Goal: Task Accomplishment & Management: Manage account settings

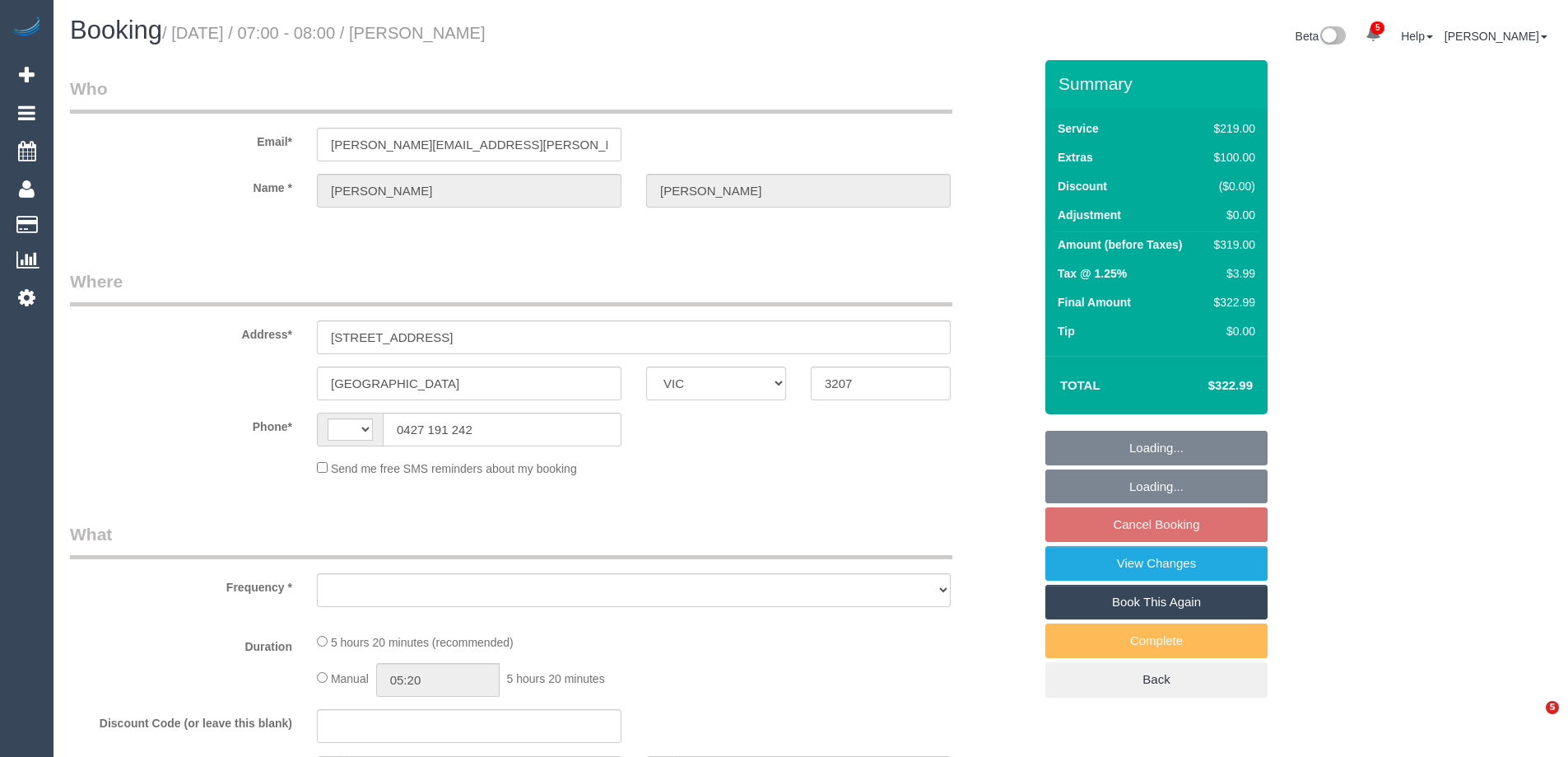
select select "VIC"
select select "string:AU"
select select "object:567"
select select "string:stripe-pm_1S7TFl2GScqysDRVumSjWoCy"
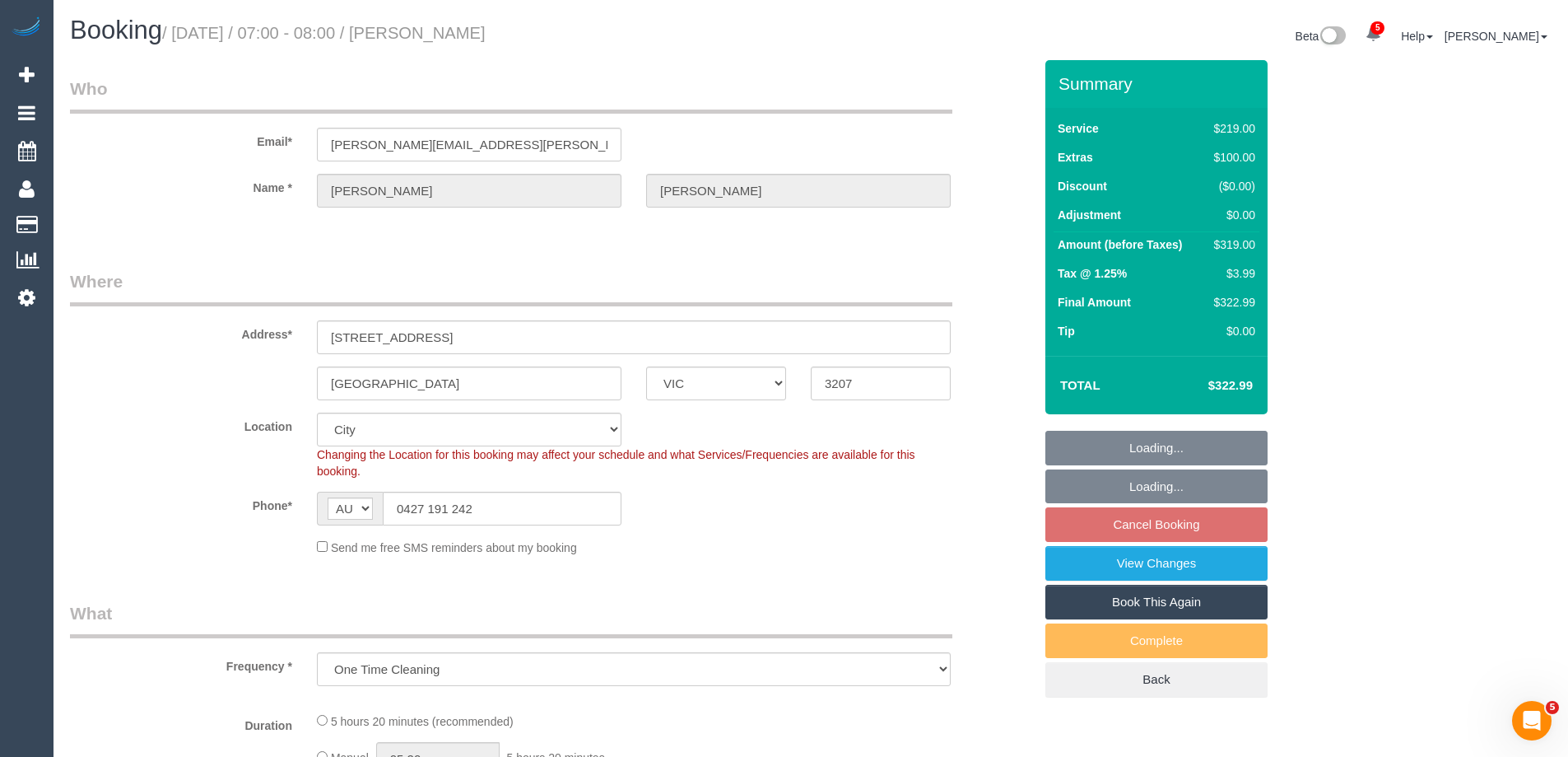
select select "object:574"
select select "number:29"
select select "number:14"
select select "number:18"
select select "number:24"
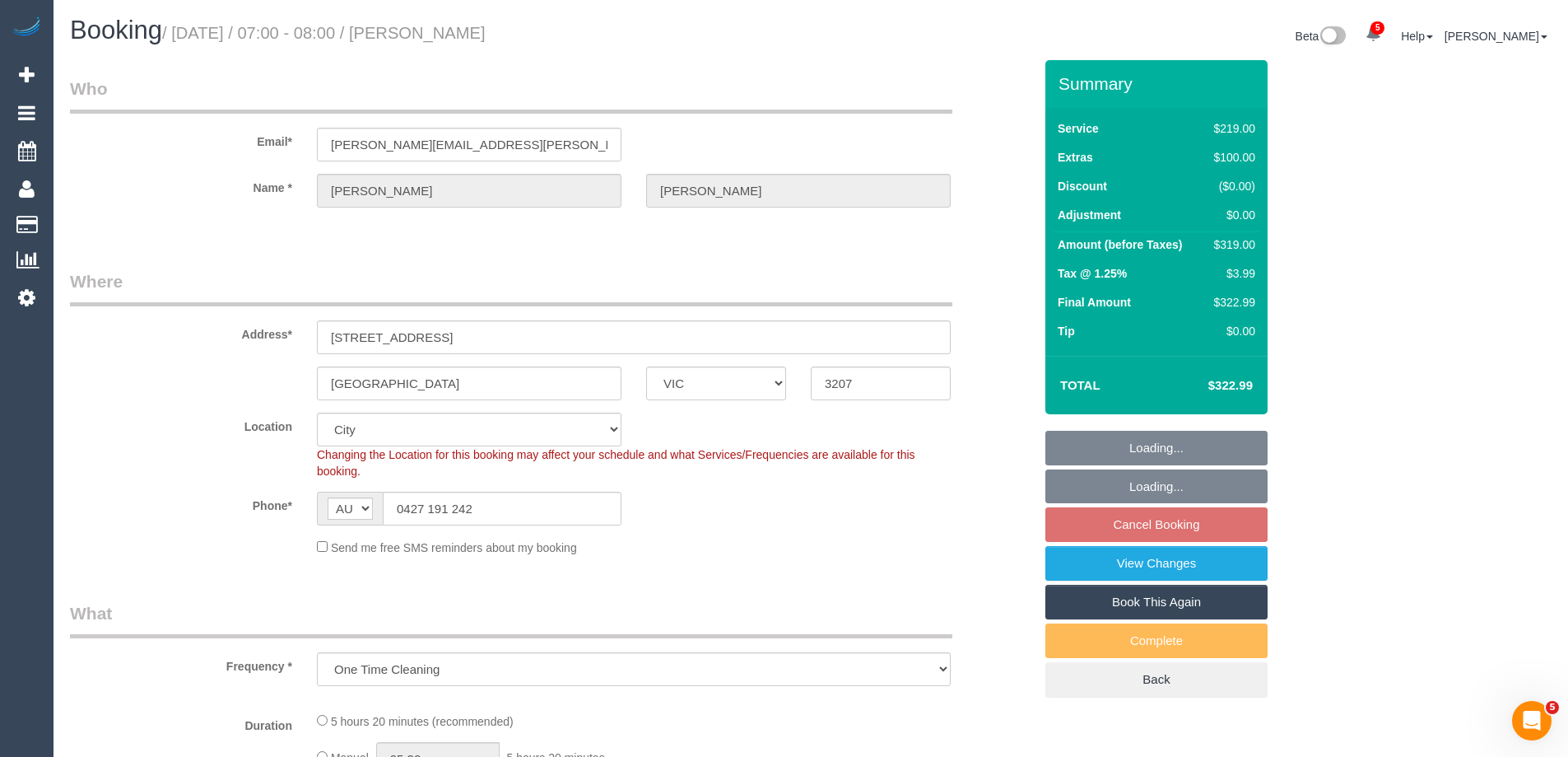
select select "number:13"
select select "spot1"
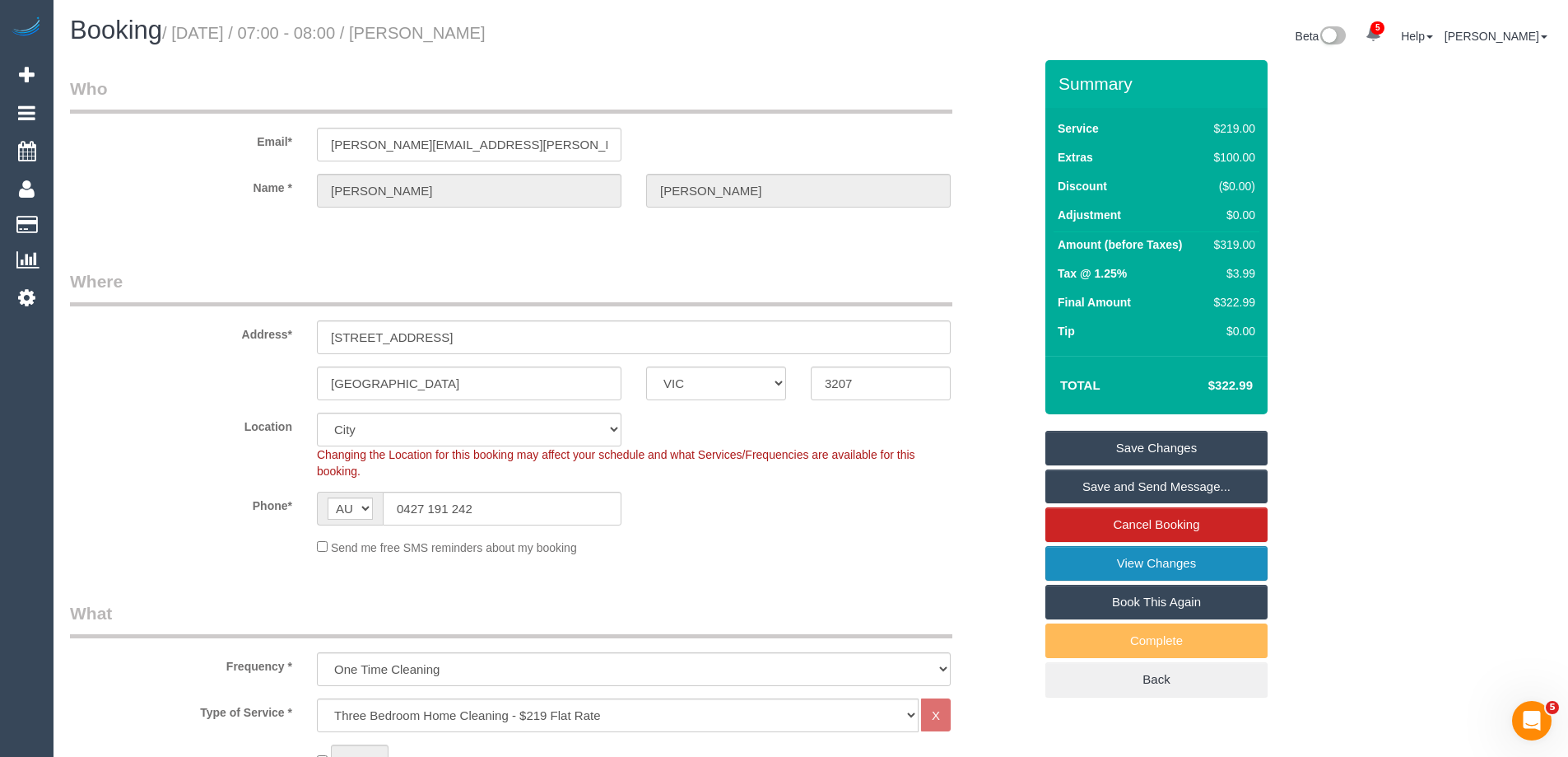
click at [1098, 571] on link "View Changes" at bounding box center [1156, 563] width 223 height 34
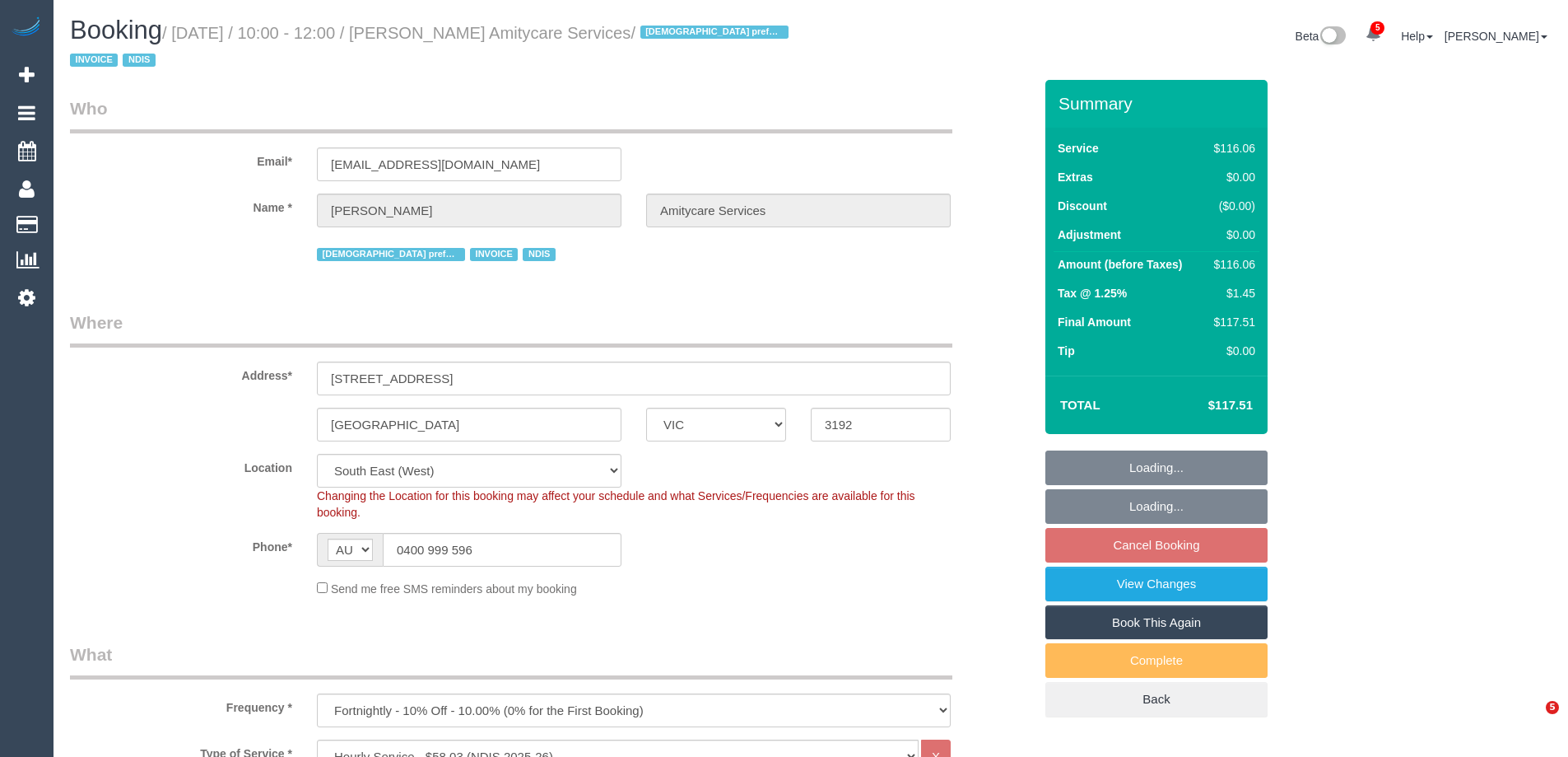
select select "VIC"
select select "number:27"
select select "number:14"
select select "number:19"
select select "number:24"
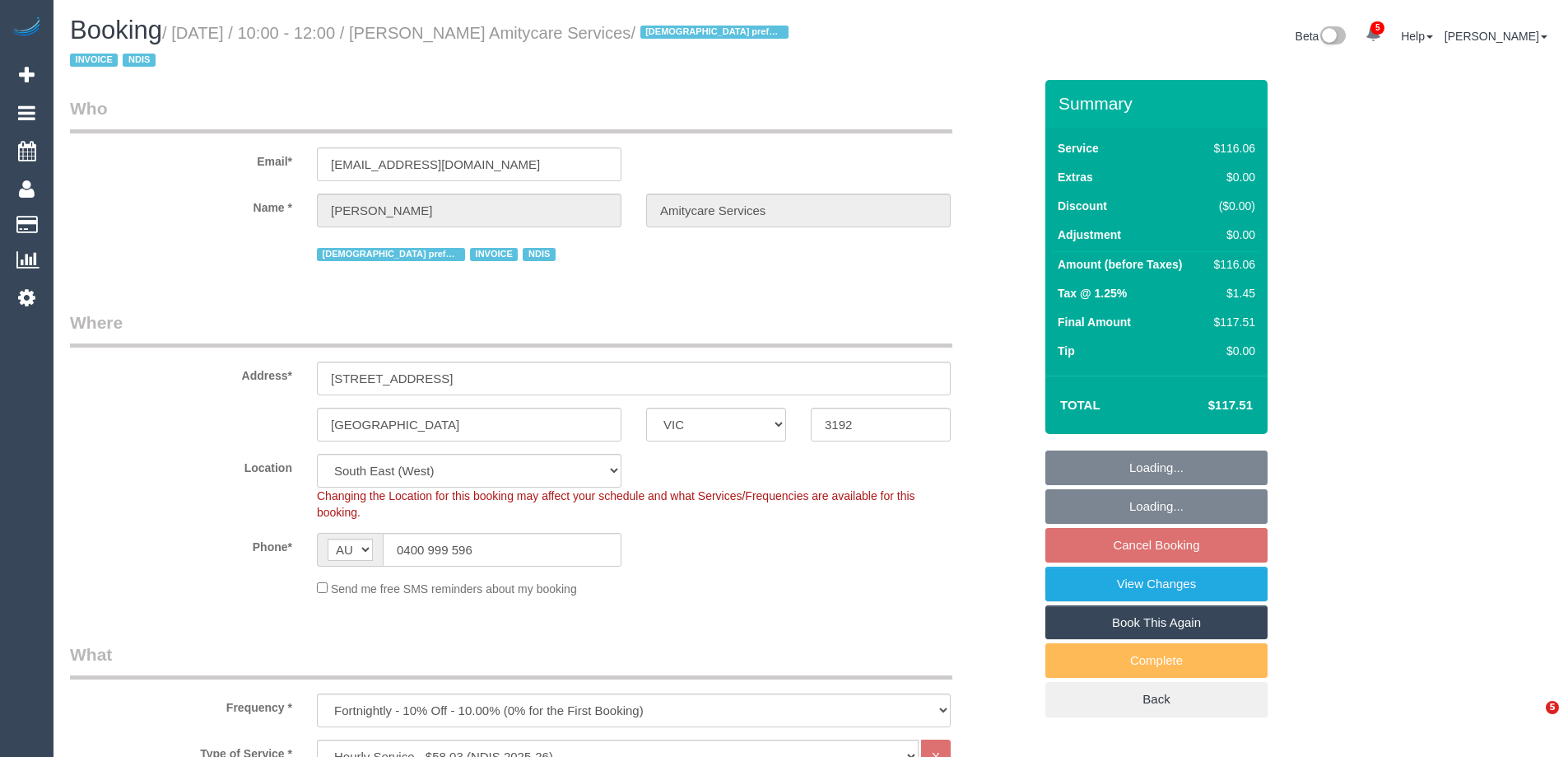
select select "number:35"
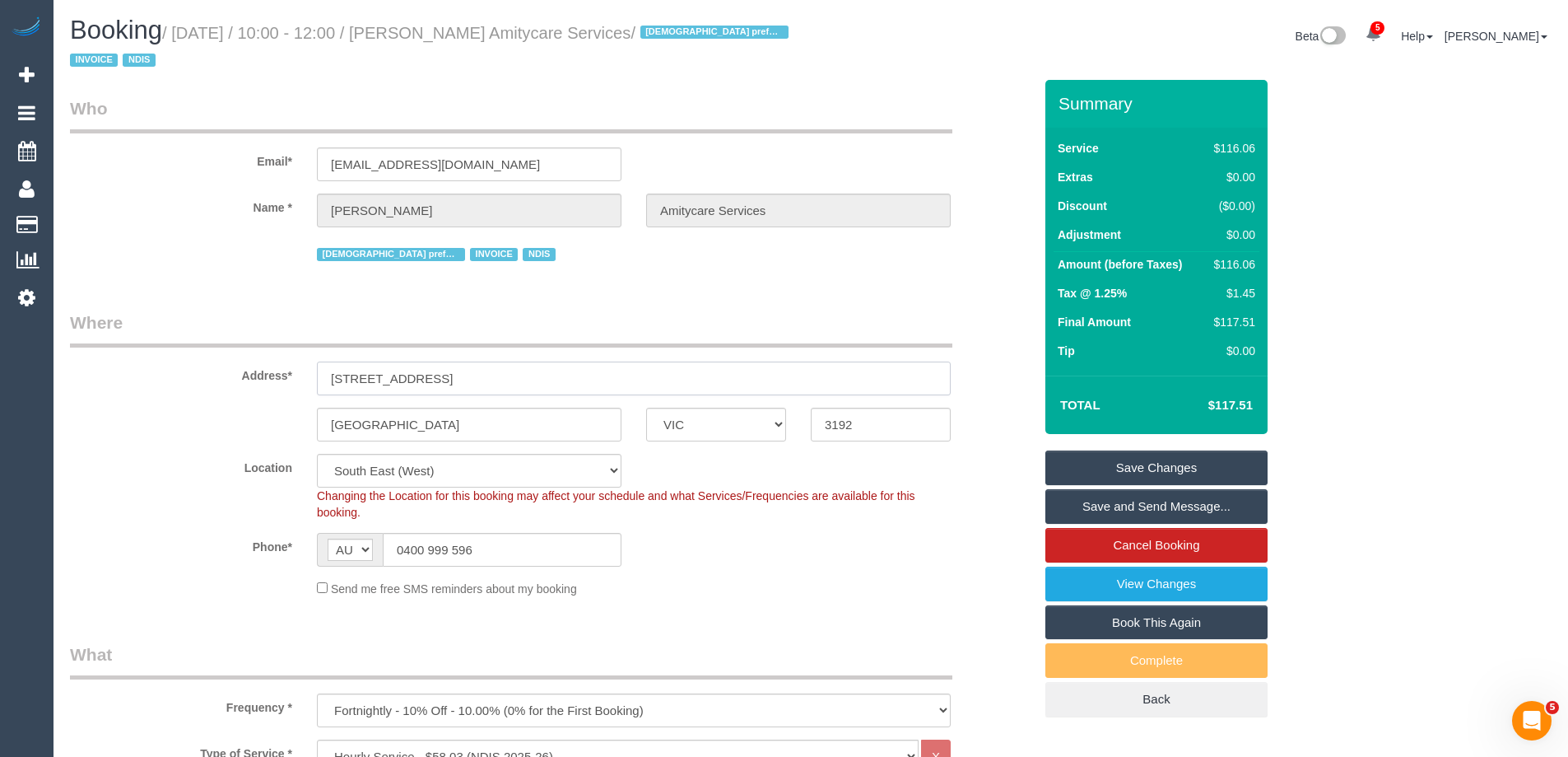
drag, startPoint x: 378, startPoint y: 376, endPoint x: 719, endPoint y: 376, distance: 341.0
click at [719, 376] on input "Unit 73/ 58 -72 Centre Dandenong Road" at bounding box center [634, 378] width 634 height 33
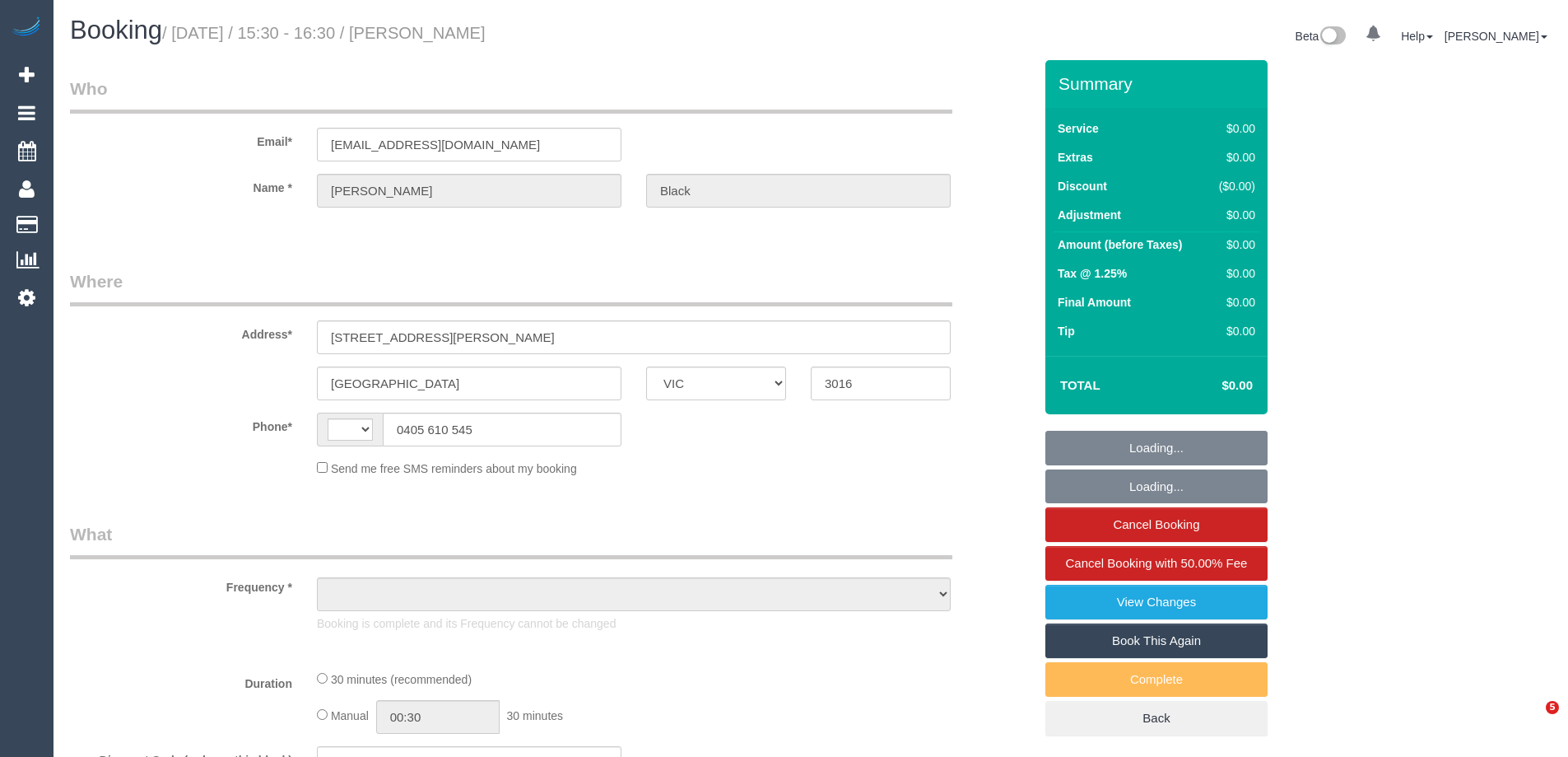
select select "VIC"
select select "string:AU"
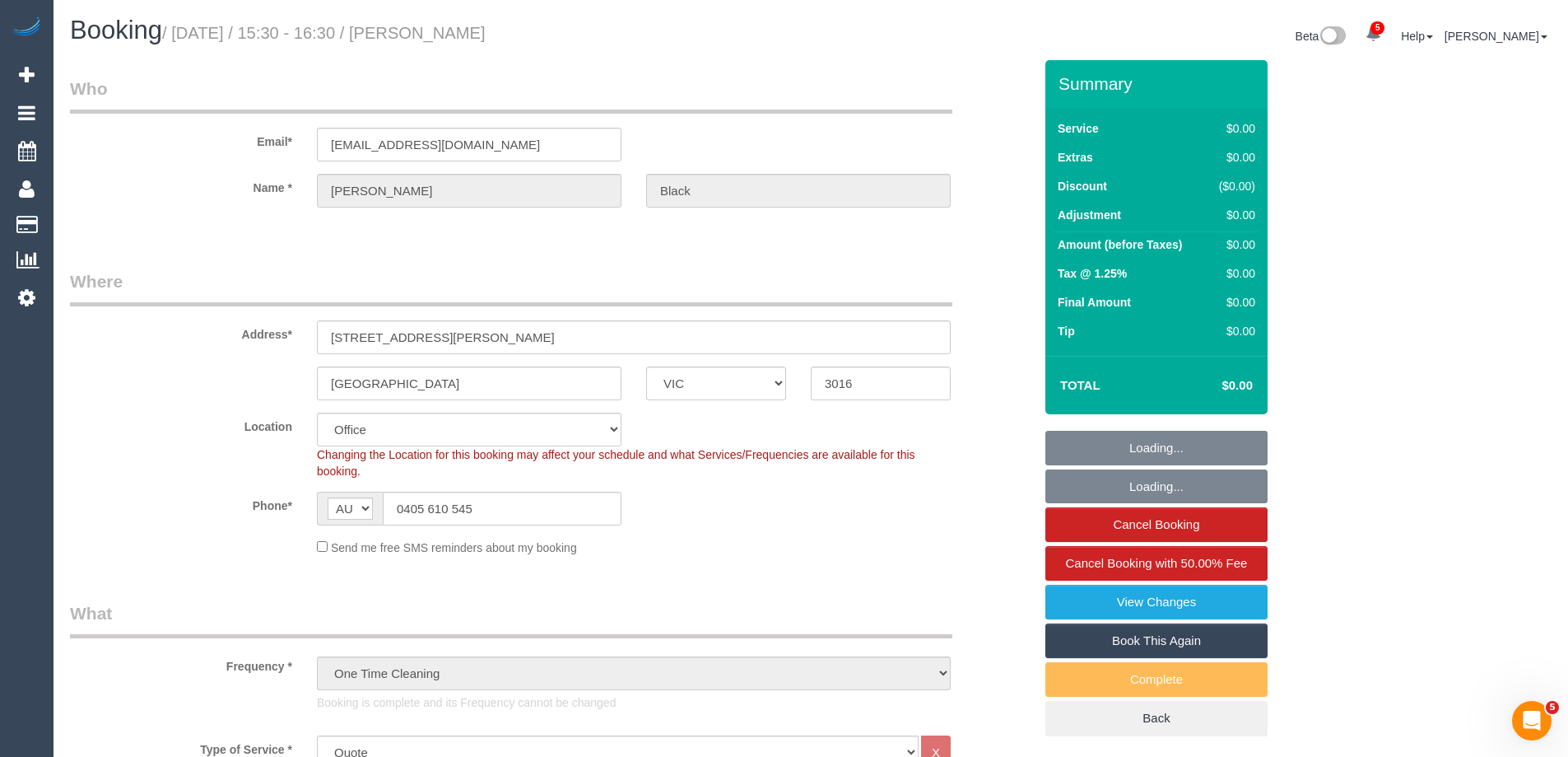
select select "object:615"
select select "number:28"
select select "number:14"
select select "number:19"
select select "number:24"
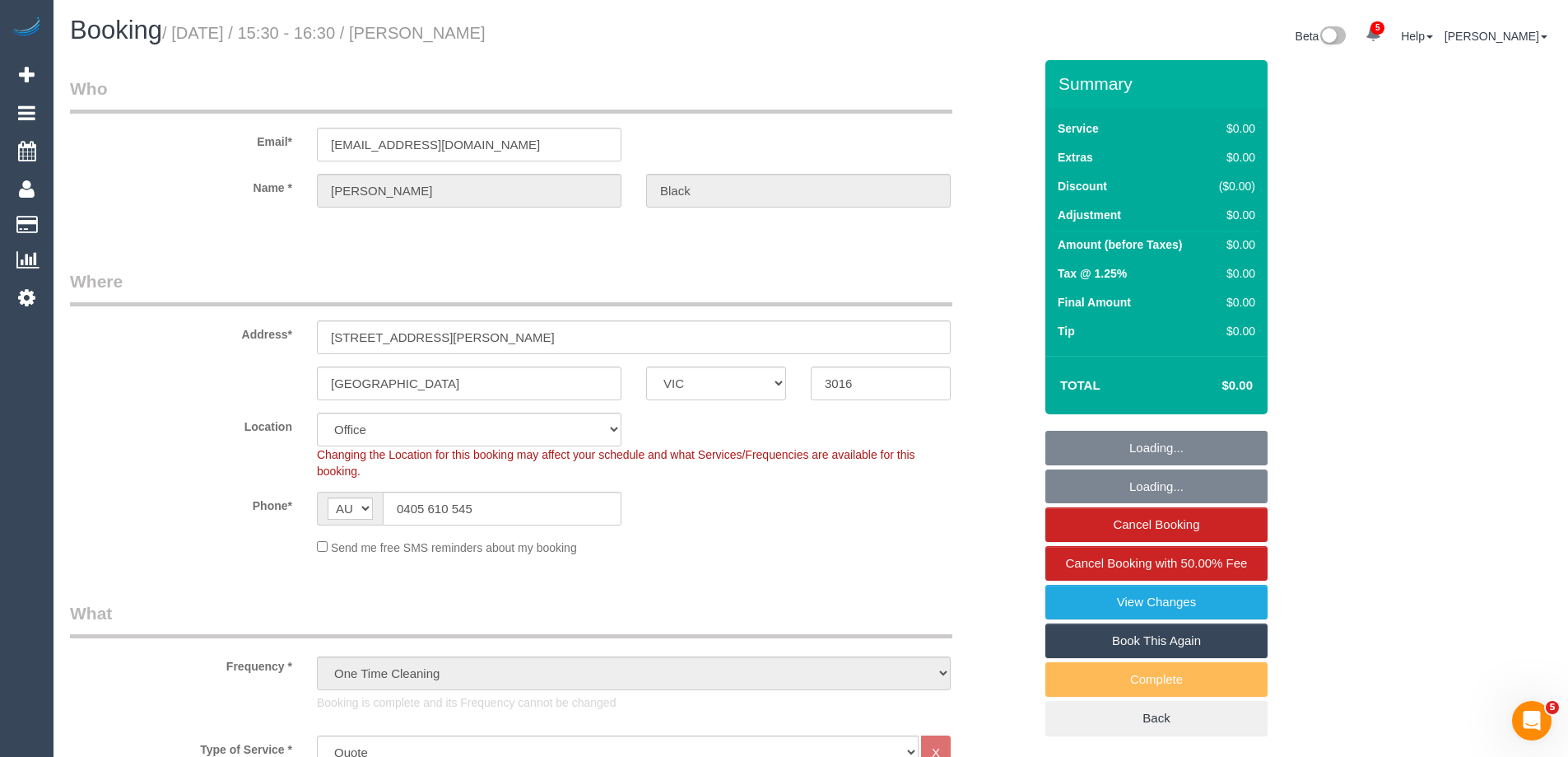
click at [792, 491] on div "Phone* AF AL DZ AD AO AI AQ AG AR AM AW AU AT AZ BS BH BD BB BY BE BZ BJ BM BT …" at bounding box center [551, 508] width 988 height 33
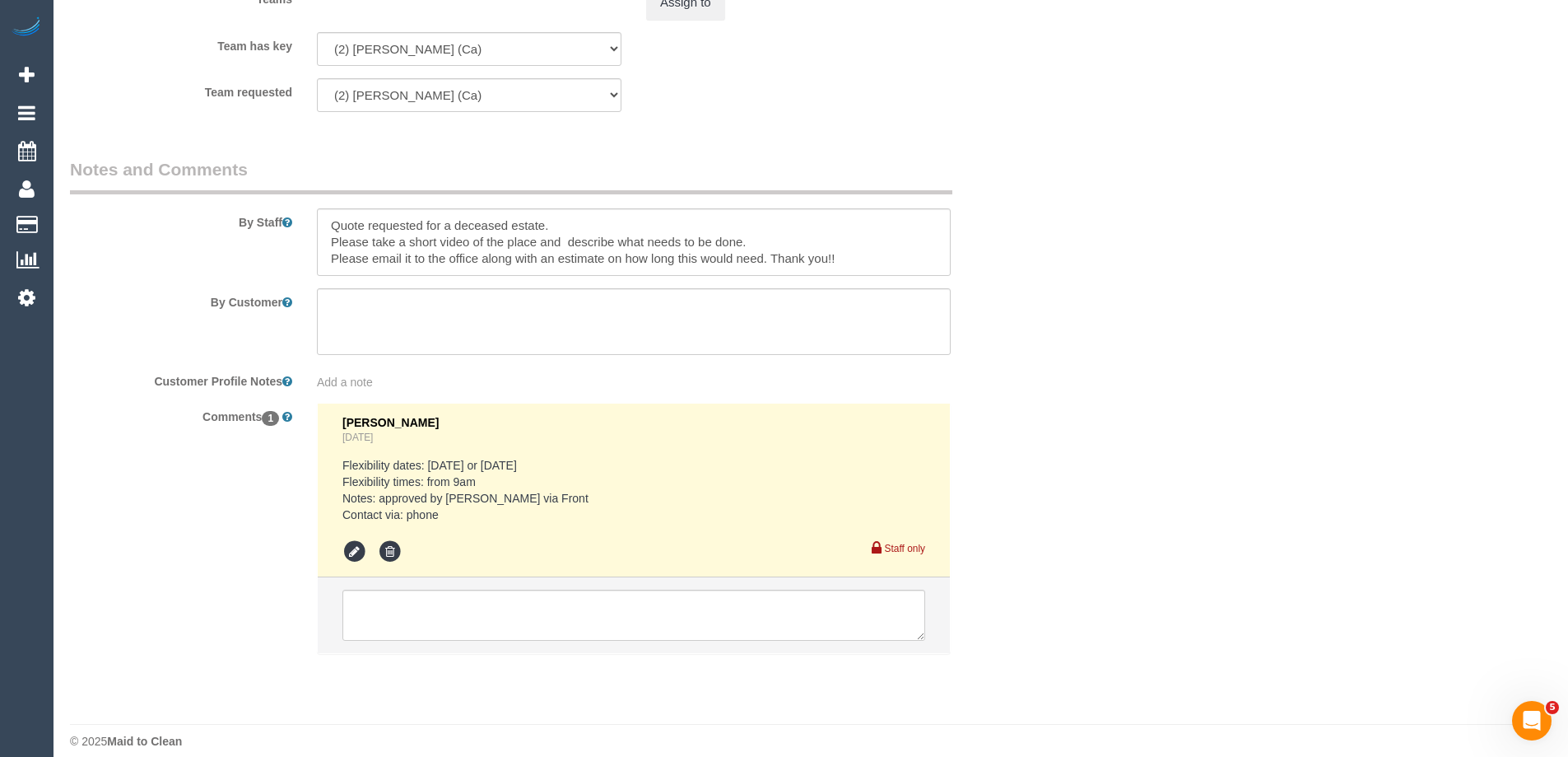
scroll to position [2175, 0]
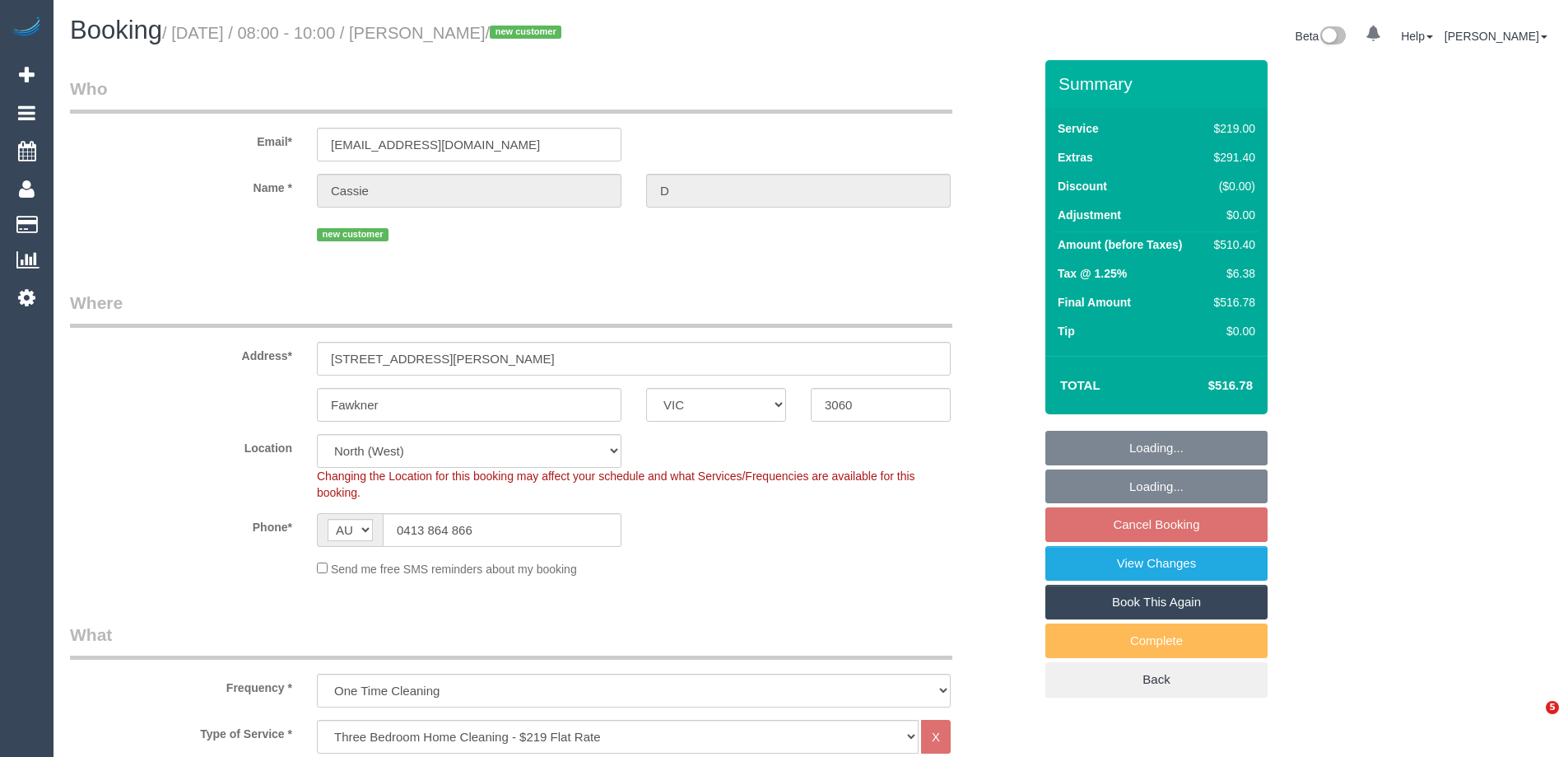
select select "VIC"
select select "spot1"
select select "number:28"
select select "number:17"
select select "number:18"
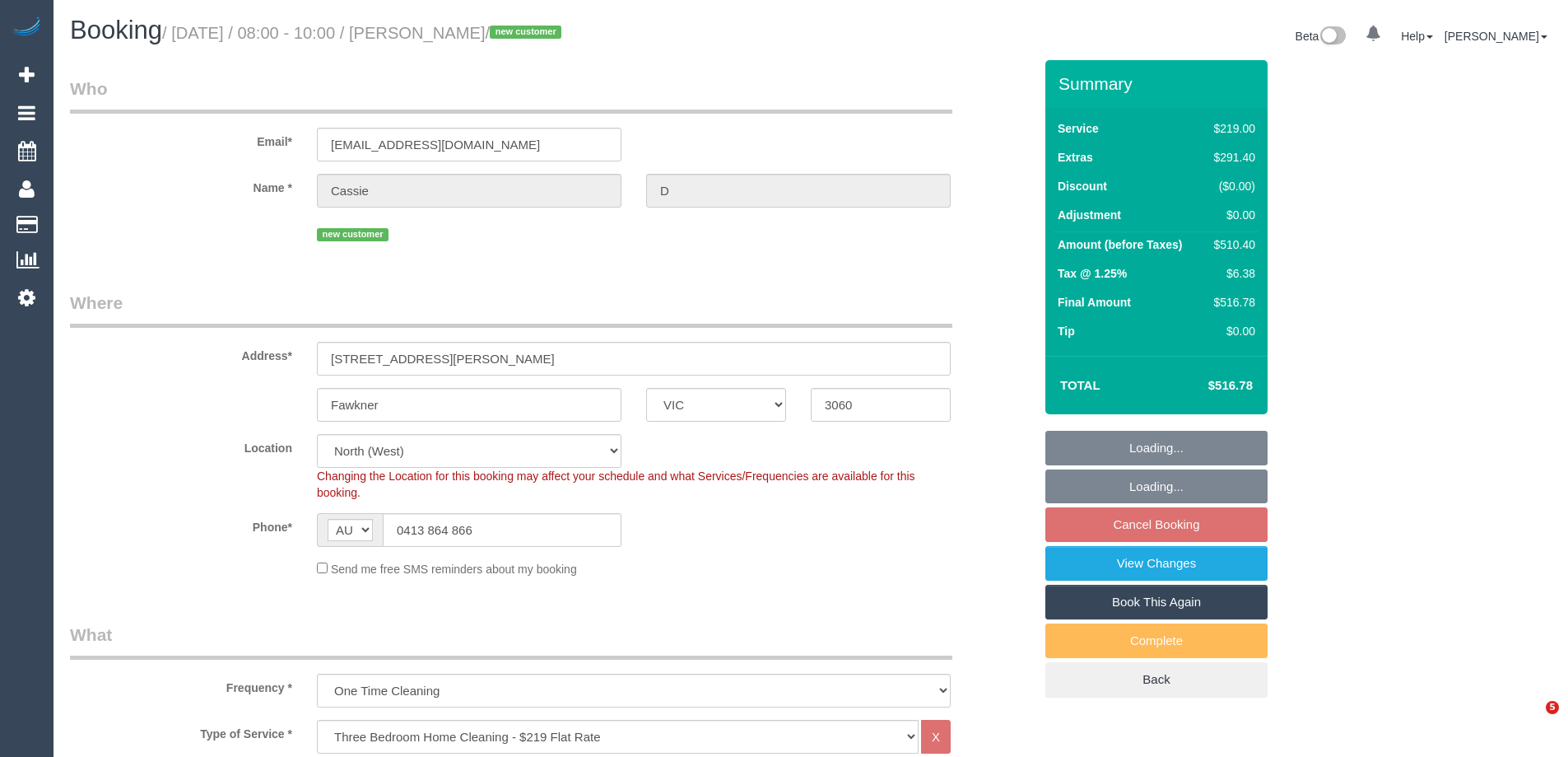
select select "number:25"
select select "number:26"
select select "object:1546"
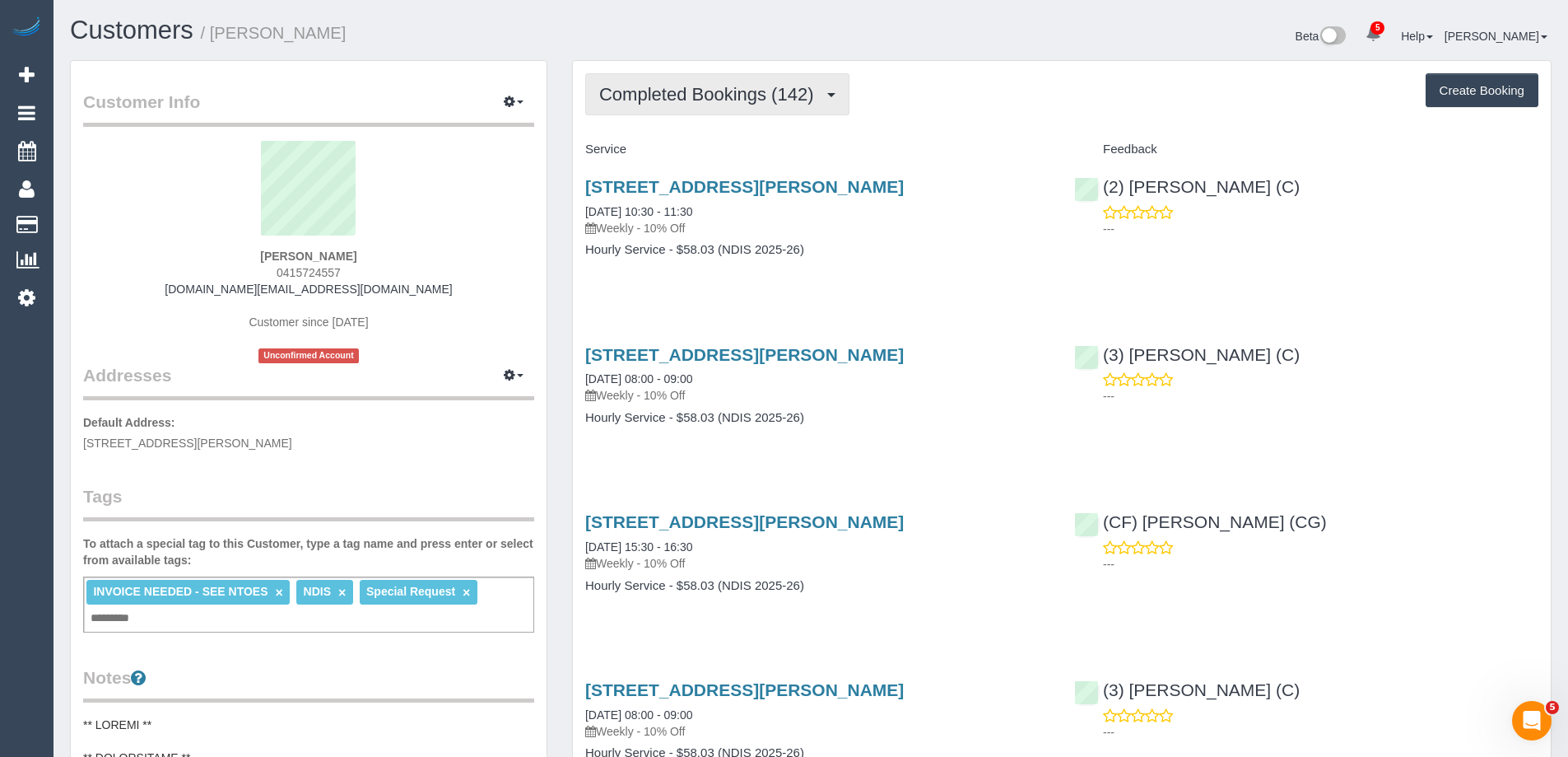
click at [751, 92] on span "Completed Bookings (142)" at bounding box center [710, 95] width 223 height 21
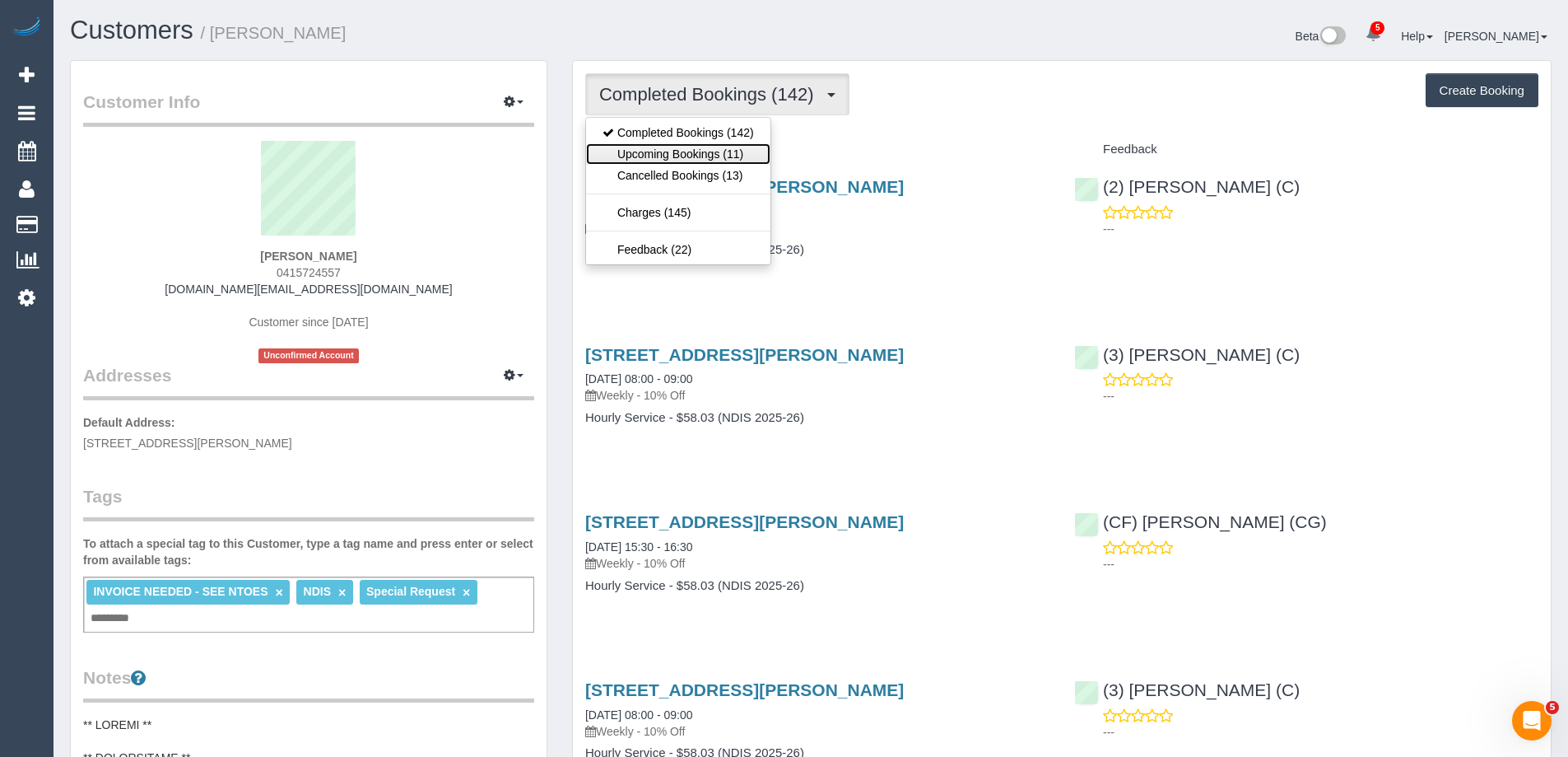
click at [732, 150] on link "Upcoming Bookings (11)" at bounding box center [677, 154] width 184 height 21
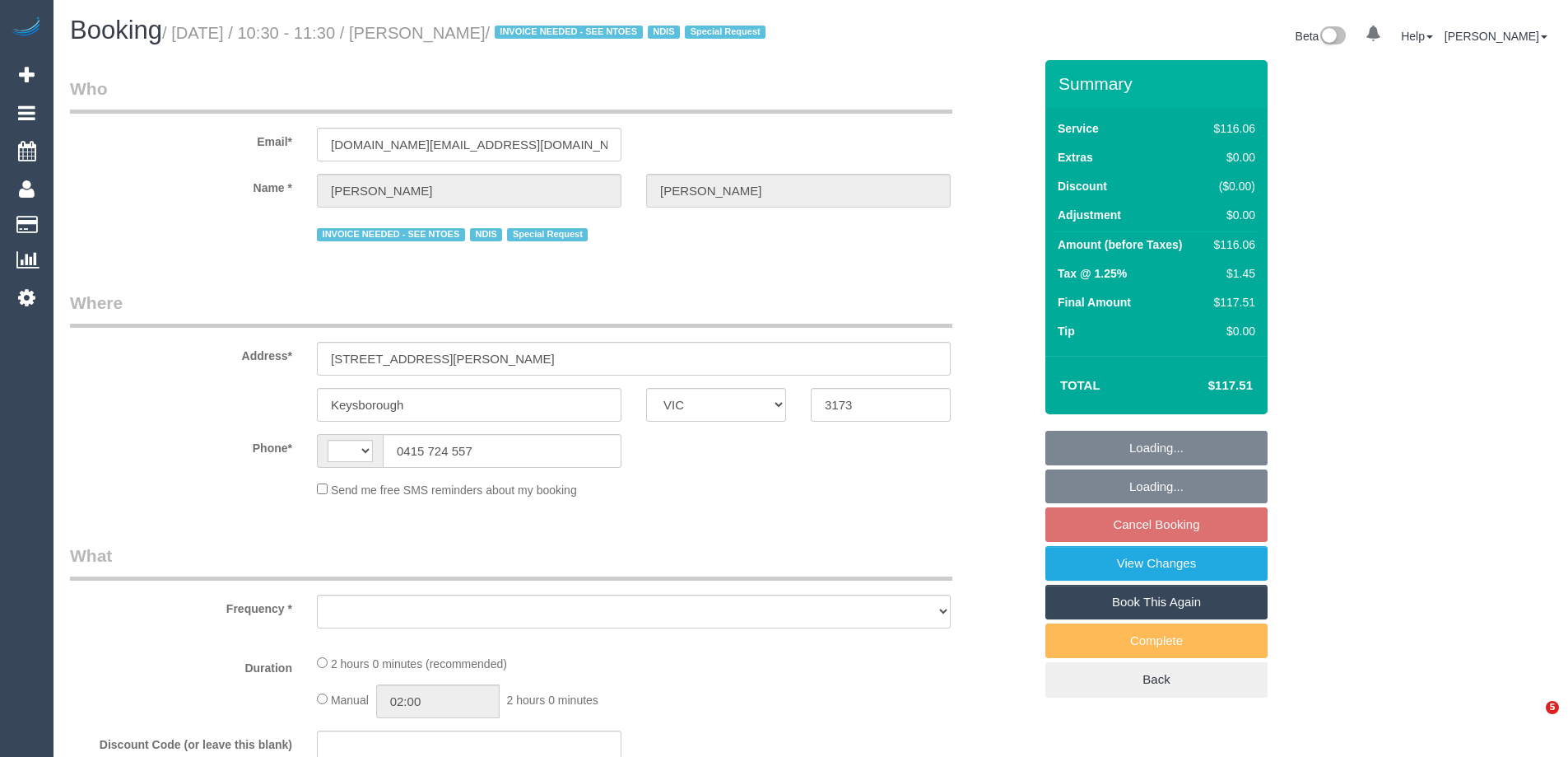
select select "VIC"
select select "string:AU"
select select "object:589"
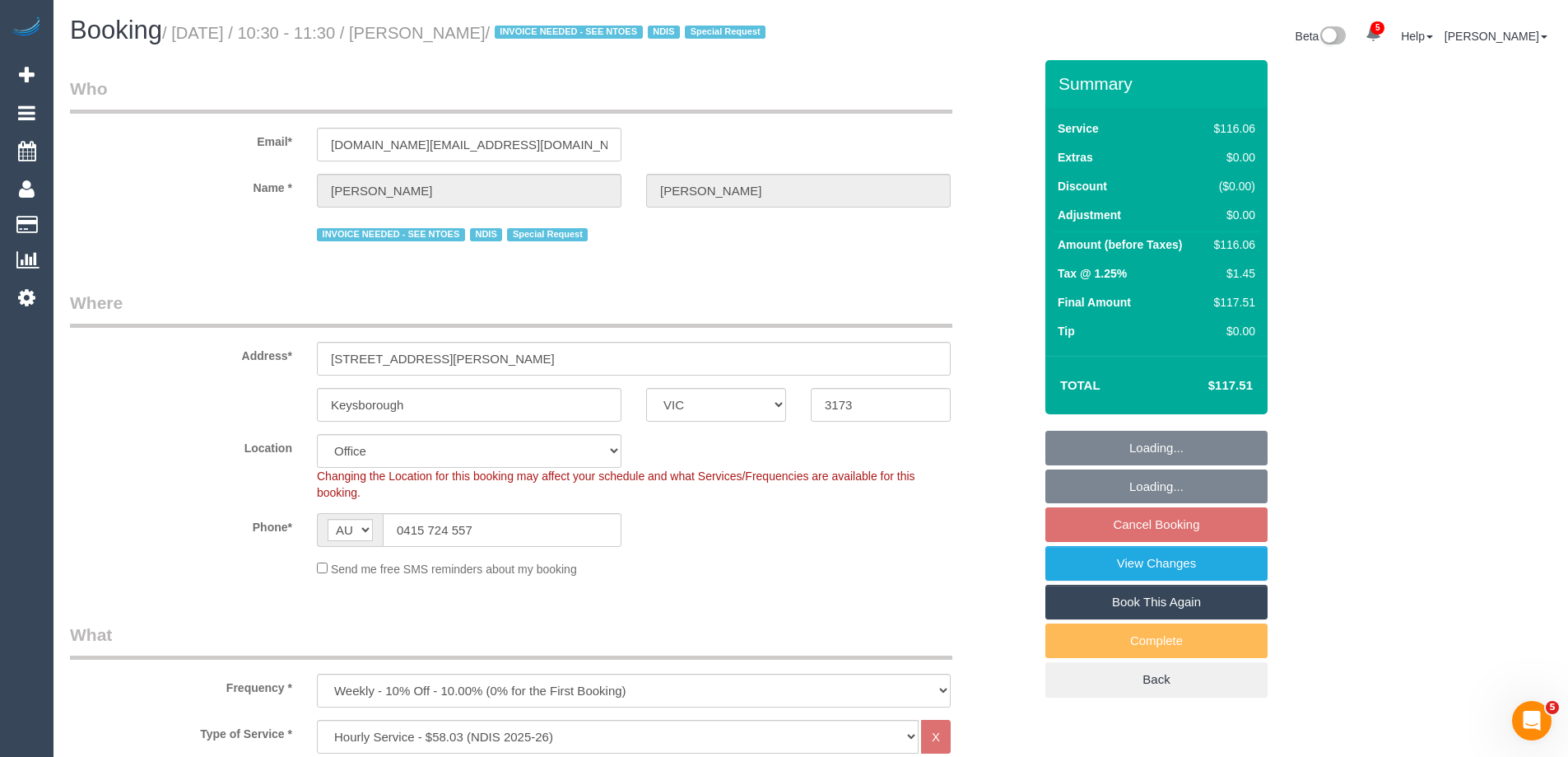
select select "number:28"
select select "number:14"
select select "number:19"
select select "number:22"
select select "number:34"
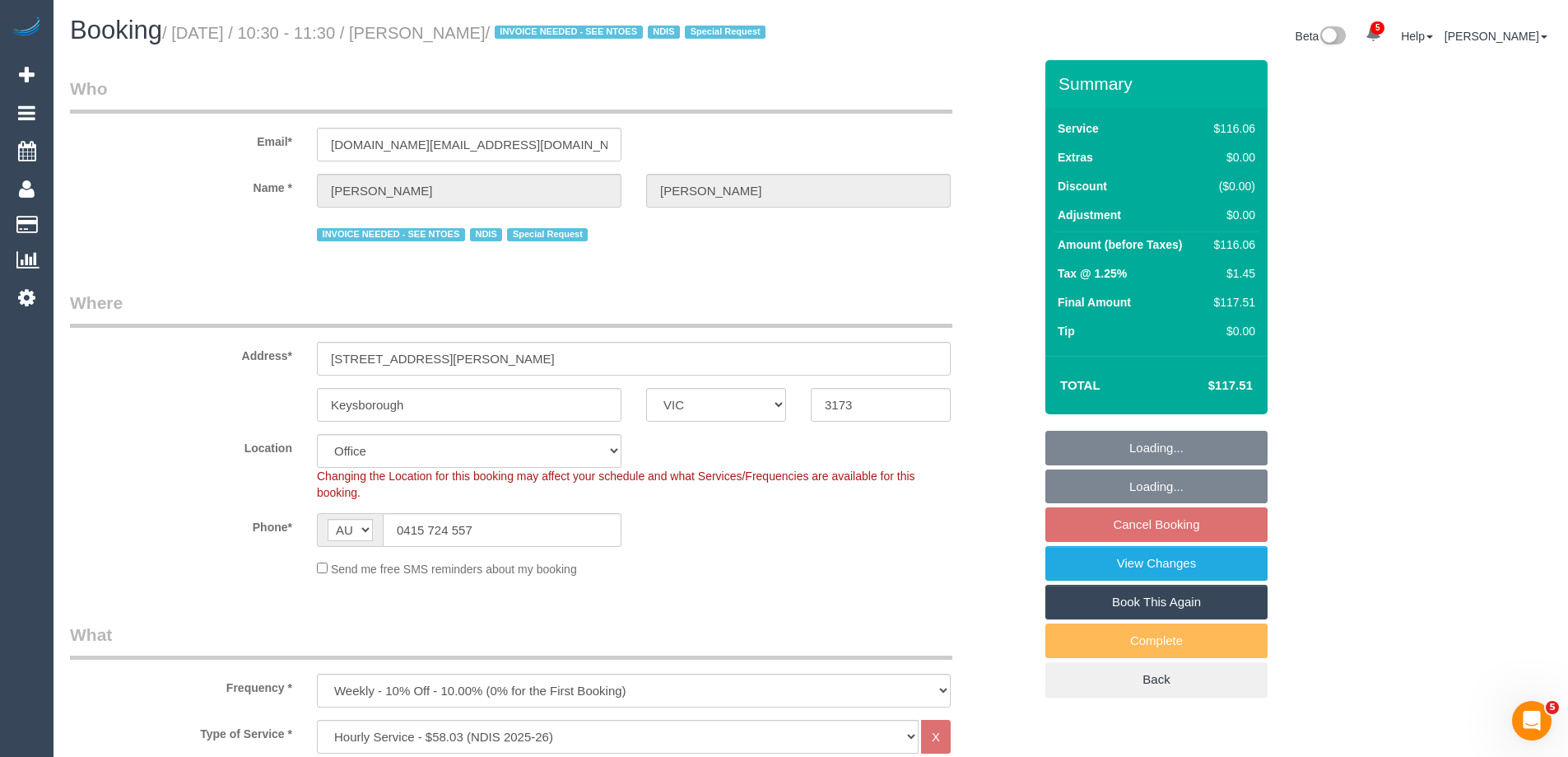
select select "object:2071"
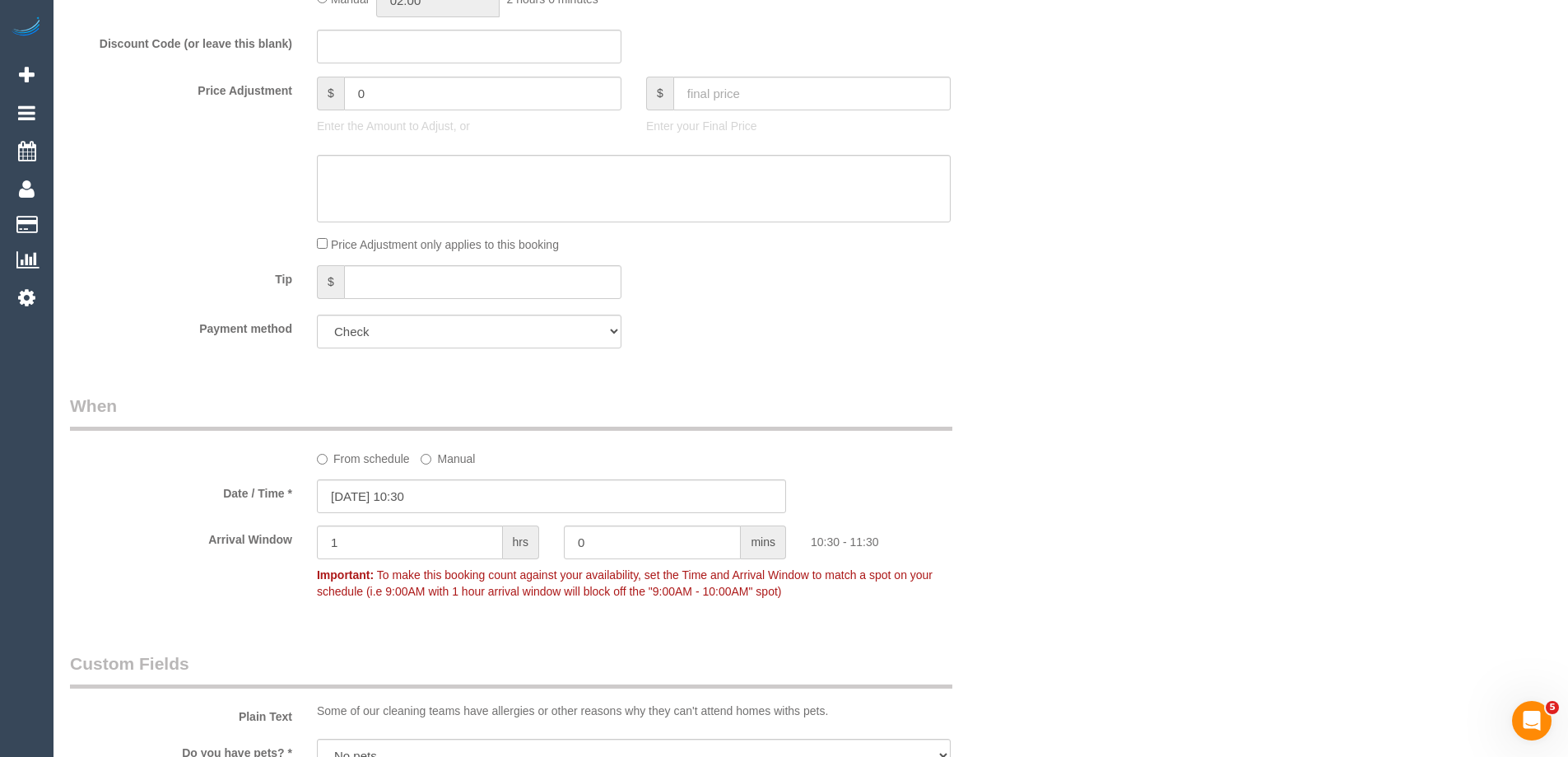
scroll to position [1399, 0]
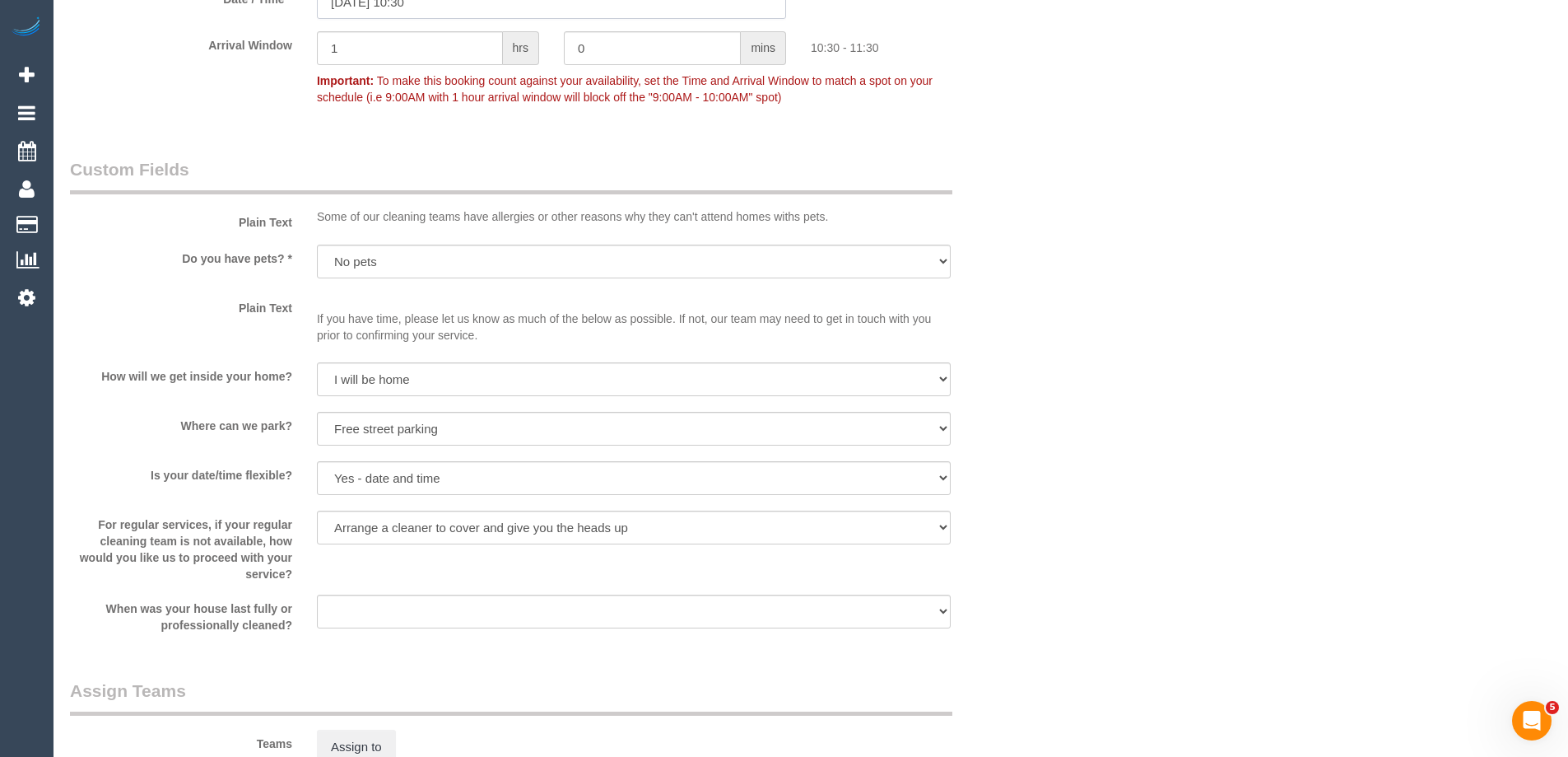
click at [369, 16] on input "18/09/2025 10:30" at bounding box center [551, 1] width 469 height 33
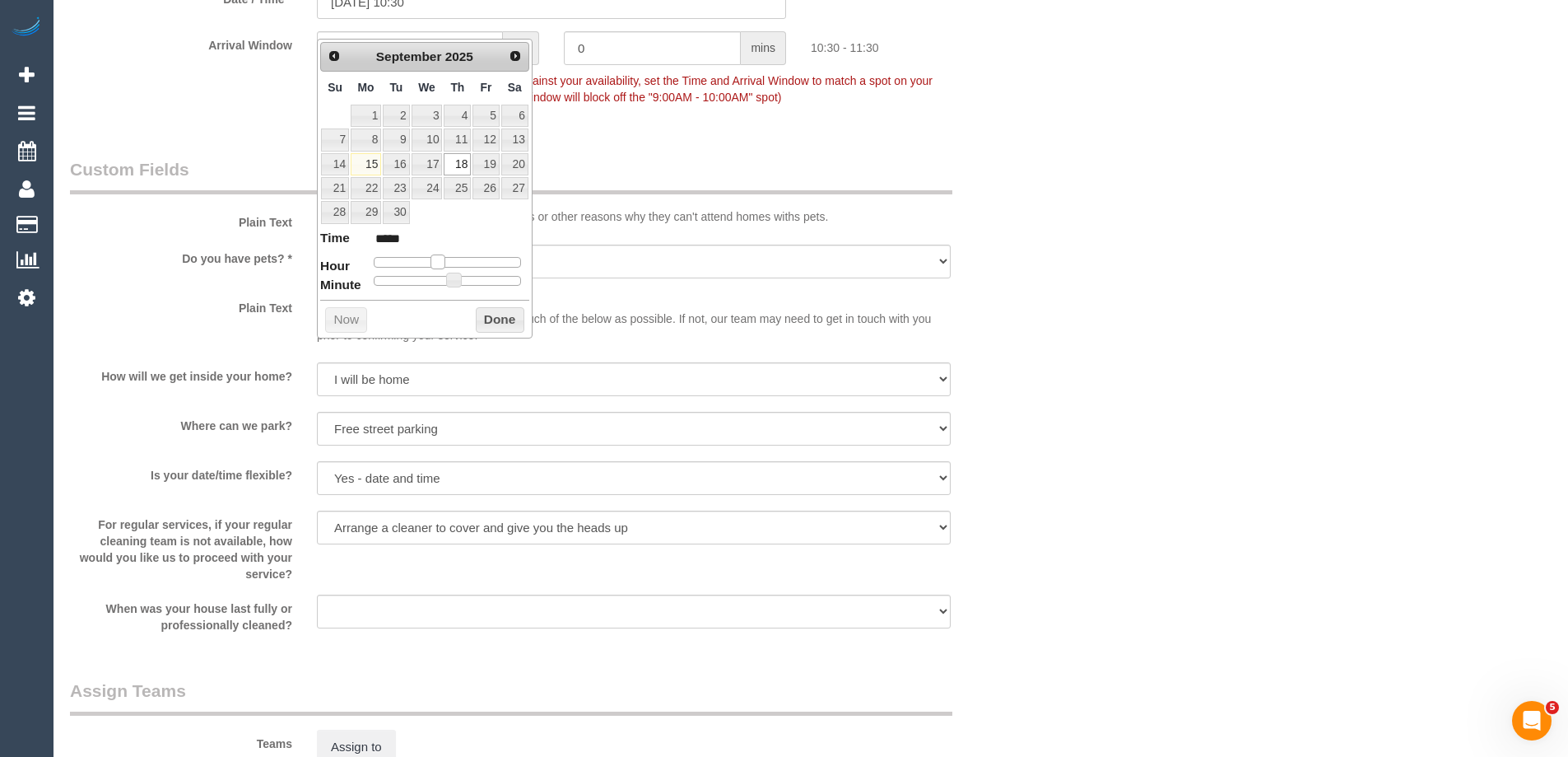
type input "18/09/2025 09:30"
type input "*****"
type input "18/09/2025 08:30"
type input "*****"
type input "18/09/2025 07:30"
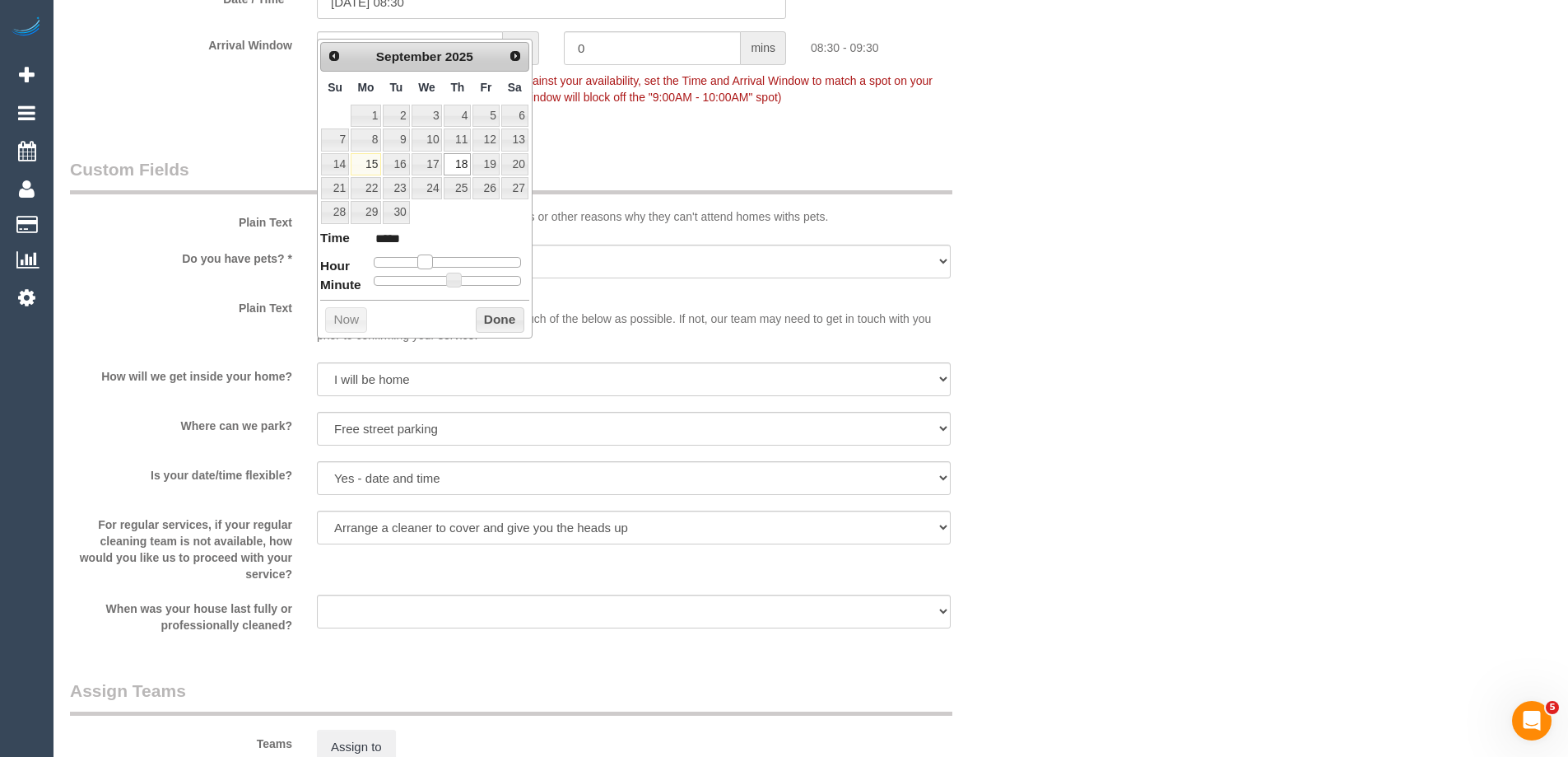
type input "*****"
type input "18/09/2025 08:30"
type input "*****"
drag, startPoint x: 437, startPoint y: 267, endPoint x: 424, endPoint y: 272, distance: 13.9
click at [424, 272] on dl "Time ***** Hour Minute Second Millisecond Microsecond Time Zone ***** ***** ***…" at bounding box center [424, 256] width 209 height 56
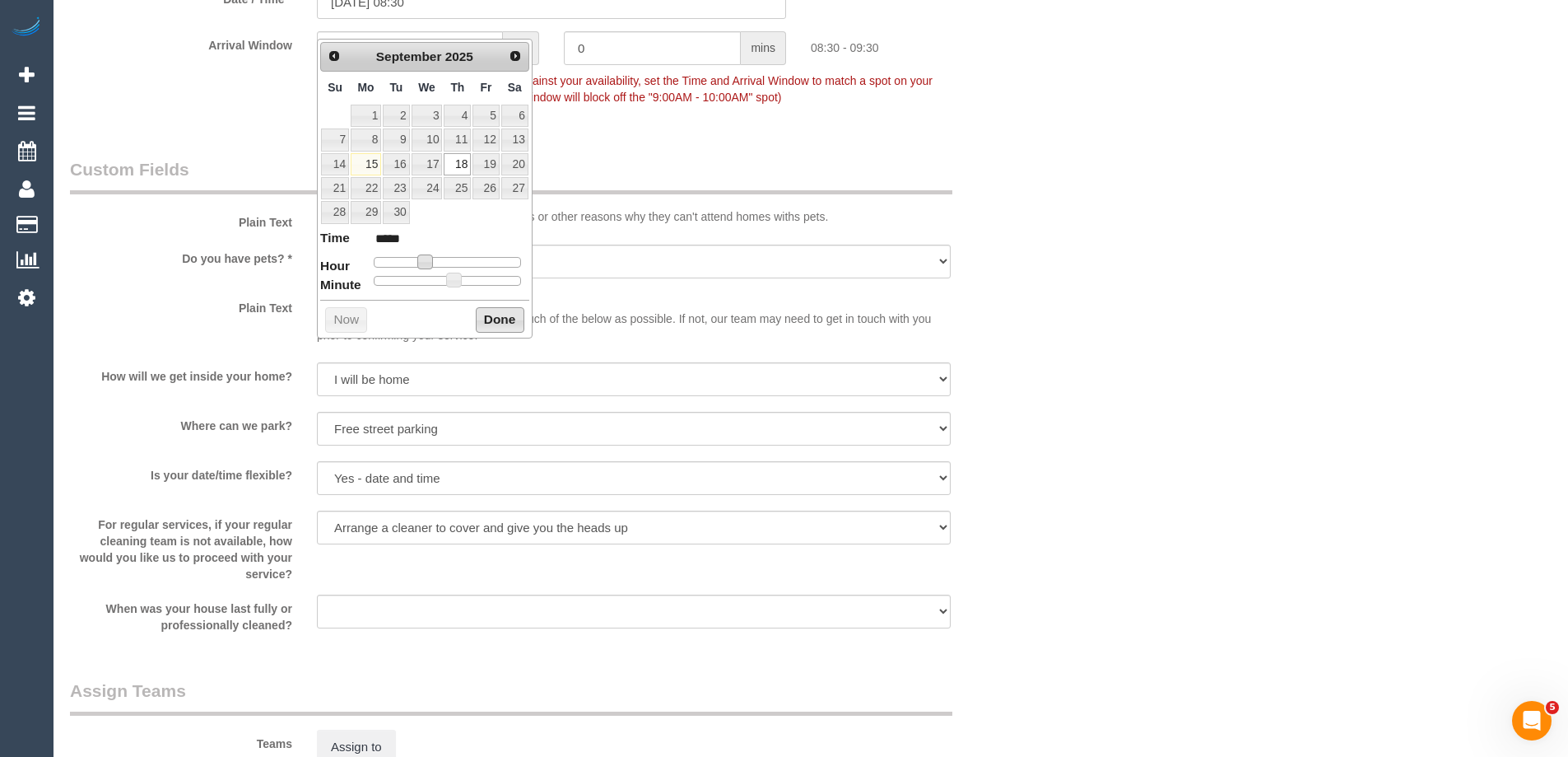
click at [498, 317] on button "Done" at bounding box center [500, 320] width 49 height 27
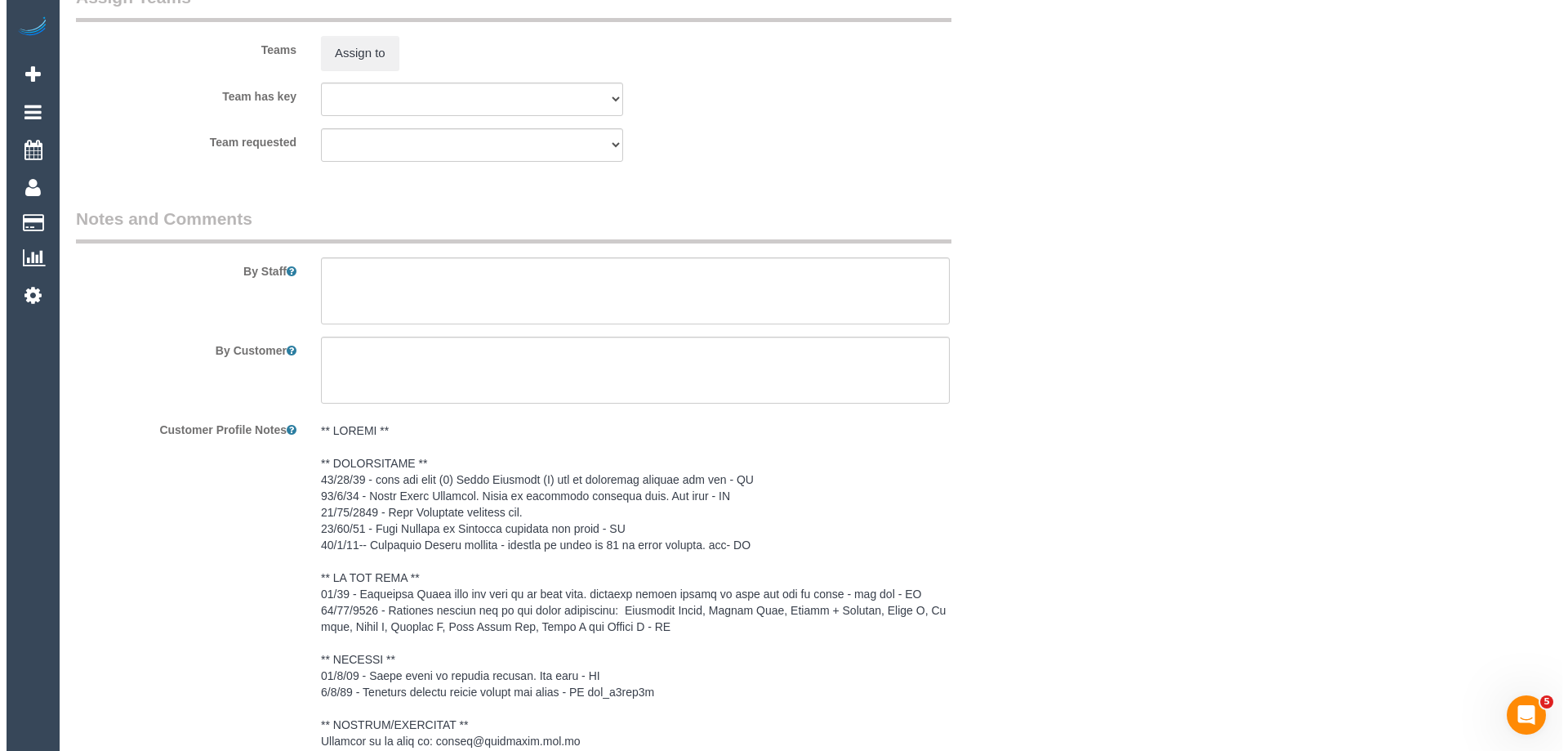
scroll to position [2042, 0]
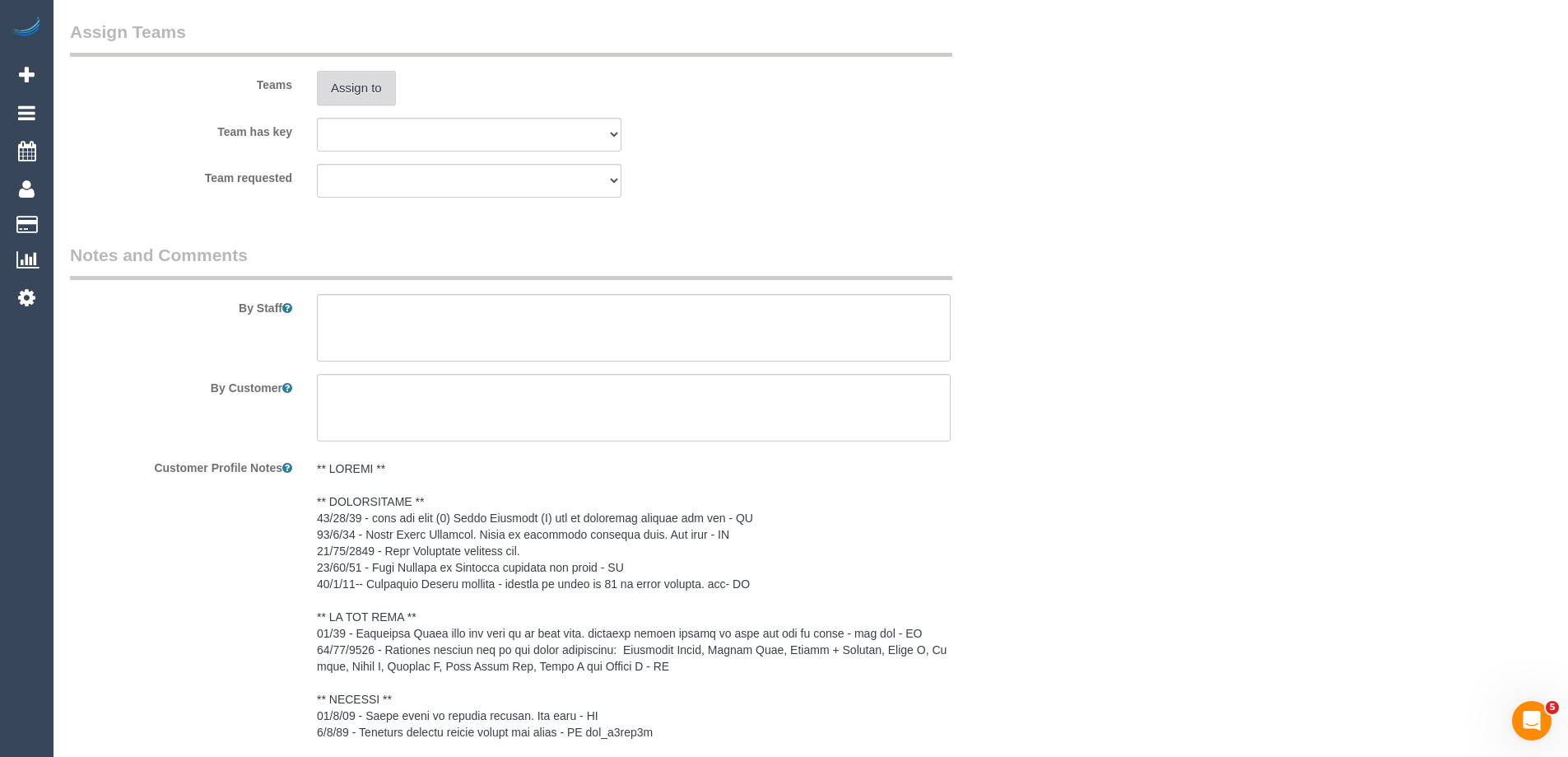
click at [362, 105] on button "Assign to" at bounding box center [356, 88] width 79 height 34
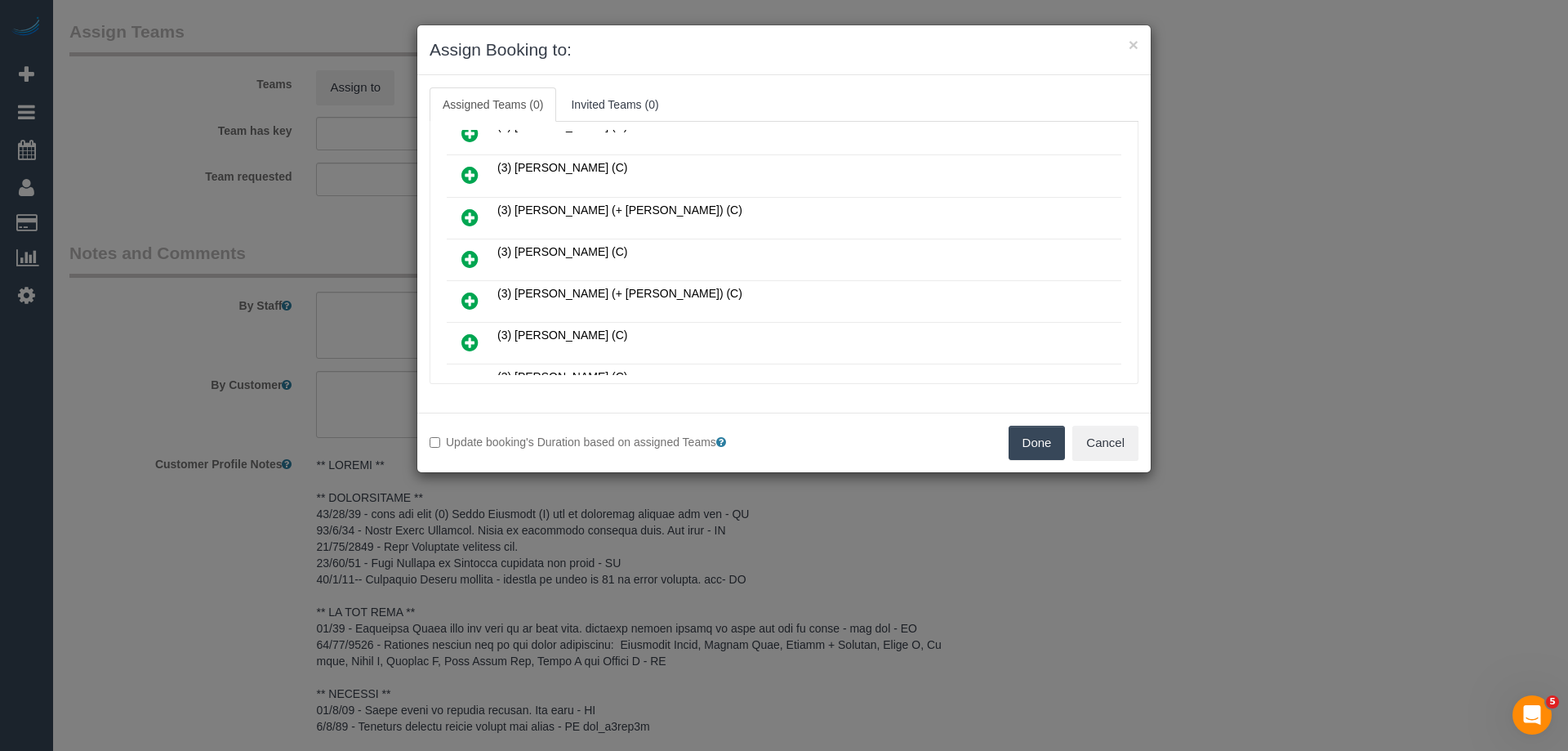
scroll to position [898, 0]
click at [463, 252] on icon at bounding box center [470, 260] width 17 height 20
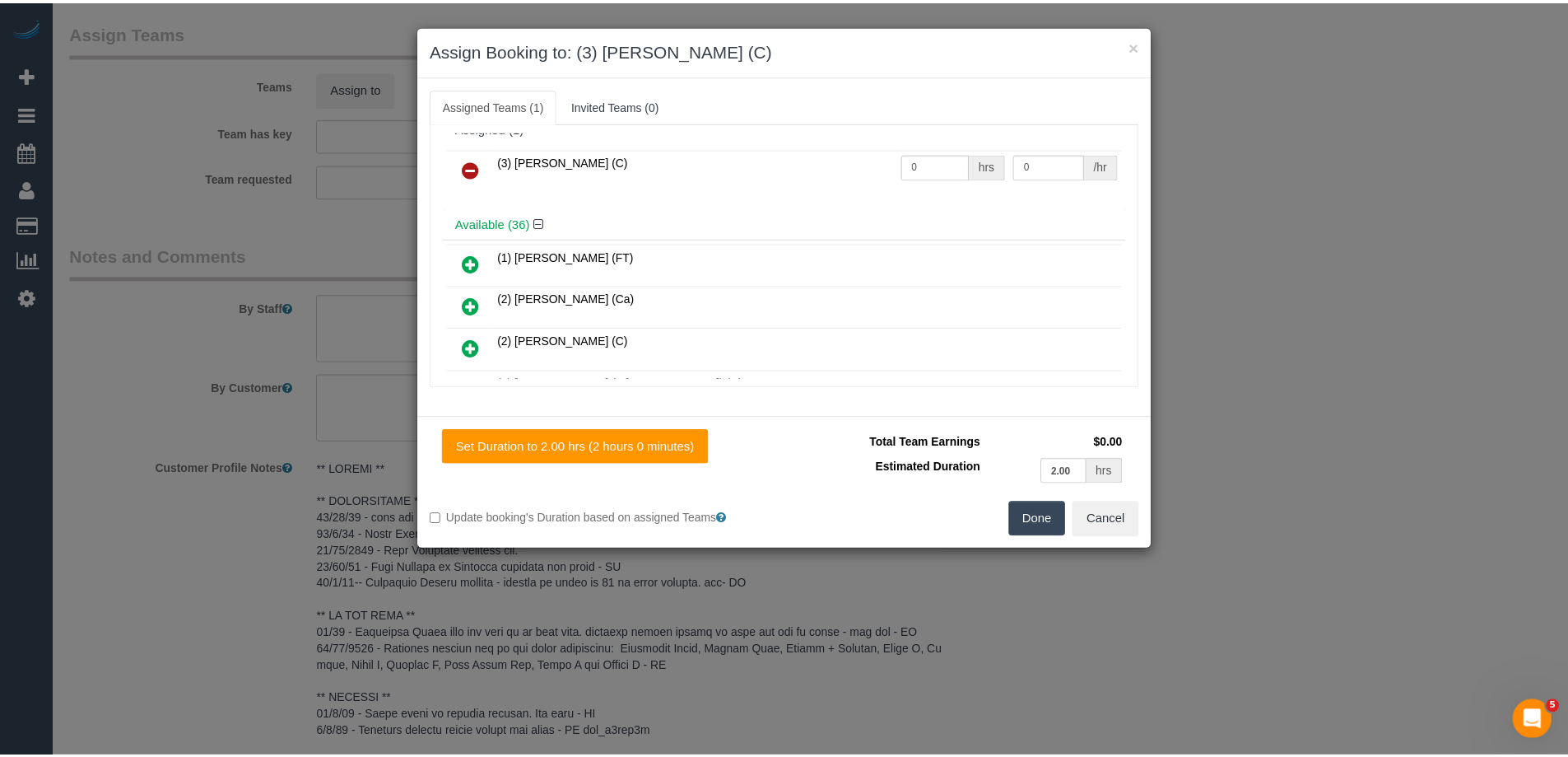
scroll to position [0, 0]
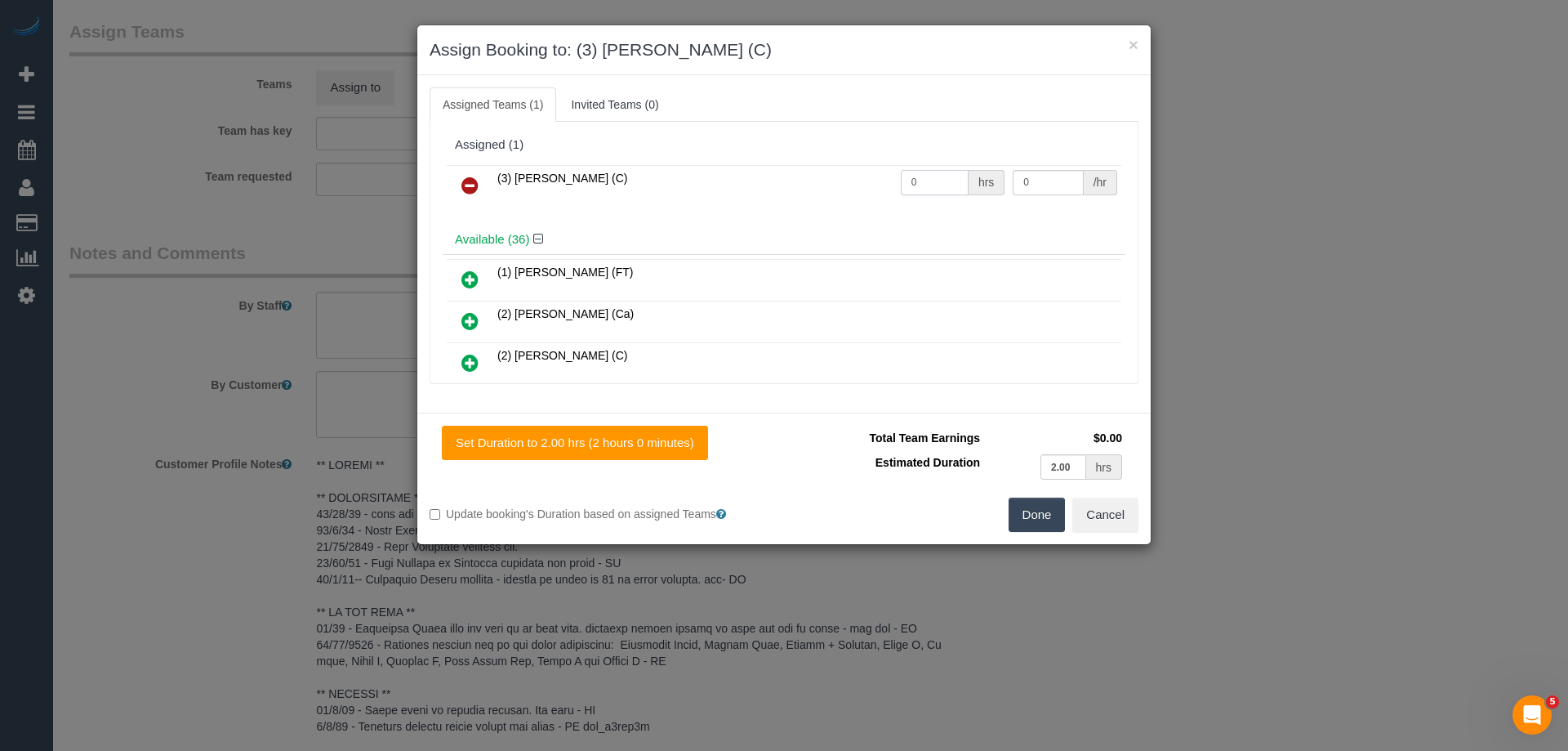
drag, startPoint x: 885, startPoint y: 182, endPoint x: 809, endPoint y: 182, distance: 76.0
click at [831, 182] on tr "(3) Poorna Nanayakkara (C) 0 hrs 0 /hr" at bounding box center [783, 186] width 674 height 42
type input "2"
drag, startPoint x: 1052, startPoint y: 186, endPoint x: 842, endPoint y: 182, distance: 210.0
click at [899, 186] on tr "(3) Poorna Nanayakkara (C) 2 hrs 0 /hr" at bounding box center [783, 186] width 674 height 42
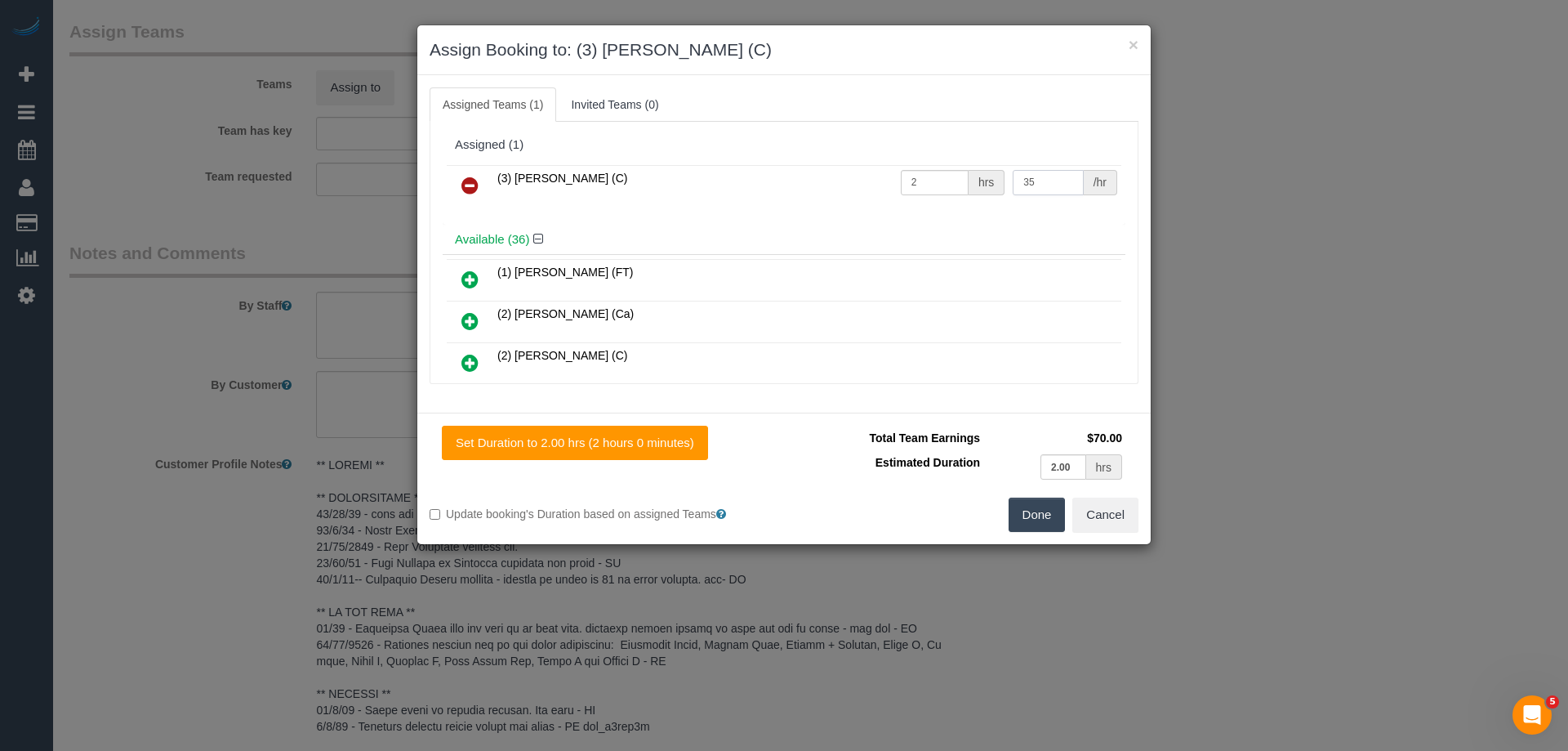
type input "35"
click at [1014, 524] on button "Done" at bounding box center [1037, 515] width 57 height 34
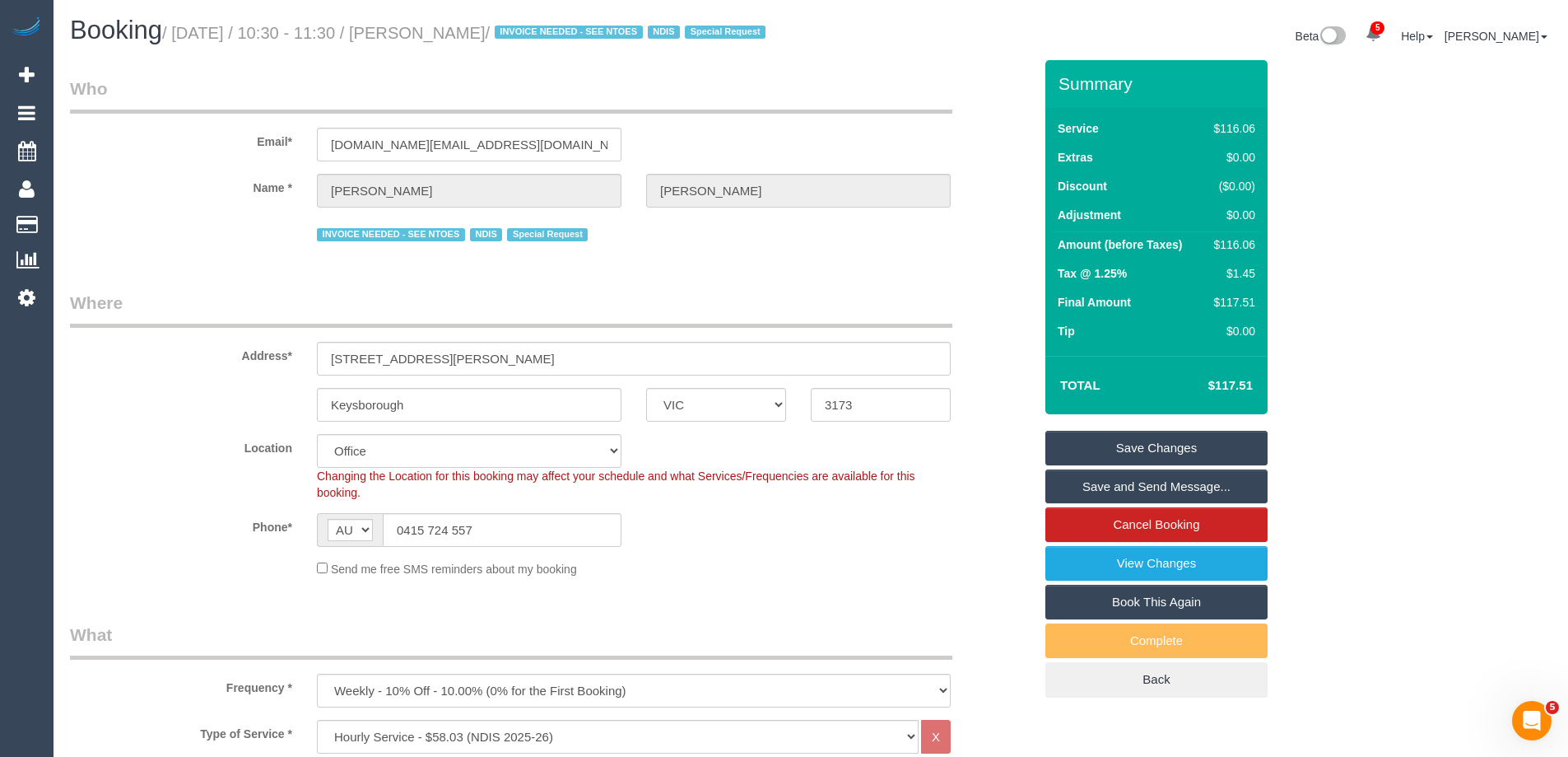
drag, startPoint x: 580, startPoint y: 32, endPoint x: 453, endPoint y: 28, distance: 127.1
click at [453, 28] on small "/ September 18, 2025 / 10:30 - 11:30 / Bruneau Bernard / INVOICE NEEDED - SEE N…" at bounding box center [466, 32] width 608 height 18
copy small "Bruneau Bernard"
click at [1115, 463] on link "Save Changes" at bounding box center [1156, 447] width 223 height 34
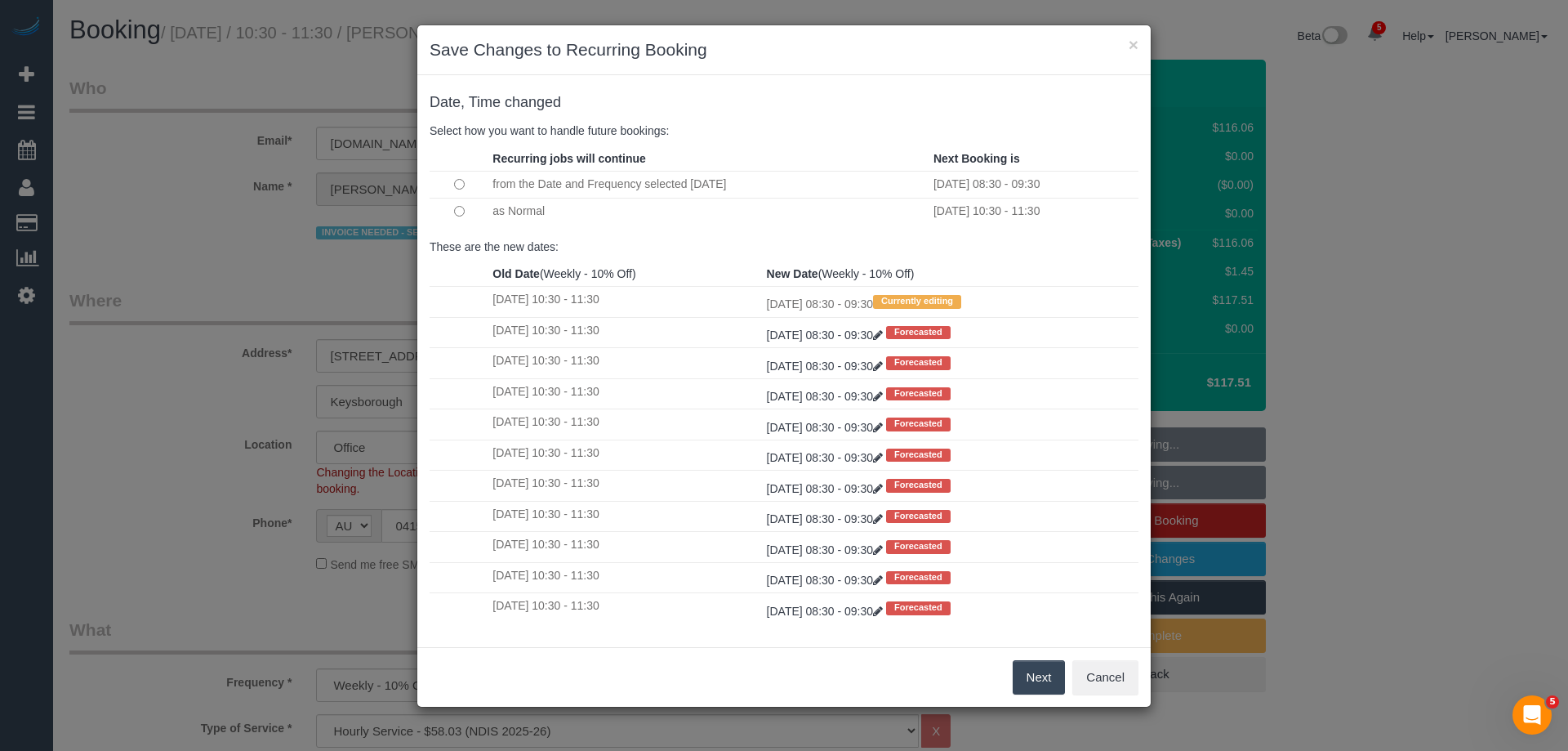
click at [1028, 671] on button "Next" at bounding box center [1039, 677] width 53 height 34
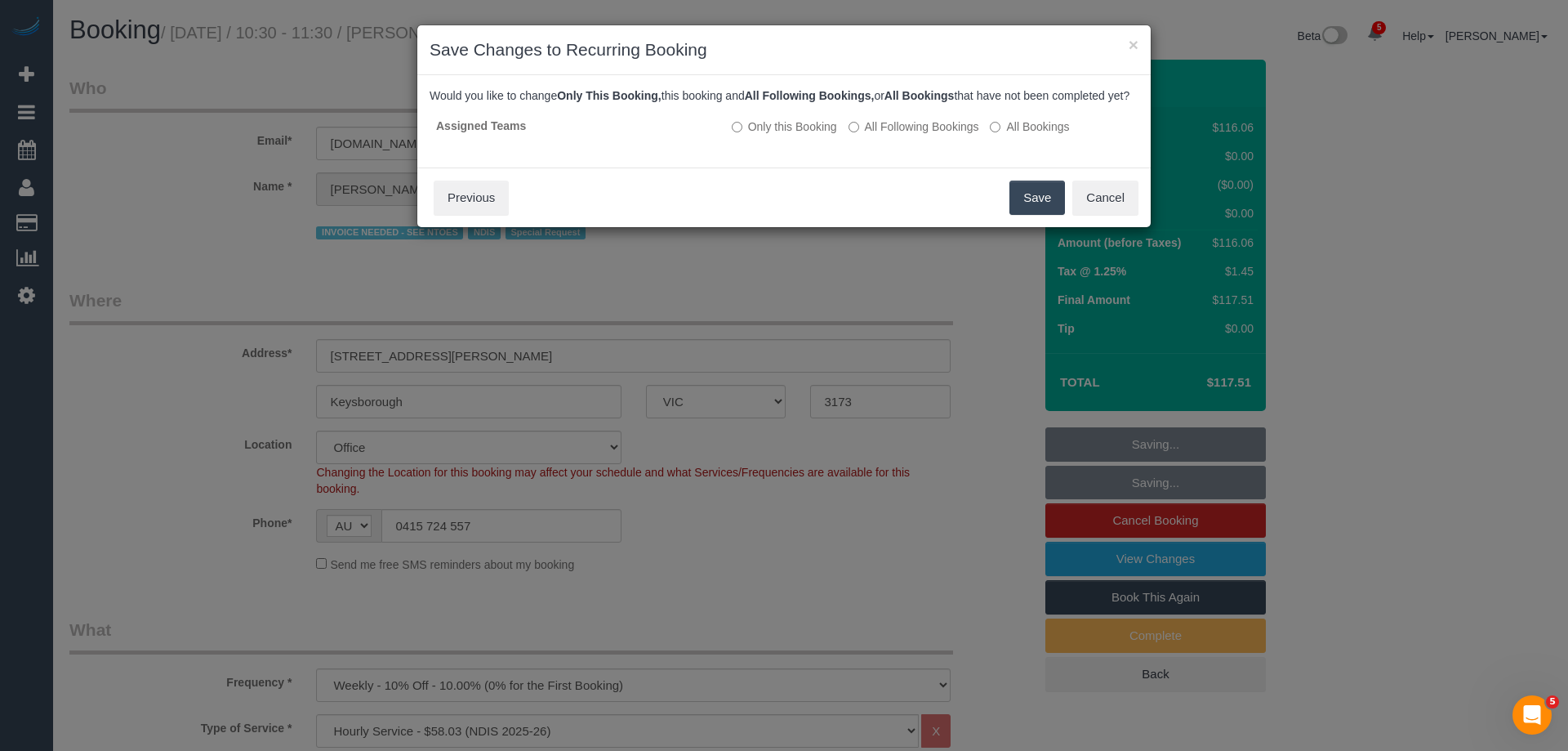
click at [1034, 215] on button "Save" at bounding box center [1037, 197] width 56 height 34
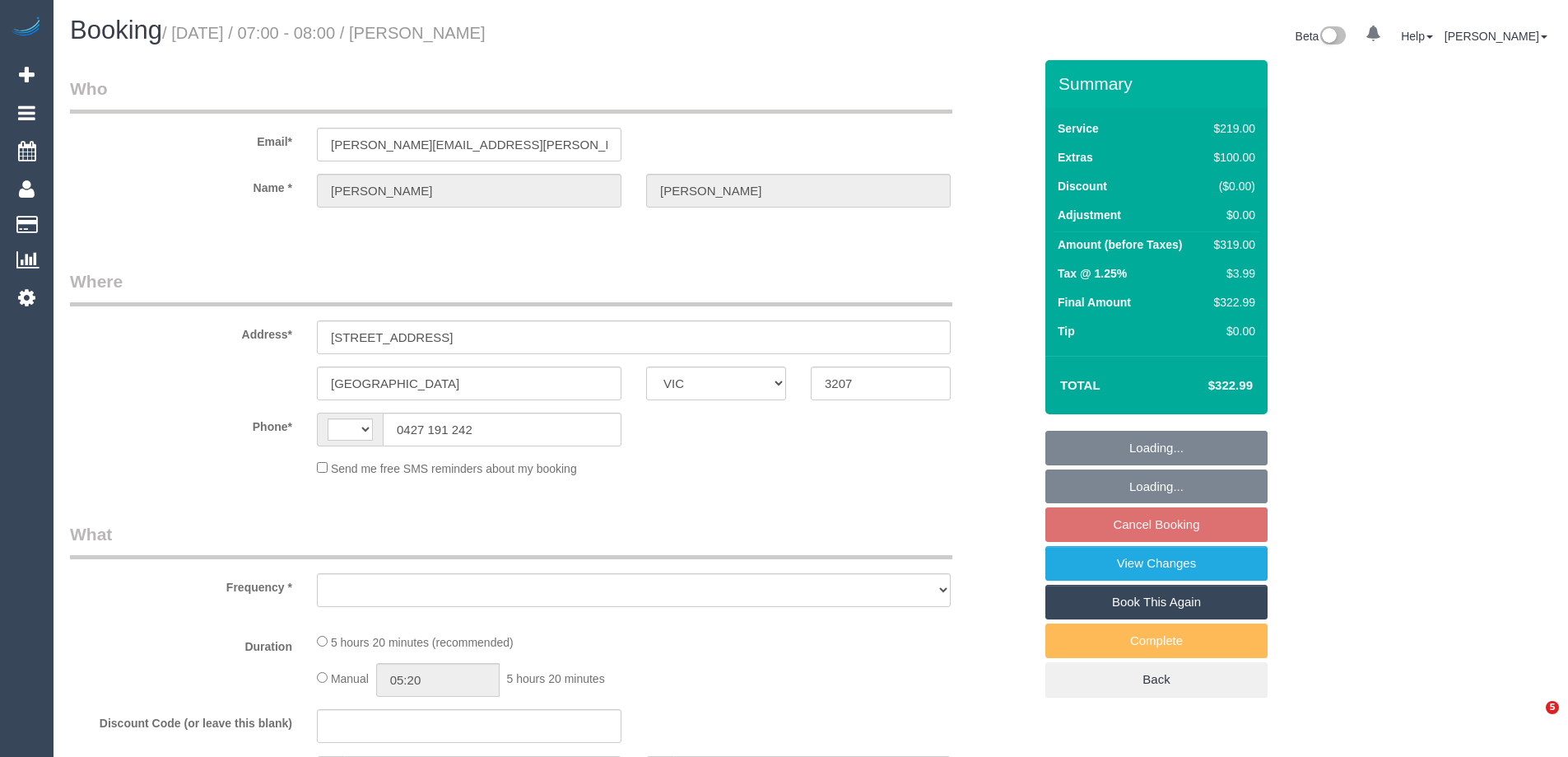
select select "VIC"
select select "string:AU"
select select "object:567"
select select "string:stripe-pm_1S7TFl2GScqysDRVumSjWoCy"
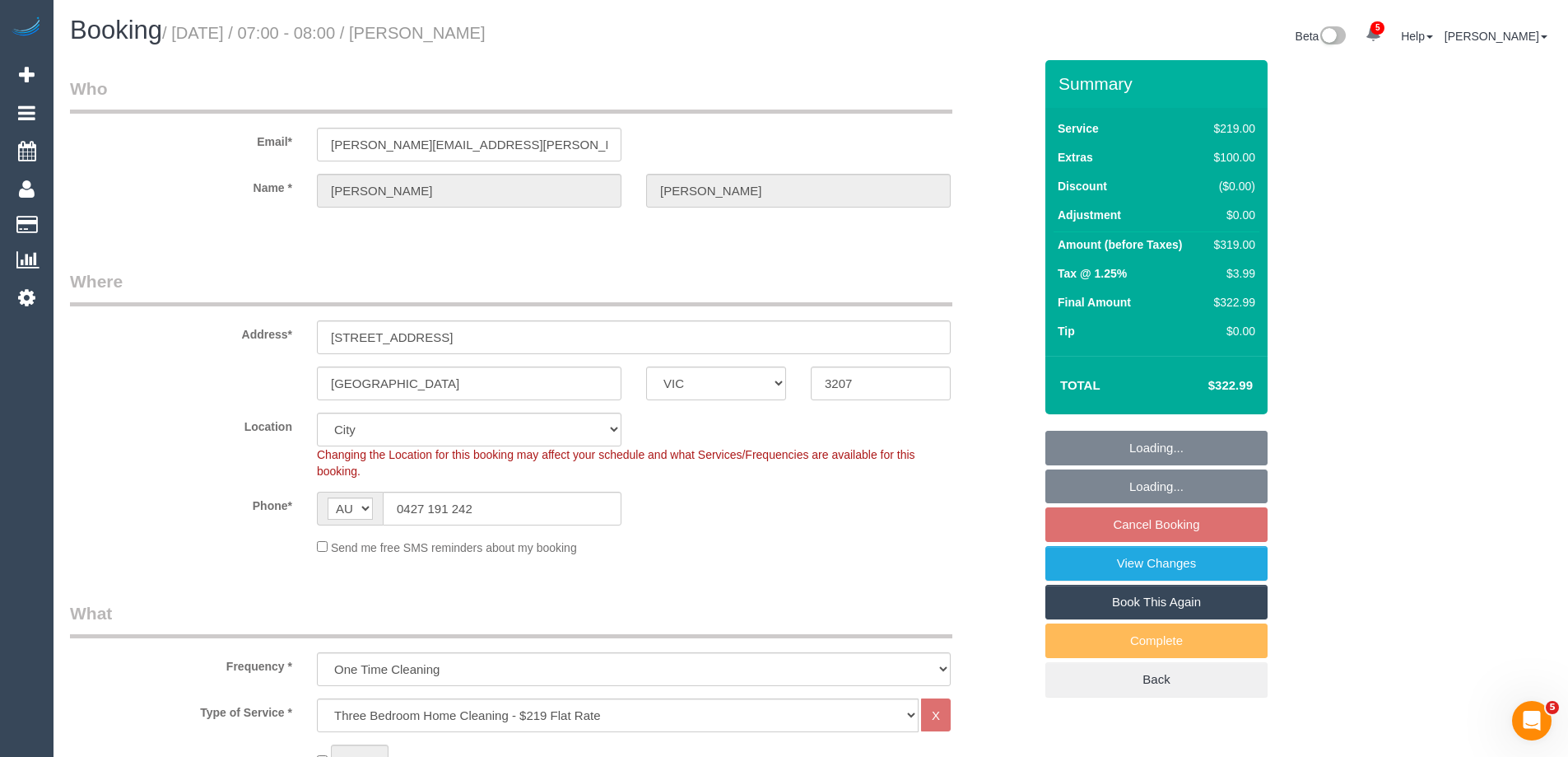
select select "number:29"
select select "number:14"
select select "number:18"
select select "number:24"
select select "number:13"
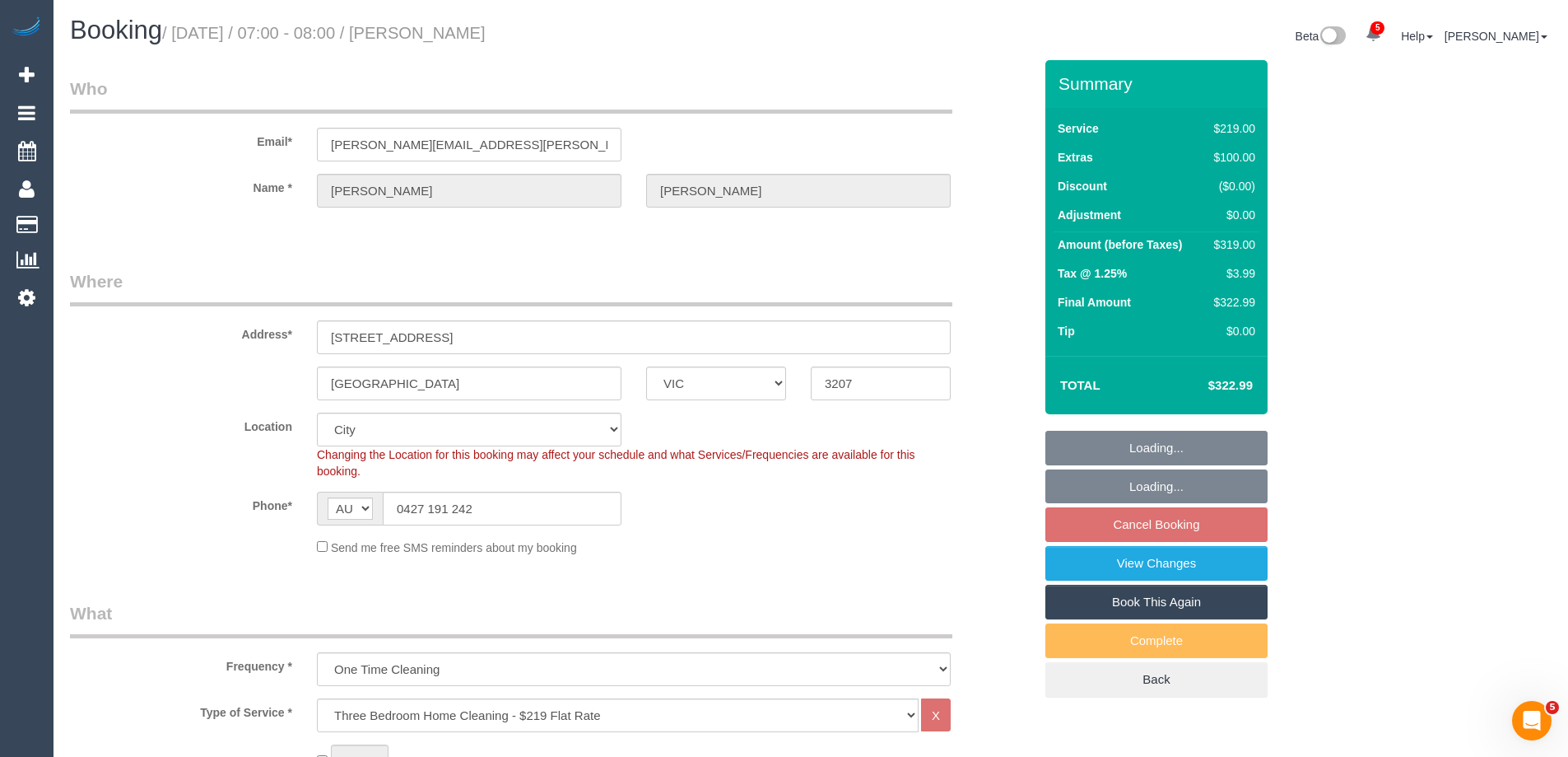
select select "object:1217"
select select "spot1"
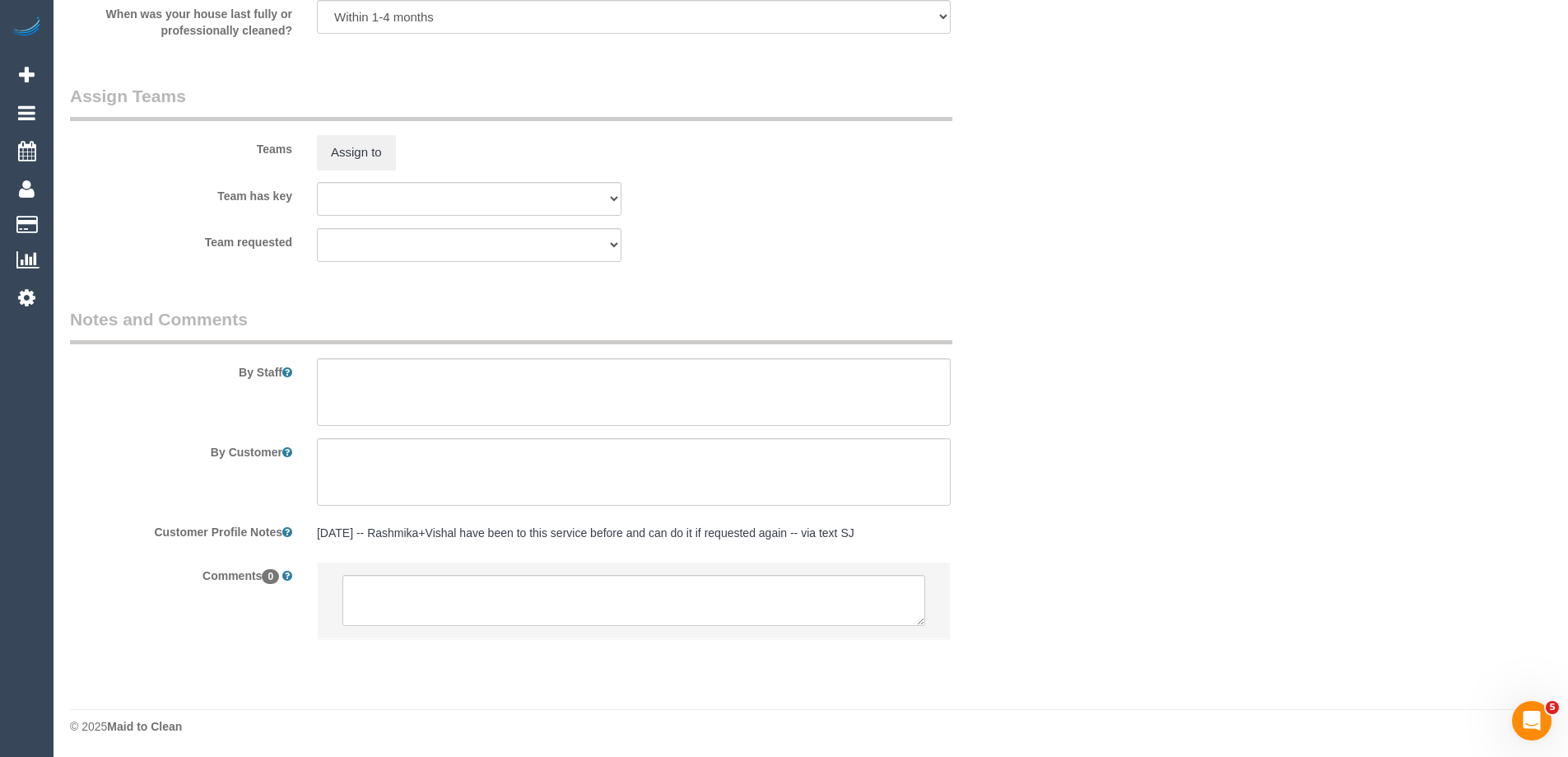
scroll to position [2413, 0]
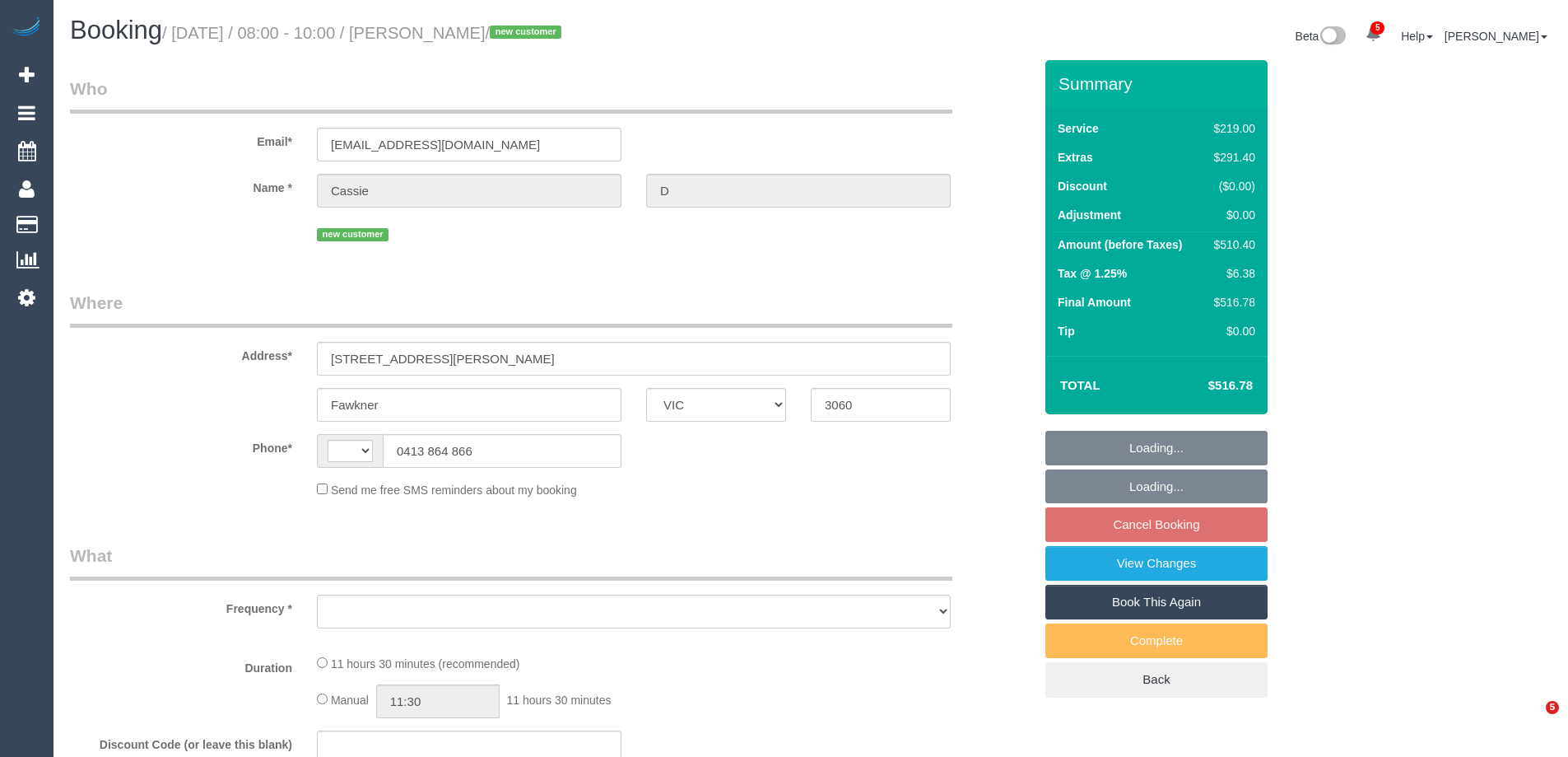
select select "VIC"
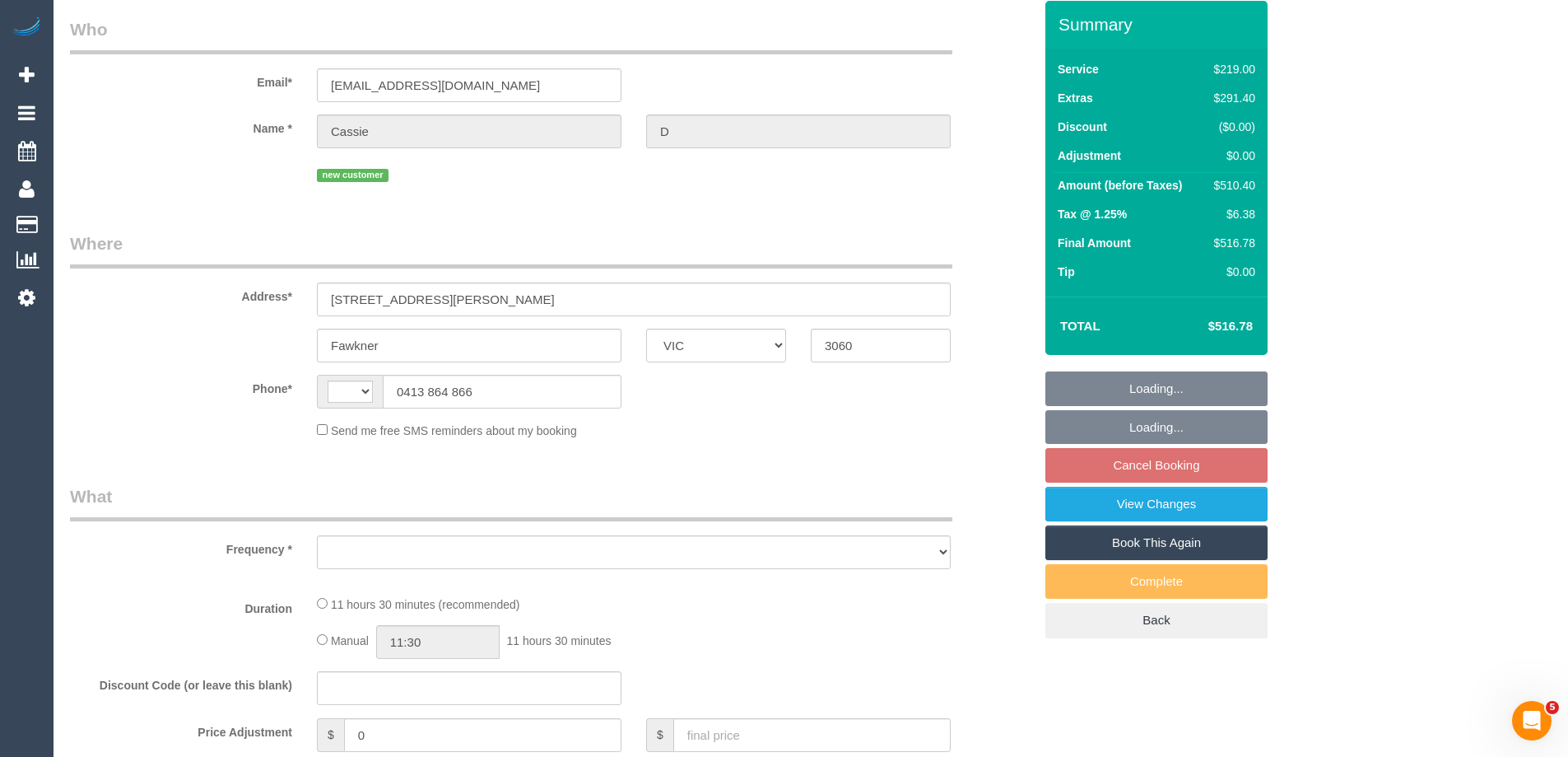
select select "string:stripe-pm_1S7TOc2GScqysDRVsrTrZdud"
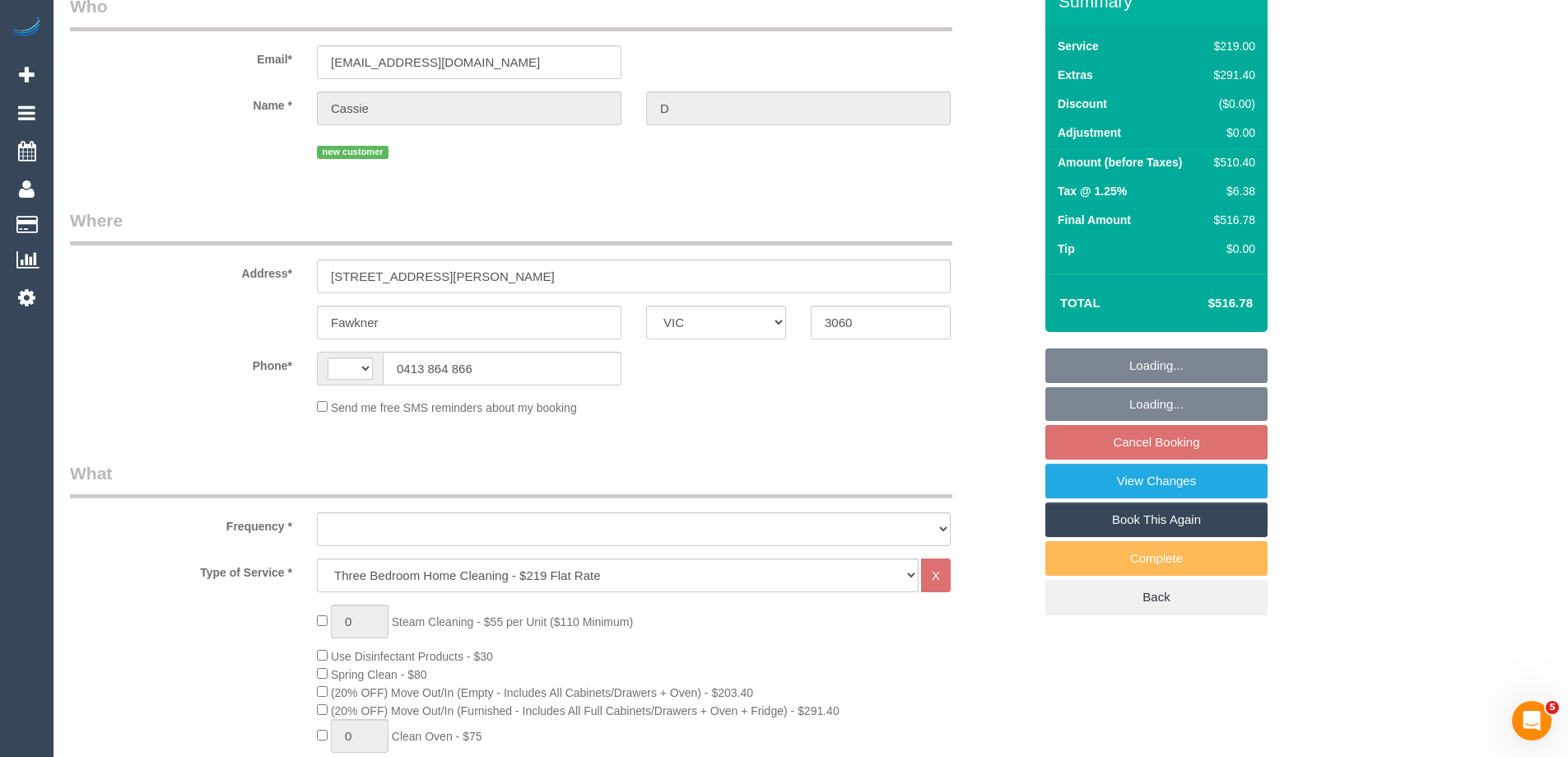
select select "string:AU"
select select "object:672"
select select "spot1"
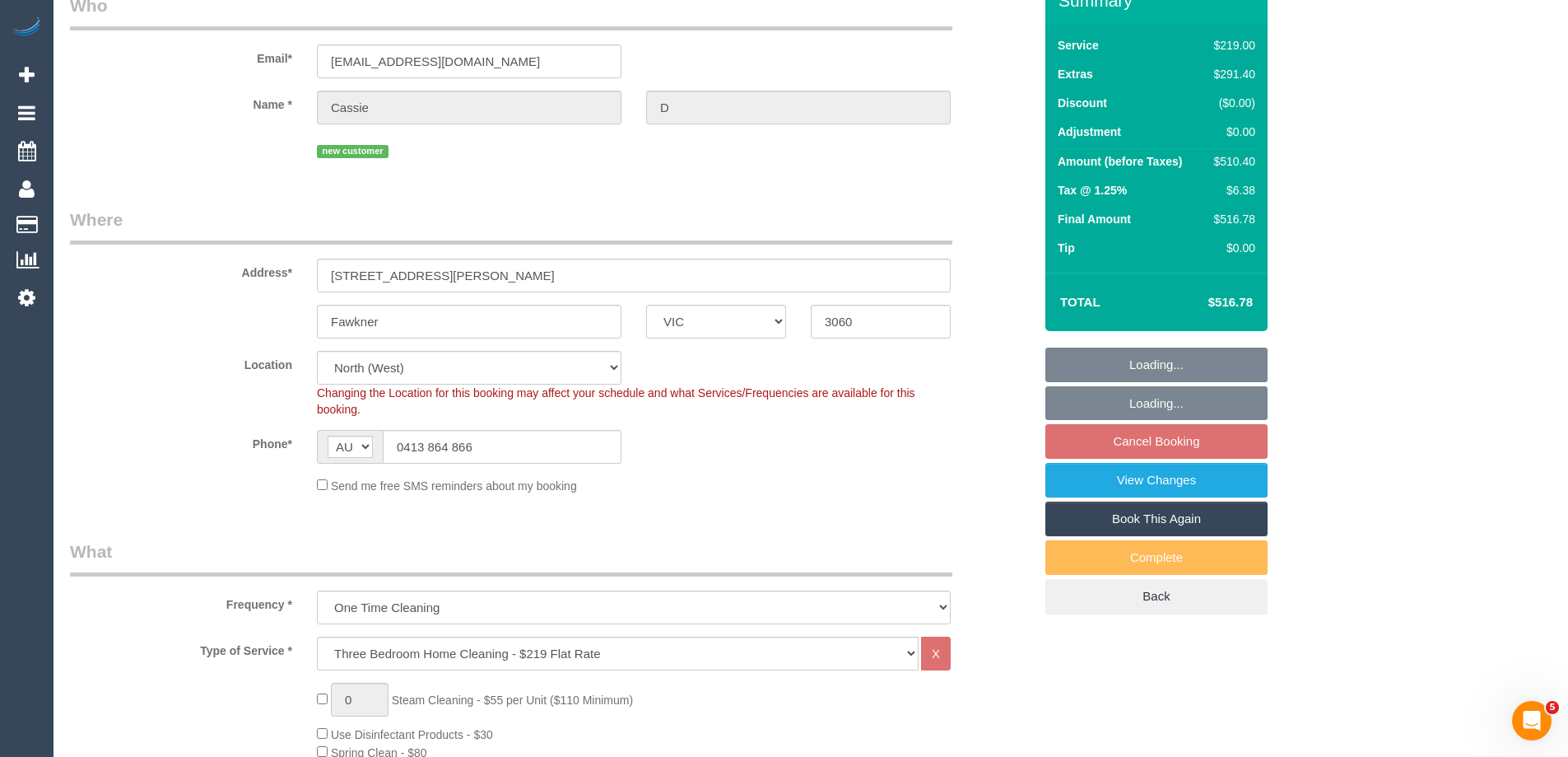
select select "number:28"
select select "number:17"
select select "number:18"
select select "number:25"
select select "number:26"
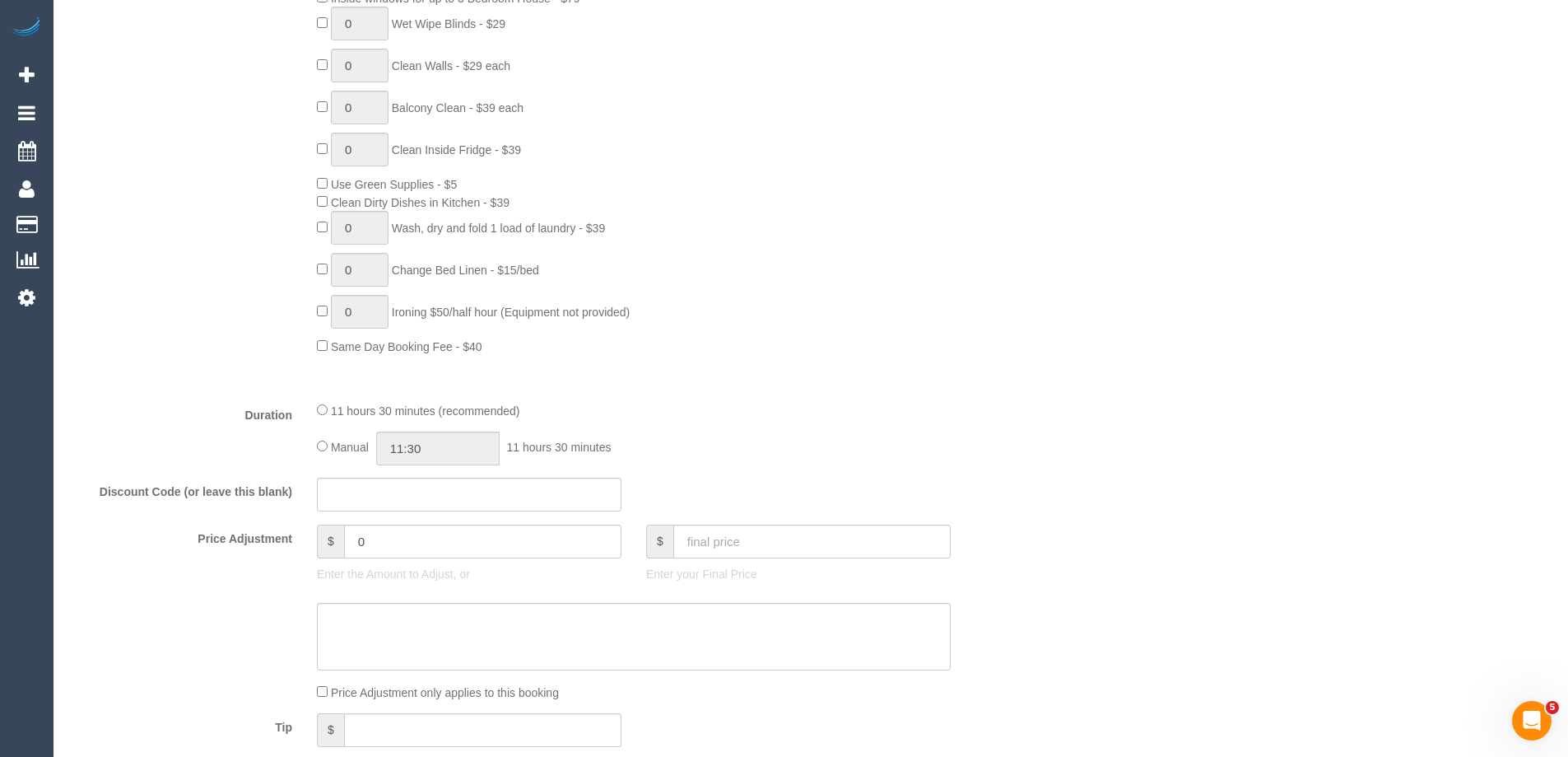
select select "object:1546"
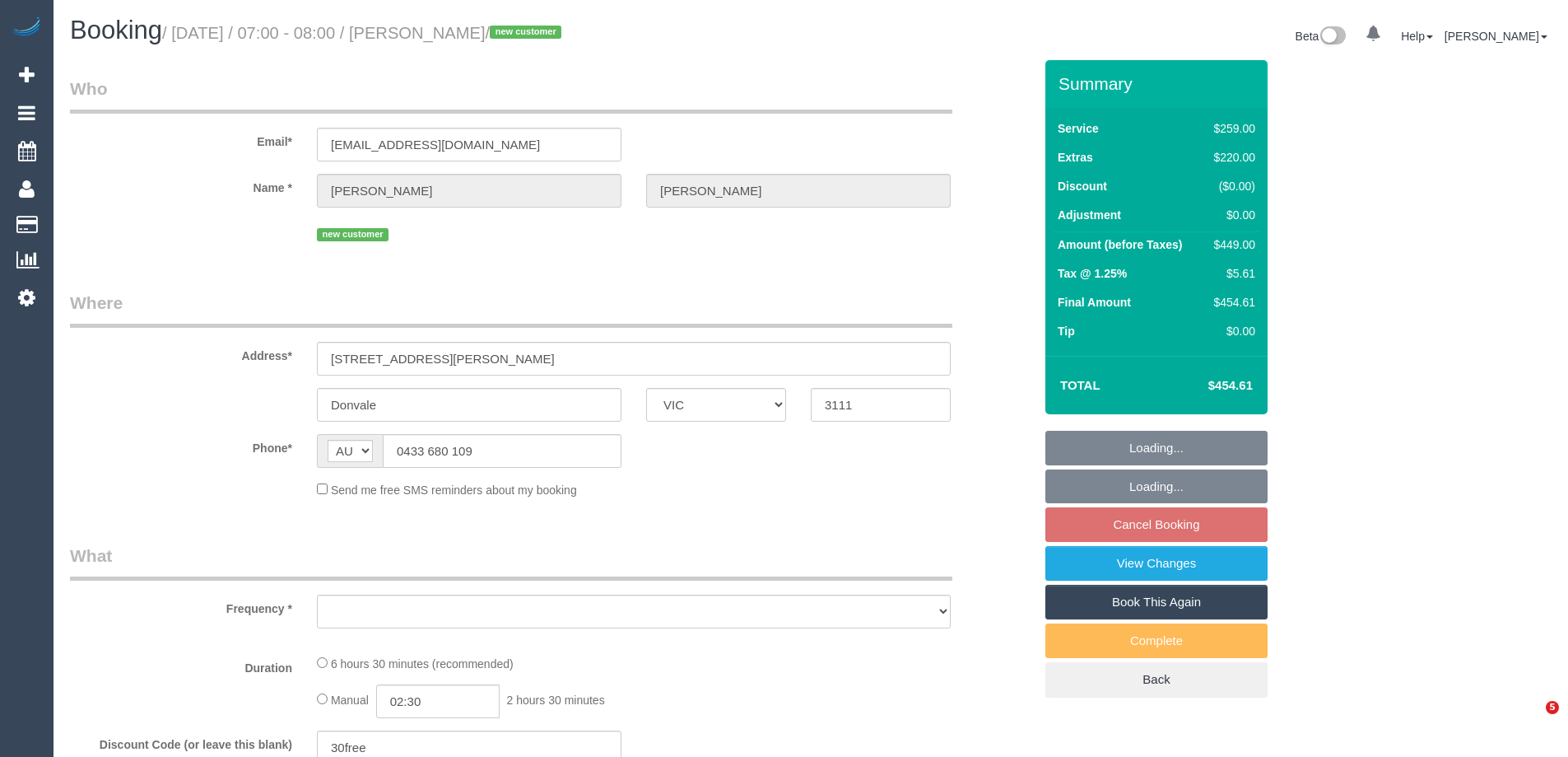
select select "VIC"
select select "string:stripe-pm_1S5fd92GScqysDRVRsEHxysh"
select select "number:28"
select select "number:16"
select select "number:18"
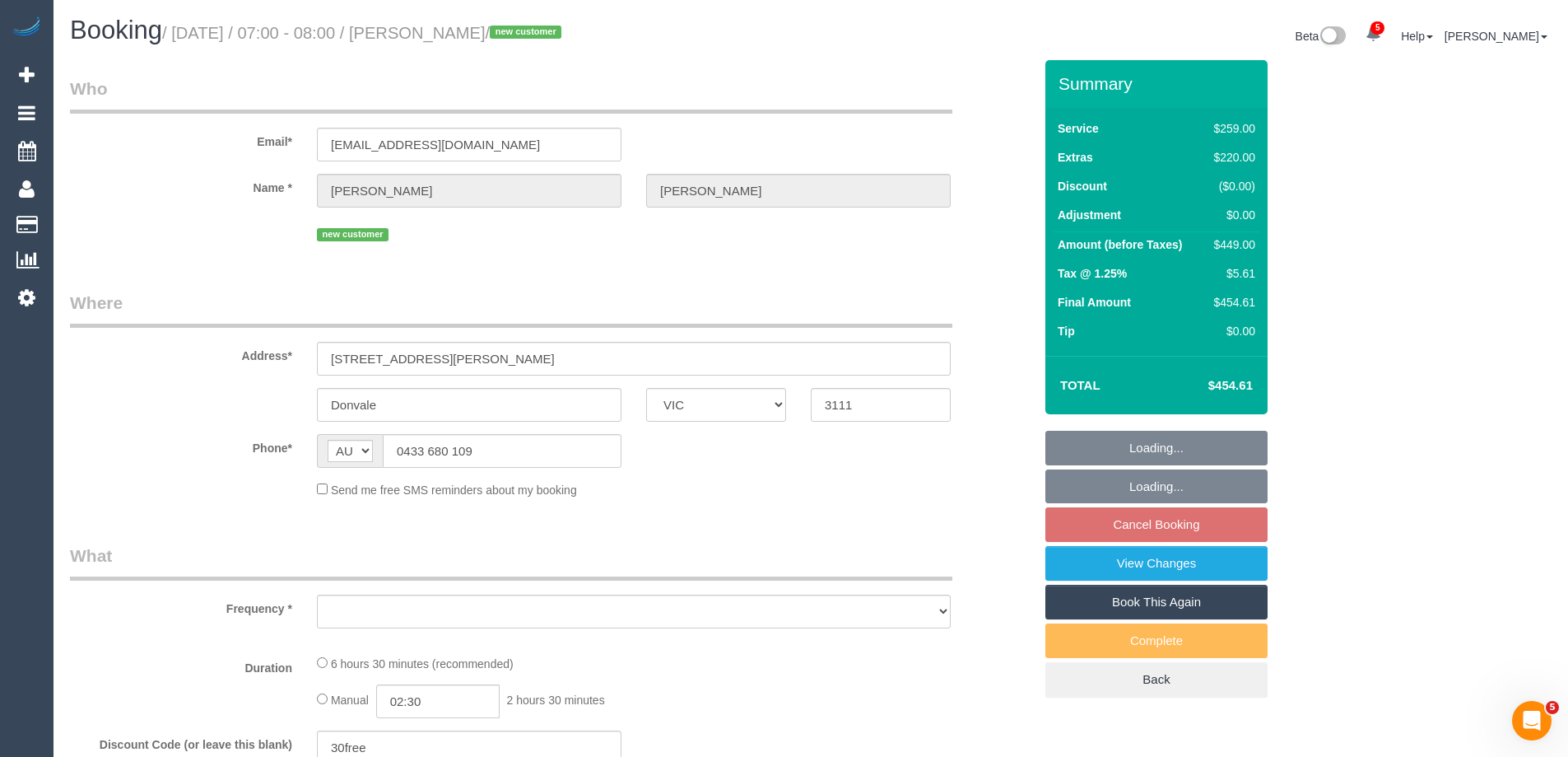
select select "number:25"
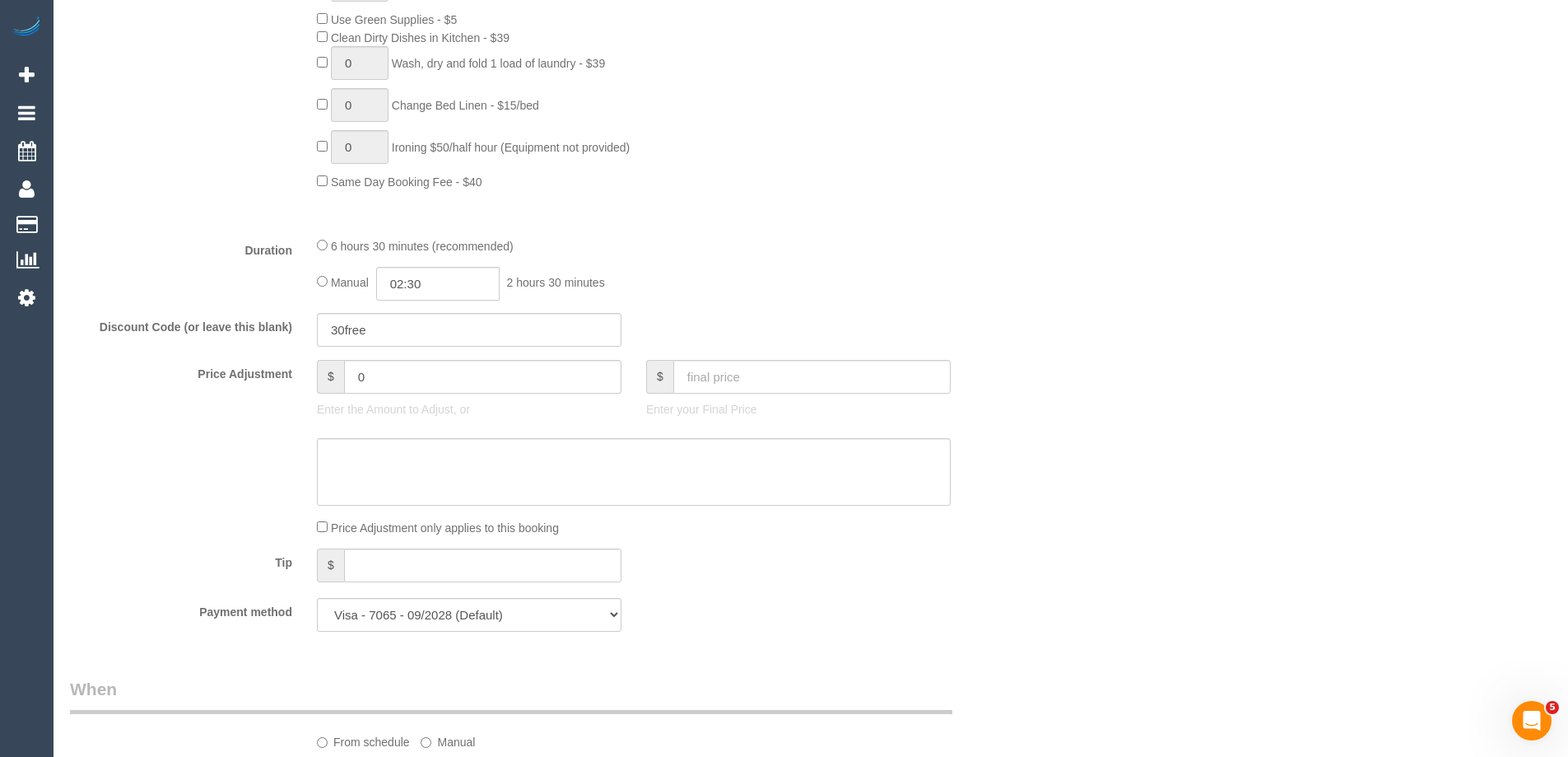
select select "object:1281"
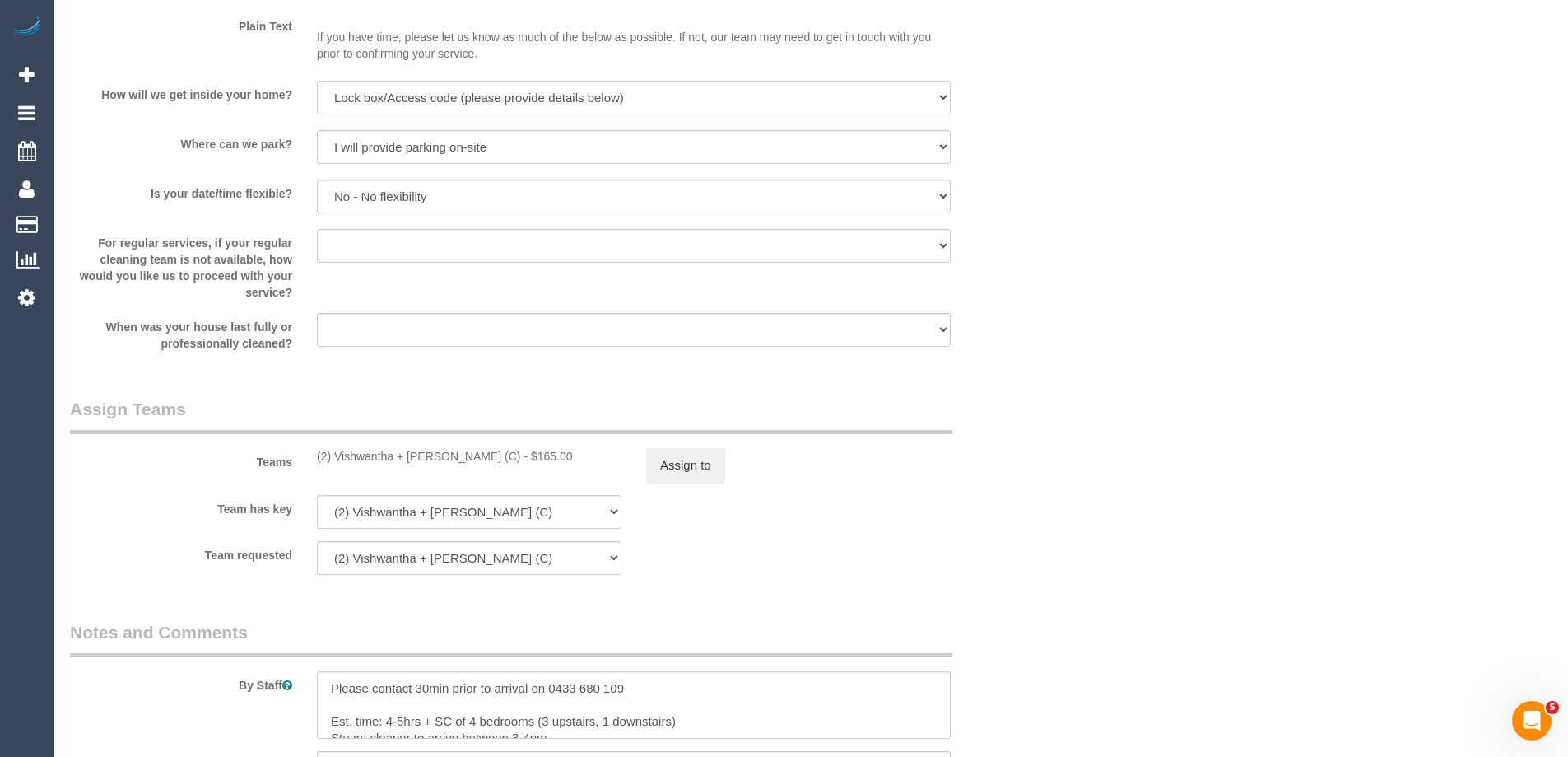
scroll to position [2552, 0]
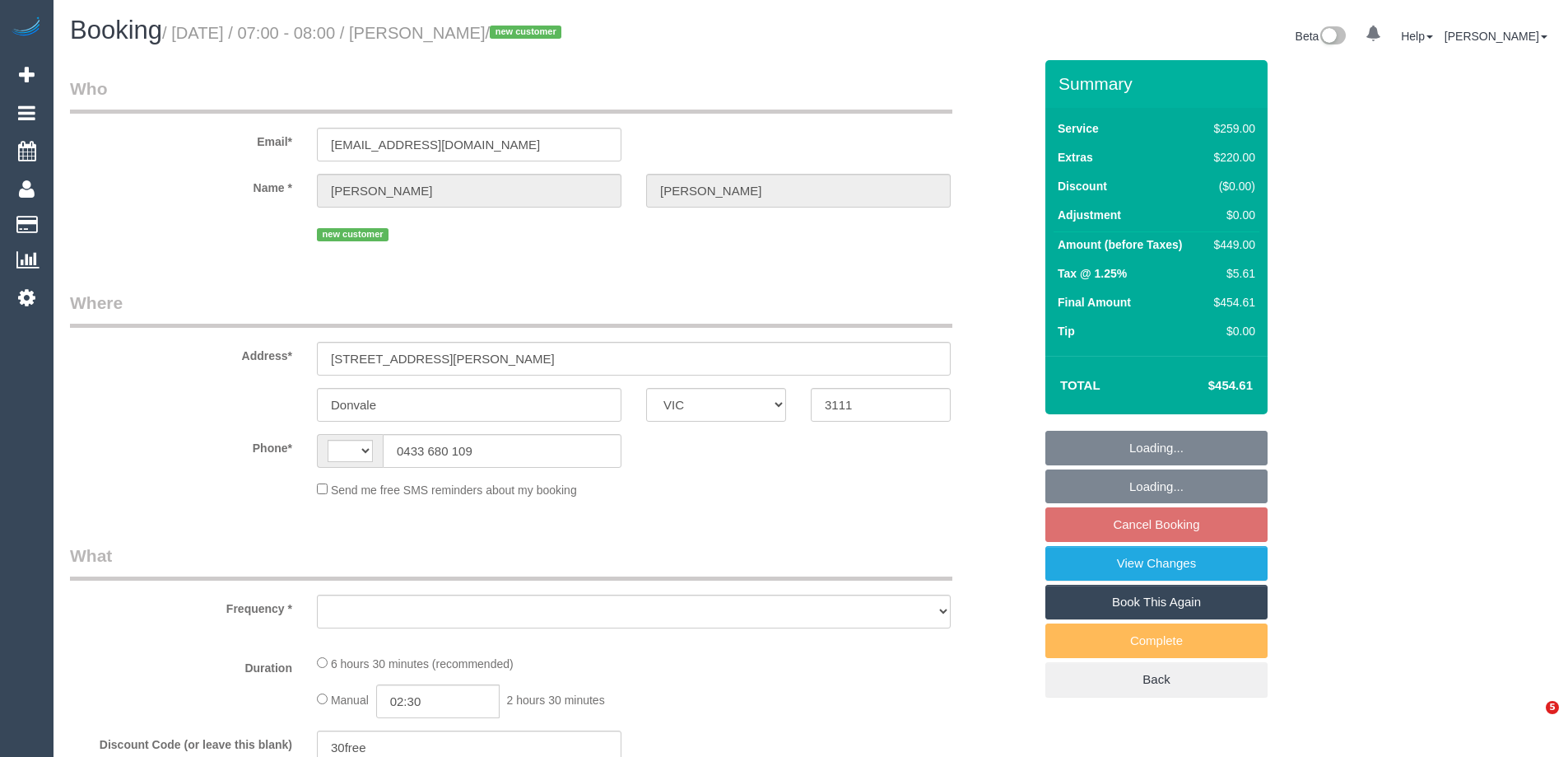
select select "VIC"
select select "string:AU"
select select "object:645"
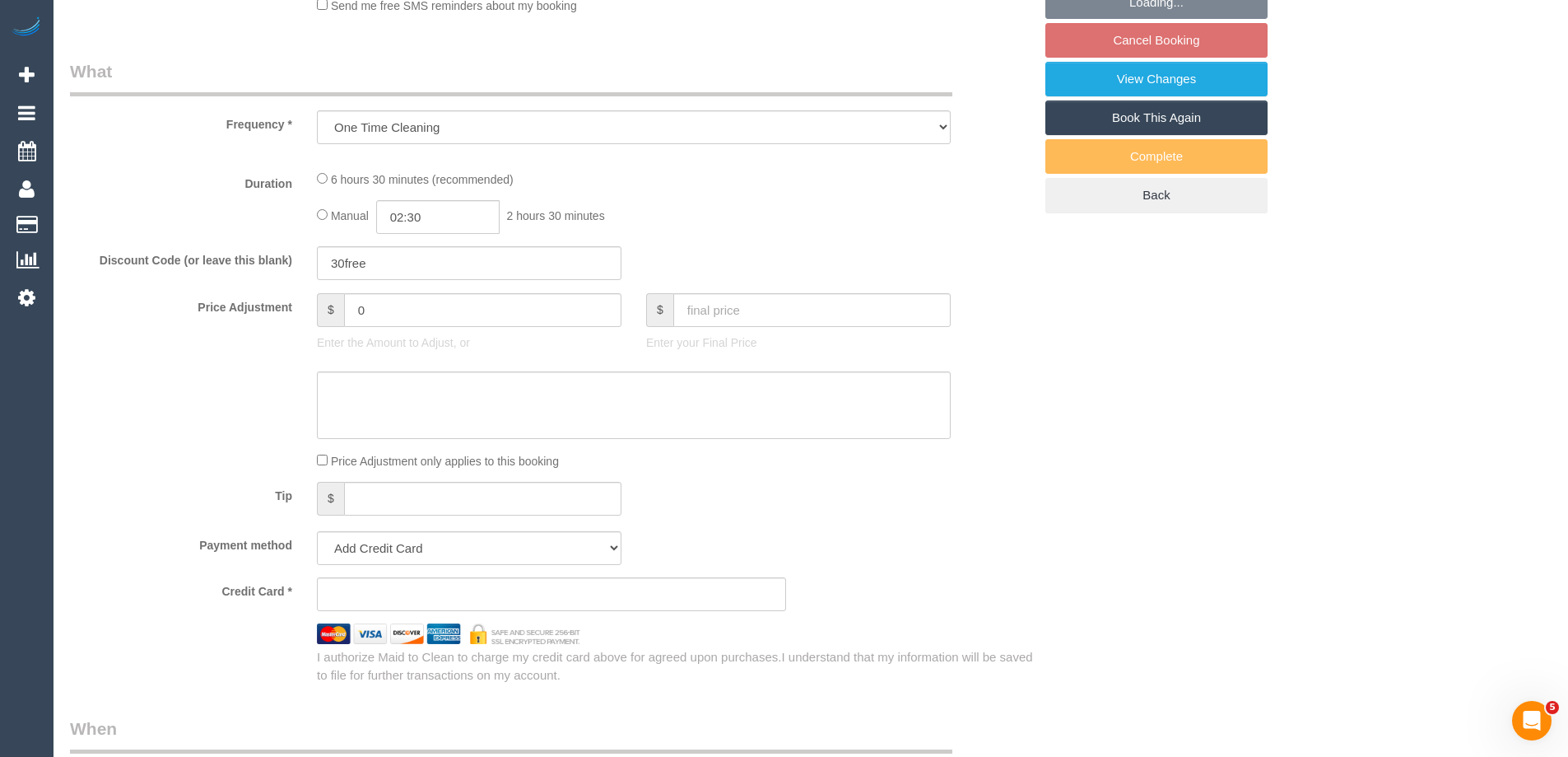
select select "string:stripe-pm_1S5fd92GScqysDRVRsEHxysh"
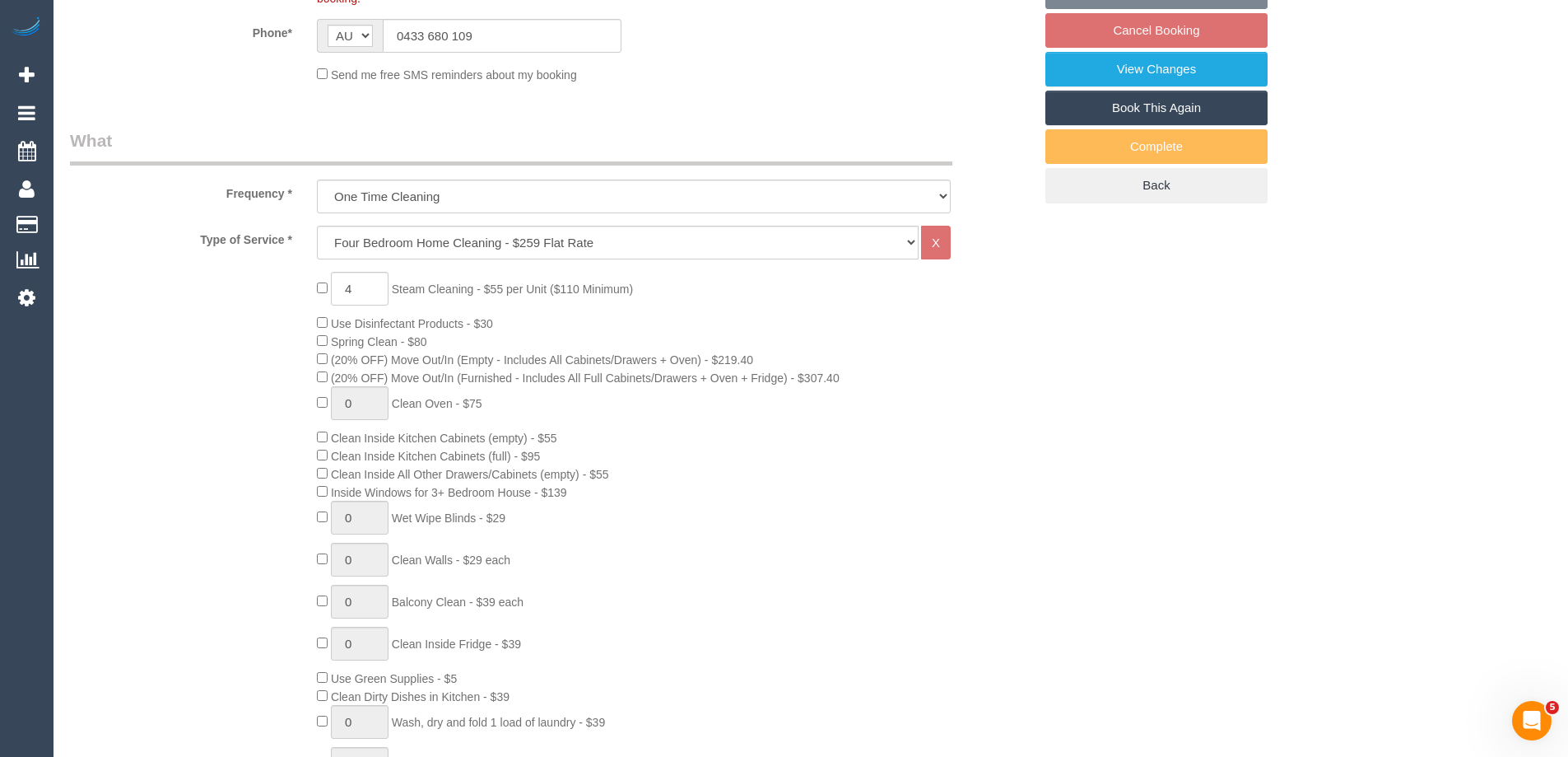
select select "object:894"
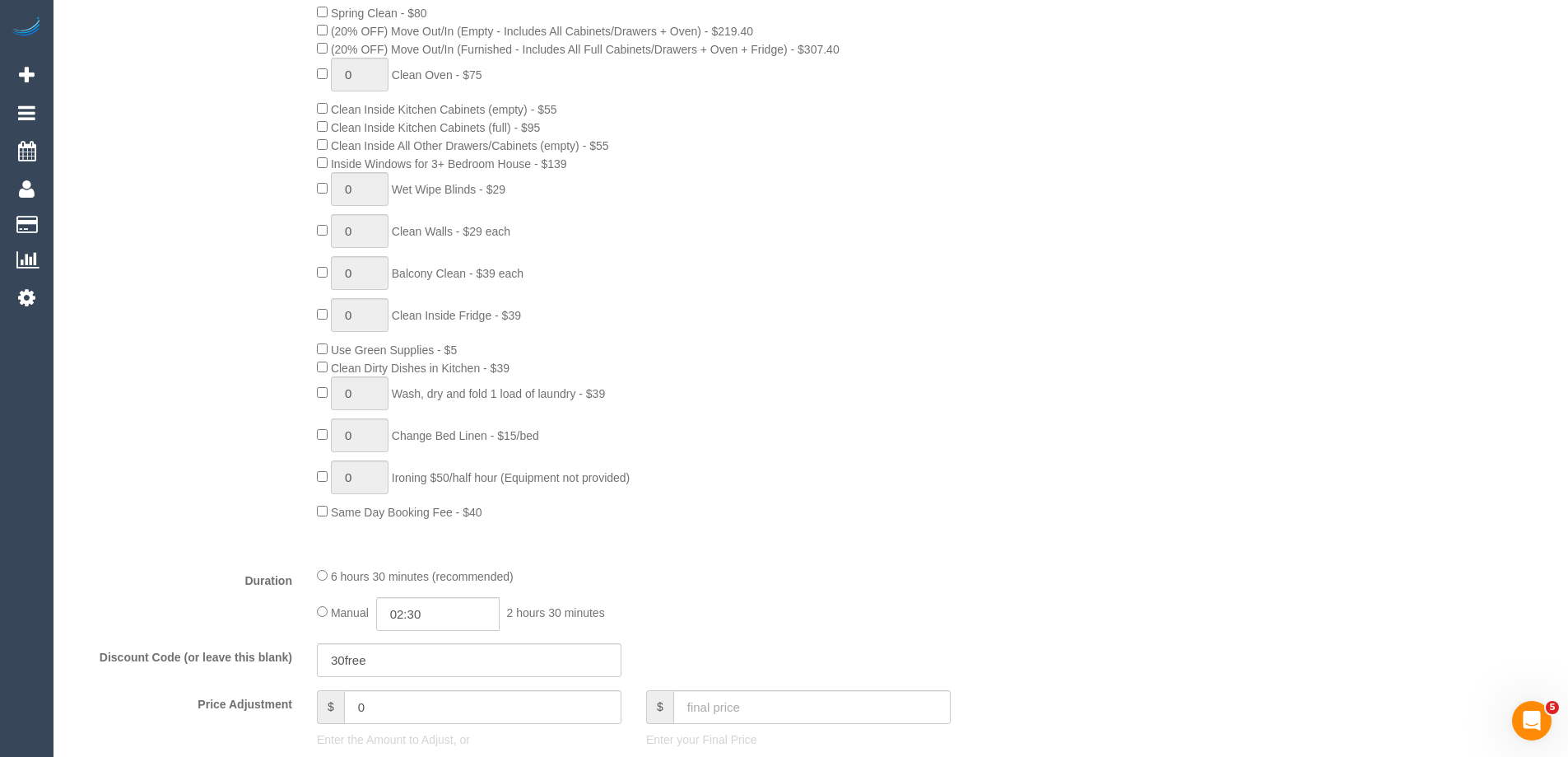
select select "number:28"
select select "number:16"
select select "number:18"
select select "number:25"
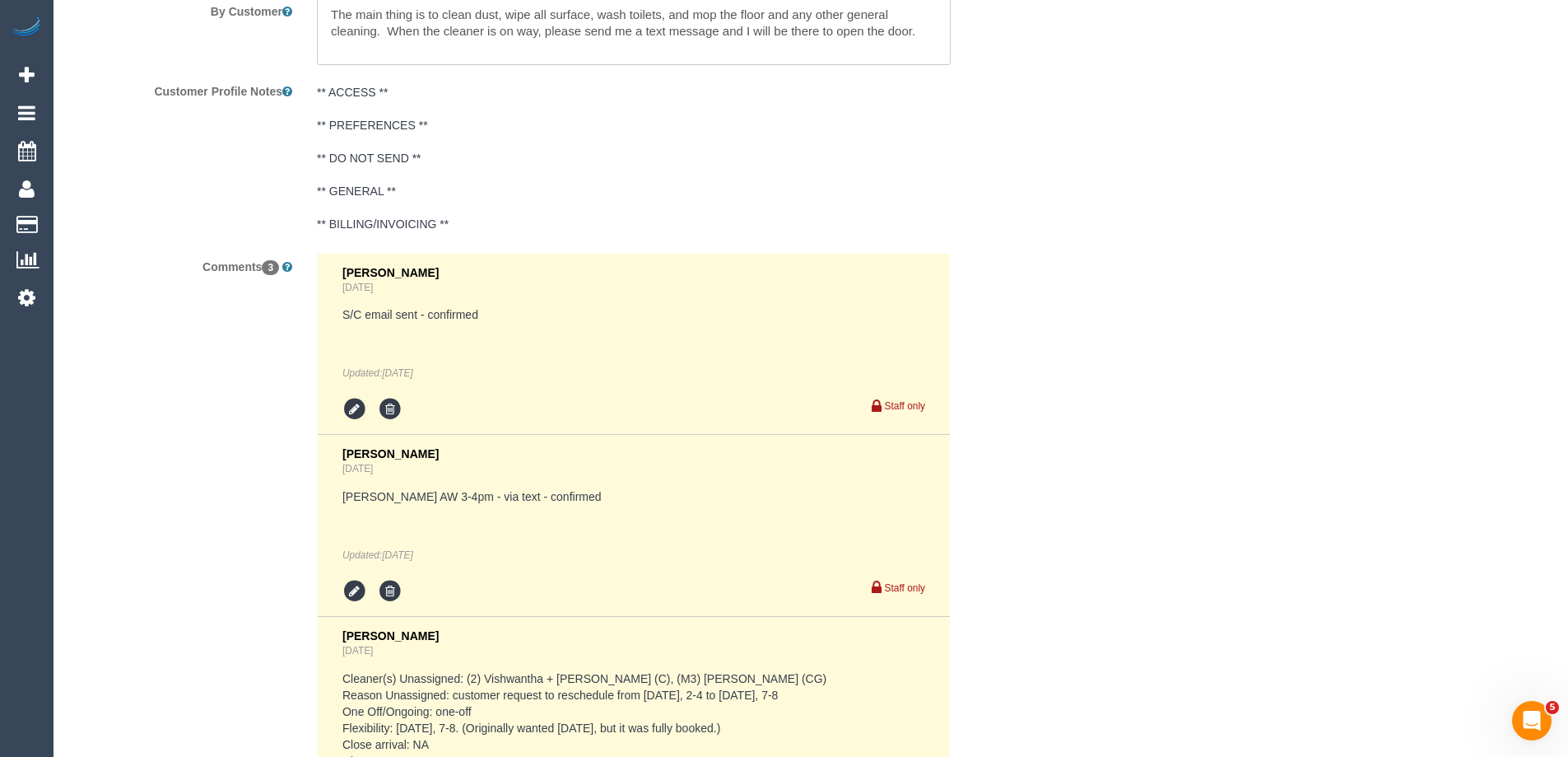
scroll to position [3260, 0]
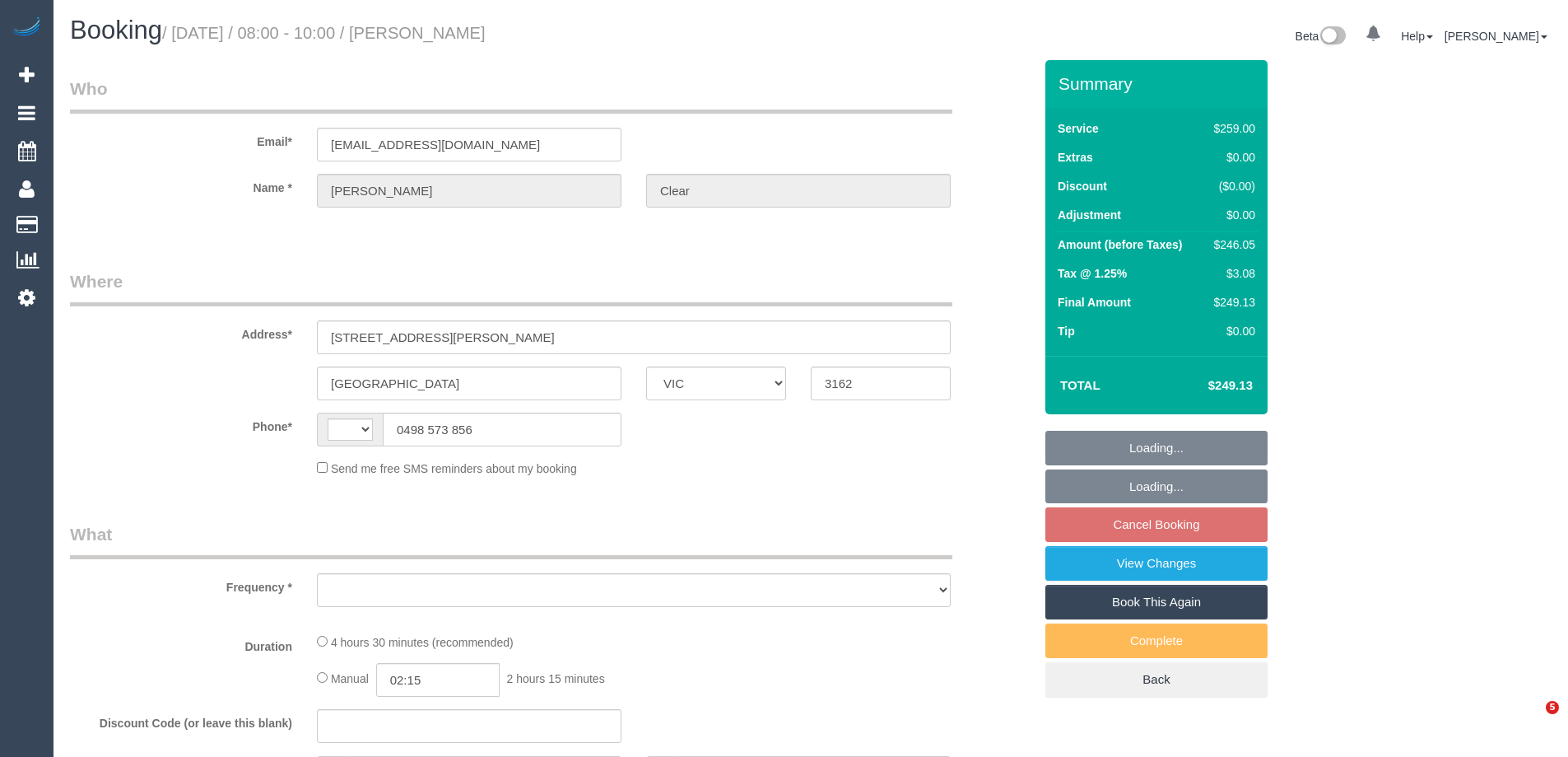
select select "VIC"
select select "string:AU"
select select "object:598"
select select "string:stripe-pm_1RgIBy2GScqysDRV8f12aXS4"
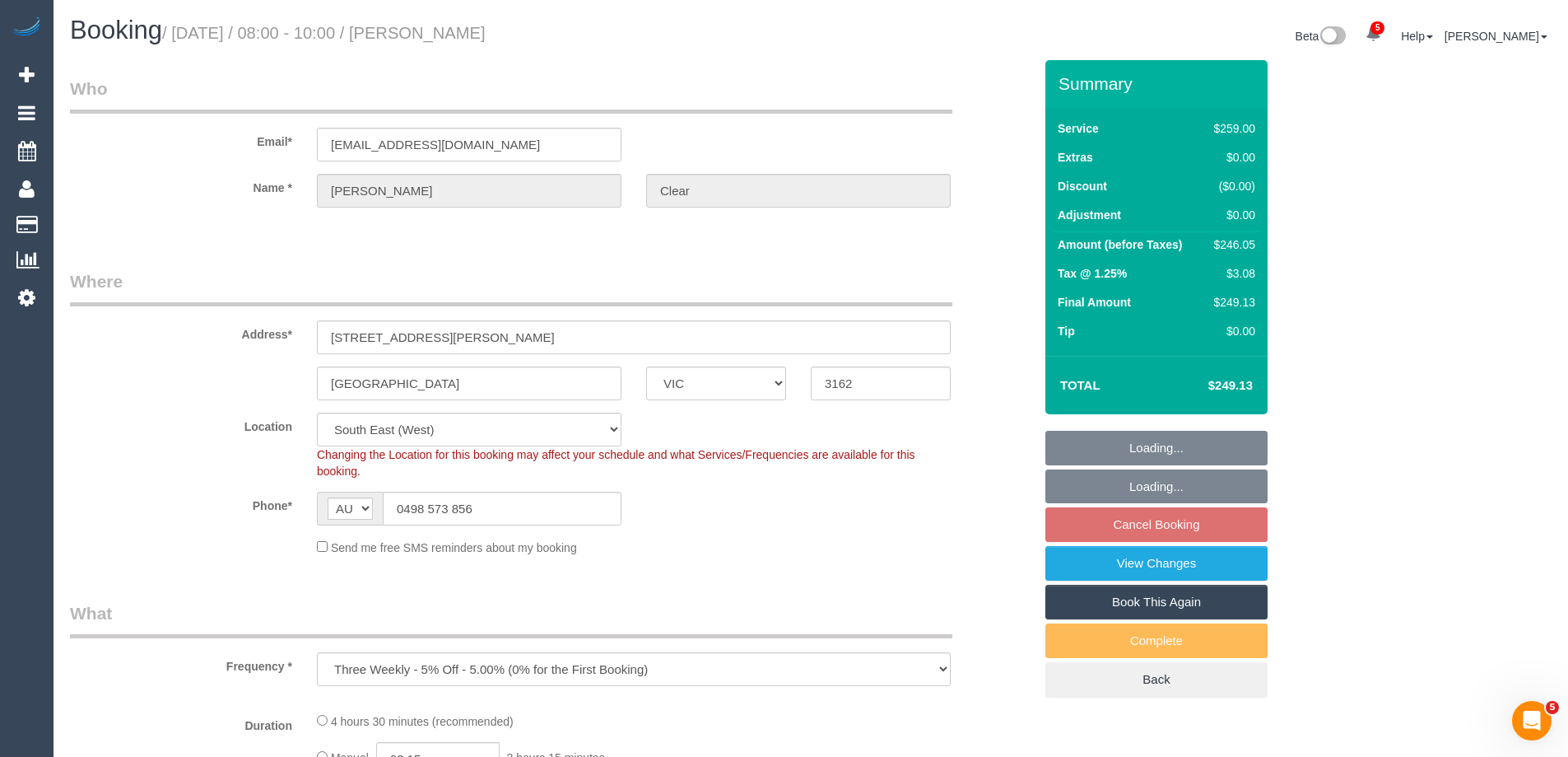
select select "number:27"
select select "number:14"
select select "number:19"
select select "number:22"
select select "number:34"
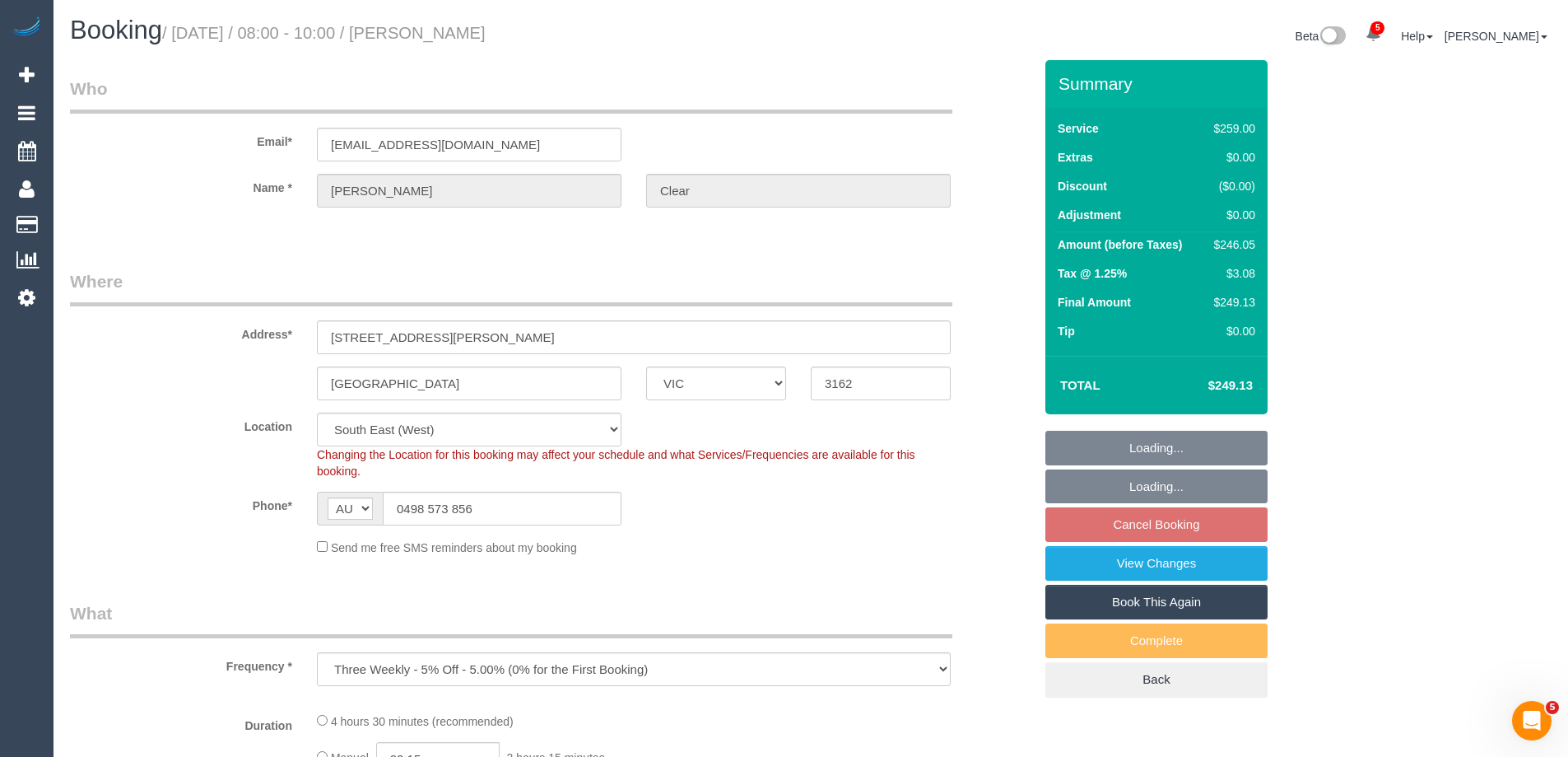
select select "number:12"
select select "object:864"
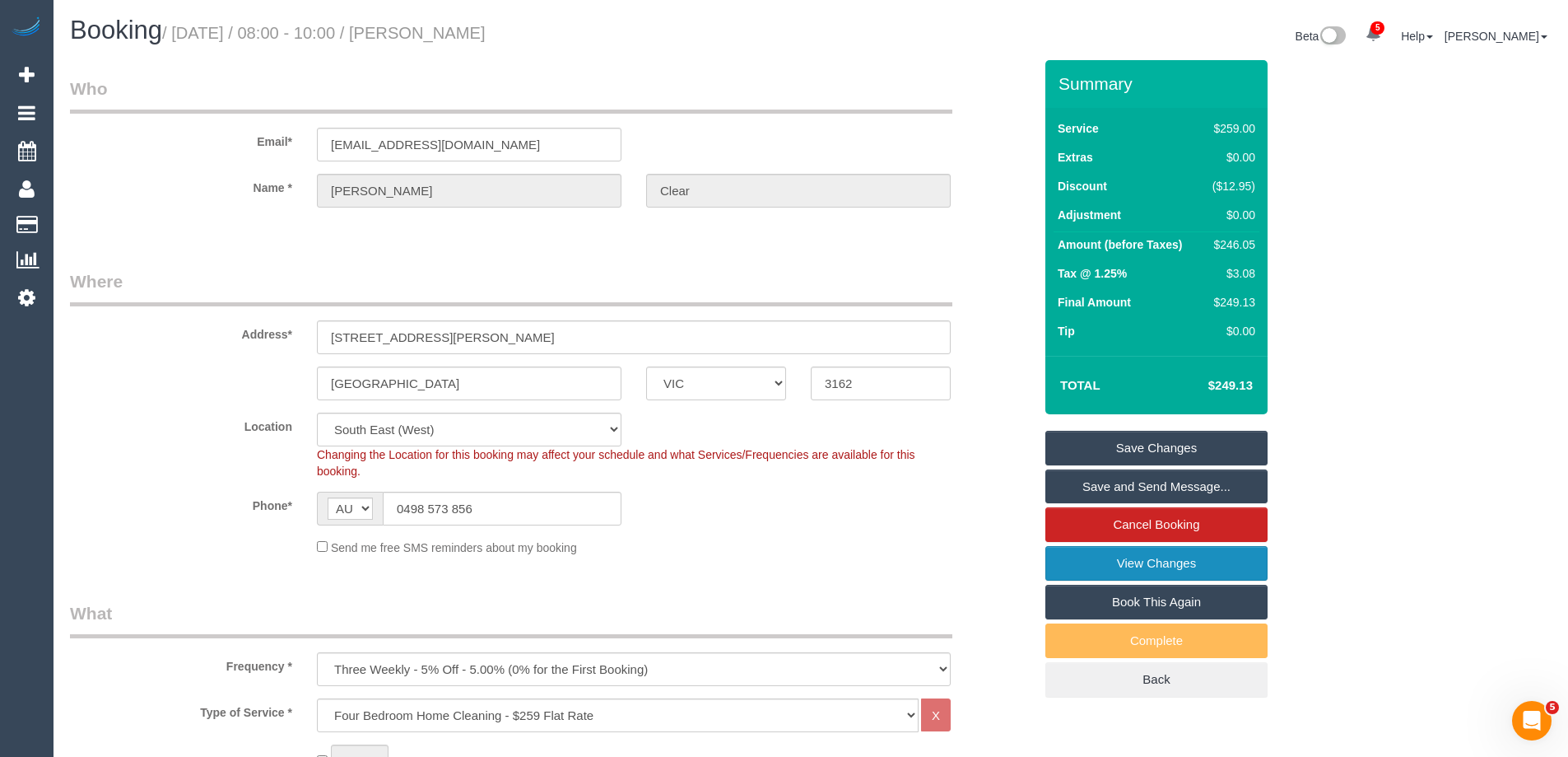
click at [1115, 565] on link "View Changes" at bounding box center [1156, 563] width 223 height 34
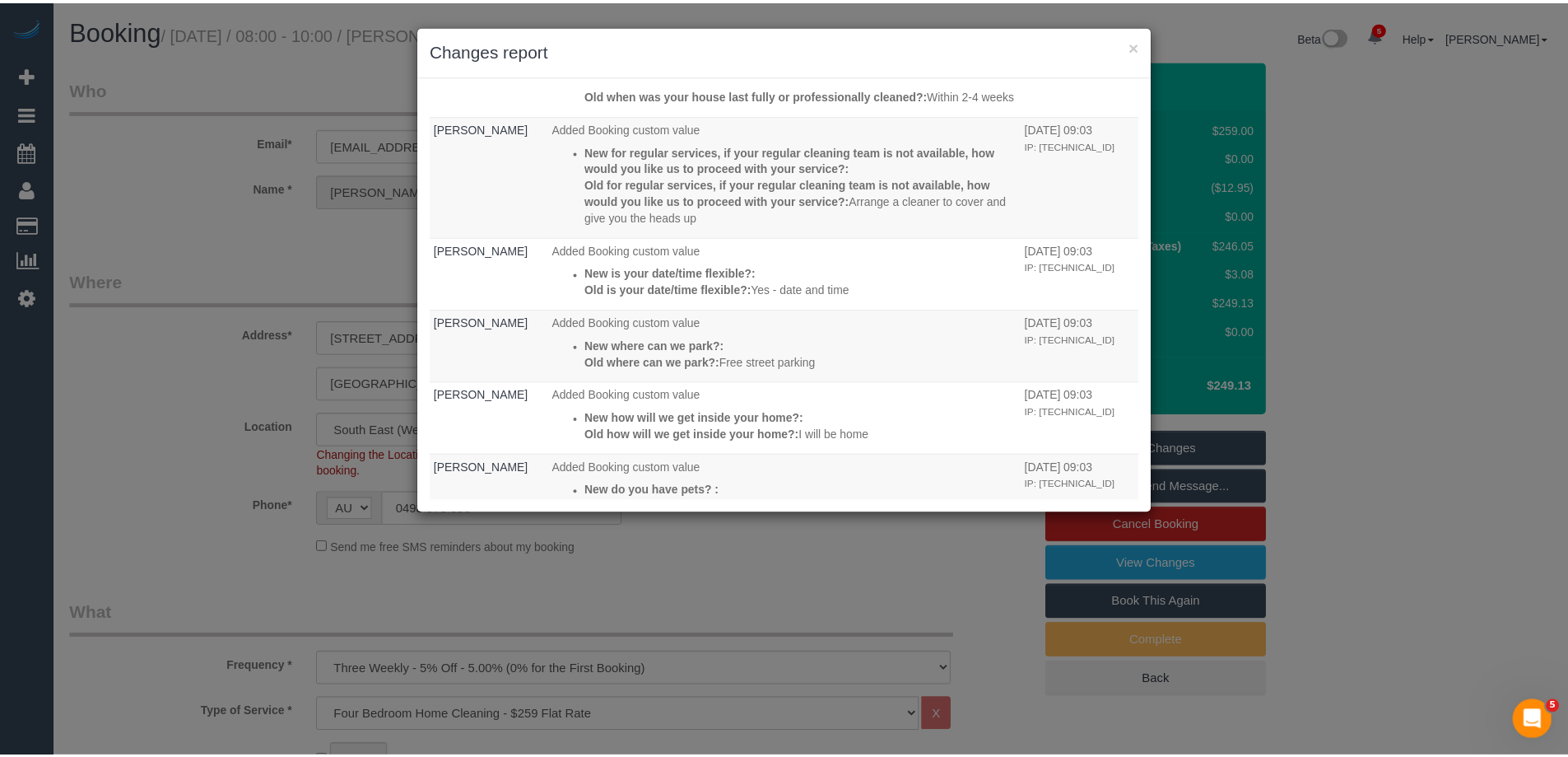
scroll to position [494, 0]
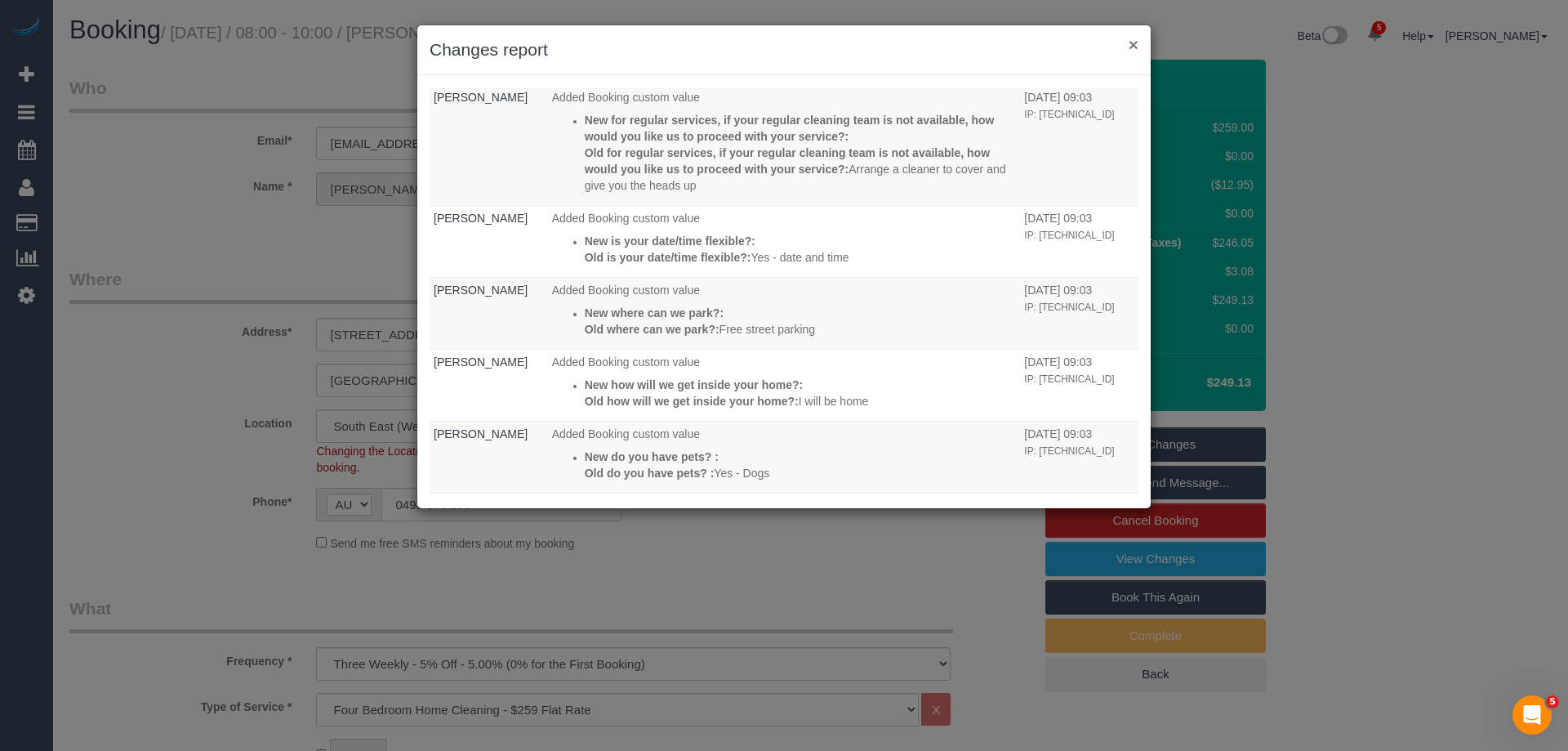
click at [1133, 42] on button "×" at bounding box center [1133, 45] width 9 height 17
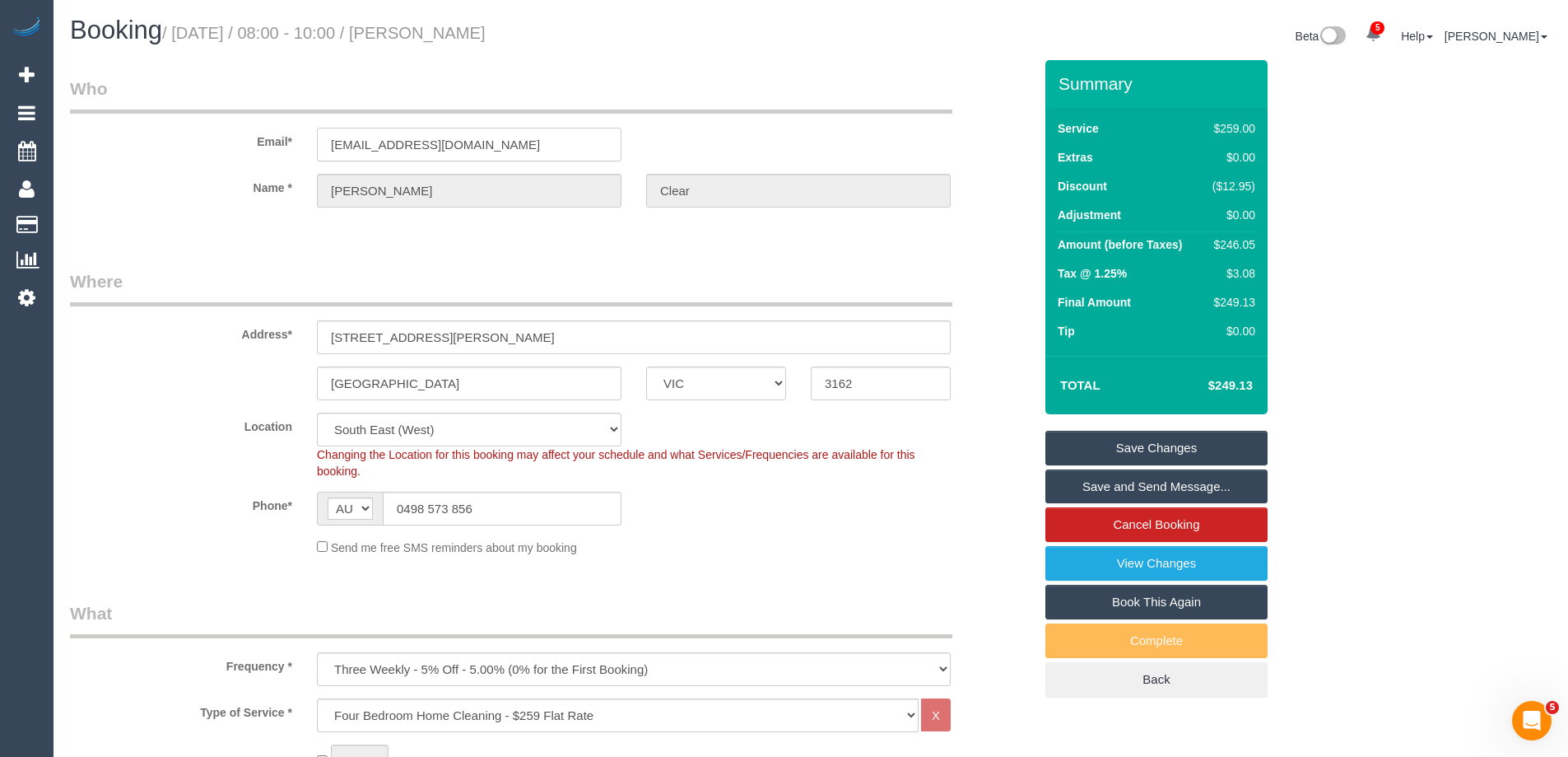
drag, startPoint x: 560, startPoint y: 147, endPoint x: 98, endPoint y: 140, distance: 462.1
click at [98, 140] on div "Email* michelleannclear18@gmail.com" at bounding box center [551, 119] width 988 height 85
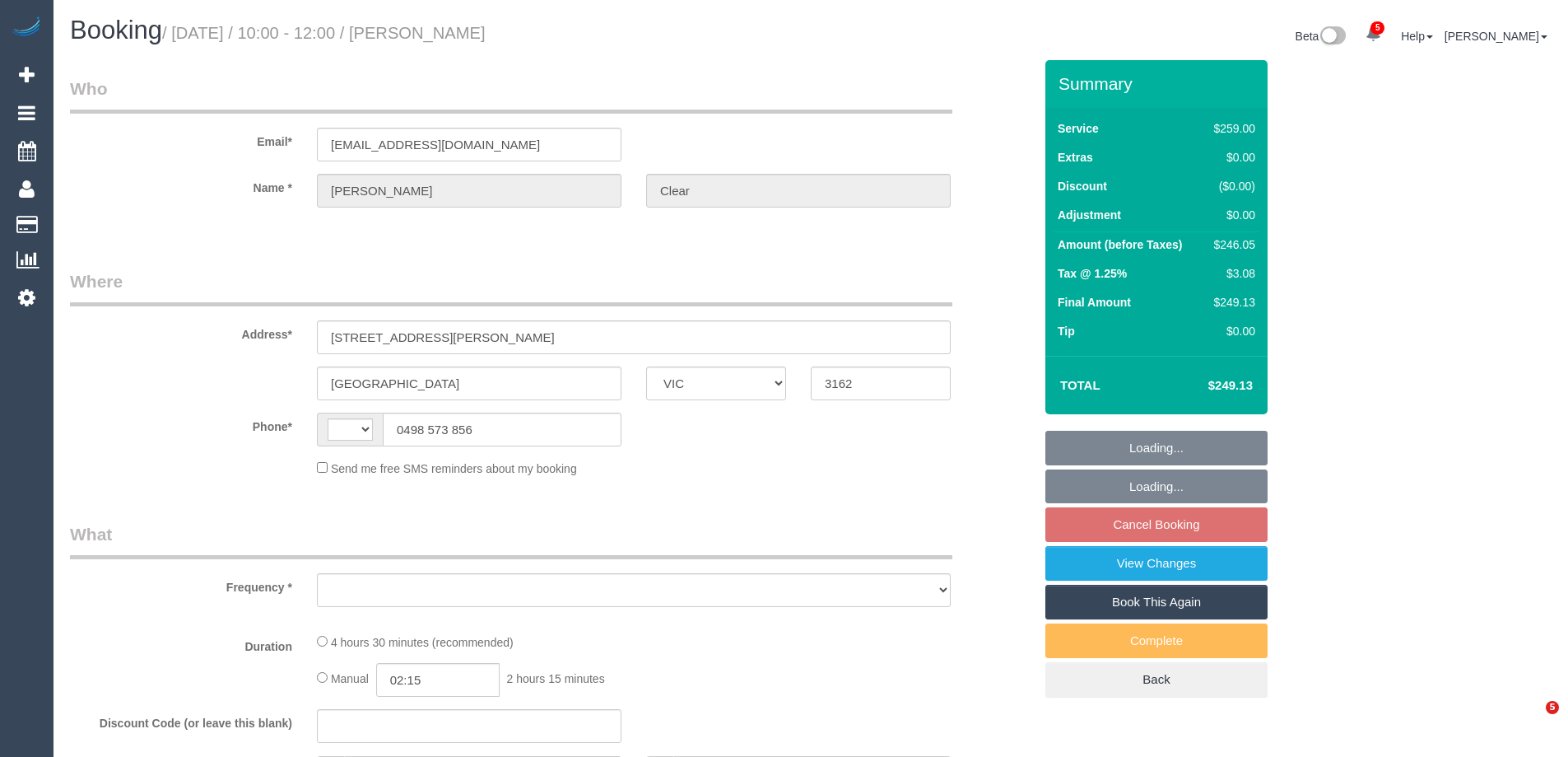
select select "VIC"
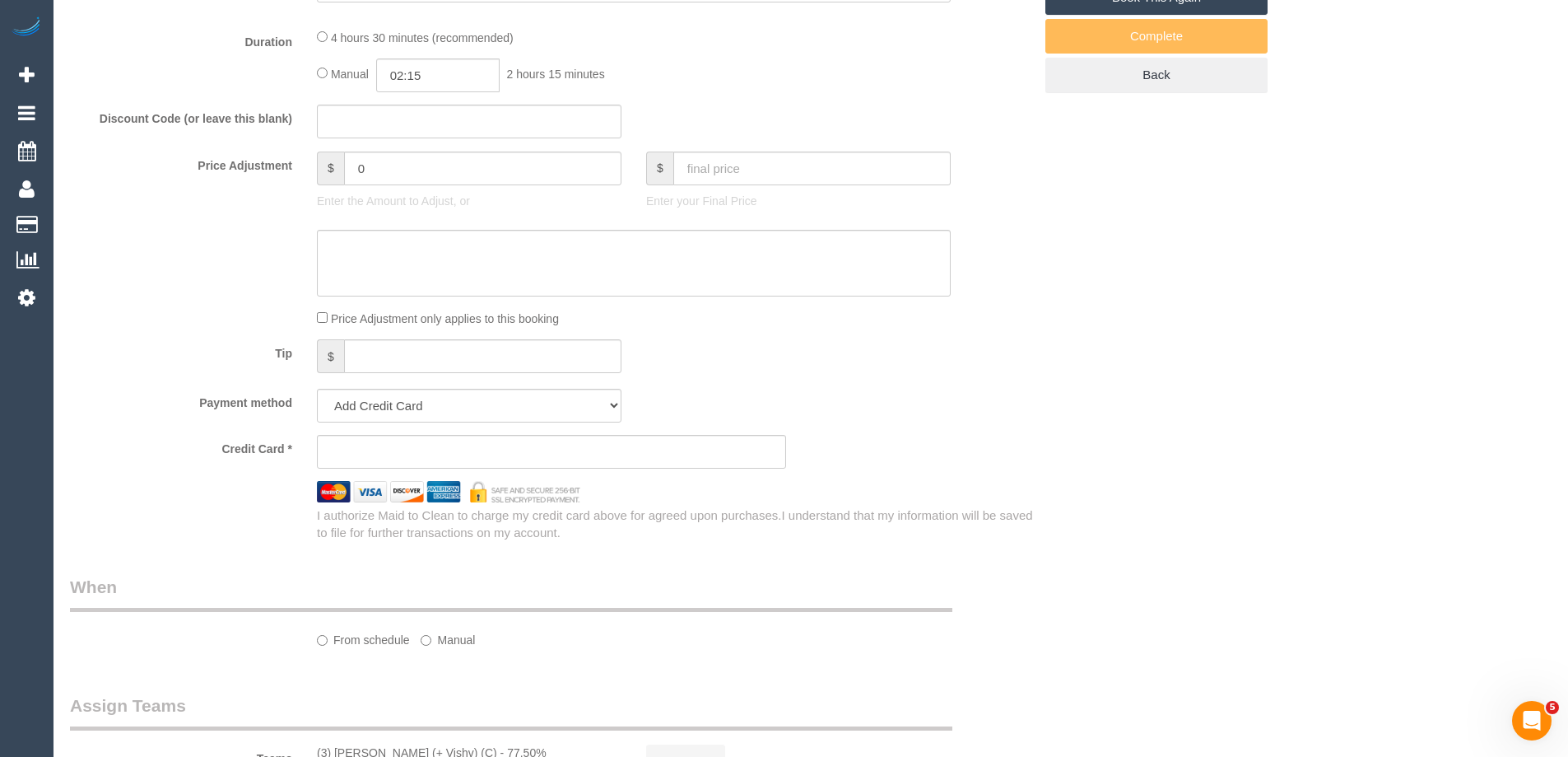
select select "string:AU"
select select "object:598"
select select "string:stripe-pm_1RgIBy2GScqysDRV8f12aXS4"
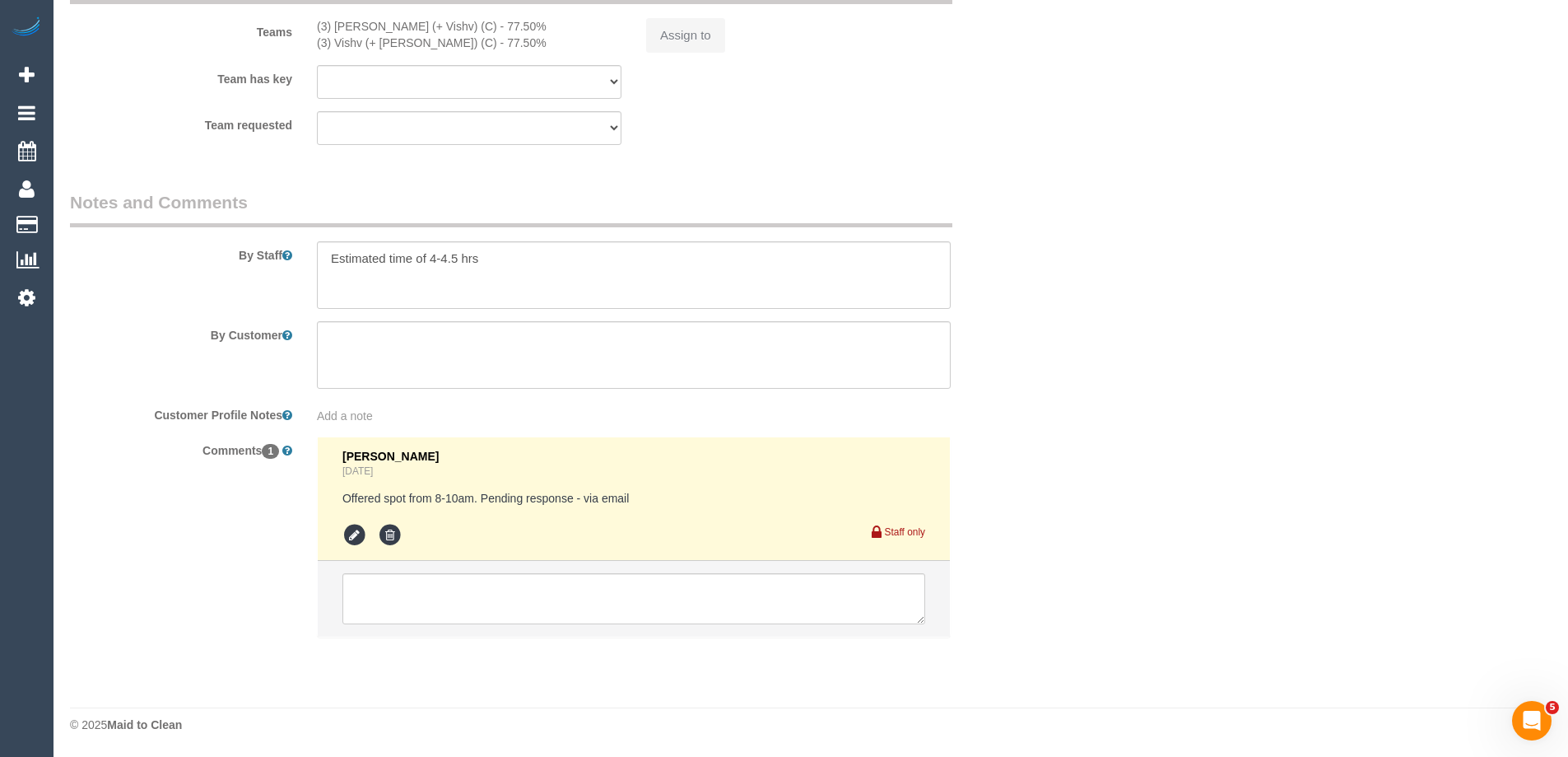
select select "number:27"
select select "number:14"
select select "number:19"
select select "number:22"
select select "number:34"
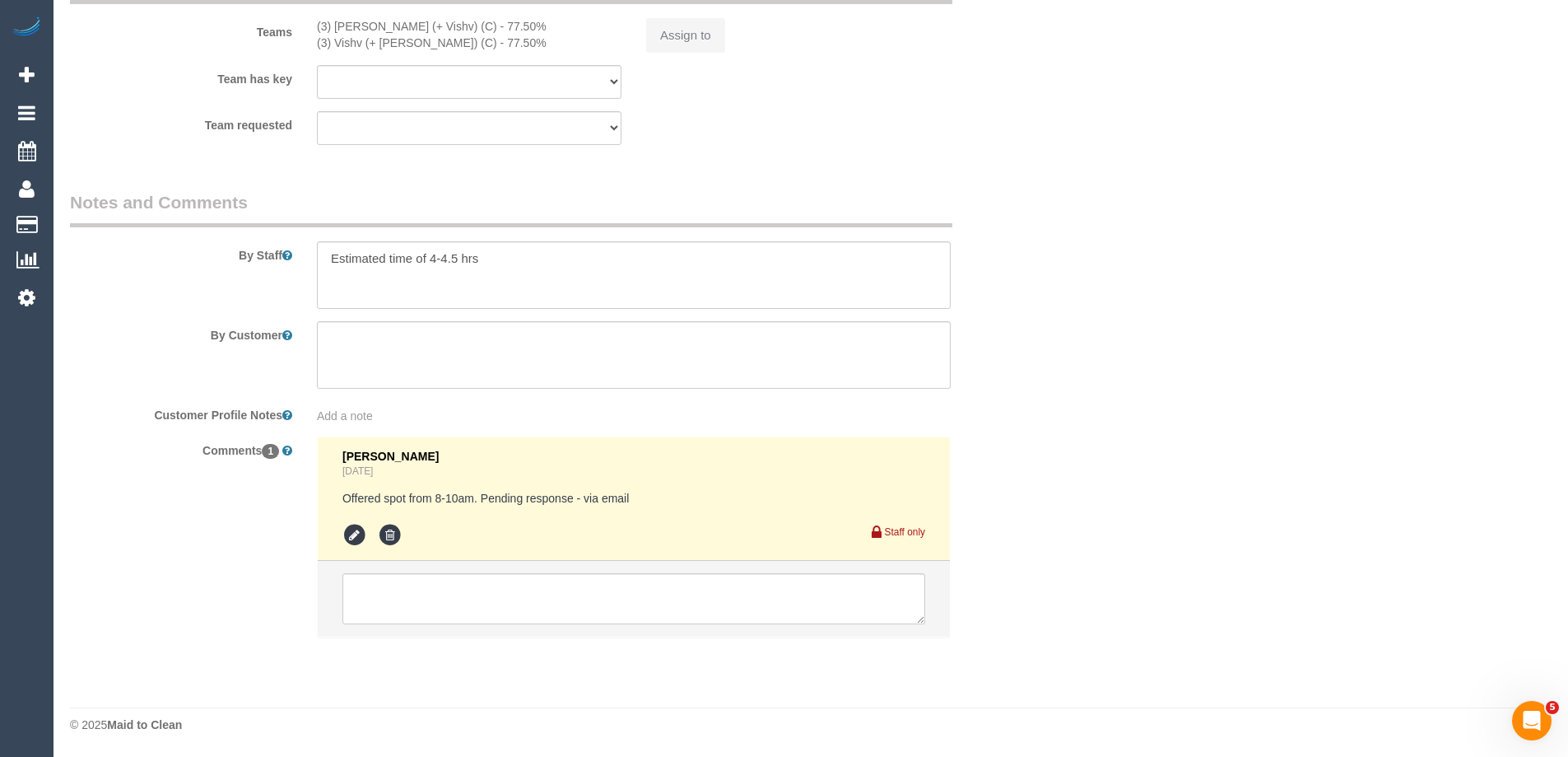
select select "number:12"
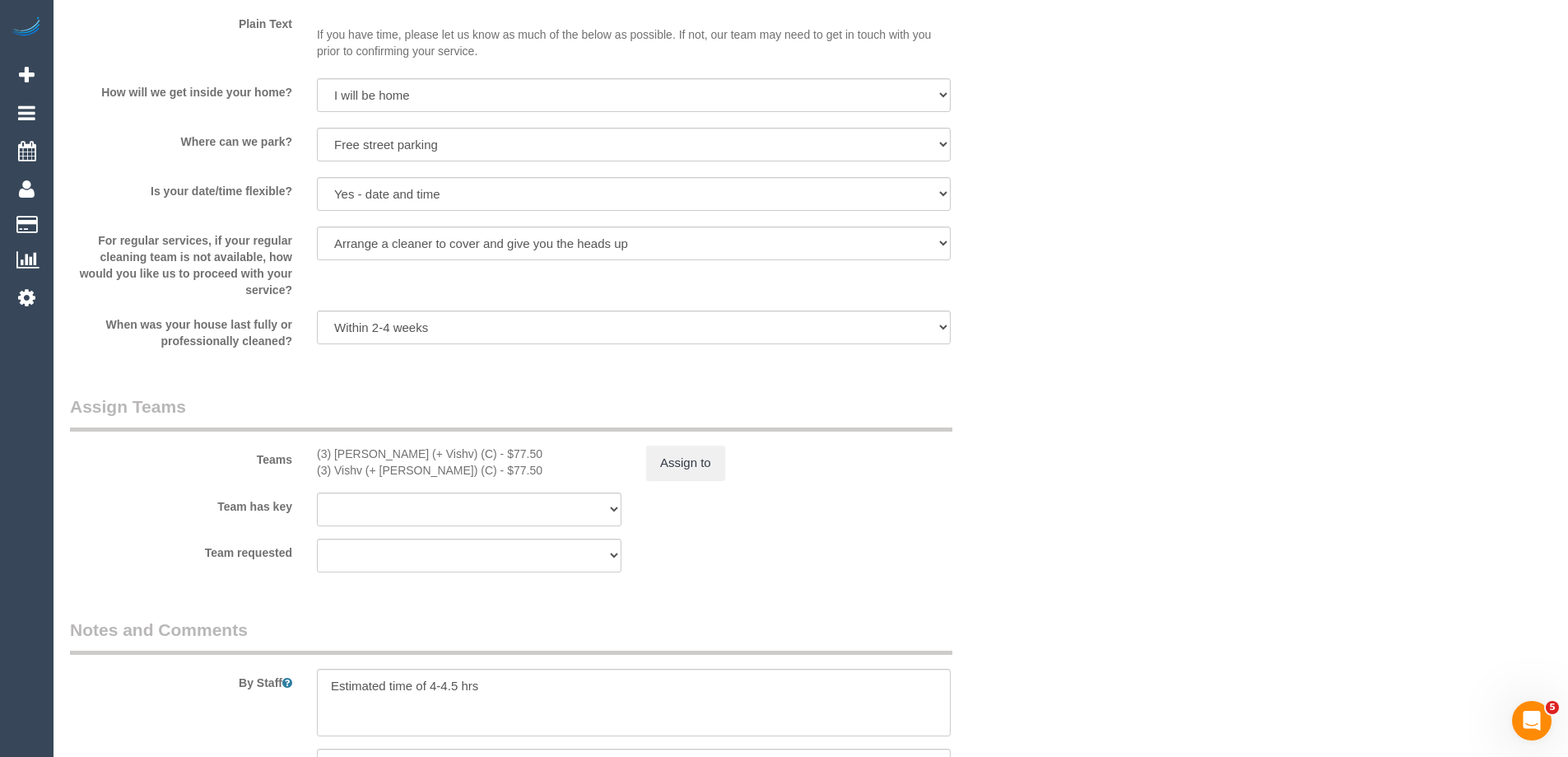
select select "object:1356"
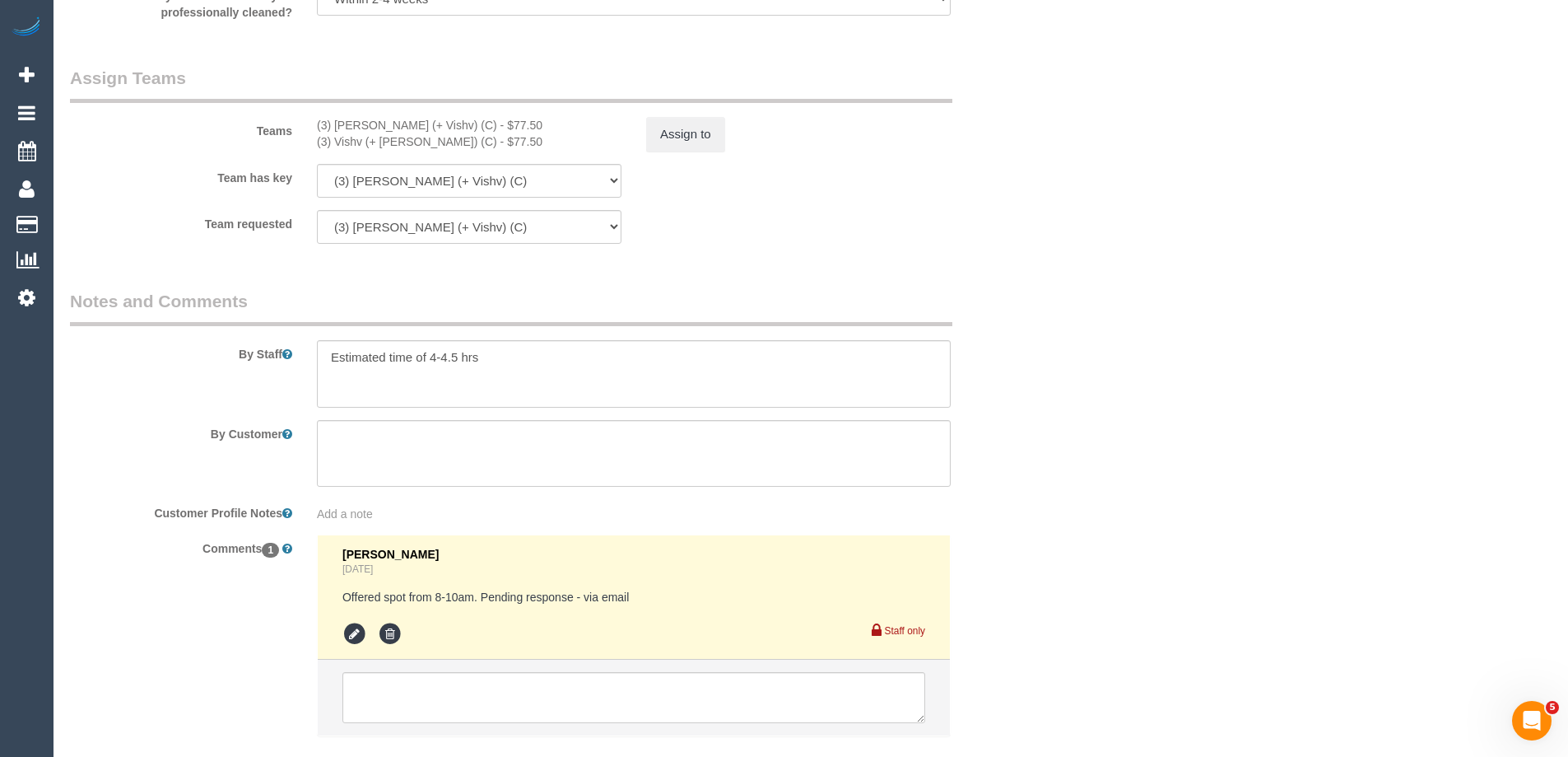
scroll to position [2649, 0]
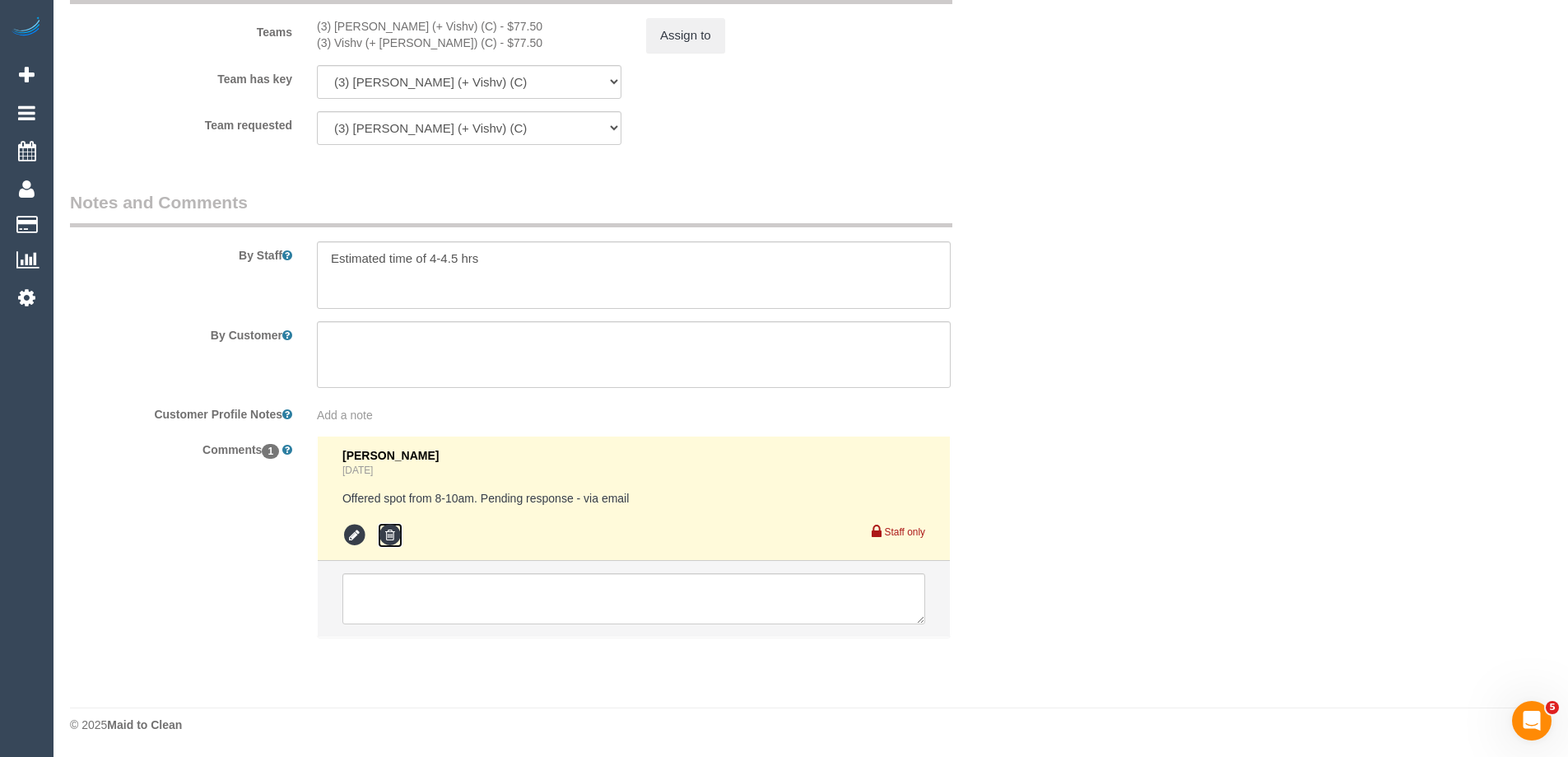
click at [390, 530] on icon at bounding box center [390, 535] width 25 height 25
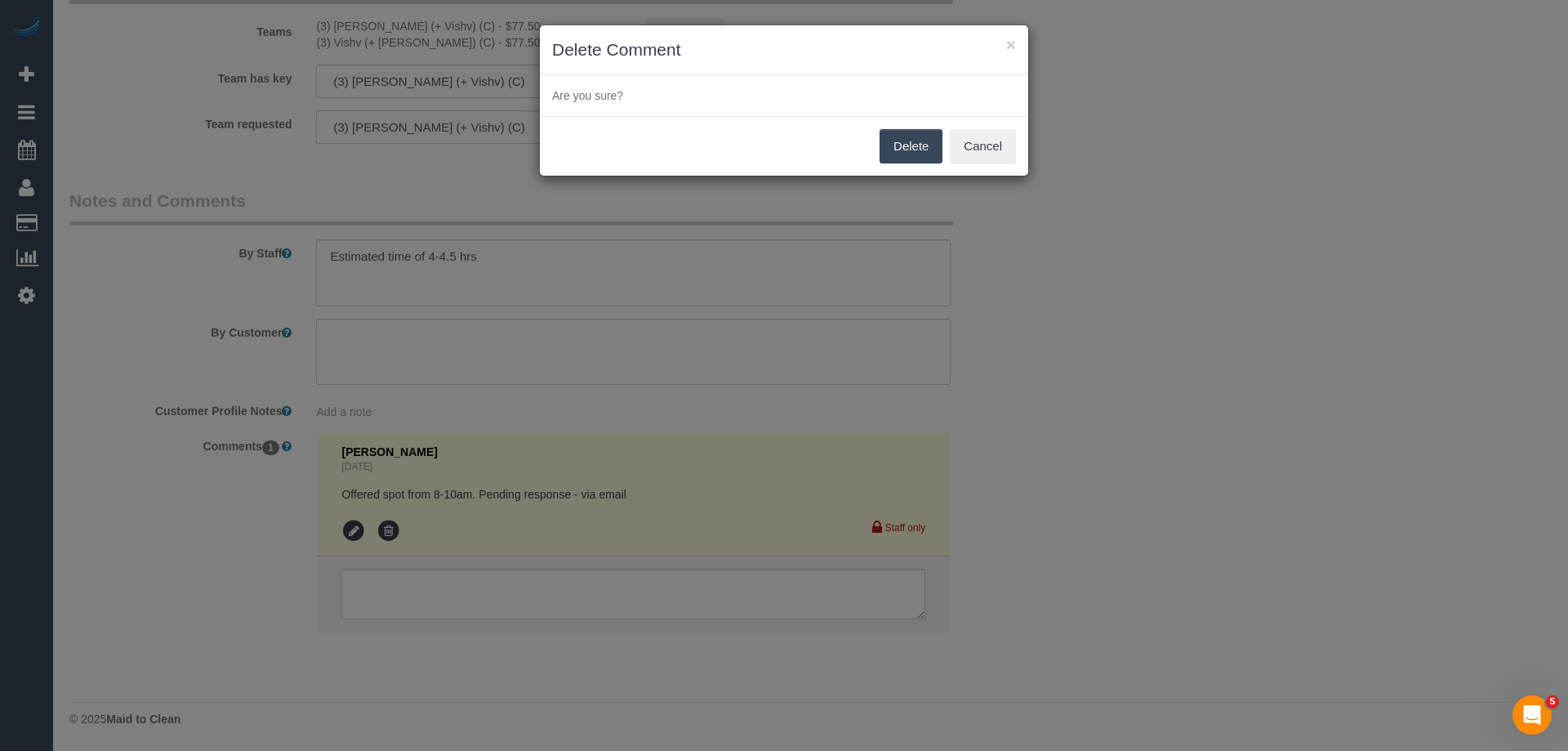
click at [914, 139] on button "Delete" at bounding box center [911, 146] width 63 height 34
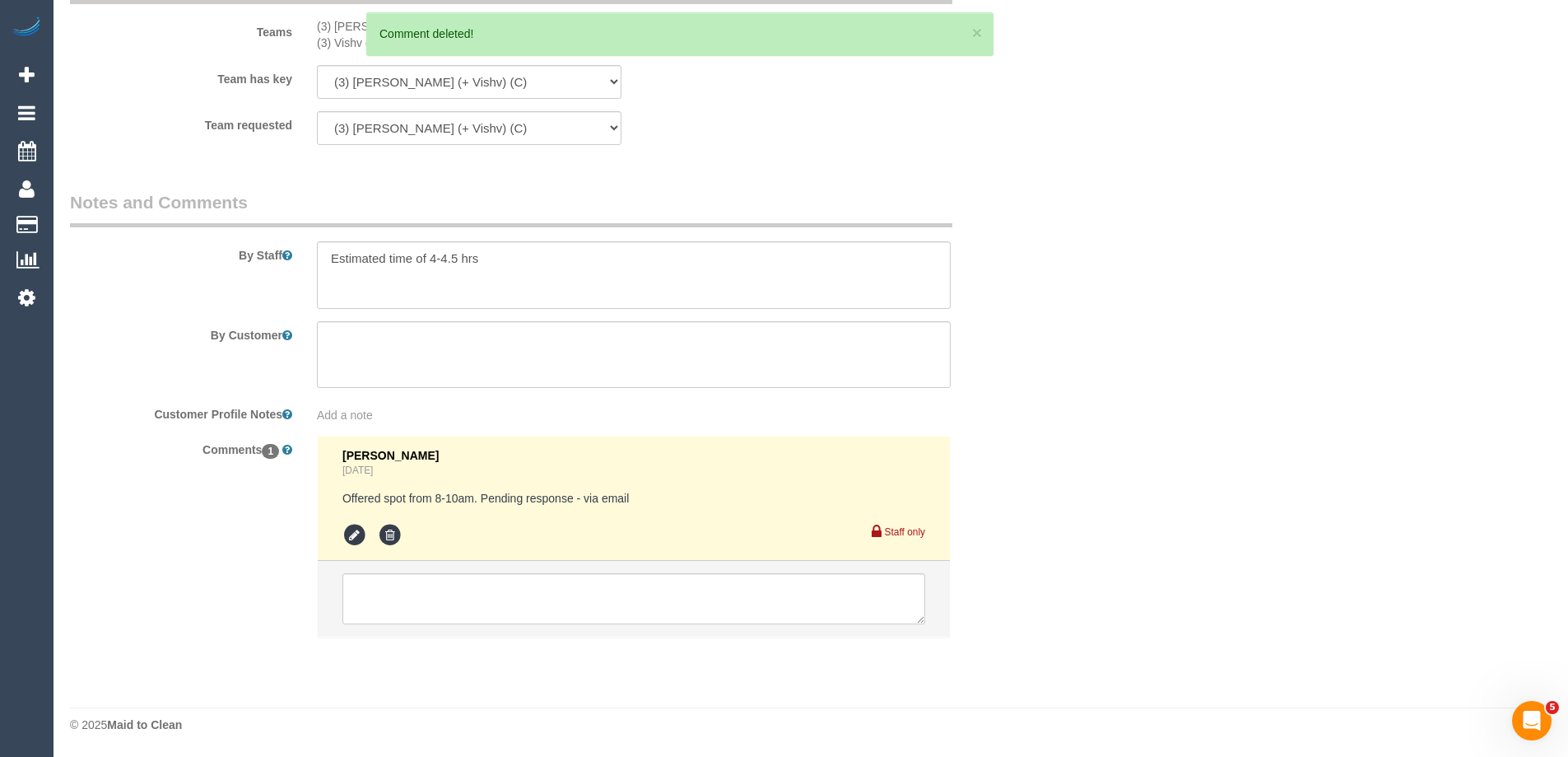
scroll to position [2524, 0]
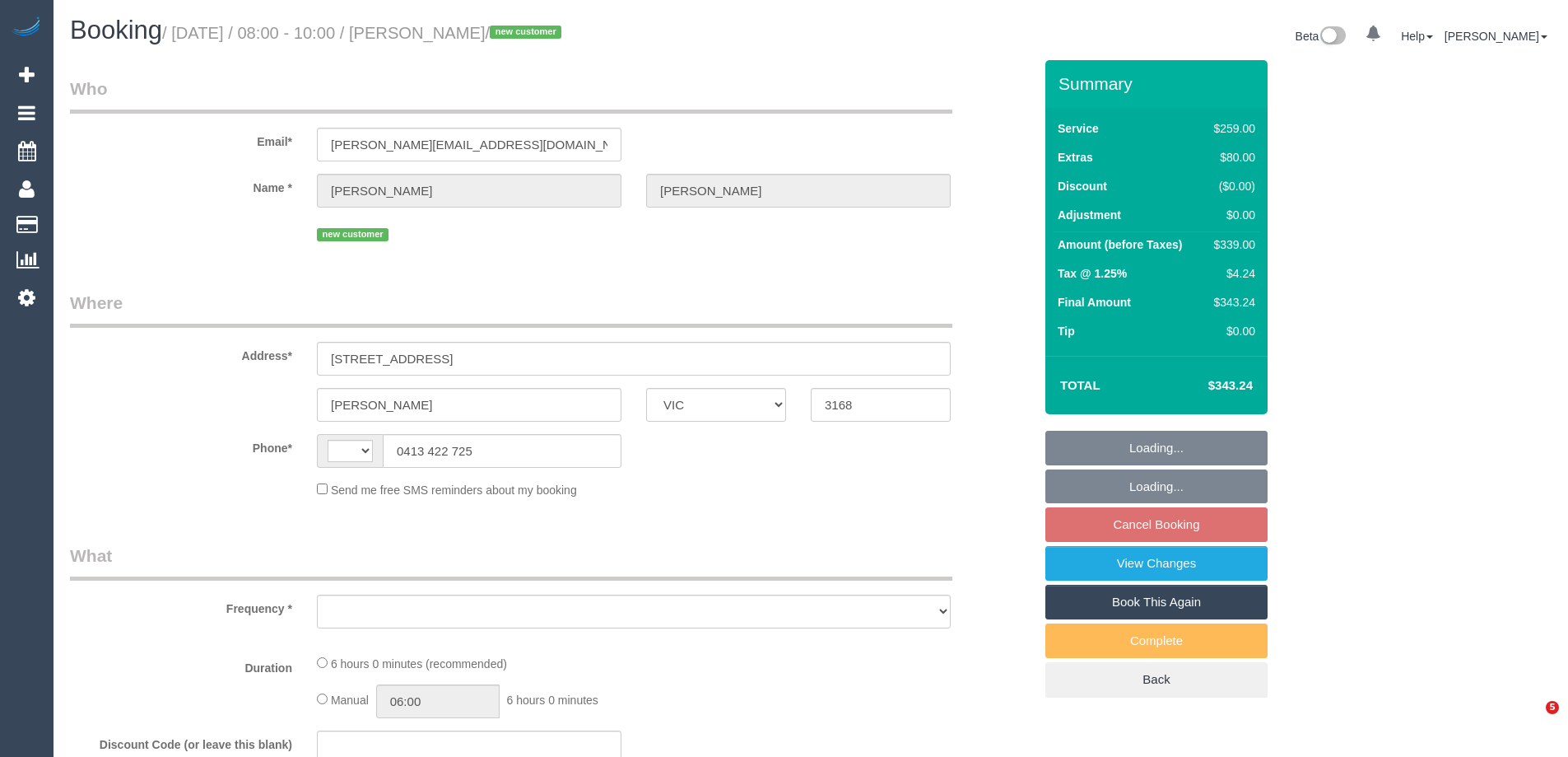
select select "VIC"
select select "string:AU"
select select "object:576"
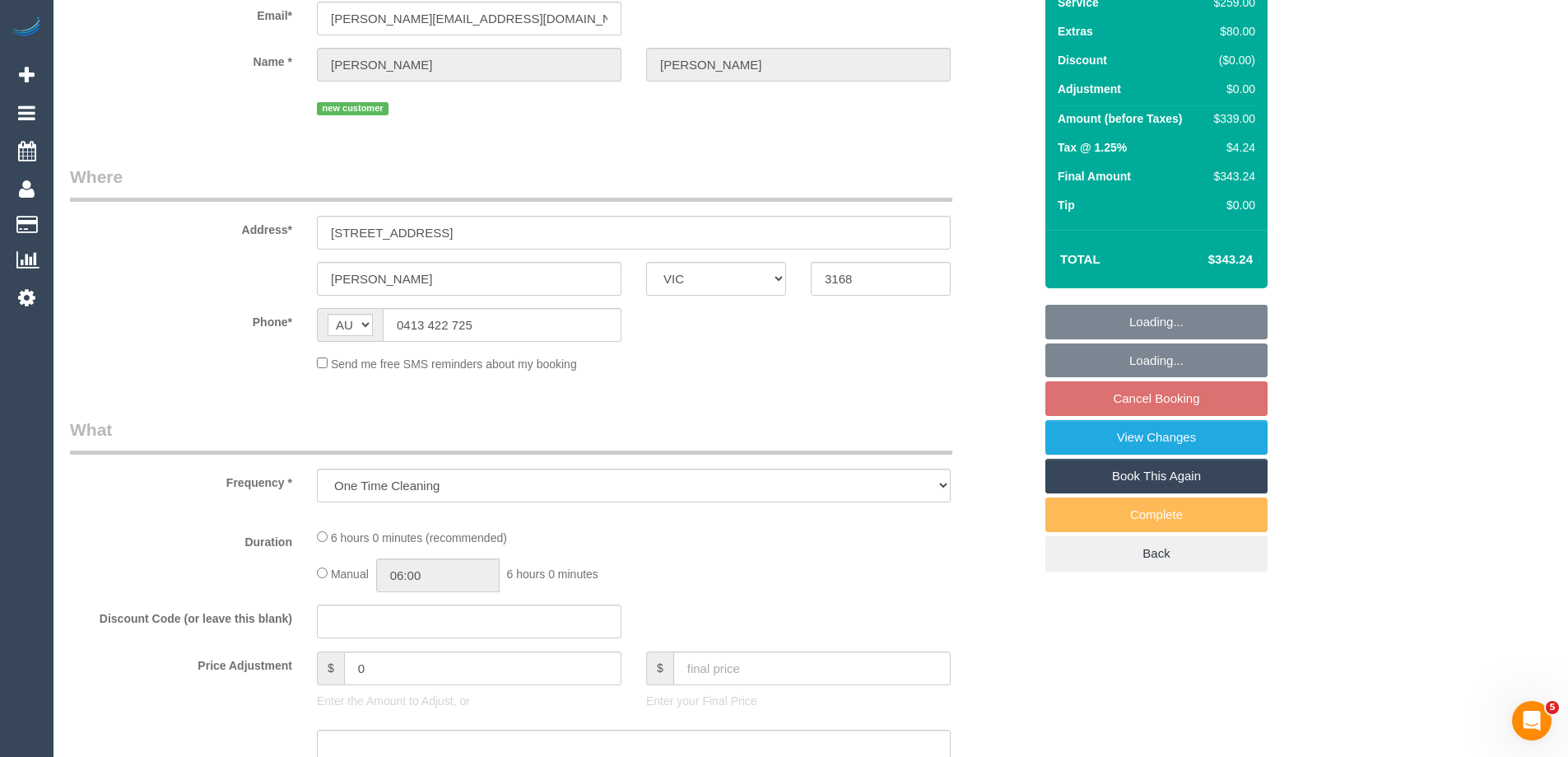
select select "string:stripe-pm_1S6T0q2GScqysDRVJQziv416"
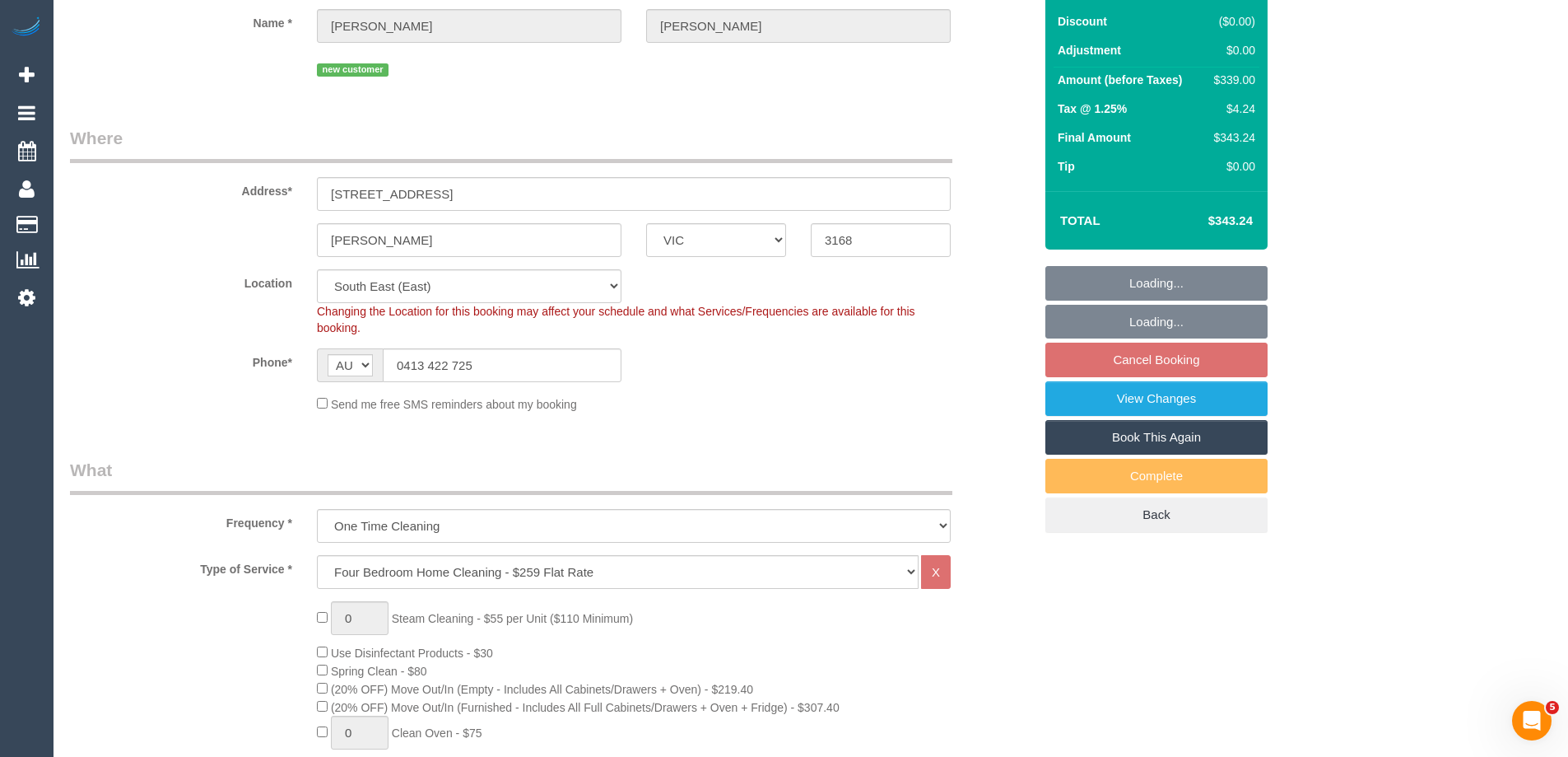
select select "number:28"
select select "number:14"
select select "number:19"
select select "number:24"
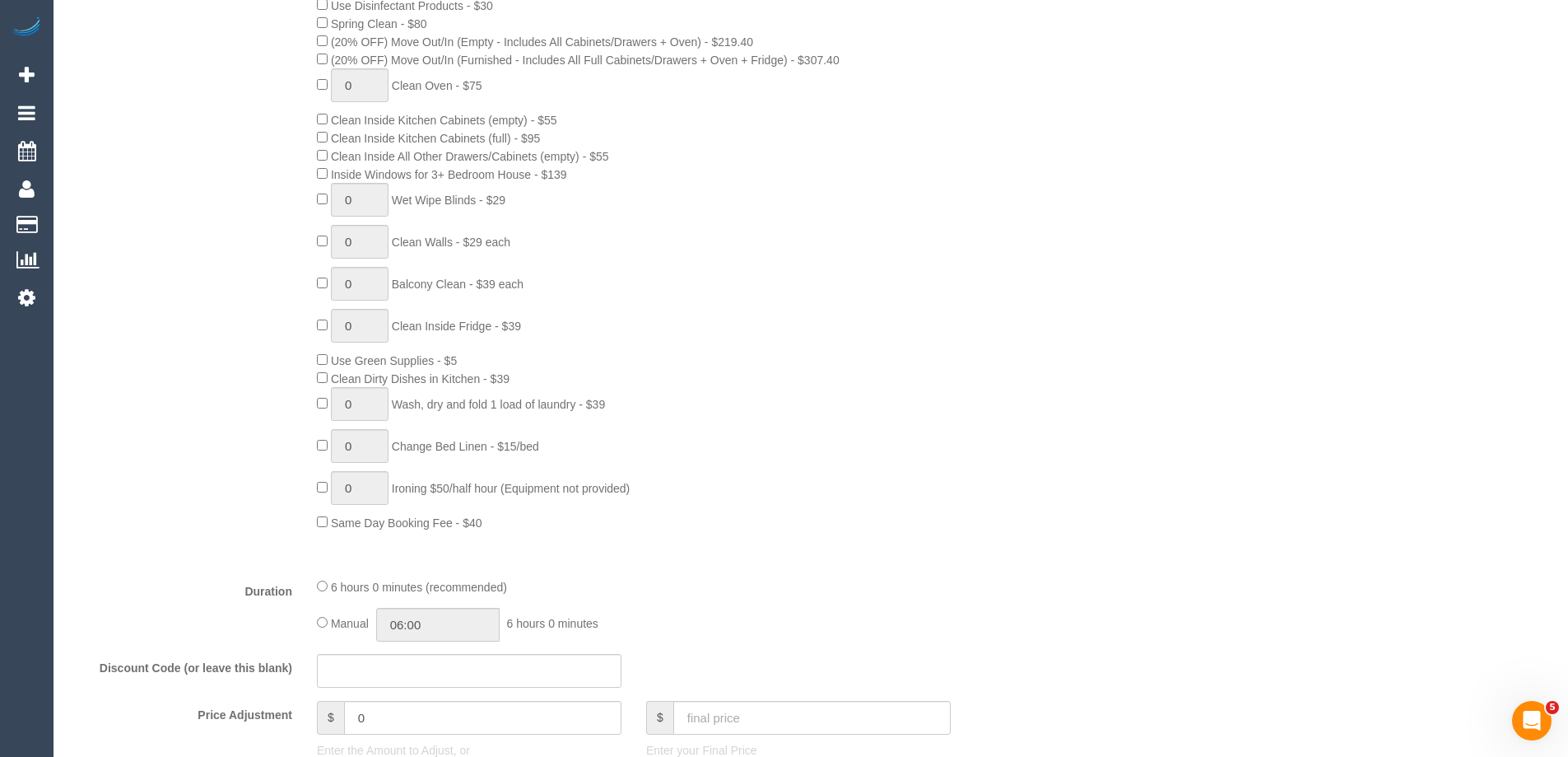
select select "object:1316"
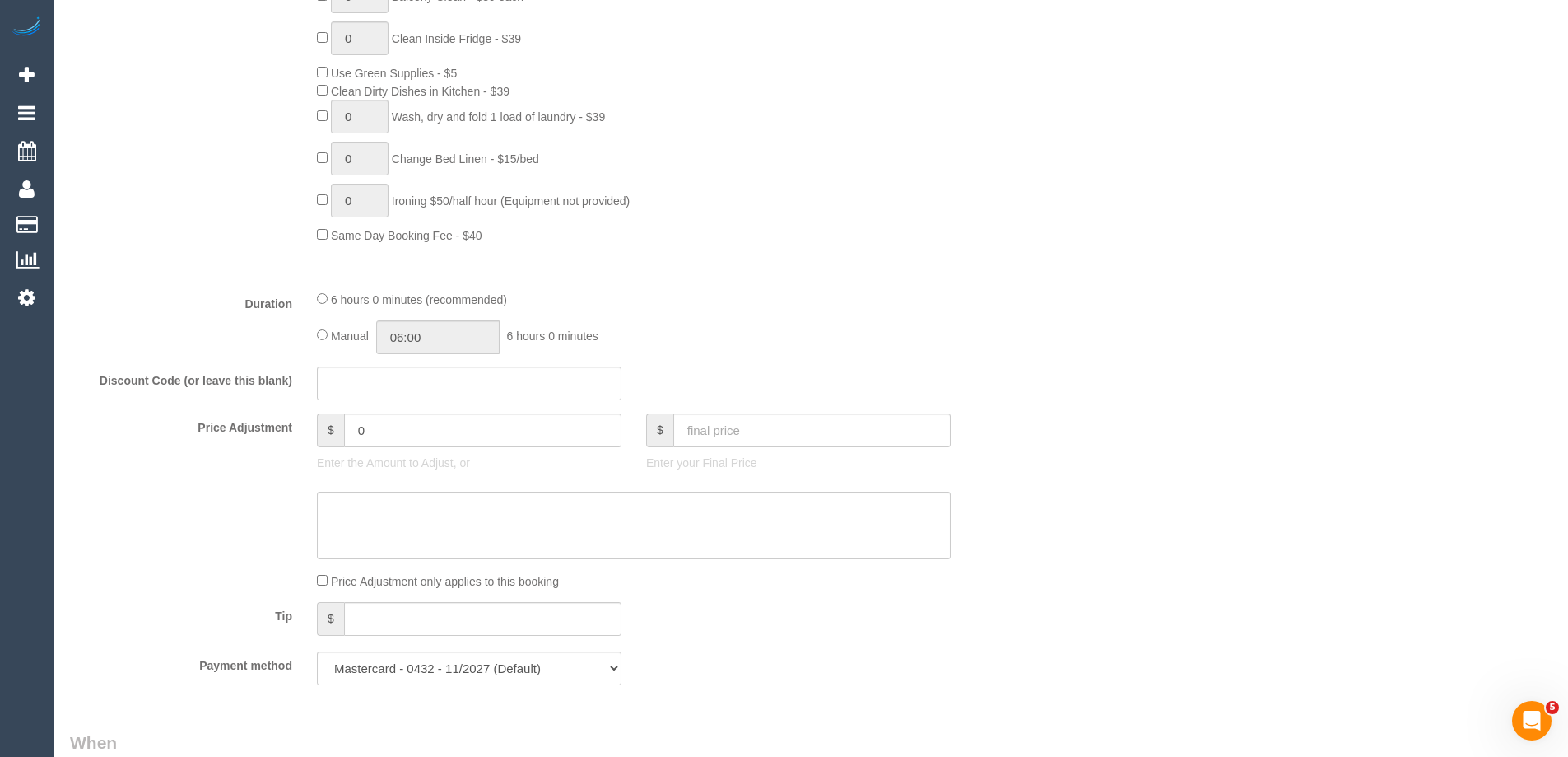
scroll to position [1235, 0]
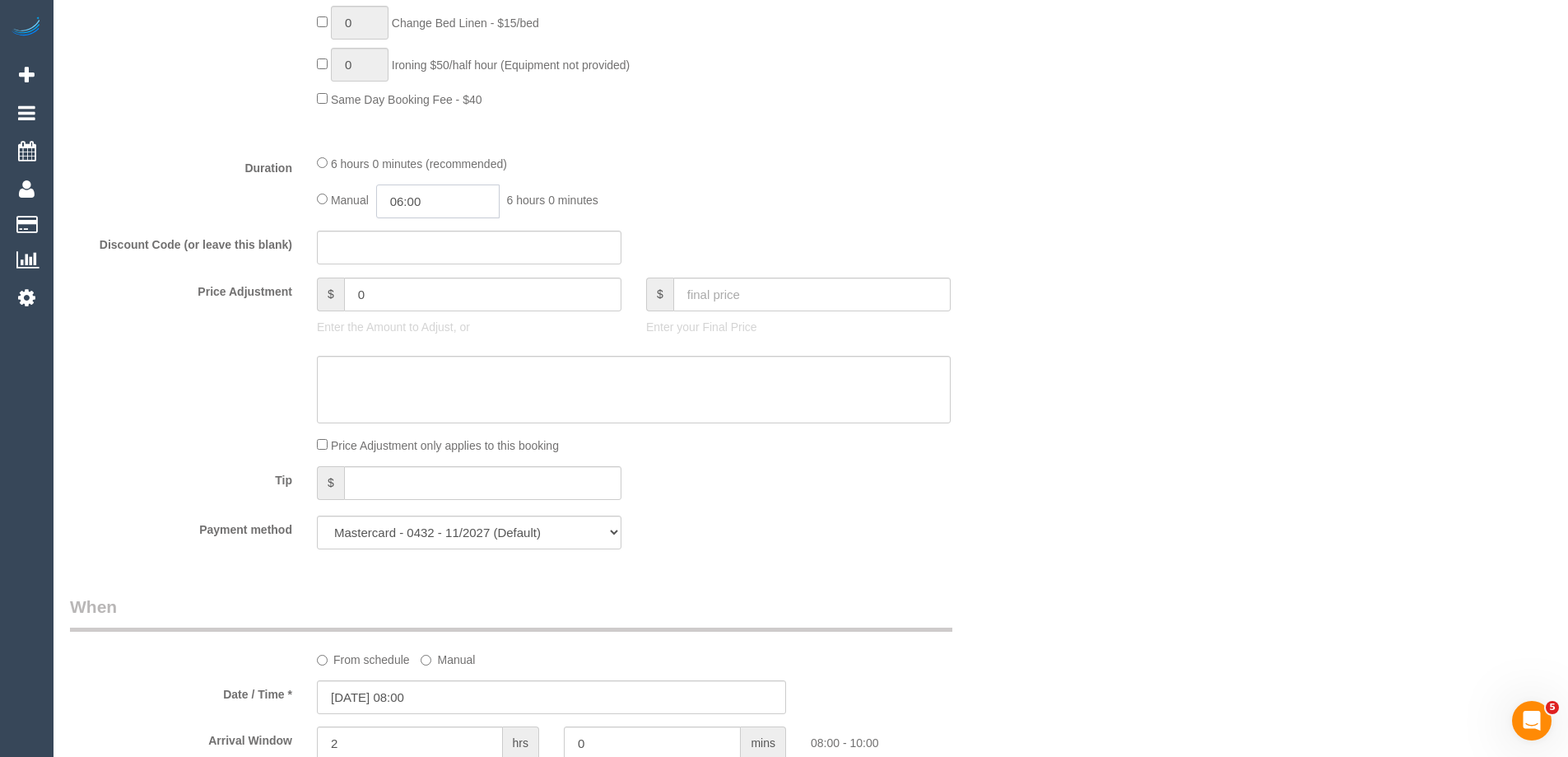
click at [455, 205] on input "06:00" at bounding box center [438, 201] width 123 height 33
click at [406, 254] on li "03:00" at bounding box center [419, 254] width 74 height 21
drag, startPoint x: 436, startPoint y: 203, endPoint x: 413, endPoint y: 202, distance: 23.0
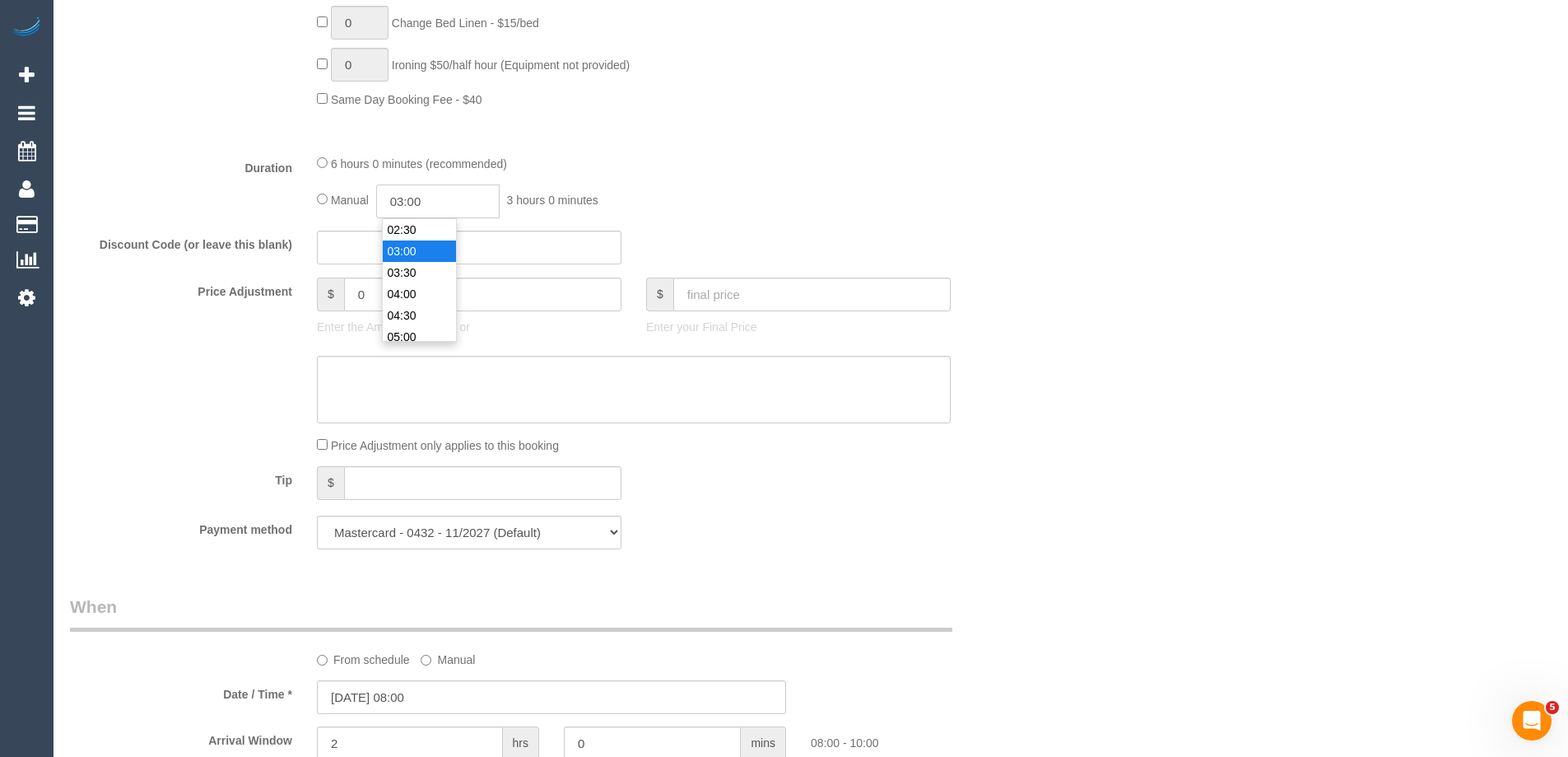
click at [413, 202] on input "03:00" at bounding box center [438, 201] width 123 height 33
type input "03:15"
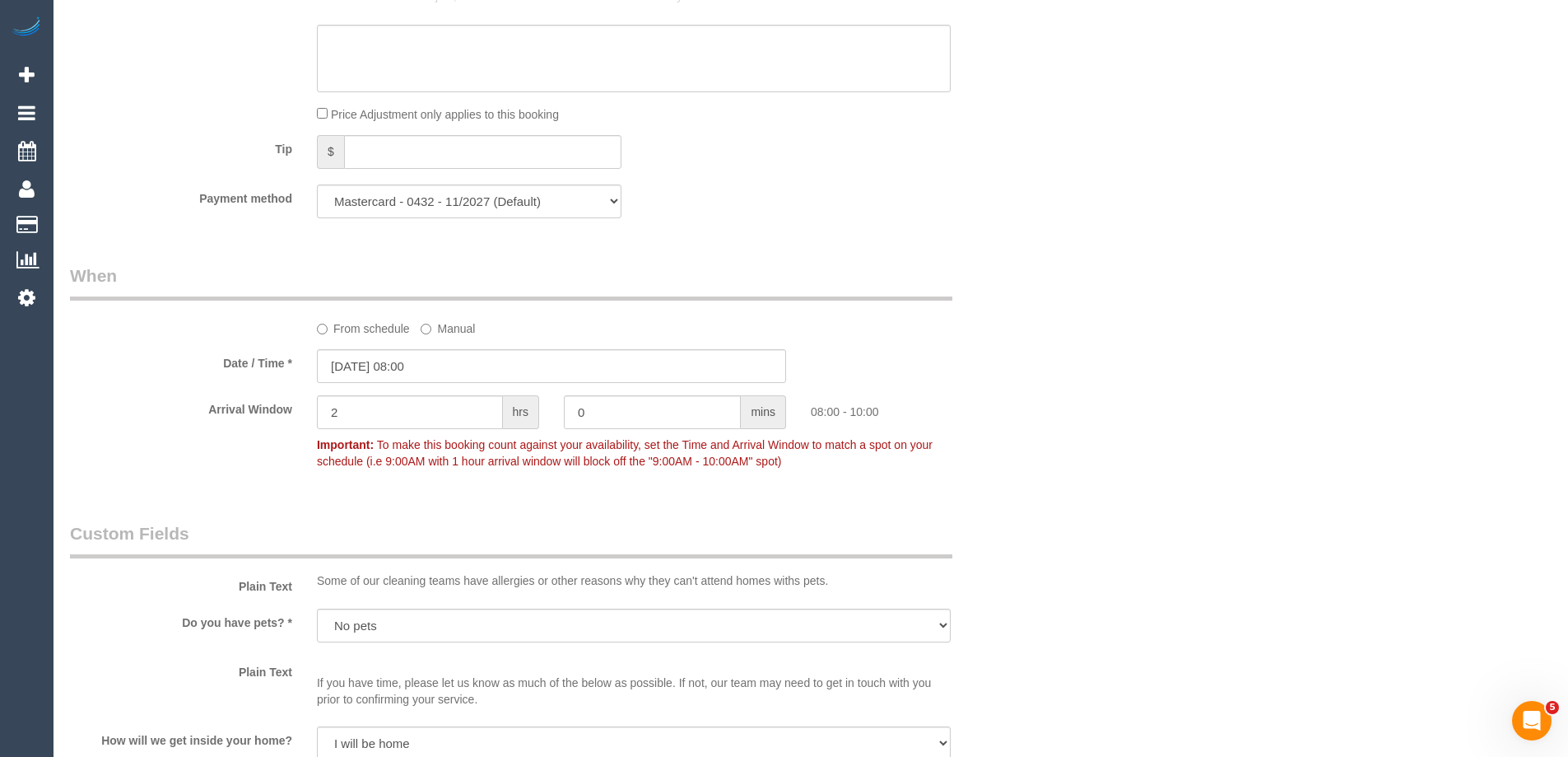
scroll to position [1564, 0]
click at [383, 369] on input "18/09/2025 08:00" at bounding box center [551, 367] width 469 height 33
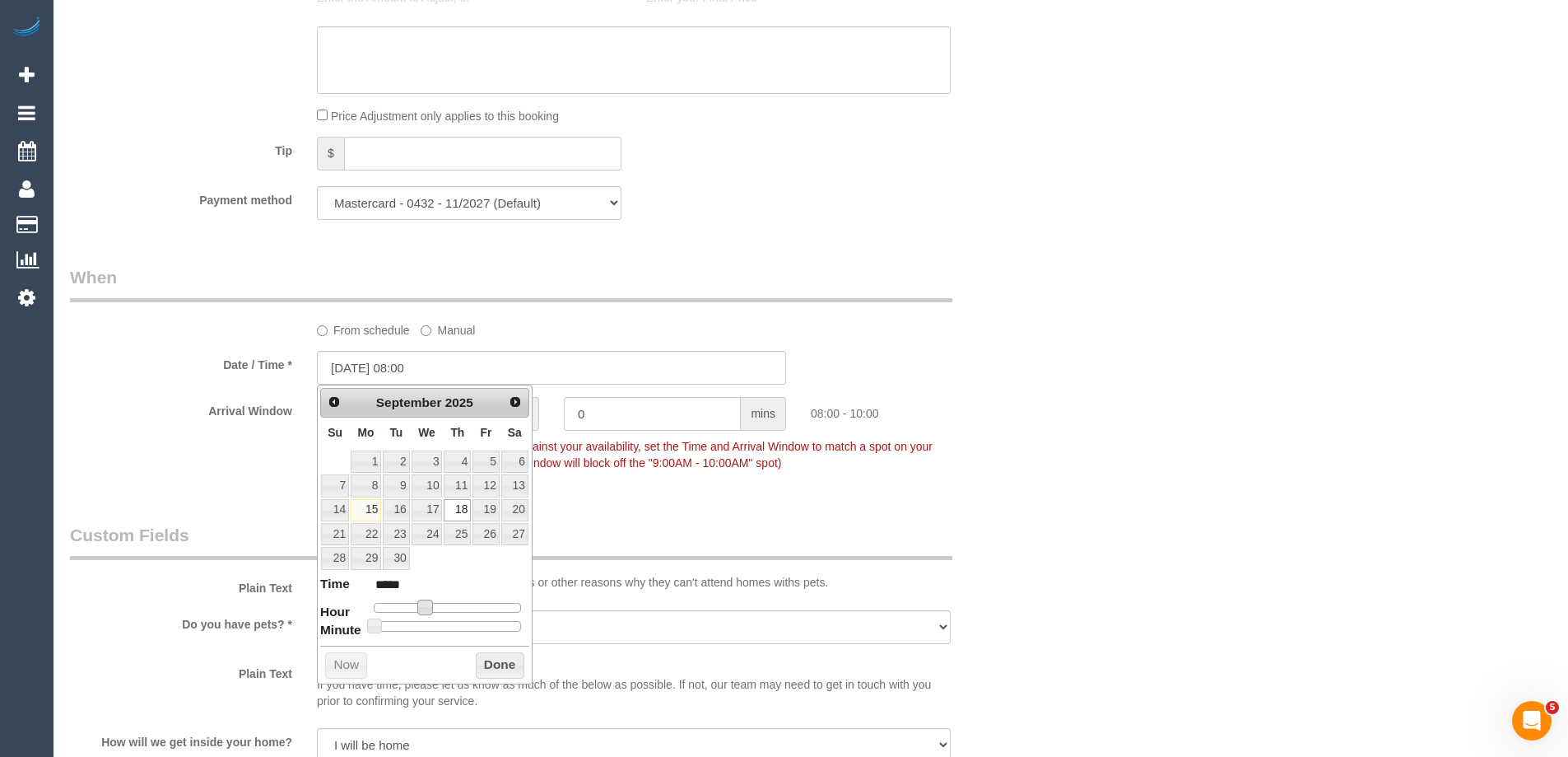
type input "[DATE] 07:00"
type input "*****"
click at [420, 610] on span at bounding box center [419, 607] width 15 height 15
click at [483, 661] on button "Done" at bounding box center [500, 665] width 49 height 27
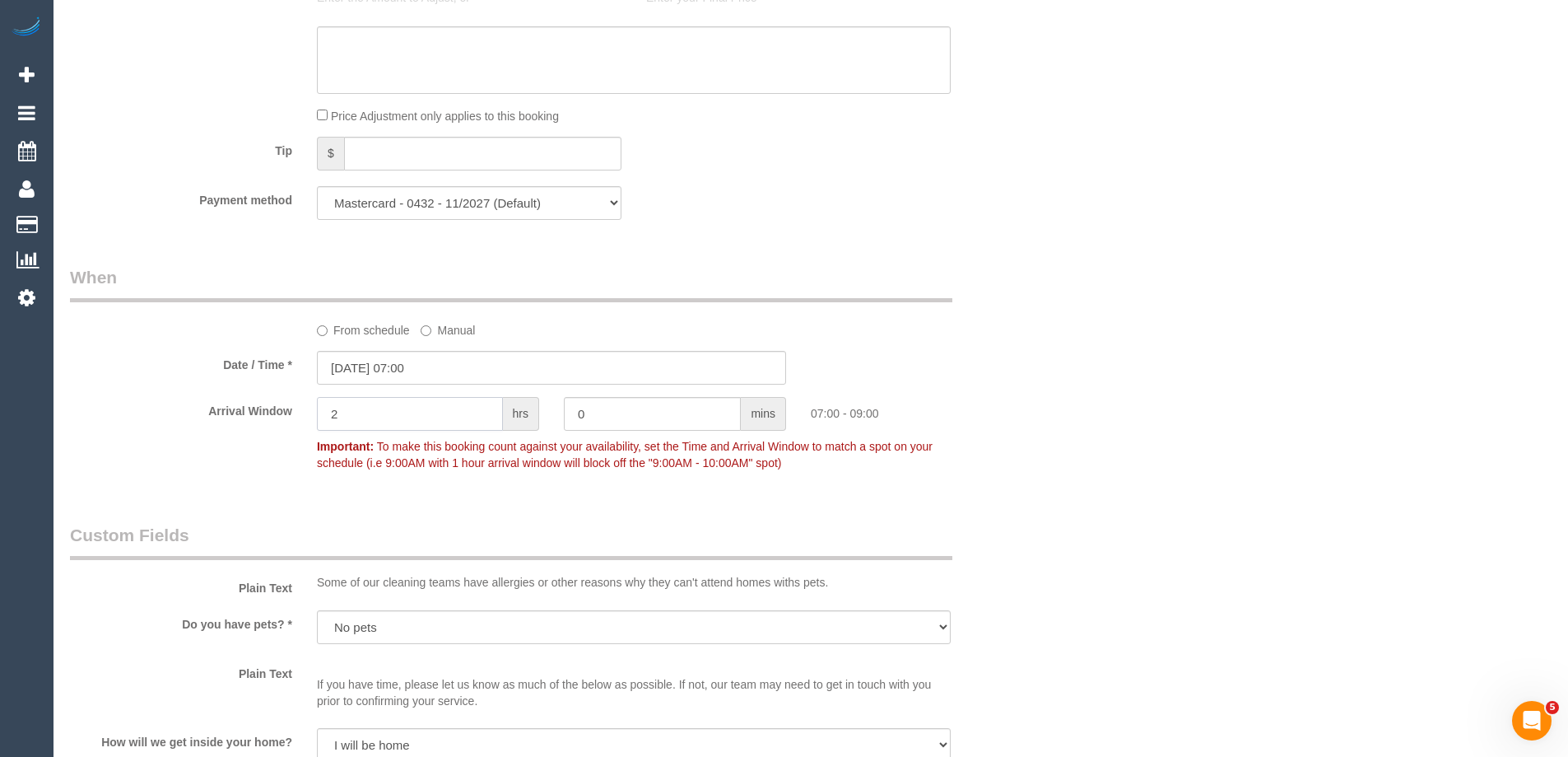
drag, startPoint x: 368, startPoint y: 416, endPoint x: 276, endPoint y: 412, distance: 92.1
click at [281, 413] on div "Arrival Window 2 hrs 0 mins 07:00 - 09:00 Important: To make this booking count…" at bounding box center [551, 437] width 988 height 81
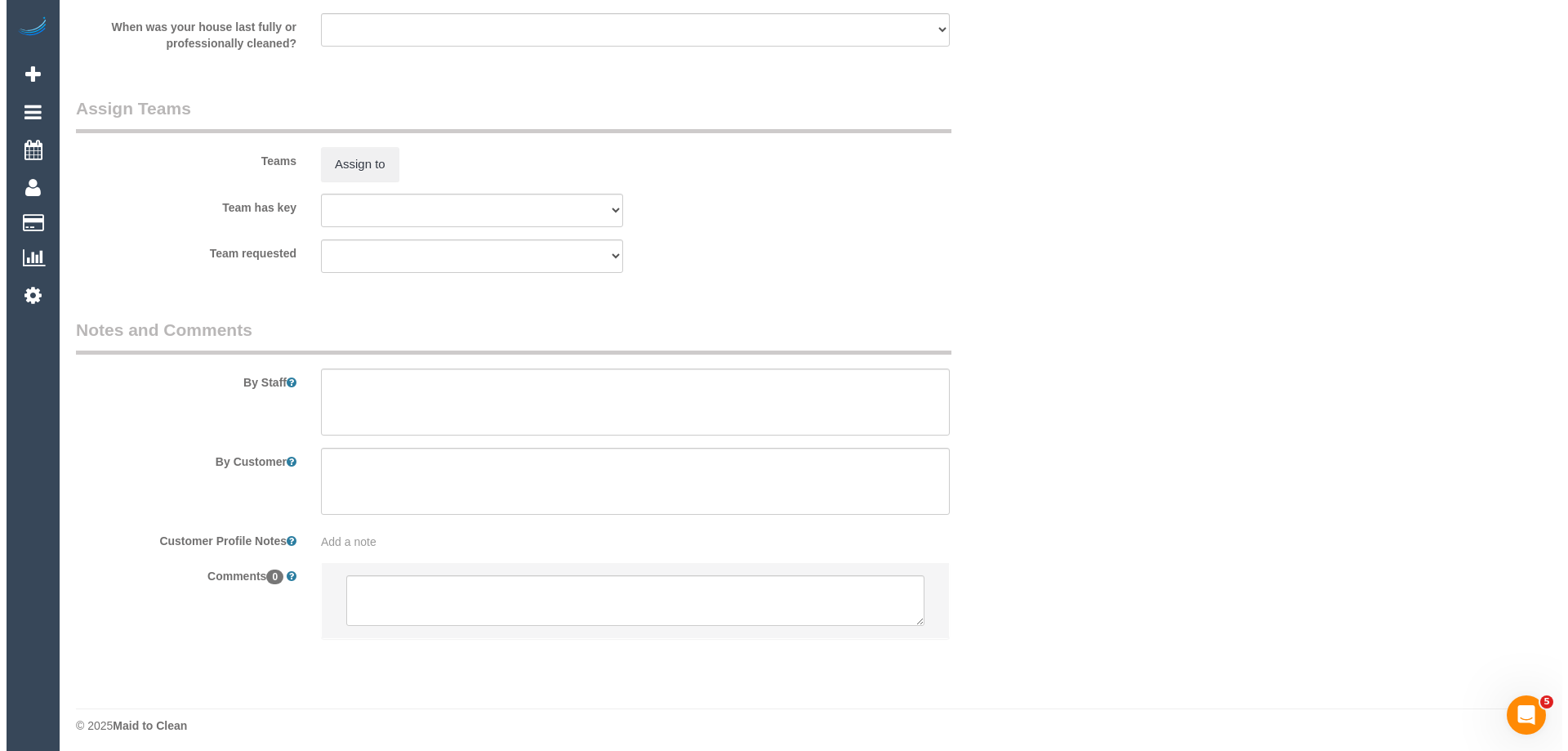
scroll to position [2498, 0]
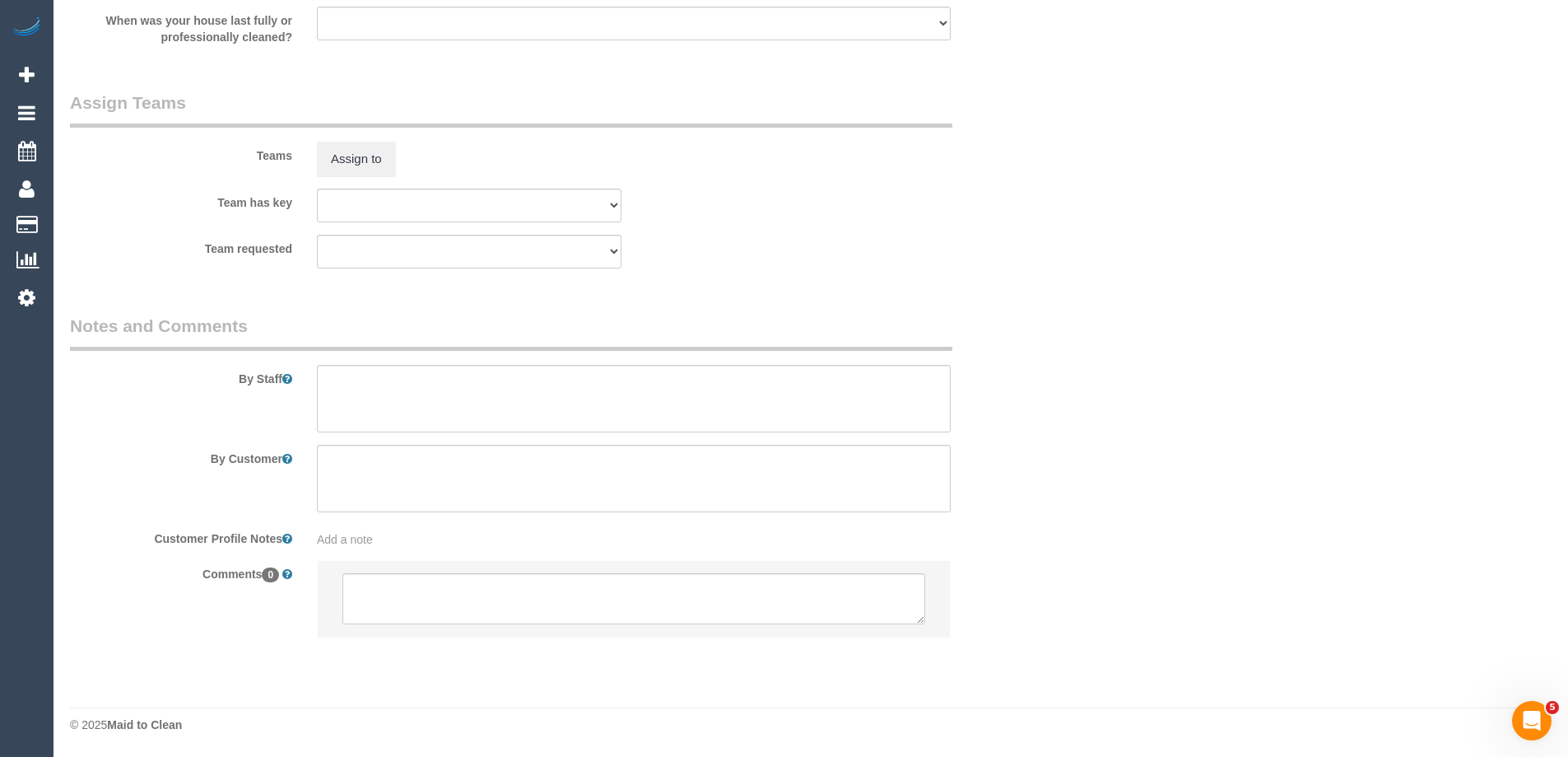
type input "1"
click at [346, 393] on textarea at bounding box center [634, 399] width 634 height 68
type textarea "Estimated time of 5.5-6.5 hrs"
click at [369, 147] on button "Assign to" at bounding box center [356, 159] width 79 height 34
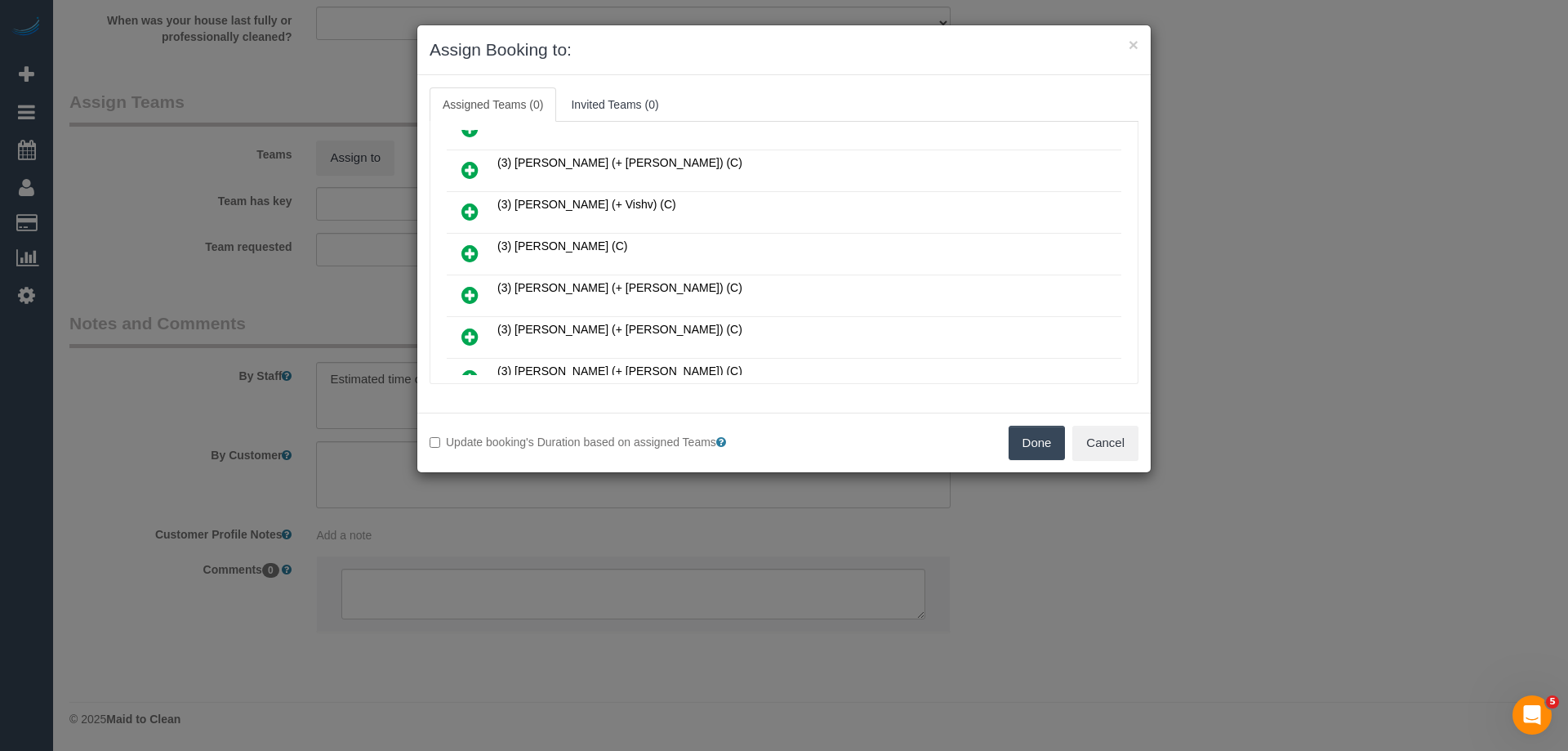
click at [468, 207] on icon at bounding box center [470, 211] width 17 height 20
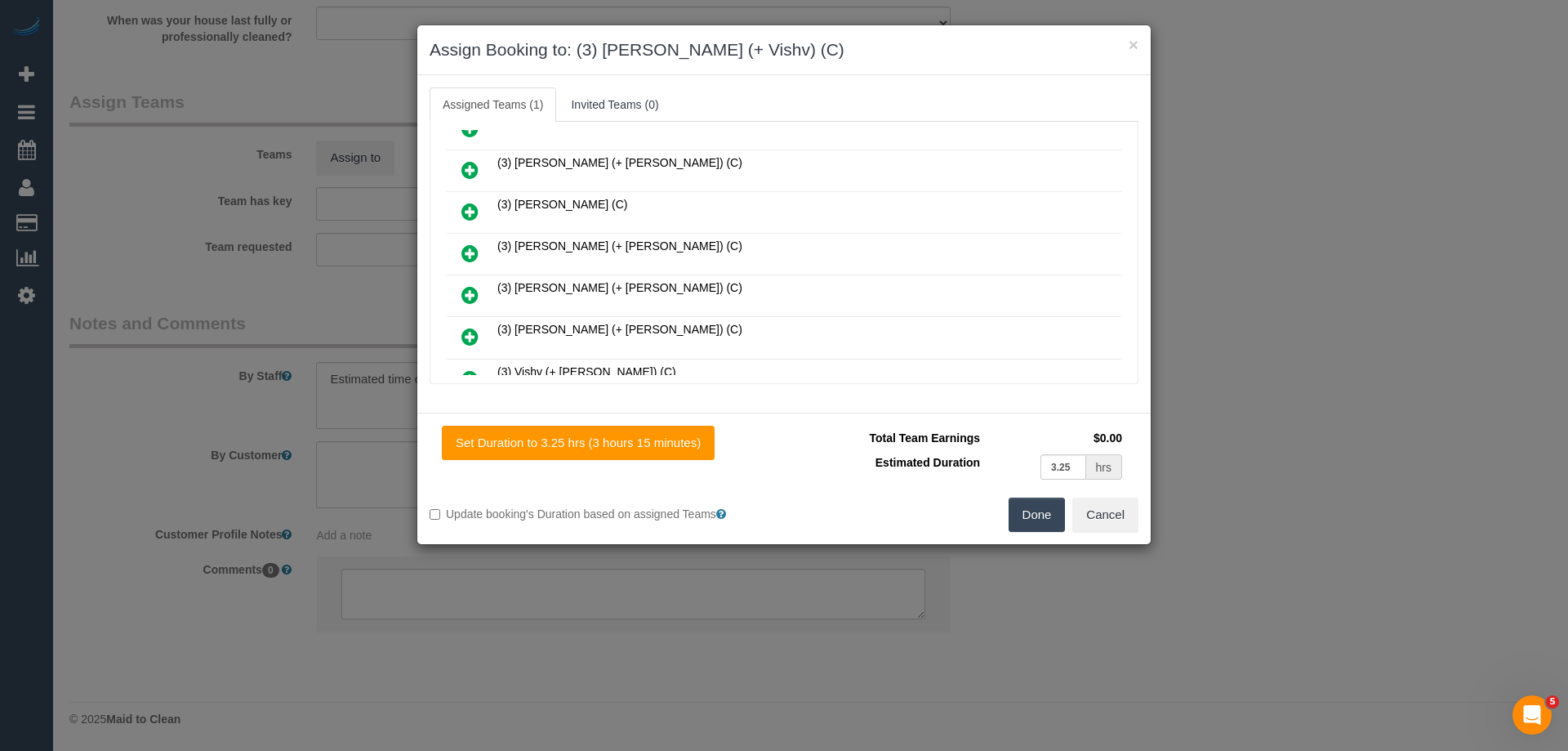
scroll to position [692, 0]
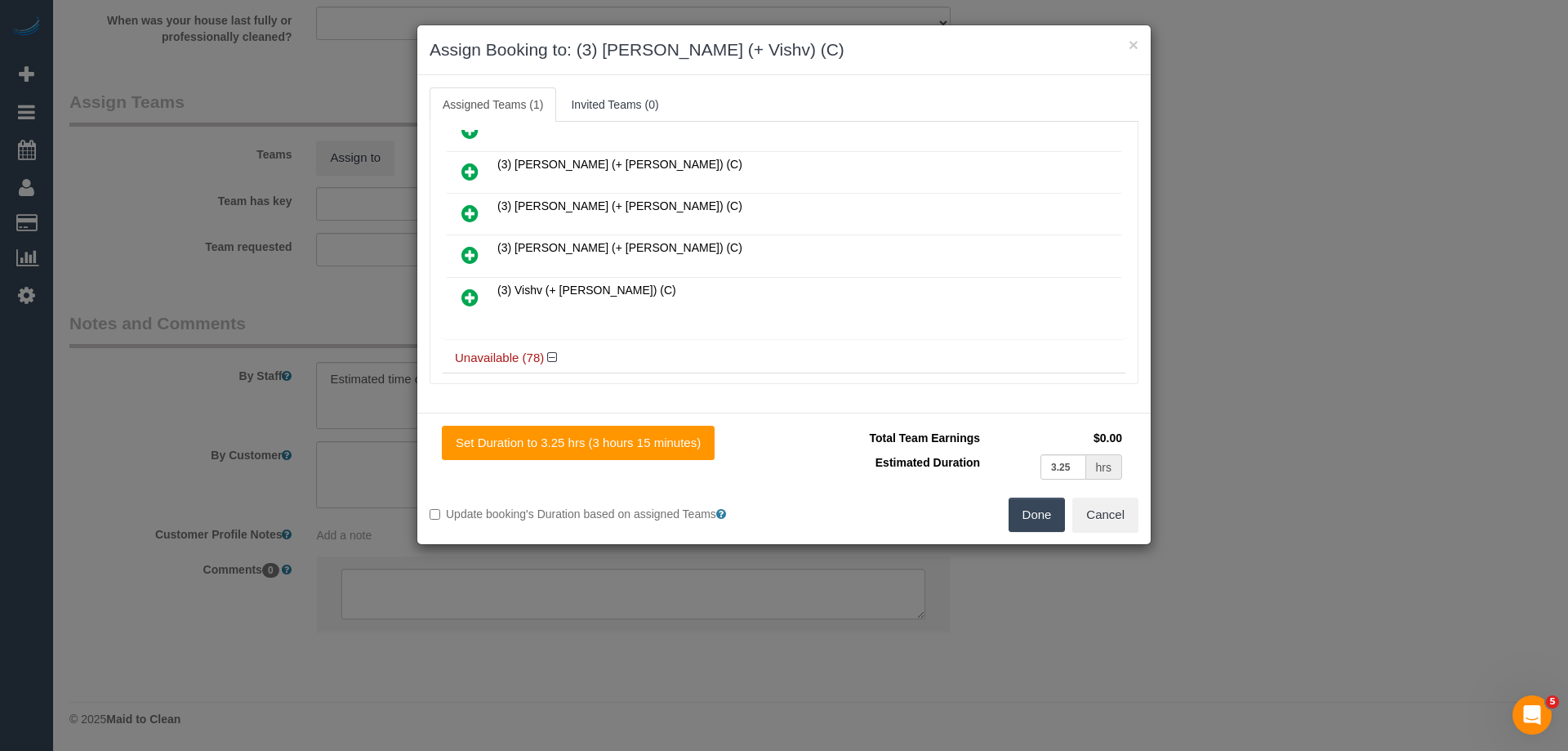
click at [473, 292] on icon at bounding box center [470, 297] width 17 height 20
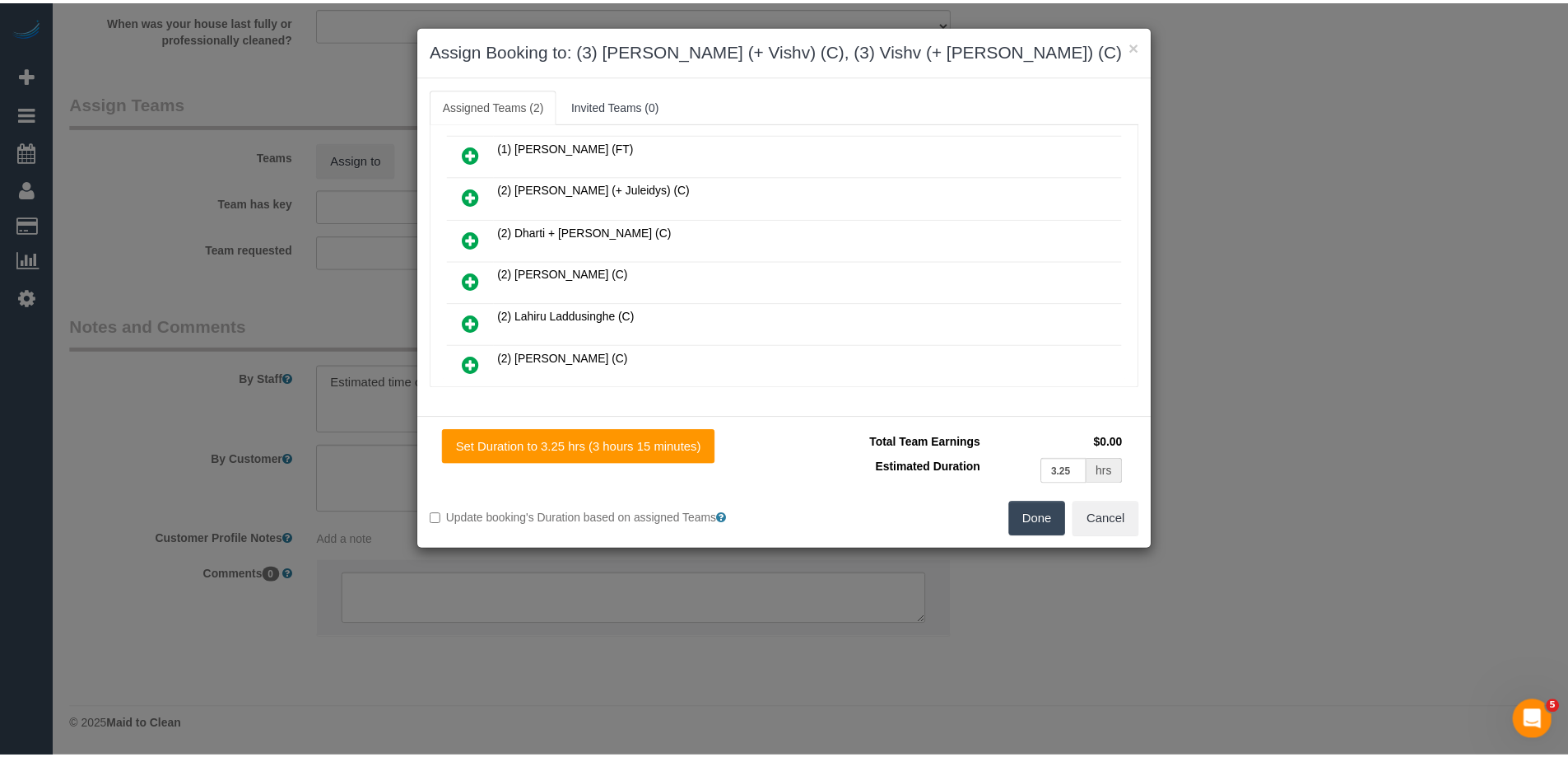
scroll to position [0, 0]
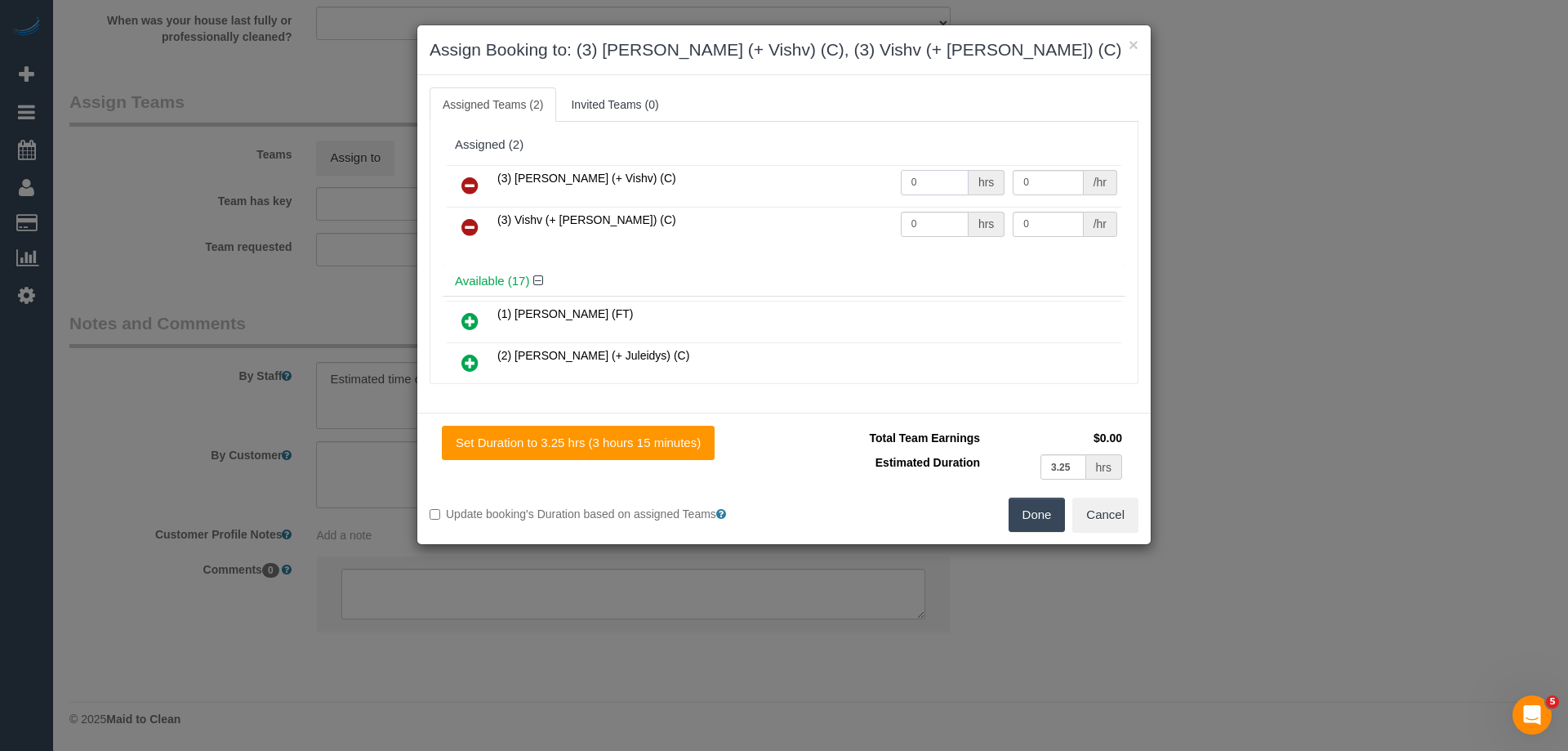
drag, startPoint x: 932, startPoint y: 190, endPoint x: 852, endPoint y: 186, distance: 80.1
click at [866, 189] on tr "(3) Kelvin (+ Vishv) (C) 0 hrs 0 /hr" at bounding box center [783, 186] width 674 height 42
type input "1"
drag, startPoint x: 885, startPoint y: 225, endPoint x: 804, endPoint y: 224, distance: 81.0
click at [811, 225] on tr "(3) Vishv (+ Kelvin) (C) 0 hrs 0 /hr" at bounding box center [783, 228] width 674 height 42
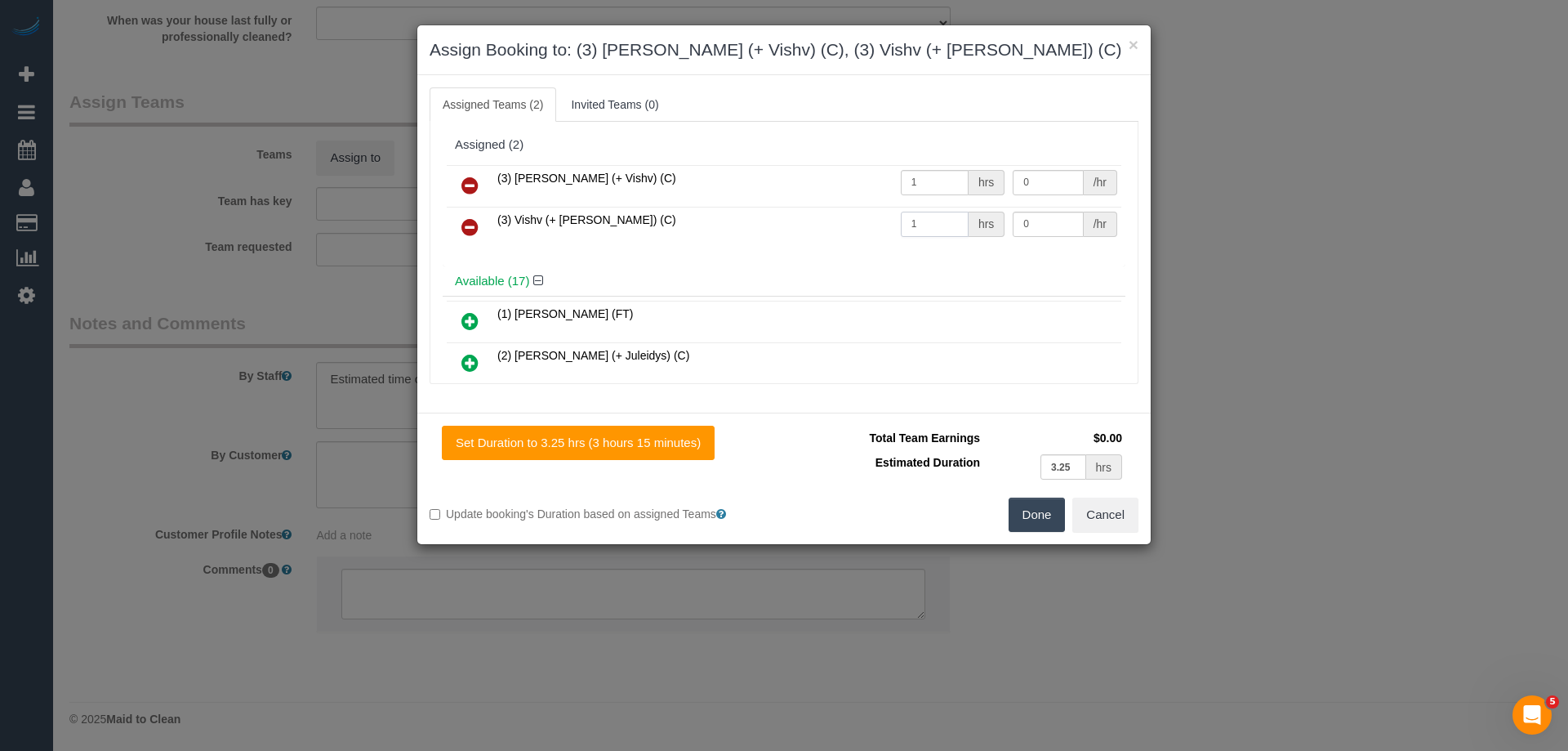
type input "1"
drag, startPoint x: 1030, startPoint y: 221, endPoint x: 904, endPoint y: 214, distance: 126.2
click at [904, 214] on tr "(3) Vishv (+ Kelvin) (C) 1 hrs 0 /hr" at bounding box center [783, 228] width 674 height 42
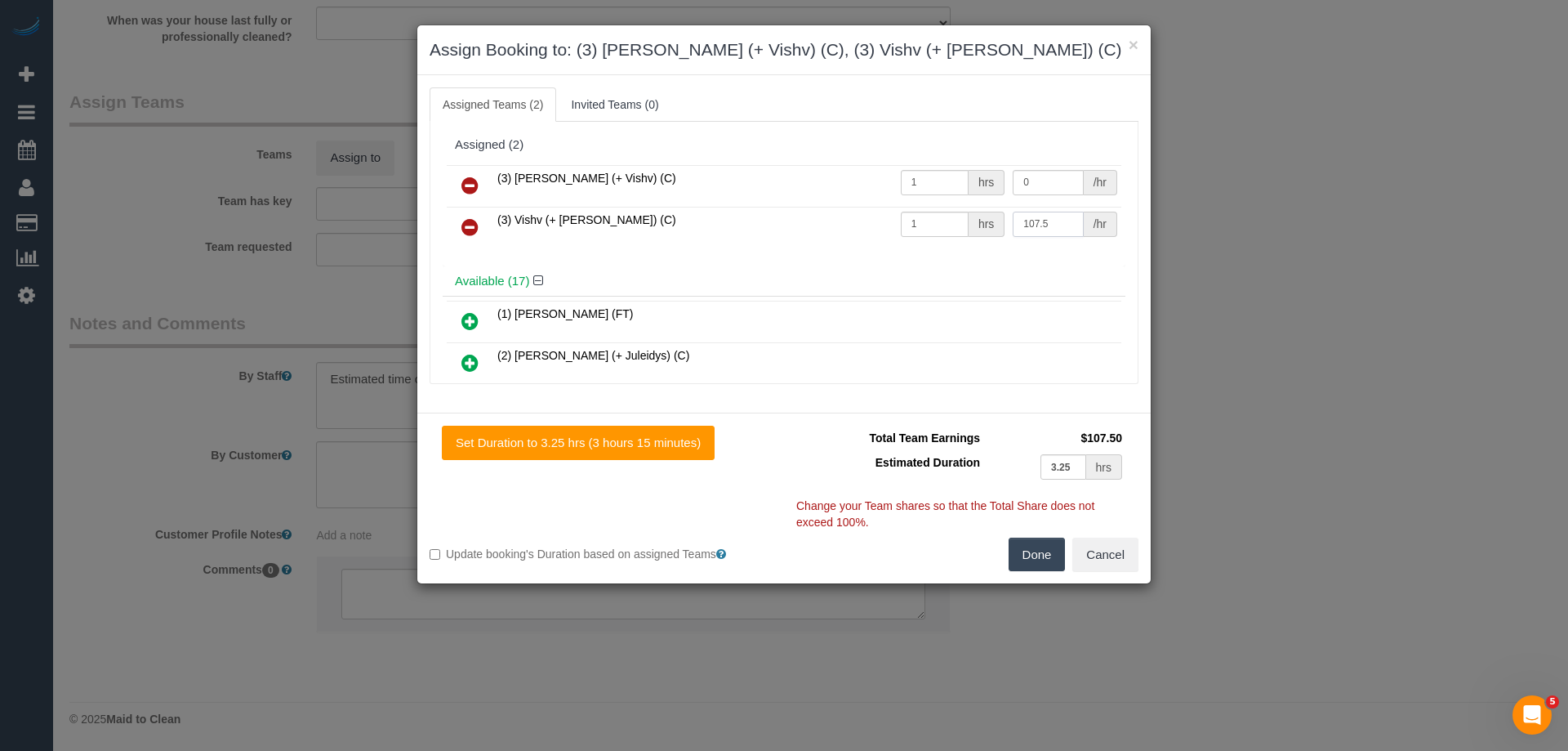
type input "107.5"
drag, startPoint x: 1033, startPoint y: 180, endPoint x: 921, endPoint y: 174, distance: 112.2
click at [922, 175] on tr "(3) Kelvin (+ Vishv) (C) 1 hrs 0 /hr" at bounding box center [783, 186] width 674 height 42
type input "107.5"
click at [1031, 560] on button "Done" at bounding box center [1037, 555] width 57 height 34
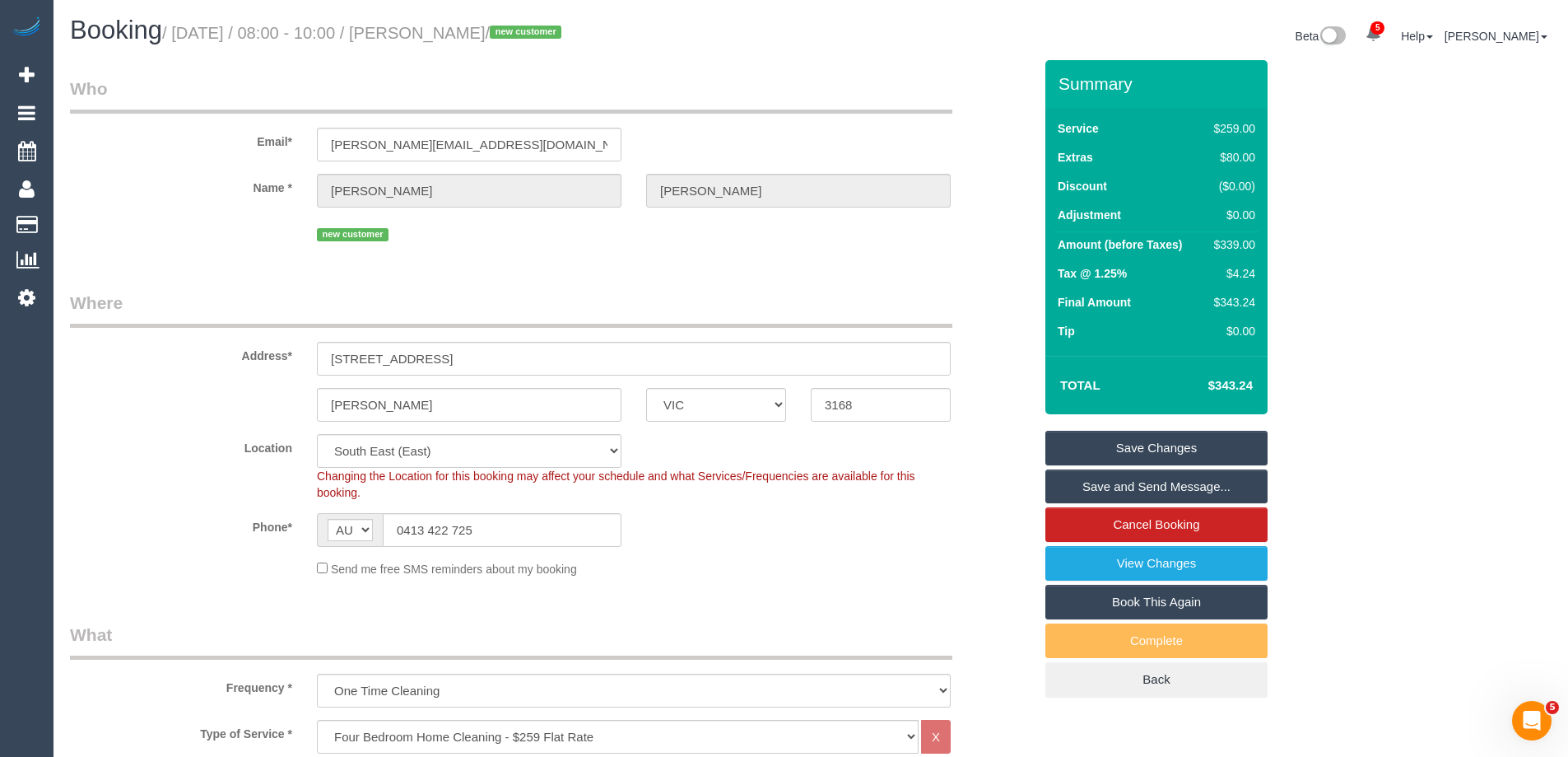
drag, startPoint x: 530, startPoint y: 32, endPoint x: 457, endPoint y: 24, distance: 73.4
click at [457, 24] on small "/ September 18, 2025 / 08:00 - 10:00 / Ervin Paul / new customer" at bounding box center [364, 32] width 404 height 18
copy small "Ervin Paul"
click at [1104, 443] on link "Save Changes" at bounding box center [1156, 447] width 223 height 34
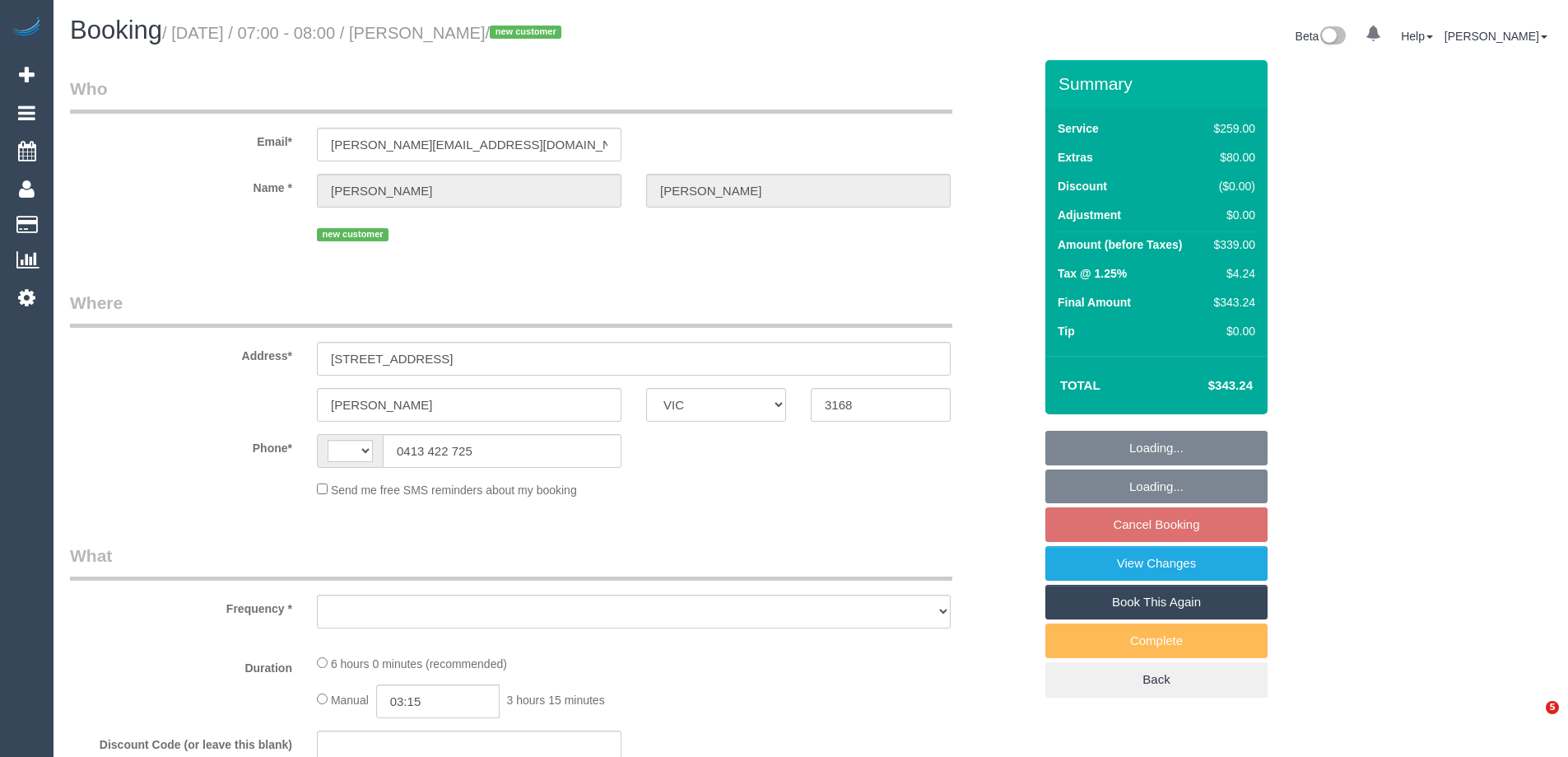
select select "VIC"
select select "string:AU"
select select "object:586"
select select "string:stripe-pm_1S6T0q2GScqysDRVJQziv416"
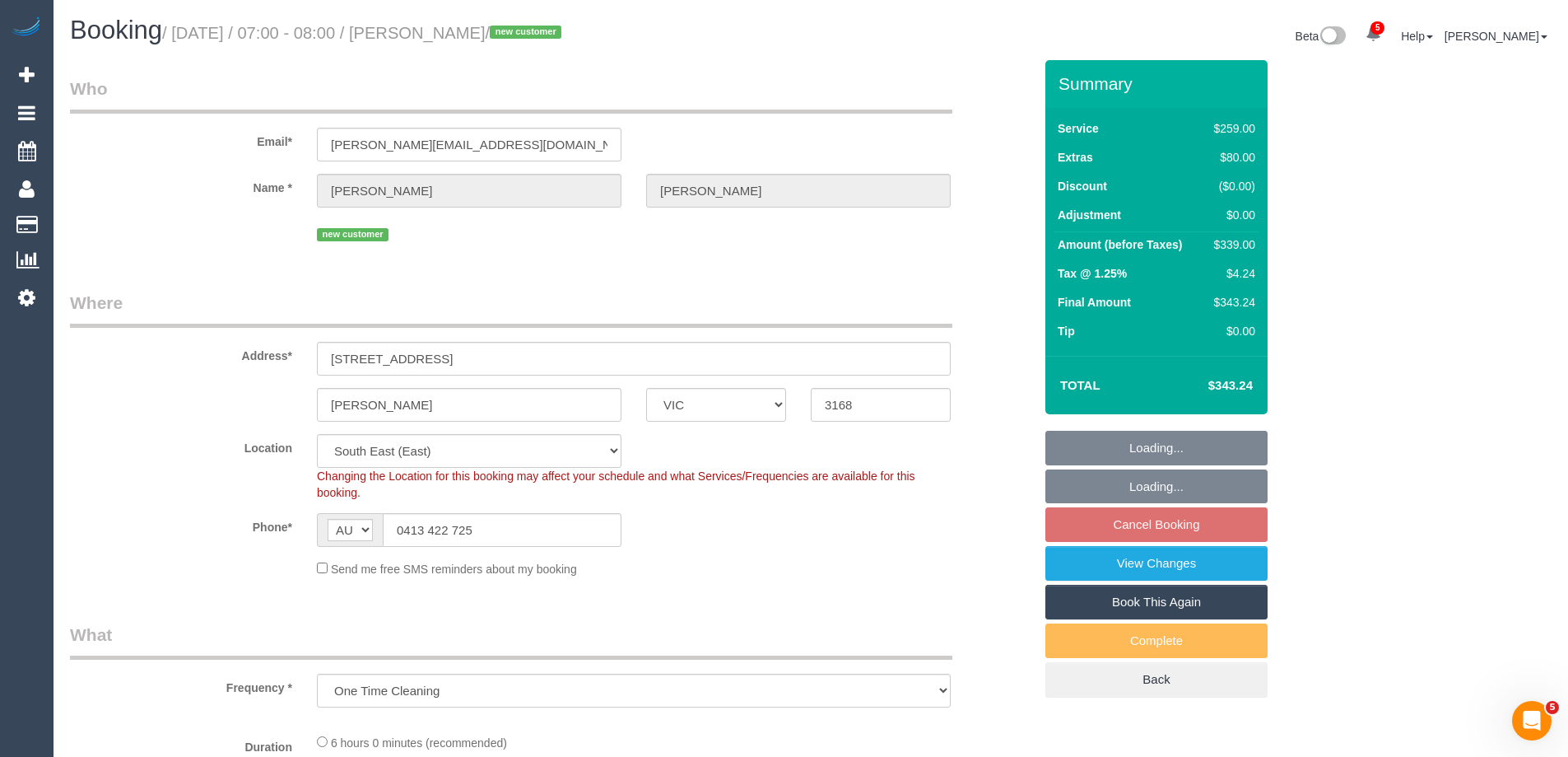
select select "number:28"
select select "number:14"
select select "number:19"
select select "number:24"
select select "object:1344"
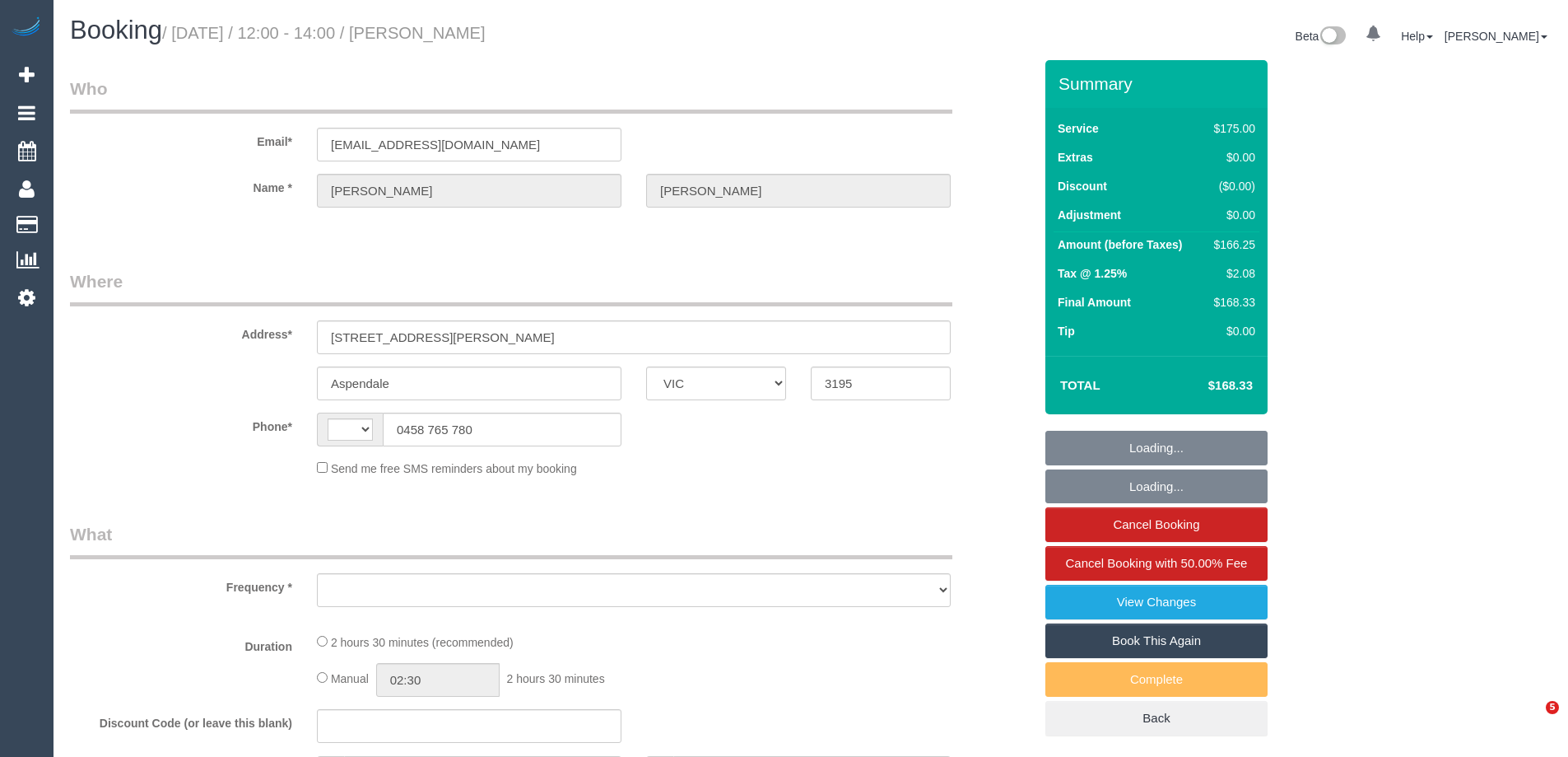
select select "VIC"
select select "string:AU"
select select "object:363"
select select "150"
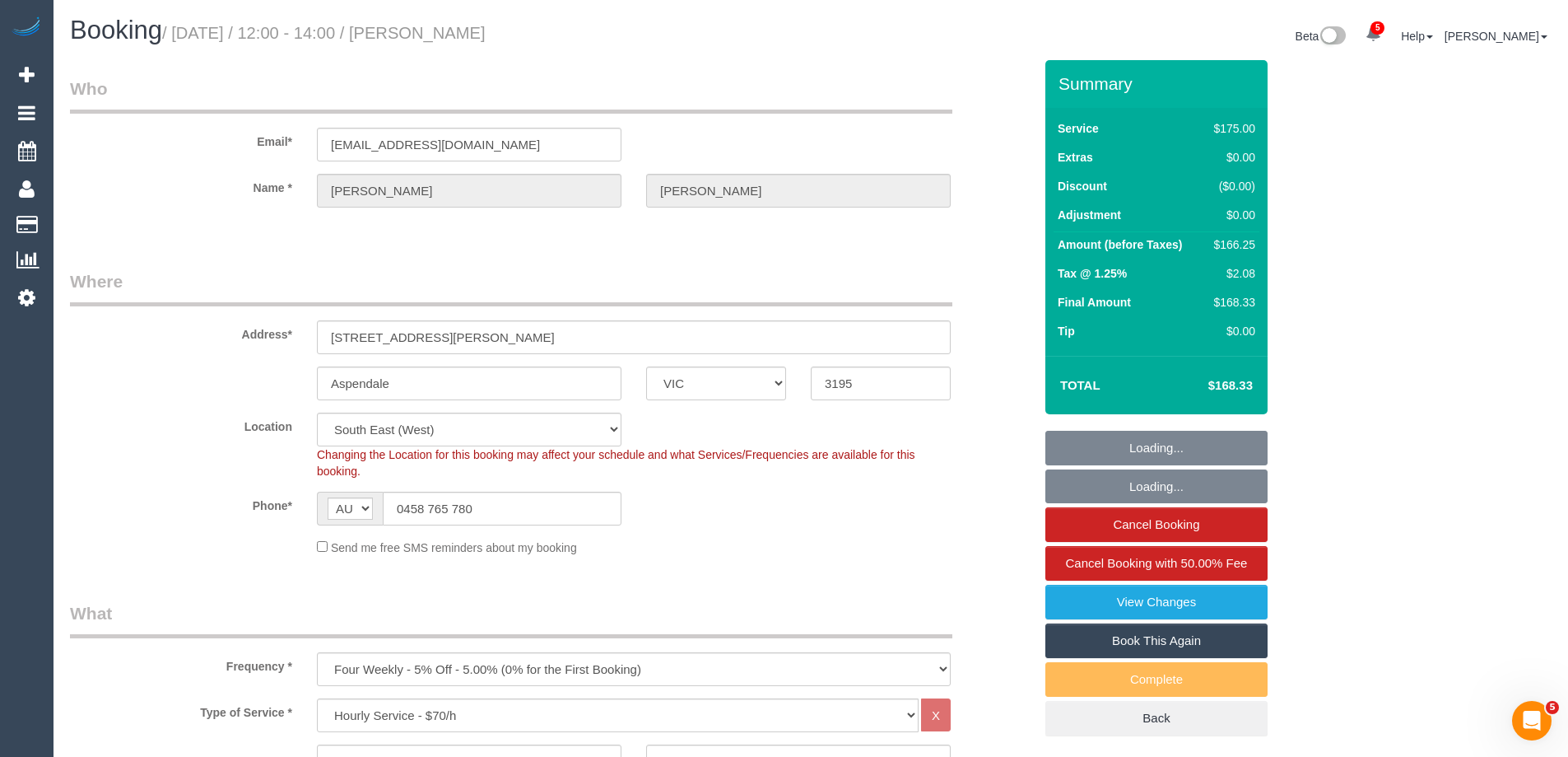
select select "string:stripe-pm_1RRrkS2GScqysDRVV9CX4UcQ"
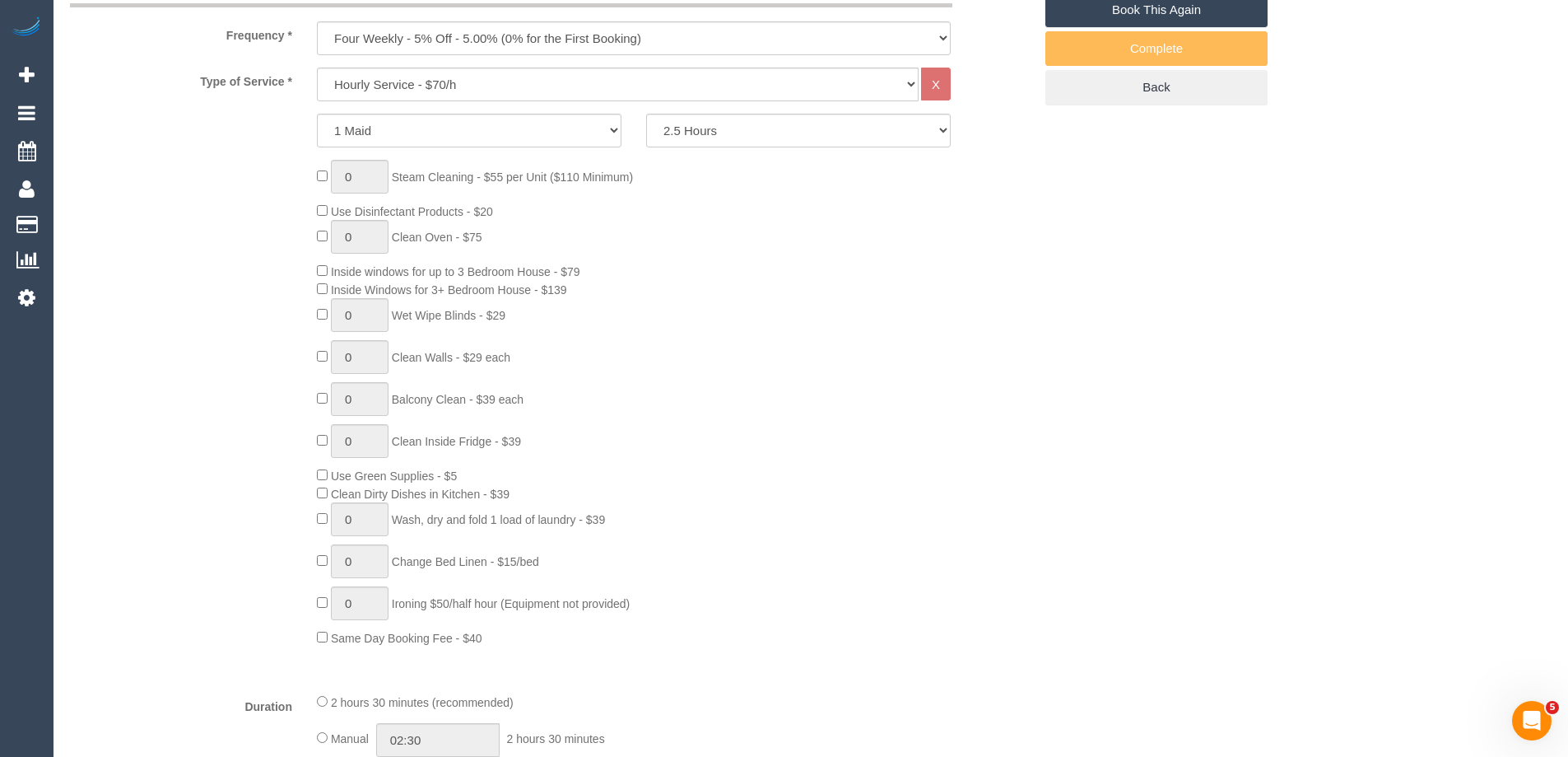
select select "number:30"
select select "number:14"
select select "number:19"
select select "number:22"
select select "number:34"
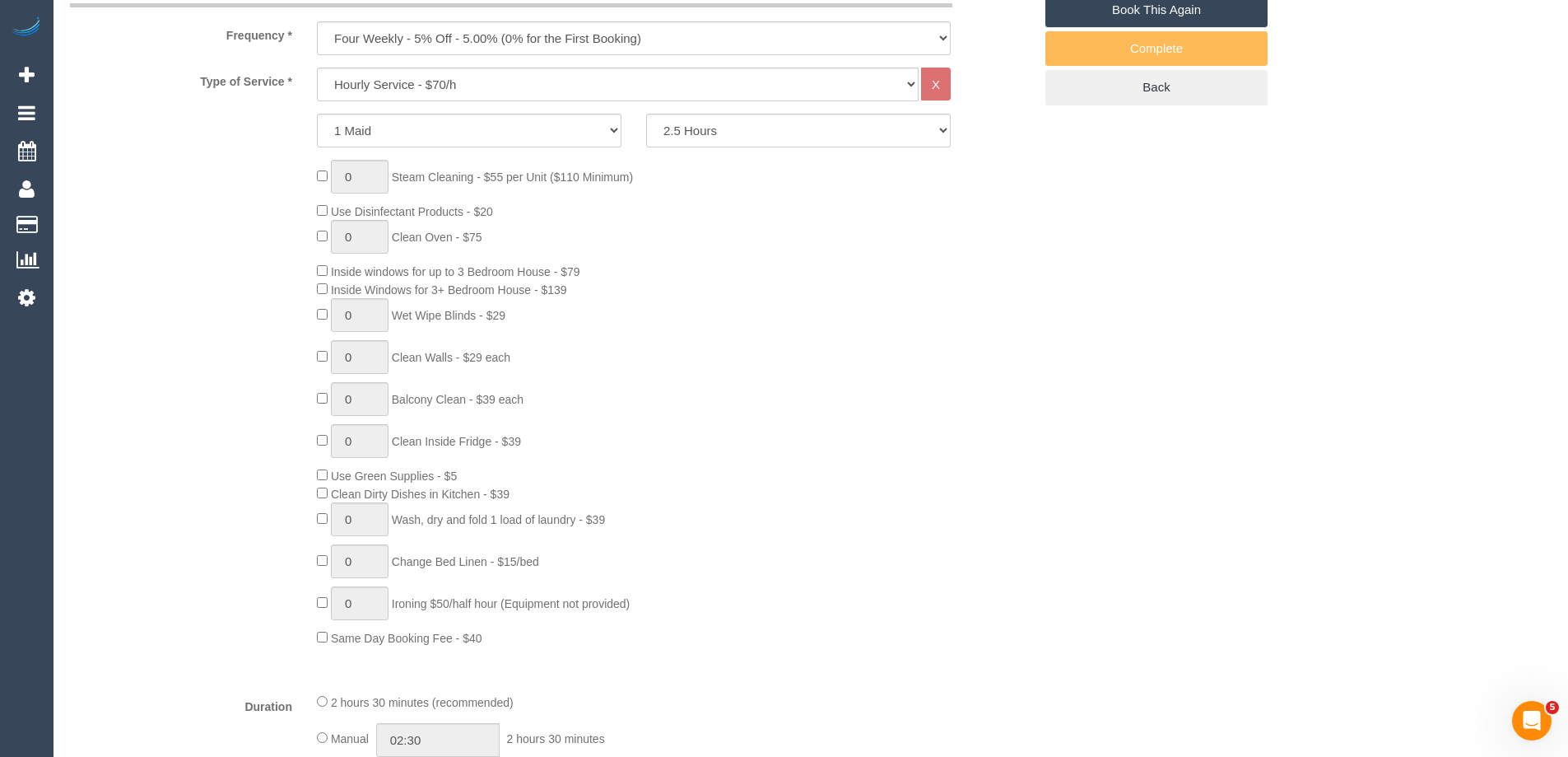
select select "number:13"
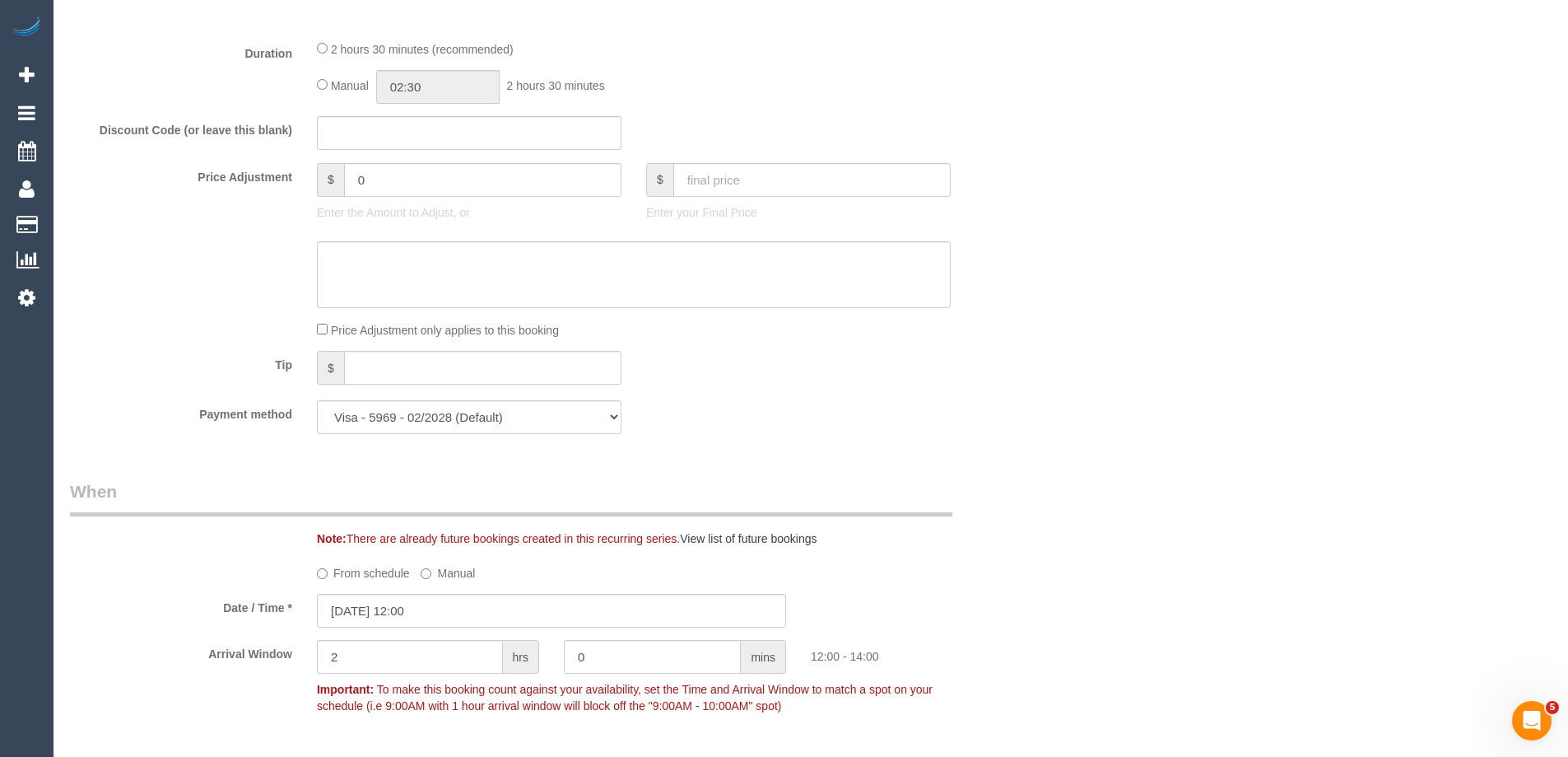
select select "object:1445"
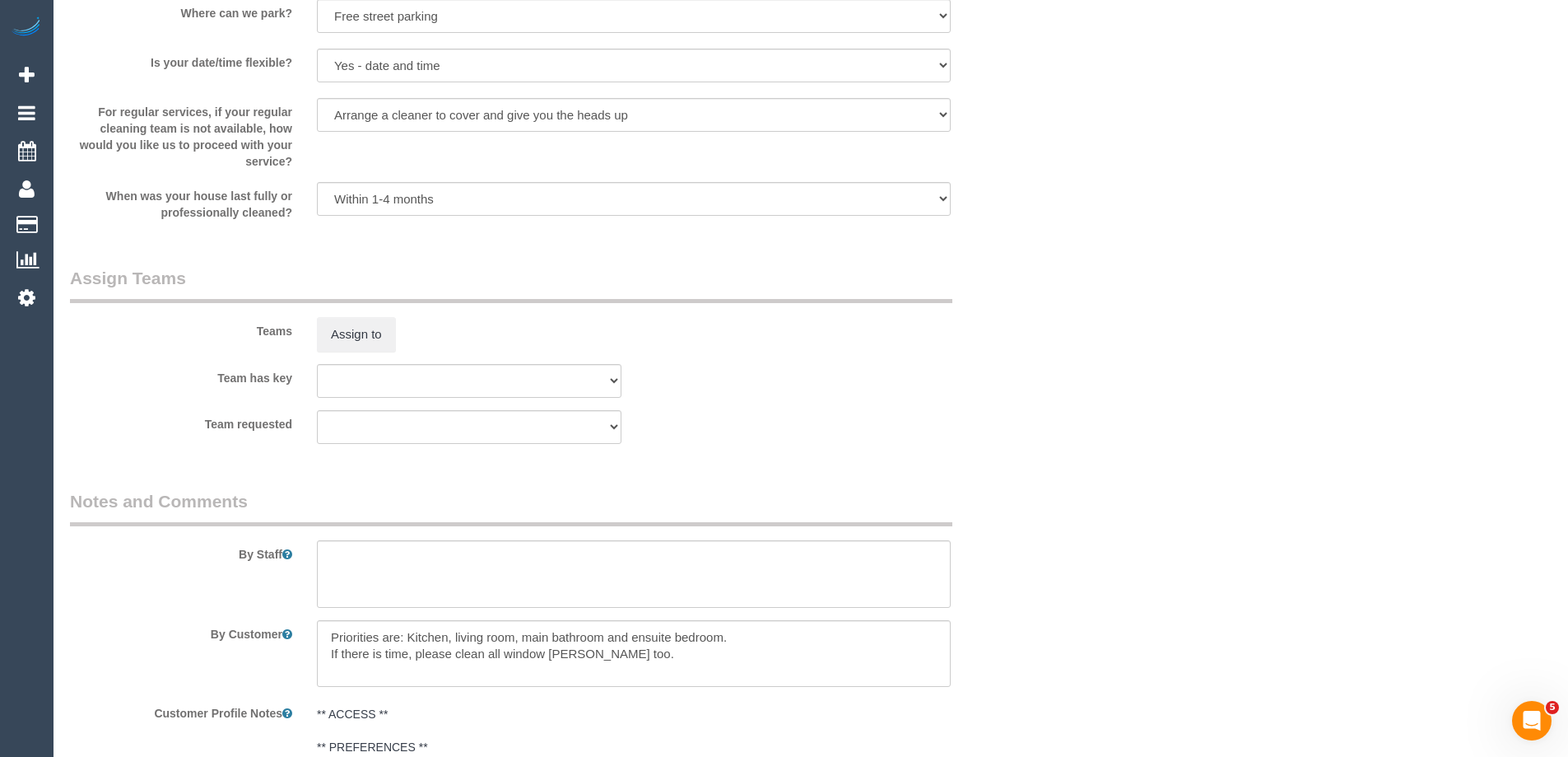
scroll to position [2799, 0]
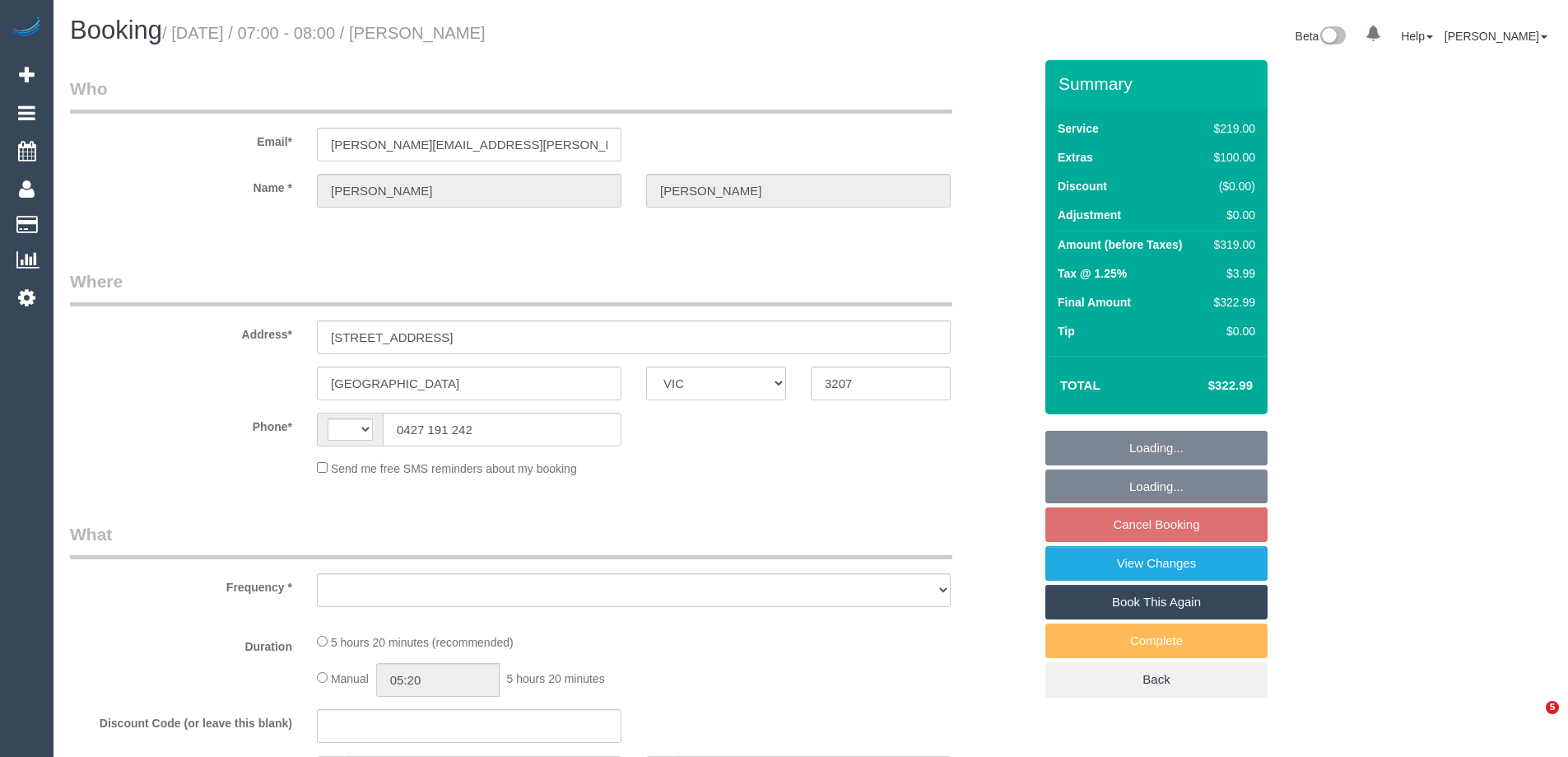
select select "VIC"
select select "object:320"
select select "string:AU"
select select "string:stripe-pm_1S7TFl2GScqysDRVumSjWoCy"
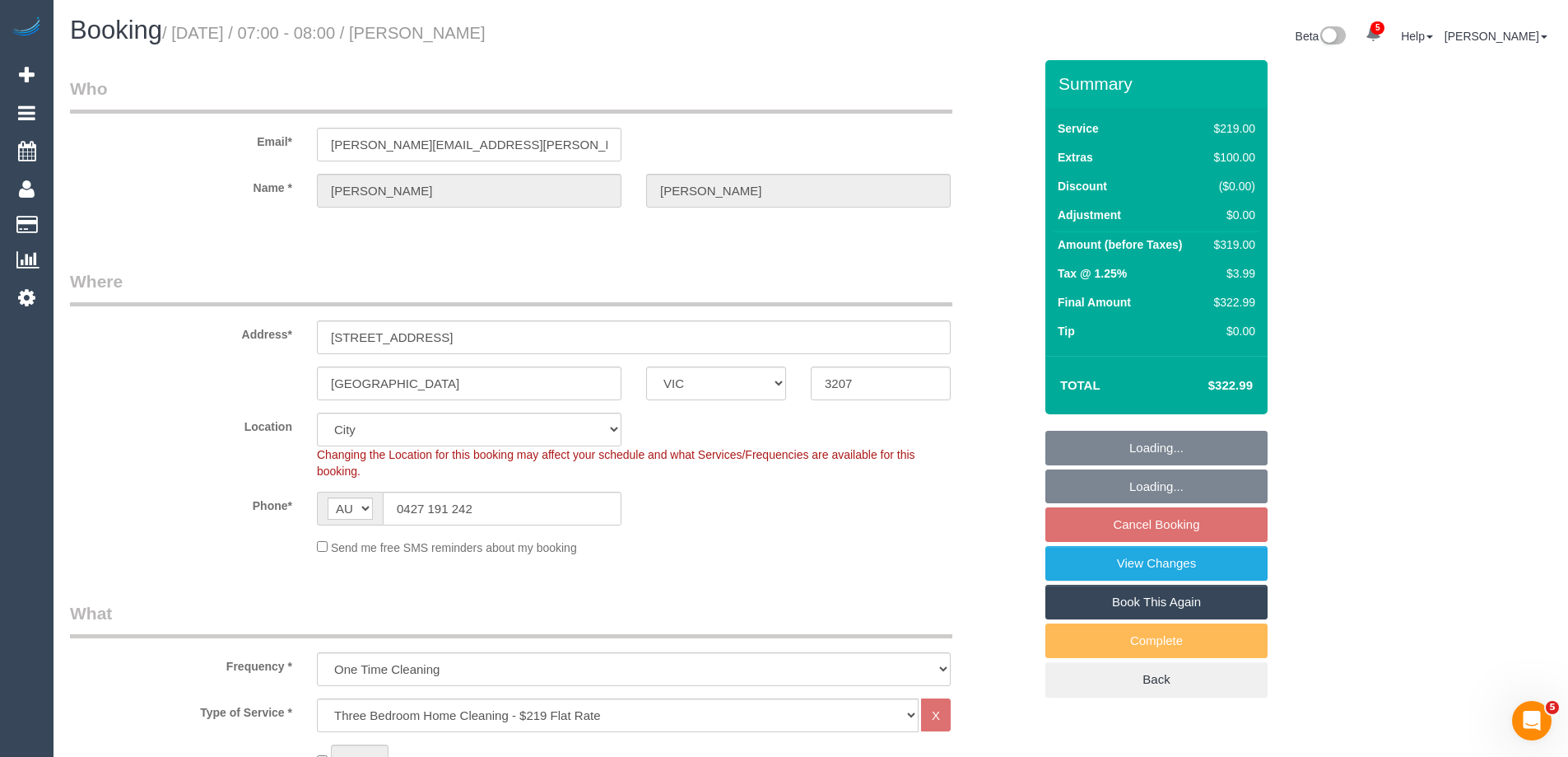
select select "number:29"
select select "number:14"
select select "number:18"
select select "number:24"
select select "number:13"
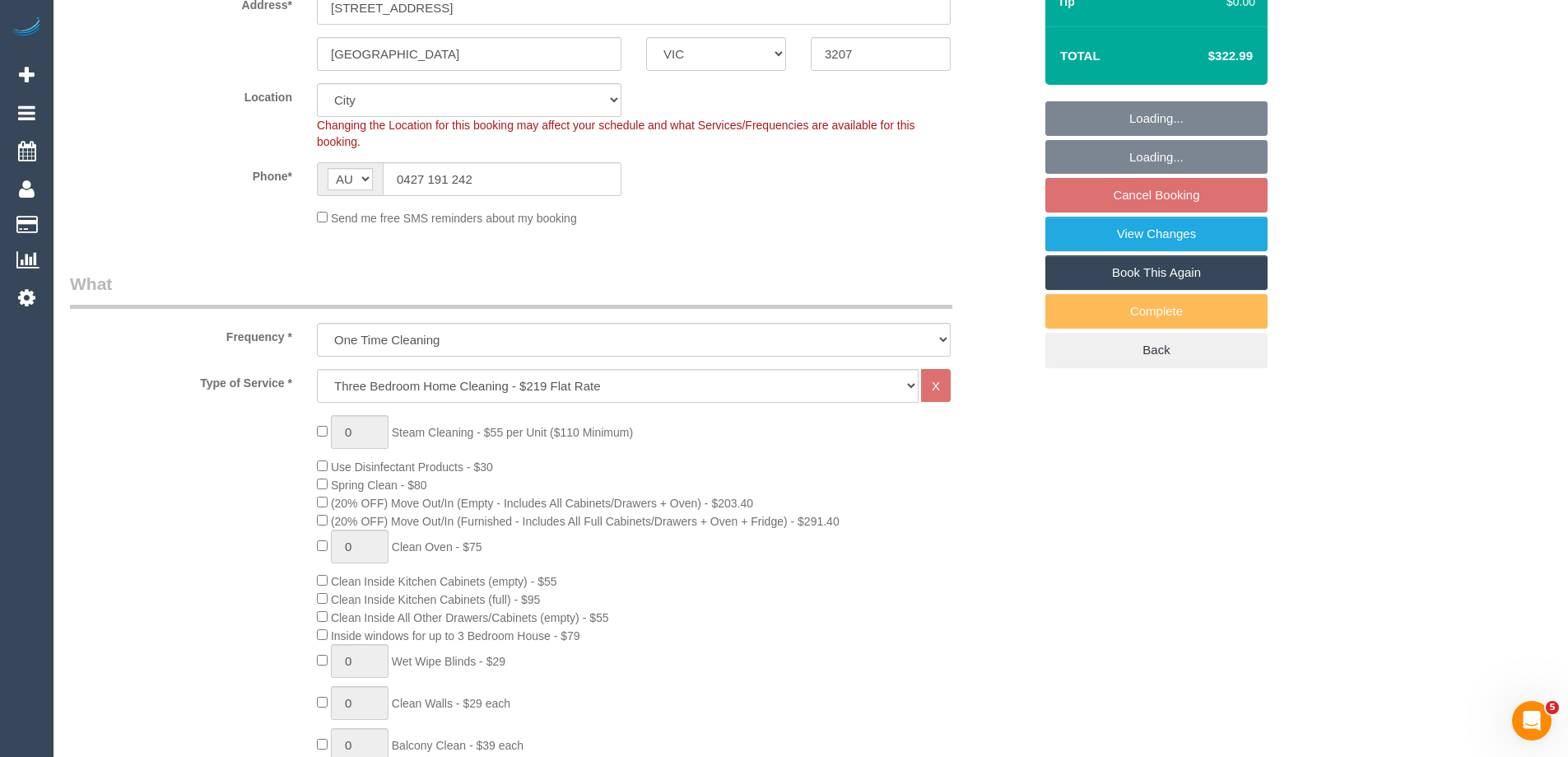
select select "object:1217"
select select "spot1"
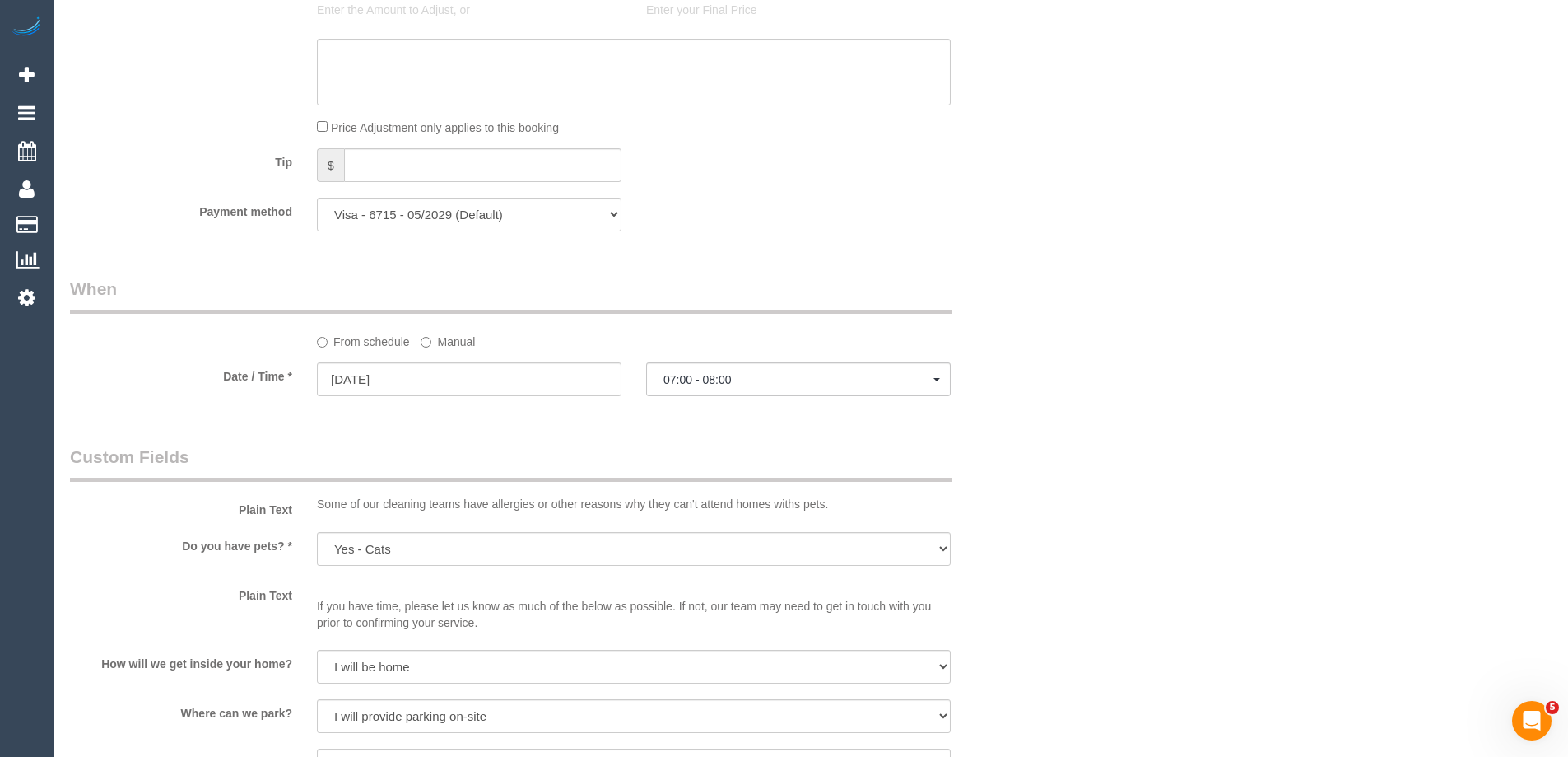
scroll to position [1647, 0]
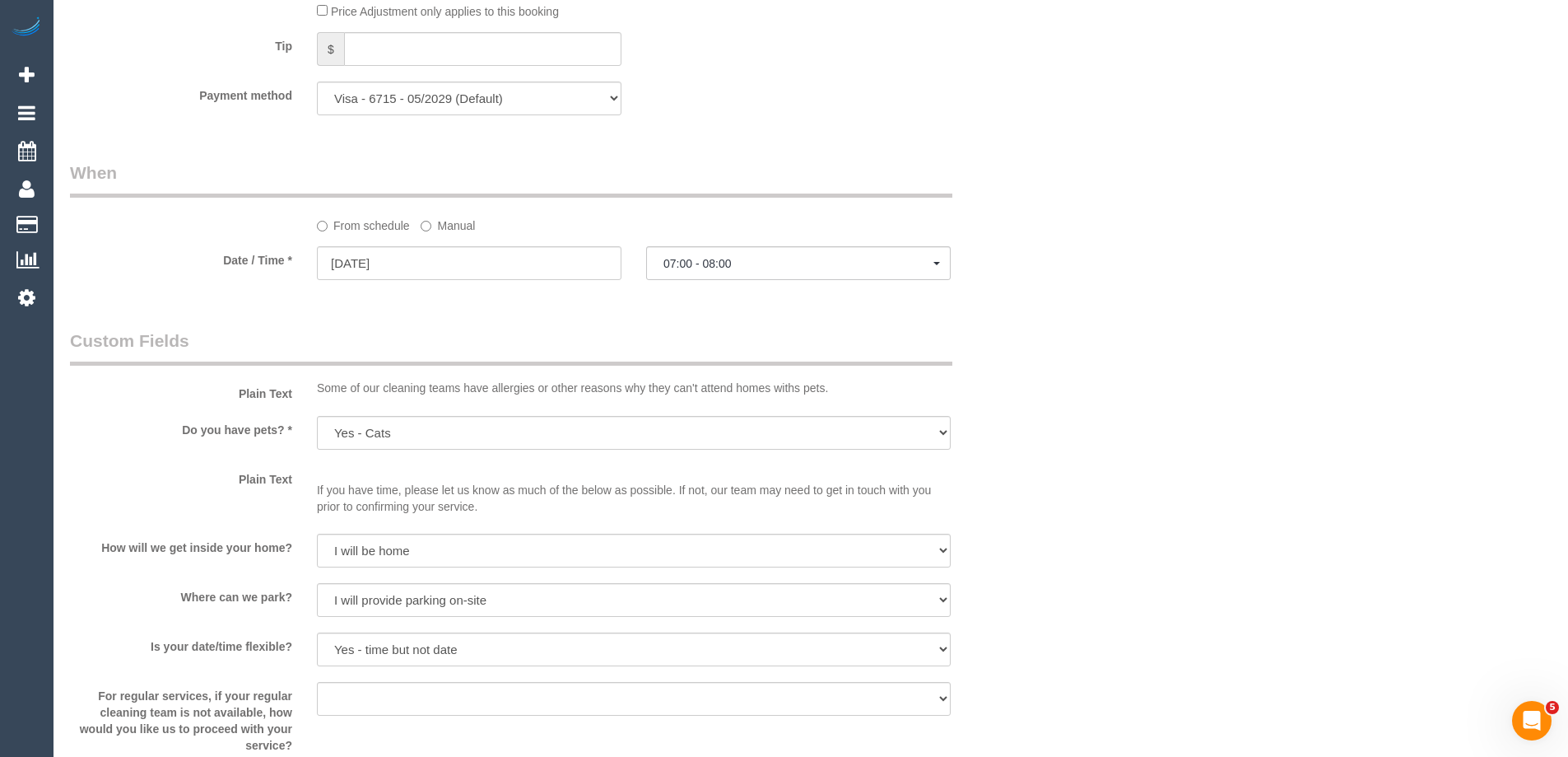
click at [444, 221] on label "Manual" at bounding box center [447, 222] width 54 height 22
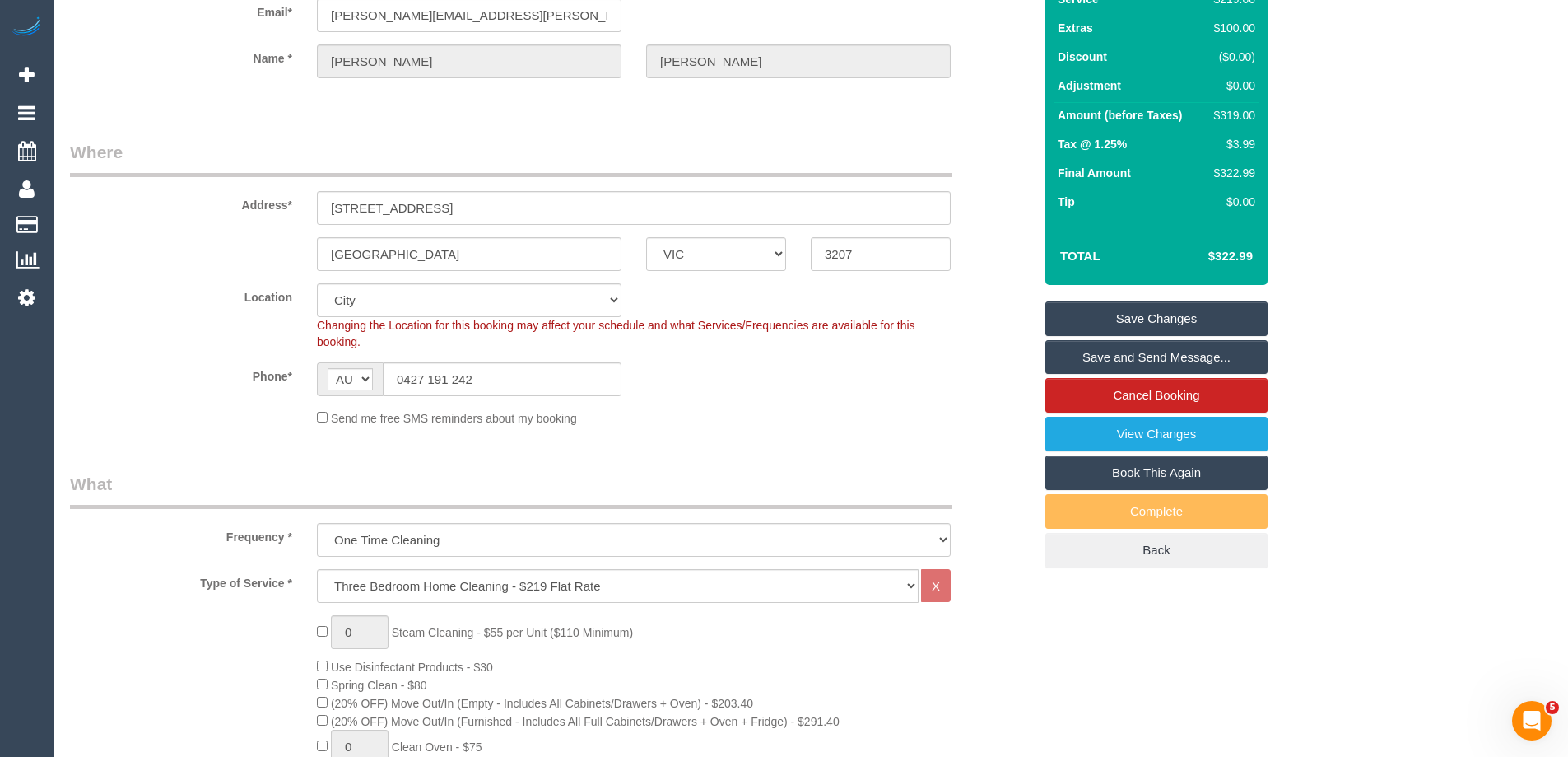
scroll to position [82, 0]
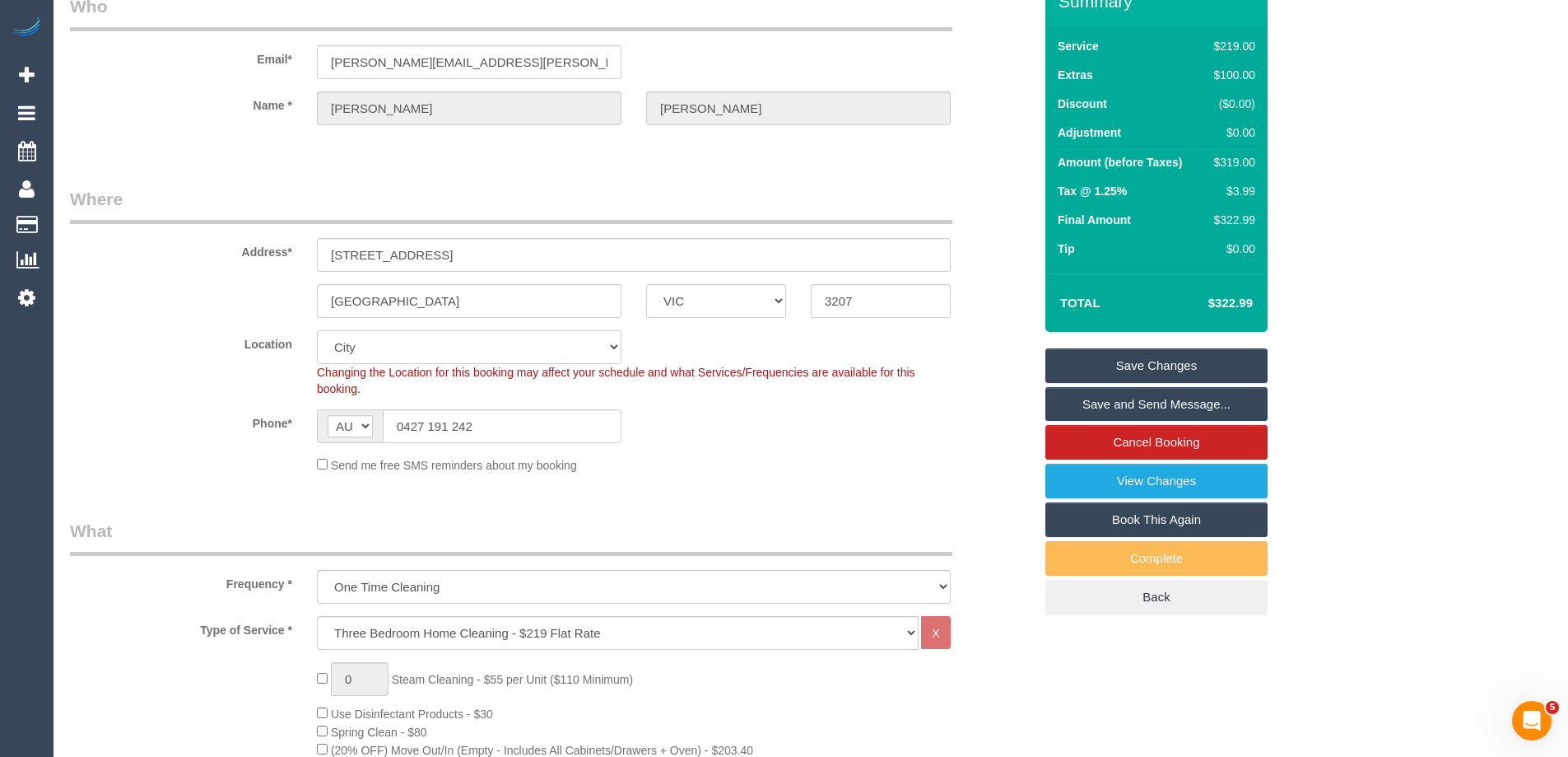
click at [347, 357] on select "Office City East (North) East (South) Inner East Inner North (East) Inner North…" at bounding box center [469, 346] width 305 height 33
select select "55"
click at [317, 330] on select "Office City East (North) East (South) Inner East Inner North (East) Inner North…" at bounding box center [469, 346] width 305 height 33
select select "object:2035"
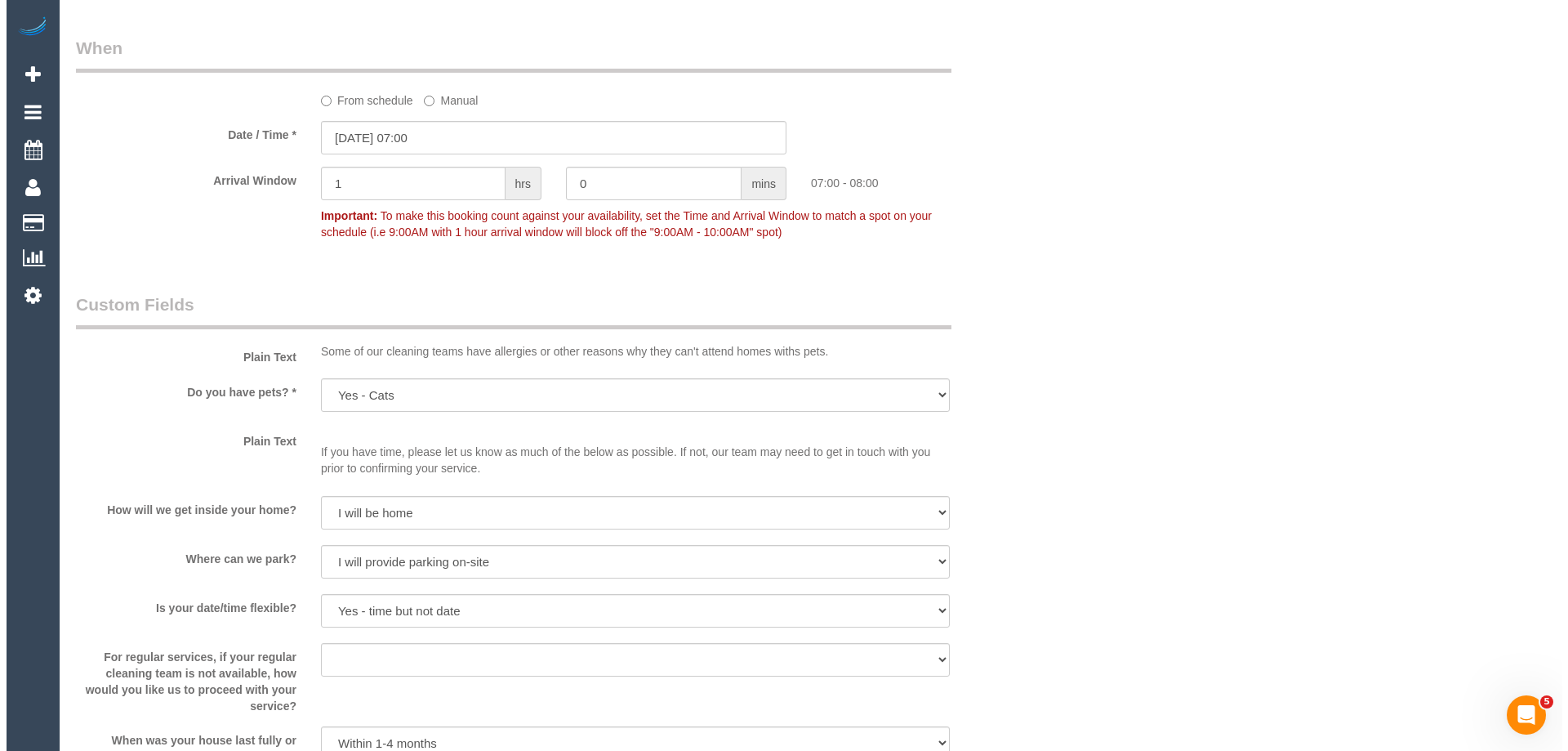
scroll to position [2042, 0]
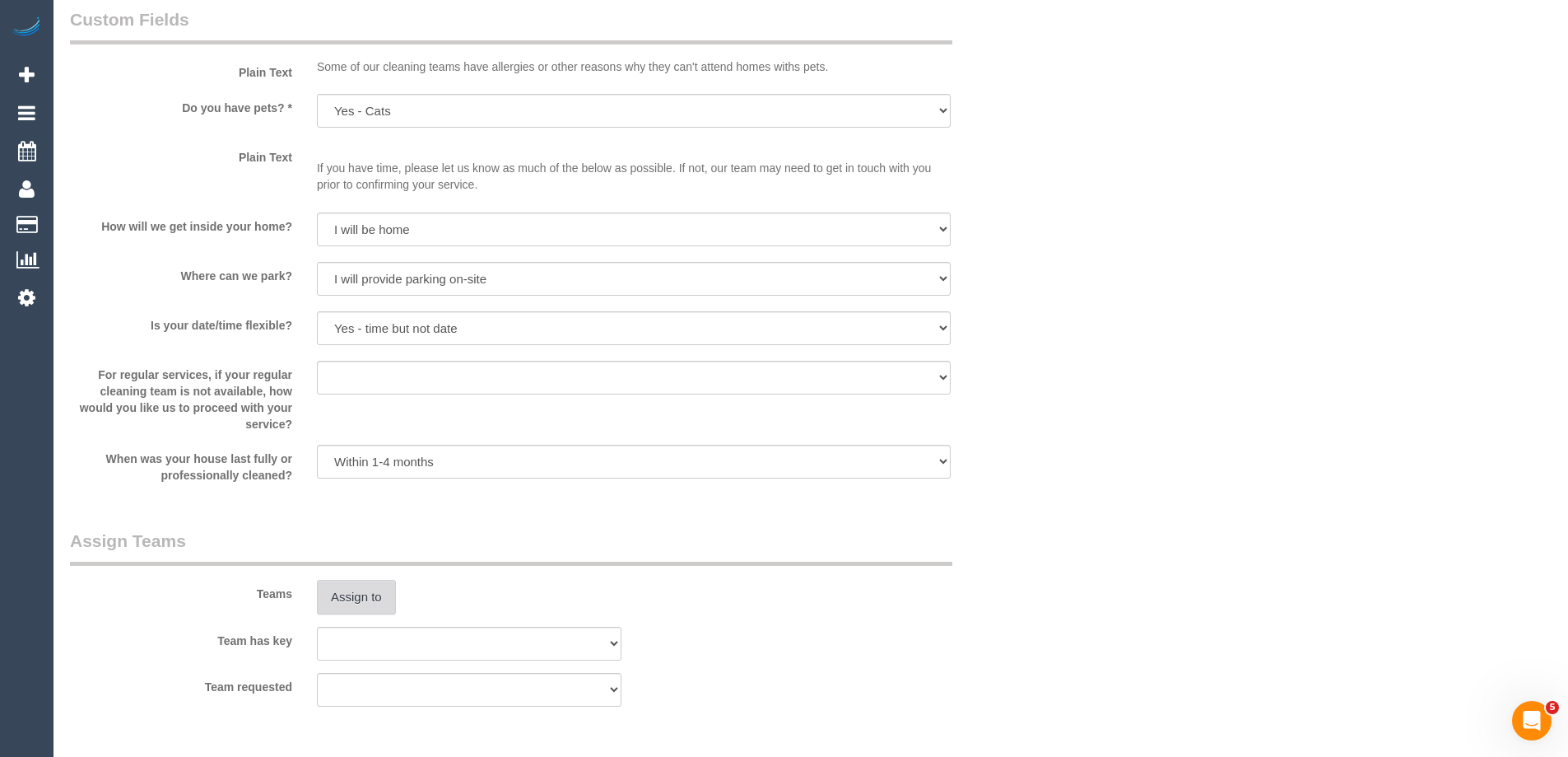
click at [353, 607] on button "Assign to" at bounding box center [356, 596] width 79 height 34
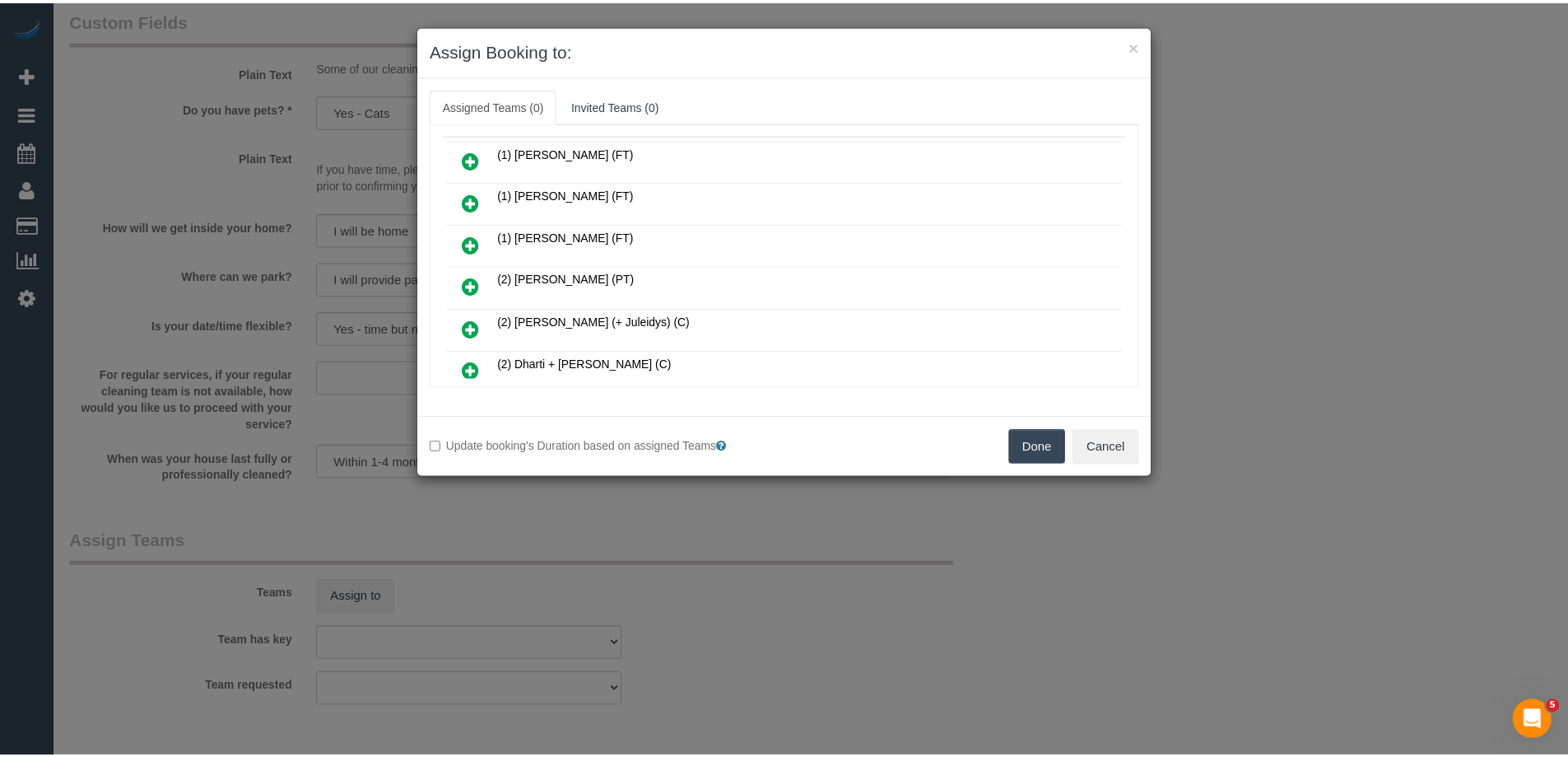
scroll to position [164, 0]
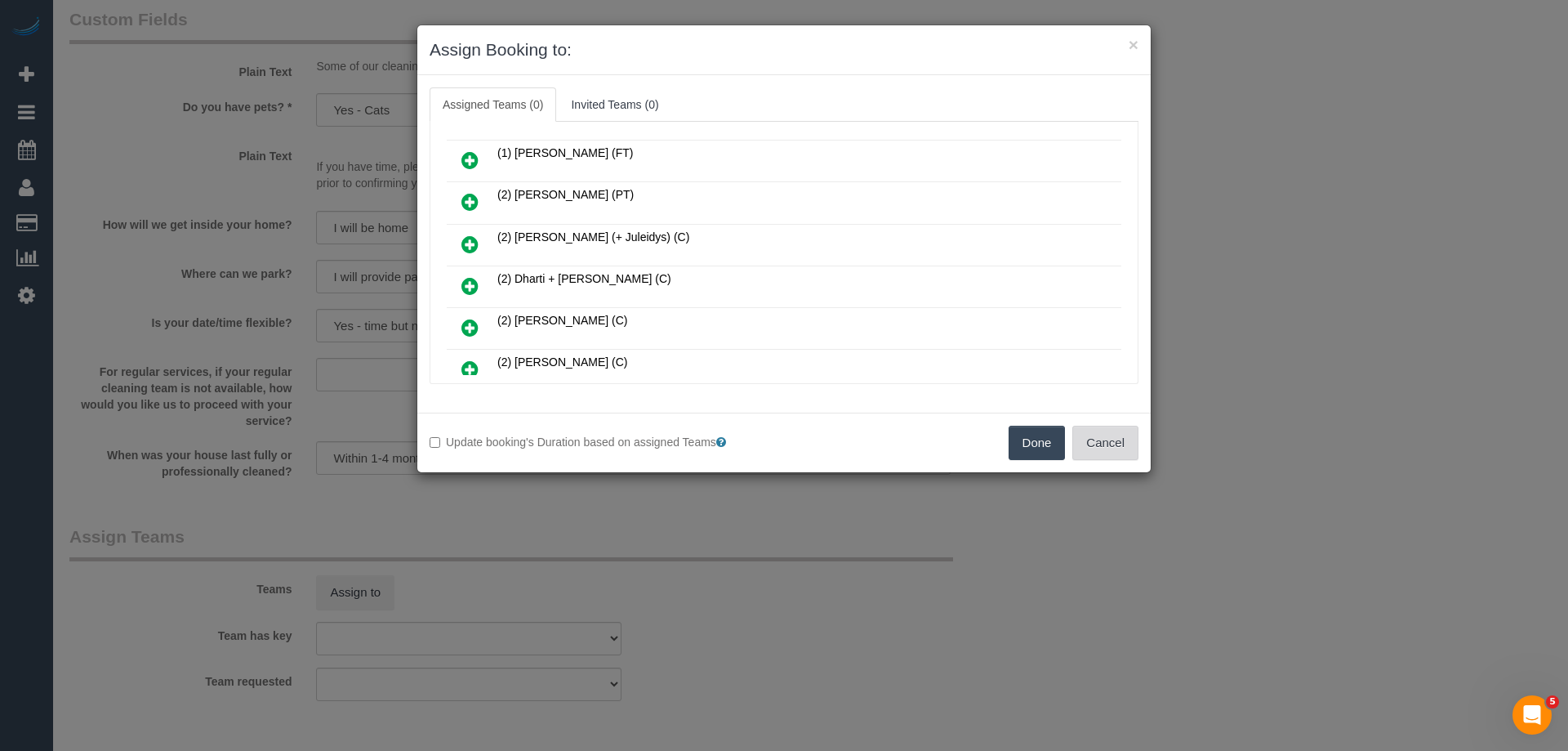
click at [1106, 438] on button "Cancel" at bounding box center [1105, 443] width 66 height 34
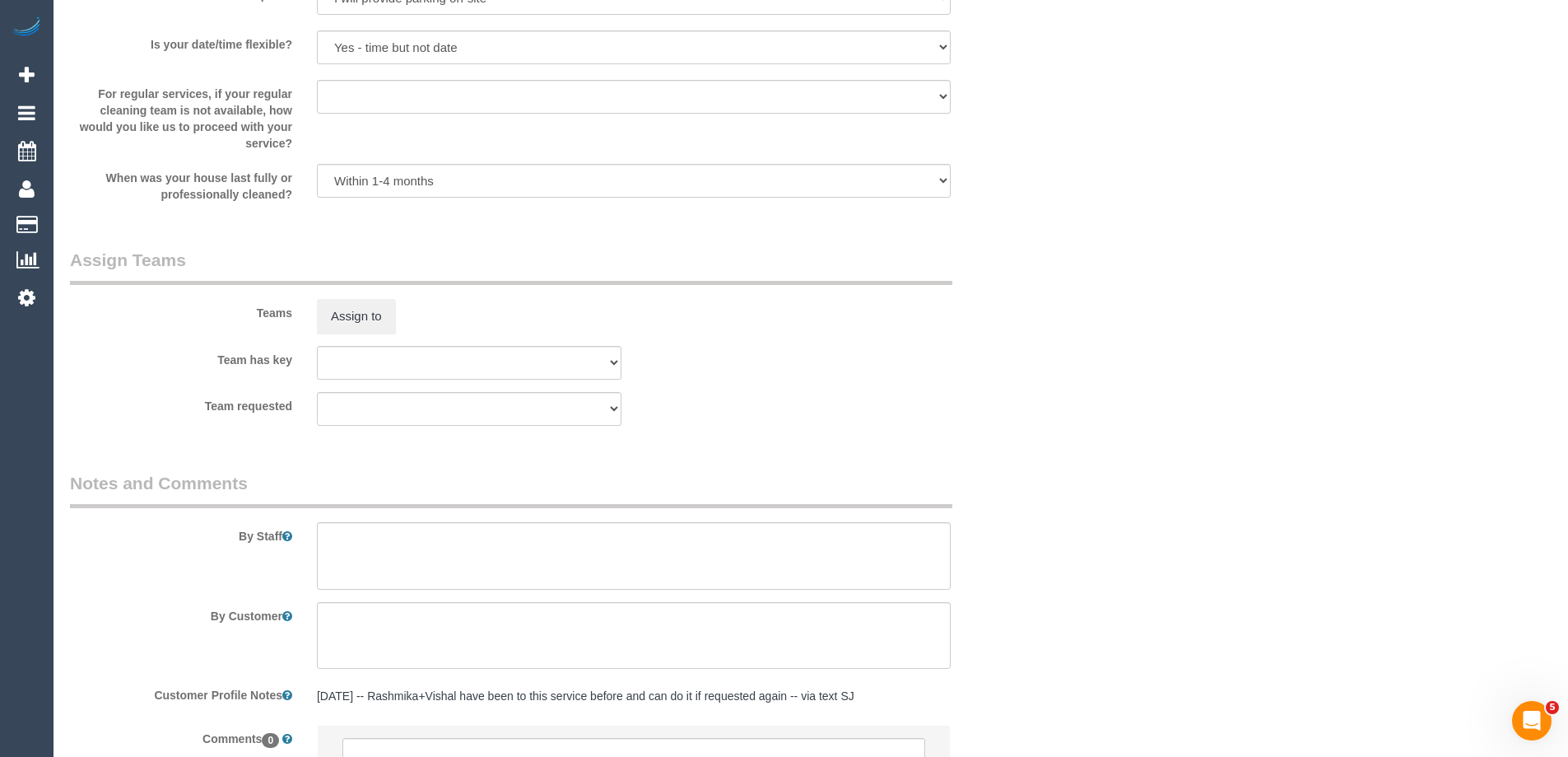
scroll to position [2503, 0]
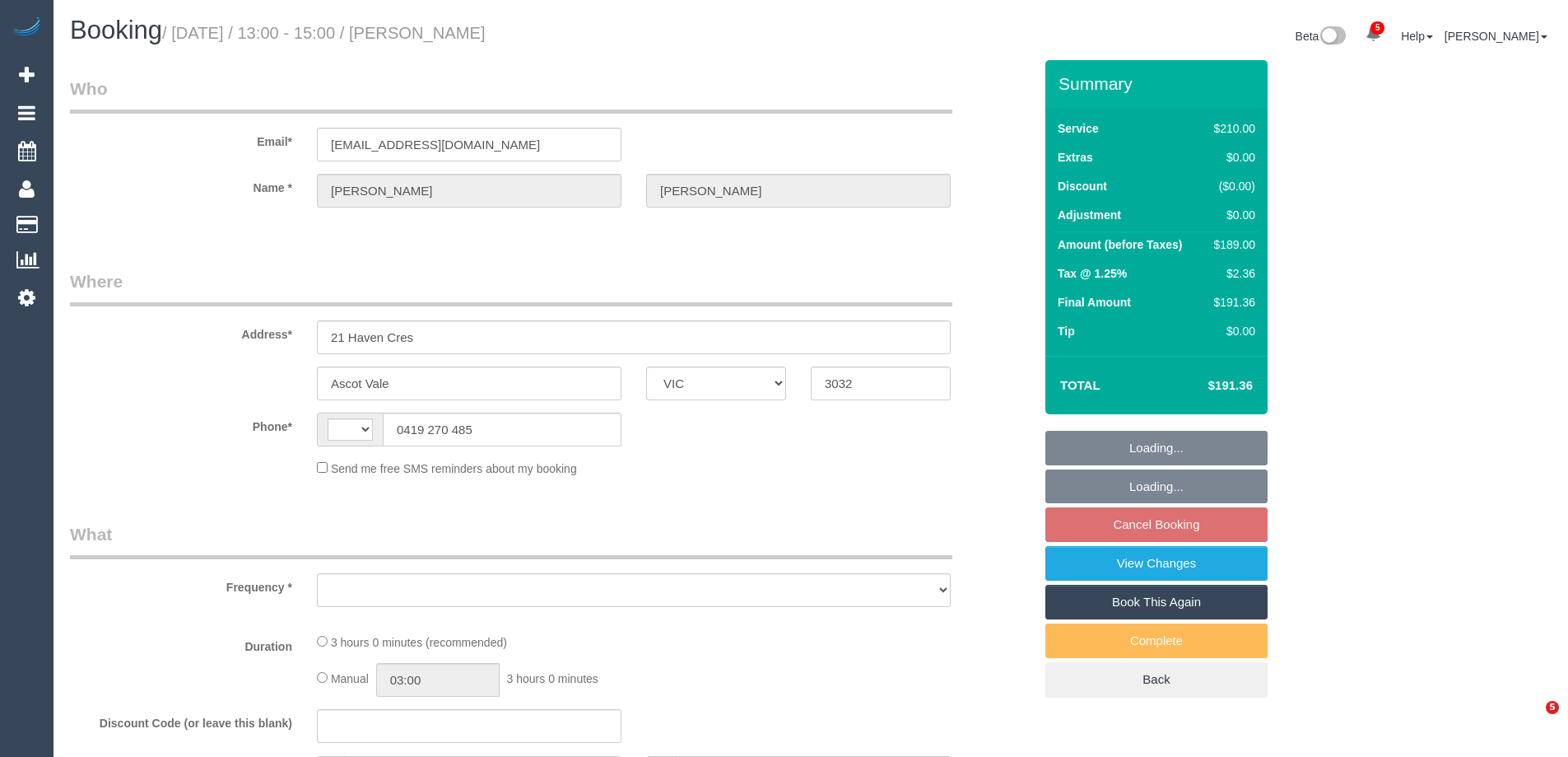
select select "VIC"
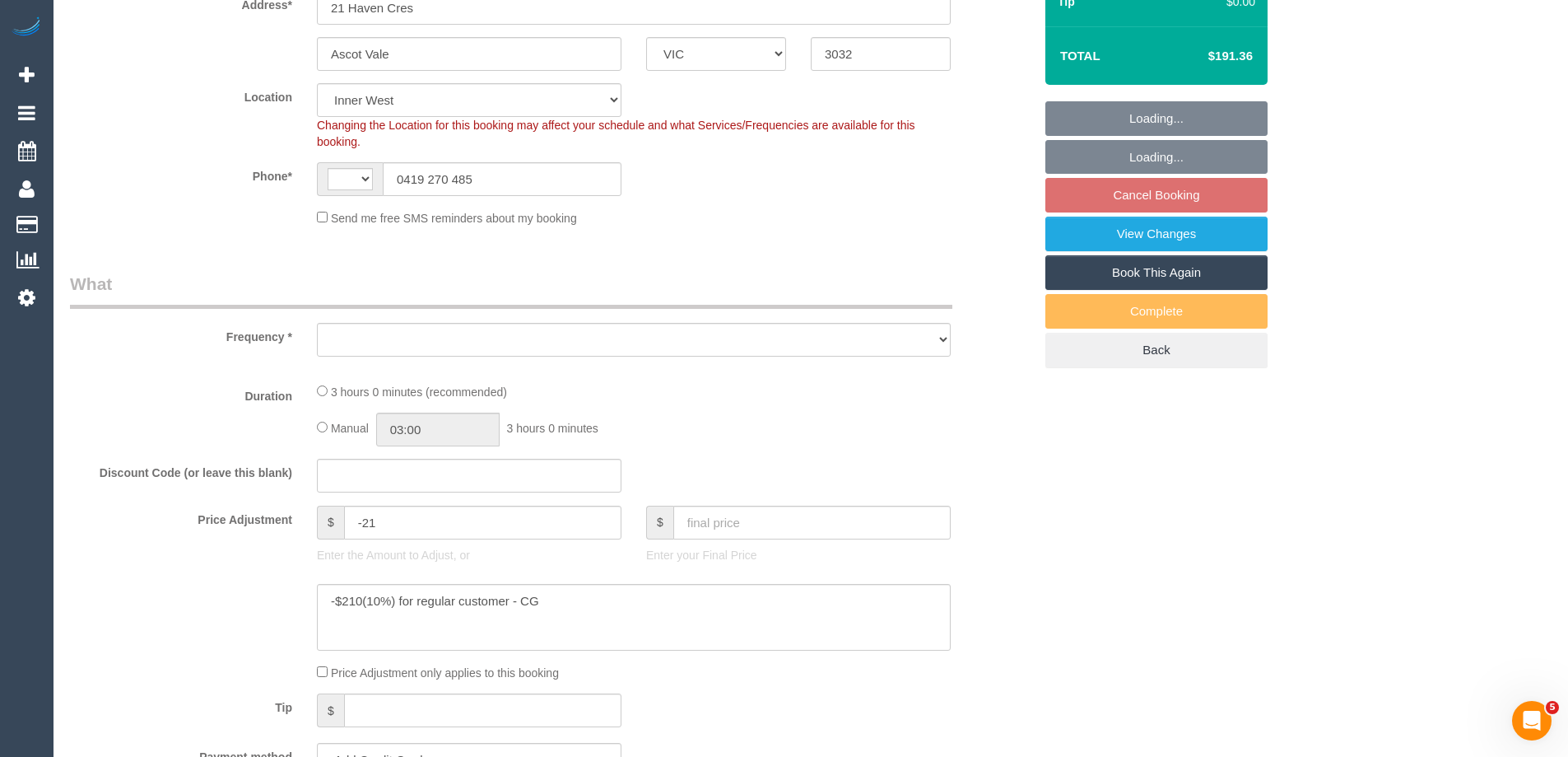
select select "string:stripe-pm_1OxJSC2GScqysDRVh1VYzNhJ"
select select "string:AU"
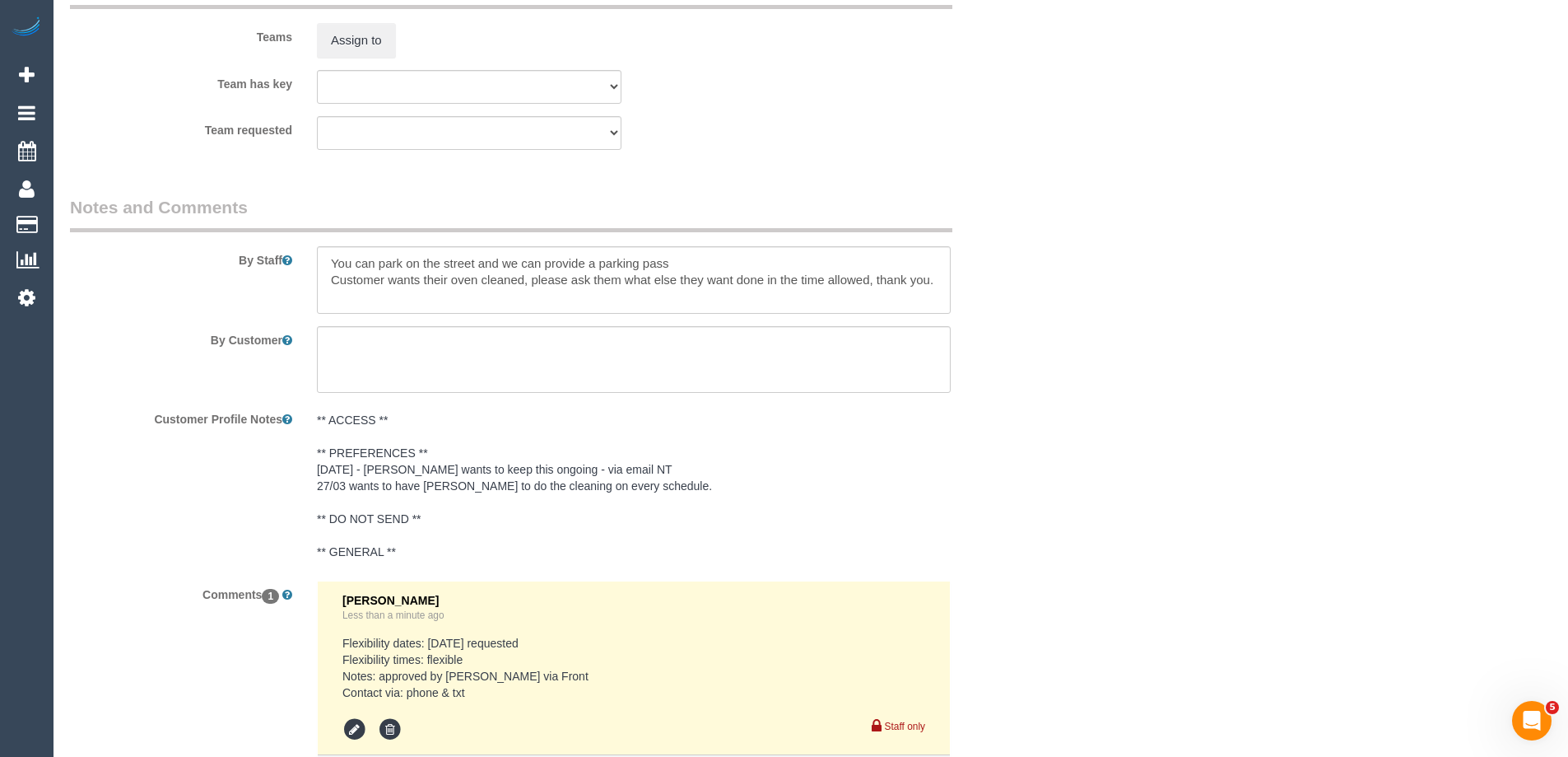
select select "object:1429"
select select "180"
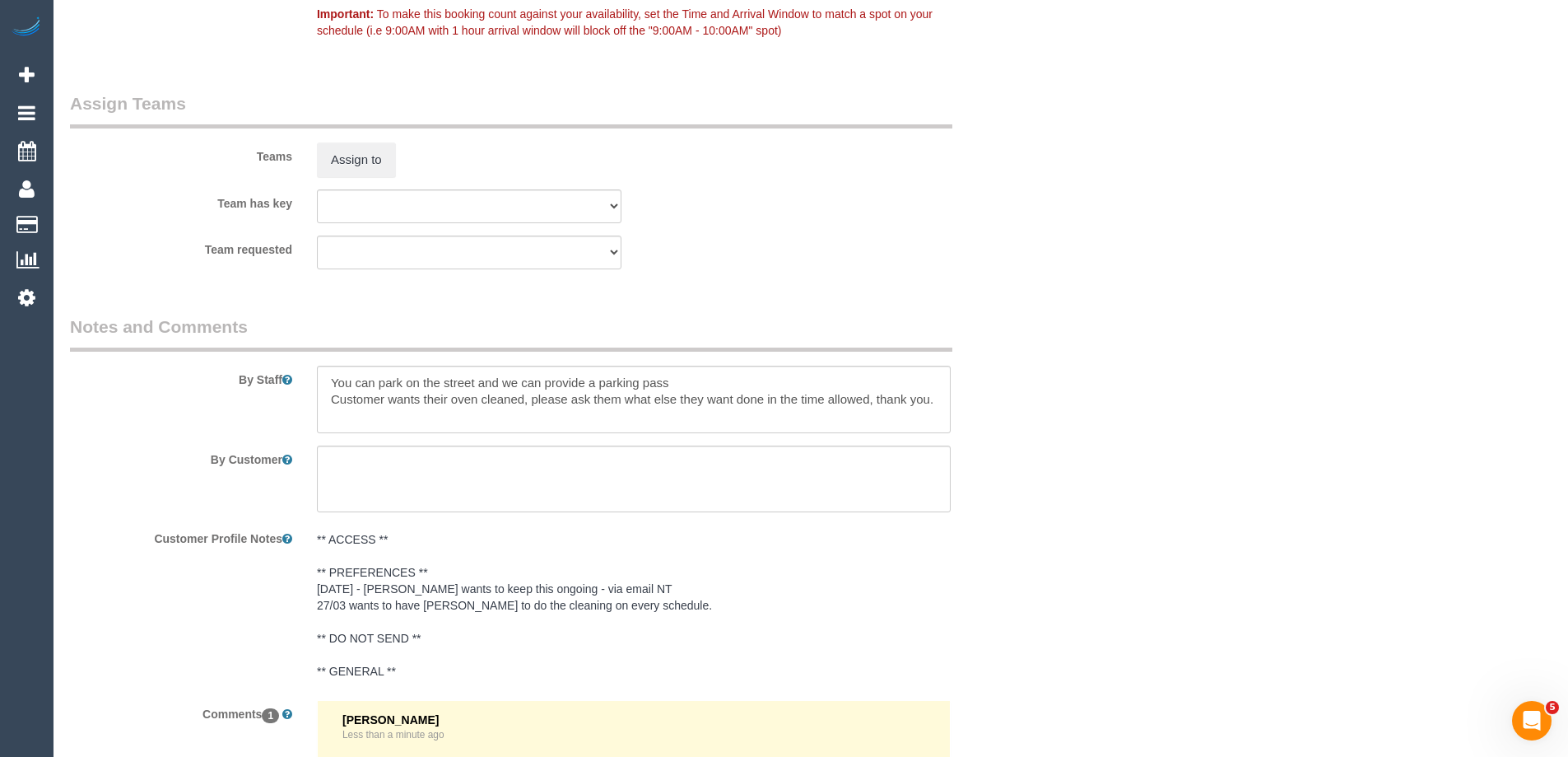
select select "number:28"
select select "number:14"
select select "number:21"
select select "number:24"
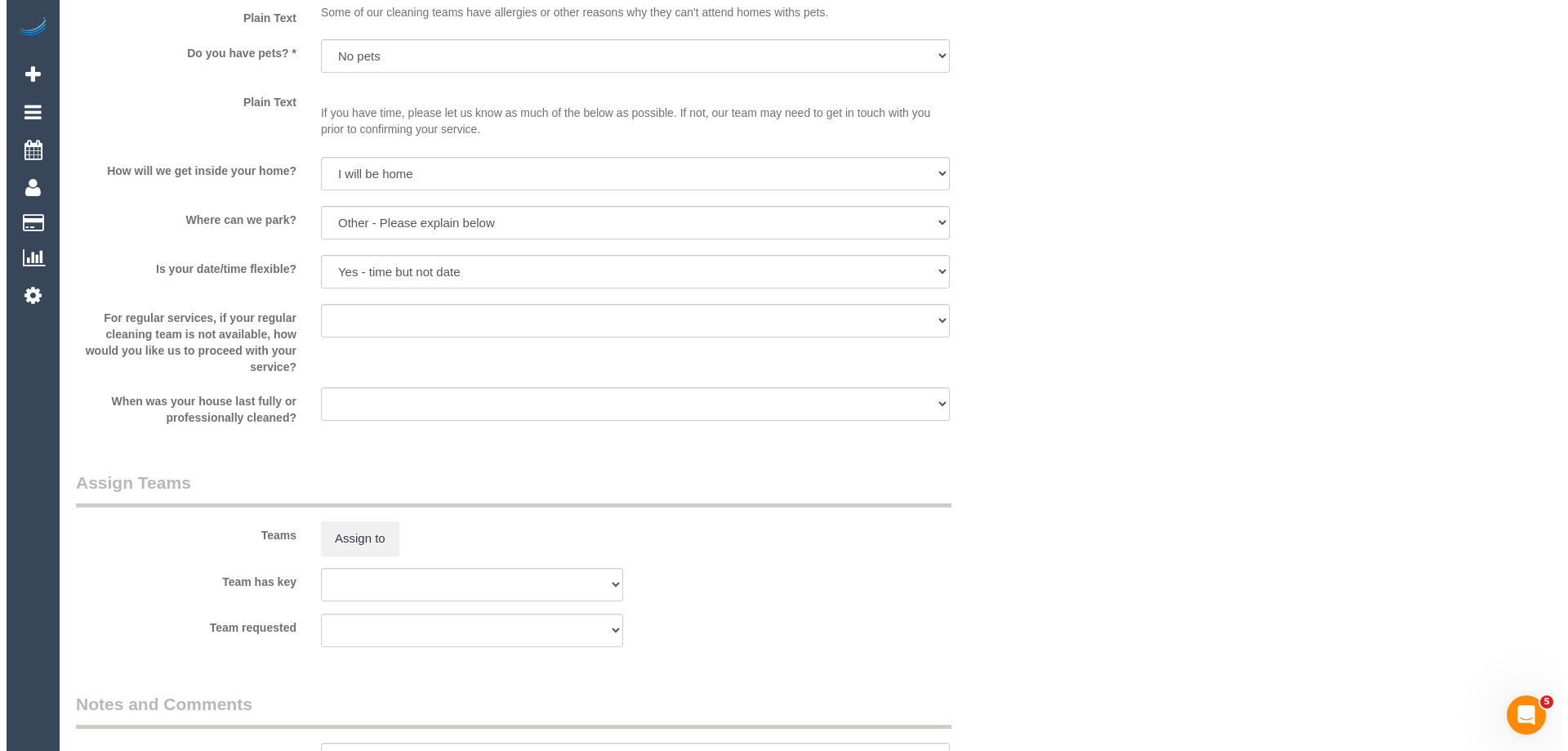
scroll to position [2323, 0]
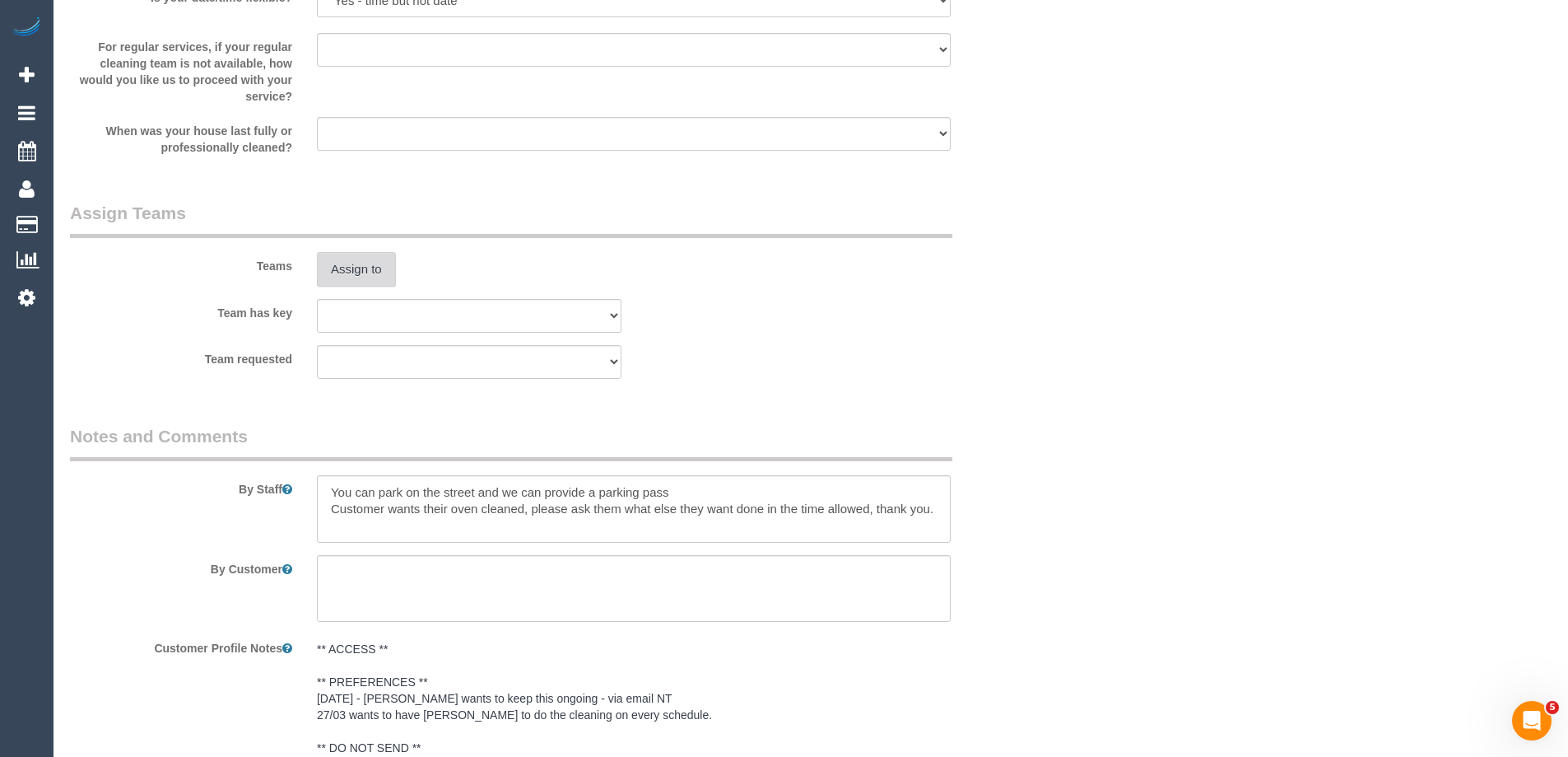
click at [362, 264] on button "Assign to" at bounding box center [356, 270] width 79 height 34
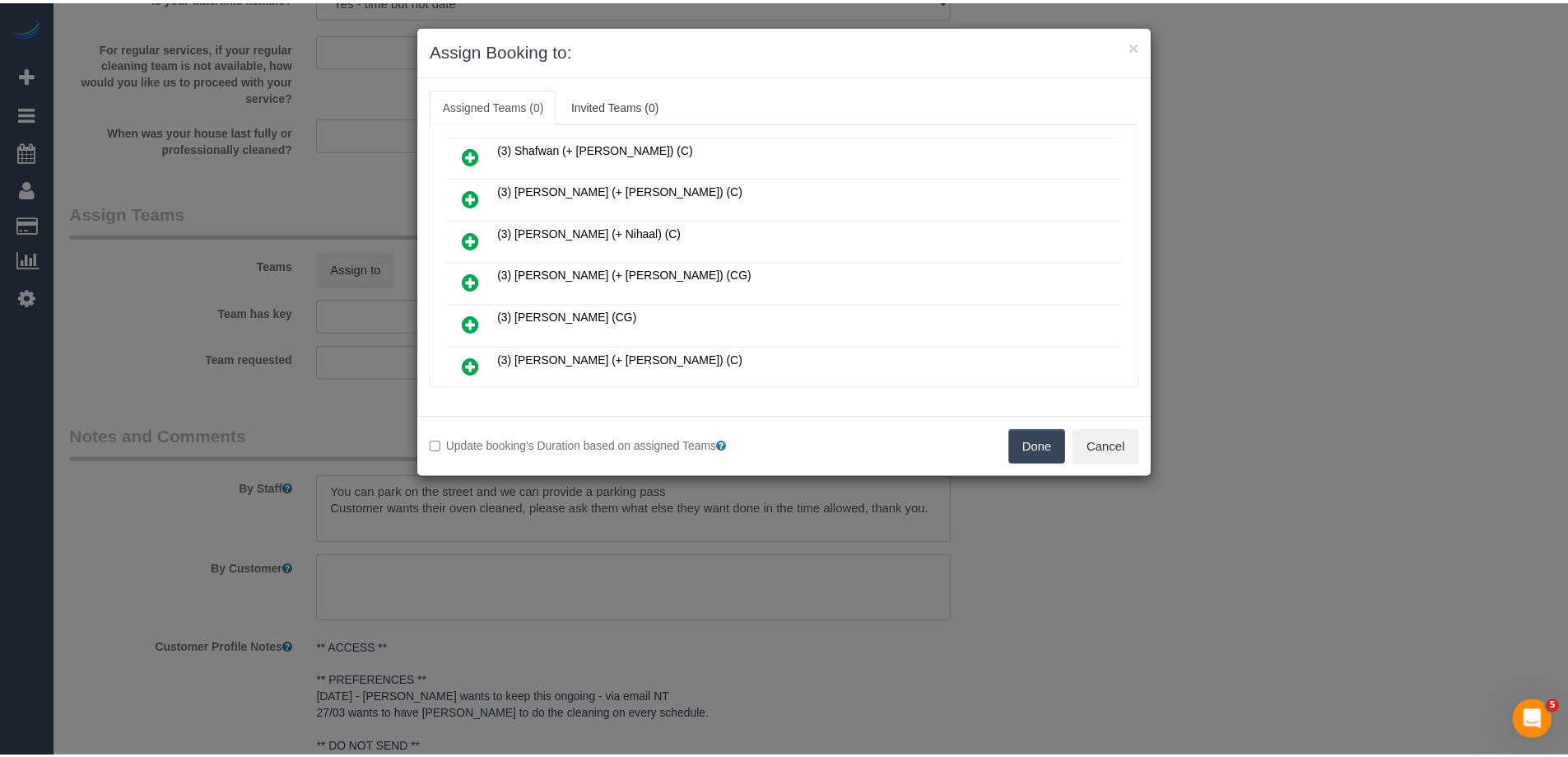
scroll to position [1317, 0]
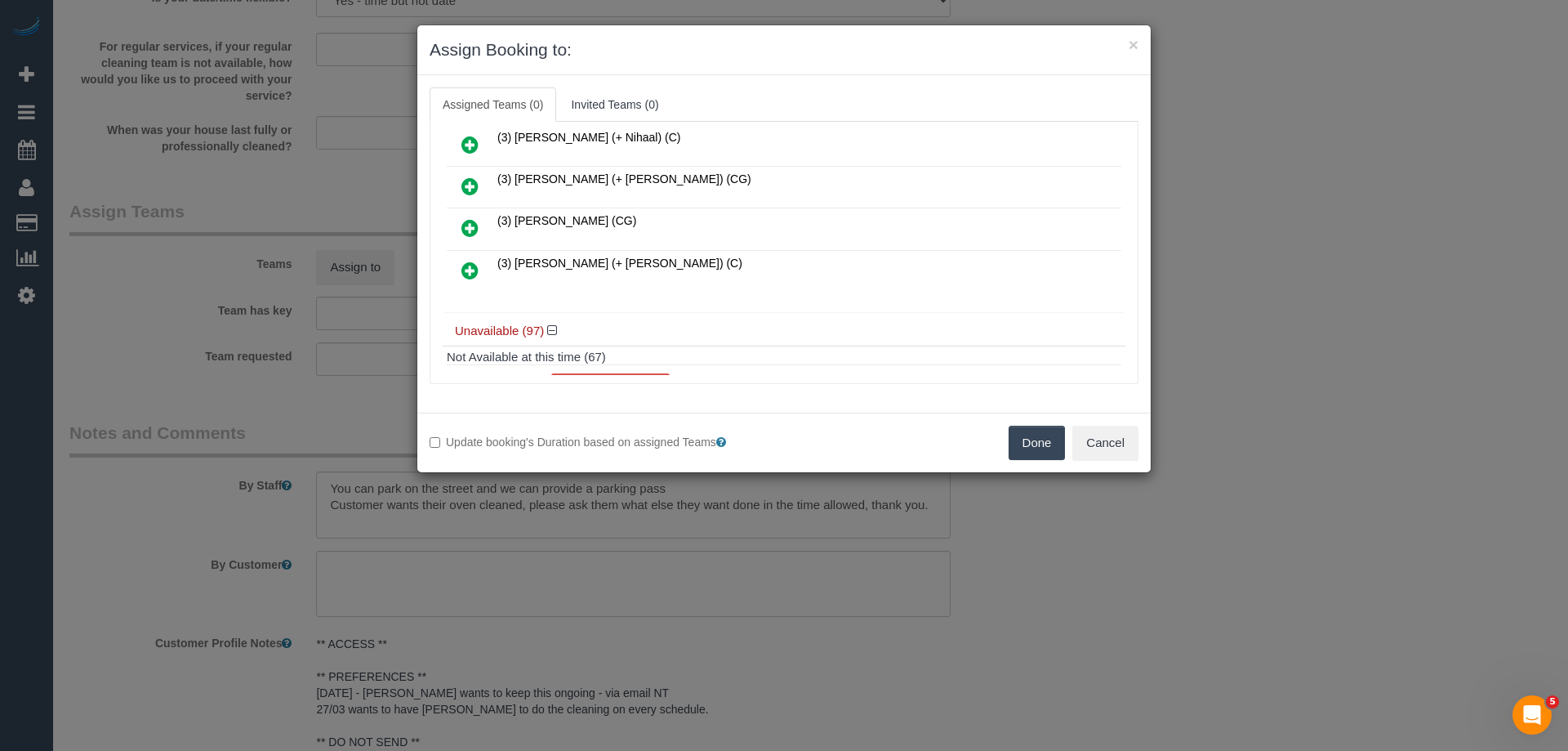
click at [1030, 438] on button "Done" at bounding box center [1037, 443] width 57 height 34
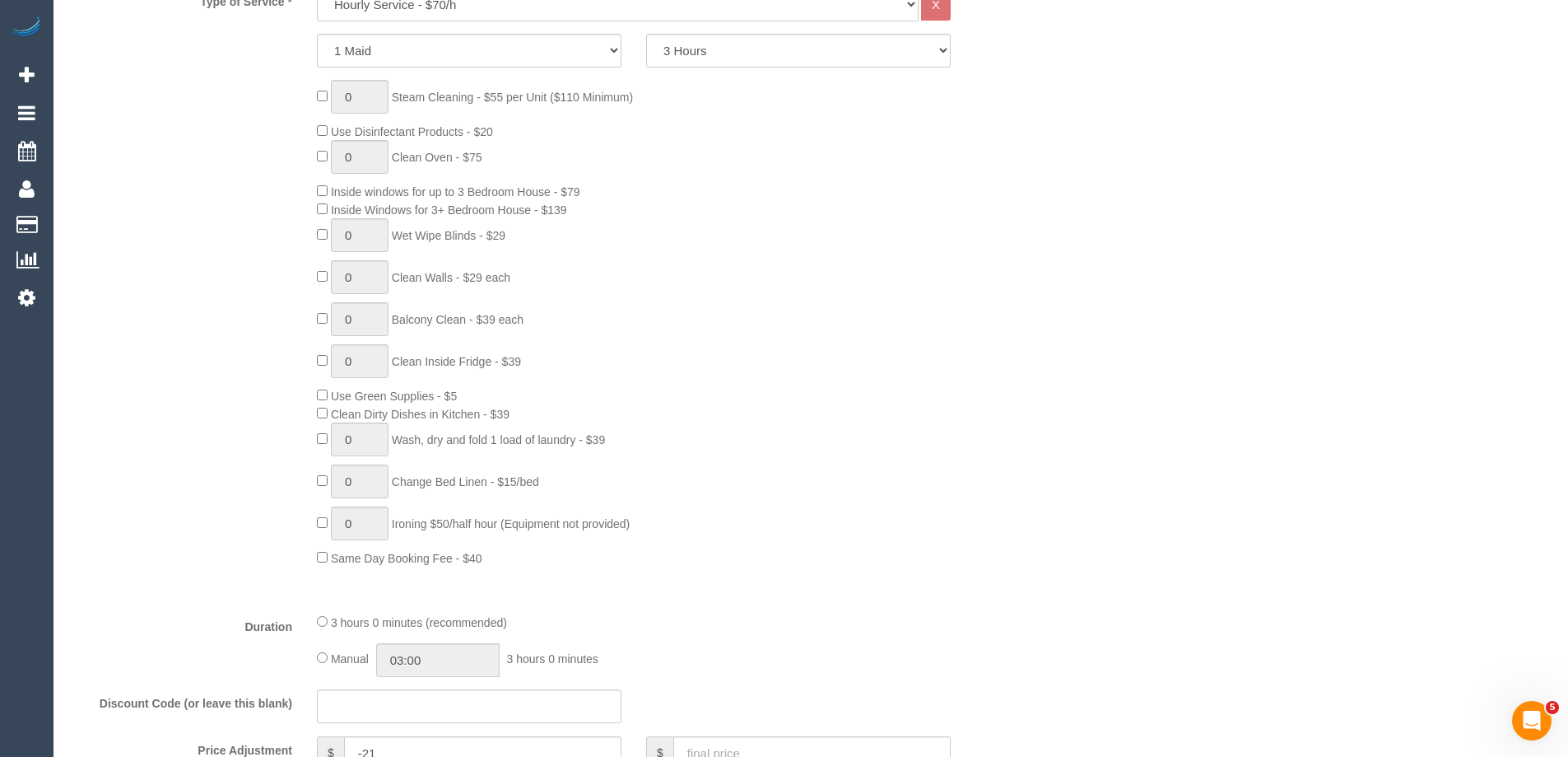
scroll to position [0, 0]
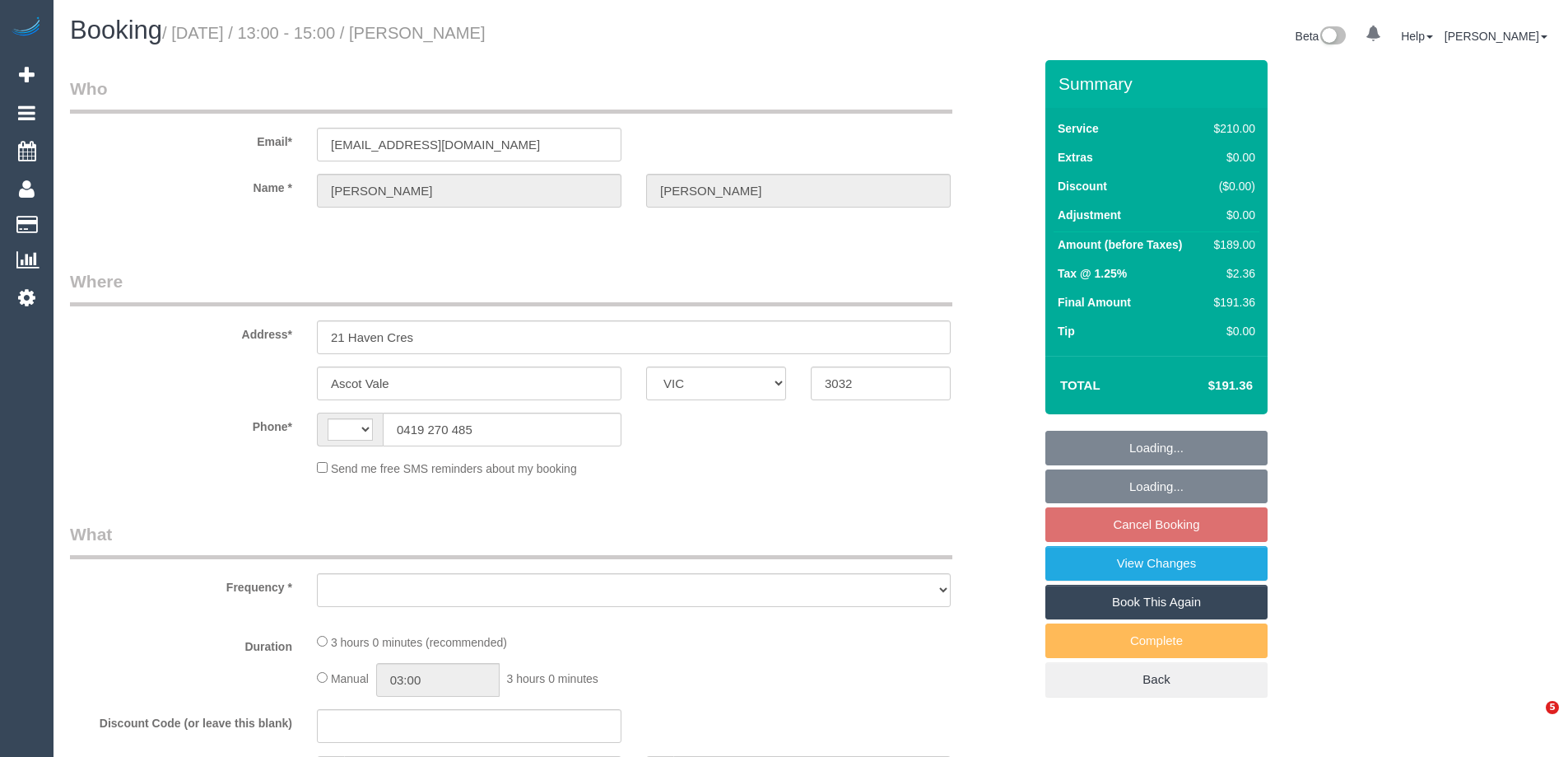
select select "VIC"
select select "string:AU"
select select "object:588"
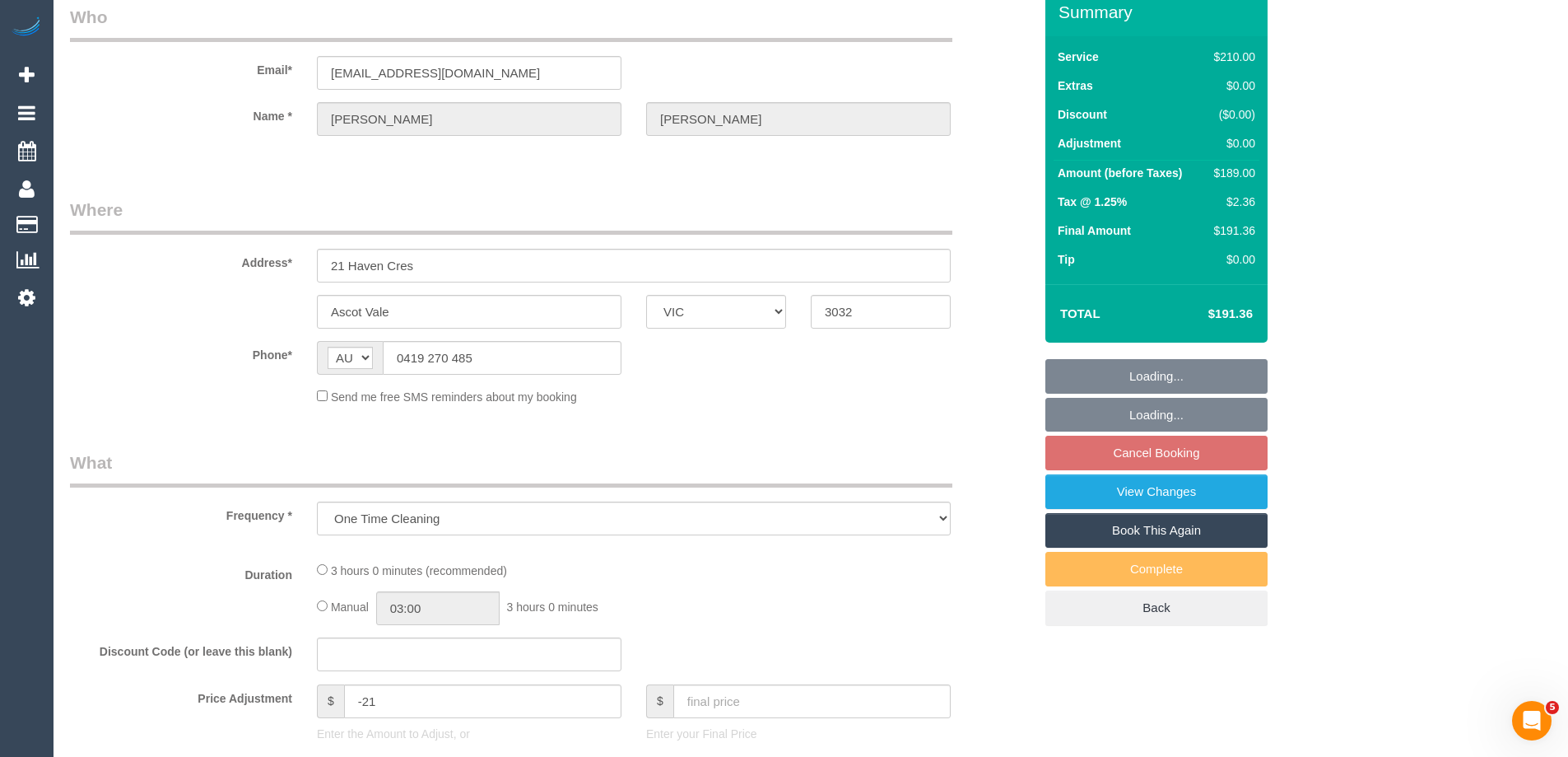
select select "string:stripe-pm_1OxJSC2GScqysDRVh1VYzNhJ"
select select "180"
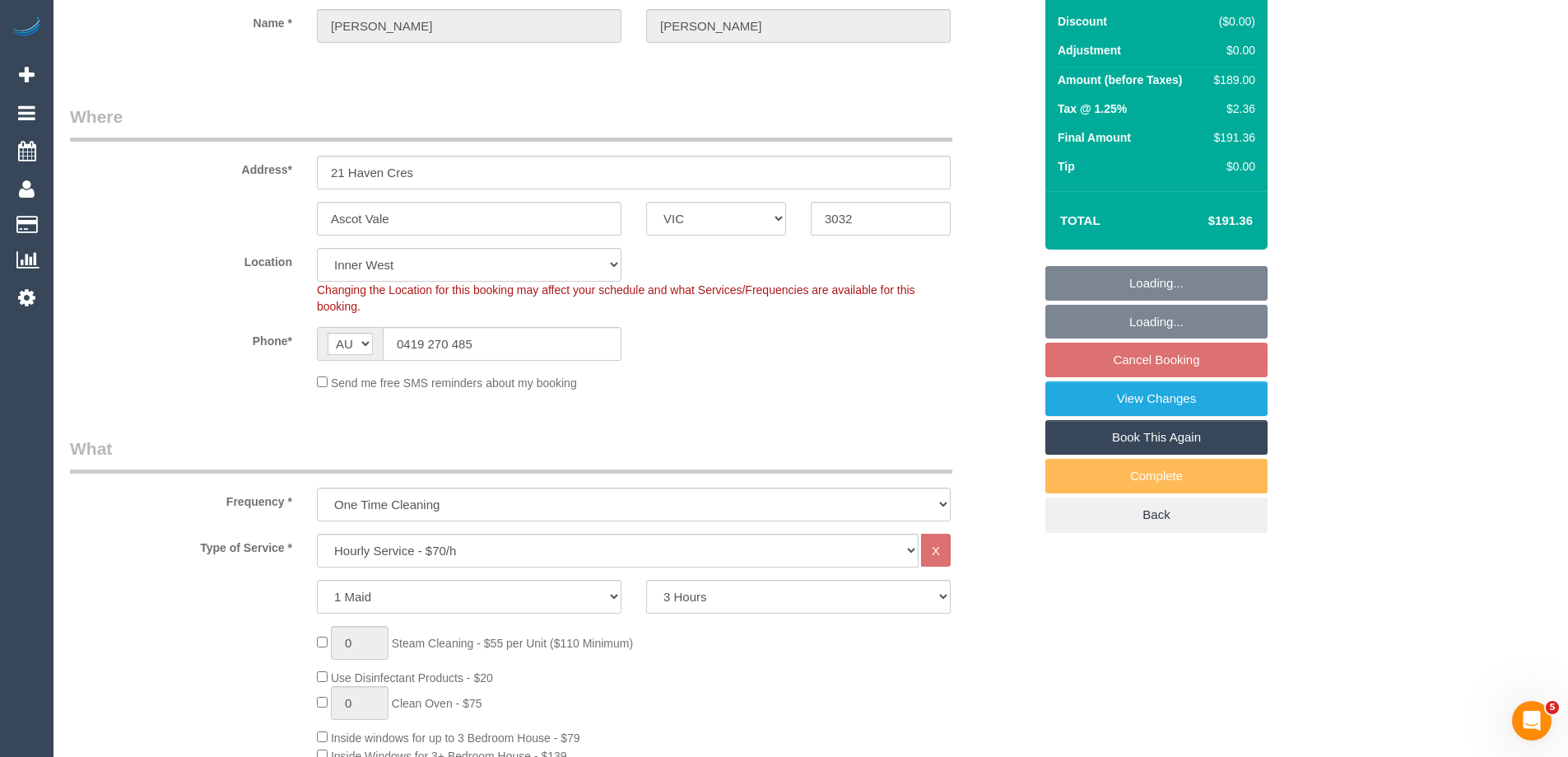
select select "object:905"
select select "number:28"
select select "number:14"
select select "number:21"
select select "number:24"
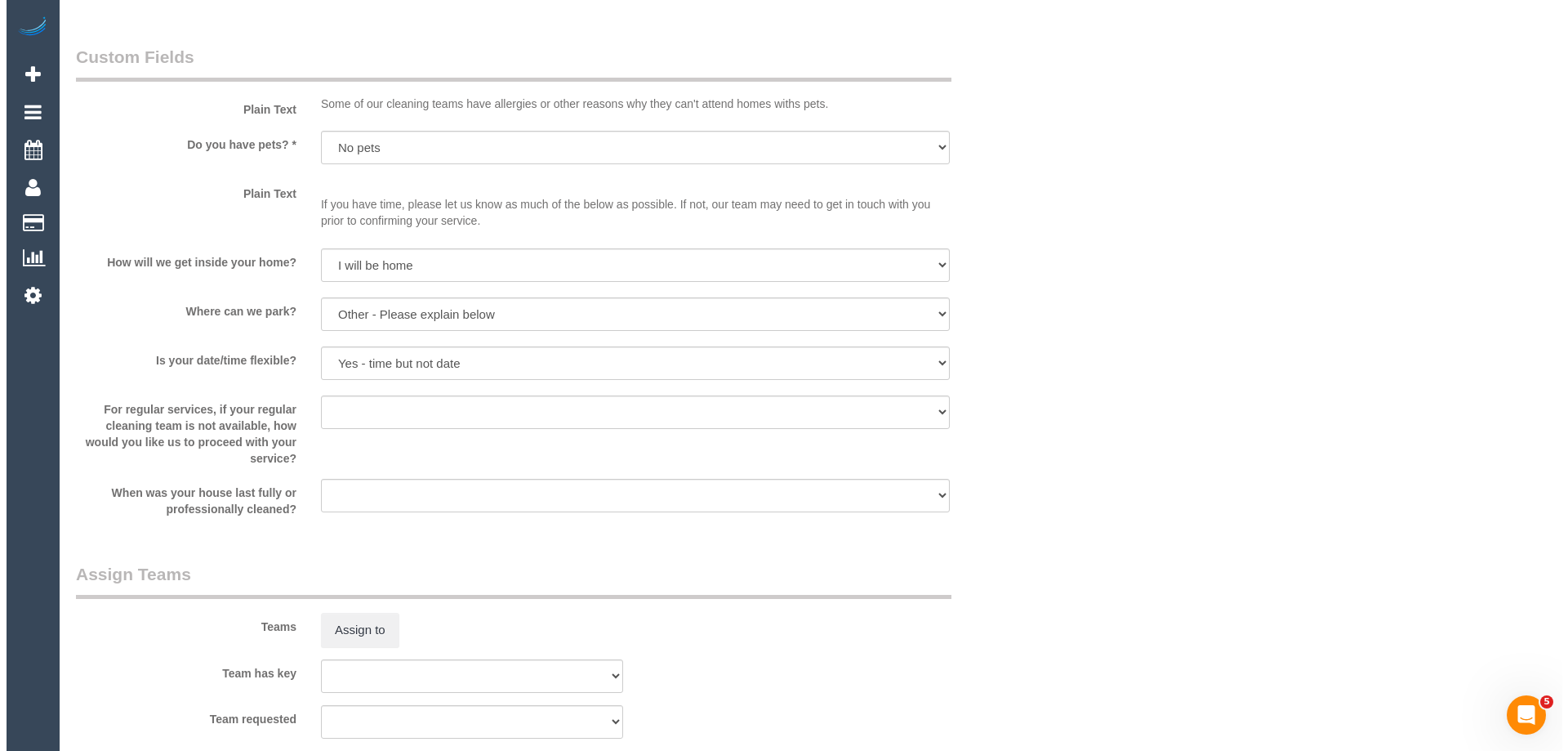
scroll to position [2042, 0]
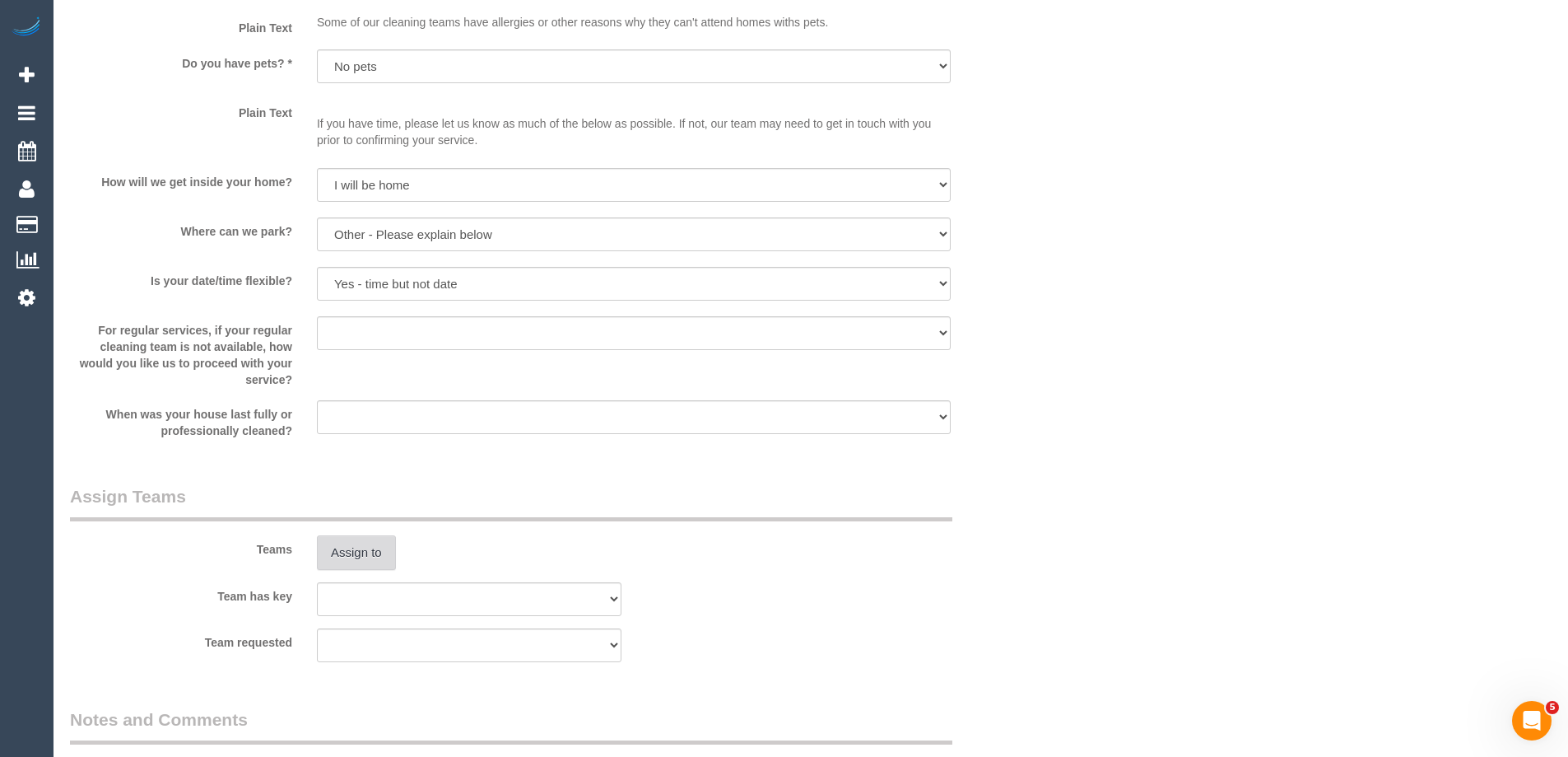
click at [353, 555] on button "Assign to" at bounding box center [356, 552] width 79 height 34
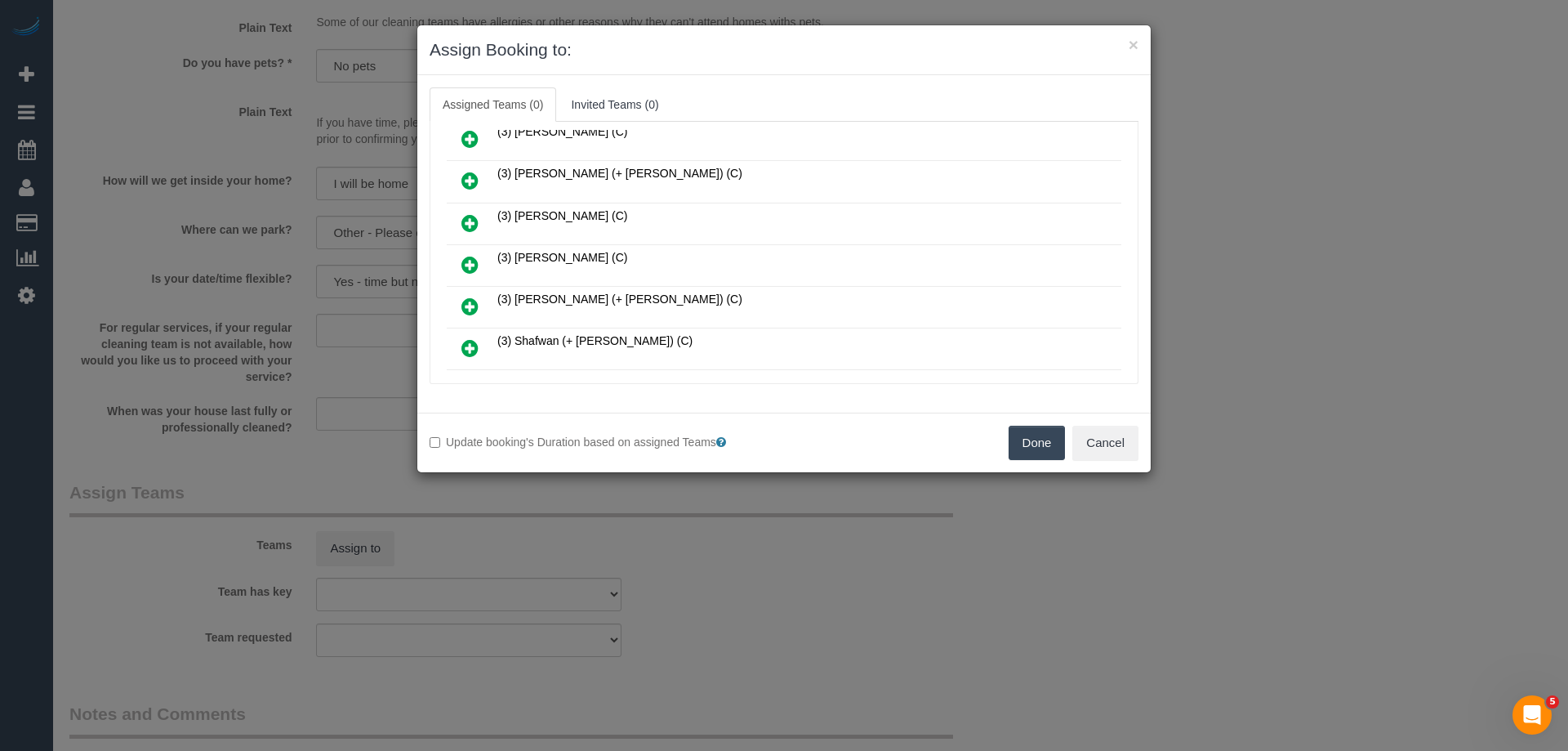
click at [456, 267] on link at bounding box center [469, 266] width 38 height 32
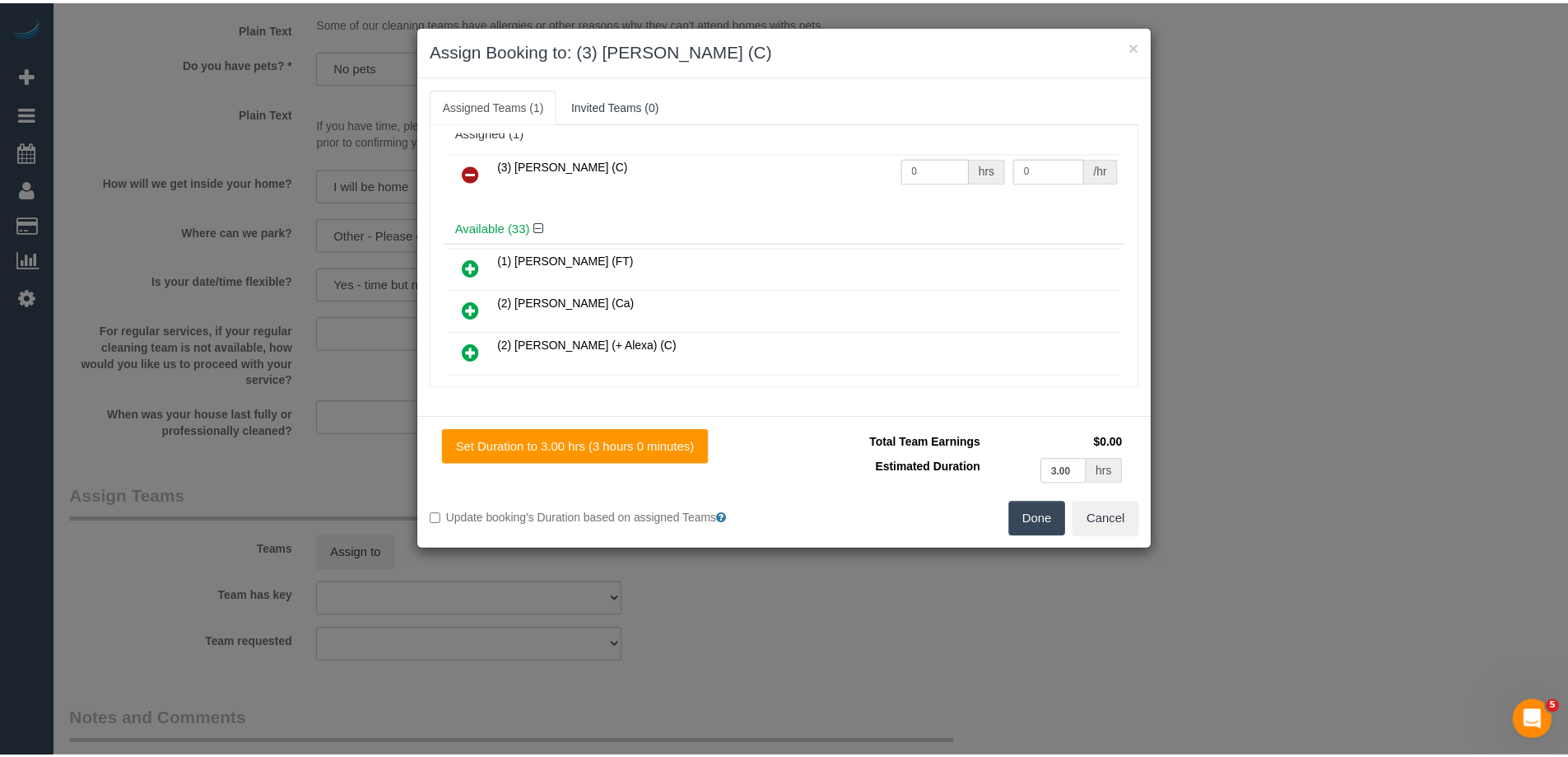
scroll to position [0, 0]
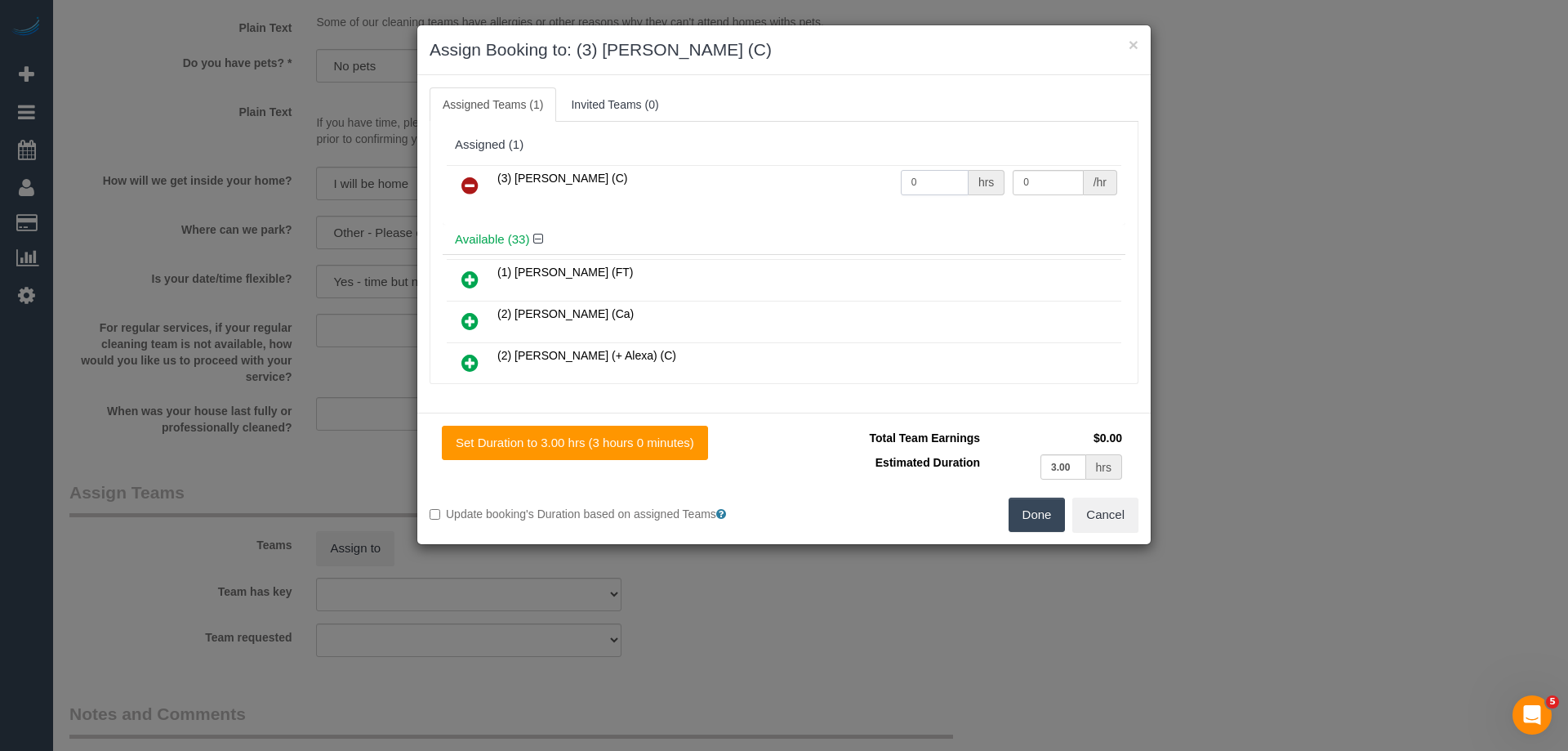
drag, startPoint x: 897, startPoint y: 181, endPoint x: 865, endPoint y: 174, distance: 32.8
click at [830, 181] on tr "(3) Luke HJ (C) 0 hrs 0 /hr" at bounding box center [783, 186] width 674 height 42
type input "3"
drag, startPoint x: 988, startPoint y: 180, endPoint x: 750, endPoint y: 180, distance: 238.0
click at [797, 180] on tr "(3) Luke HJ (C) 3 hrs 0 /hr" at bounding box center [783, 186] width 674 height 42
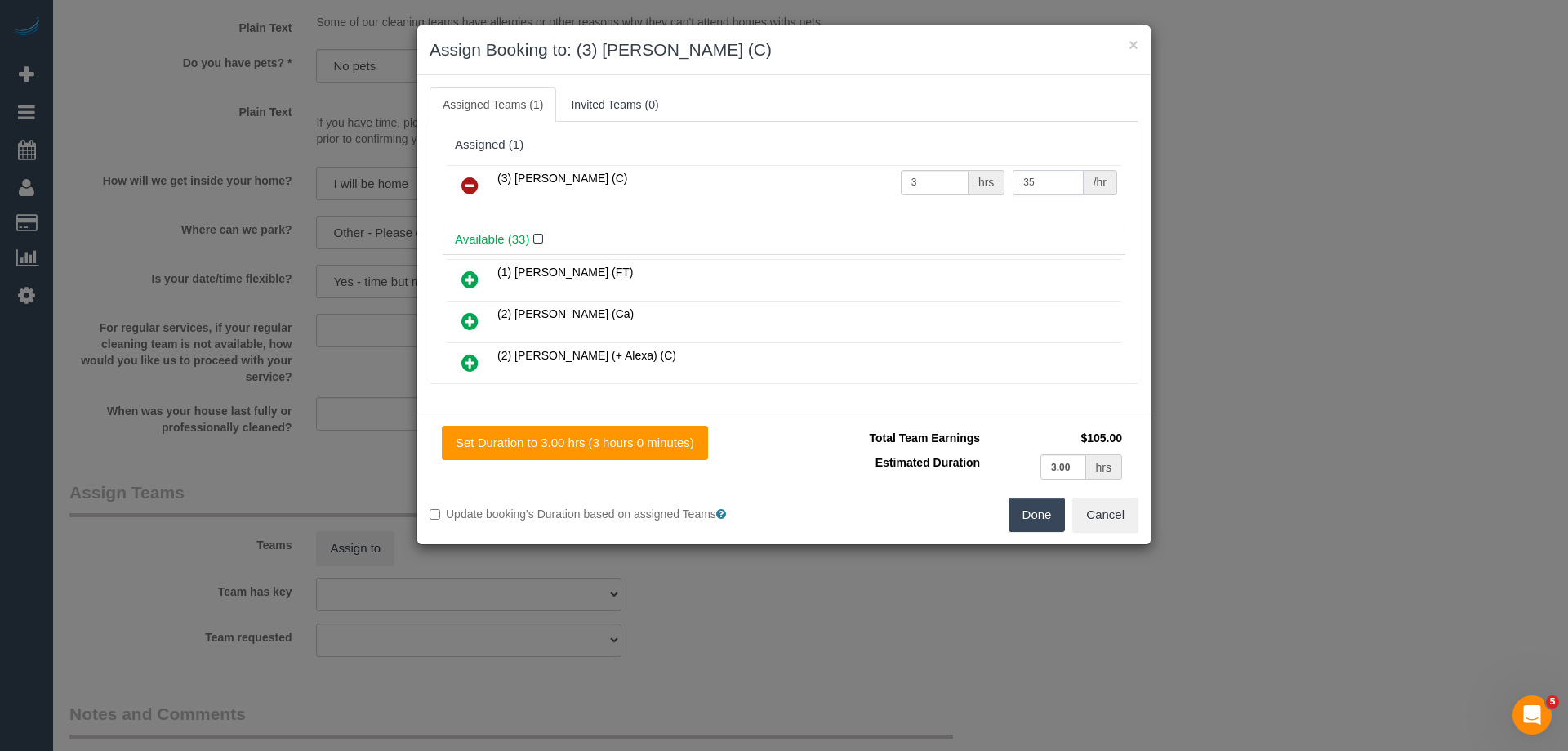
type input "35"
click at [1032, 511] on button "Done" at bounding box center [1037, 515] width 57 height 34
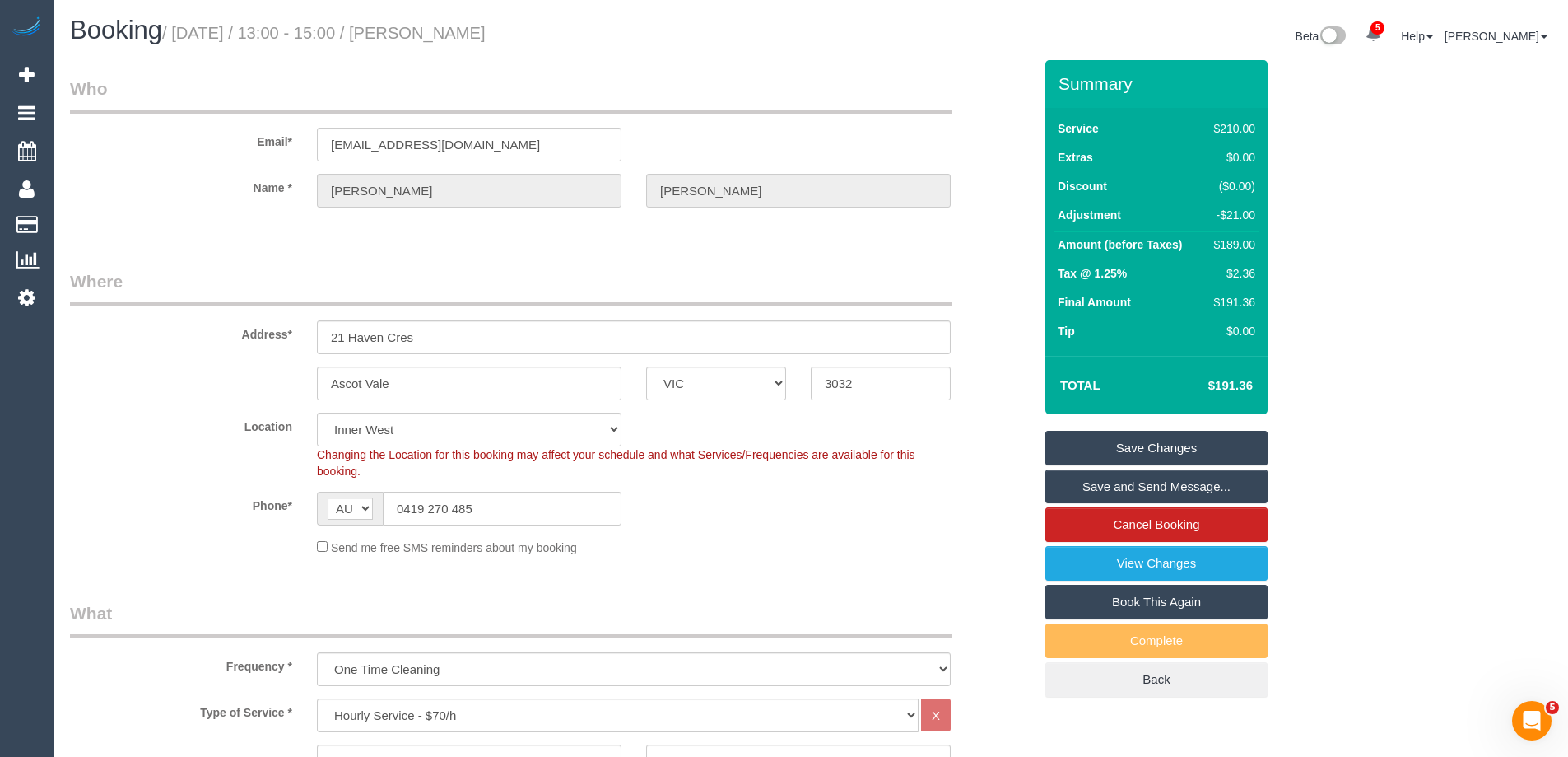
drag, startPoint x: 569, startPoint y: 26, endPoint x: 452, endPoint y: 28, distance: 117.0
click at [452, 28] on h1 "Booking / September 18, 2025 / 13:00 - 15:00 / Jasmine Aslan" at bounding box center [434, 30] width 728 height 28
copy small "Jasmine Aslan"
click at [1077, 486] on link "Save and Send Message..." at bounding box center [1156, 487] width 223 height 34
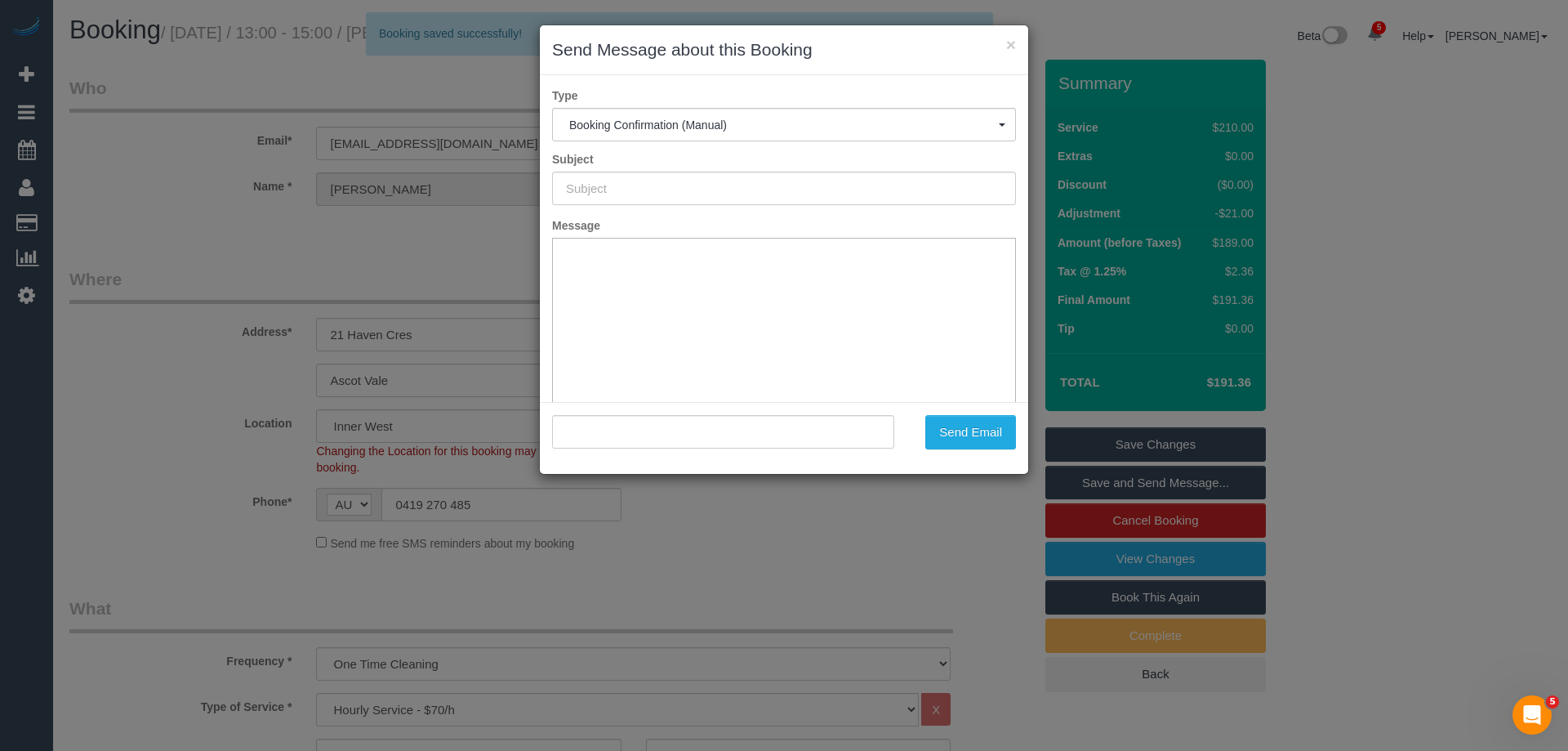
type input "Booking Confirmed"
type input ""Jasmine Aslan" <jasmine_aslan@yahoo.ca>"
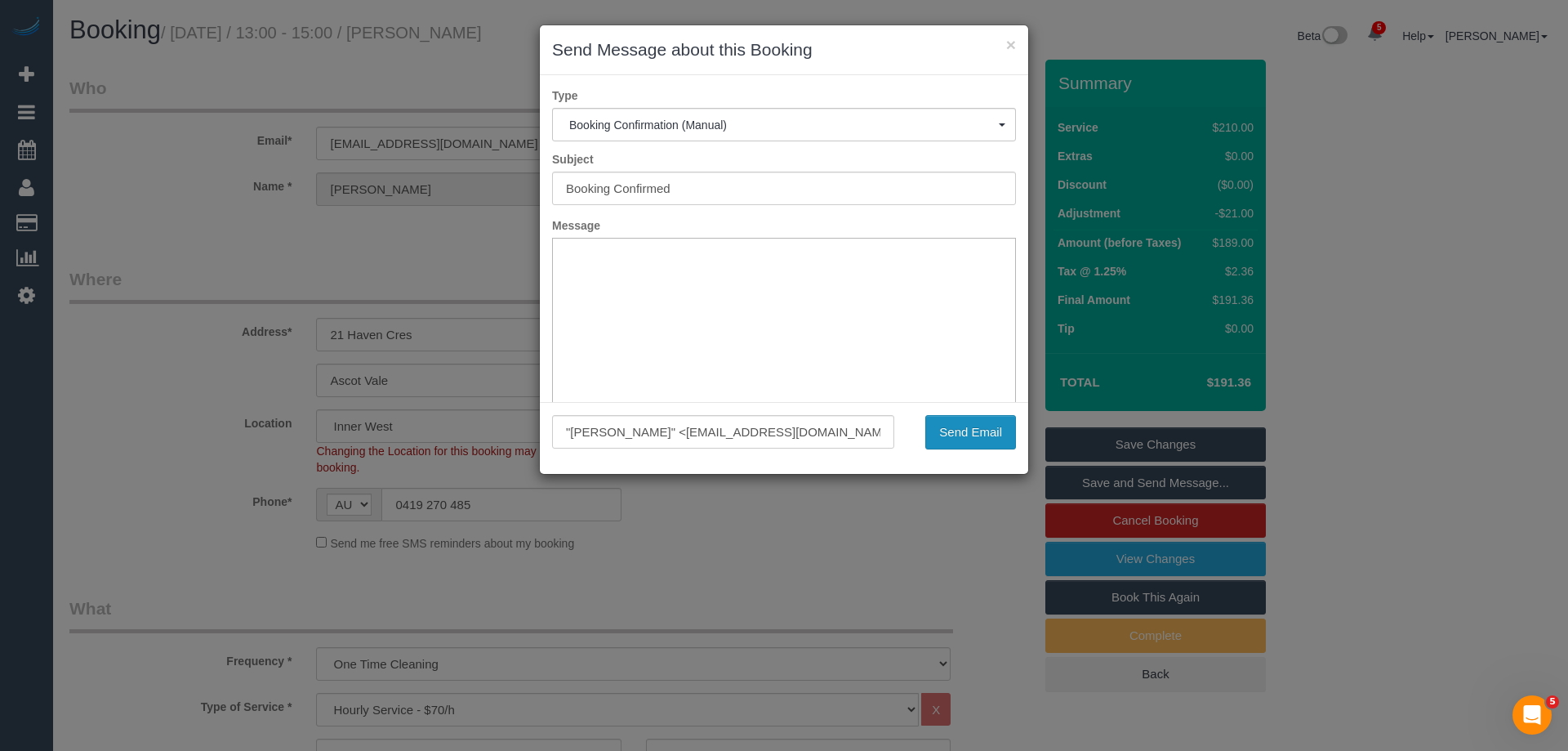
click at [957, 426] on button "Send Email" at bounding box center [971, 432] width 91 height 34
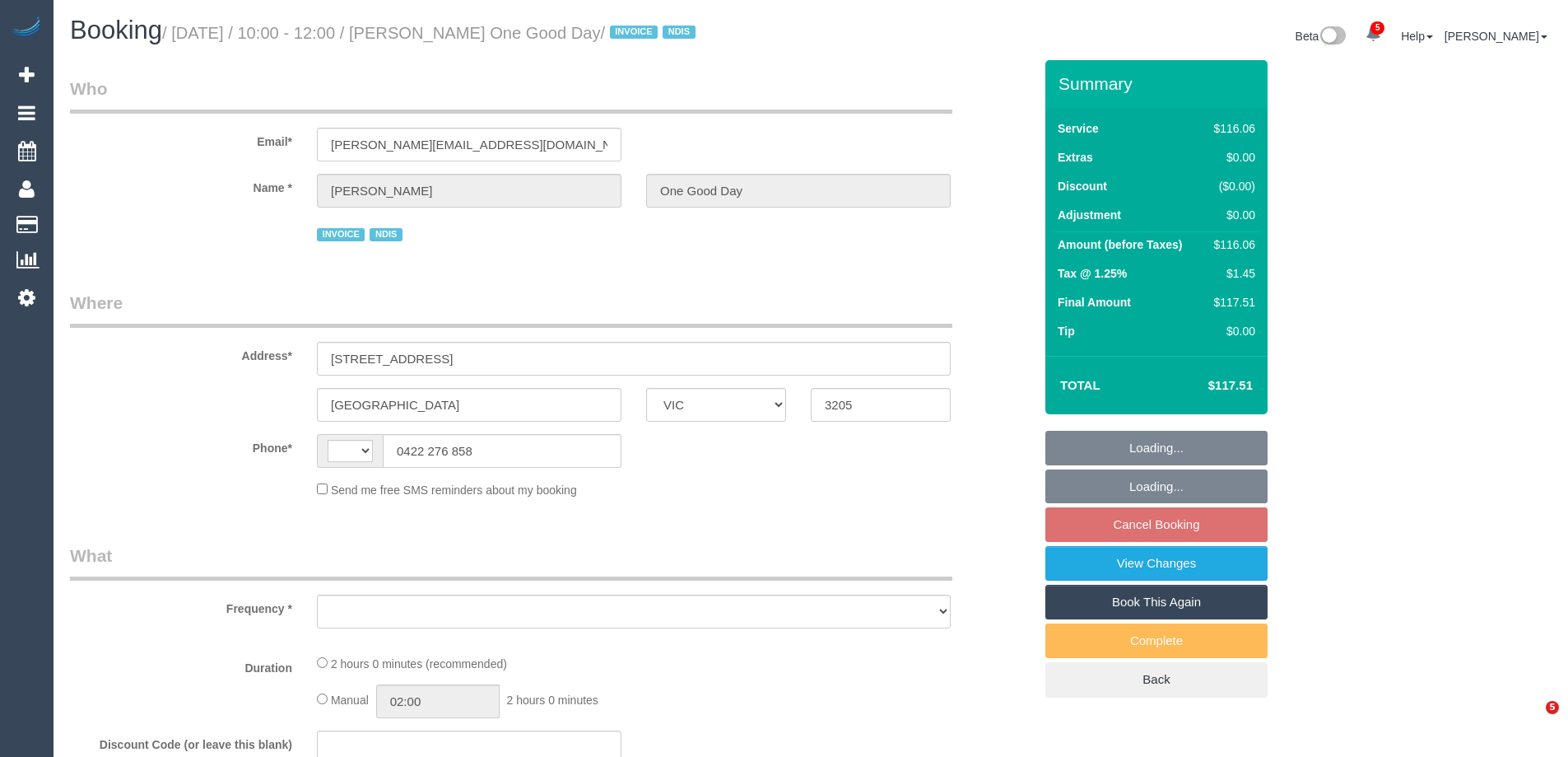
select select "VIC"
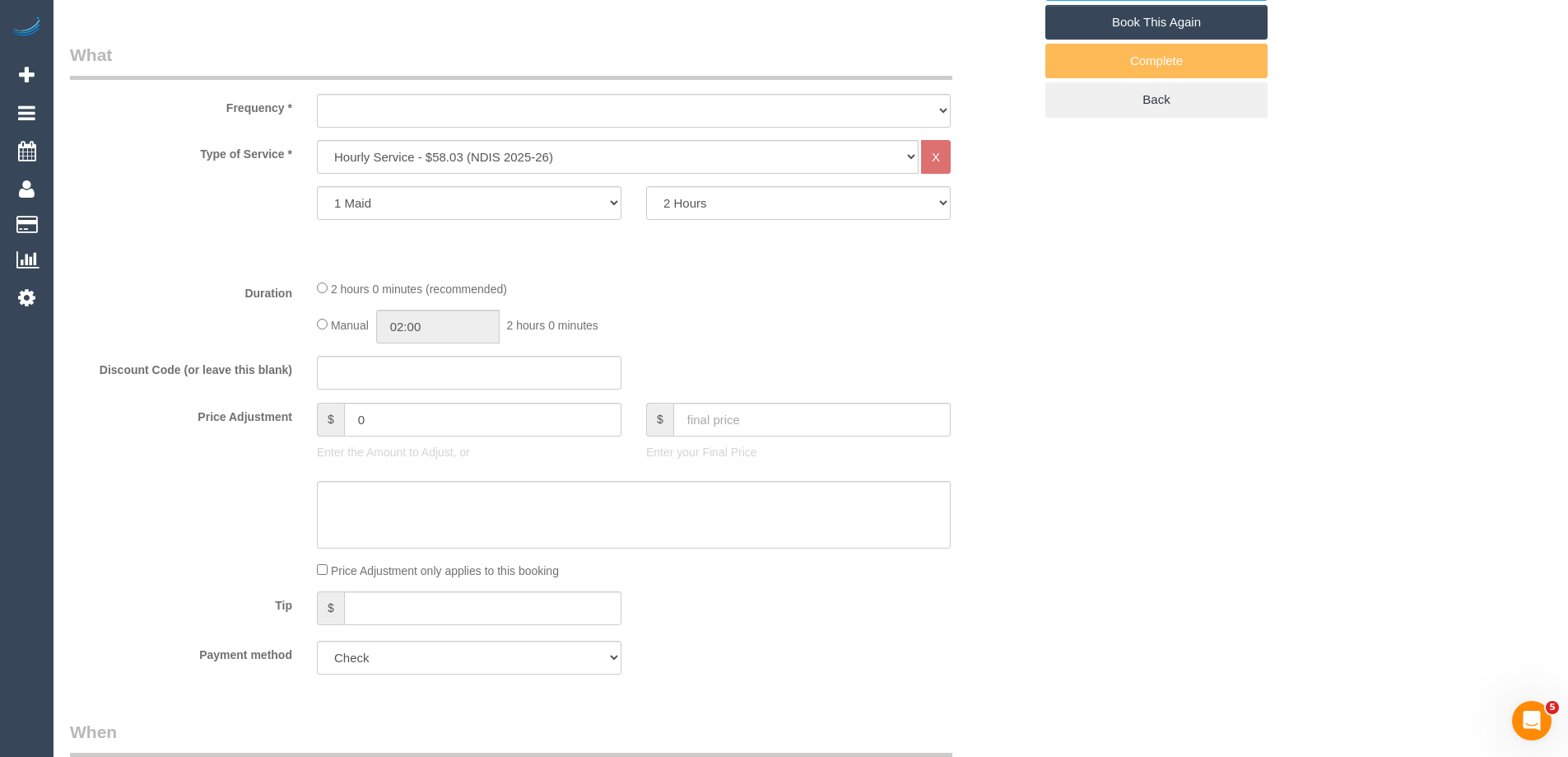
select select "number:28"
select select "number:14"
select select "number:20"
select select "number:25"
select select "number:34"
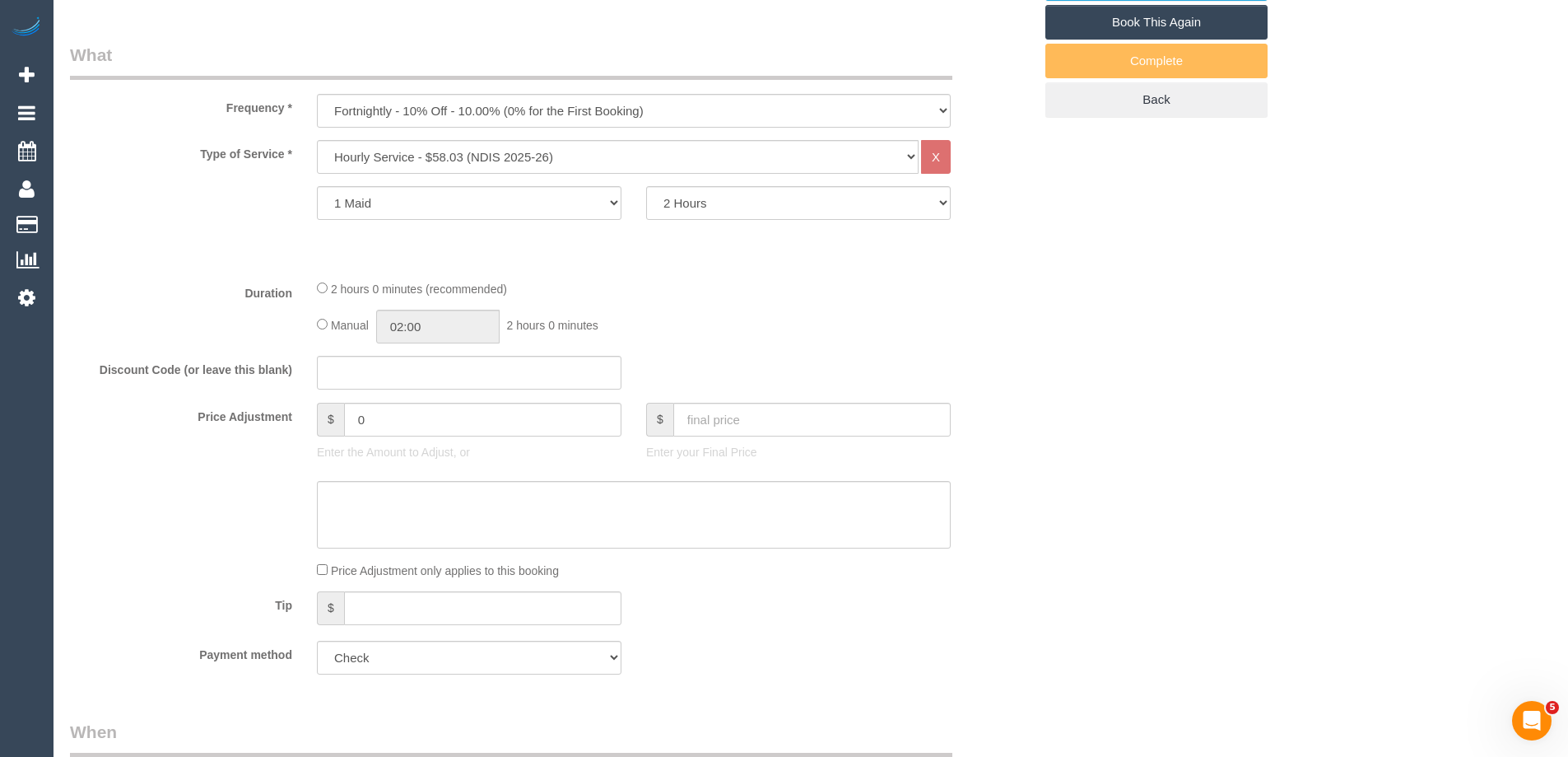
select select "string:AU"
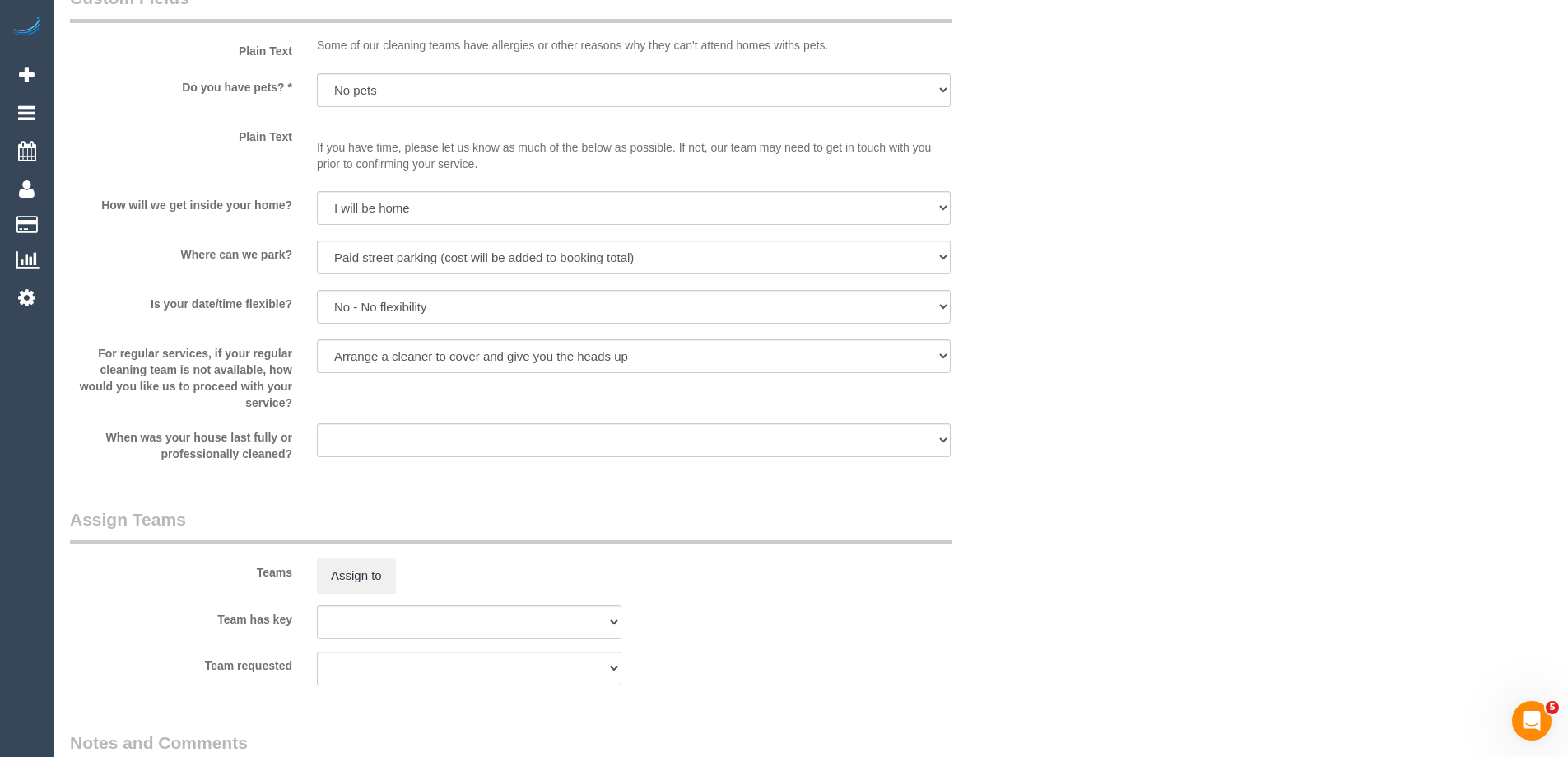
select select "object:1395"
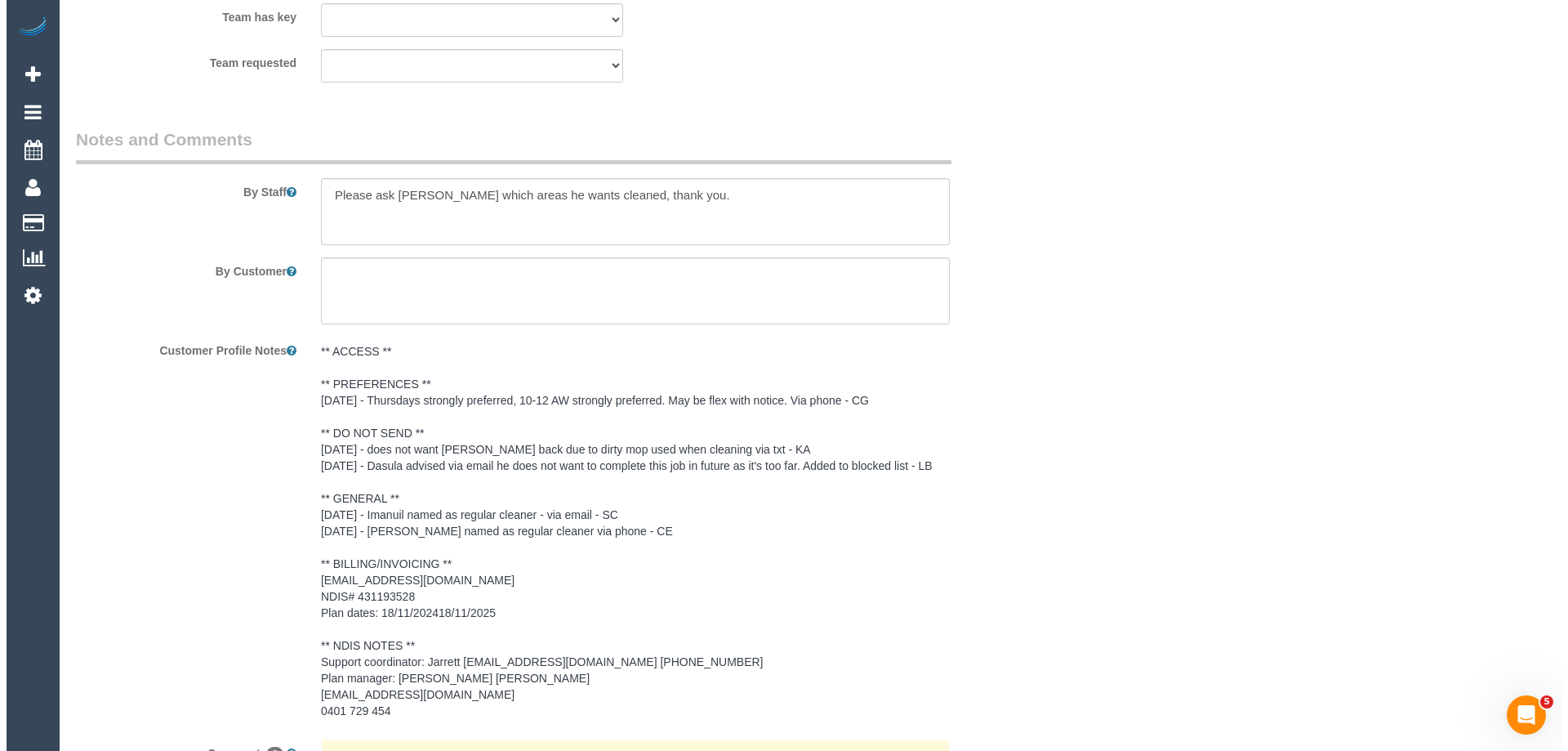
scroll to position [1899, 0]
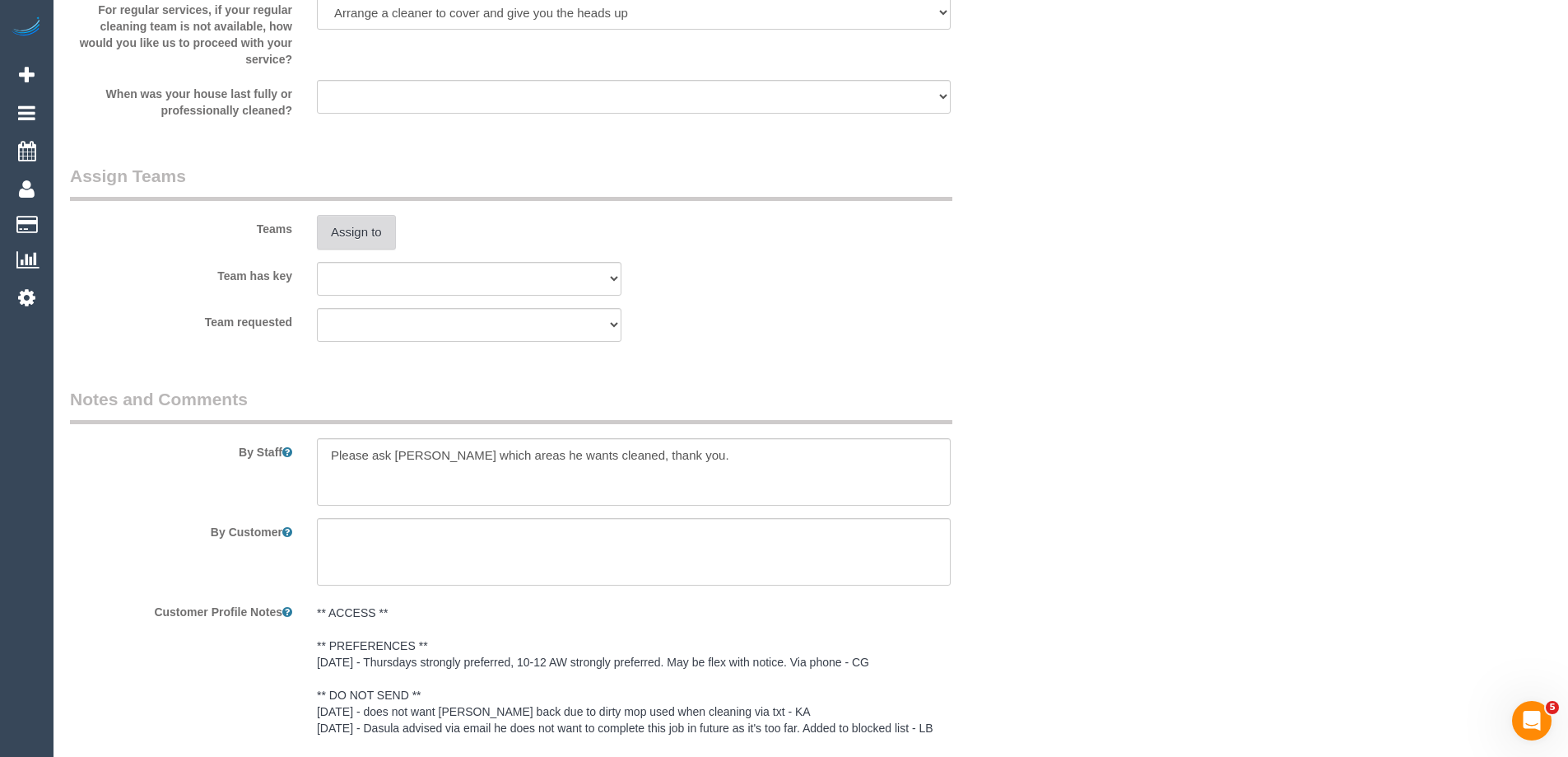
click at [365, 234] on button "Assign to" at bounding box center [356, 232] width 79 height 34
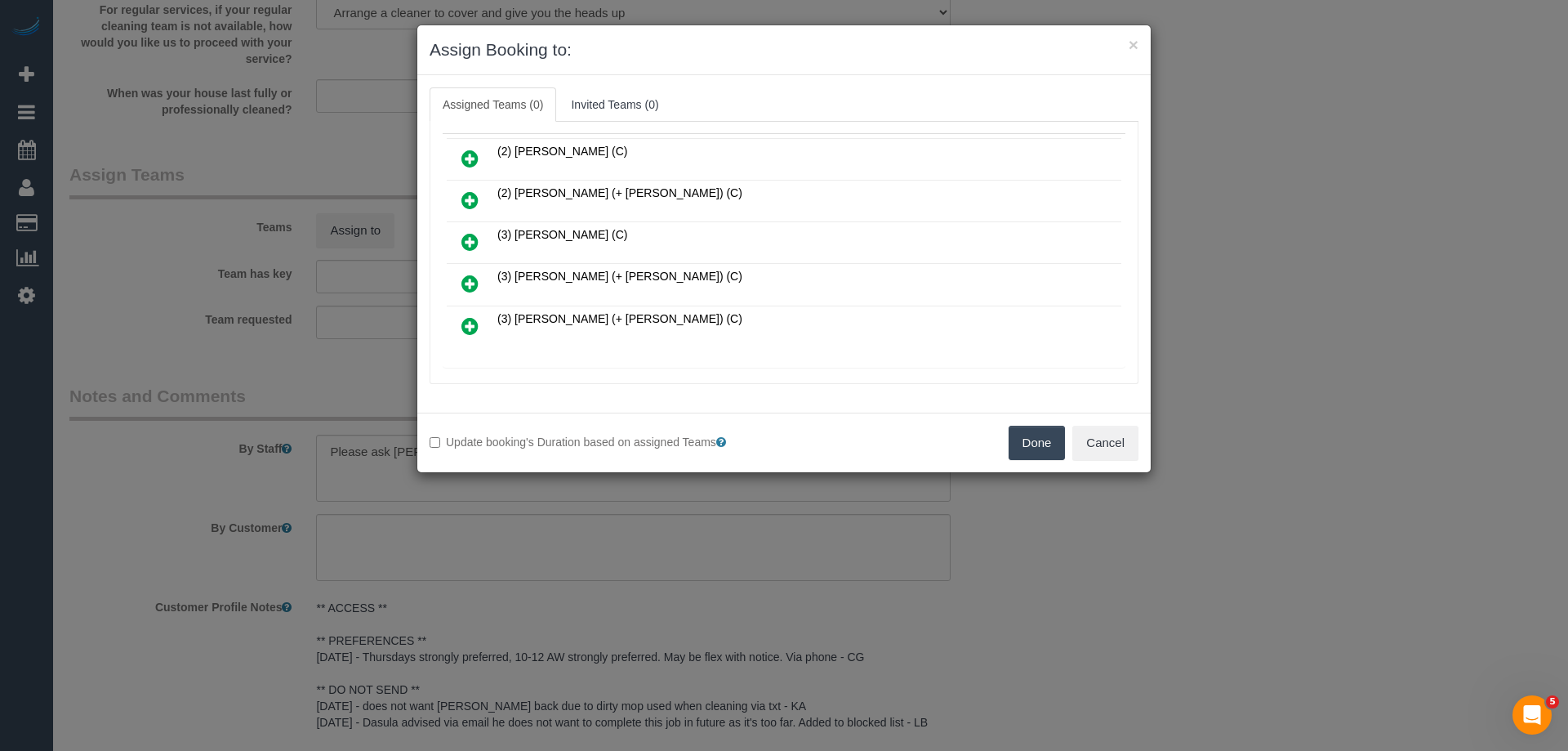
scroll to position [0, 0]
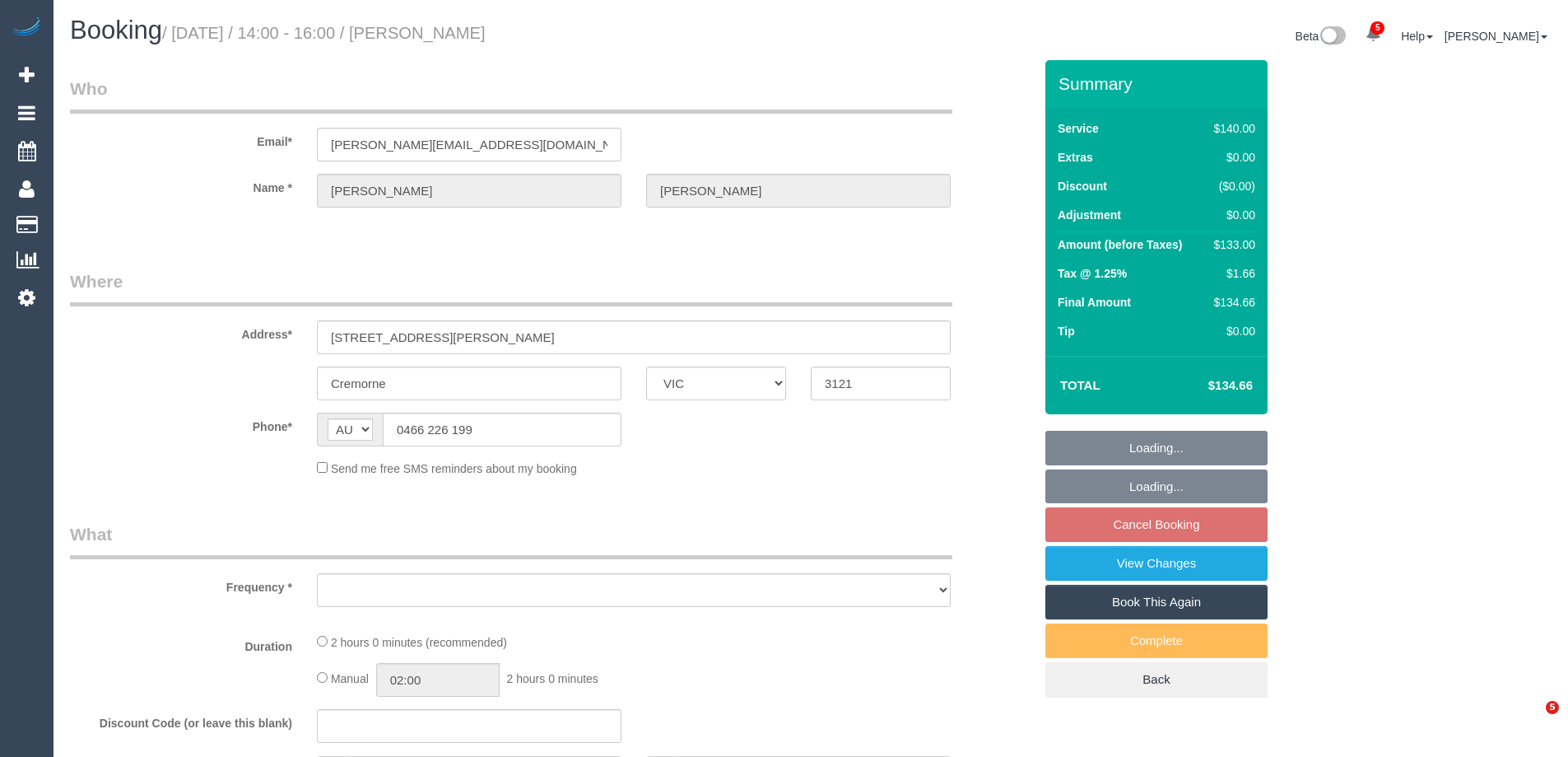
select select "VIC"
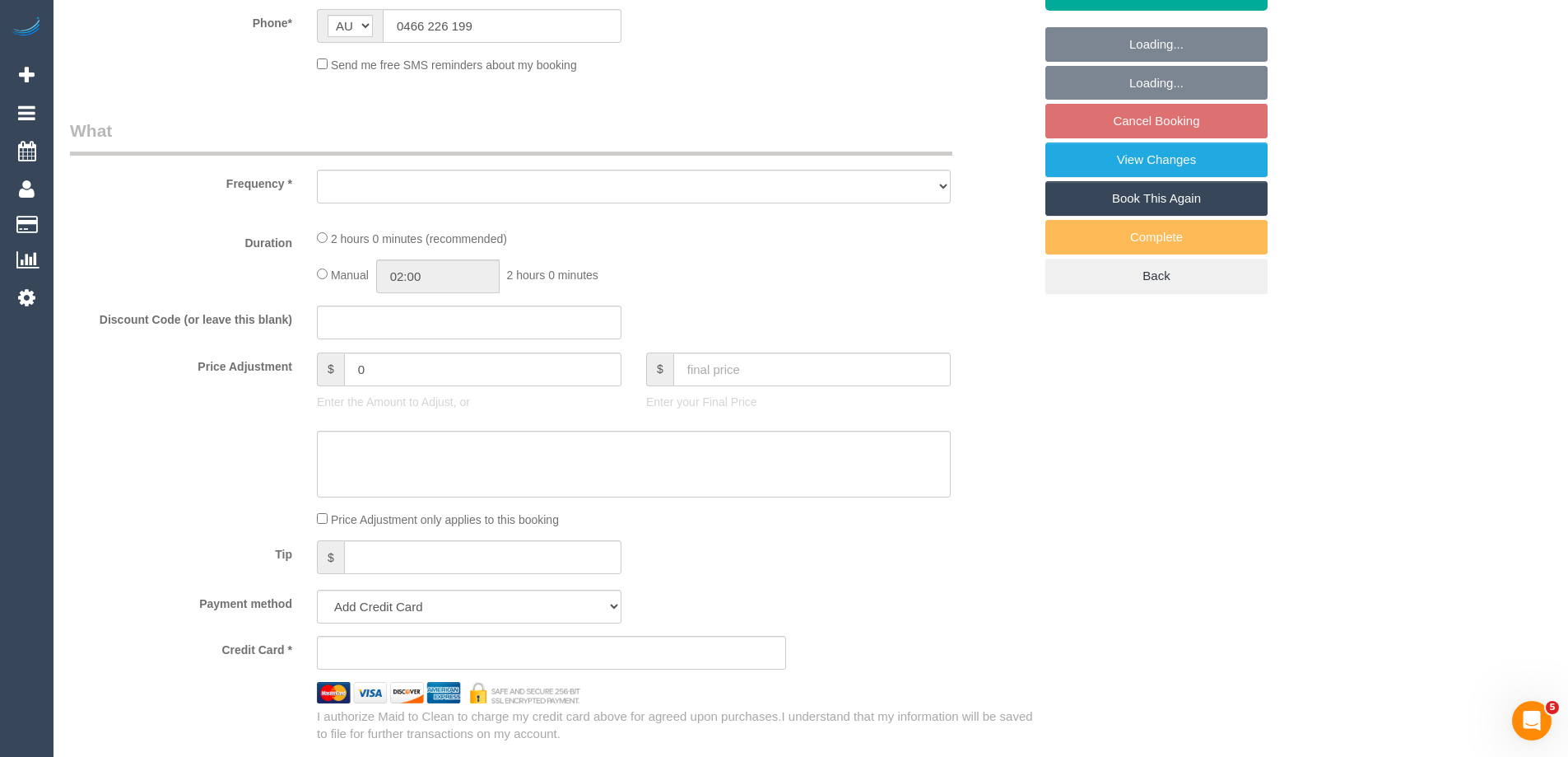
select select "string:stripe-pm_1RjY4s2GScqysDRVDnTt8rce"
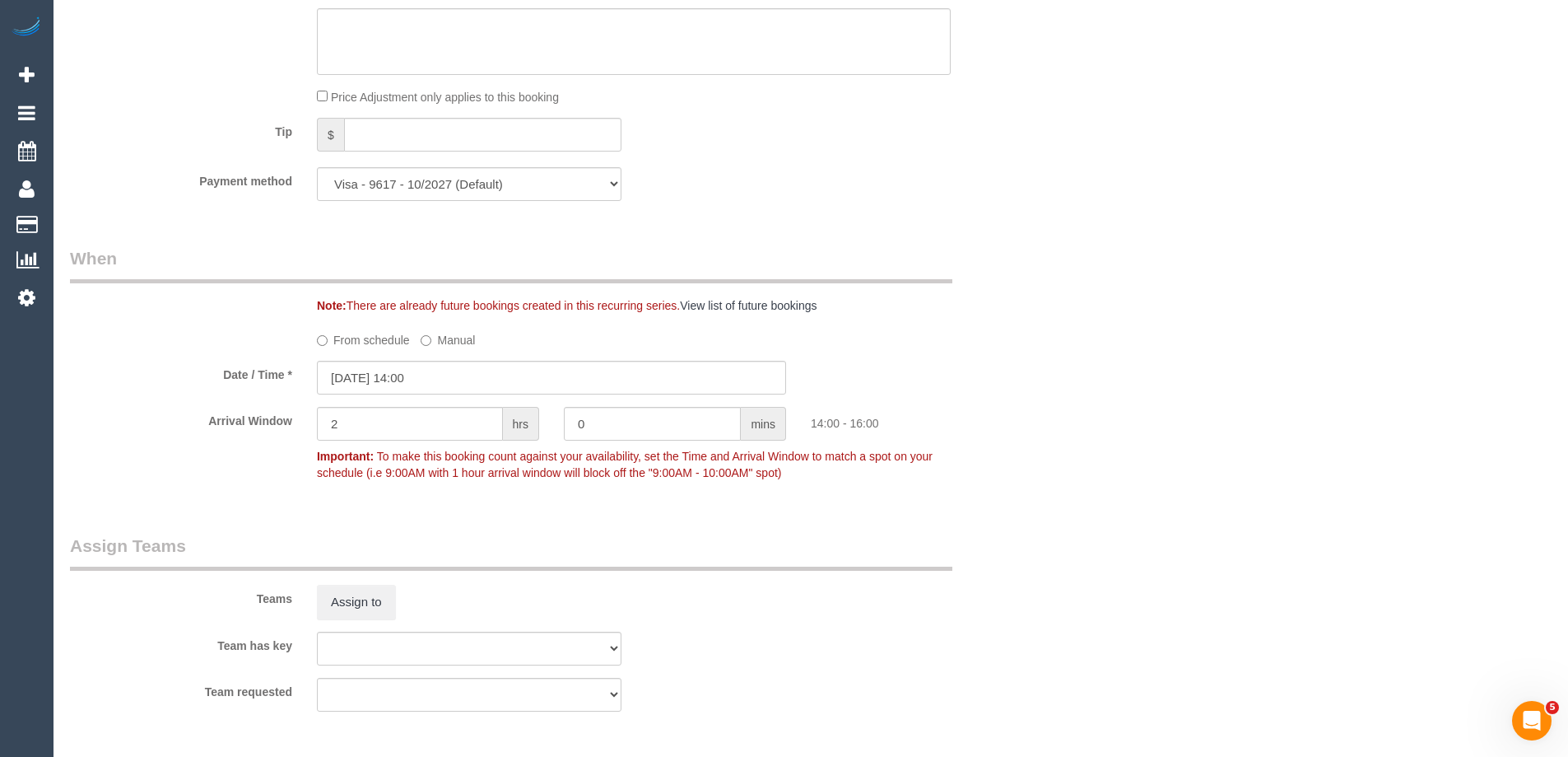
select select "object:1364"
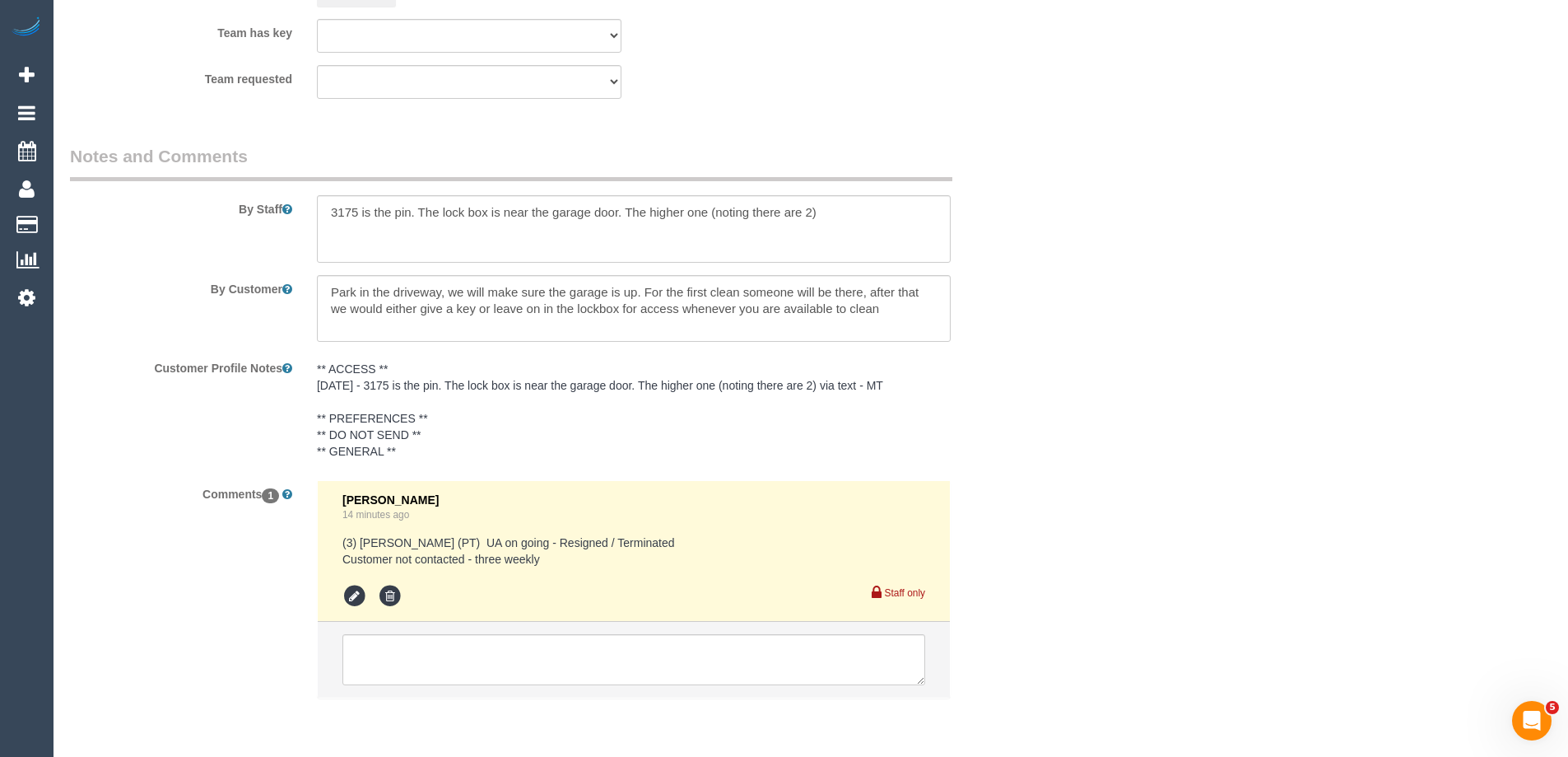
select select "number:28"
select select "number:16"
select select "number:21"
select select "number:36"
select select "number:33"
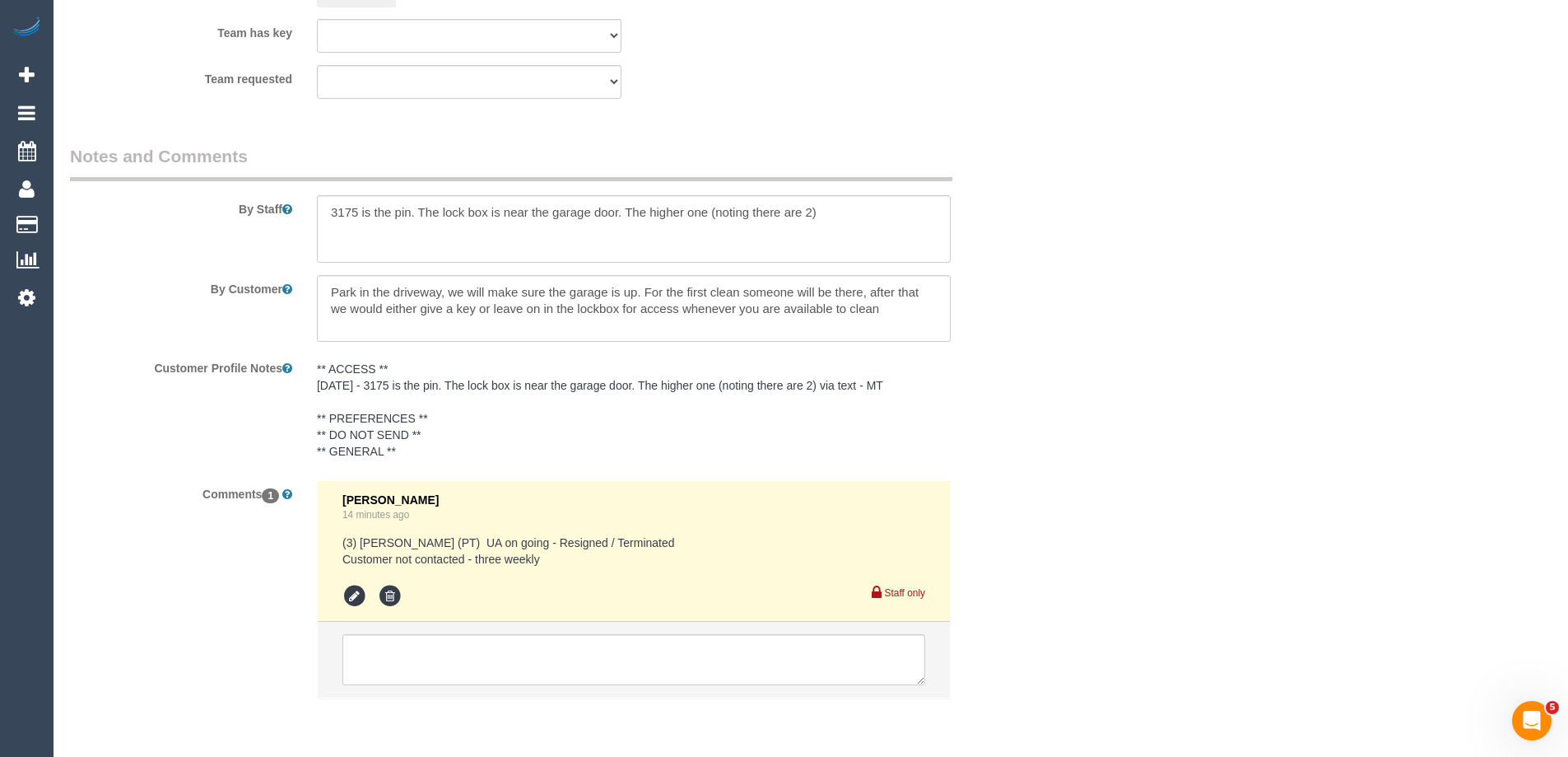
select select "number:12"
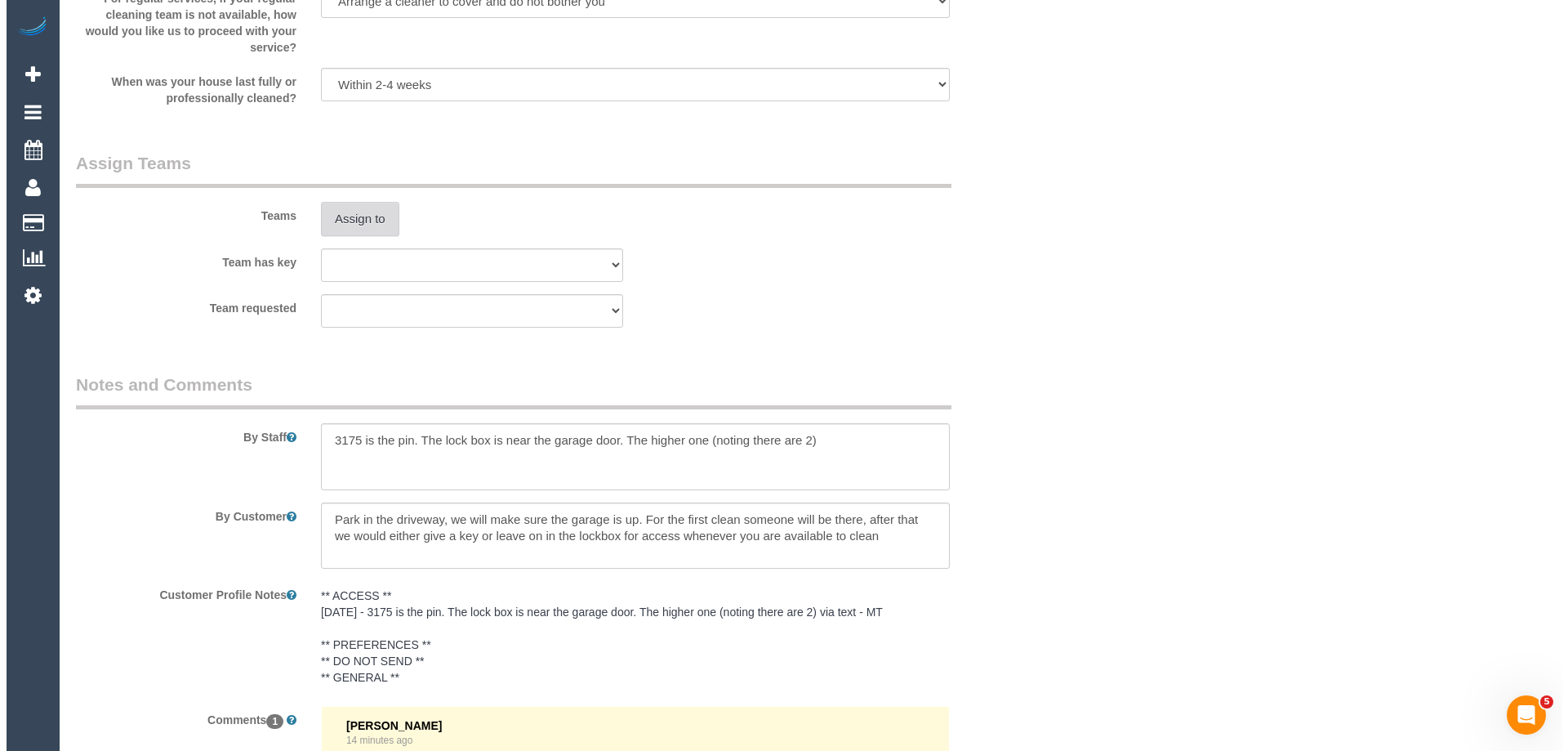
scroll to position [2363, 0]
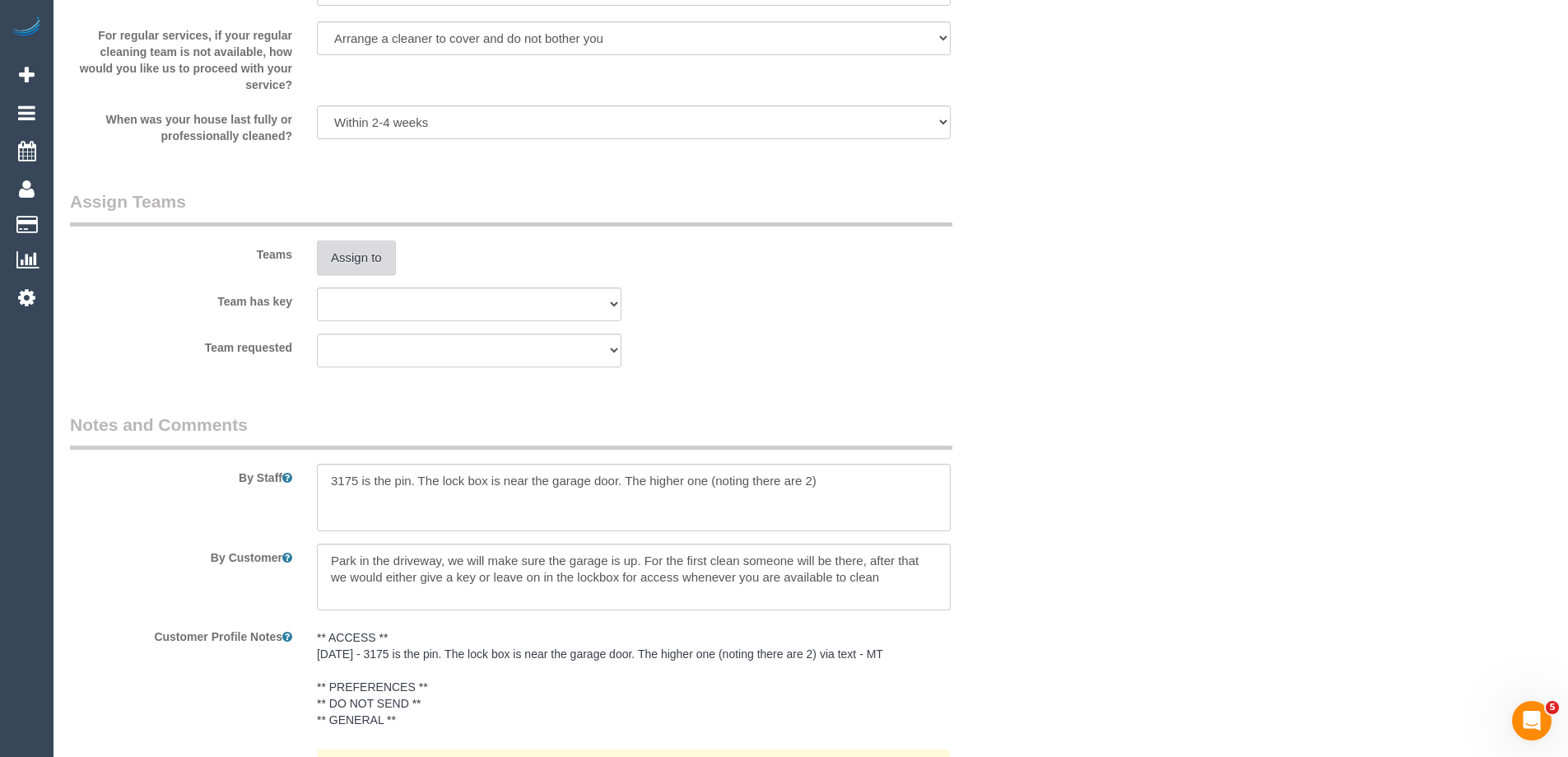
click at [341, 255] on button "Assign to" at bounding box center [356, 257] width 79 height 34
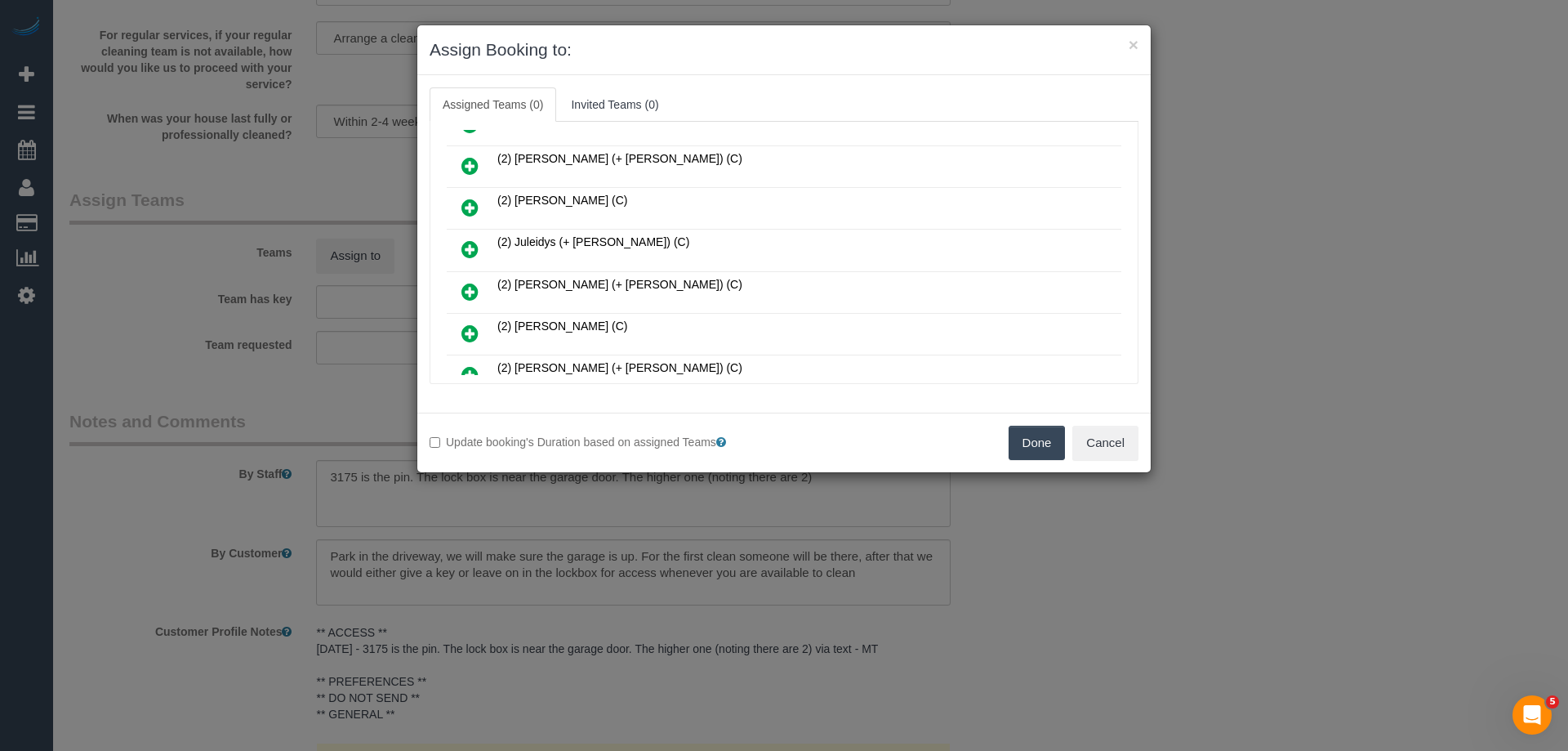
click at [471, 333] on icon at bounding box center [470, 333] width 17 height 20
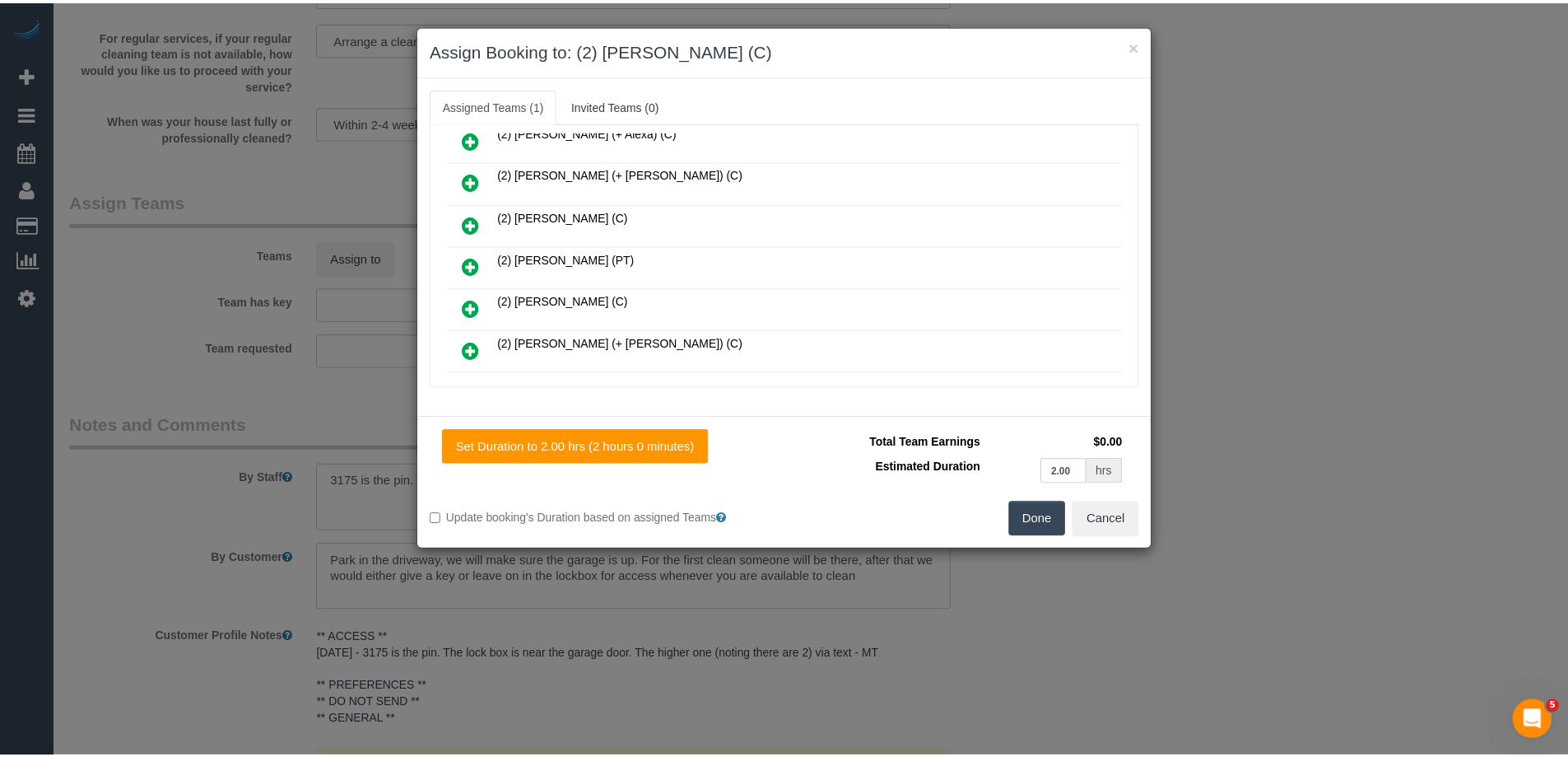
scroll to position [0, 0]
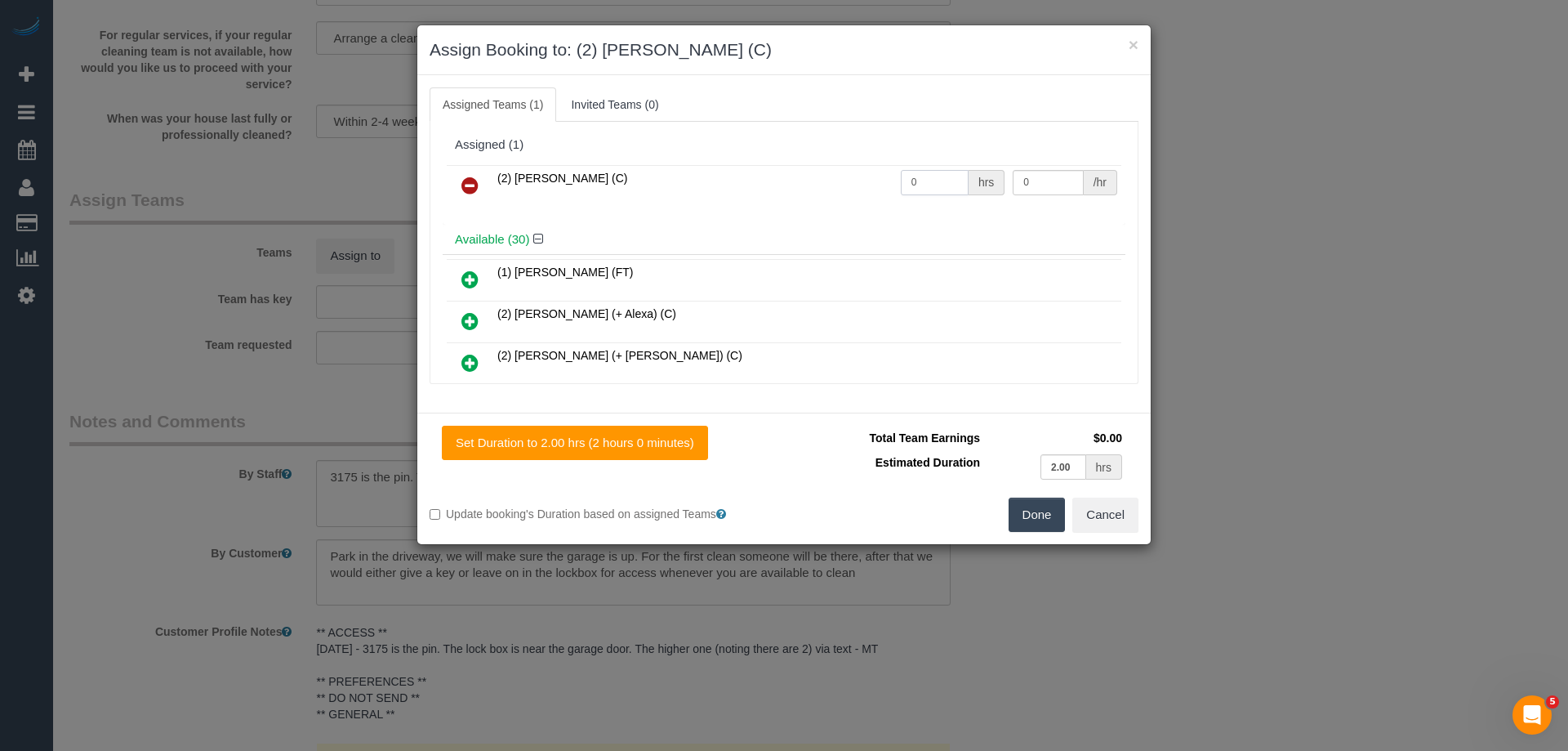
drag, startPoint x: 932, startPoint y: 182, endPoint x: 750, endPoint y: 181, distance: 182.0
click at [768, 182] on tr "(2) [PERSON_NAME] (C) 0 hrs 0 /hr" at bounding box center [783, 186] width 674 height 42
type input "2"
drag, startPoint x: 1032, startPoint y: 180, endPoint x: 804, endPoint y: 173, distance: 228.1
click at [828, 176] on tr "(2) [PERSON_NAME] (C) 2 hrs 0 /hr" at bounding box center [783, 186] width 674 height 42
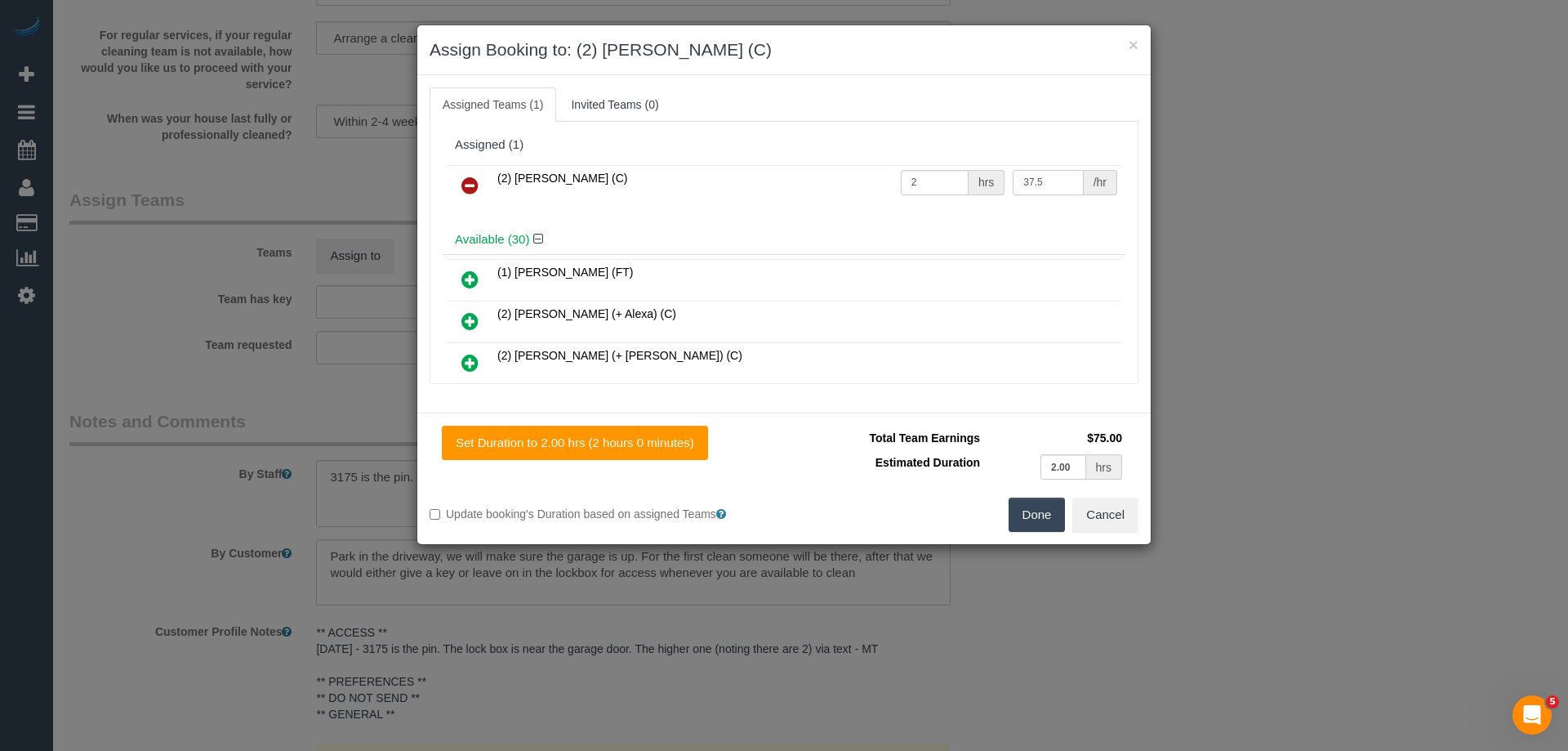
type input "37.5"
click at [1020, 519] on button "Done" at bounding box center [1037, 515] width 57 height 34
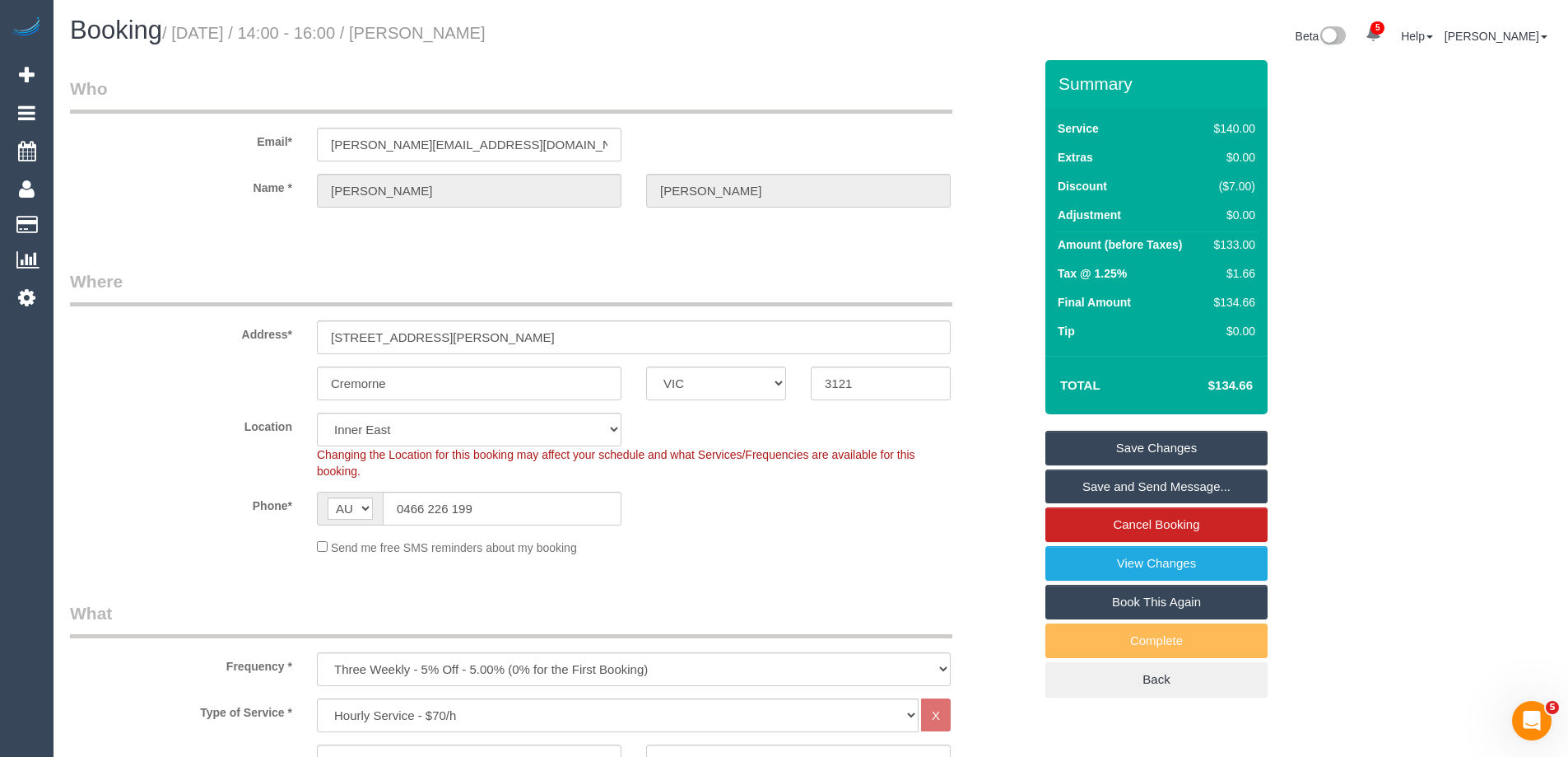
drag, startPoint x: 573, startPoint y: 32, endPoint x: 453, endPoint y: 28, distance: 120.1
click at [453, 28] on h1 "Booking / [DATE] / 14:00 - 16:00 / [PERSON_NAME]" at bounding box center [434, 30] width 728 height 28
copy small "[PERSON_NAME]"
click at [1076, 449] on link "Save Changes" at bounding box center [1156, 447] width 223 height 34
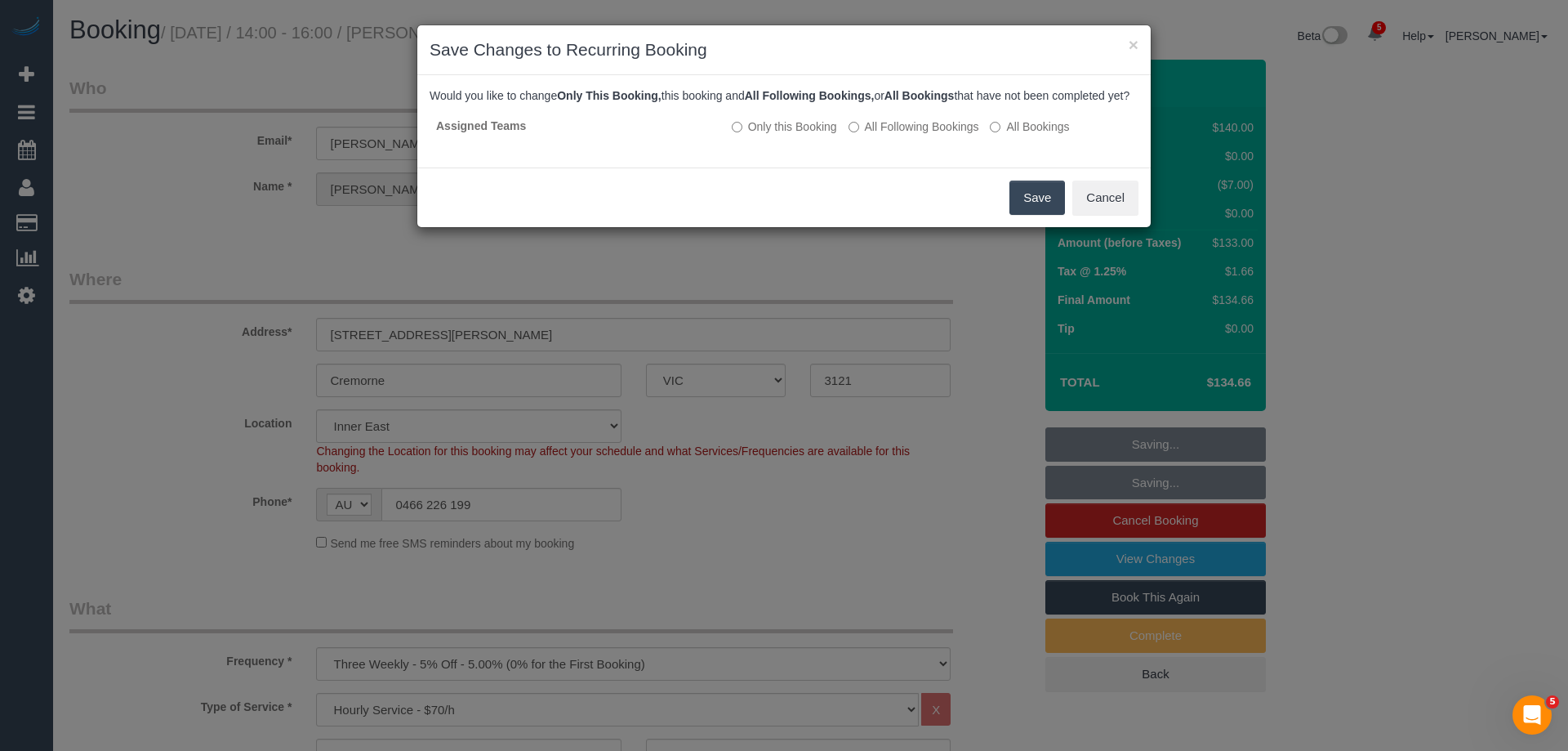
click at [1031, 211] on button "Save" at bounding box center [1037, 197] width 56 height 34
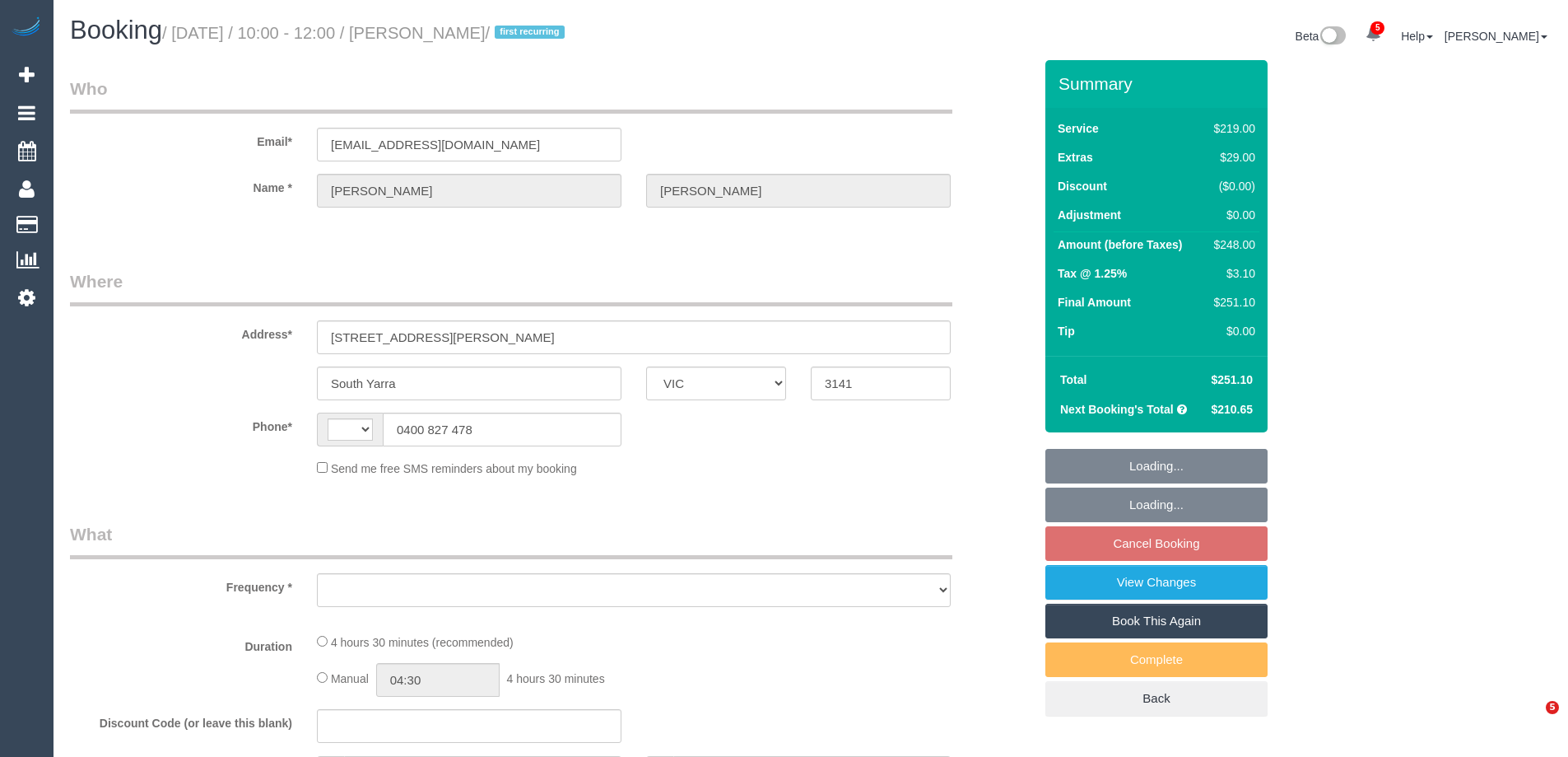
select select "VIC"
select select "string:AU"
select select "object:574"
select select "string:stripe-pm_1Q8x5z2GScqysDRVcDCigGY4"
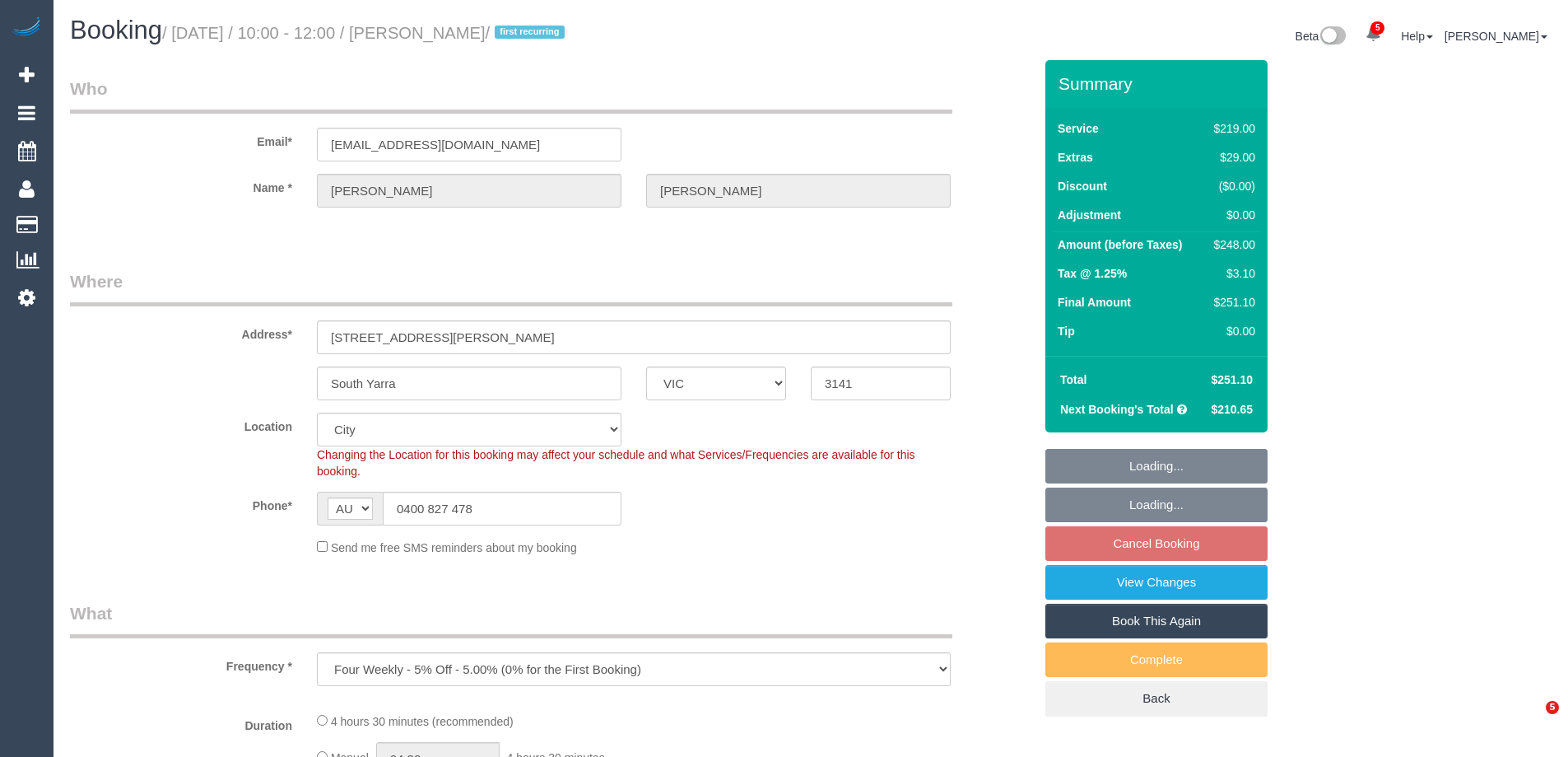
select select "object:825"
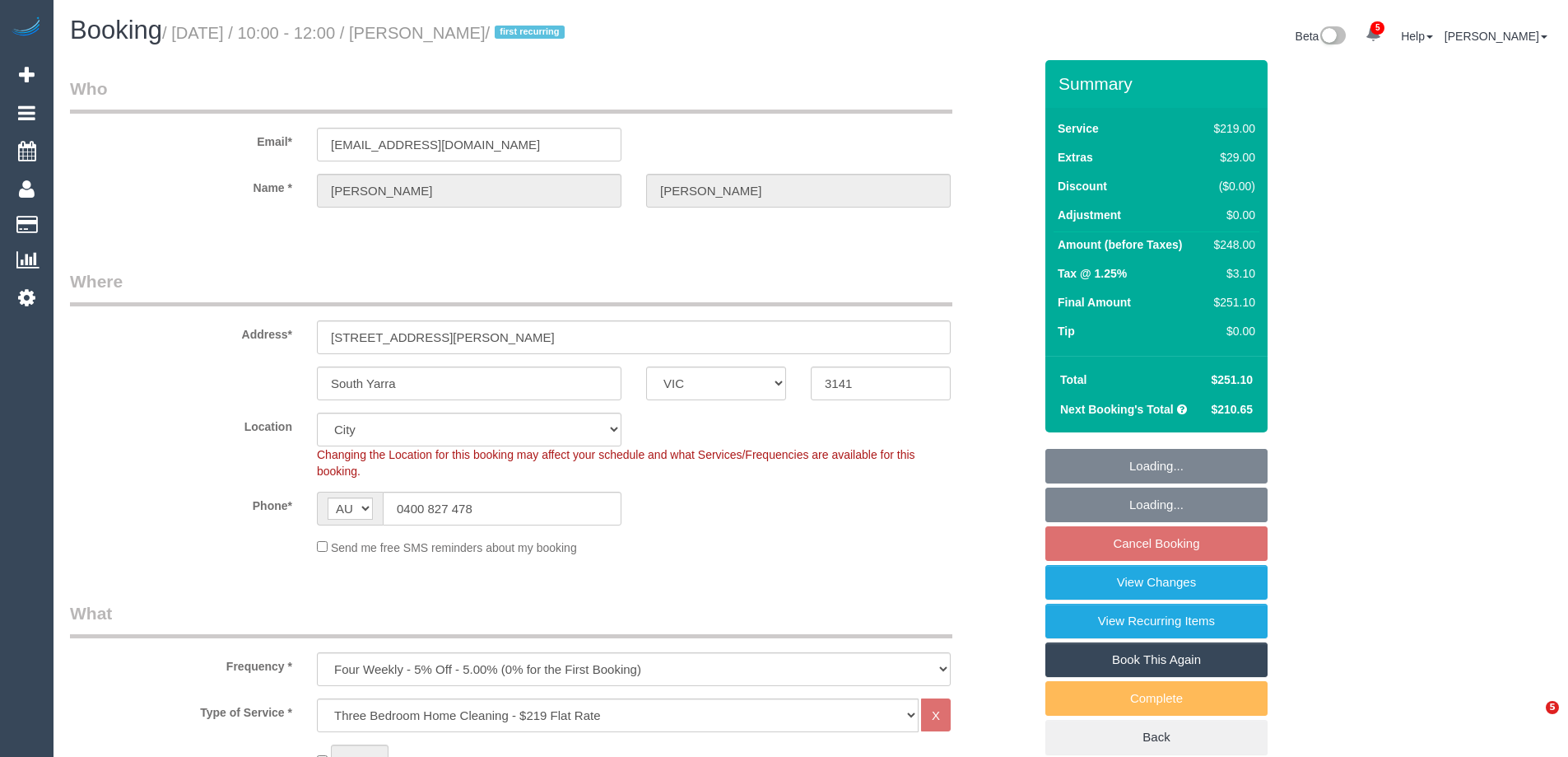
select select "spot1"
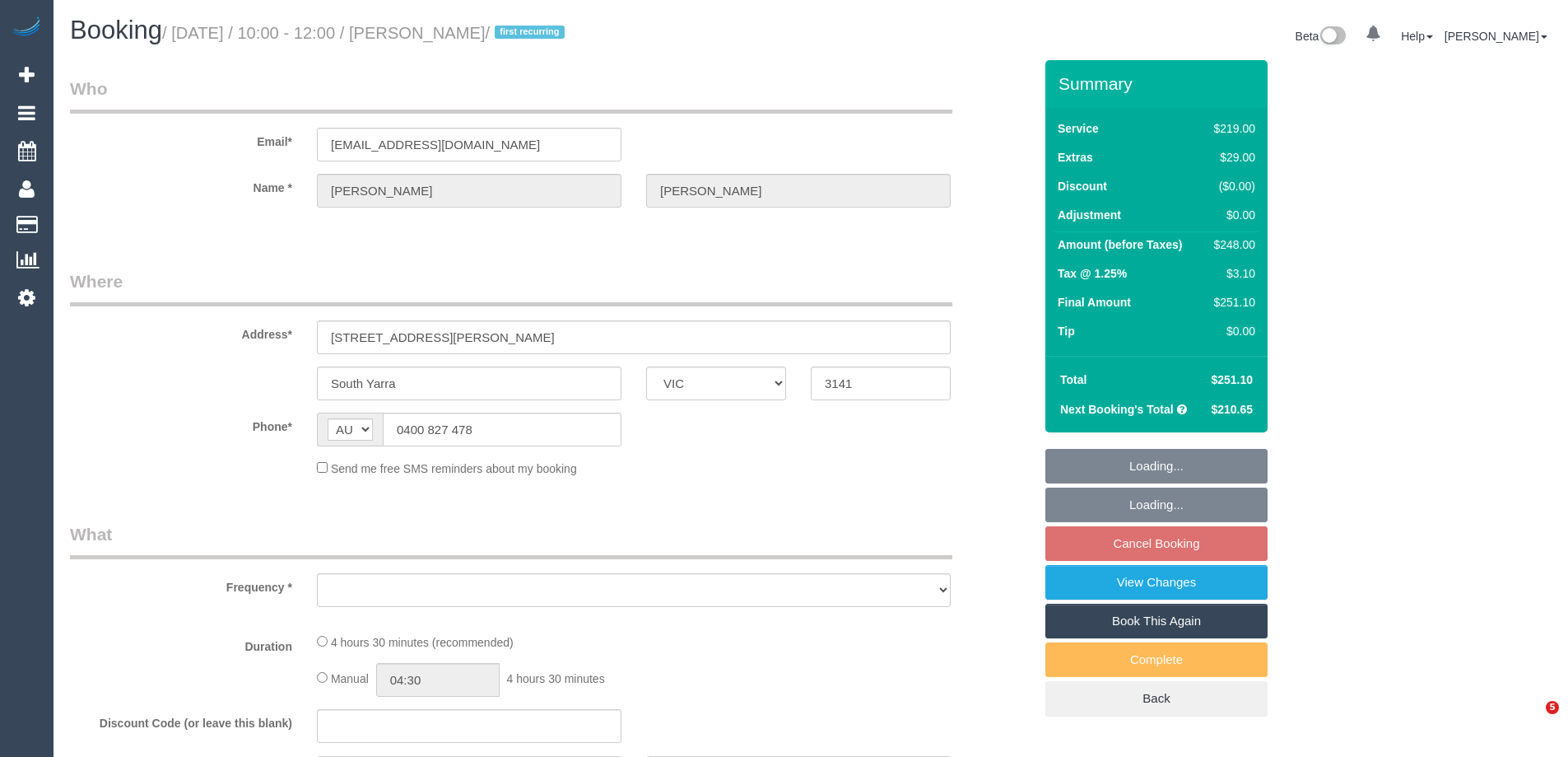
select select "VIC"
select select "string:stripe-pm_1Q8x5z2GScqysDRVcDCigGY4"
select select "number:28"
select select "number:14"
select select "number:19"
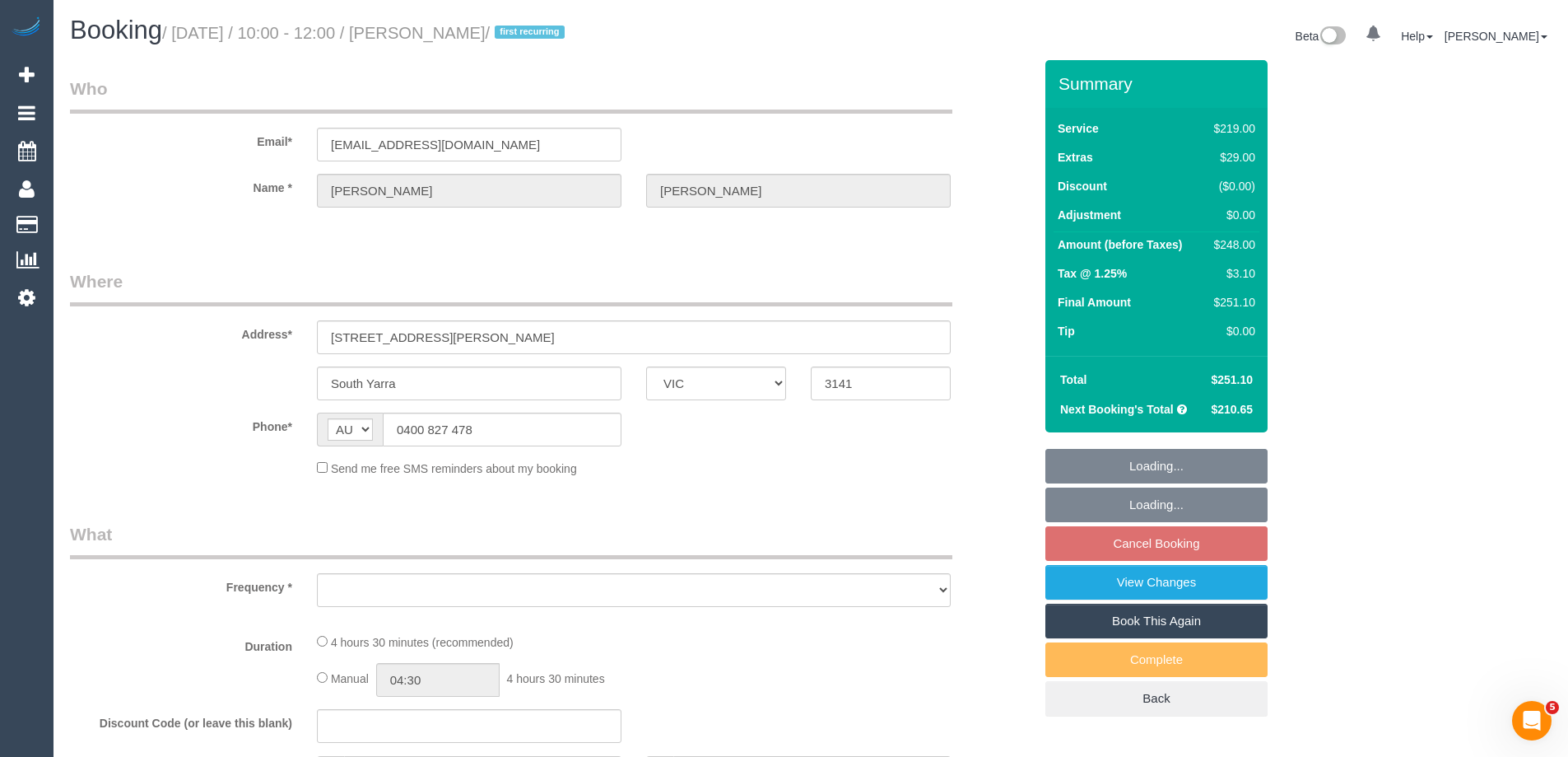
select select "number:25"
select select "number:34"
select select "number:13"
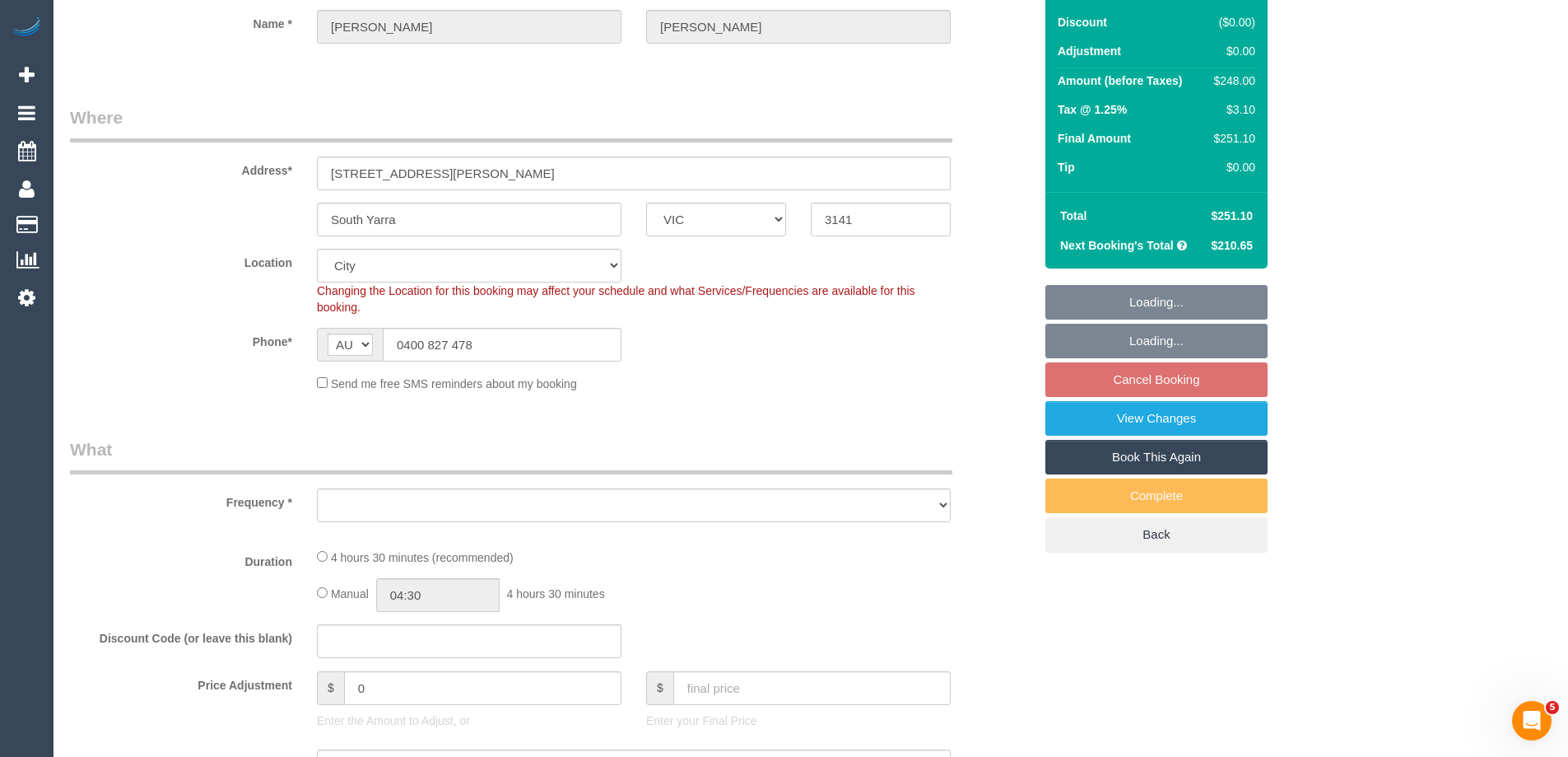
select select "object:1123"
select select "spot1"
select select "object:1231"
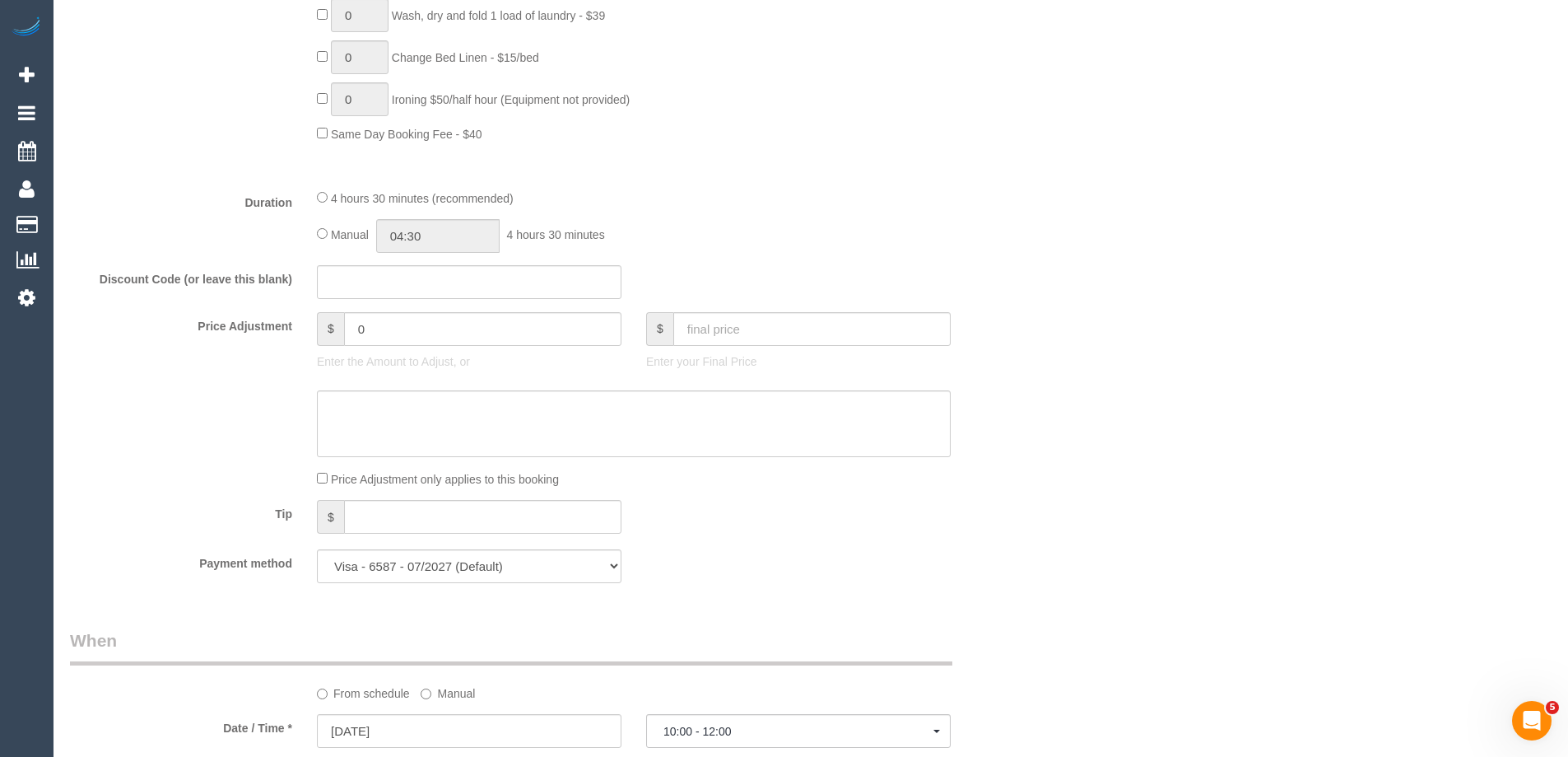
scroll to position [1508, 0]
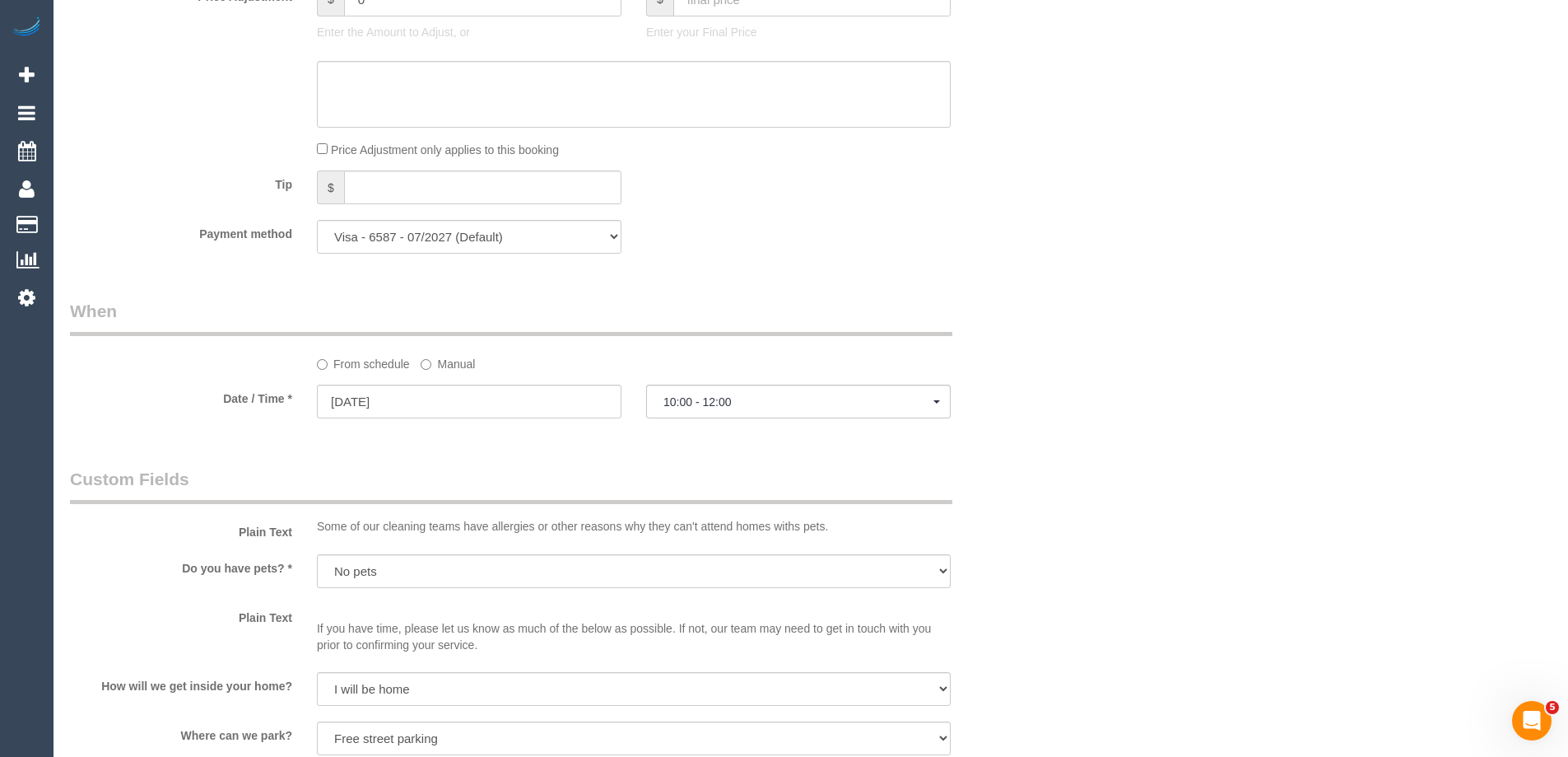
click at [434, 365] on label "Manual" at bounding box center [447, 360] width 54 height 22
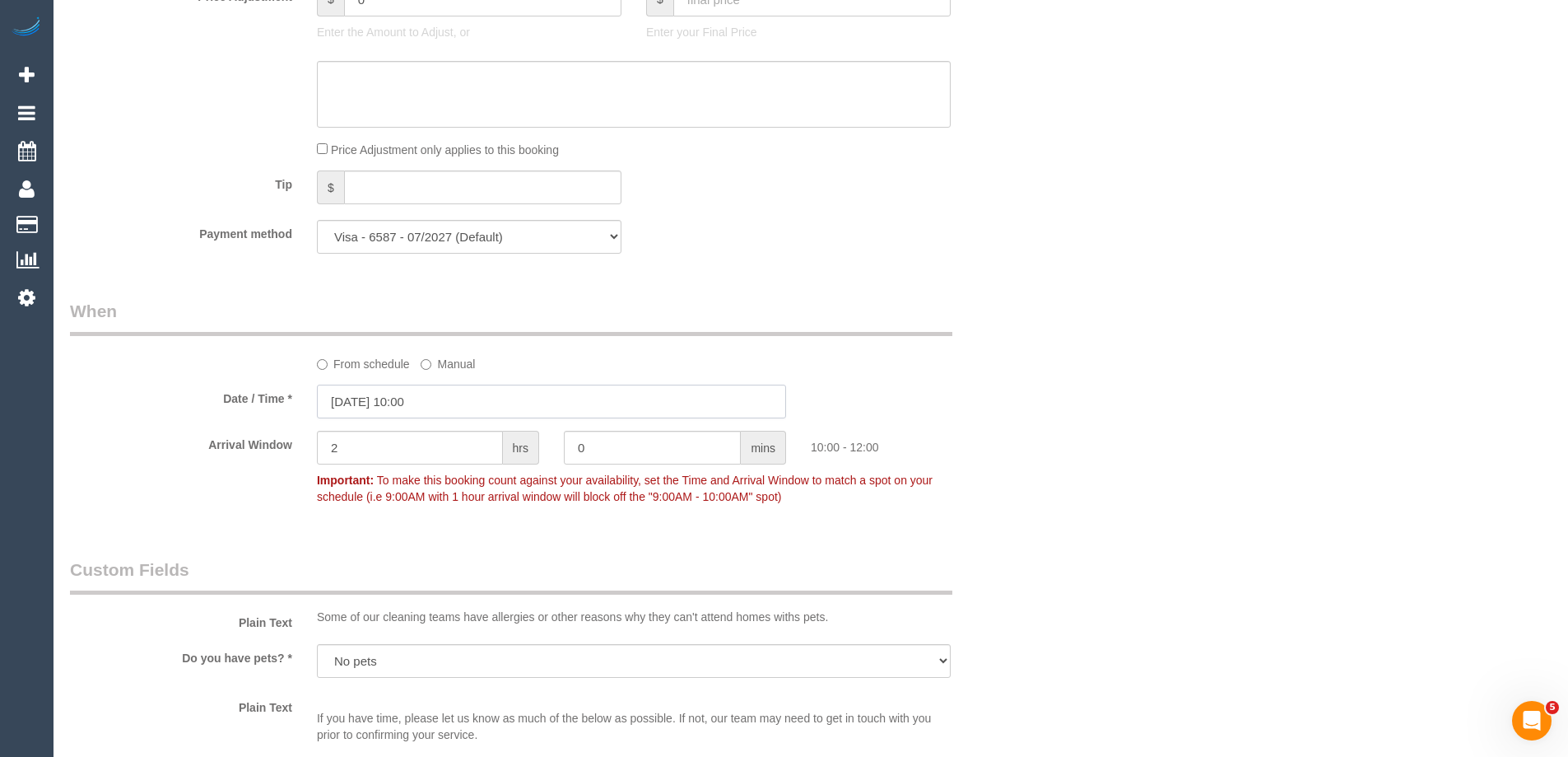
click at [384, 399] on input "[DATE] 10:00" at bounding box center [551, 400] width 469 height 33
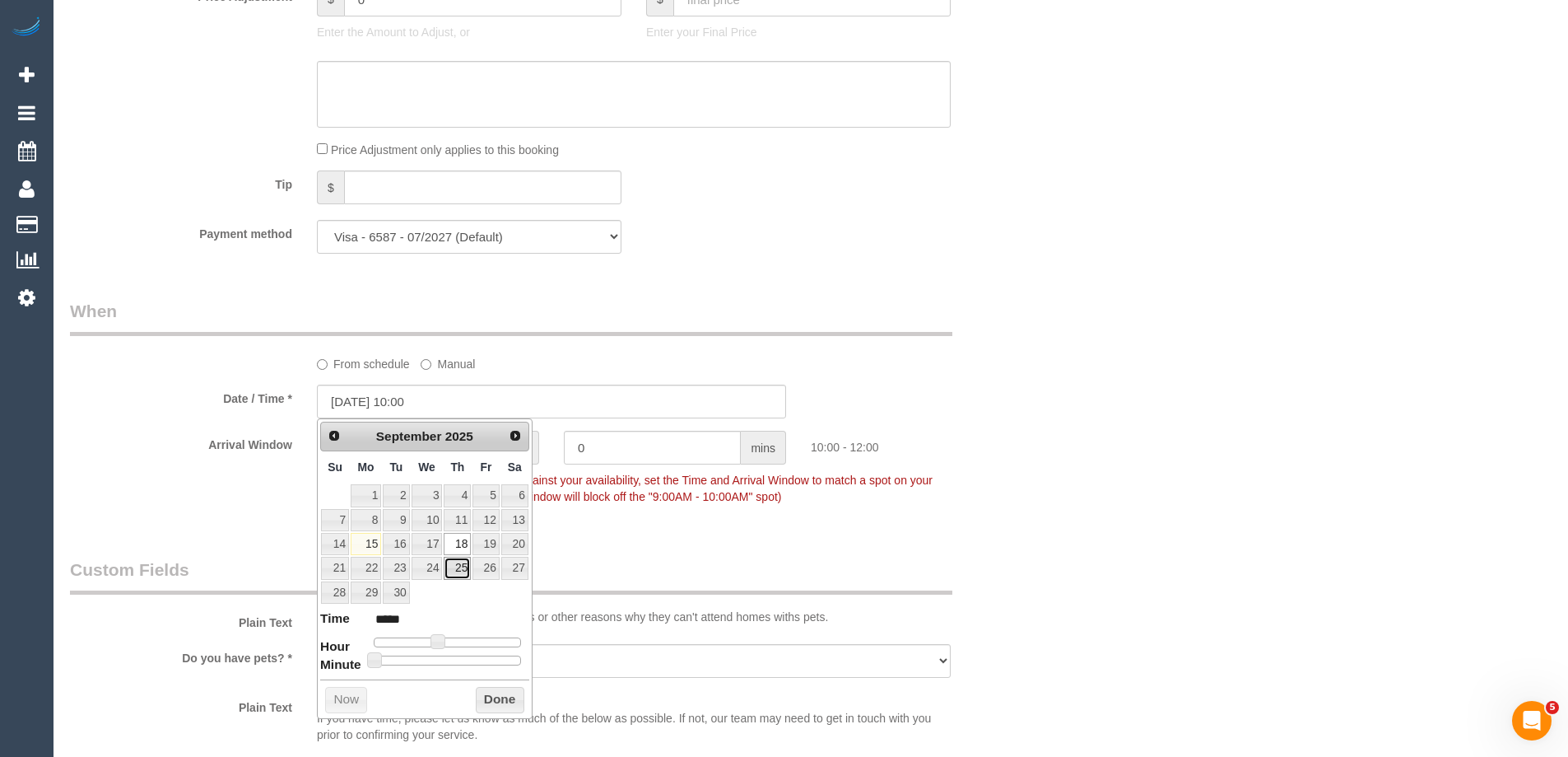
click at [465, 562] on link "25" at bounding box center [457, 567] width 27 height 22
type input "[DATE] 10:00"
click at [498, 703] on button "Done" at bounding box center [500, 700] width 49 height 27
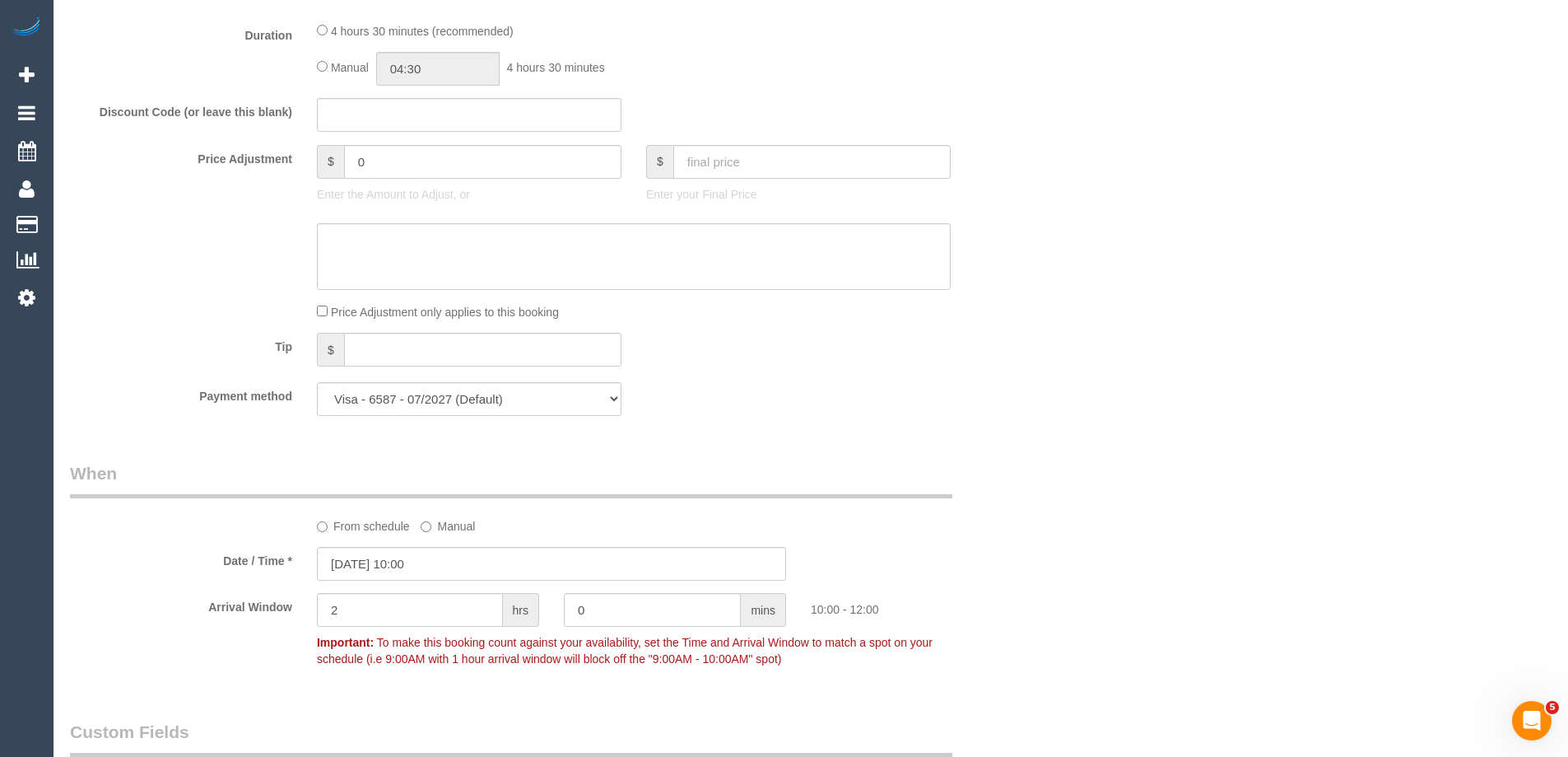
scroll to position [1317, 0]
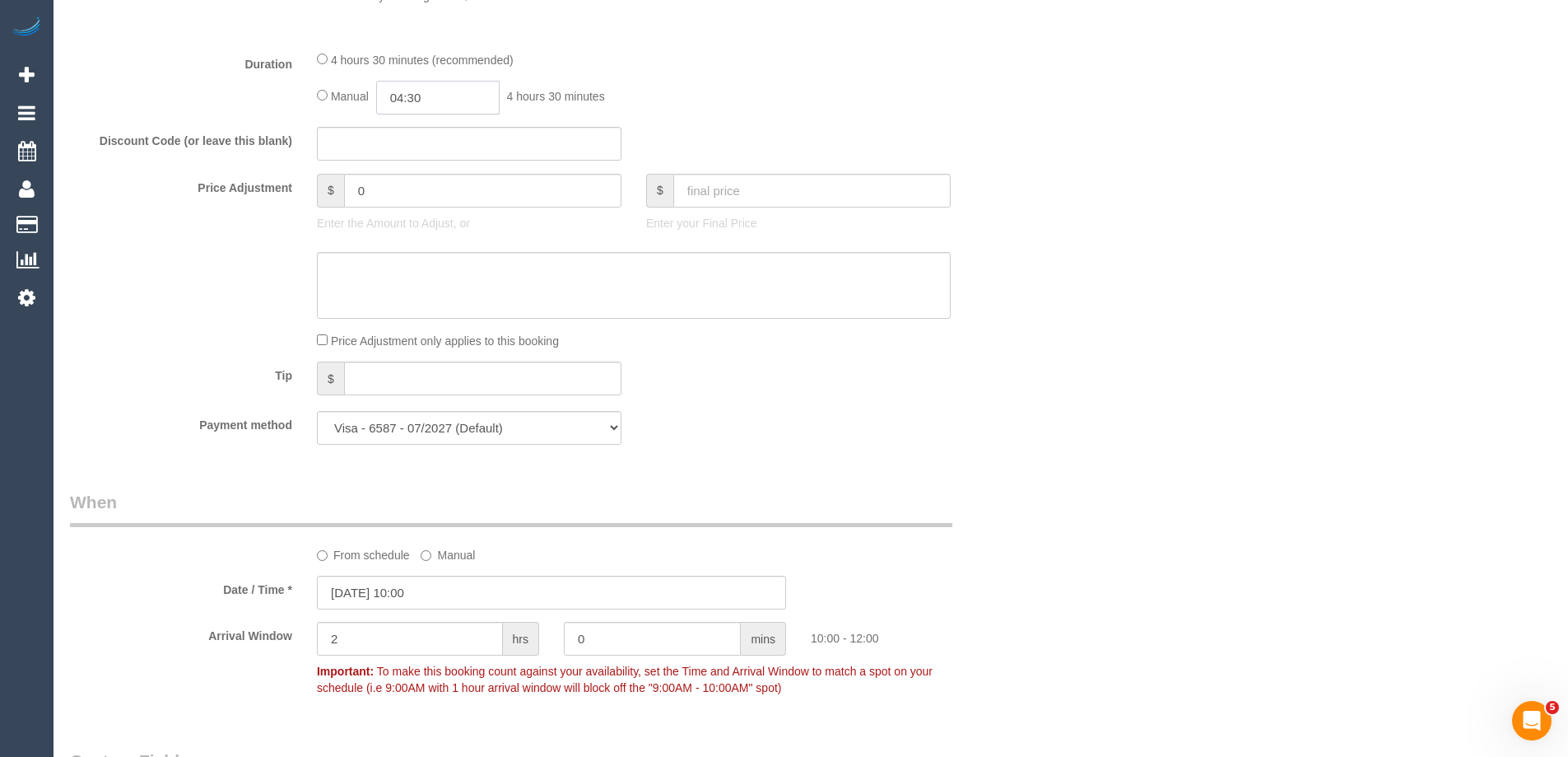
click at [428, 99] on input "04:30" at bounding box center [438, 97] width 123 height 33
type input "02:30"
click at [421, 155] on li "02:30" at bounding box center [419, 161] width 74 height 21
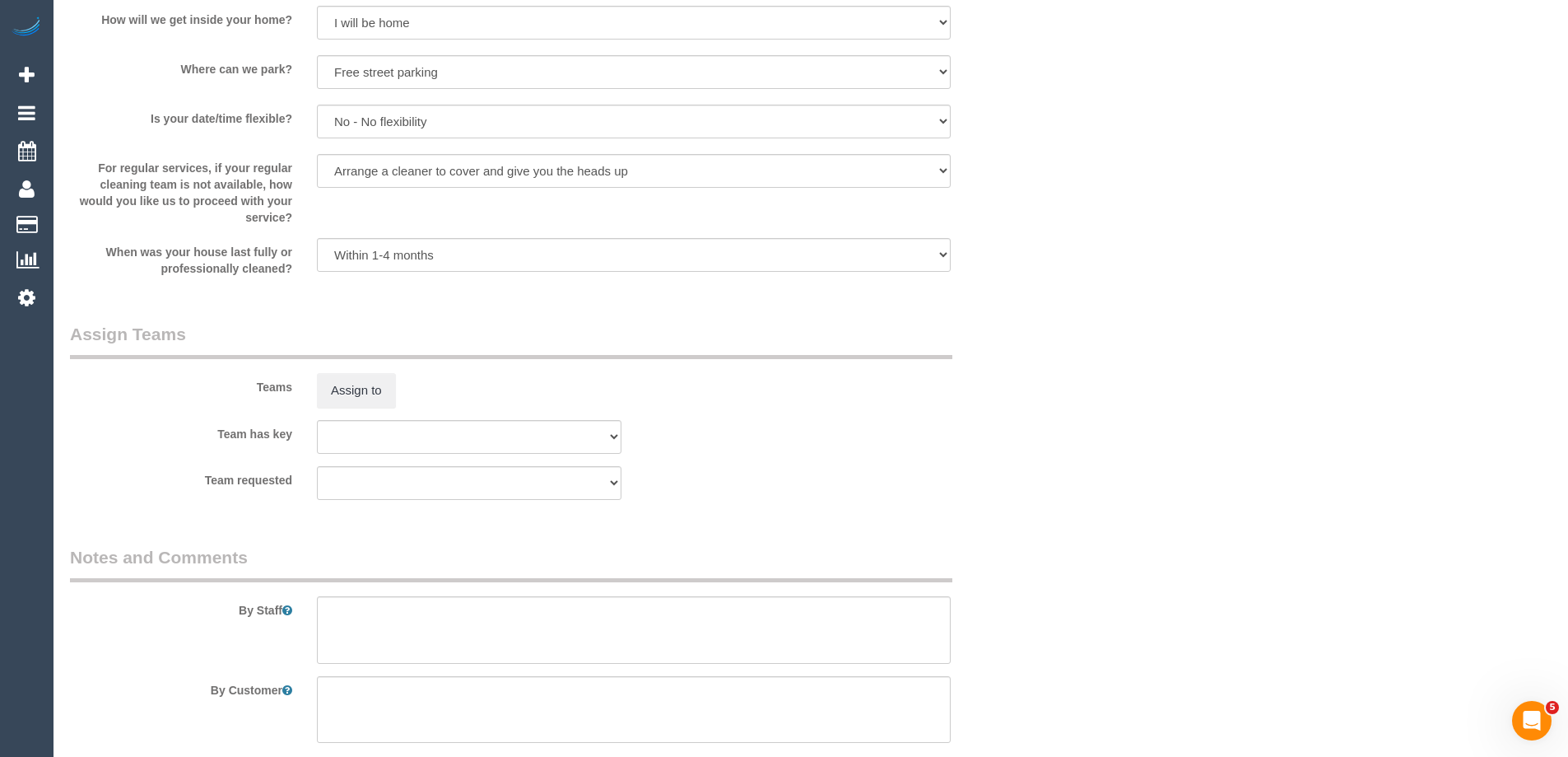
scroll to position [2305, 0]
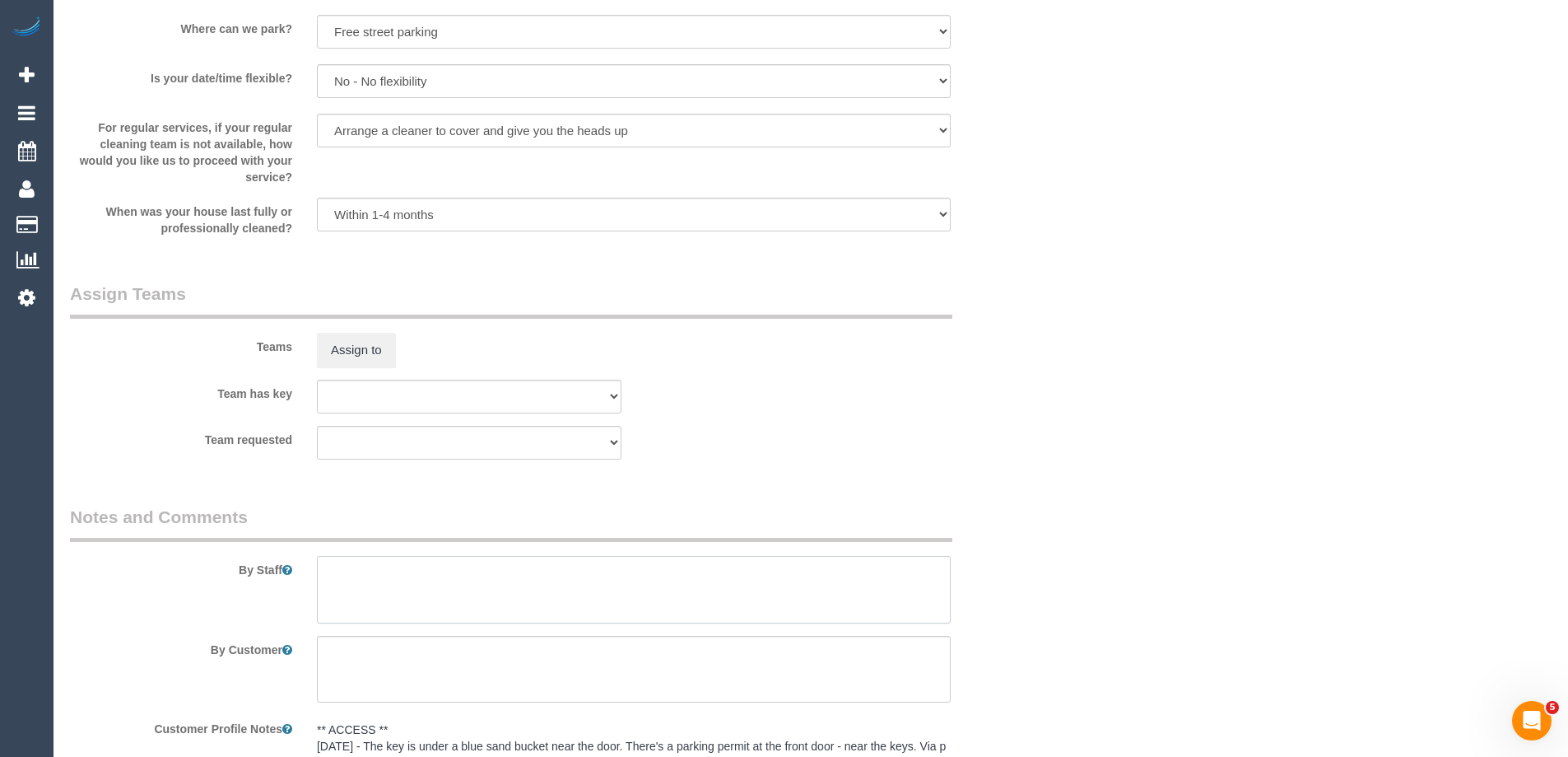
click at [355, 567] on textarea at bounding box center [634, 589] width 634 height 68
type textarea "Estimated time of 4-5 hrs"
click at [359, 341] on button "Assign to" at bounding box center [356, 350] width 79 height 34
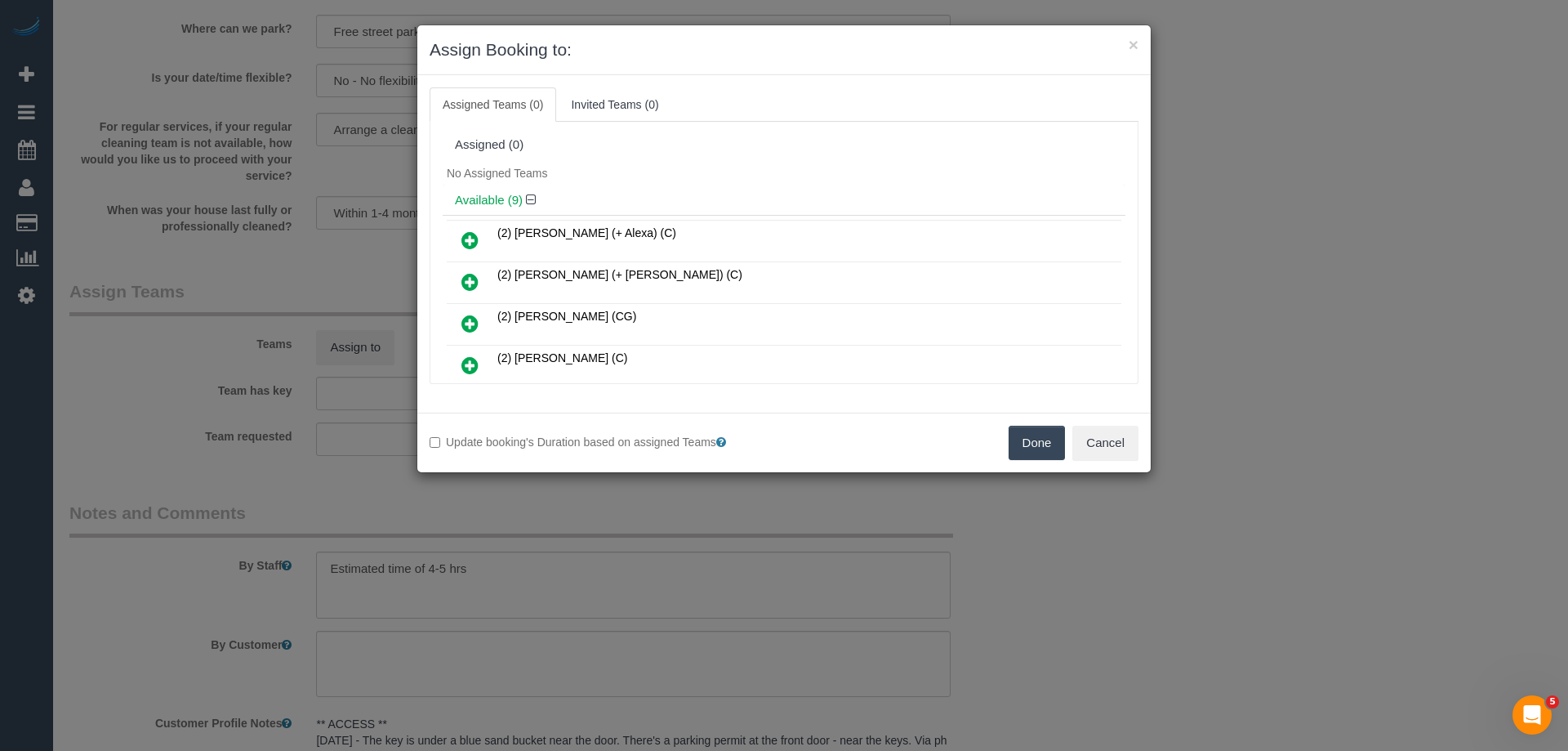
click at [1038, 430] on button "Done" at bounding box center [1037, 443] width 57 height 34
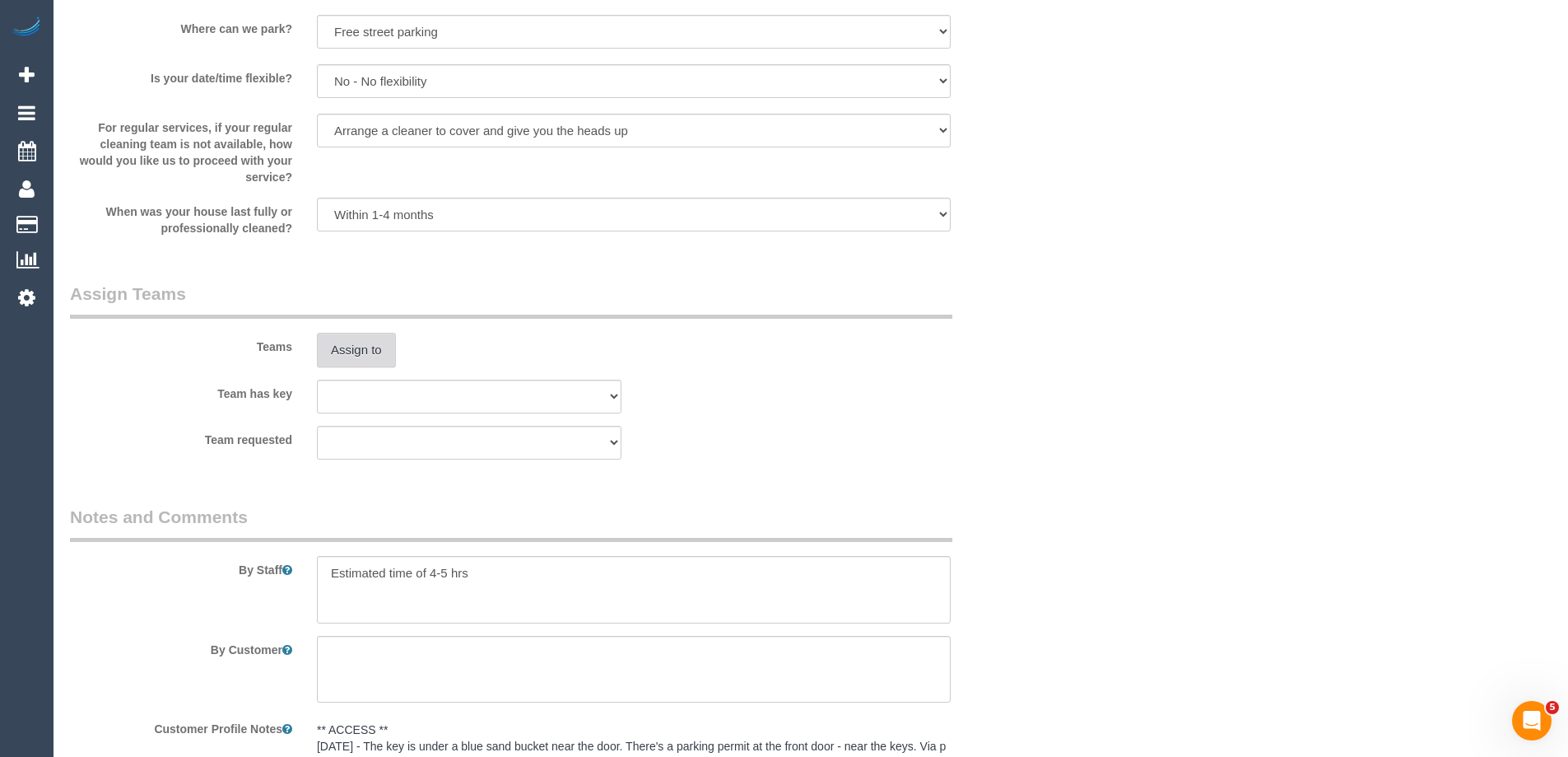
click at [368, 364] on button "Assign to" at bounding box center [356, 350] width 79 height 34
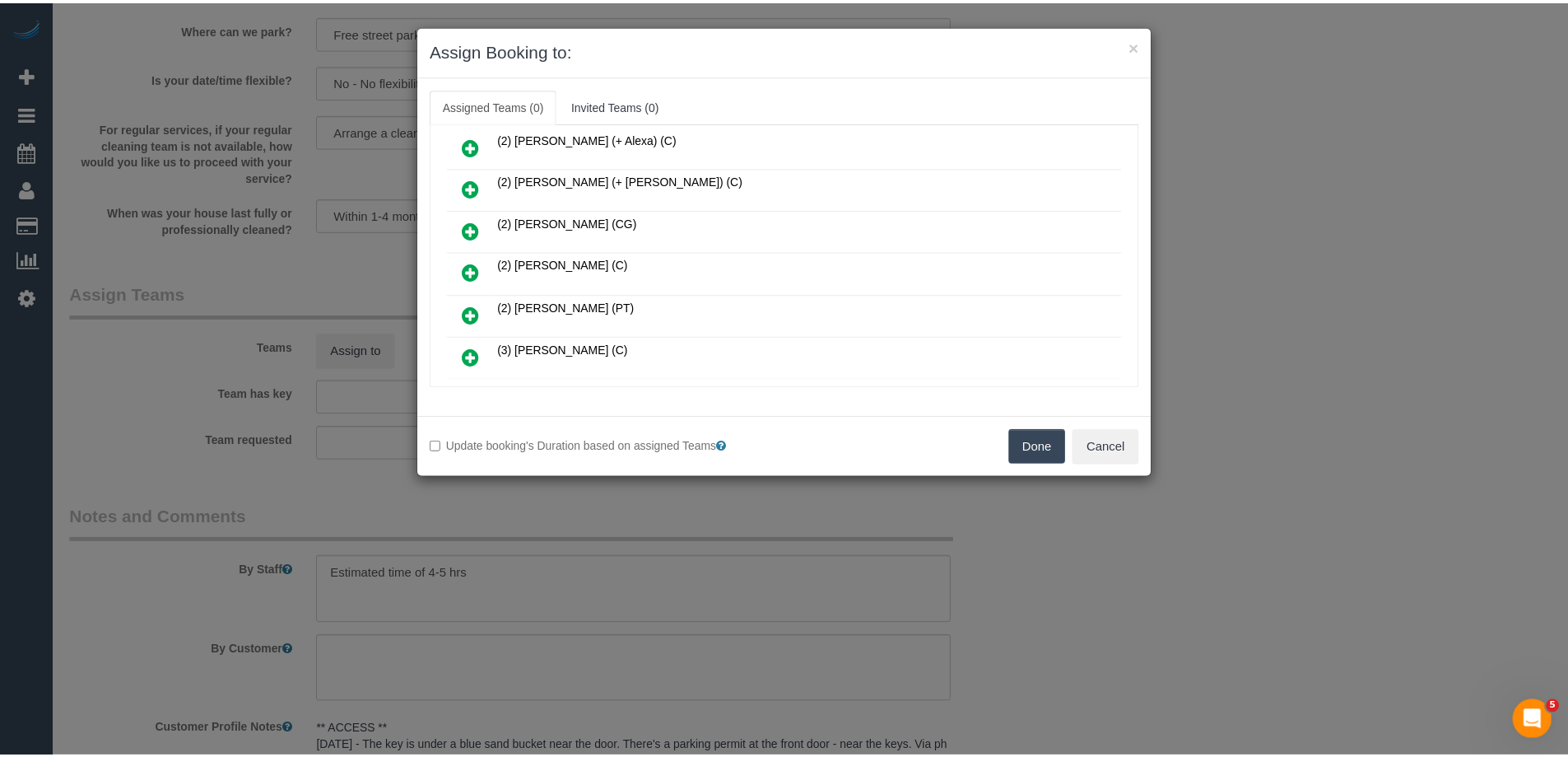
scroll to position [82, 0]
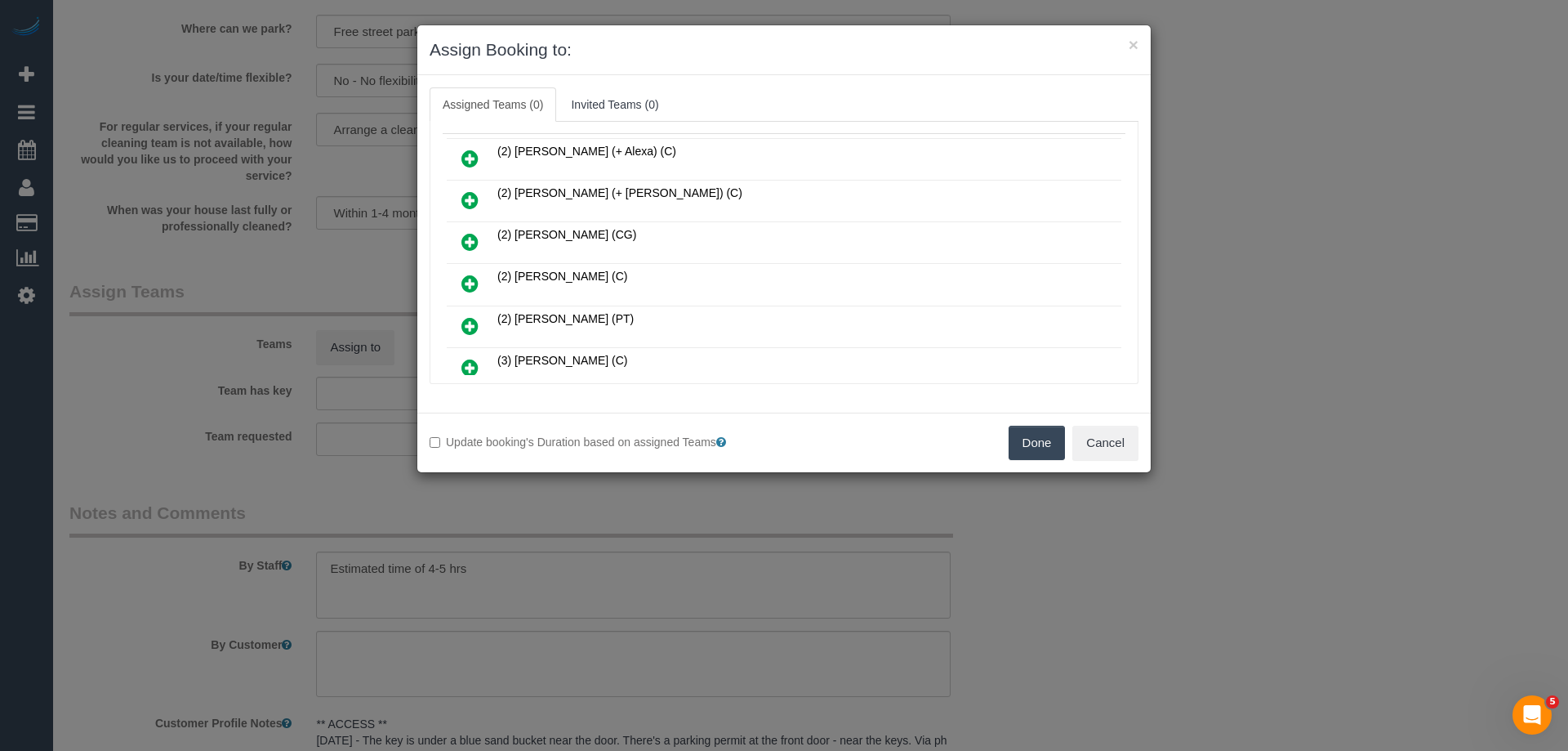
click at [1034, 445] on button "Done" at bounding box center [1037, 443] width 57 height 34
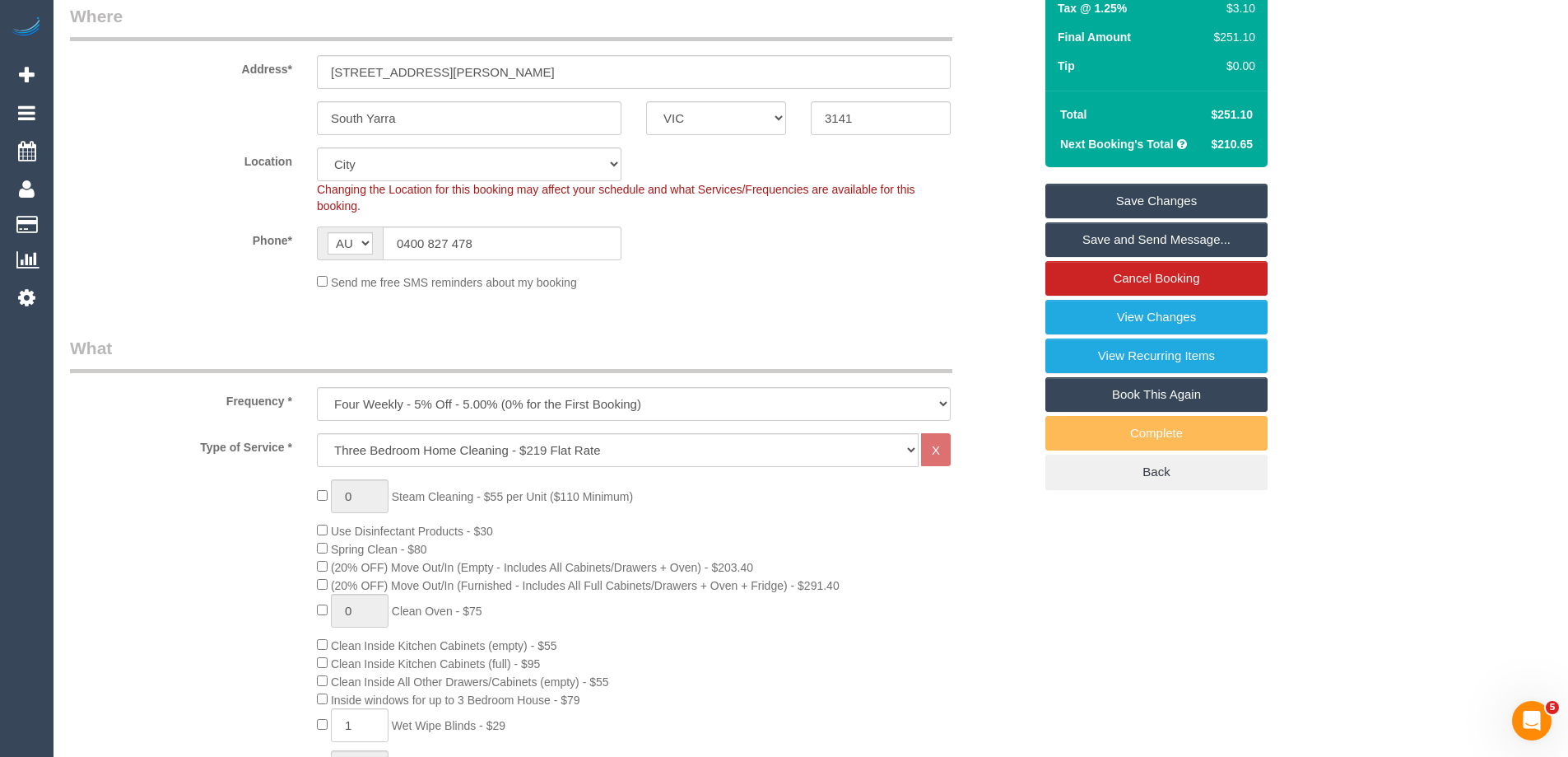
scroll to position [195, 0]
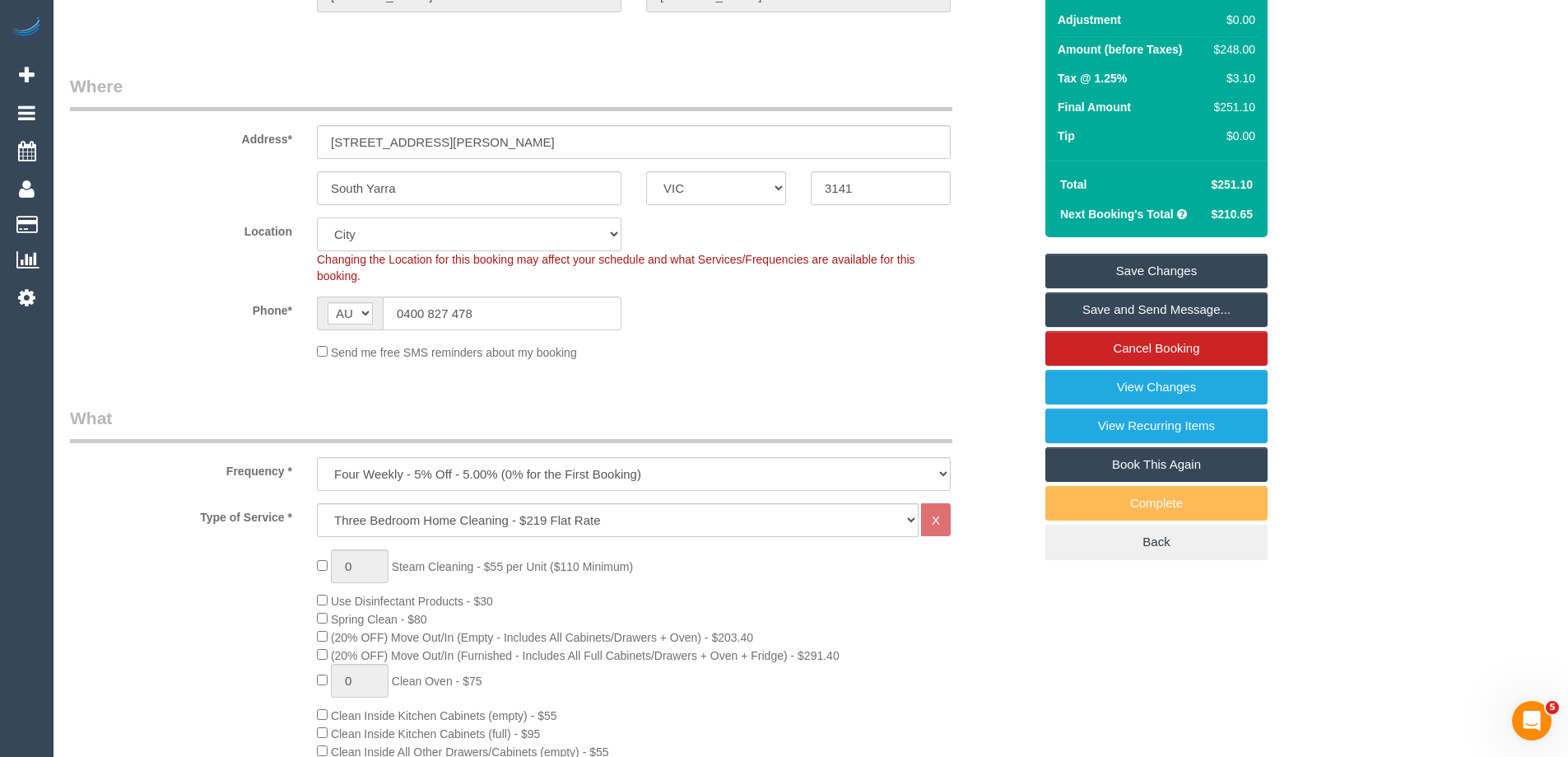
click at [353, 232] on select "Office City East (North) East (South) Inner East Inner North (East) Inner North…" at bounding box center [469, 233] width 305 height 33
select select "55"
click at [317, 217] on select "Office City East (North) East (South) Inner East Inner North (East) Inner North…" at bounding box center [469, 233] width 305 height 33
select select "object:5354"
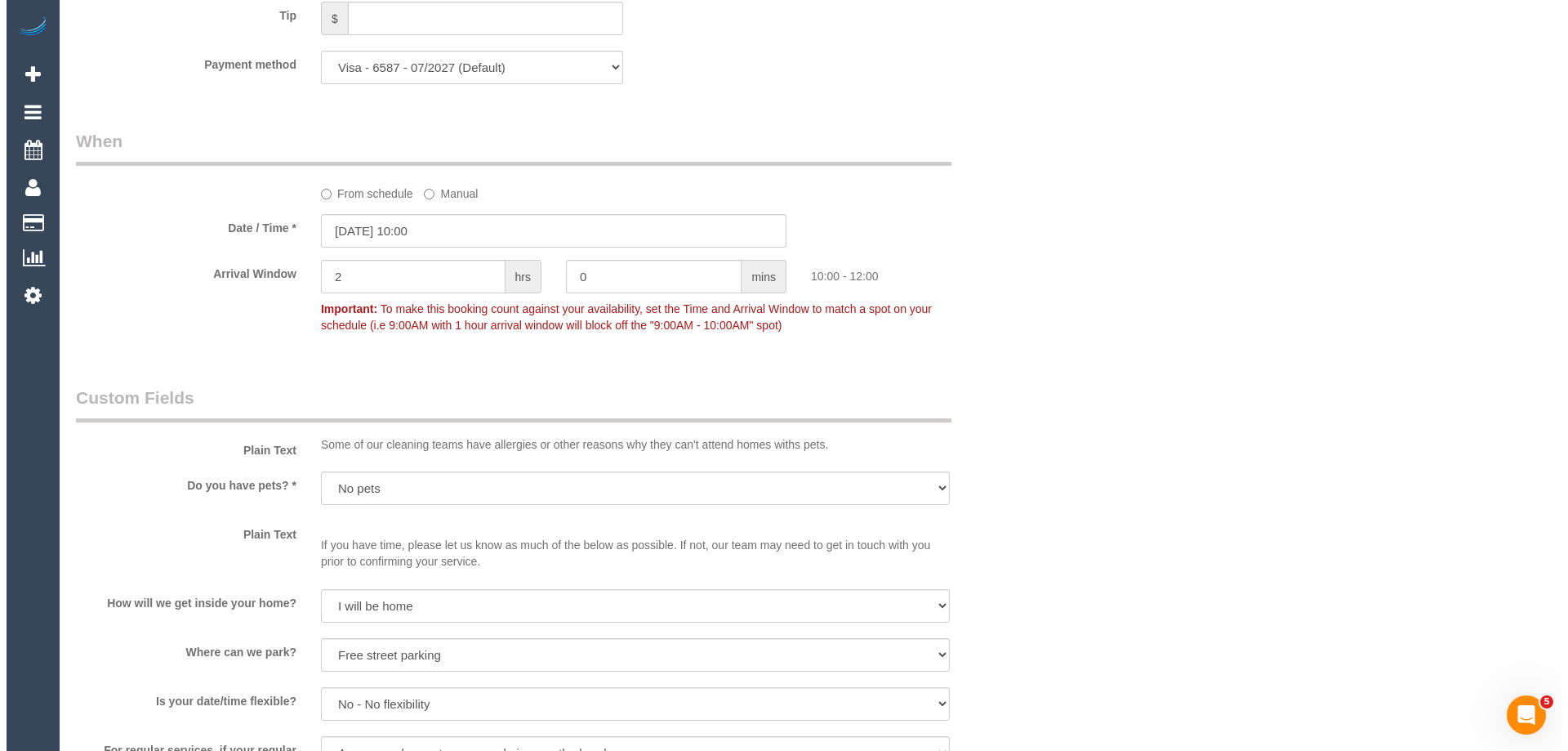
scroll to position [2072, 0]
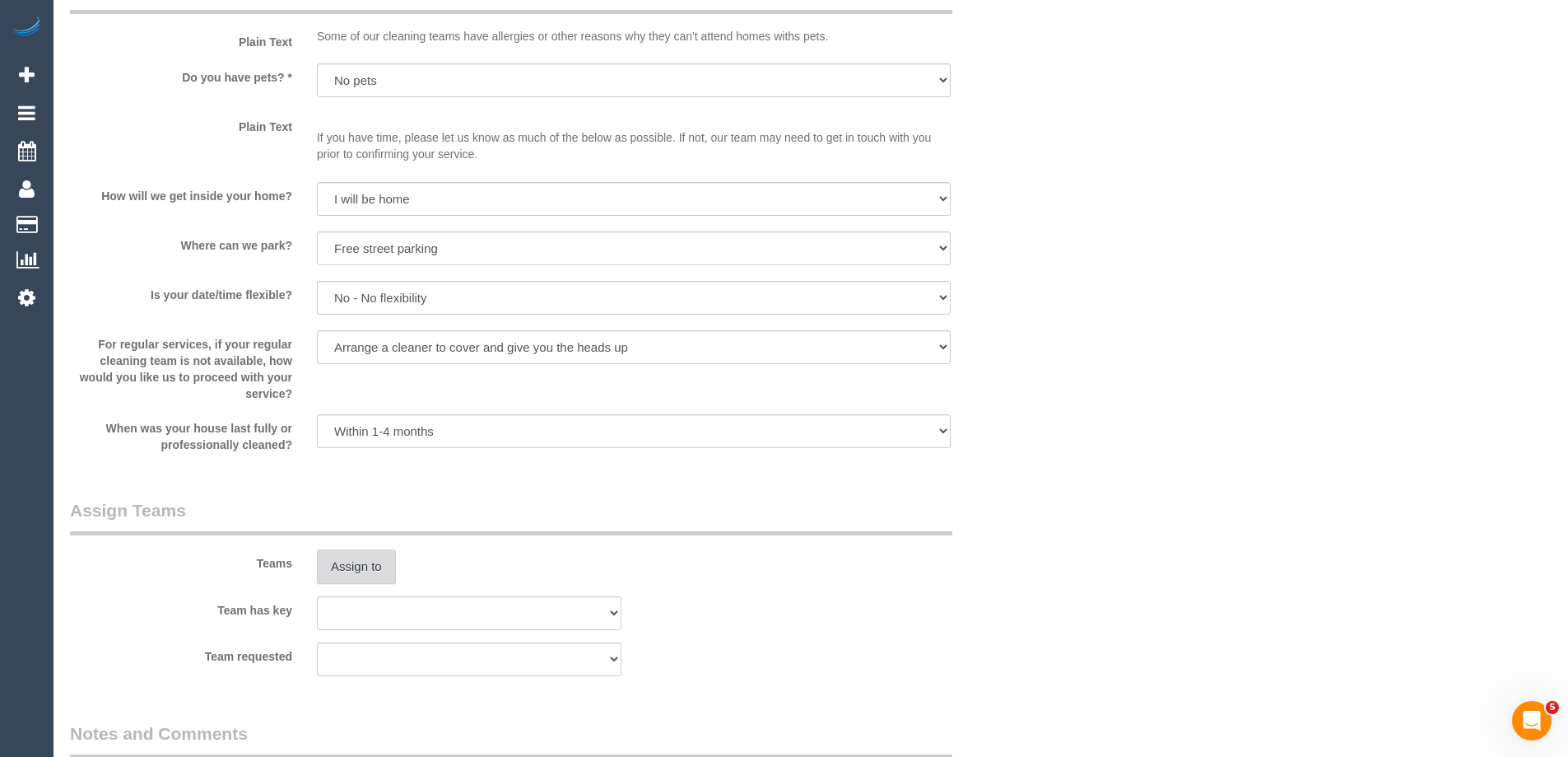
click at [349, 575] on button "Assign to" at bounding box center [356, 566] width 79 height 34
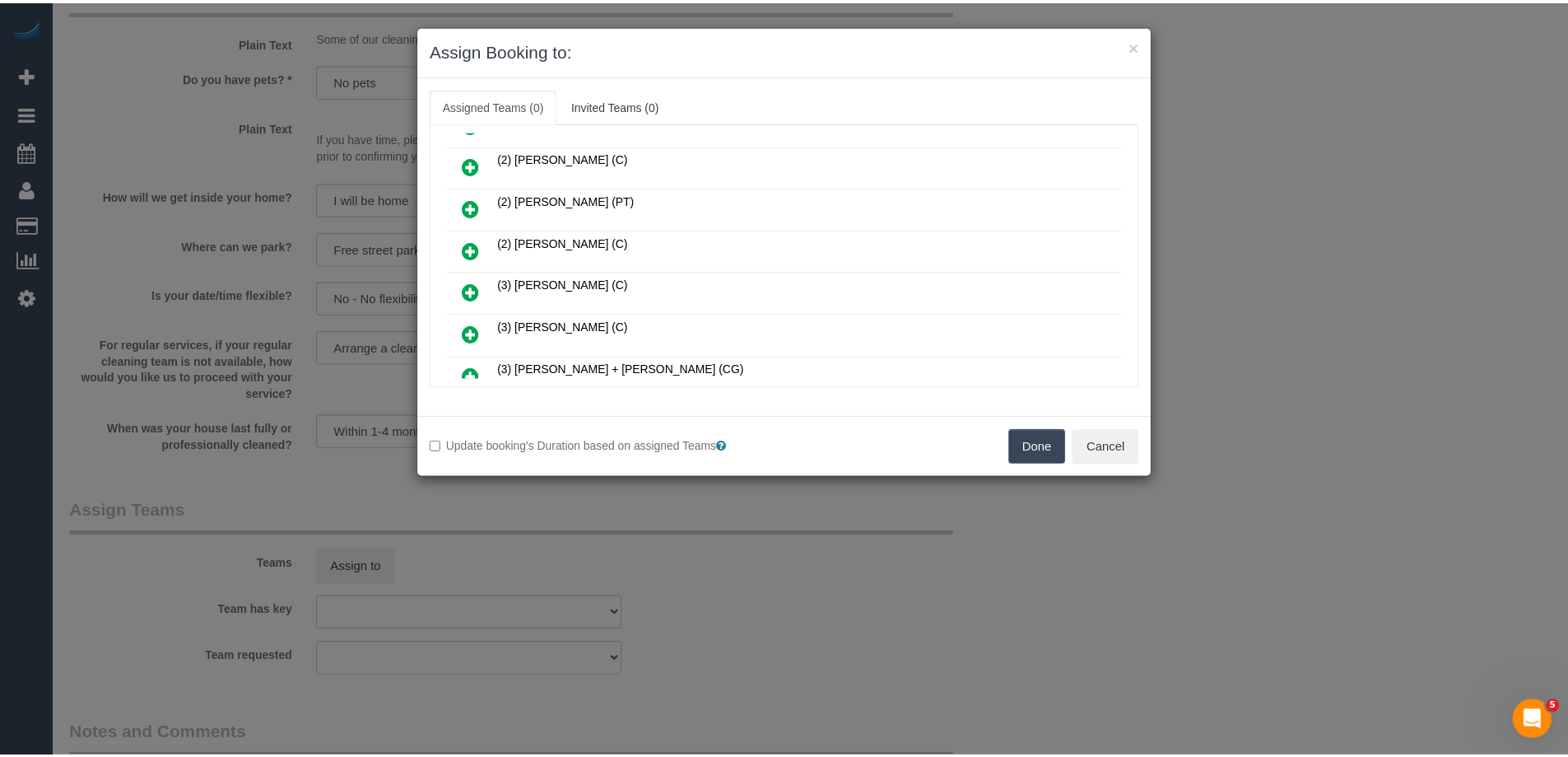
scroll to position [0, 0]
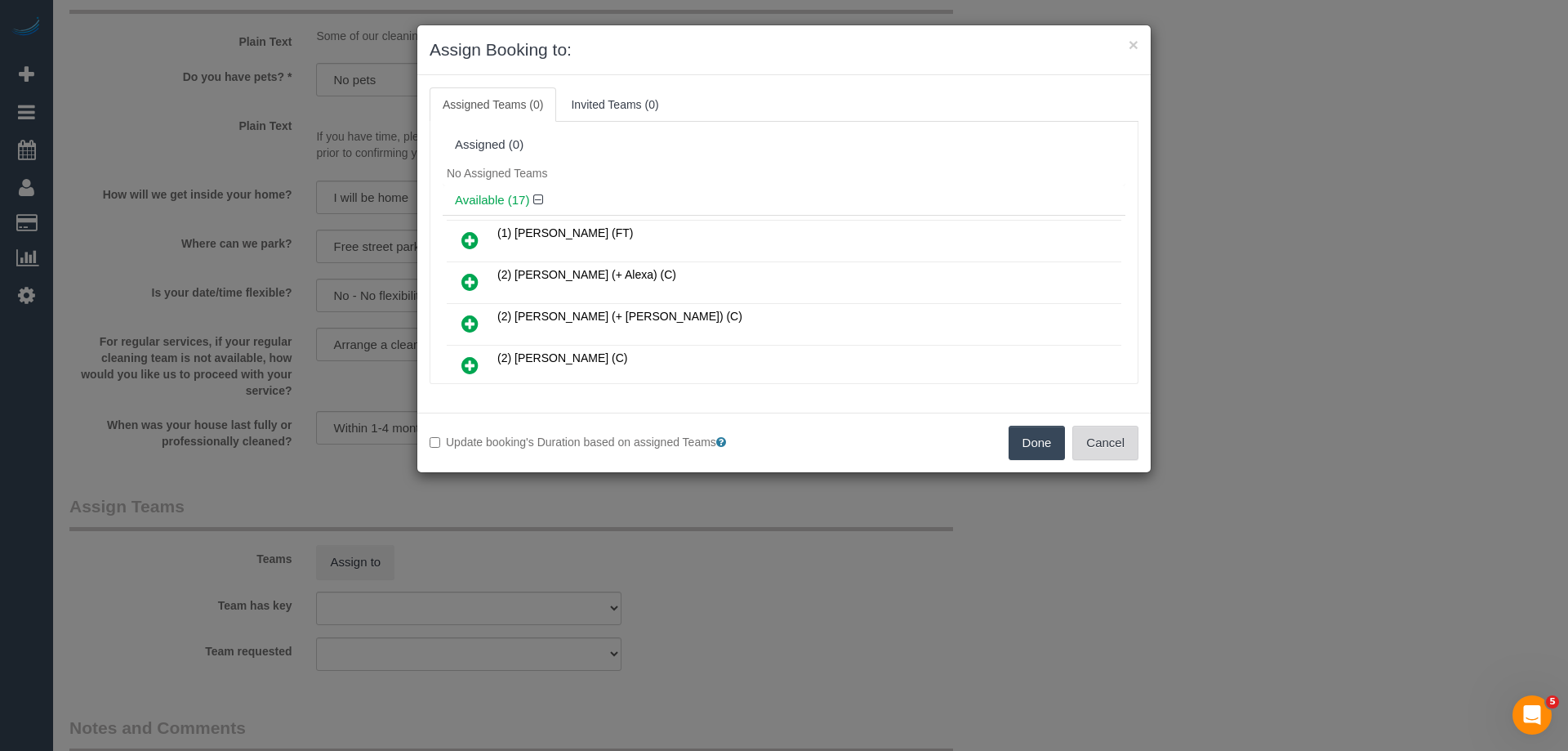
click at [1103, 447] on button "Cancel" at bounding box center [1105, 443] width 66 height 34
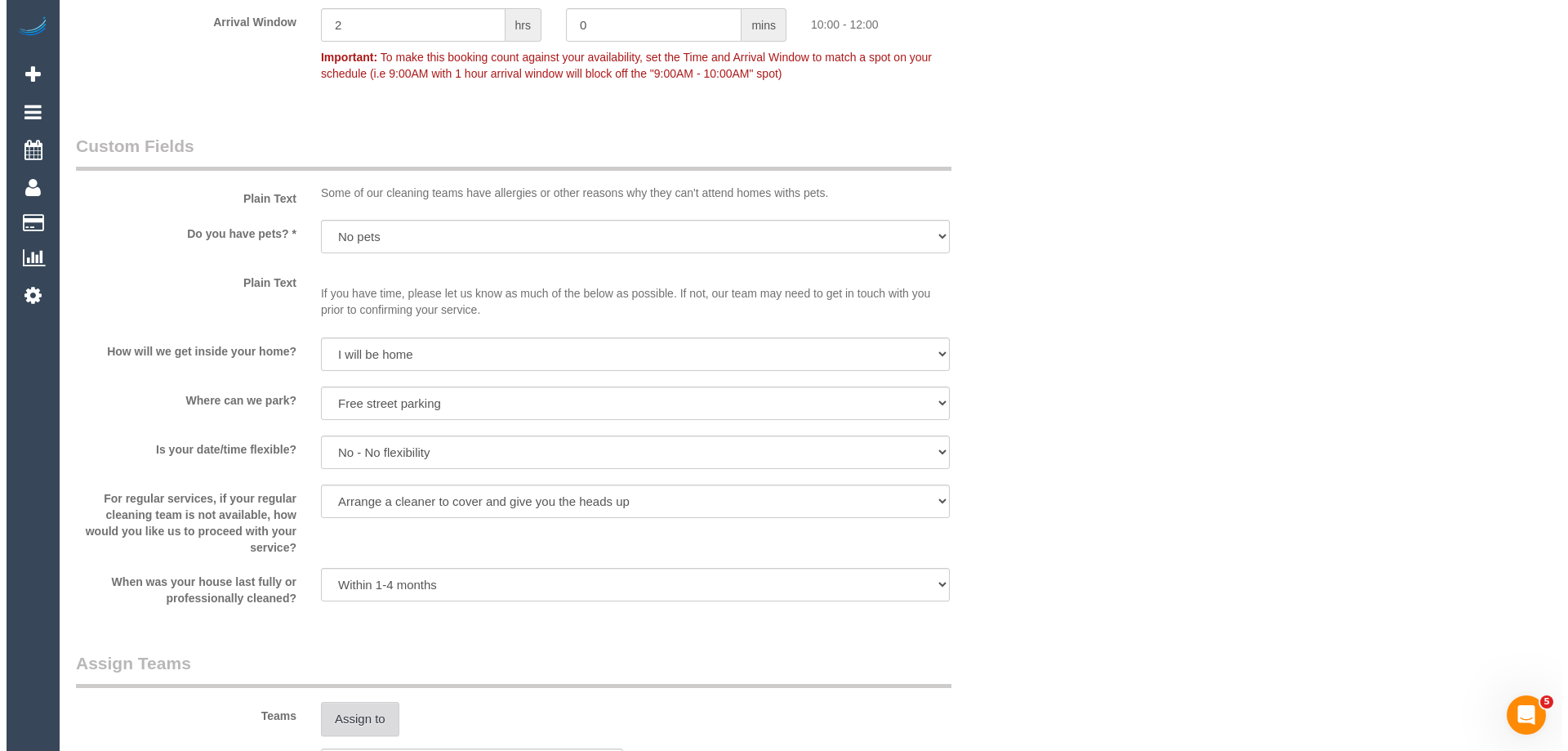
scroll to position [2205, 0]
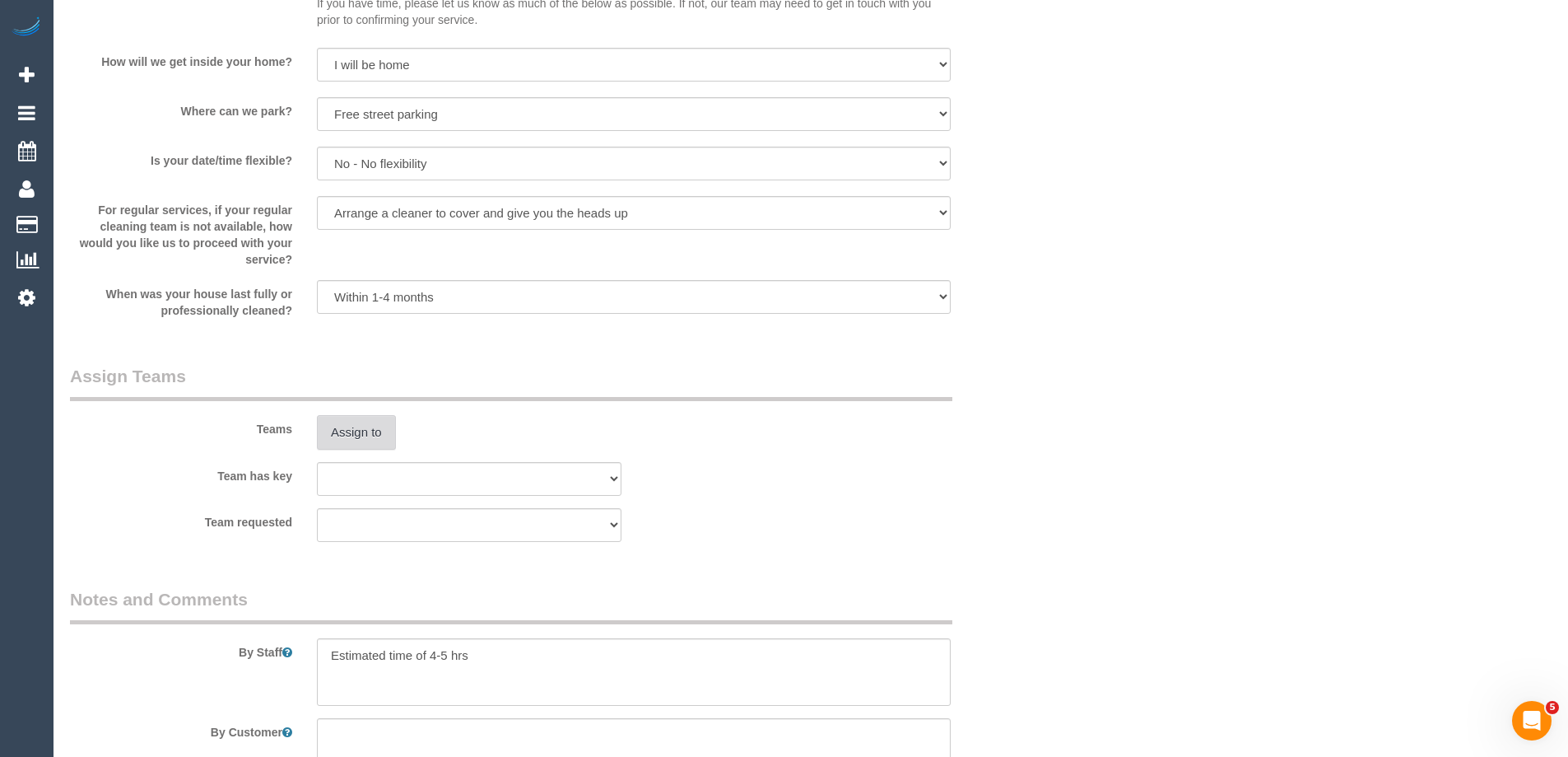
click at [331, 439] on button "Assign to" at bounding box center [356, 432] width 79 height 34
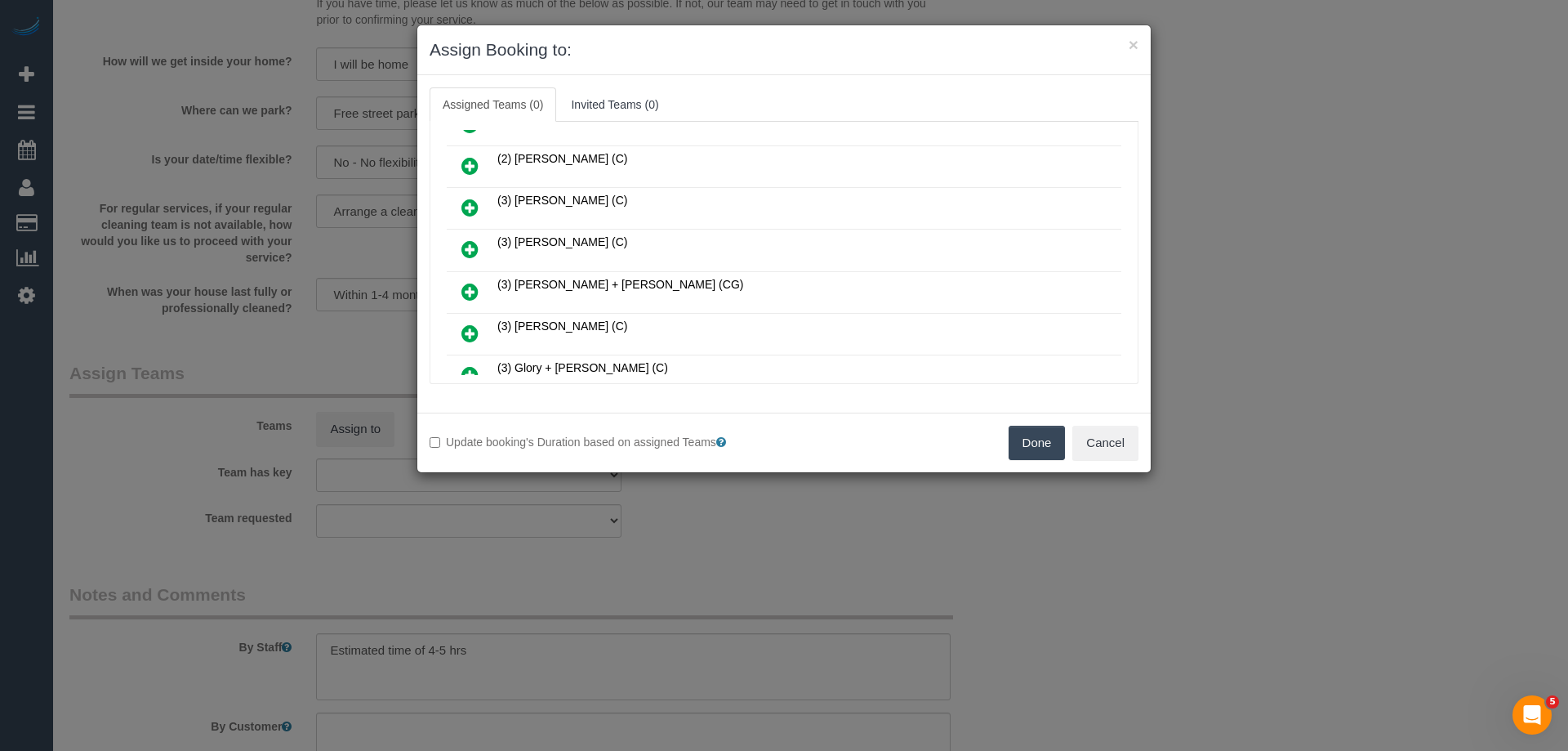
click at [468, 292] on icon at bounding box center [470, 291] width 17 height 20
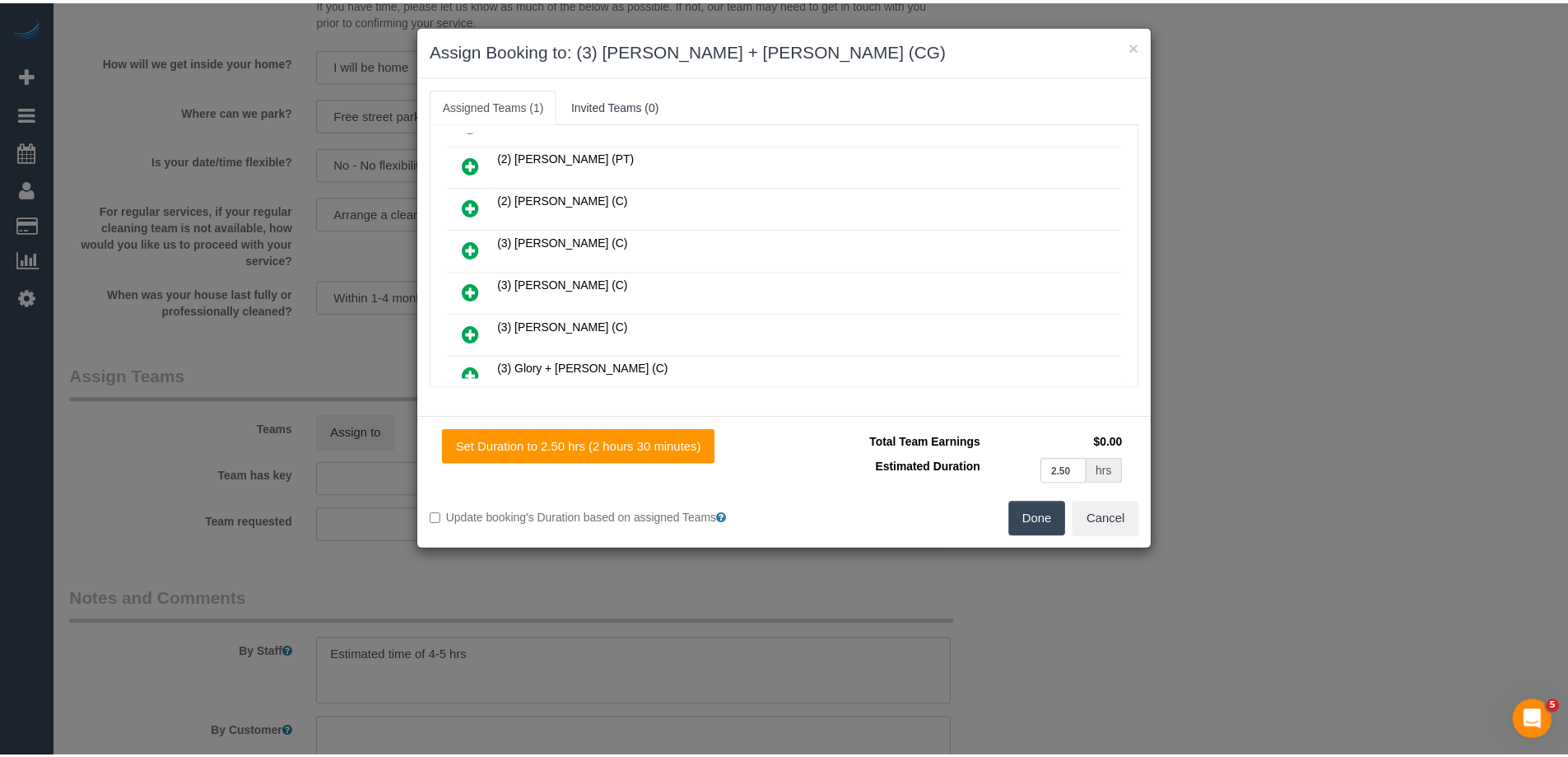
scroll to position [451, 0]
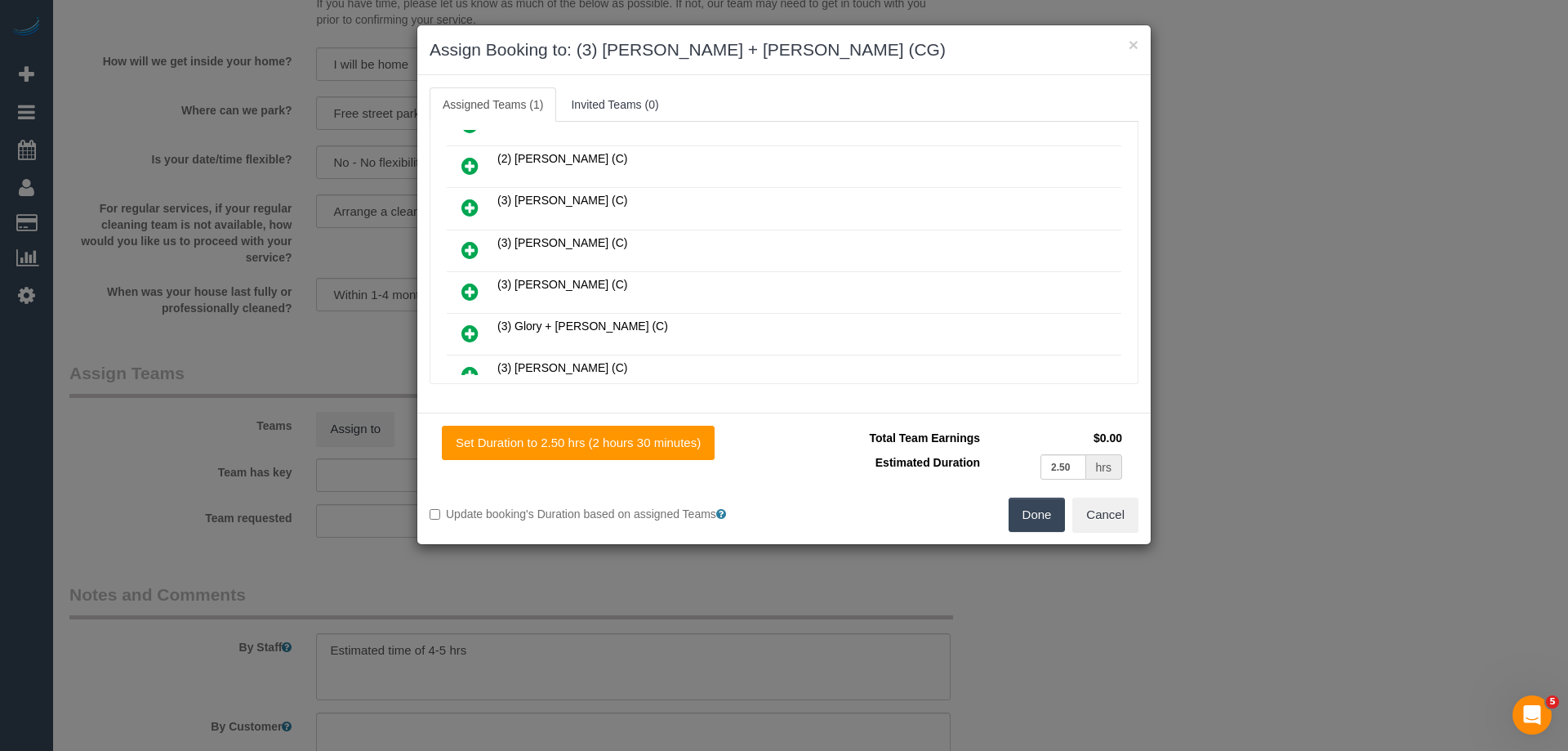
click at [1018, 514] on button "Done" at bounding box center [1037, 515] width 57 height 34
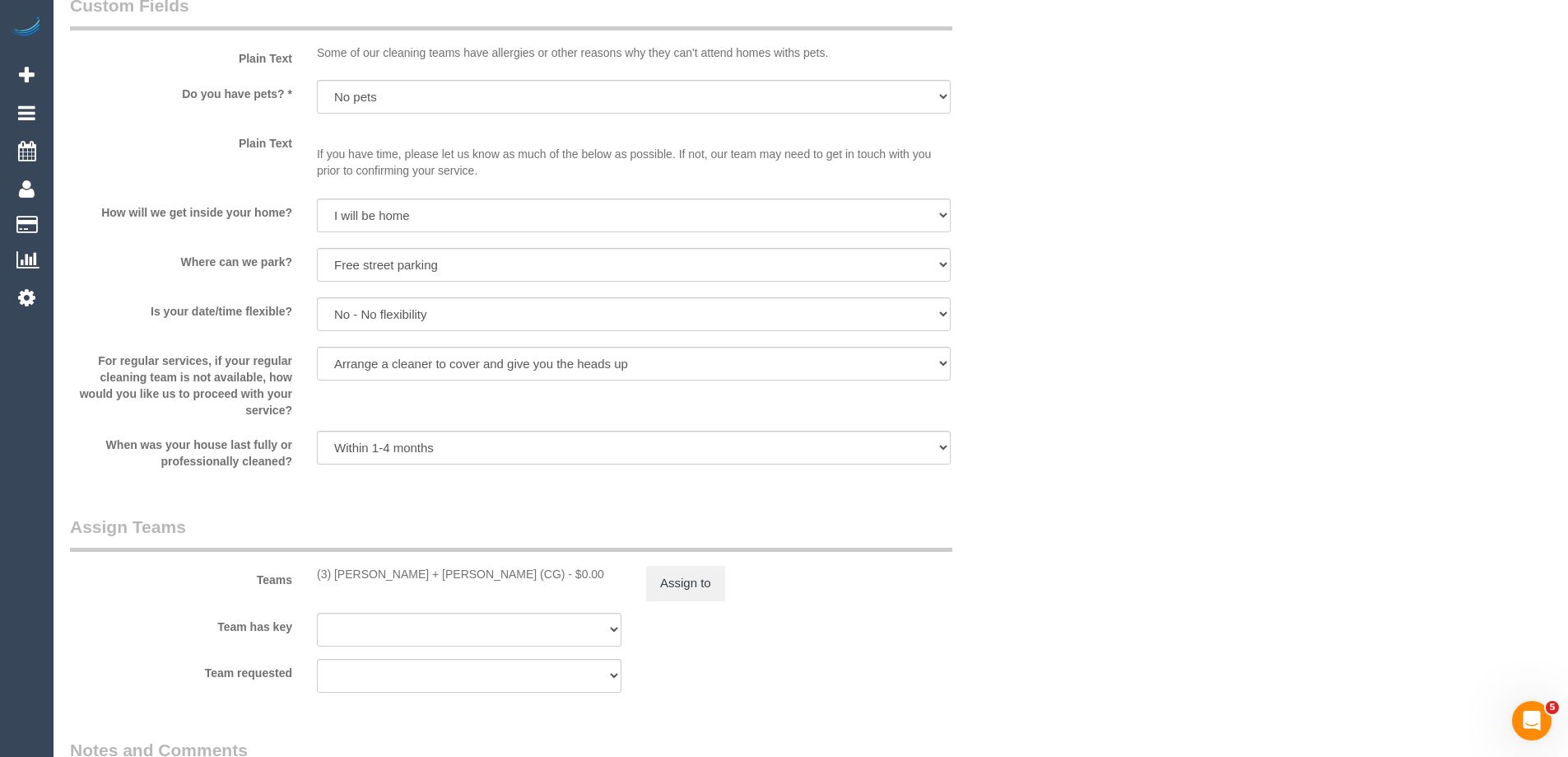
scroll to position [2305, 0]
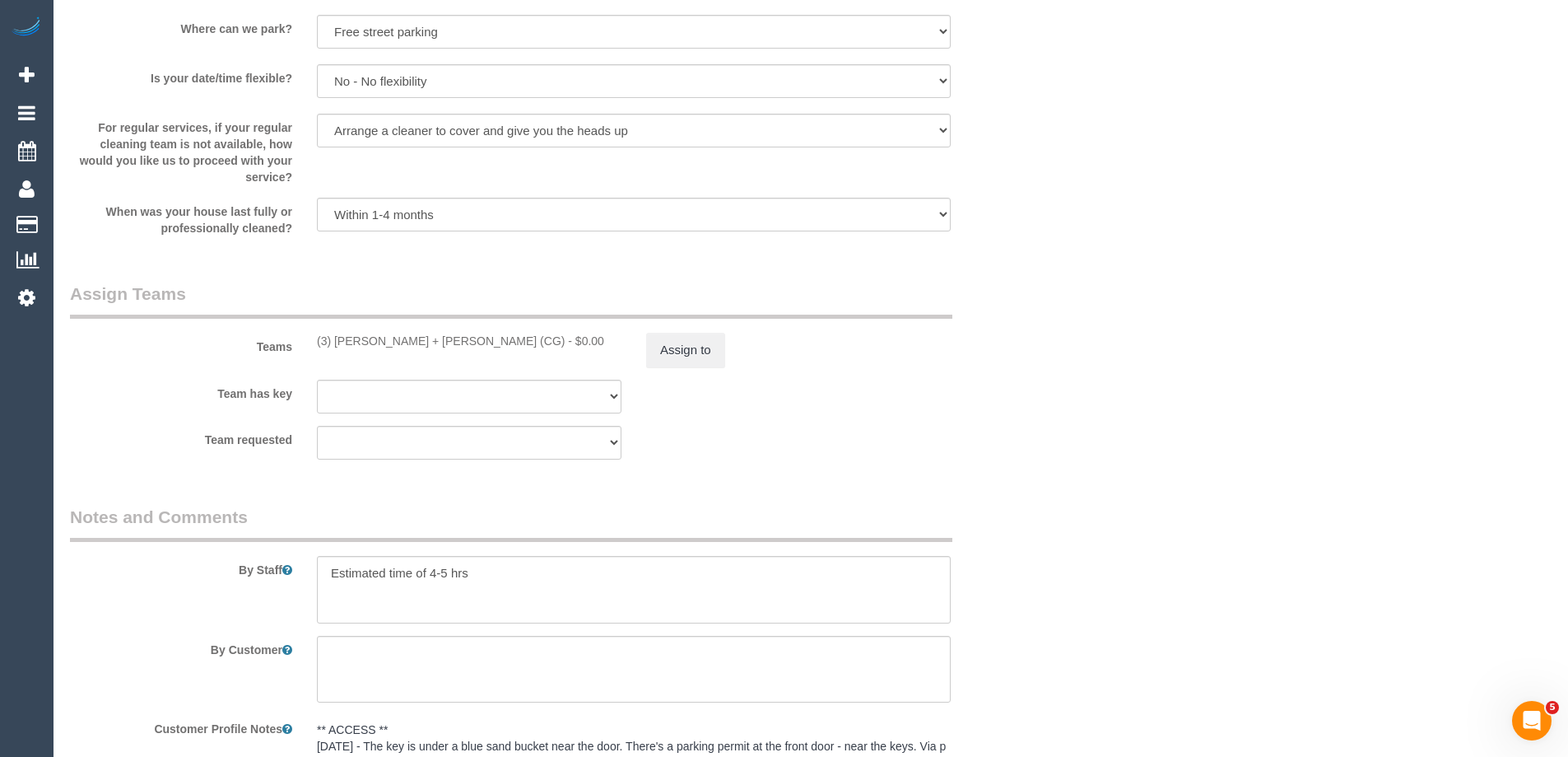
click at [674, 370] on sui-booking-teams "Teams (3) Bansari + Bhavesh (CG) - $0.00 Assign to Team has key (0) Office (1) …" at bounding box center [551, 371] width 963 height 178
click at [691, 360] on button "Assign to" at bounding box center [685, 350] width 79 height 34
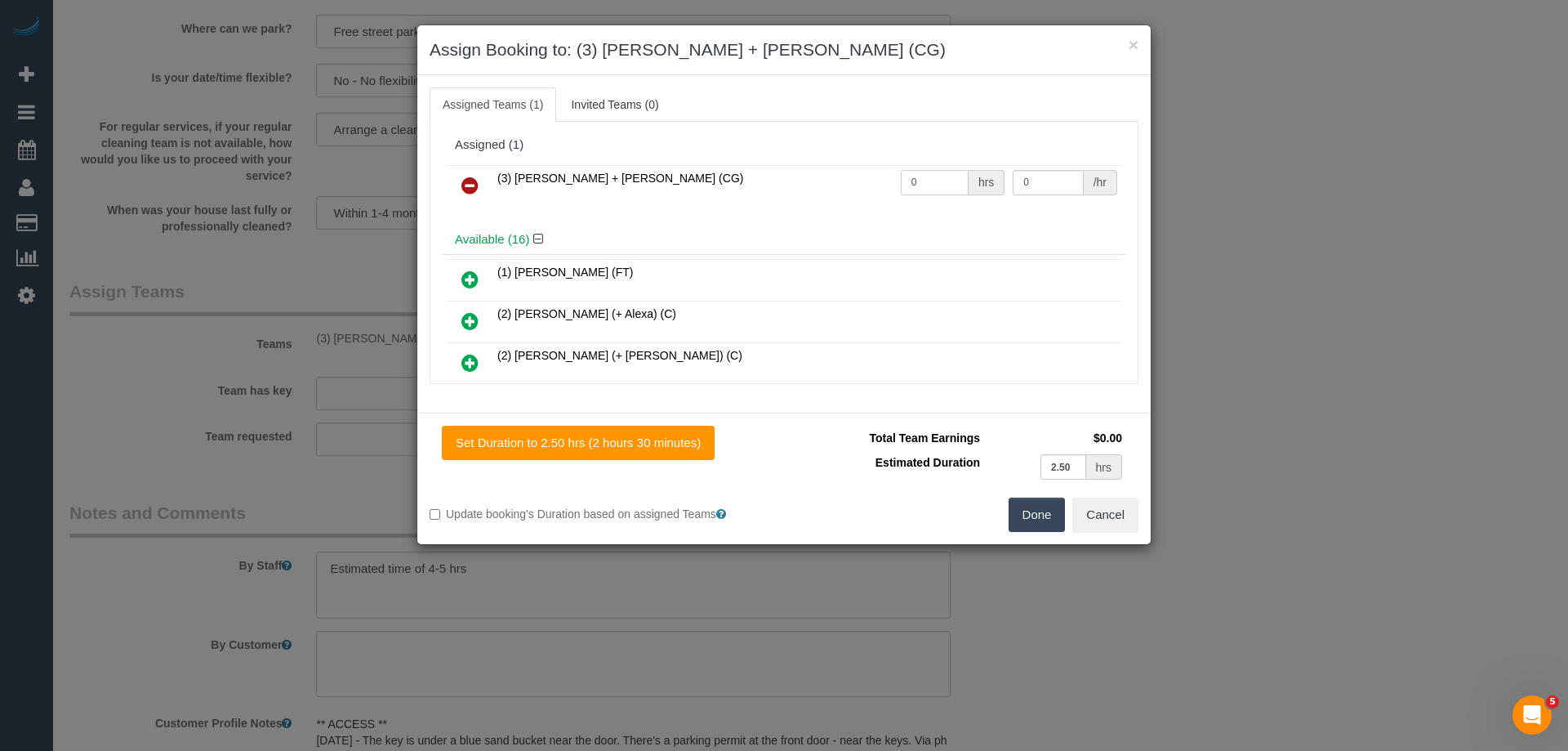
drag, startPoint x: 930, startPoint y: 186, endPoint x: 811, endPoint y: 174, distance: 119.6
click at [811, 174] on tr "(3) Bansari + Bhavesh (CG) 0 hrs 0 /hr" at bounding box center [783, 186] width 674 height 42
type input "1"
click at [888, 183] on tr "(3) Bansari + Bhavesh (CG) 1 hrs 0 /hr" at bounding box center [783, 186] width 674 height 42
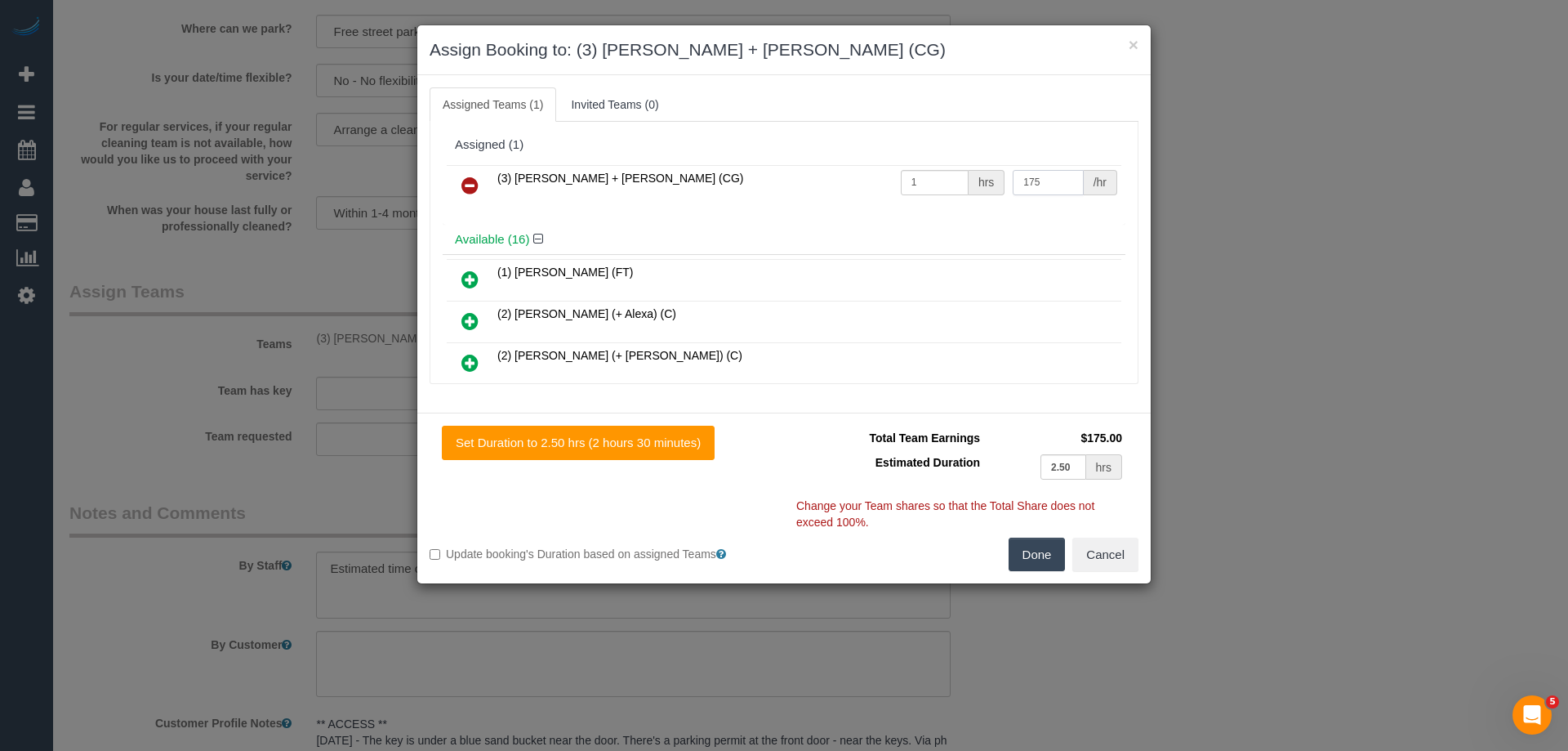
type input "175"
click at [1039, 552] on button "Done" at bounding box center [1037, 555] width 57 height 34
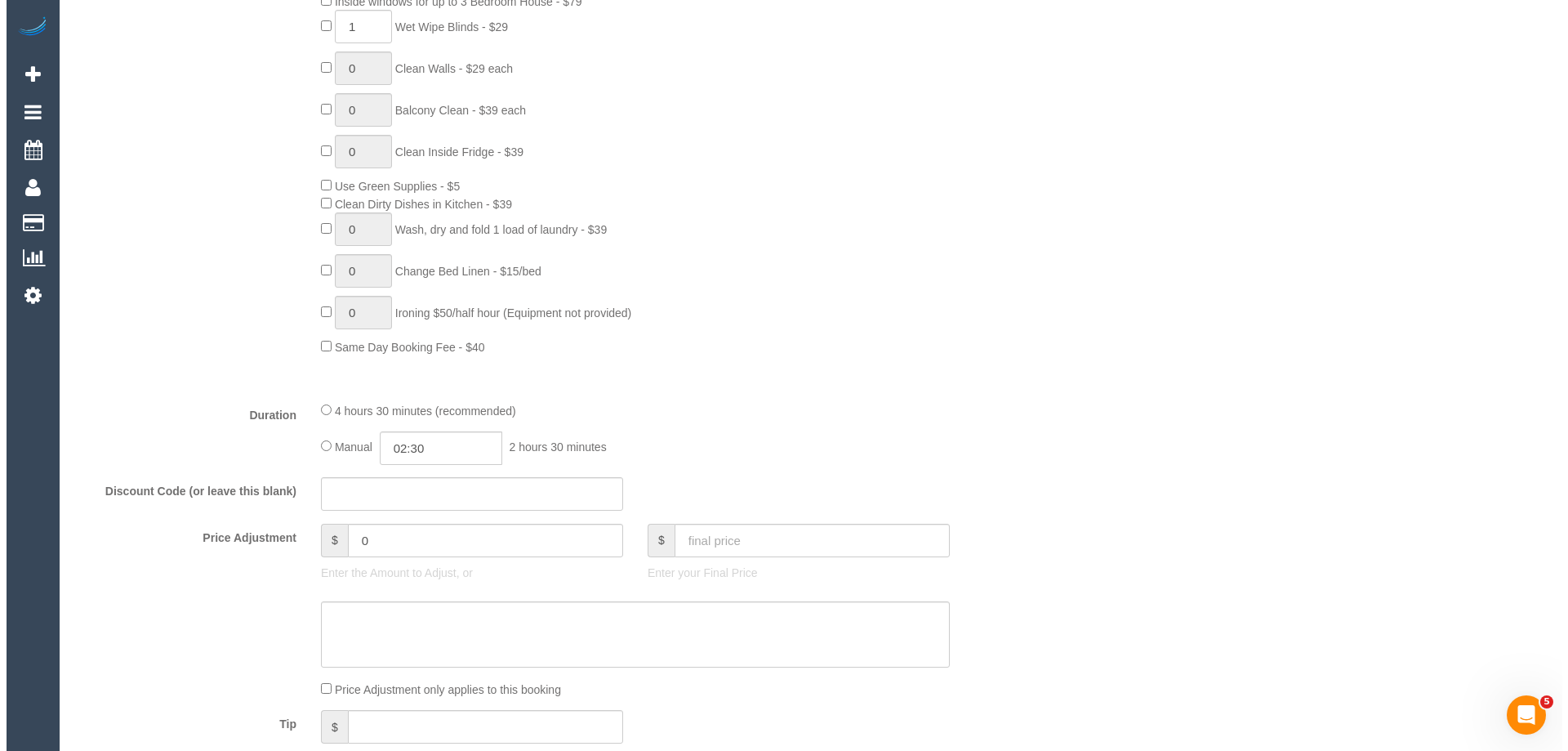
scroll to position [0, 0]
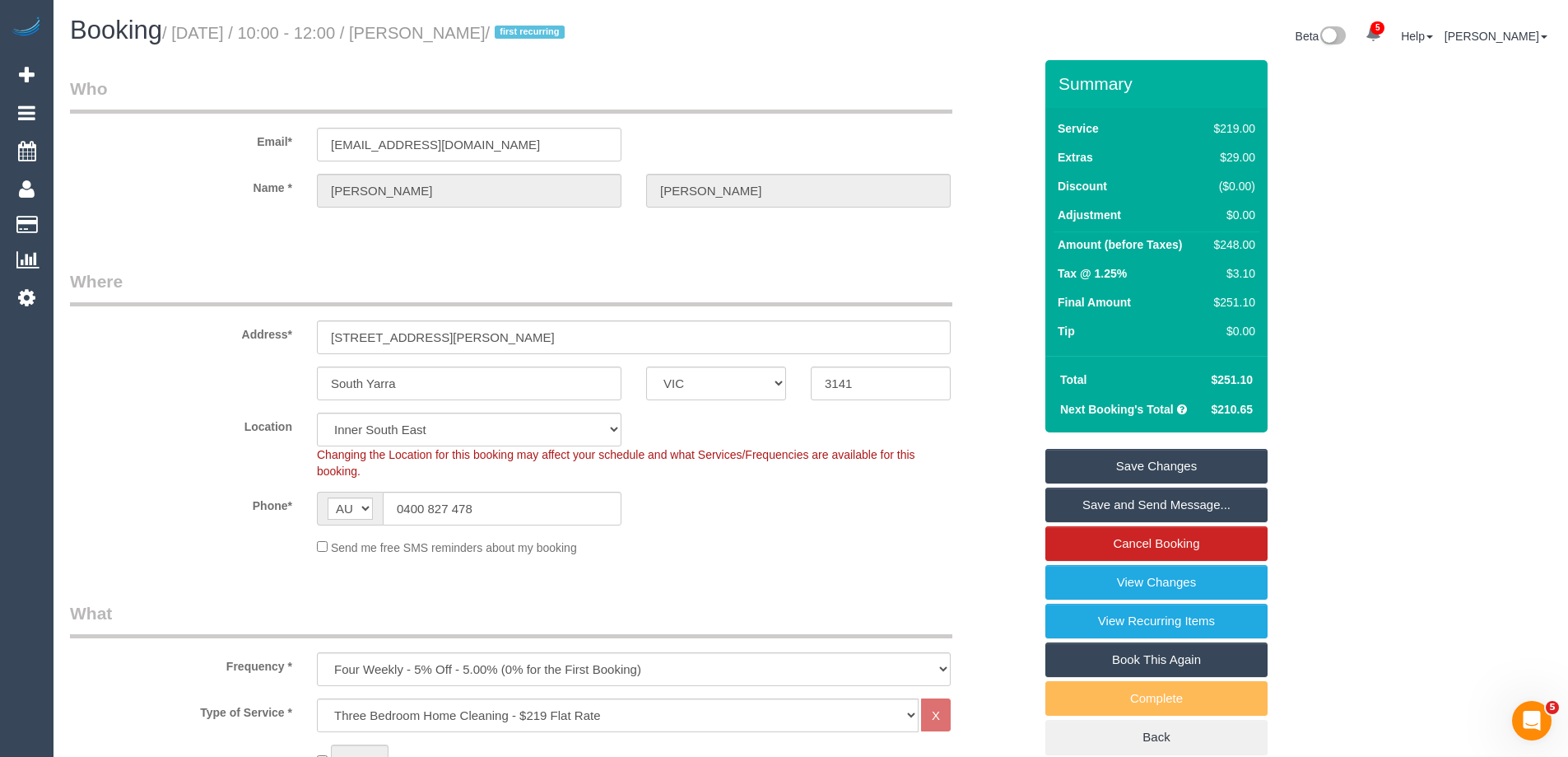
drag, startPoint x: 579, startPoint y: 33, endPoint x: 453, endPoint y: 32, distance: 126.0
click at [453, 32] on small "/ September 18, 2025 / 10:00 - 12:00 / Martin Karpowicz / first recurring" at bounding box center [366, 32] width 407 height 18
copy small "Martin Karpowicz"
click at [1075, 471] on link "Save Changes" at bounding box center [1156, 465] width 223 height 34
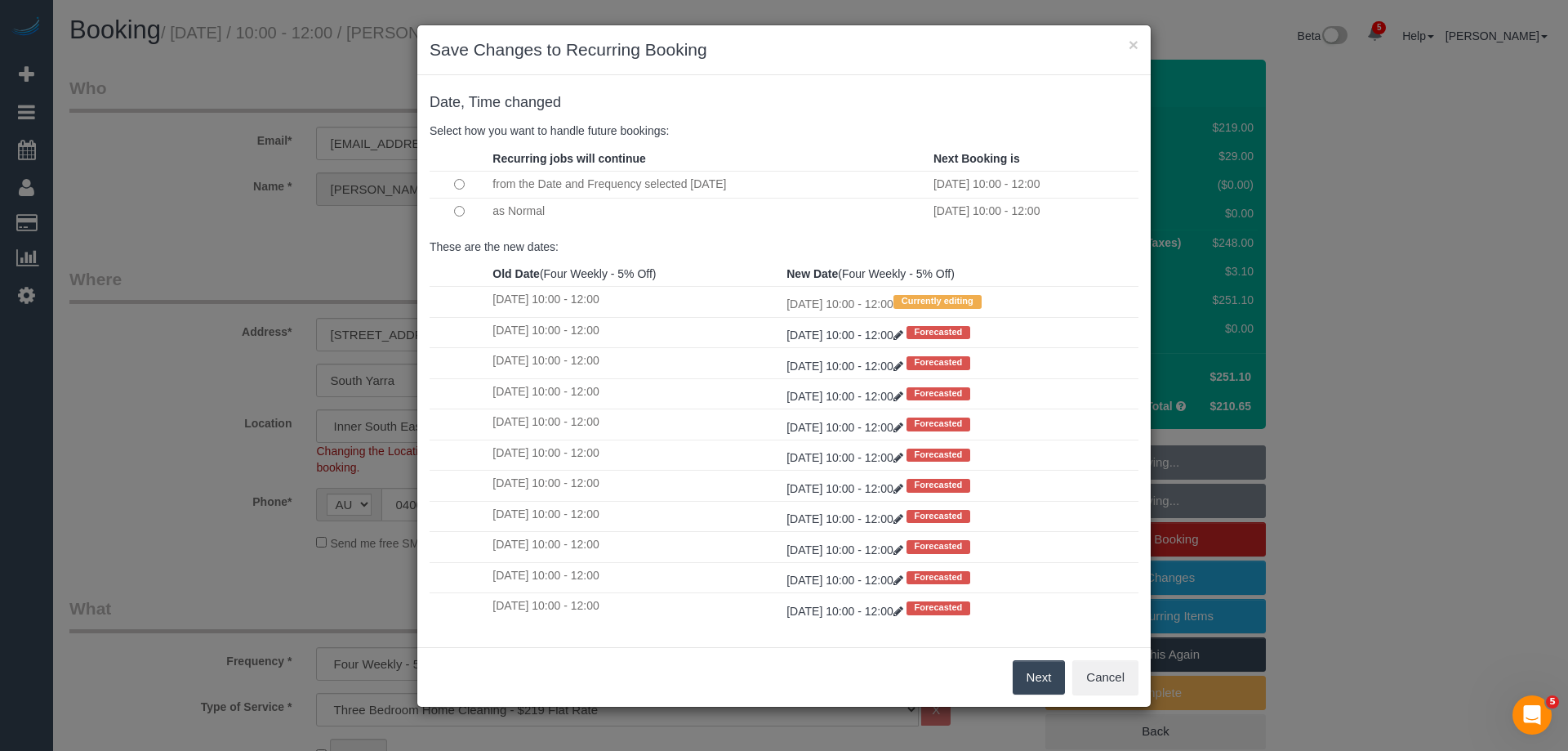
click at [1032, 678] on button "Next" at bounding box center [1039, 677] width 53 height 34
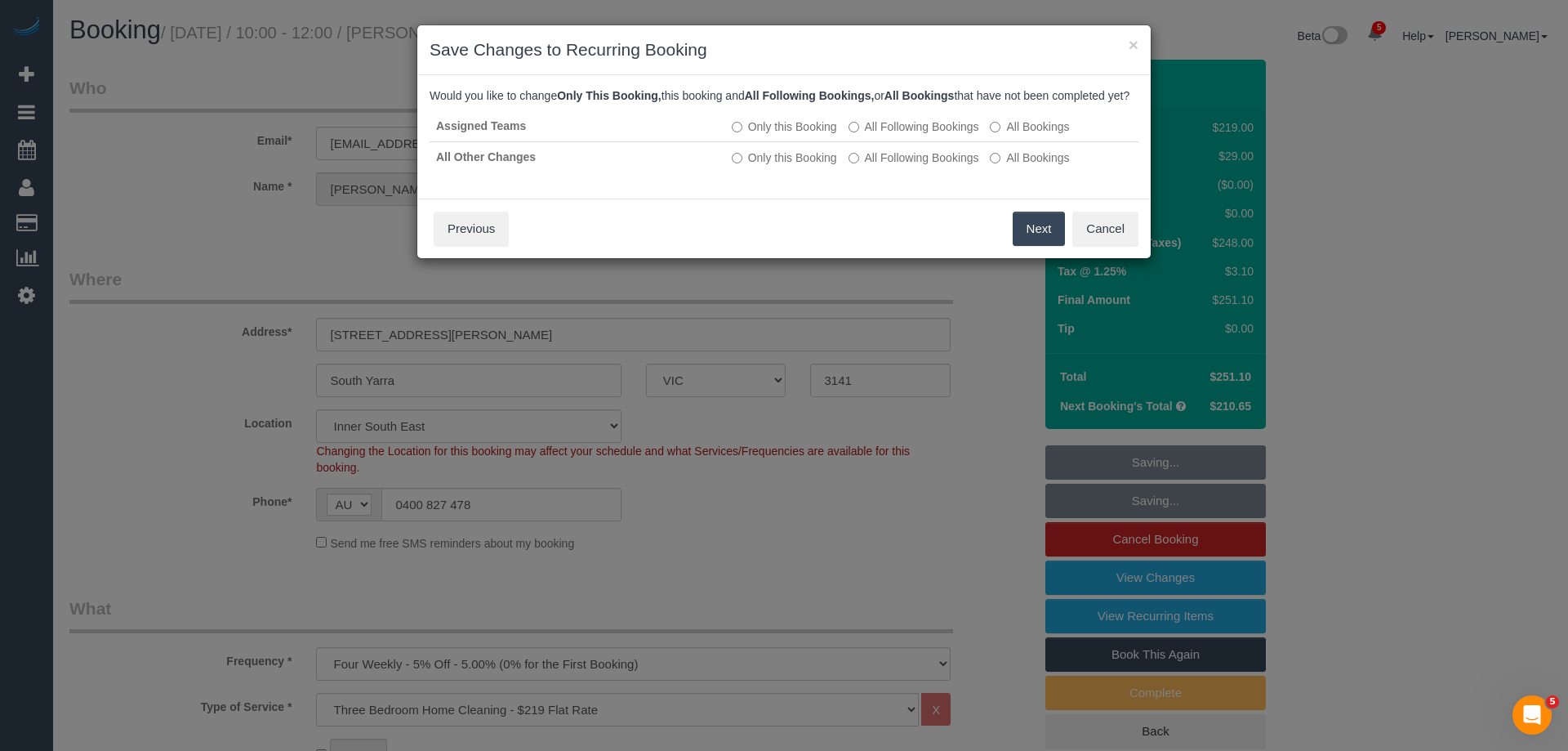
click at [1013, 242] on button "Next" at bounding box center [1039, 229] width 53 height 34
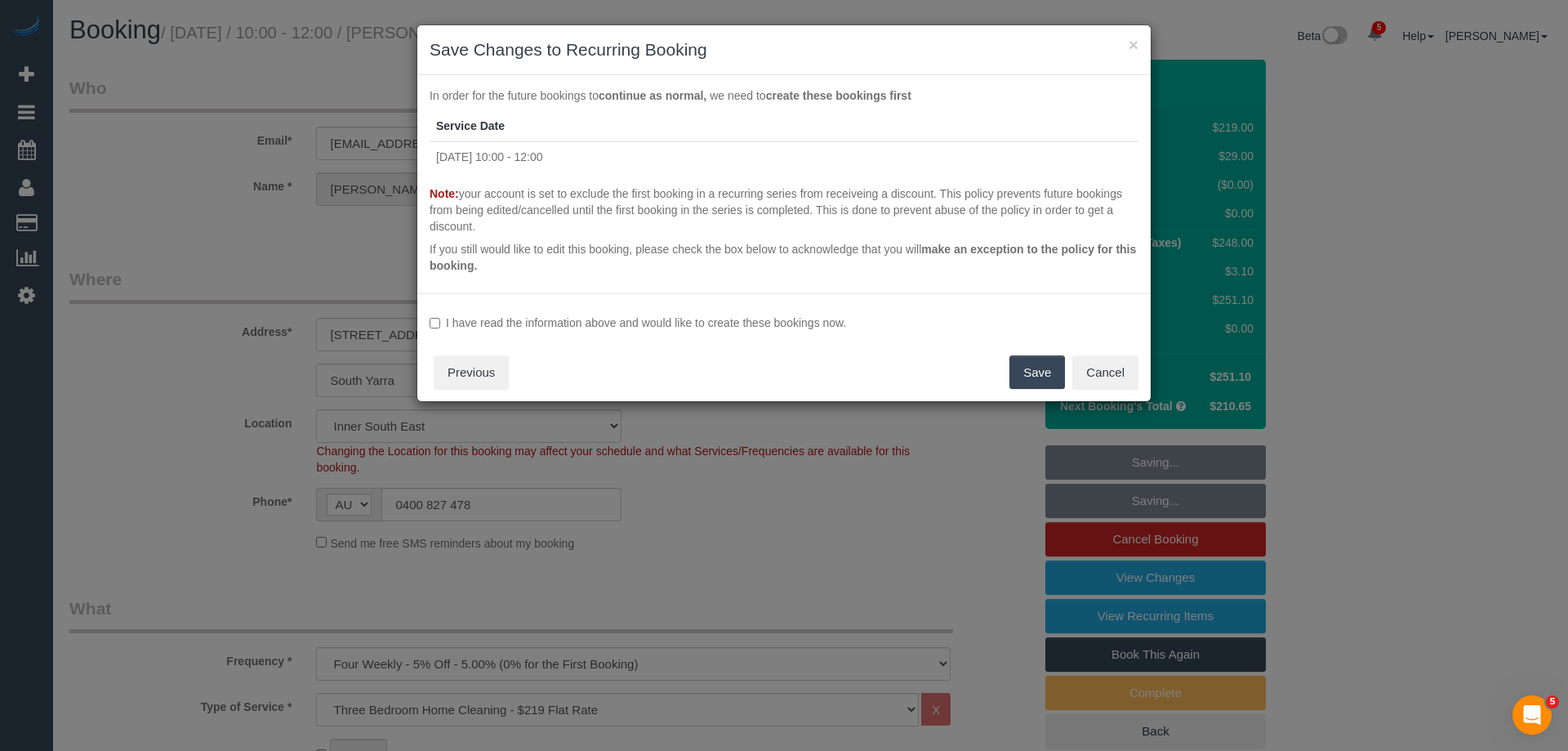
click at [516, 327] on label "I have read the information above and would like to create these bookings now." at bounding box center [784, 322] width 709 height 16
click at [517, 324] on label "I have read the information above and would like to create these bookings now." at bounding box center [784, 322] width 709 height 16
click at [1028, 373] on button "Save" at bounding box center [1037, 373] width 56 height 34
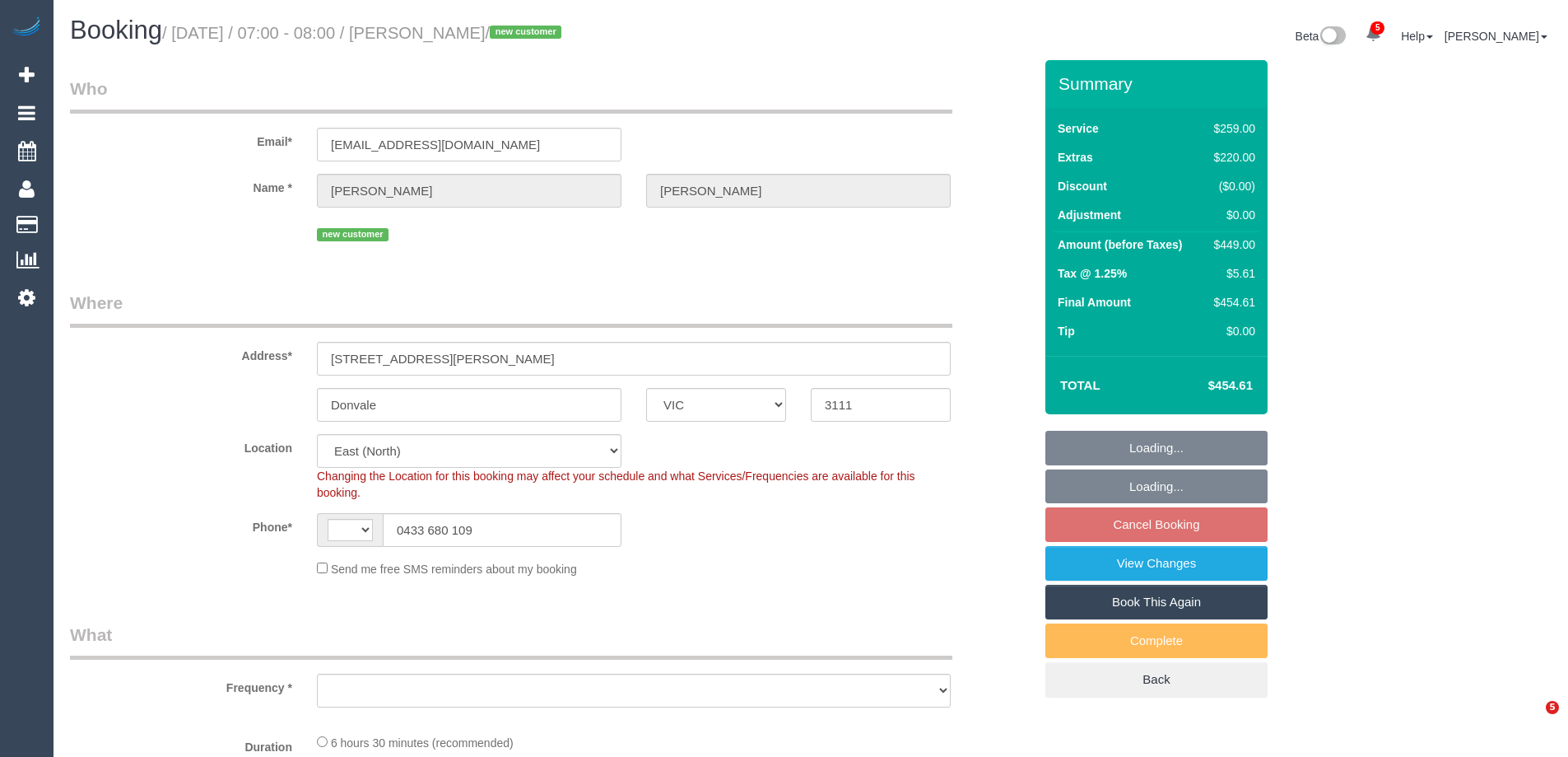
select select "VIC"
select select "string:AU"
select select "object:496"
select select "string:stripe-pm_1S5fd92GScqysDRVRsEHxysh"
select select "number:28"
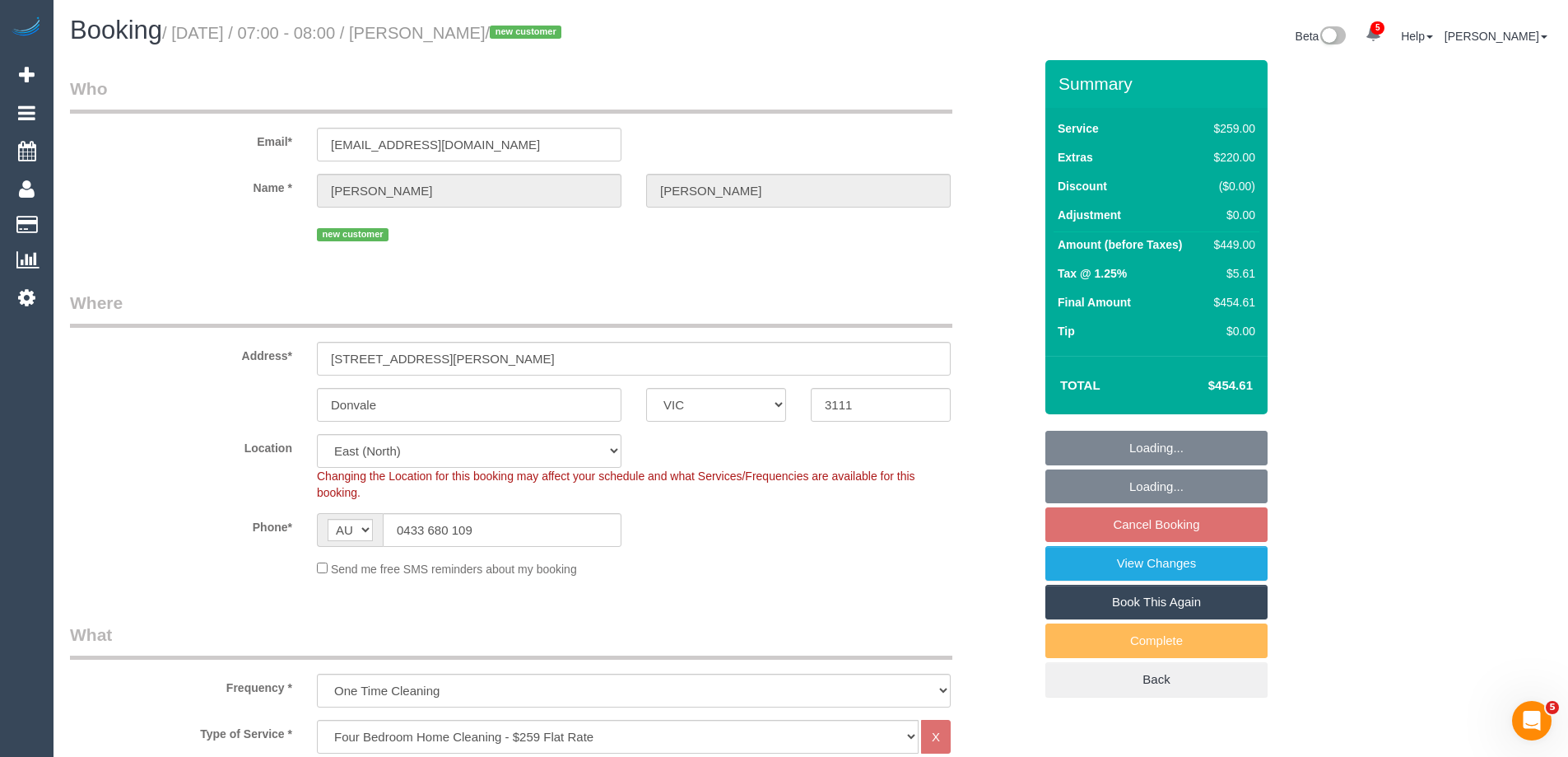
select select "number:16"
select select "number:18"
select select "number:25"
select select "object:908"
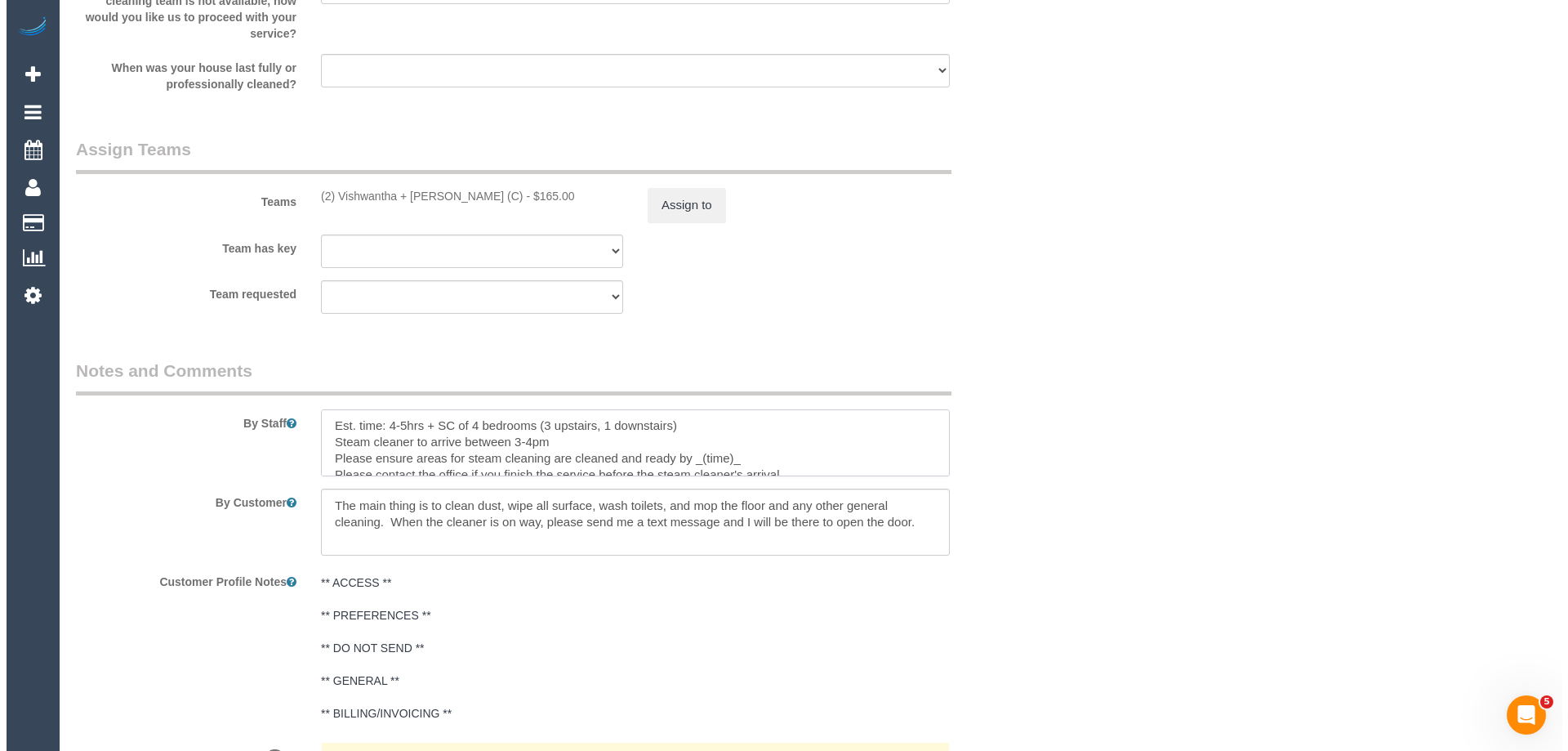
scroll to position [49, 0]
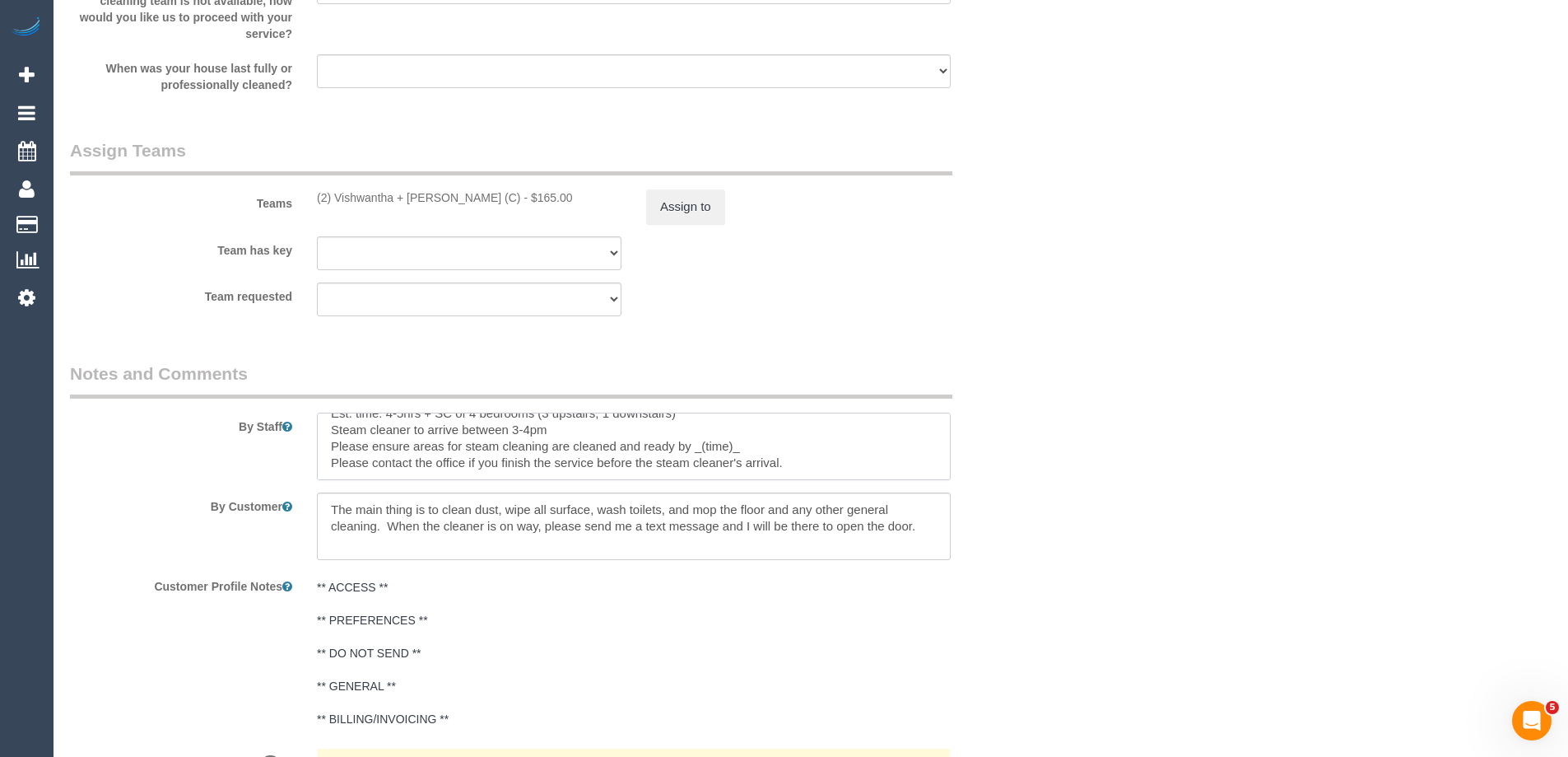
drag, startPoint x: 537, startPoint y: 426, endPoint x: 517, endPoint y: 439, distance: 23.9
click at [517, 449] on textarea at bounding box center [634, 446] width 634 height 68
click at [697, 443] on textarea at bounding box center [634, 446] width 634 height 68
type textarea "Please contact 30min prior to arrival on 0433 680 109 Est. time: 4-5hrs + SC of…"
click at [666, 200] on button "Assign to" at bounding box center [685, 206] width 79 height 34
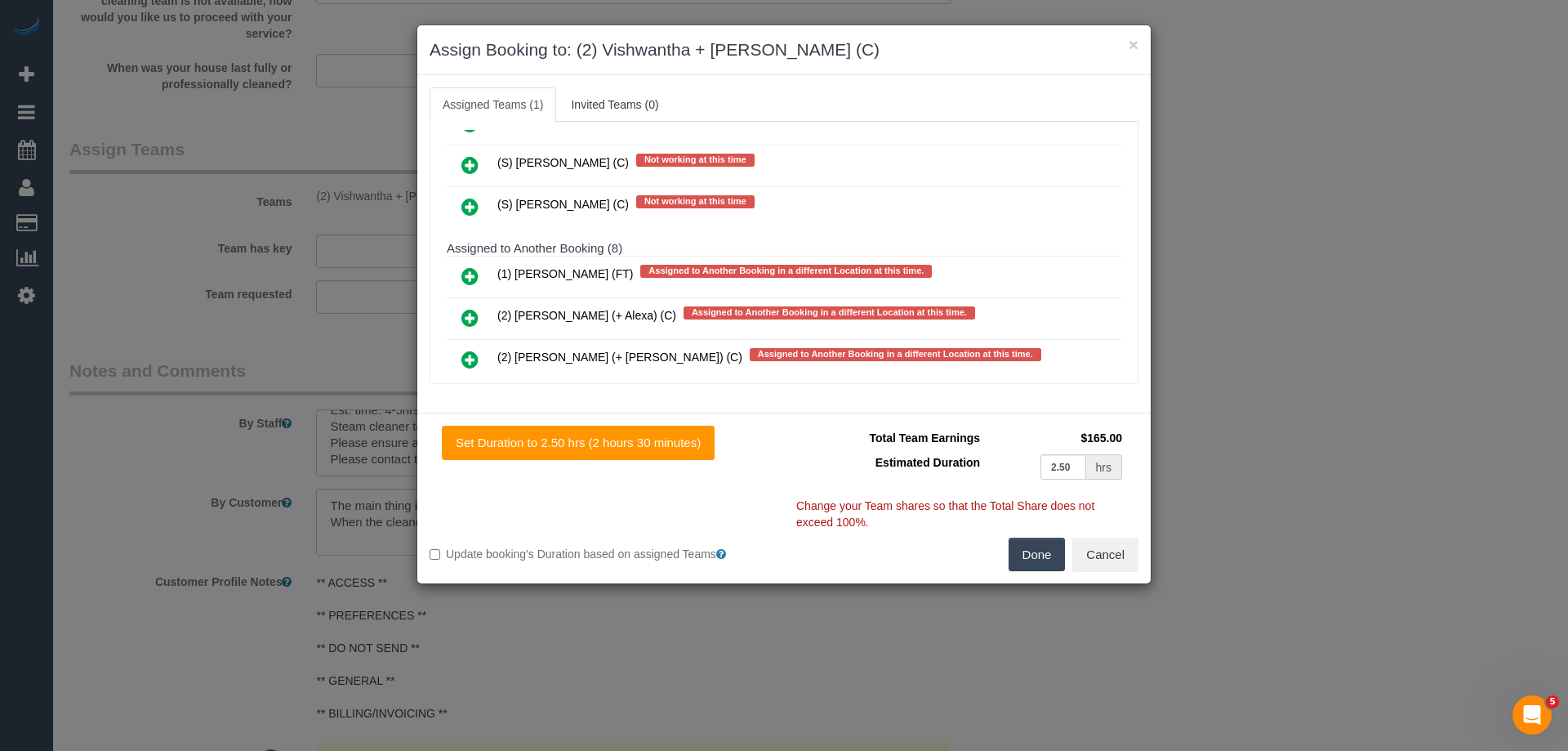
scroll to position [2532, 0]
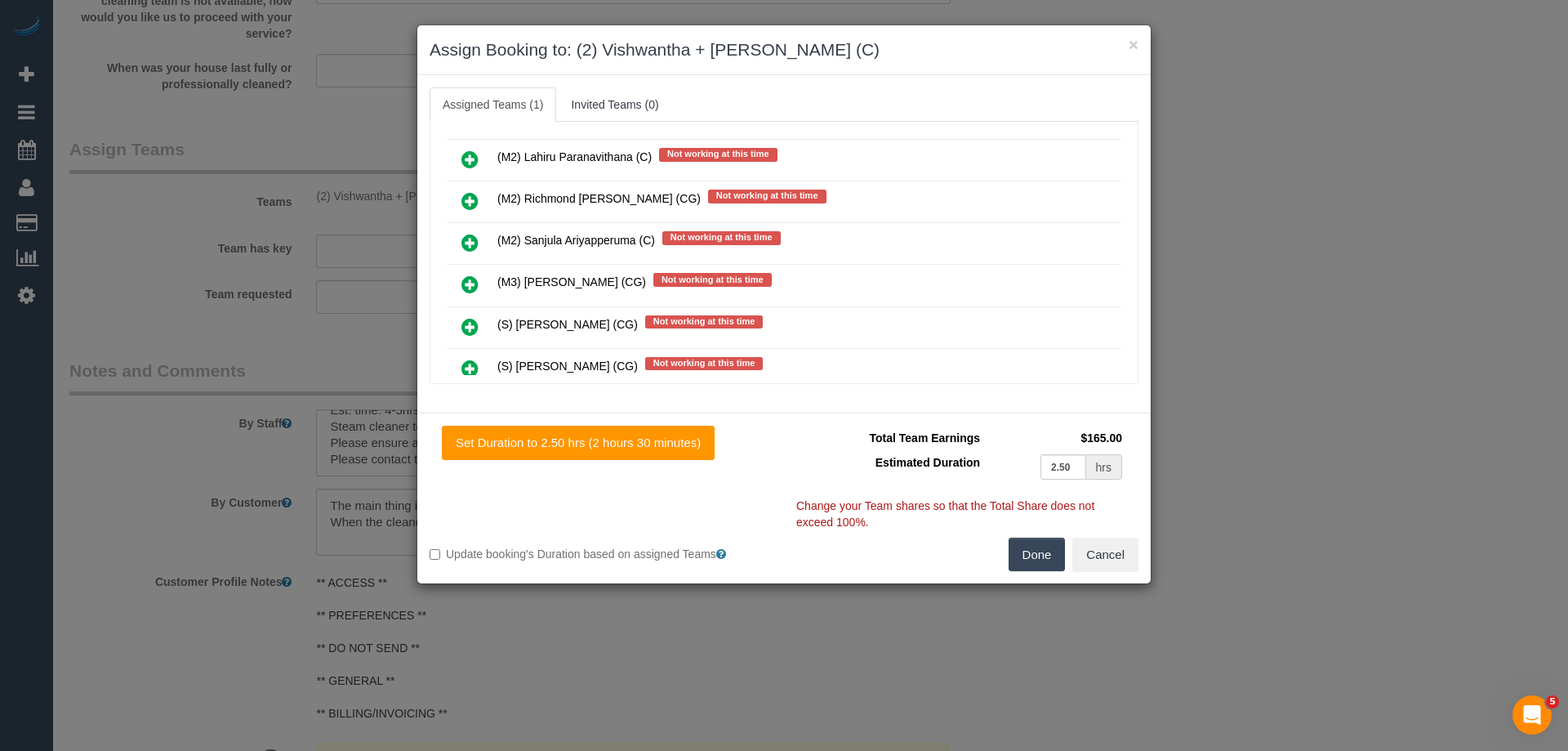
click at [483, 274] on link at bounding box center [469, 284] width 38 height 32
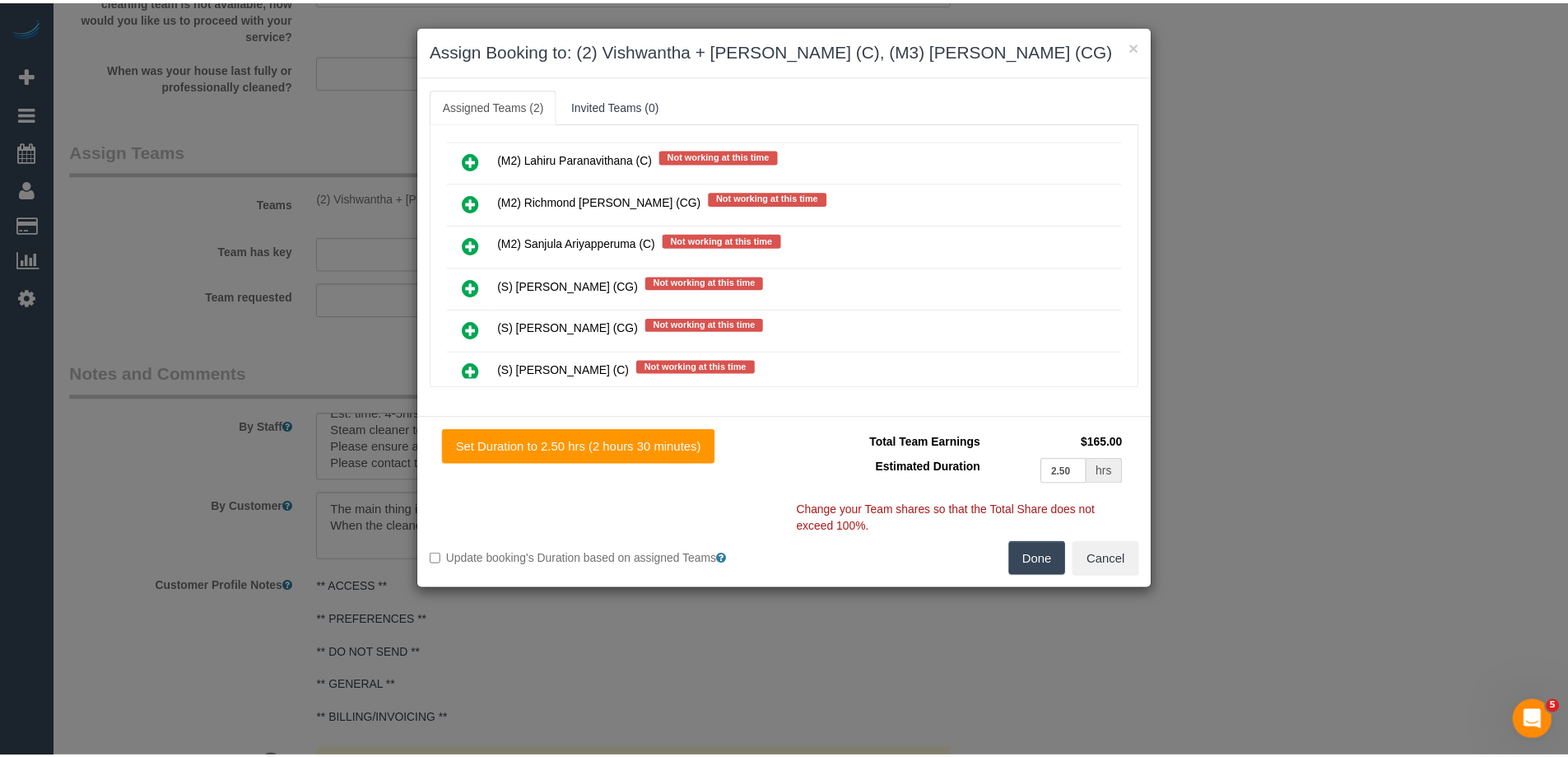
scroll to position [0, 0]
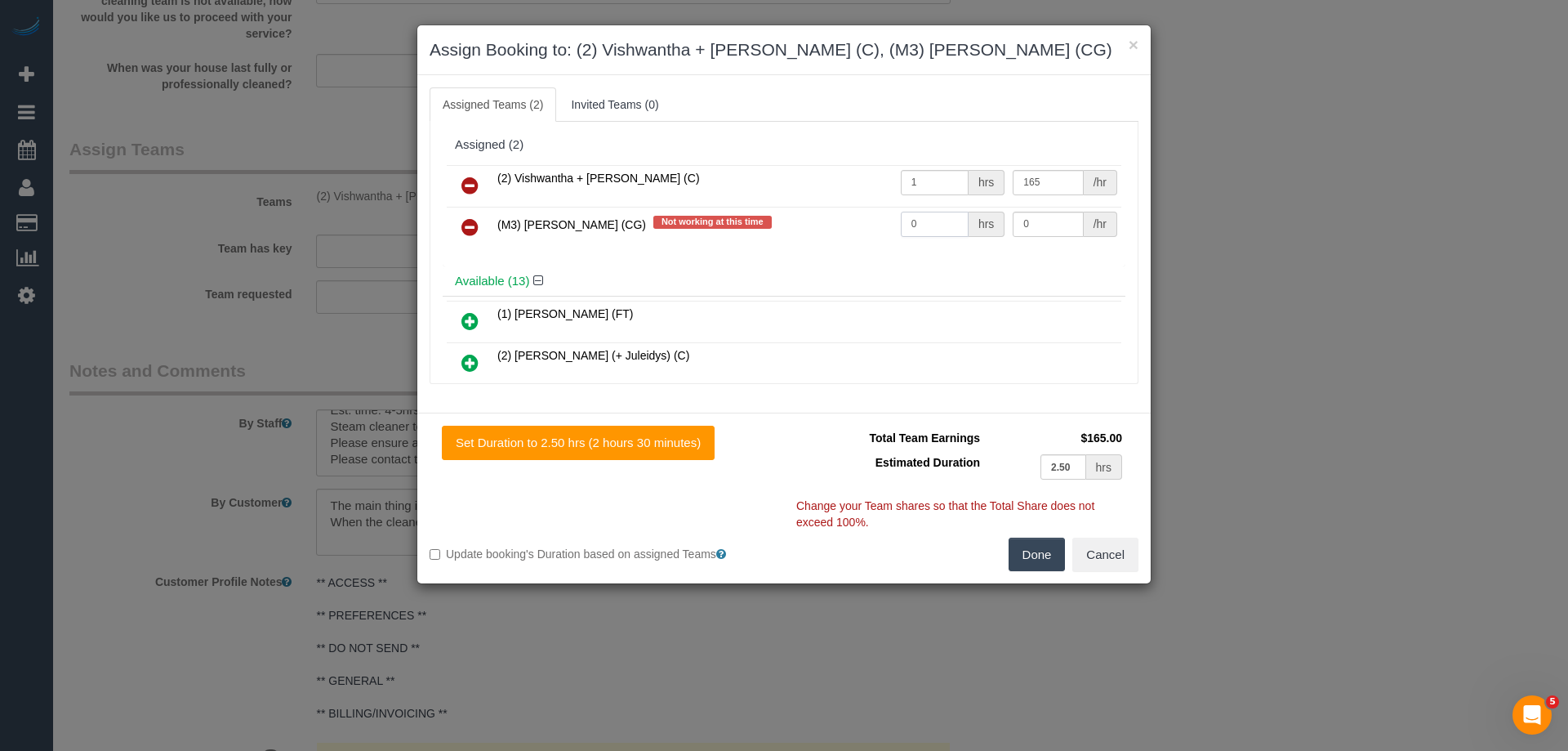
drag, startPoint x: 933, startPoint y: 223, endPoint x: 850, endPoint y: 216, distance: 83.3
click at [850, 216] on tr "(M3) [PERSON_NAME] (CG) Not working at this time 0 hrs 0 /hr" at bounding box center [783, 228] width 674 height 42
type input "1"
drag, startPoint x: 1039, startPoint y: 222, endPoint x: 957, endPoint y: 219, distance: 82.1
click at [957, 219] on tr "(M3) [PERSON_NAME] (CG) Not working at this time 1 hrs 0 /hr" at bounding box center [783, 228] width 674 height 42
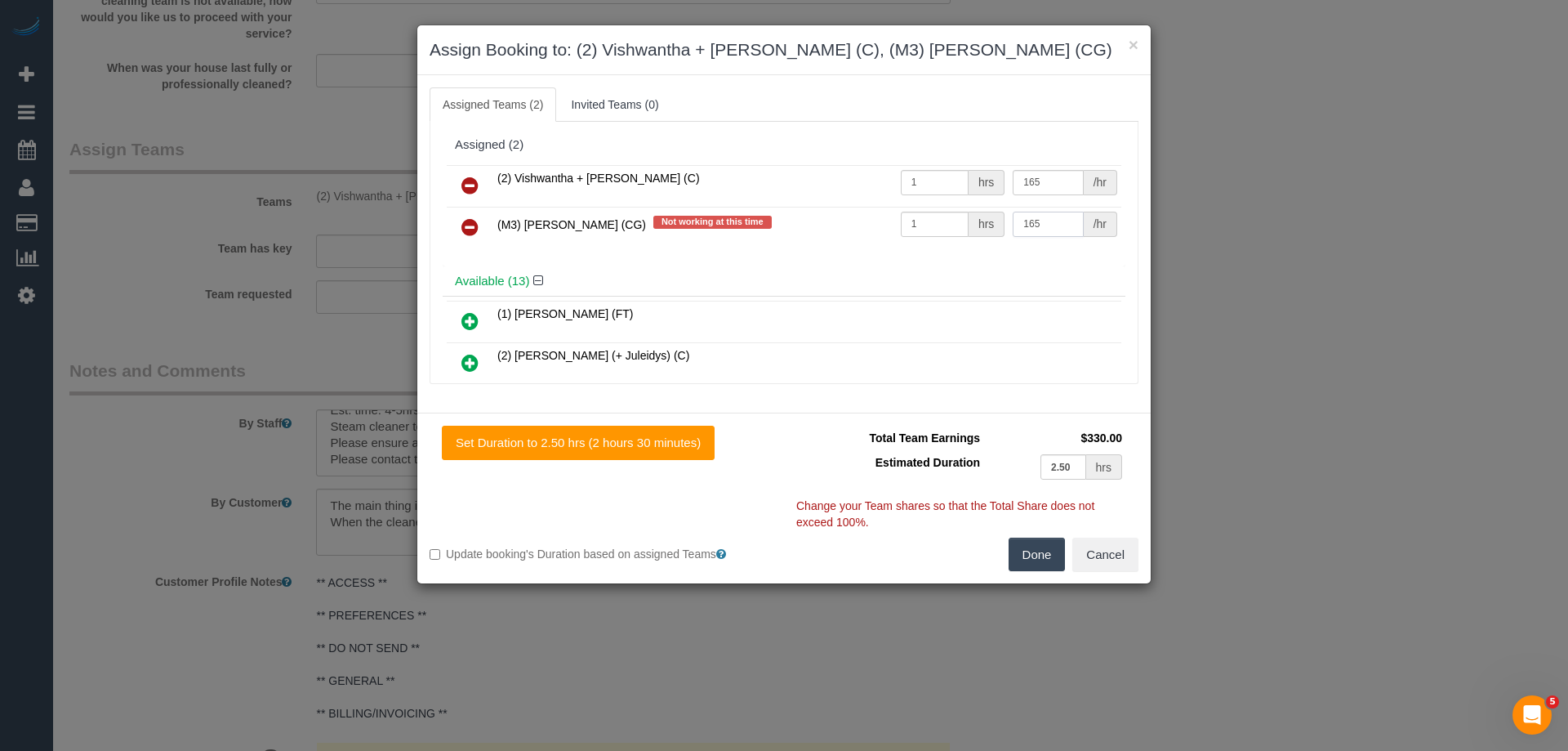
type input "165"
click at [1033, 553] on button "Done" at bounding box center [1037, 555] width 57 height 34
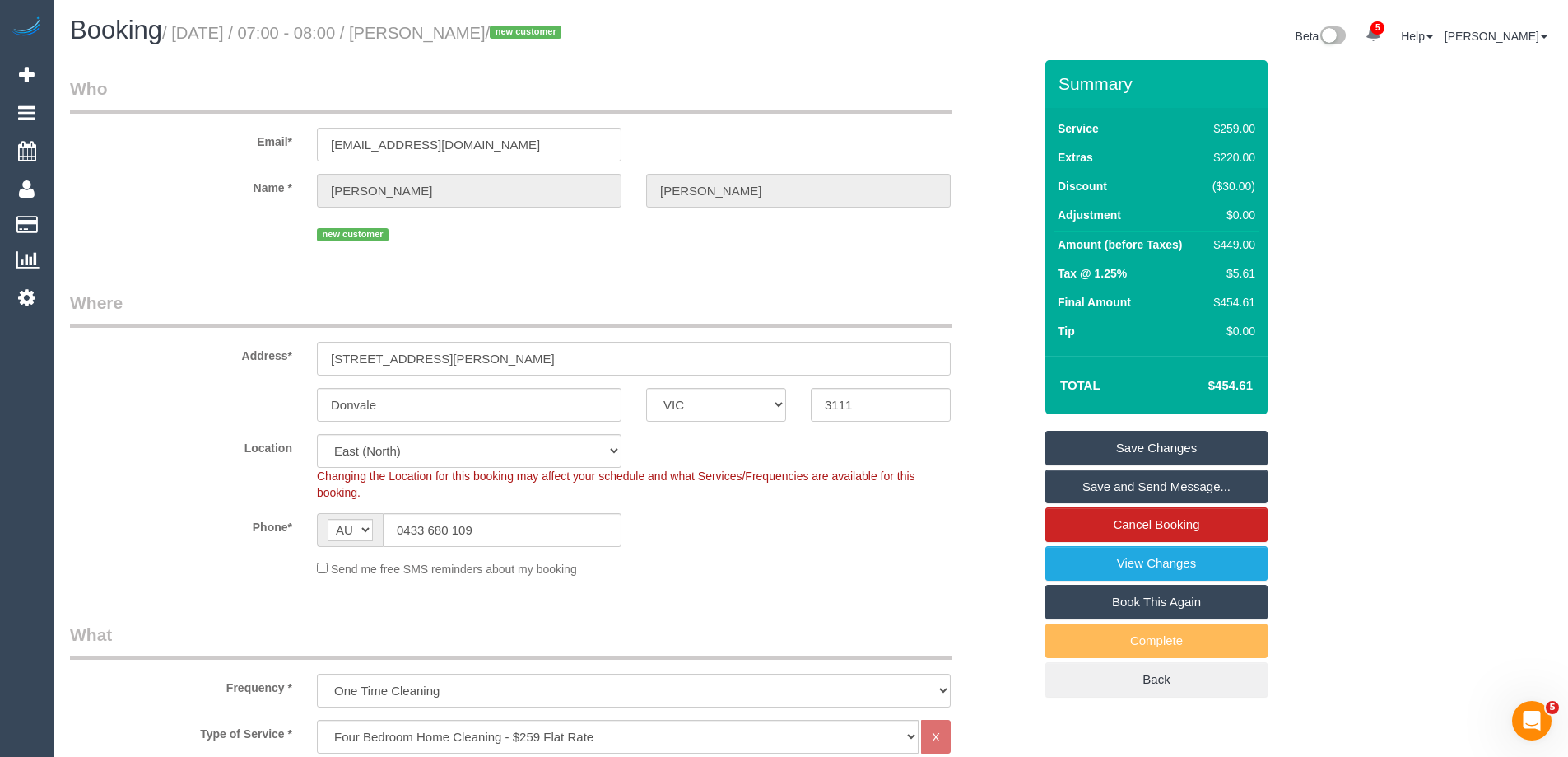
drag, startPoint x: 516, startPoint y: 32, endPoint x: 458, endPoint y: 27, distance: 58.2
click at [458, 27] on small "/ [DATE] / 07:00 - 08:00 / [PERSON_NAME] / new customer" at bounding box center [364, 32] width 404 height 18
copy small "[PERSON_NAME]"
click at [1089, 484] on link "Save and Send Message..." at bounding box center [1156, 487] width 223 height 34
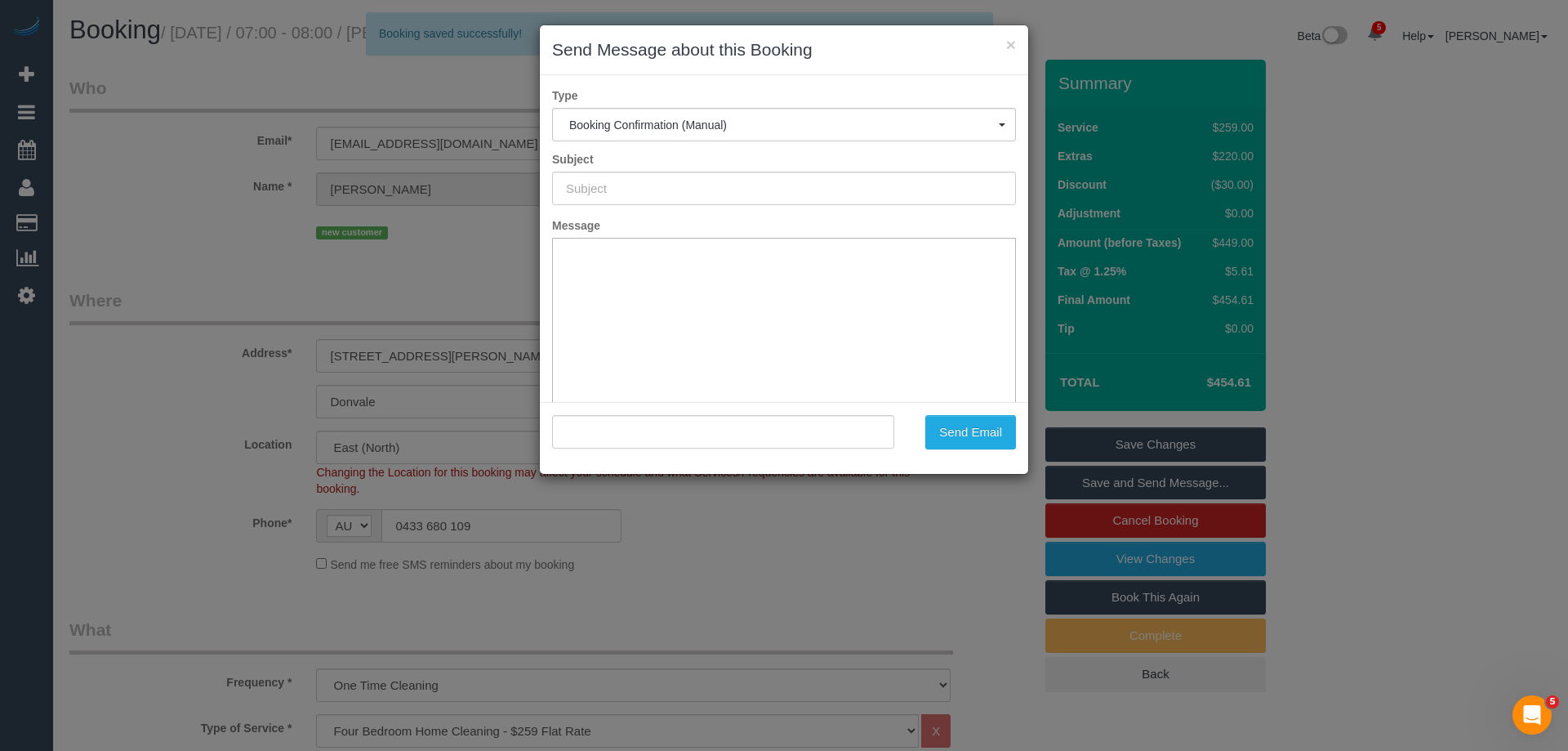
type input "Booking Confirmed"
type input ""[PERSON_NAME]" <[EMAIL_ADDRESS][DOMAIN_NAME]>"
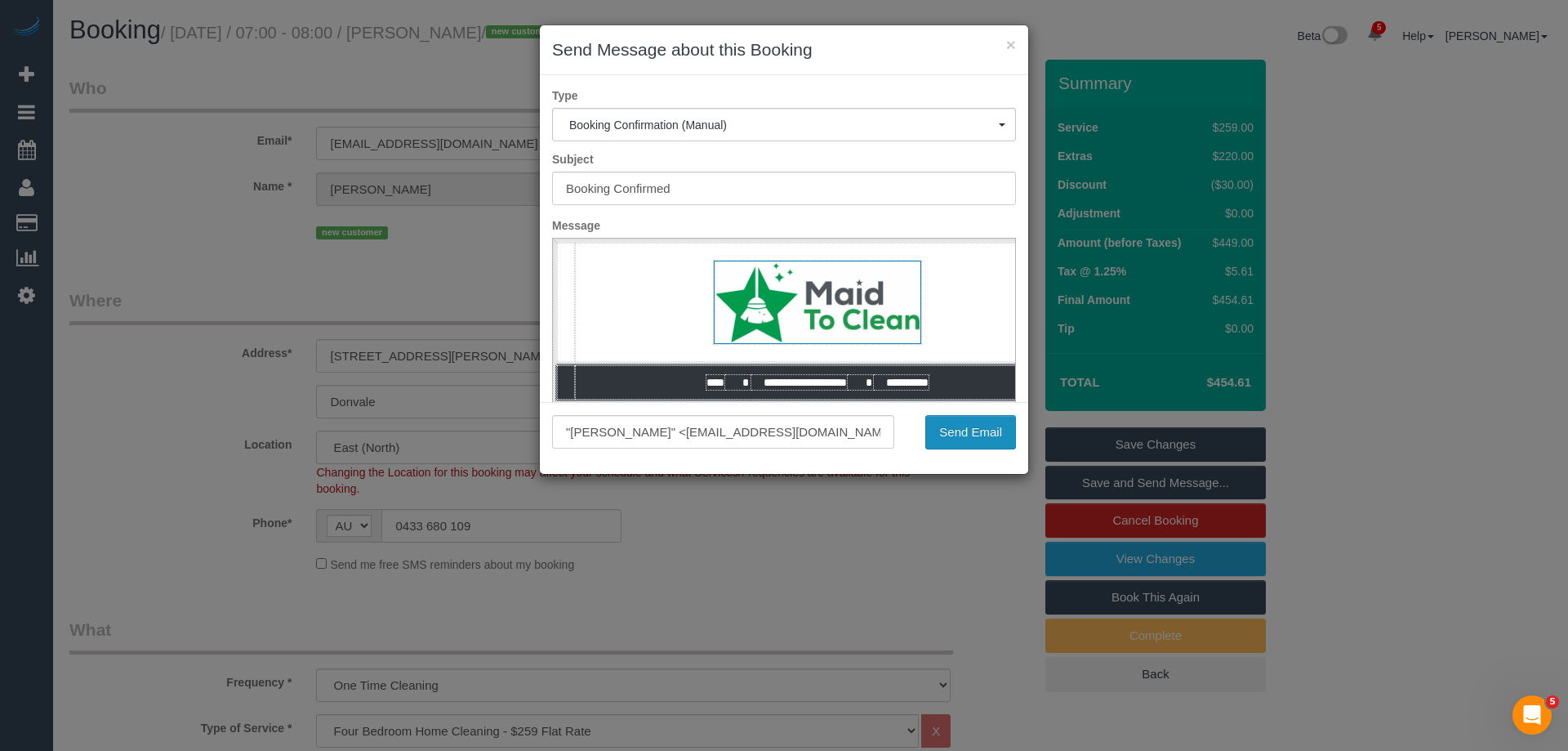
click at [949, 439] on button "Send Email" at bounding box center [971, 432] width 91 height 34
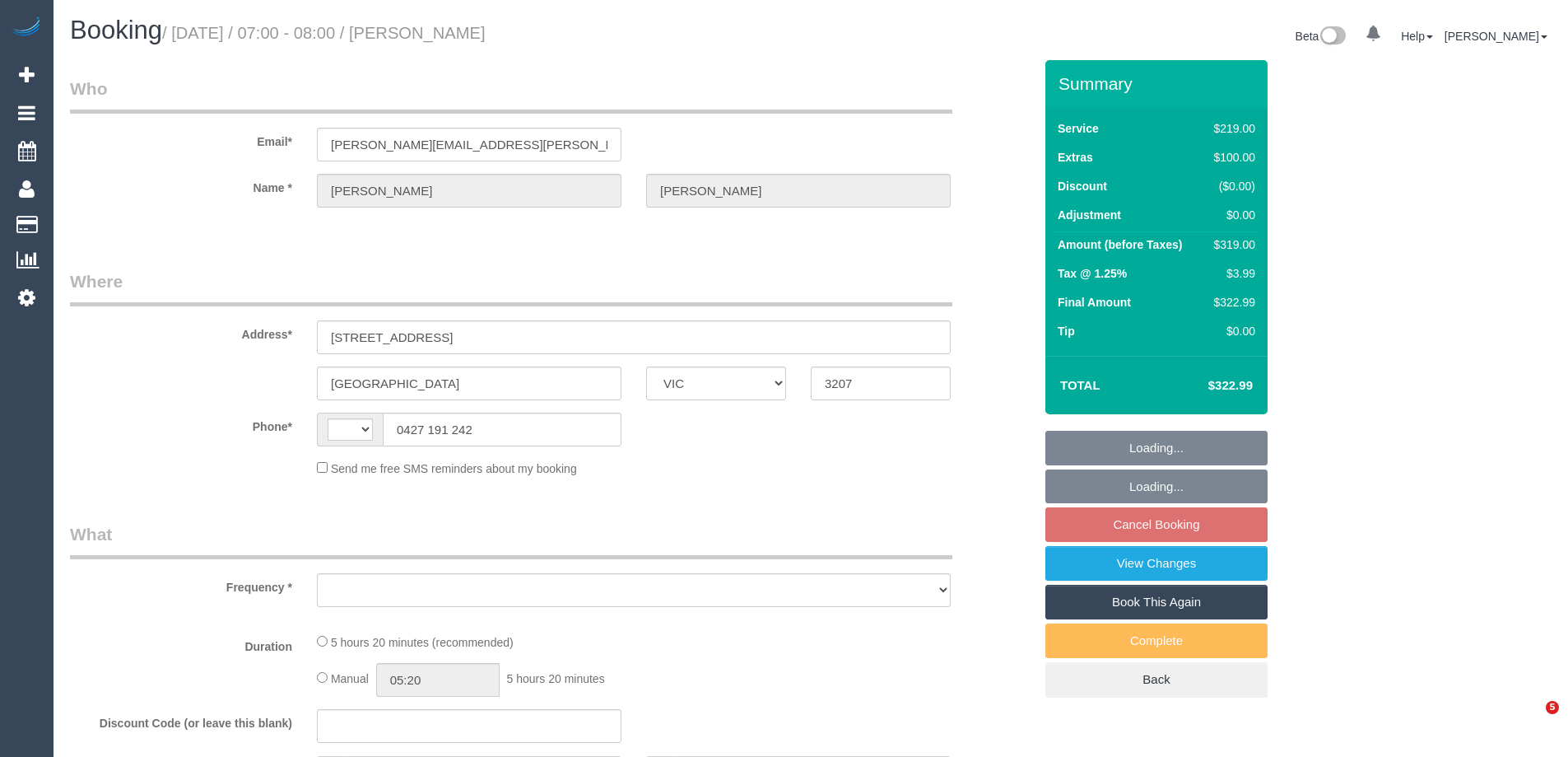
select select "VIC"
select select "object:320"
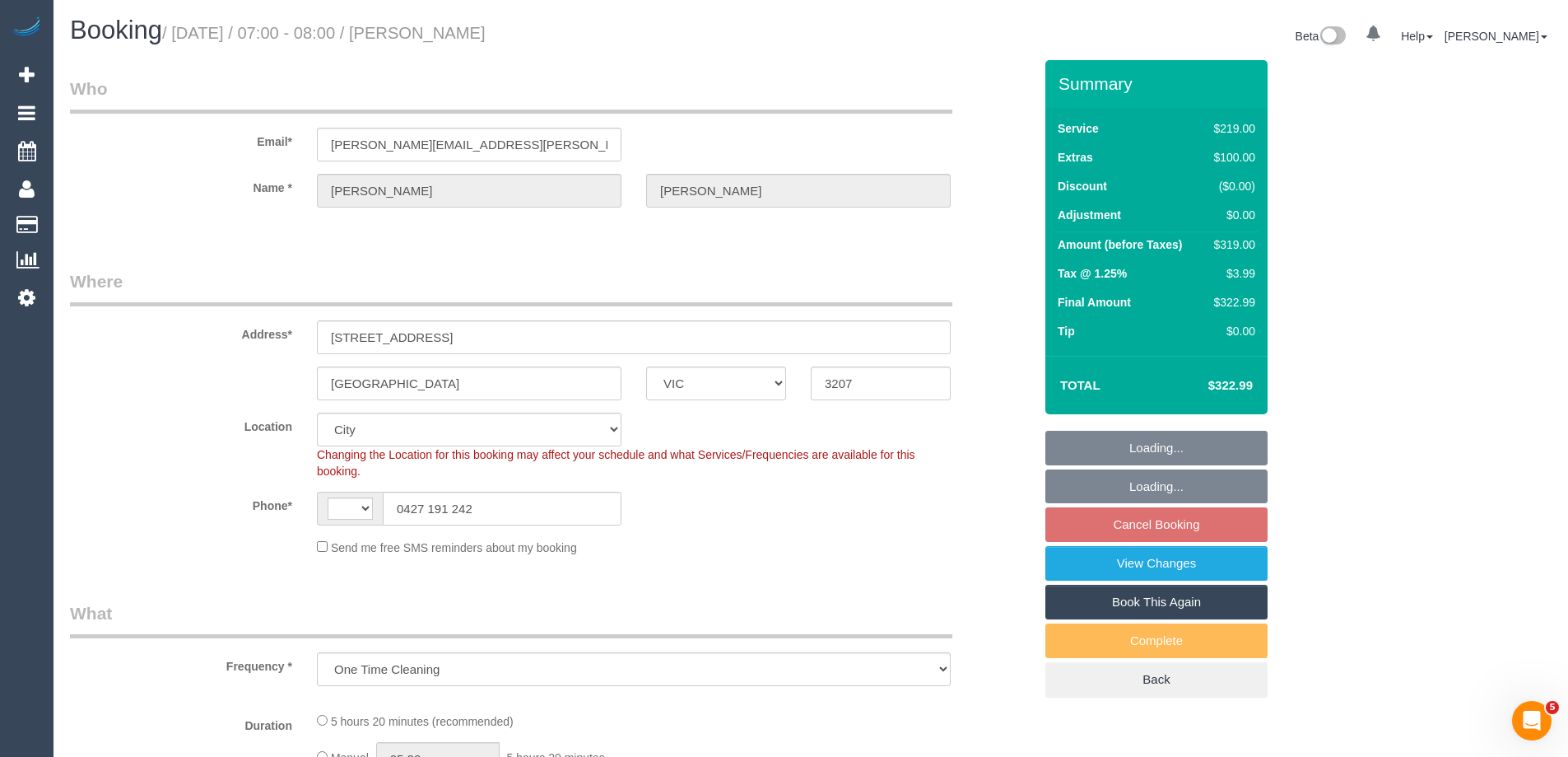
select select "string:AU"
select select "string:stripe-pm_1S7TFl2GScqysDRVumSjWoCy"
select select "number:29"
select select "number:14"
select select "number:18"
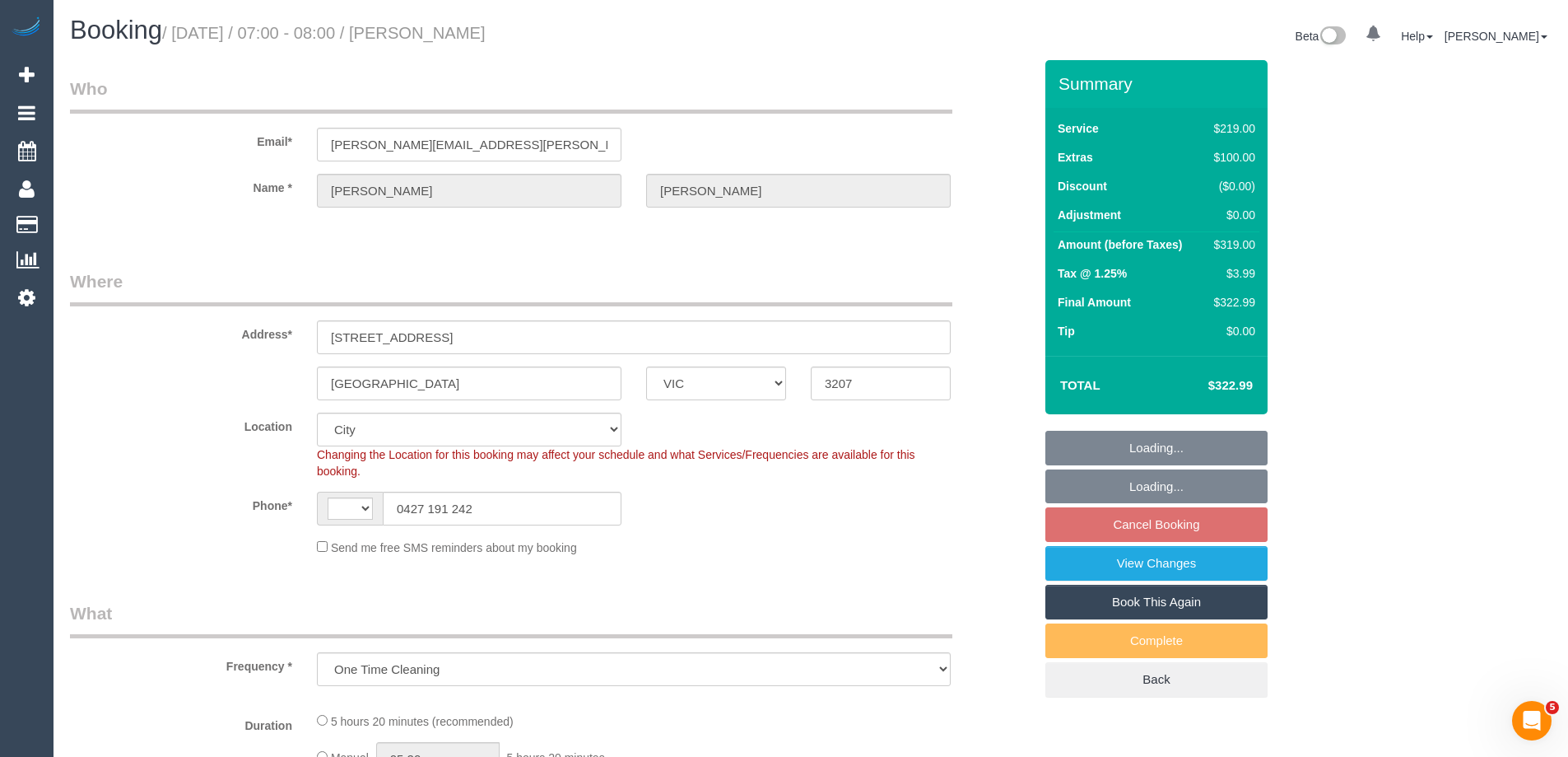
select select "number:24"
select select "number:13"
select select "object:720"
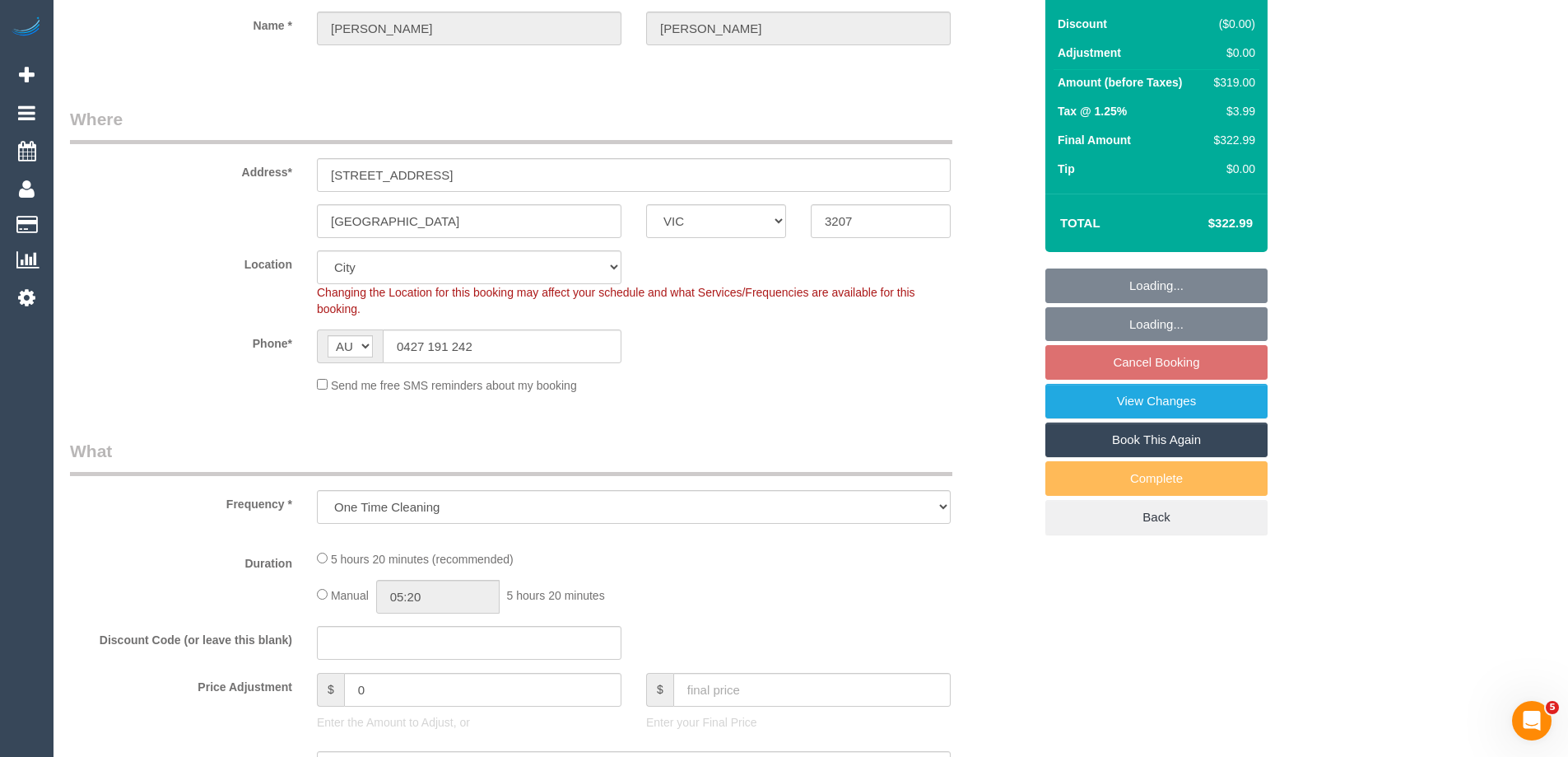
select select "spot1"
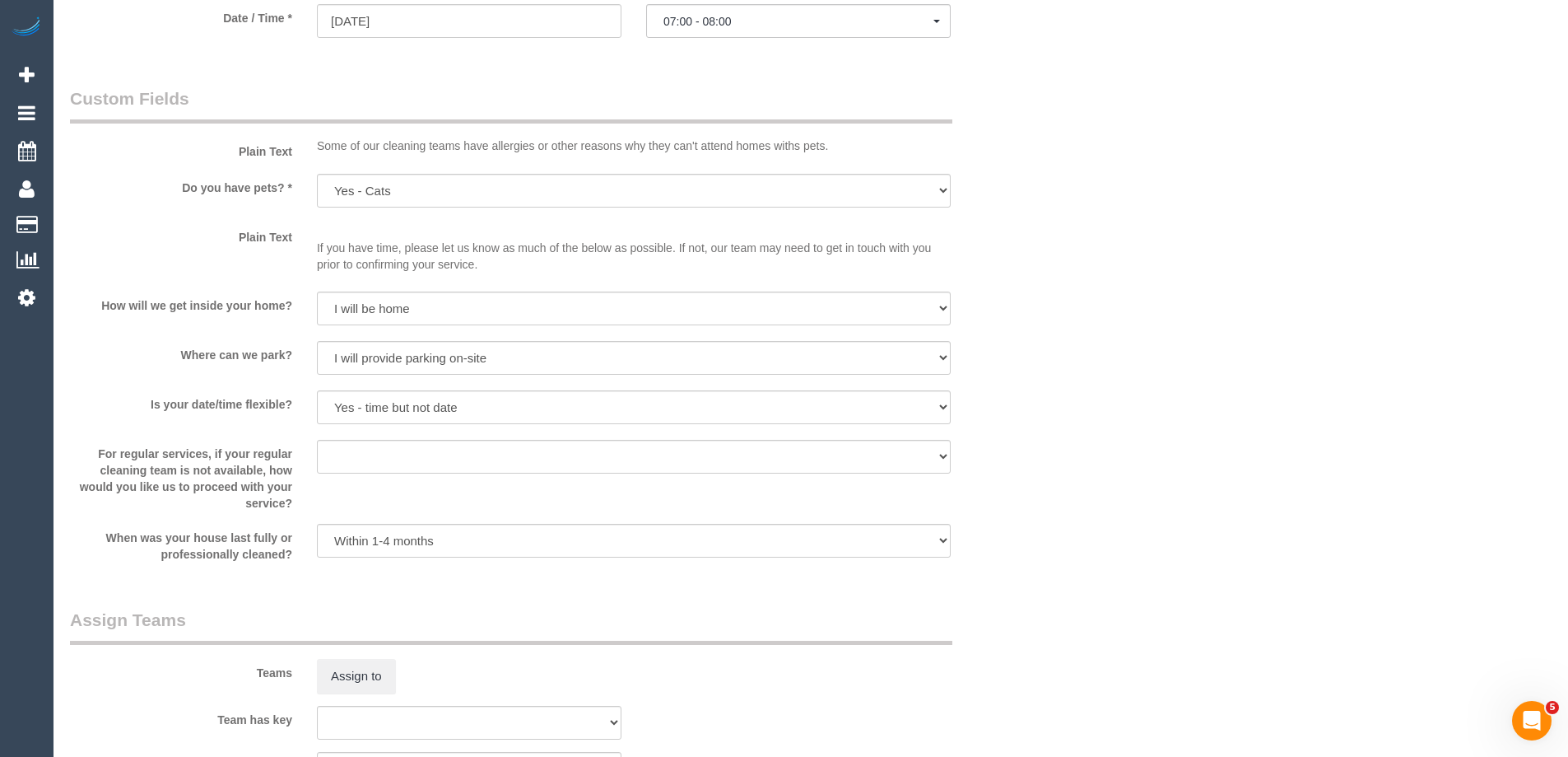
scroll to position [1590, 0]
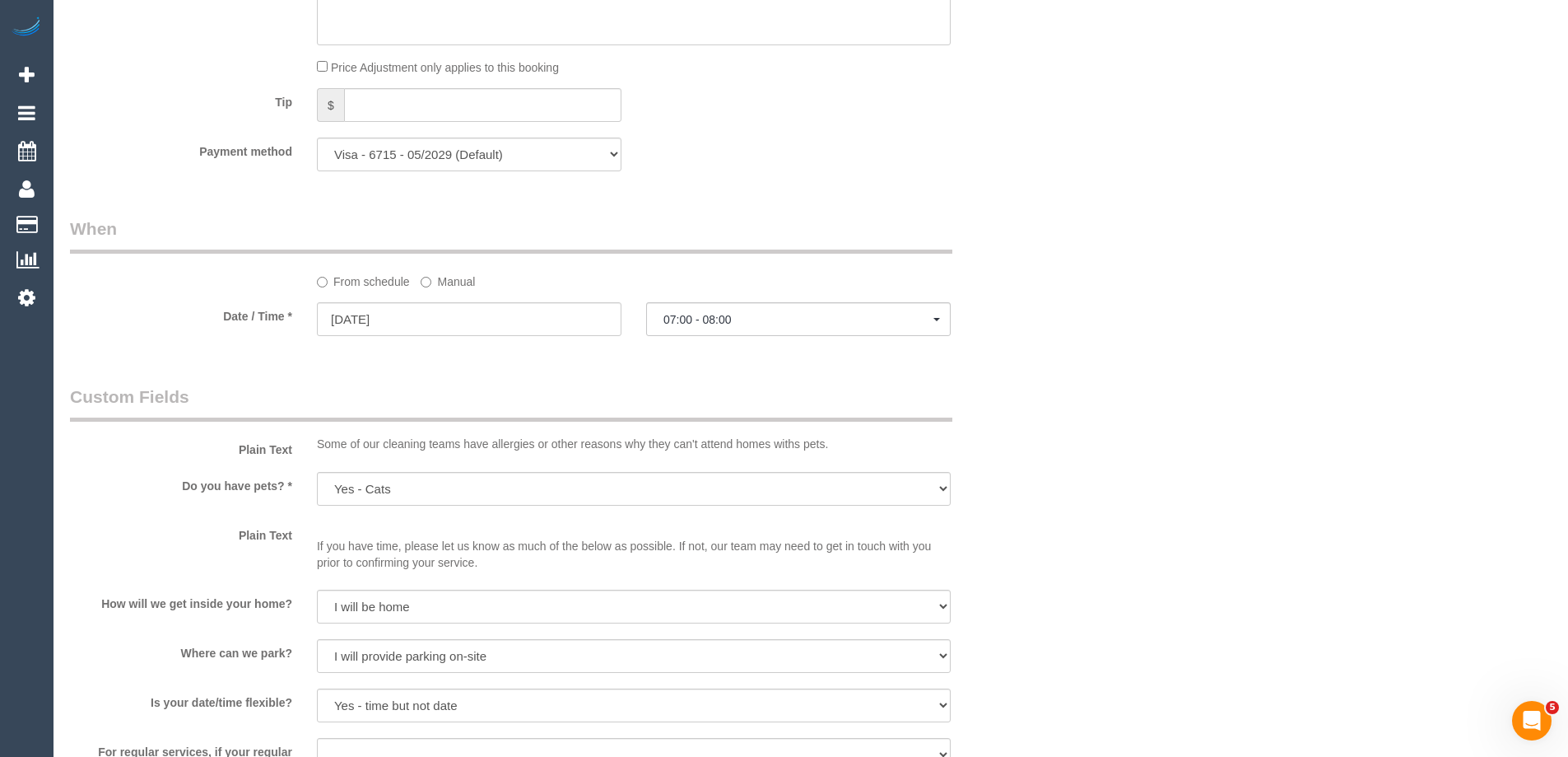
click at [449, 275] on label "Manual" at bounding box center [447, 278] width 54 height 22
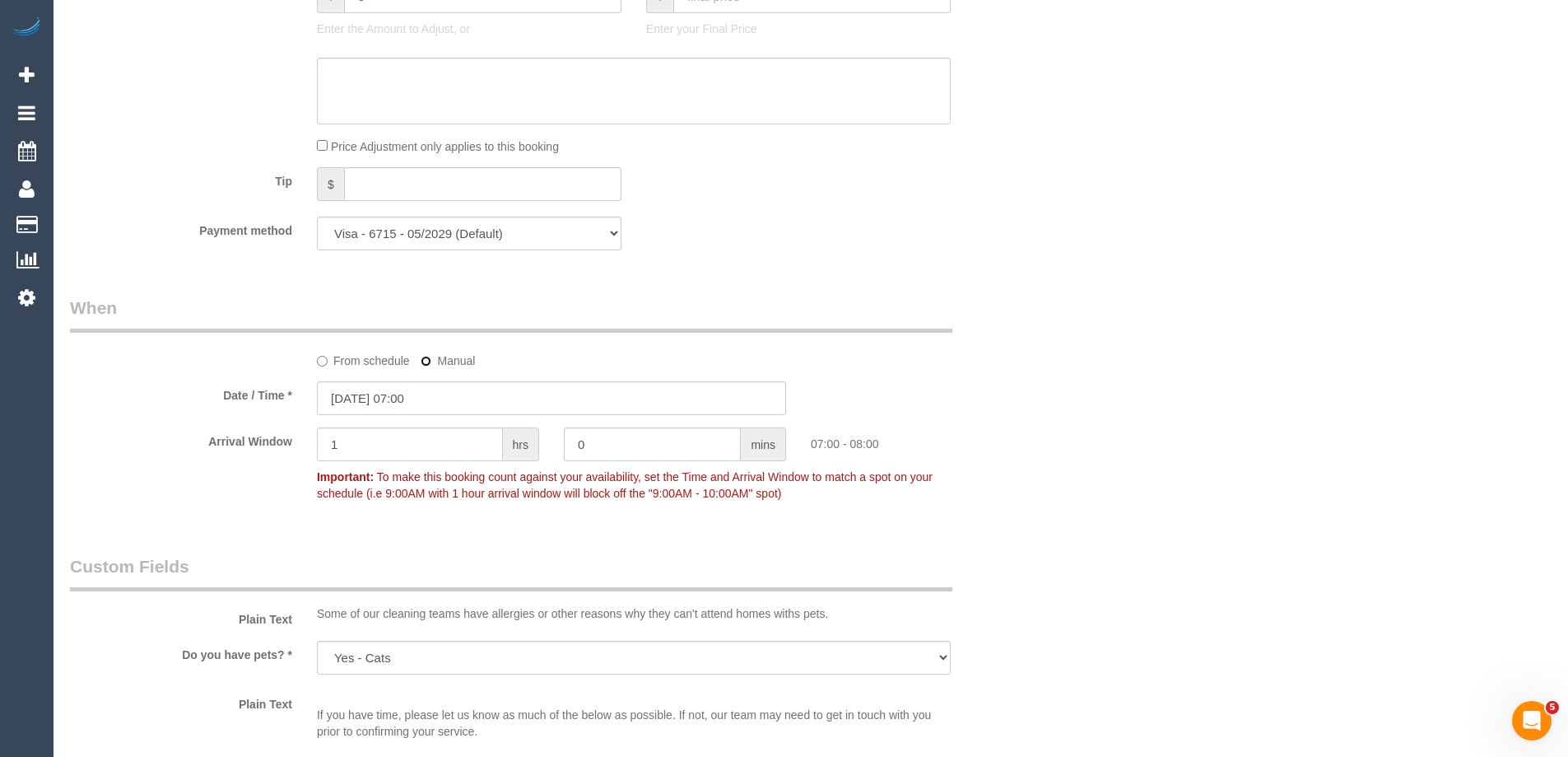
scroll to position [1508, 0]
click at [365, 396] on input "[DATE] 07:00" at bounding box center [551, 400] width 469 height 33
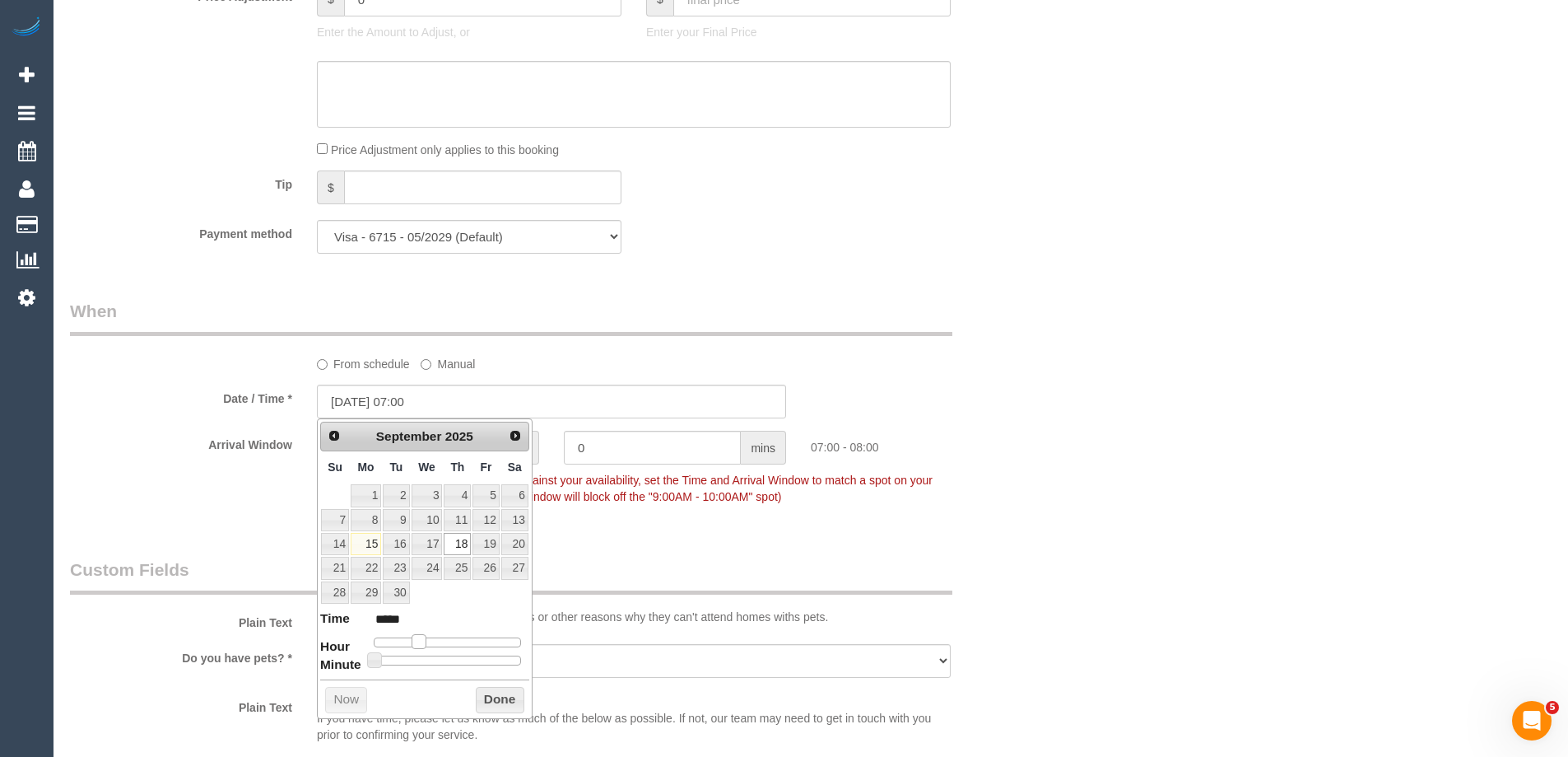
type input "[DATE] 08:00"
type input "*****"
type input "[DATE] 09:00"
type input "*****"
type input "[DATE] 10:00"
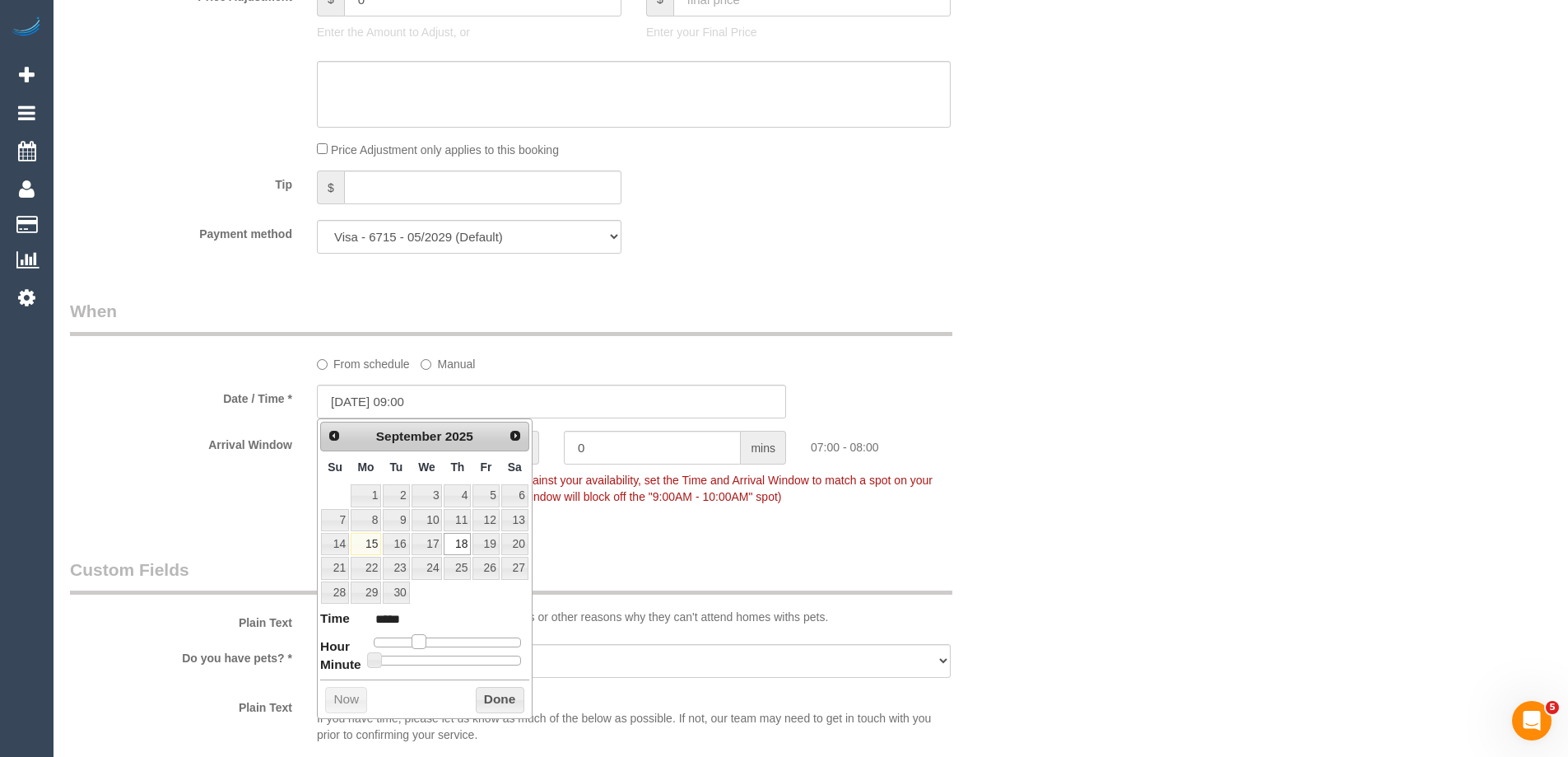
type input "*****"
type input "[DATE] 11:00"
type input "*****"
type input "[DATE] 12:00"
type input "*****"
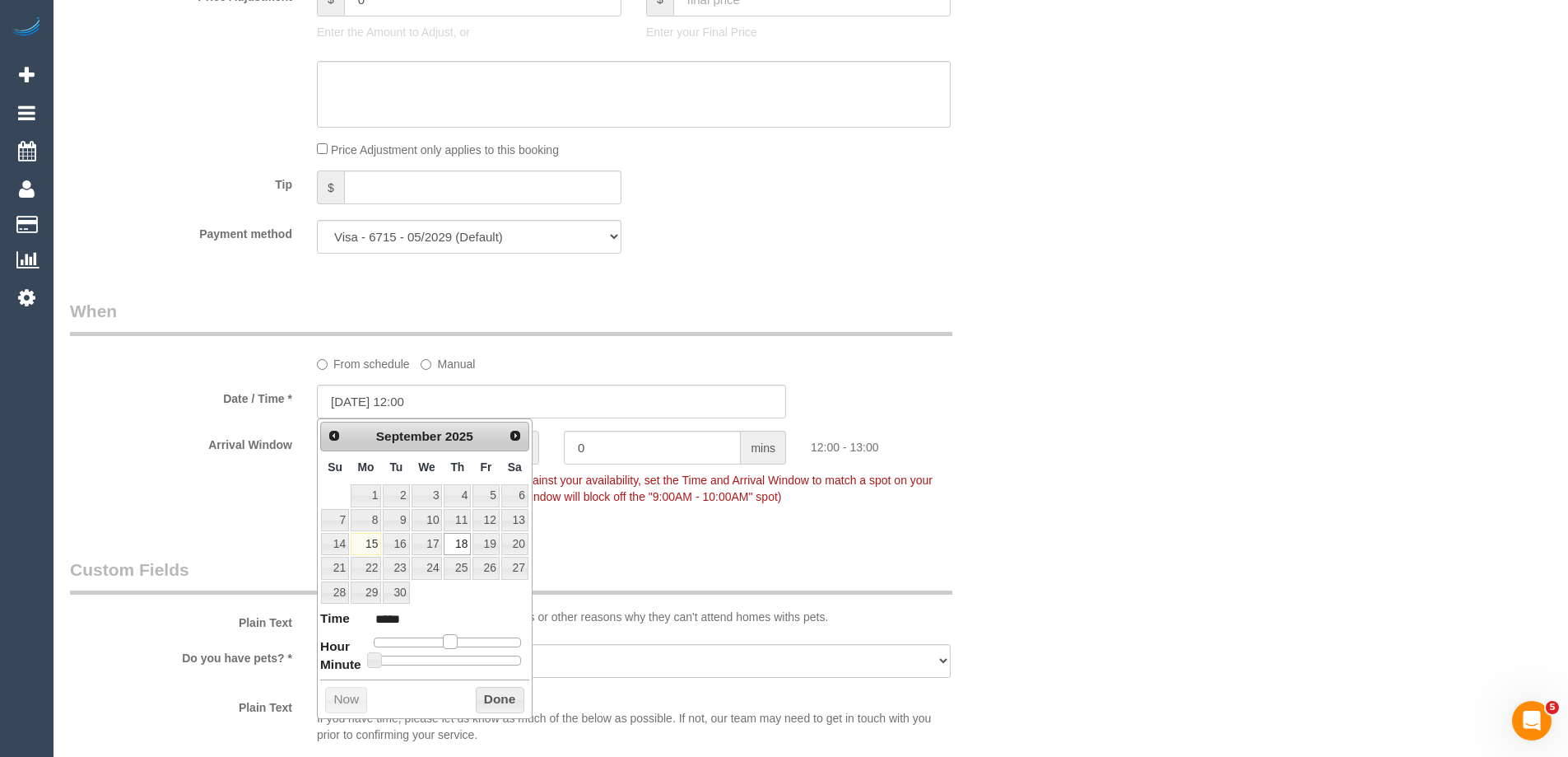
drag, startPoint x: 418, startPoint y: 644, endPoint x: 450, endPoint y: 644, distance: 32.0
click at [450, 644] on span at bounding box center [450, 641] width 15 height 15
click at [503, 698] on button "Done" at bounding box center [500, 700] width 49 height 27
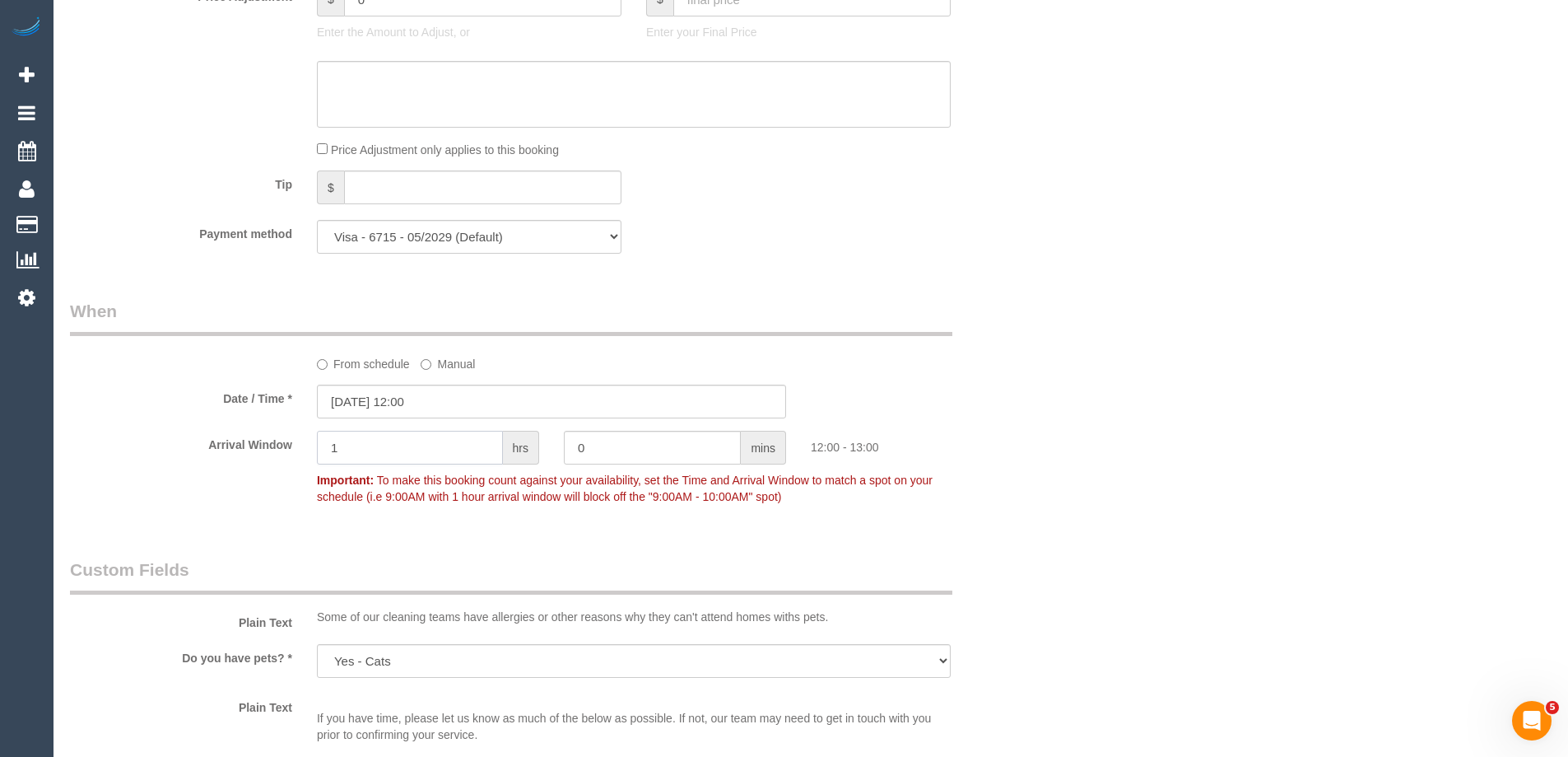
drag, startPoint x: 387, startPoint y: 446, endPoint x: 238, endPoint y: 440, distance: 149.1
click at [238, 440] on div "Arrival Window 1 hrs 0 mins 12:00 - 13:00 Important: To make this booking count…" at bounding box center [551, 470] width 988 height 81
type input "2"
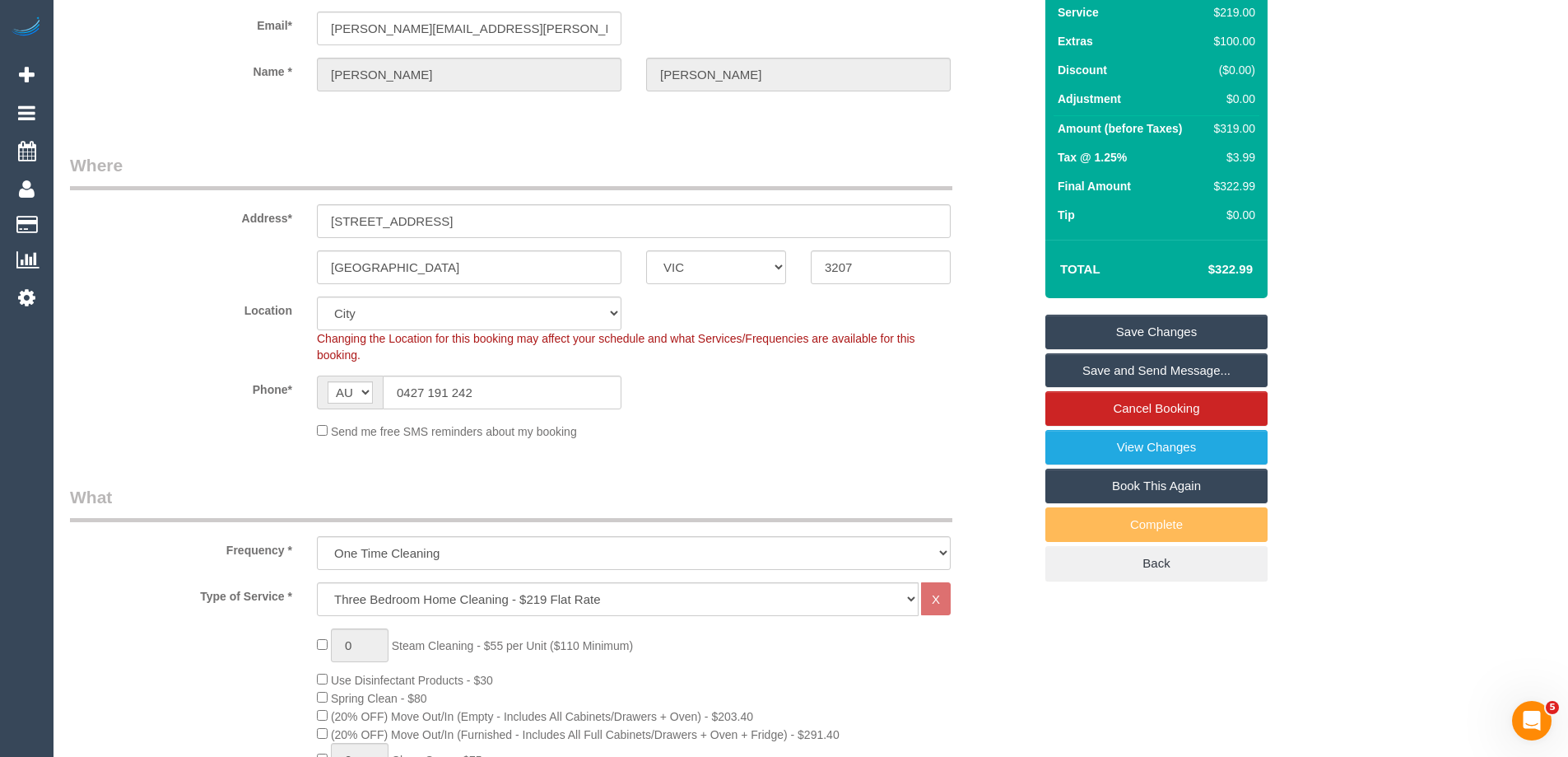
scroll to position [0, 0]
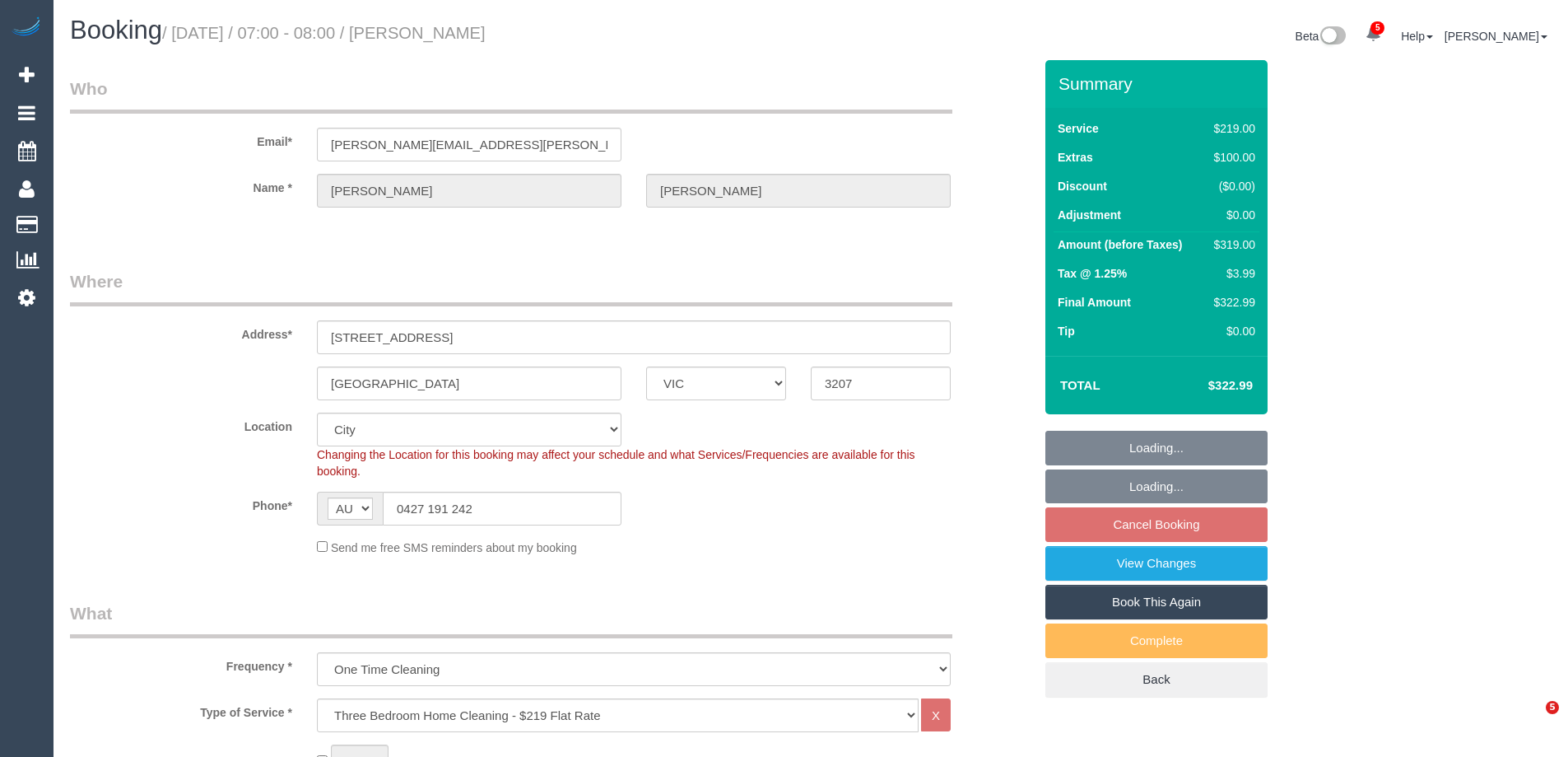
select select "VIC"
select select "string:stripe-pm_1S7TFl2GScqysDRVumSjWoCy"
select select "number:29"
select select "number:14"
select select "number:18"
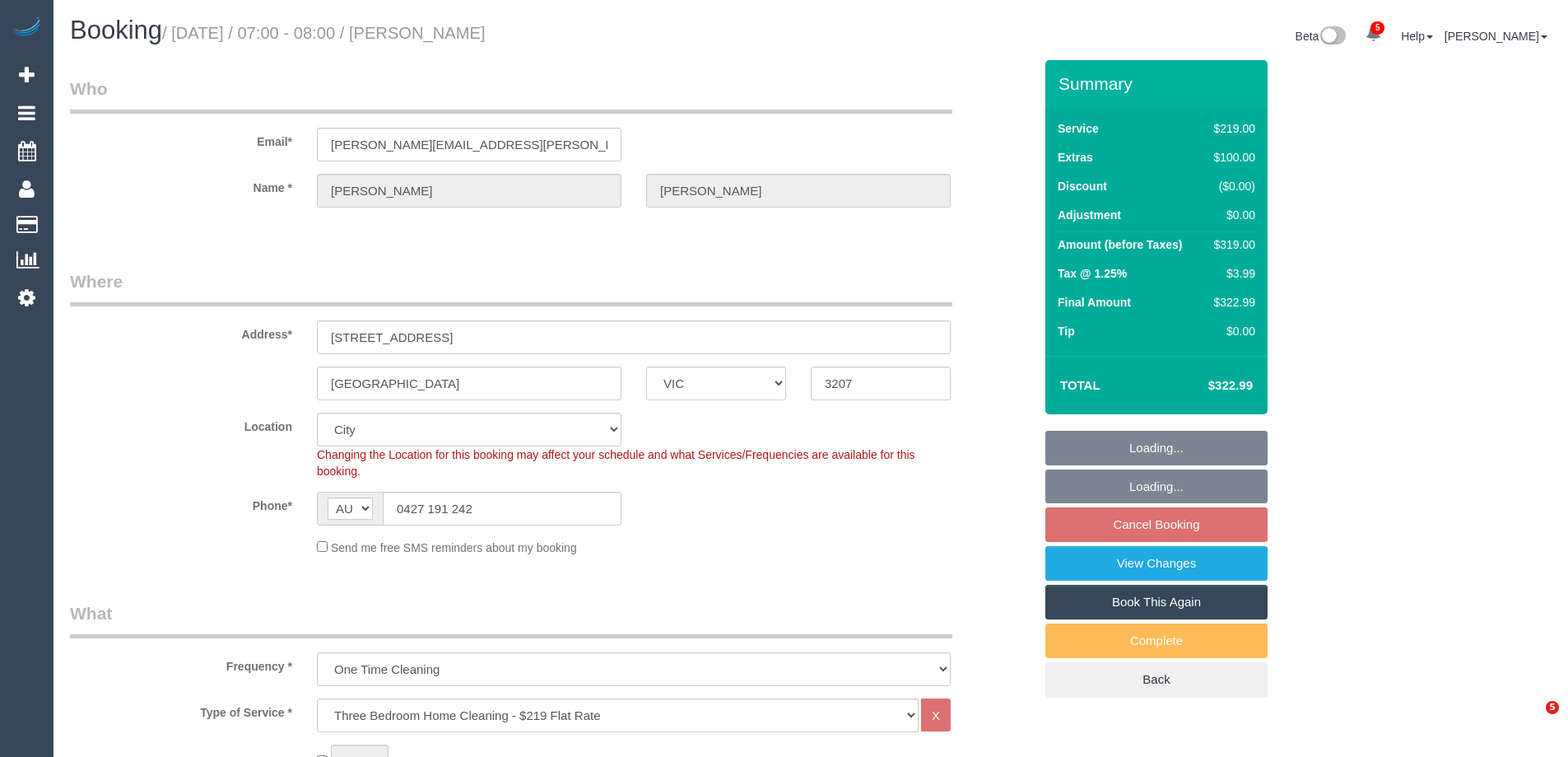
select select "number:24"
select select "number:13"
select select "spot1"
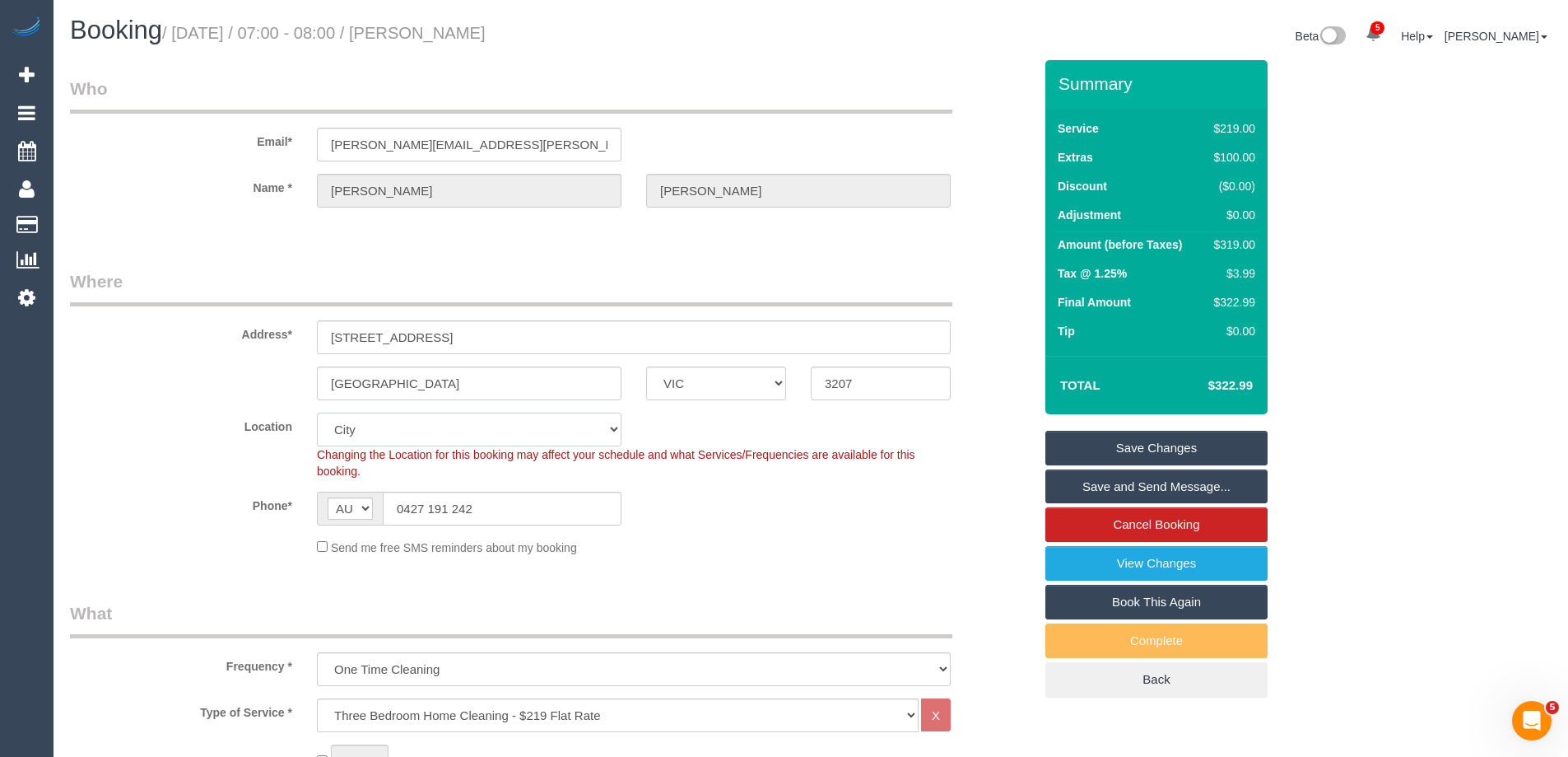
click at [383, 428] on select "Office City East (North) East (South) Inner East Inner North (East) Inner North…" at bounding box center [469, 429] width 305 height 33
select select "55"
click at [317, 413] on select "Office City East (North) East (South) Inner East Inner North (East) Inner North…" at bounding box center [469, 429] width 305 height 33
select select "object:1624"
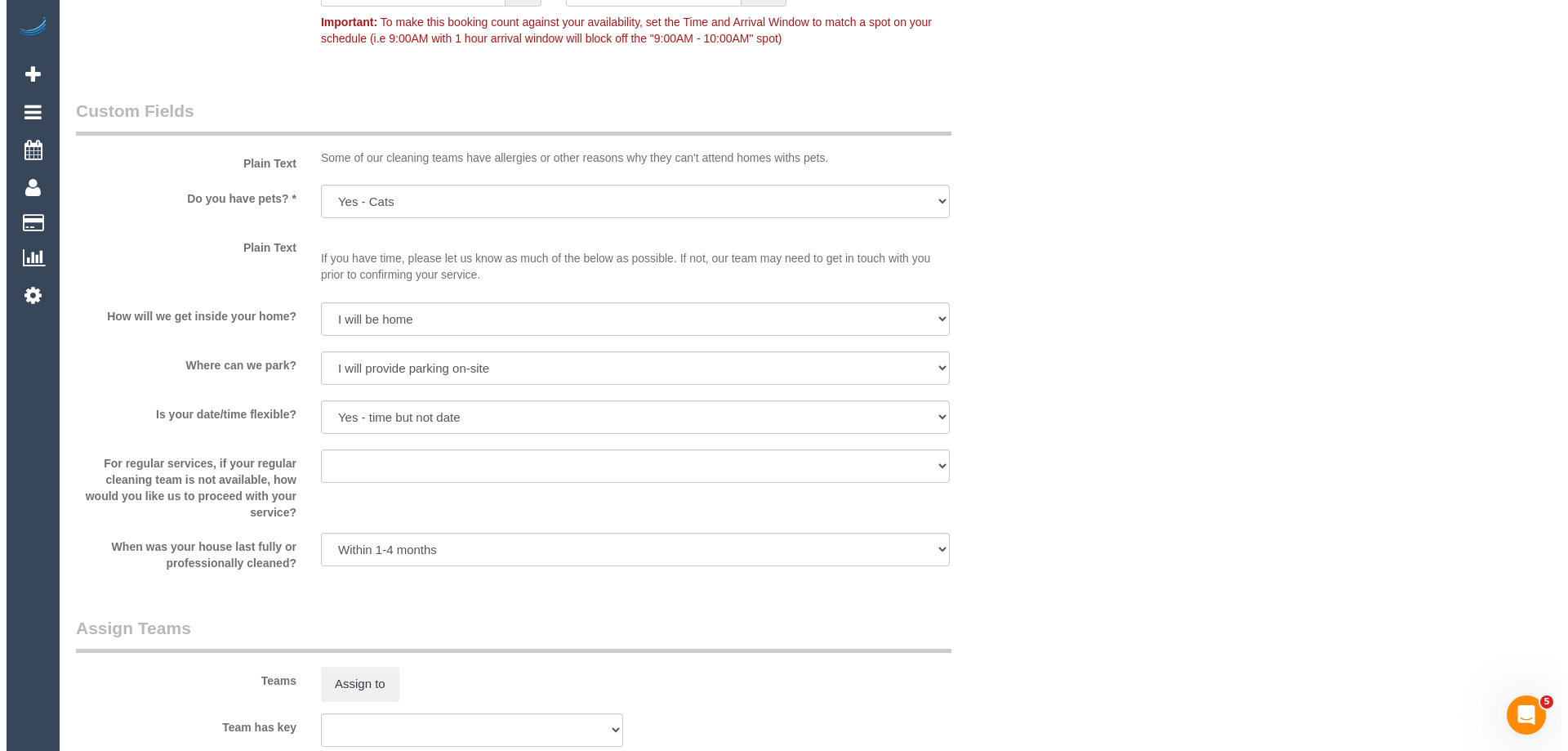
scroll to position [2205, 0]
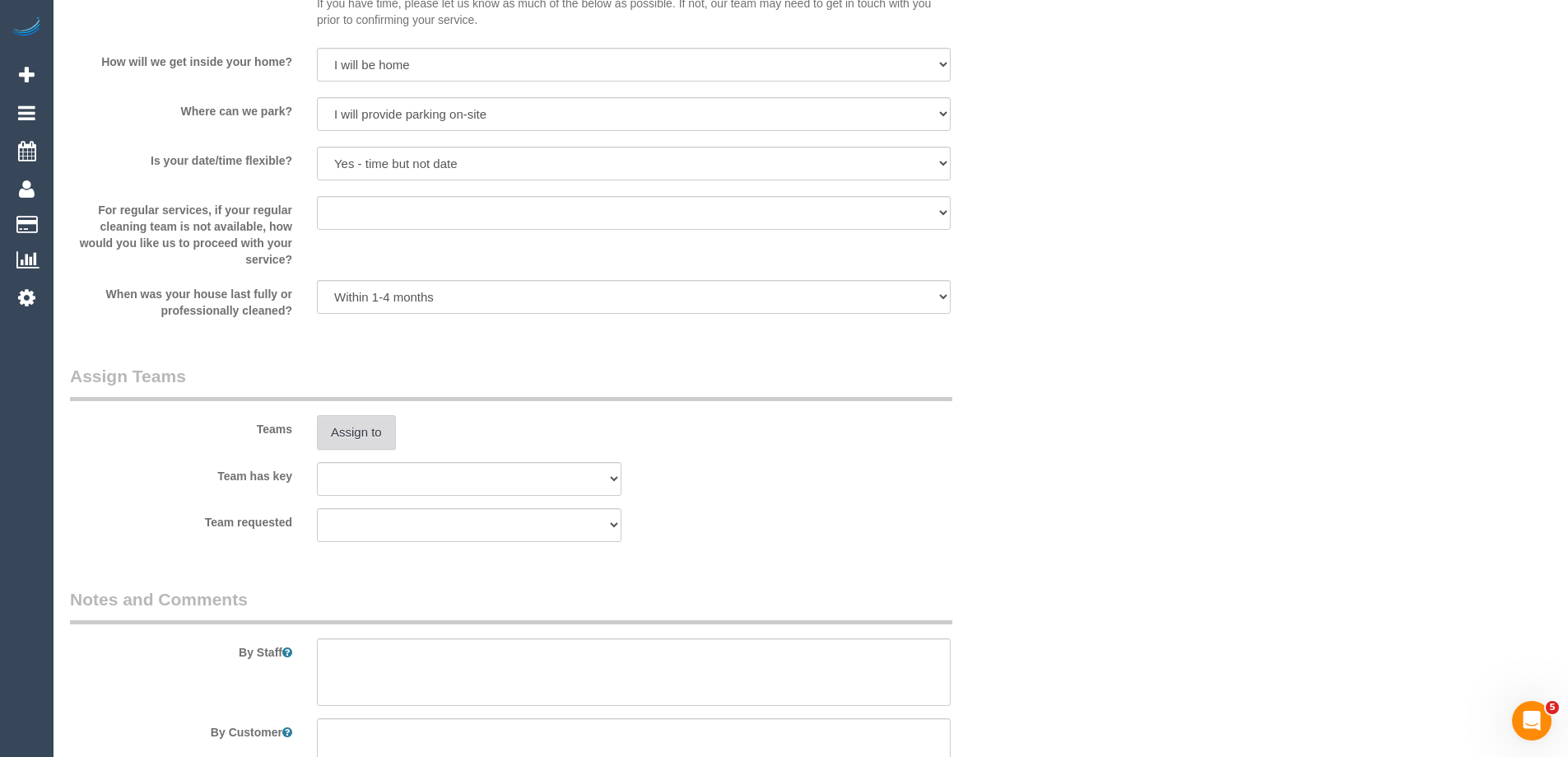
click at [366, 427] on button "Assign to" at bounding box center [356, 432] width 79 height 34
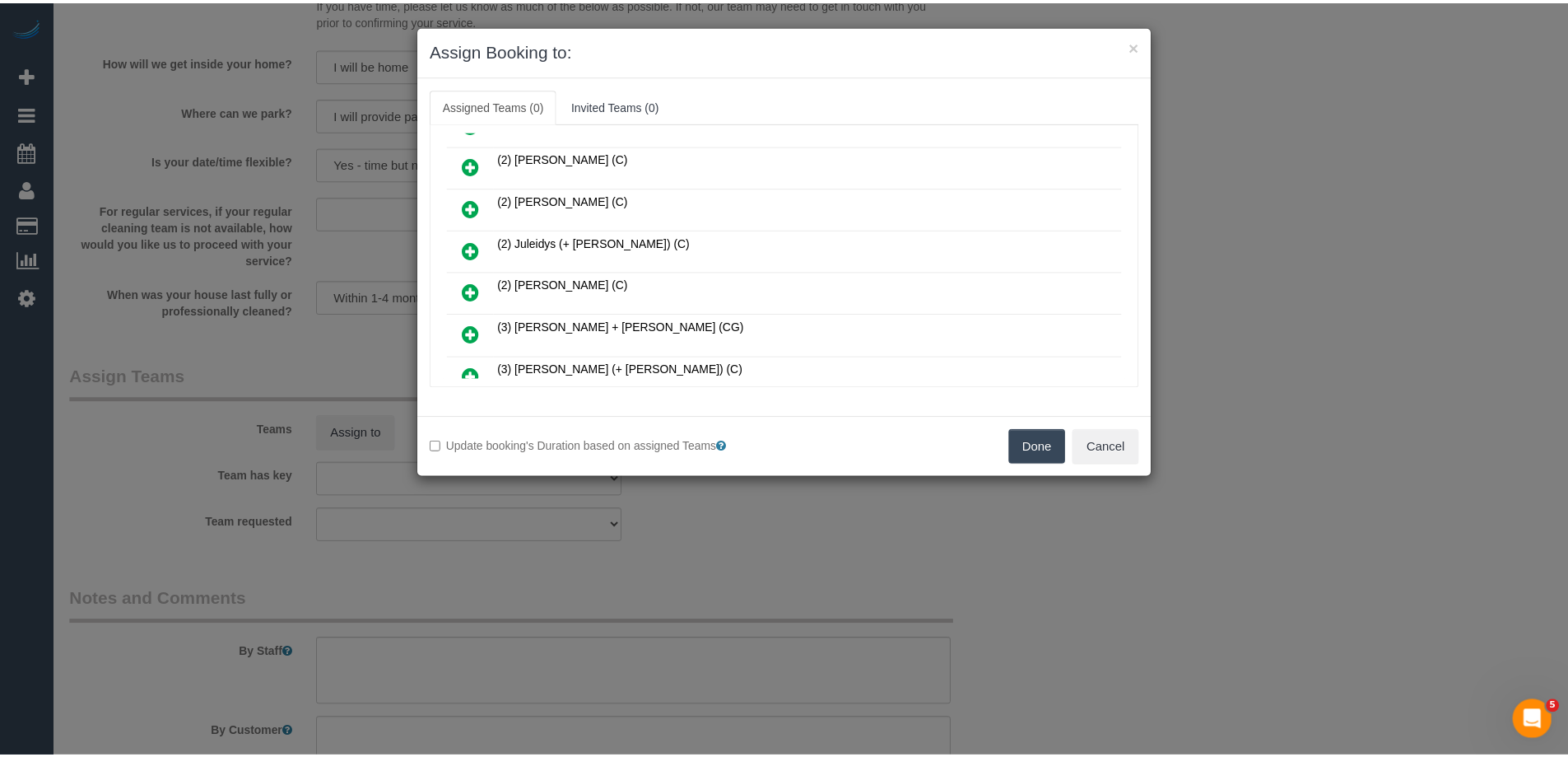
scroll to position [412, 0]
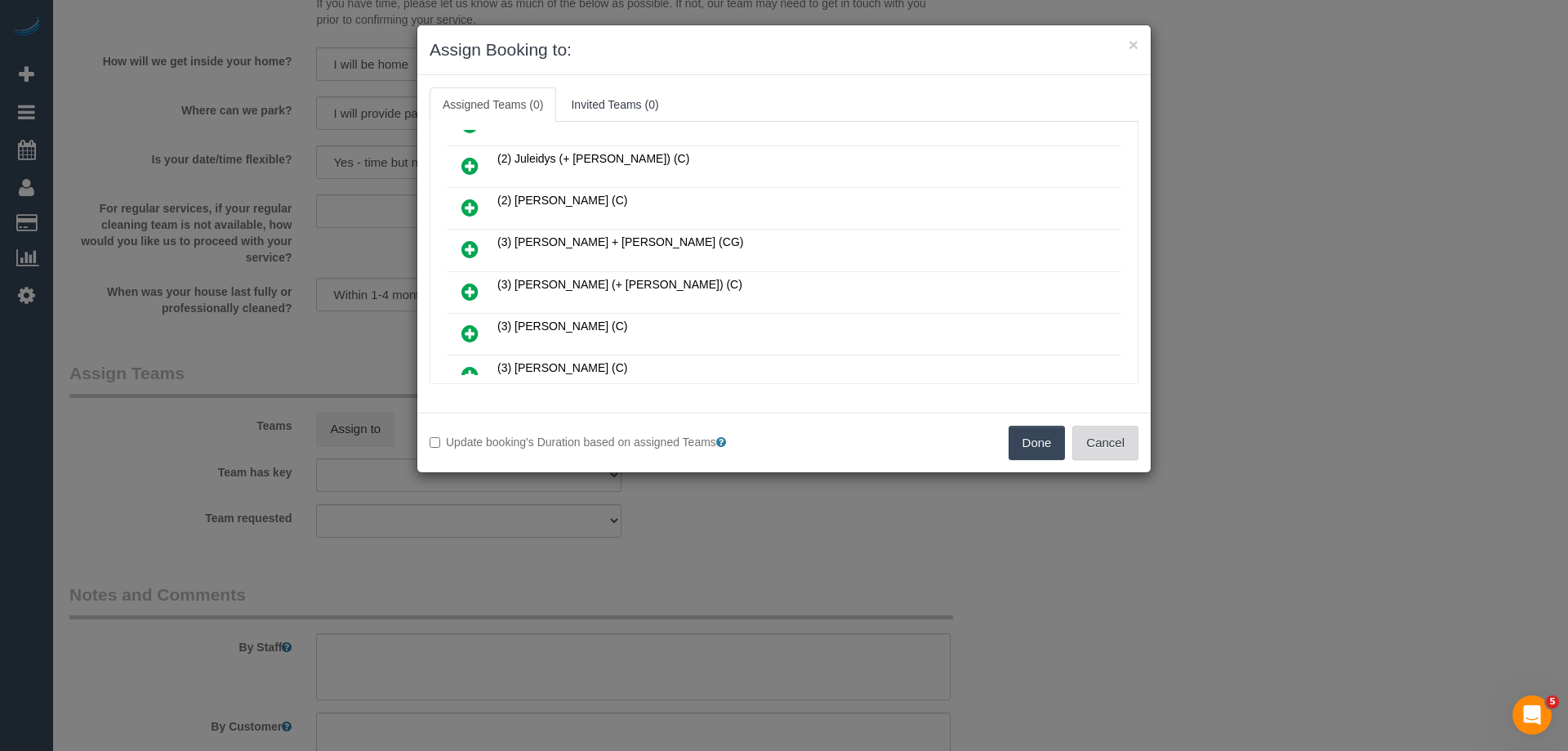
click at [1116, 427] on button "Cancel" at bounding box center [1105, 443] width 66 height 34
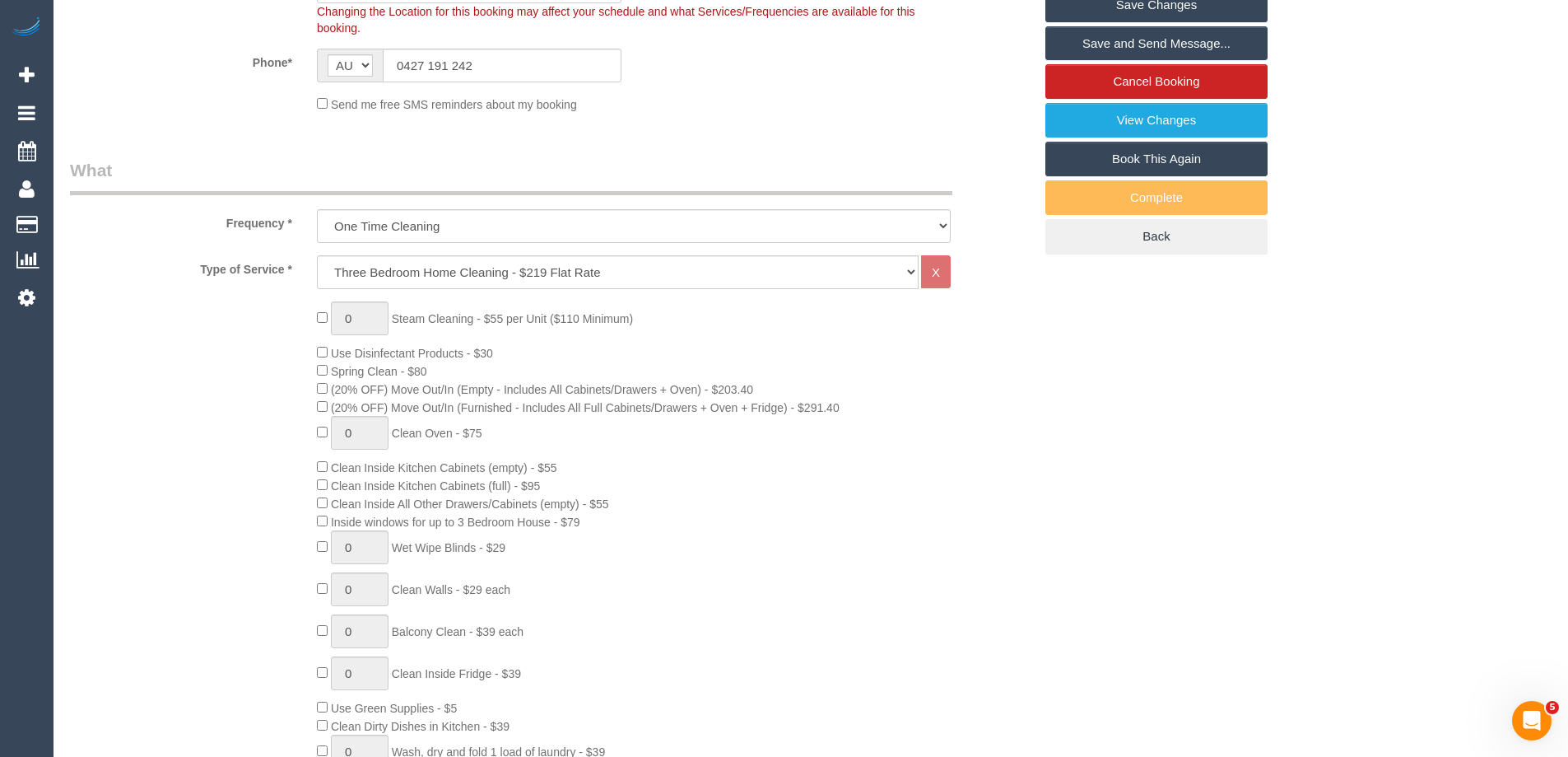
scroll to position [709, 0]
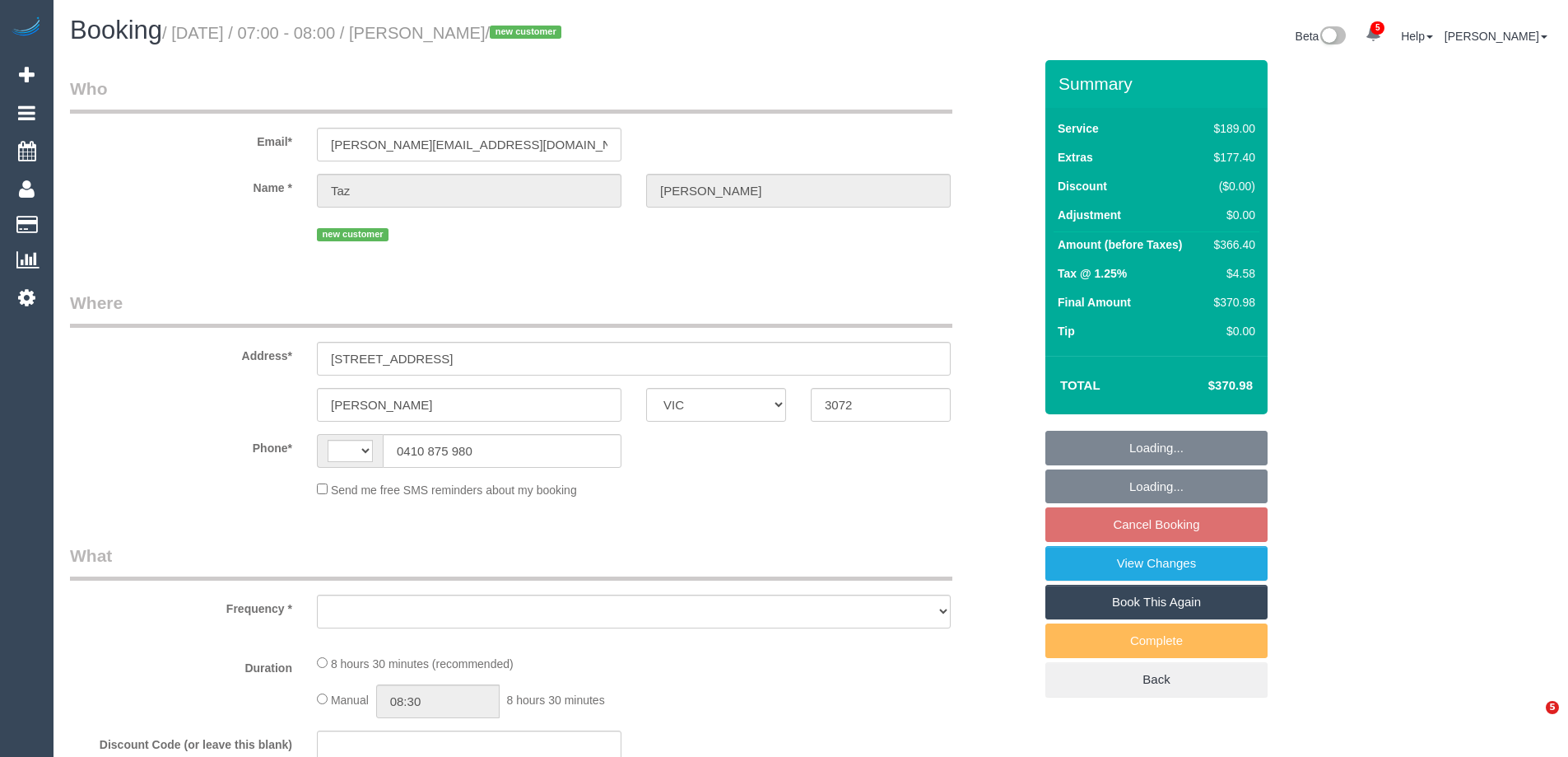
select select "VIC"
select select "string:AU"
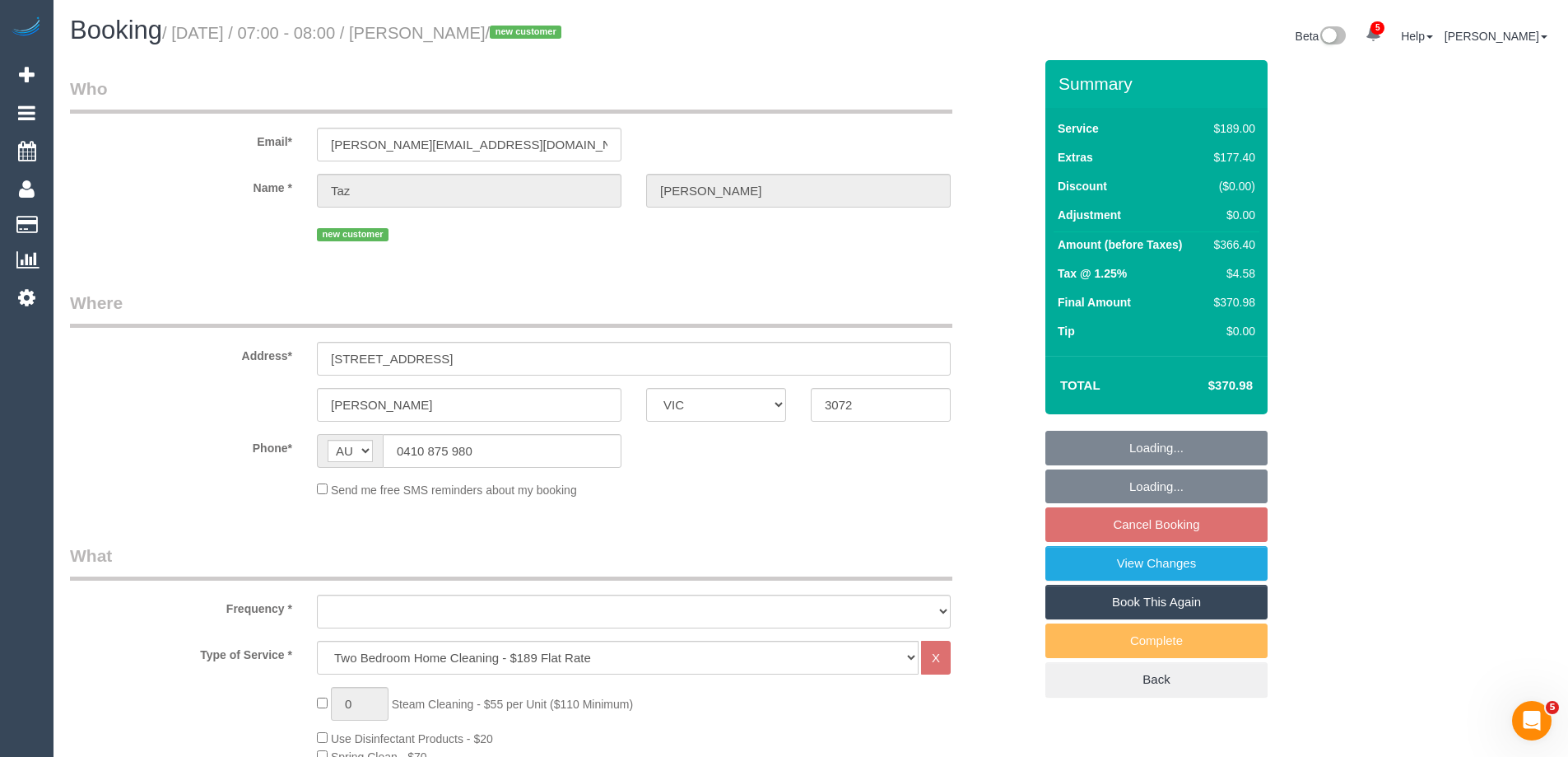
select select "string:stripe-pm_1S7UIc2GScqysDRV4HAMHyXo"
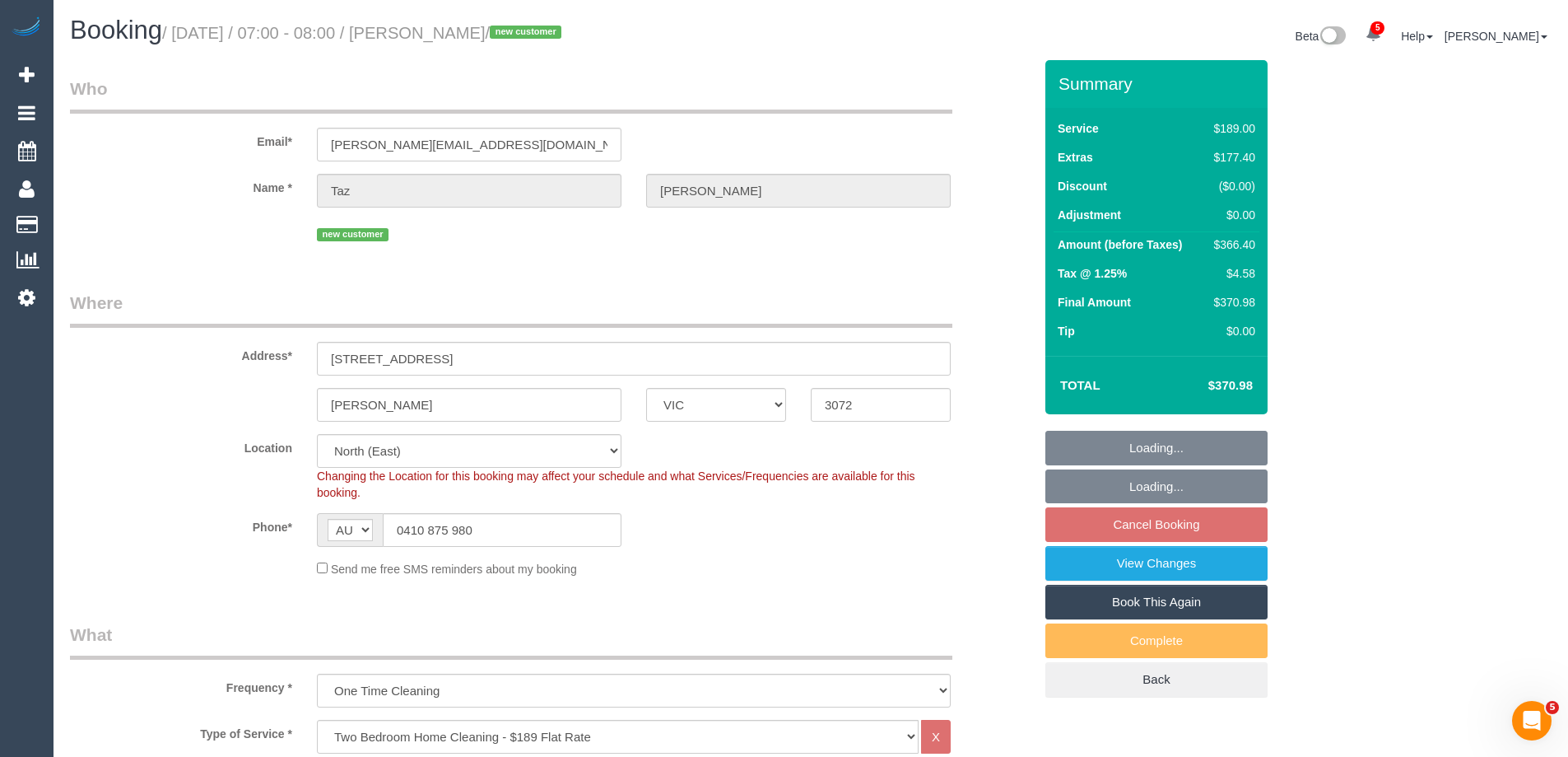
select select "object:1298"
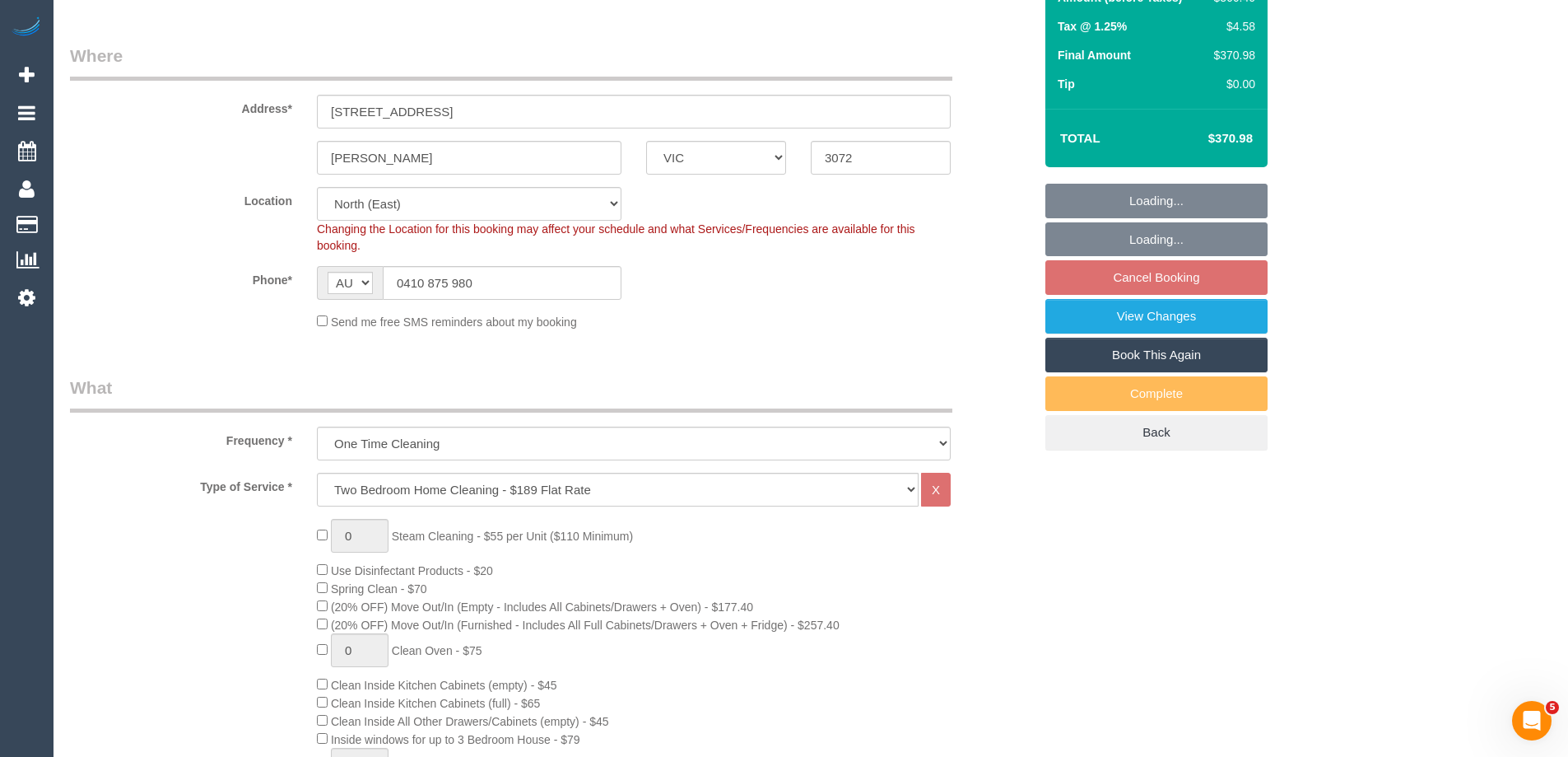
select select "spot1"
select select "number:28"
select select "number:15"
select select "number:18"
select select "number:22"
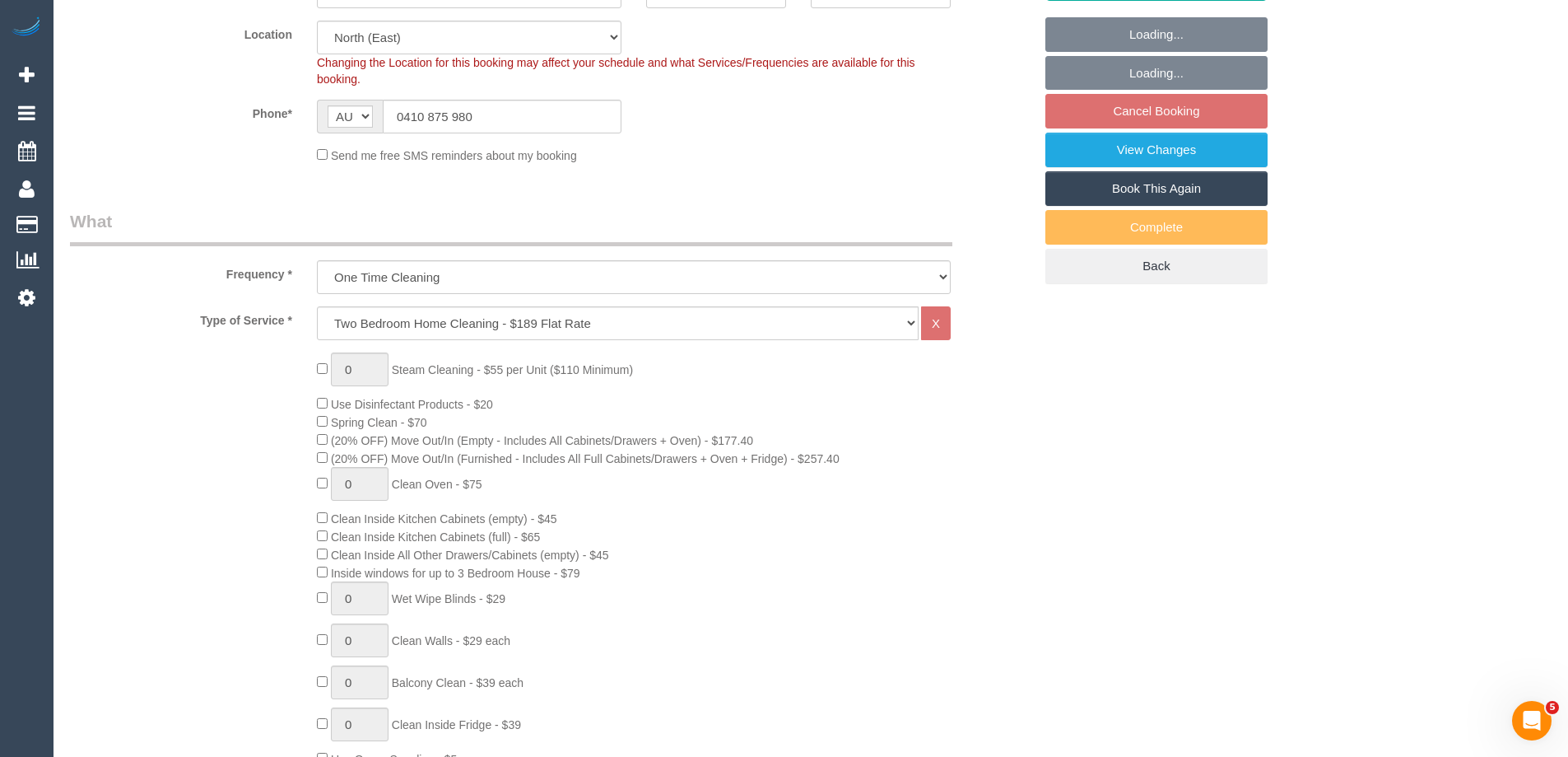
select select "spot16"
select select "object:1456"
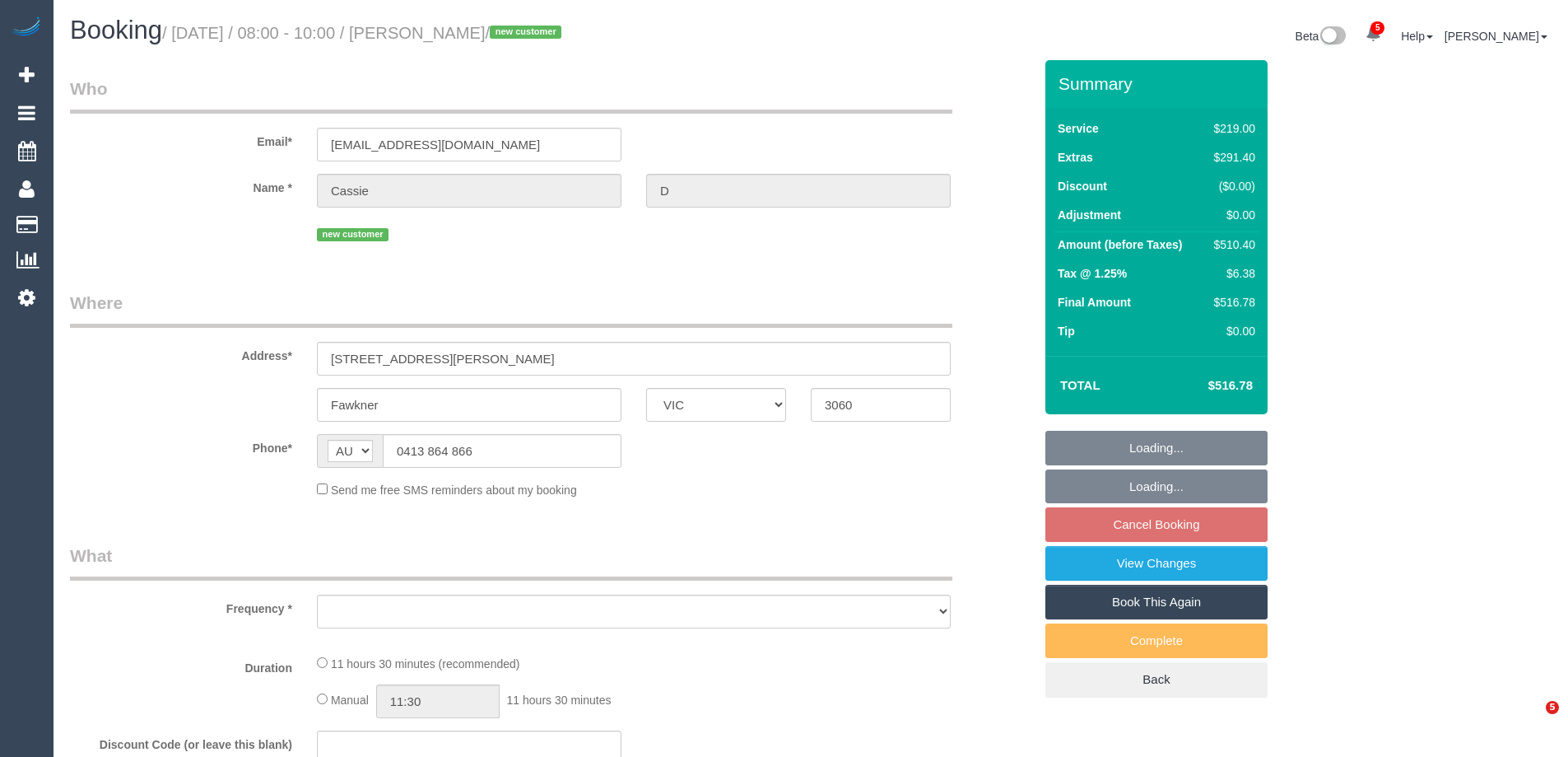
select select "VIC"
select select "object:578"
select select "string:stripe-pm_1S7TOc2GScqysDRVsrTrZdud"
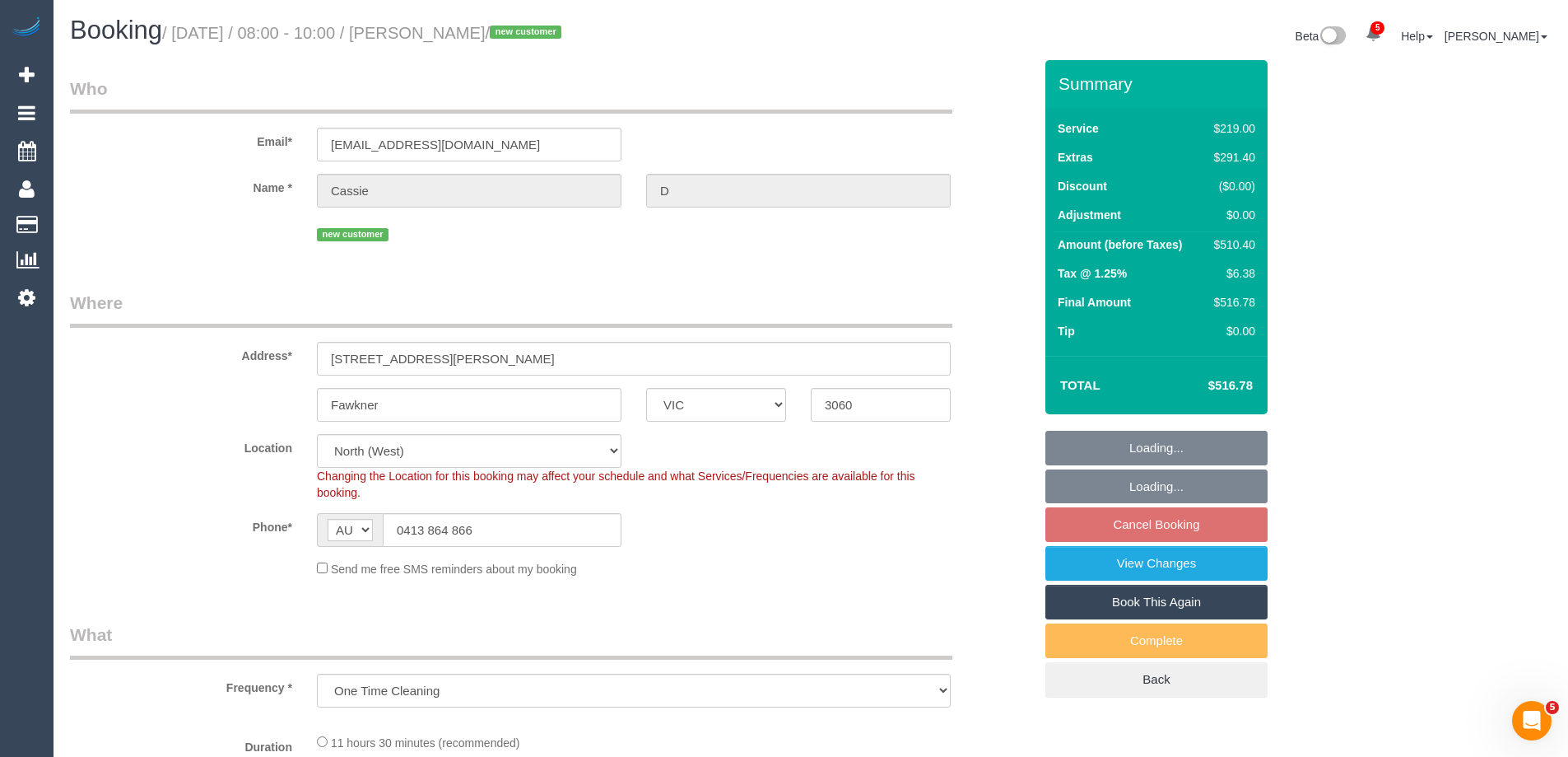
select select "object:583"
select select "spot1"
select select "number:28"
select select "number:17"
select select "number:18"
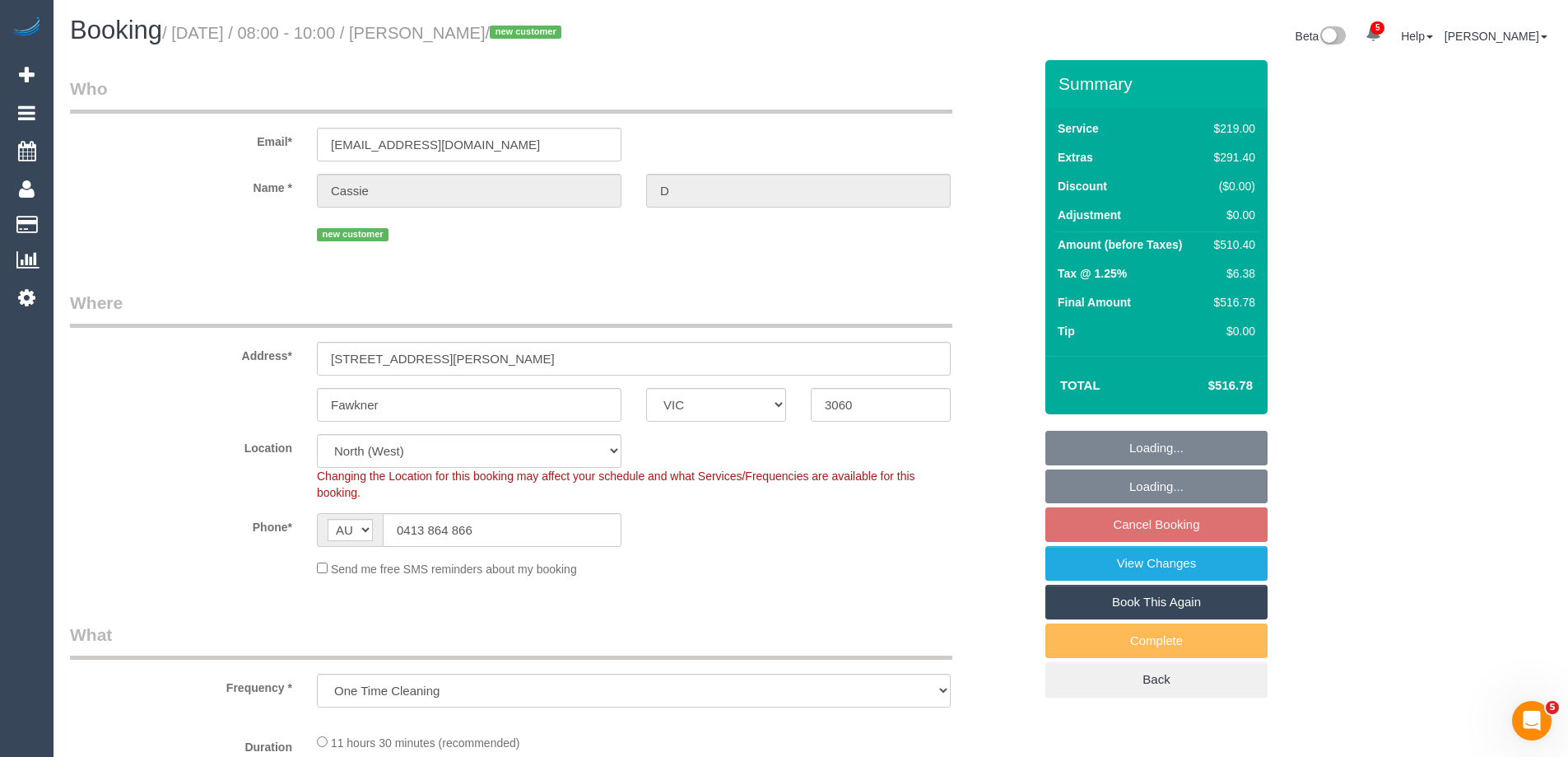
select select "number:25"
select select "number:26"
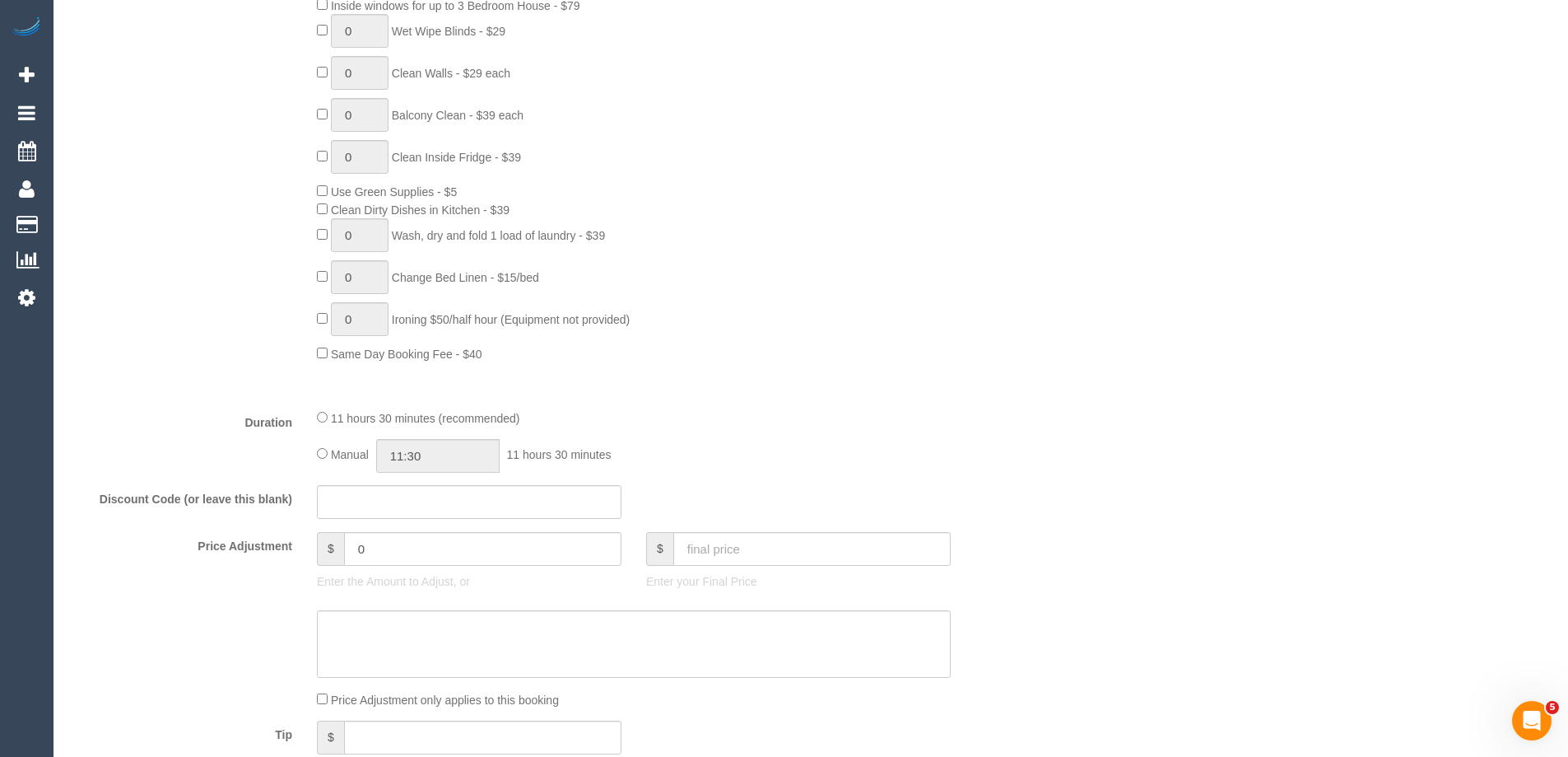
scroll to position [2427, 0]
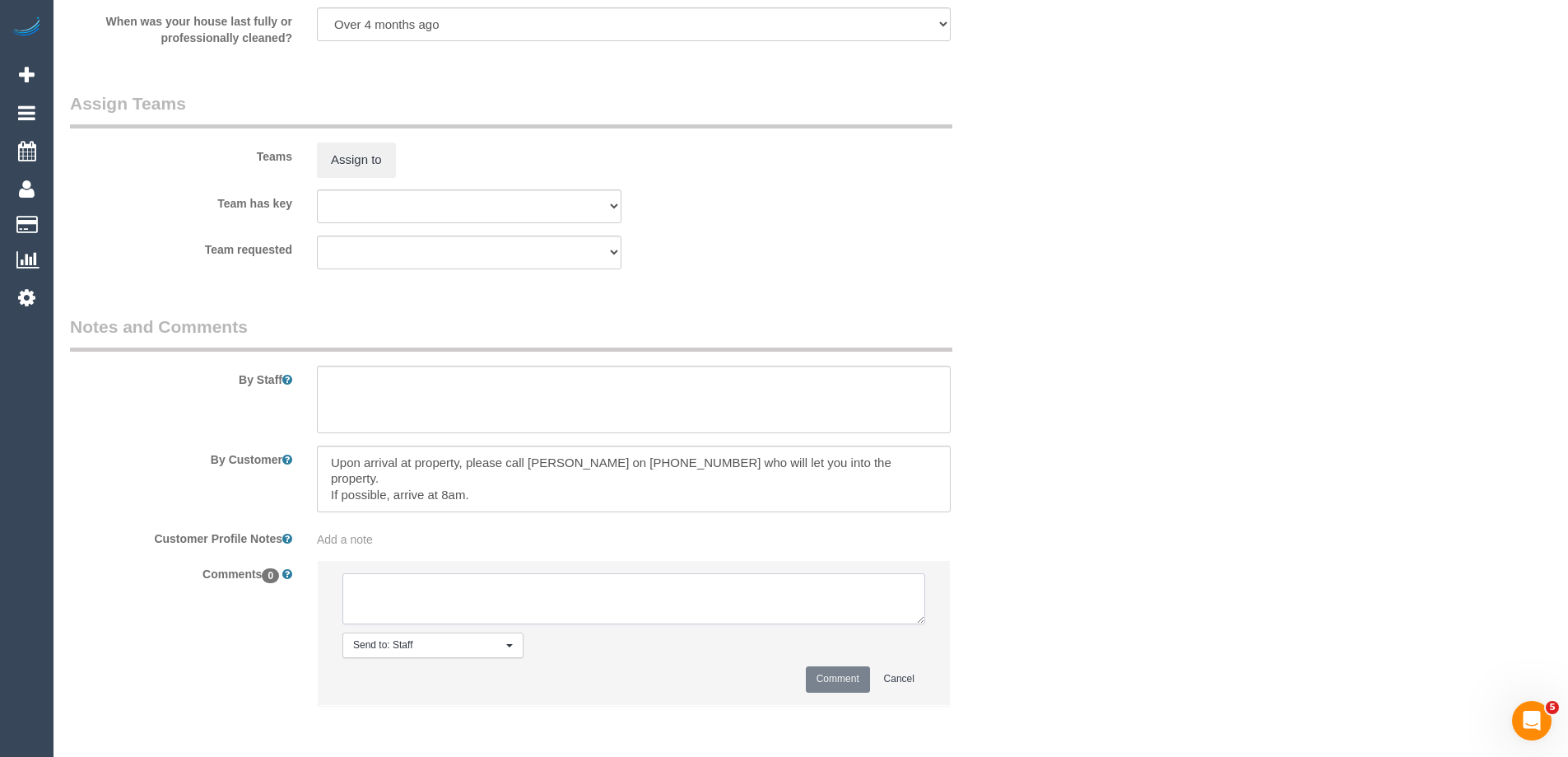
click at [401, 606] on textarea at bounding box center [634, 597] width 583 height 51
type textarea "Ahasan - Pending"
click at [821, 682] on button "Comment" at bounding box center [837, 679] width 64 height 26
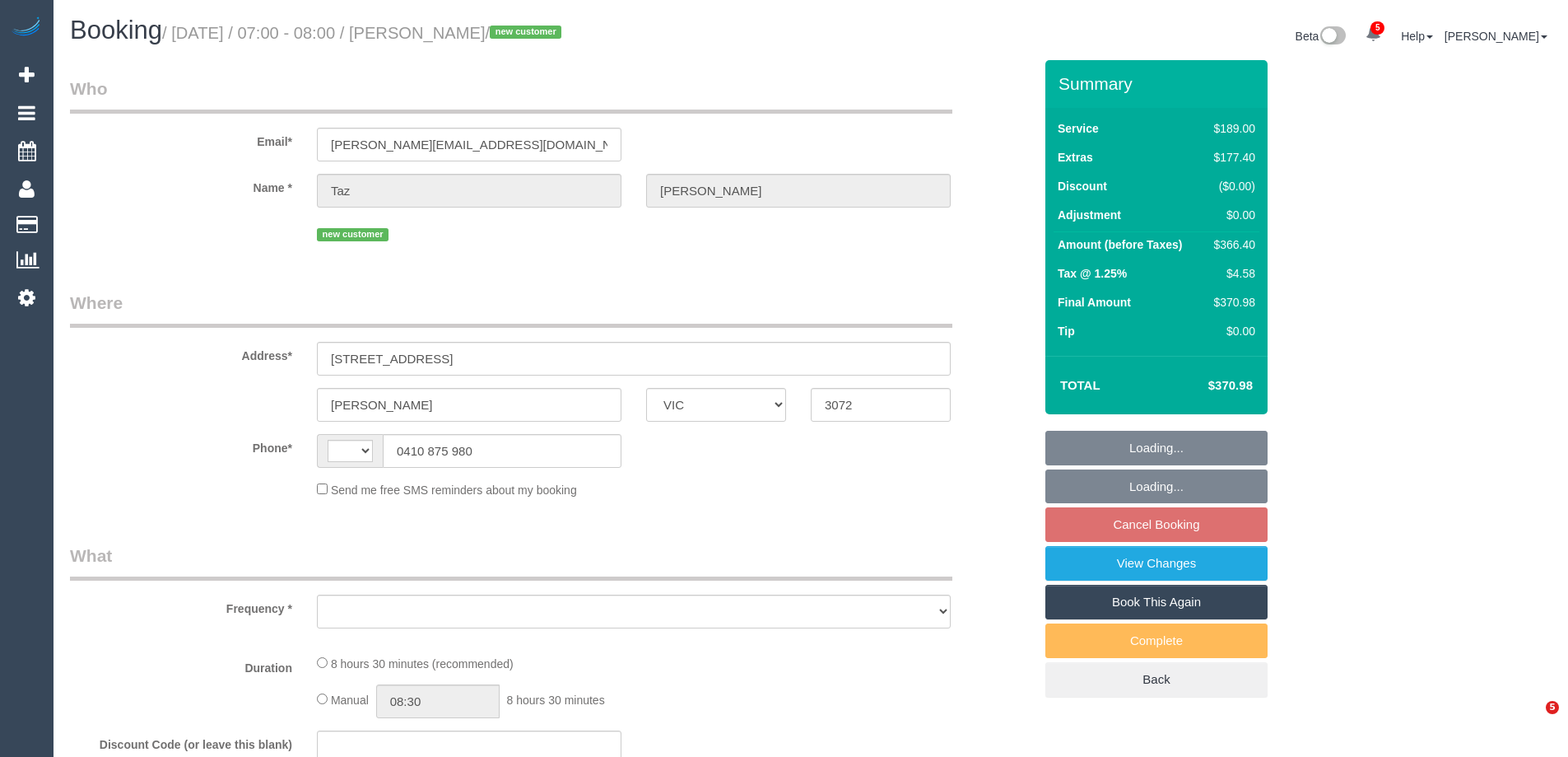
select select "VIC"
select select "object:329"
select select "string:stripe-pm_1S7UIc2GScqysDRV4HAMHyXo"
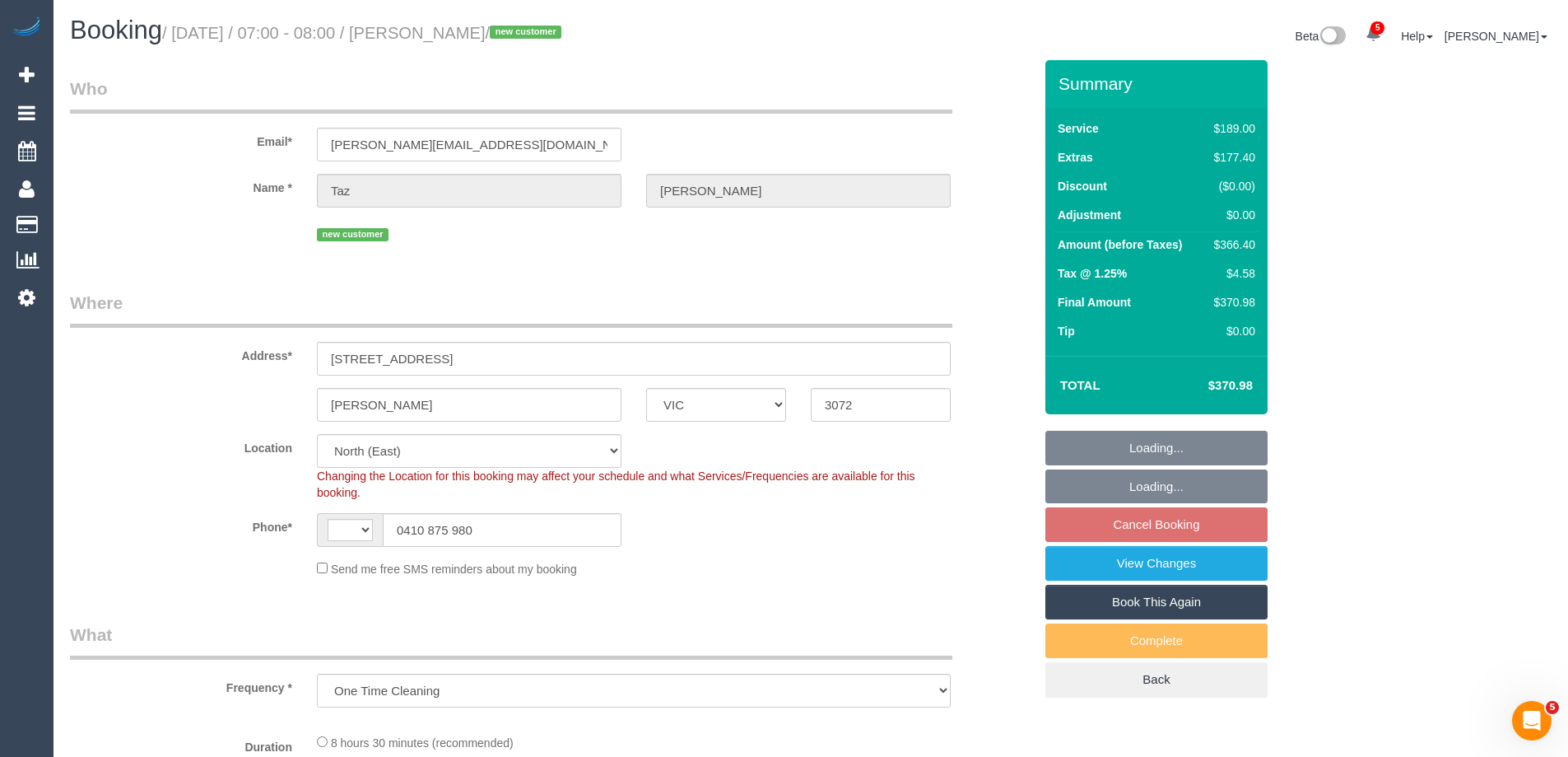
select select "string:AU"
select select "number:28"
select select "number:15"
select select "number:18"
select select "number:22"
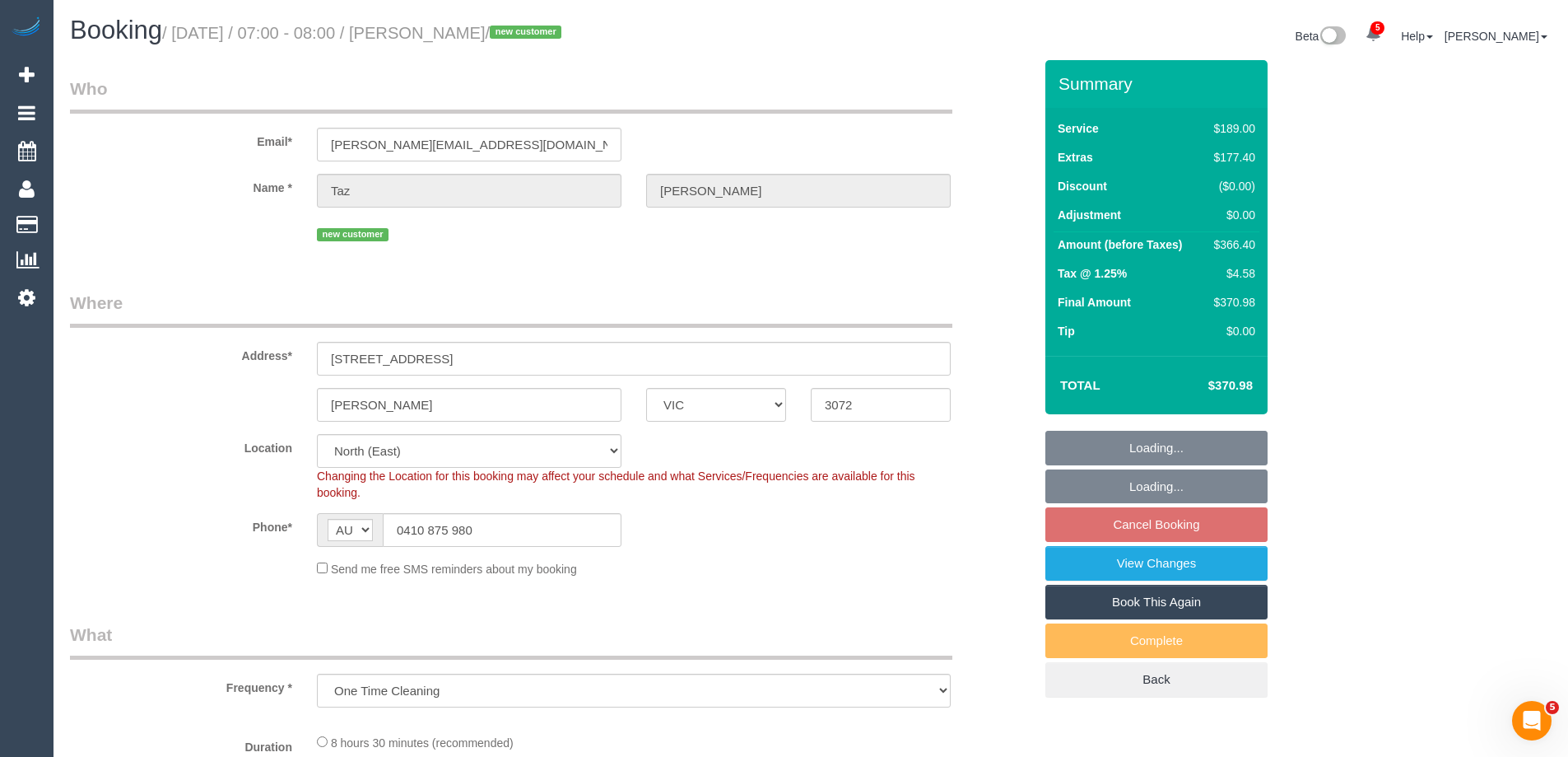
select select "object:729"
select select "spot1"
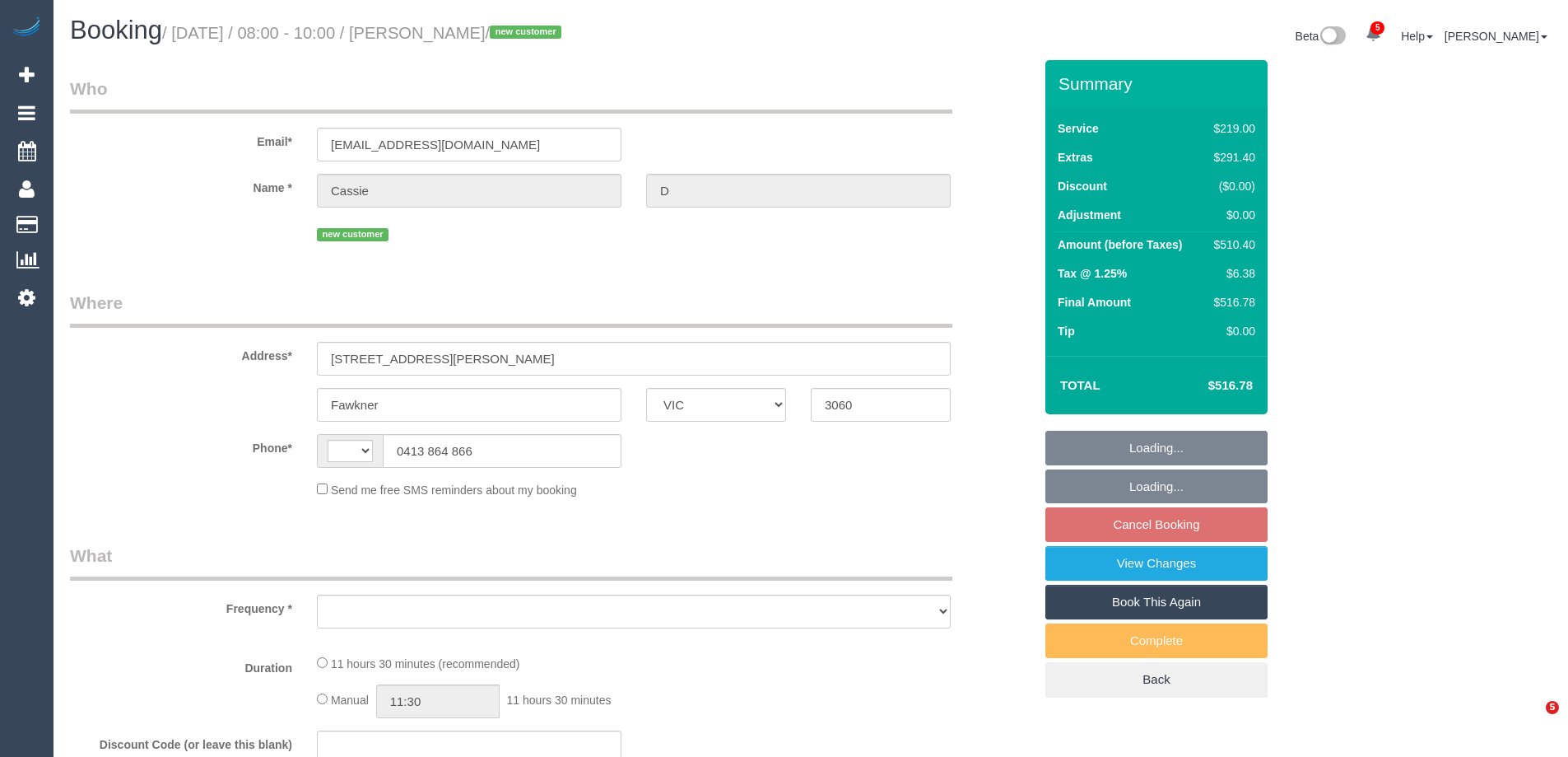
select select "VIC"
select select "string:AU"
select select "object:597"
select select "string:stripe-pm_1S7TOc2GScqysDRVsrTrZdud"
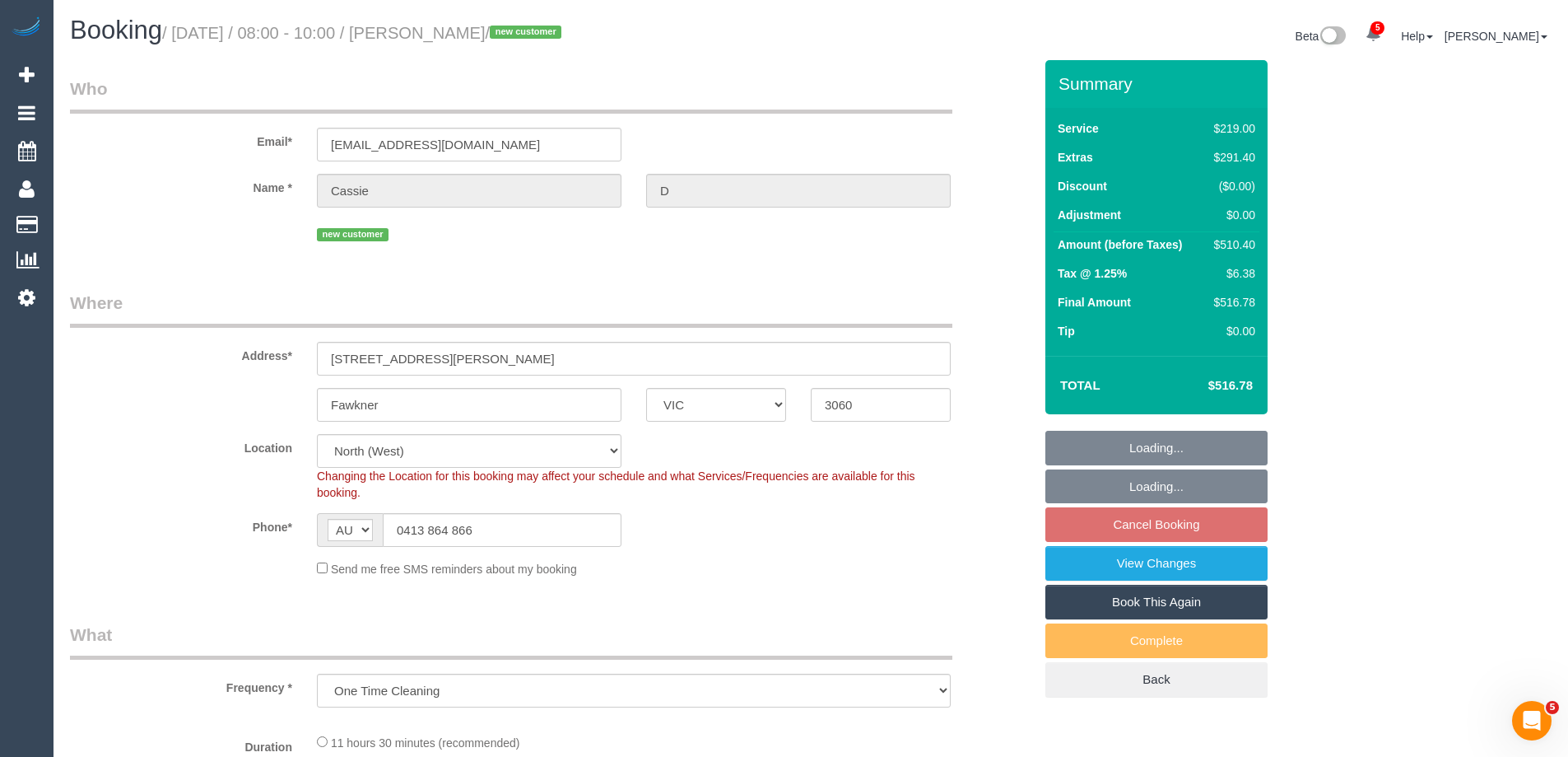
select select "object:846"
select select "spot1"
select select "number:28"
select select "number:17"
select select "number:18"
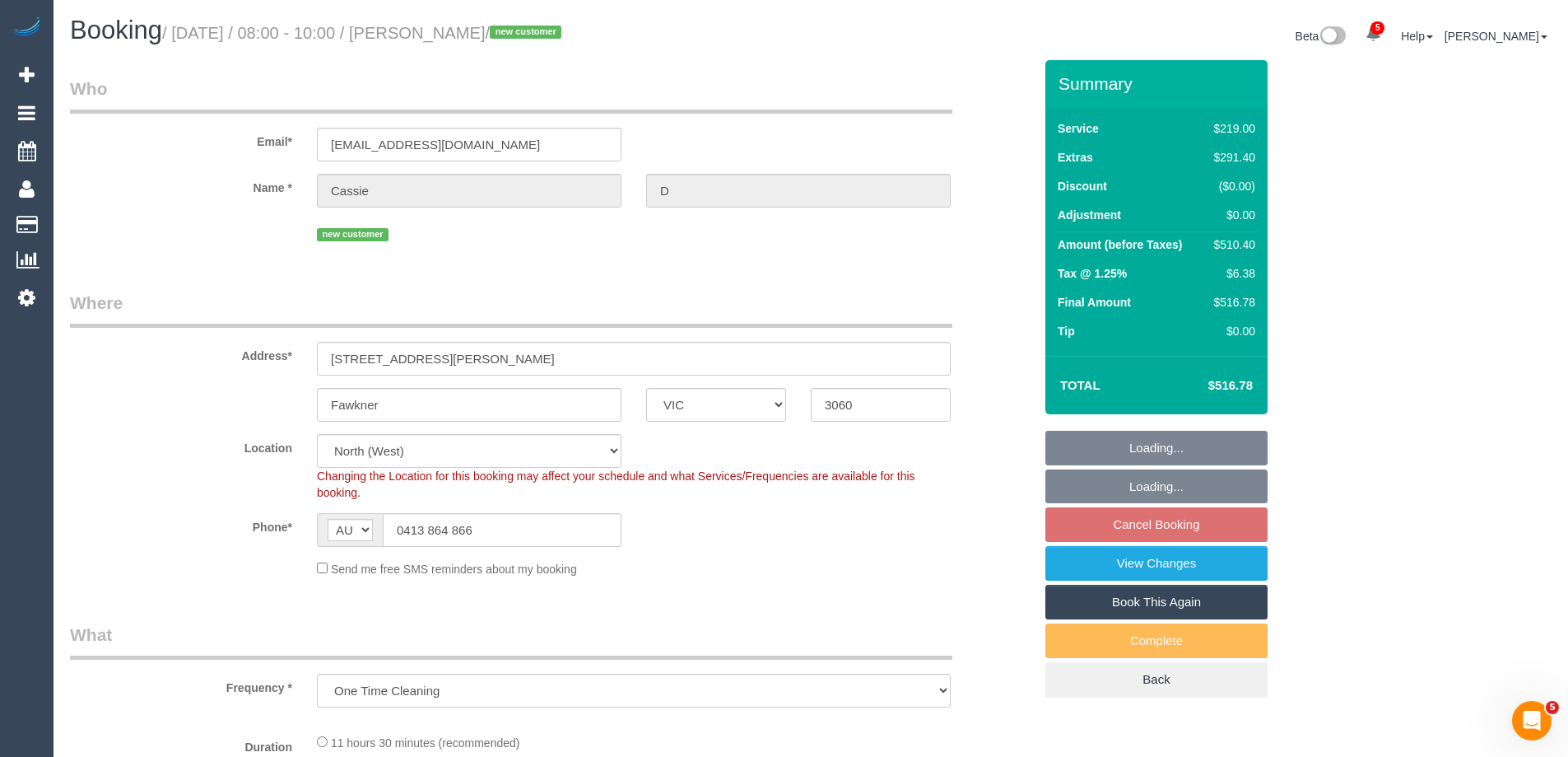
select select "number:25"
select select "number:26"
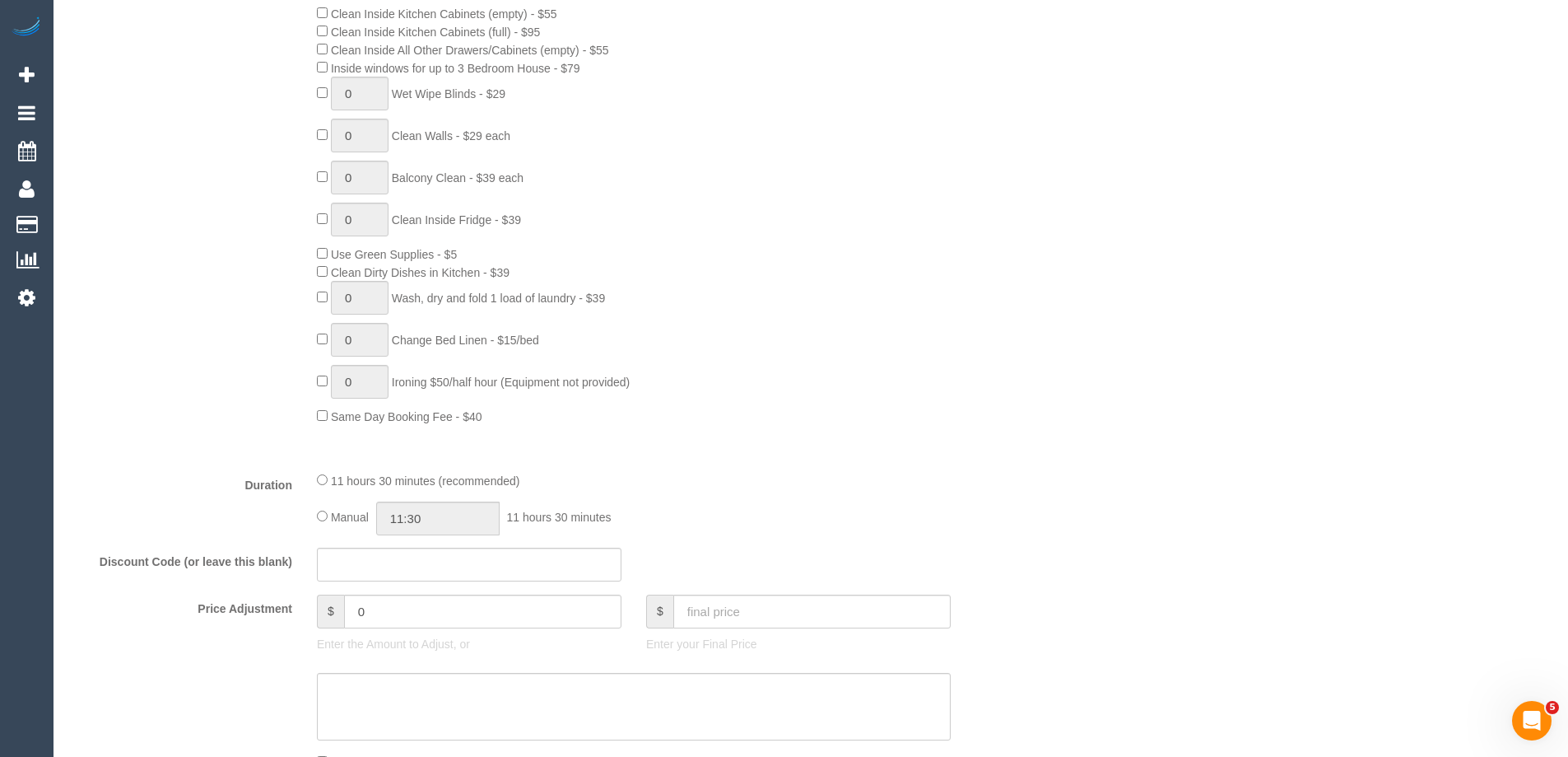
scroll to position [2551, 0]
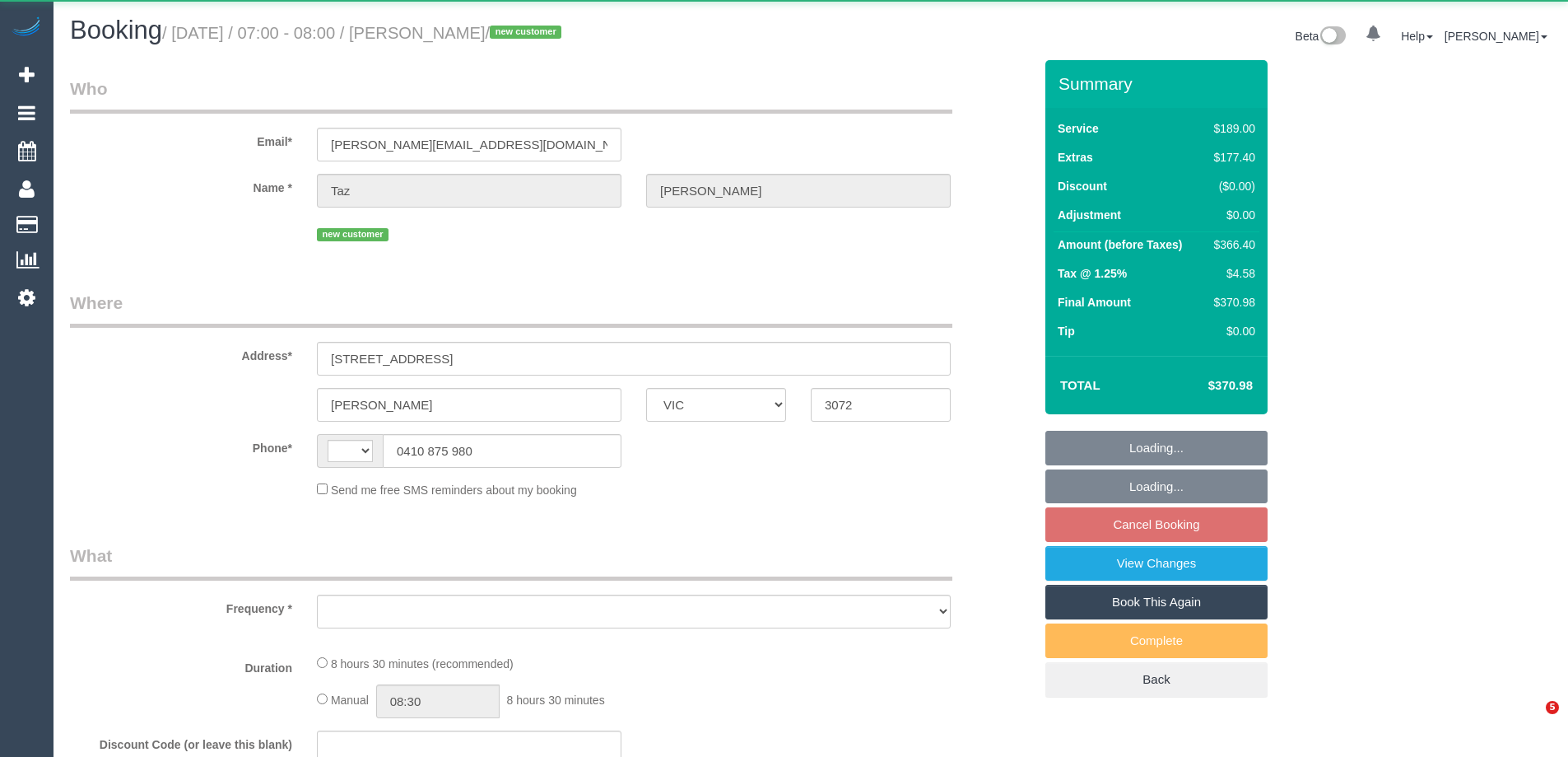
select select "VIC"
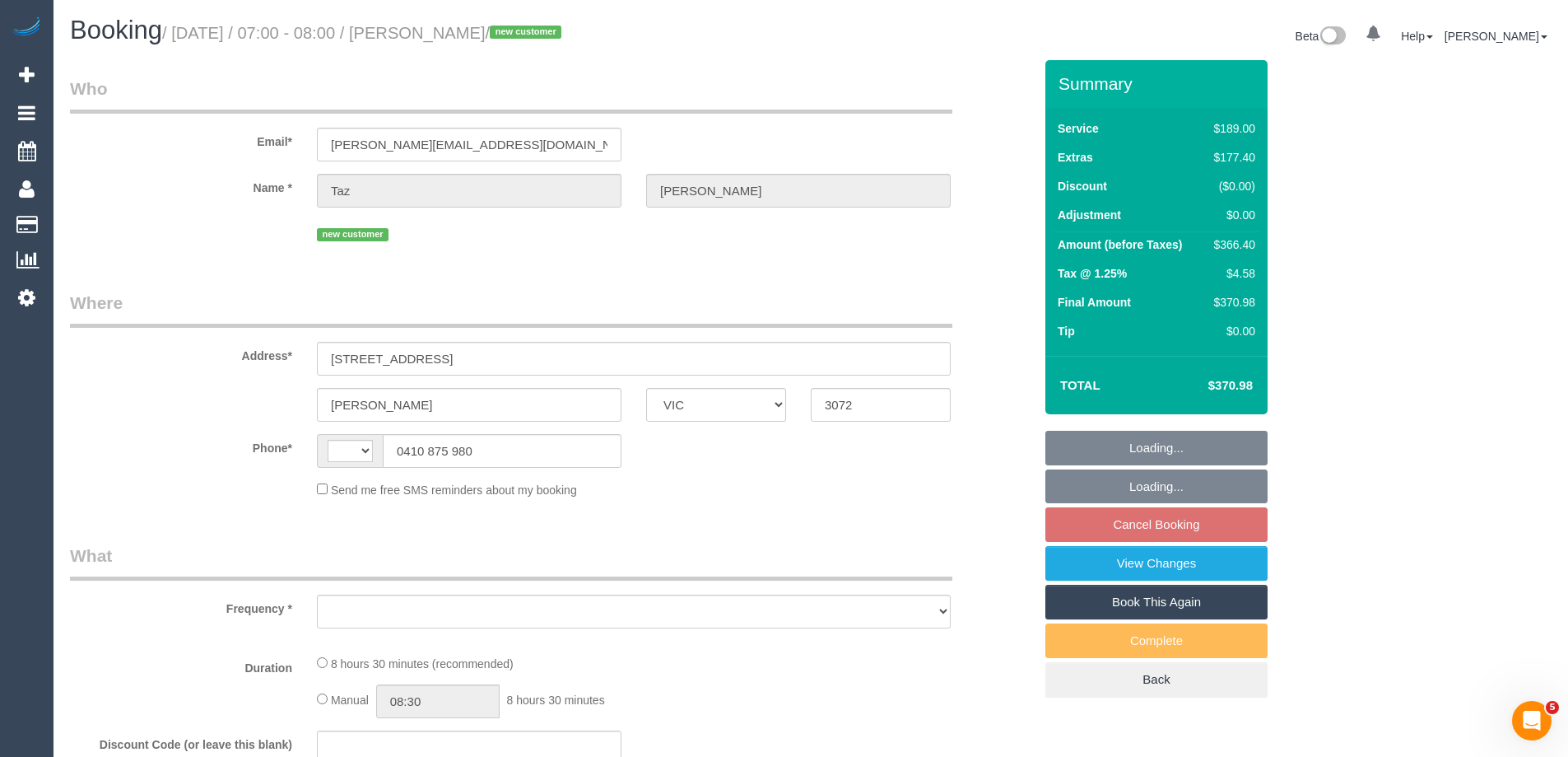
select select "string:AU"
select select "object:576"
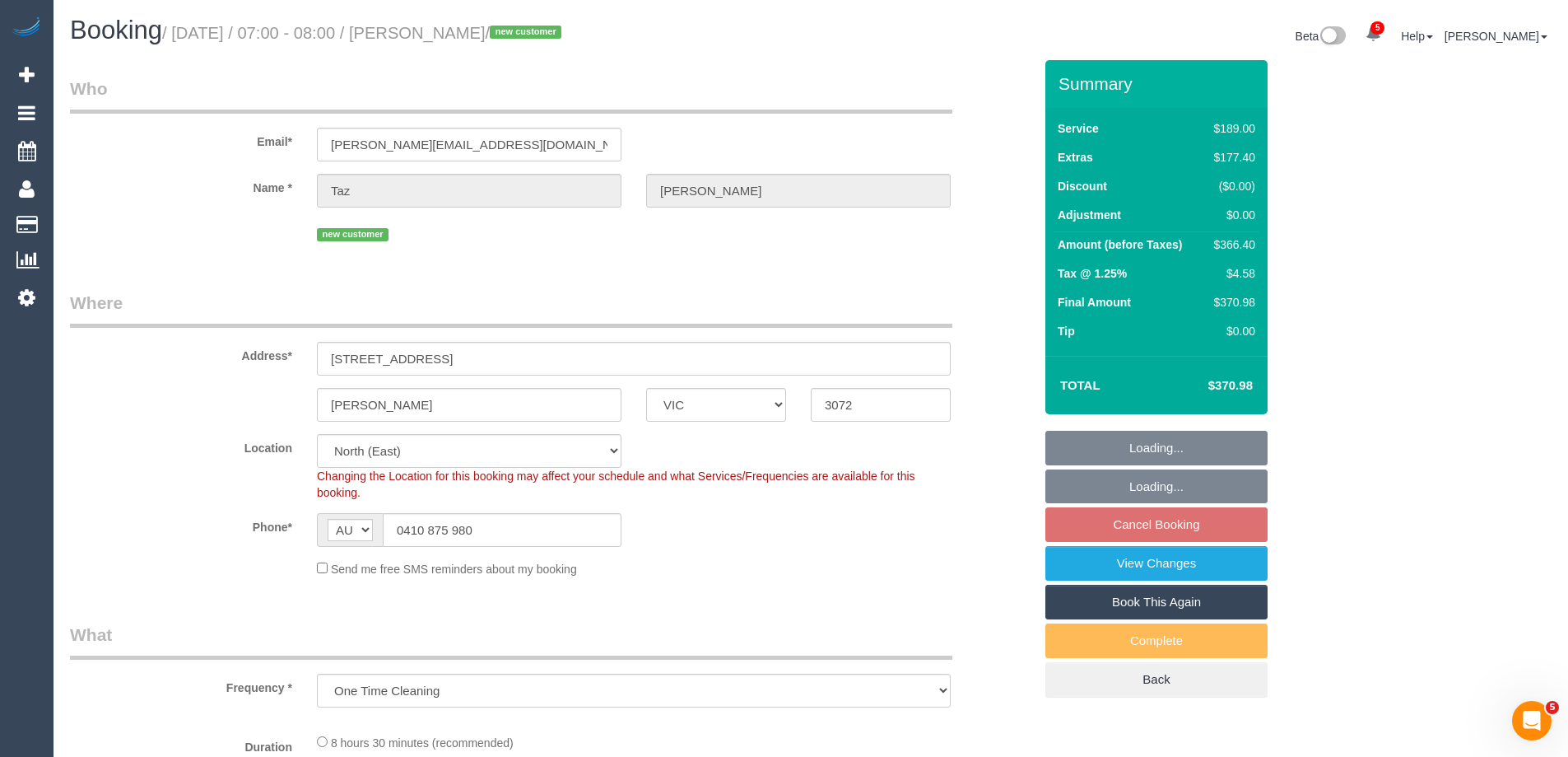
select select "string:stripe-pm_1S7UIc2GScqysDRV4HAMHyXo"
select select "number:28"
select select "number:15"
select select "number:18"
select select "number:22"
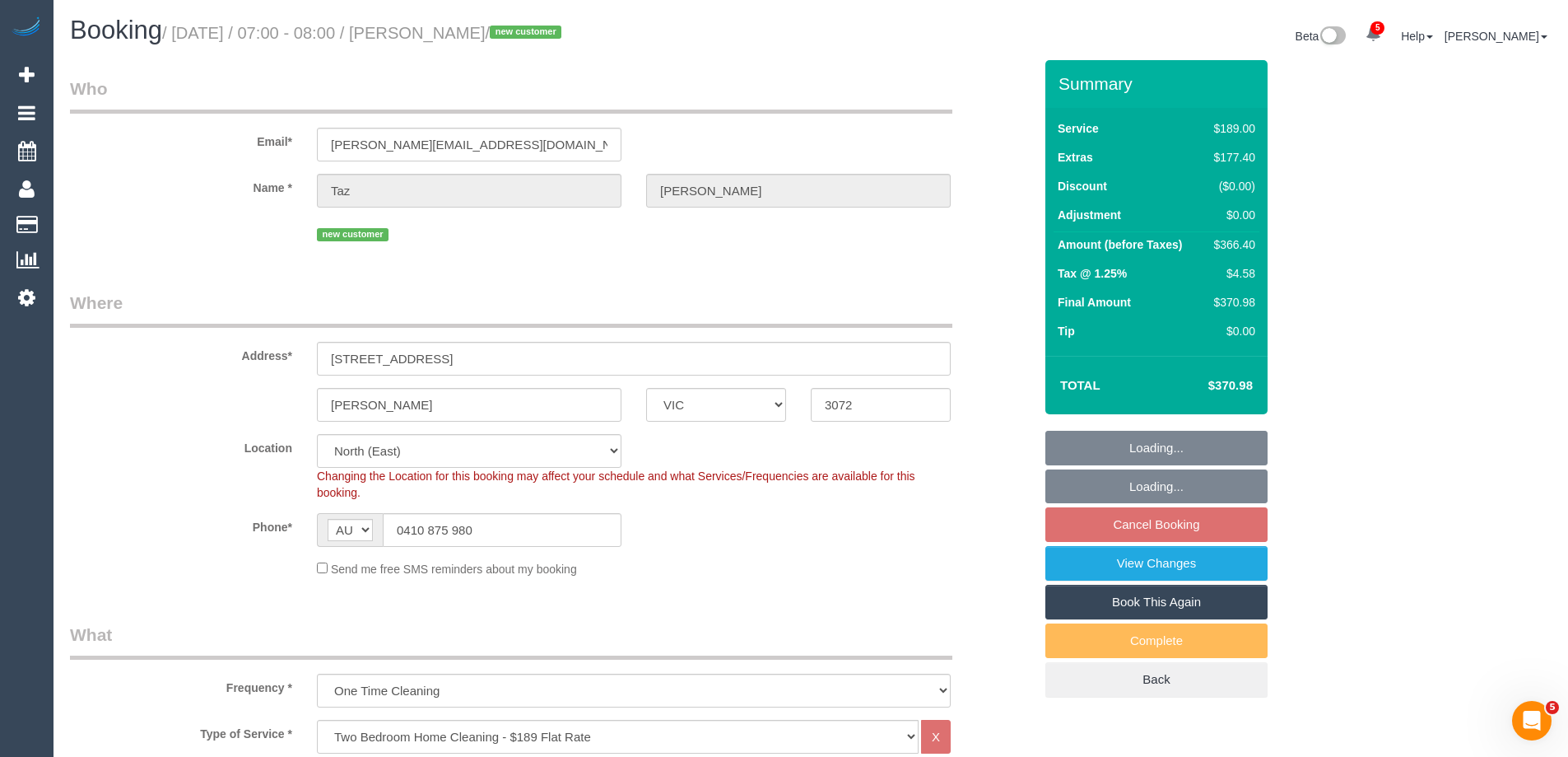
select select "object:1451"
select select "spot1"
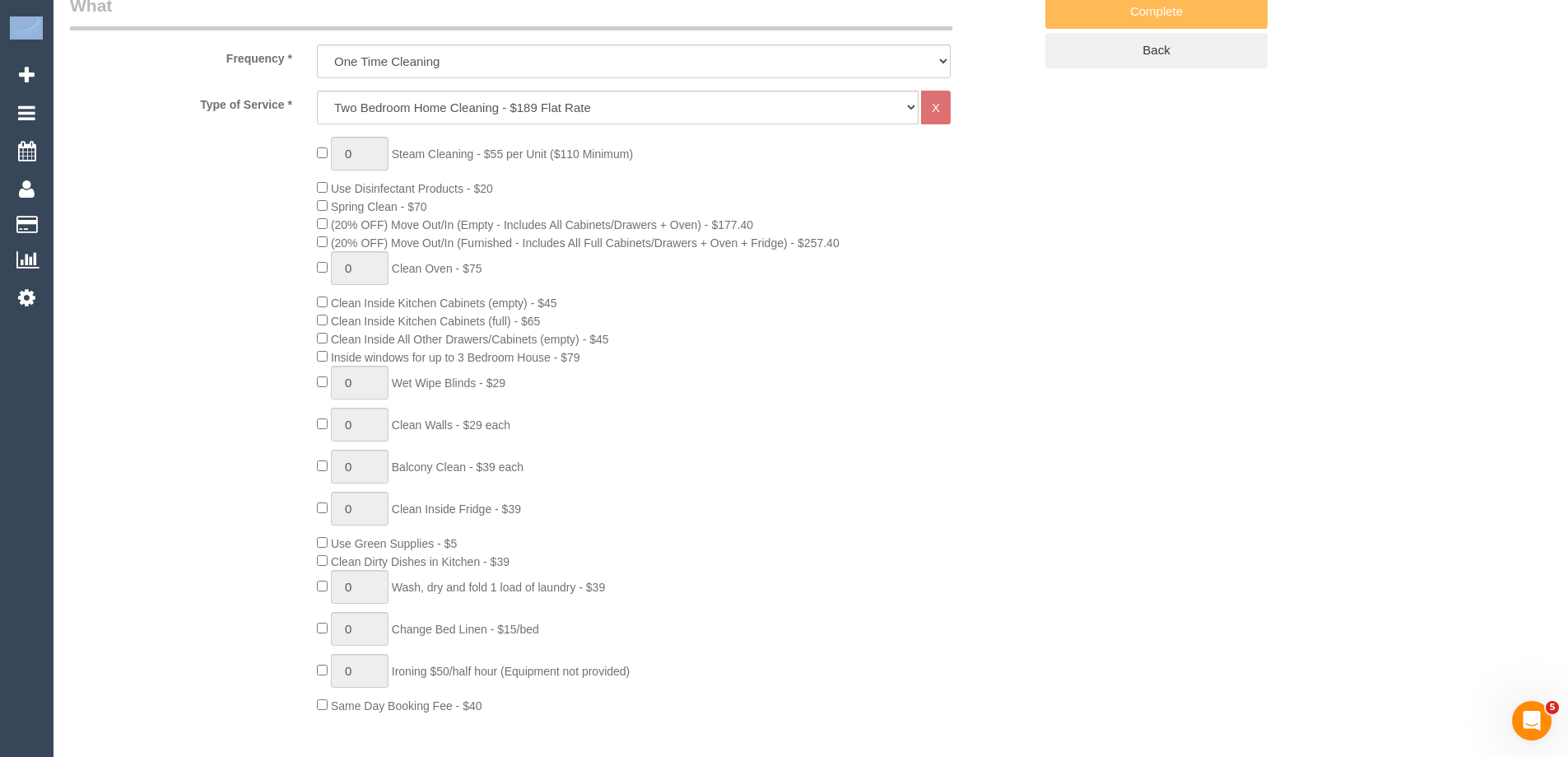
drag, startPoint x: 1579, startPoint y: 210, endPoint x: 1309, endPoint y: 360, distance: 308.9
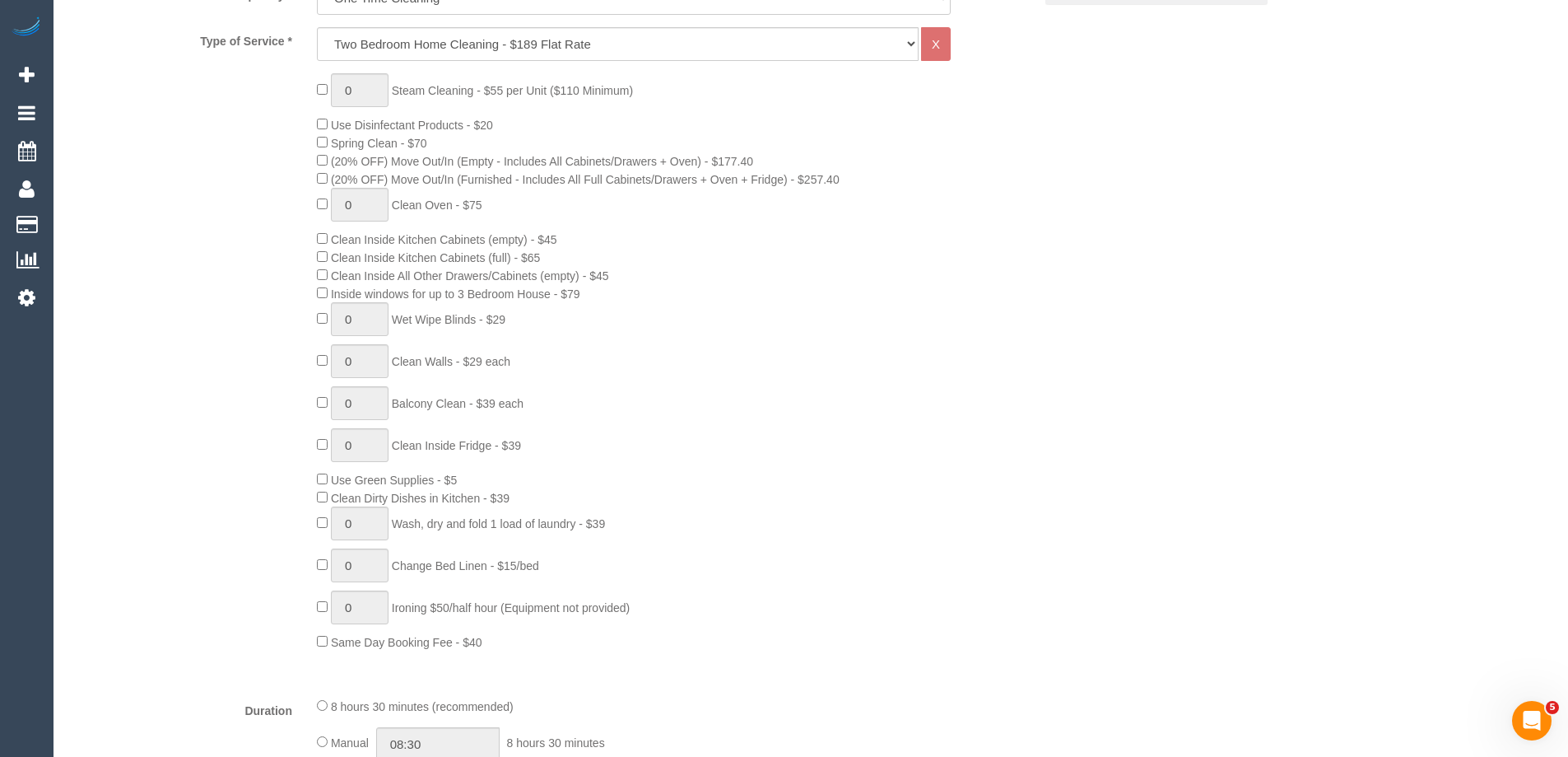
scroll to position [2427, 0]
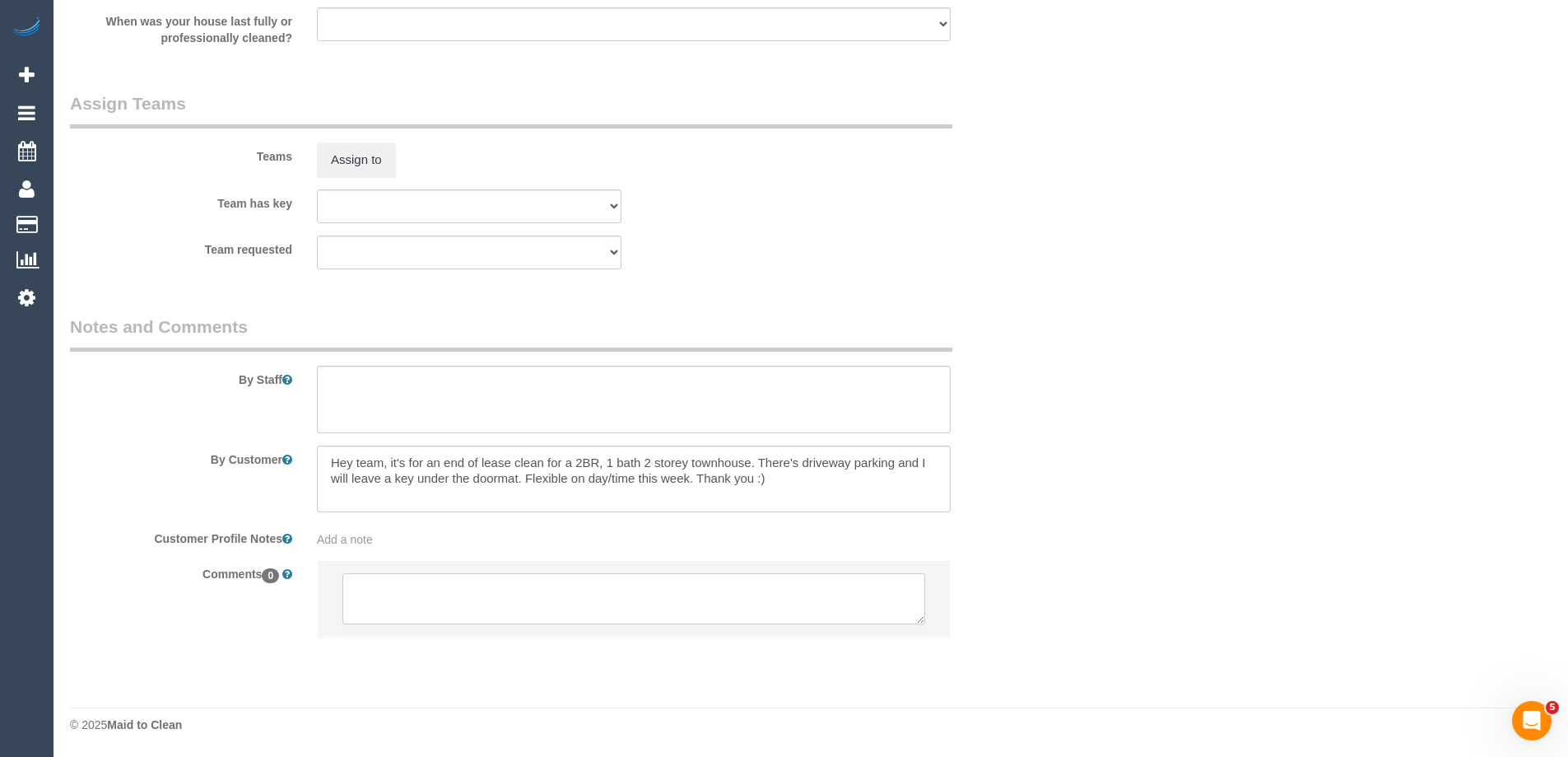
click at [385, 587] on textarea at bounding box center [634, 597] width 583 height 51
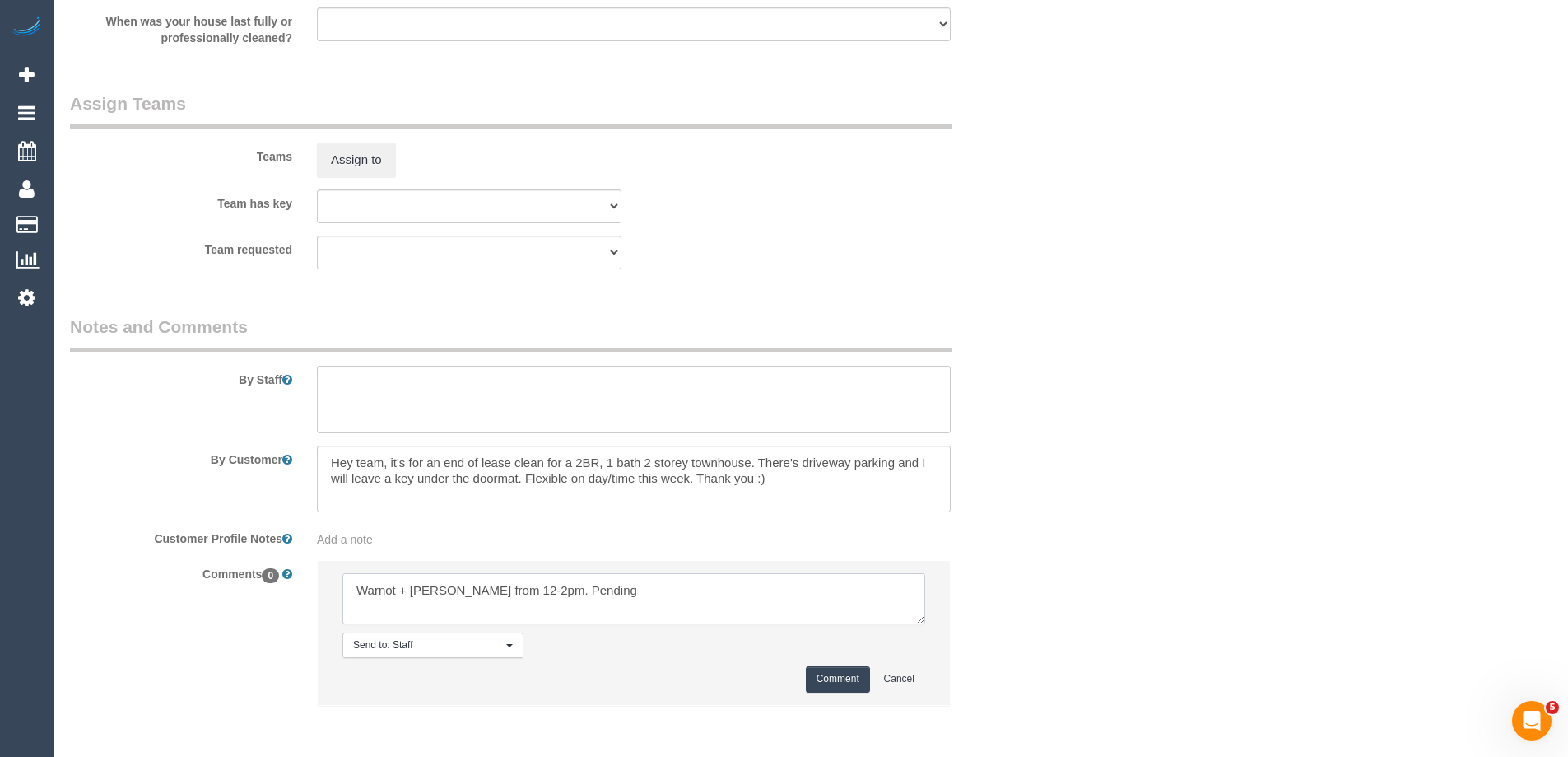
drag, startPoint x: 517, startPoint y: 592, endPoint x: 591, endPoint y: 618, distance: 78.4
click at [526, 594] on textarea at bounding box center [634, 597] width 583 height 51
type textarea "Warnot + [PERSON_NAME] from 12-2pm - Pending"
click at [848, 669] on button "Comment" at bounding box center [837, 679] width 64 height 26
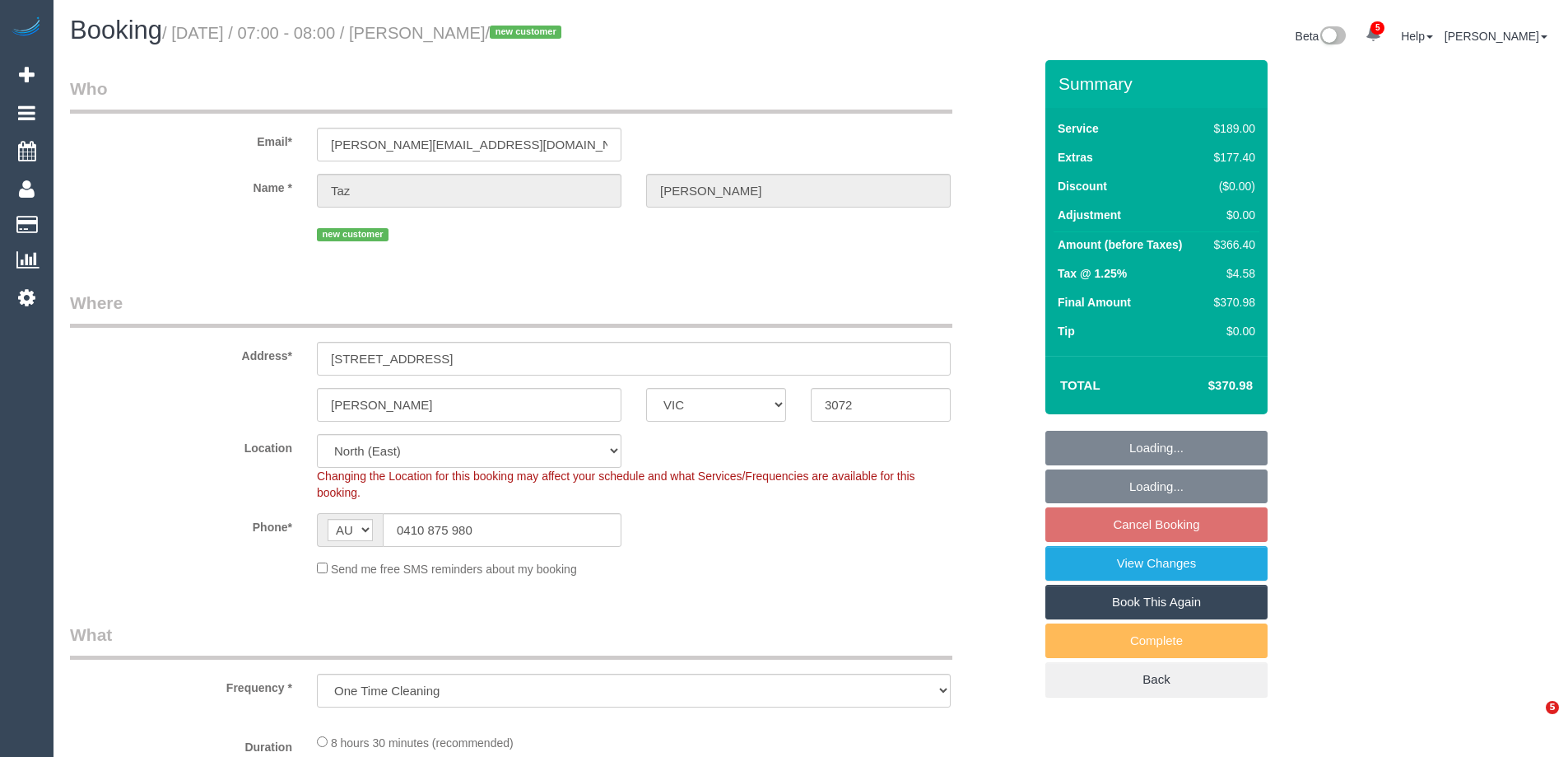
select select "VIC"
select select "string:stripe-pm_1S7UIc2GScqysDRV4HAMHyXo"
select select "spot1"
select select "object:609"
select select "number:28"
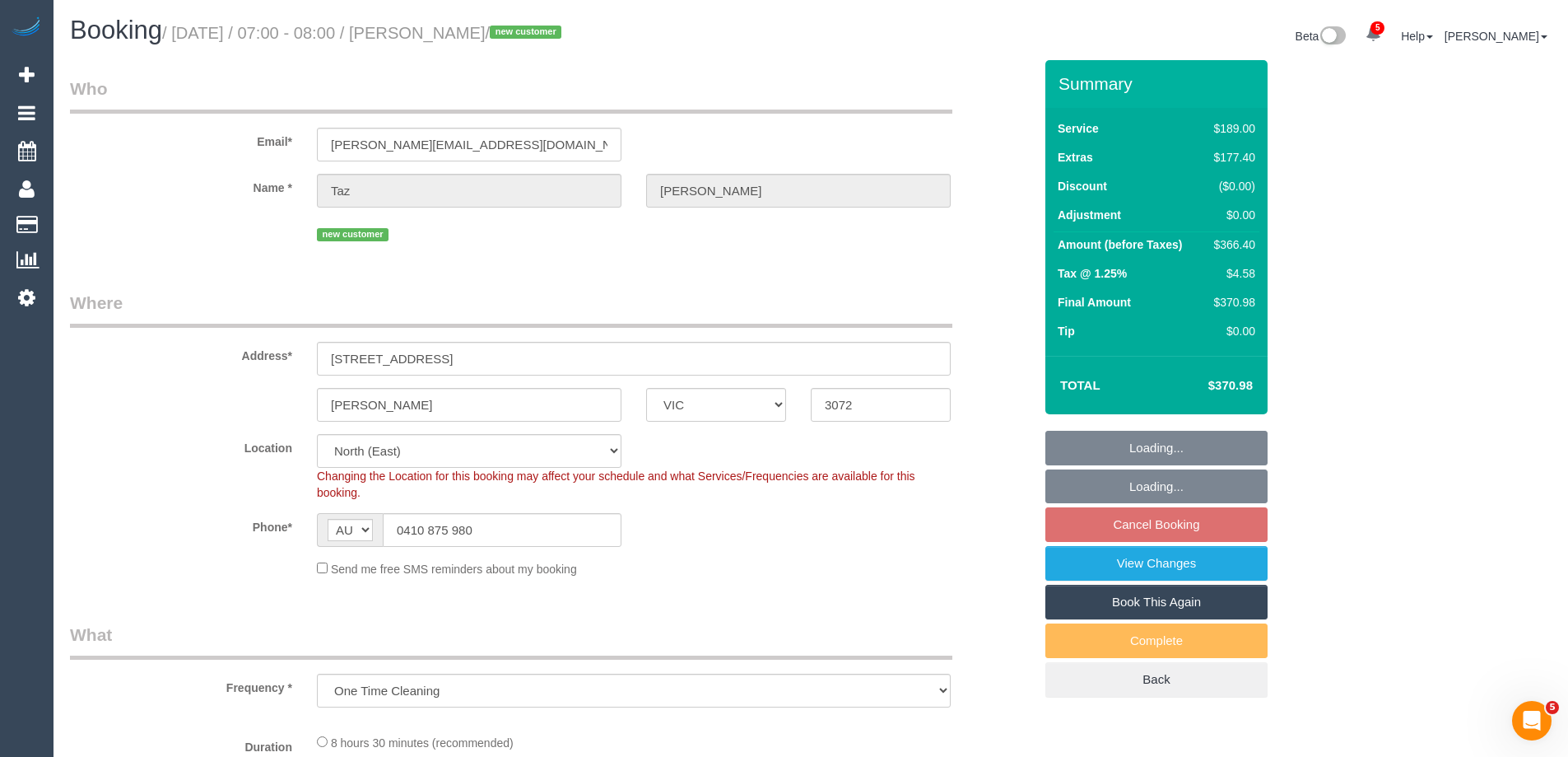
select select "number:15"
select select "number:18"
select select "number:22"
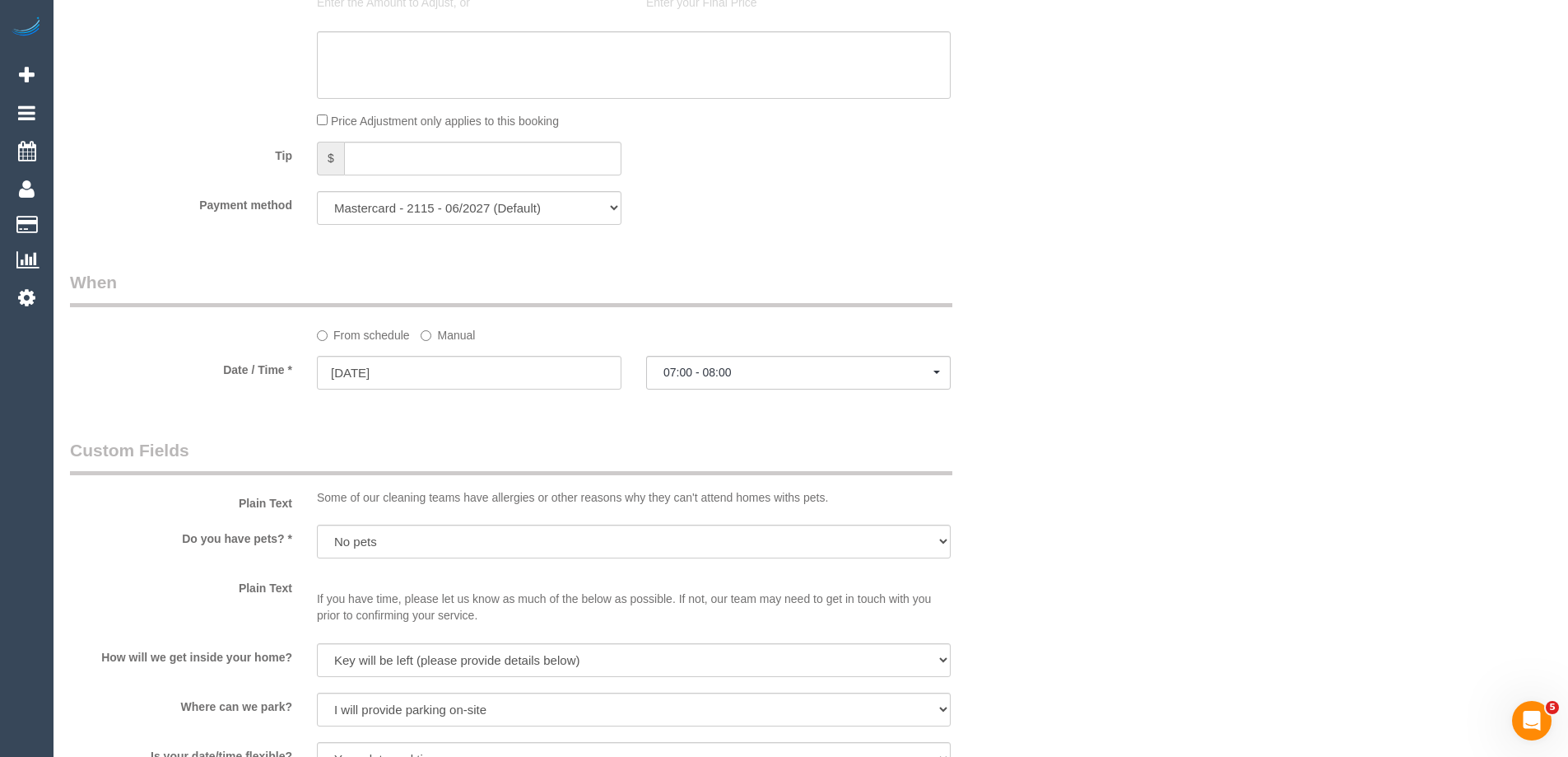
scroll to position [1564, 0]
click at [438, 328] on label "Manual" at bounding box center [447, 327] width 54 height 22
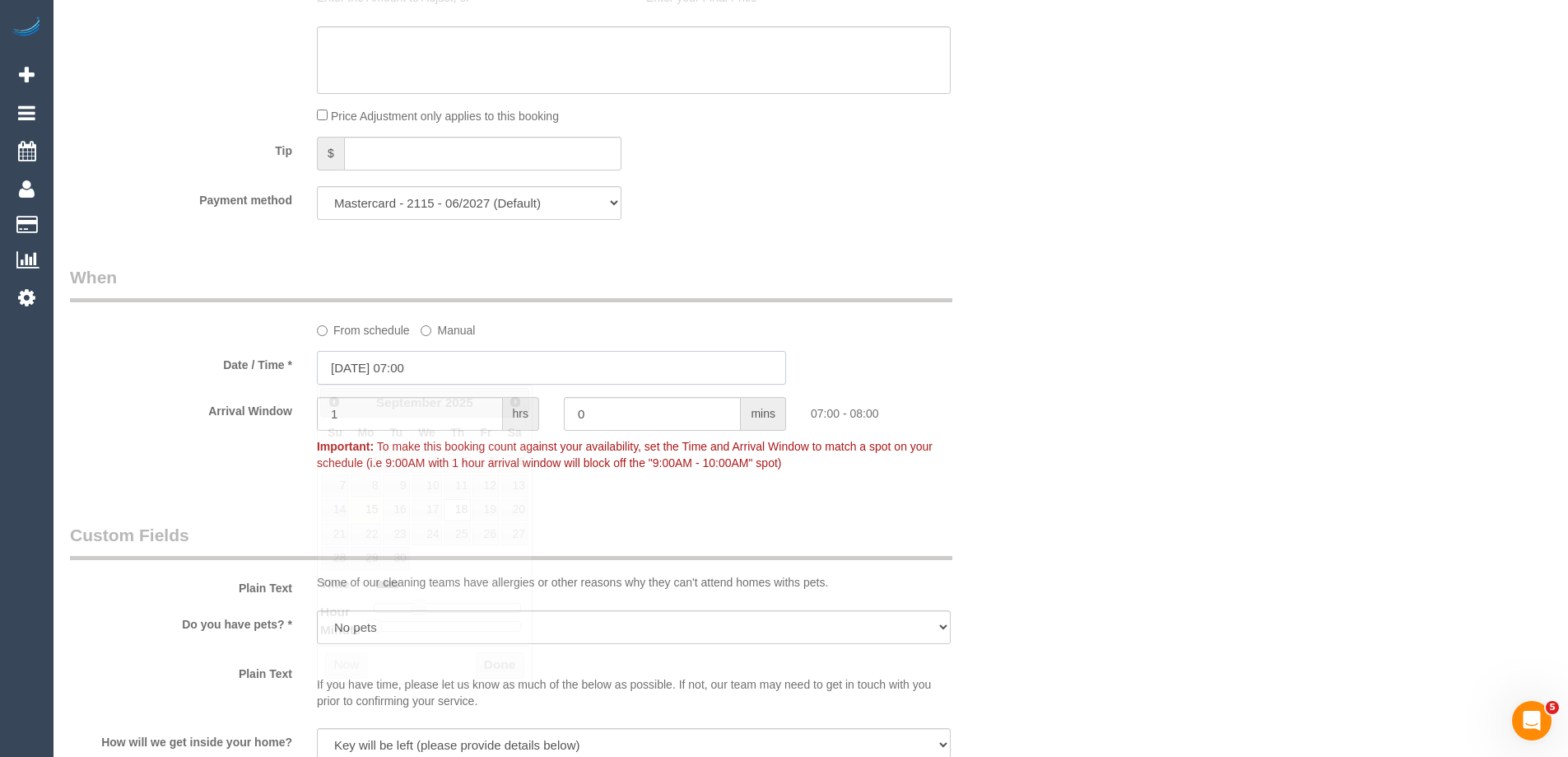
click at [382, 378] on input "18/09/2025 07:00" at bounding box center [551, 367] width 469 height 33
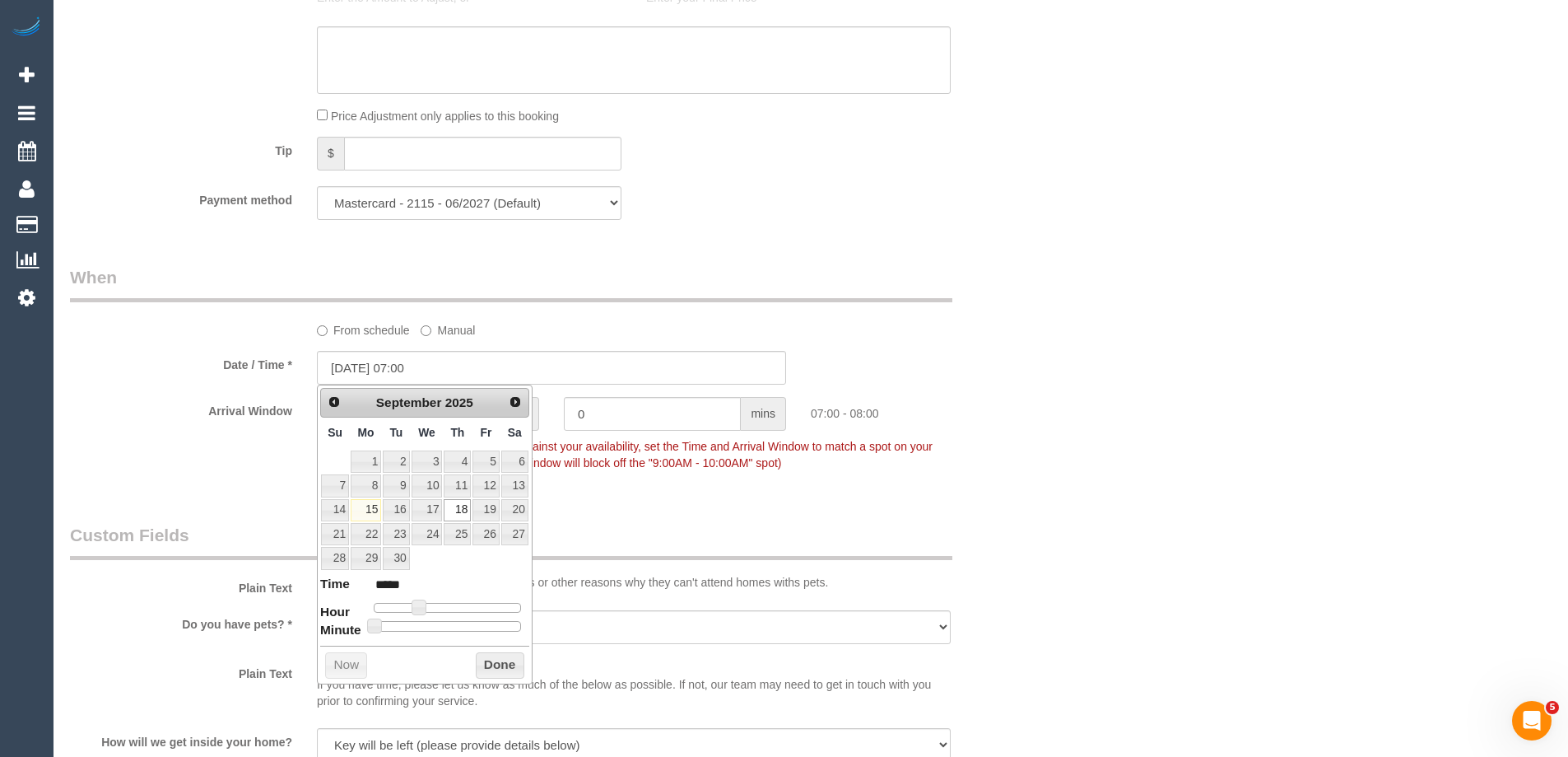
type input "18/09/2025 09:00"
type input "*****"
type input "18/09/2025 10:00"
type input "*****"
type input "18/09/2025 11:00"
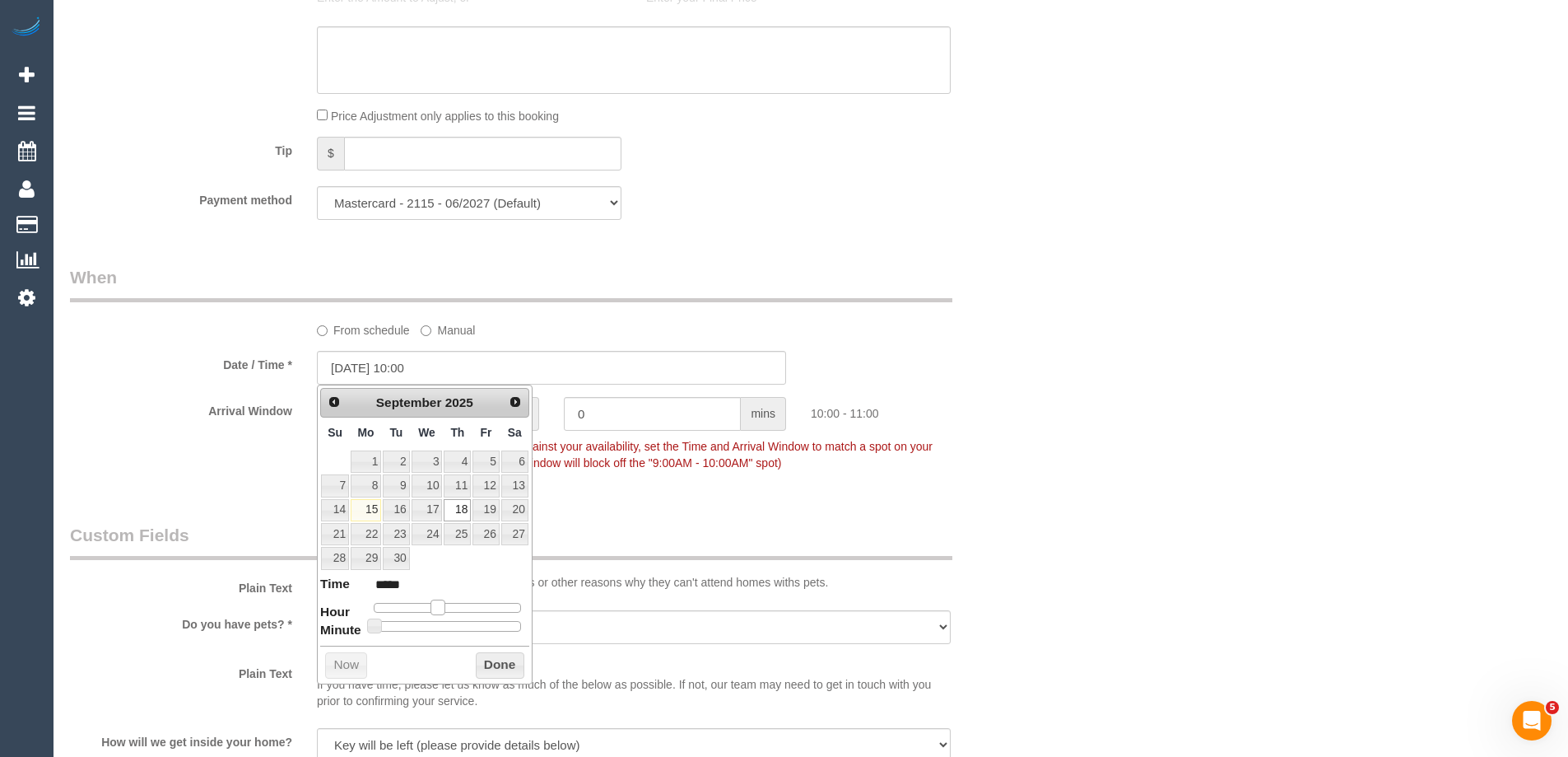
type input "*****"
type input "18/09/2025 12:00"
type input "*****"
drag, startPoint x: 424, startPoint y: 608, endPoint x: 442, endPoint y: 615, distance: 19.3
click at [442, 615] on dl "Time ***** Hour Minute Second Millisecond Microsecond Time Zone ***** ***** ***…" at bounding box center [424, 602] width 209 height 56
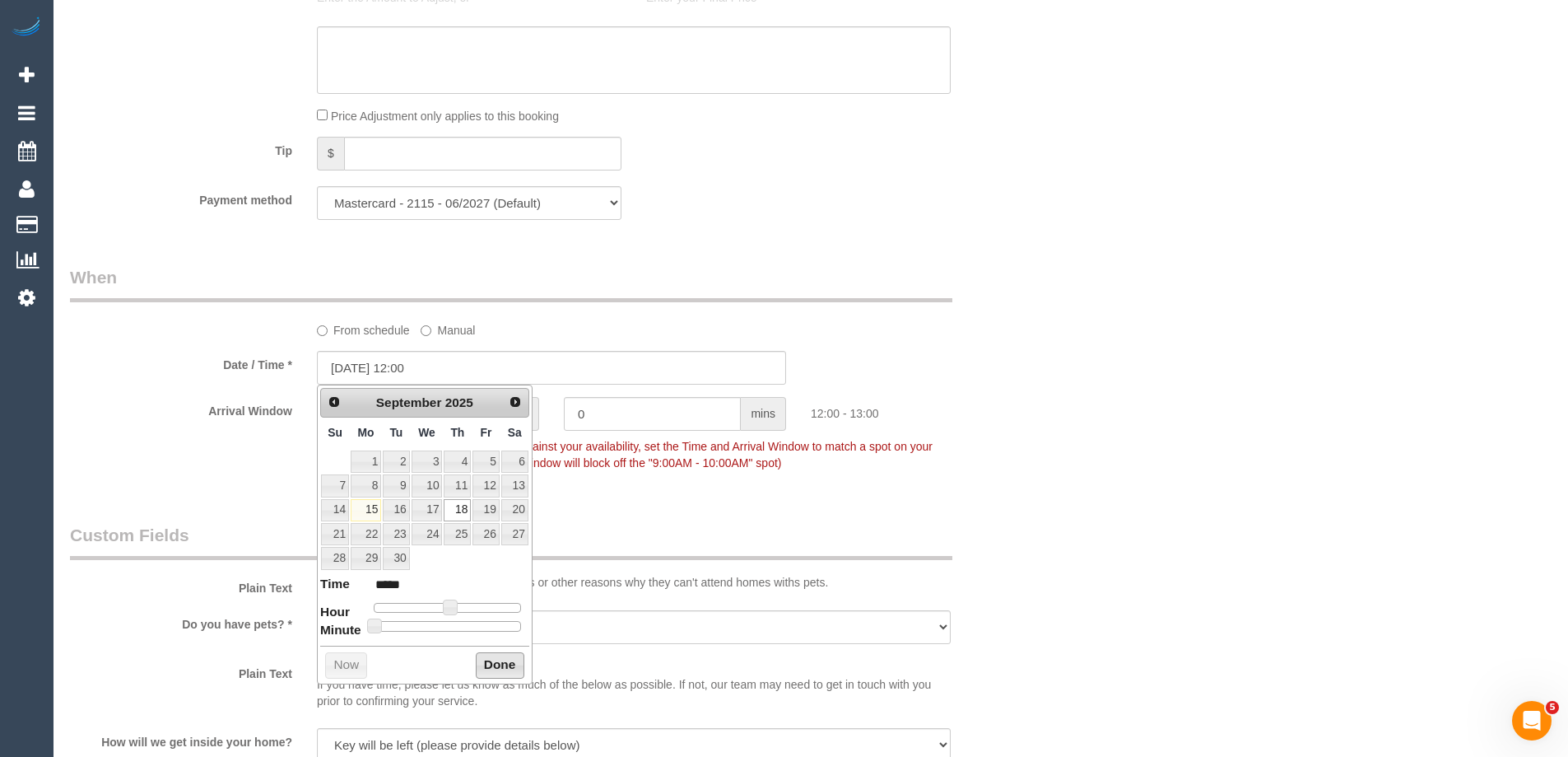
click at [491, 665] on button "Done" at bounding box center [500, 665] width 49 height 27
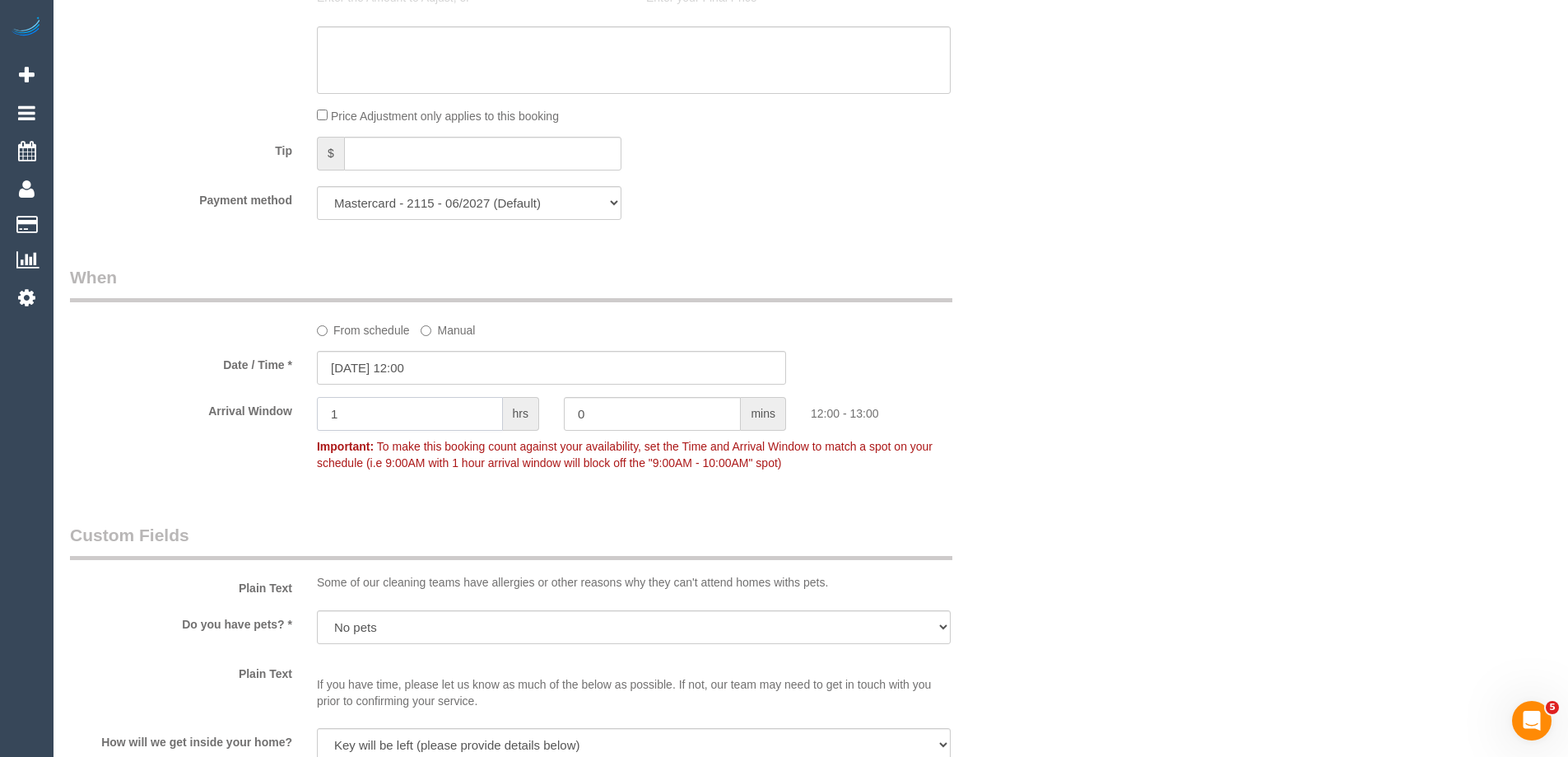
drag, startPoint x: 334, startPoint y: 411, endPoint x: 270, endPoint y: 409, distance: 64.0
click at [270, 409] on div "Arrival Window 1 hrs 0 mins 12:00 - 13:00 Important: To make this booking count…" at bounding box center [551, 437] width 988 height 81
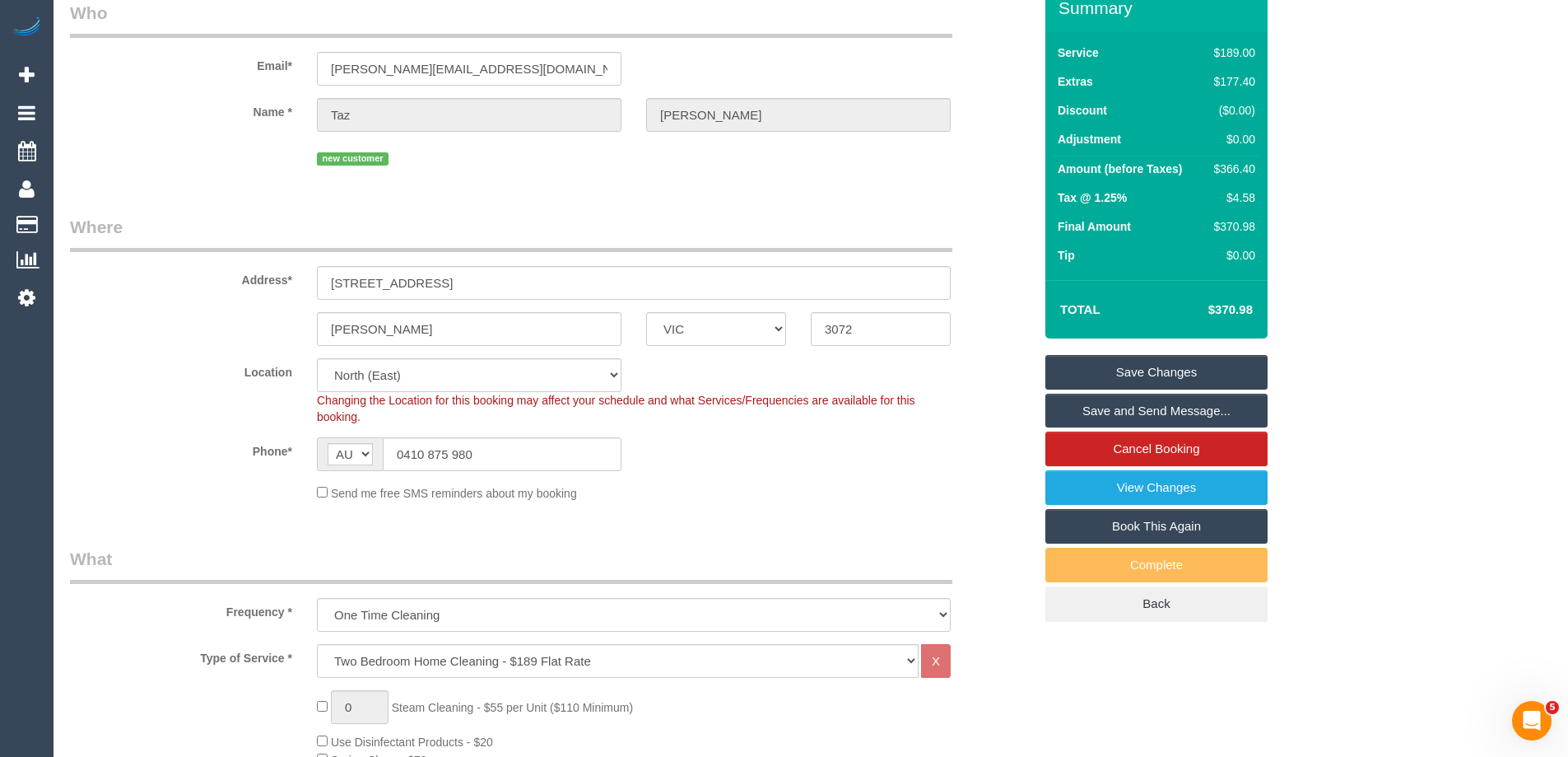
scroll to position [0, 0]
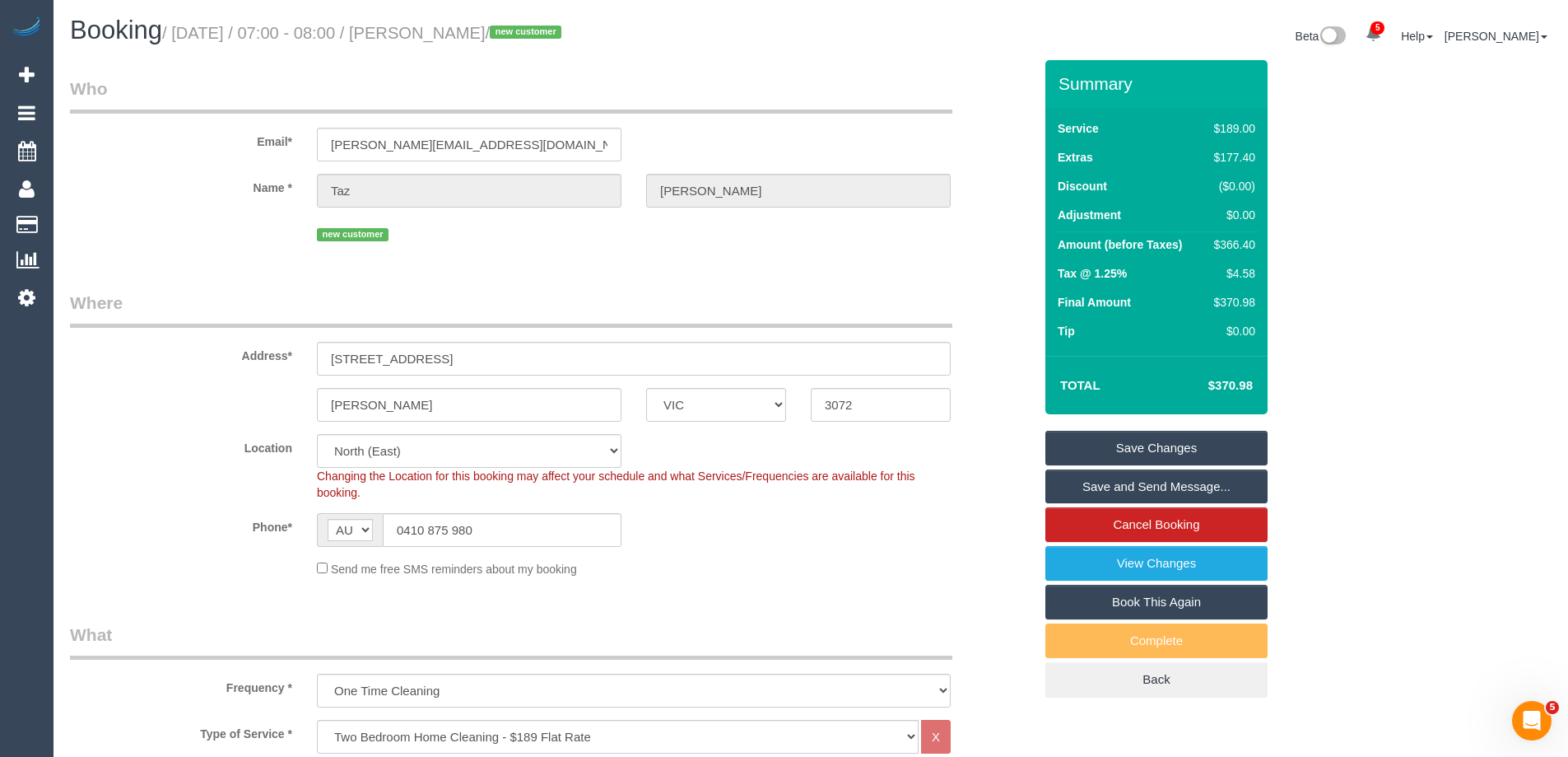
type input "2"
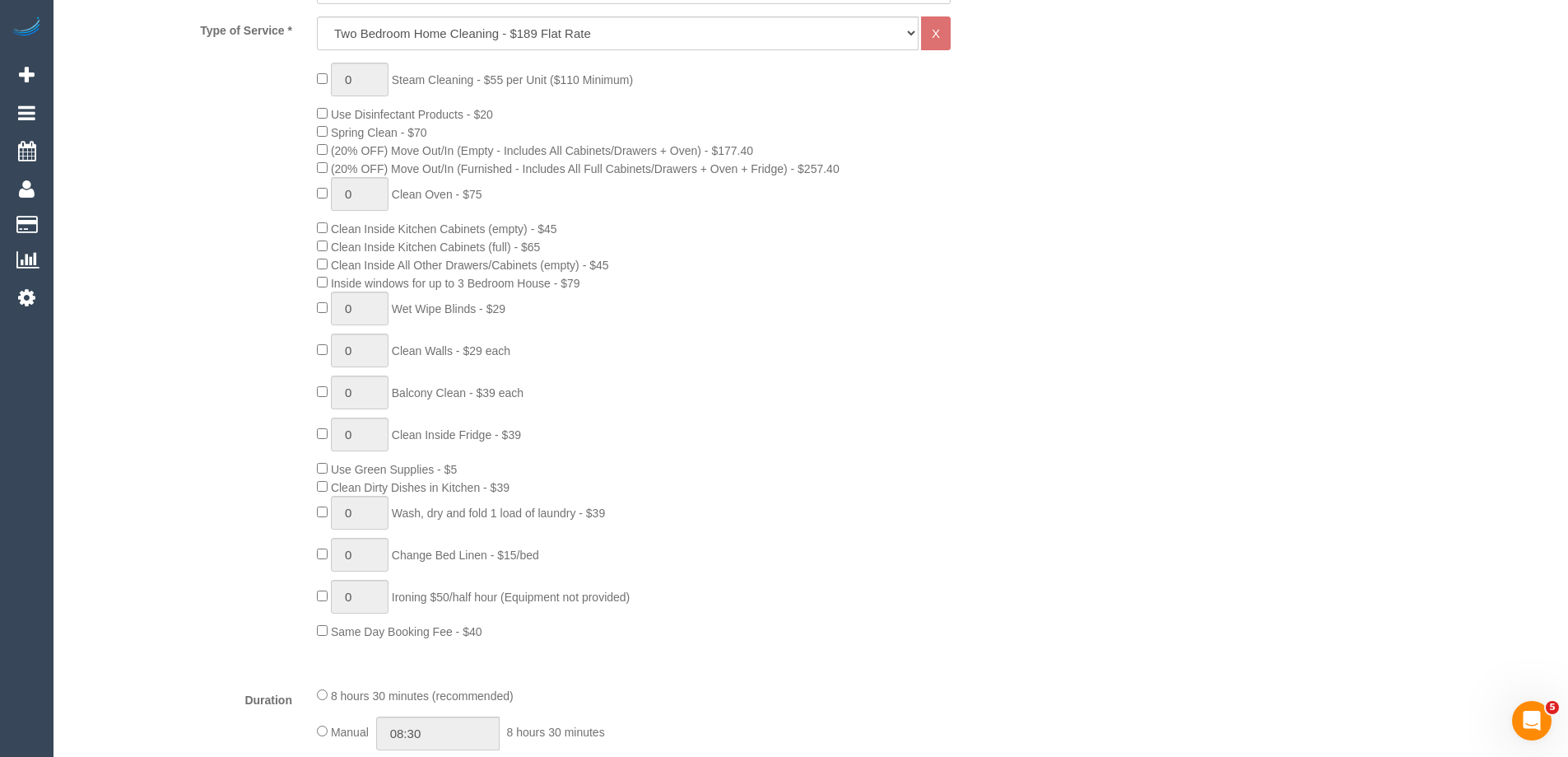
scroll to position [823, 0]
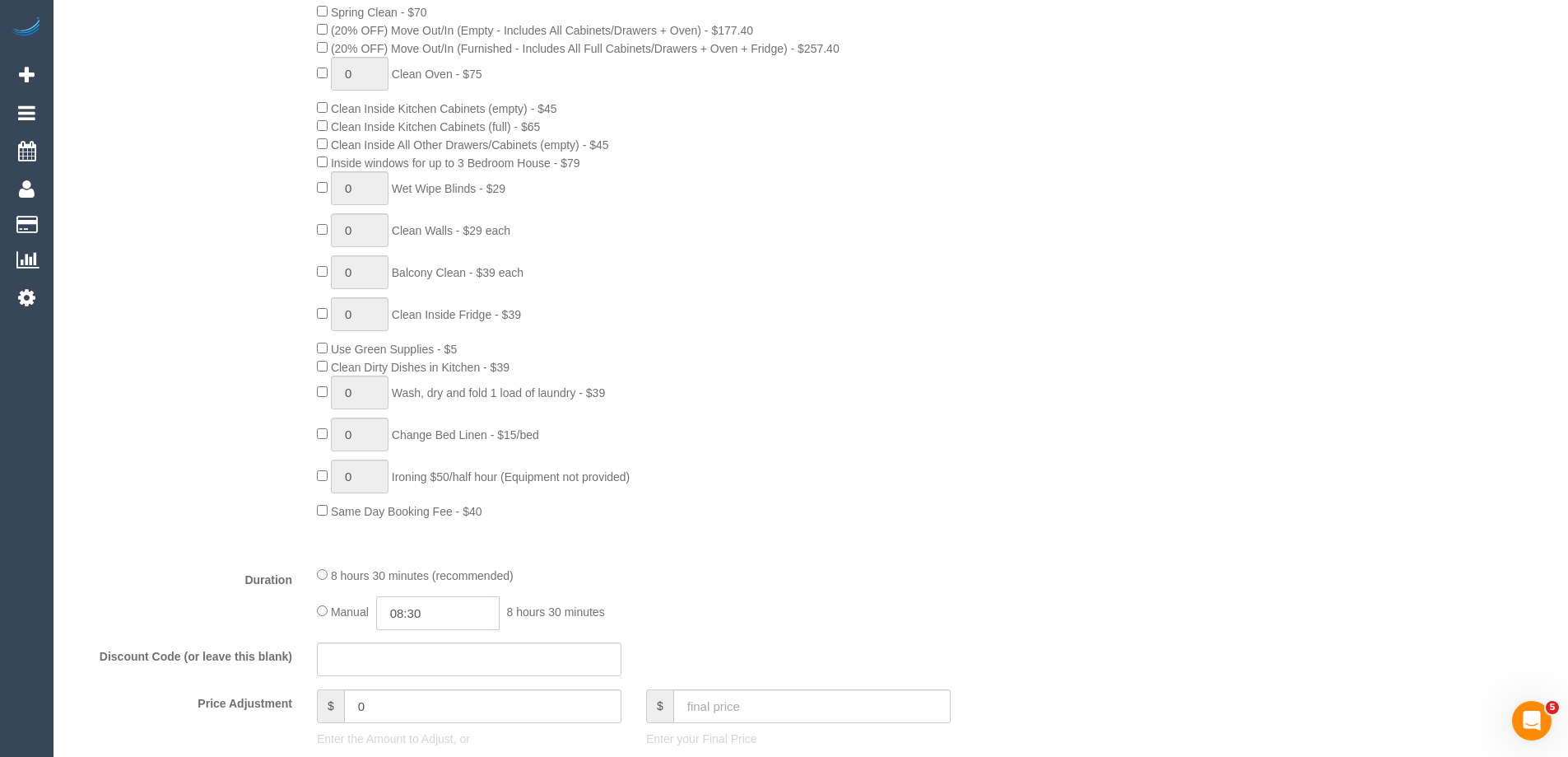
click at [428, 612] on input "08:30" at bounding box center [438, 613] width 123 height 33
type input "03:30"
click at [408, 638] on li "03:30" at bounding box center [419, 646] width 74 height 21
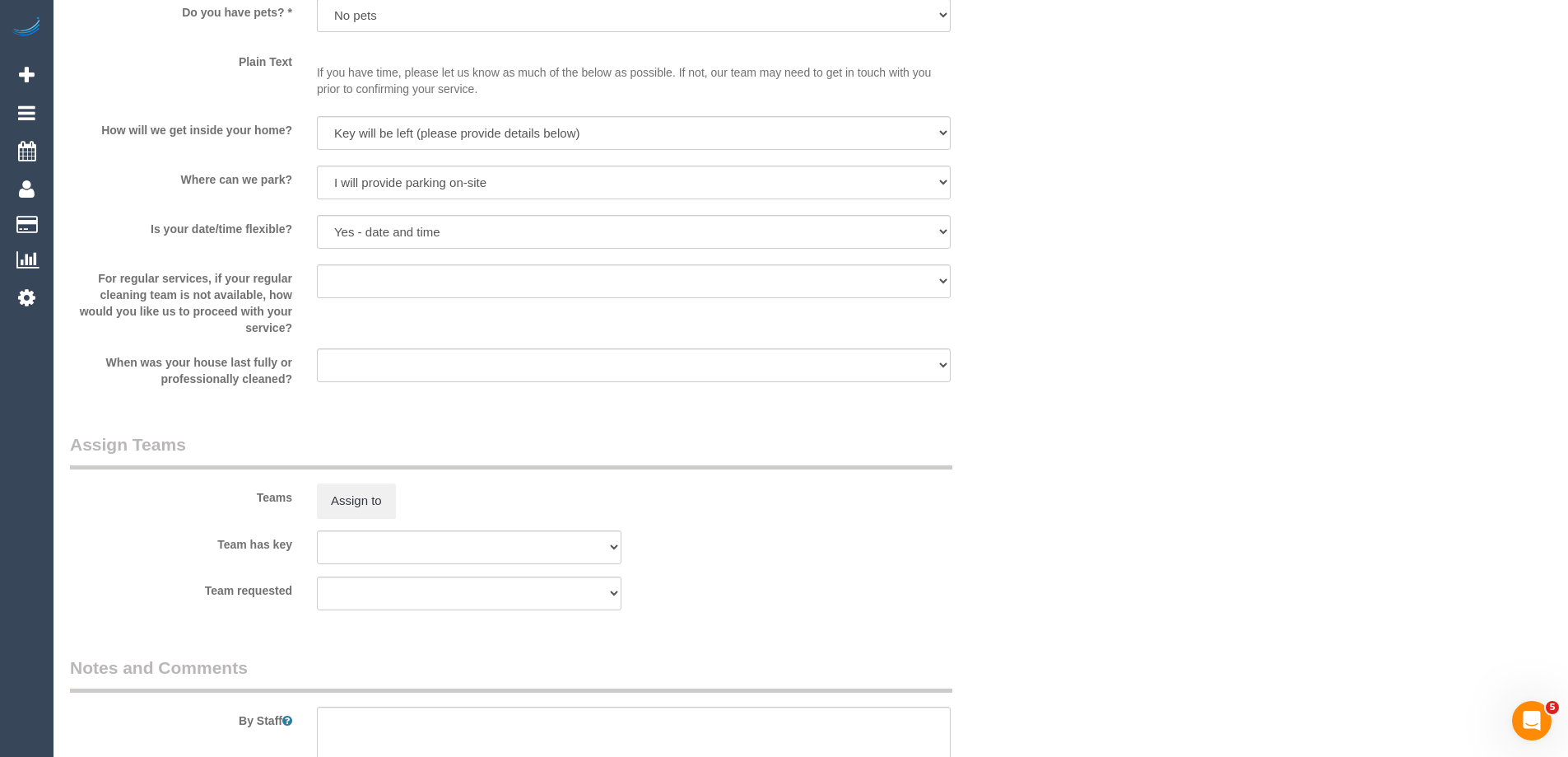
scroll to position [2388, 0]
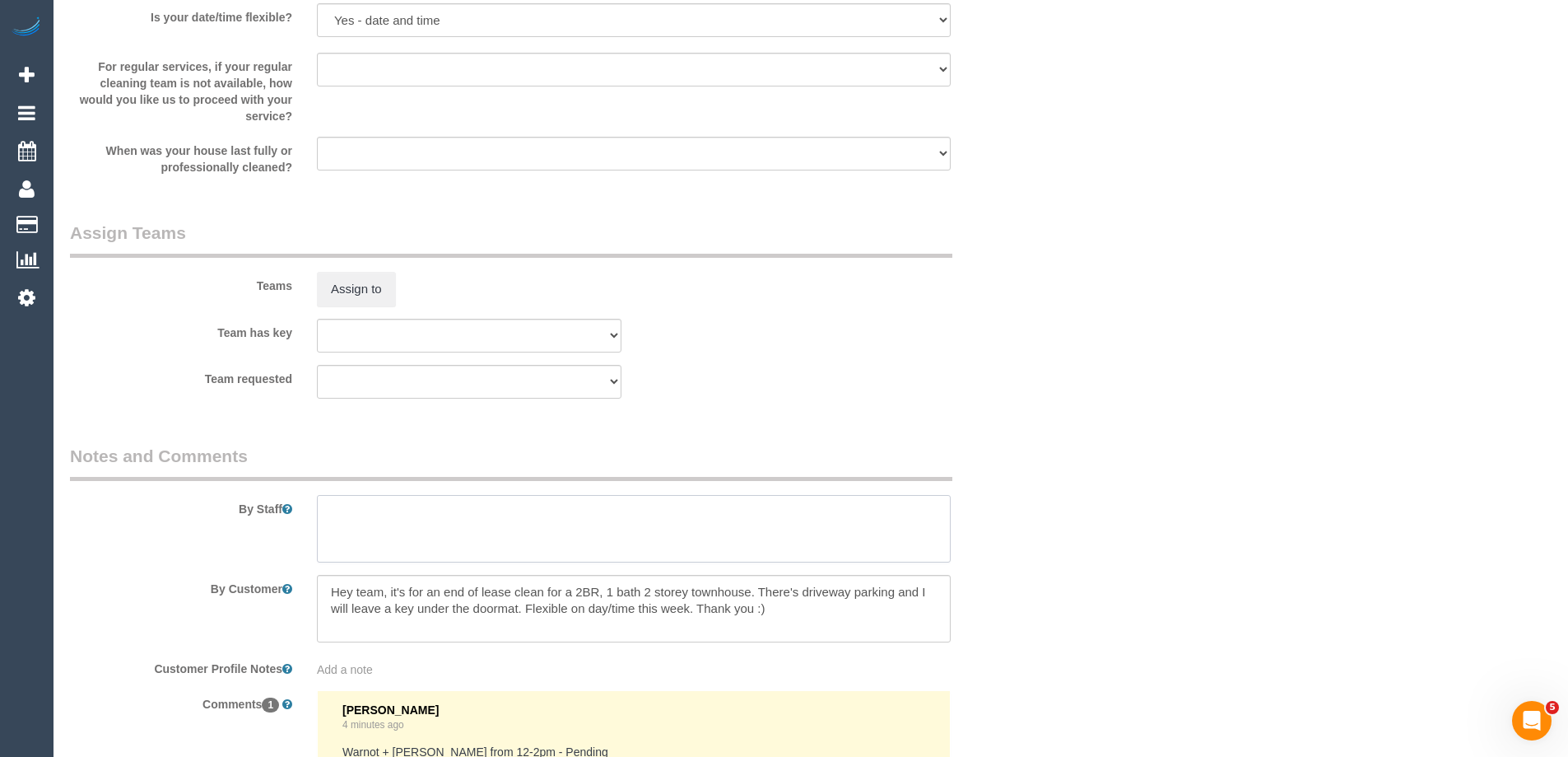
click at [360, 509] on textarea at bounding box center [634, 529] width 634 height 68
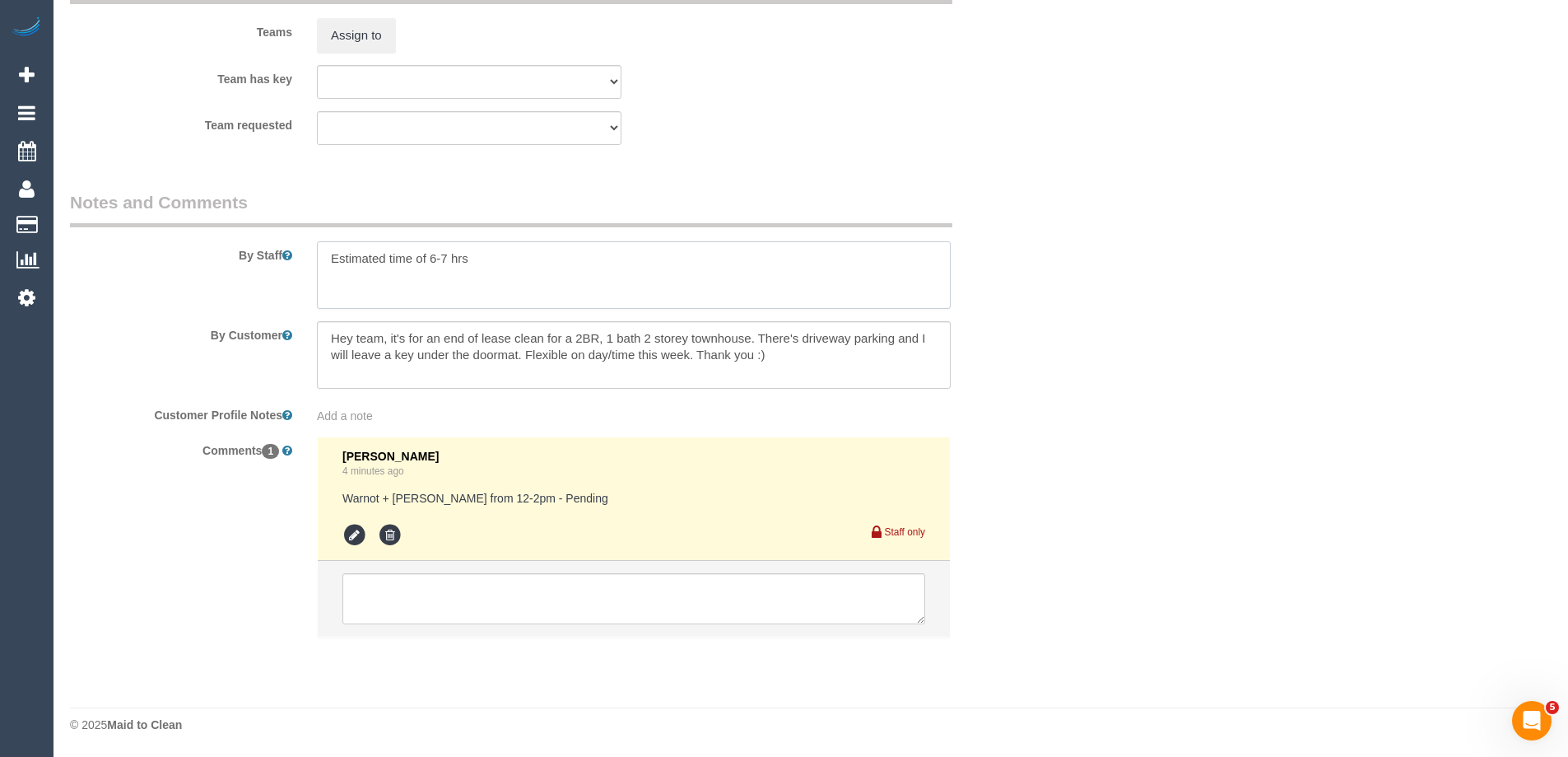
type textarea "Estimated time of 6-7 hrs"
click at [354, 539] on icon at bounding box center [354, 535] width 25 height 25
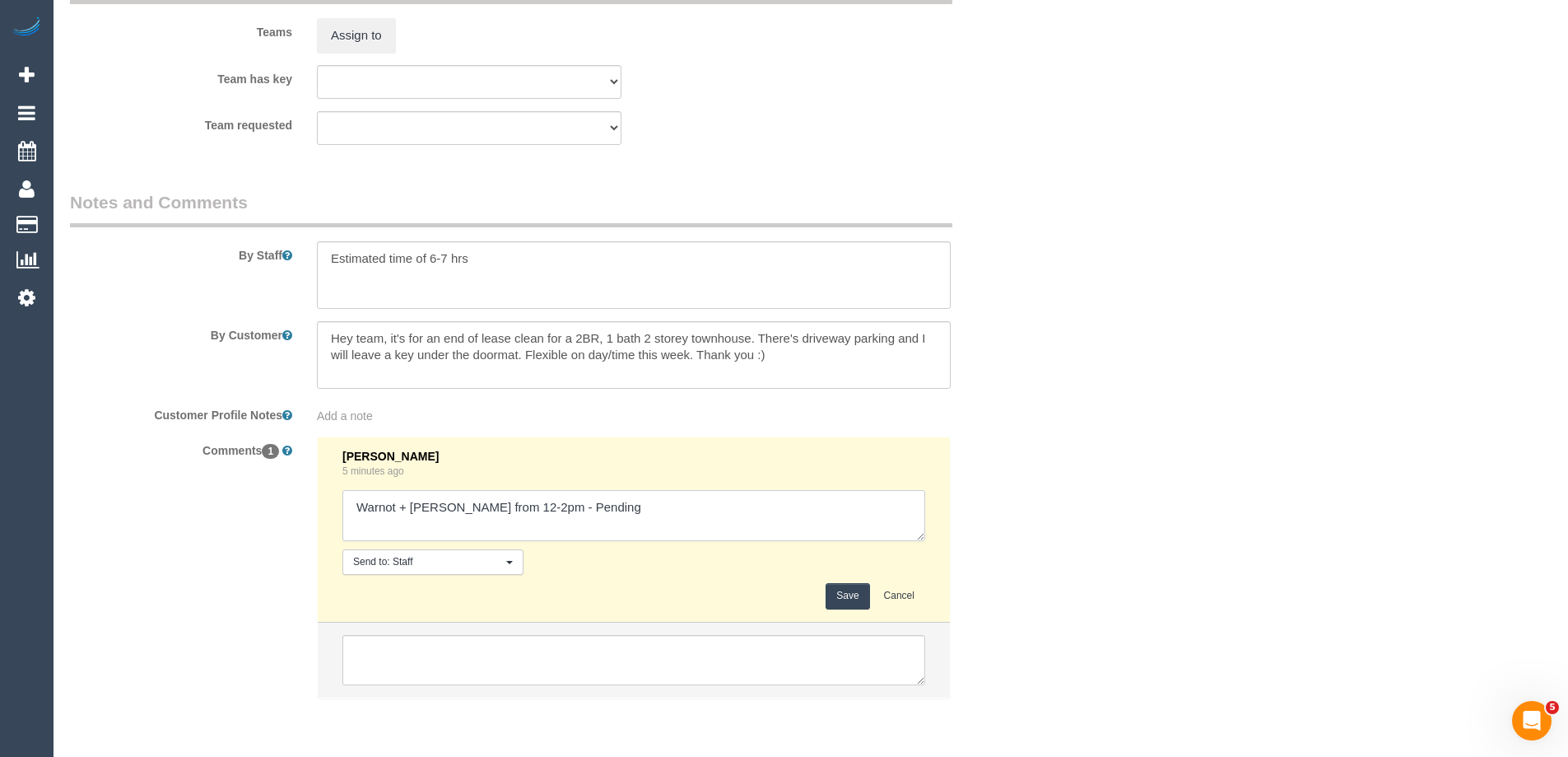
drag, startPoint x: 526, startPoint y: 507, endPoint x: 836, endPoint y: 526, distance: 310.6
click at [836, 526] on textarea at bounding box center [634, 514] width 583 height 51
type textarea "Warnot + Maria from 12-2pm - Confirmed"
click at [842, 596] on button "Save" at bounding box center [848, 595] width 44 height 26
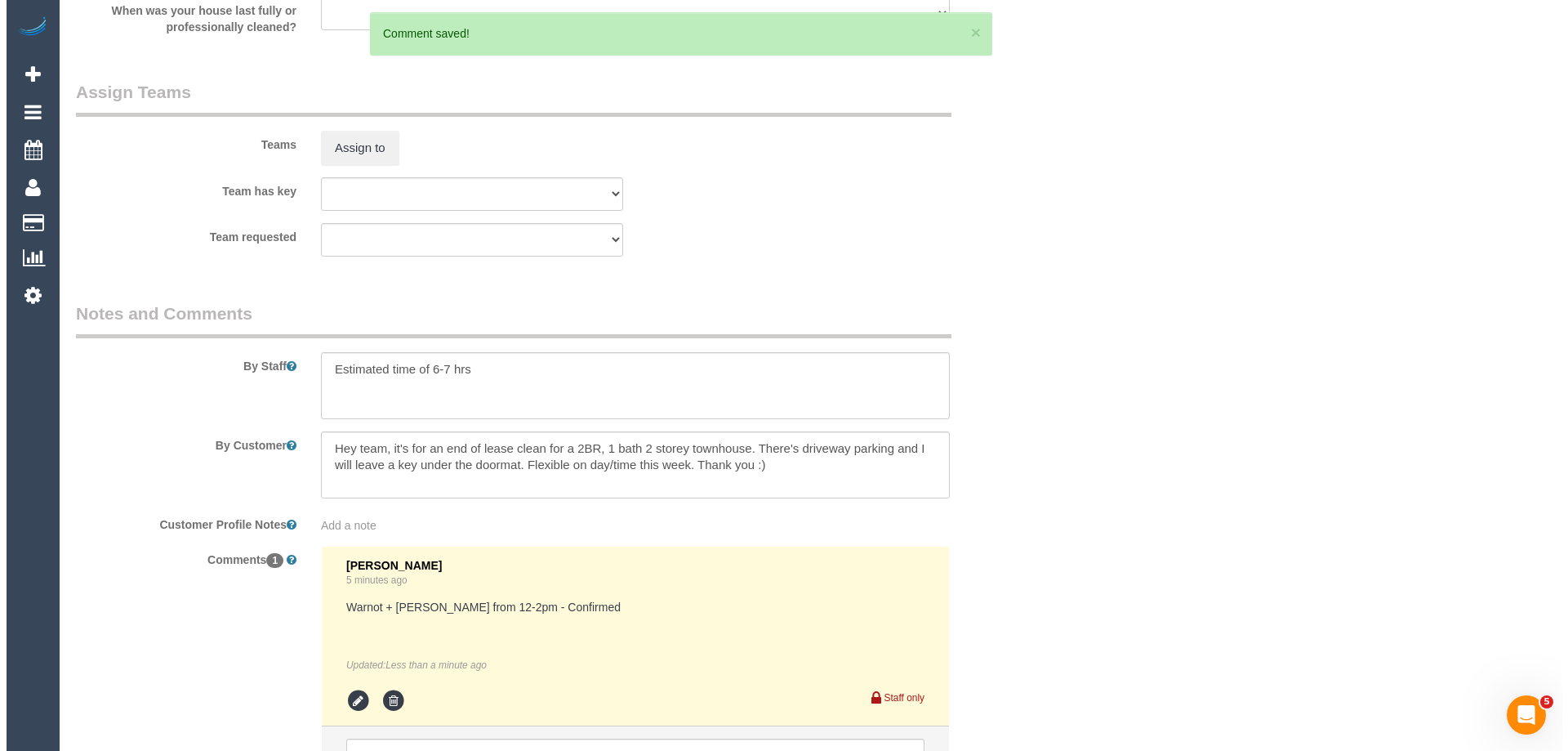
scroll to position [2410, 0]
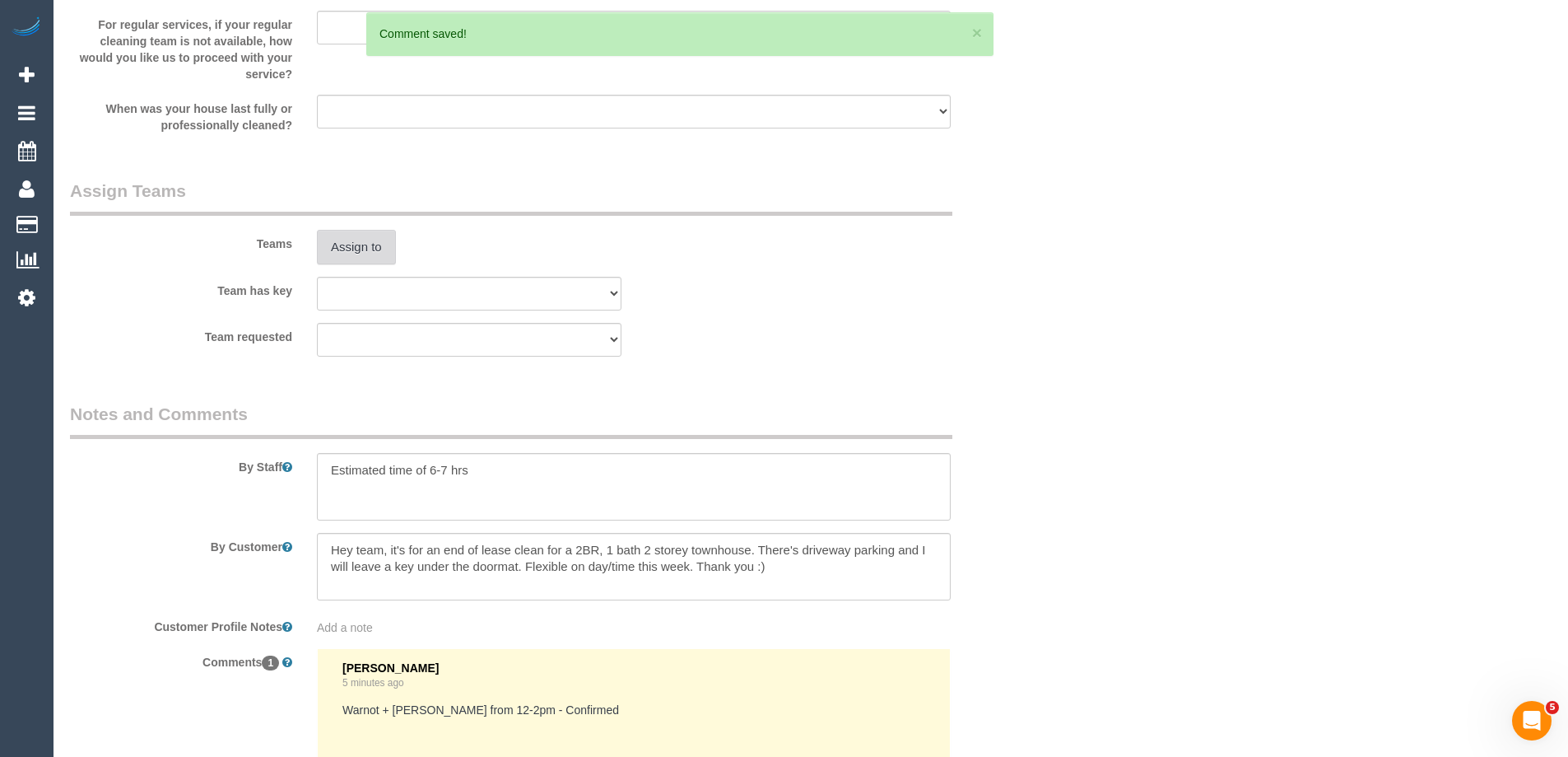
click at [347, 247] on button "Assign to" at bounding box center [356, 247] width 79 height 34
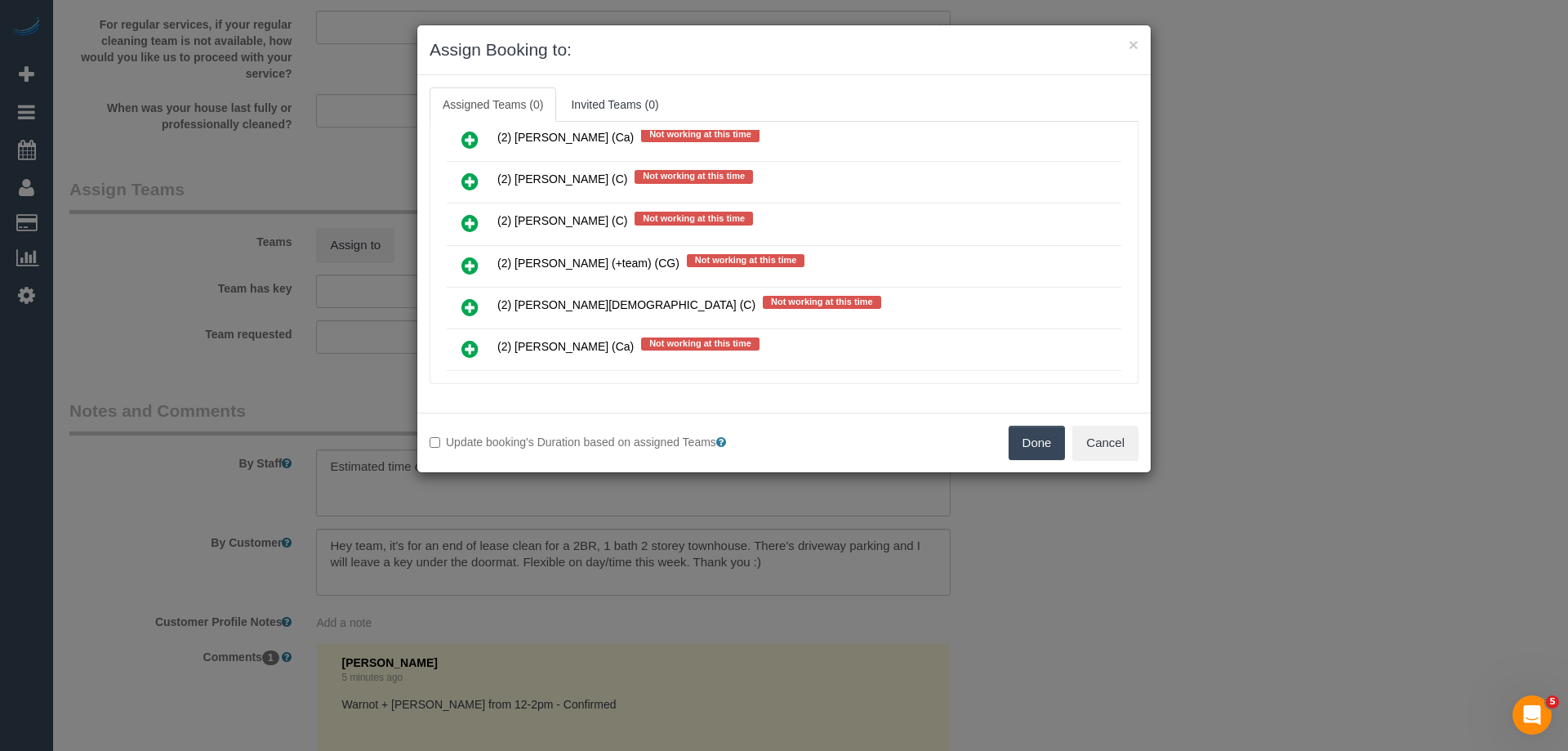
scroll to position [1122, 0]
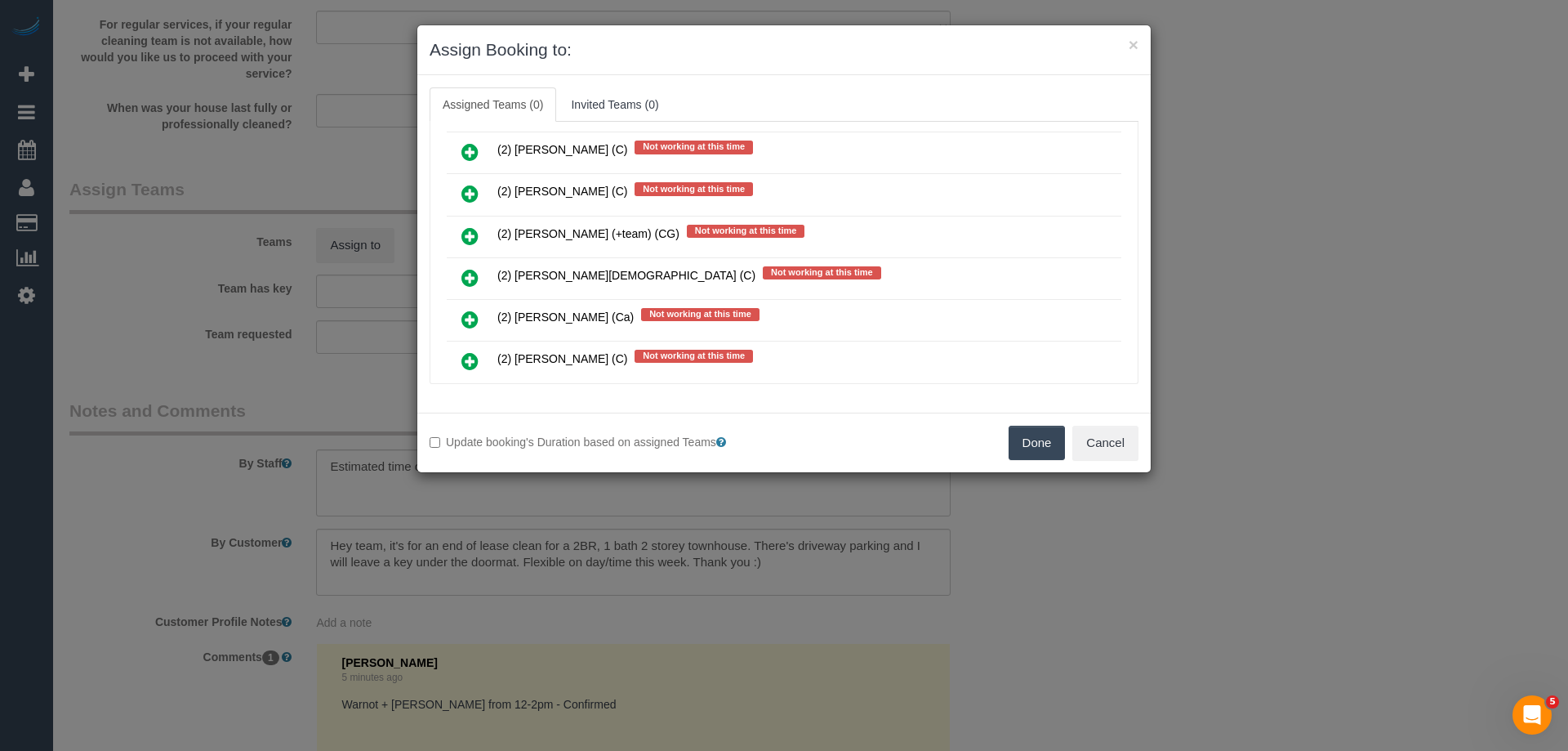
click at [468, 229] on icon at bounding box center [470, 236] width 17 height 20
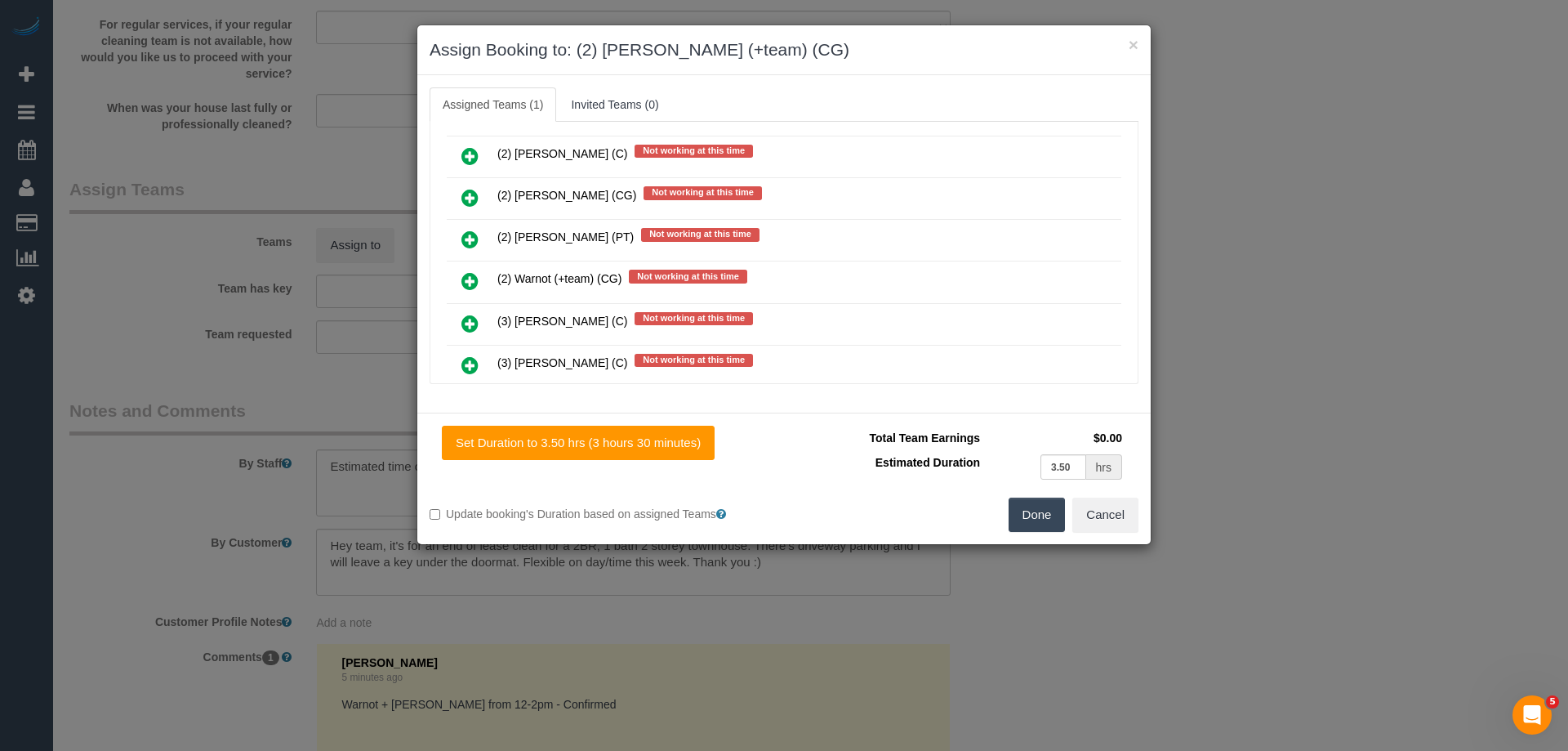
click at [470, 271] on icon at bounding box center [470, 281] width 17 height 20
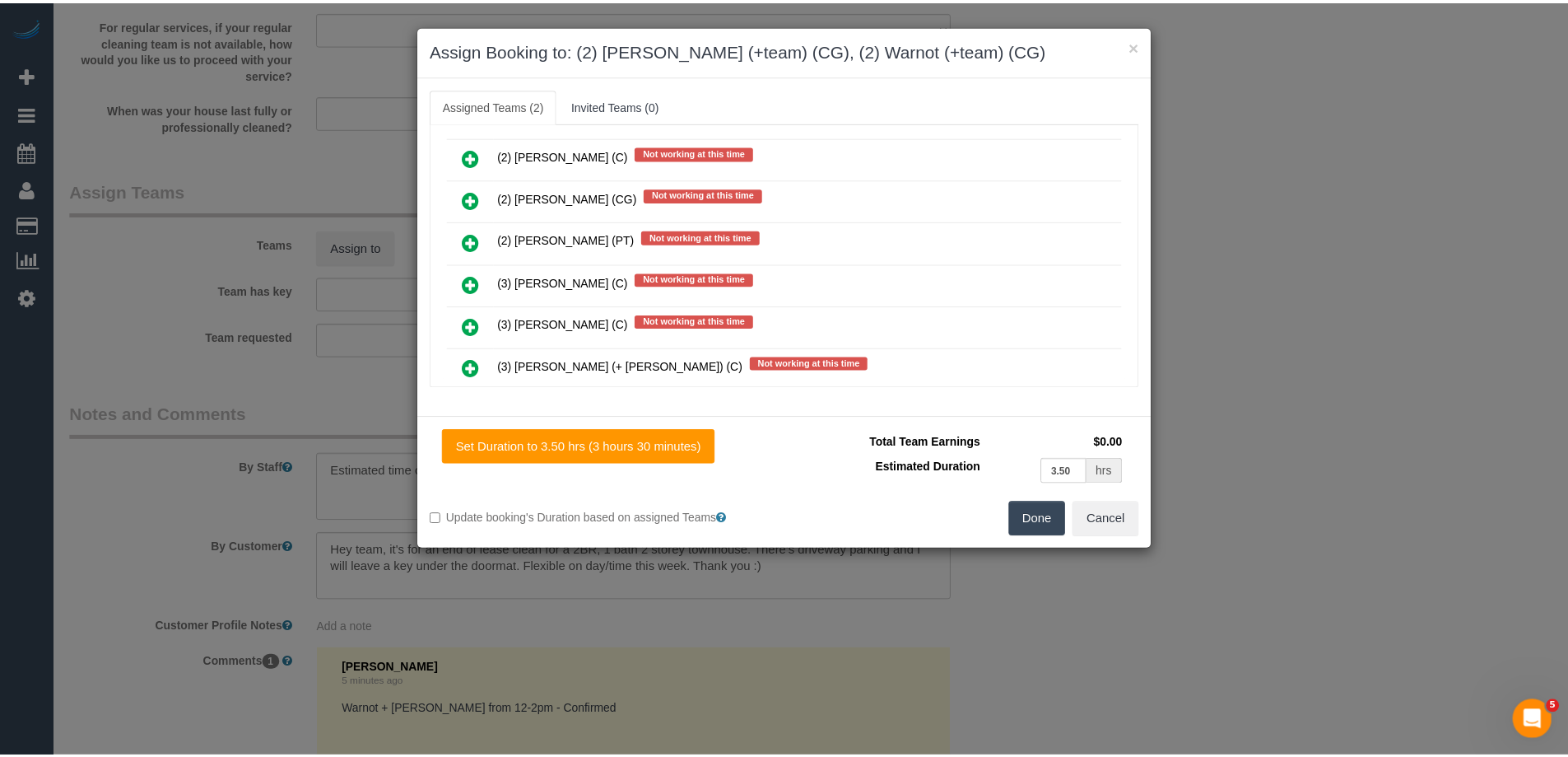
scroll to position [0, 0]
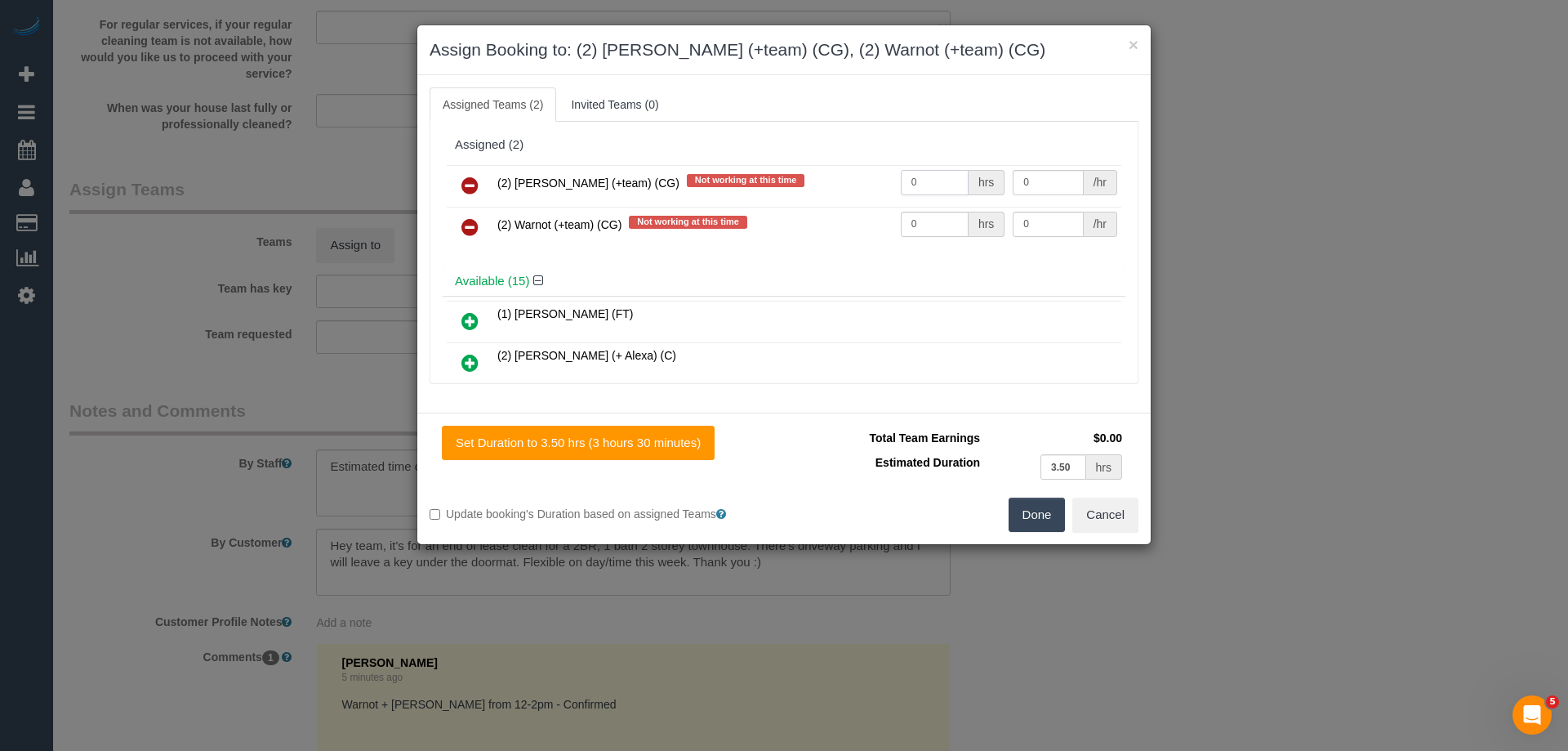
drag, startPoint x: 909, startPoint y: 179, endPoint x: 826, endPoint y: 176, distance: 83.1
click at [804, 177] on tr "(2) Maria (+team) (CG) Not working at this time 0 hrs 0 /hr" at bounding box center [783, 186] width 674 height 42
type input "1"
drag, startPoint x: 939, startPoint y: 227, endPoint x: 849, endPoint y: 219, distance: 90.4
click at [850, 219] on tr "(2) Warnot (+team) (CG) Not working at this time 0 hrs 0 /hr" at bounding box center [783, 228] width 674 height 42
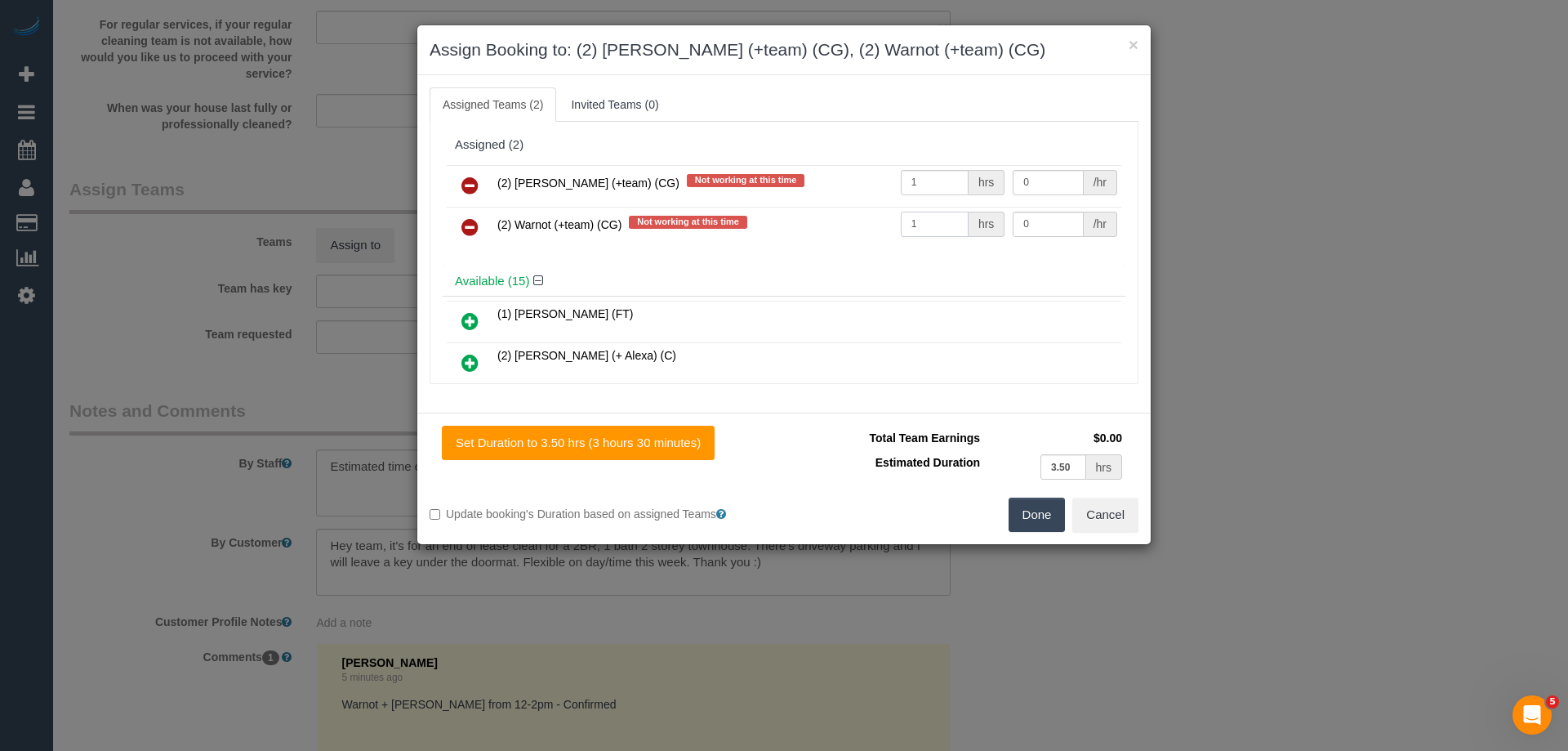
type input "1"
drag, startPoint x: 986, startPoint y: 179, endPoint x: 885, endPoint y: 174, distance: 101.1
click at [885, 174] on tr "(2) Maria (+team) (CG) Not working at this time 1 hrs 0 /hr" at bounding box center [783, 186] width 674 height 42
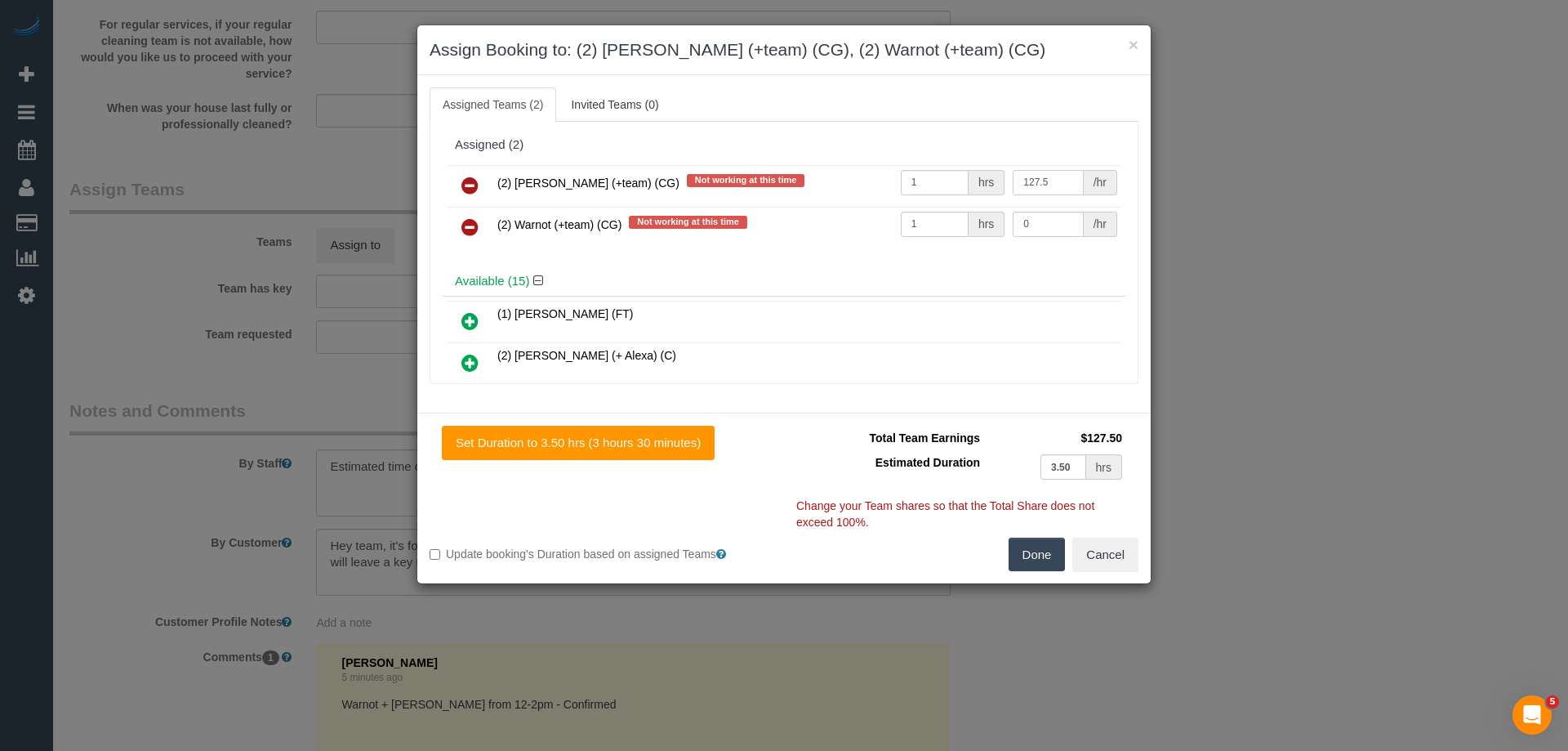
type input "127.5"
drag, startPoint x: 1017, startPoint y: 225, endPoint x: 853, endPoint y: 206, distance: 165.1
click at [869, 209] on tr "(2) Warnot (+team) (CG) Not working at this time 1 hrs 0 /hr" at bounding box center [783, 228] width 674 height 42
type input "127.5"
click at [1037, 555] on button "Done" at bounding box center [1037, 555] width 57 height 34
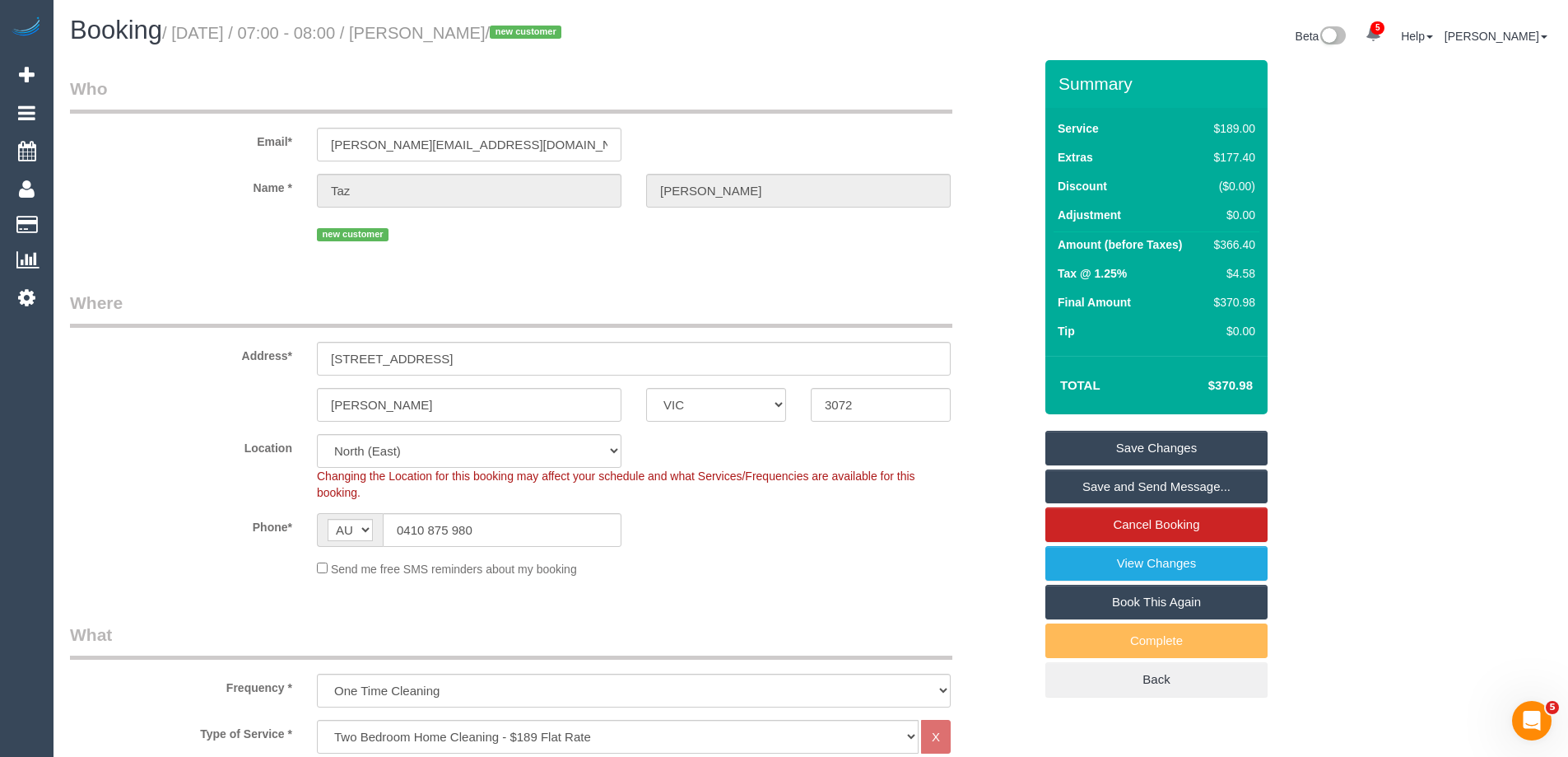
drag, startPoint x: 553, startPoint y: 35, endPoint x: 483, endPoint y: 49, distance: 71.4
click at [454, 30] on small "/ September 18, 2025 / 07:00 - 08:00 / Taz Matthews / new customer" at bounding box center [364, 32] width 404 height 18
copy small "Taz Matthews"
click at [1113, 451] on link "Save Changes" at bounding box center [1156, 447] width 223 height 34
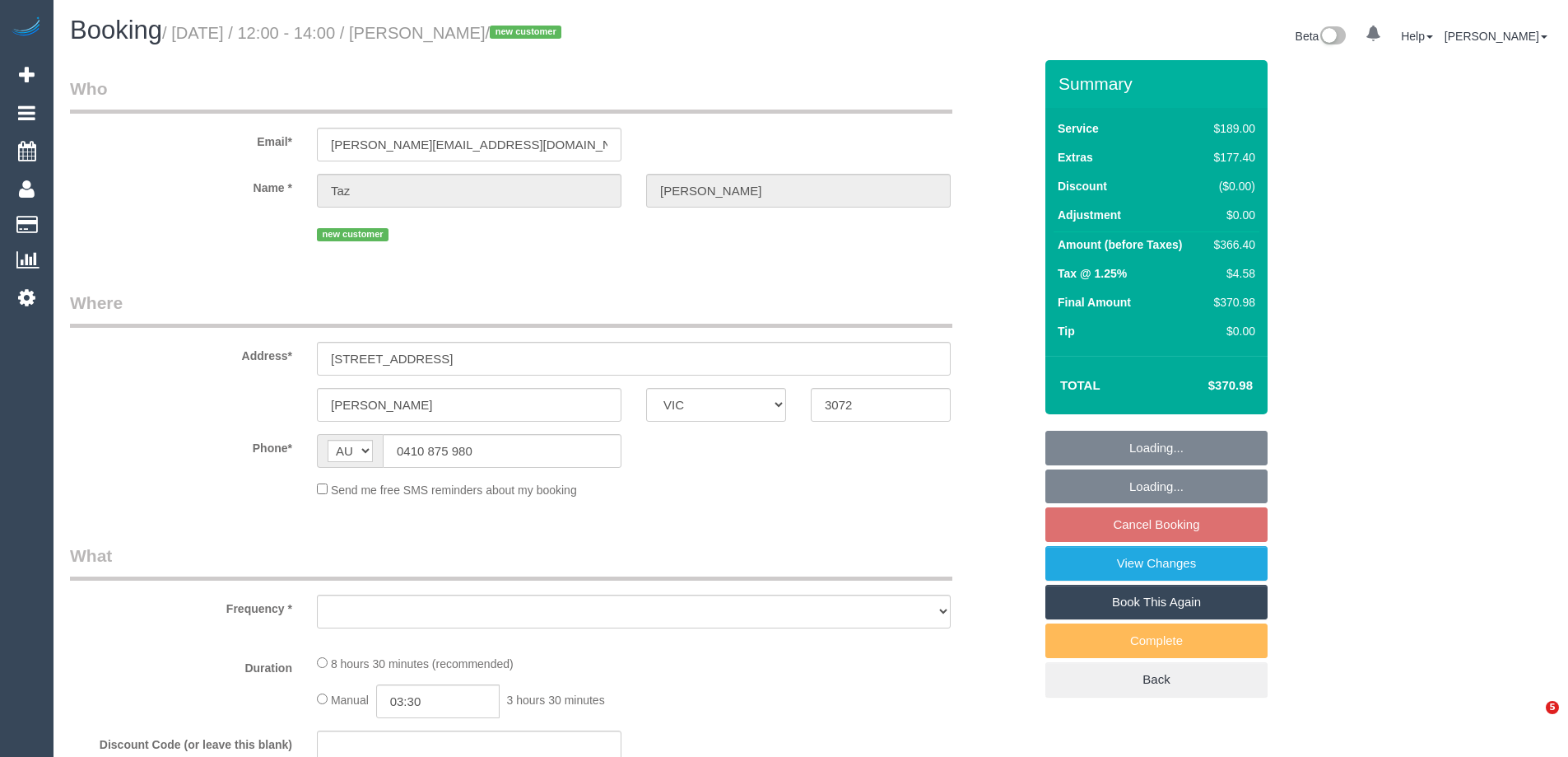
select select "VIC"
select select "string:stripe-pm_1S7UIc2GScqysDRV4HAMHyXo"
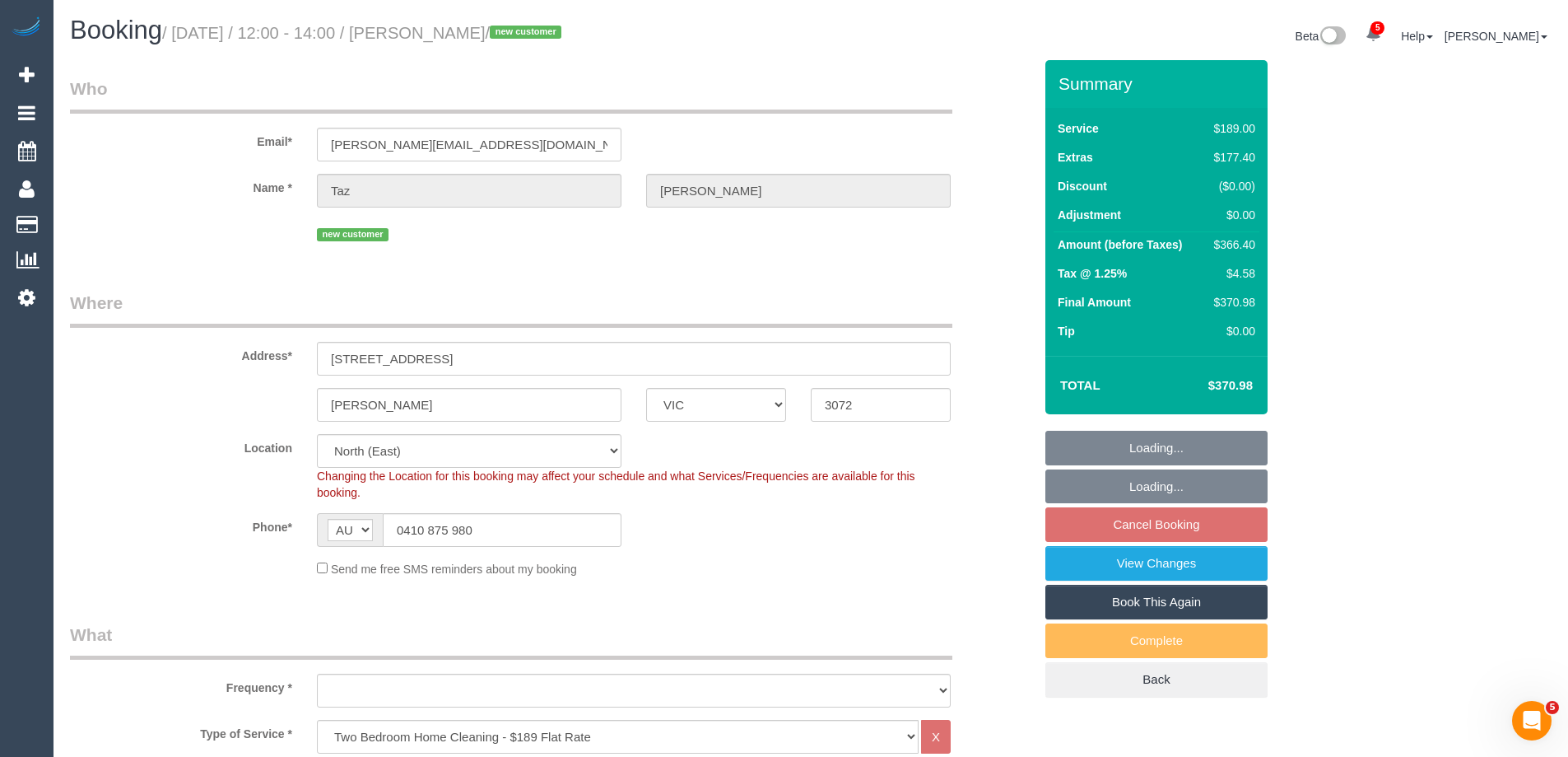
select select "object:854"
select select "number:28"
select select "number:15"
select select "number:18"
select select "number:22"
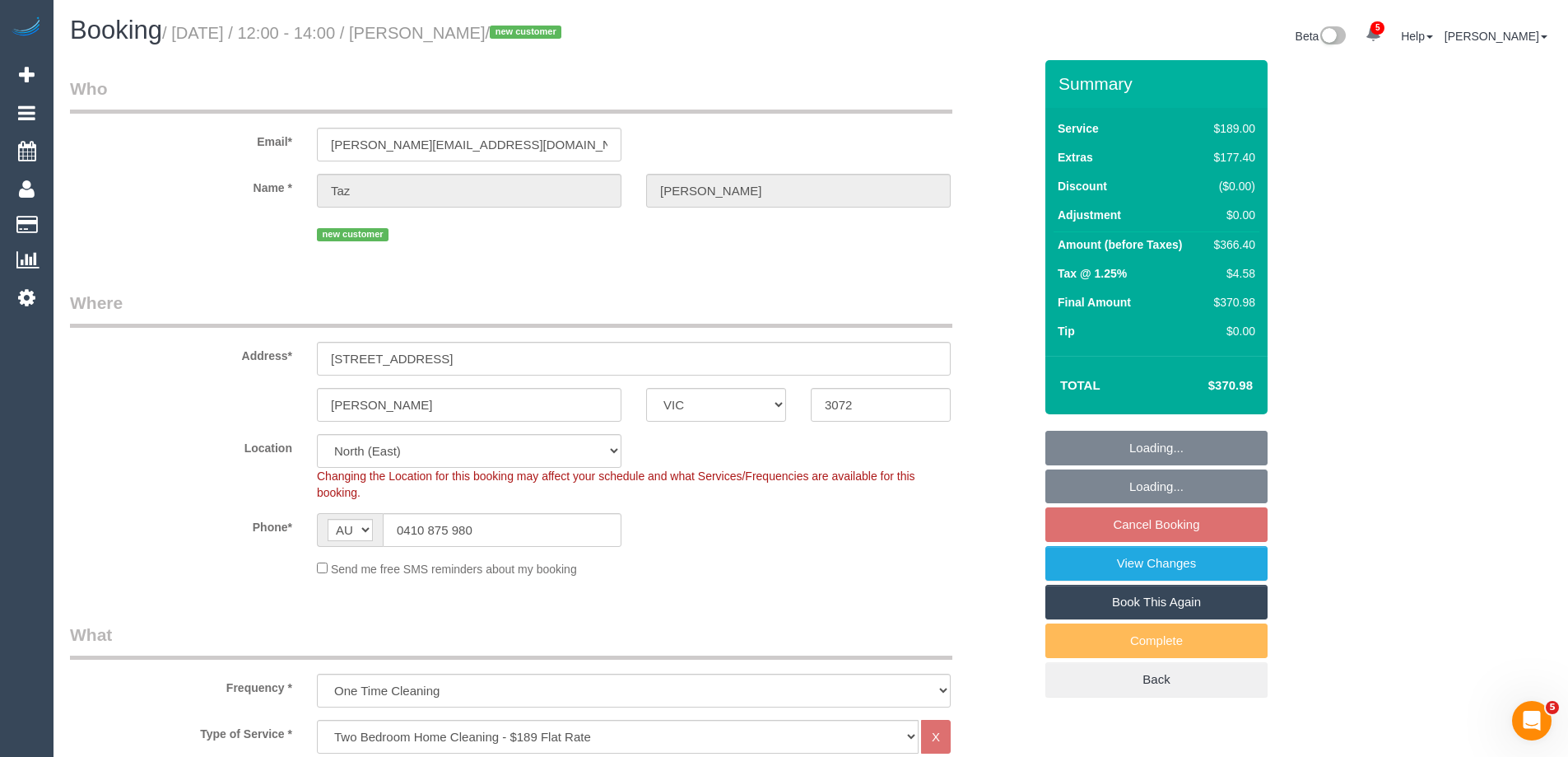
select select "object:1489"
select select "spot1"
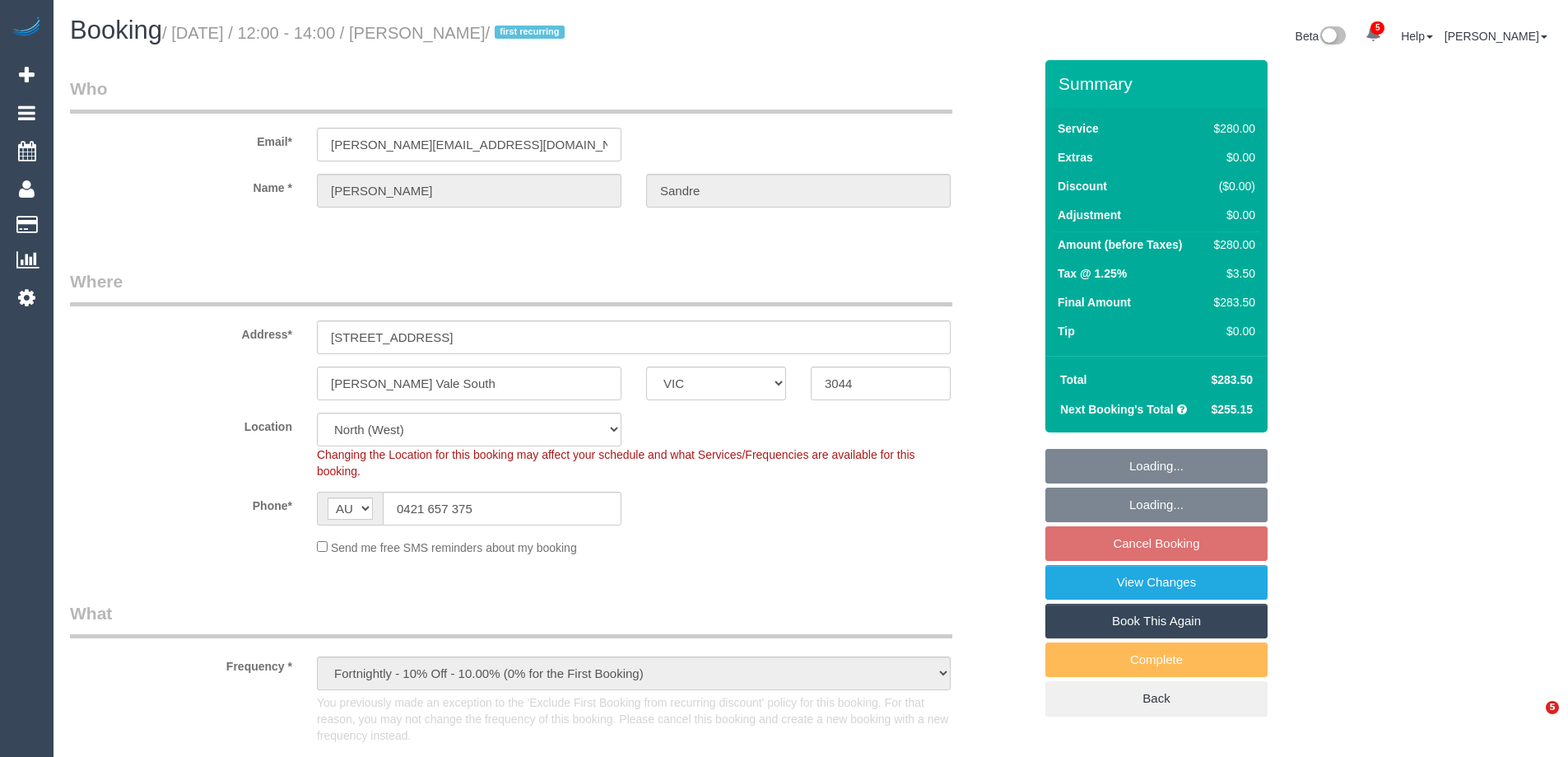
select select "VIC"
select select "object:742"
select select "number:28"
select select "number:17"
select select "number:19"
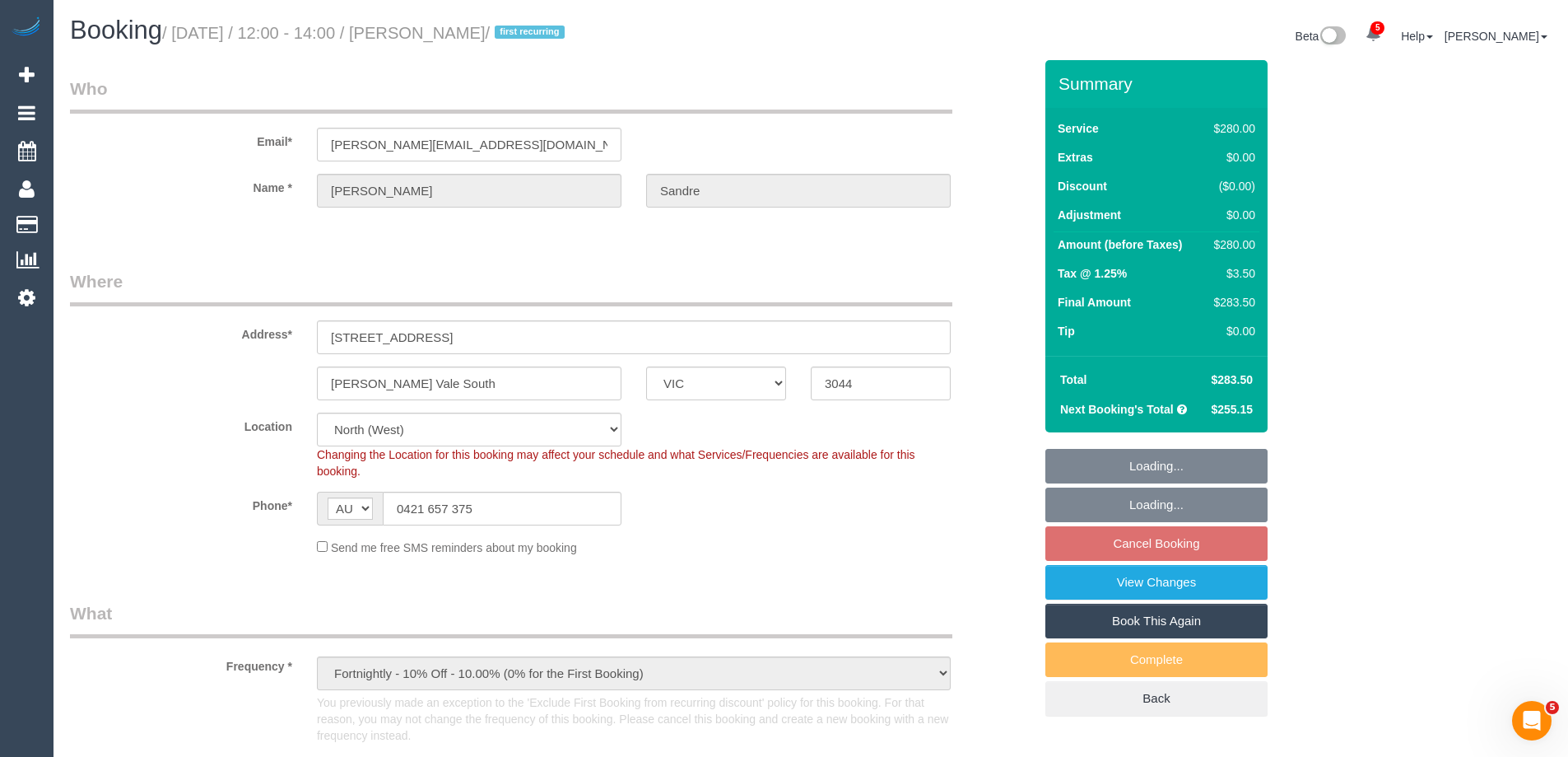
select select "number:23"
select select "number:34"
select select "number:12"
select select "string:stripe-pm_1Rz9Px2GScqysDRVLI7kEJzg"
drag, startPoint x: 241, startPoint y: 142, endPoint x: 190, endPoint y: 142, distance: 51.0
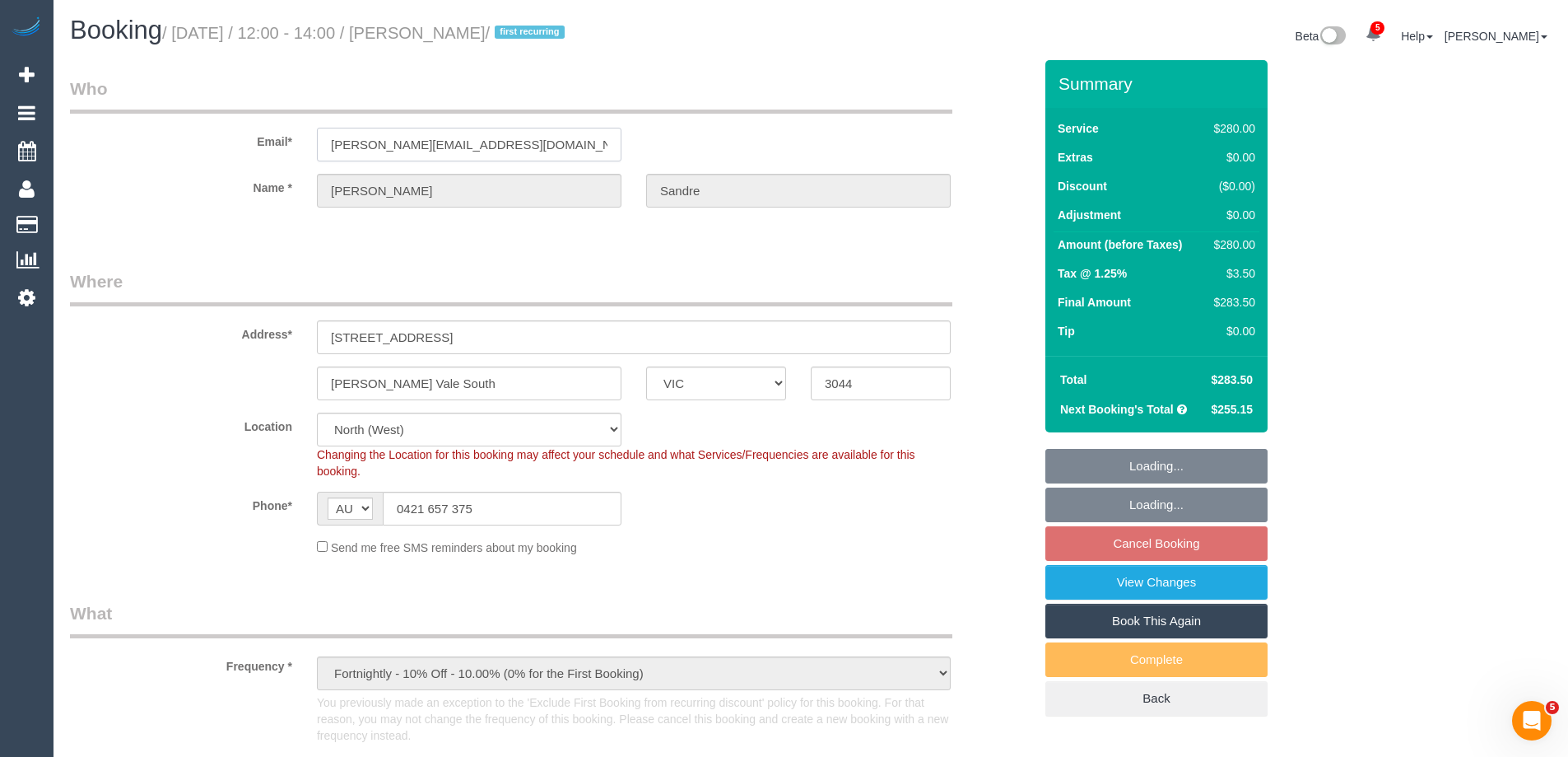
click at [199, 142] on div "Email* joshua_sandre@hotmail.com" at bounding box center [551, 119] width 988 height 85
select select "2"
select select "spot1"
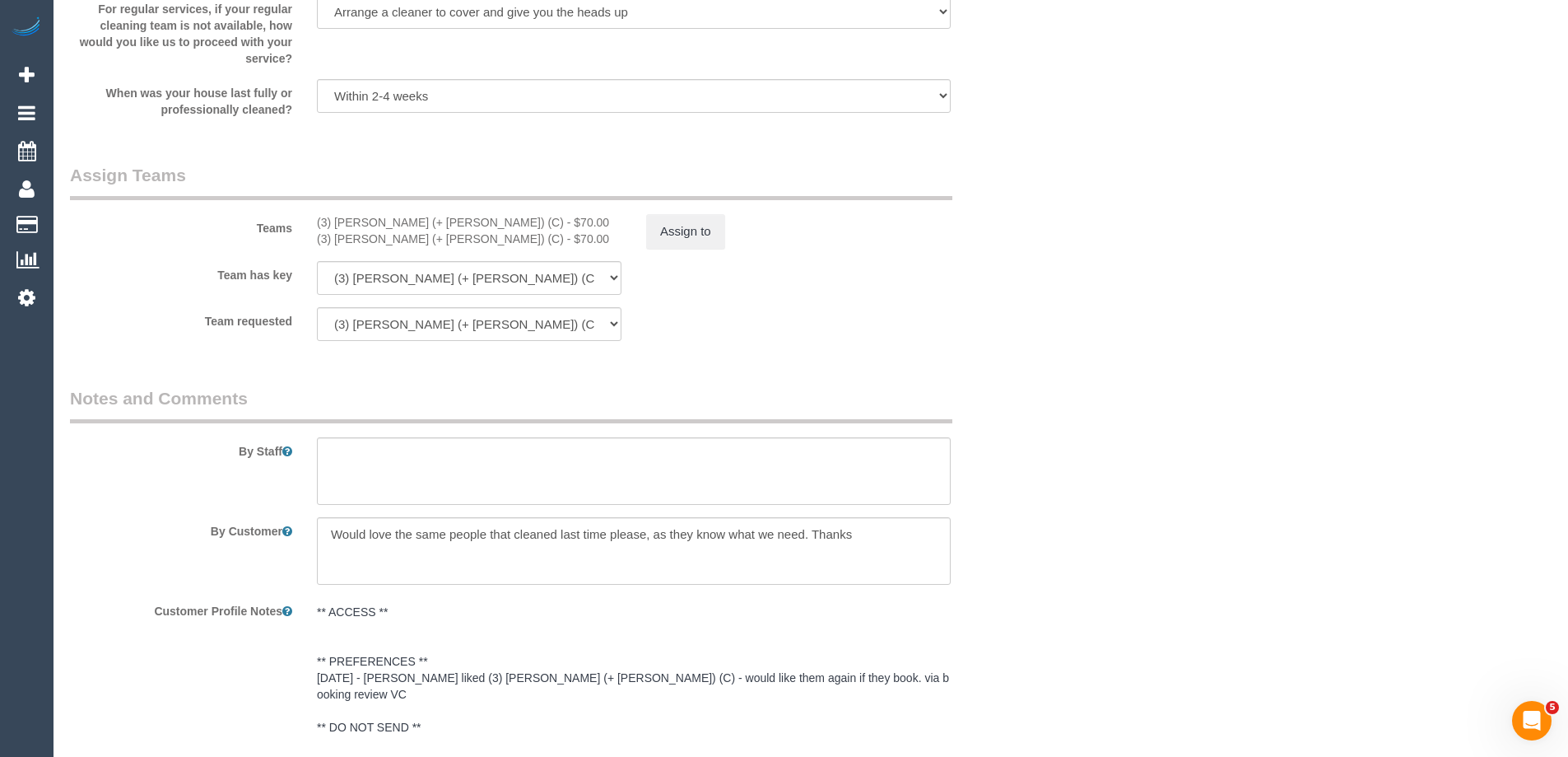
scroll to position [2715, 0]
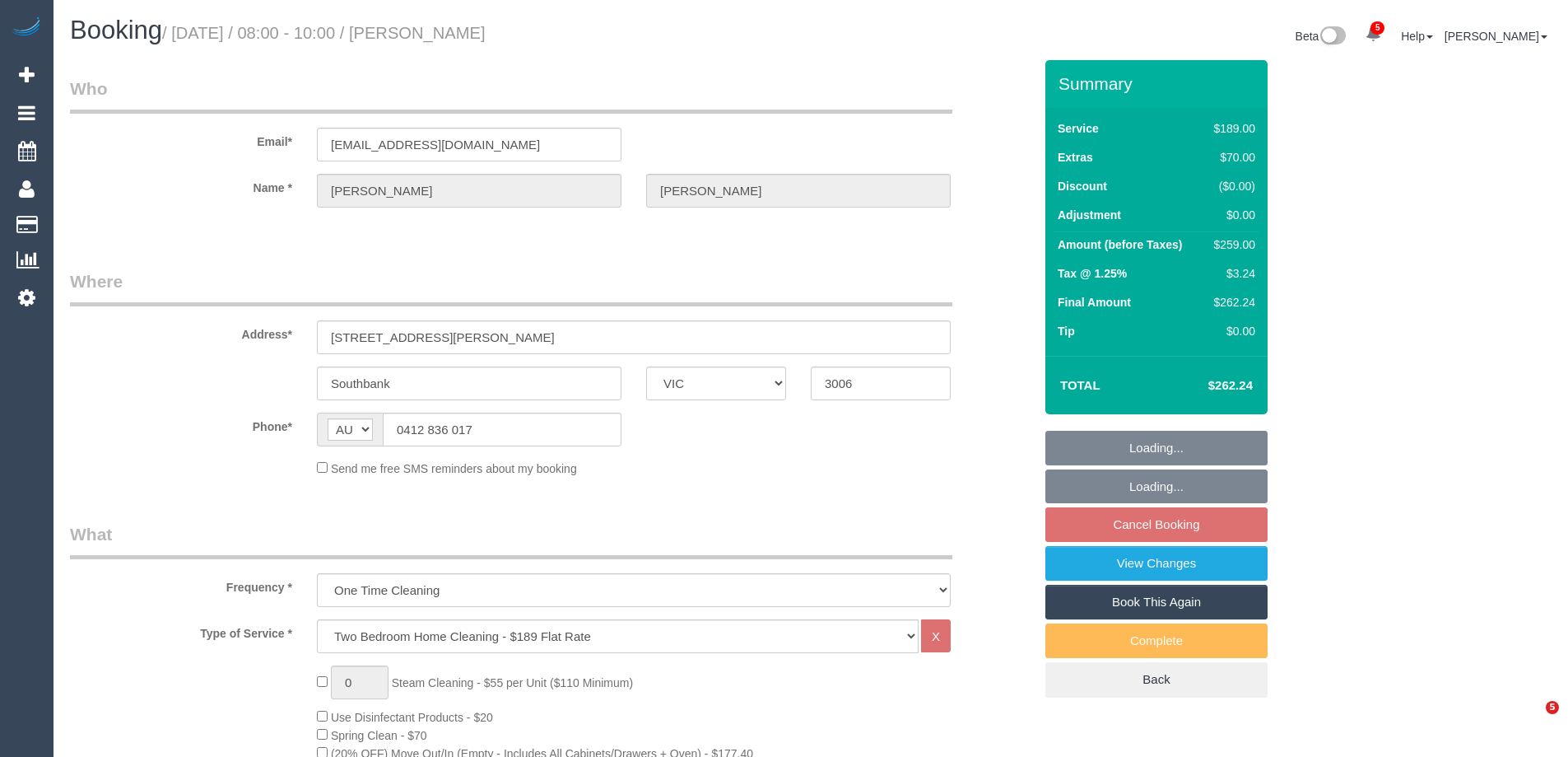
select select "VIC"
select select "object:1231"
select select "string:stripe-pm_1S7RFN2GScqysDRVJgqq8bSL"
select select "number:28"
select select "number:14"
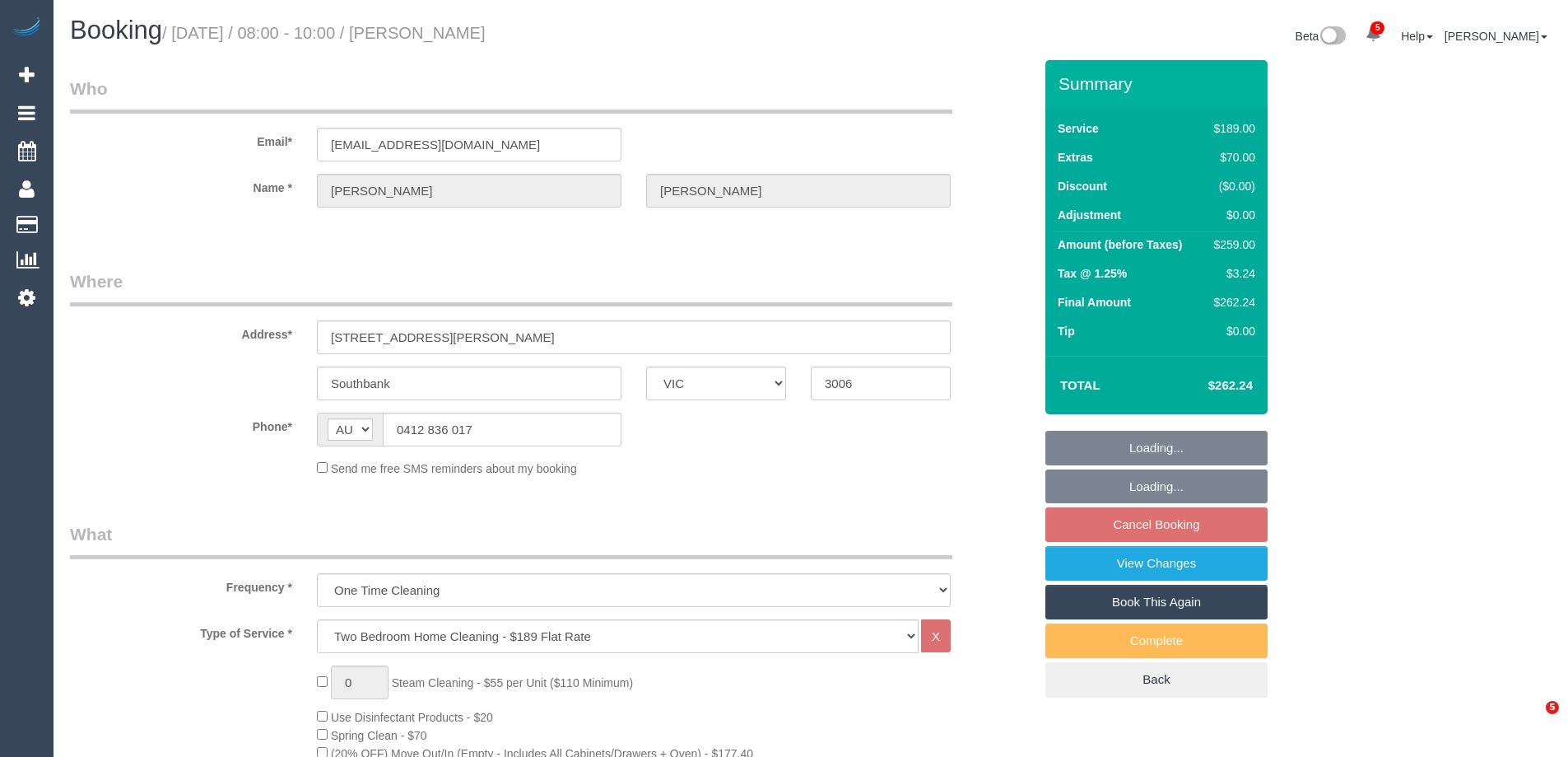
select select "number:20"
select select "number:22"
select select "number:33"
select select "number:13"
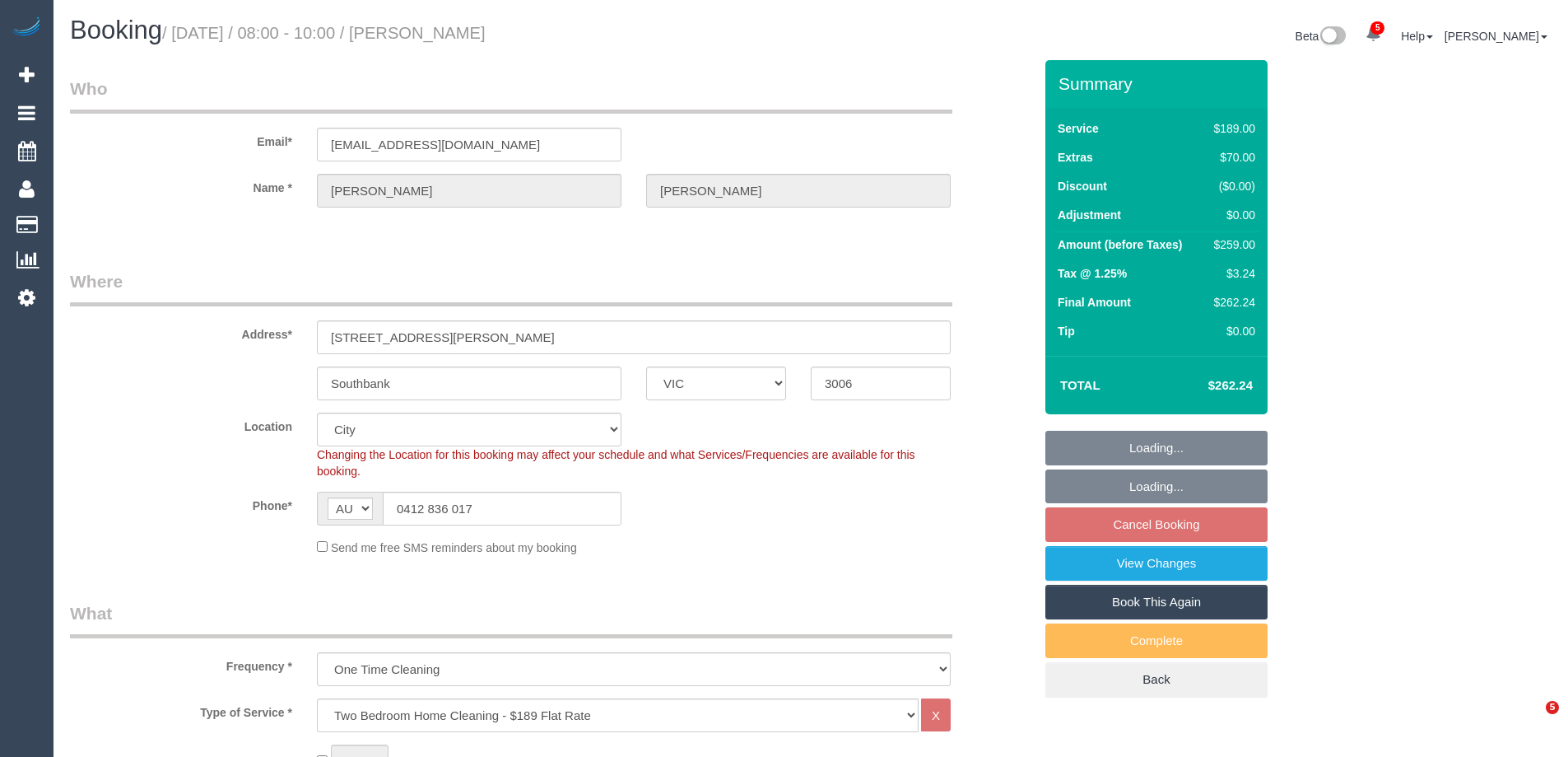
select select "spot1"
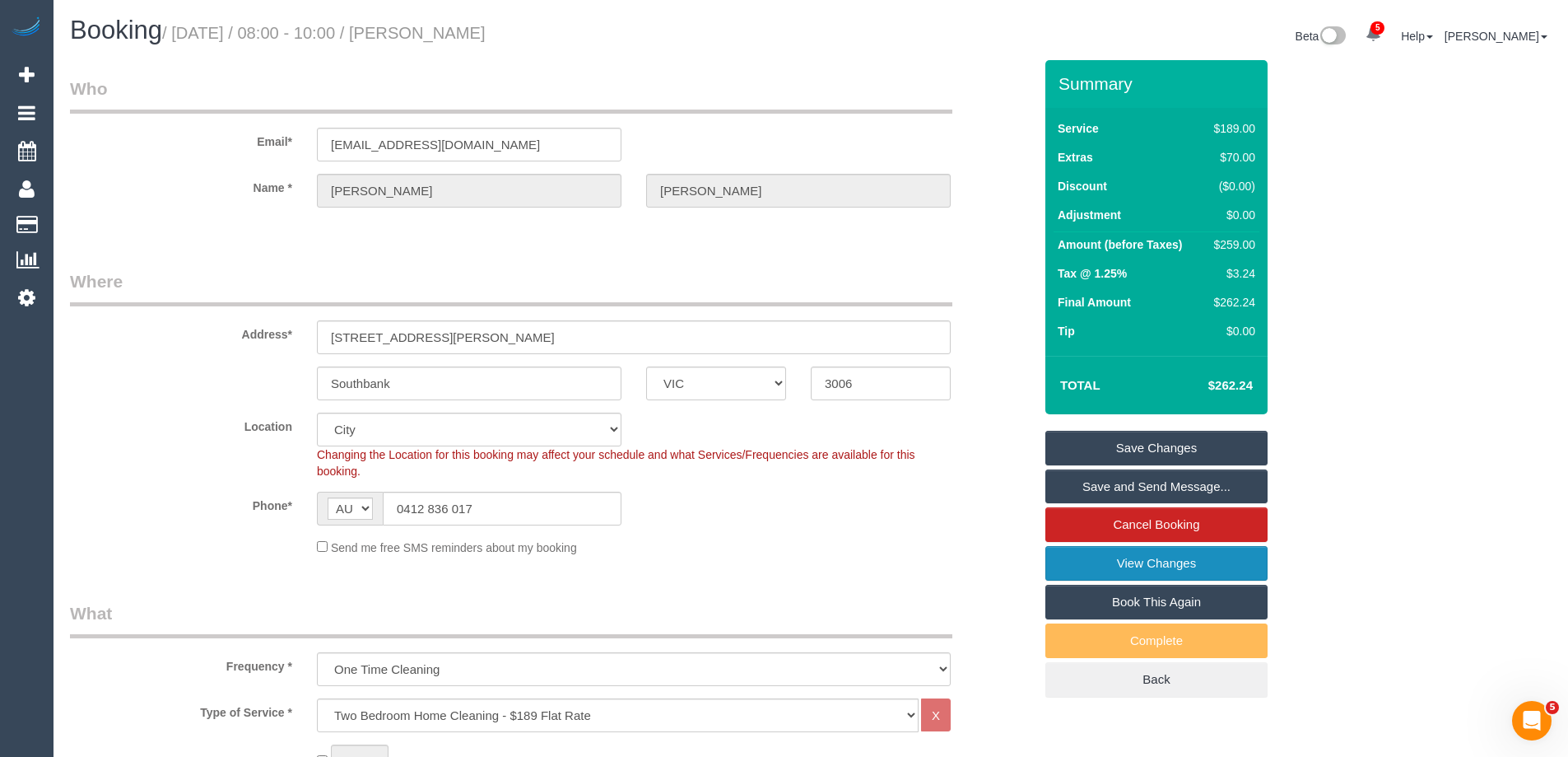
click at [1057, 557] on link "View Changes" at bounding box center [1156, 563] width 223 height 34
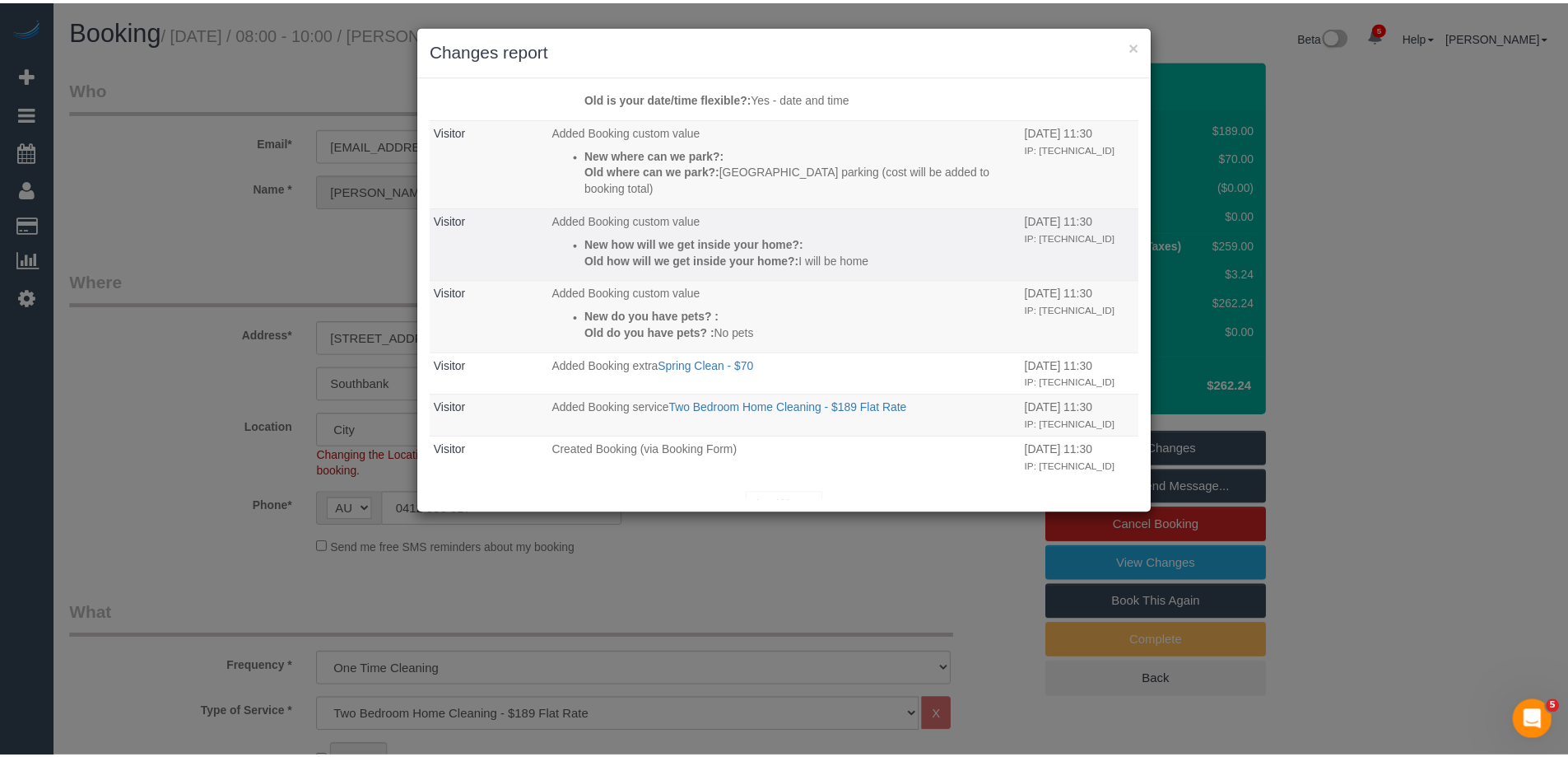
scroll to position [626, 0]
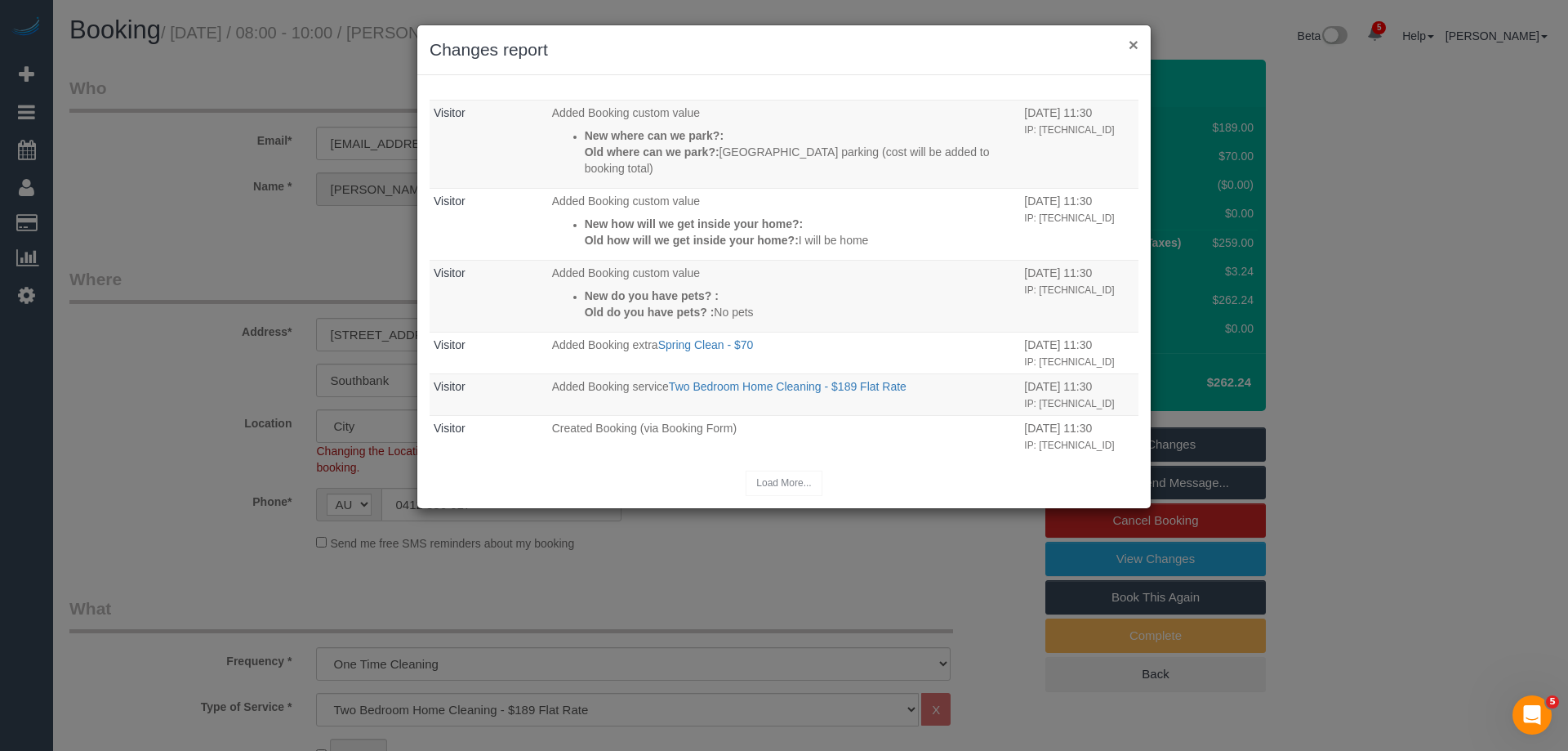
click at [1129, 45] on button "×" at bounding box center [1133, 45] width 9 height 17
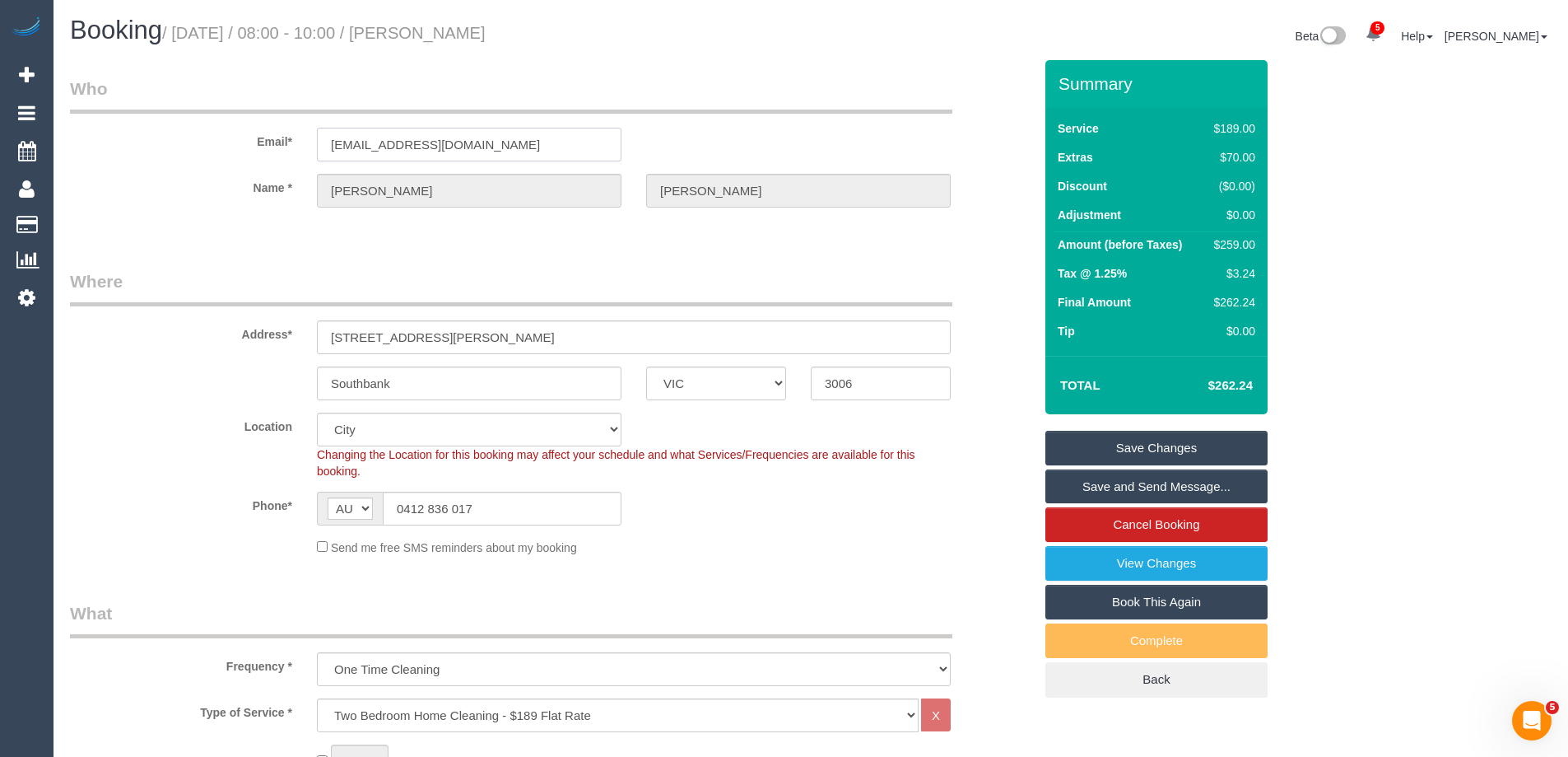
drag, startPoint x: 480, startPoint y: 145, endPoint x: 114, endPoint y: 140, distance: 366.0
click at [114, 140] on div "Email* on99chankingyin@gmail.com" at bounding box center [551, 119] width 988 height 85
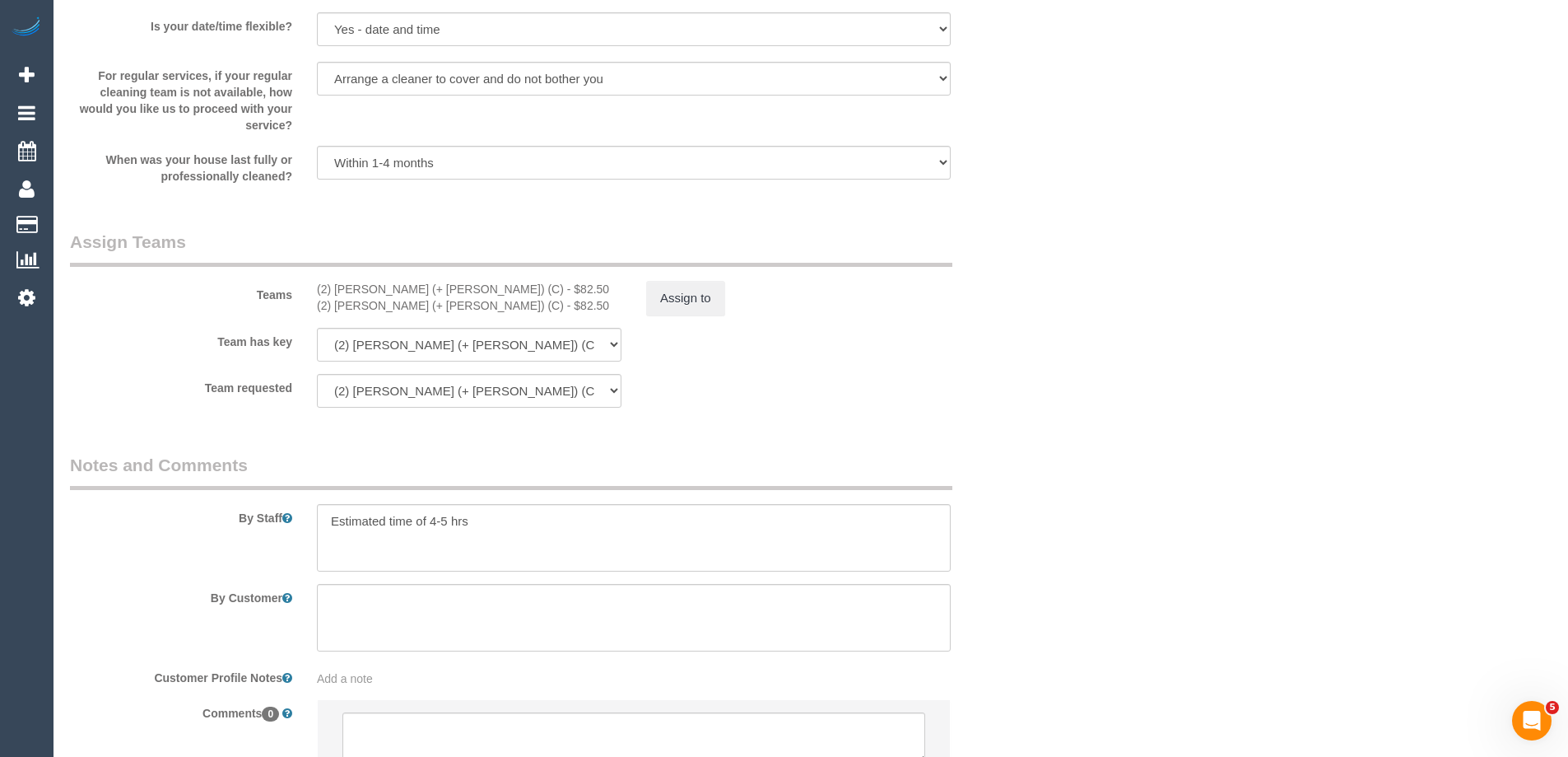
scroll to position [2406, 0]
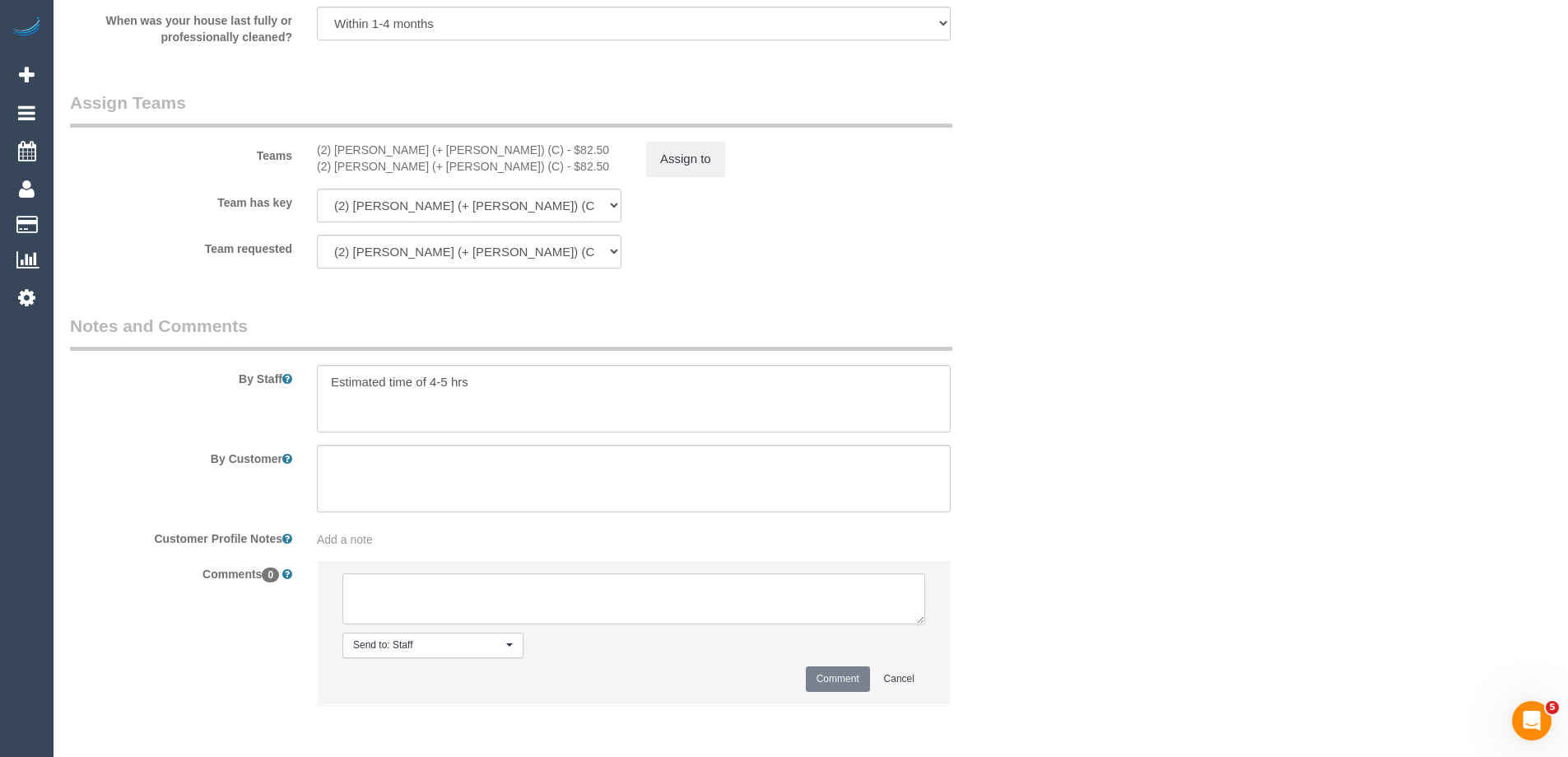
click at [443, 600] on textarea at bounding box center [634, 597] width 583 height 51
type textarea "Offered spot from 8-10am. Pending response - via email"
click at [831, 680] on button "Comment" at bounding box center [837, 679] width 64 height 26
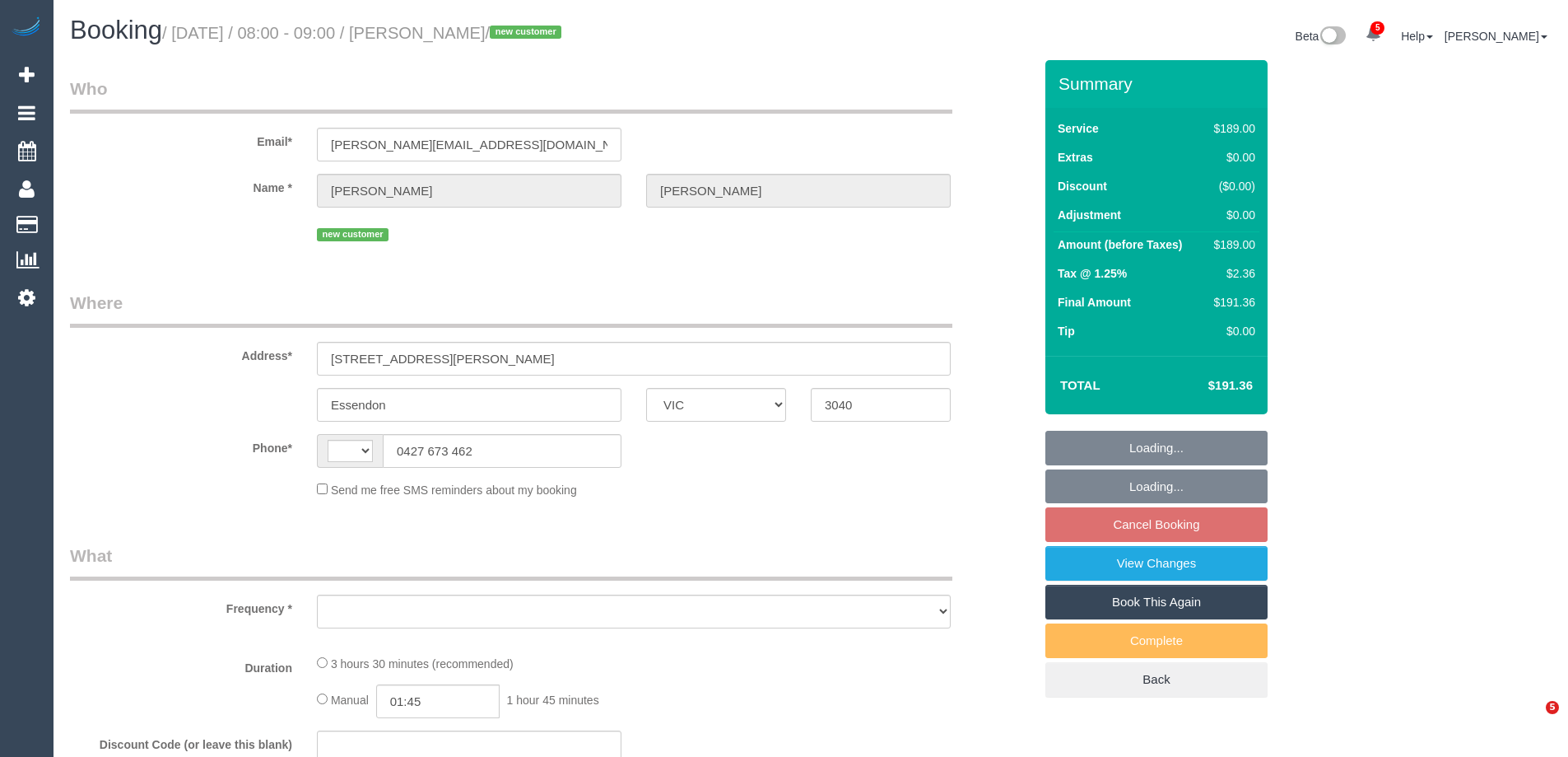
select select "VIC"
select select "string:AU"
select select "number:28"
select select "number:14"
select select "number:19"
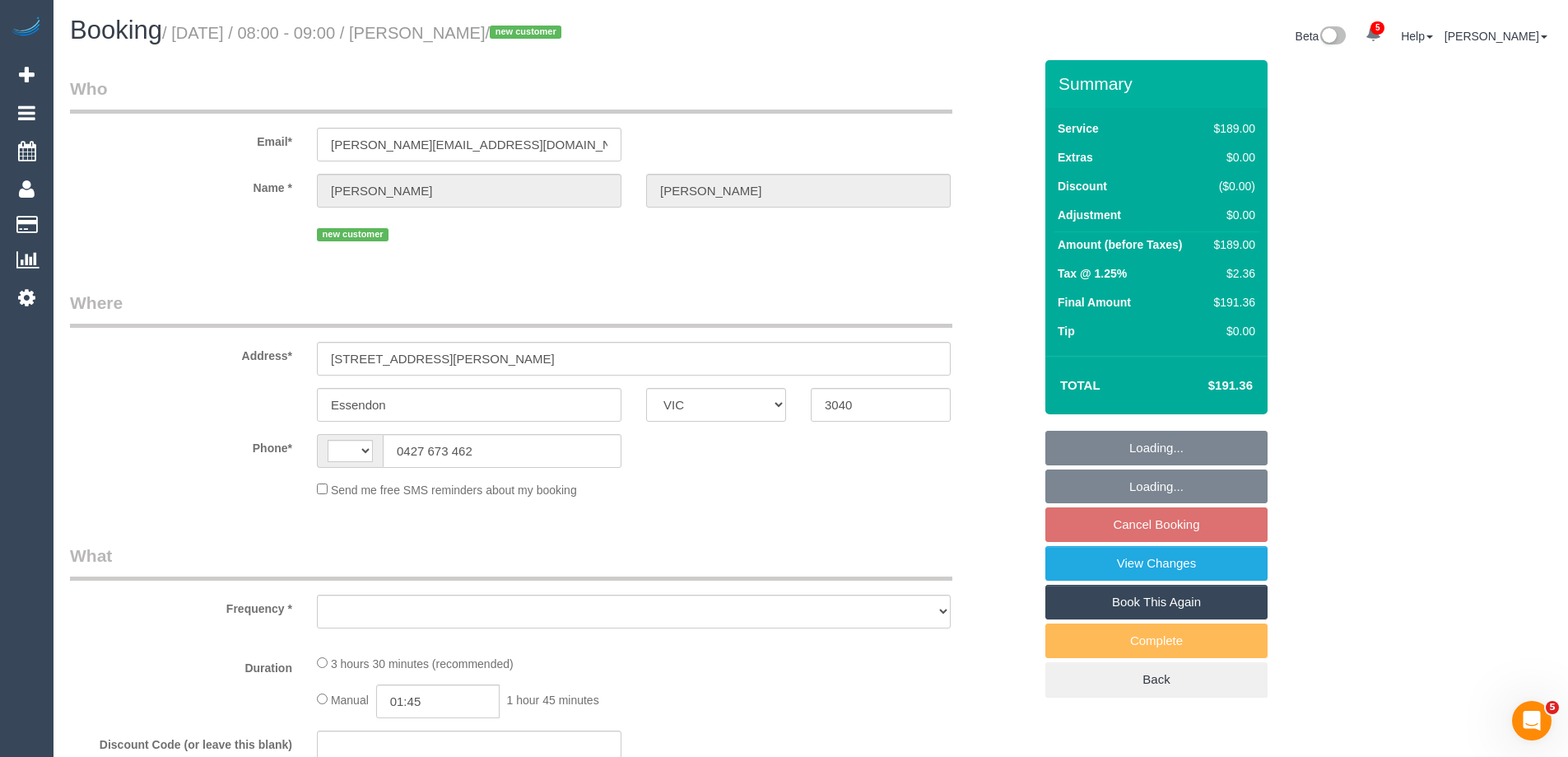
select select "number:22"
select select "number:26"
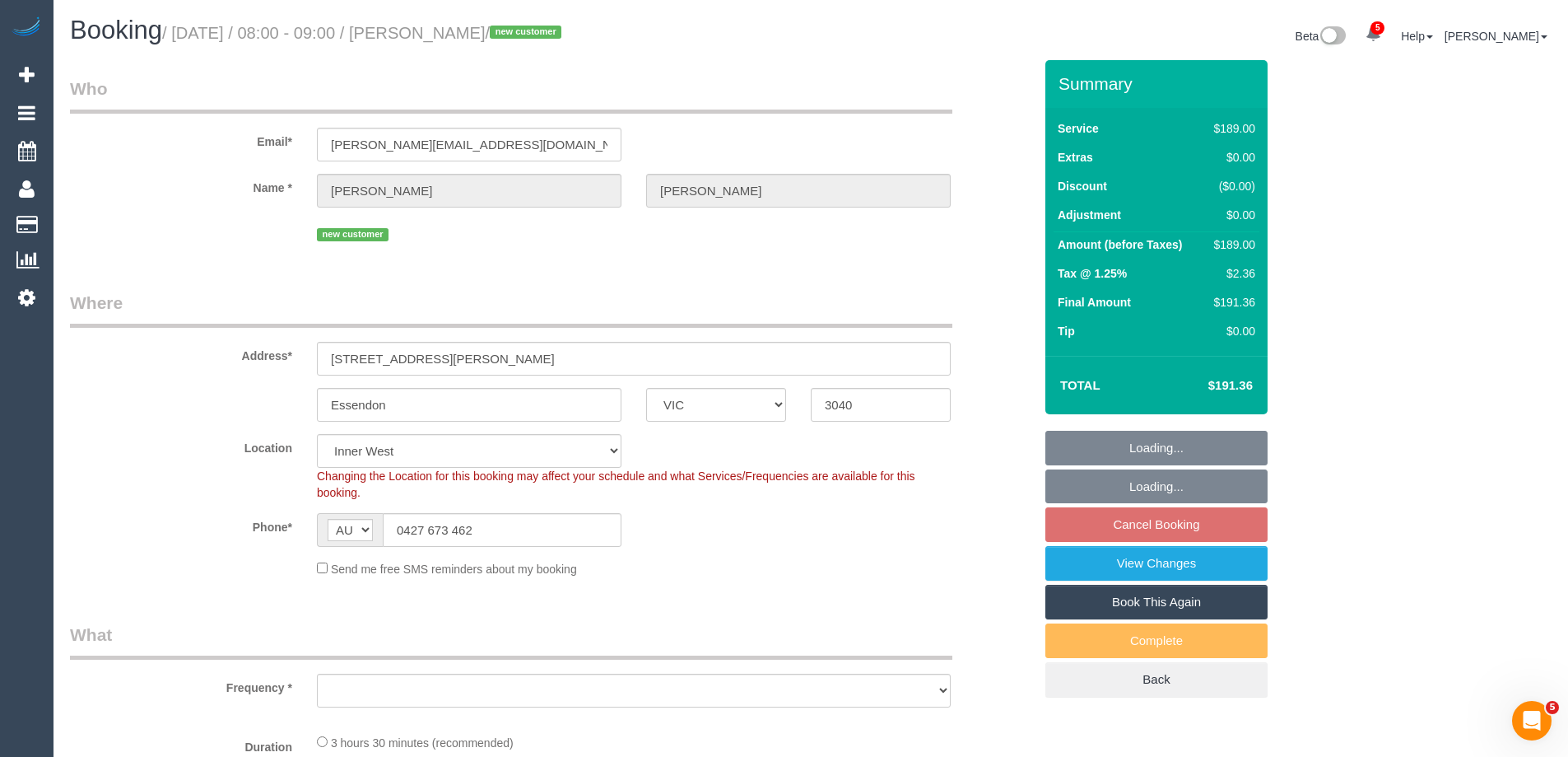
select select "object:1399"
select select "string:stripe-pm_1S72Wq2GScqysDRVQsyQYfiJ"
select select "object:1514"
drag, startPoint x: 525, startPoint y: 136, endPoint x: 144, endPoint y: 110, distance: 381.9
click at [144, 110] on fieldset "Who Email* [PERSON_NAME][EMAIL_ADDRESS][DOMAIN_NAME] Name * [PERSON_NAME][GEOGR…" at bounding box center [551, 166] width 963 height 181
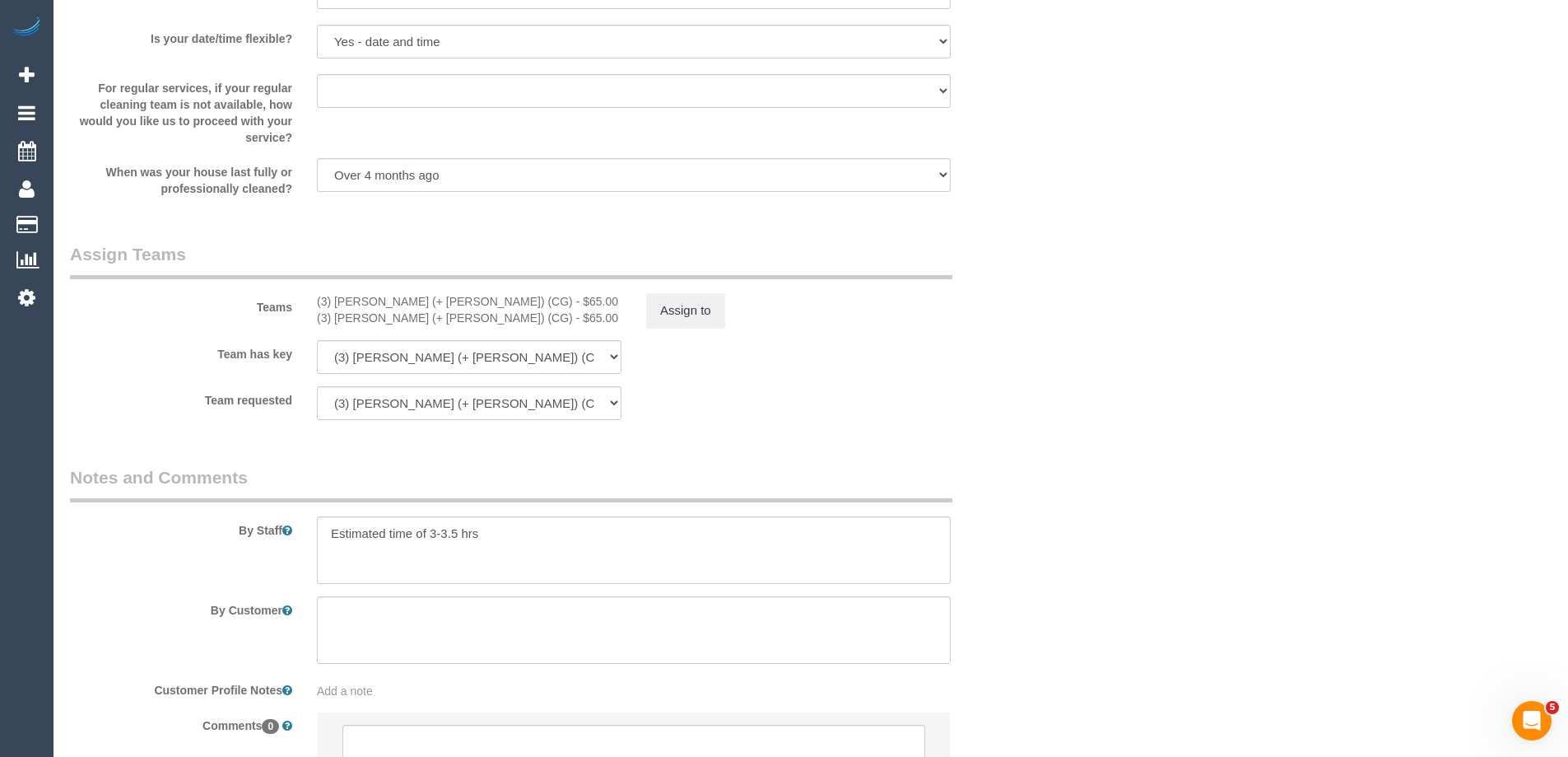
scroll to position [2518, 0]
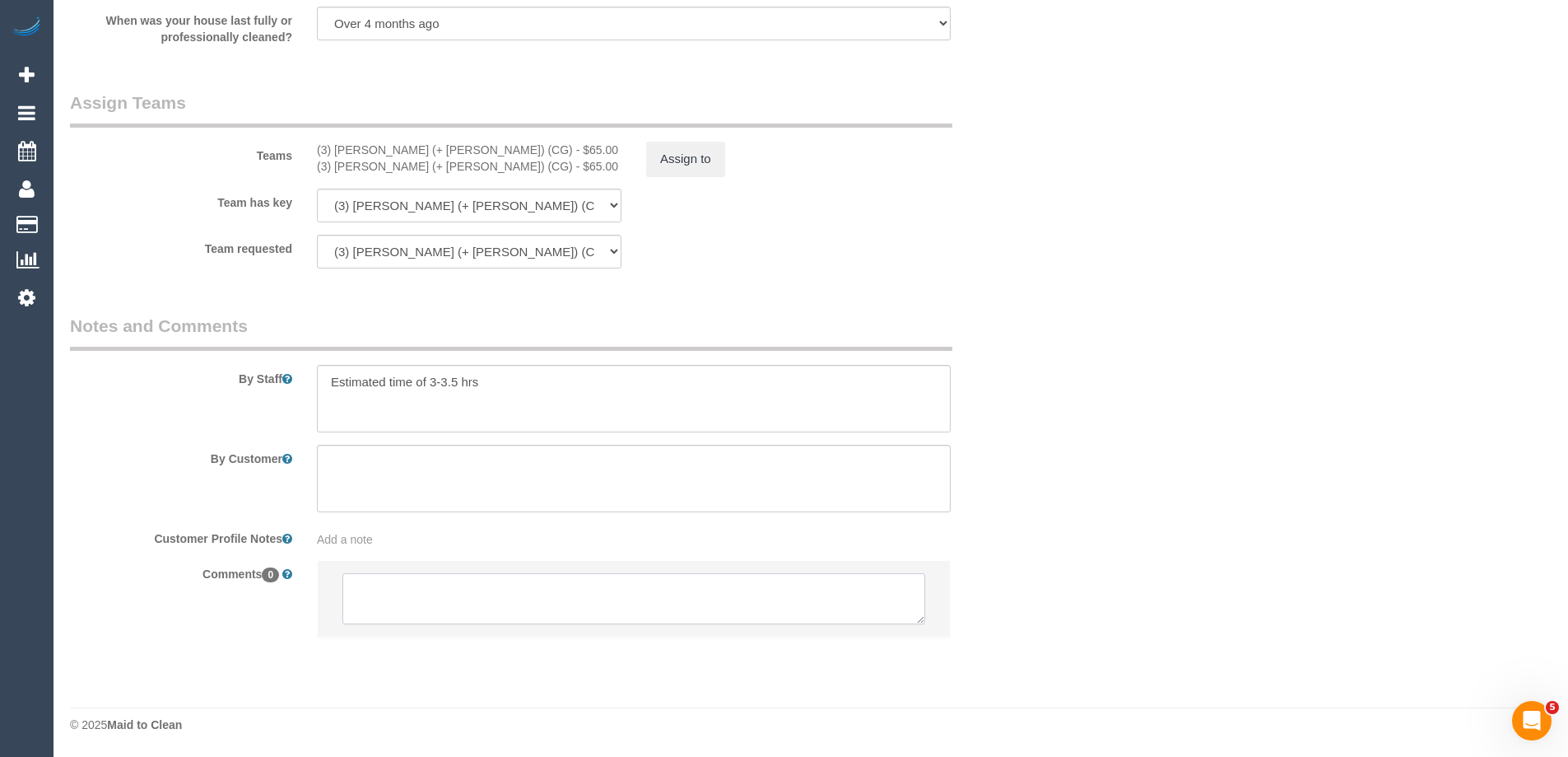
click at [405, 598] on textarea at bounding box center [634, 597] width 583 height 51
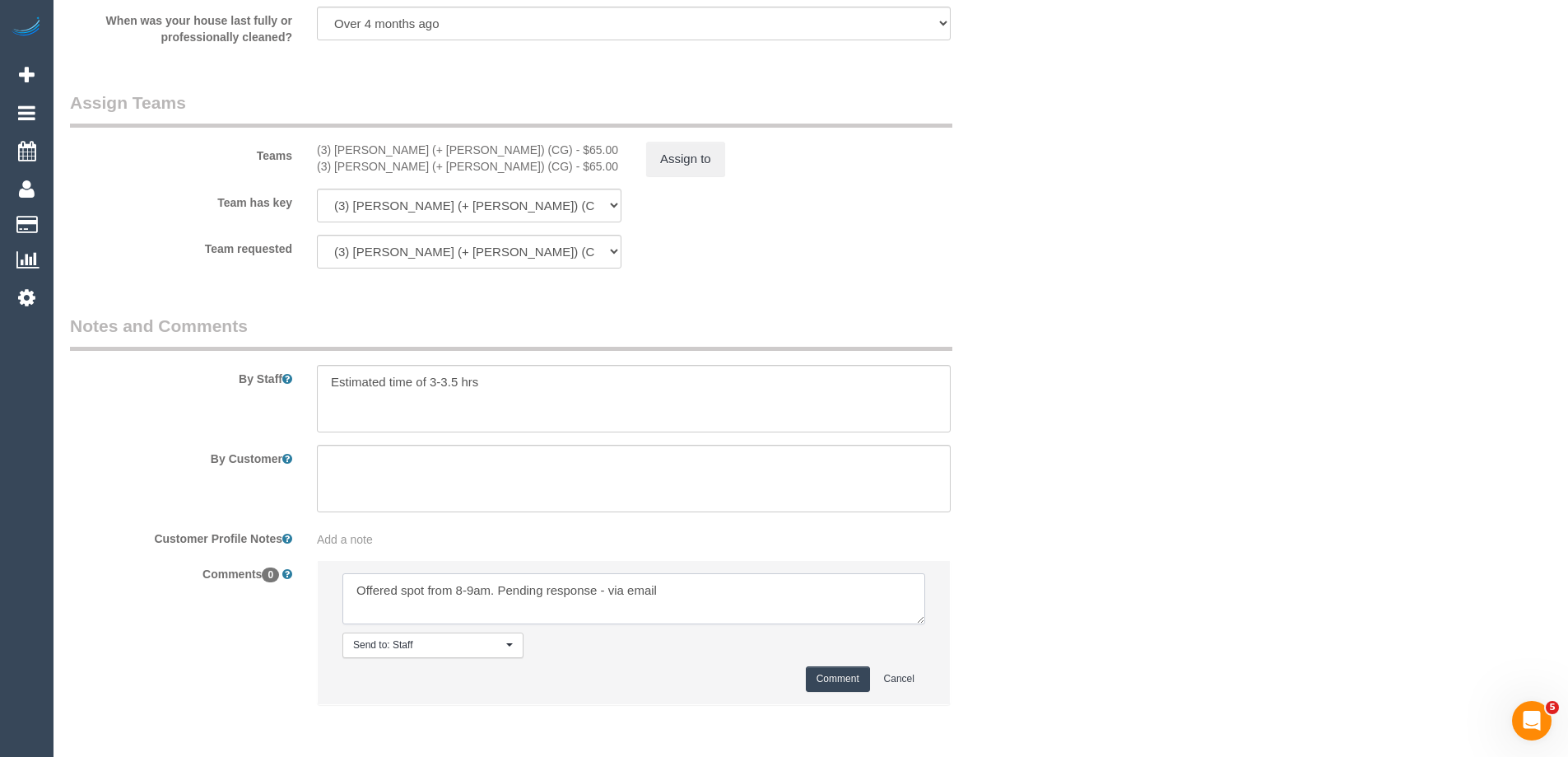
type textarea "Offered spot from 8-9am. Pending response - via email"
click at [851, 681] on button "Comment" at bounding box center [837, 679] width 64 height 26
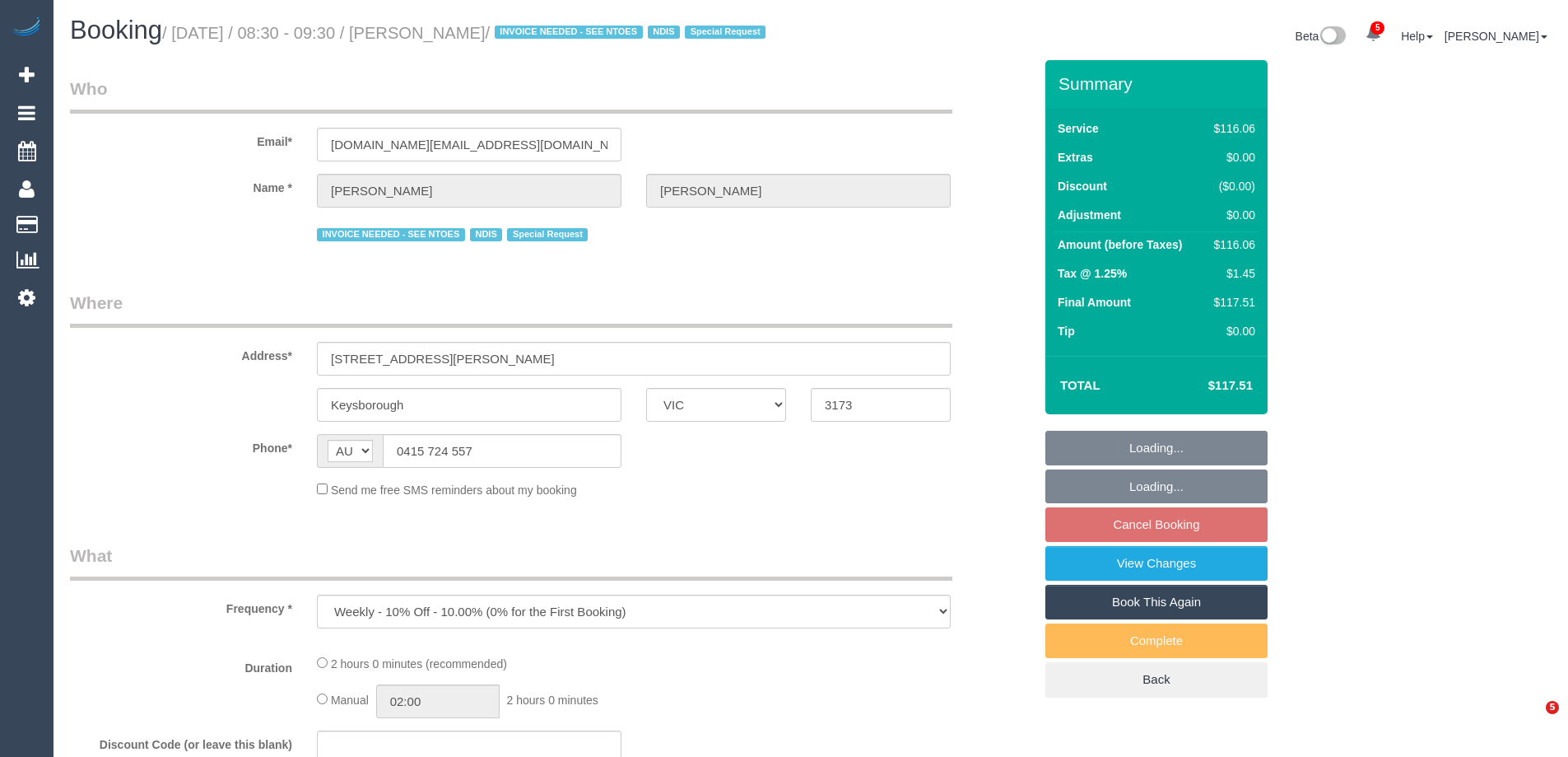
select select "VIC"
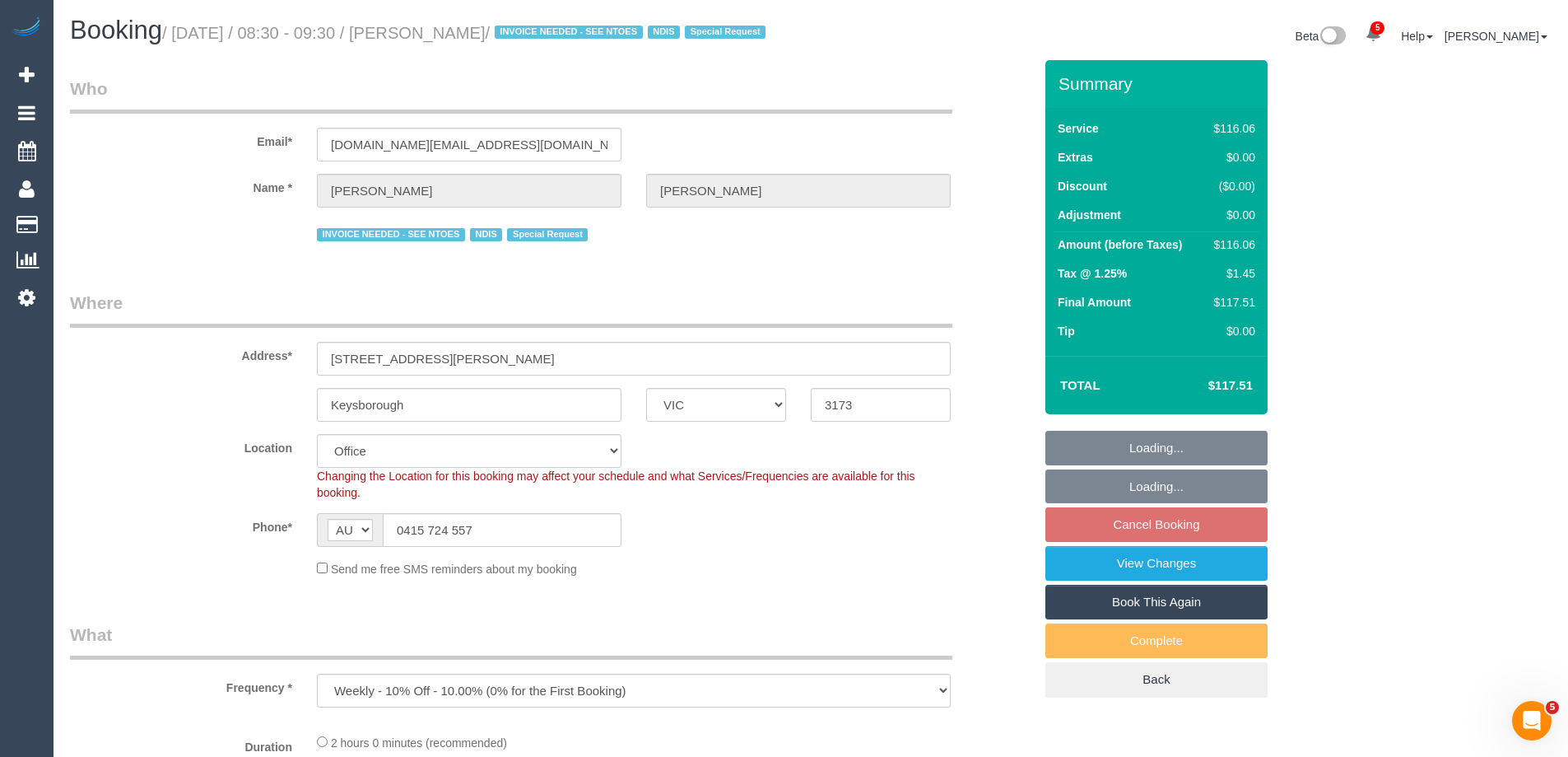
select select "object:602"
select select "number:28"
select select "number:14"
select select "number:19"
select select "number:22"
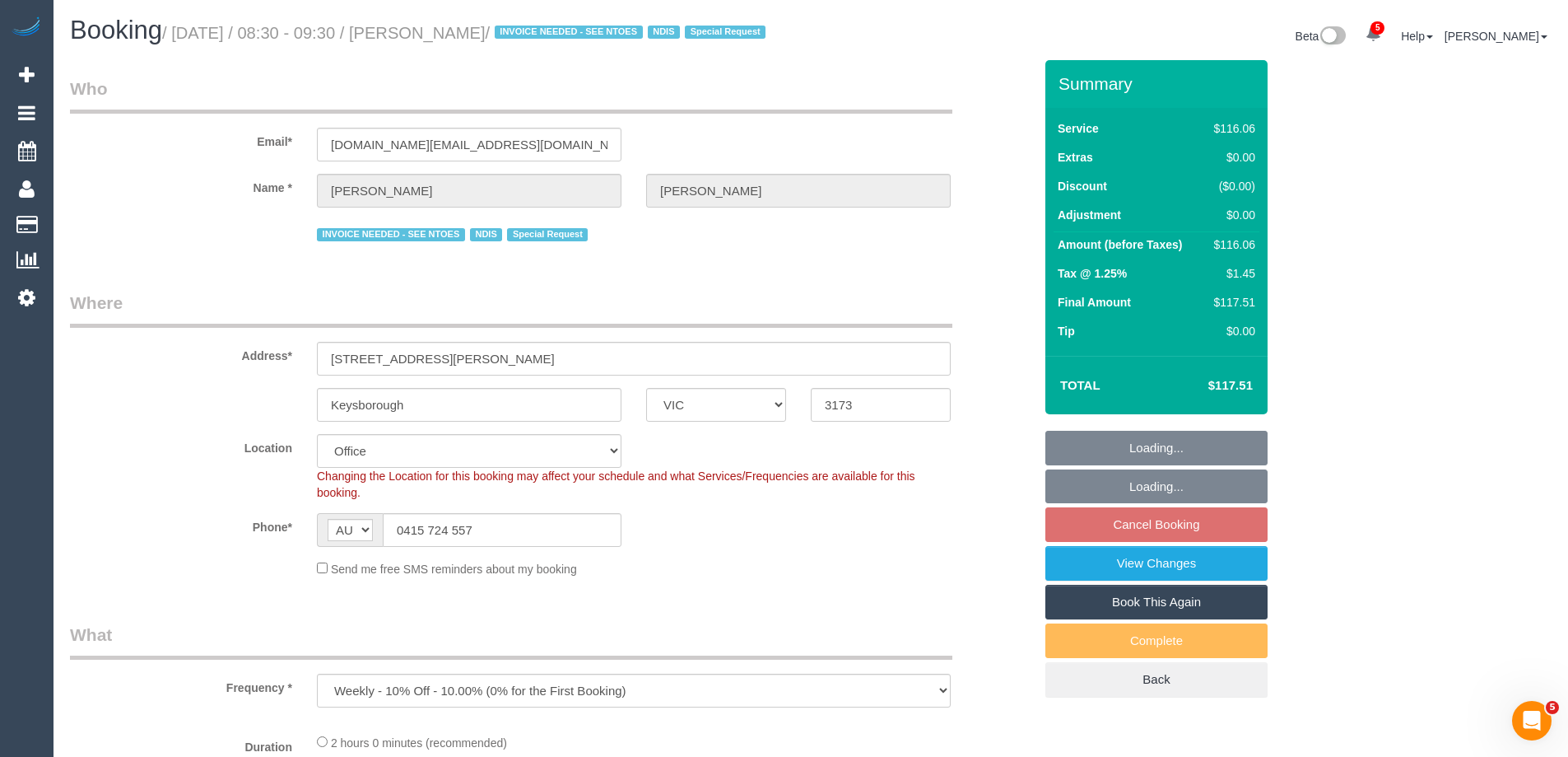
select select "number:34"
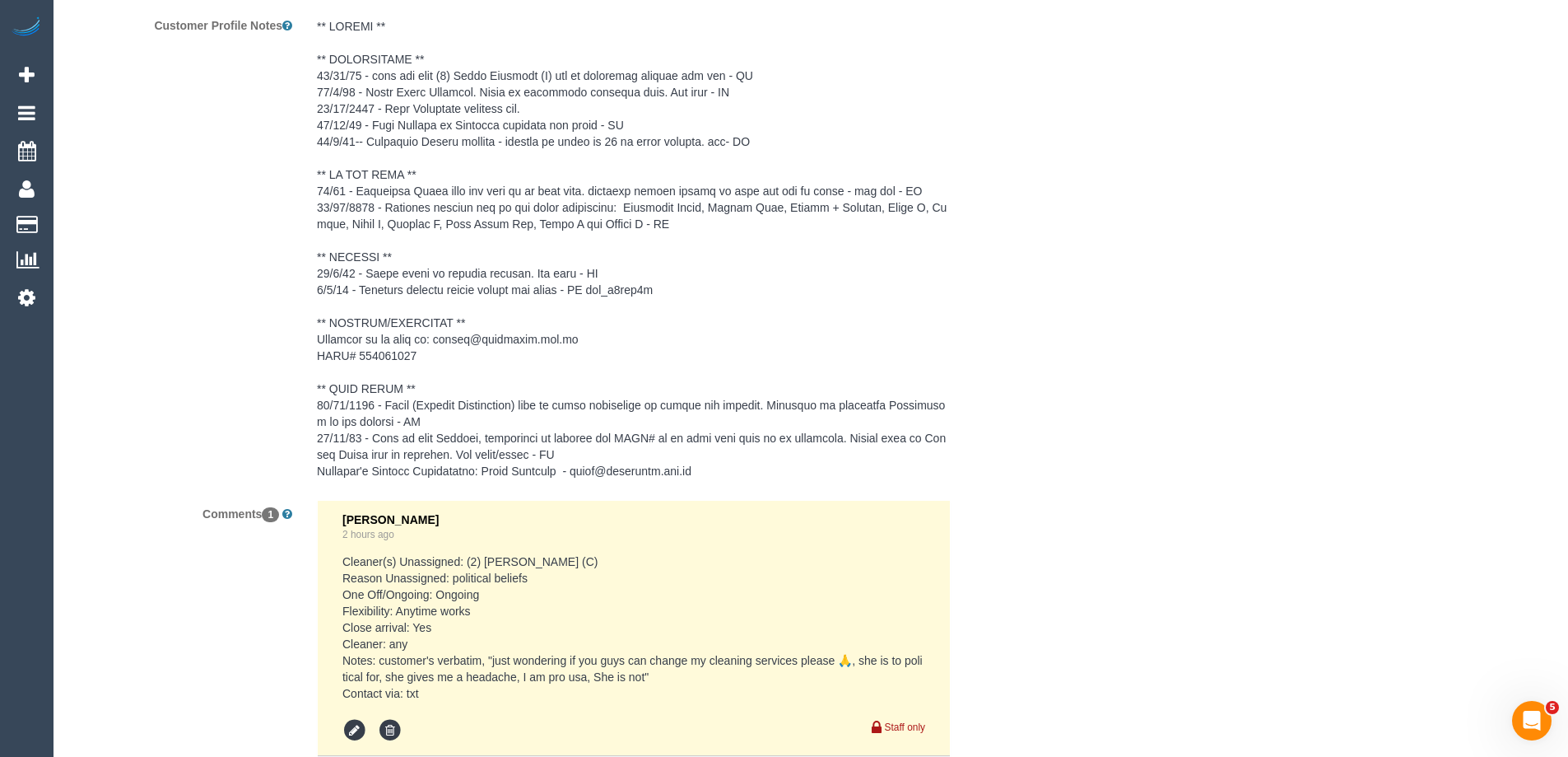
scroll to position [2715, 0]
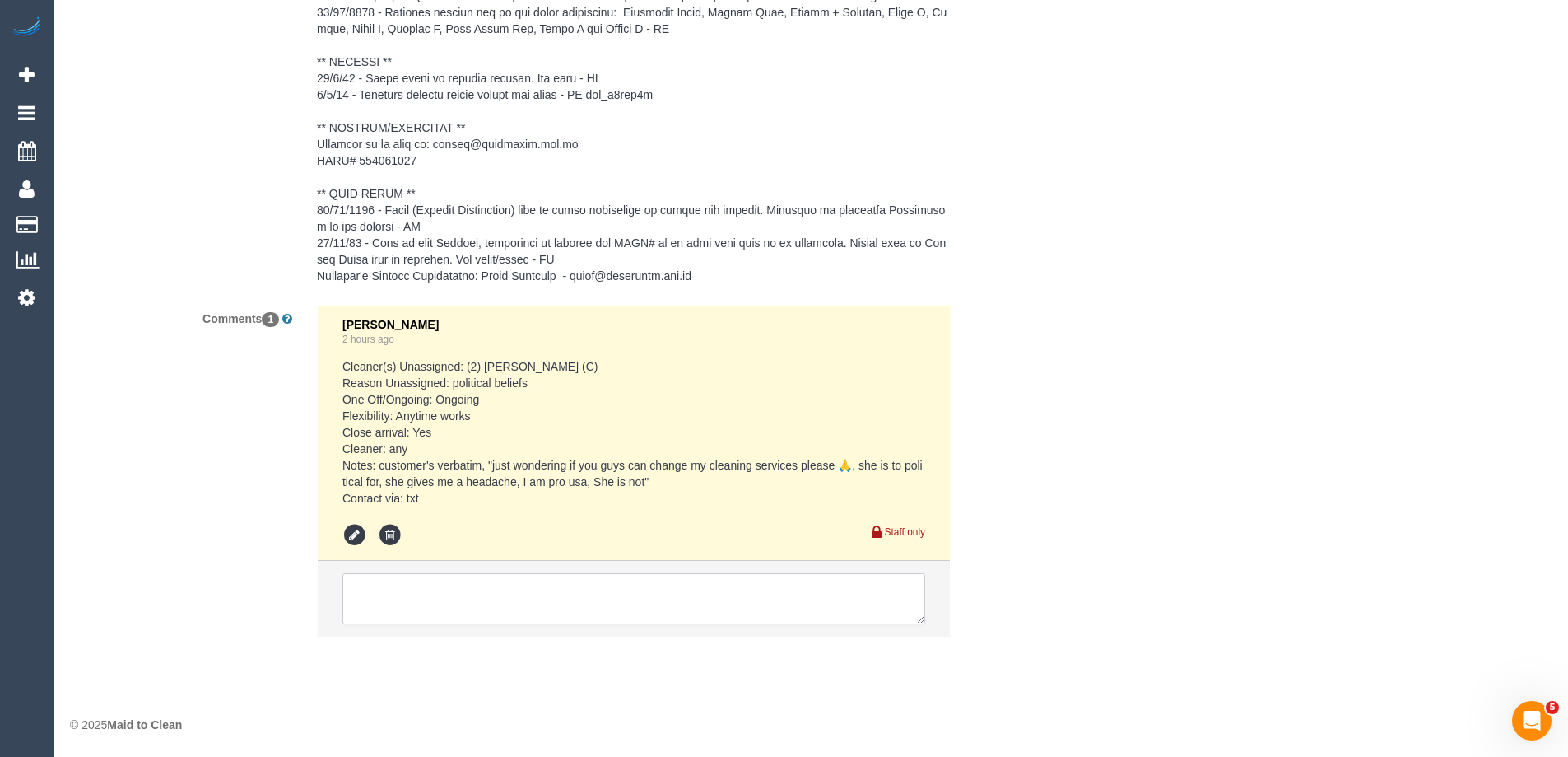
click at [416, 607] on textarea at bounding box center [634, 597] width 583 height 51
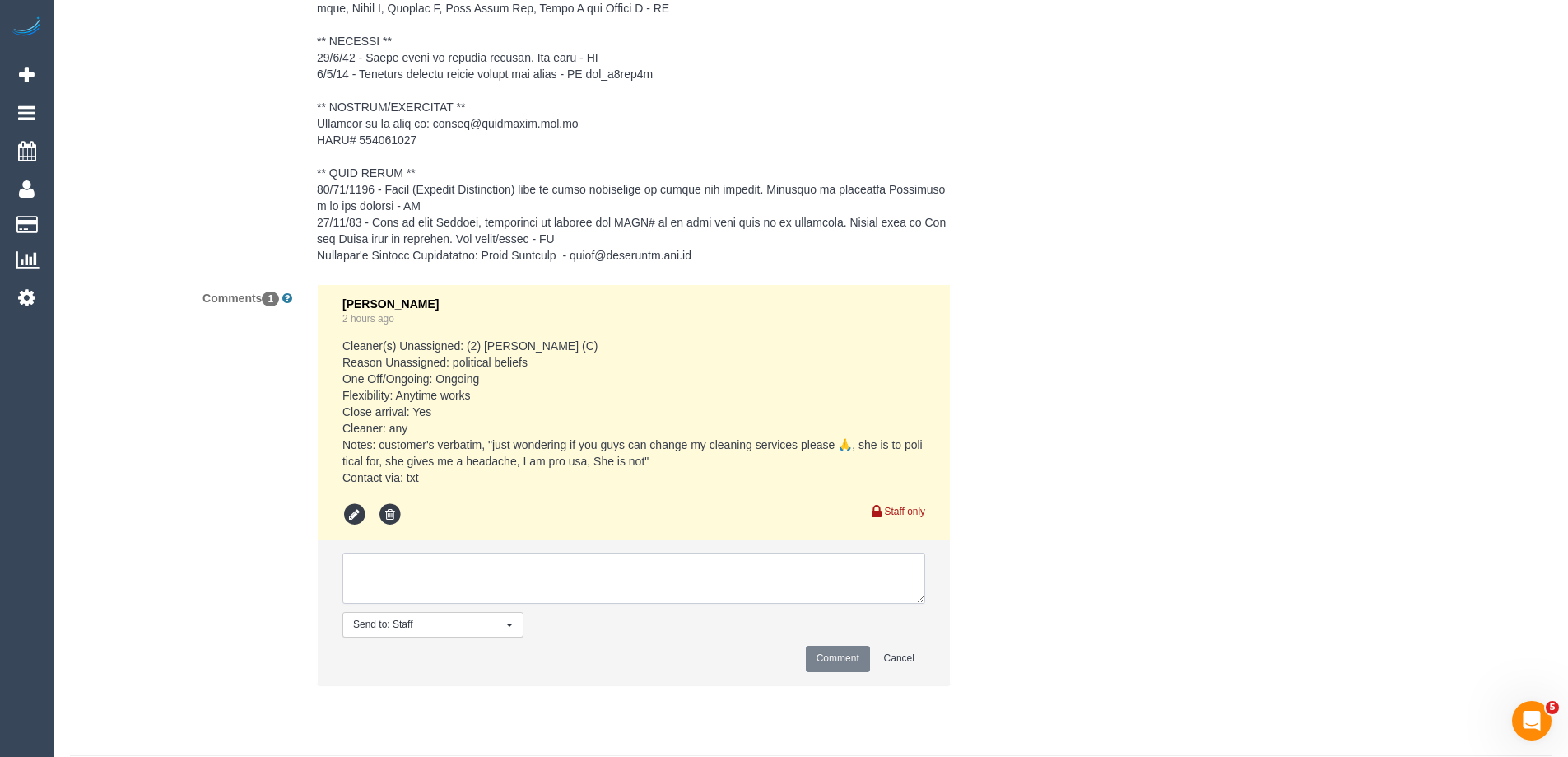
click at [413, 588] on textarea at bounding box center [634, 577] width 583 height 51
type textarea "Offered spot from 8:30-19:30am. Pending response - via text"
click at [826, 668] on button "Comment" at bounding box center [837, 658] width 64 height 26
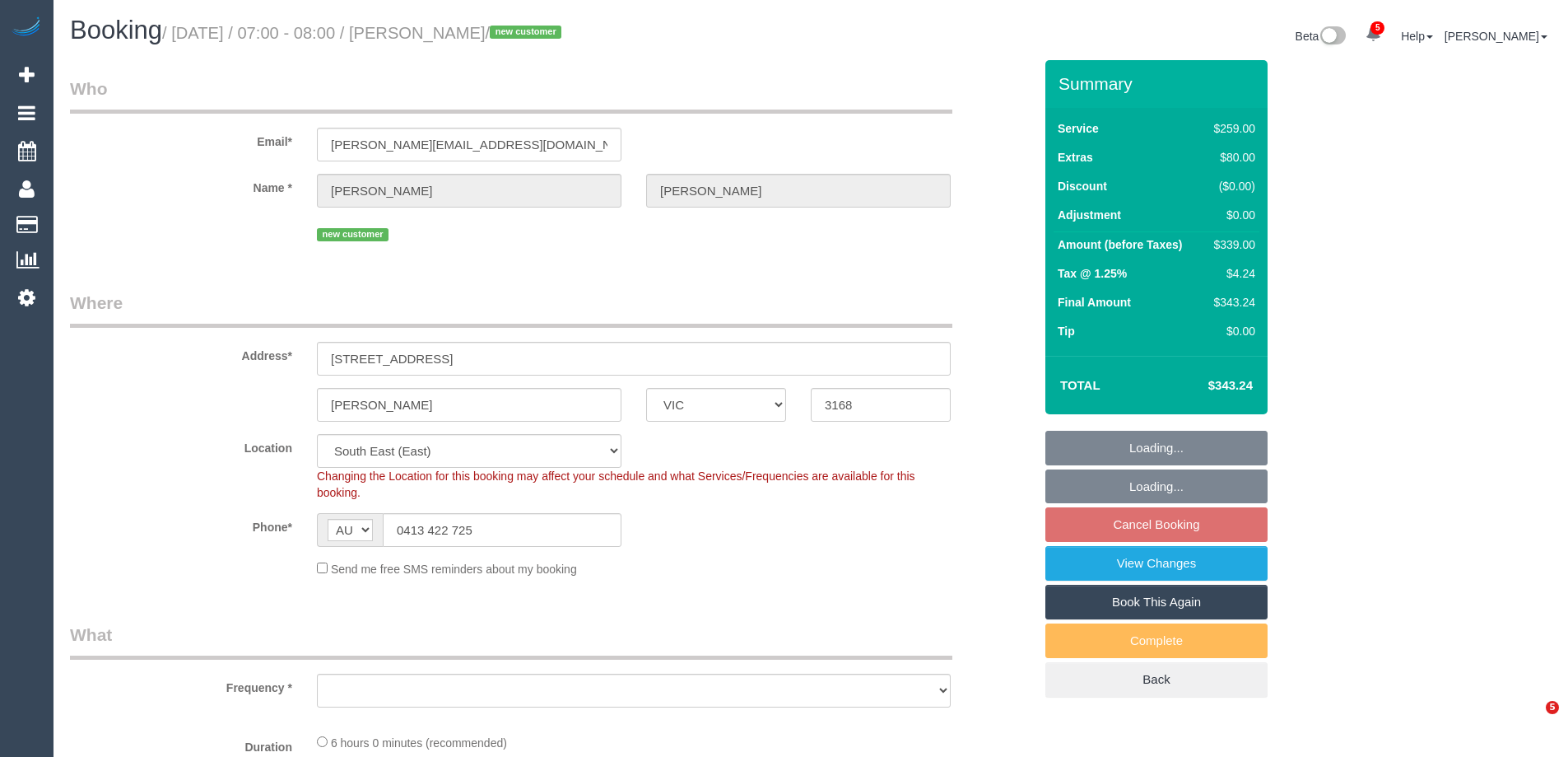
select select "VIC"
select select "object:830"
select select "string:stripe-pm_1S6T0q2GScqysDRVJQziv416"
select select "number:28"
select select "number:14"
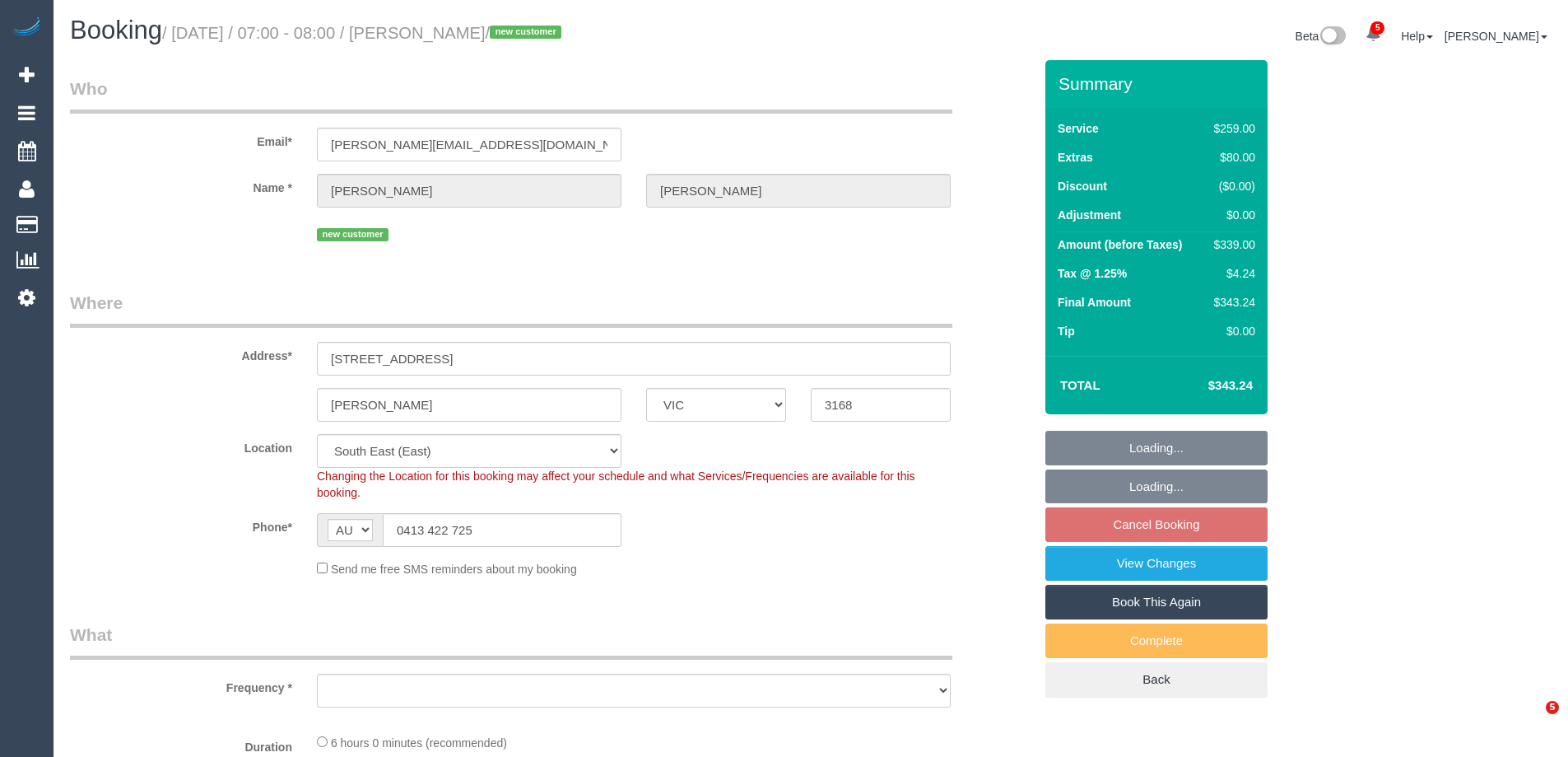
select select "number:19"
select select "number:24"
select select "object:1344"
drag, startPoint x: 505, startPoint y: 148, endPoint x: 259, endPoint y: 144, distance: 246.0
click at [259, 144] on div "Email* ervin.ashley5@gmail.com" at bounding box center [551, 119] width 988 height 85
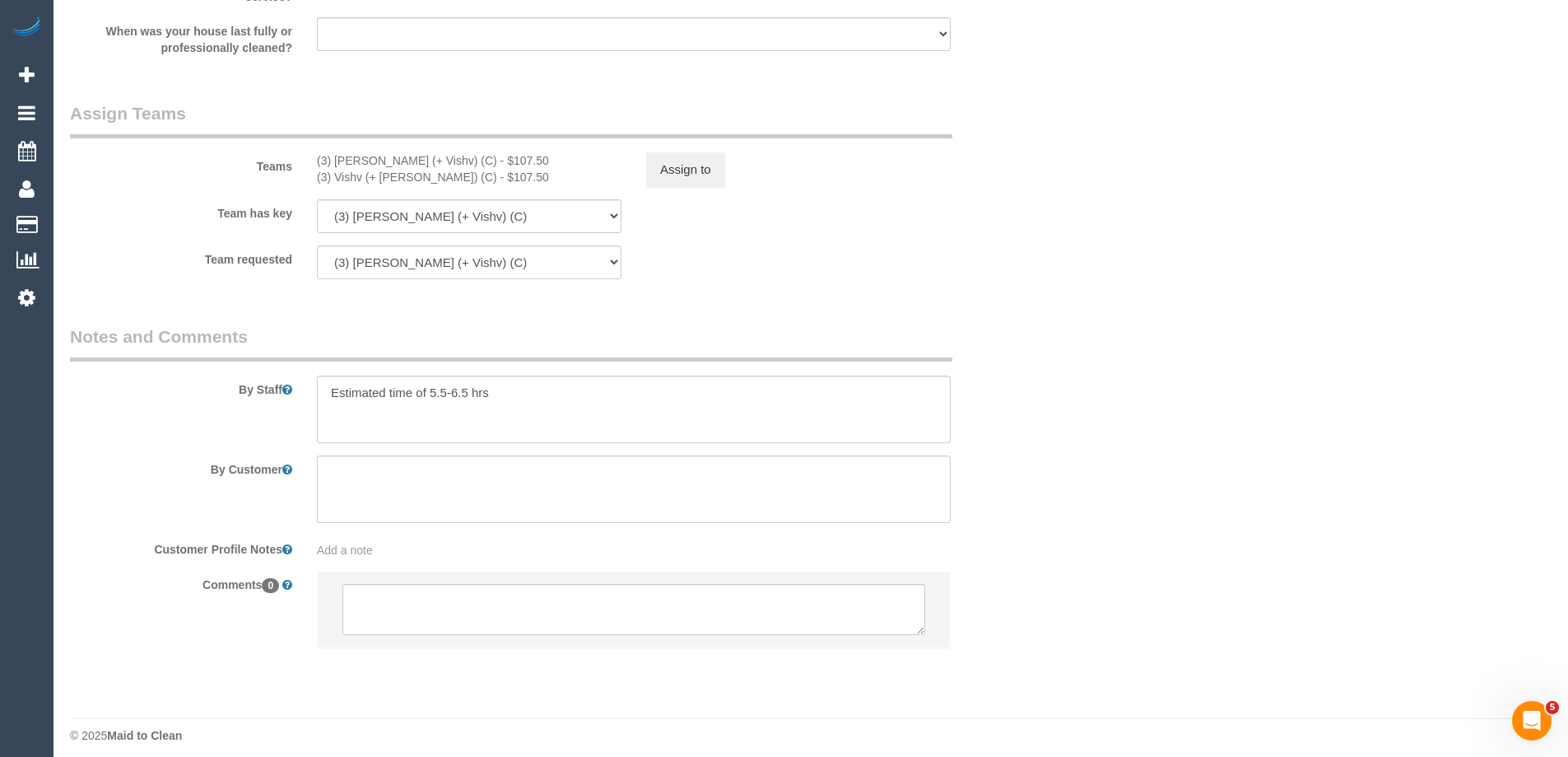
scroll to position [2518, 0]
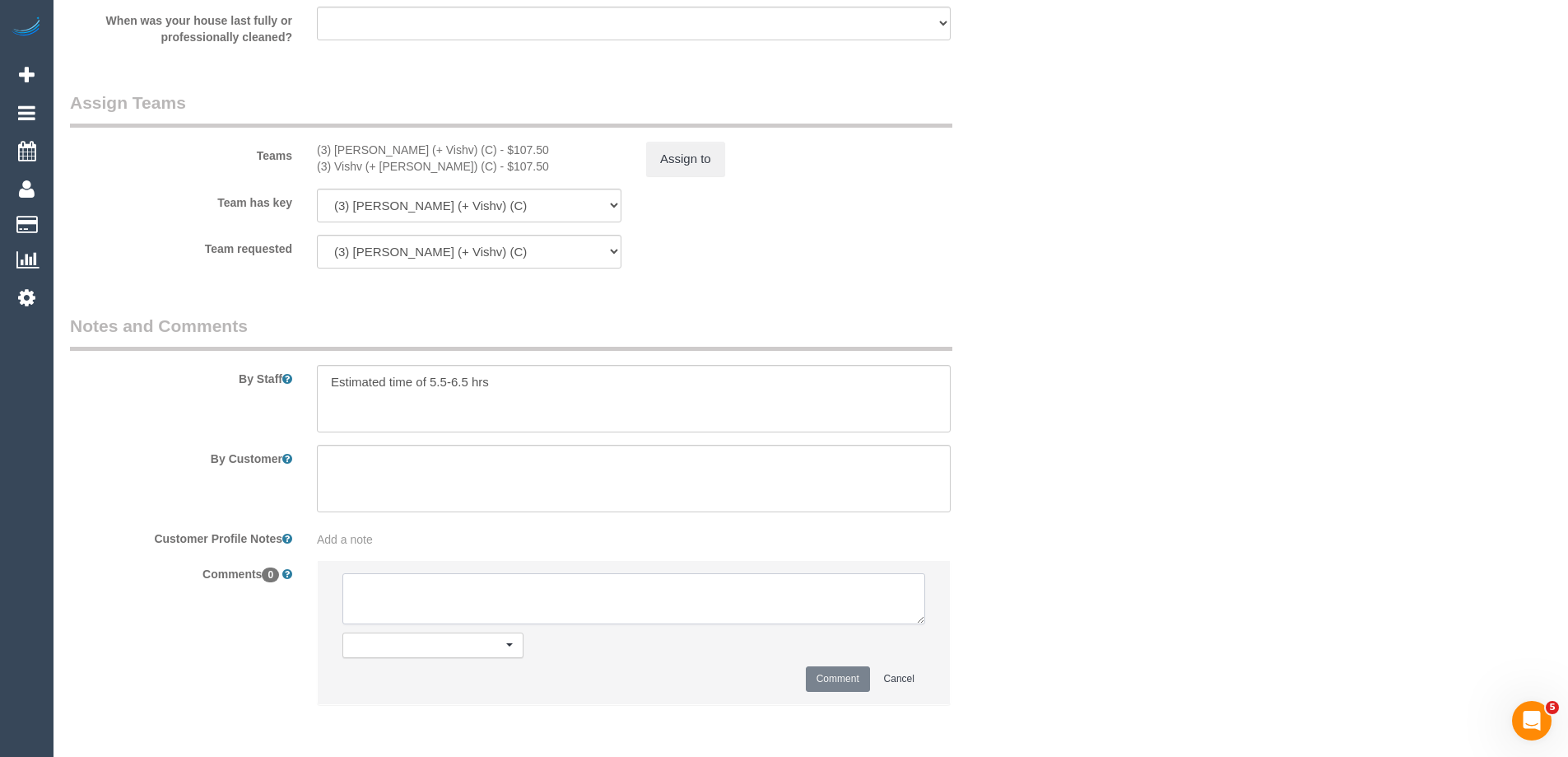
click at [400, 579] on textarea at bounding box center [634, 597] width 583 height 51
type textarea "Offered spot from 7-8am. Pending response - via email"
click at [821, 682] on button "Comment" at bounding box center [837, 679] width 64 height 26
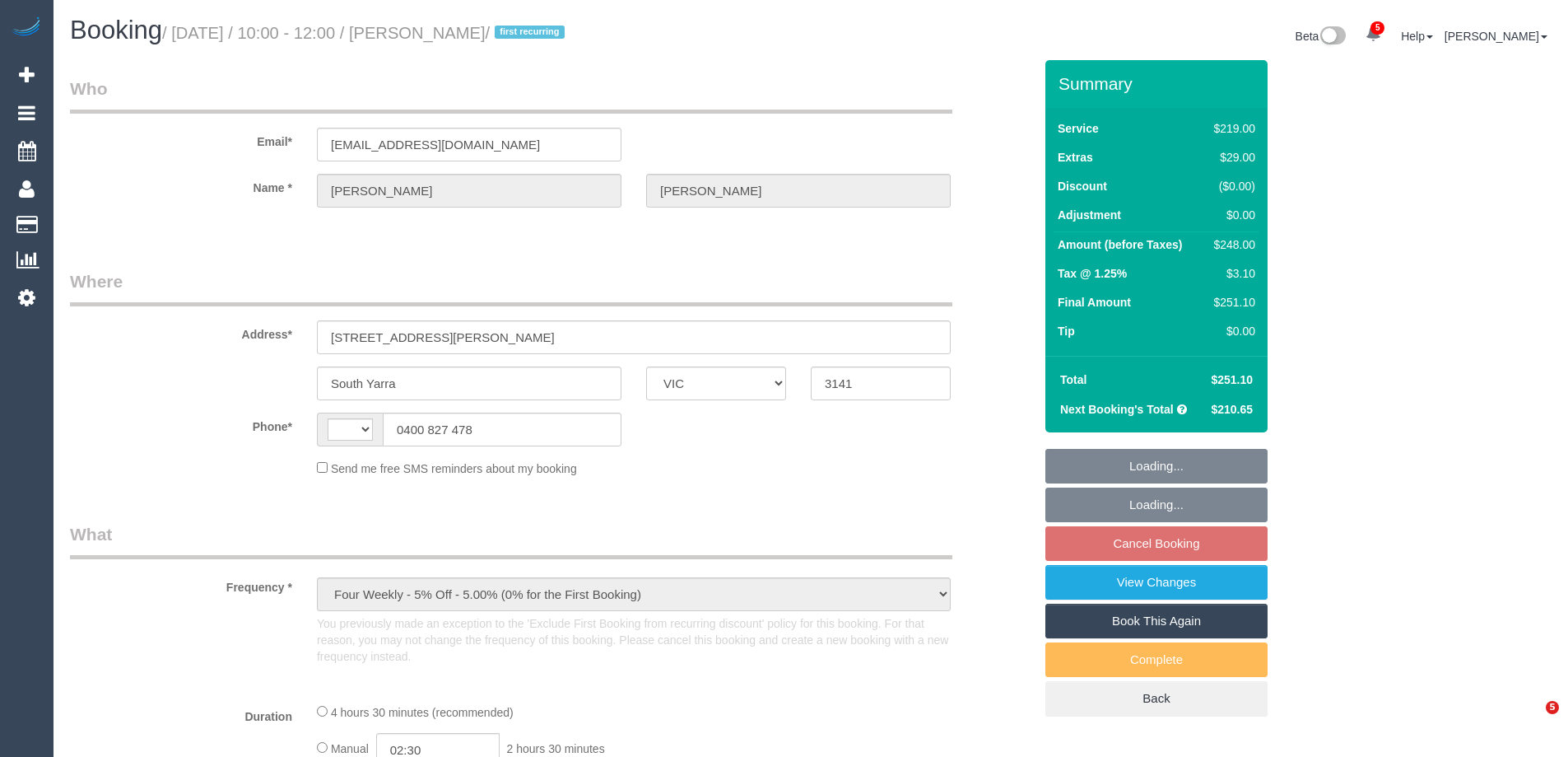
select select "VIC"
select select "string:stripe-pm_1Q8x5z2GScqysDRVcDCigGY4"
select select "string:AU"
select select "number:28"
select select "number:14"
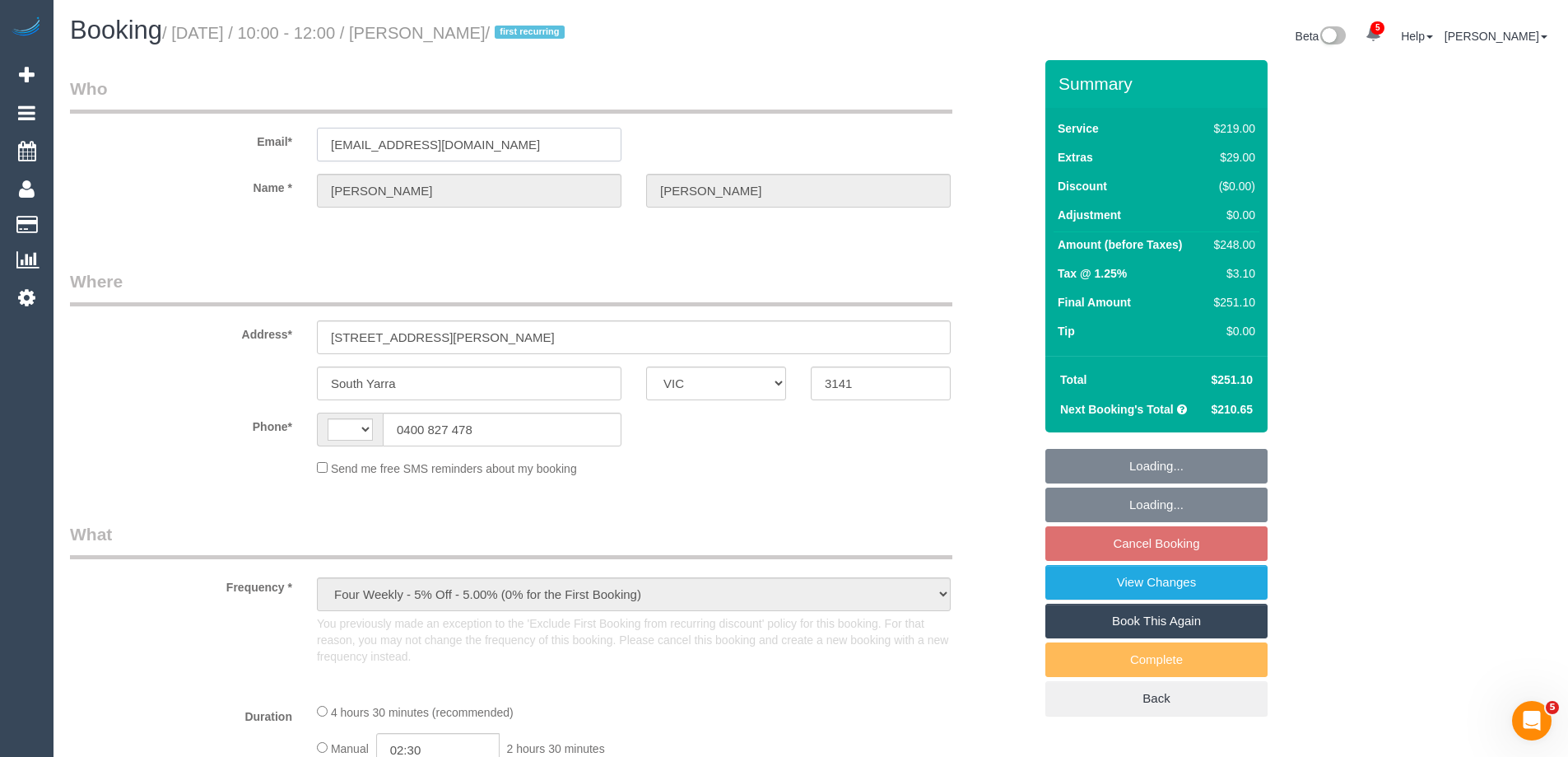
select select "number:19"
select select "number:25"
select select "number:34"
select select "number:13"
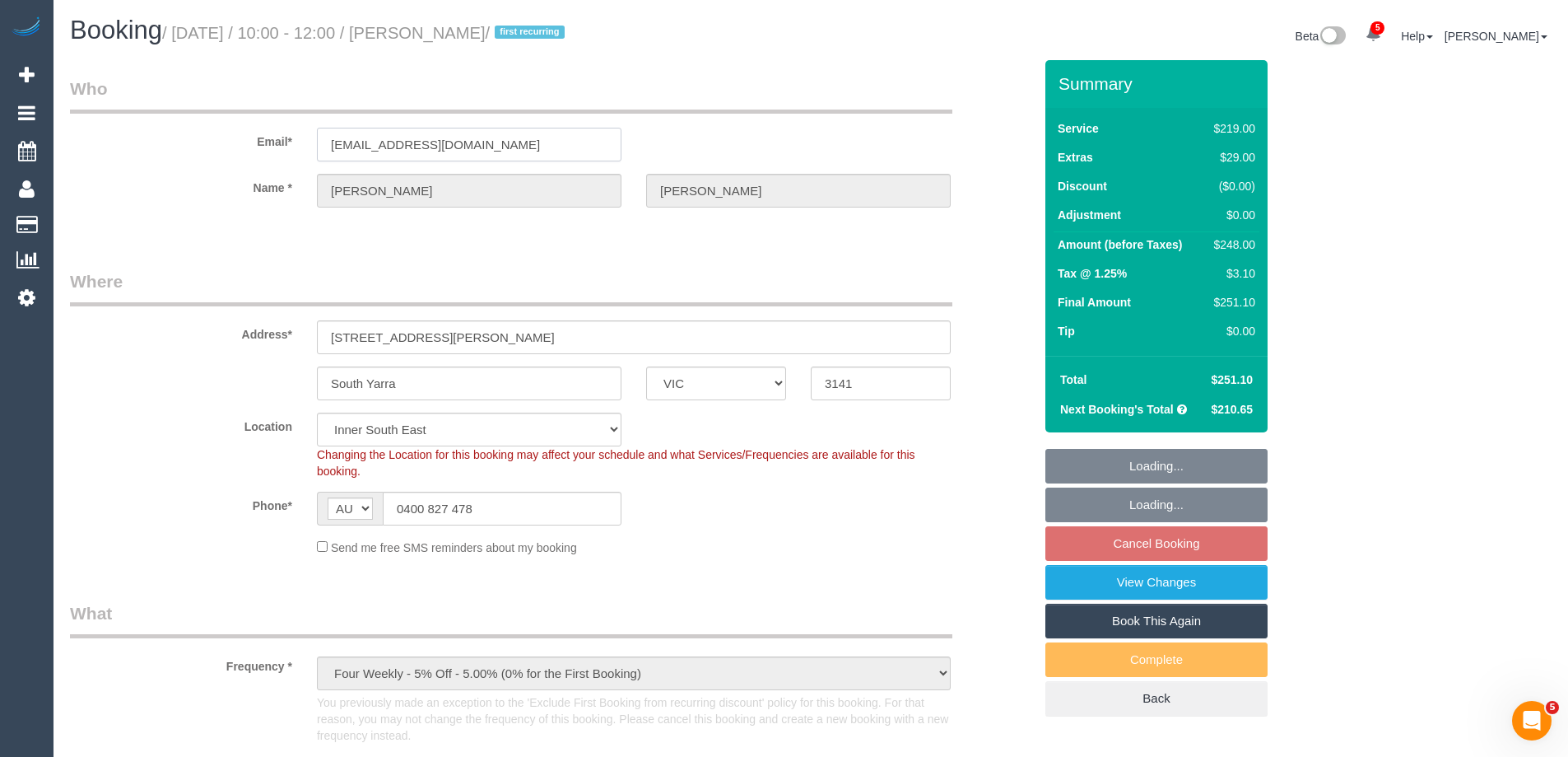
select select "object:742"
drag, startPoint x: 516, startPoint y: 143, endPoint x: 146, endPoint y: 112, distance: 371.3
click at [149, 110] on fieldset "Who Email* martin_karpowicz@yahoo.com Name * Martin Karpowicz" at bounding box center [551, 156] width 963 height 160
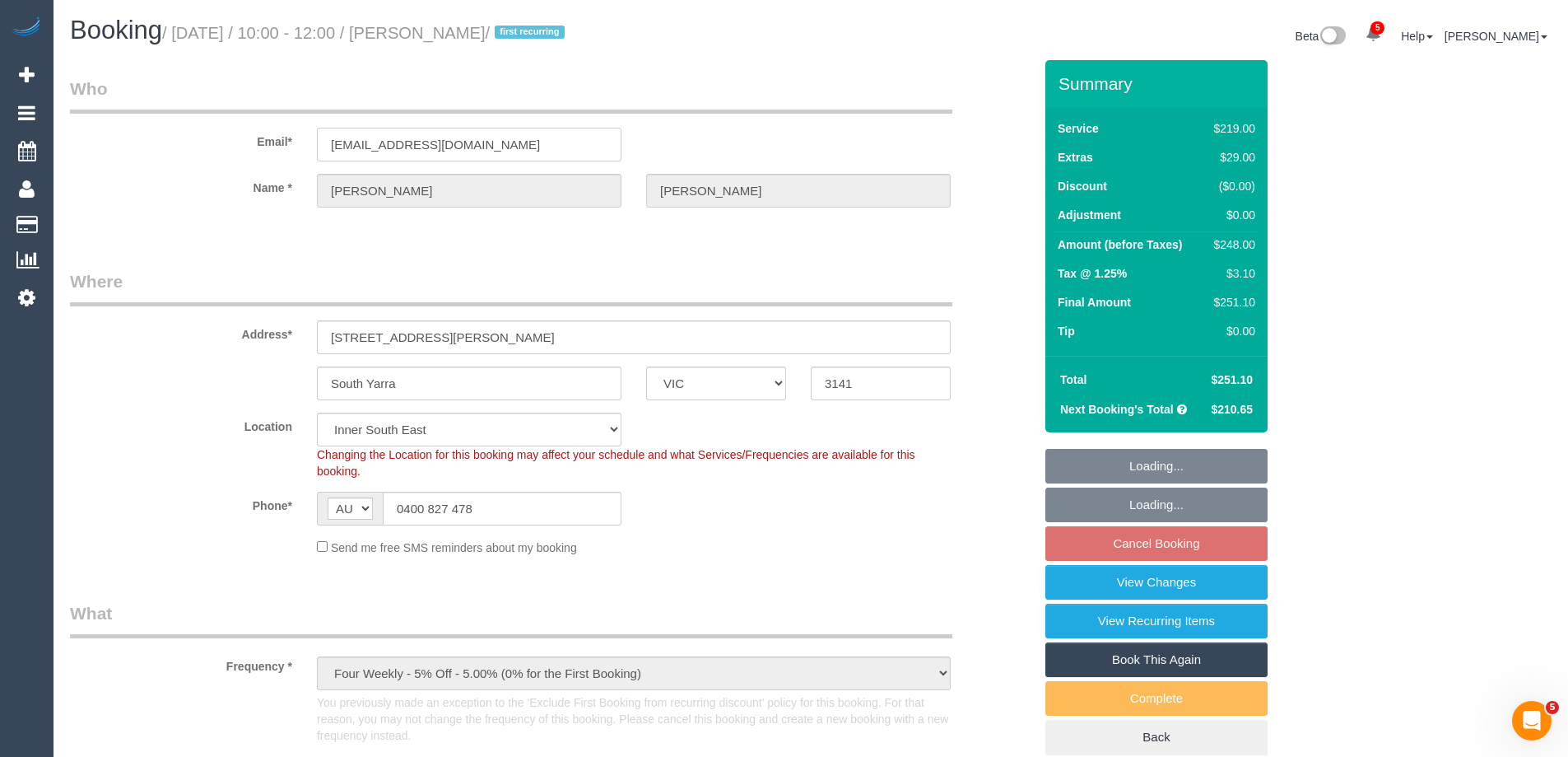
select select "spot3"
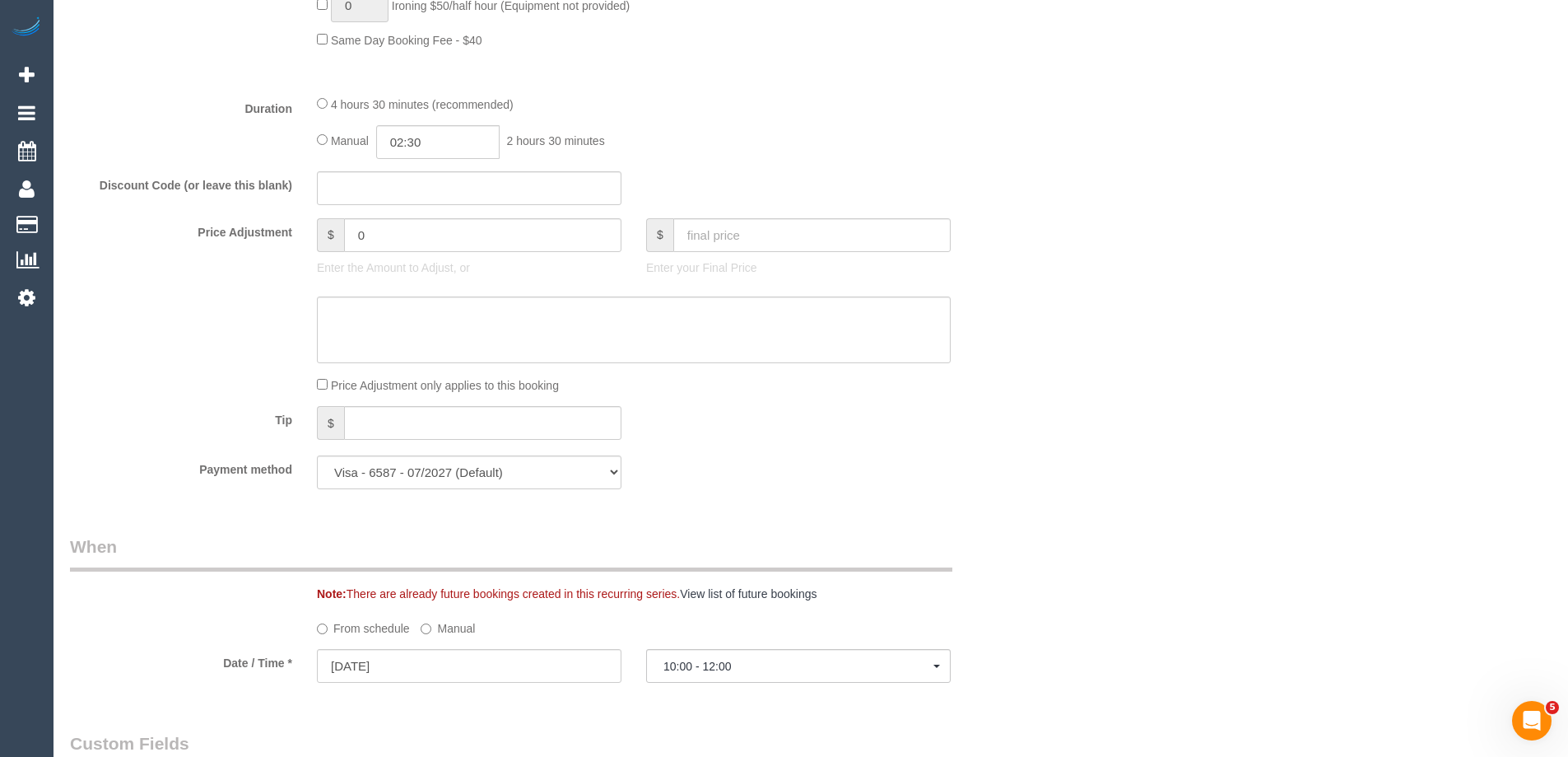
scroll to position [2677, 0]
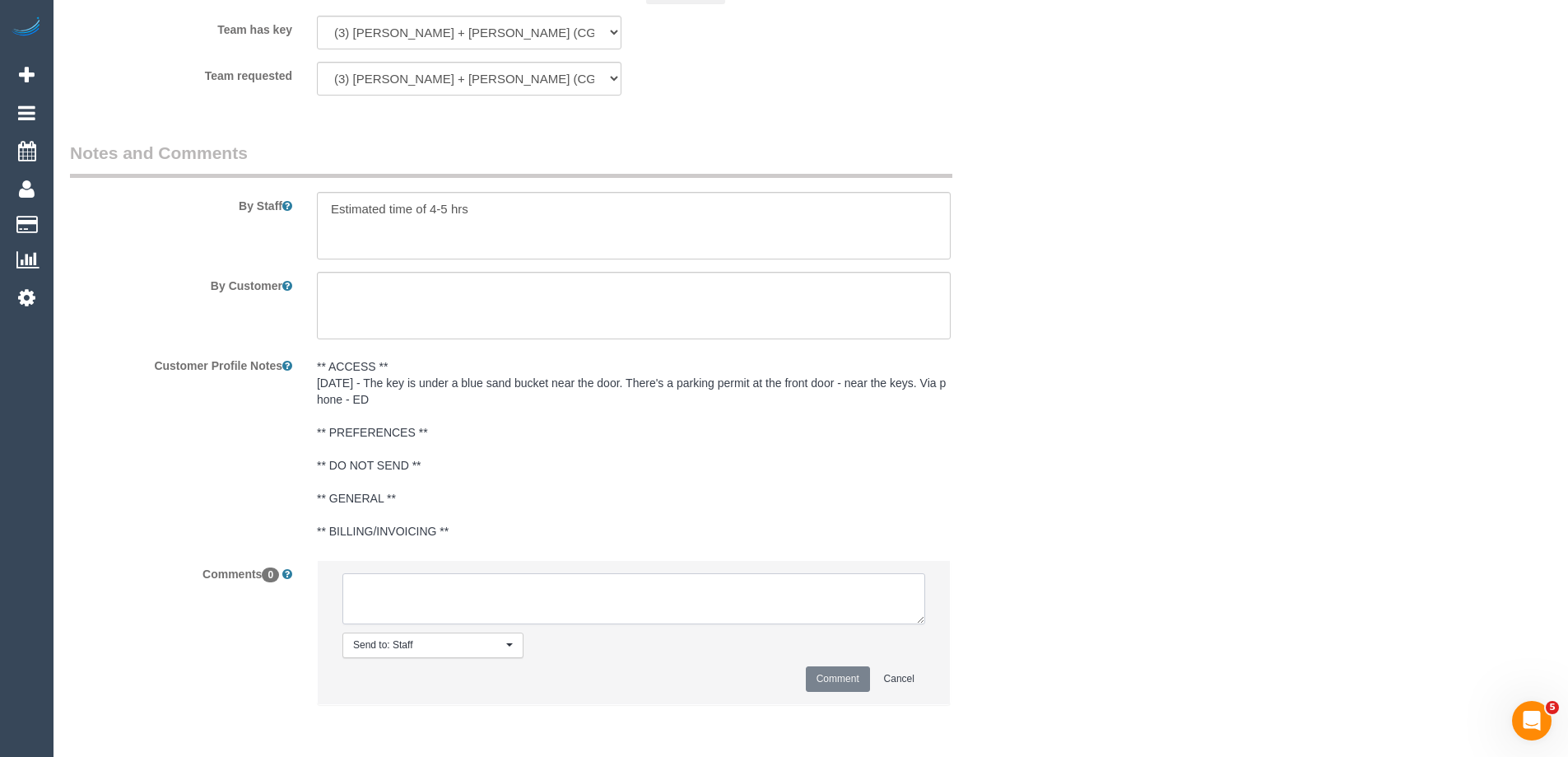
click at [411, 596] on textarea at bounding box center [634, 597] width 583 height 51
type textarea "Offered spot on the 25/09 due to no capacity on the 18/09. Pending response - v…"
click at [848, 679] on button "Comment" at bounding box center [837, 679] width 64 height 26
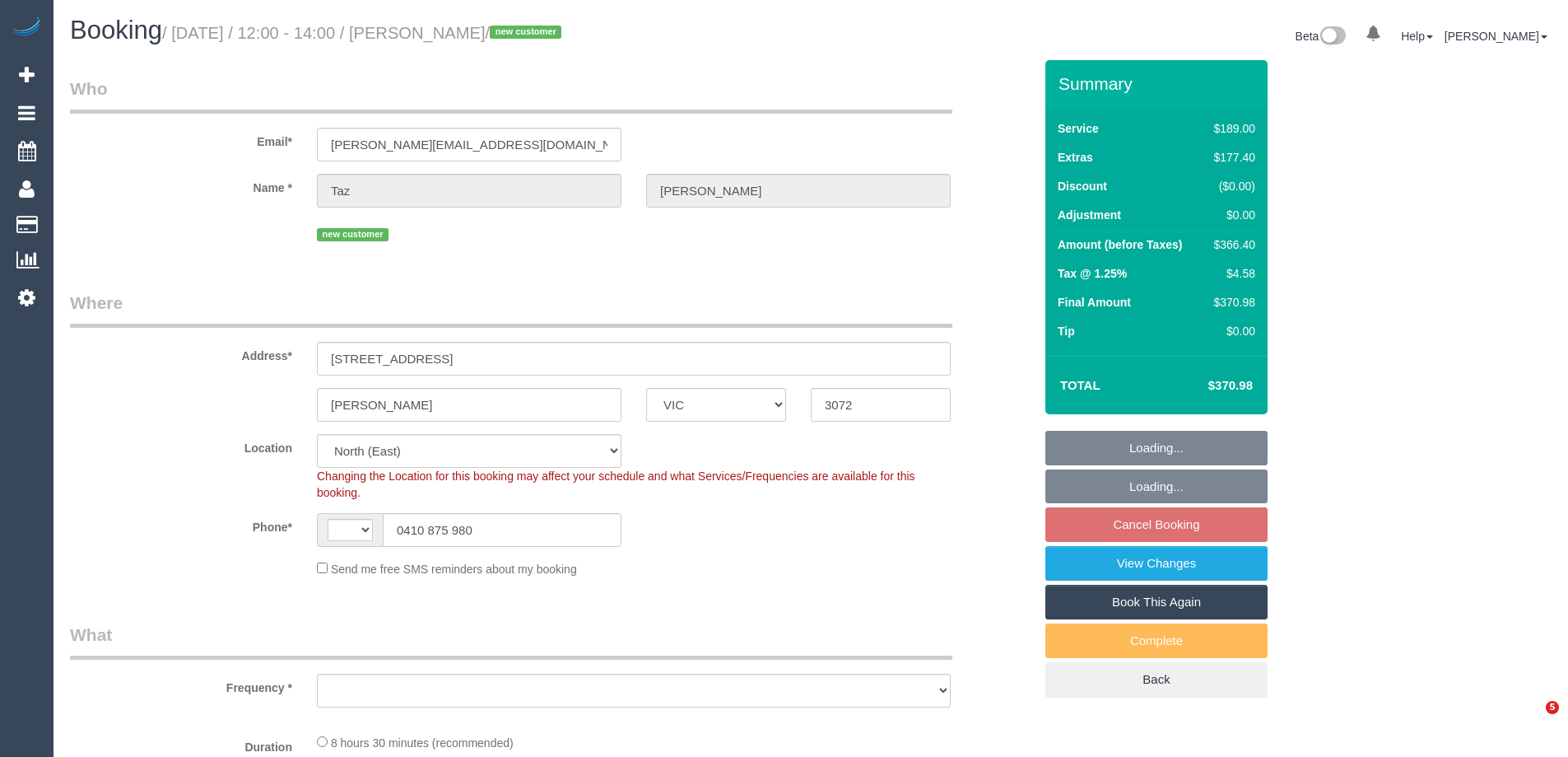
select select "VIC"
select select "string:AU"
select select "string:stripe-pm_1S7UIc2GScqysDRV4HAMHyXo"
select select "number:28"
select select "number:15"
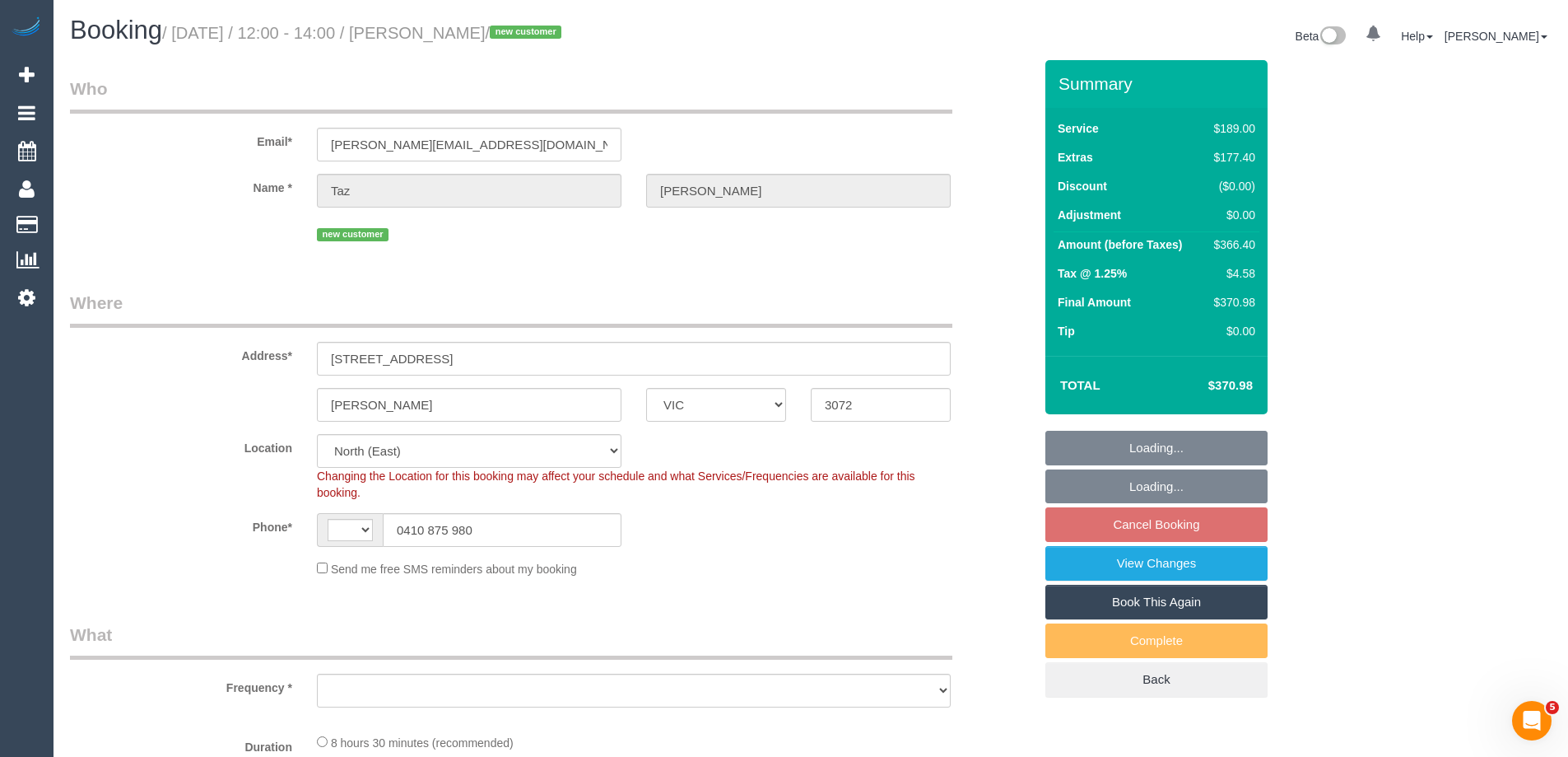
select select "number:18"
select select "number:22"
select select "object:1393"
select select "spot1"
drag, startPoint x: 506, startPoint y: 149, endPoint x: 182, endPoint y: 126, distance: 324.8
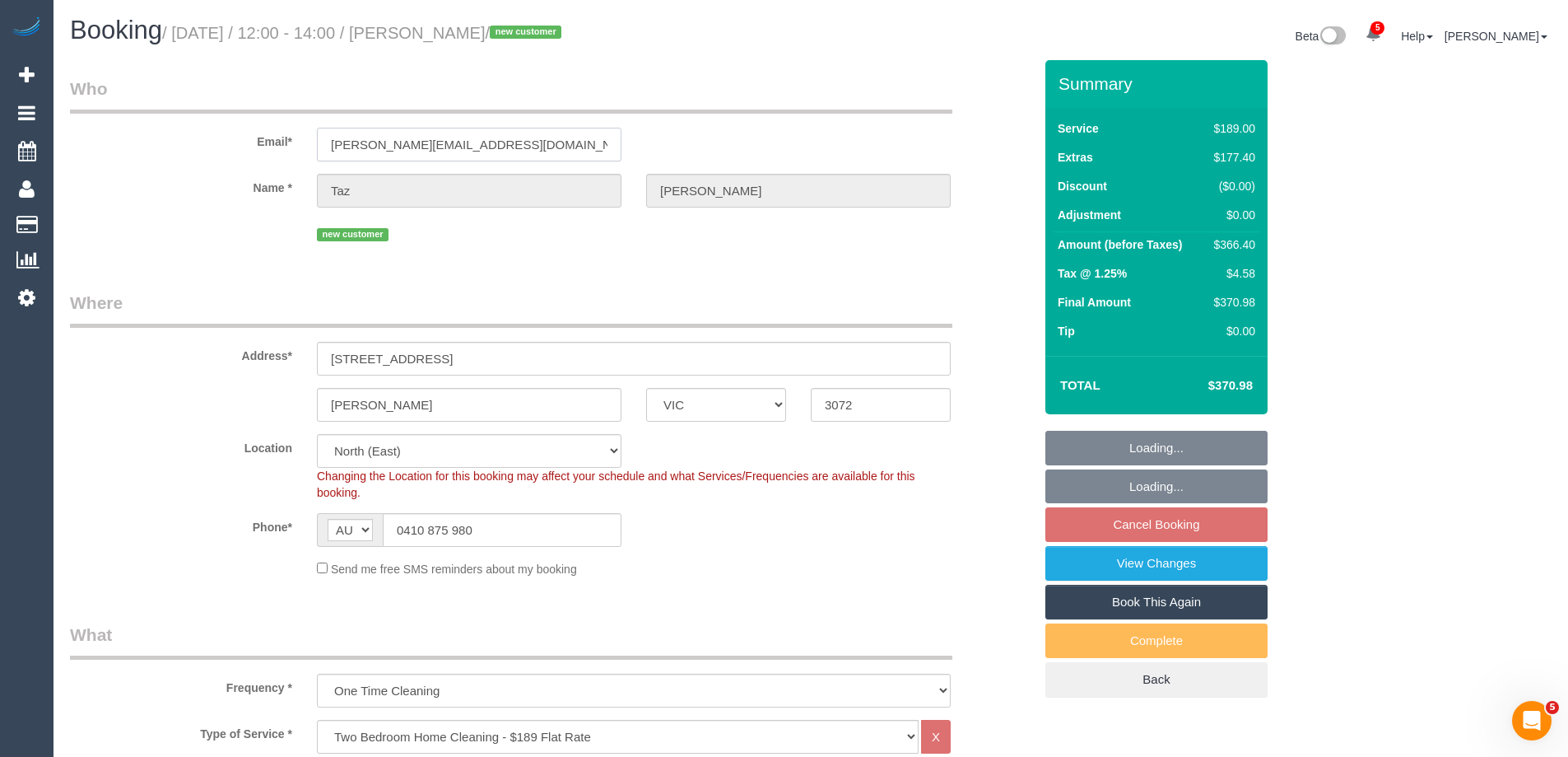
click at [182, 126] on div "Email* [PERSON_NAME][EMAIL_ADDRESS][DOMAIN_NAME]" at bounding box center [551, 119] width 988 height 85
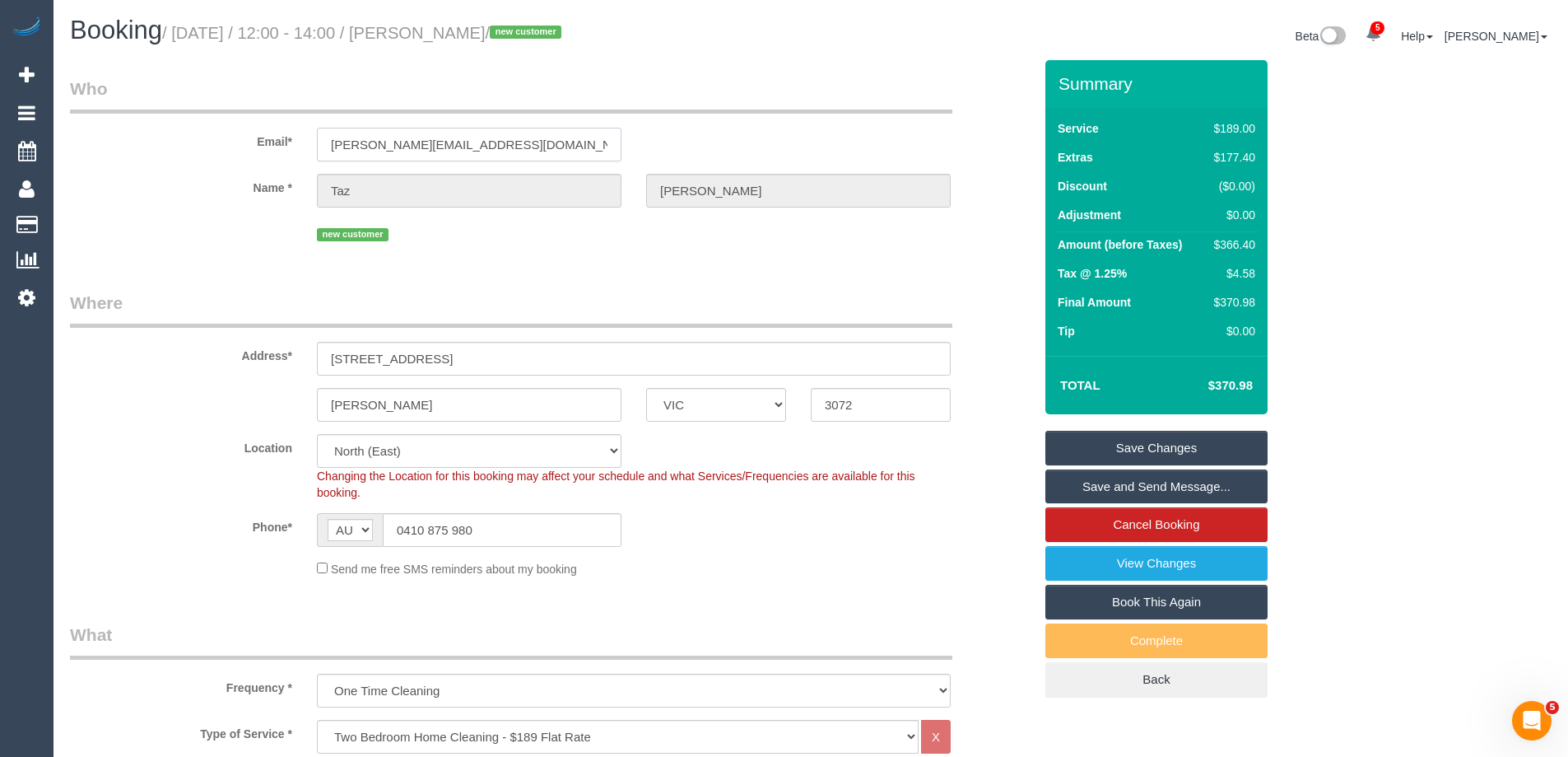
scroll to position [2608, 0]
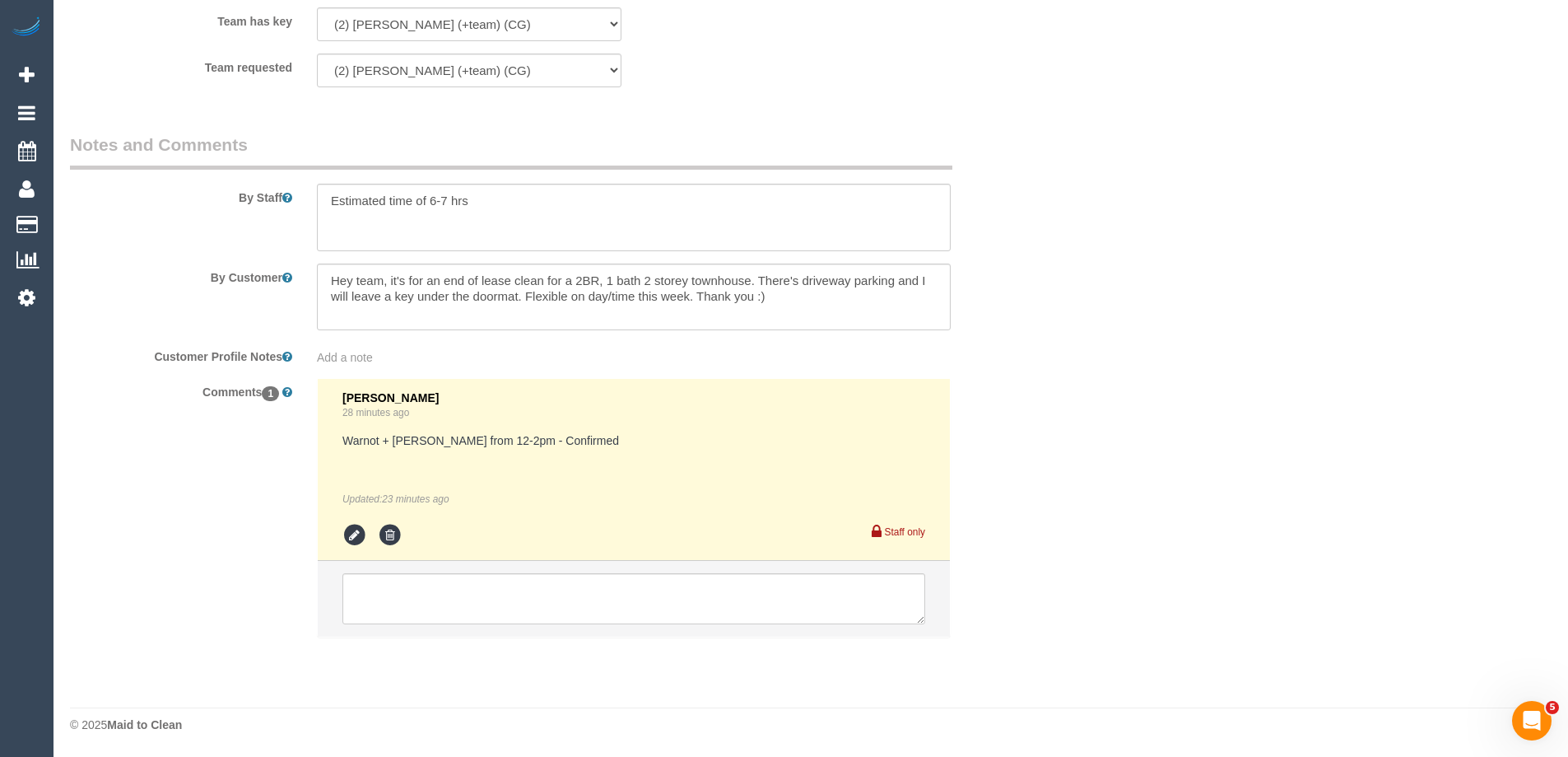
drag, startPoint x: 1572, startPoint y: 130, endPoint x: 16, endPoint y: 27, distance: 1559.4
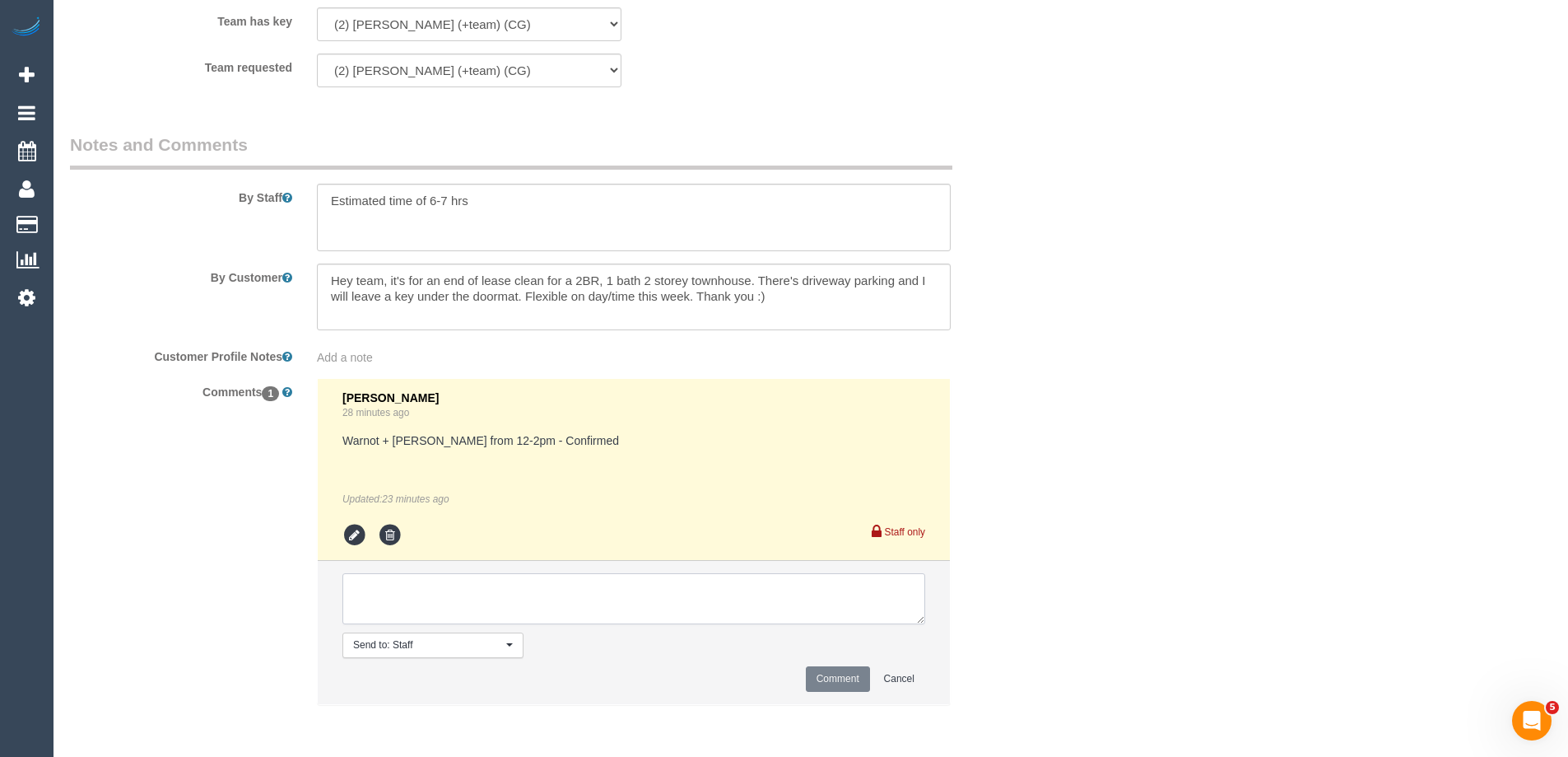
click at [437, 596] on textarea at bounding box center [634, 597] width 583 height 51
type textarea "Offered spot from 12-2pm. Pending response - via email"
click at [833, 669] on button "Comment" at bounding box center [837, 679] width 64 height 26
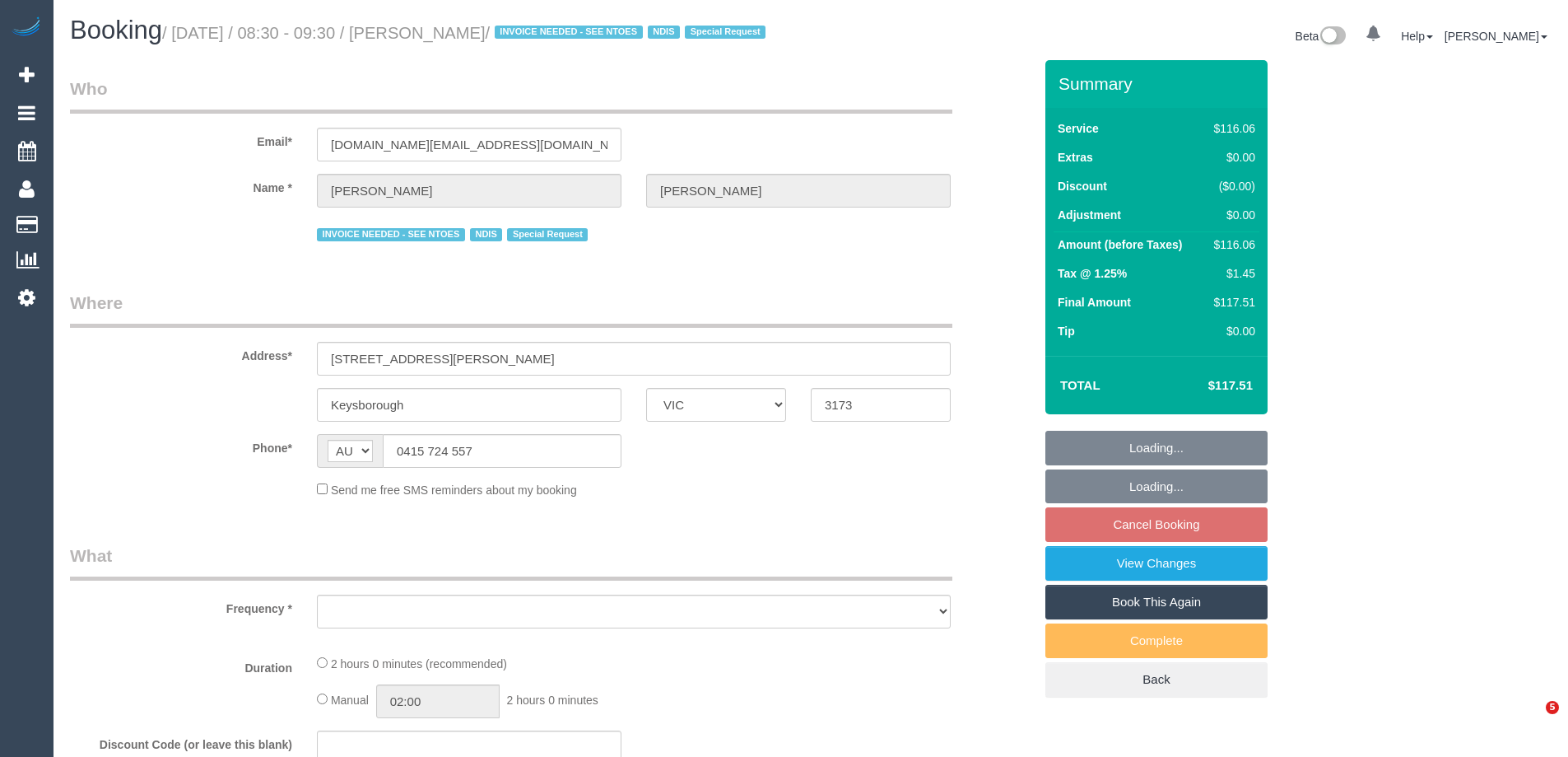
select select "VIC"
select select "number:28"
select select "number:14"
select select "number:19"
select select "number:22"
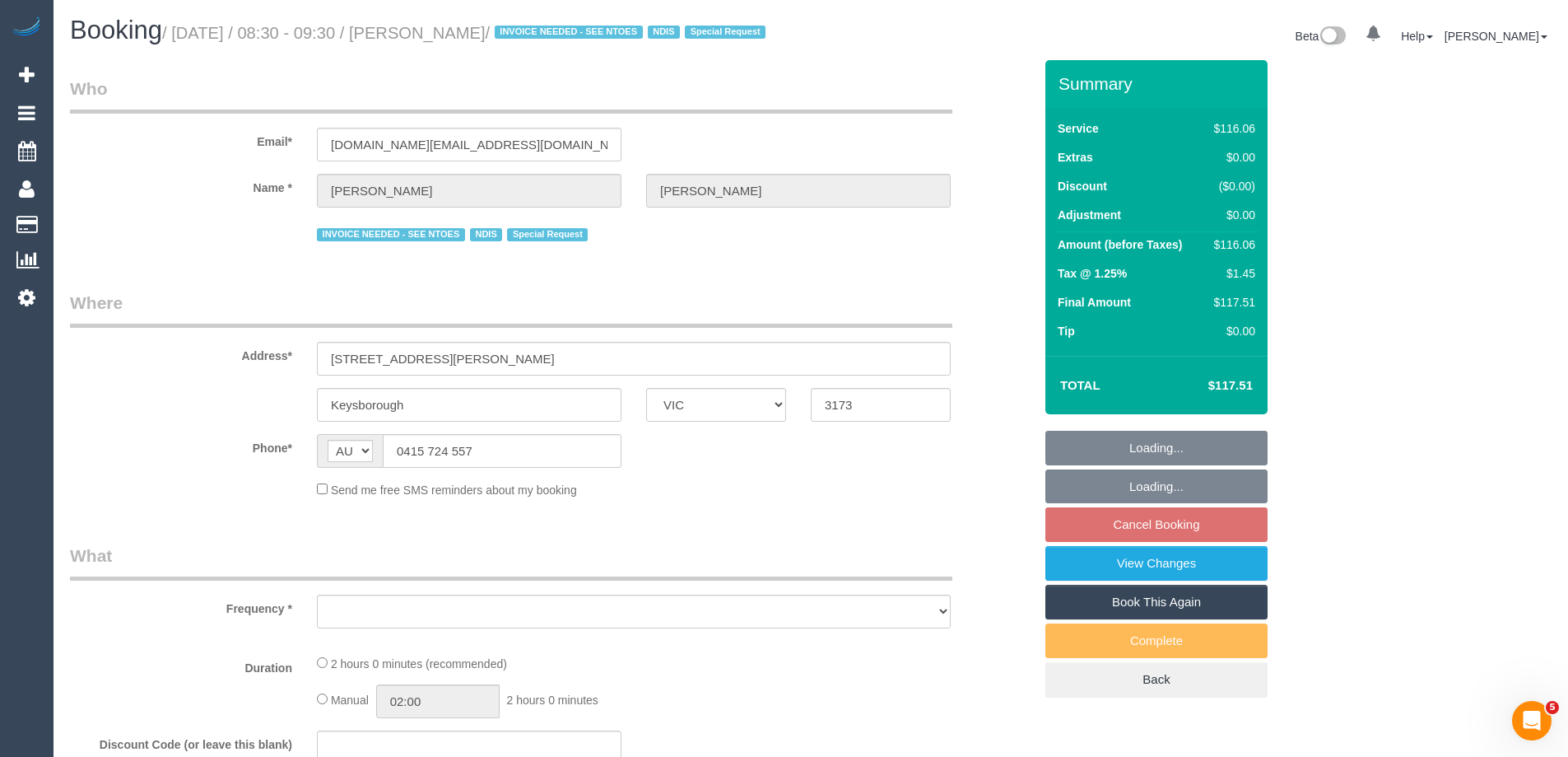
select select "number:34"
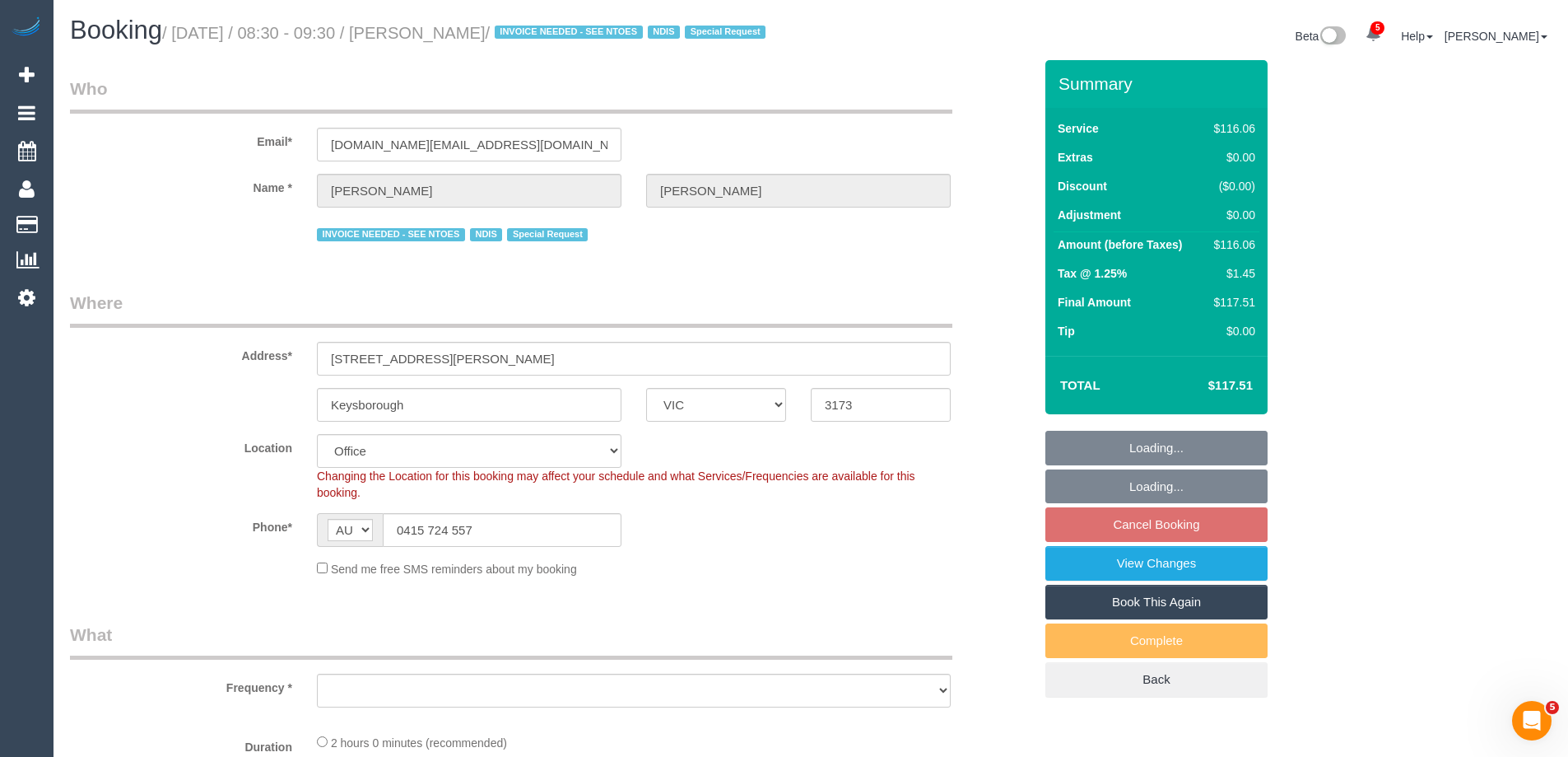
select select "object:2083"
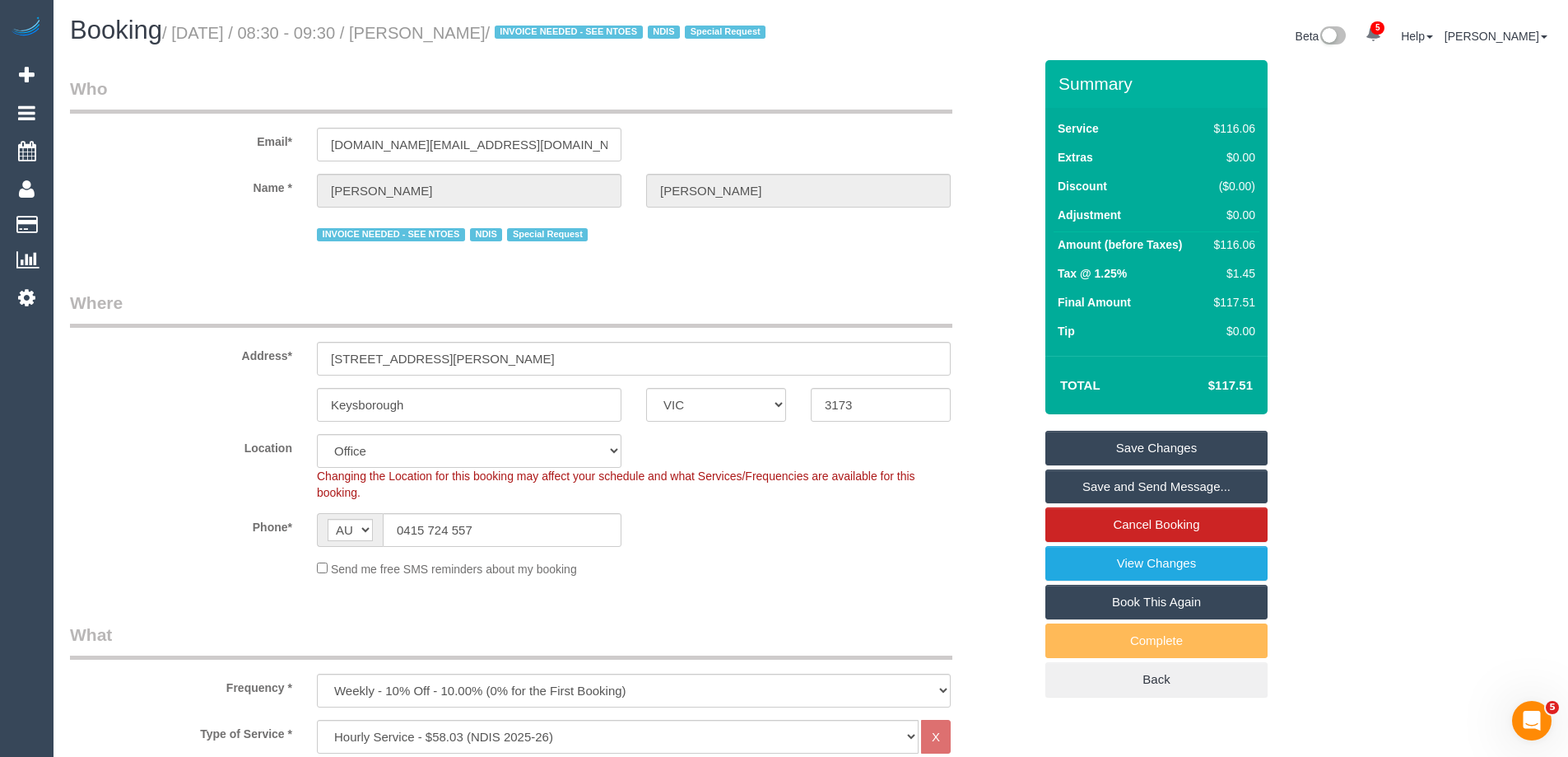
scroll to position [2840, 0]
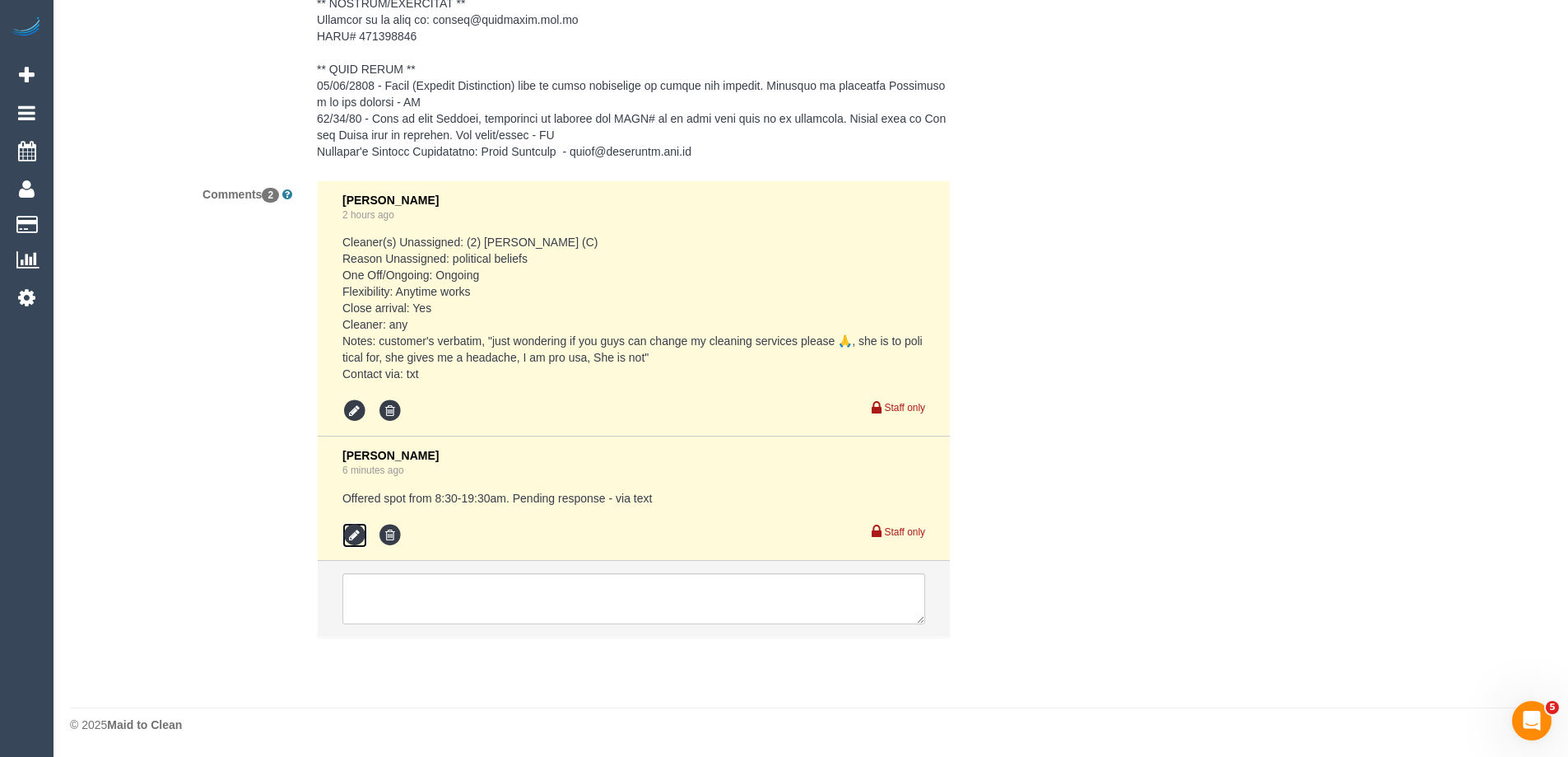
click at [351, 530] on icon at bounding box center [354, 535] width 25 height 25
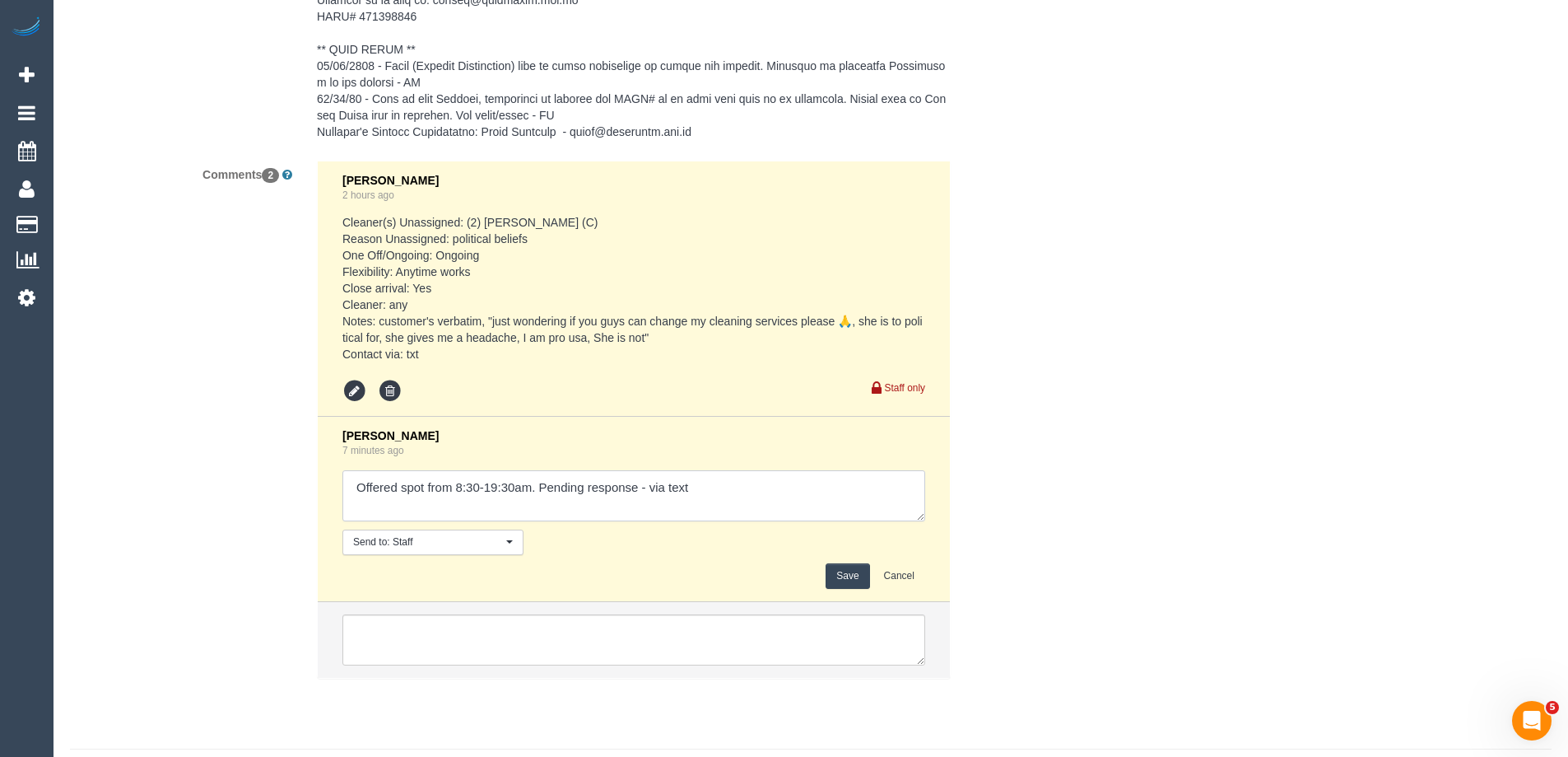
click at [649, 508] on textarea at bounding box center [634, 495] width 583 height 51
type textarea "Offered spot from 8:30-19:30am. Pending response - confirmed via text"
click at [851, 589] on button "Save" at bounding box center [848, 575] width 44 height 26
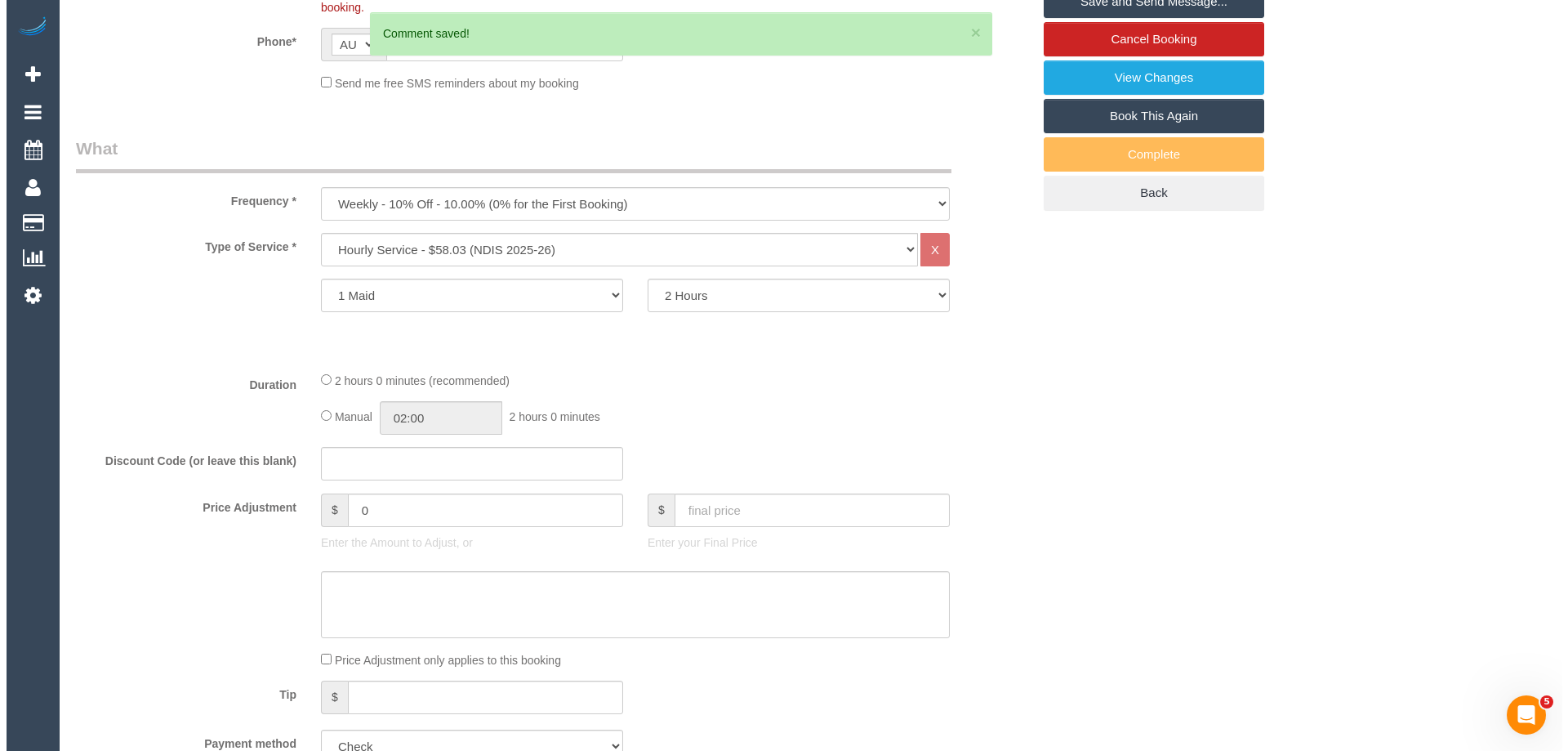
scroll to position [0, 0]
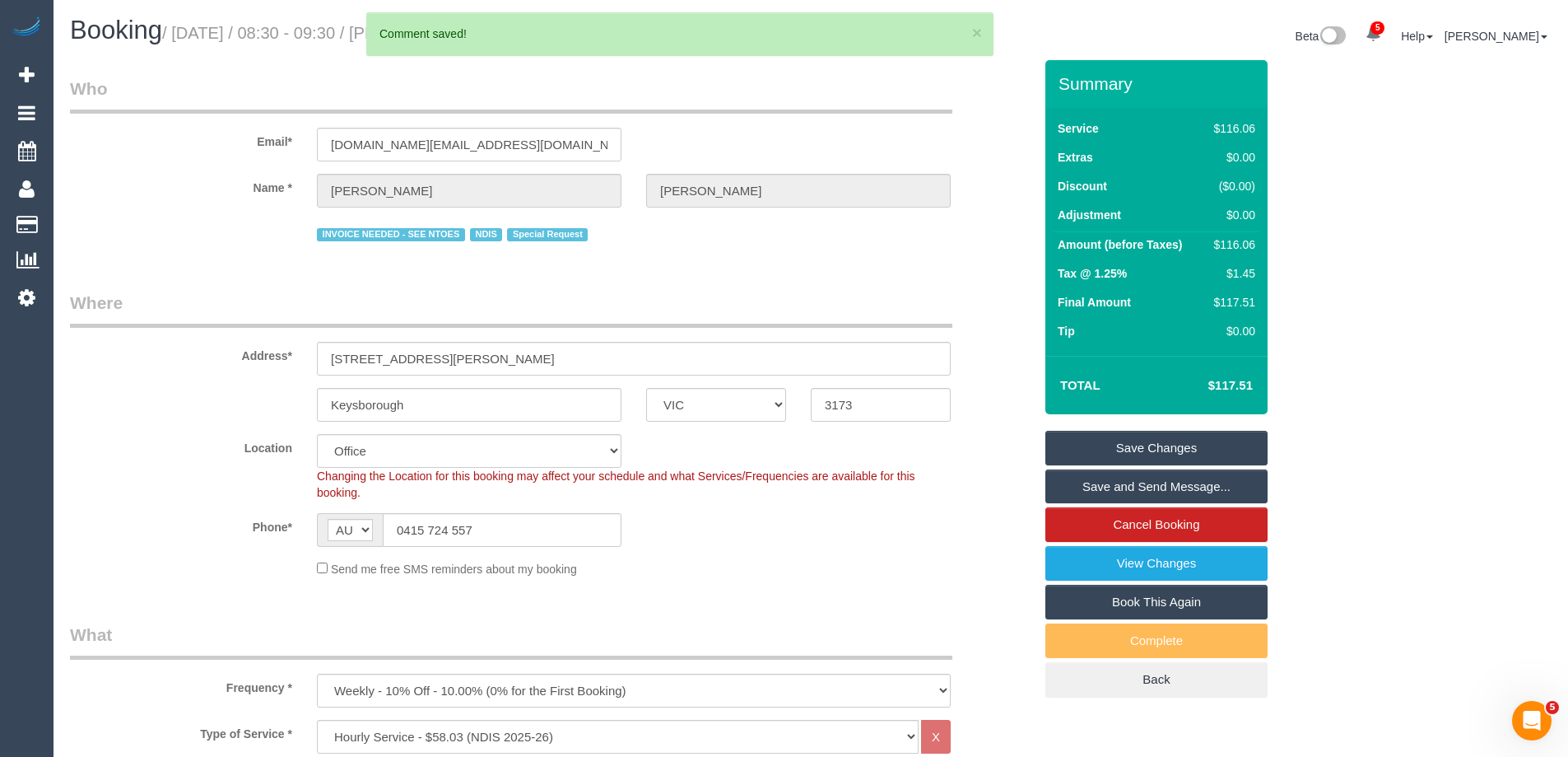
click at [1096, 504] on link "Save and Send Message..." at bounding box center [1156, 487] width 223 height 34
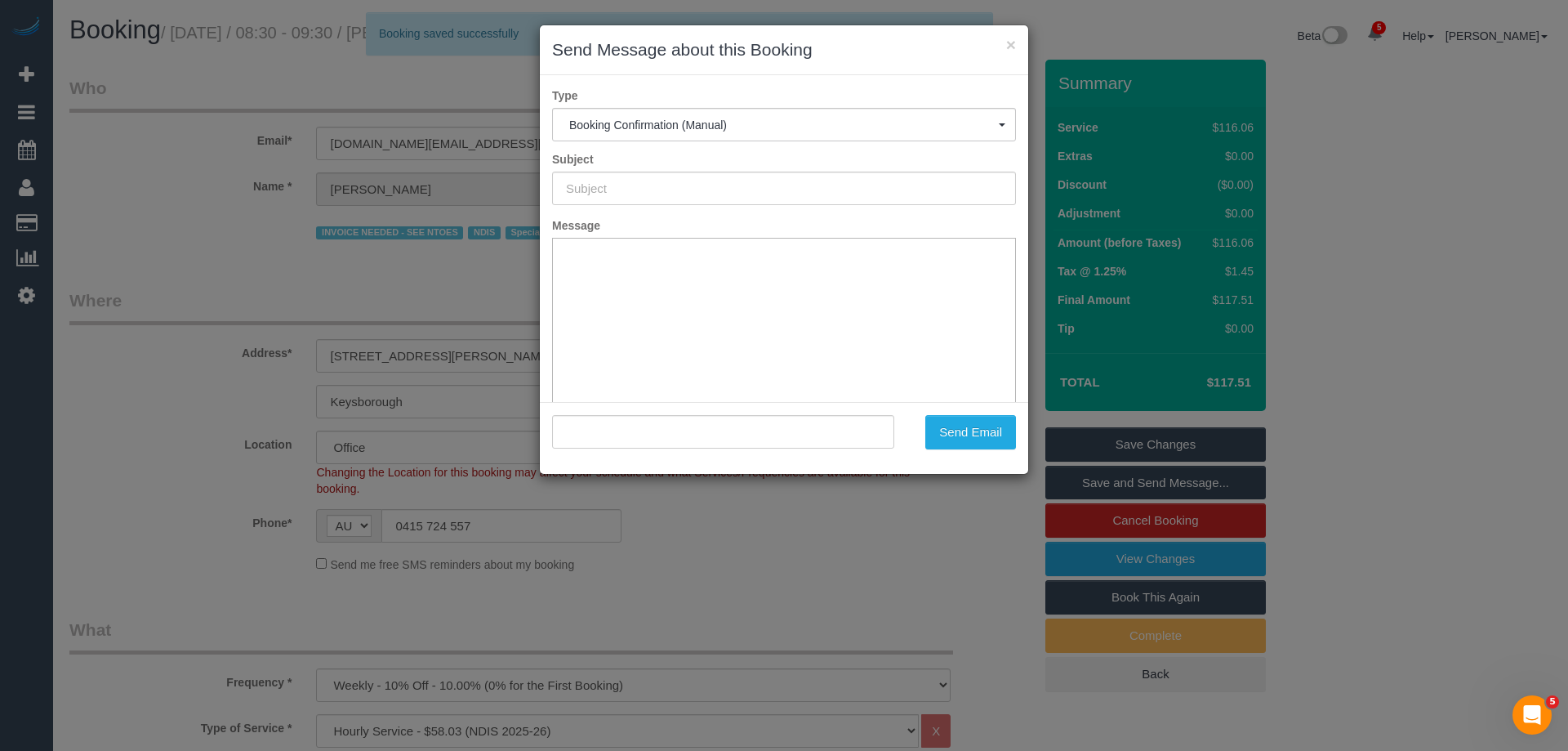
type input "Booking Confirmed"
type input ""Bruneau Bernard" <bruneaubernard7.bb@gmail.com>"
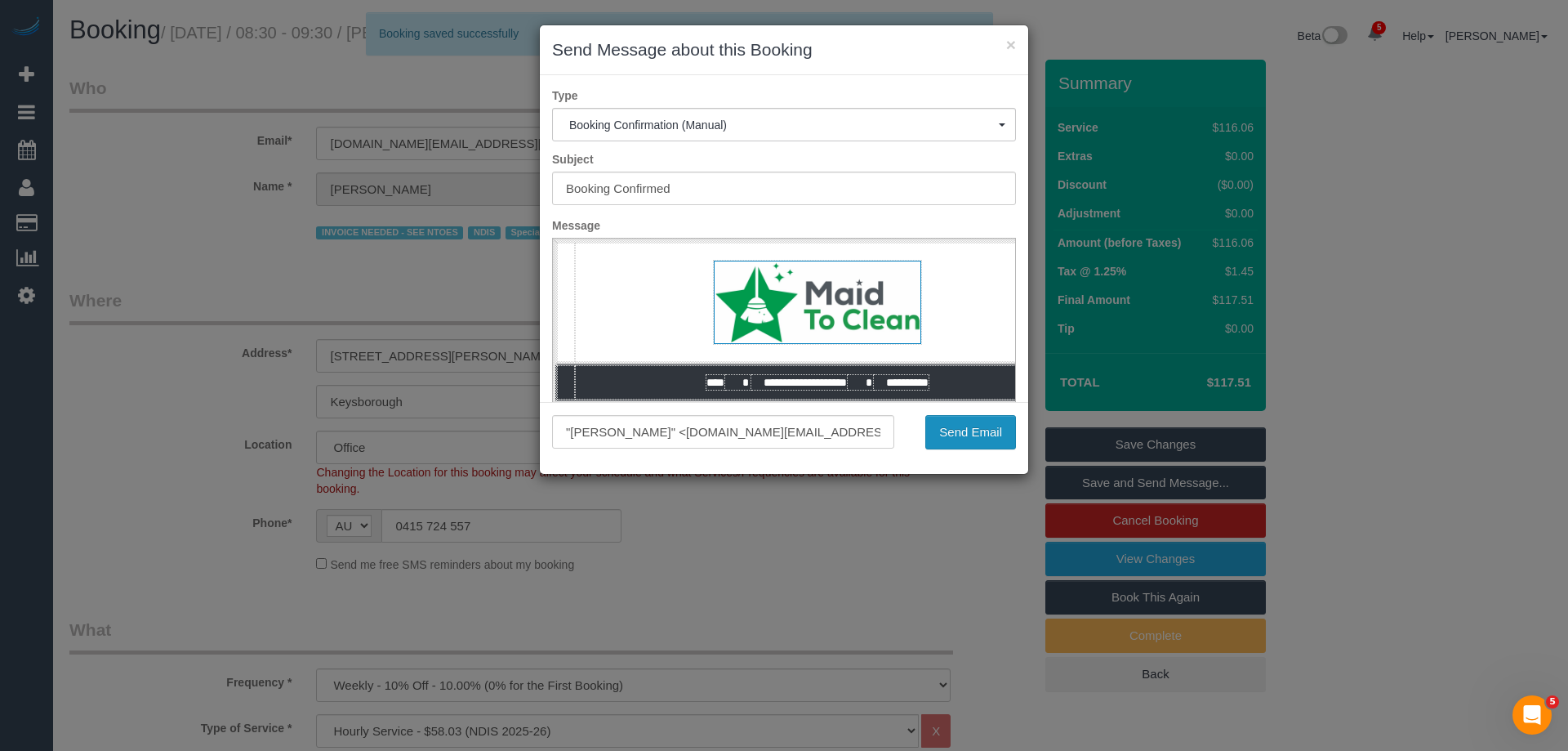
click at [993, 430] on button "Send Email" at bounding box center [971, 432] width 91 height 34
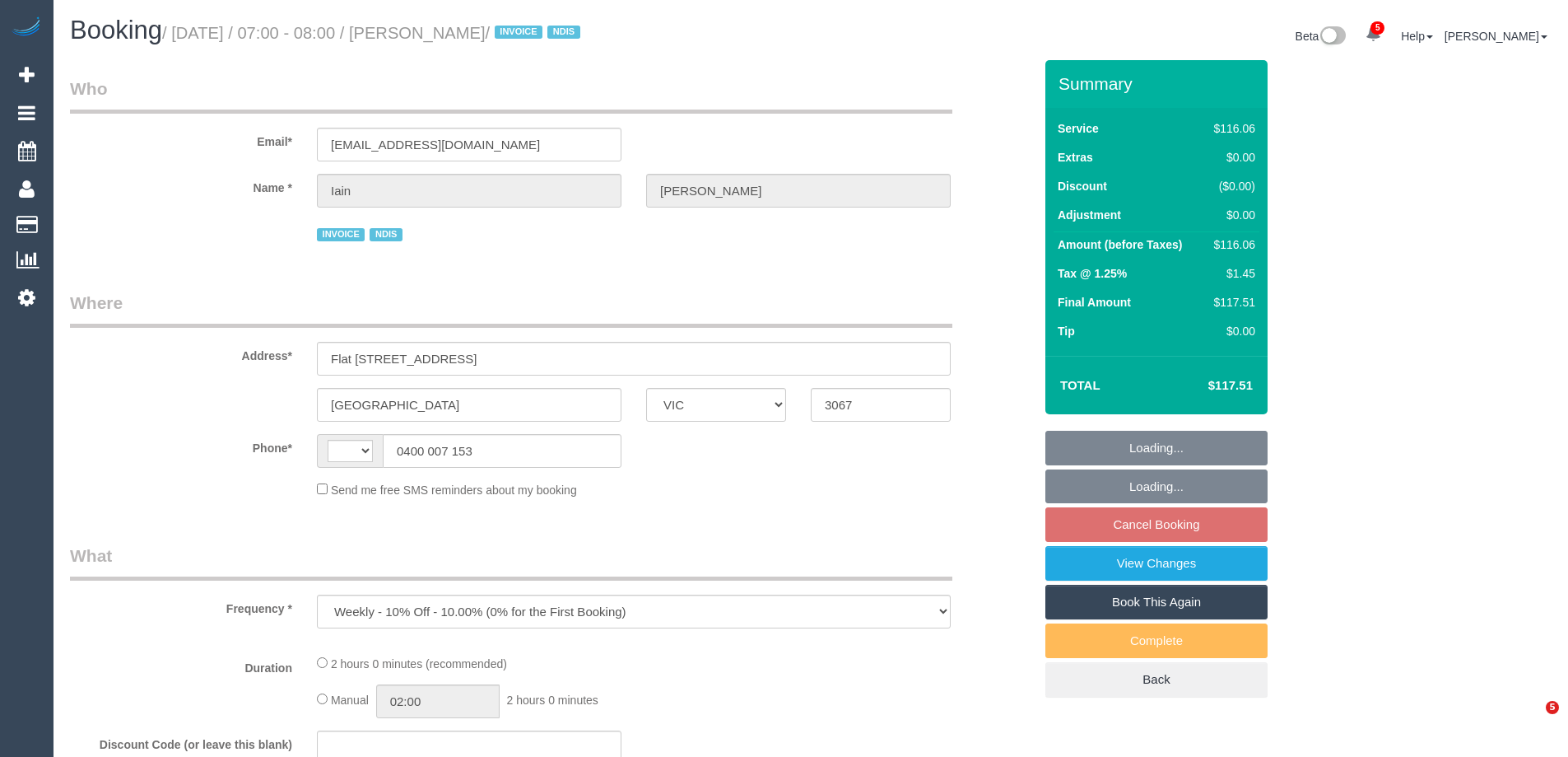
select select "VIC"
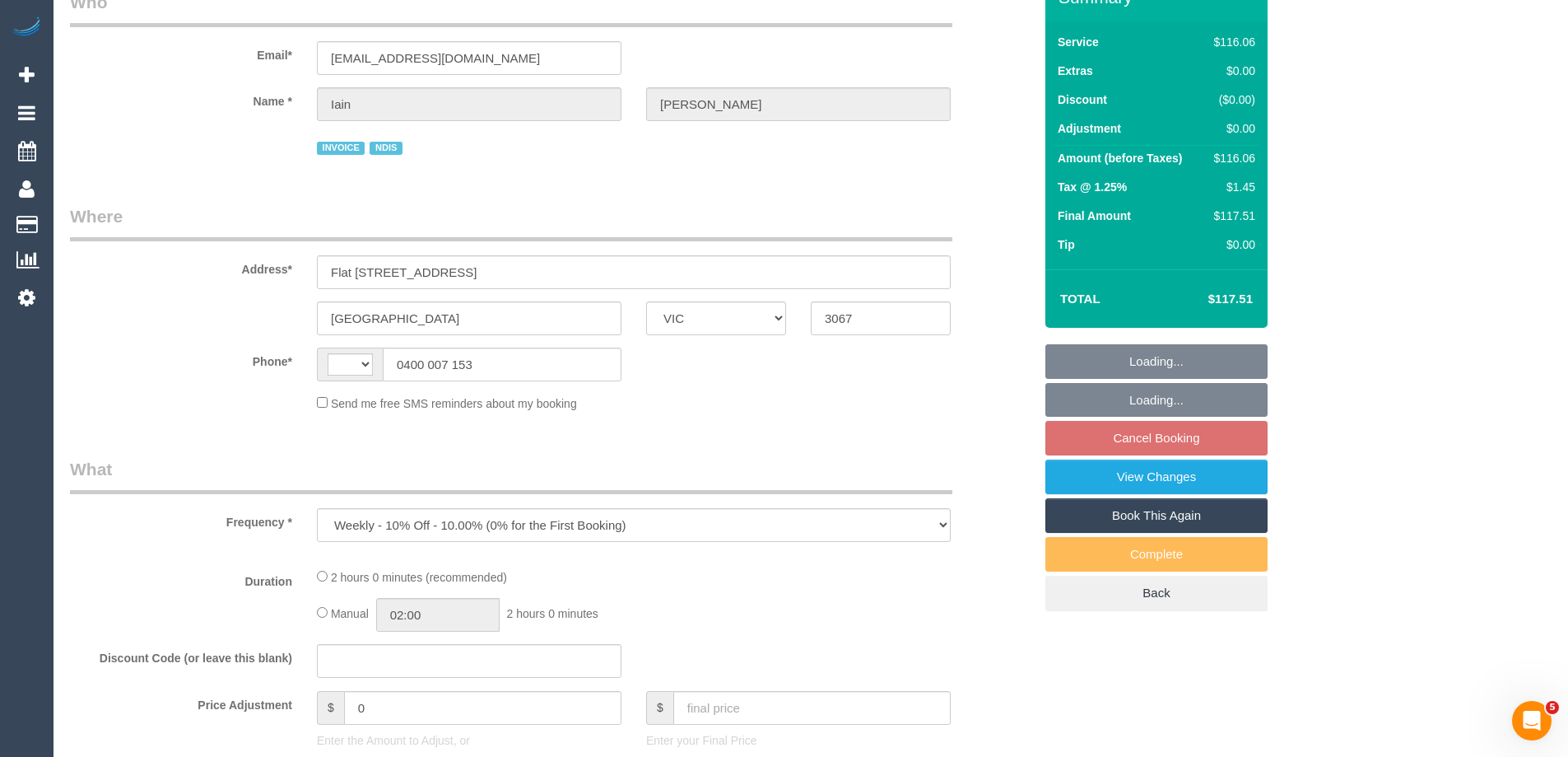
select select "string:AU"
select select "number:28"
select select "number:14"
select select "number:19"
select select "number:36"
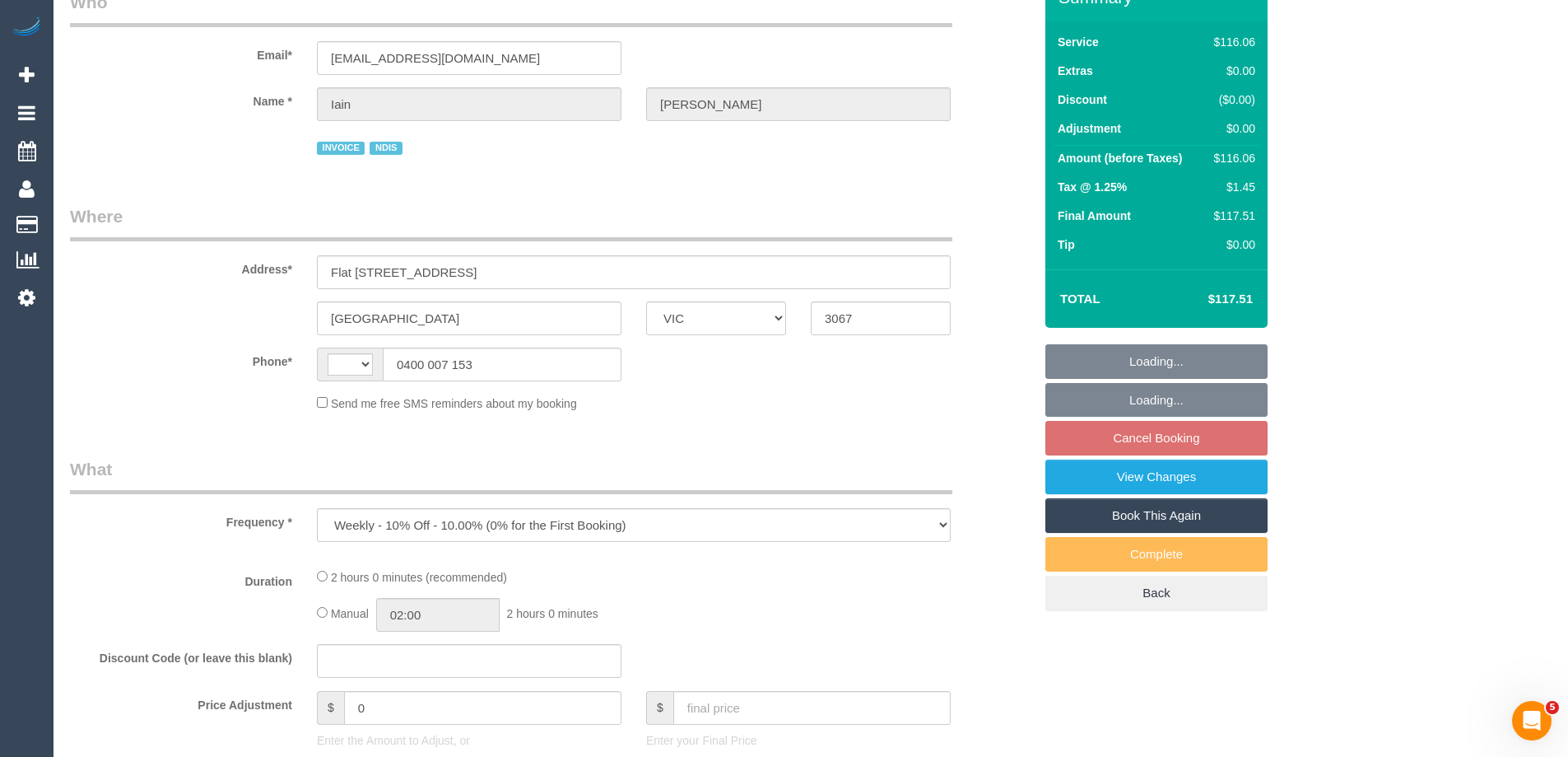
select select "number:35"
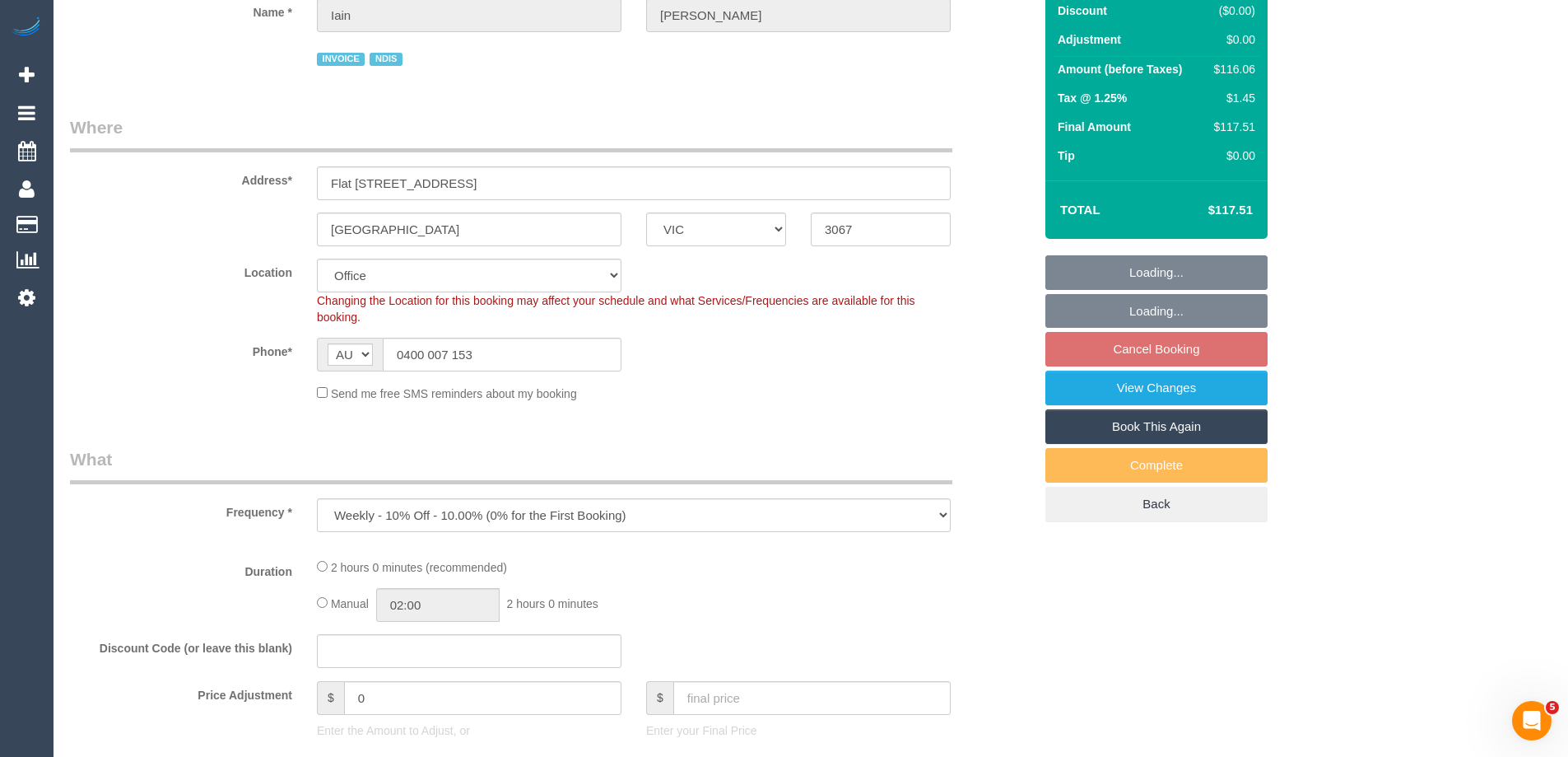
select select "object:744"
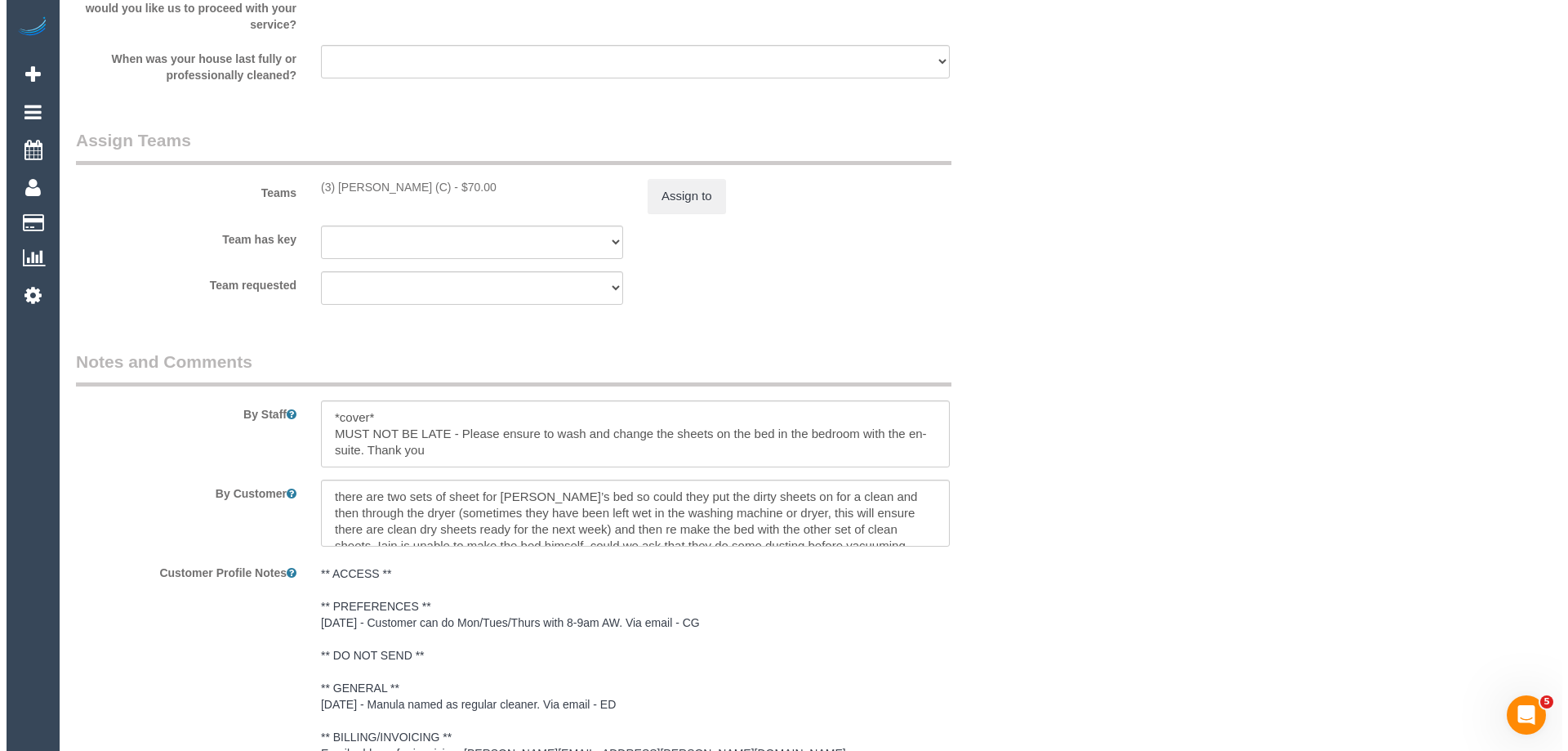
scroll to position [1951, 0]
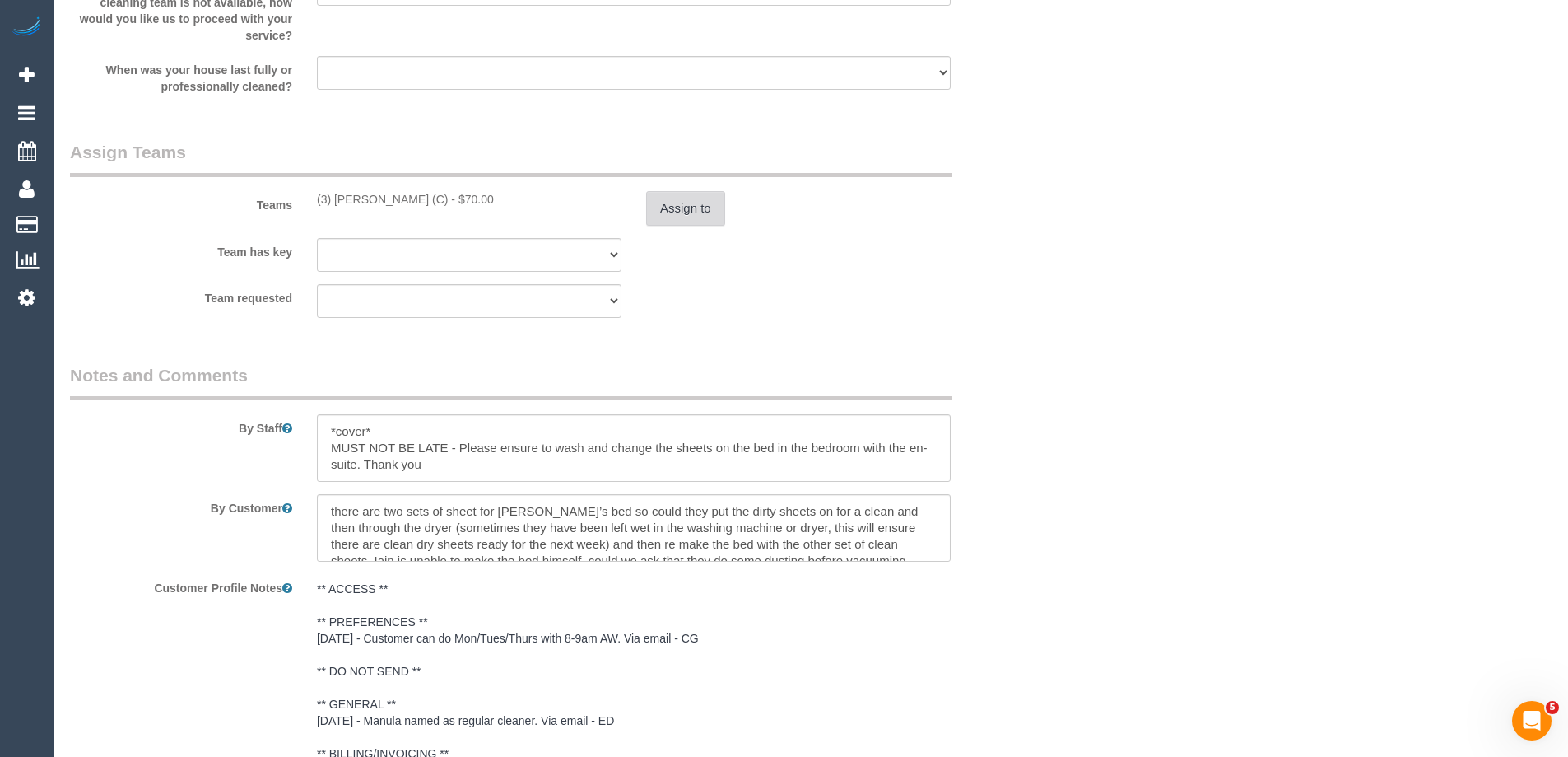
click at [675, 199] on button "Assign to" at bounding box center [685, 208] width 79 height 34
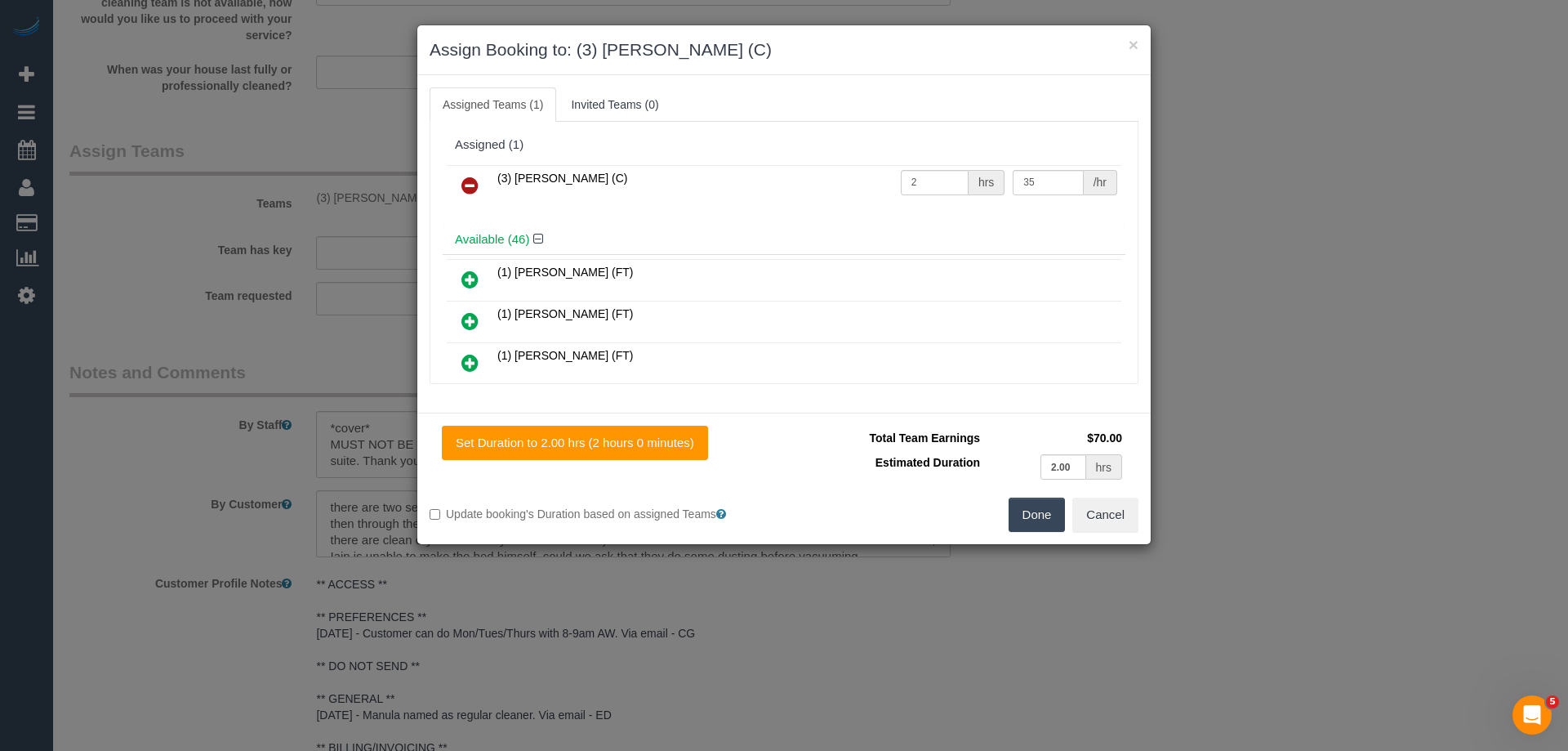
click at [472, 187] on icon at bounding box center [470, 185] width 17 height 20
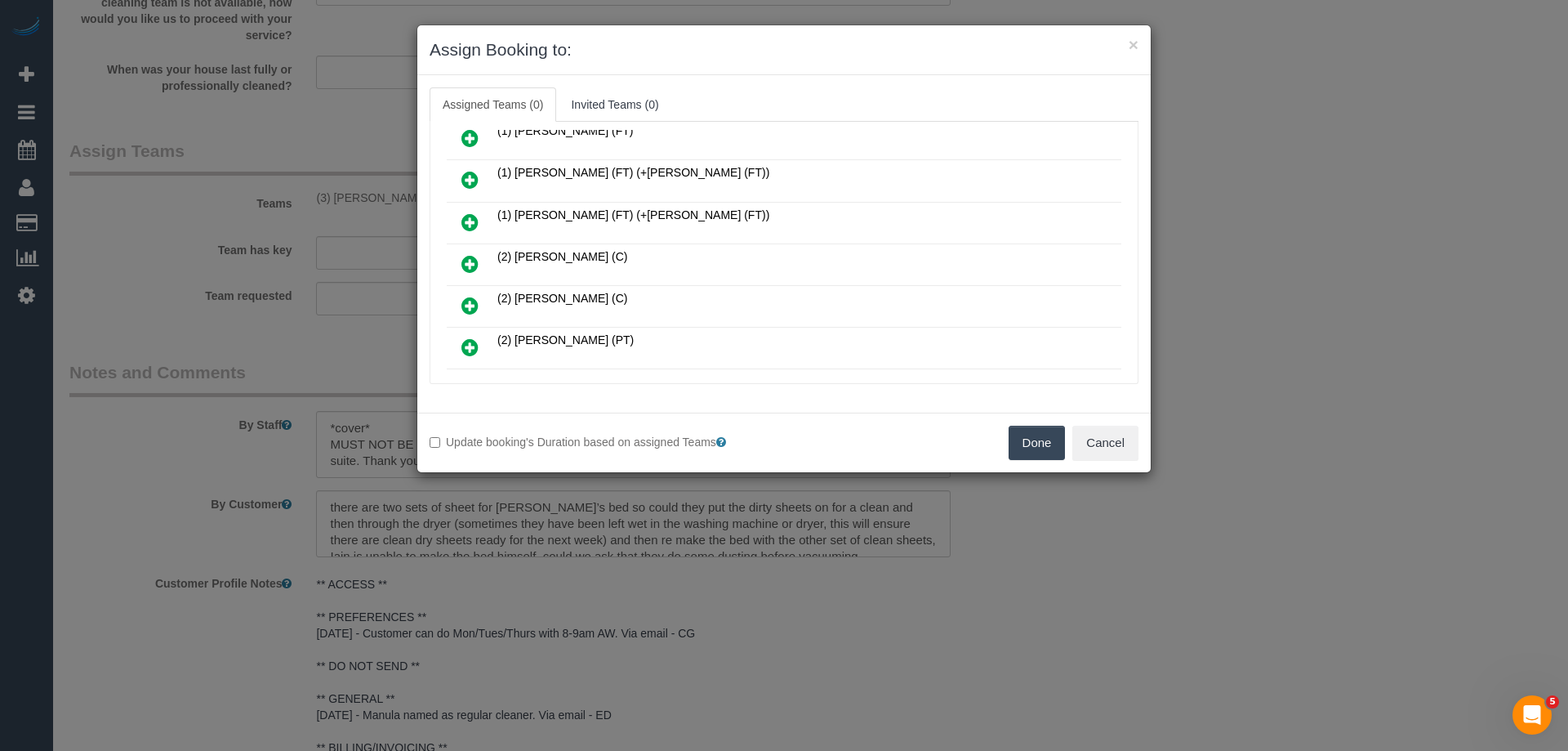
scroll to position [163, 0]
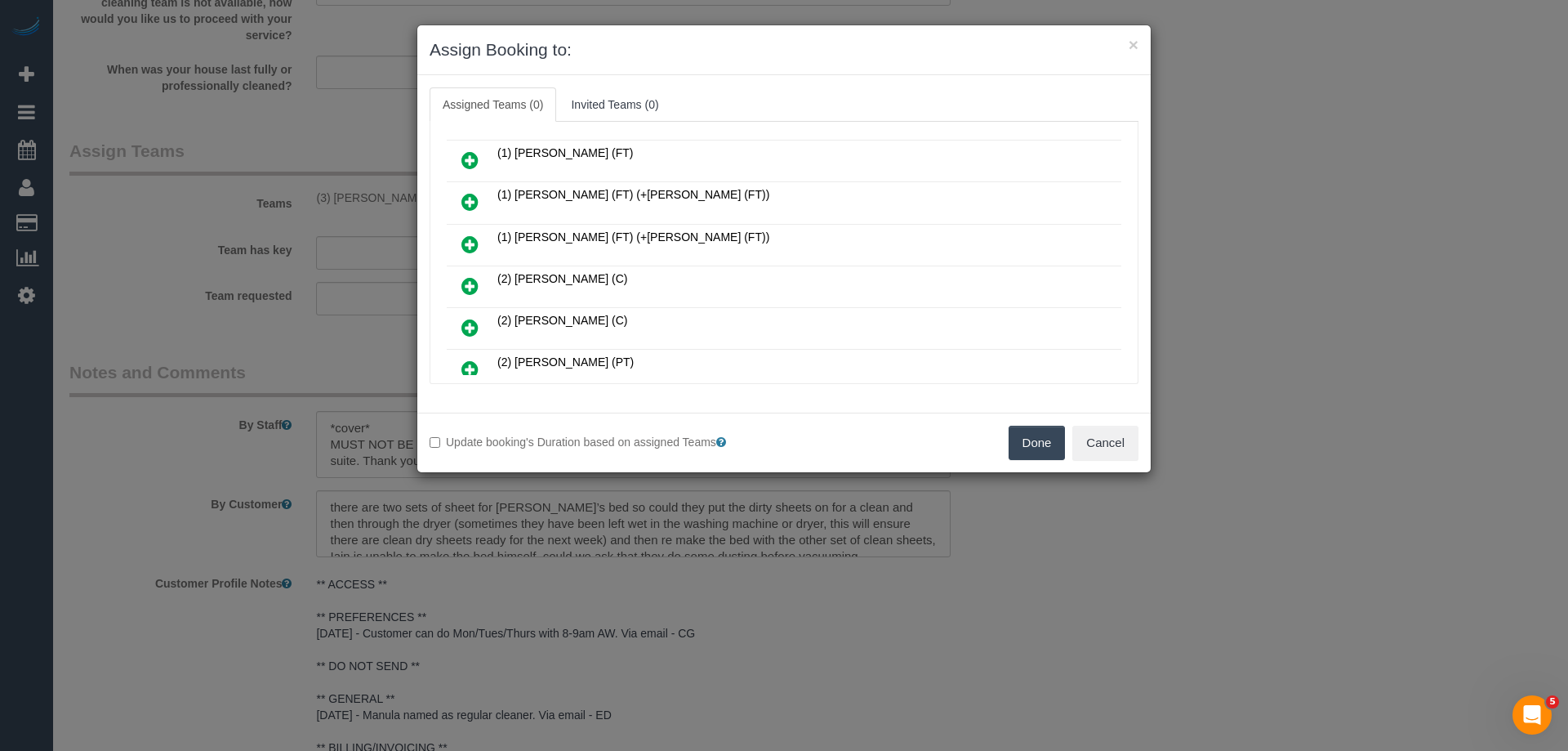
click at [471, 160] on icon at bounding box center [470, 159] width 17 height 20
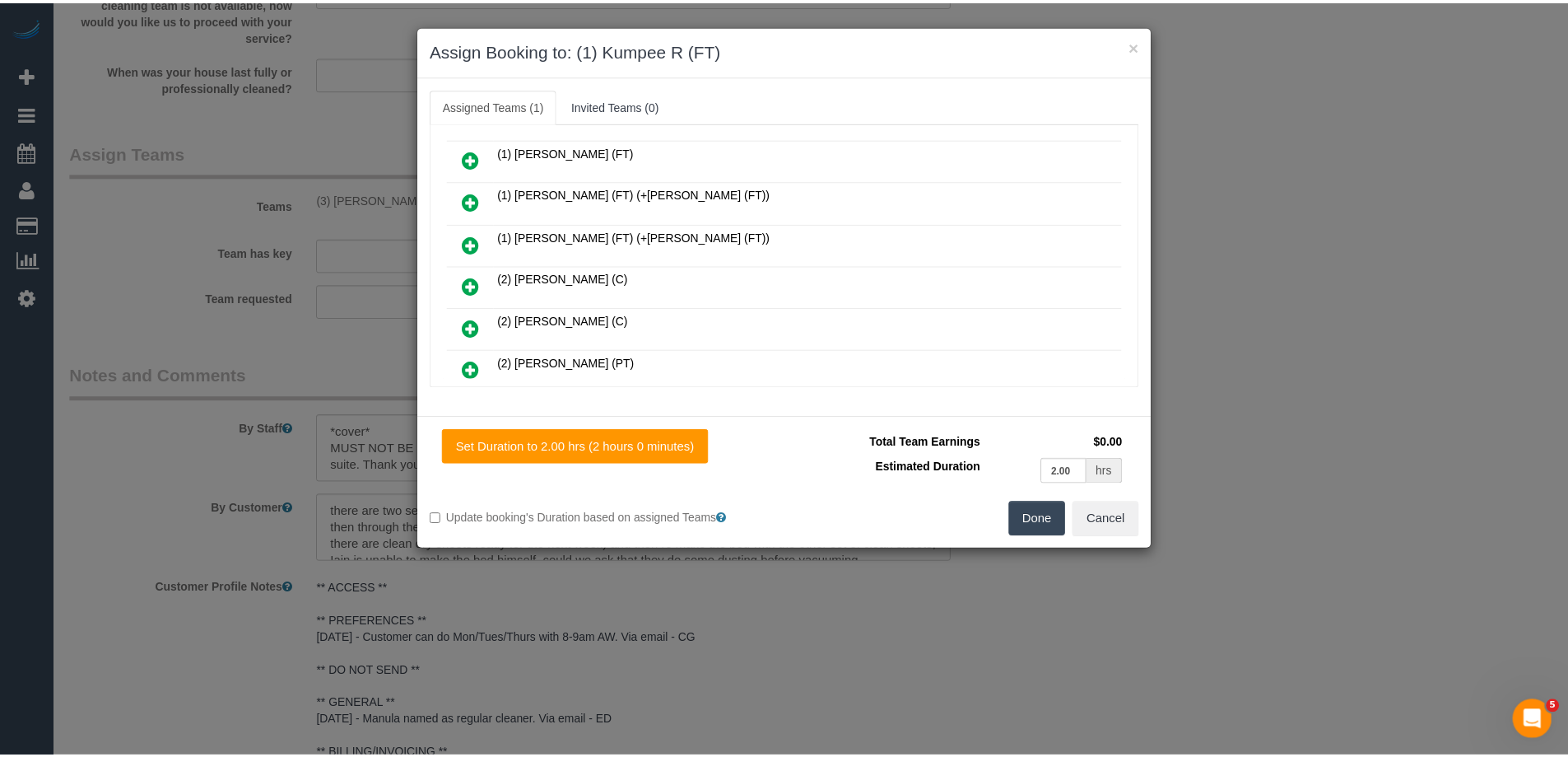
scroll to position [205, 0]
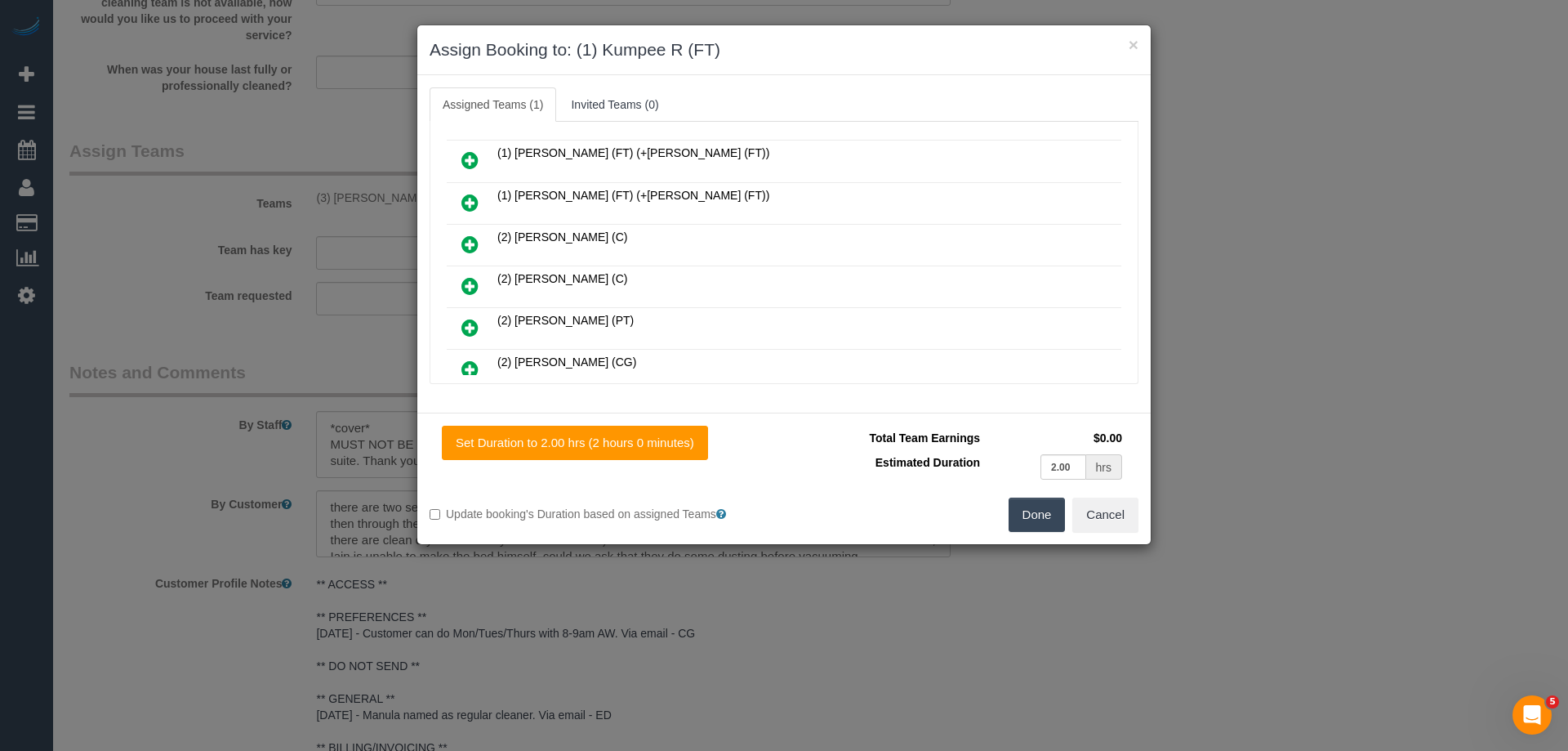
click at [1039, 515] on button "Done" at bounding box center [1037, 515] width 57 height 34
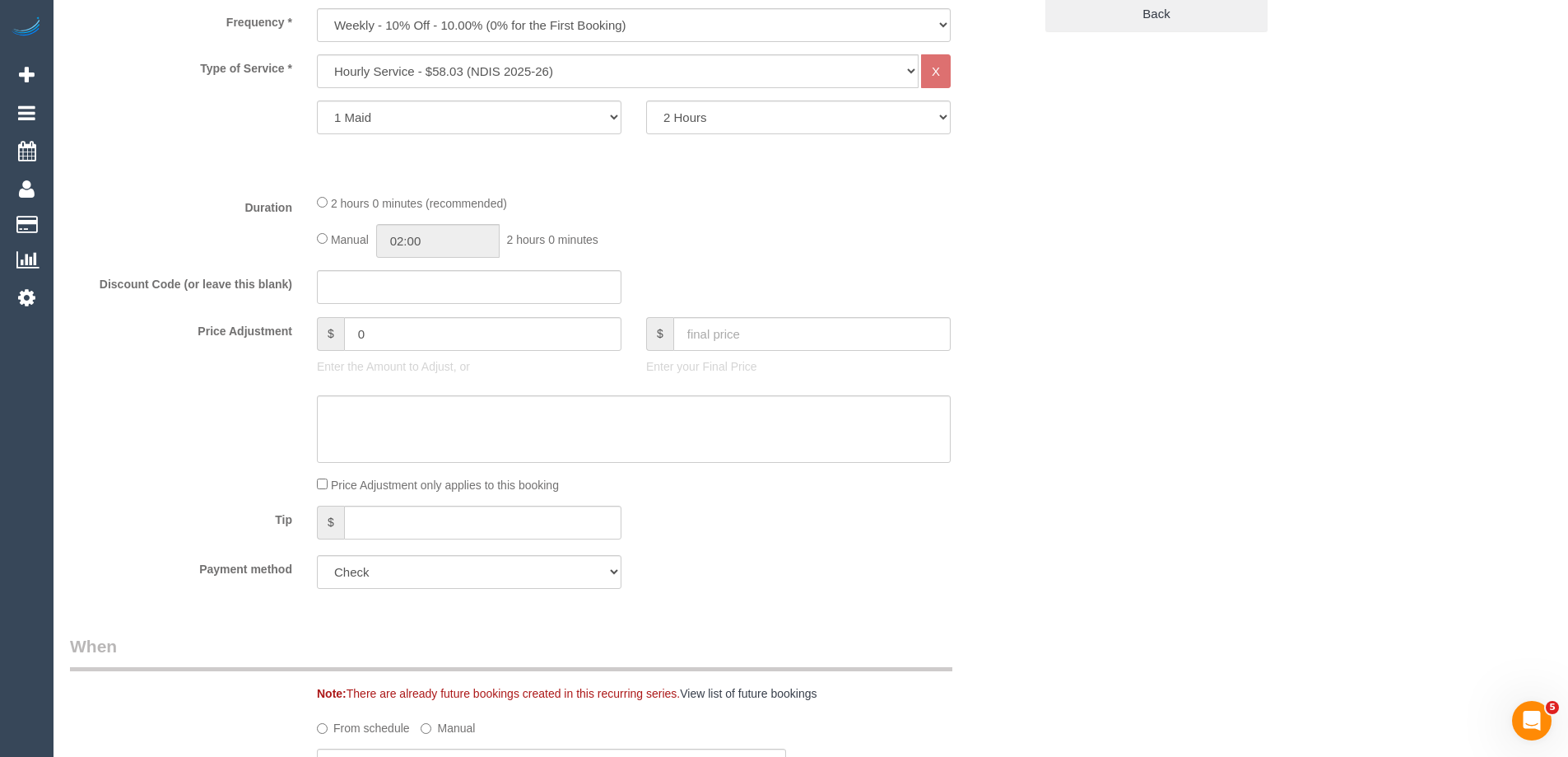
scroll to position [0, 0]
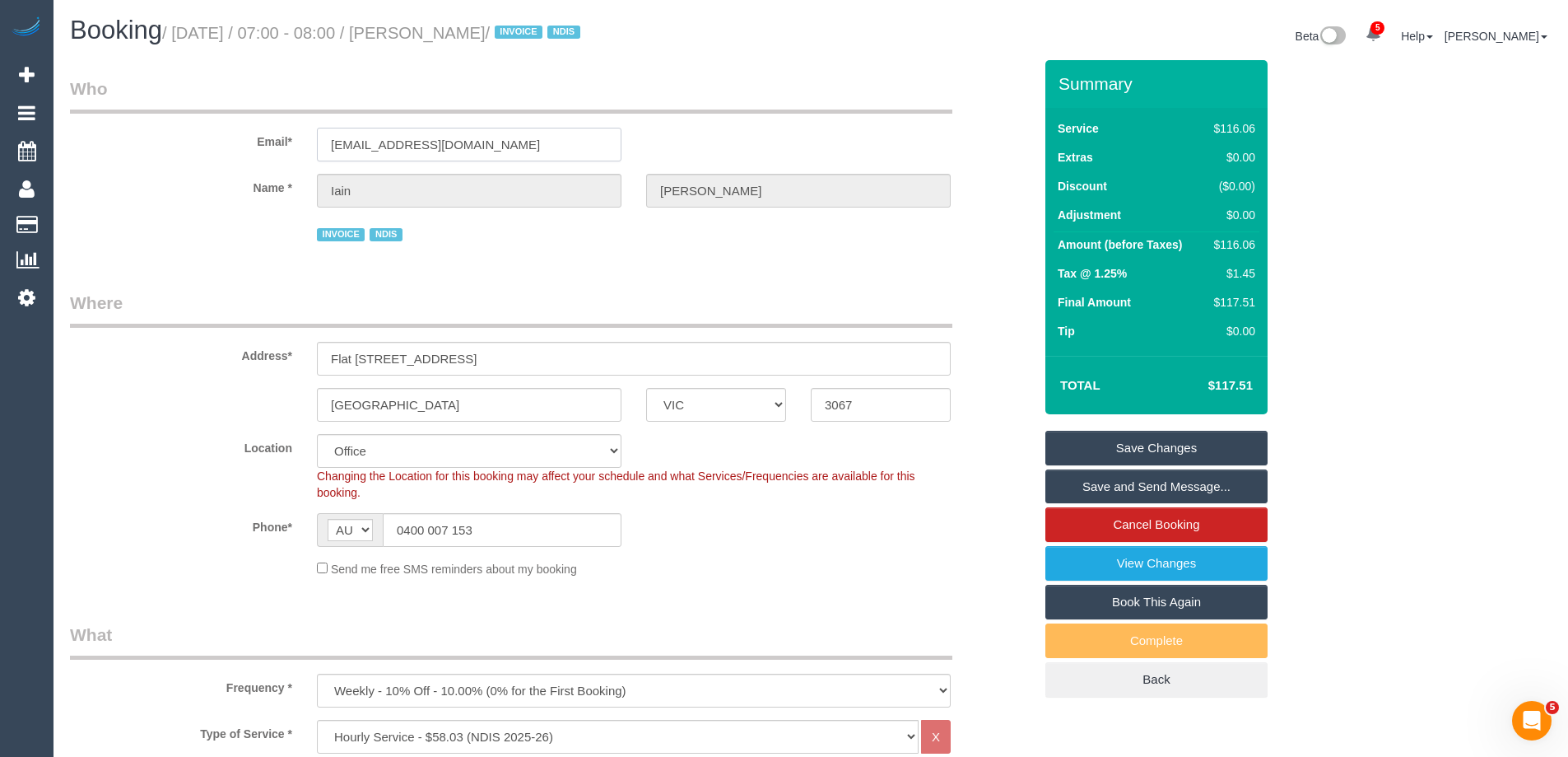
drag, startPoint x: 494, startPoint y: 141, endPoint x: 216, endPoint y: 146, distance: 278.0
click at [216, 146] on div "Email* iaindgordon@gmail.com" at bounding box center [551, 119] width 988 height 85
drag, startPoint x: 544, startPoint y: 358, endPoint x: 380, endPoint y: 359, distance: 164.0
click at [380, 359] on input "Flat 511/ 8 Grosvenor Street" at bounding box center [634, 357] width 634 height 33
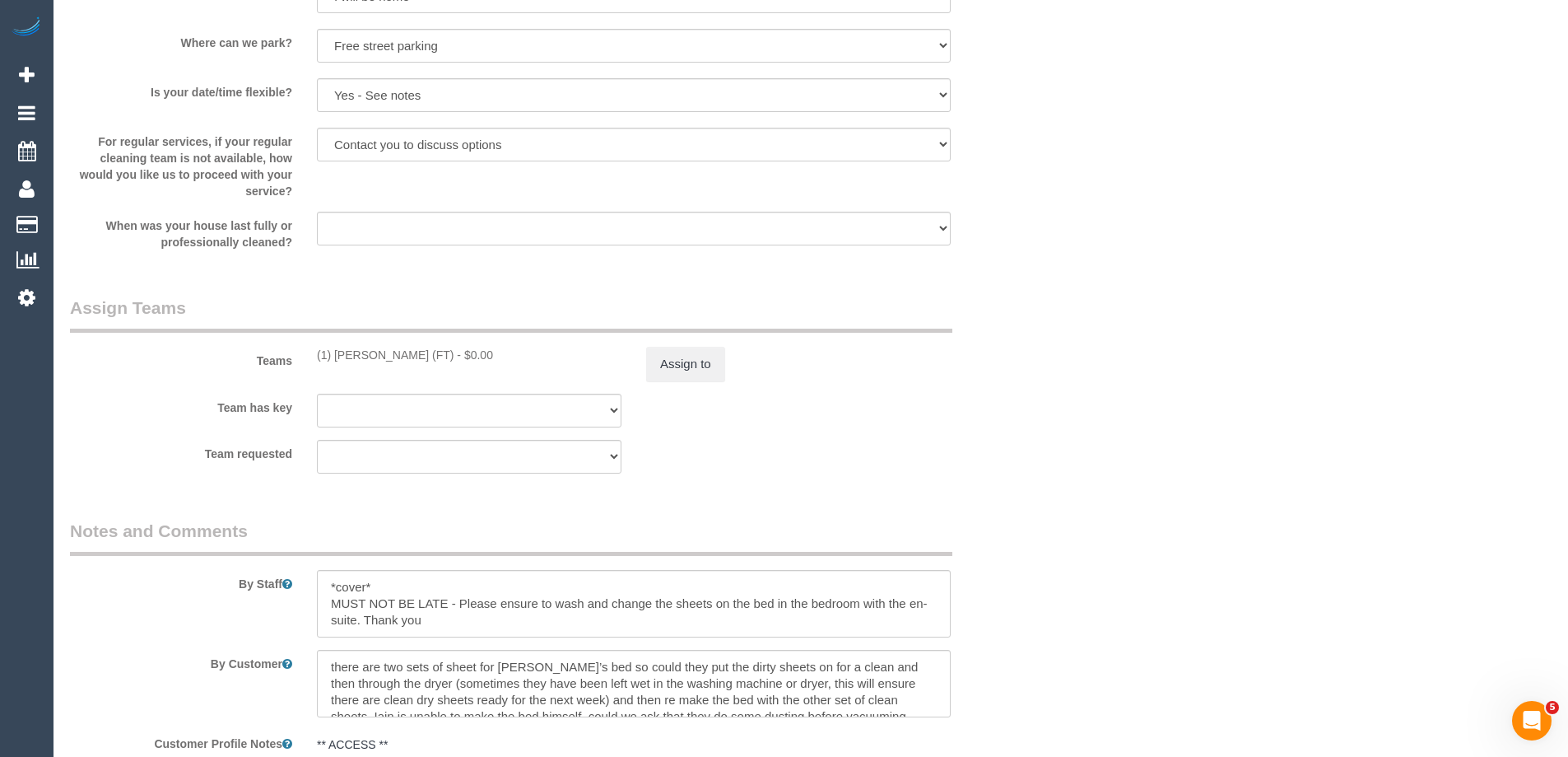
scroll to position [2460, 0]
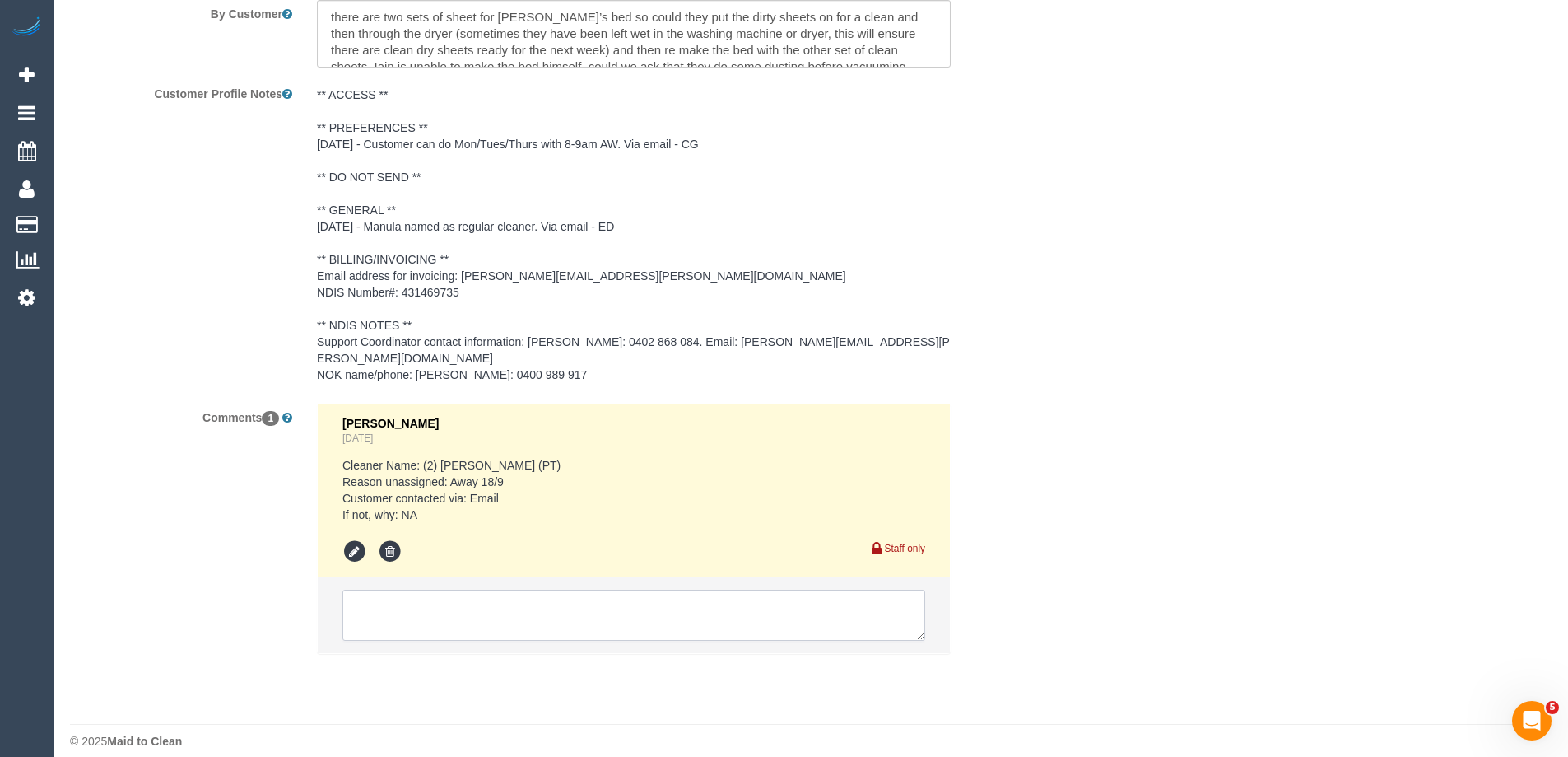
click at [436, 603] on textarea at bounding box center [634, 615] width 583 height 51
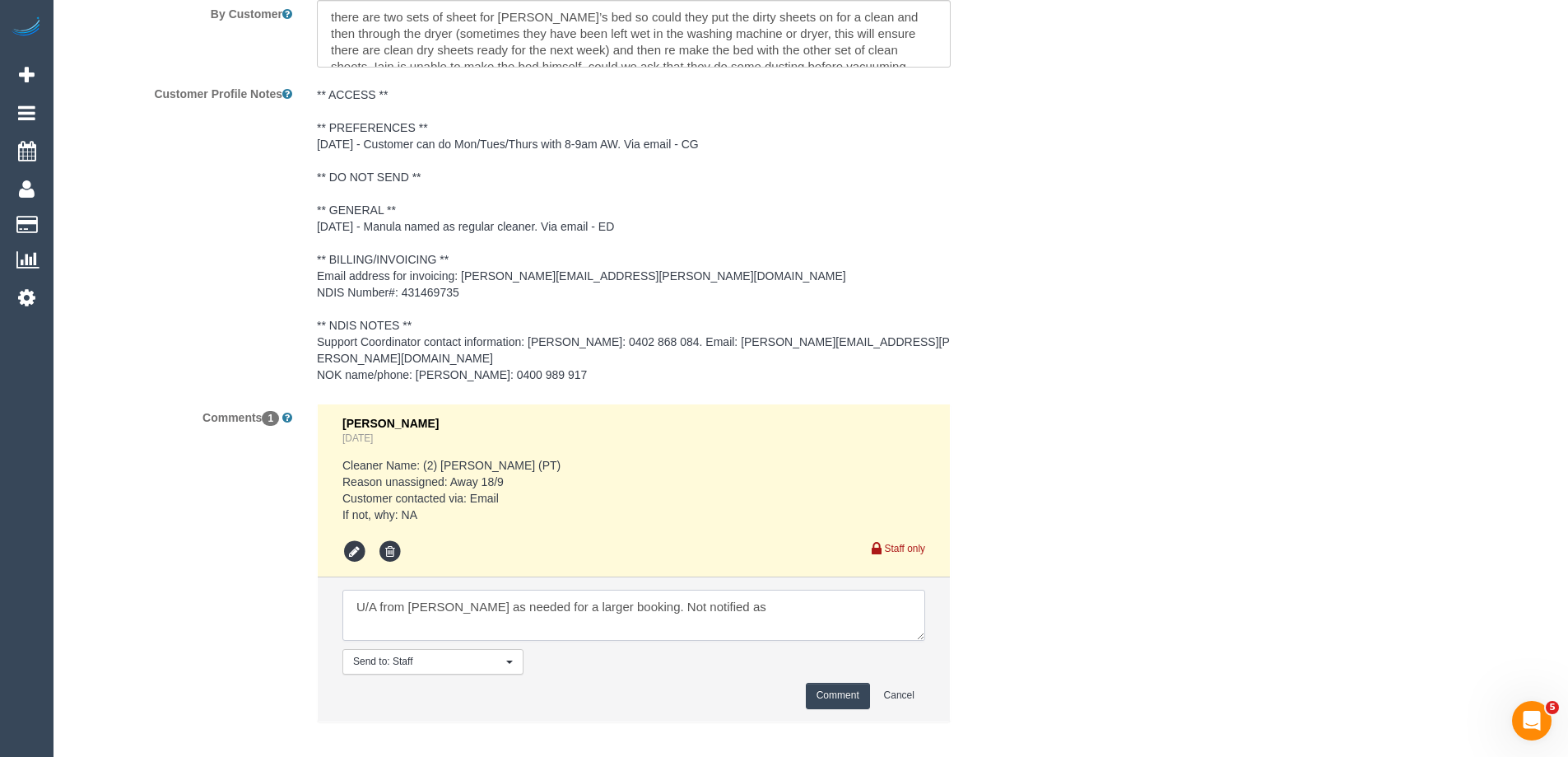
type textarea "U/A from Juan as needed for a larger booking. Not notified as"
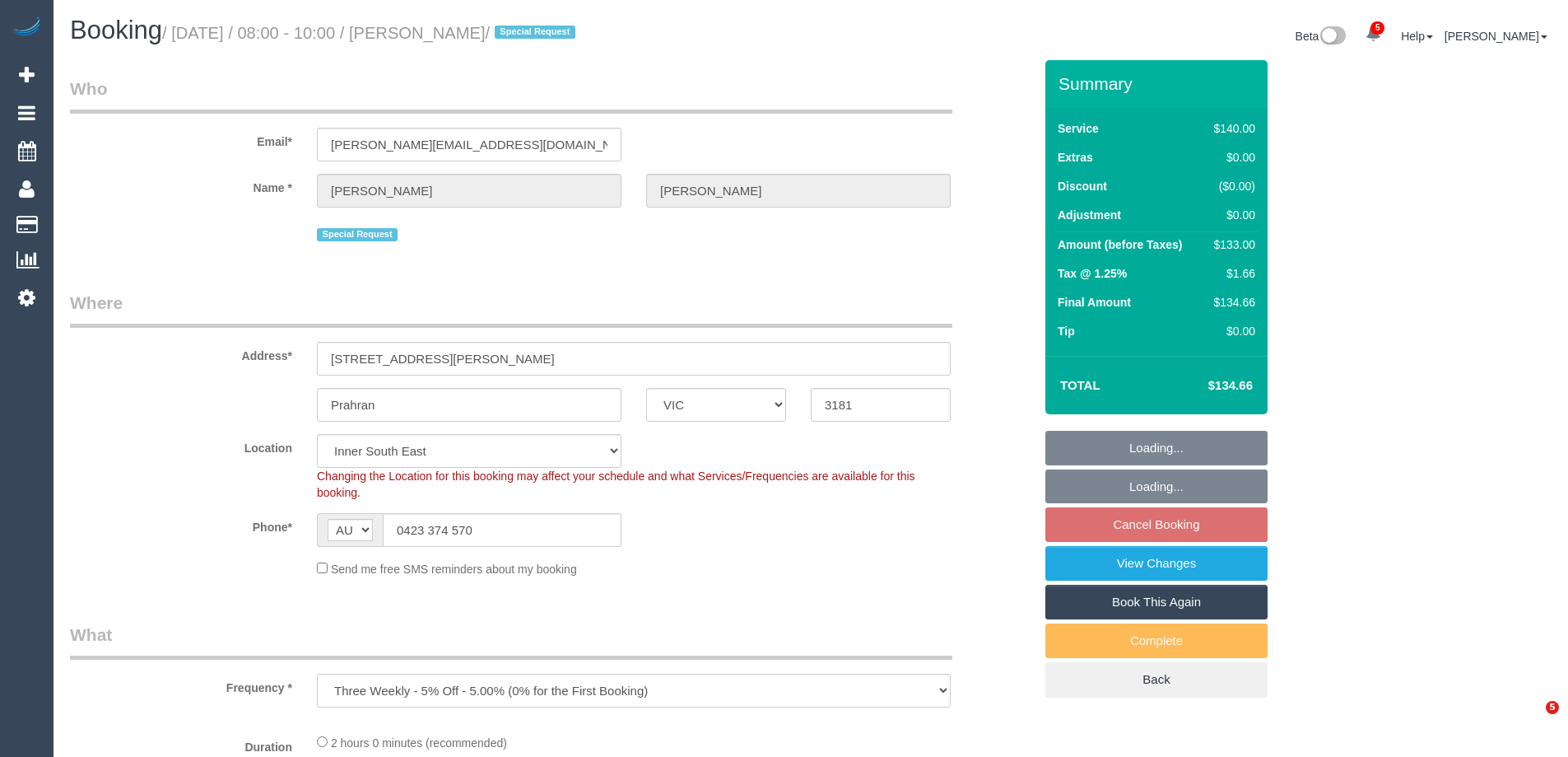
select select "VIC"
select select "object:735"
select select "string:stripe-pm_1N8Akt2GScqysDRVevJc3FgM"
select select "number:29"
select select "number:16"
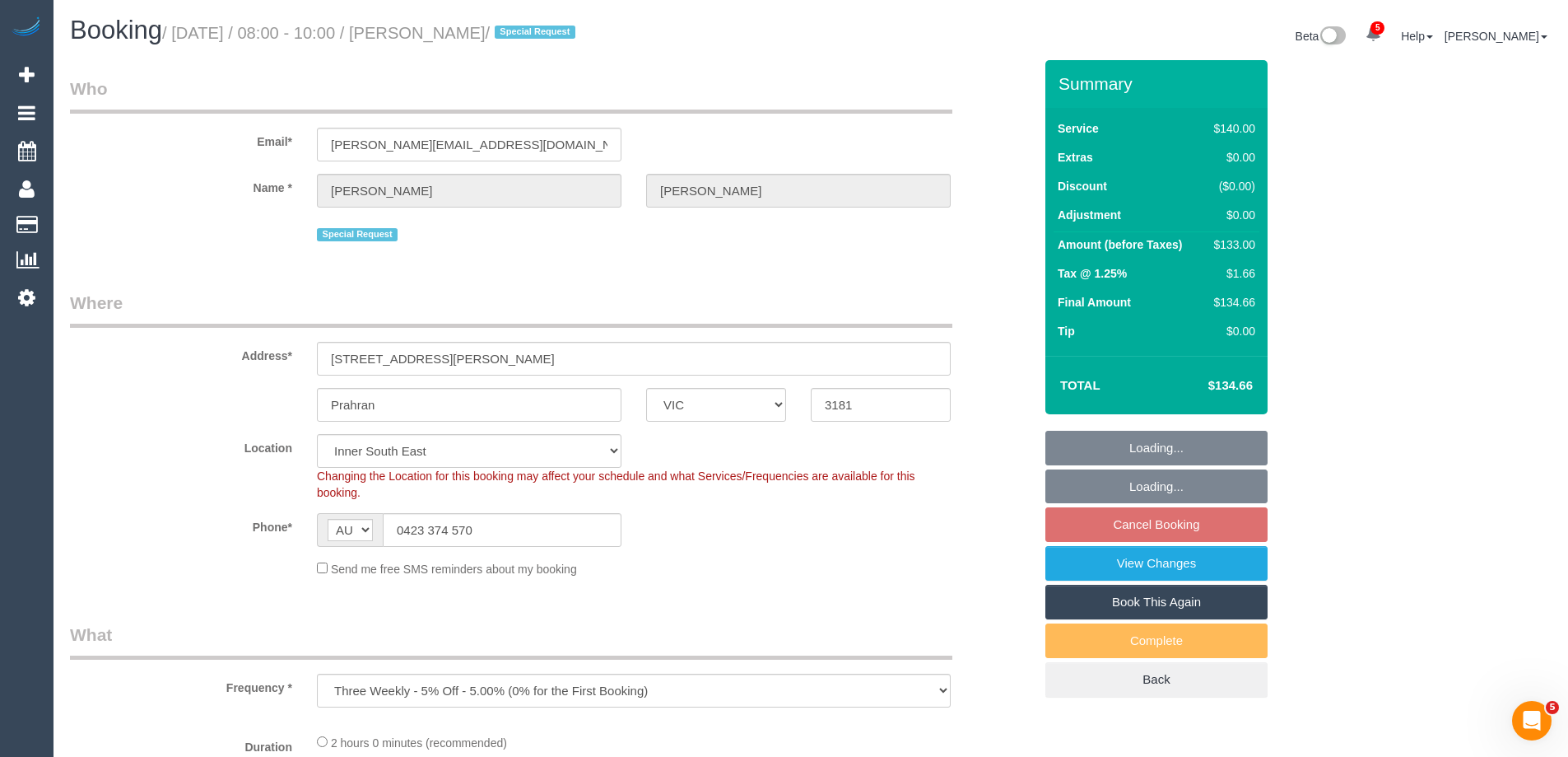
select select "number:19"
select select "number:23"
select select "number:34"
select select "number:11"
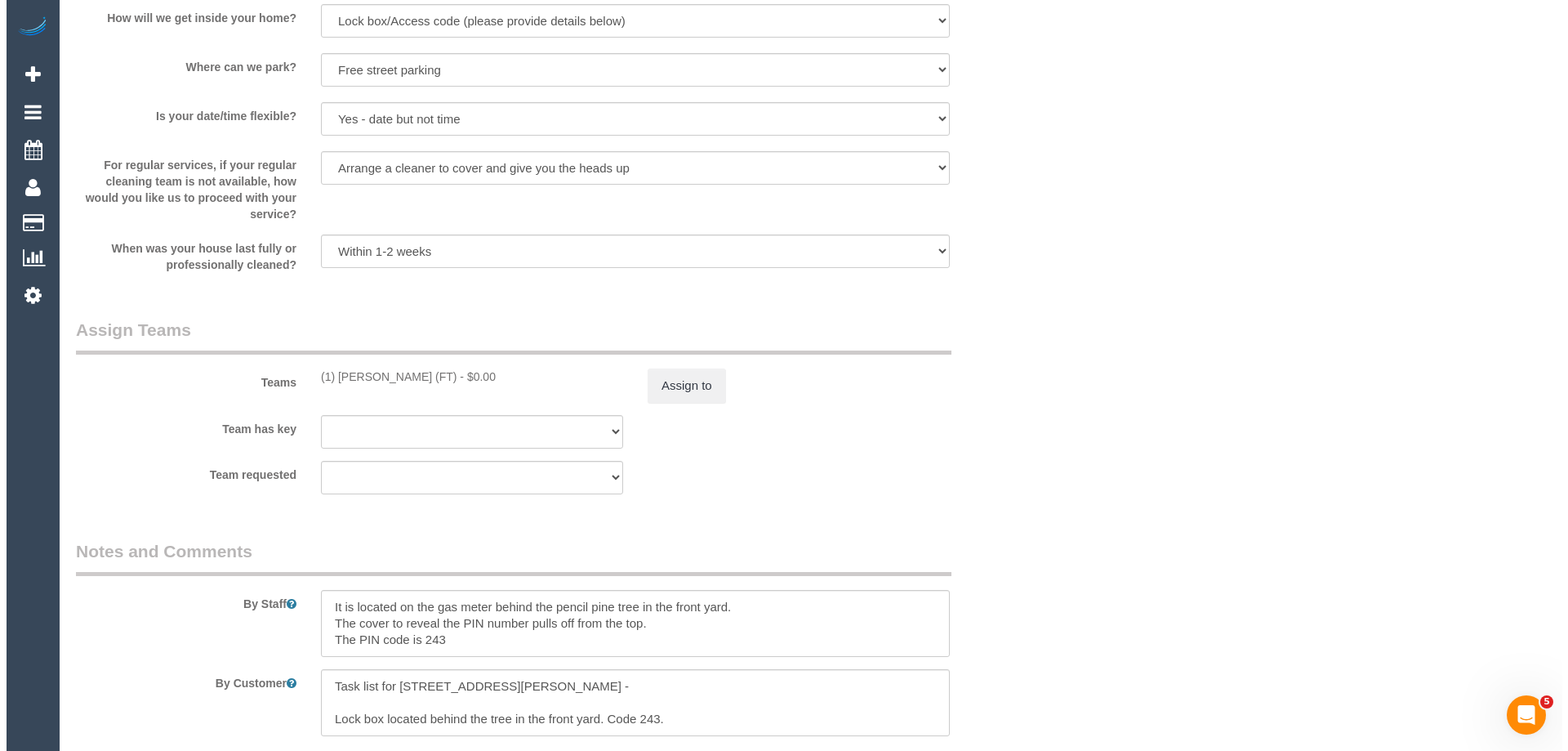
scroll to position [2287, 0]
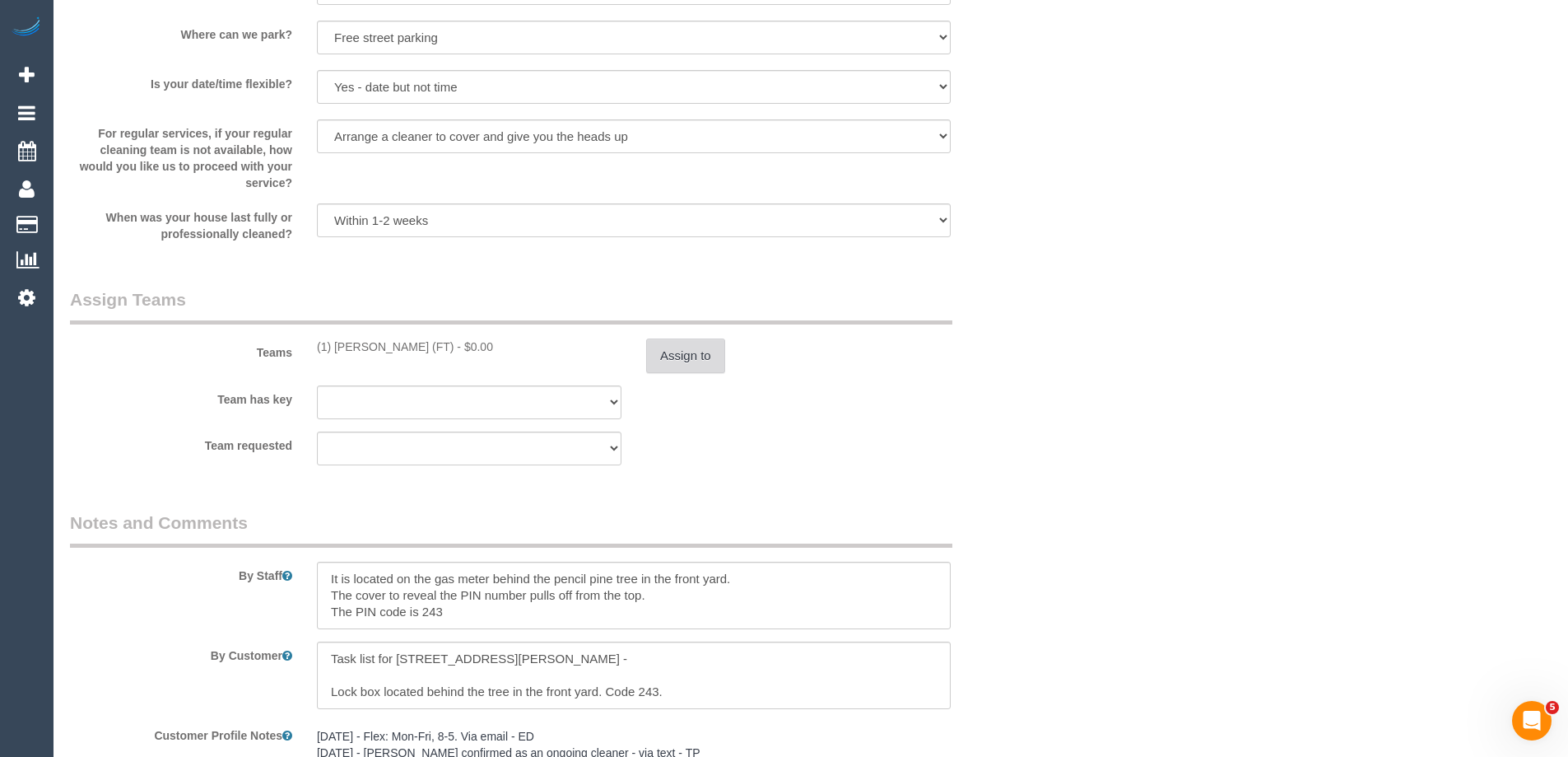
click at [686, 355] on button "Assign to" at bounding box center [685, 356] width 79 height 34
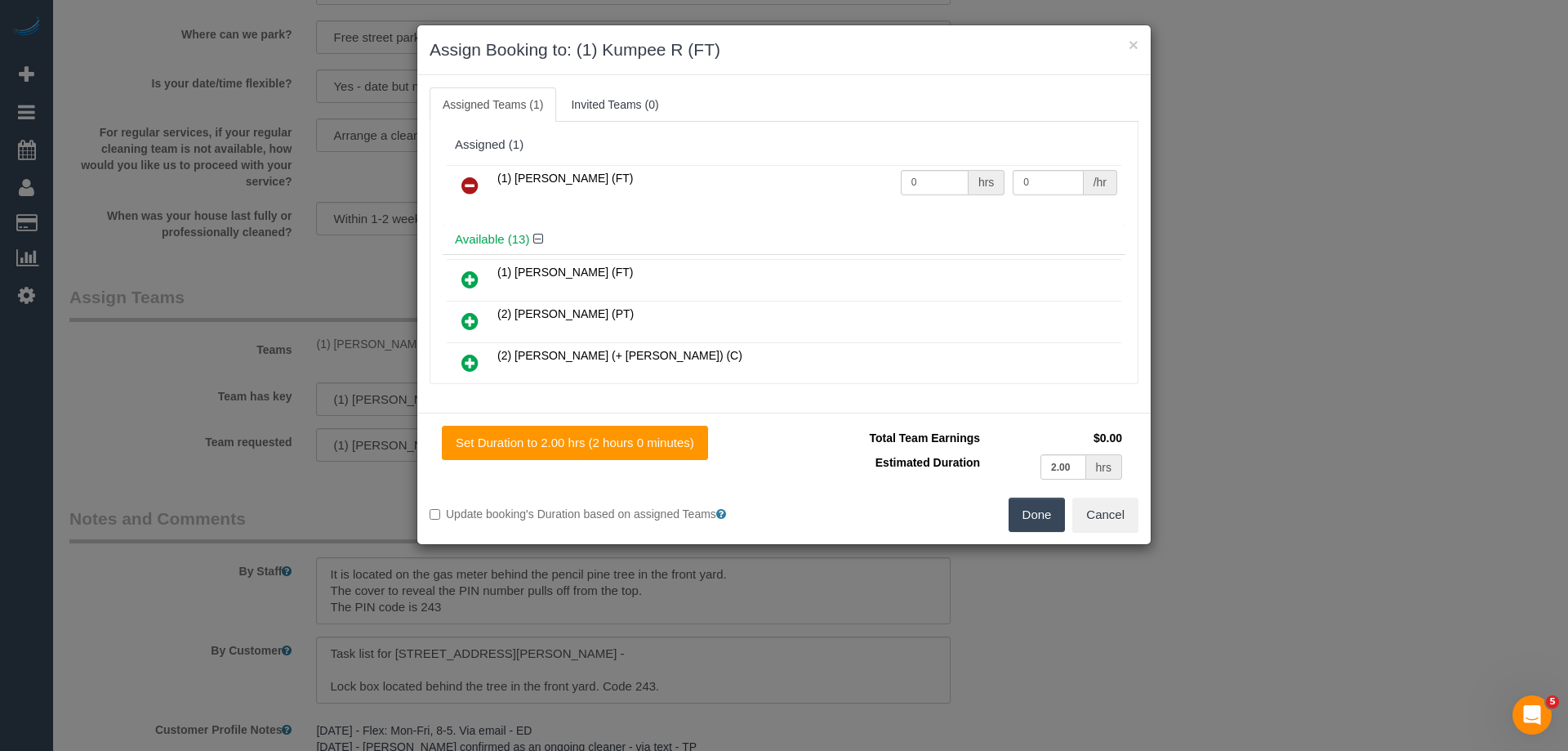
click at [468, 185] on icon at bounding box center [470, 185] width 17 height 20
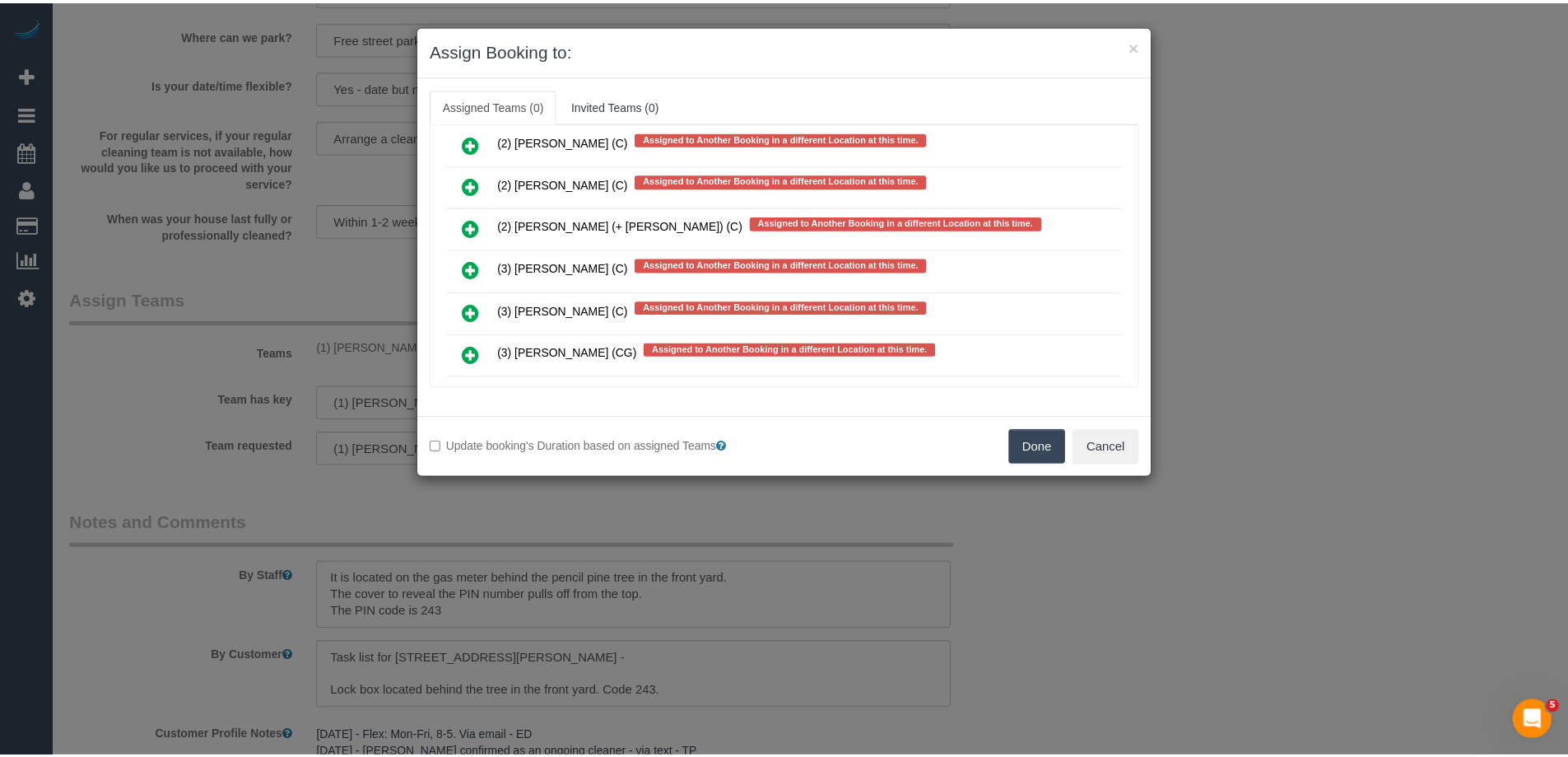
scroll to position [4200, 0]
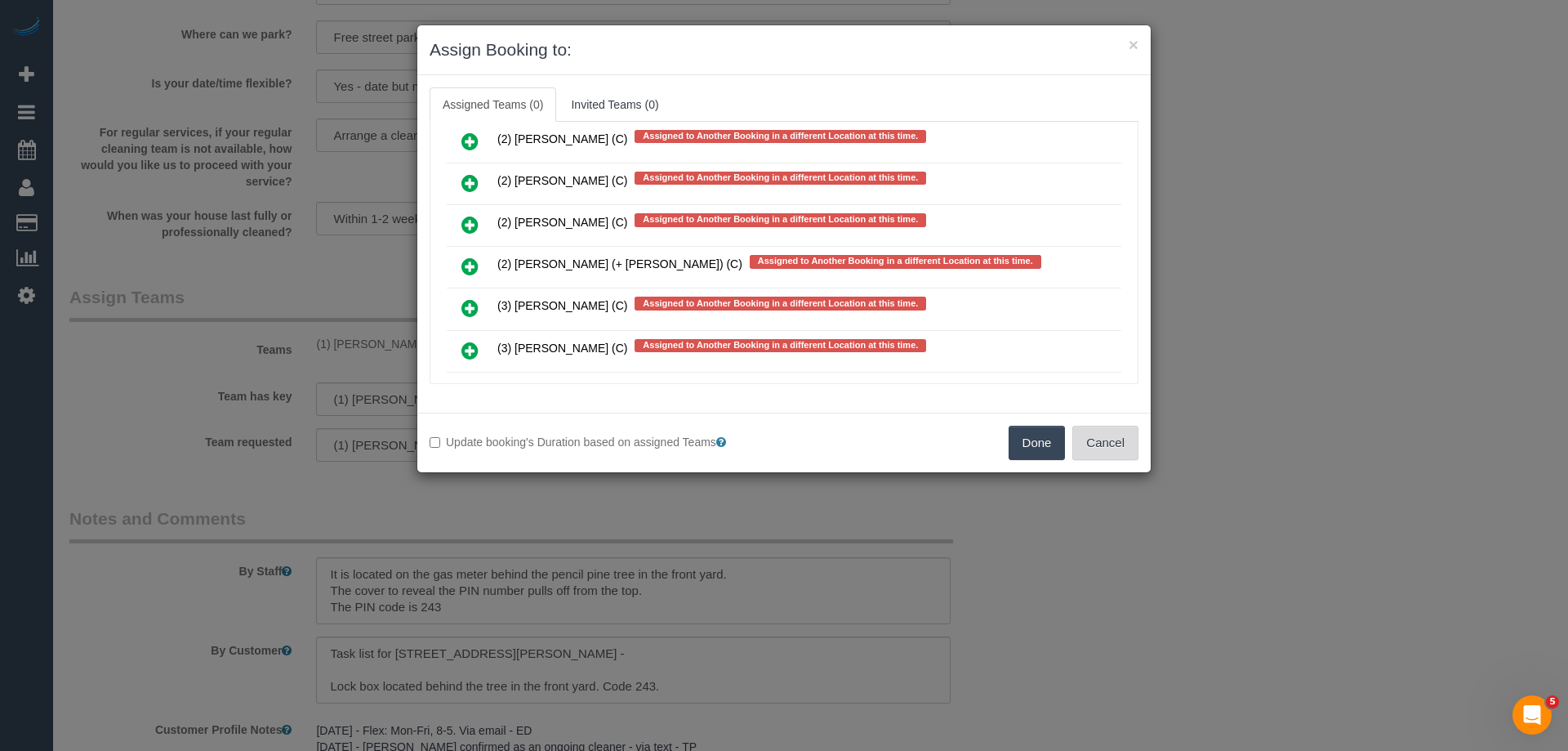
click at [1097, 438] on button "Cancel" at bounding box center [1105, 443] width 66 height 34
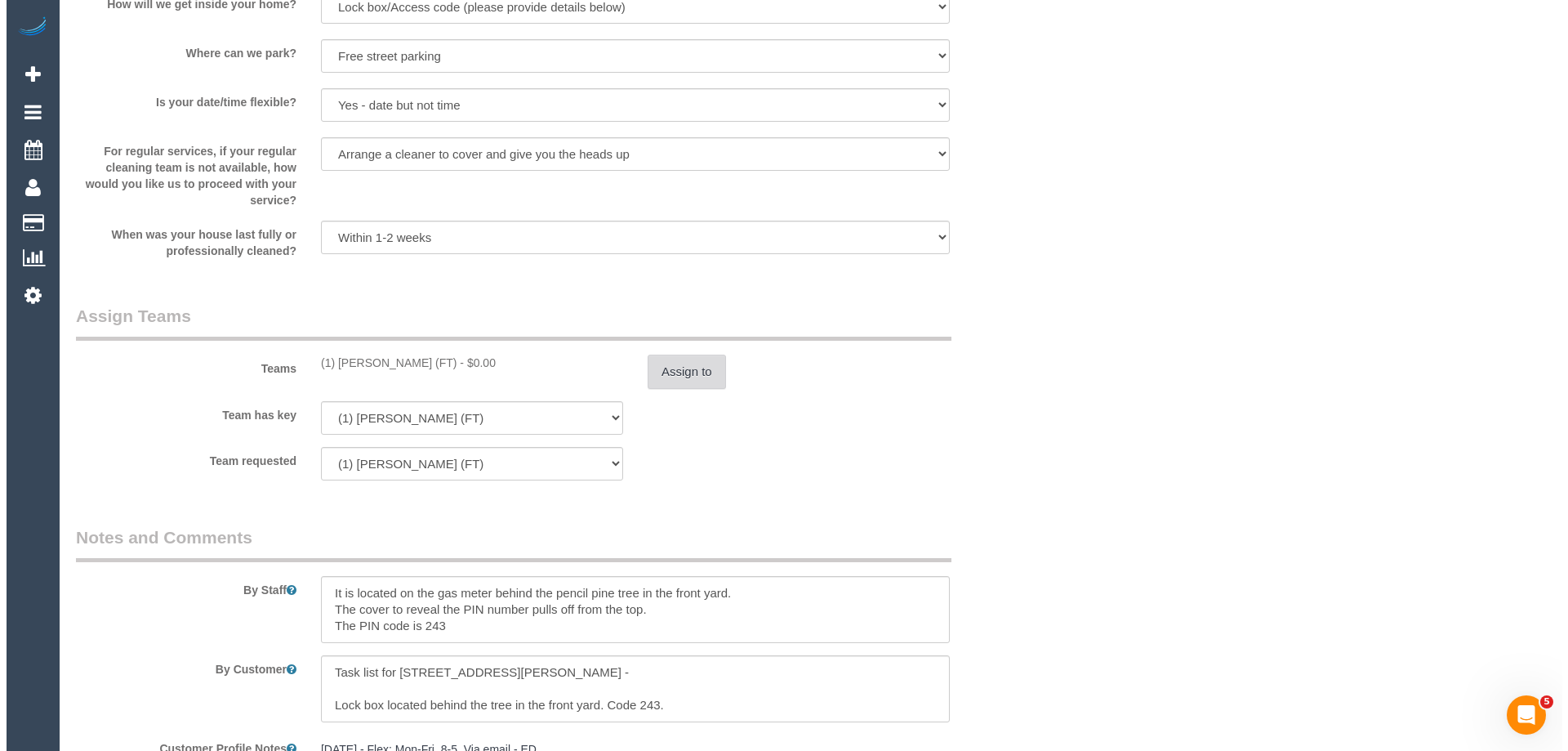
scroll to position [2287, 0]
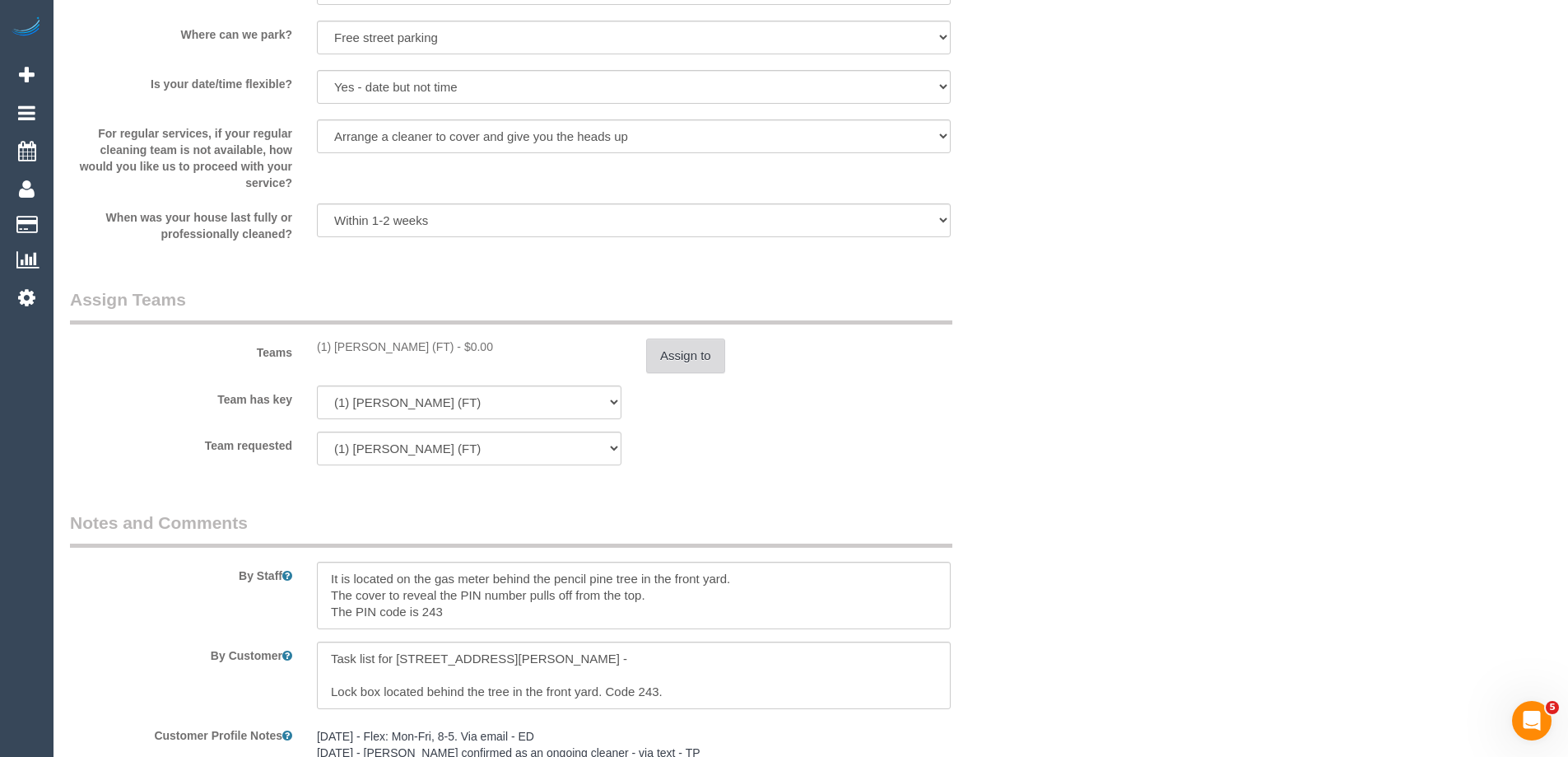
click at [703, 343] on button "Assign to" at bounding box center [685, 356] width 79 height 34
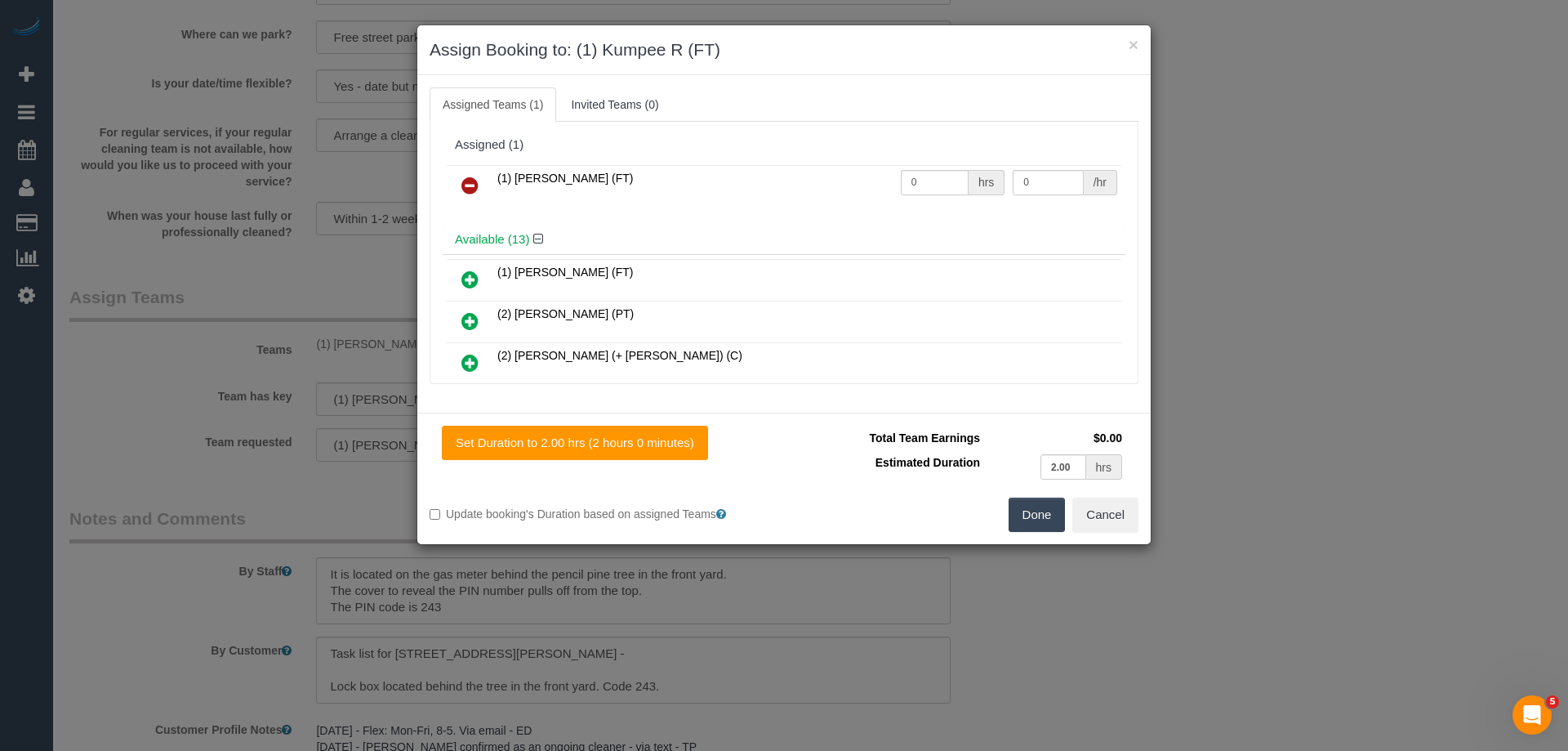
click at [470, 182] on icon at bounding box center [470, 185] width 17 height 20
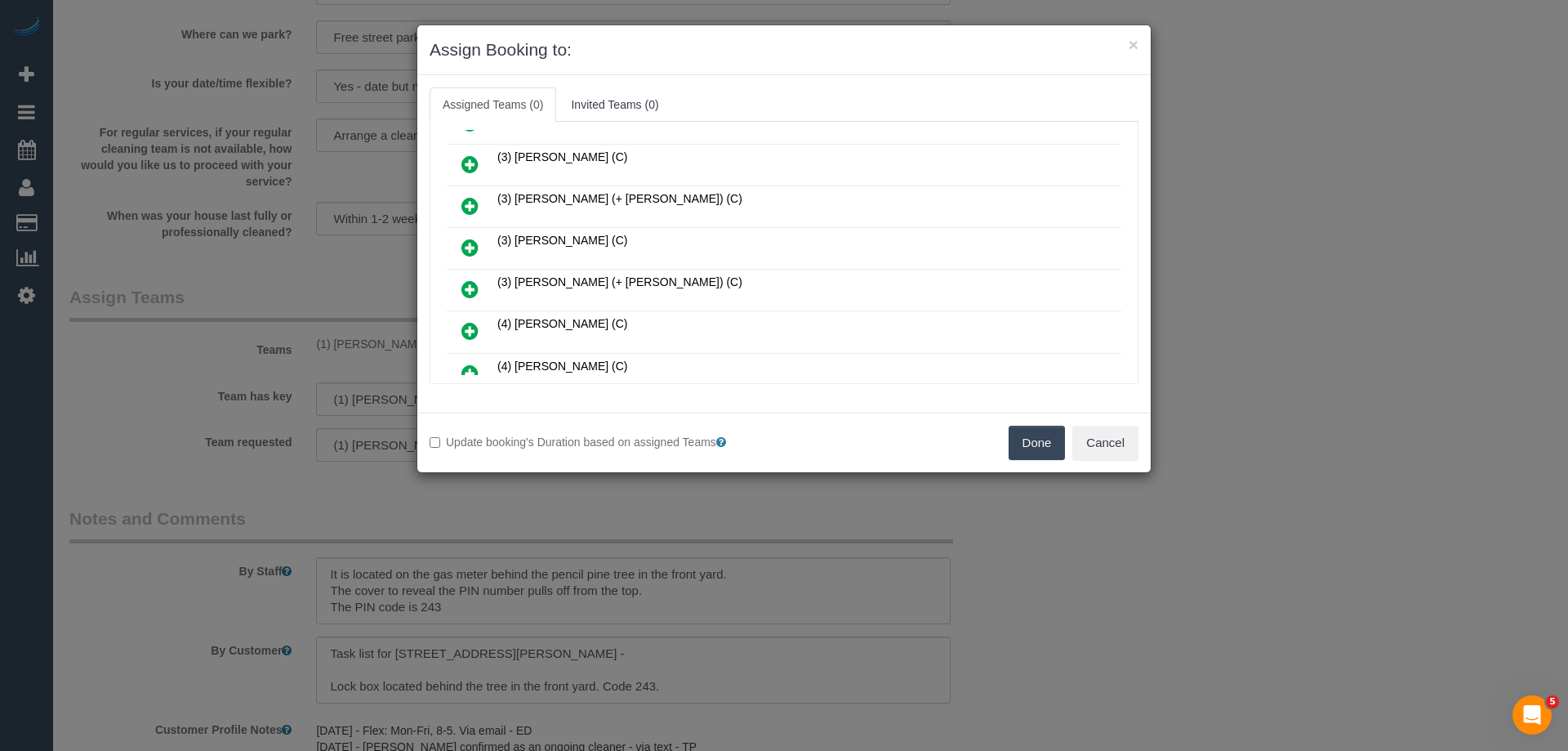
scroll to position [245, 0]
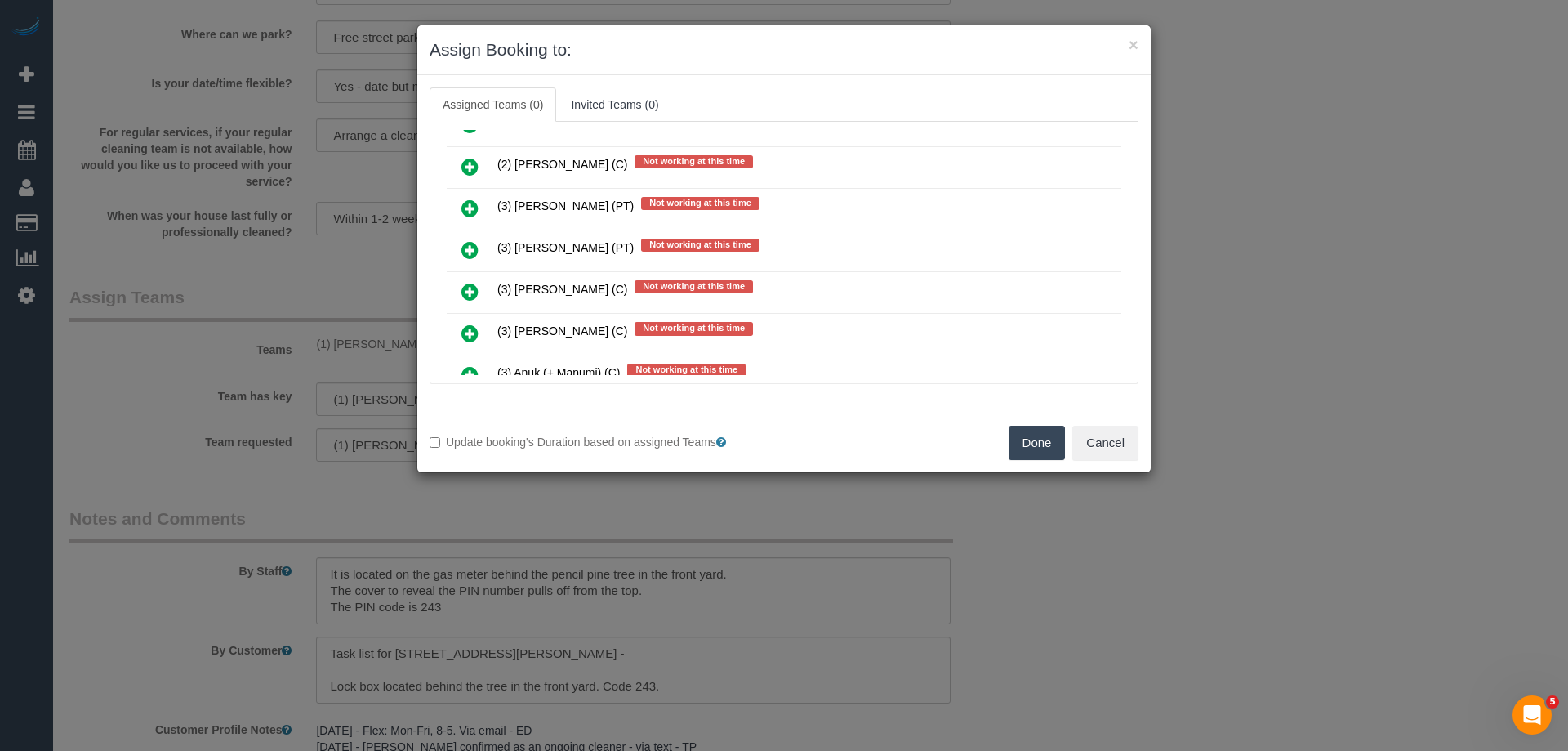
click at [456, 292] on link at bounding box center [469, 292] width 38 height 32
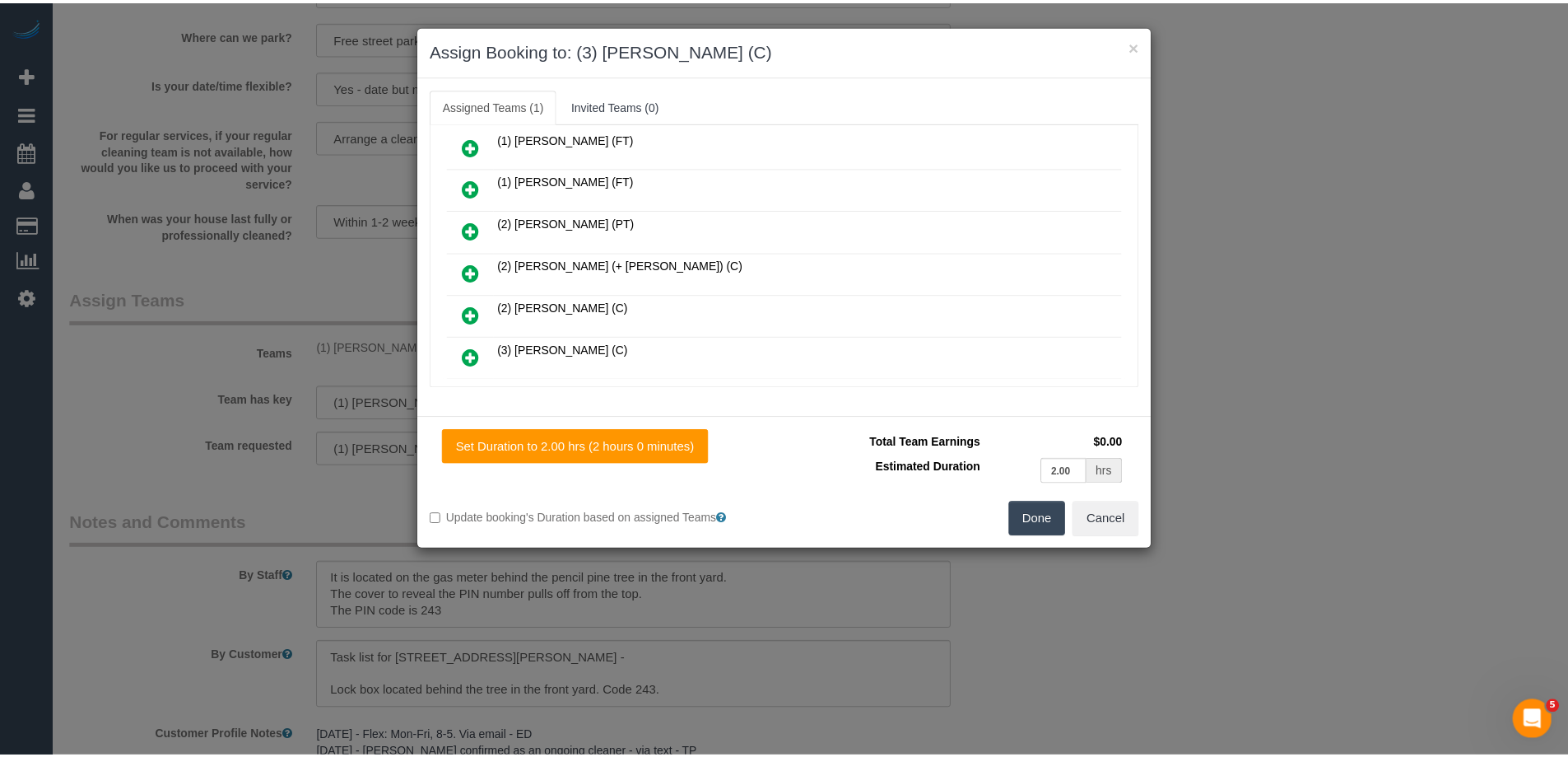
scroll to position [0, 0]
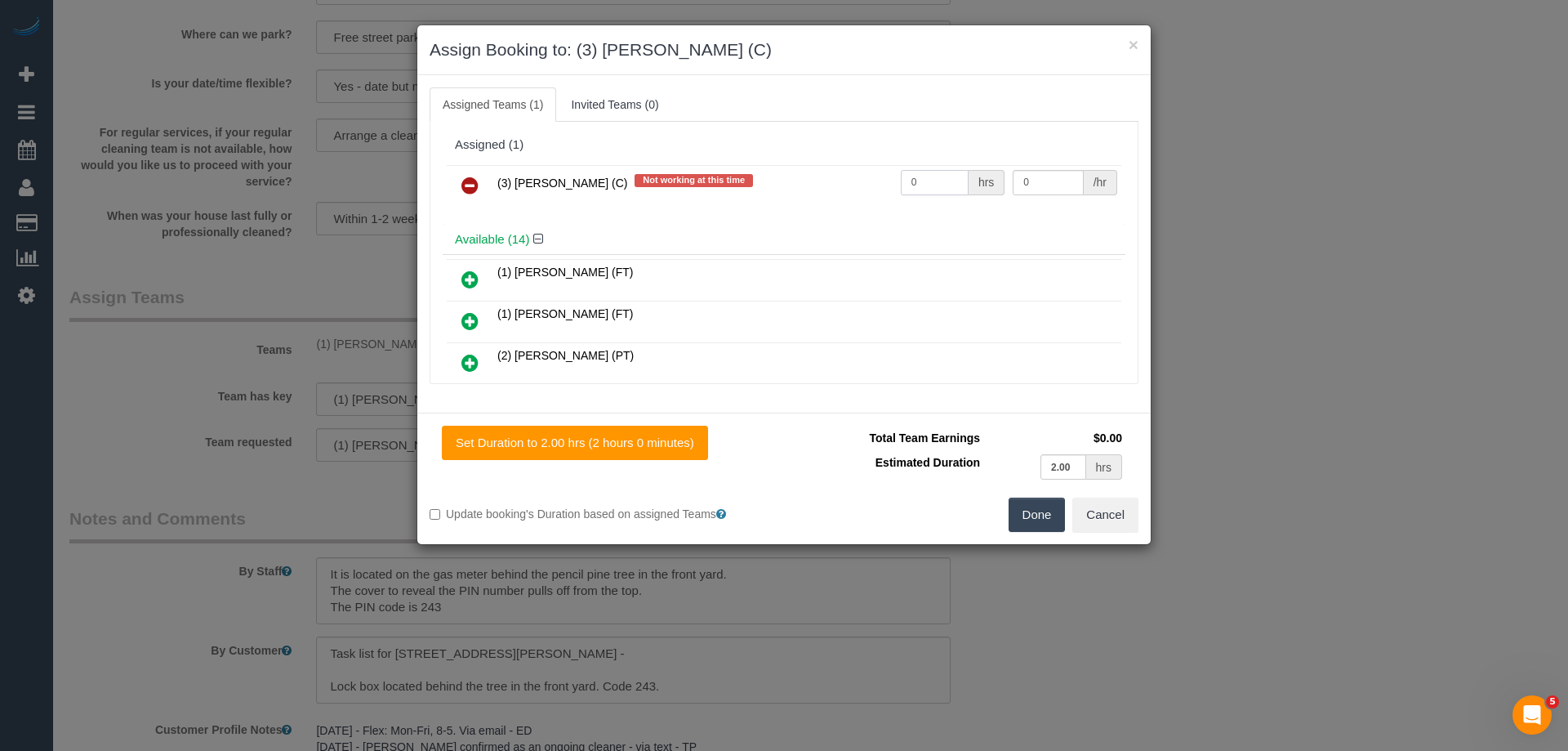
drag, startPoint x: 940, startPoint y: 174, endPoint x: 698, endPoint y: 174, distance: 242.0
click at [781, 174] on tr "(3) Andres Arredondo (C) Not working at this time 0 hrs 0 /hr" at bounding box center [783, 186] width 674 height 42
type input "2"
drag, startPoint x: 1025, startPoint y: 183, endPoint x: 944, endPoint y: 183, distance: 81.0
click at [985, 183] on tr "(3) Andres Arredondo (C) Not working at this time 2 hrs 0 /hr" at bounding box center [783, 186] width 674 height 42
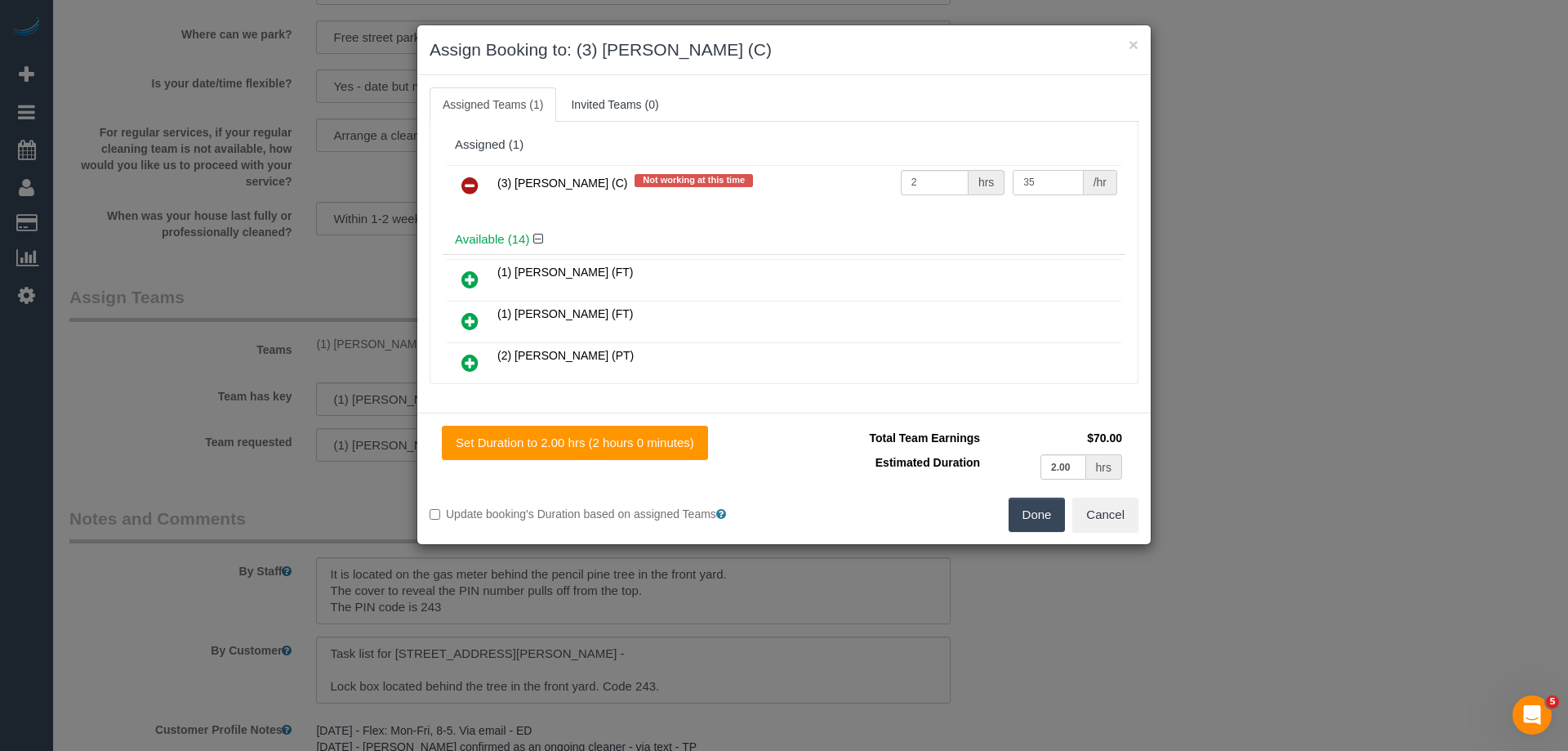
type input "35"
click at [1030, 505] on button "Done" at bounding box center [1037, 515] width 57 height 34
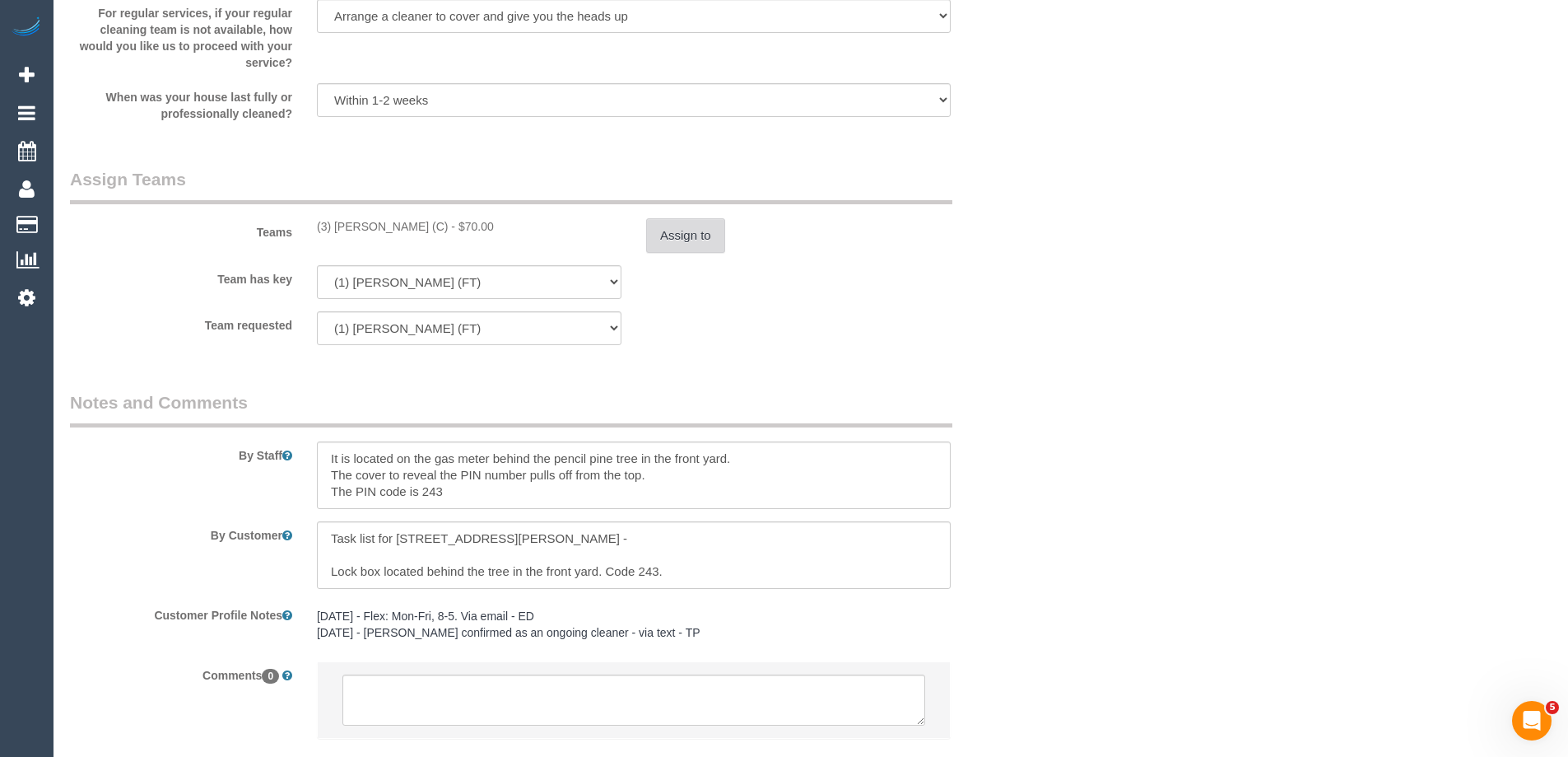
scroll to position [2526, 0]
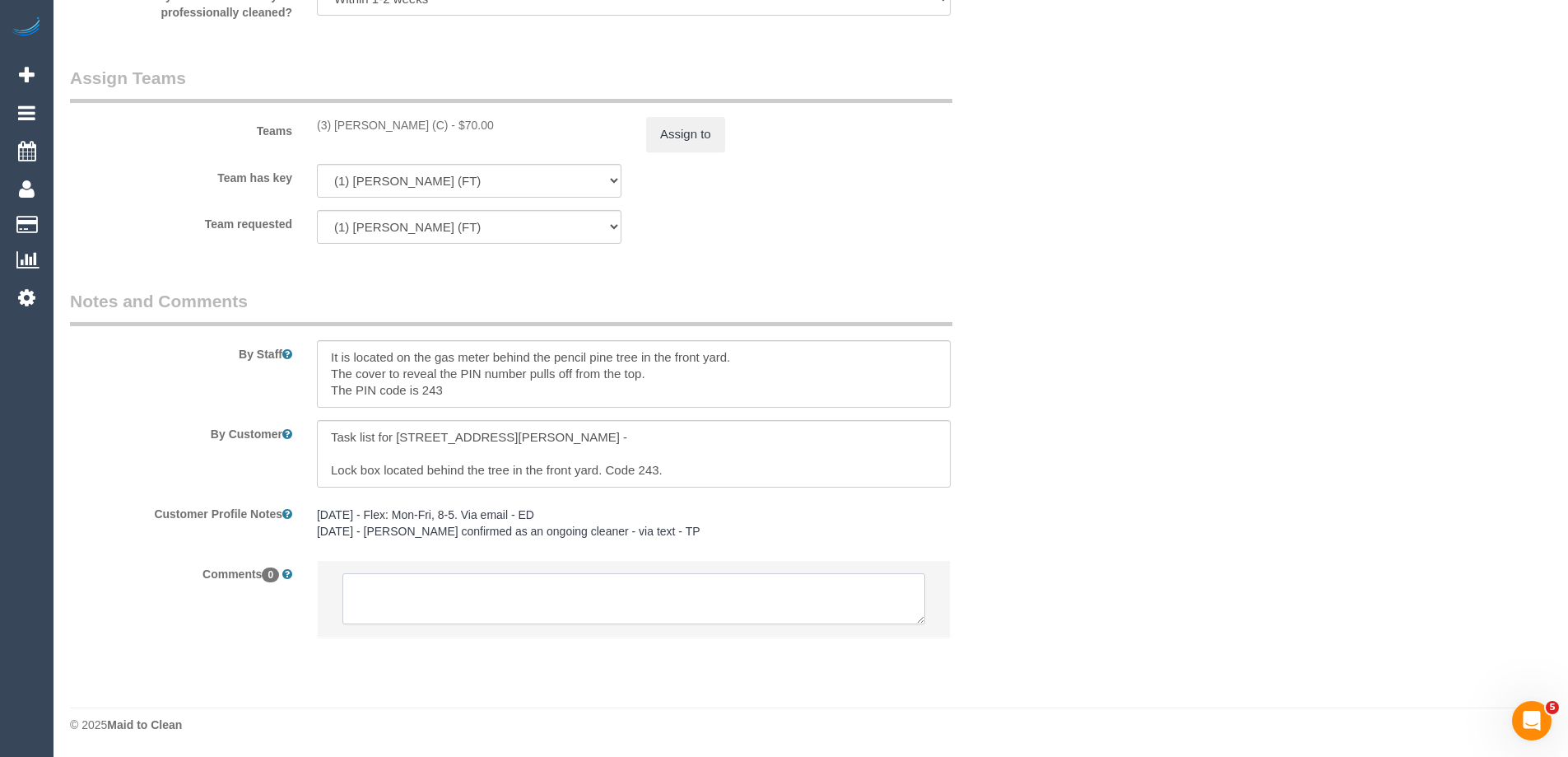
click at [412, 604] on textarea at bounding box center [634, 597] width 583 height 51
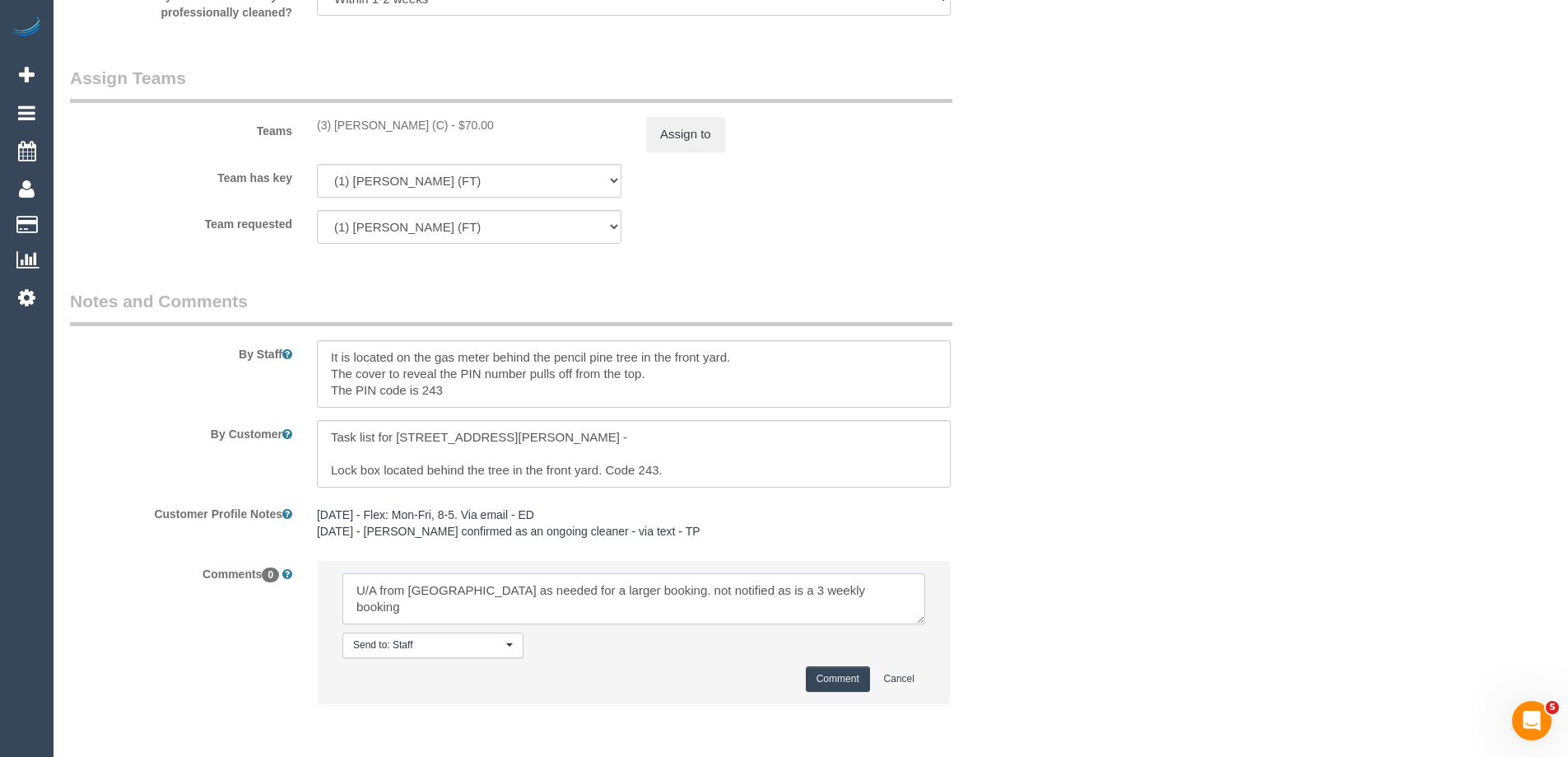
type textarea "U/A from Kumpee as needed for a larger booking. not notified as is a 3 weekly b…"
click at [829, 677] on button "Comment" at bounding box center [837, 679] width 64 height 26
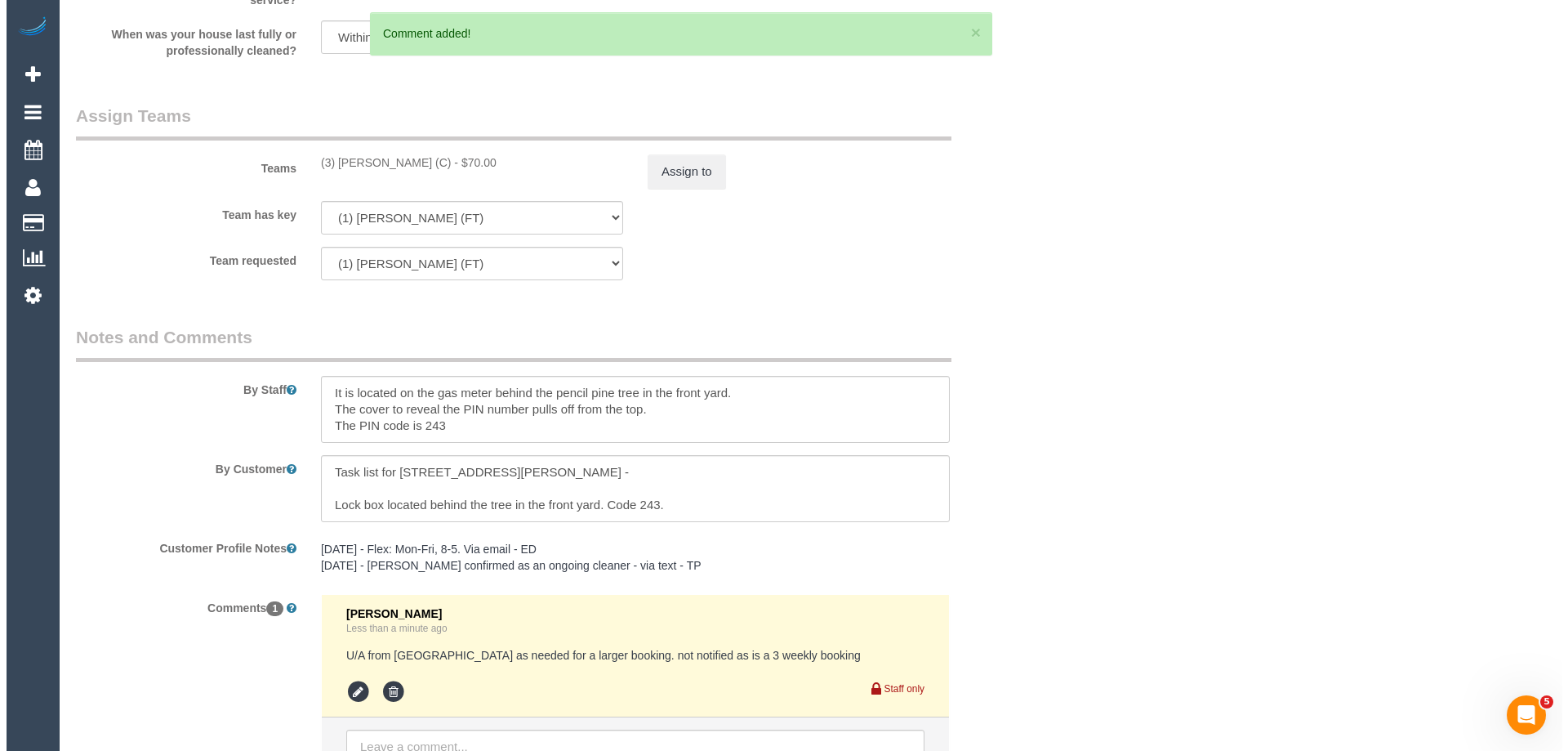
scroll to position [0, 0]
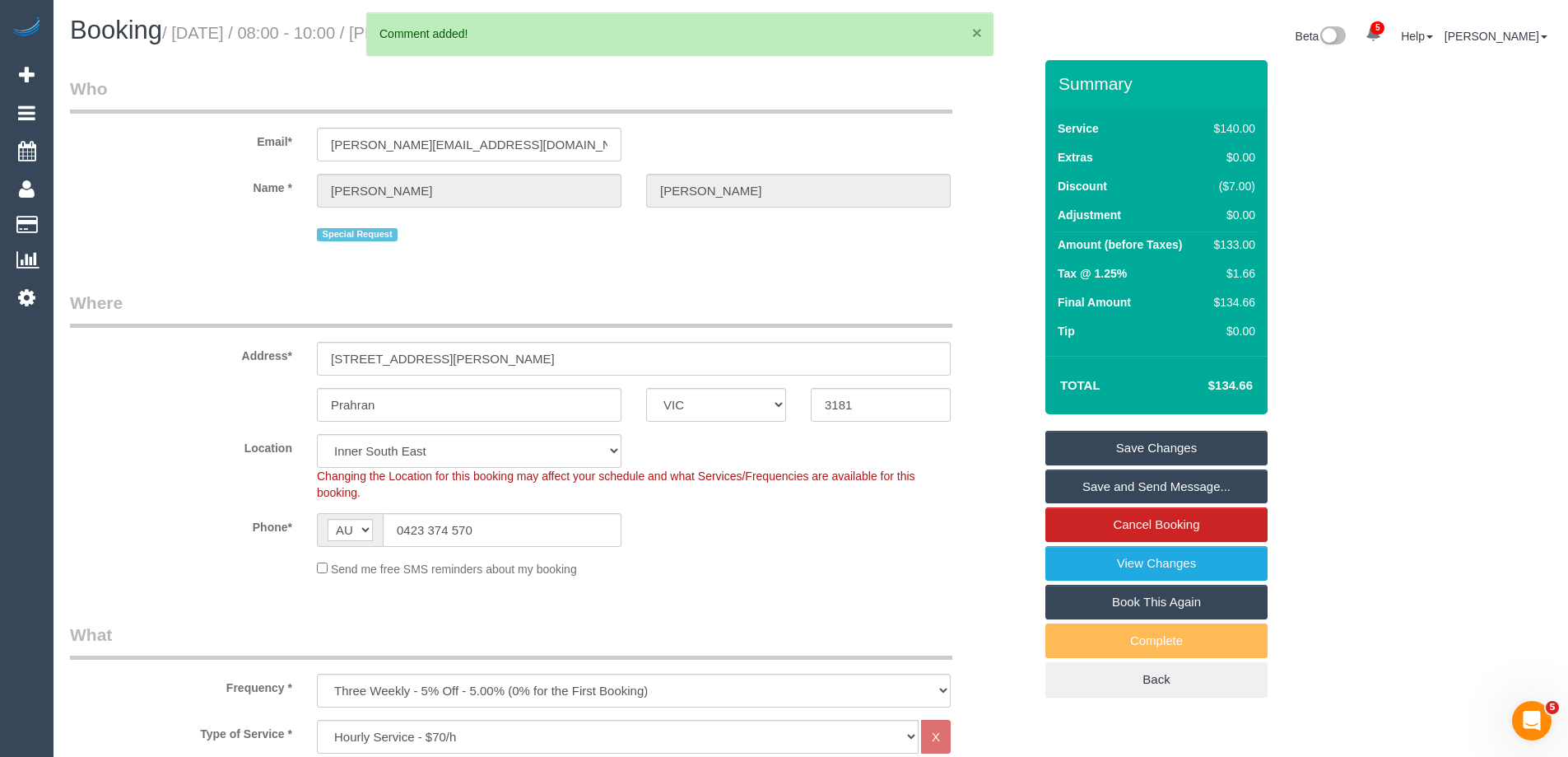
click at [977, 32] on button "×" at bounding box center [977, 32] width 10 height 17
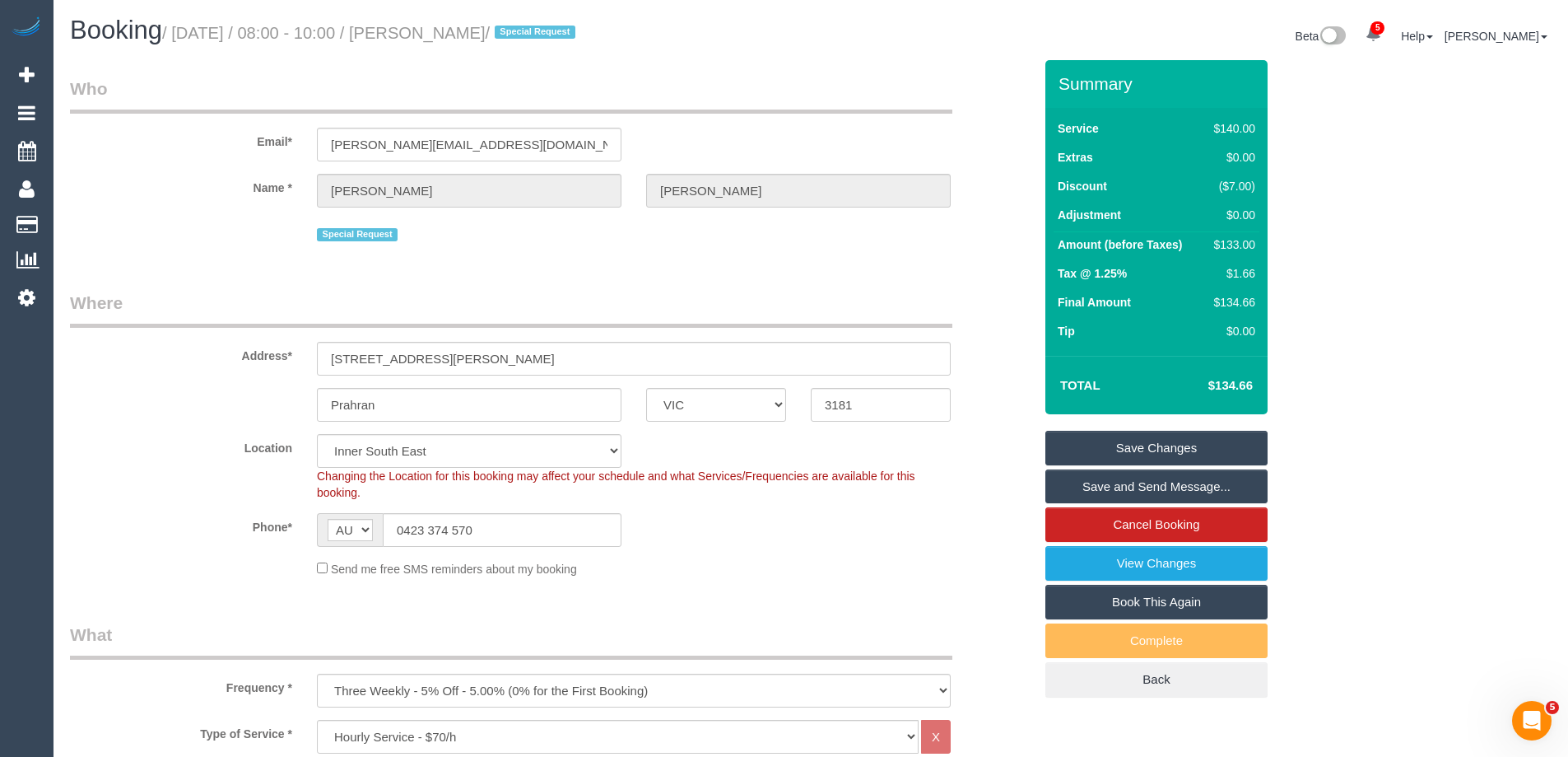
drag, startPoint x: 529, startPoint y: 27, endPoint x: 454, endPoint y: 31, distance: 75.1
click at [454, 31] on small "/ September 18, 2025 / 08:00 - 10:00 / Erin Cahill / Special Request" at bounding box center [372, 32] width 419 height 18
copy small "Erin Cahill"
click at [1101, 448] on link "Save Changes" at bounding box center [1156, 447] width 223 height 34
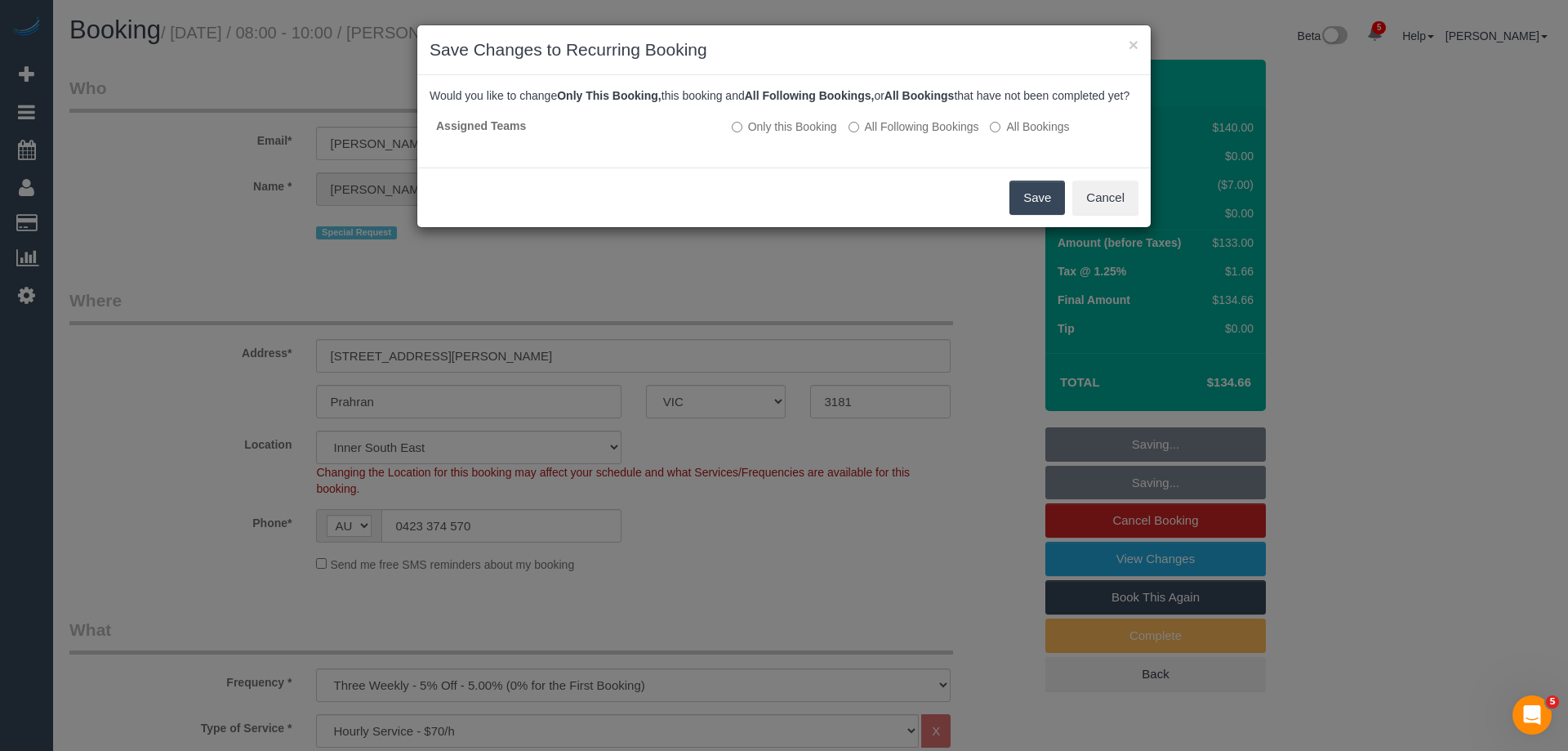
click at [1030, 215] on button "Save" at bounding box center [1037, 197] width 56 height 34
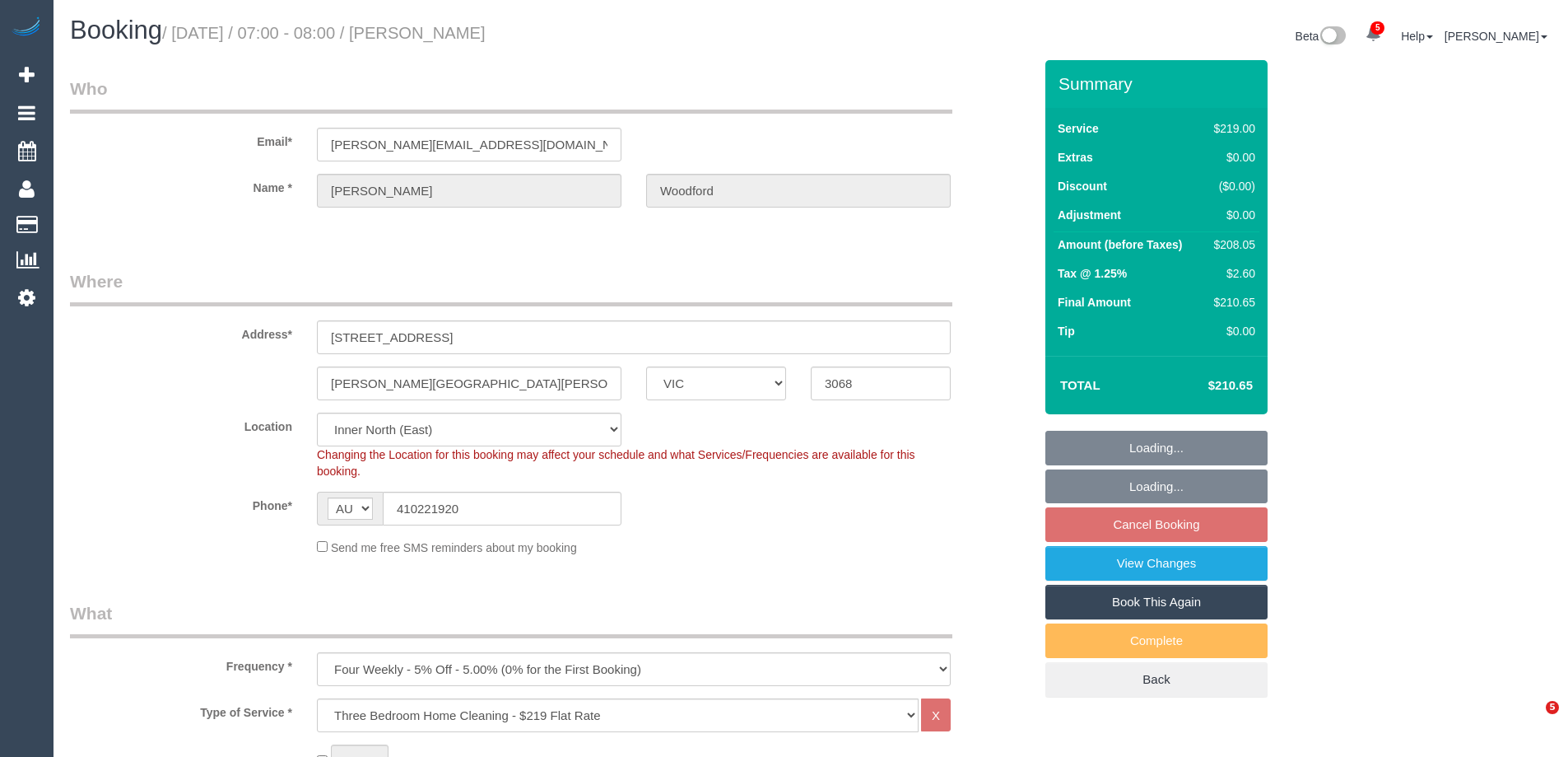
select select "VIC"
select select "number:28"
select select "number:14"
select select "number:19"
select select "number:25"
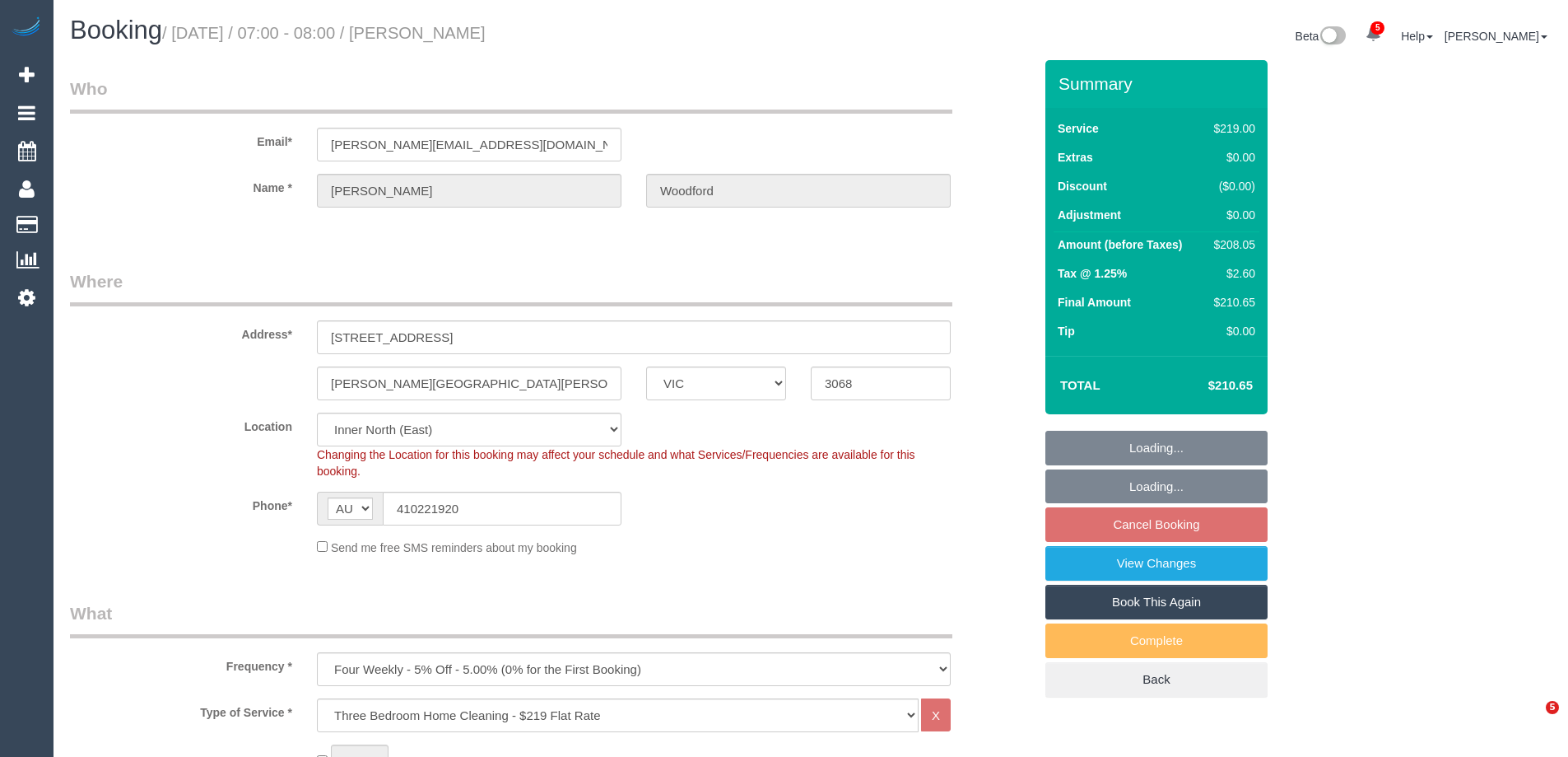
select select "number:34"
select select "number:26"
select select "object:1679"
select select "spot1"
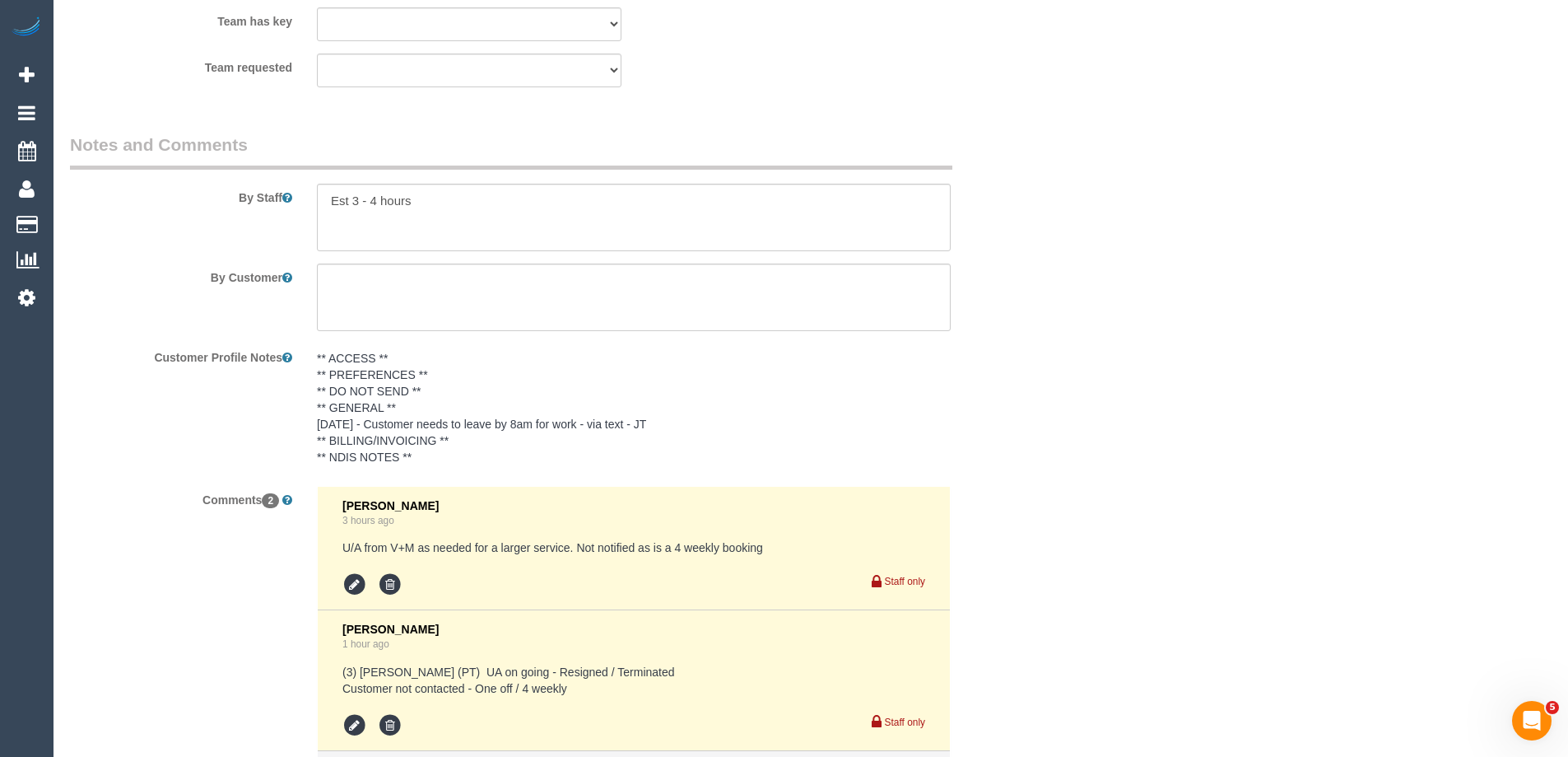
scroll to position [2470, 0]
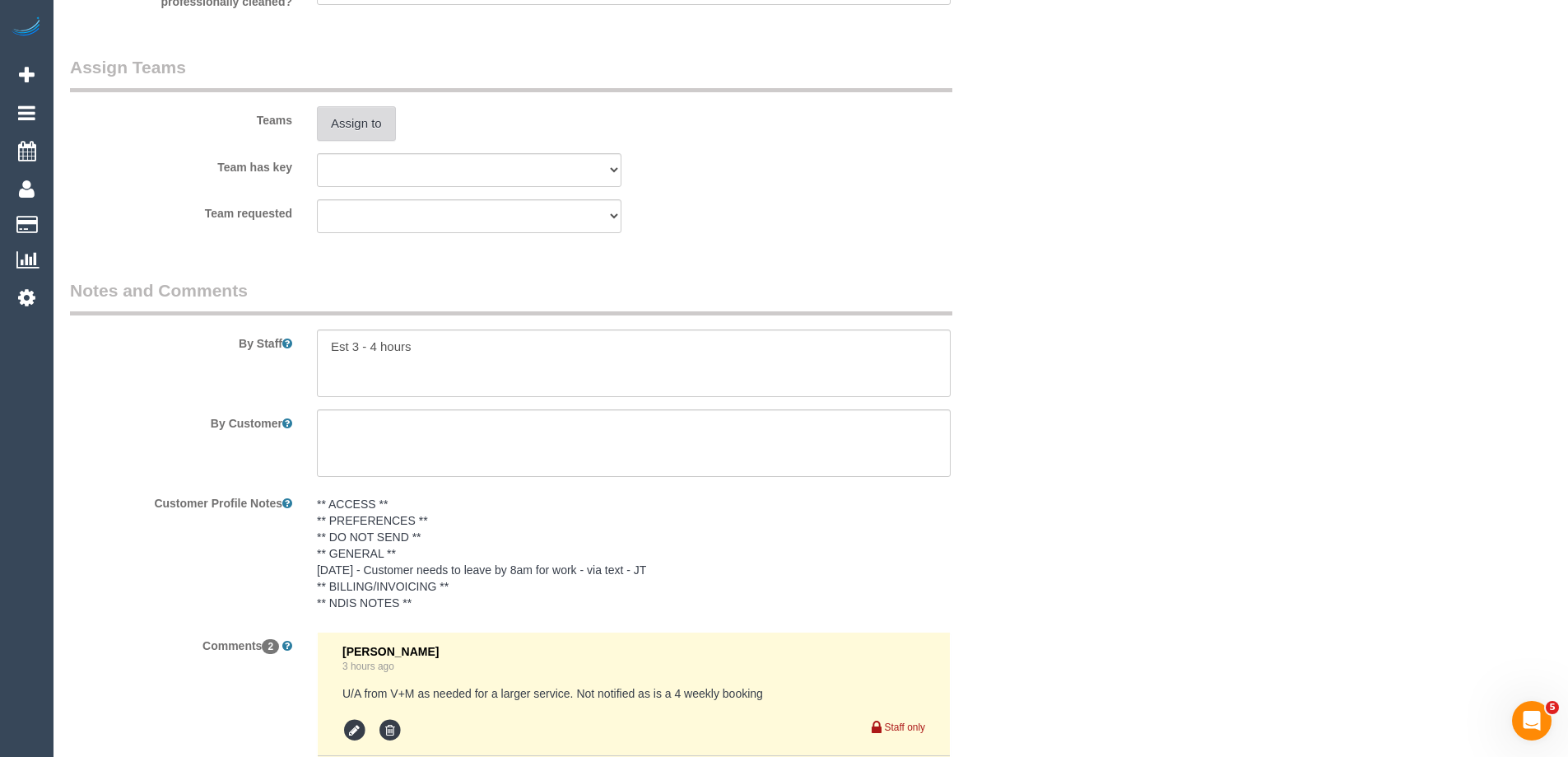
click at [359, 121] on button "Assign to" at bounding box center [356, 123] width 79 height 34
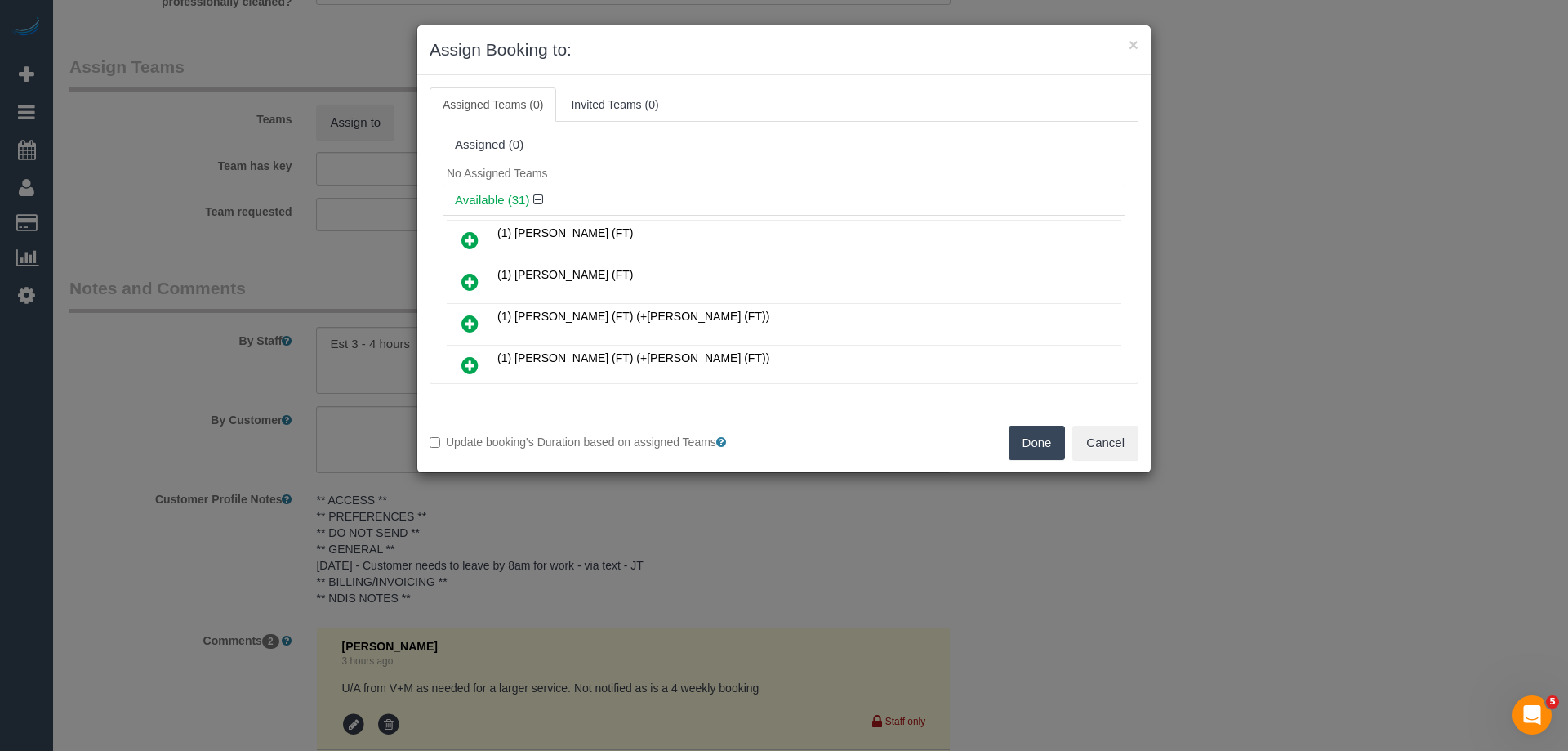
click at [467, 277] on icon at bounding box center [470, 282] width 17 height 20
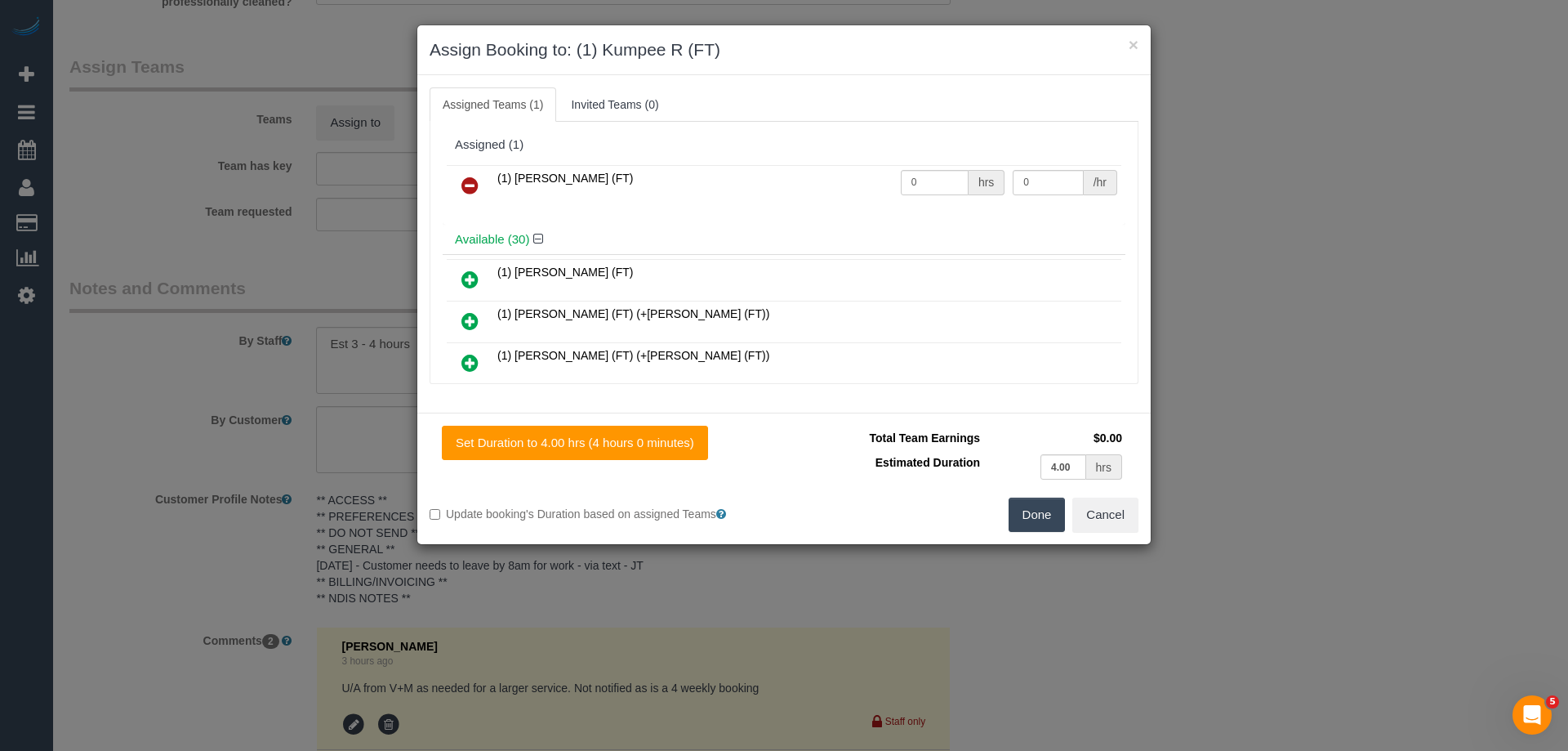
click at [1036, 506] on button "Done" at bounding box center [1037, 515] width 57 height 34
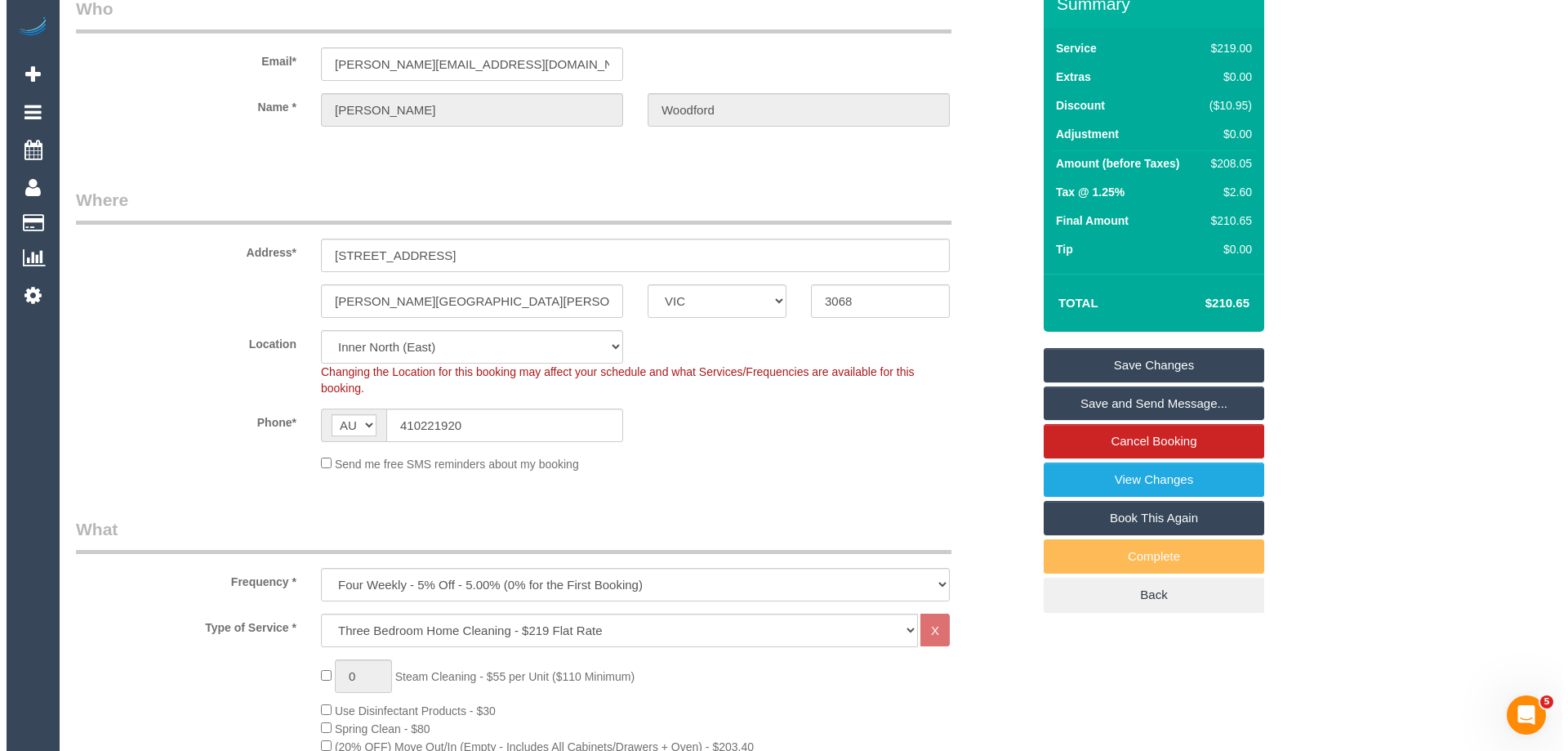
scroll to position [0, 0]
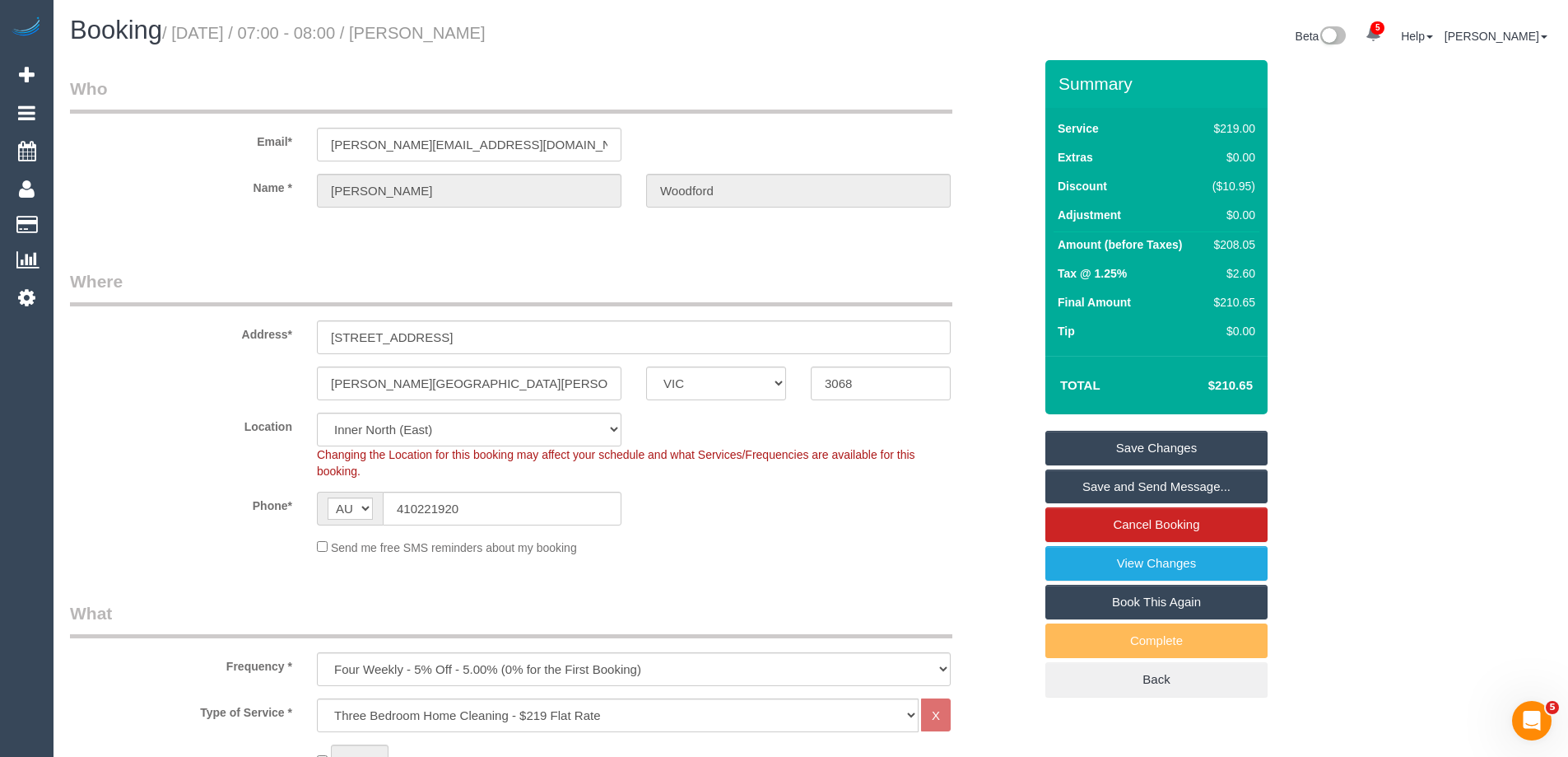
drag, startPoint x: 602, startPoint y: 25, endPoint x: 454, endPoint y: 27, distance: 148.0
click at [454, 27] on h1 "Booking / September 18, 2025 / 07:00 - 08:00 / Darryl Woodford" at bounding box center [434, 30] width 728 height 28
copy small "Darryl Woodford"
click at [1100, 446] on link "Save Changes" at bounding box center [1156, 447] width 223 height 34
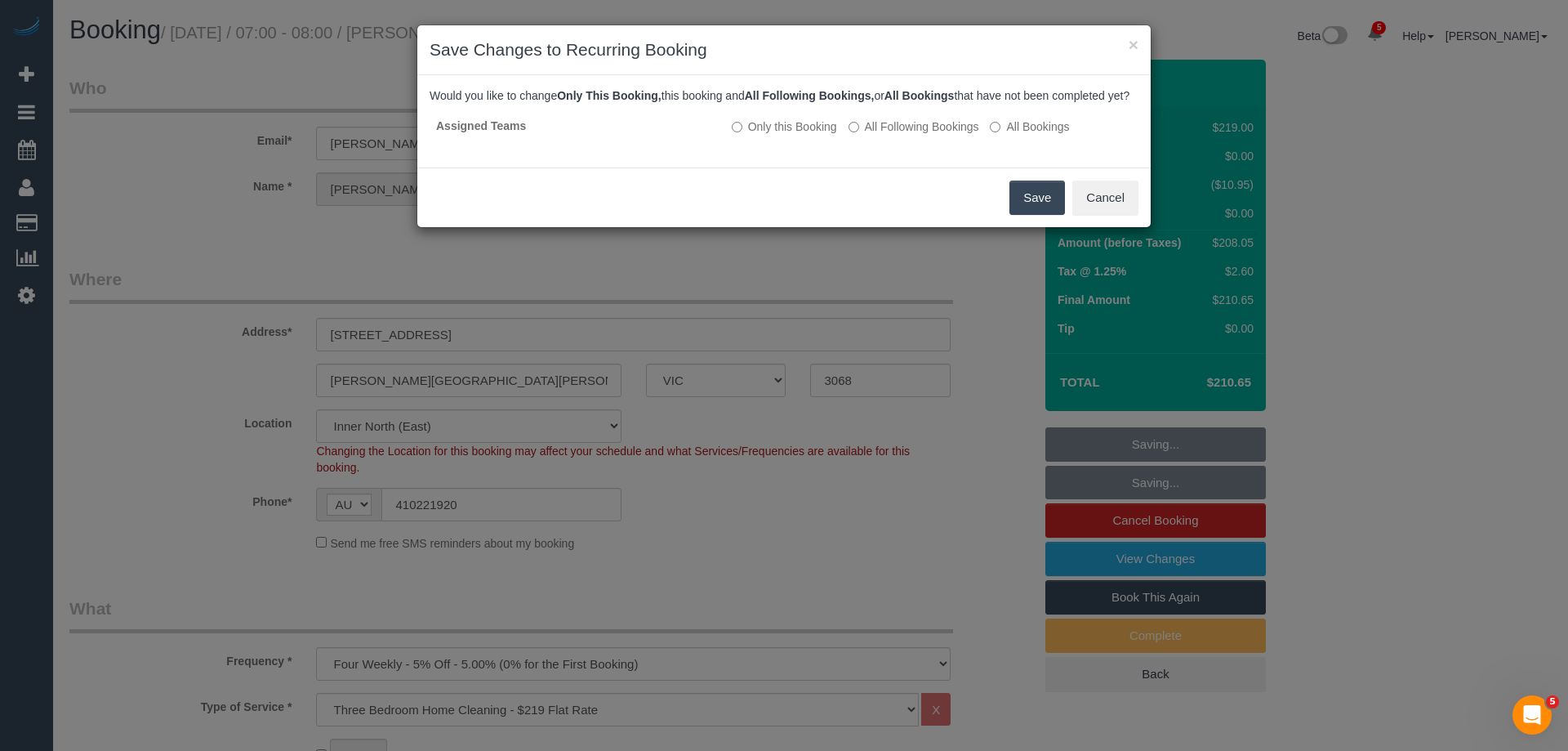
click at [1033, 215] on button "Save" at bounding box center [1037, 197] width 56 height 34
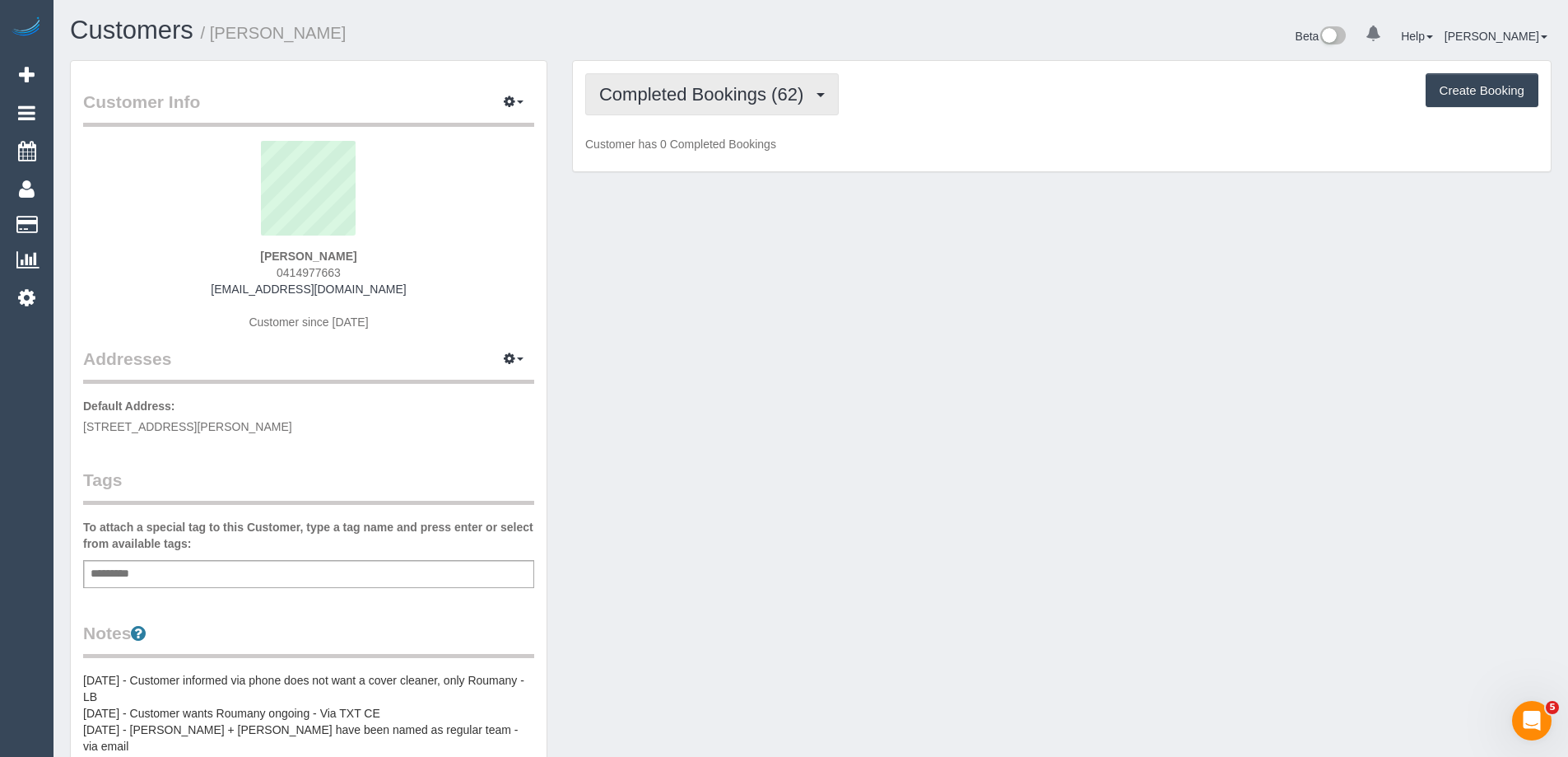
click at [677, 114] on button "Completed Bookings (62)" at bounding box center [711, 95] width 253 height 42
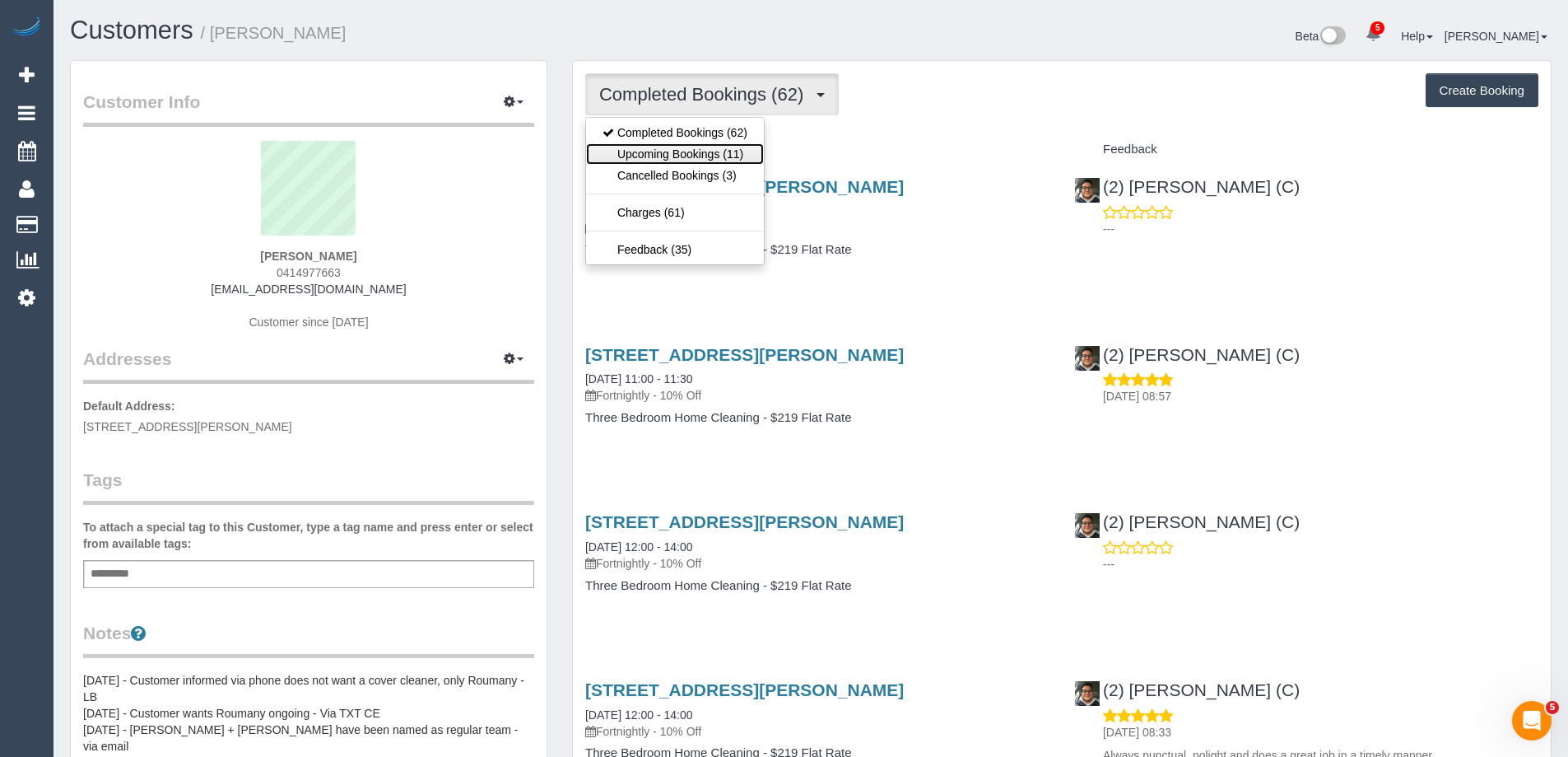
click at [699, 153] on link "Upcoming Bookings (11)" at bounding box center [675, 154] width 178 height 21
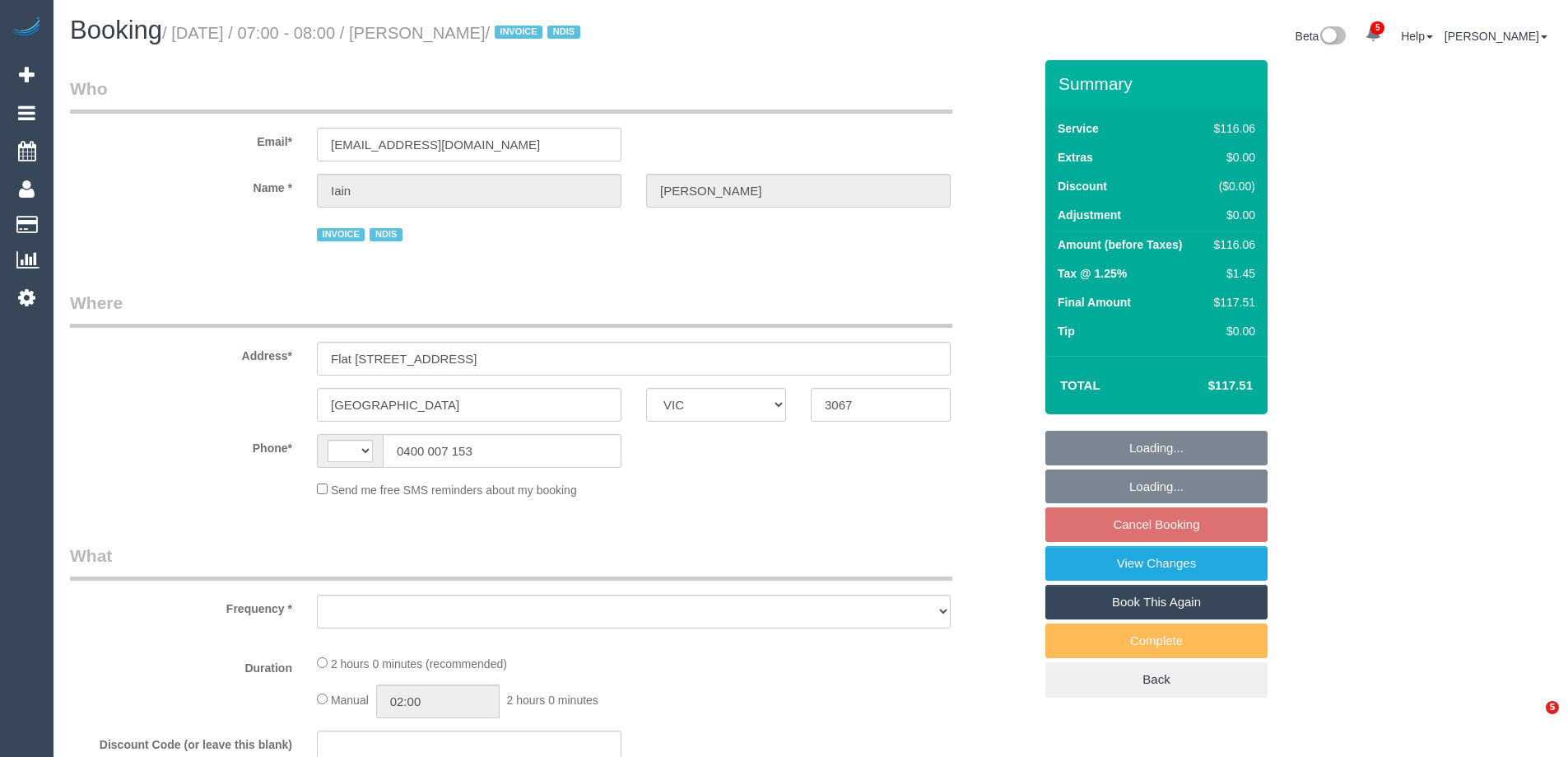
select select "VIC"
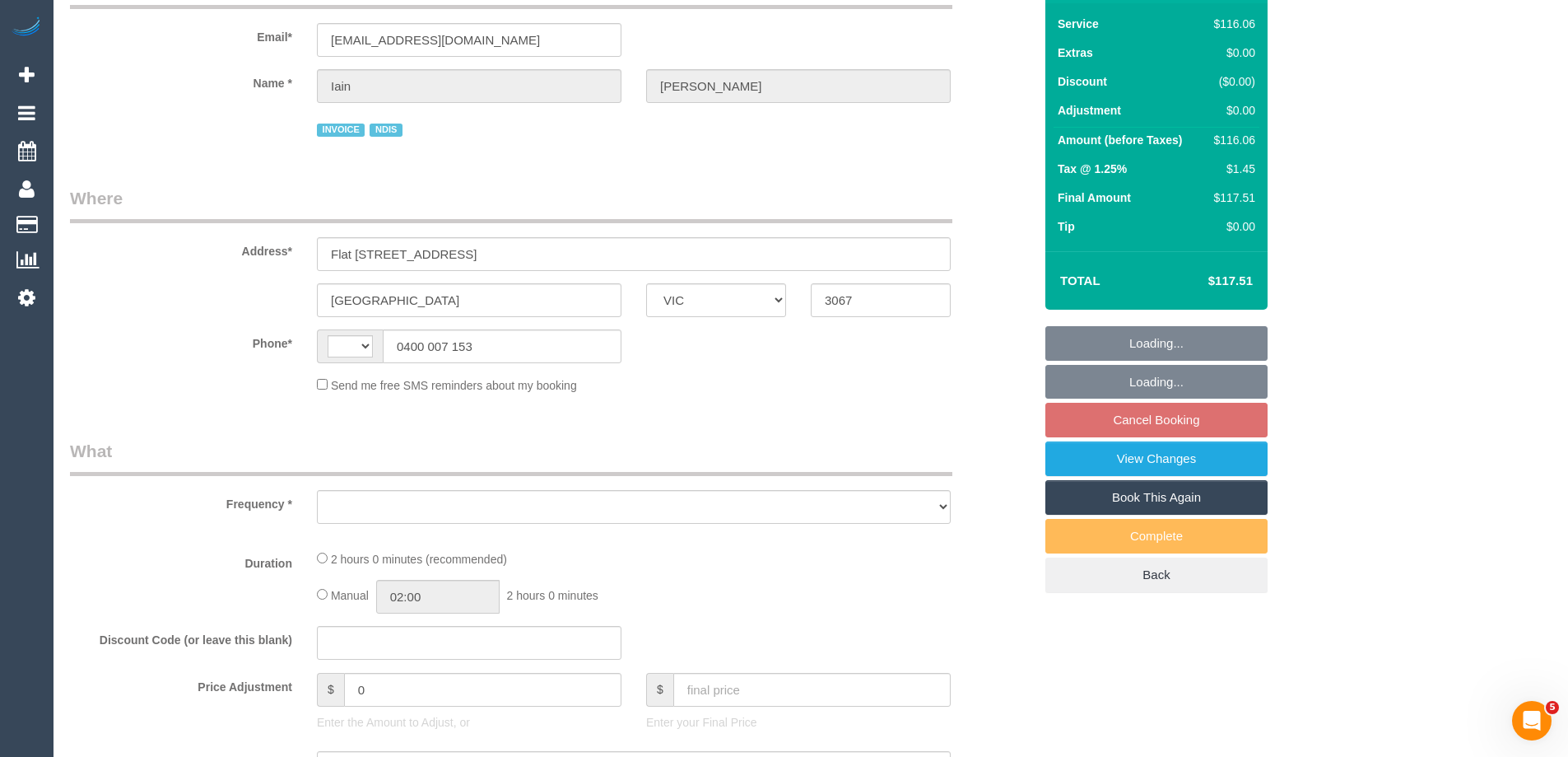
select select "string:AU"
select select "object:591"
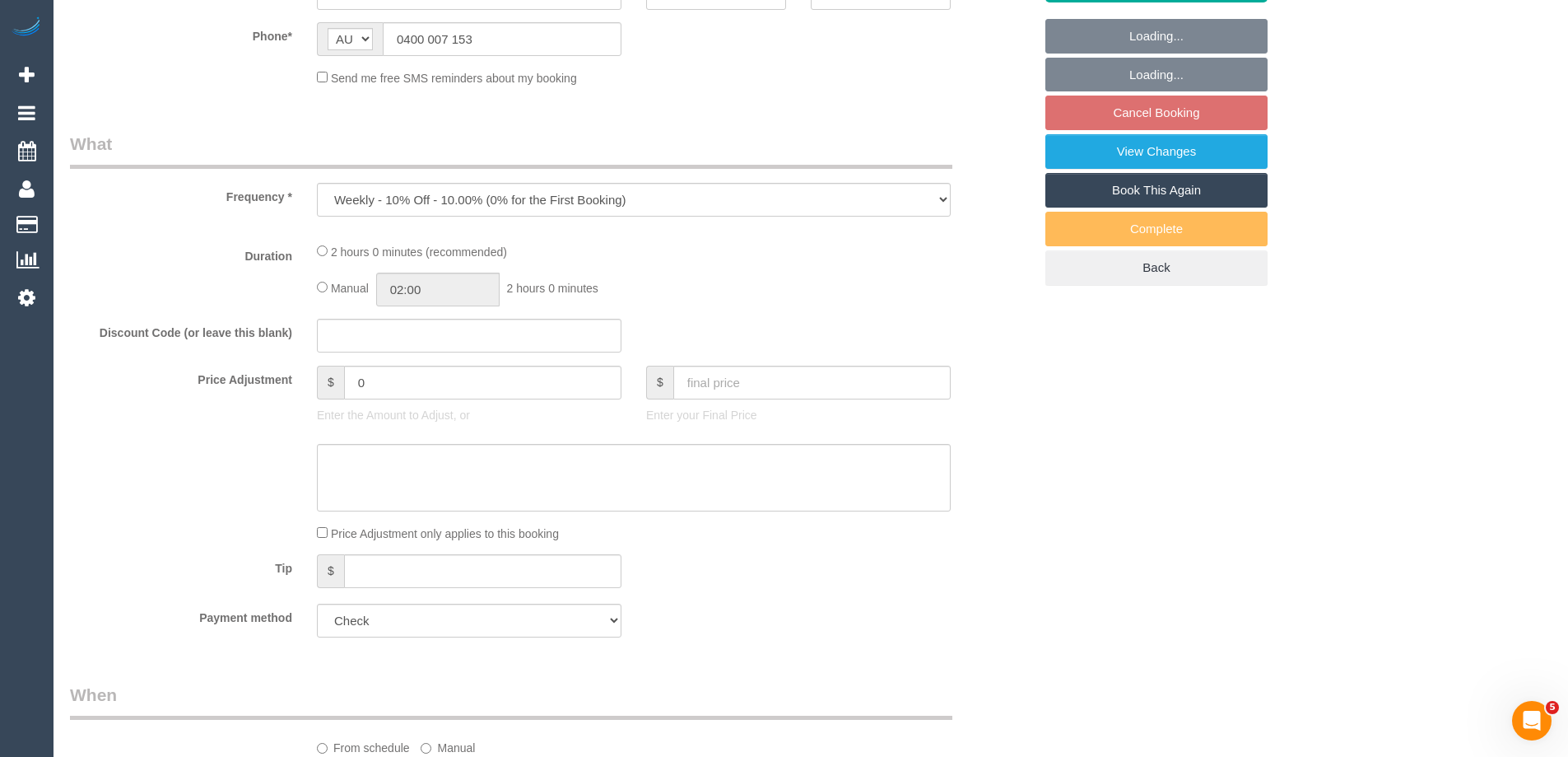
select select "number:28"
select select "number:14"
select select "number:19"
select select "number:36"
select select "number:35"
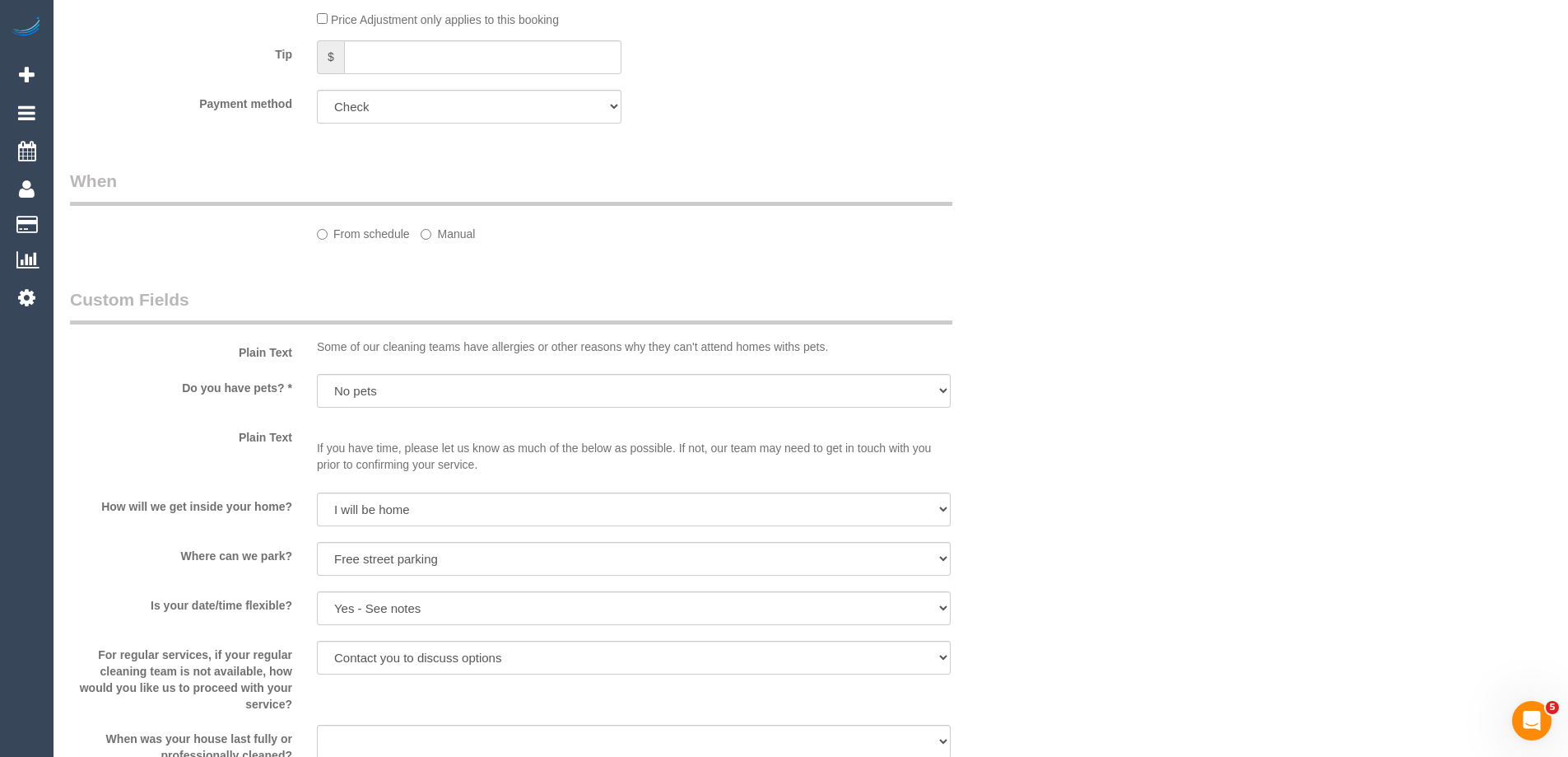
select select "object:803"
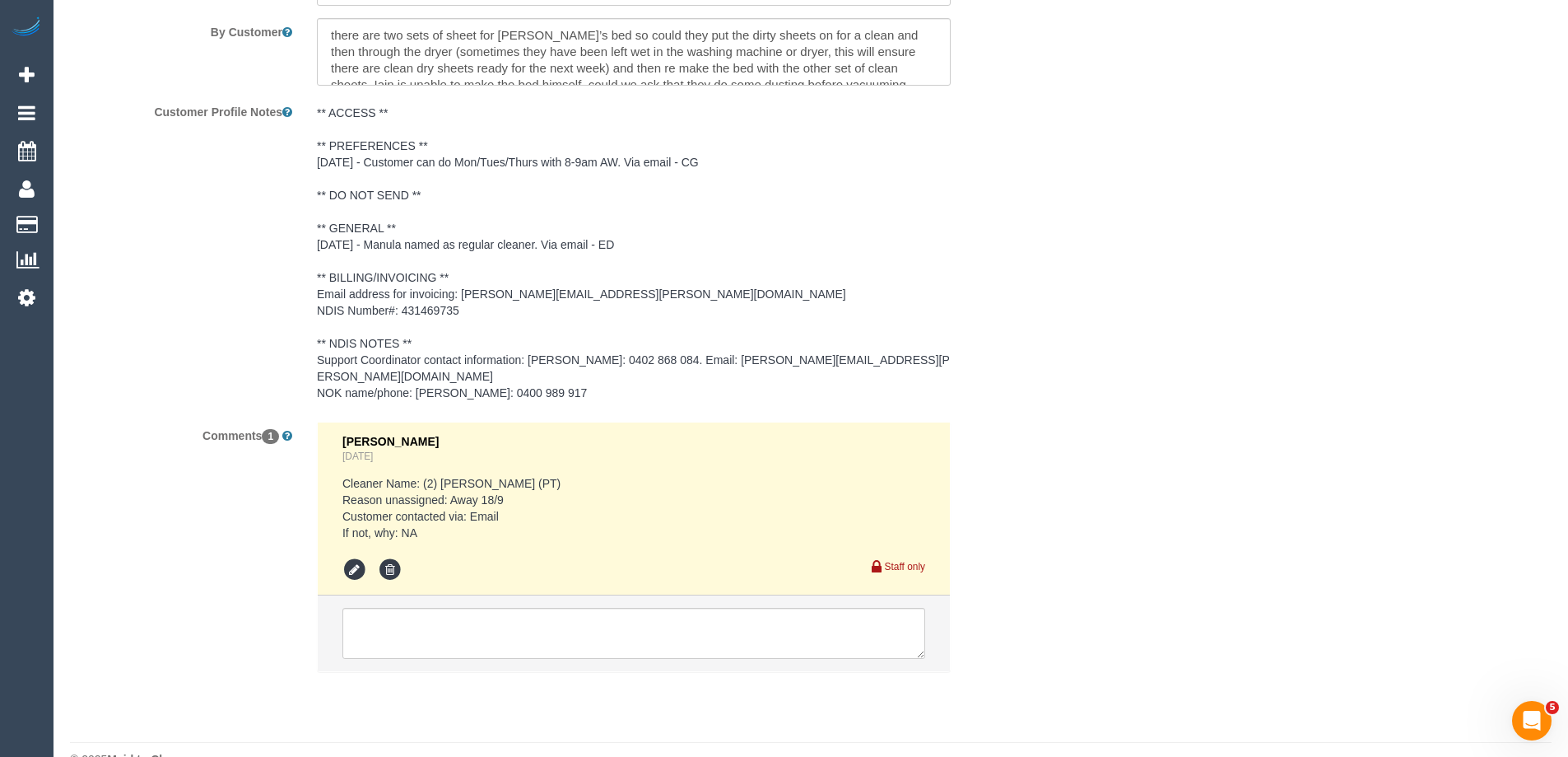
scroll to position [2460, 0]
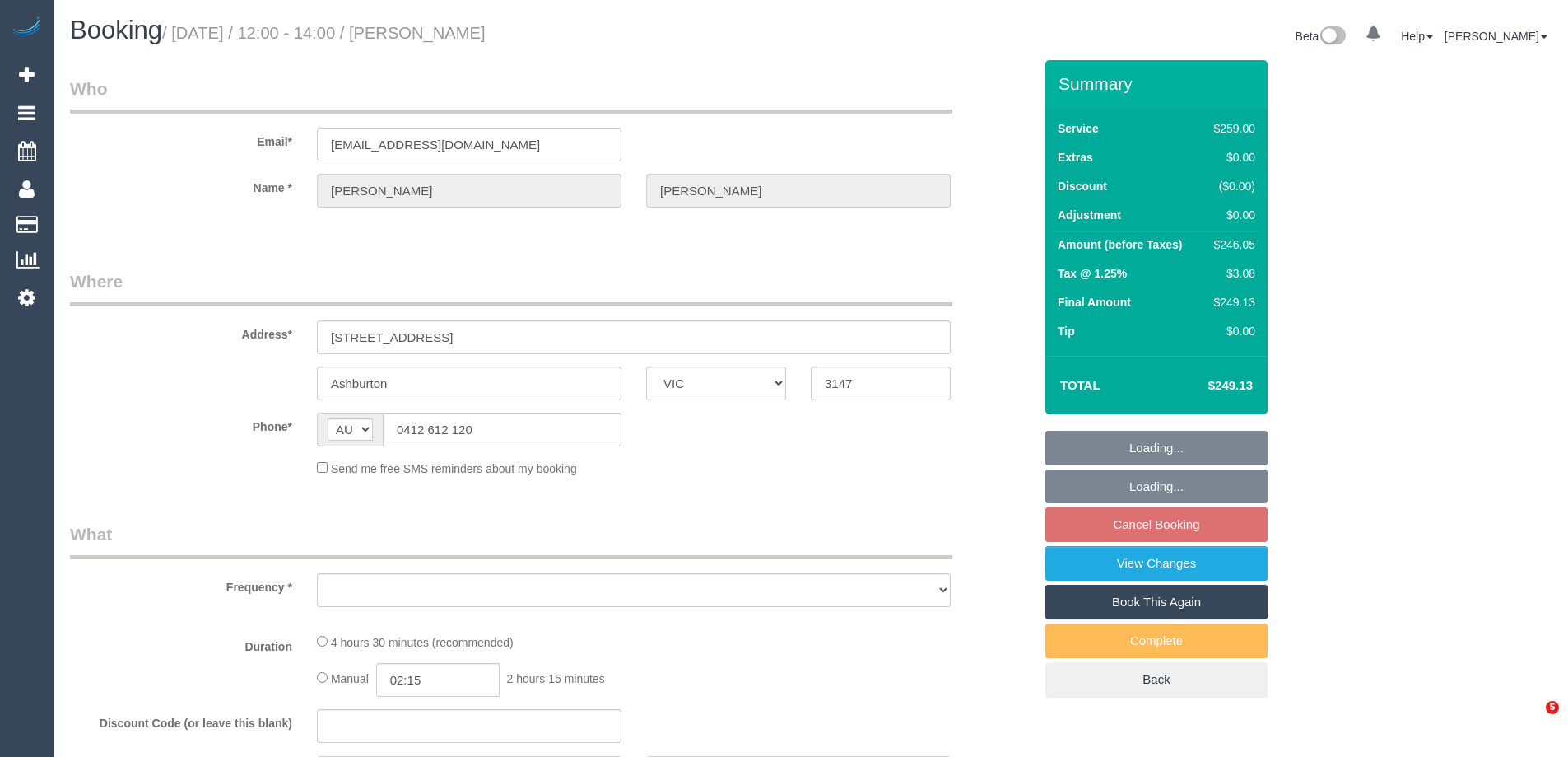
select select "VIC"
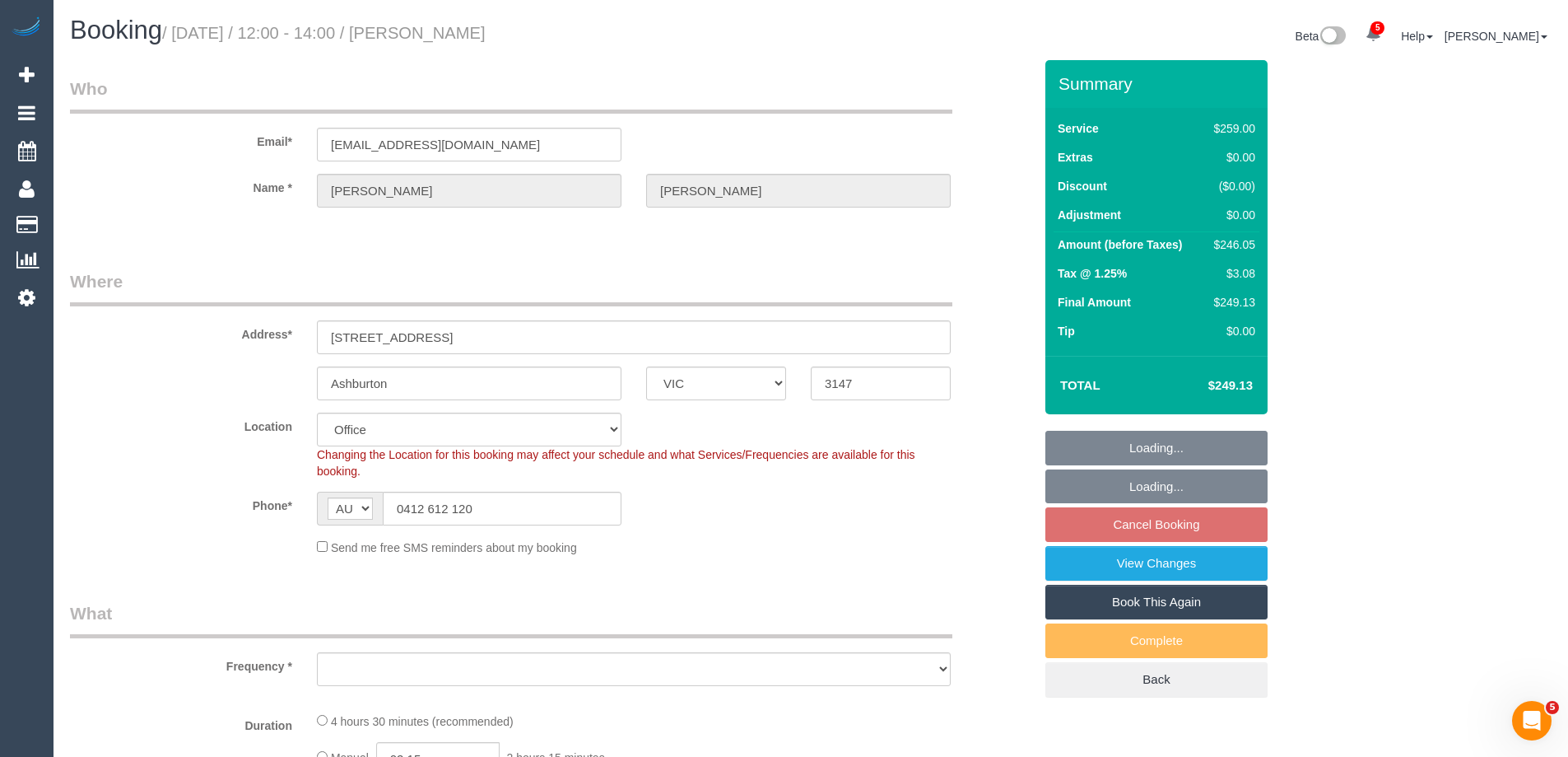
select select "string:stripe-pm_1PtI5H2GScqysDRVVYwYLFCQ"
select select "number:28"
select select "number:14"
select select "number:19"
select select "number:36"
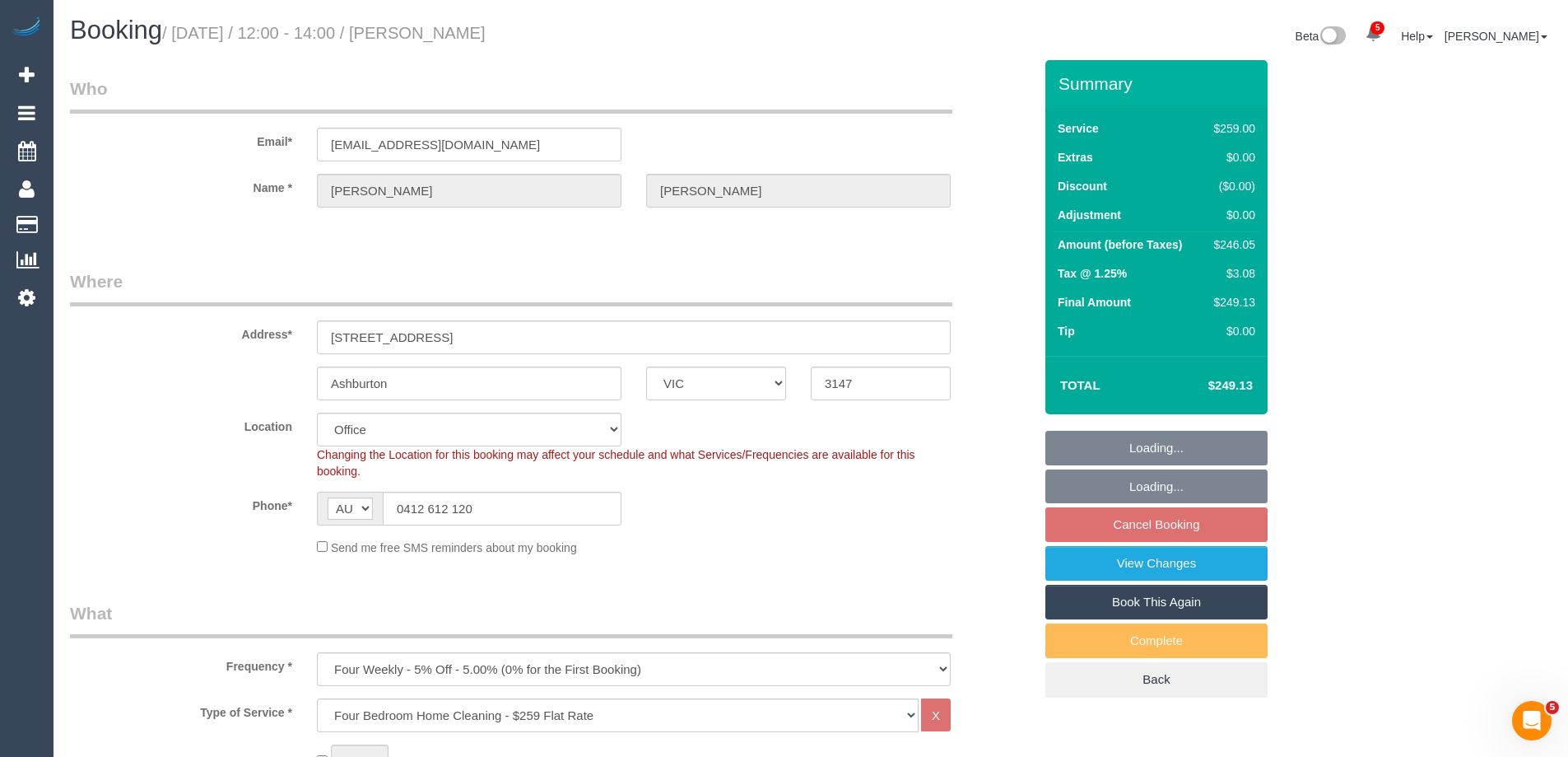
select select "object:864"
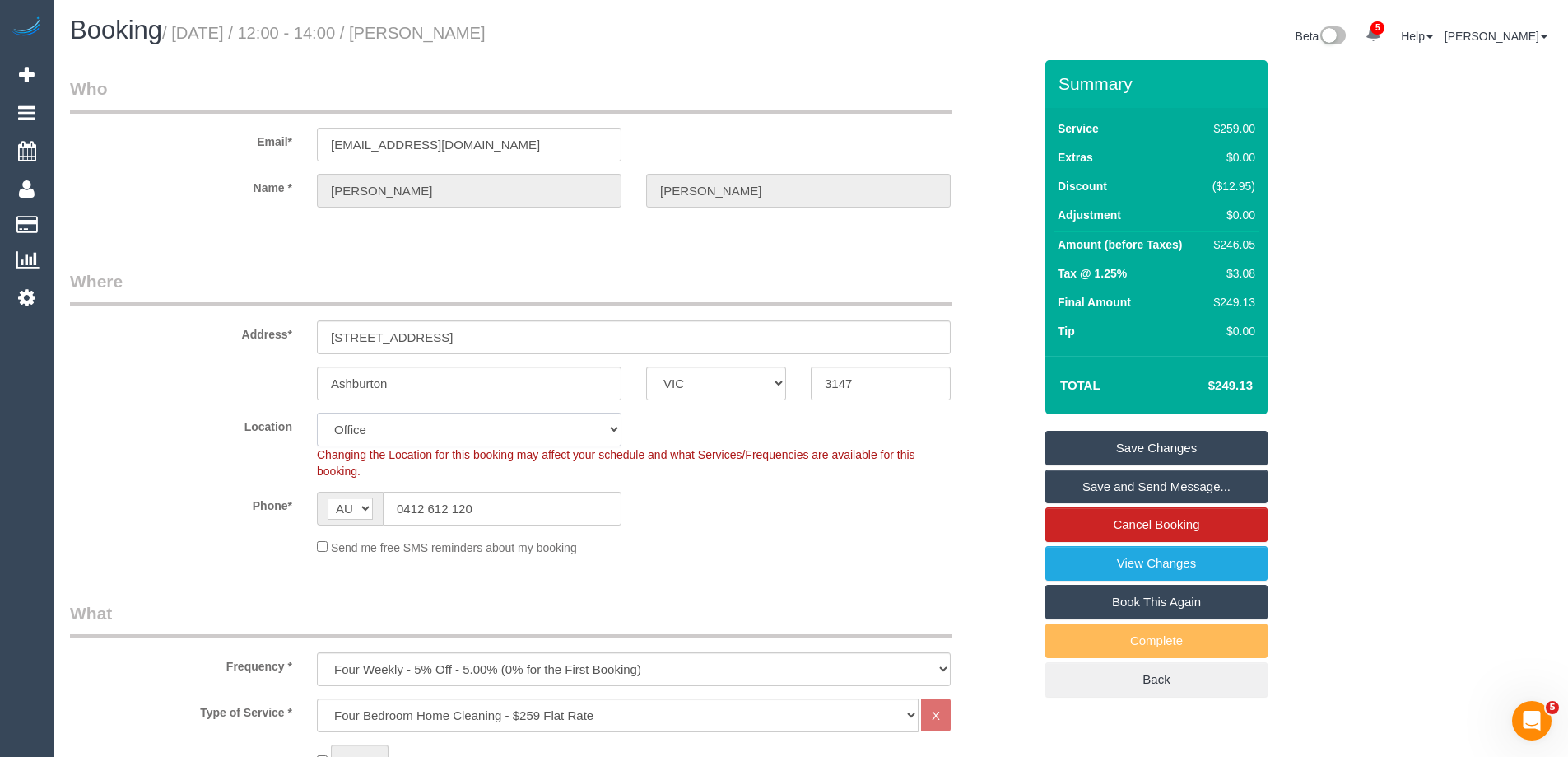
click at [347, 424] on select "Office City East (North) East (South) Inner East Inner North (East) Inner North…" at bounding box center [469, 429] width 305 height 33
select select "57"
click at [317, 413] on select "Office City East (North) East (South) Inner East Inner North (East) Inner North…" at bounding box center [469, 429] width 305 height 33
select select "object:3373"
drag, startPoint x: 435, startPoint y: 334, endPoint x: 143, endPoint y: 334, distance: 292.0
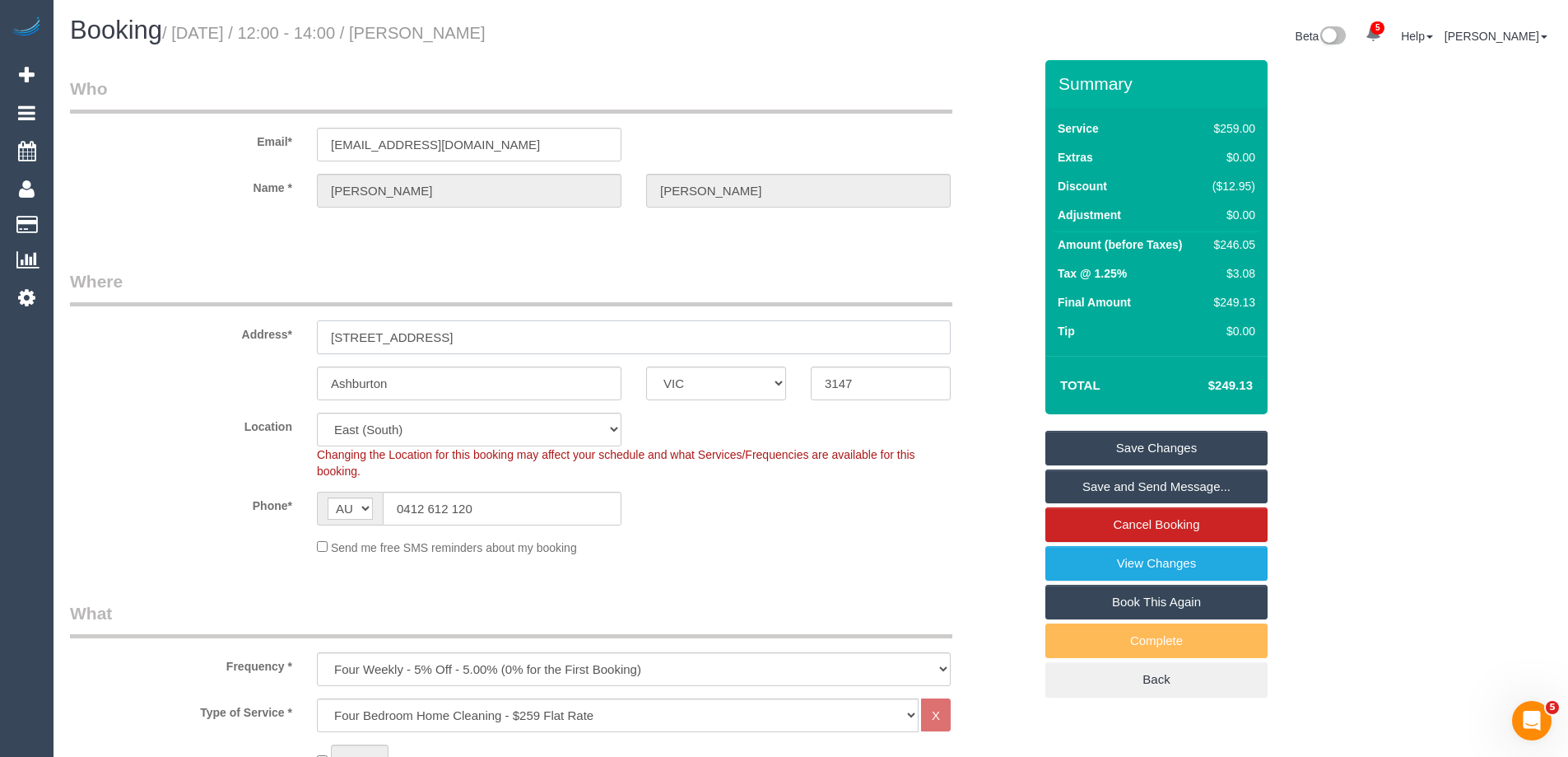
click at [143, 334] on div "Address* 15 Vears Road" at bounding box center [551, 312] width 988 height 85
click at [390, 434] on select "Office City East (North) East (South) Inner East Inner North (East) Inner North…" at bounding box center [469, 429] width 305 height 33
select select "55"
click at [317, 413] on select "Office City East (North) East (South) Inner East Inner North (East) Inner North…" at bounding box center [469, 429] width 305 height 33
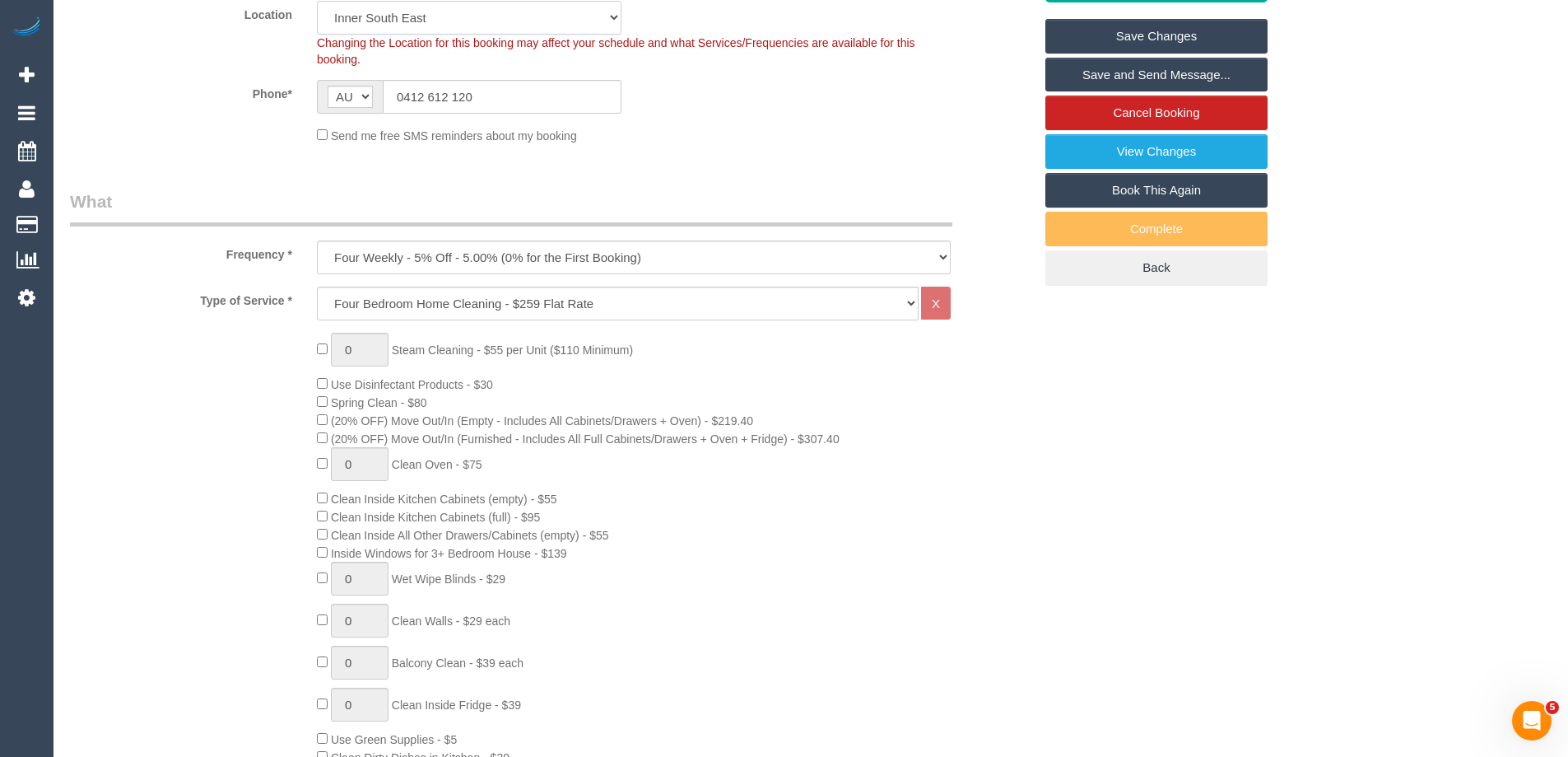
select select "object:3783"
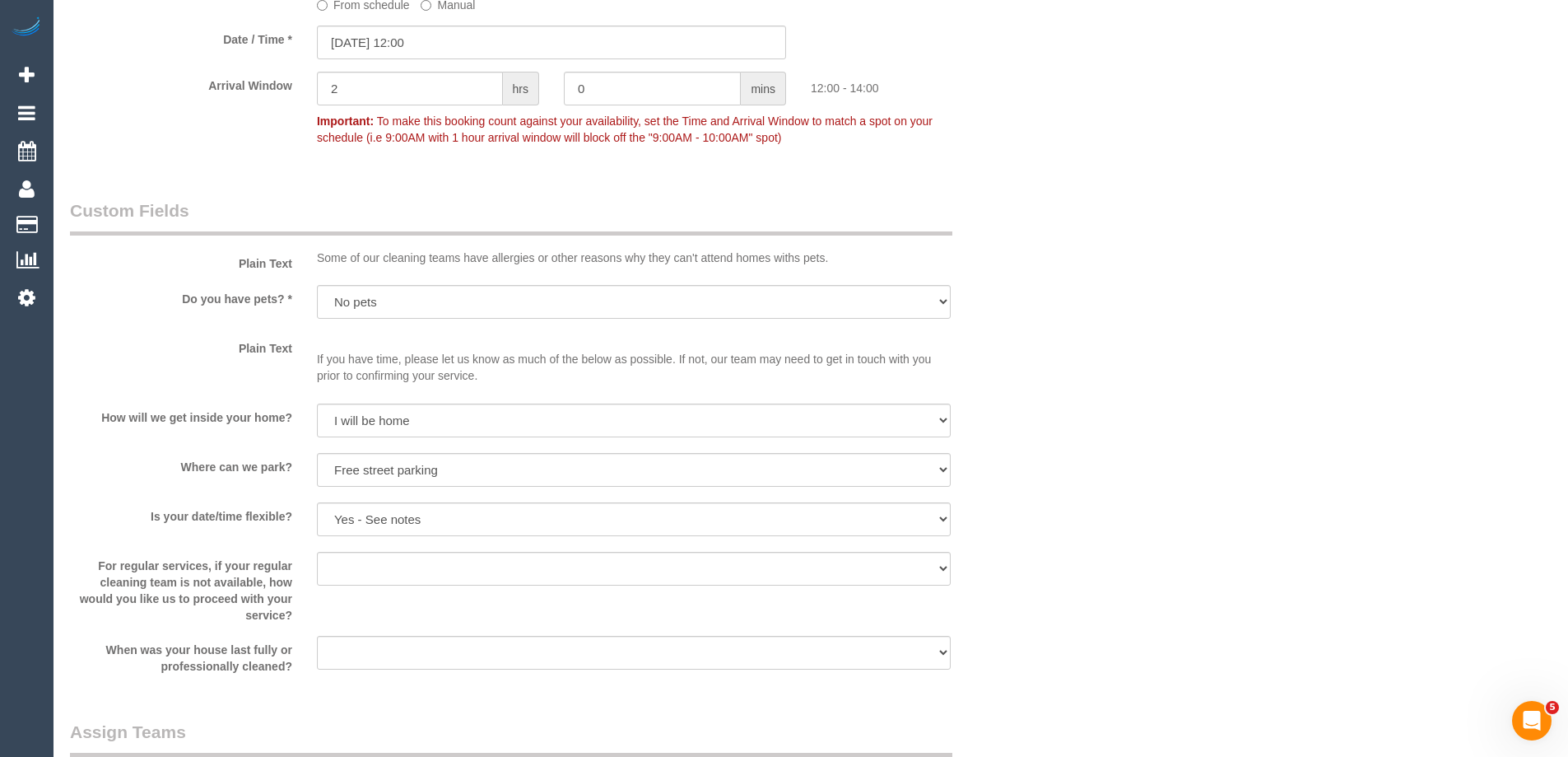
scroll to position [2140, 0]
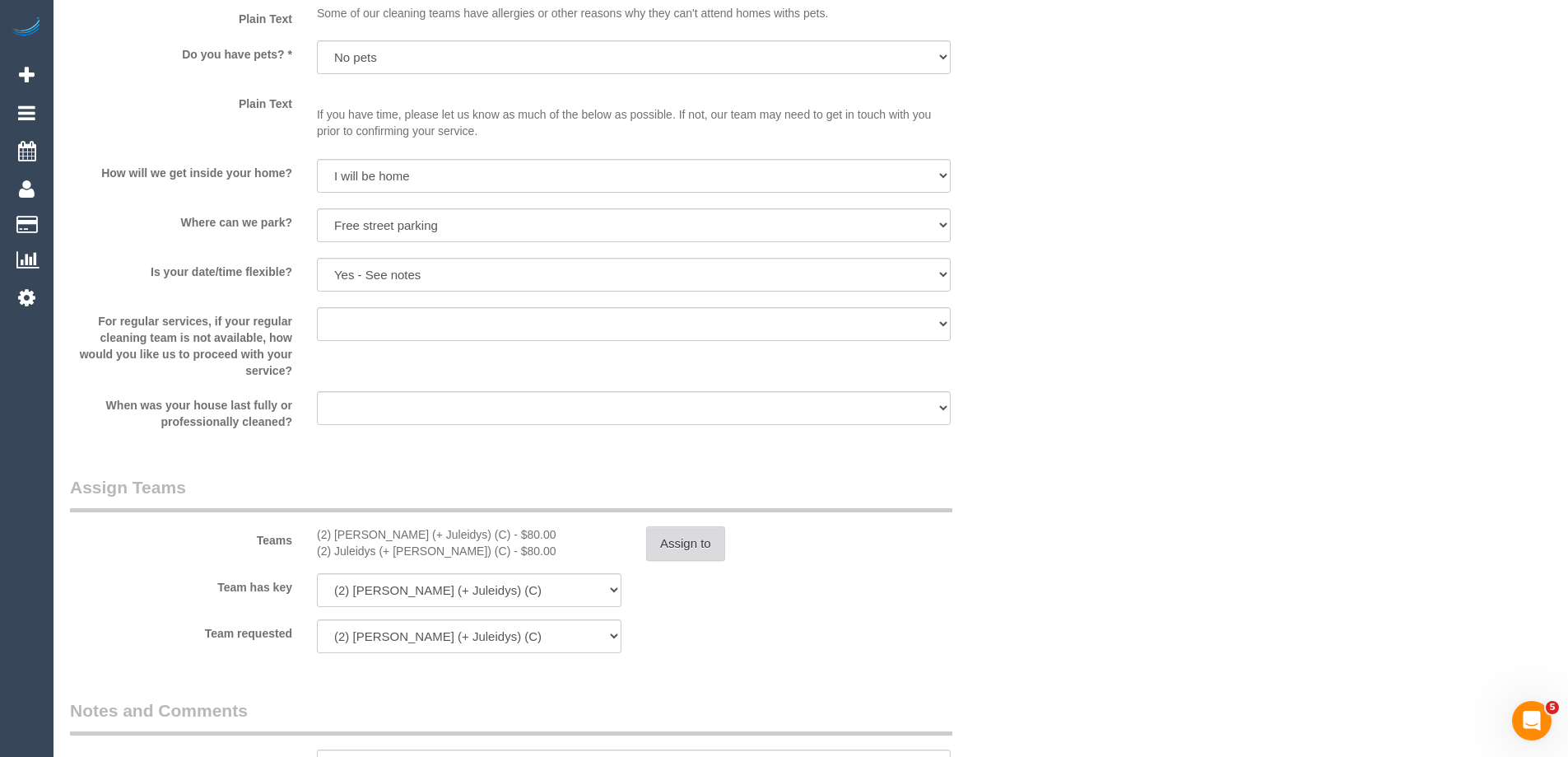
click at [677, 555] on button "Assign to" at bounding box center [685, 543] width 79 height 34
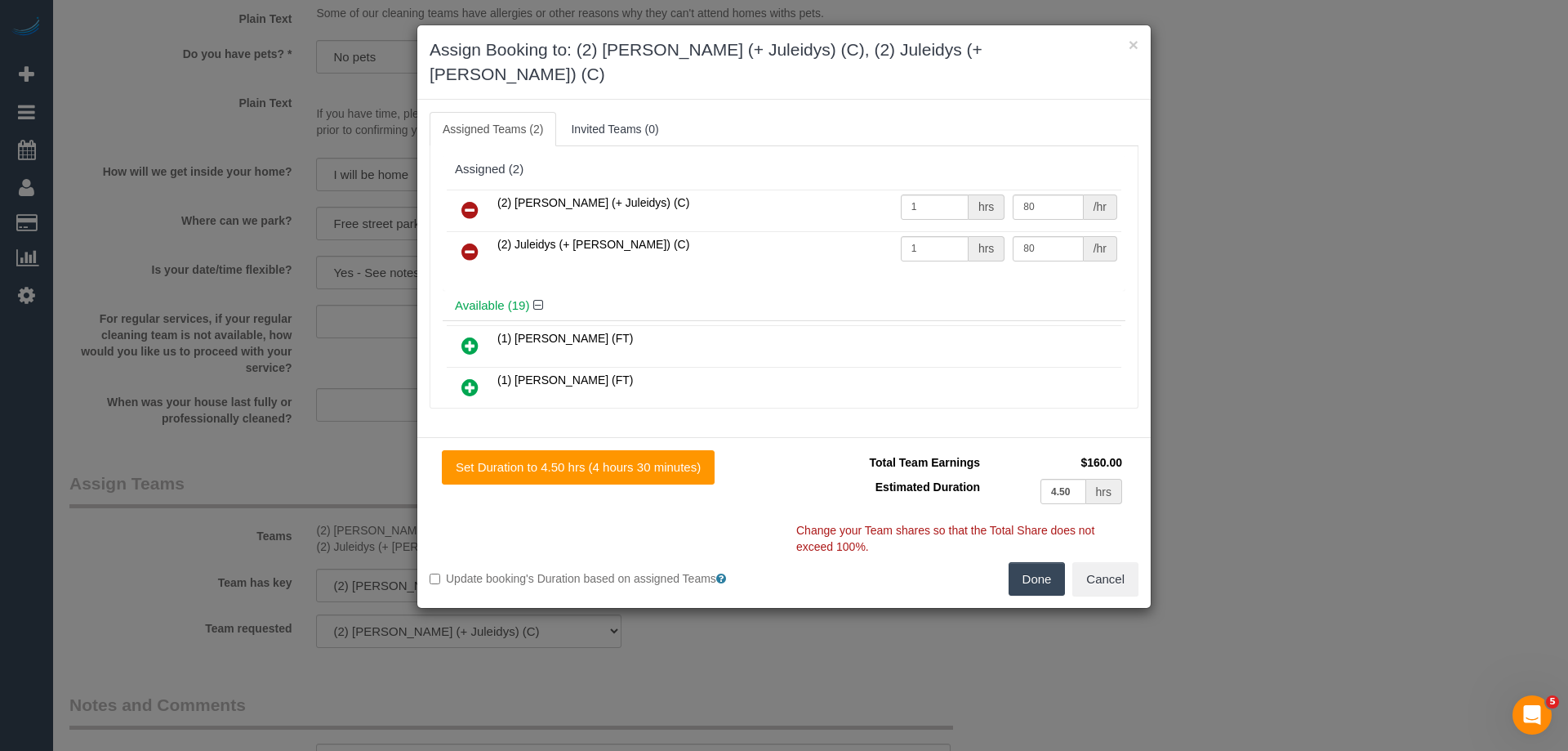
click at [468, 200] on icon at bounding box center [470, 210] width 17 height 20
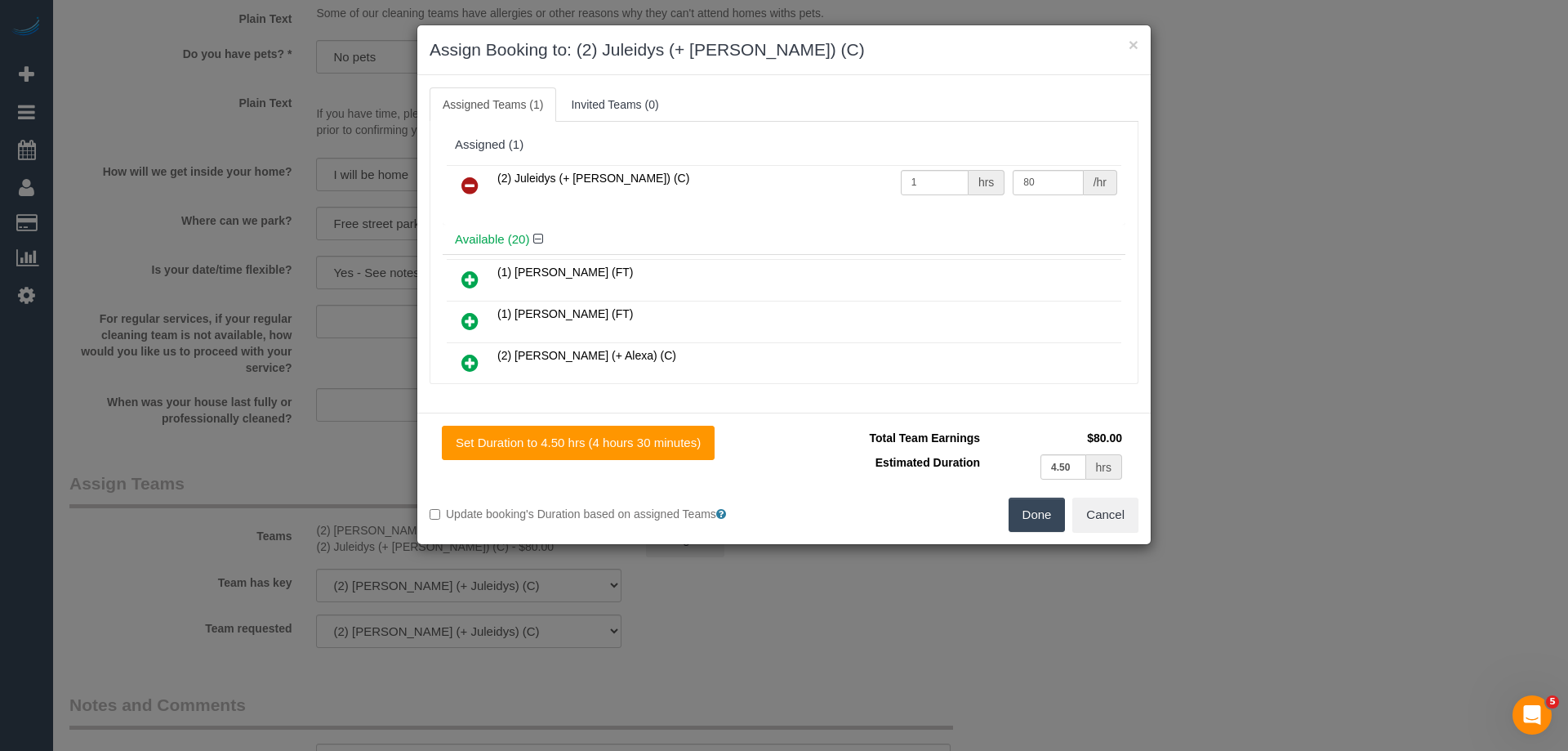
click at [468, 179] on icon at bounding box center [470, 185] width 17 height 20
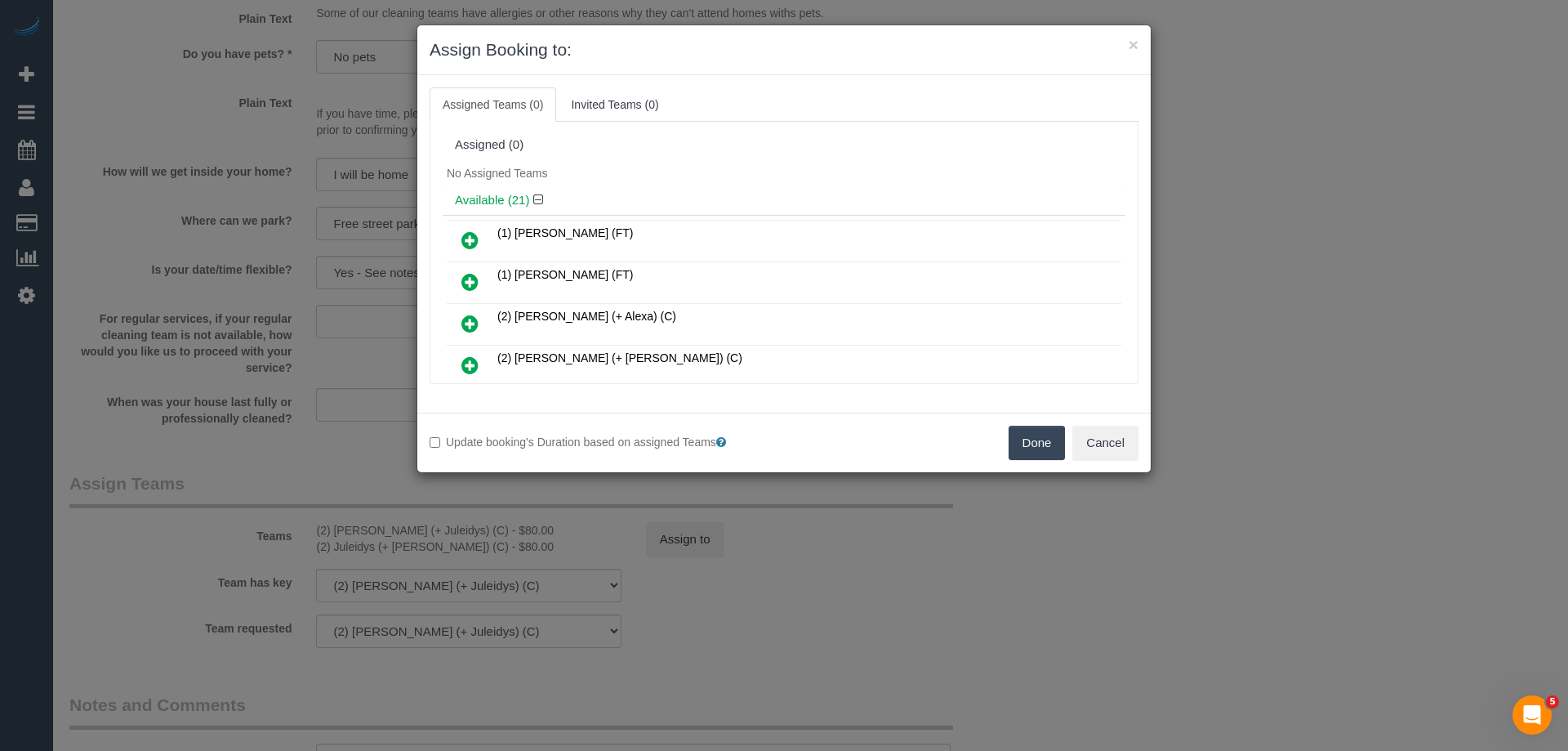
click at [1027, 449] on button "Done" at bounding box center [1037, 443] width 57 height 34
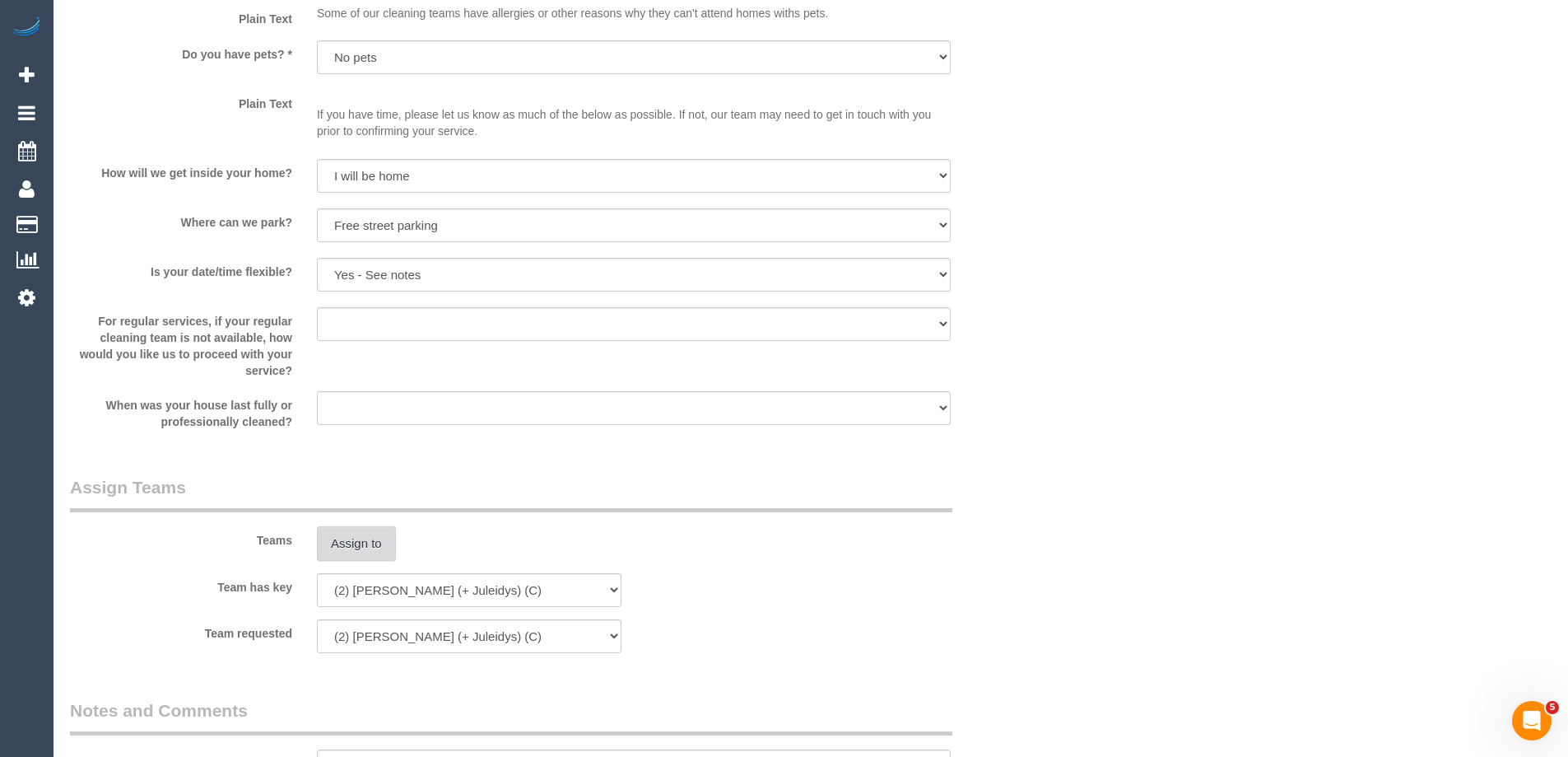
click at [342, 549] on button "Assign to" at bounding box center [356, 543] width 79 height 34
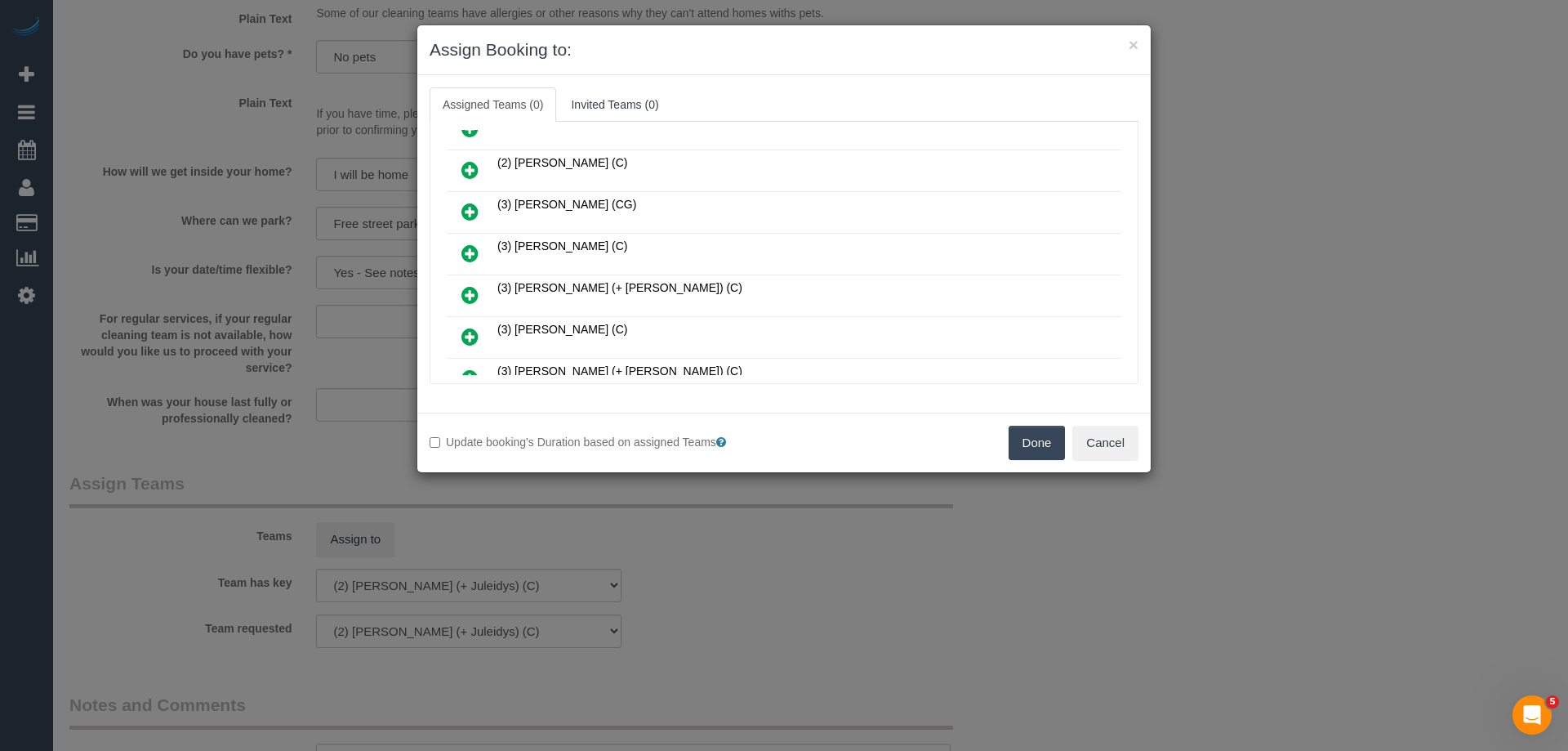
click at [472, 249] on icon at bounding box center [470, 253] width 17 height 20
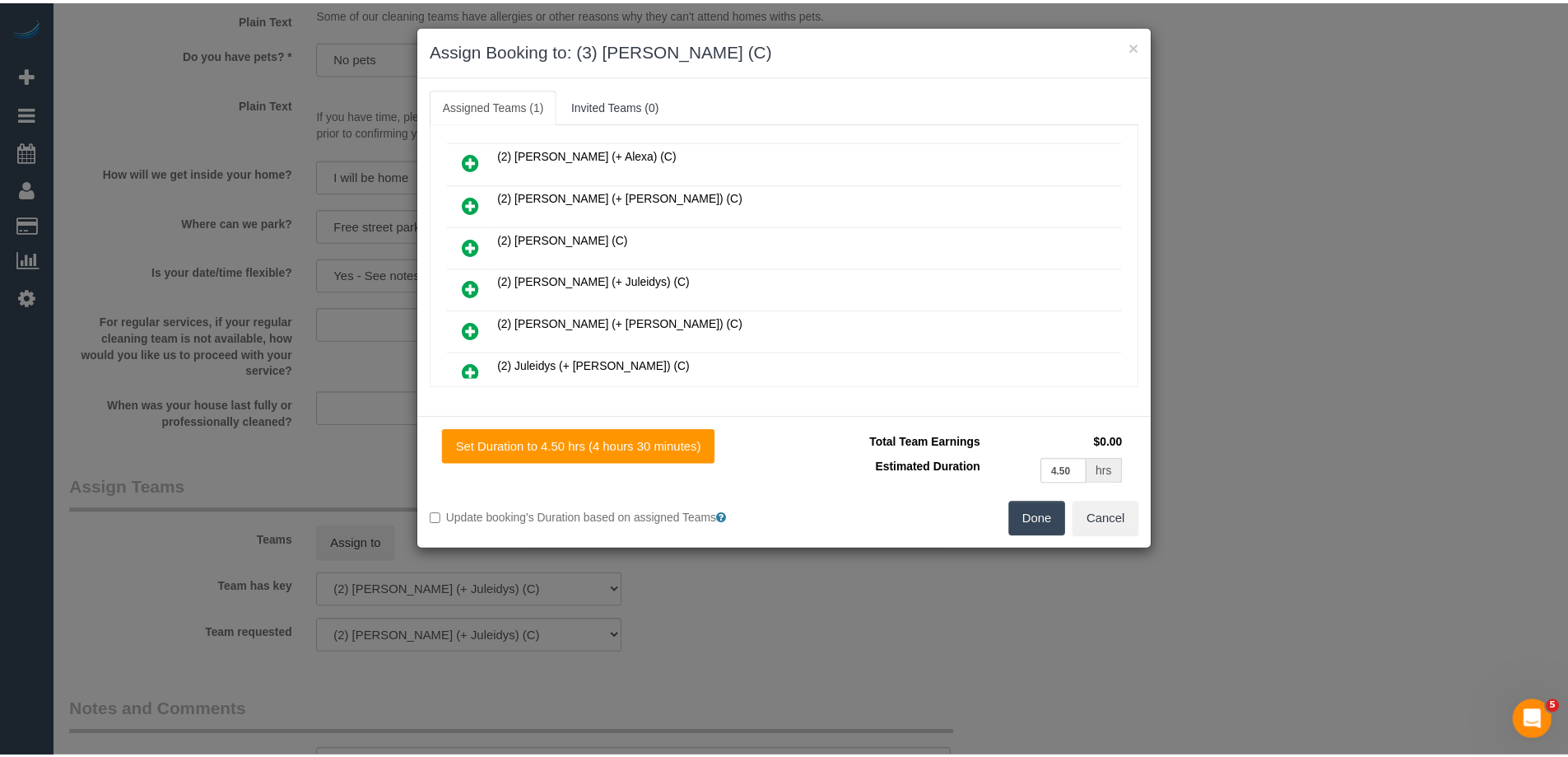
scroll to position [0, 0]
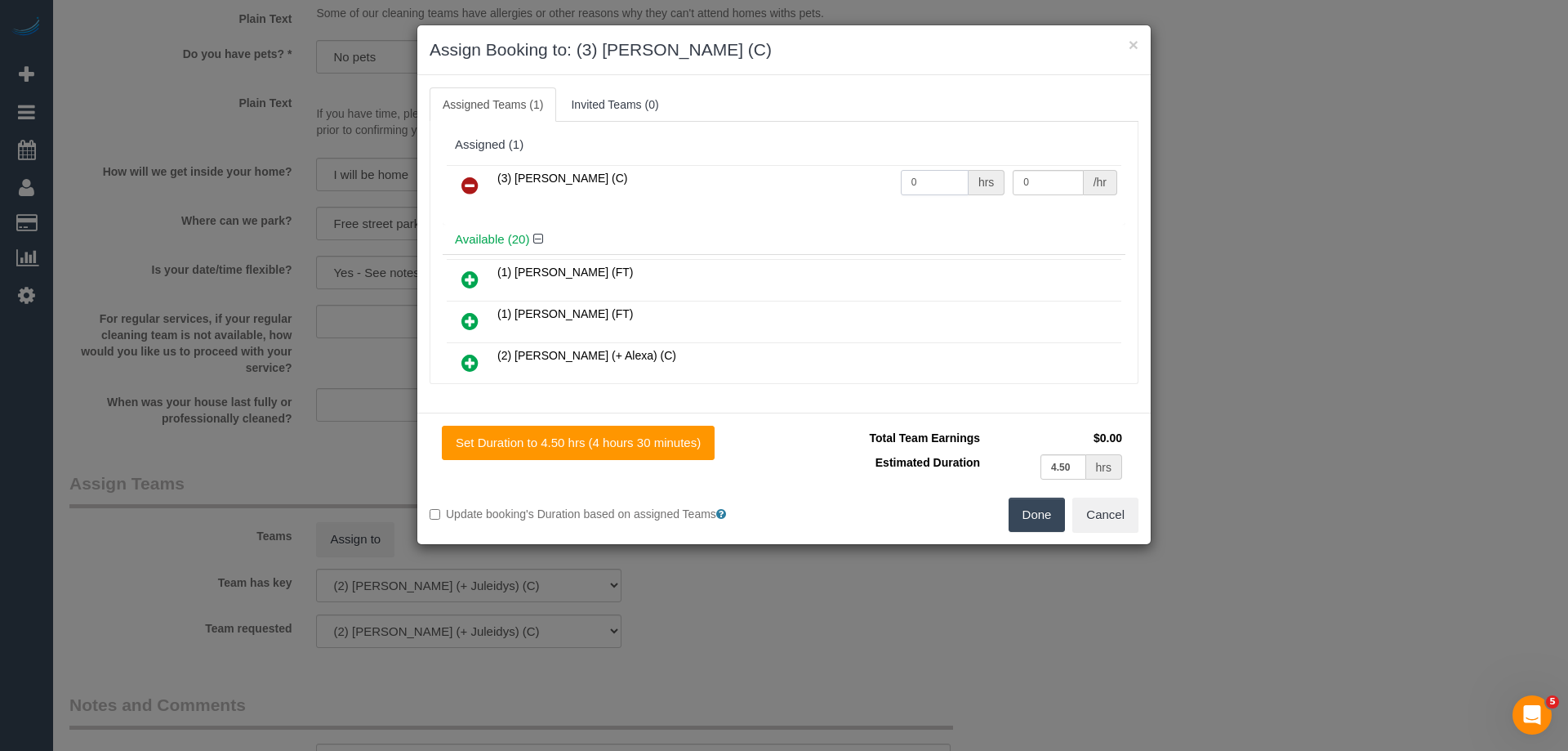
drag, startPoint x: 933, startPoint y: 178, endPoint x: 812, endPoint y: 192, distance: 121.8
click at [757, 182] on tr "(3) Denuwan Lamahewa (C) 0 hrs 0 /hr" at bounding box center [783, 186] width 674 height 42
type input "1"
drag, startPoint x: 1031, startPoint y: 177, endPoint x: 760, endPoint y: 170, distance: 271.1
click at [779, 170] on tr "(3) Denuwan Lamahewa (C) 1 hrs 0 /hr" at bounding box center [783, 186] width 674 height 42
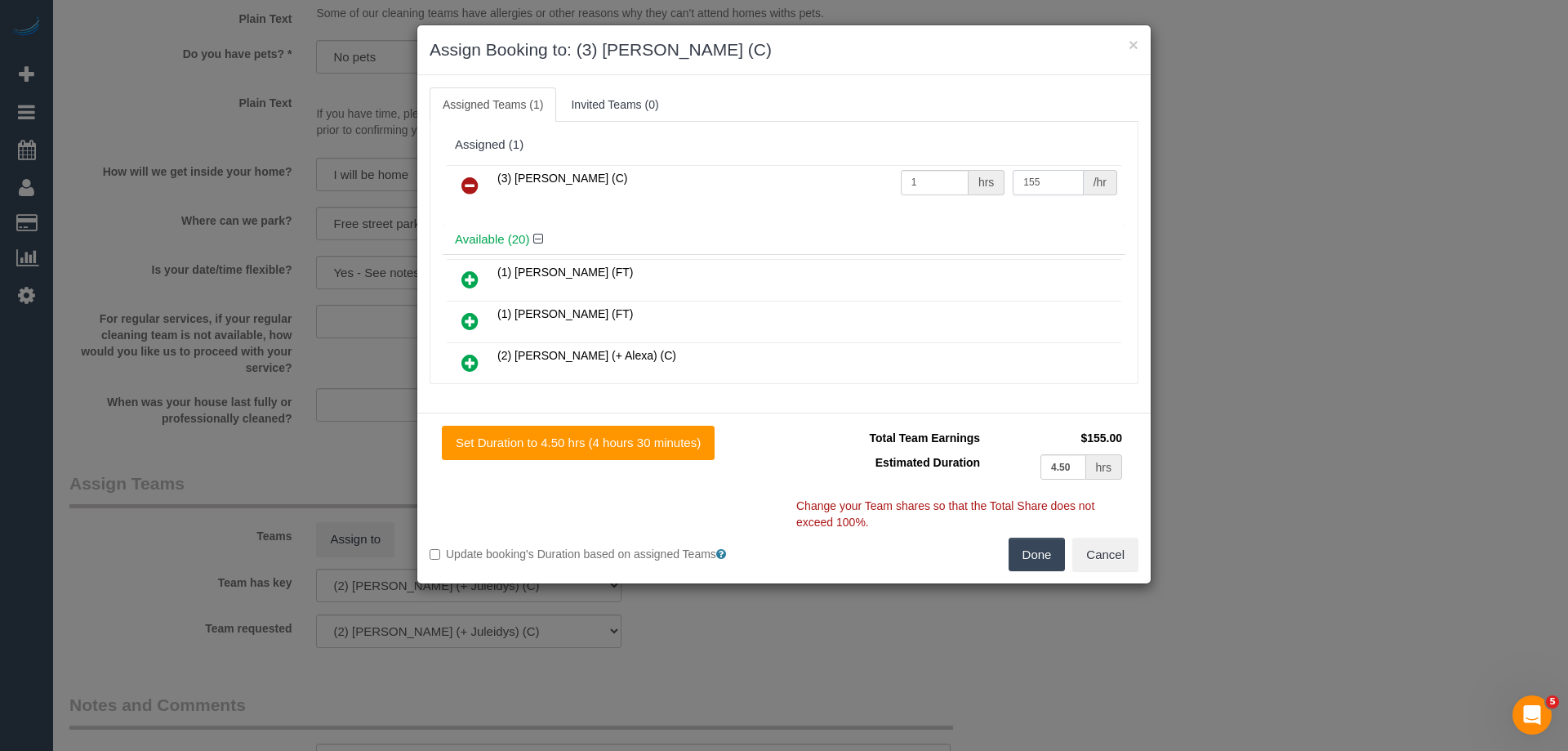
type input "155"
drag, startPoint x: 1037, startPoint y: 563, endPoint x: 865, endPoint y: 527, distance: 175.7
click at [1037, 562] on button "Done" at bounding box center [1037, 555] width 57 height 34
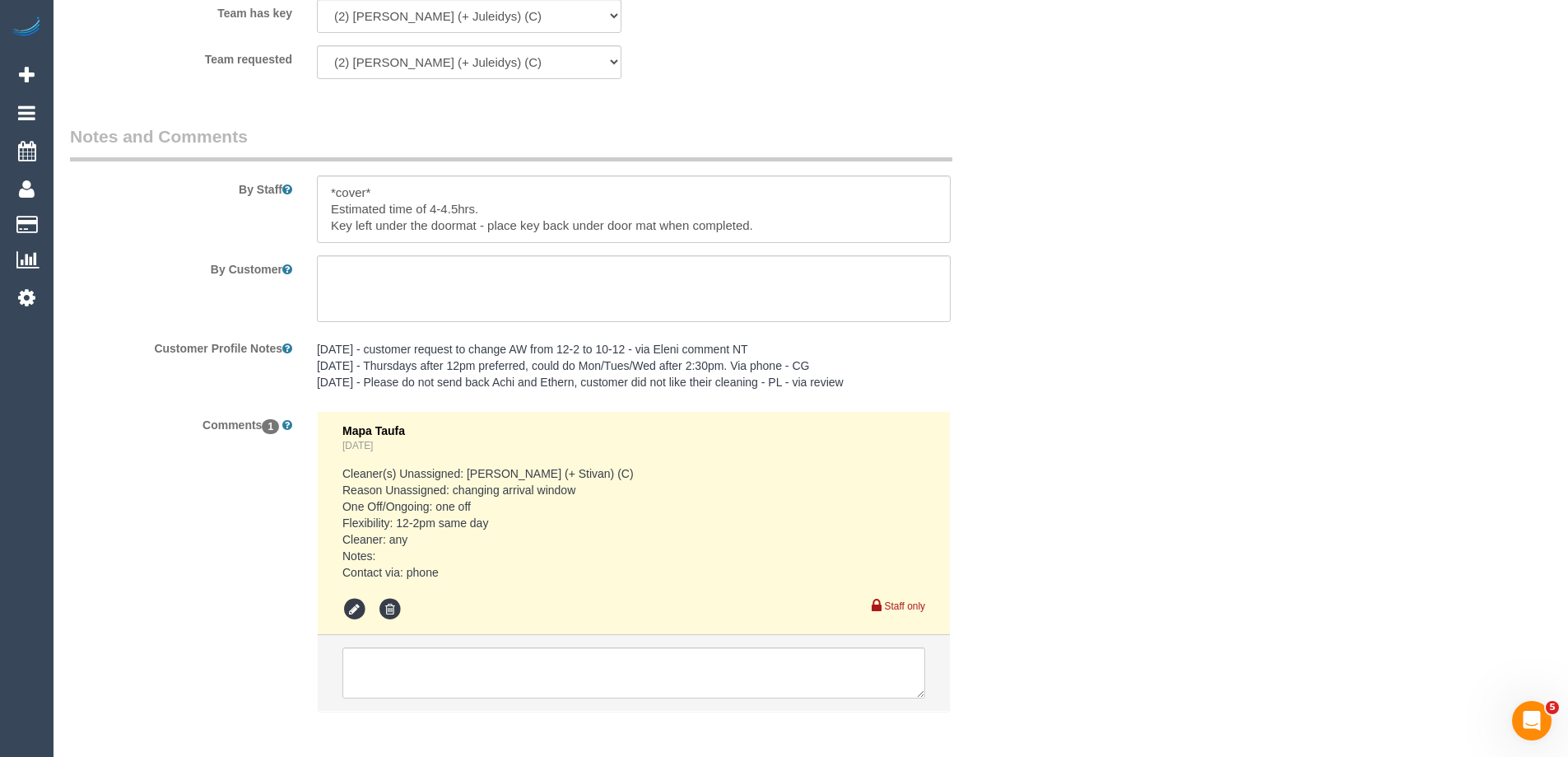
scroll to position [2788, 0]
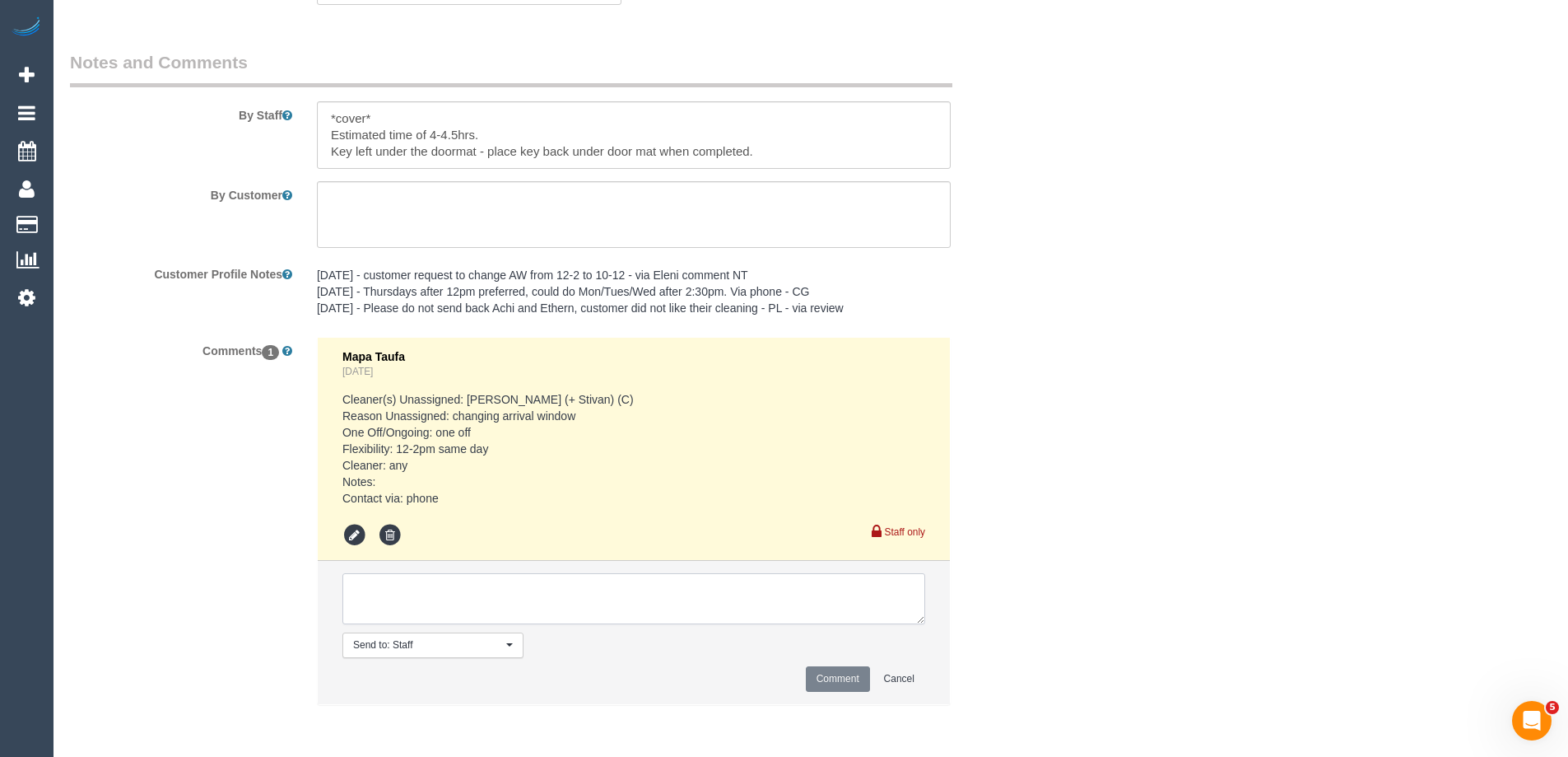
click at [419, 581] on textarea at bounding box center [634, 597] width 583 height 51
type textarea "U/A from C+J as needed for a larger booking. Not notified as is a 4 weekly book…"
click at [823, 674] on button "Comment" at bounding box center [837, 679] width 64 height 26
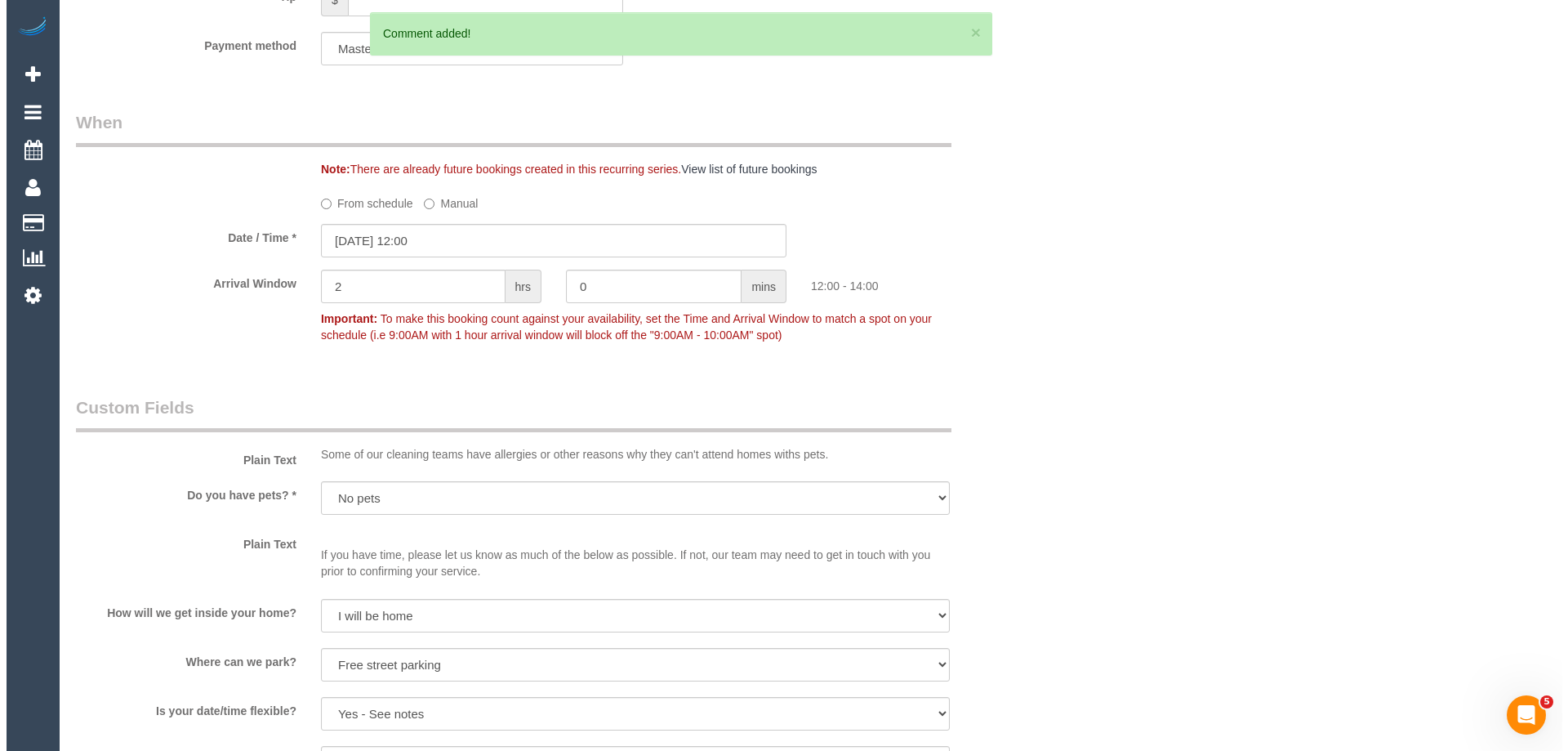
scroll to position [0, 0]
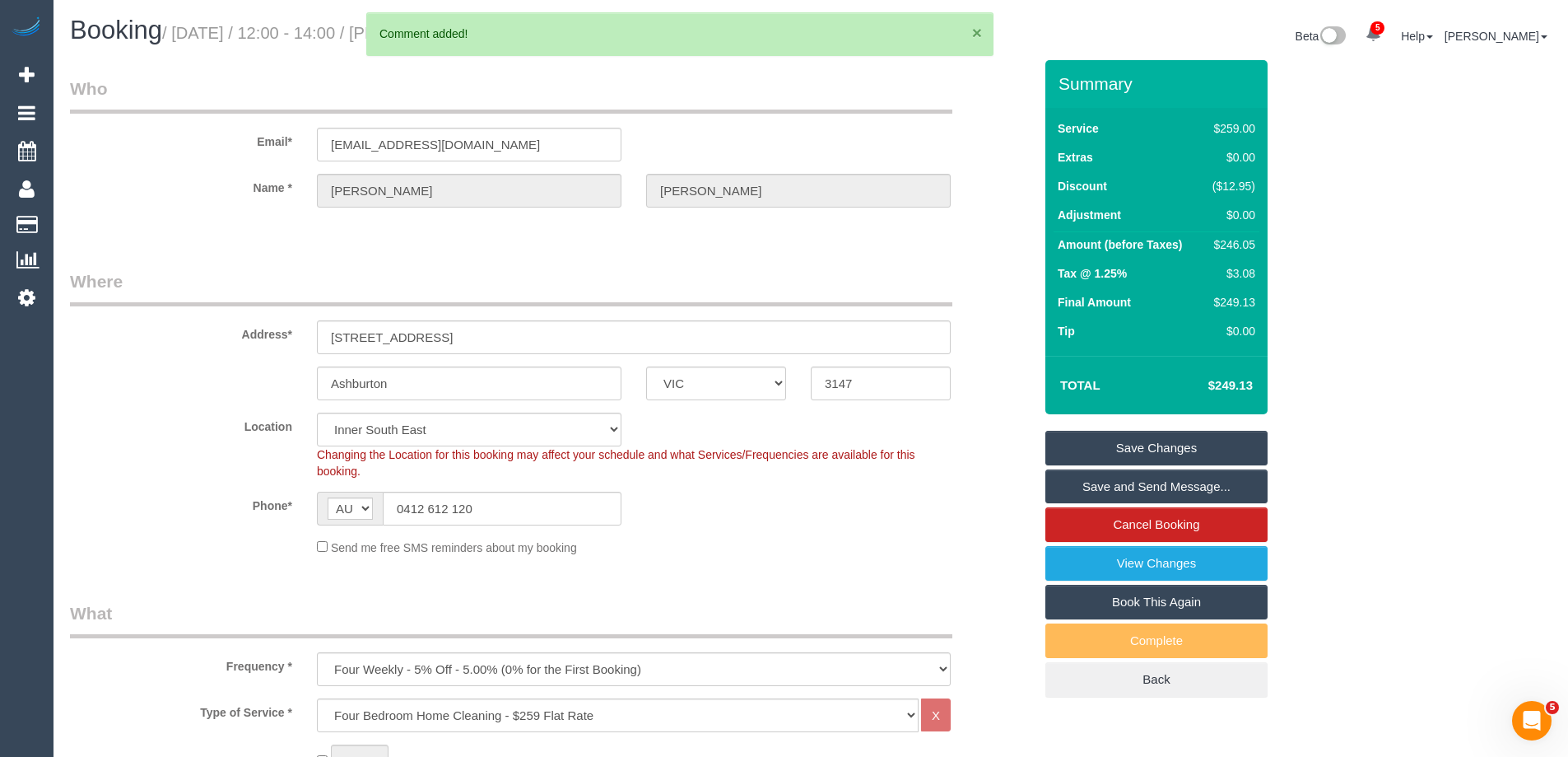
click at [975, 32] on button "×" at bounding box center [977, 32] width 10 height 17
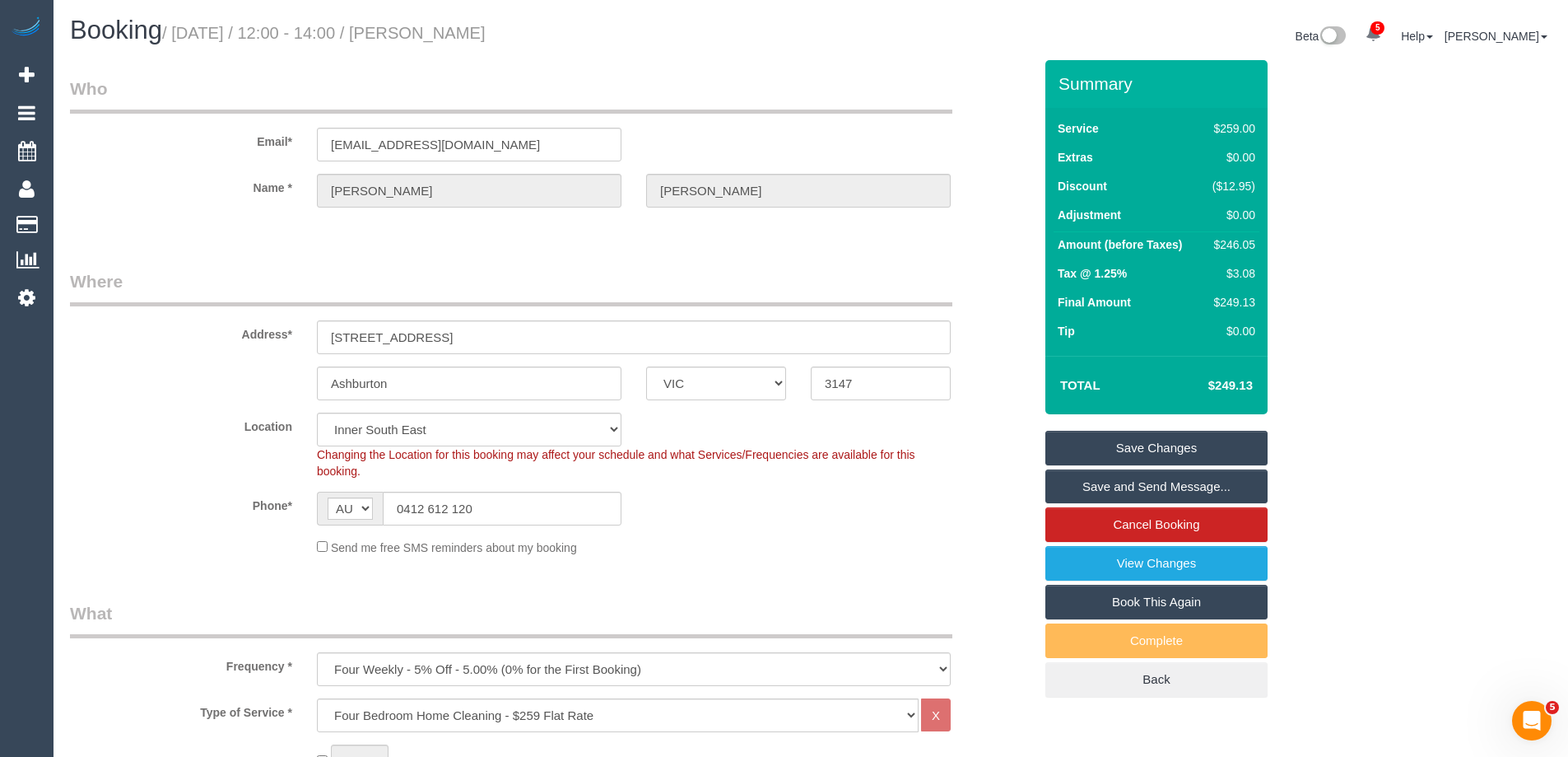
drag, startPoint x: 590, startPoint y: 31, endPoint x: 455, endPoint y: 27, distance: 135.1
click at [455, 27] on h1 "Booking / September 18, 2025 / 12:00 - 14:00 / Julie Walton" at bounding box center [434, 30] width 728 height 28
copy small "Julie Walton"
click at [1088, 443] on link "Save Changes" at bounding box center [1156, 447] width 223 height 34
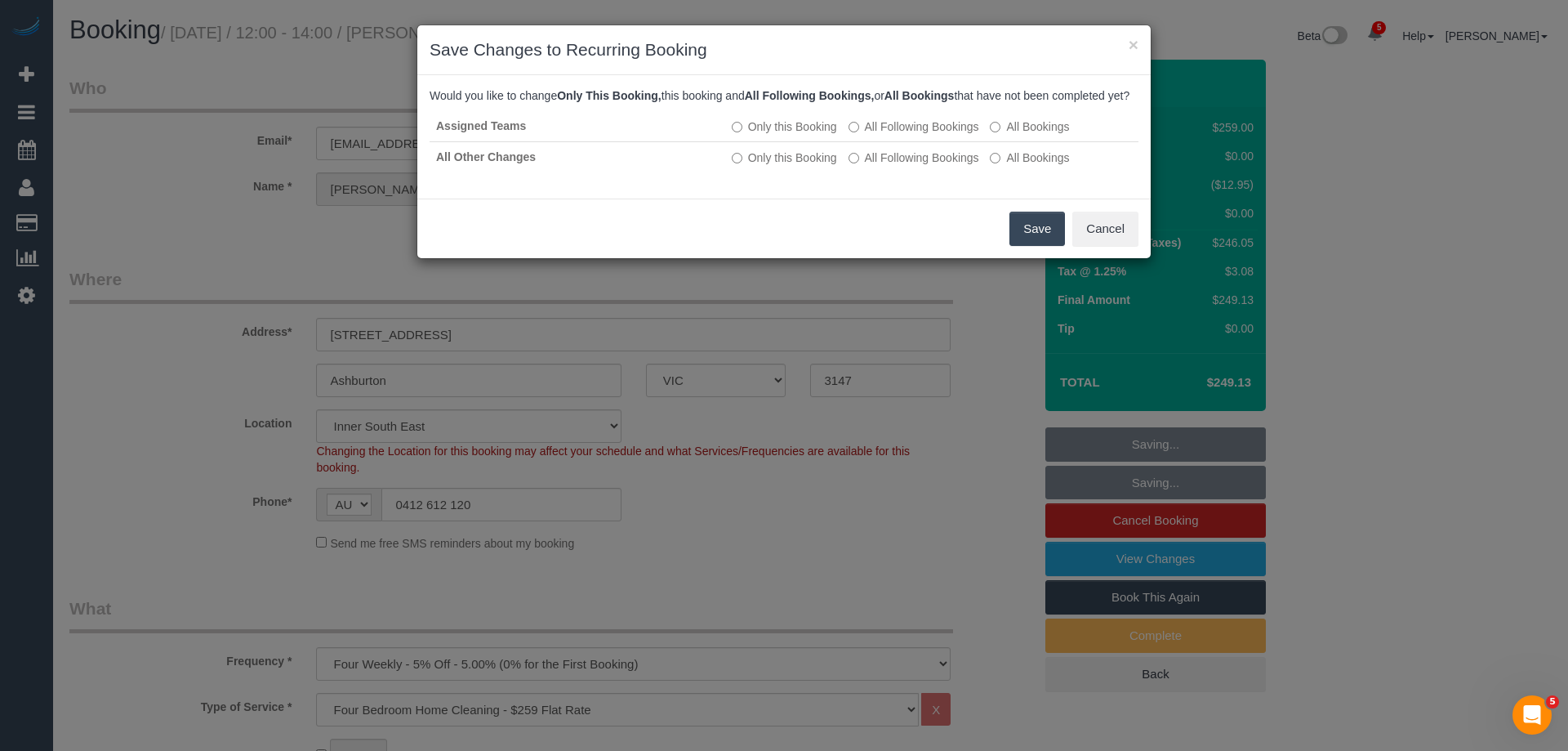
click at [1019, 242] on button "Save" at bounding box center [1037, 229] width 56 height 34
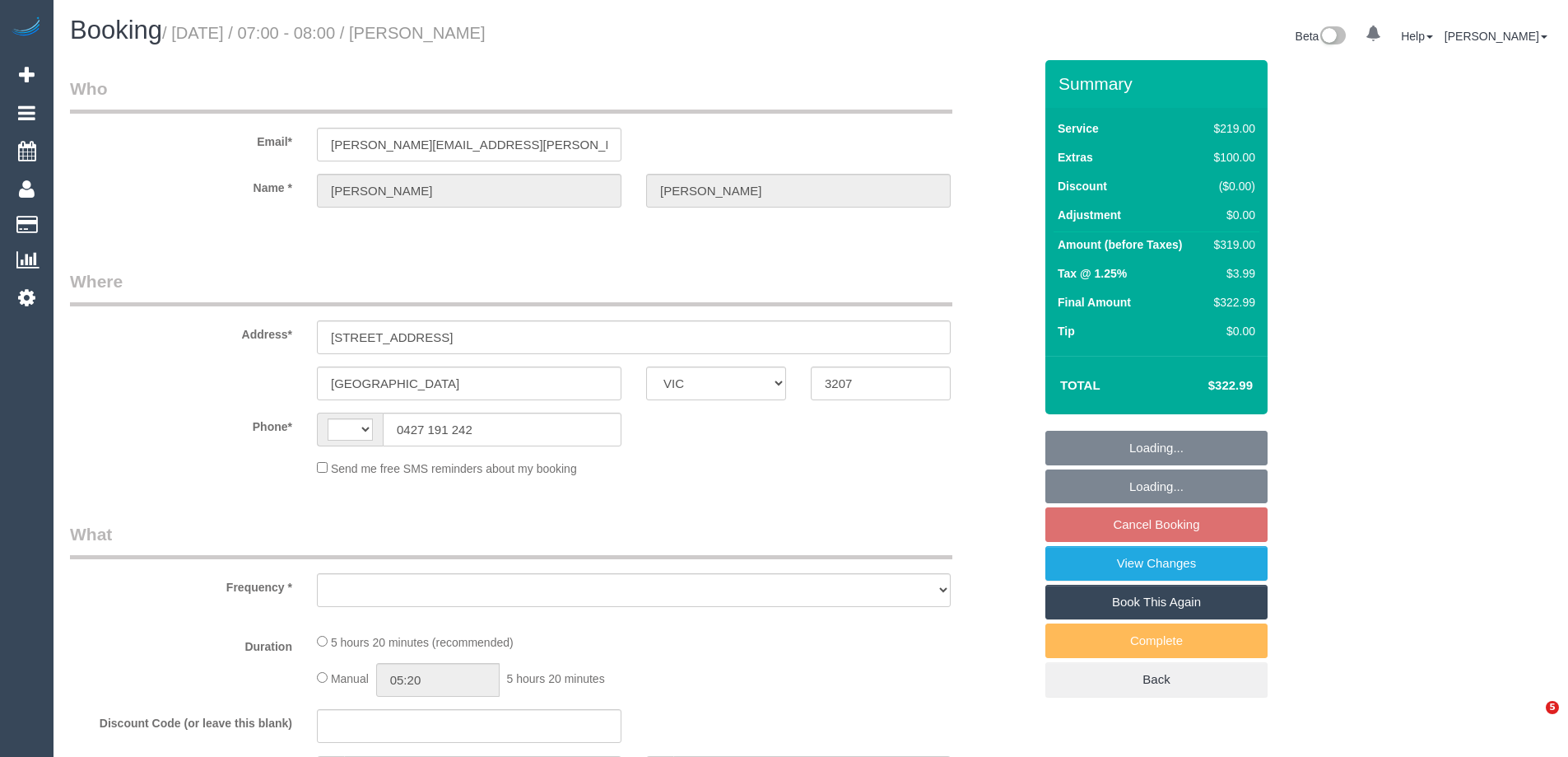
select select "VIC"
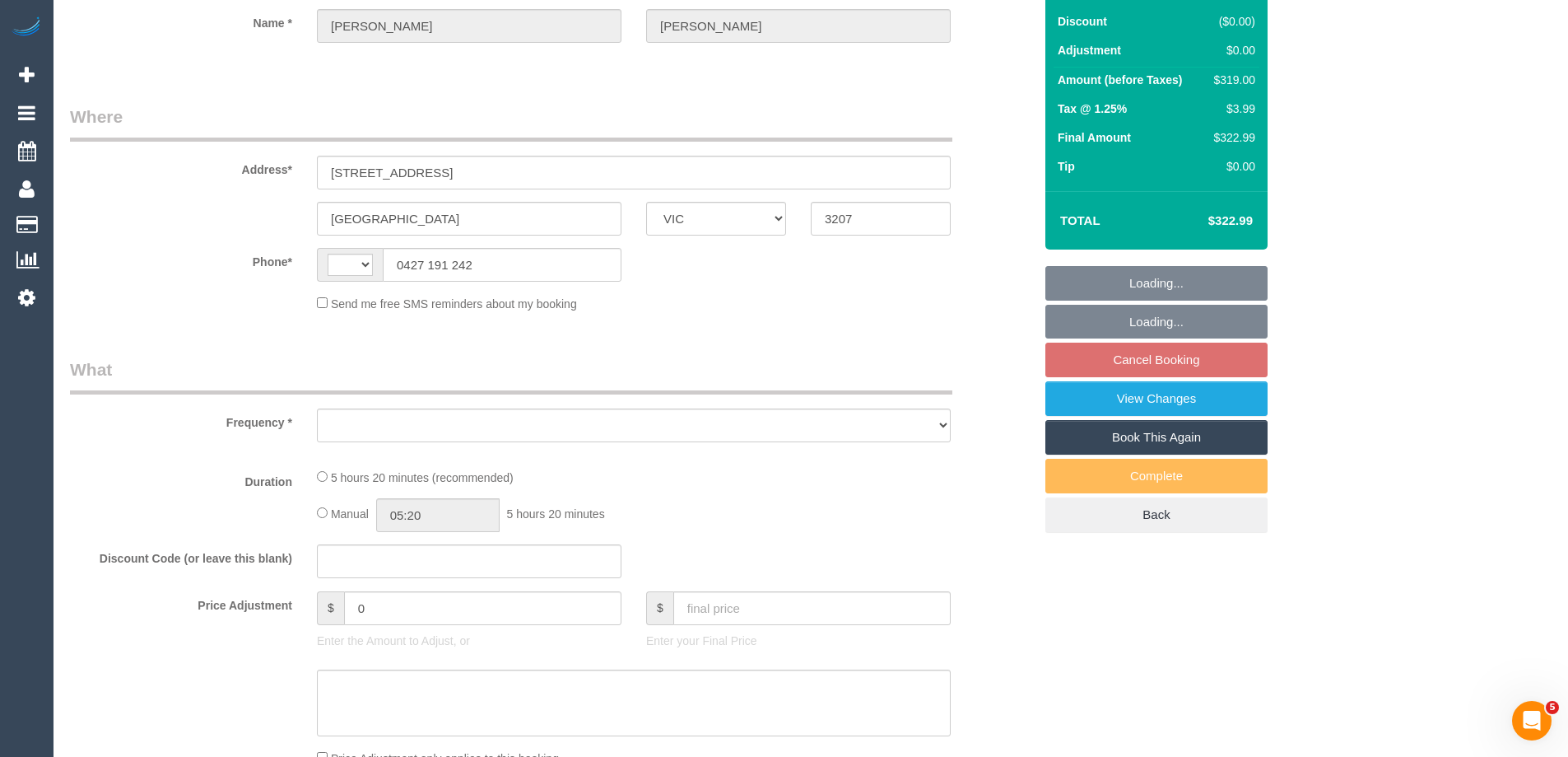
select select "string:AU"
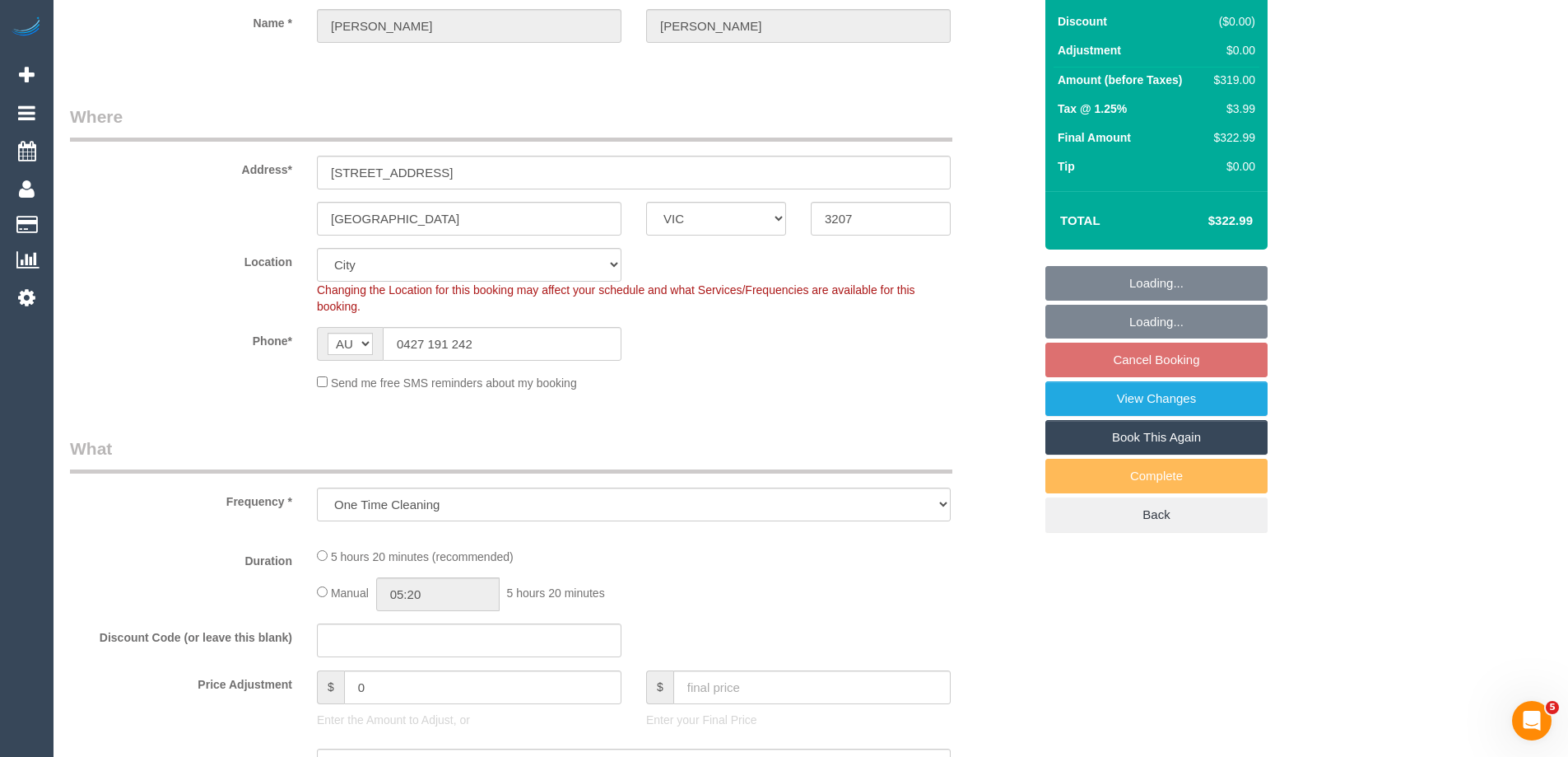
select select "object:816"
select select "string:stripe-pm_1S7TFl2GScqysDRVumSjWoCy"
select select "number:29"
select select "number:14"
select select "number:18"
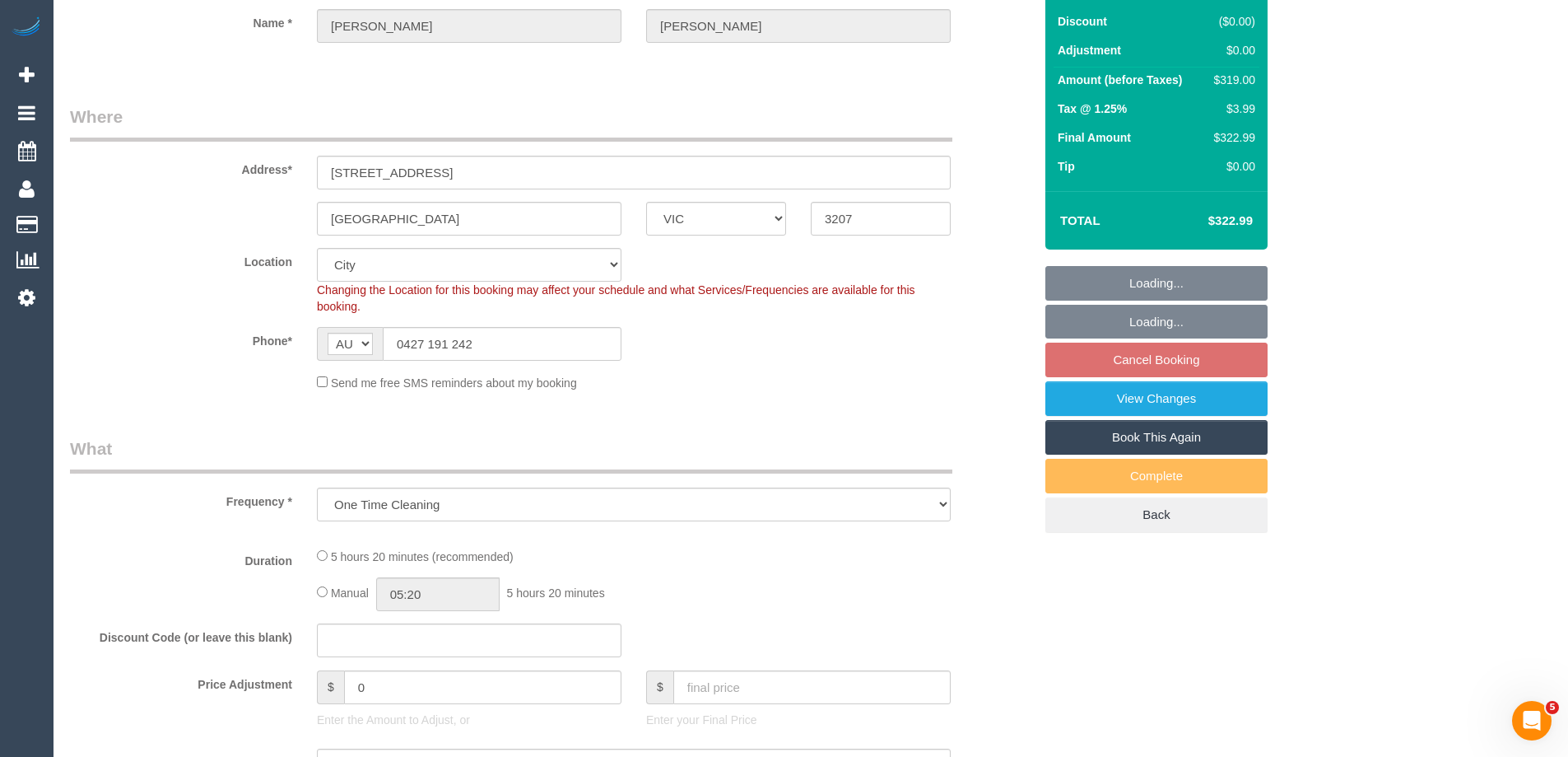
select select "number:24"
select select "number:13"
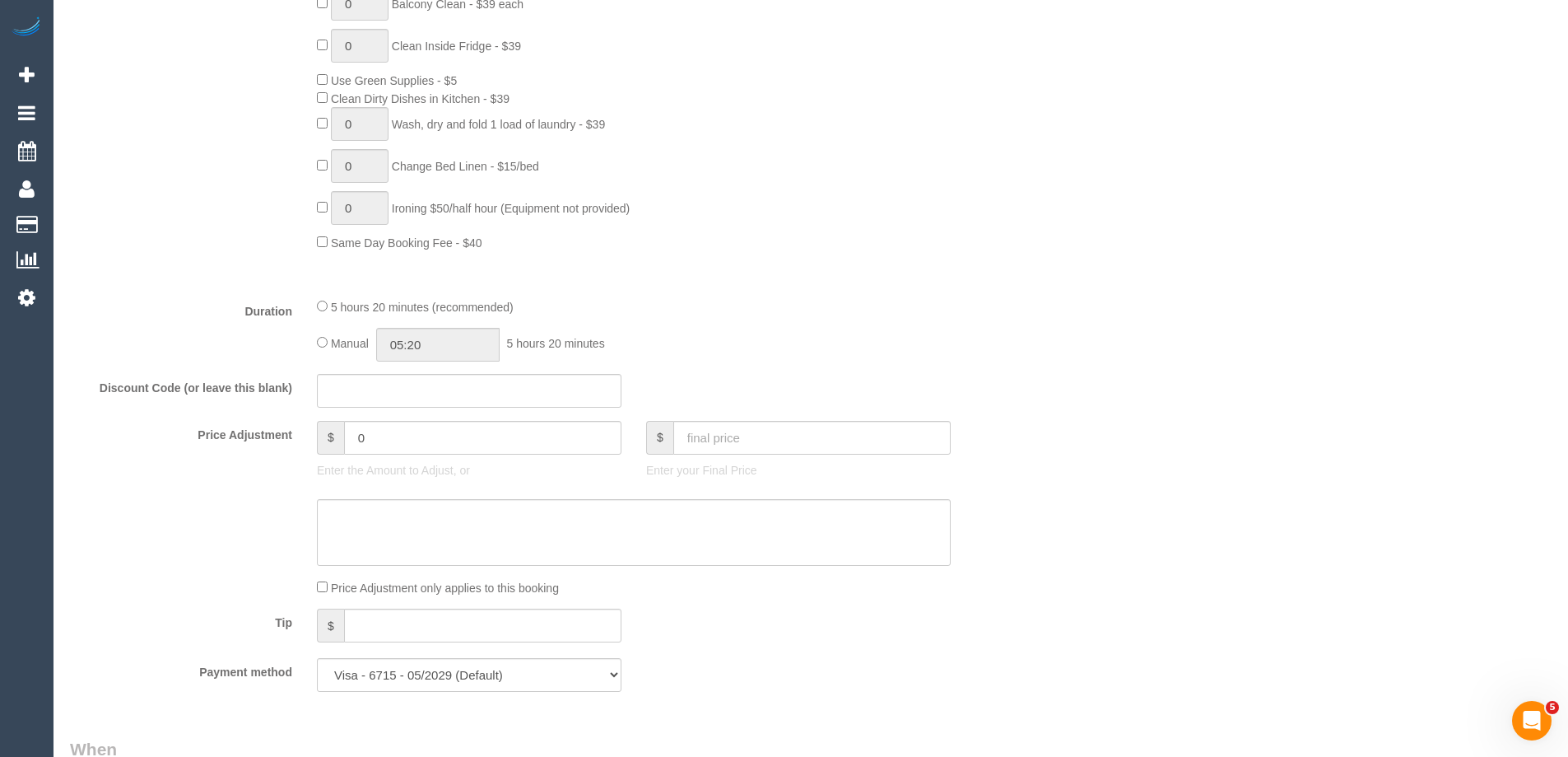
select select "spot1"
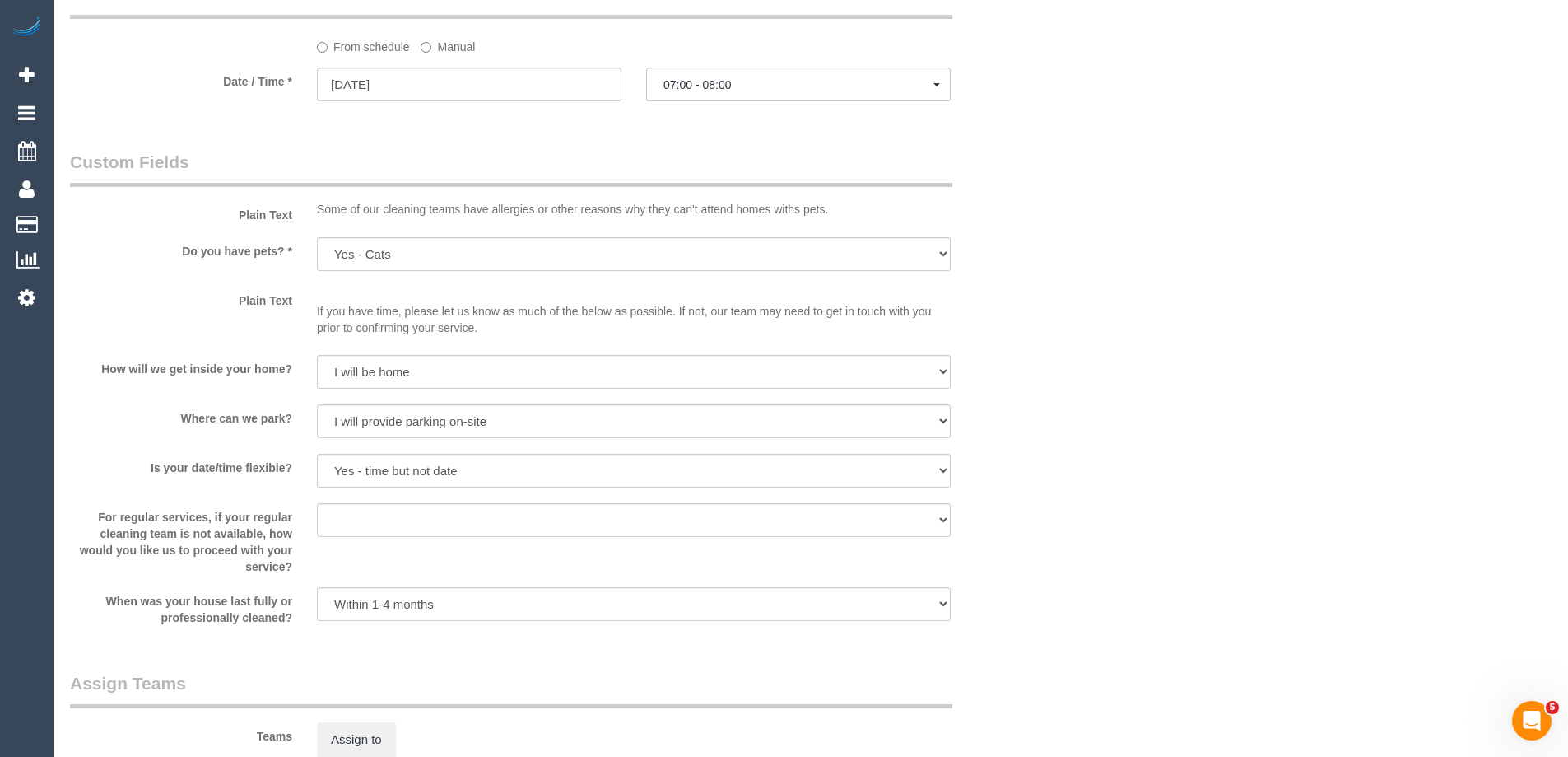
scroll to position [1673, 0]
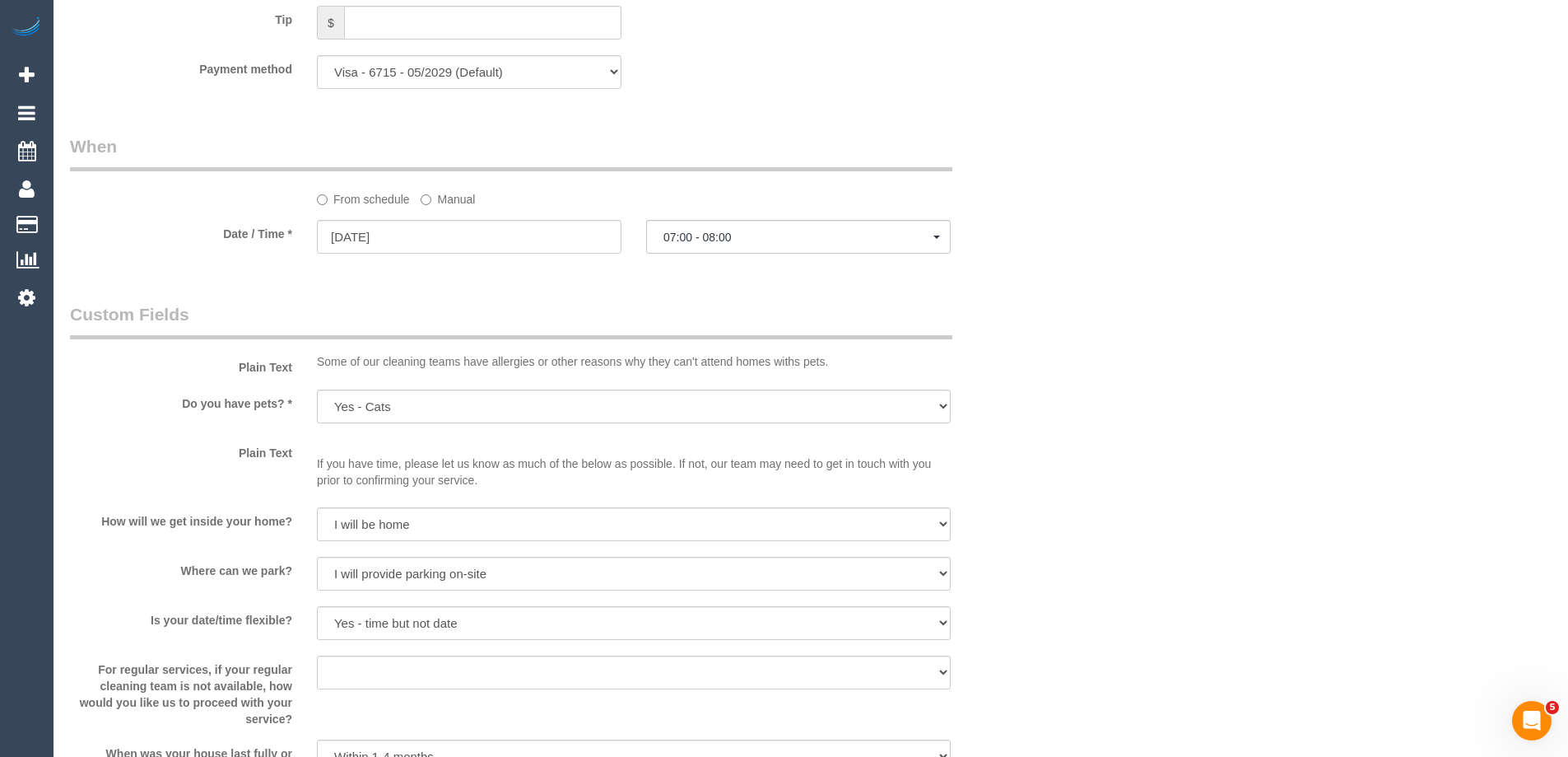
click at [447, 191] on label "Manual" at bounding box center [447, 196] width 54 height 22
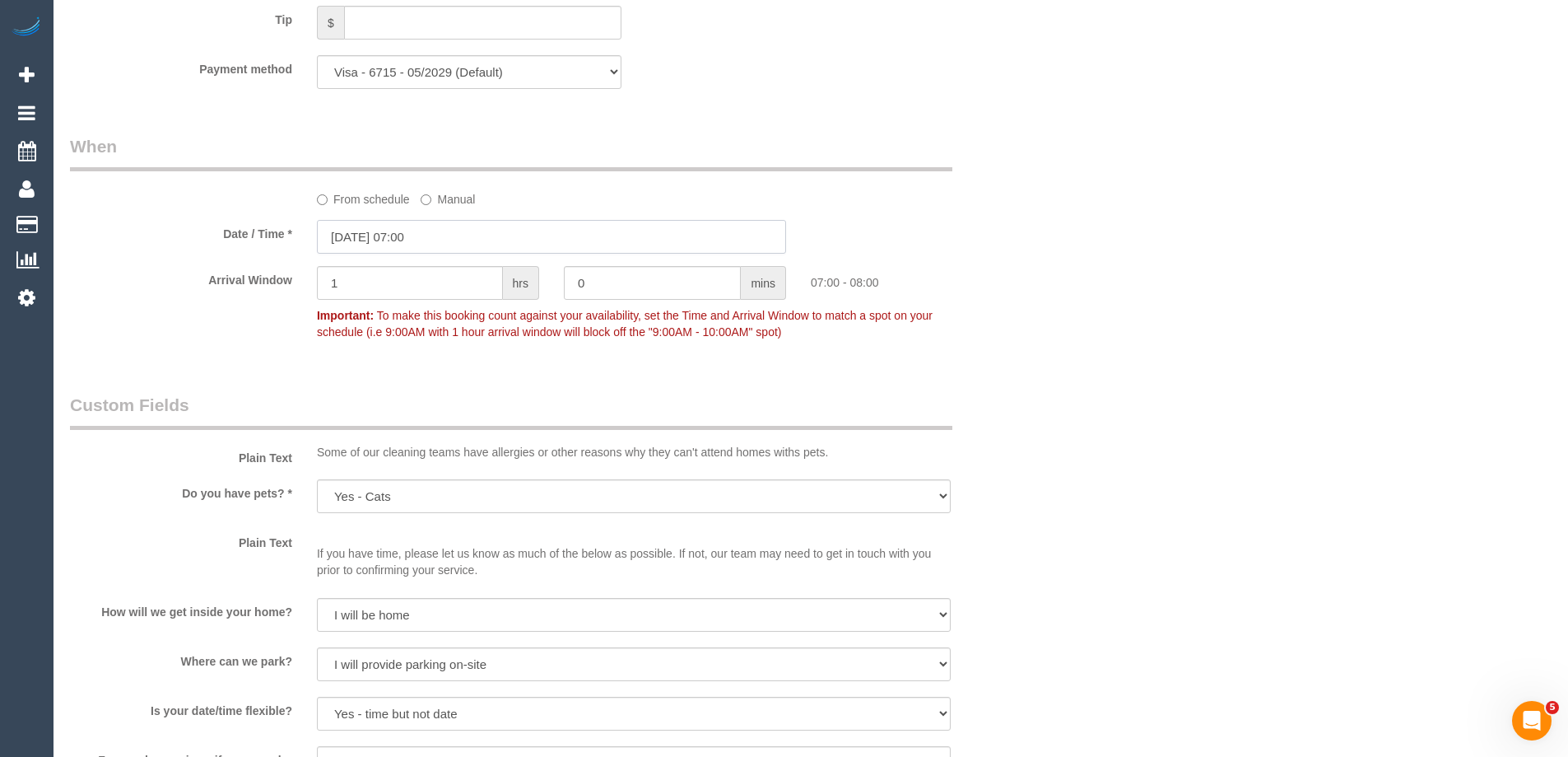
click at [383, 244] on input "18/09/2025 07:00" at bounding box center [551, 236] width 469 height 33
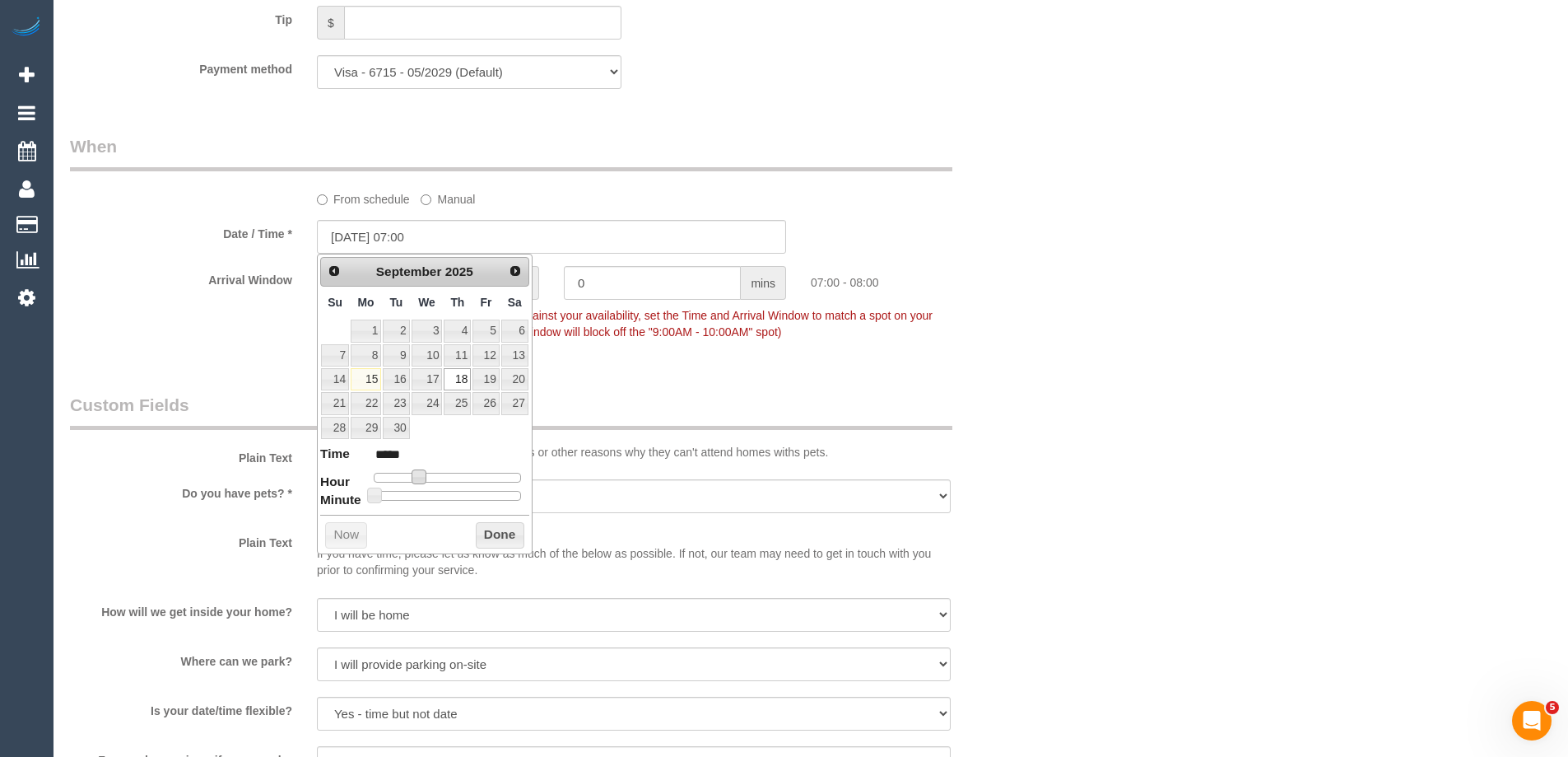
type input "18/09/2025 08:00"
type input "*****"
type input "18/09/2025 09:00"
type input "*****"
type input "18/09/2025 10:00"
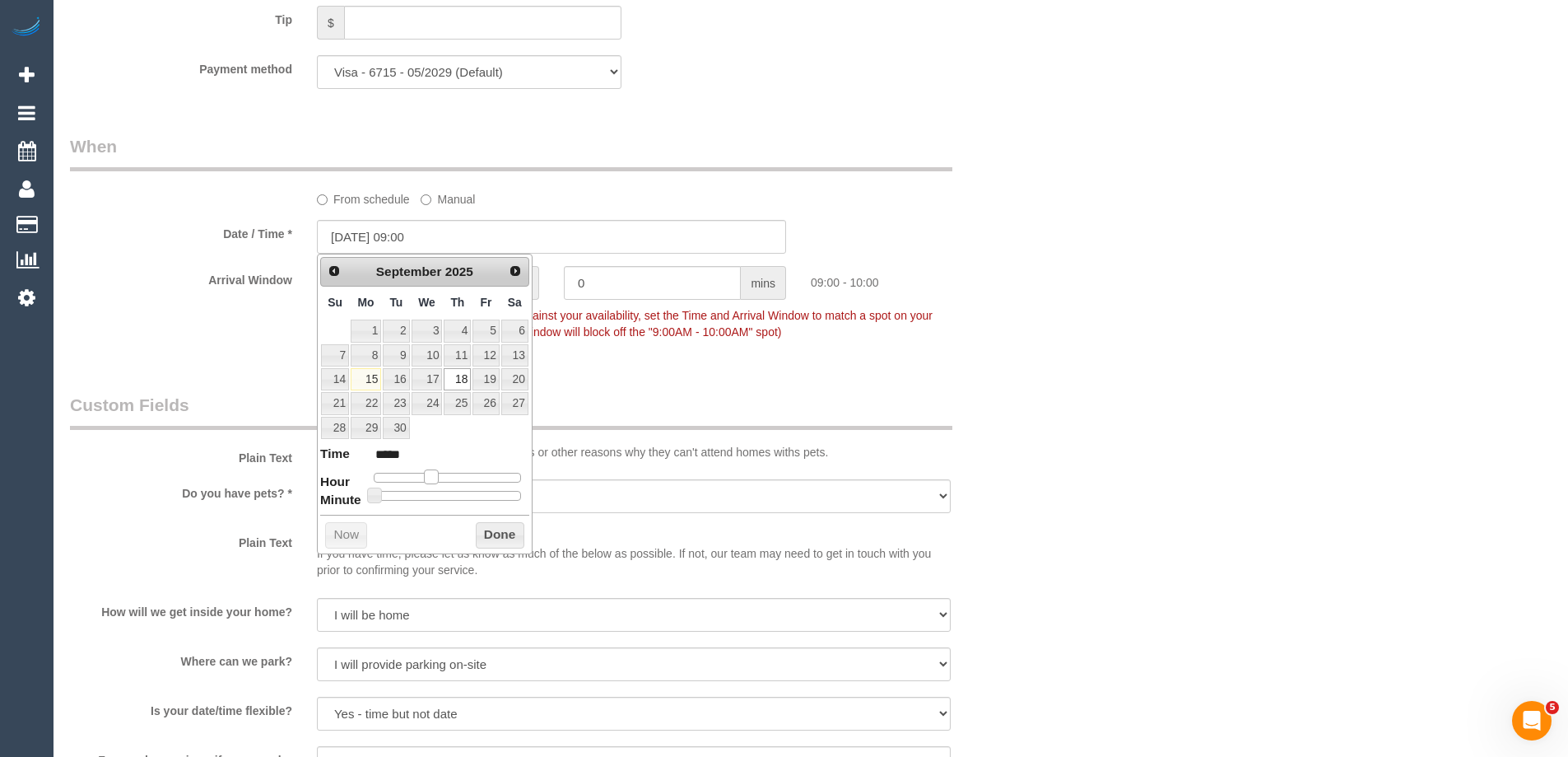
type input "*****"
type input "18/09/2025 11:00"
type input "*****"
type input "18/09/2025 12:00"
type input "*****"
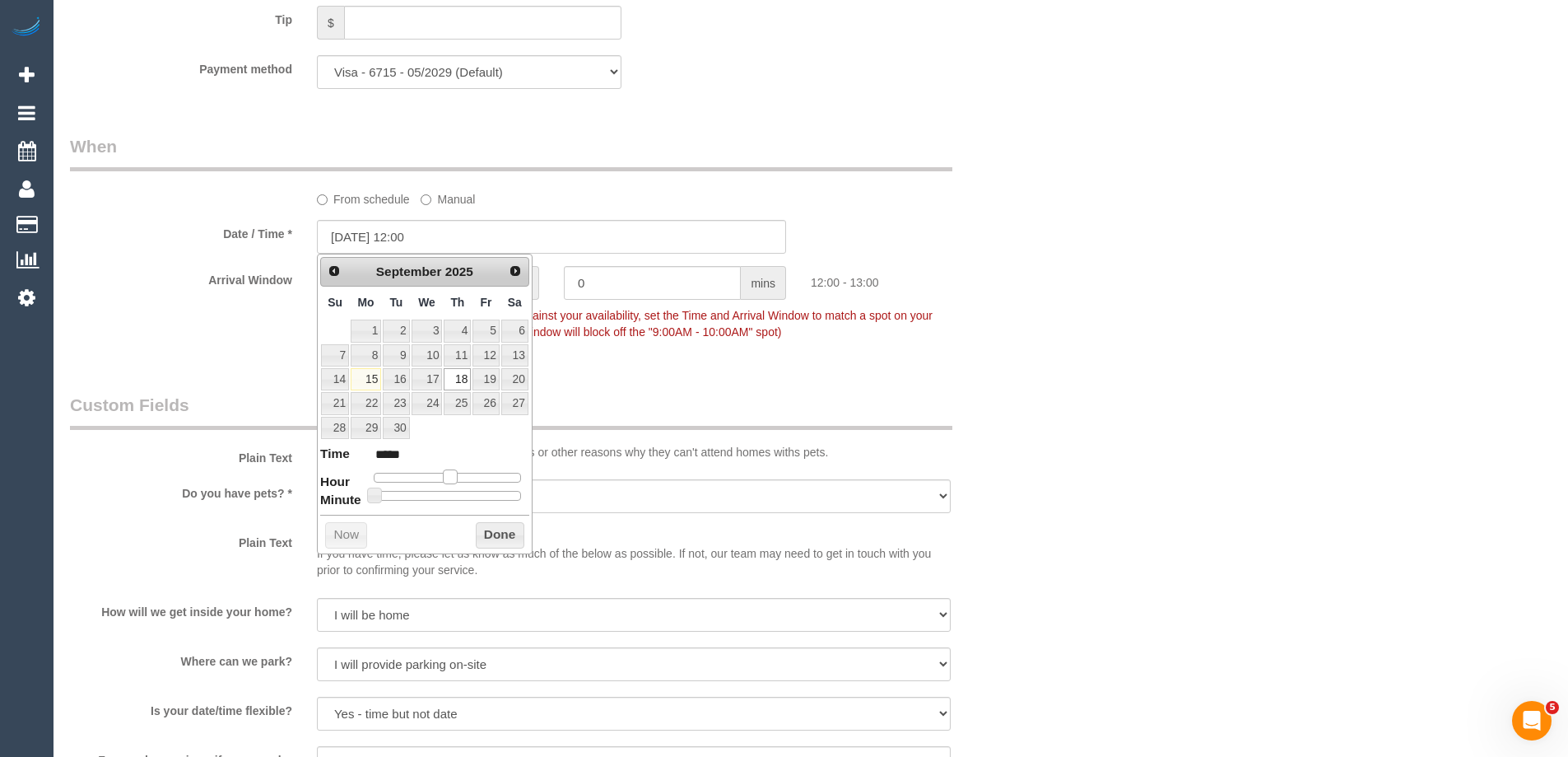
drag, startPoint x: 418, startPoint y: 477, endPoint x: 448, endPoint y: 482, distance: 30.4
click at [448, 482] on span at bounding box center [450, 477] width 15 height 15
type input "18/09/2025 11:00"
type input "*****"
click at [445, 478] on span at bounding box center [443, 477] width 15 height 15
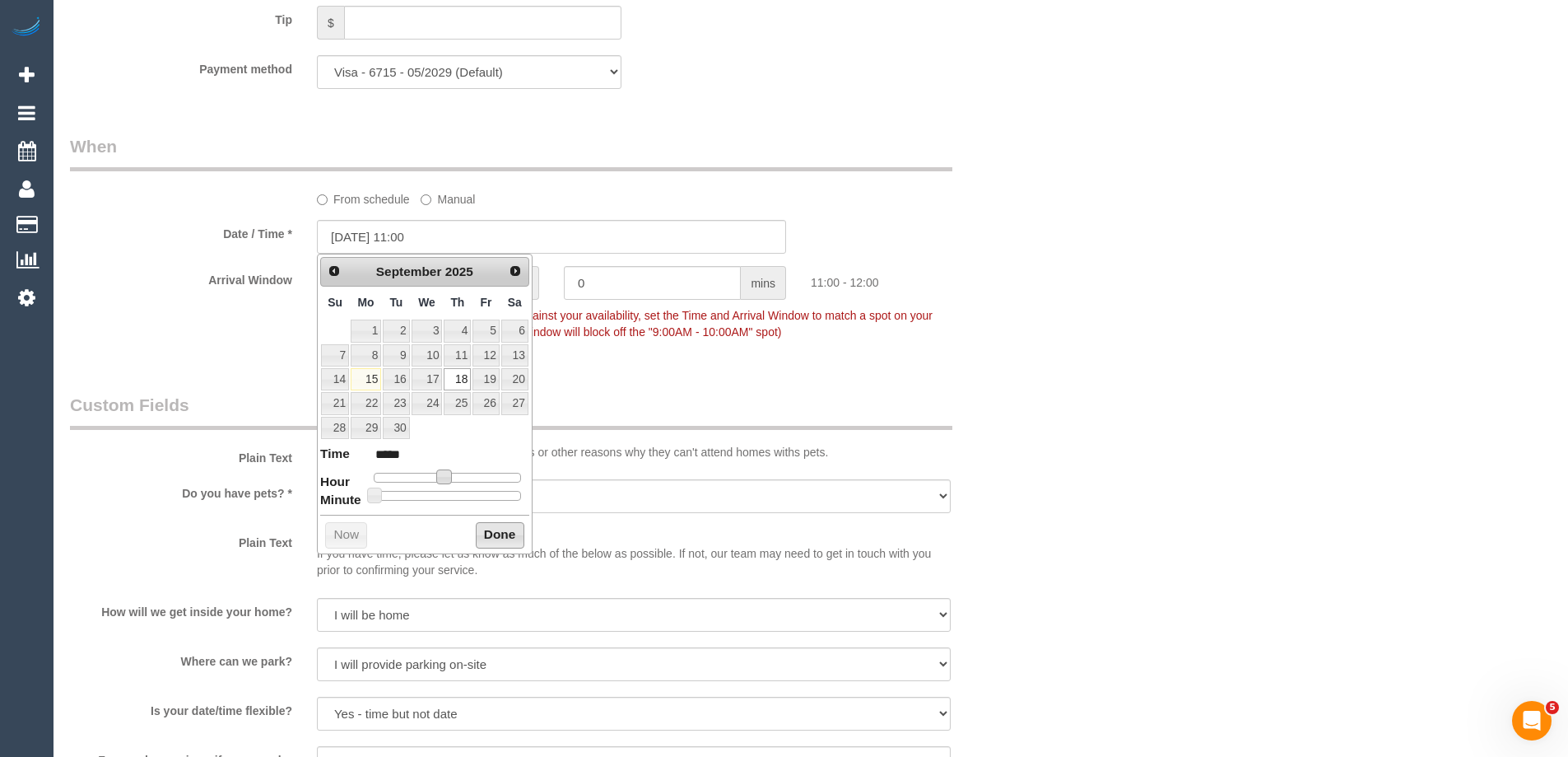
click at [488, 531] on button "Done" at bounding box center [500, 535] width 49 height 27
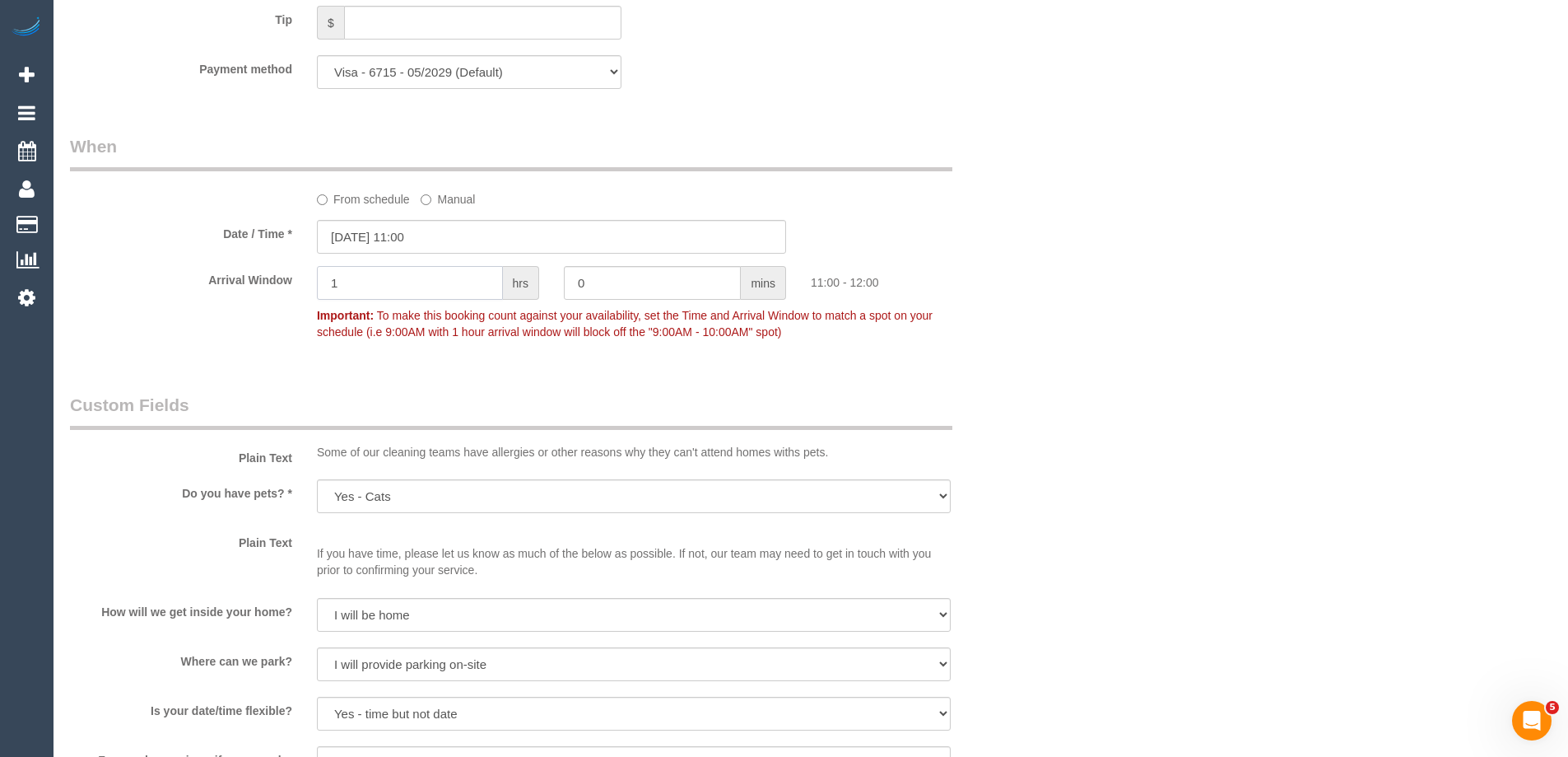
drag, startPoint x: 364, startPoint y: 285, endPoint x: 303, endPoint y: 279, distance: 61.3
click at [305, 279] on div "1 hrs" at bounding box center [428, 284] width 247 height 37
drag, startPoint x: 378, startPoint y: 284, endPoint x: 204, endPoint y: 282, distance: 174.0
click at [204, 282] on div "Arrival Window 1 hrs 0 mins 11:00 - 12:00 Important: To make this booking count…" at bounding box center [551, 306] width 988 height 81
type input "2"
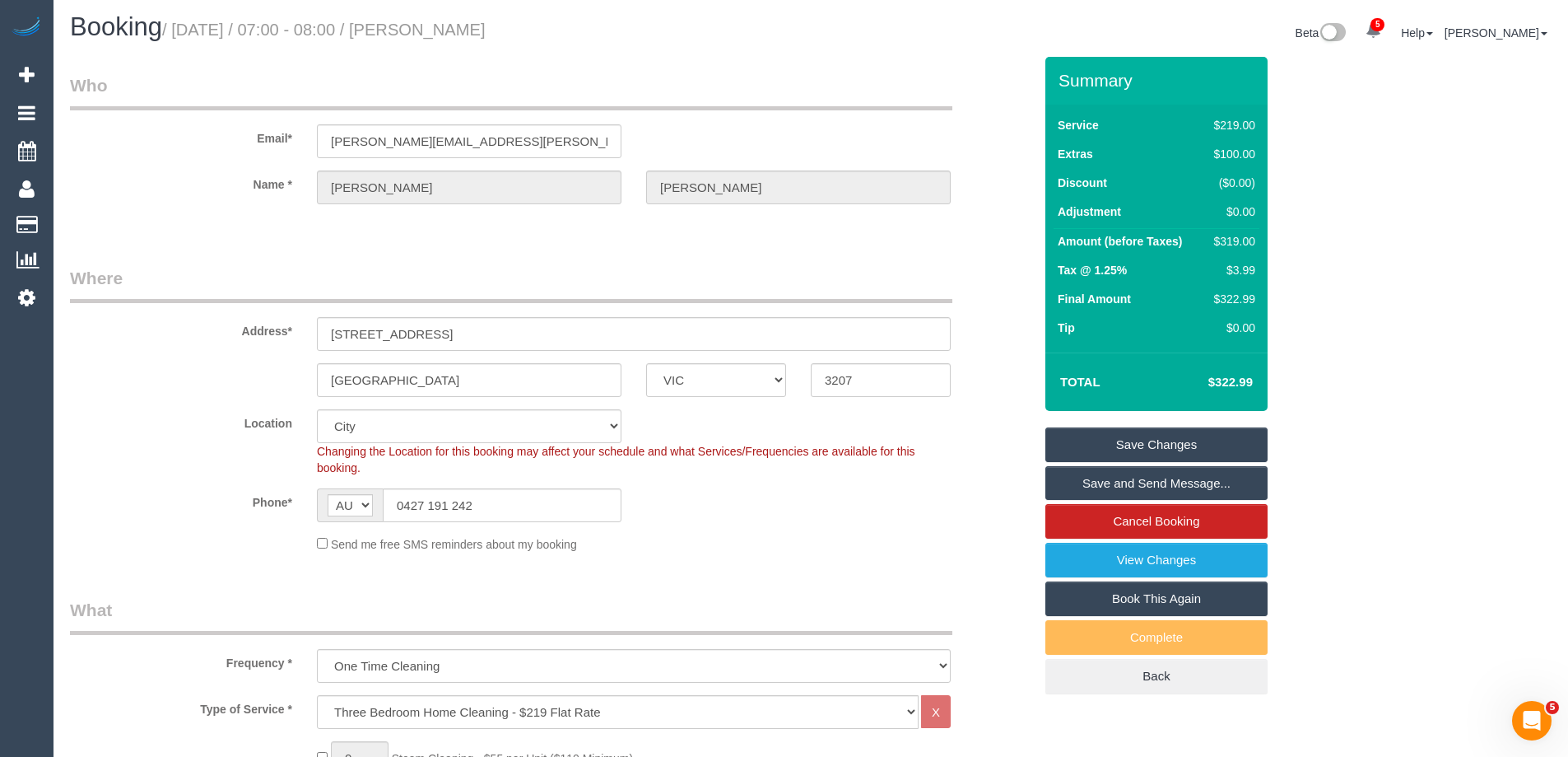
scroll to position [0, 0]
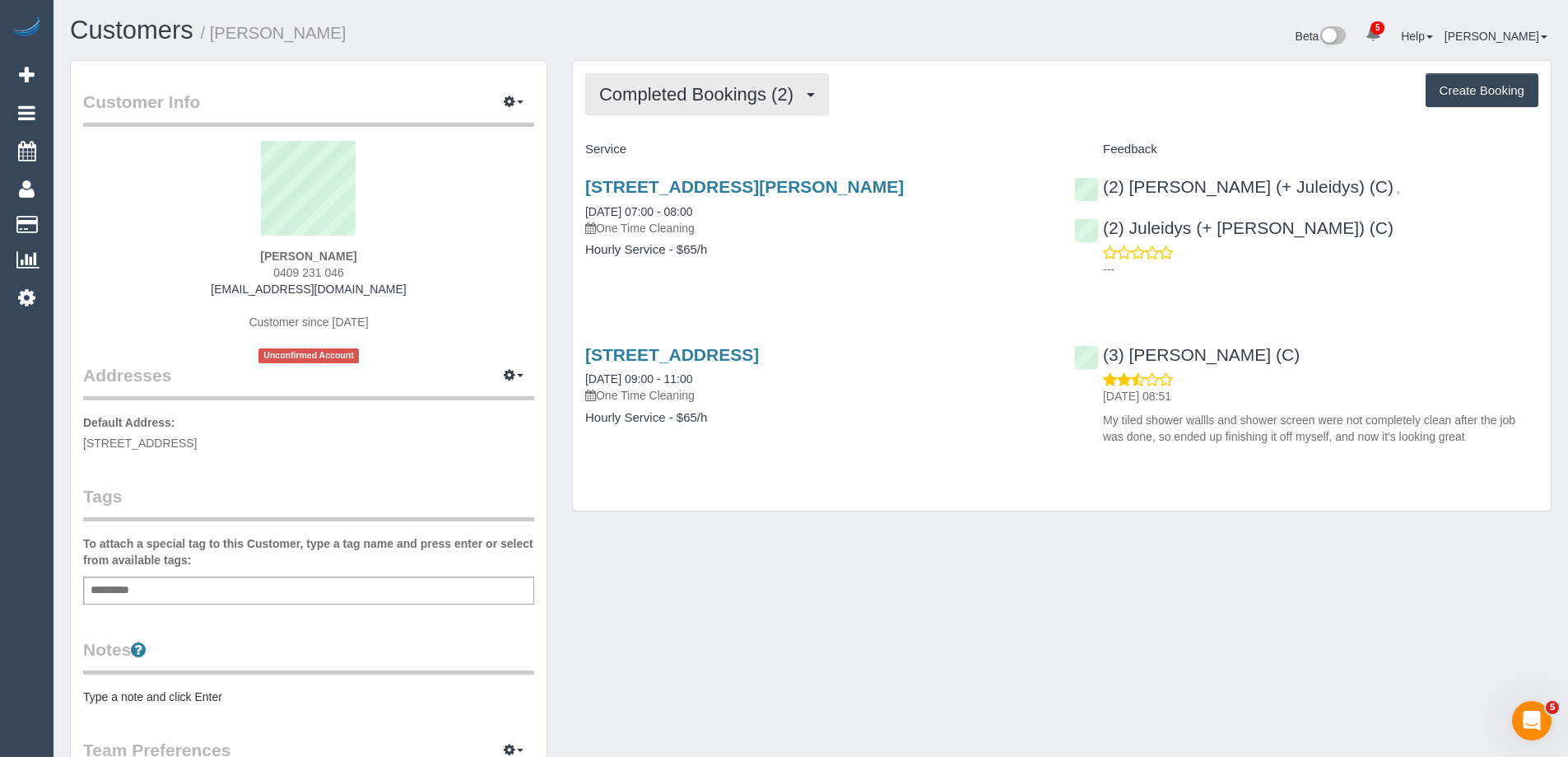
click at [675, 97] on span "Completed Bookings (2)" at bounding box center [700, 95] width 203 height 21
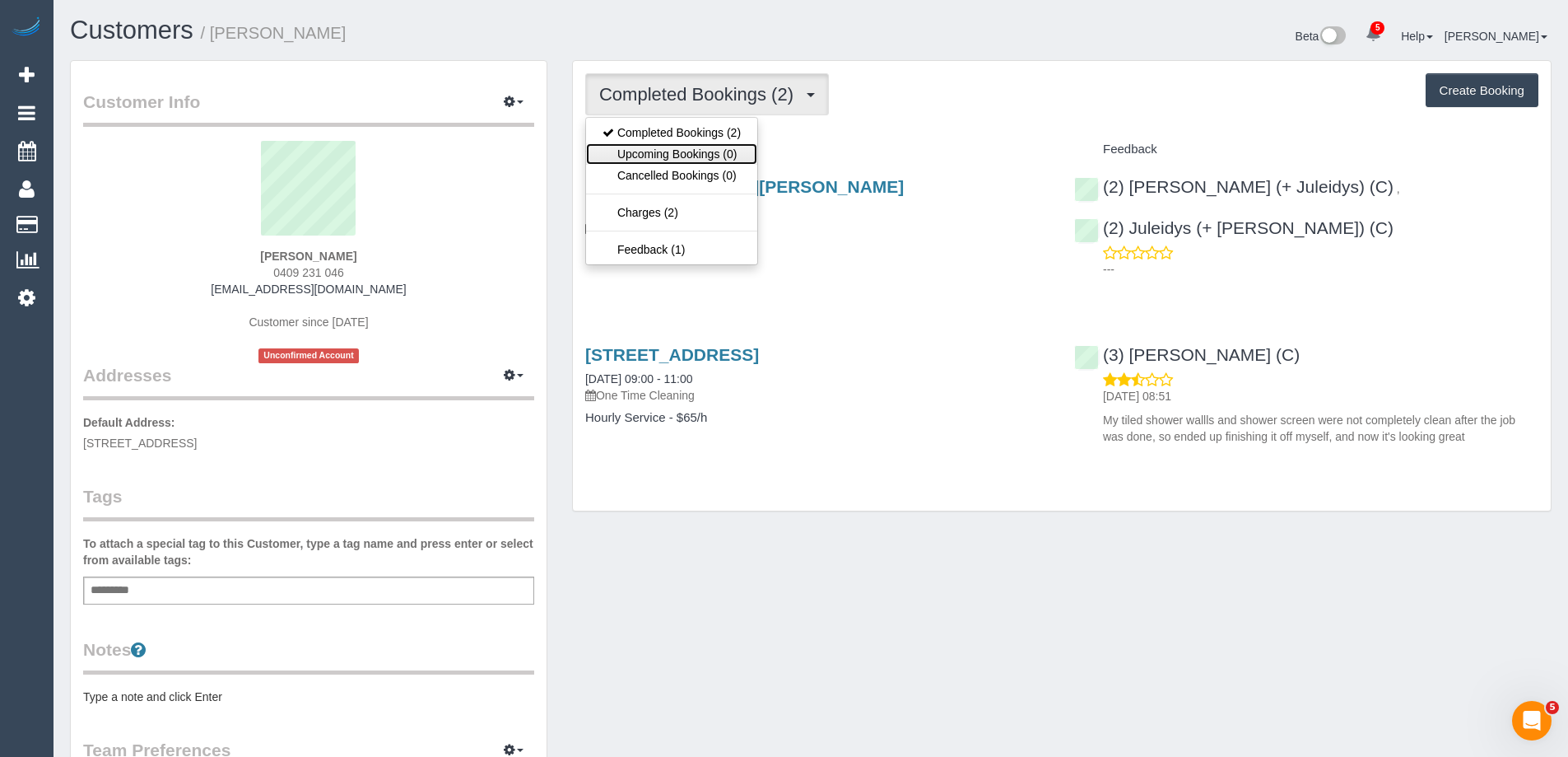
click at [713, 157] on link "Upcoming Bookings (0)" at bounding box center [671, 154] width 171 height 21
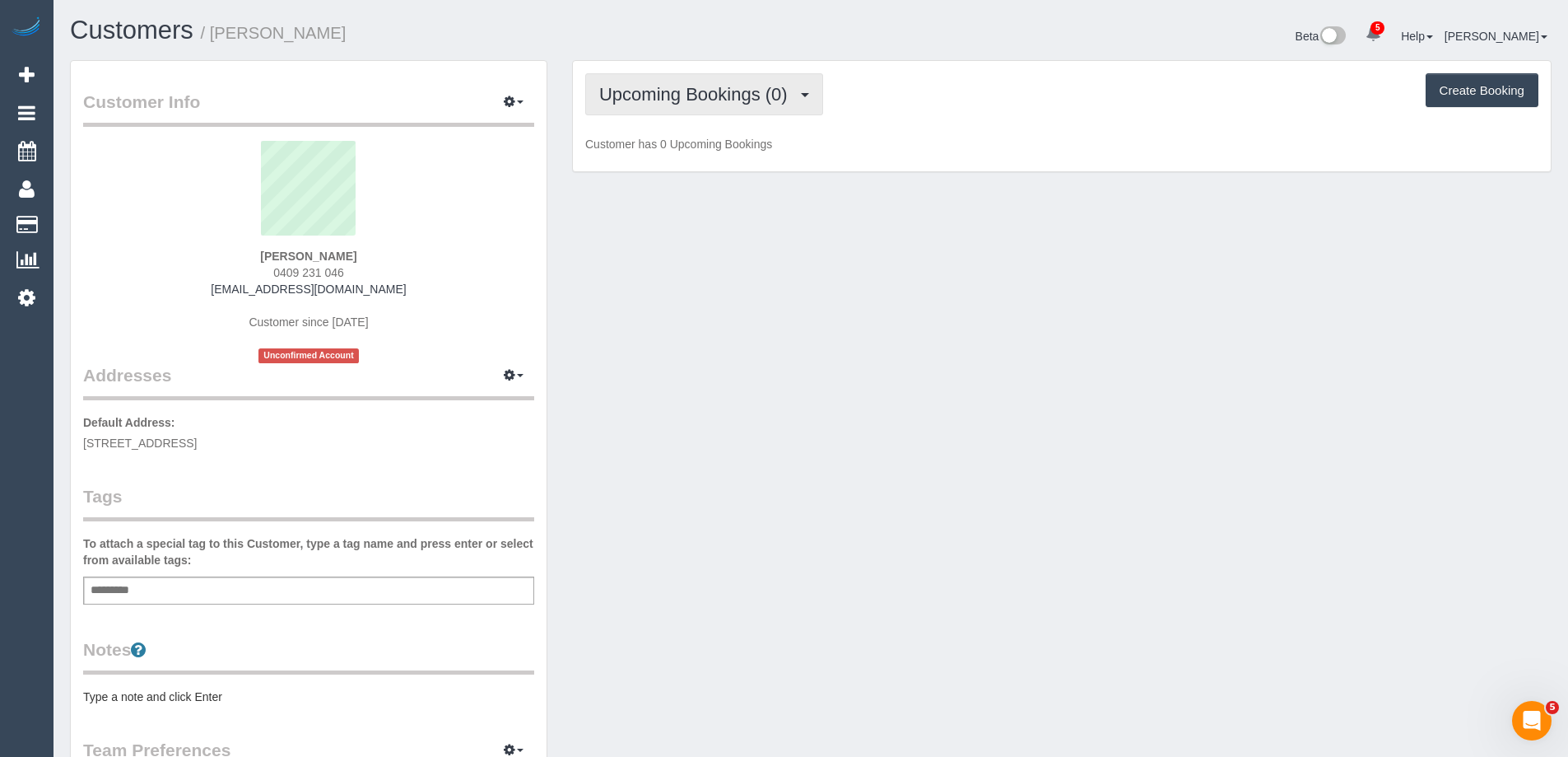
click at [698, 99] on span "Upcoming Bookings (0)" at bounding box center [698, 95] width 197 height 21
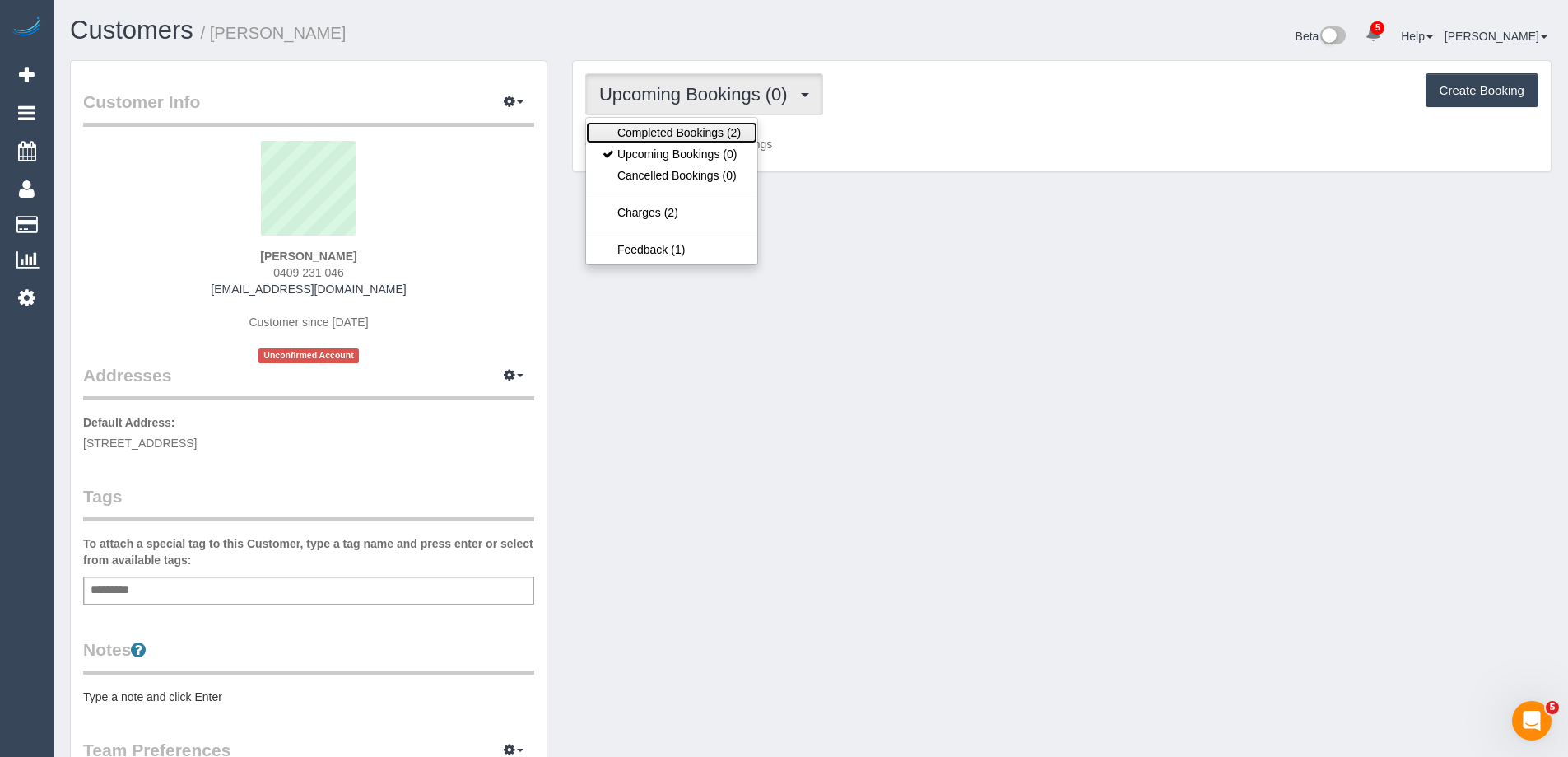
click at [688, 135] on link "Completed Bookings (2)" at bounding box center [671, 132] width 171 height 21
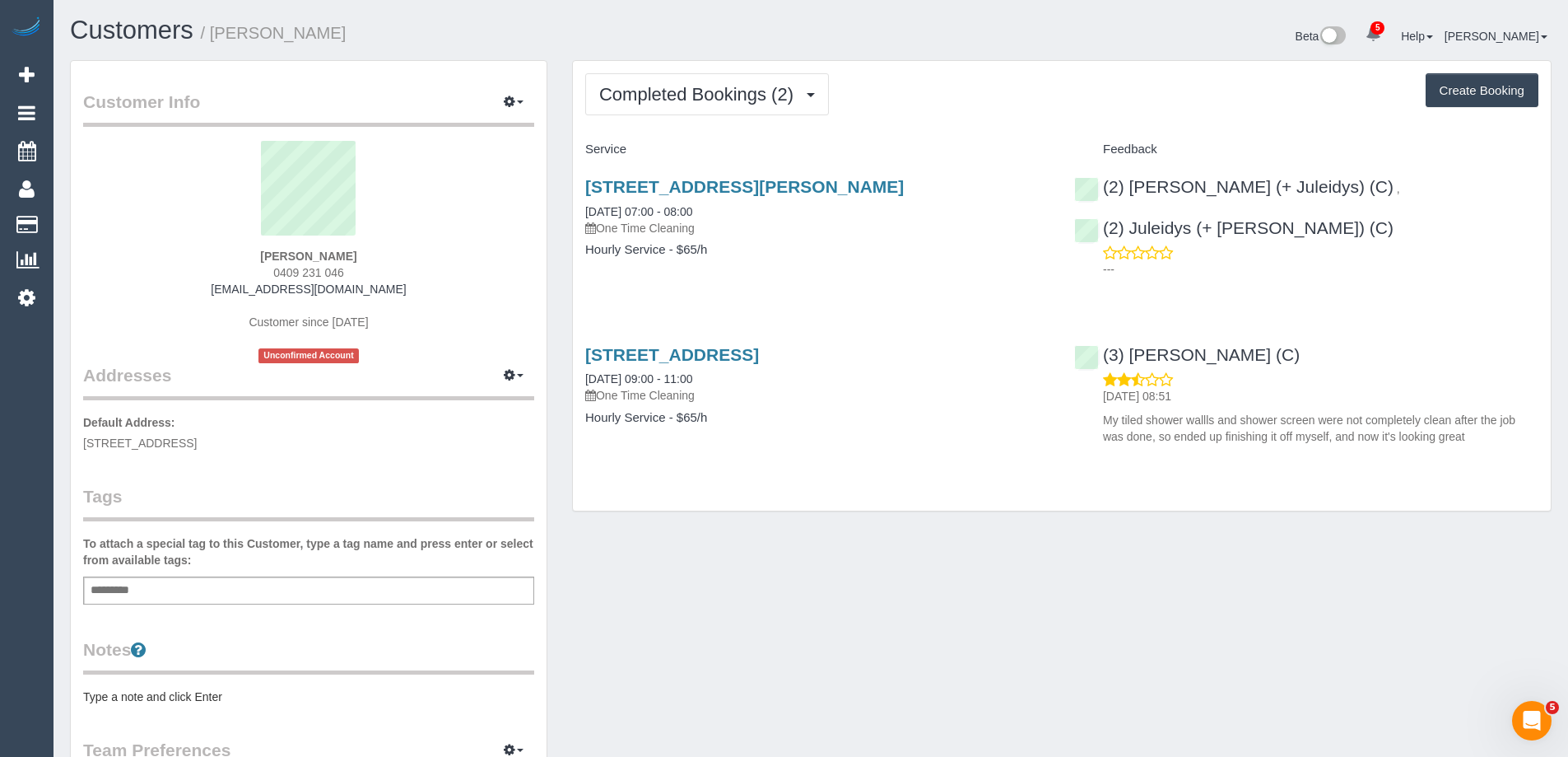
drag, startPoint x: 941, startPoint y: 181, endPoint x: 577, endPoint y: 181, distance: 364.0
click at [577, 181] on div "[STREET_ADDRESS][PERSON_NAME] [DATE] 07:00 - 08:00 One Time Cleaning Hourly Ser…" at bounding box center [817, 227] width 489 height 127
copy link "[STREET_ADDRESS][PERSON_NAME]"
click at [198, 254] on div "[PERSON_NAME] 0409 231 046 [EMAIL_ADDRESS][DOMAIN_NAME] Customer since [DATE] U…" at bounding box center [309, 251] width 451 height 223
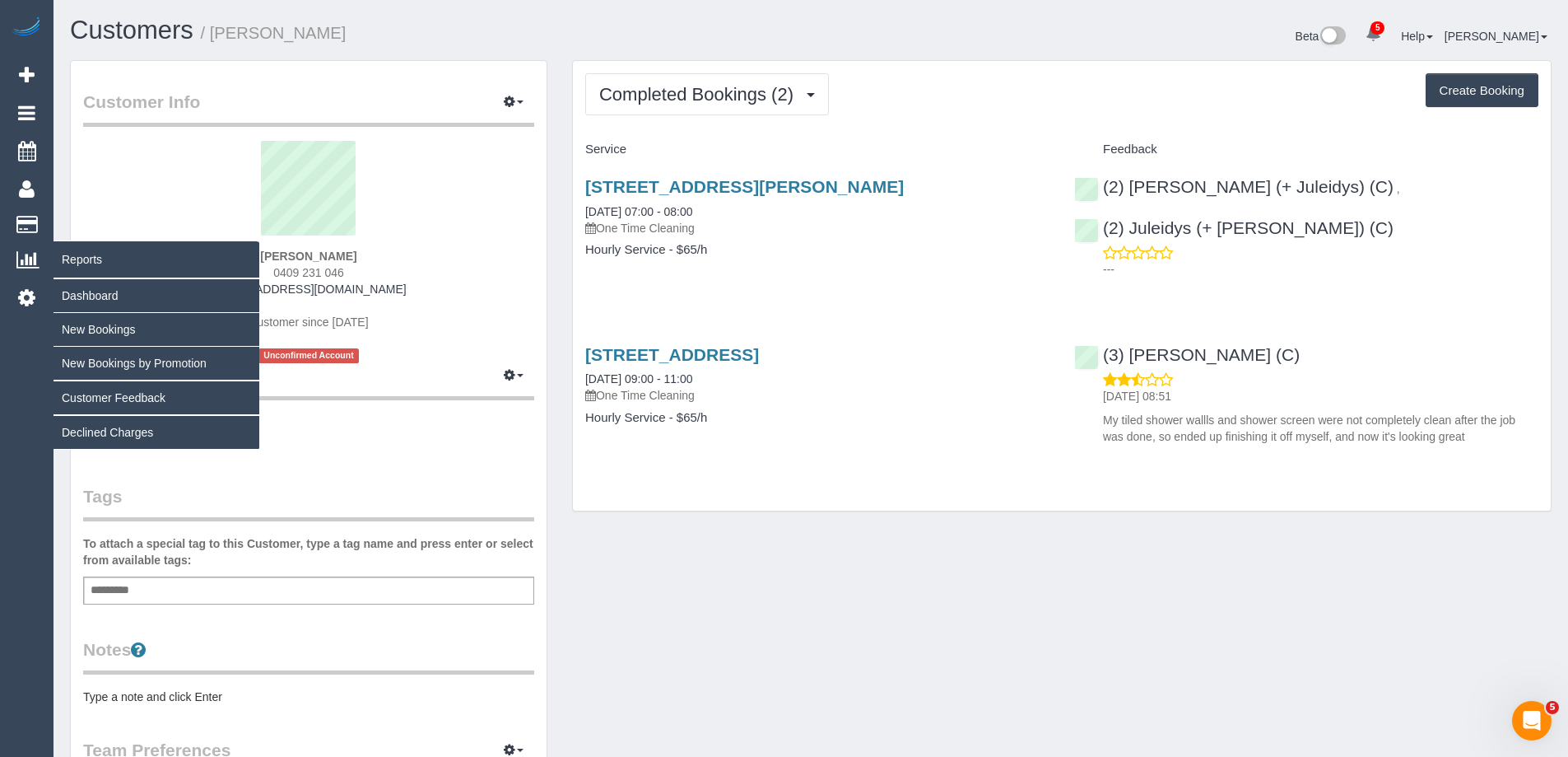
copy strong "[PERSON_NAME]"
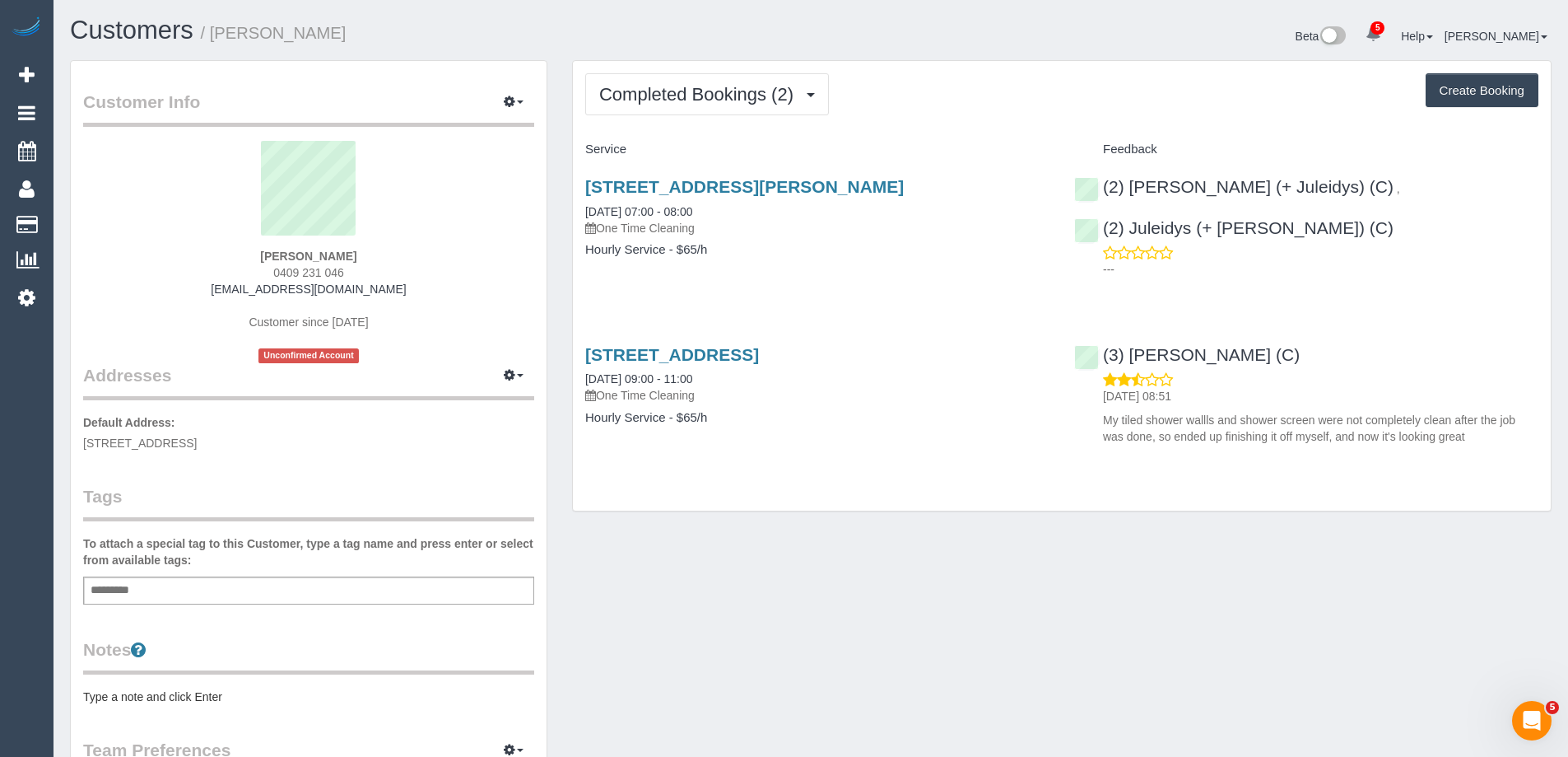
drag, startPoint x: 317, startPoint y: 273, endPoint x: 58, endPoint y: 282, distance: 259.2
click at [260, 273] on div "[PERSON_NAME] 0409 231 046 [EMAIL_ADDRESS][DOMAIN_NAME] Customer since [DATE] U…" at bounding box center [309, 251] width 451 height 223
copy span "0409 231 046"
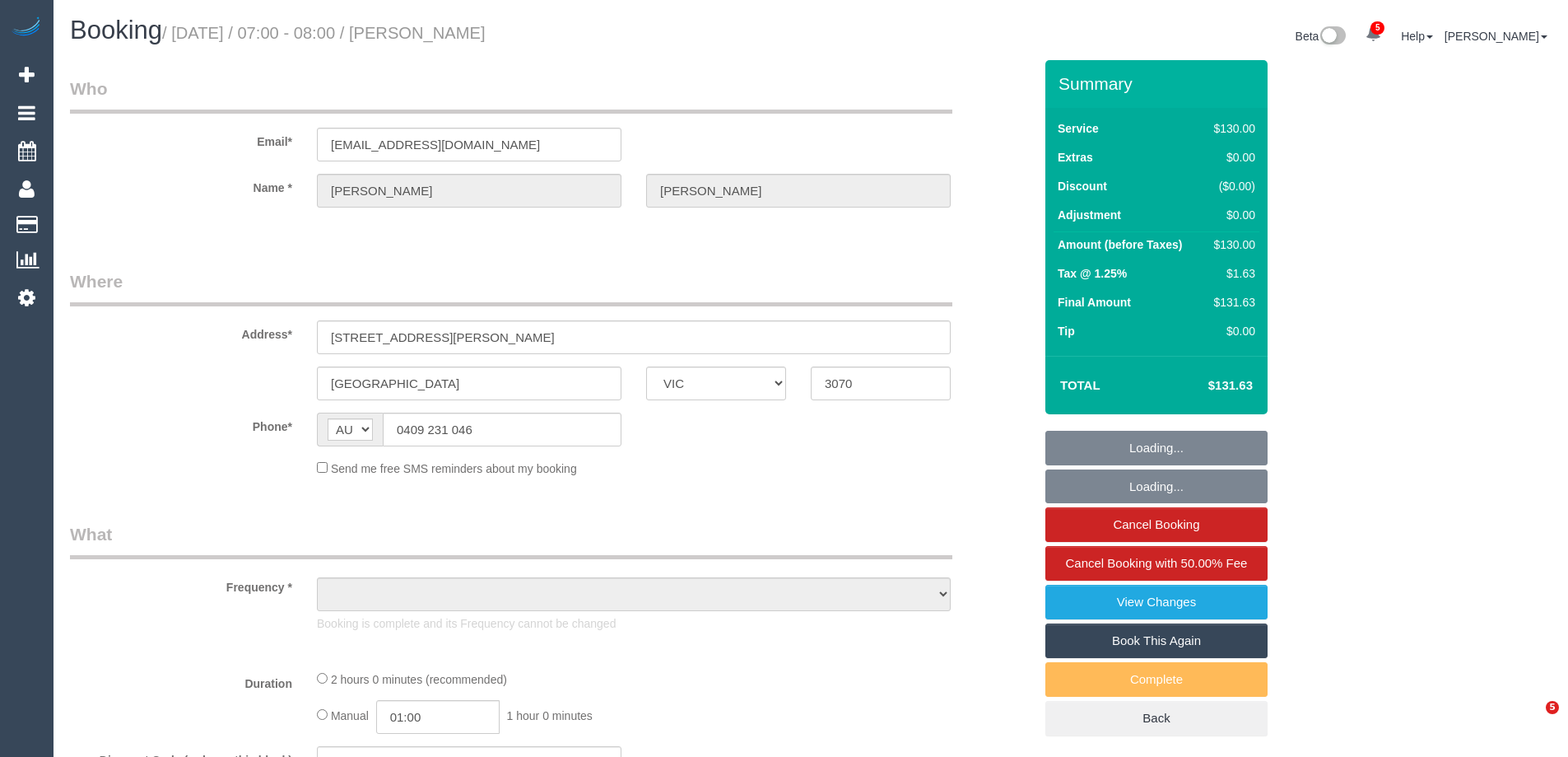
select select "VIC"
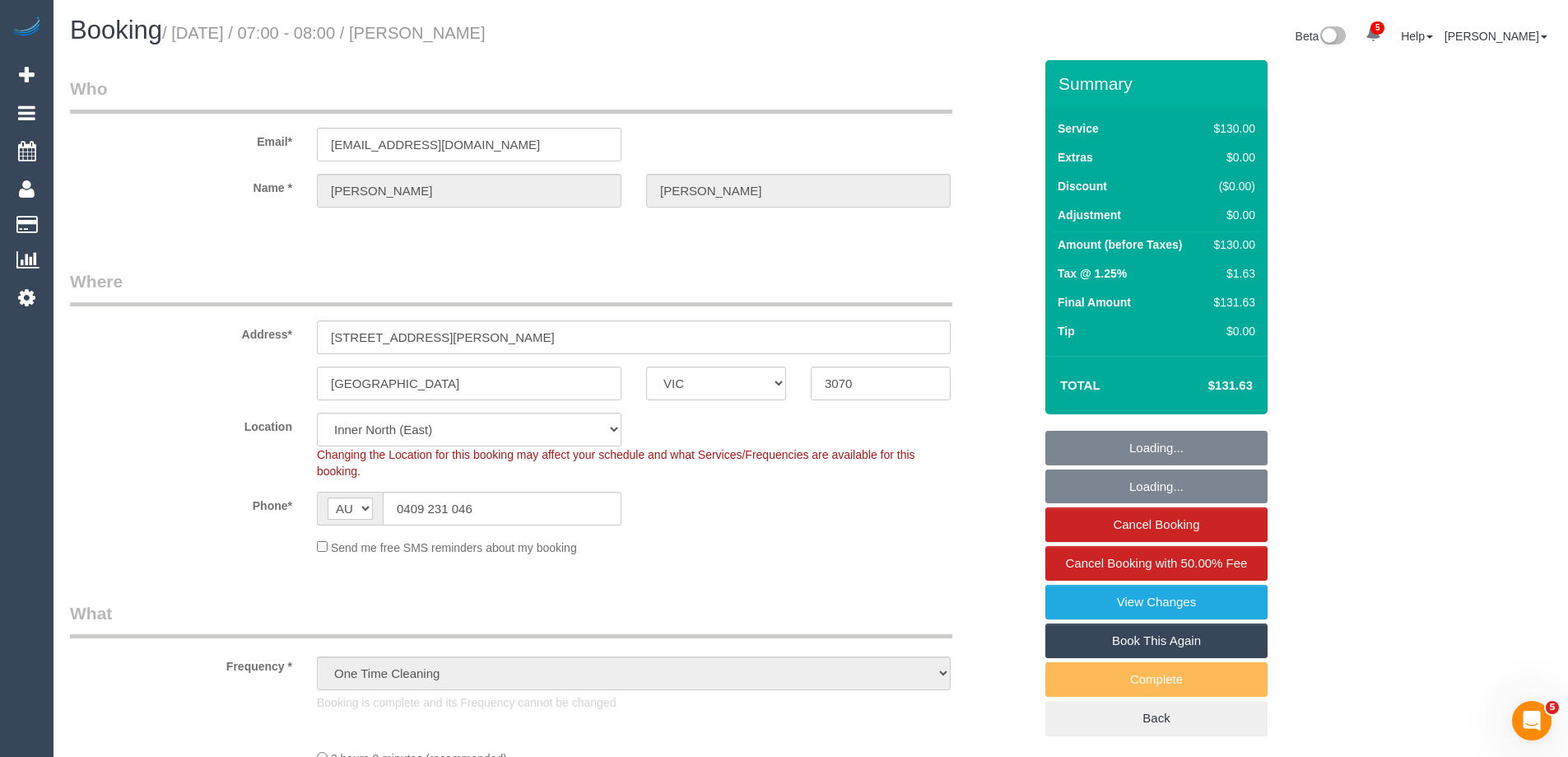
select select "object:614"
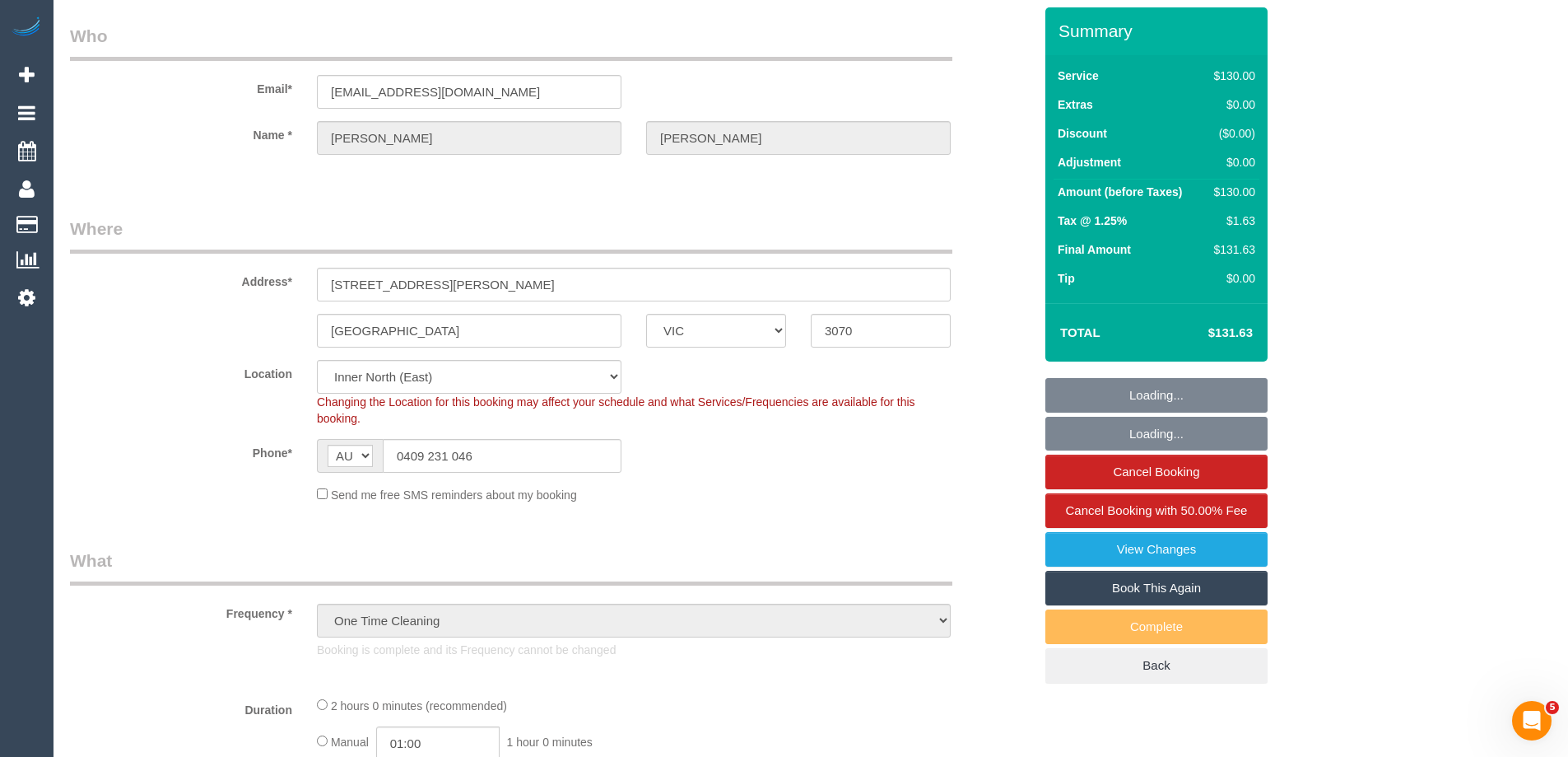
select select "string:stripe-pm_1Q8Wu02GScqysDRVu7oa2J2H"
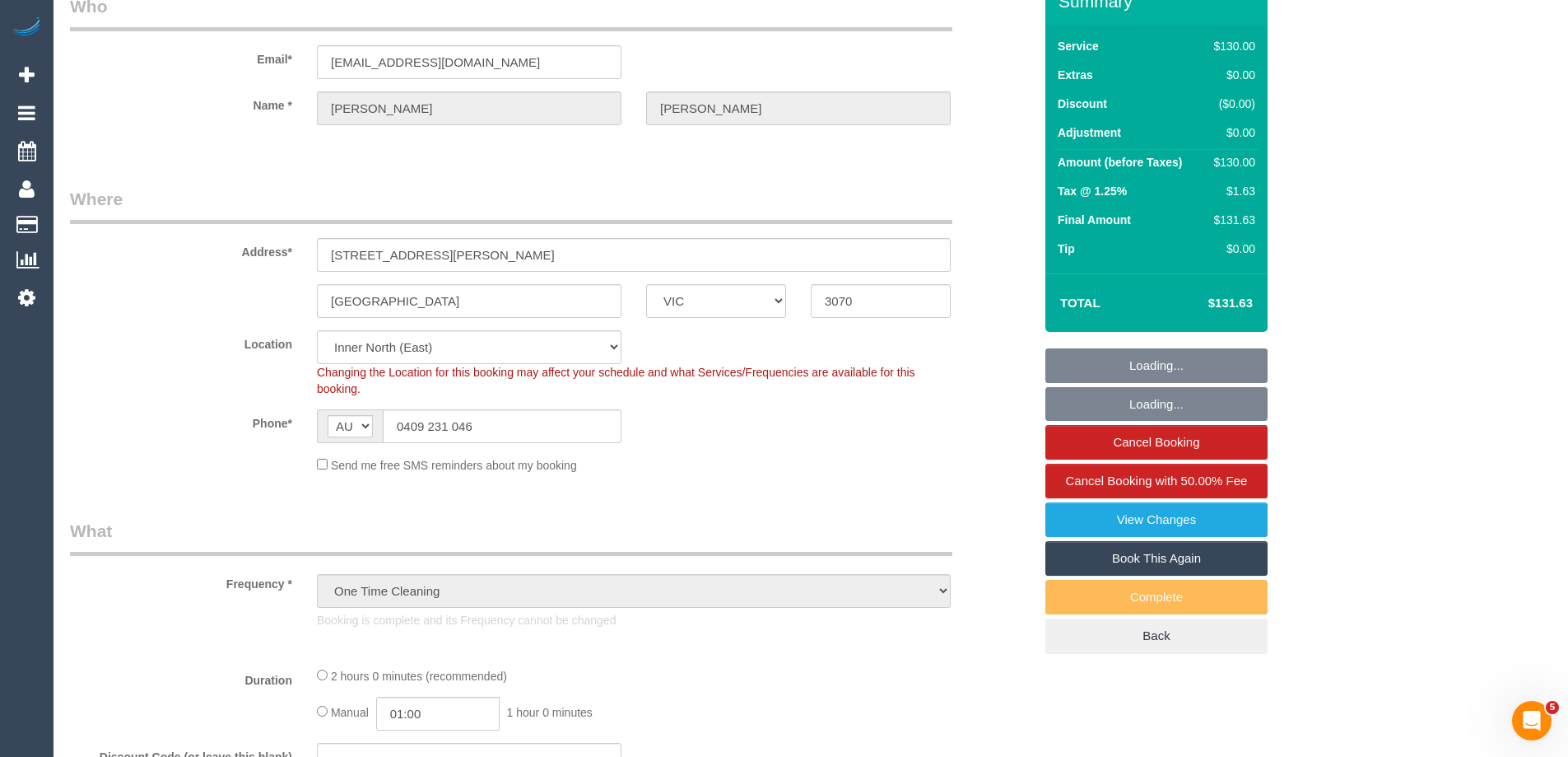
select select "number:28"
select select "number:14"
select select "number:19"
select select "number:36"
select select "spot1"
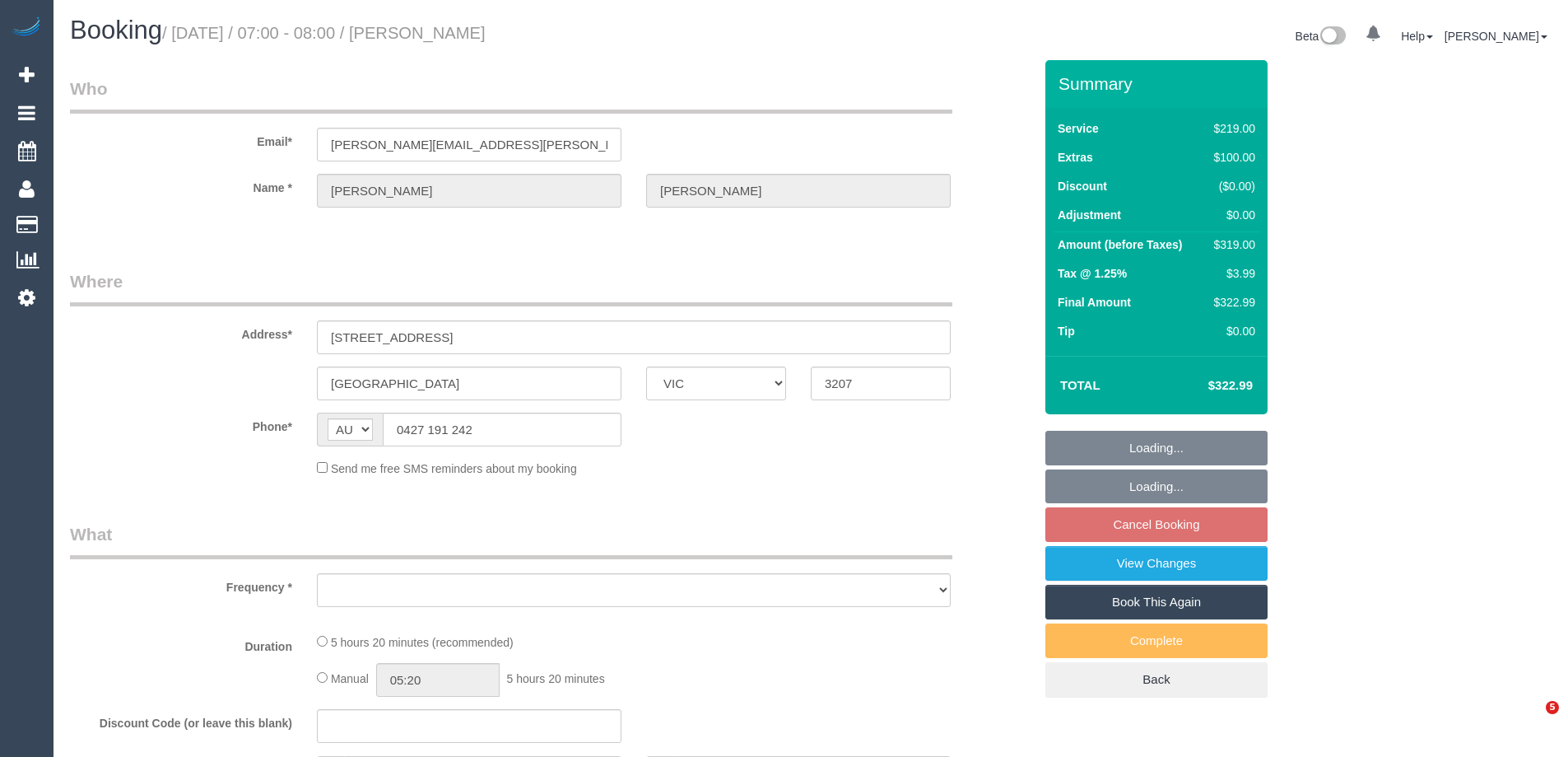
select select "VIC"
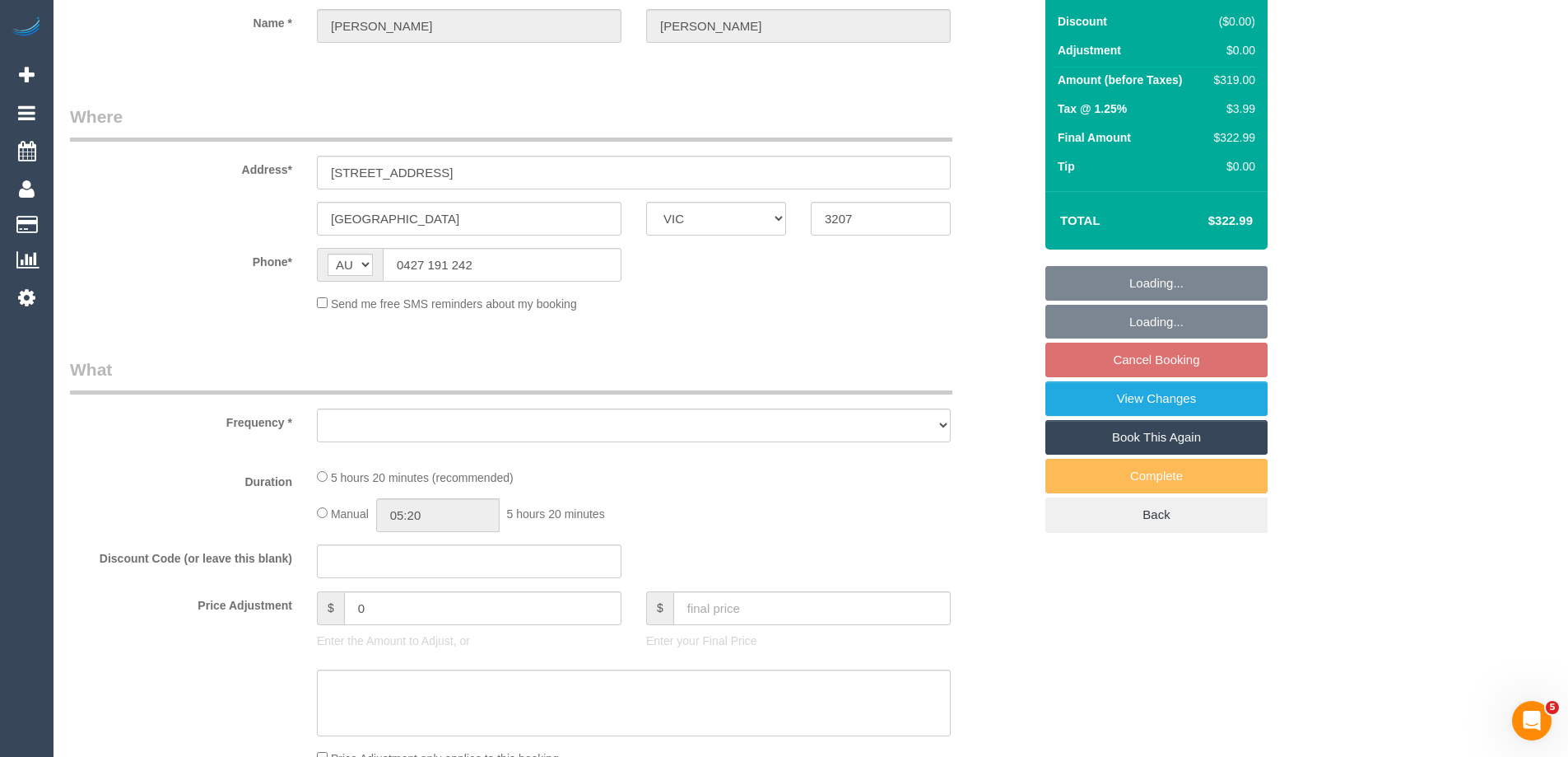
select select "object:567"
select select "string:stripe-pm_1S7TFl2GScqysDRVumSjWoCy"
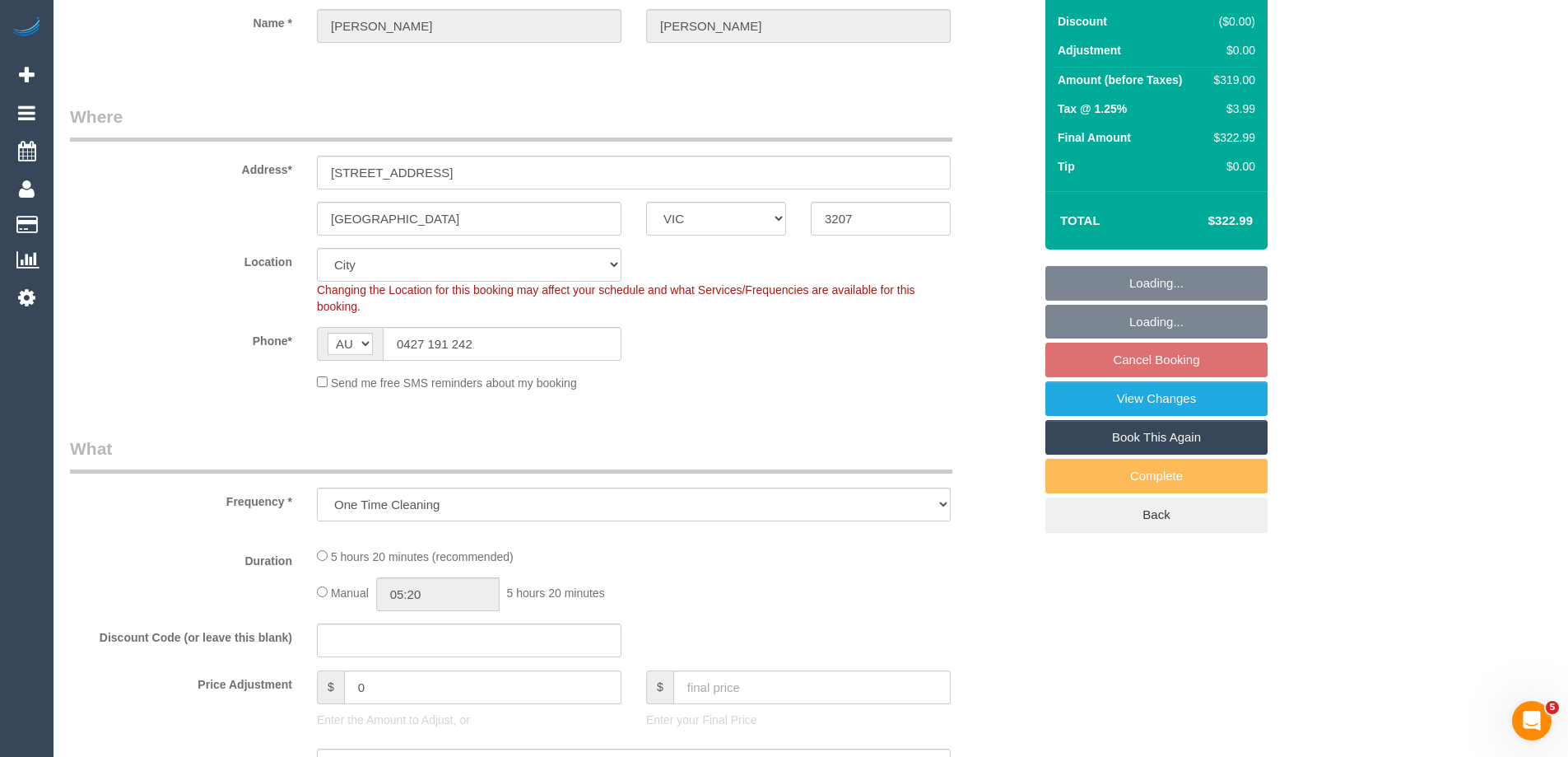
select select "object:720"
select select "number:29"
select select "number:14"
select select "number:18"
select select "number:24"
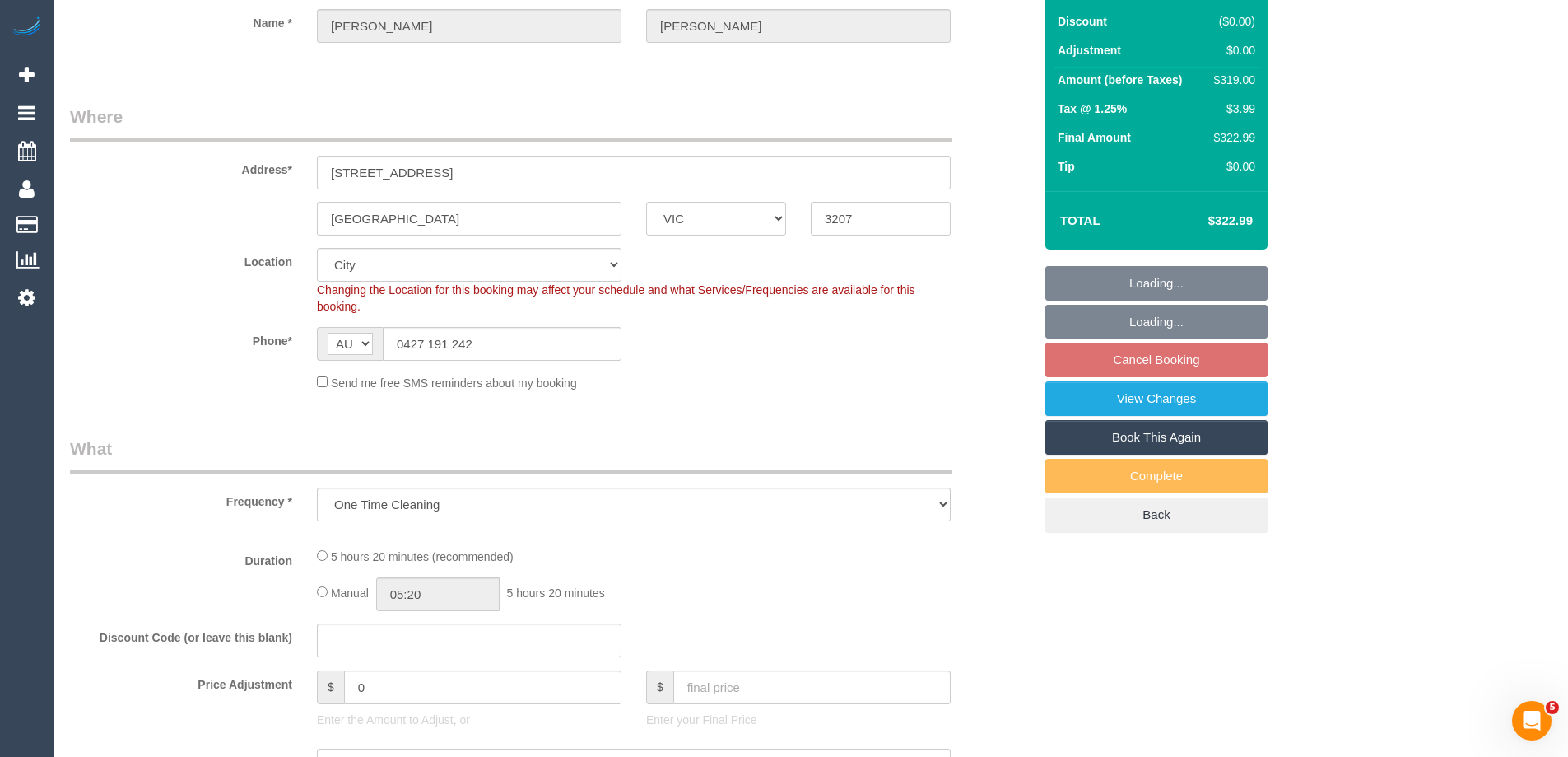
select select "number:13"
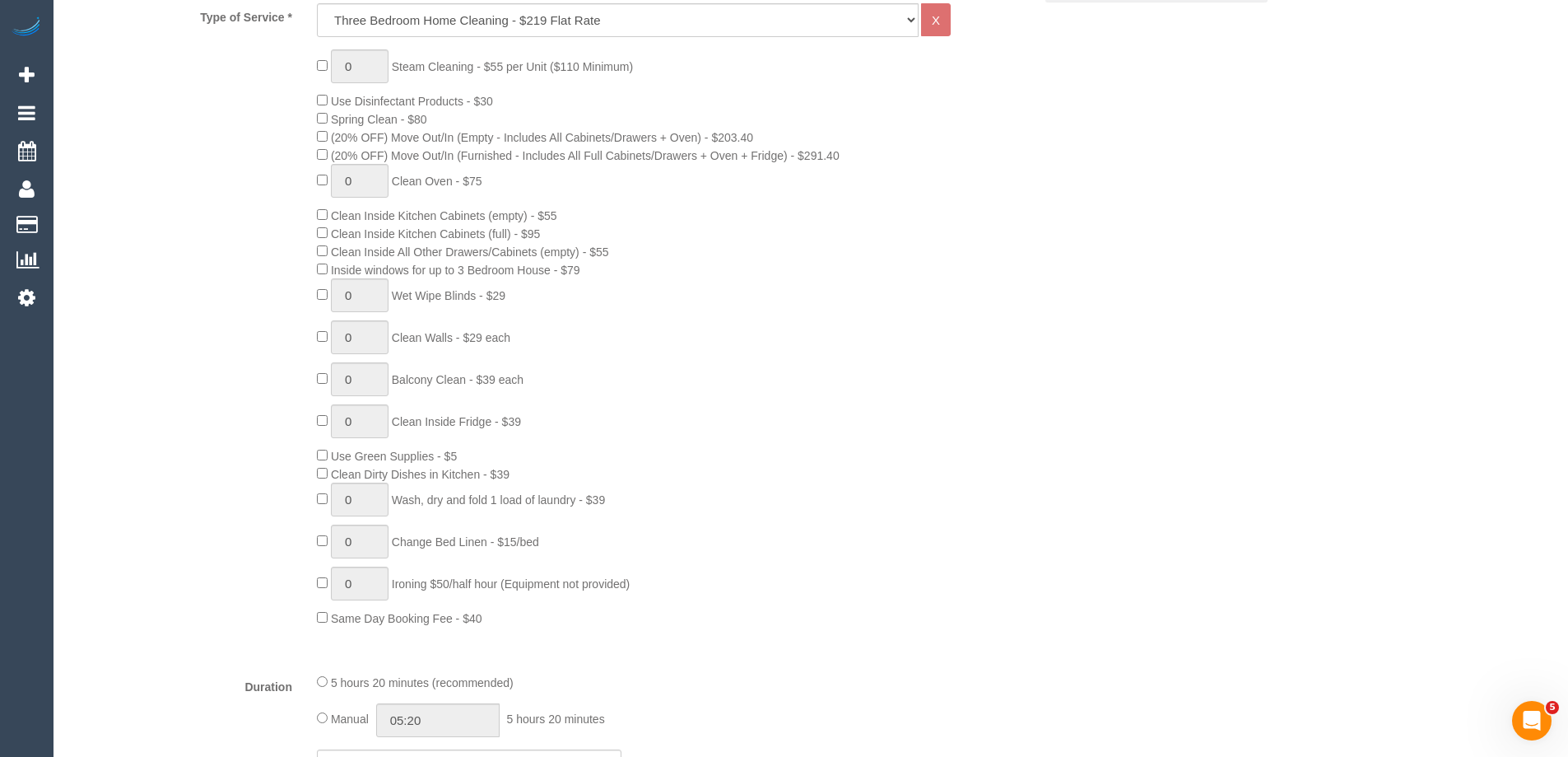
select select "spot1"
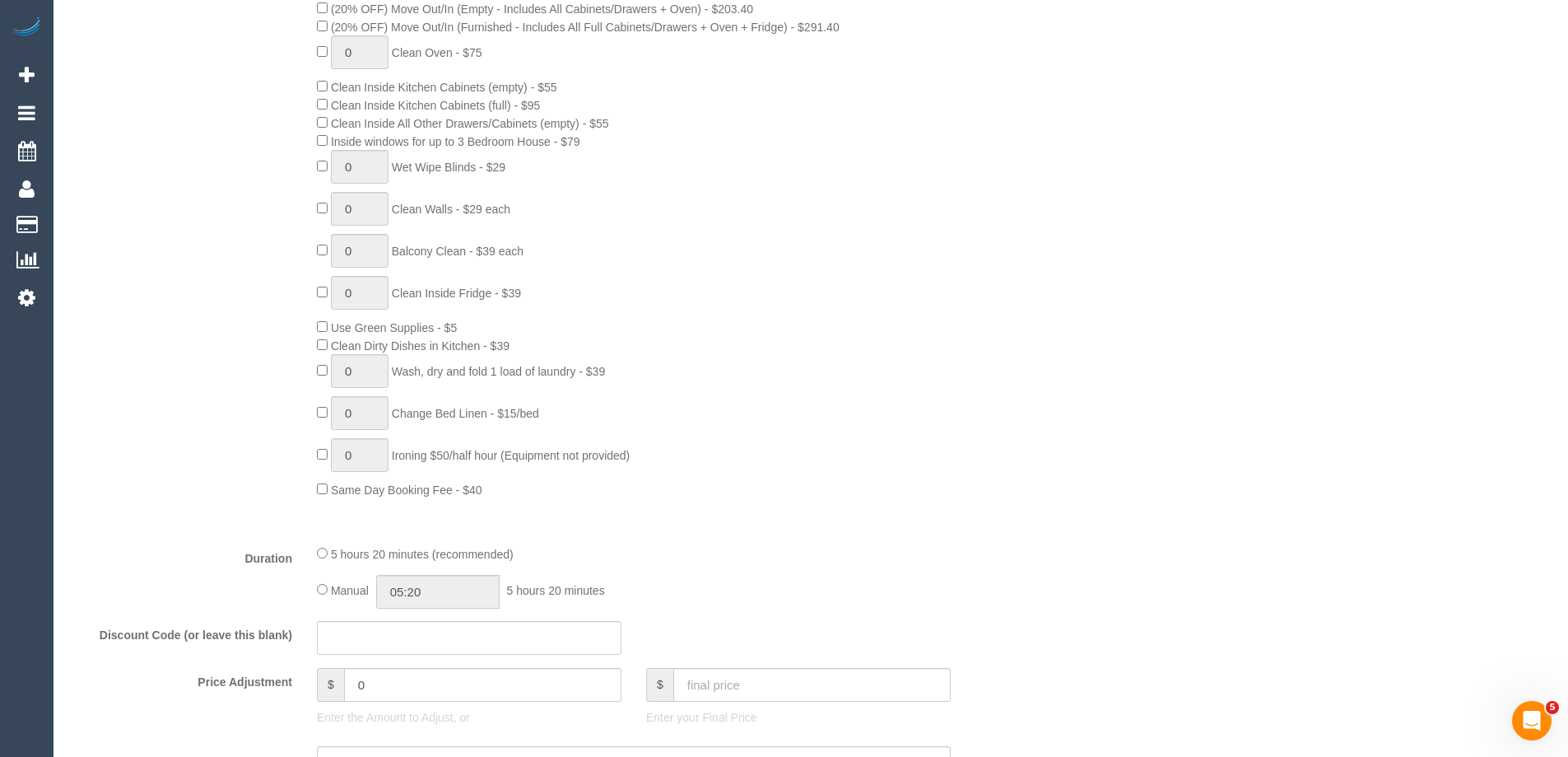
scroll to position [1071, 0]
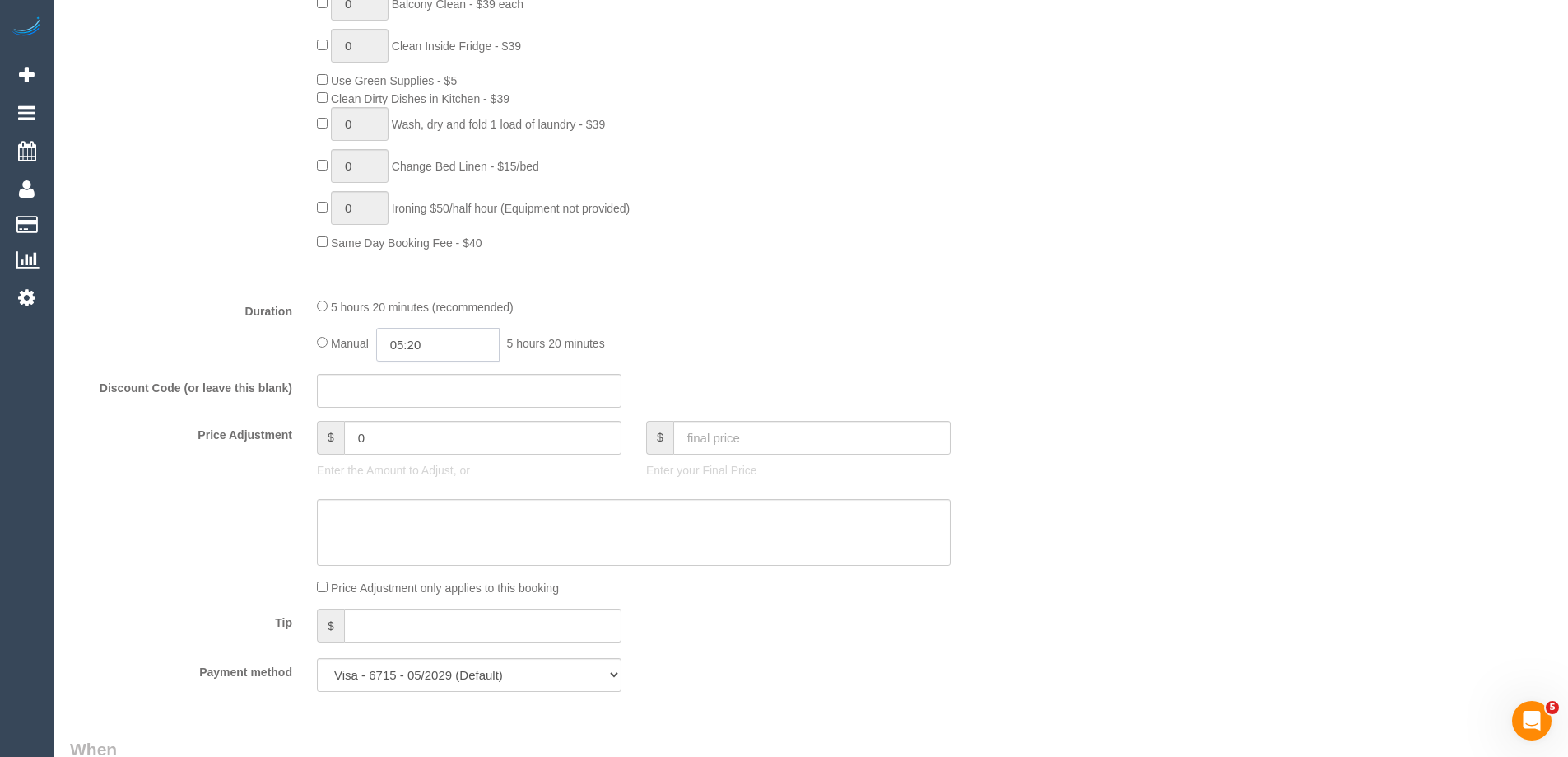
click at [439, 339] on input "05:20" at bounding box center [438, 344] width 123 height 33
type input "03:00"
click at [422, 472] on li "03:00" at bounding box center [419, 468] width 74 height 21
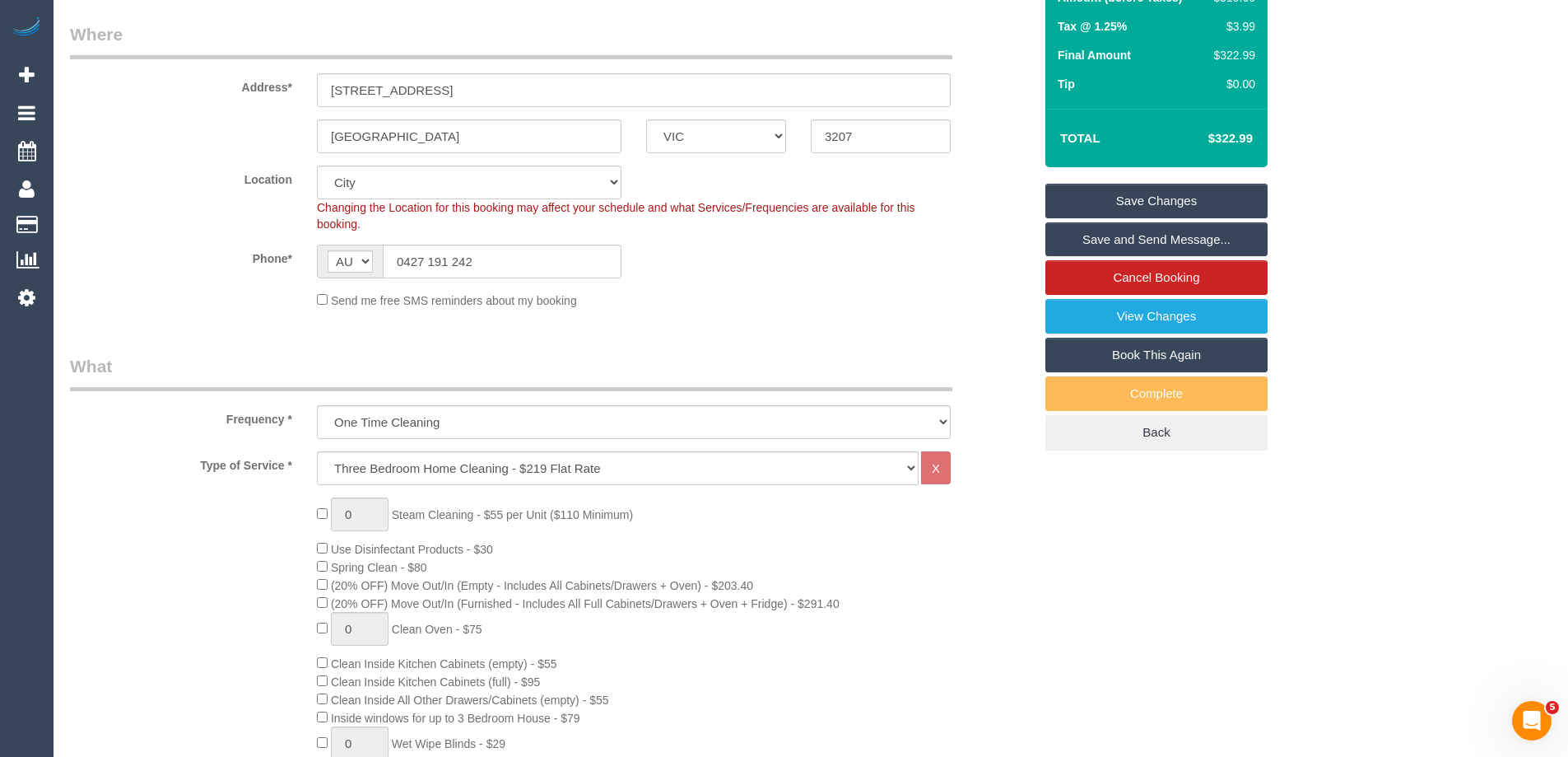
select select "spot15"
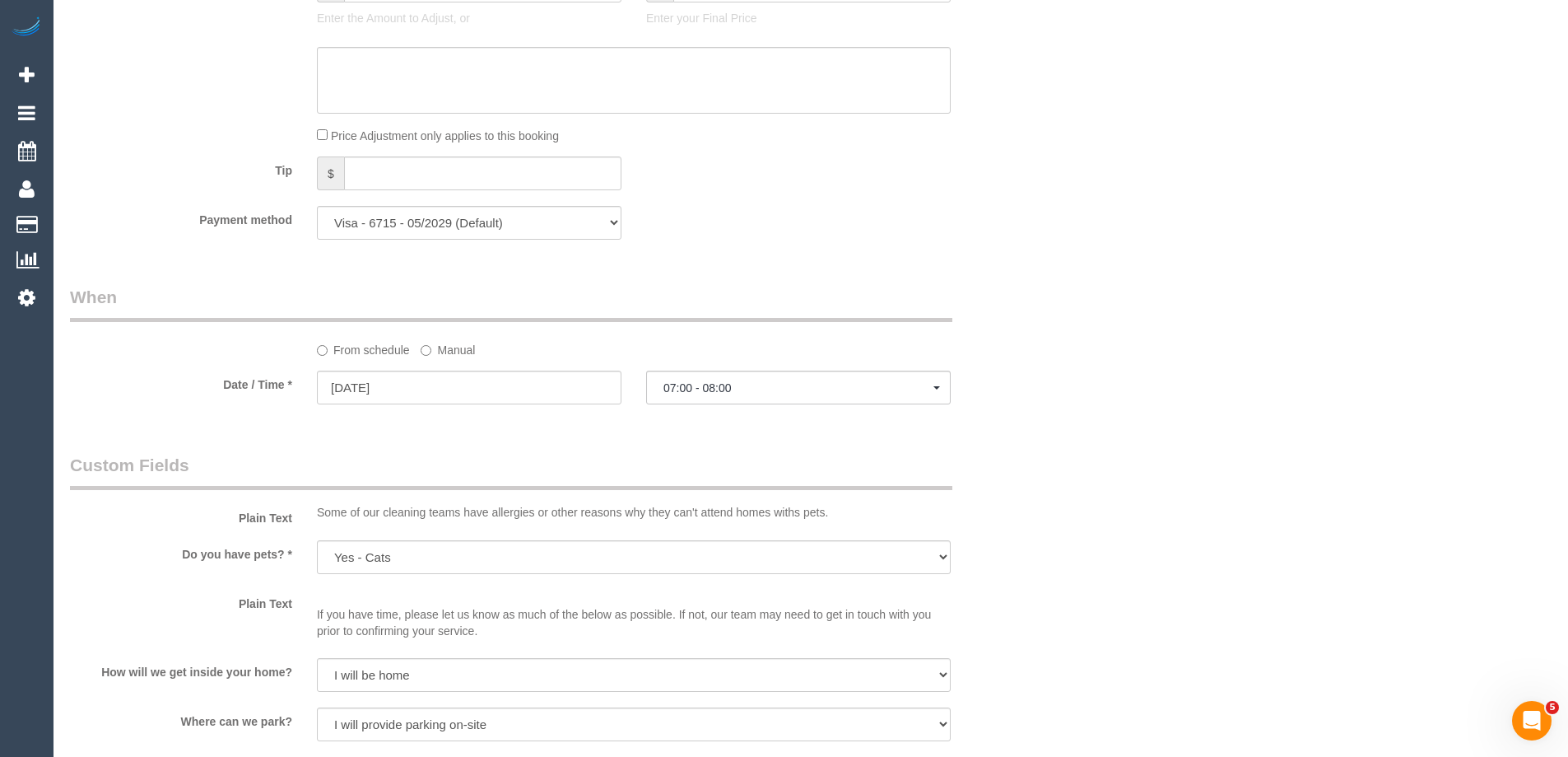
scroll to position [1564, 0]
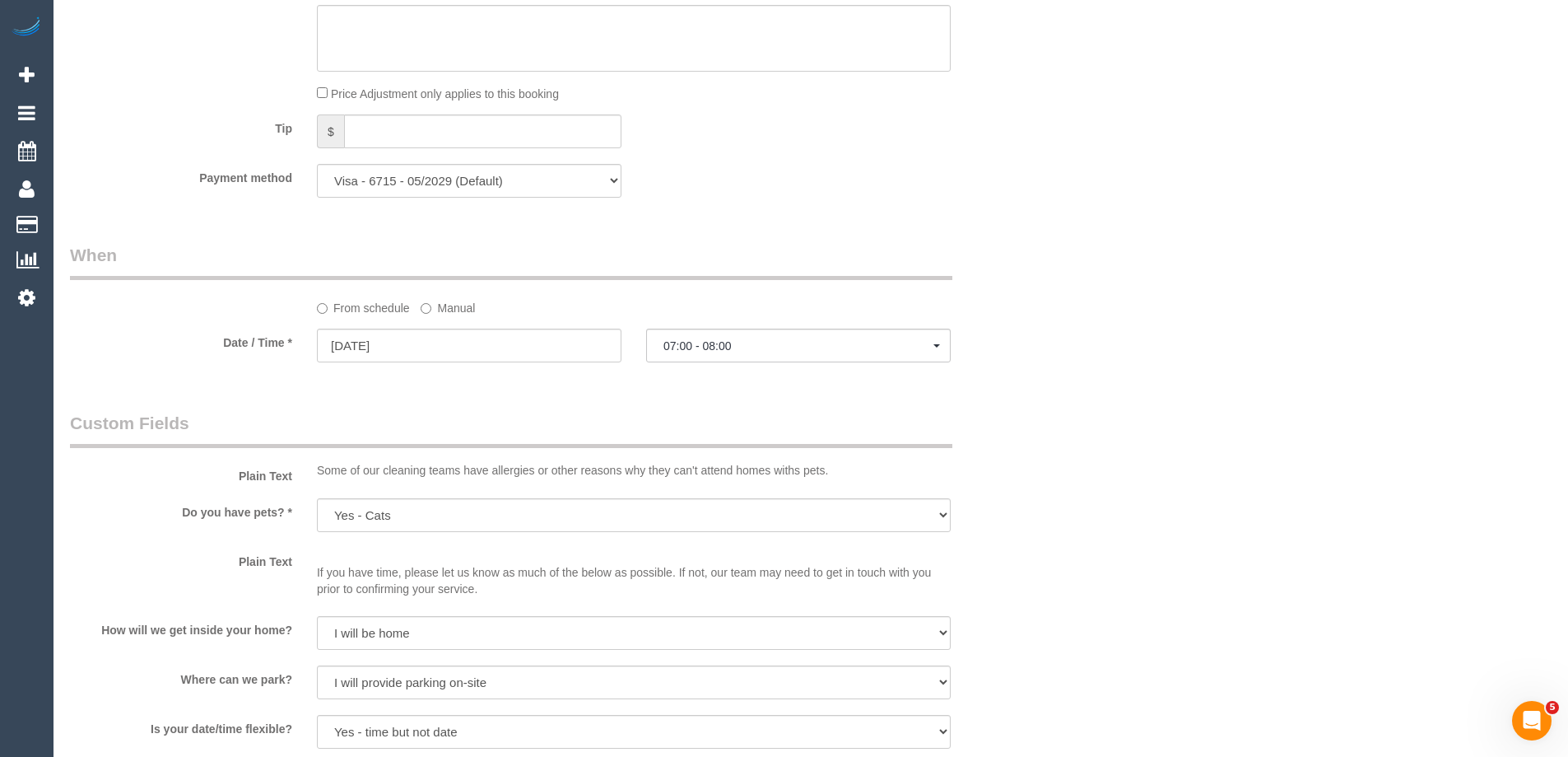
click at [441, 310] on label "Manual" at bounding box center [447, 304] width 54 height 22
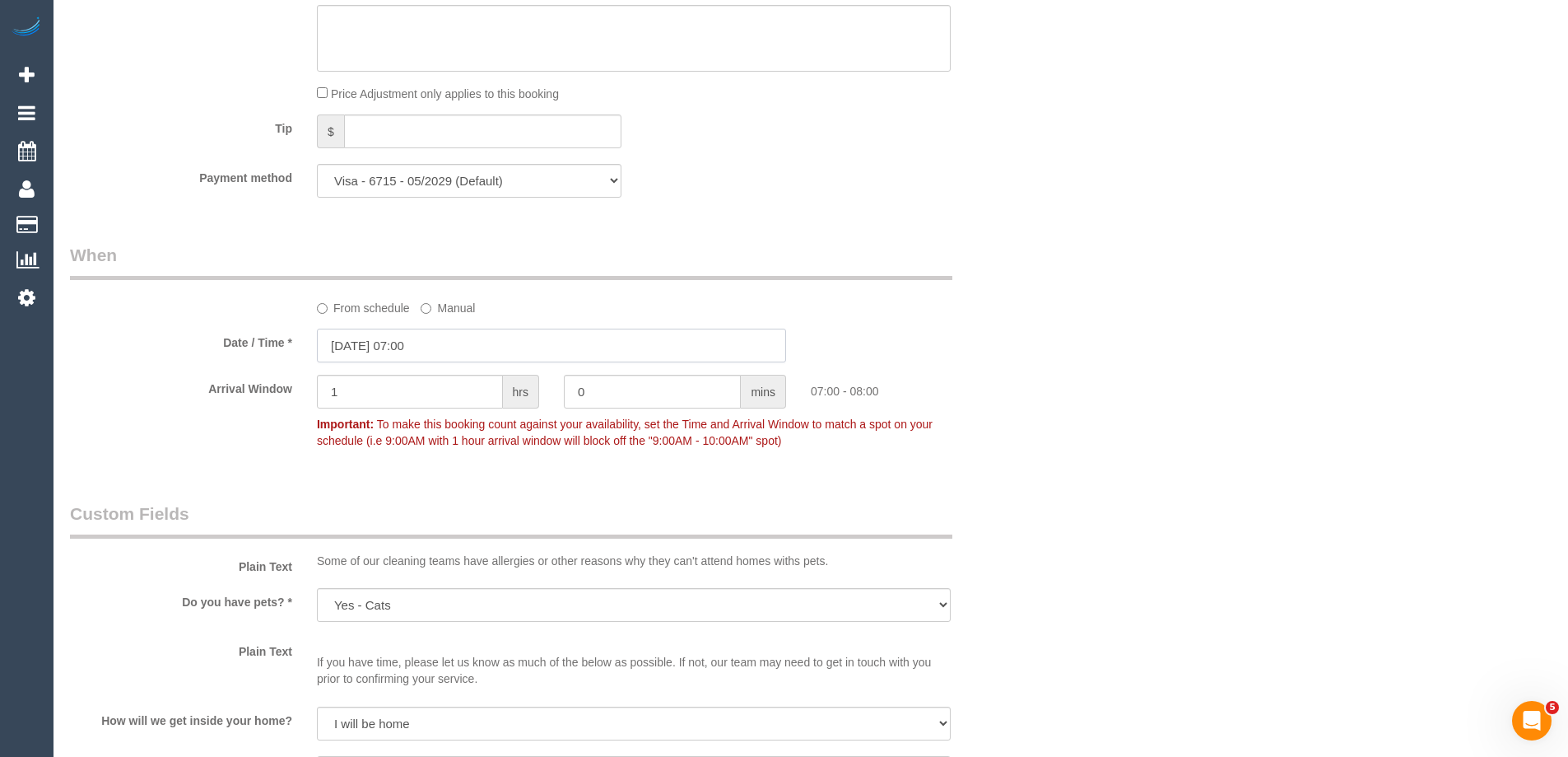
click at [386, 360] on input "18/09/2025 07:00" at bounding box center [551, 345] width 469 height 33
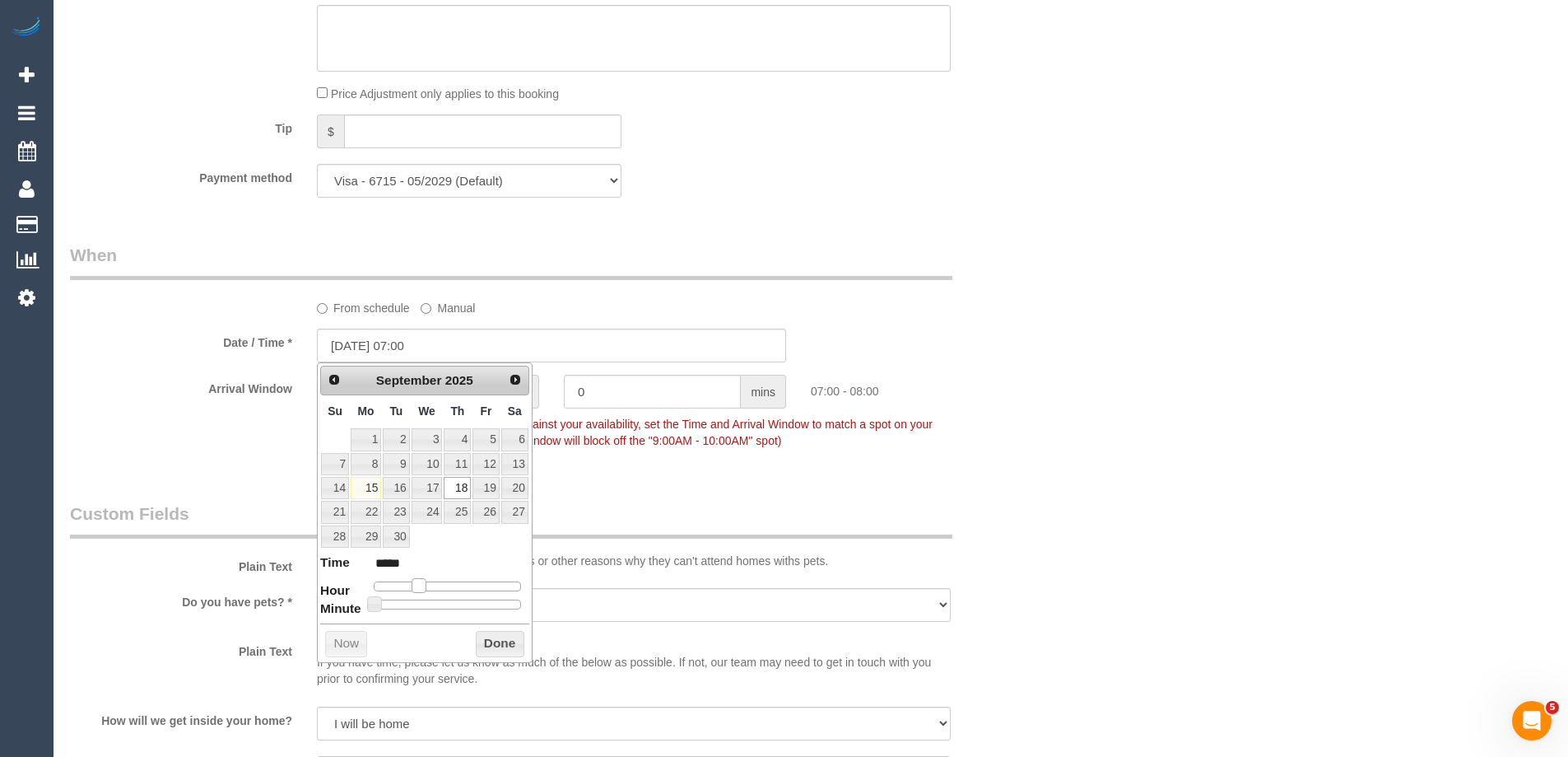
type input "18/09/2025 08:00"
type input "*****"
type input "18/09/2025 09:00"
type input "*****"
type input "[DATE] 10:00"
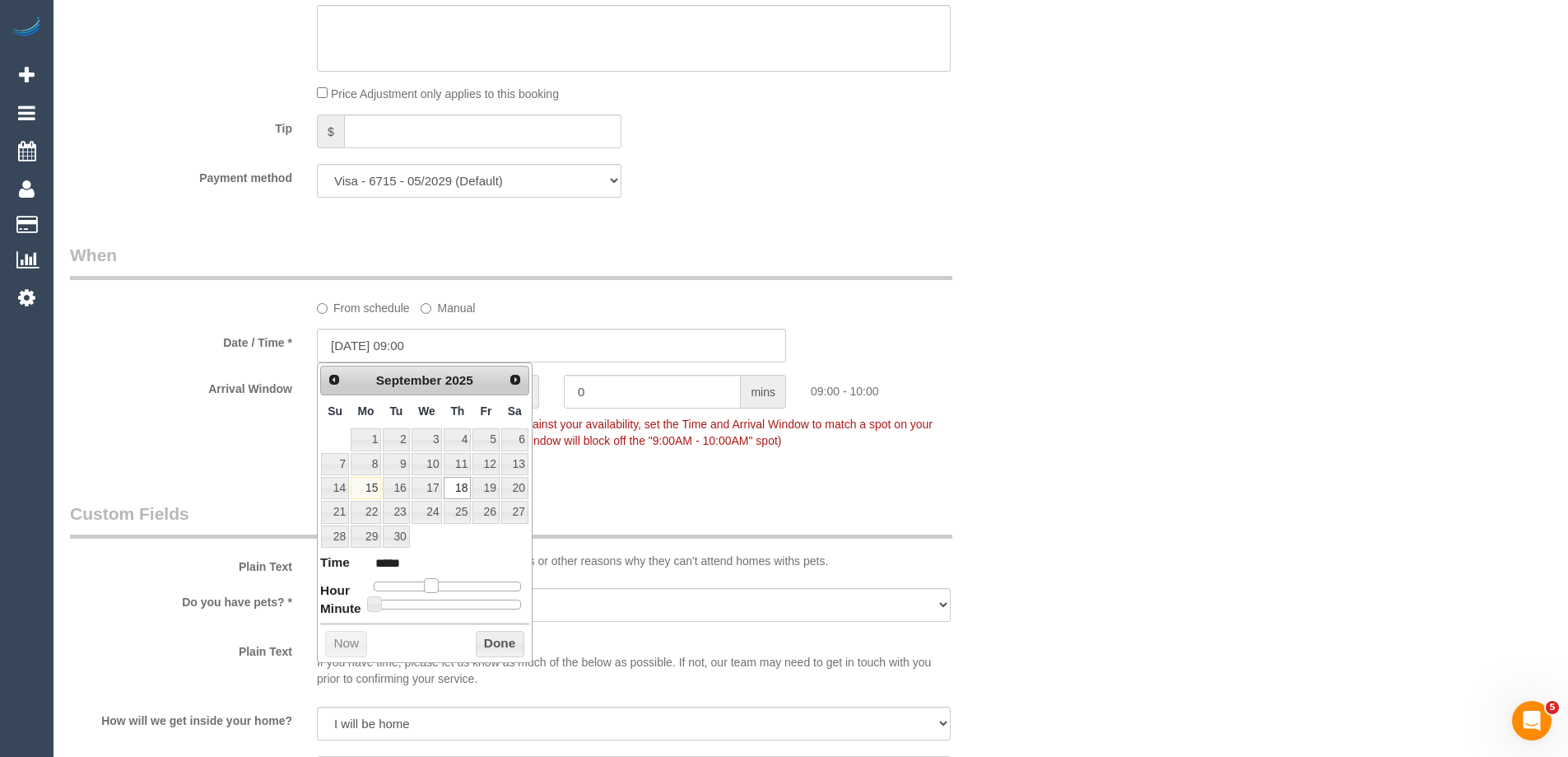
type input "*****"
type input "18/09/2025 11:00"
type input "*****"
drag, startPoint x: 422, startPoint y: 591, endPoint x: 446, endPoint y: 591, distance: 24.0
click at [446, 591] on span at bounding box center [443, 586] width 15 height 15
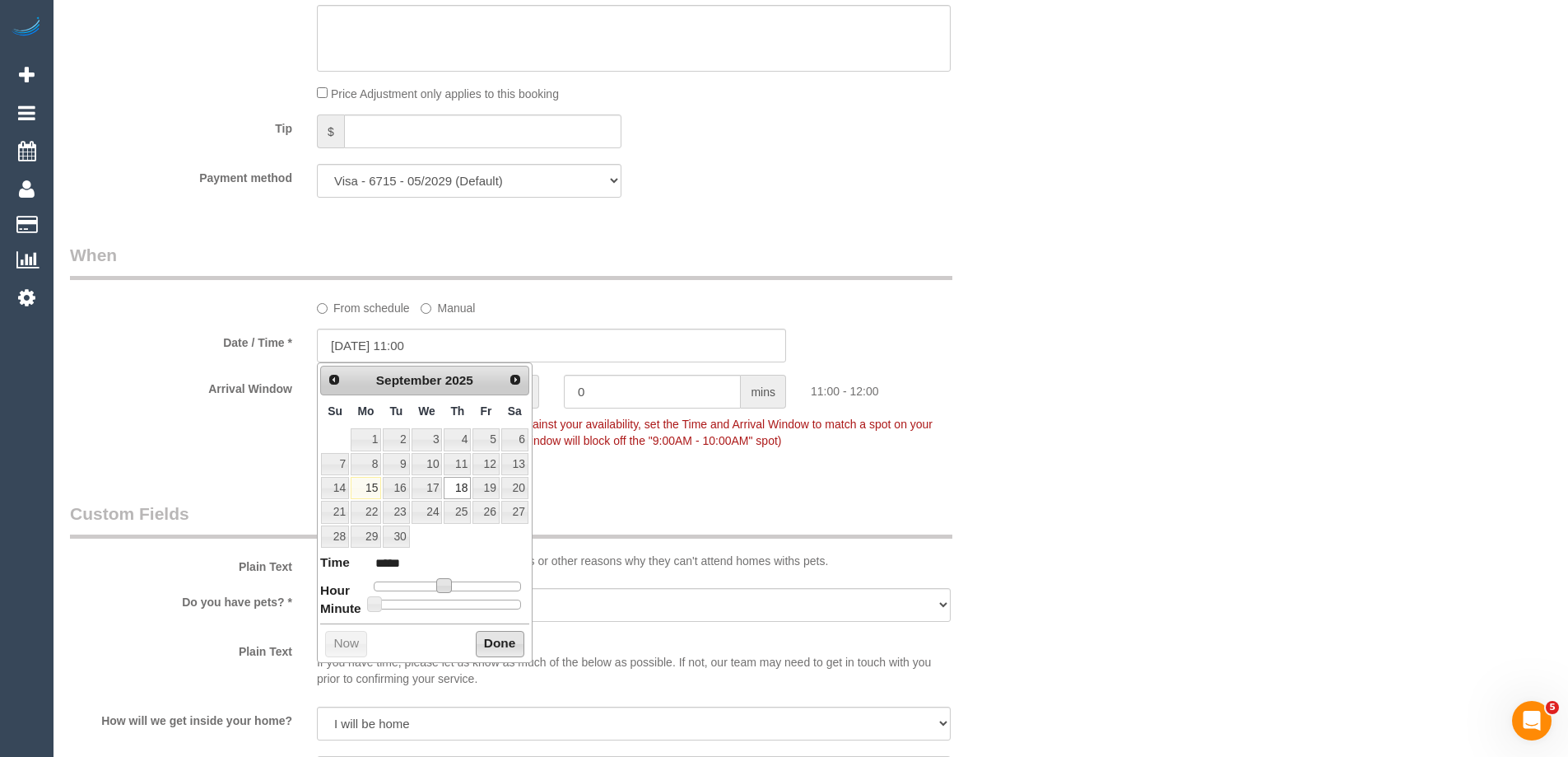
click at [501, 643] on button "Done" at bounding box center [500, 644] width 49 height 27
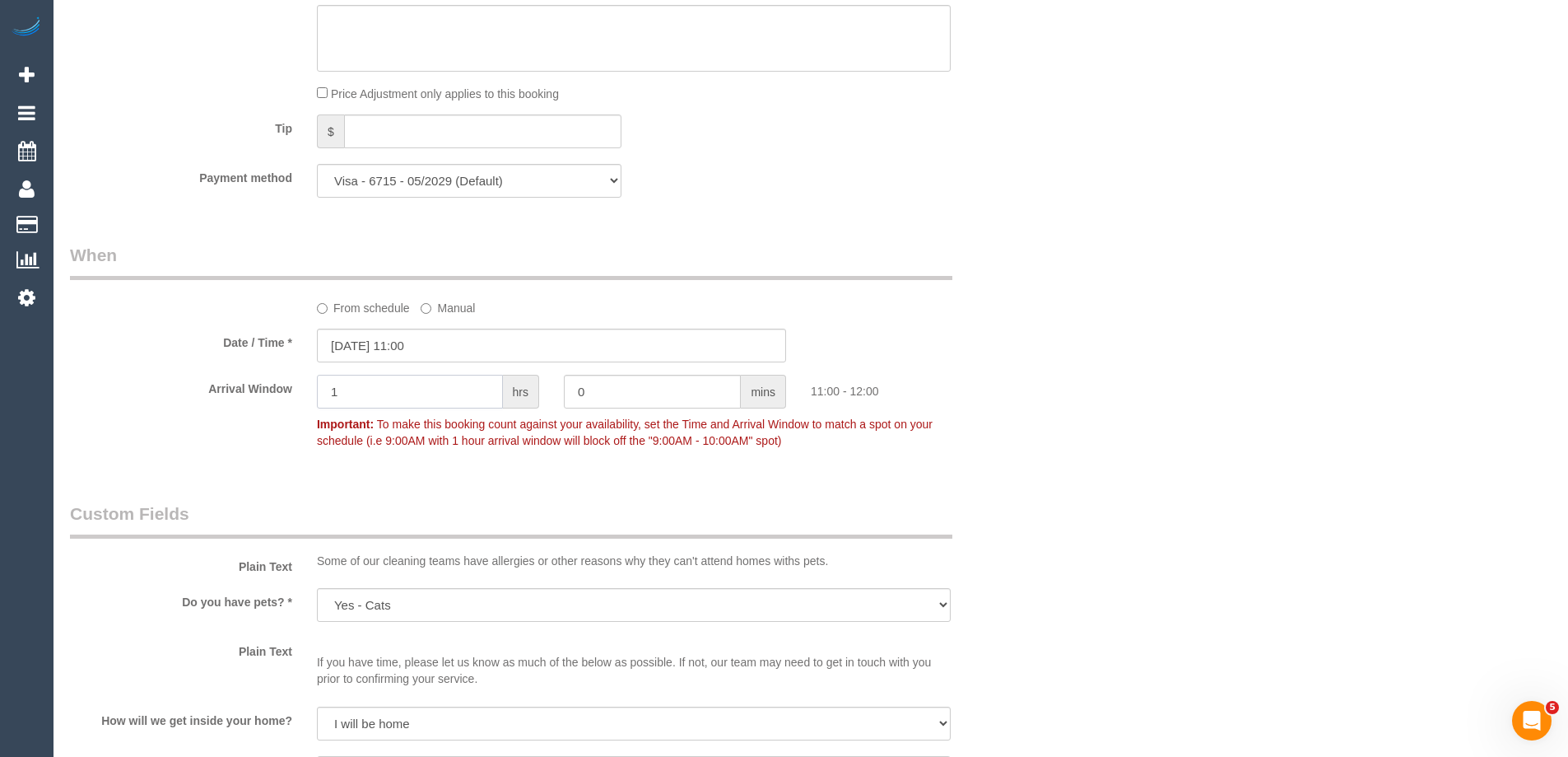
drag, startPoint x: 355, startPoint y: 380, endPoint x: 263, endPoint y: 383, distance: 92.0
click at [275, 383] on div "Arrival Window 1 hrs 0 mins 11:00 - 12:00 Important: To make this booking count…" at bounding box center [551, 415] width 988 height 81
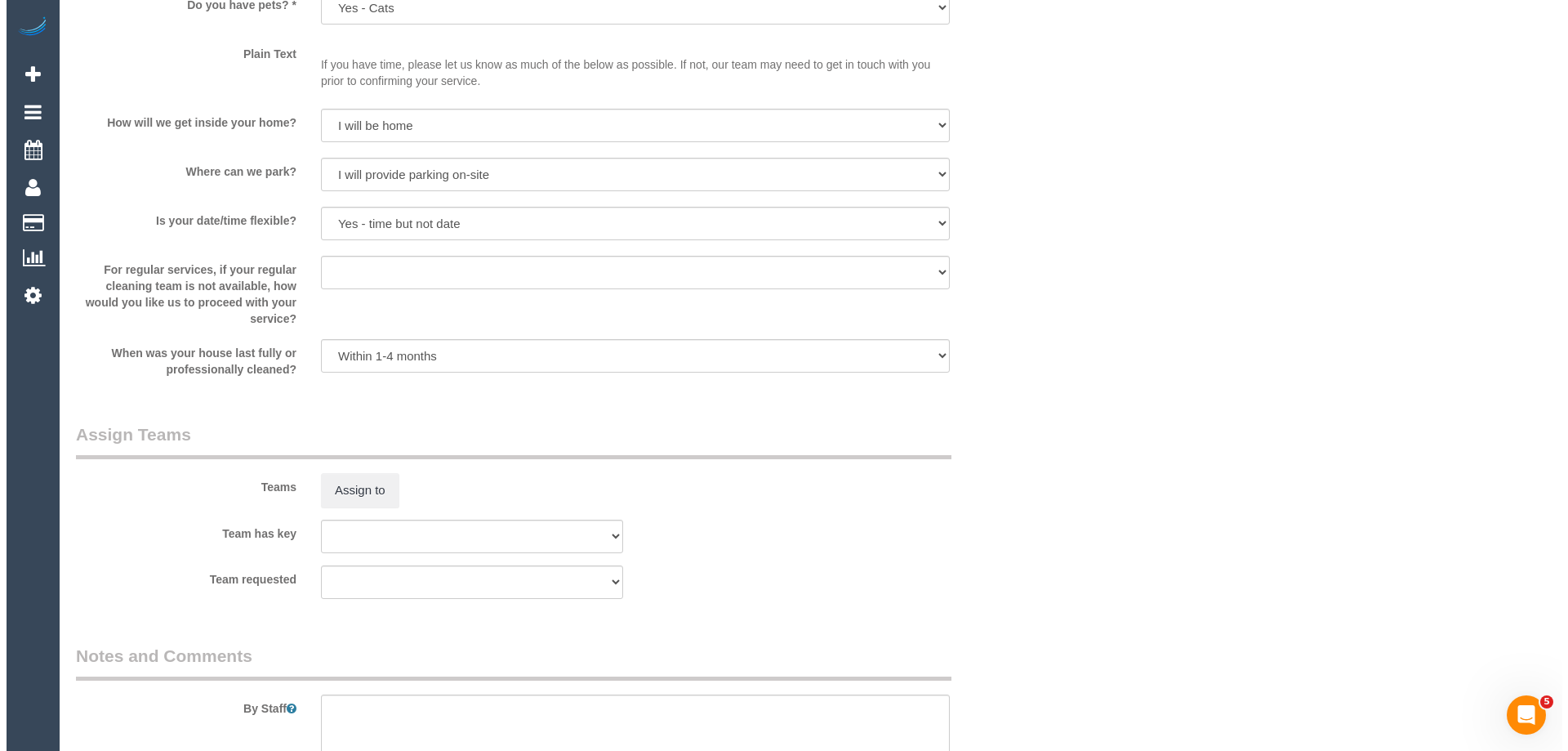
scroll to position [2450, 0]
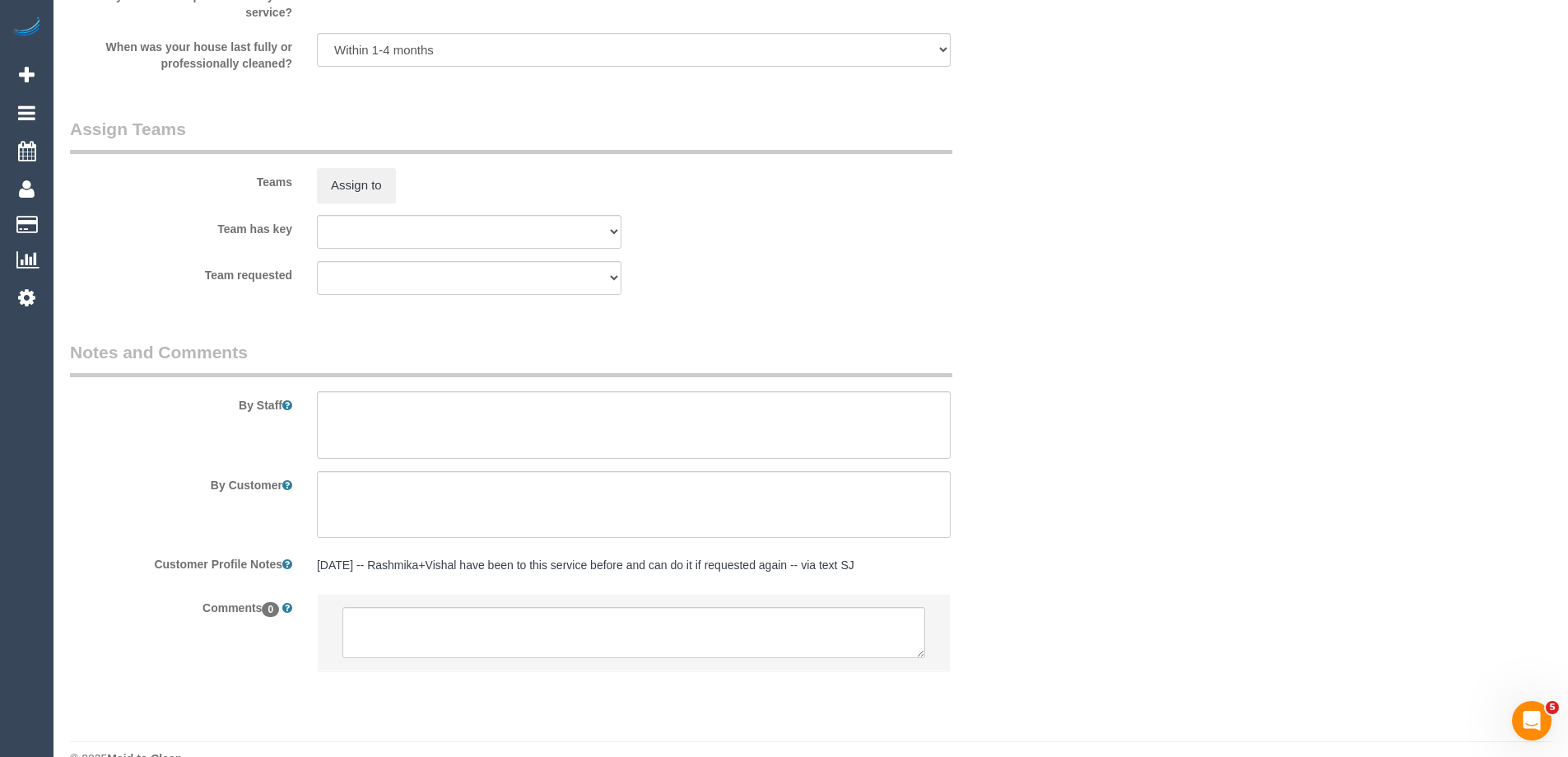
type input "2"
click at [364, 409] on textarea at bounding box center [634, 424] width 634 height 68
type textarea "Estimated time of 5-6 hrs"
click at [365, 180] on button "Assign to" at bounding box center [356, 185] width 79 height 34
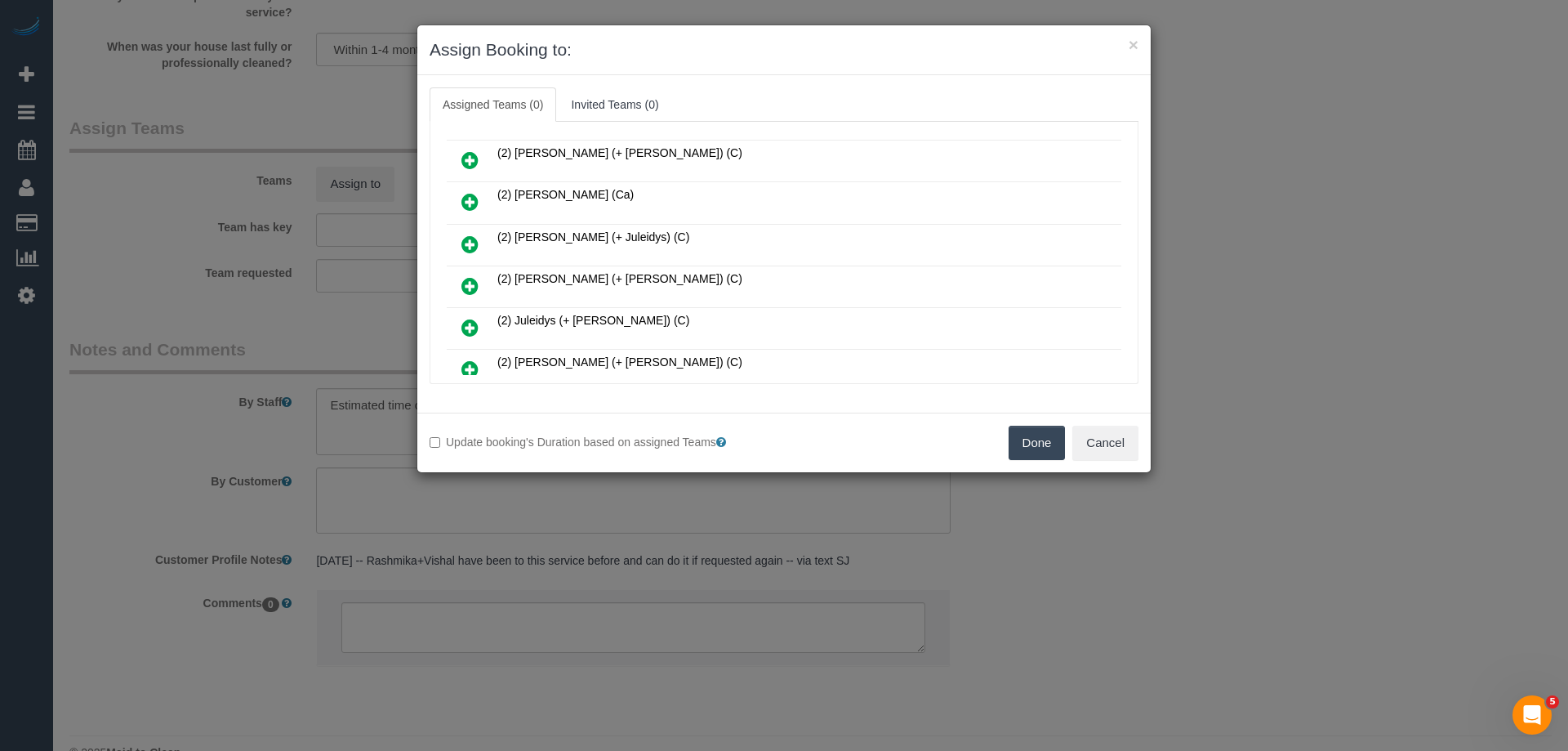
click at [472, 245] on icon at bounding box center [470, 244] width 17 height 20
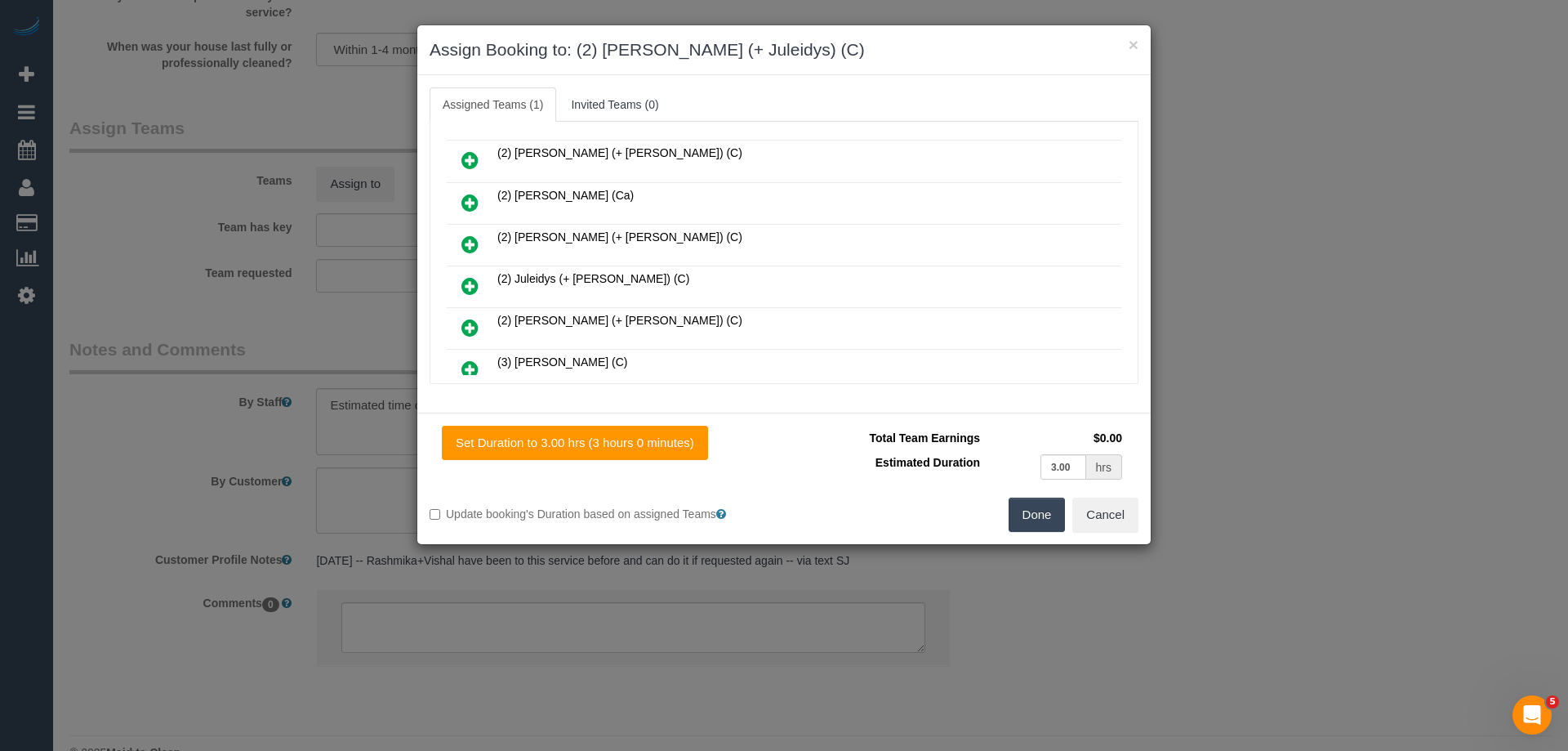
click at [466, 284] on icon at bounding box center [470, 285] width 17 height 20
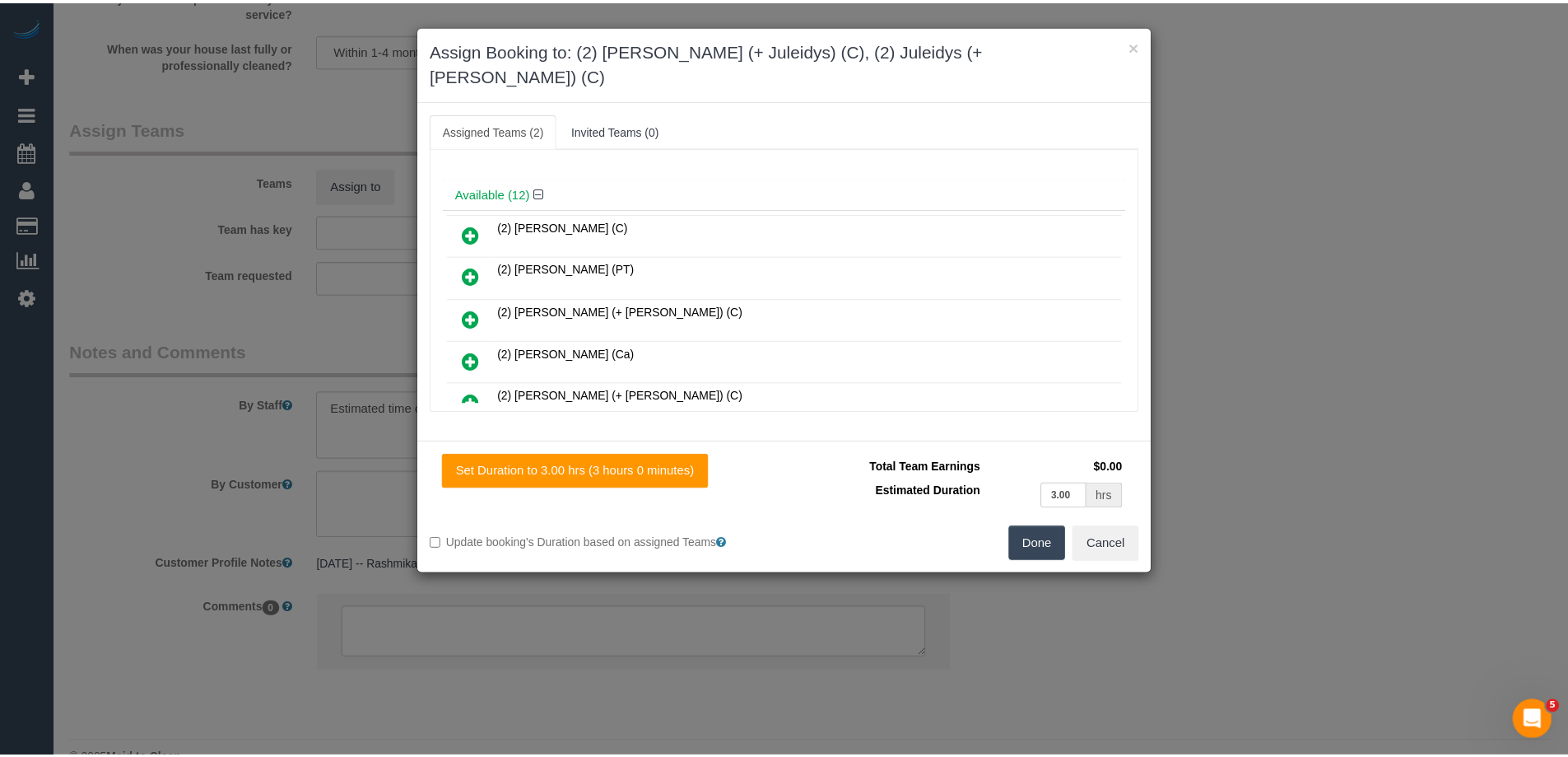
scroll to position [0, 0]
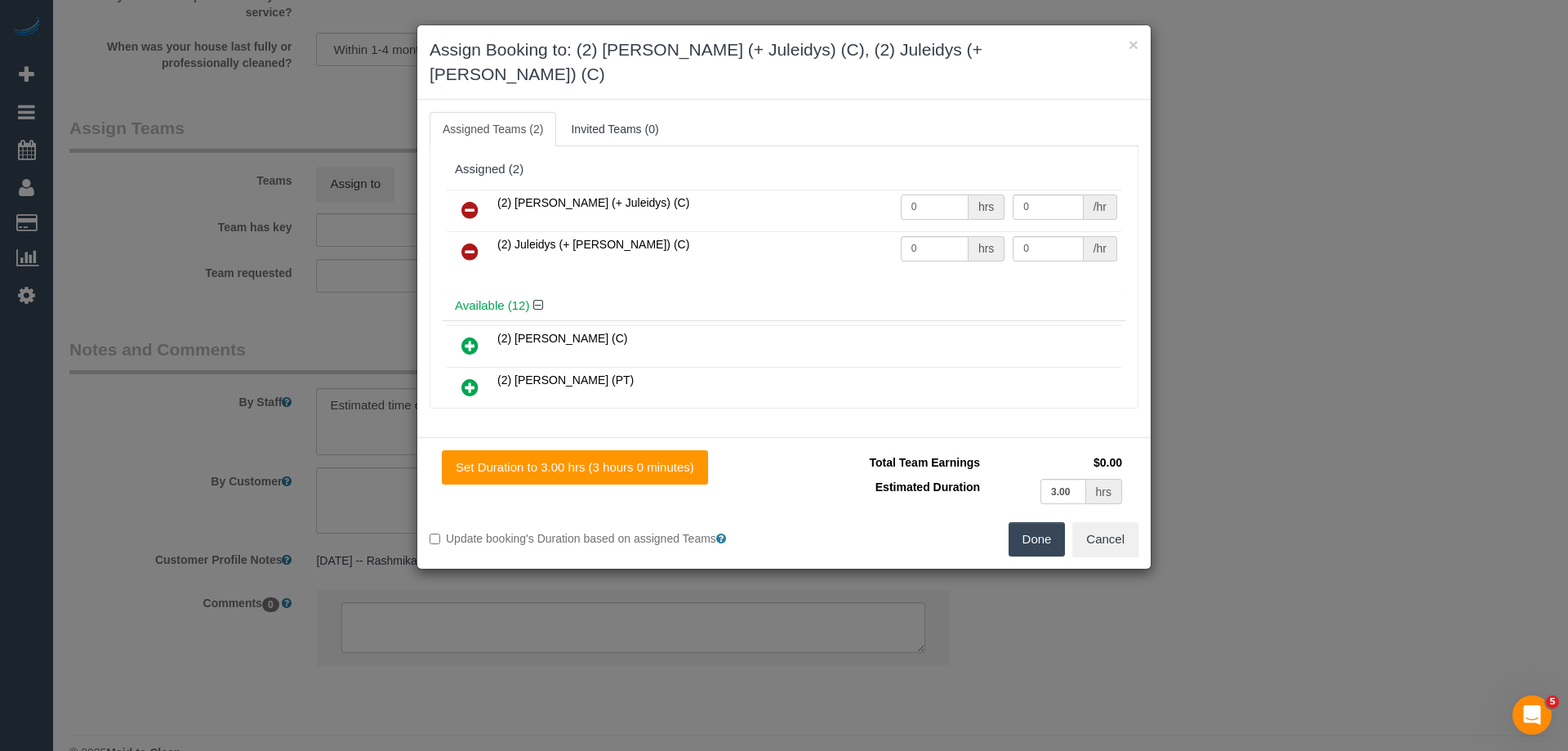
drag, startPoint x: 927, startPoint y: 181, endPoint x: 791, endPoint y: 179, distance: 136.0
click at [792, 190] on tr "(2) Cris (+ Juleidys) (C) 0 hrs 0 /hr" at bounding box center [783, 211] width 674 height 42
type input "1"
drag, startPoint x: 911, startPoint y: 229, endPoint x: 832, endPoint y: 214, distance: 80.4
click at [832, 231] on tr "(2) Juleidys (+ Cris) (C) 0 hrs 0 /hr" at bounding box center [783, 252] width 674 height 42
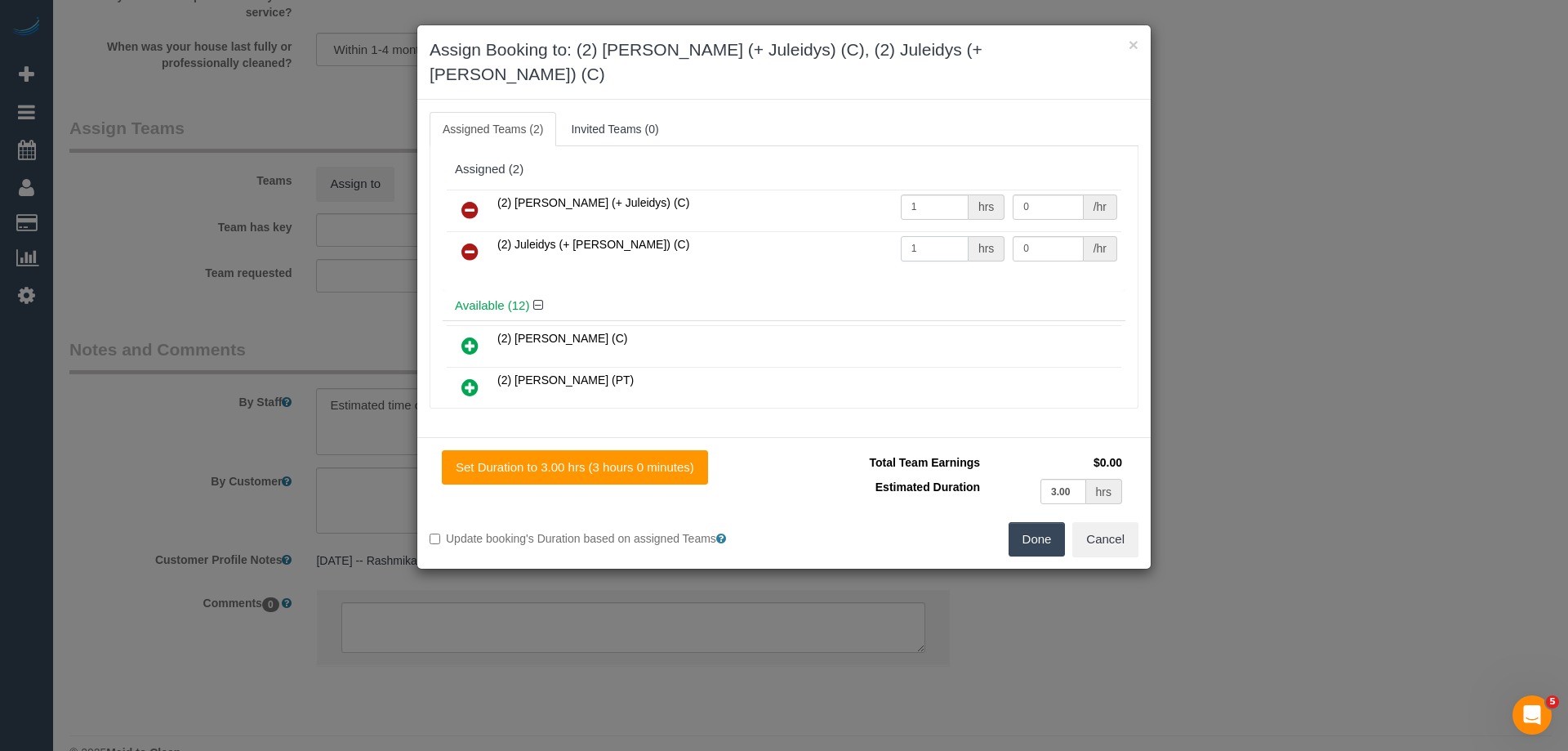
type input "1"
drag, startPoint x: 1035, startPoint y: 225, endPoint x: 940, endPoint y: 212, distance: 95.9
click at [940, 231] on tr "(2) Juleidys (+ Cris) (C) 1 hrs 0 /hr" at bounding box center [783, 252] width 674 height 42
drag, startPoint x: 1028, startPoint y: 222, endPoint x: 927, endPoint y: 206, distance: 102.3
click at [927, 206] on tbody "(2) Cris (+ Juleidys) (C) 1 hrs 0 /hr (2) Juleidys (+ Cris) (C) 1 hrs 1. /hr" at bounding box center [783, 231] width 674 height 83
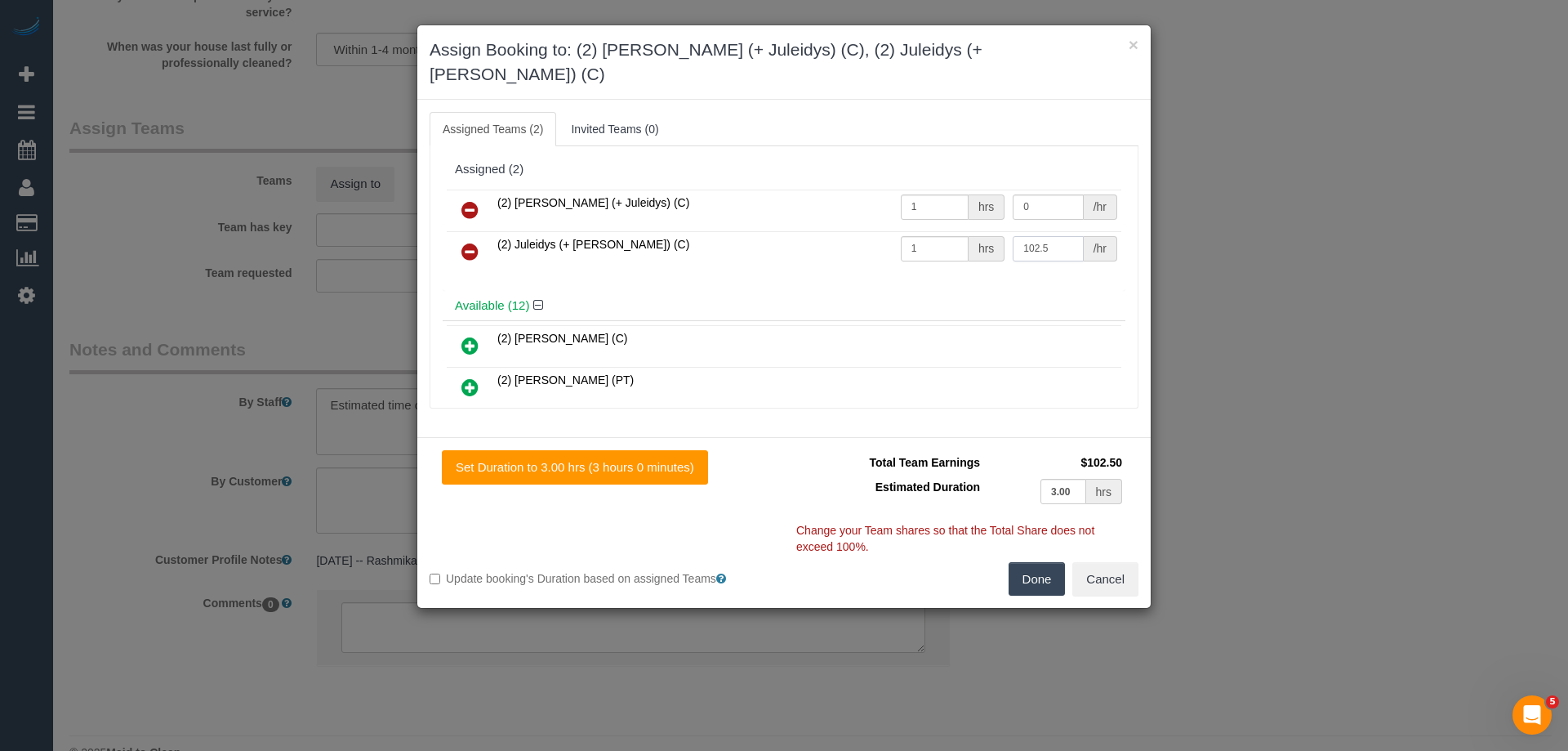
type input "102.5"
drag, startPoint x: 1023, startPoint y: 179, endPoint x: 821, endPoint y: 176, distance: 202.0
click at [821, 190] on tr "(2) Cris (+ Juleidys) (C) 1 hrs 0 /hr" at bounding box center [783, 211] width 674 height 42
type input "102.5"
click at [1027, 562] on button "Done" at bounding box center [1037, 579] width 57 height 34
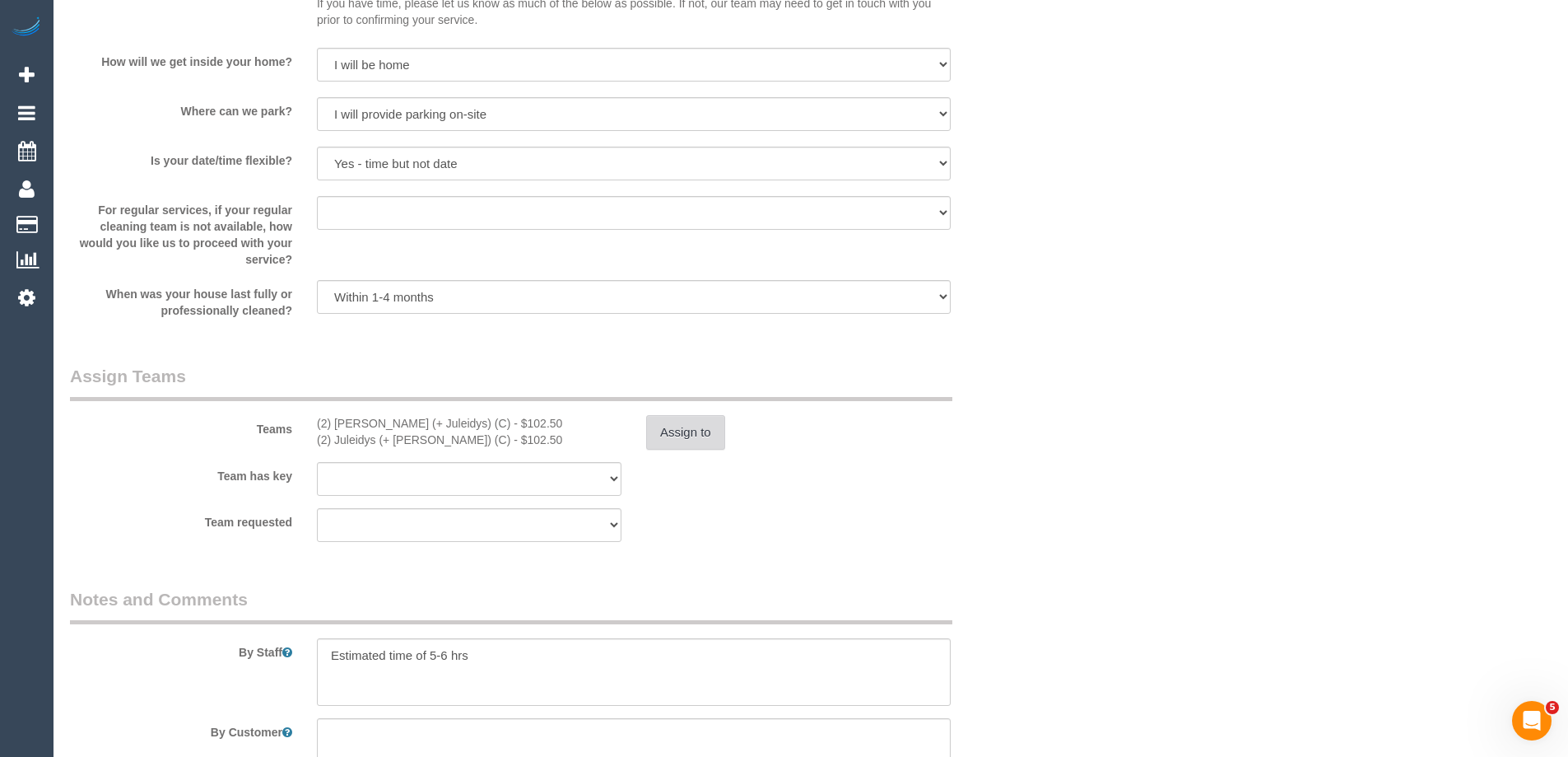
scroll to position [2503, 0]
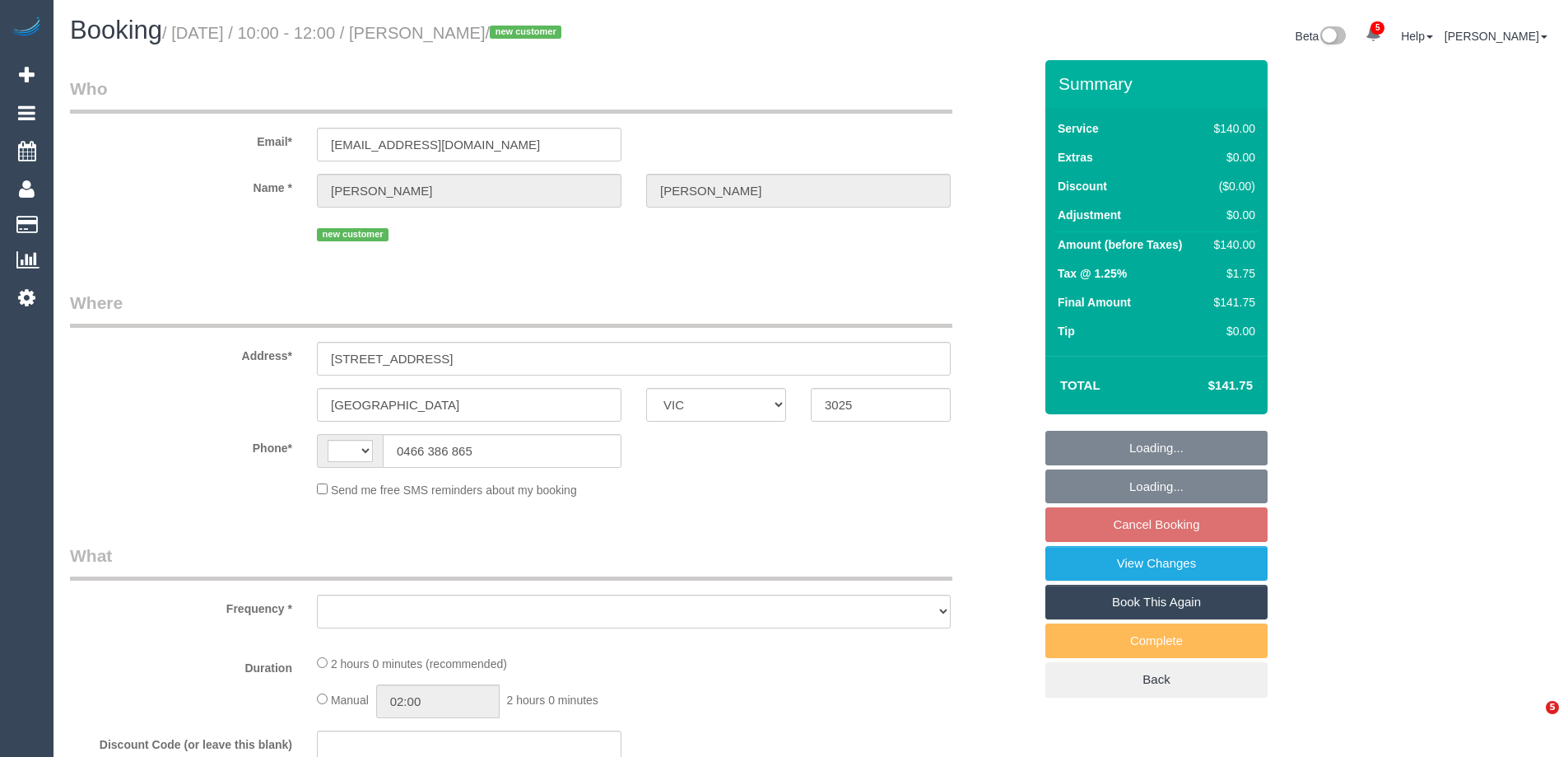
select select "VIC"
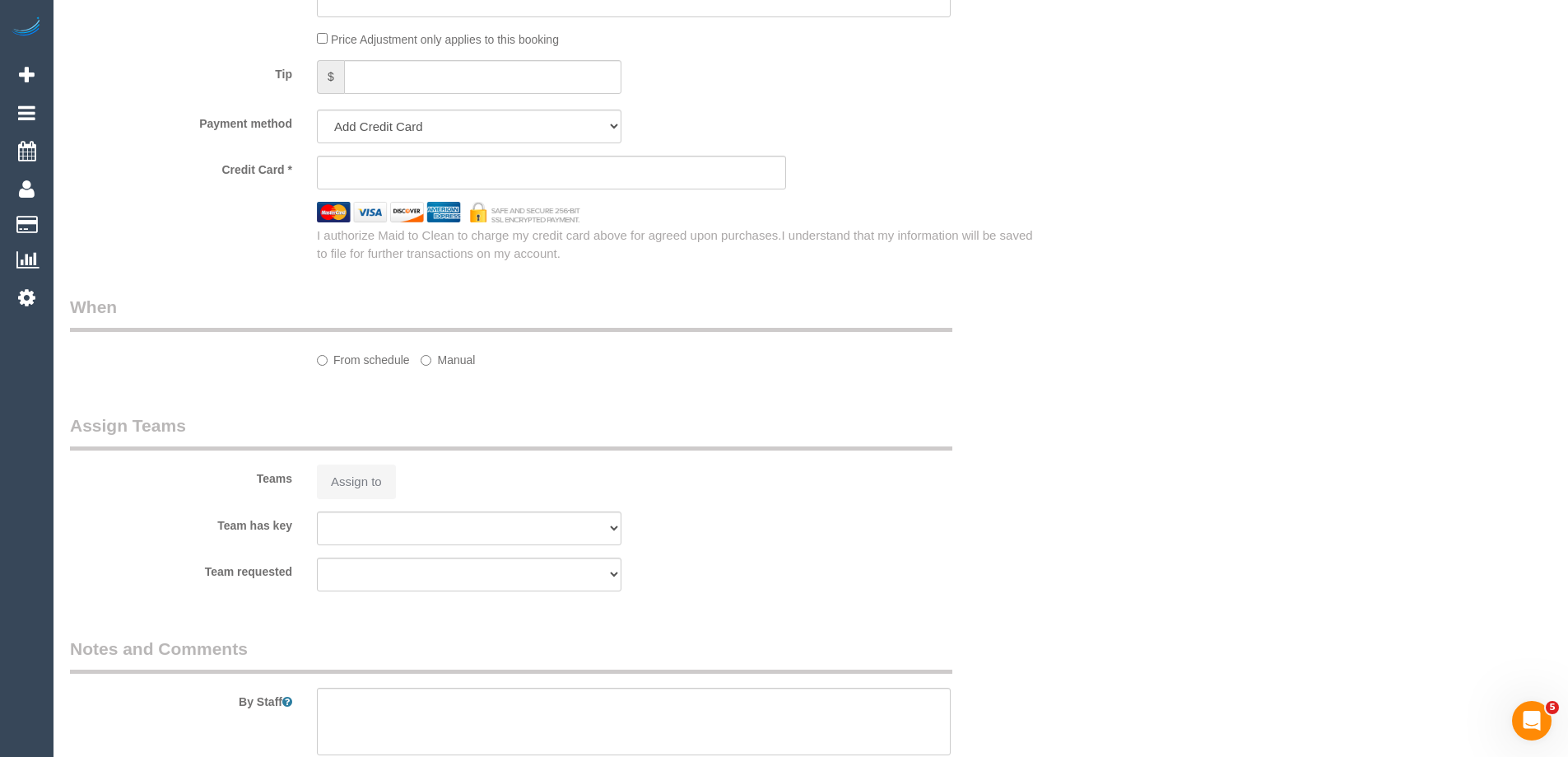
select select "string:AU"
select select "object:329"
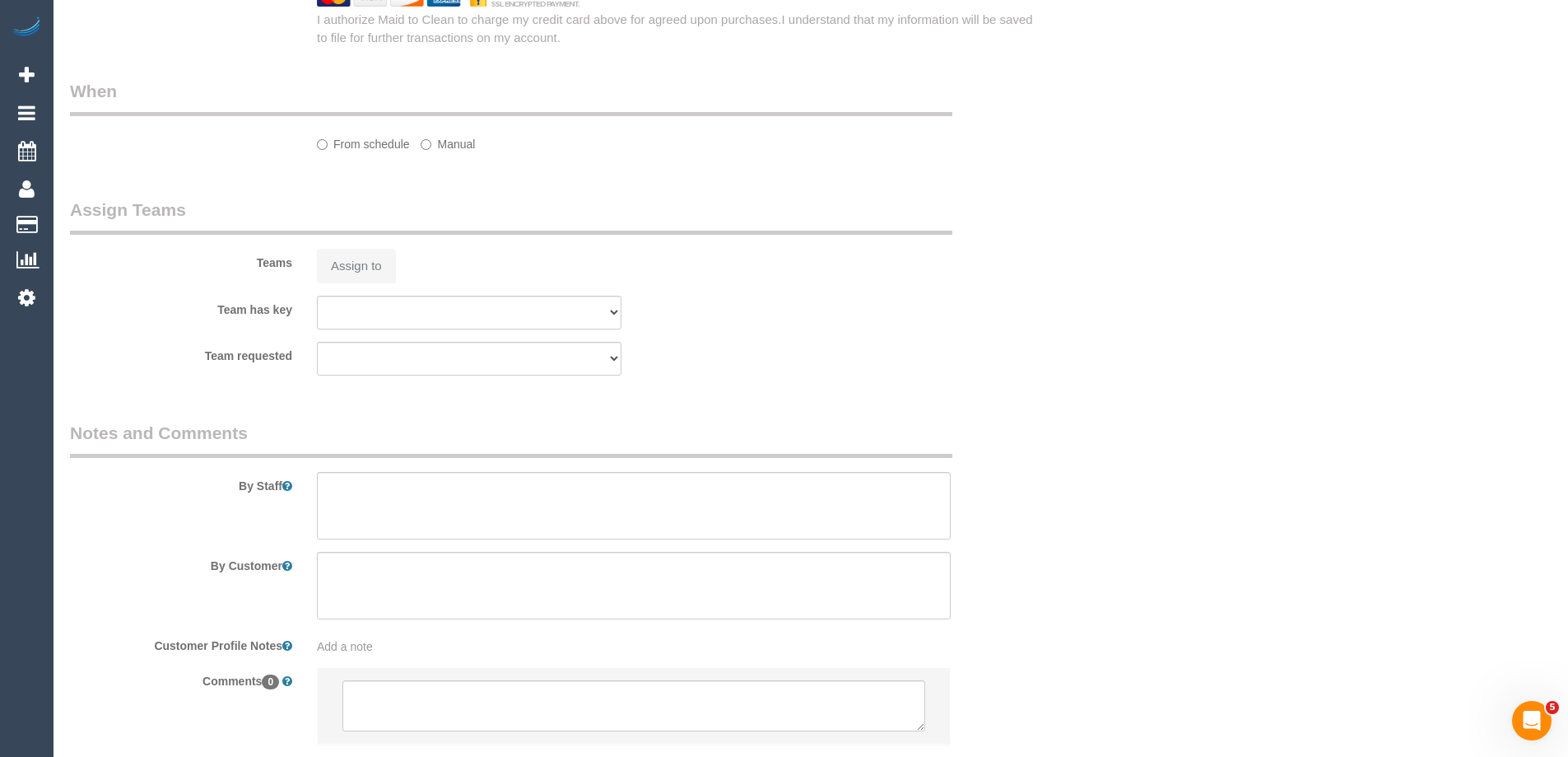
select select "string:stripe-pm_1S7W0o2GScqysDRV6DaGydwn"
select select "number:28"
select select "number:14"
select select "number:18"
select select "number:25"
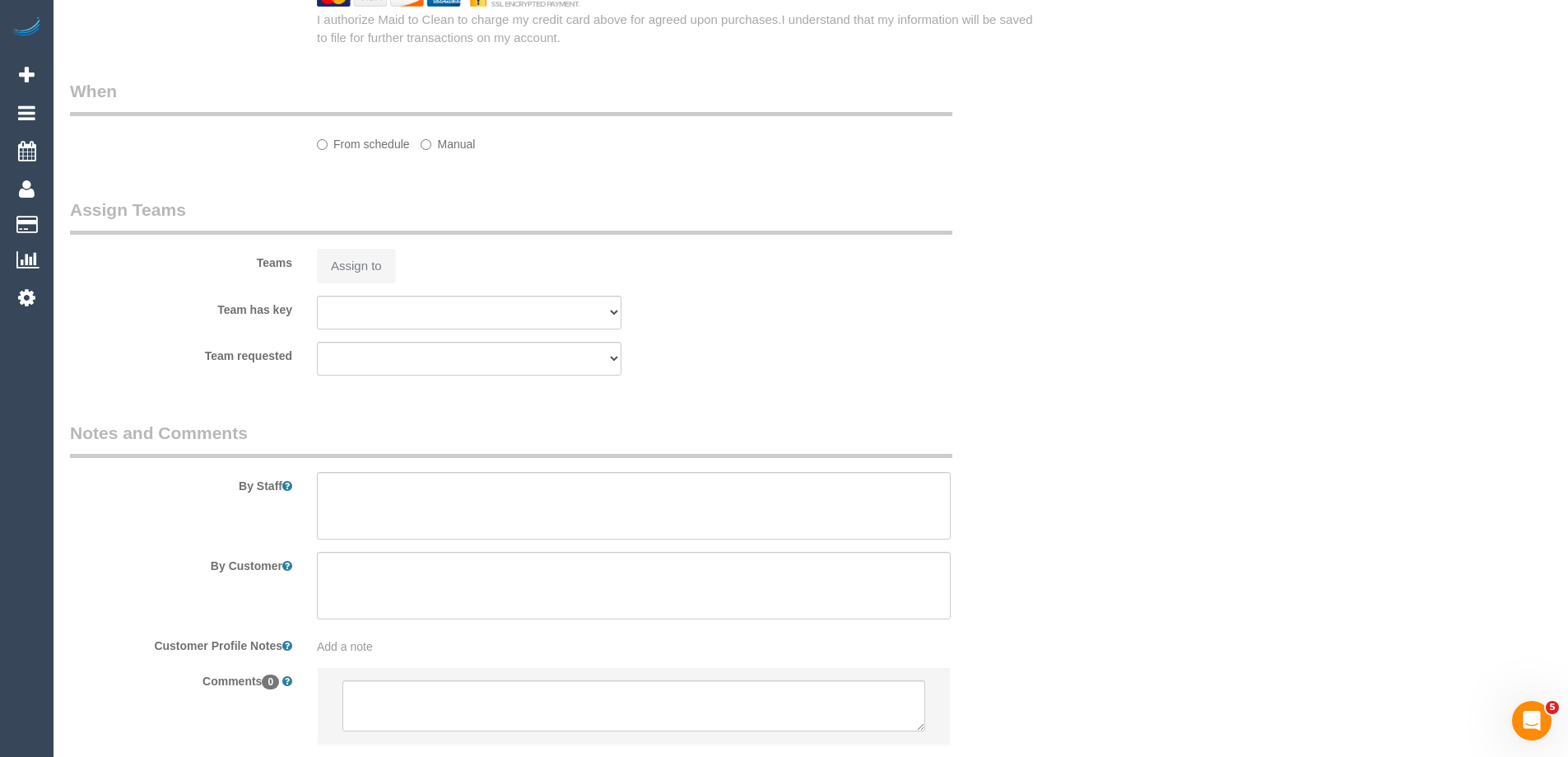
select select "number:35"
select select "number:26"
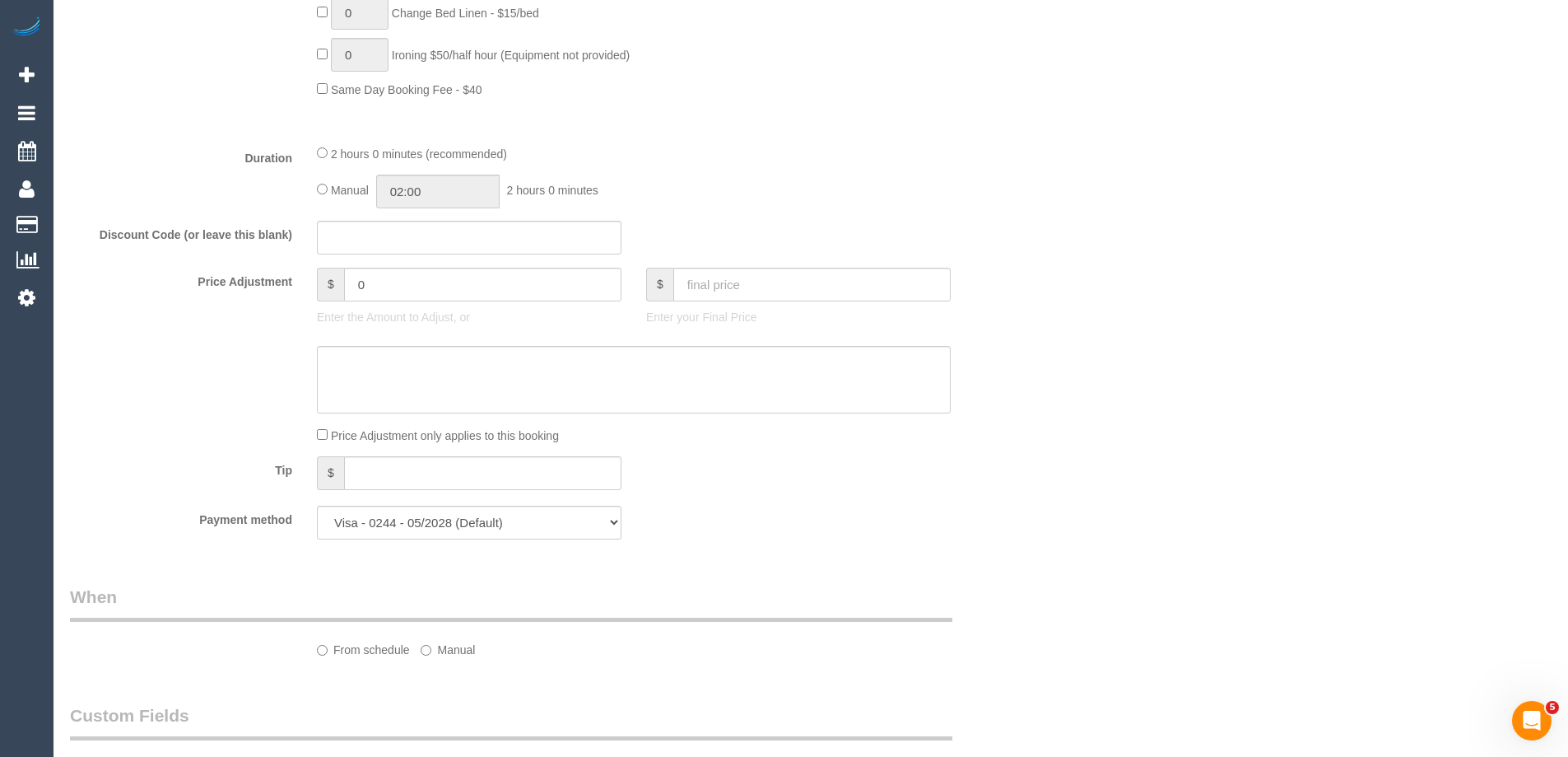
select select "object:893"
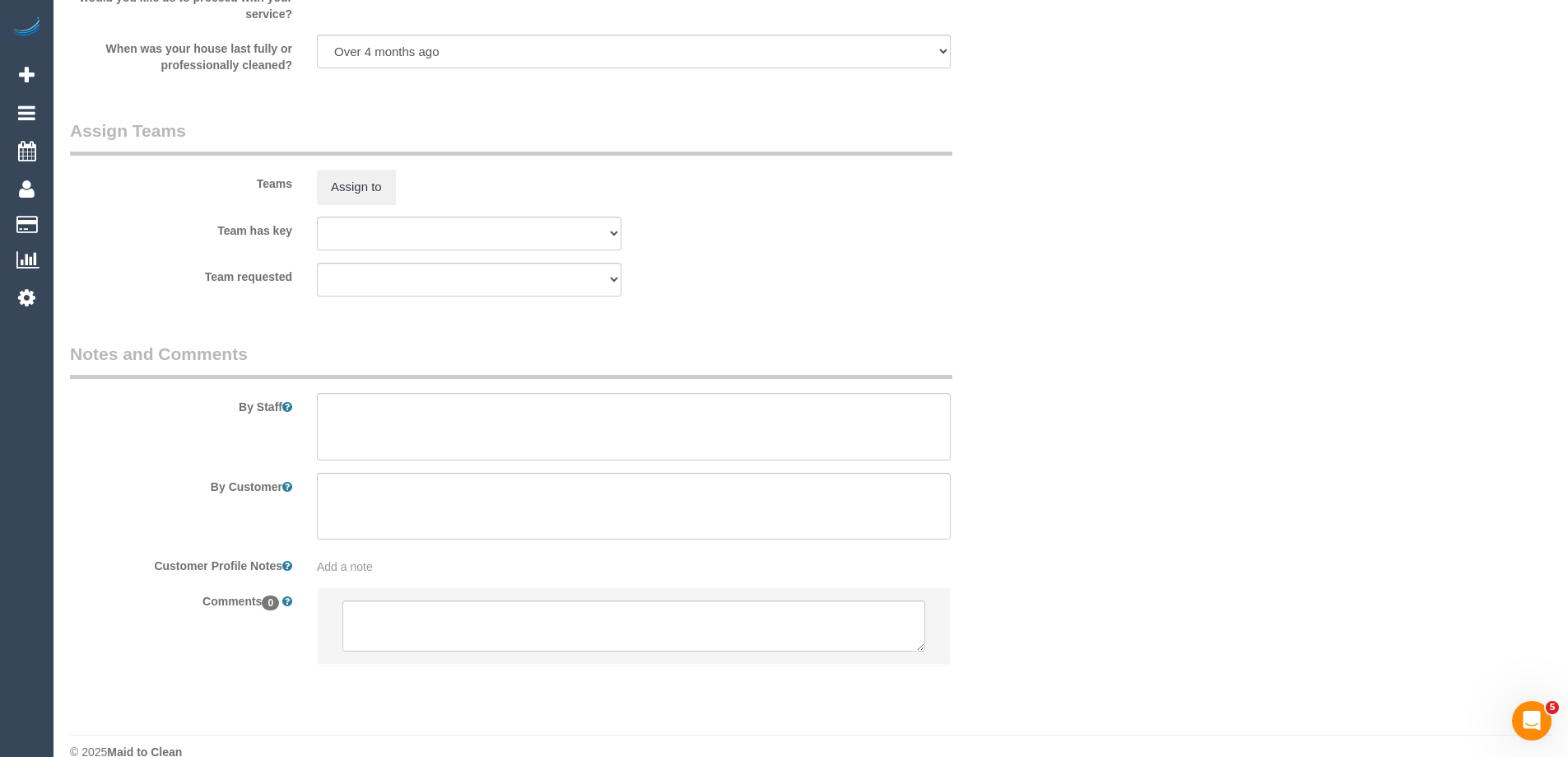
scroll to position [2355, 0]
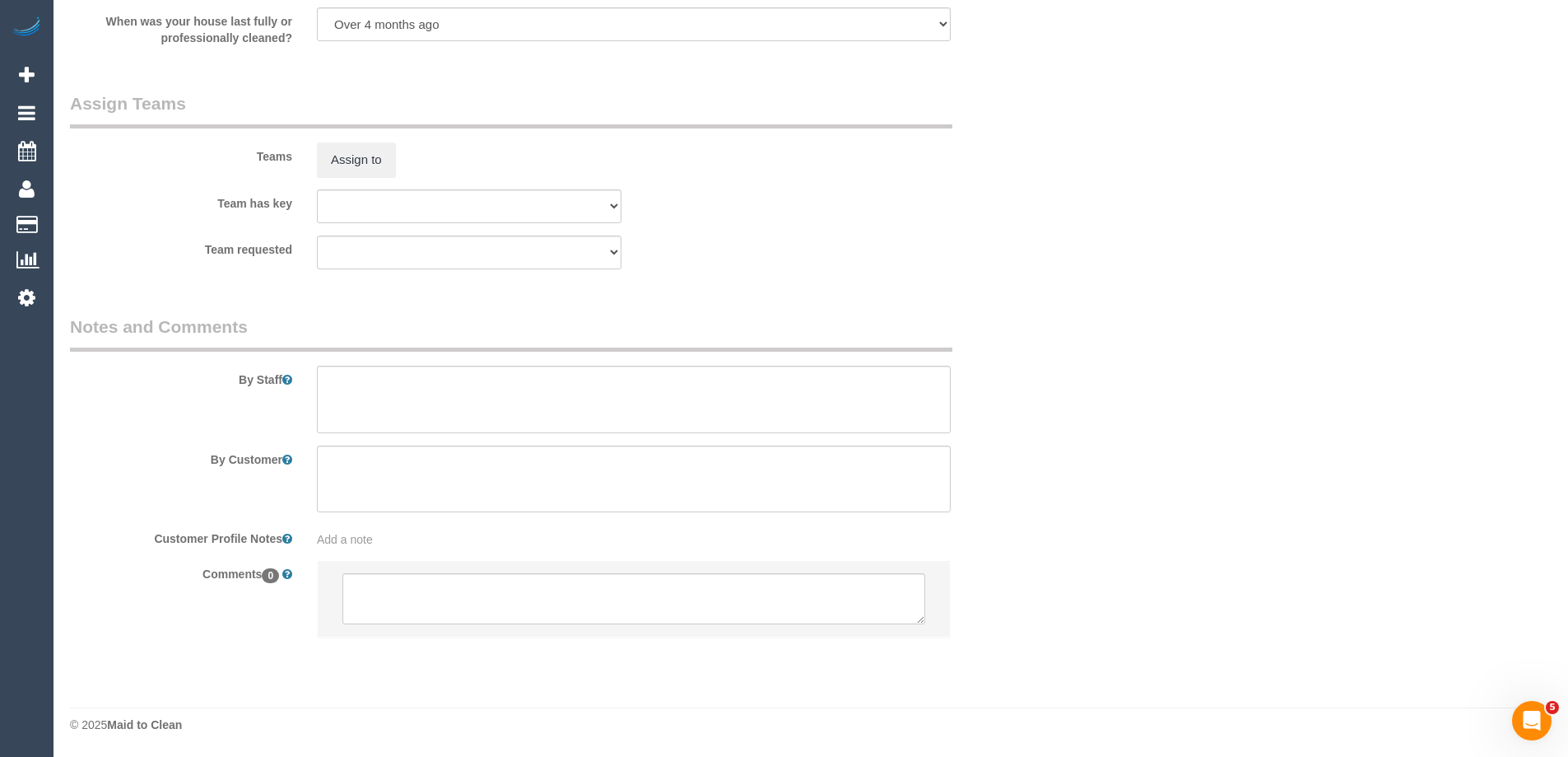
select select "spot3"
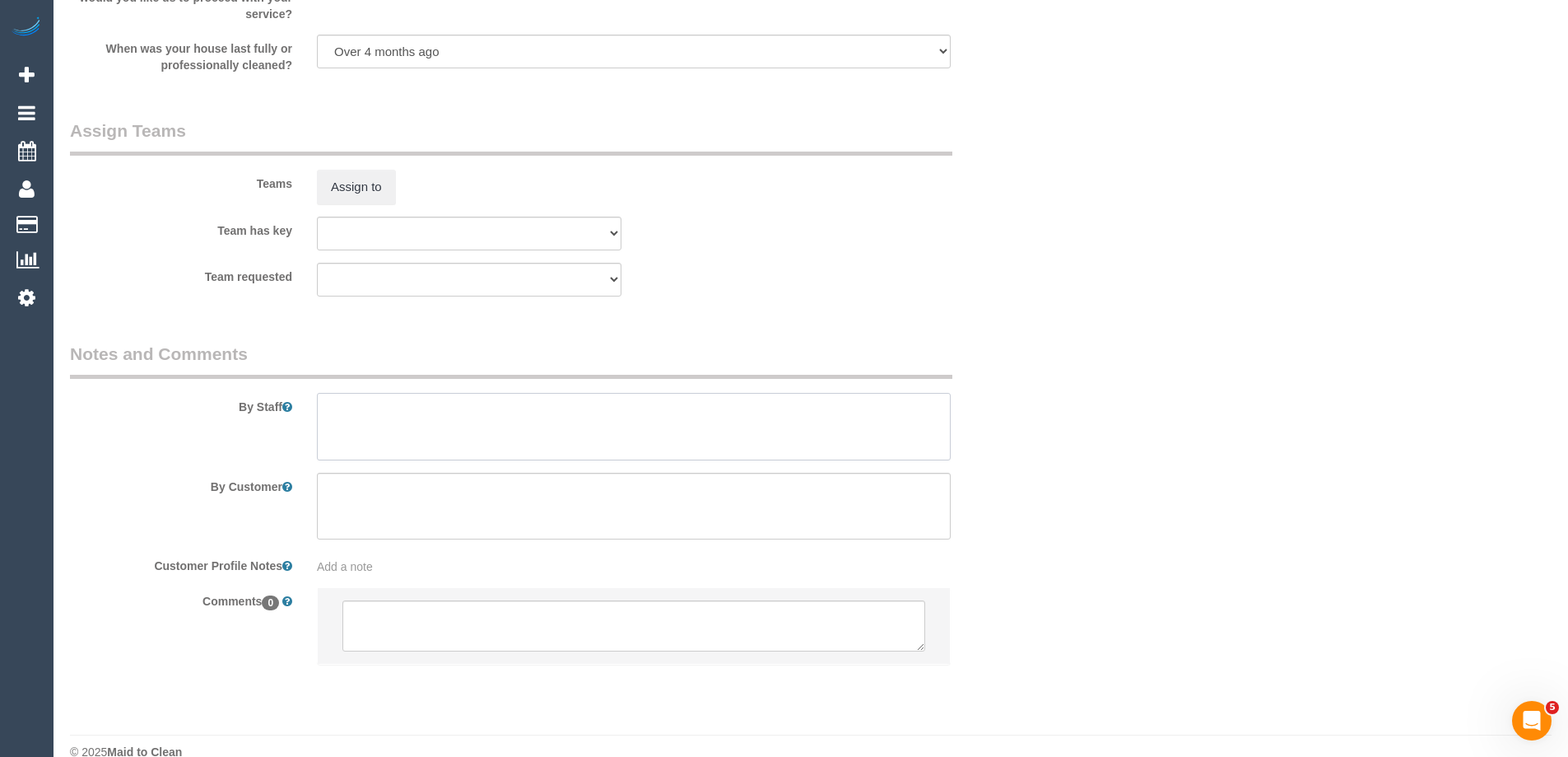
click at [347, 415] on textarea at bounding box center [634, 426] width 634 height 68
click at [509, 409] on textarea at bounding box center [634, 426] width 634 height 68
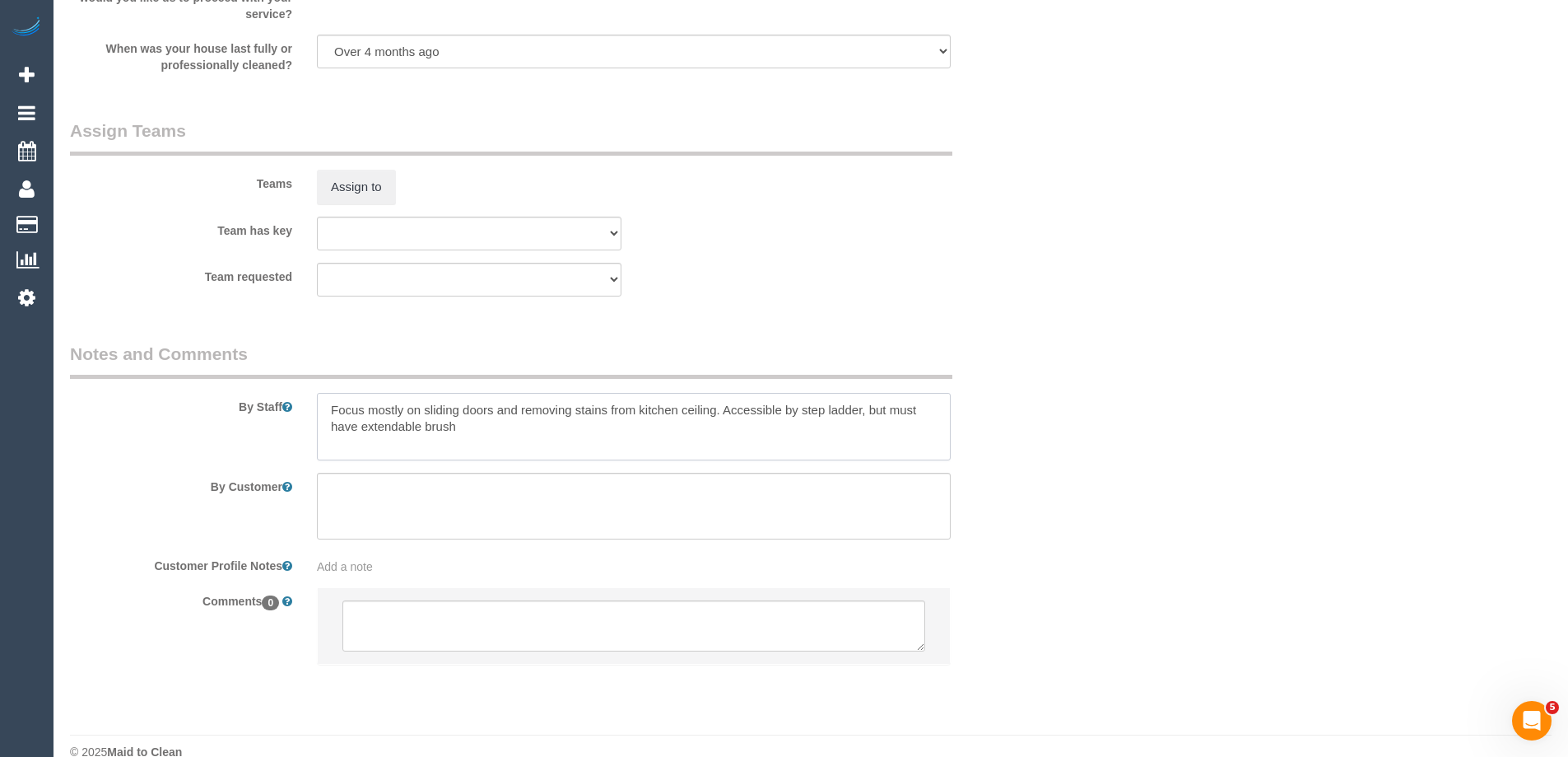
type textarea "Focus mostly on sliding doors and removing stains from kitchen ceiling. Accessi…"
click at [386, 622] on textarea at bounding box center [634, 625] width 583 height 51
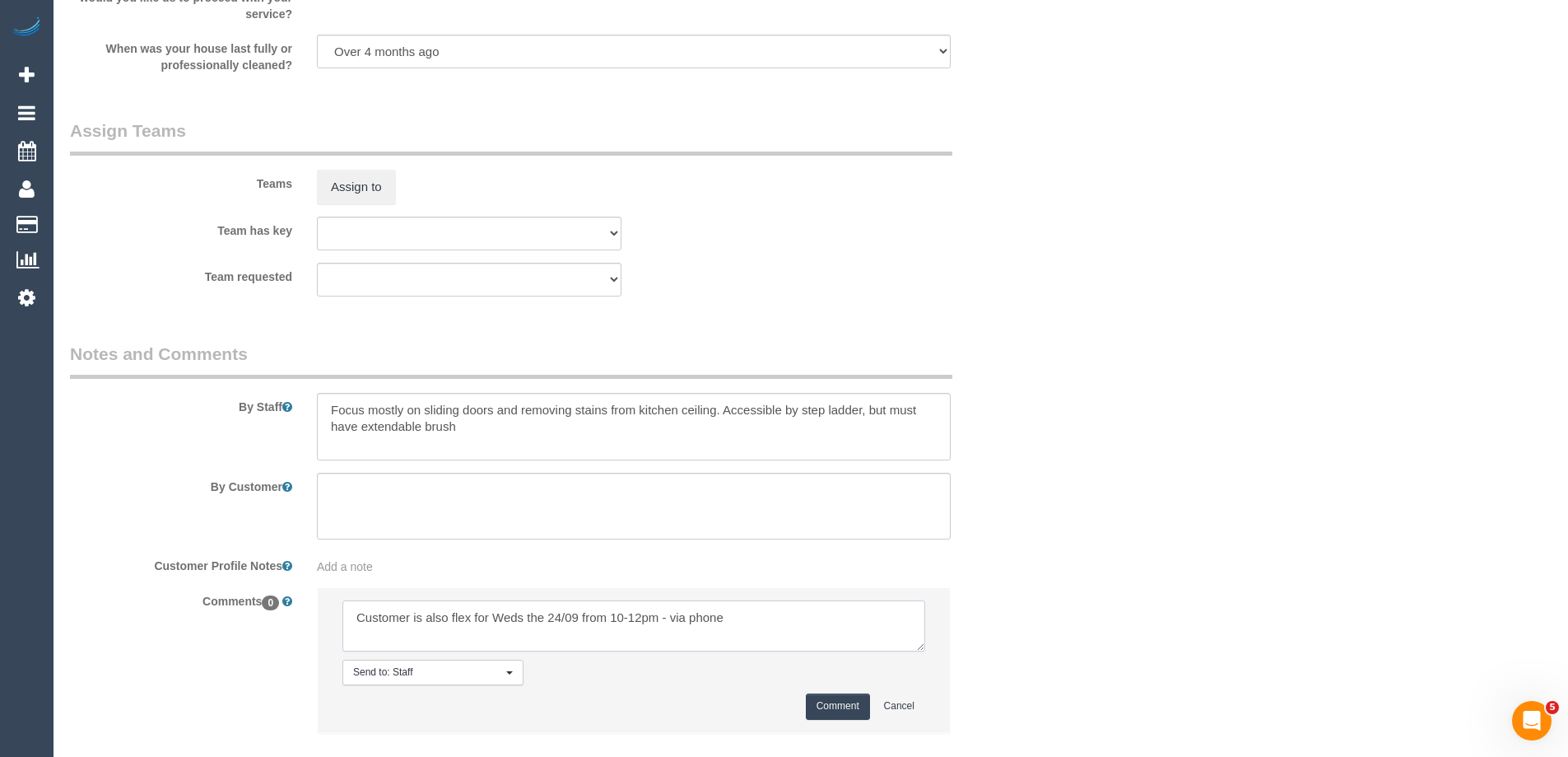
type textarea "Customer is also flex for Weds the 24/09 from 10-12pm - via phone"
click at [818, 704] on button "Comment" at bounding box center [837, 705] width 64 height 26
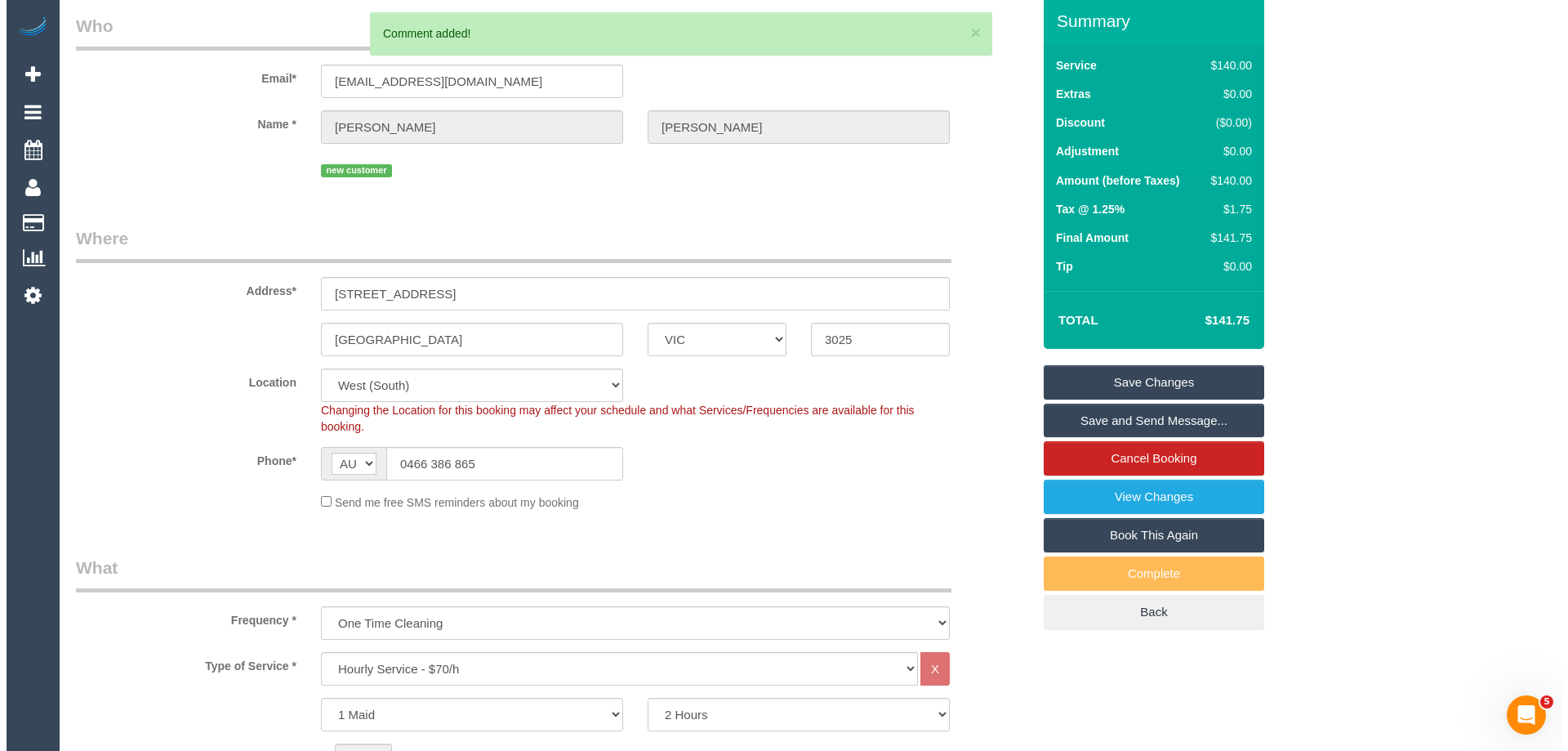
scroll to position [0, 0]
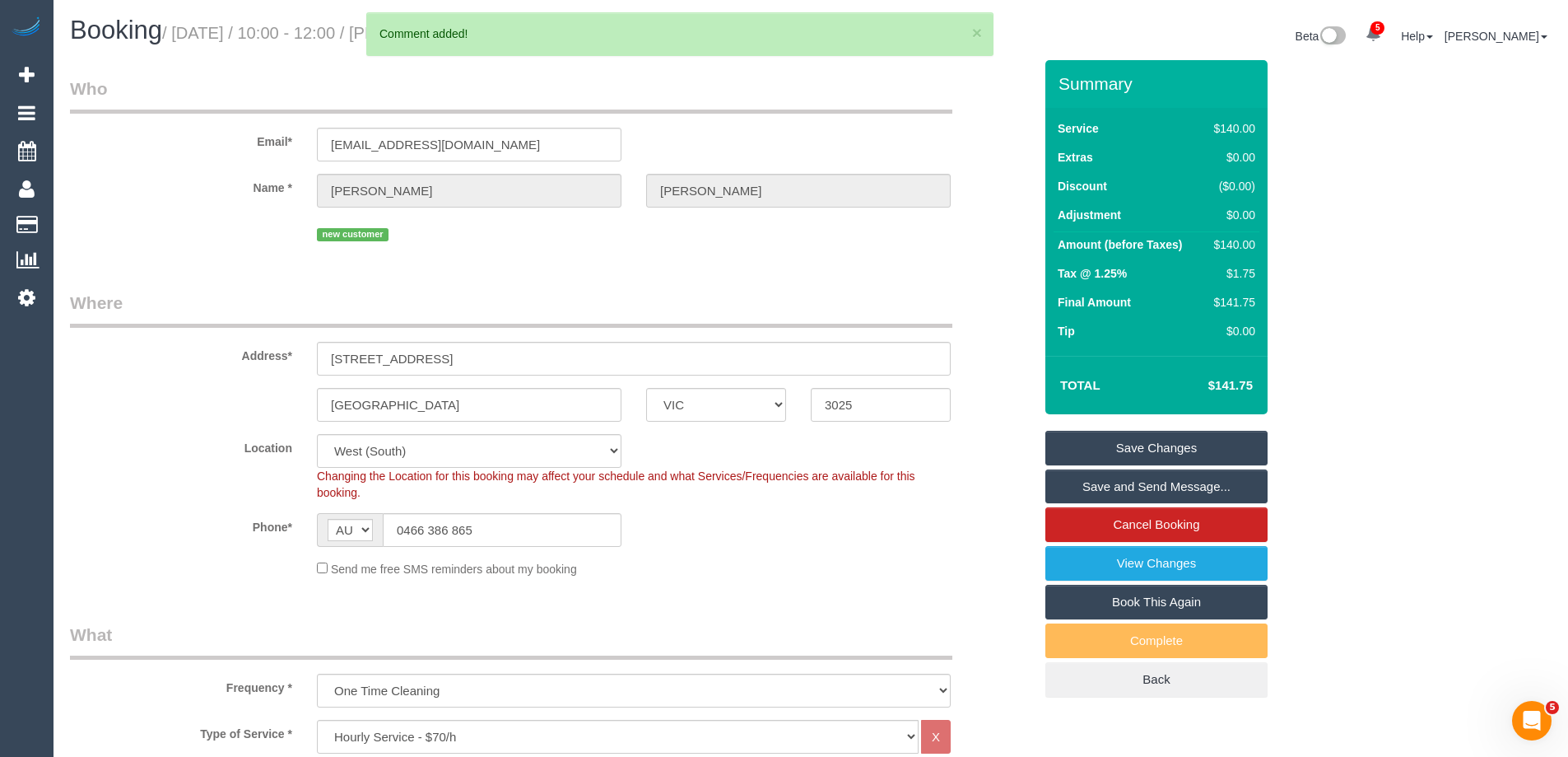
click at [1101, 454] on link "Save Changes" at bounding box center [1156, 447] width 223 height 34
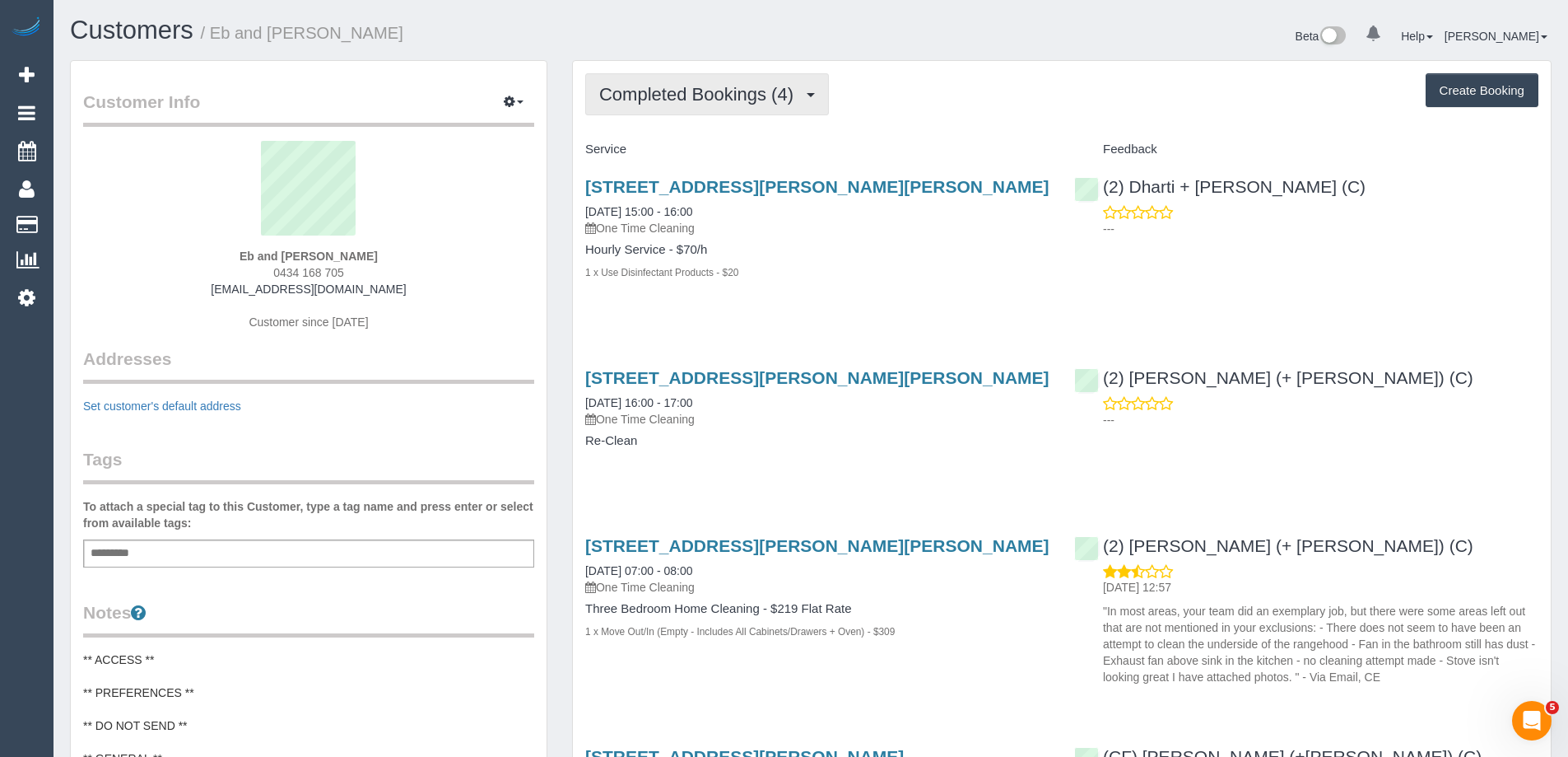
click at [674, 96] on span "Completed Bookings (4)" at bounding box center [700, 95] width 203 height 21
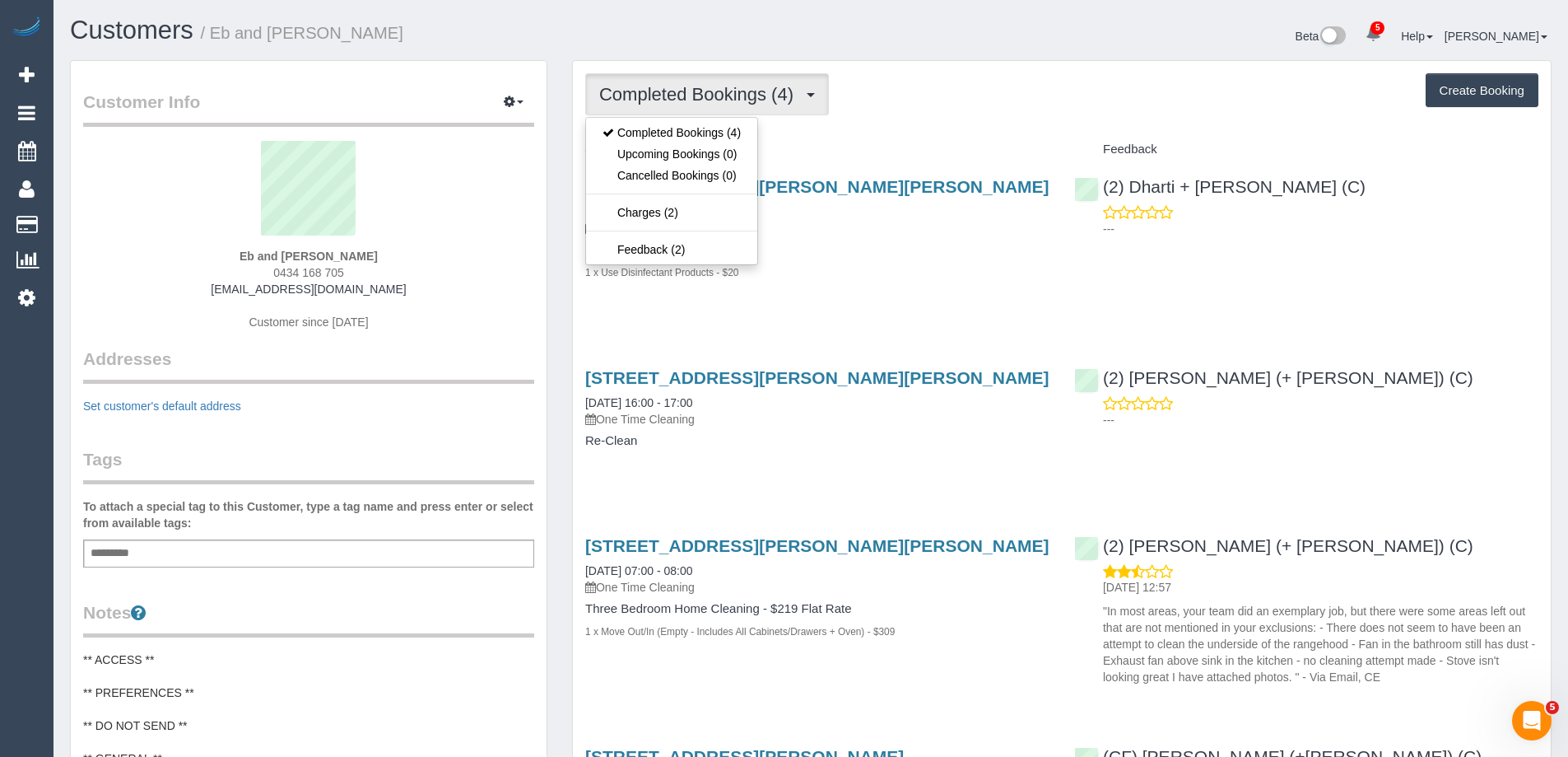
click at [887, 127] on div "Completed Bookings (4) Completed Bookings (4) Upcoming Bookings (0) Cancelled B…" at bounding box center [1061, 531] width 977 height 941
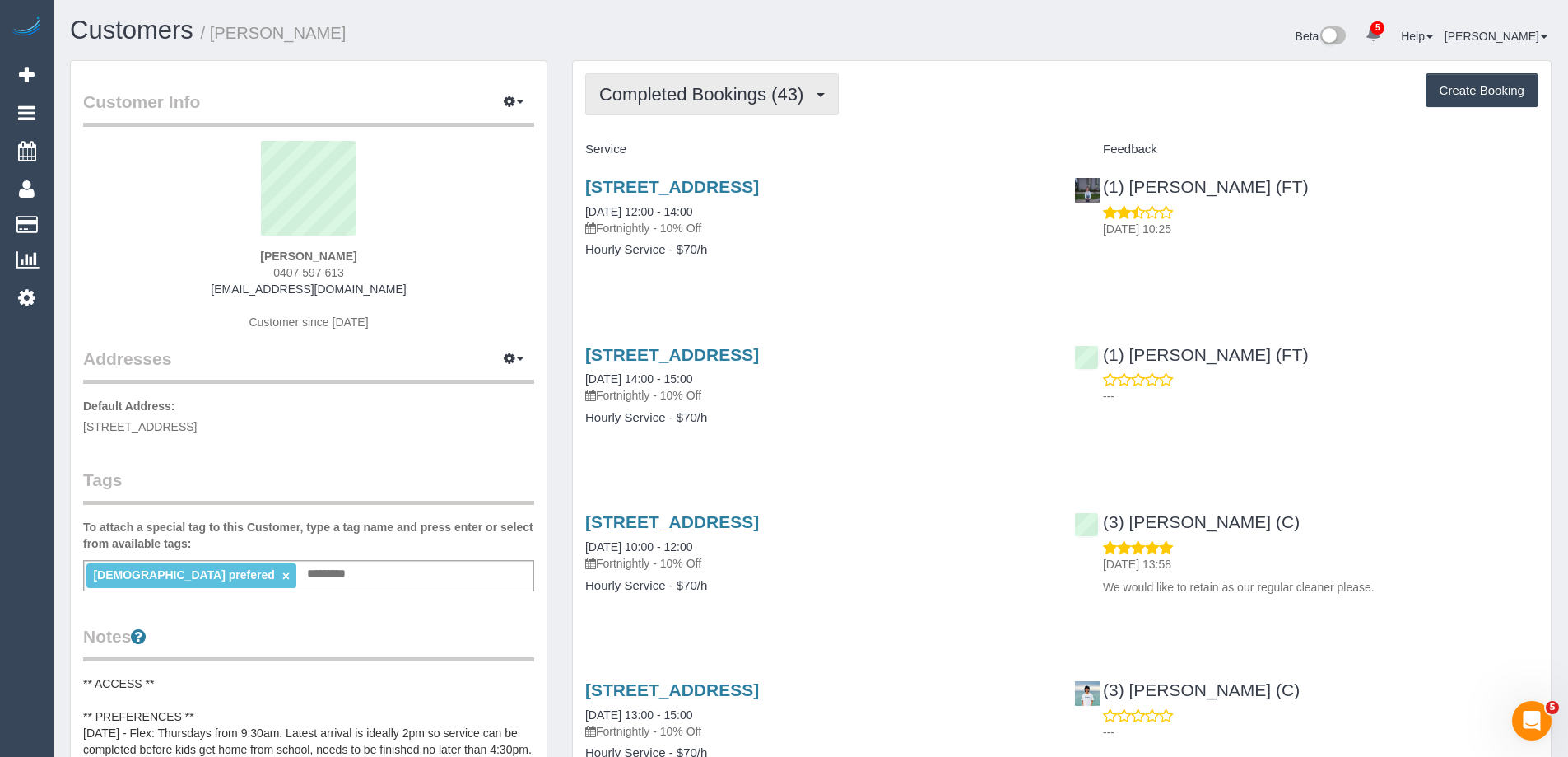
click at [725, 97] on span "Completed Bookings (43)" at bounding box center [705, 95] width 212 height 21
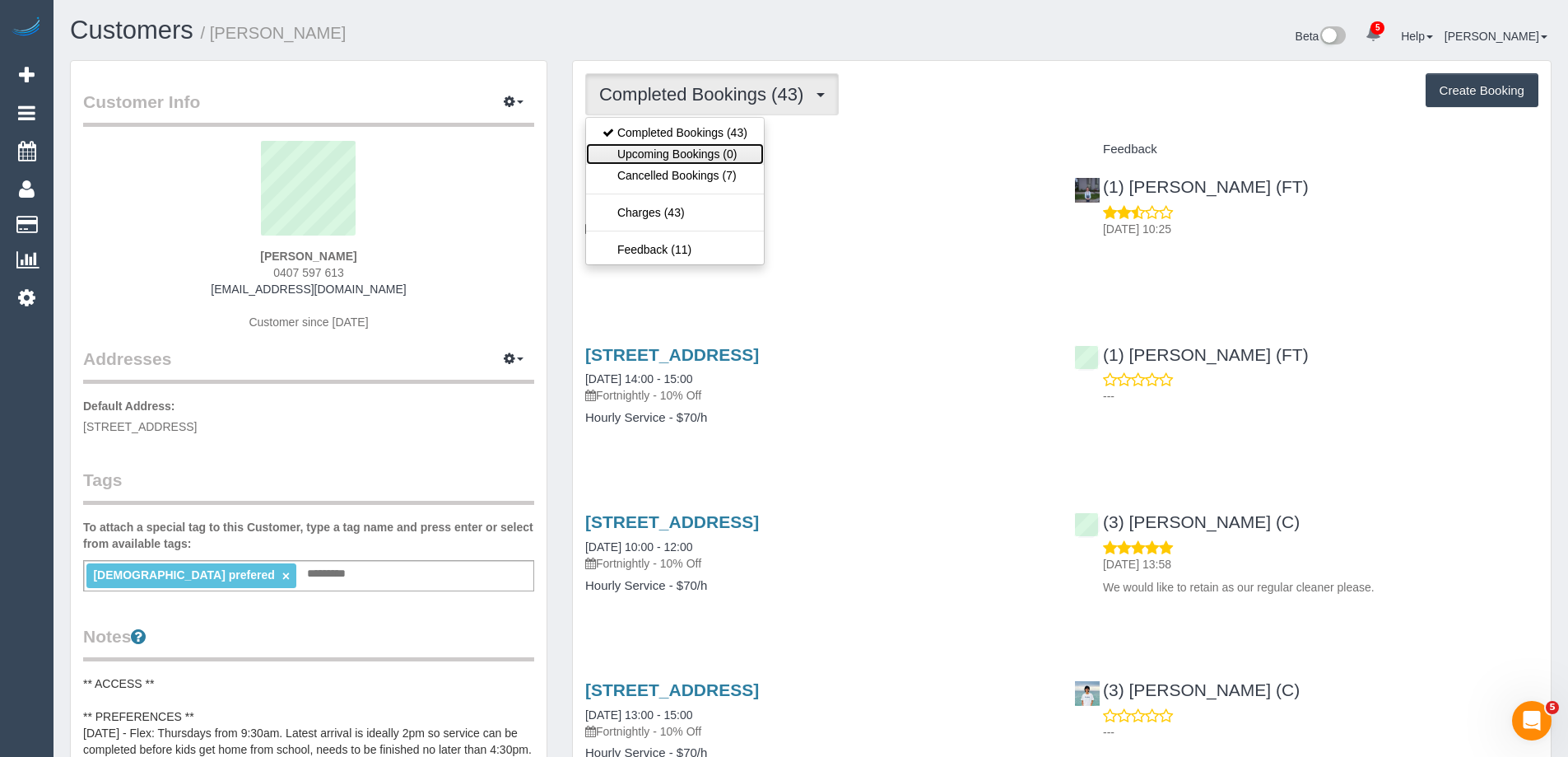
click at [707, 151] on link "Upcoming Bookings (0)" at bounding box center [675, 154] width 178 height 21
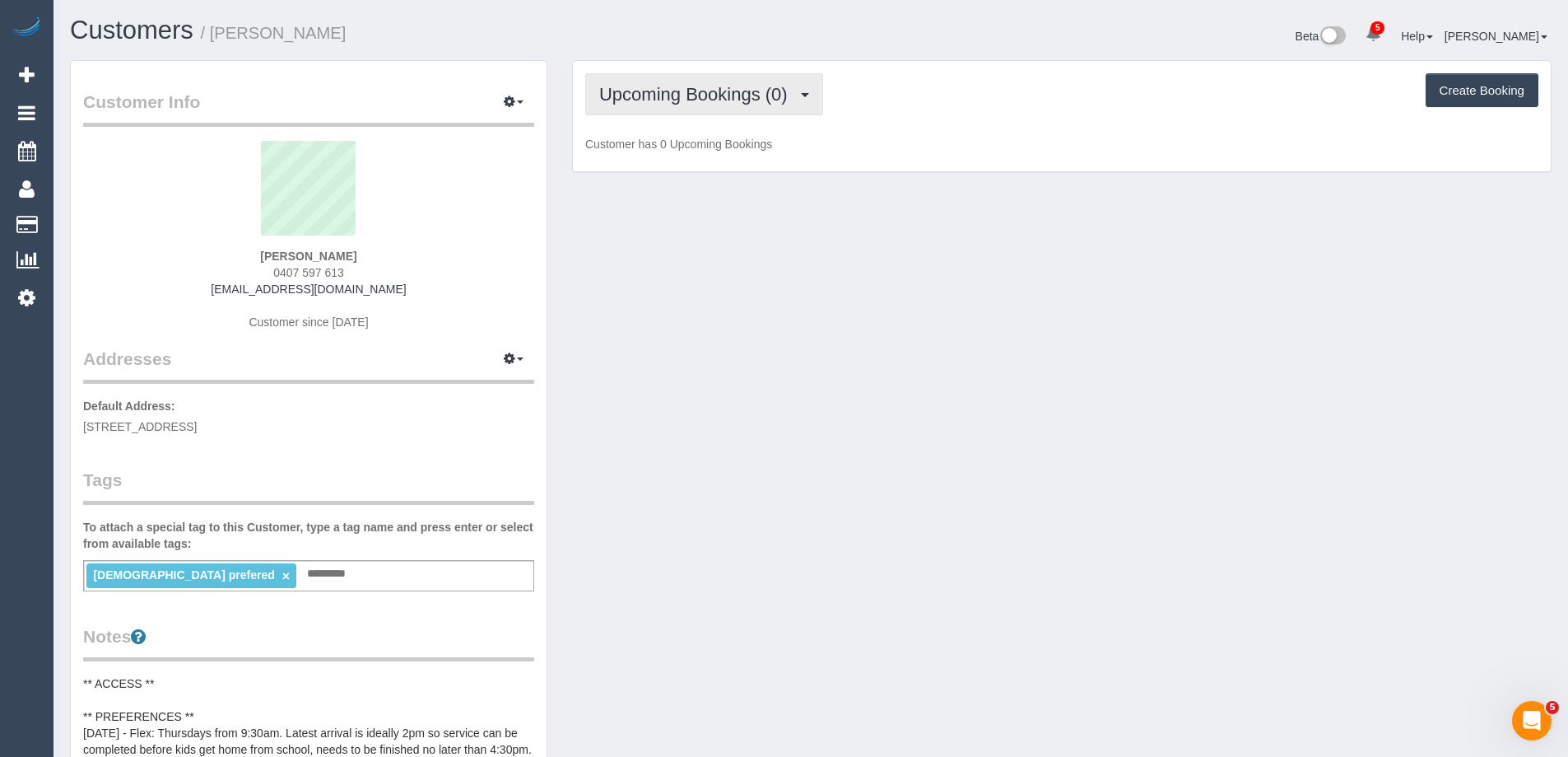
click at [641, 104] on button "Upcoming Bookings (0)" at bounding box center [703, 95] width 238 height 42
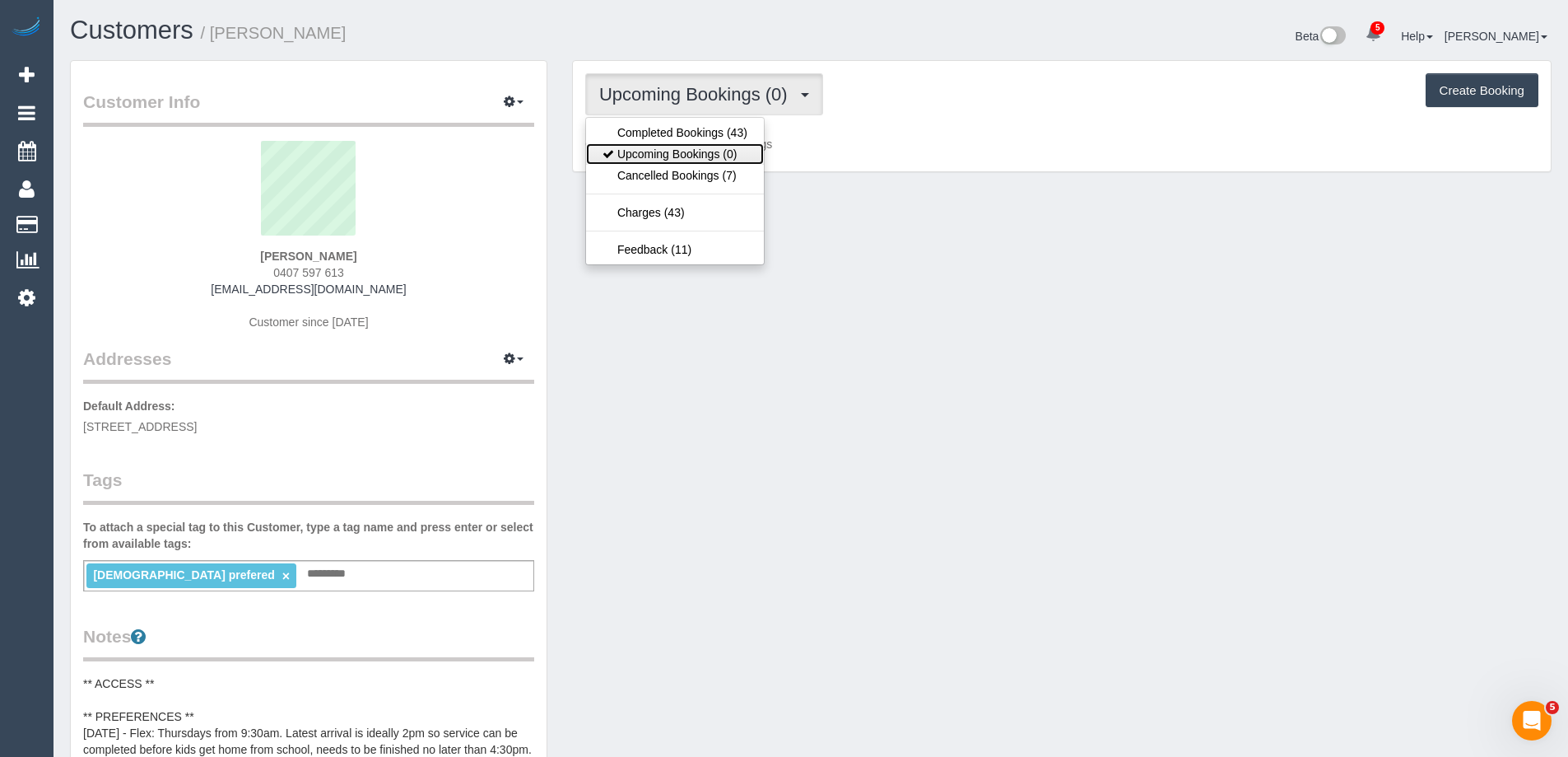
click at [644, 158] on link "Upcoming Bookings (0)" at bounding box center [675, 154] width 178 height 21
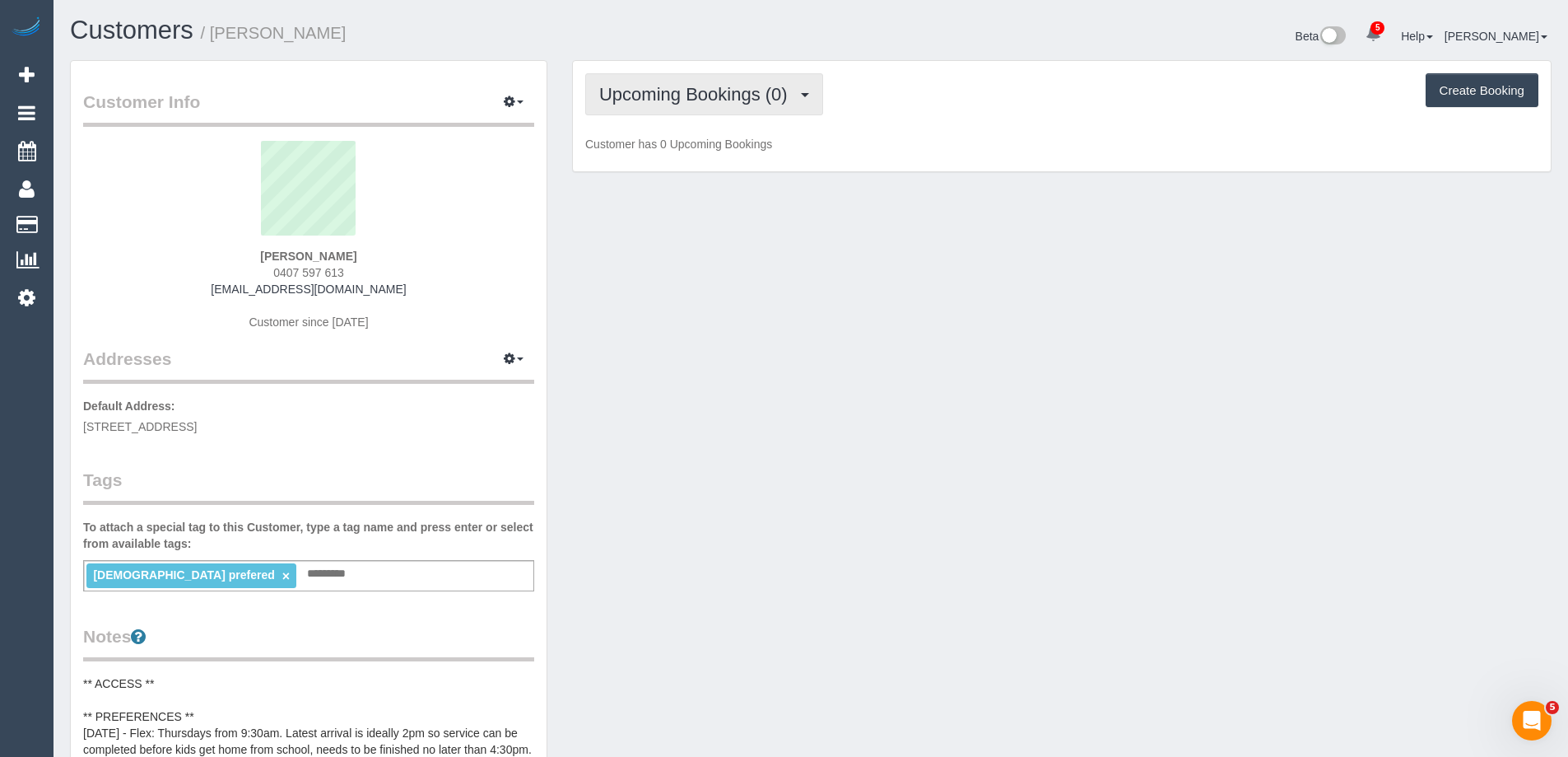
click at [638, 105] on button "Upcoming Bookings (0)" at bounding box center [703, 95] width 238 height 42
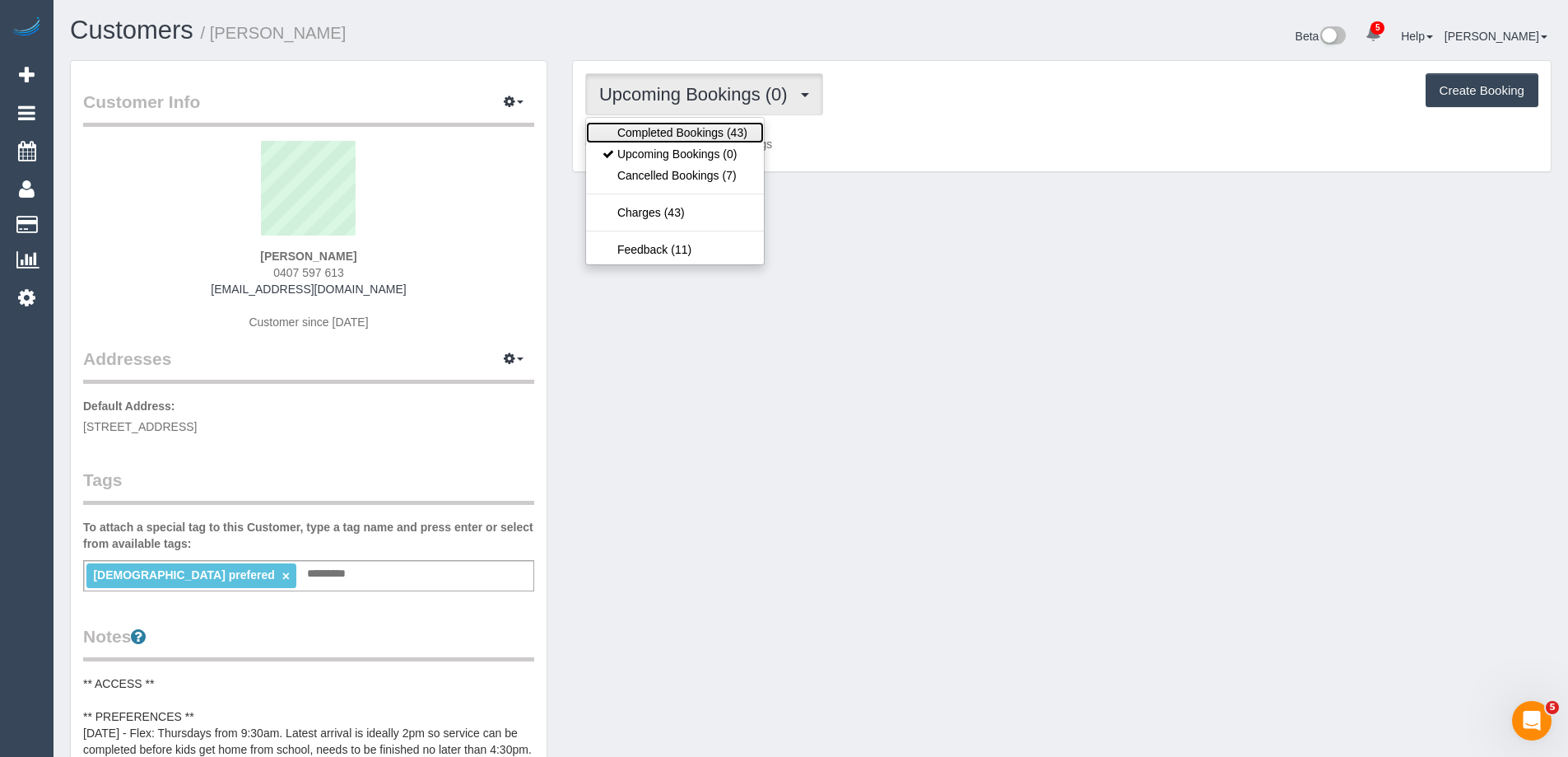
click at [638, 131] on link "Completed Bookings (43)" at bounding box center [675, 132] width 178 height 21
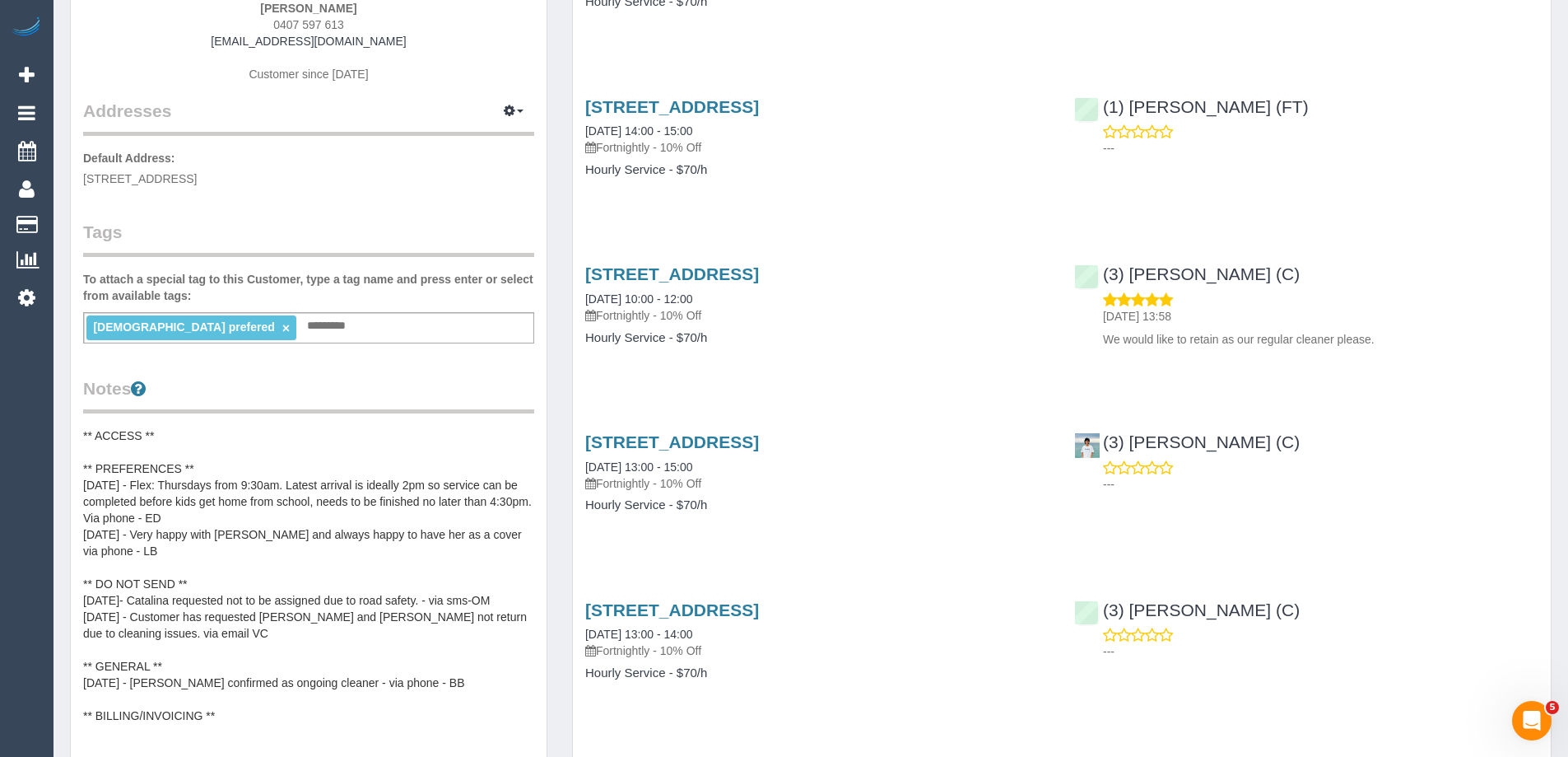
scroll to position [247, 0]
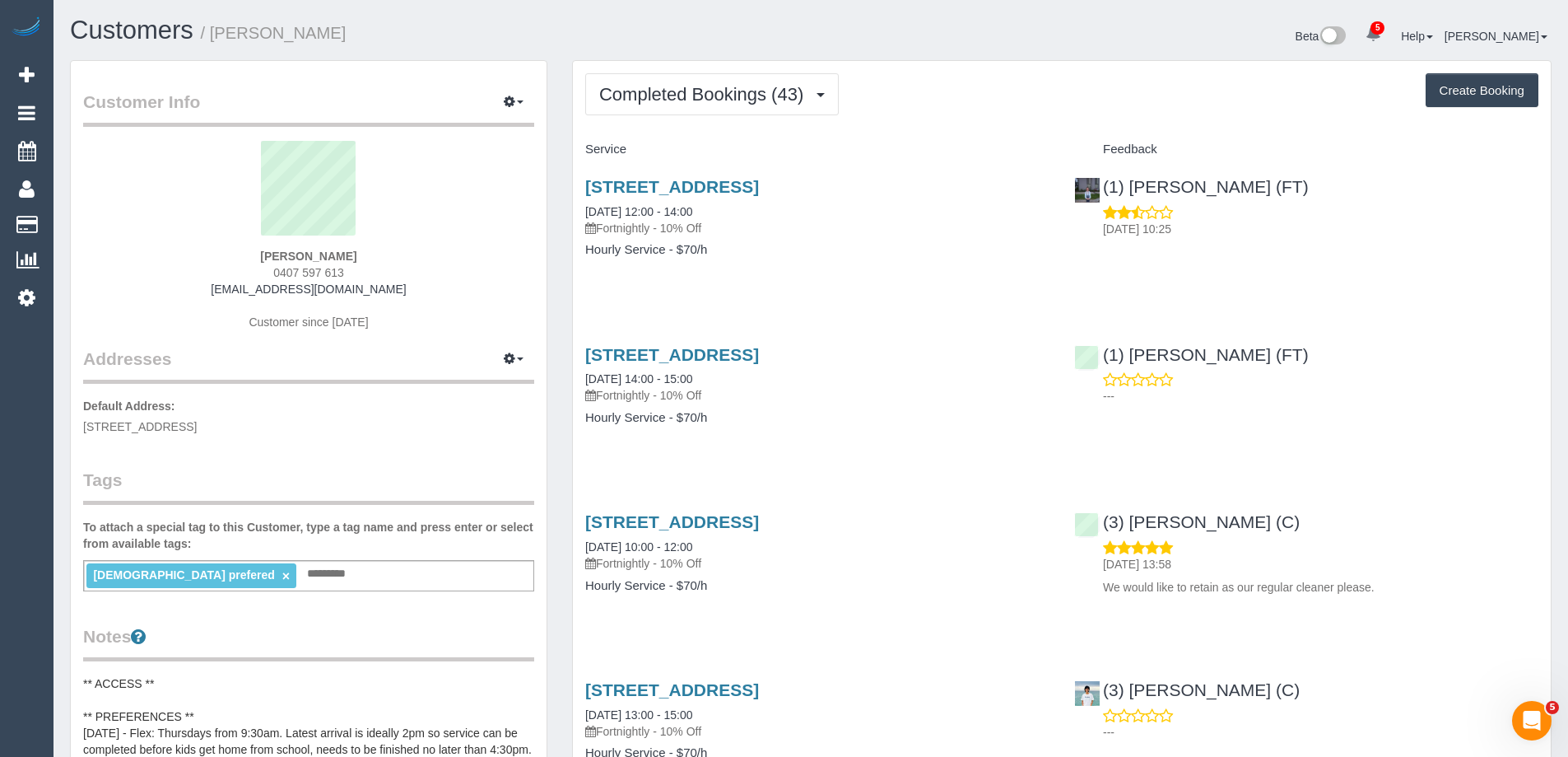
click at [1021, 258] on div "[STREET_ADDRESS] [DATE] 12:00 - 14:00 Fortnightly - 10% Off Hourly Service - $7…" at bounding box center [817, 227] width 489 height 127
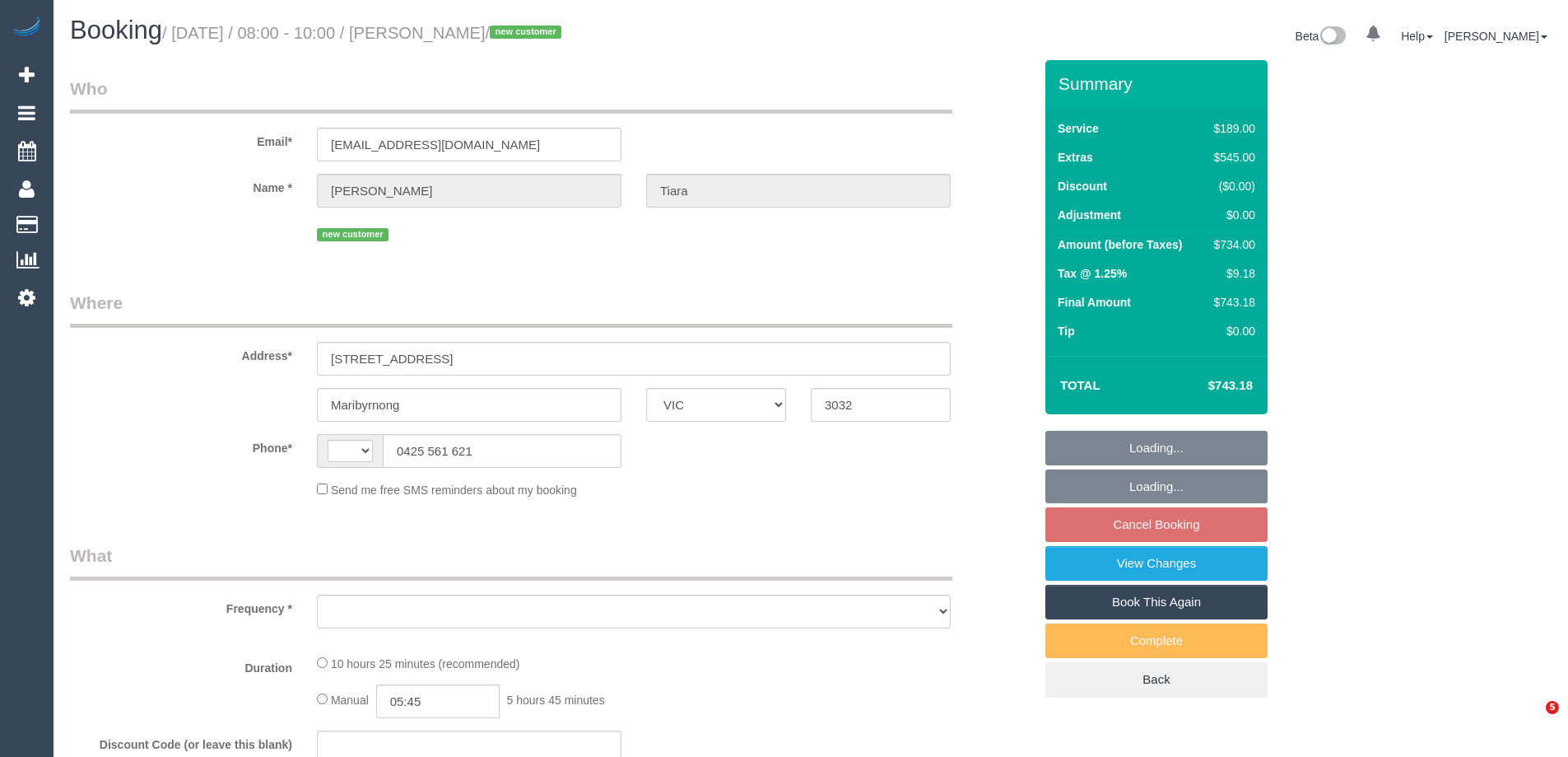
select select "VIC"
select select "string:AU"
select select "object:696"
select select "string:stripe-pm_1S5zmc2GScqysDRVyz7m8t0B"
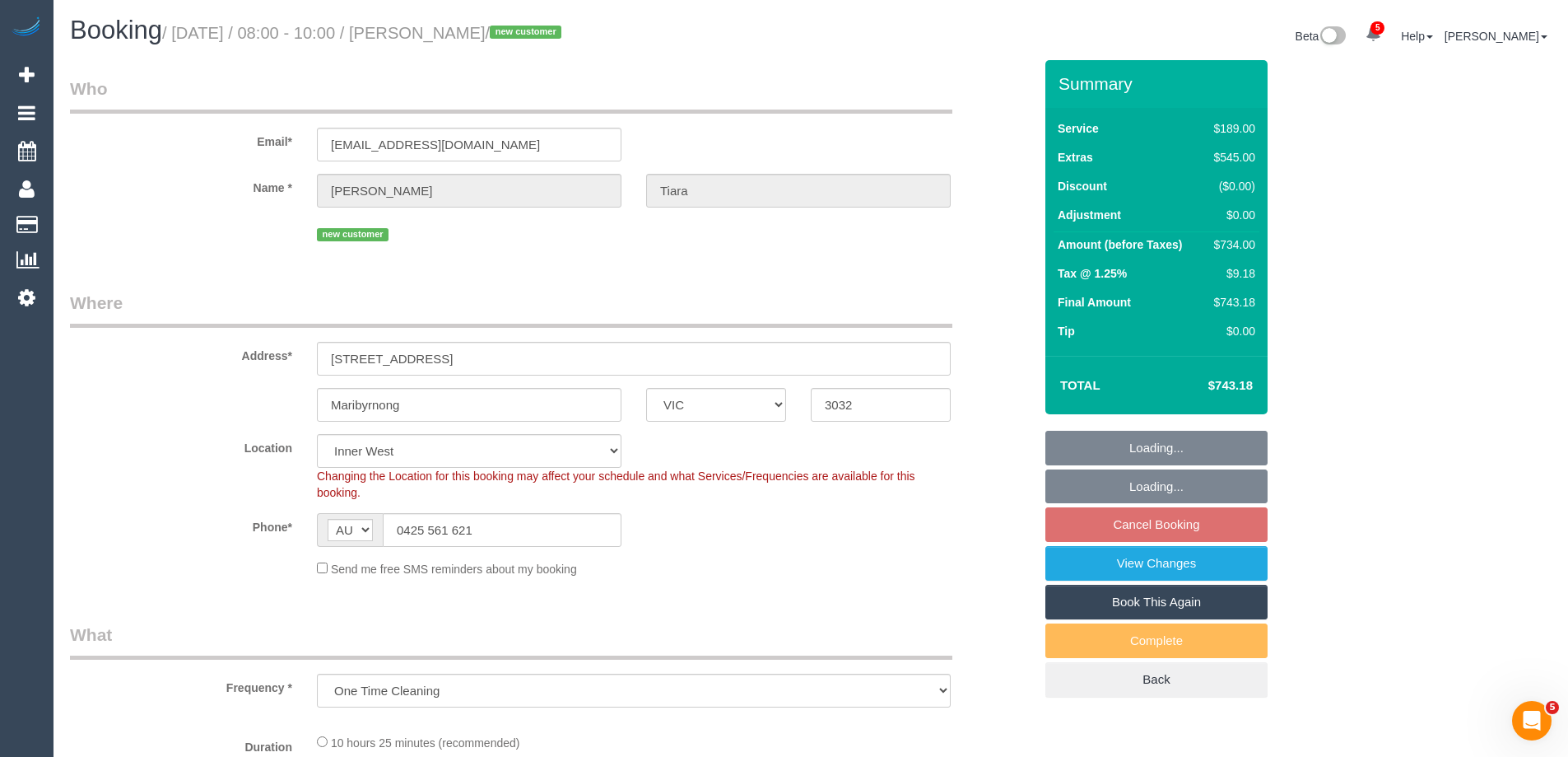
select select "number:28"
select select "number:14"
select select "number:19"
select select "number:24"
select select "number:26"
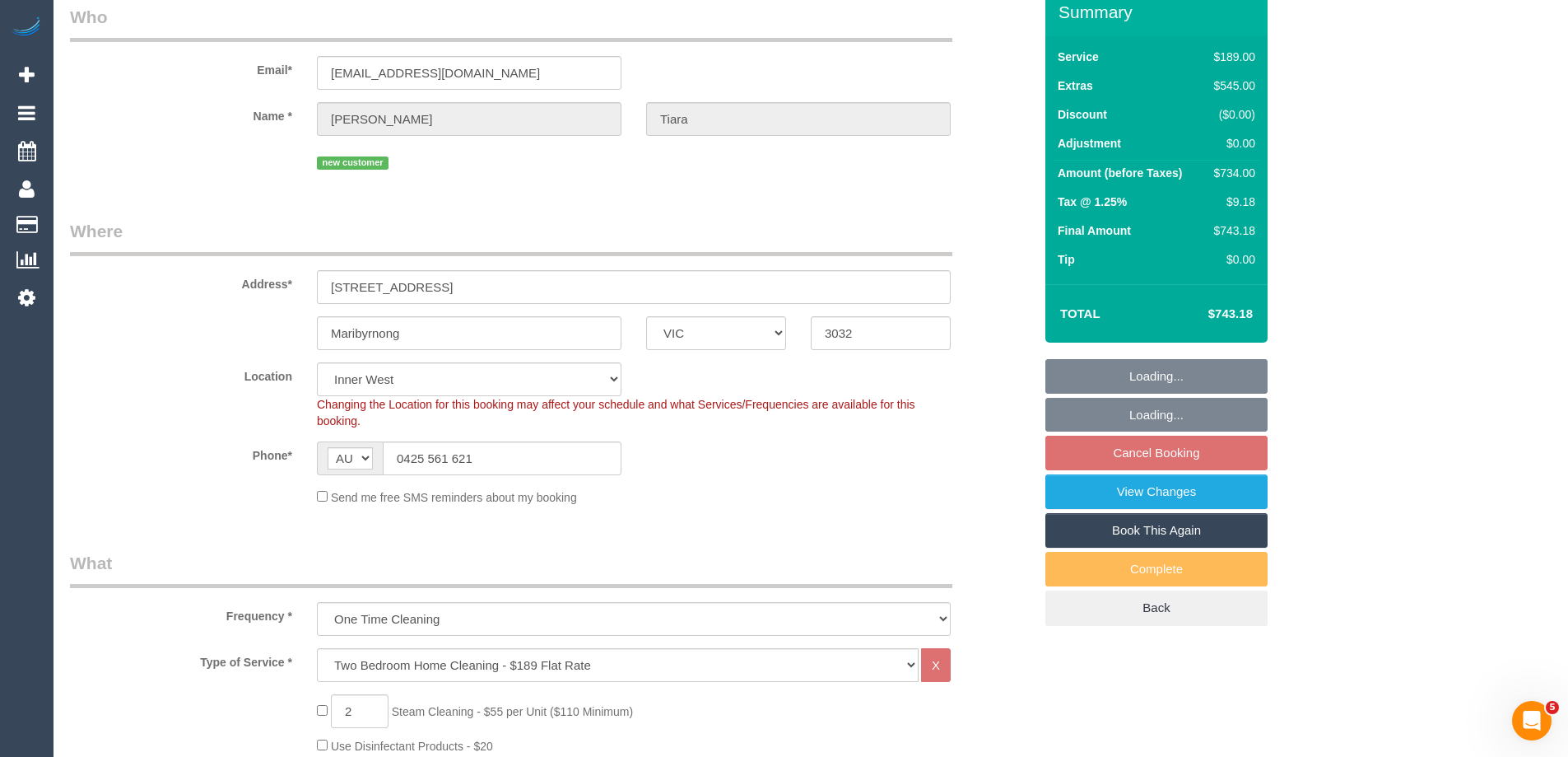
select select "spot2"
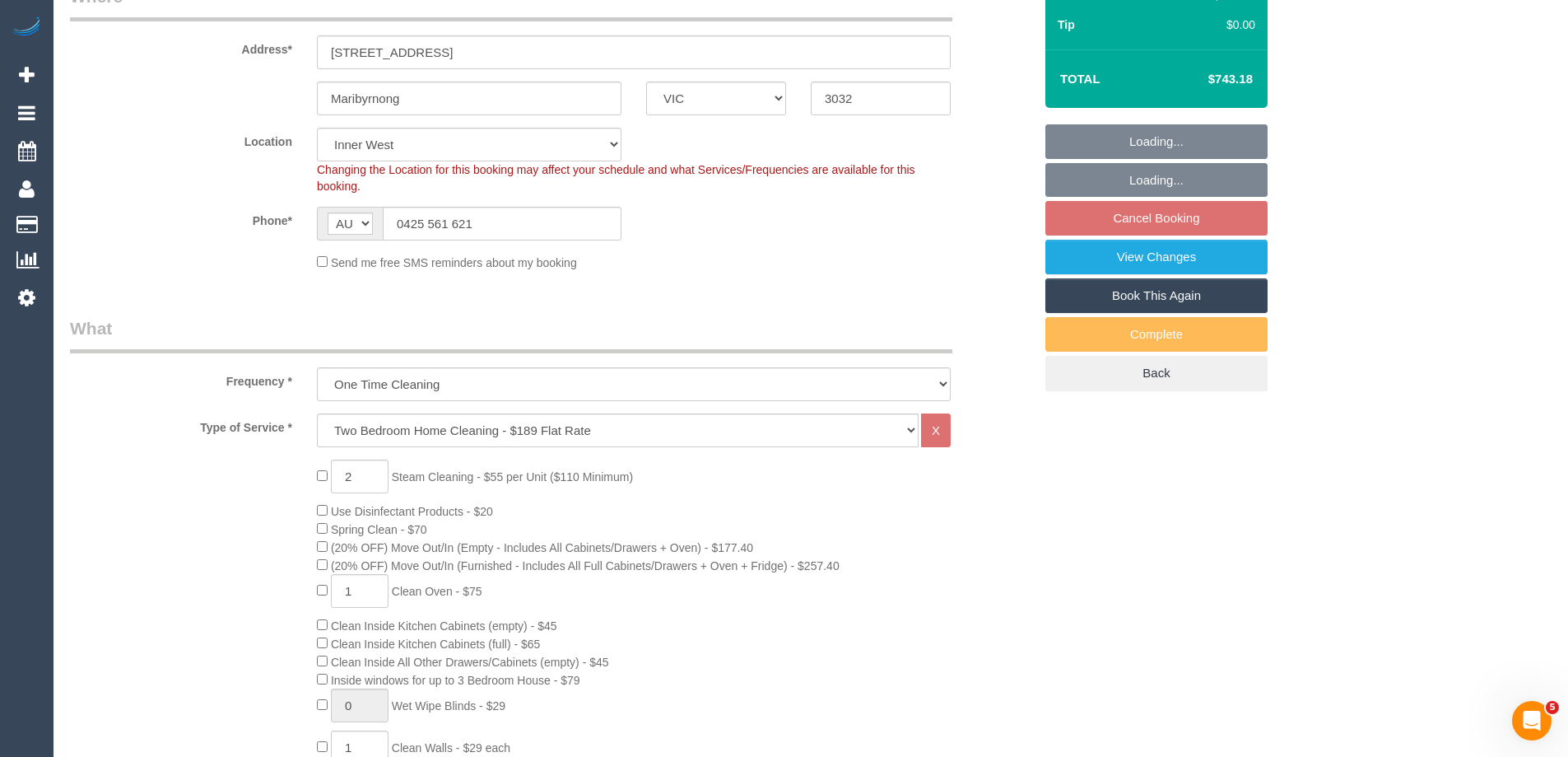
select select "object:1611"
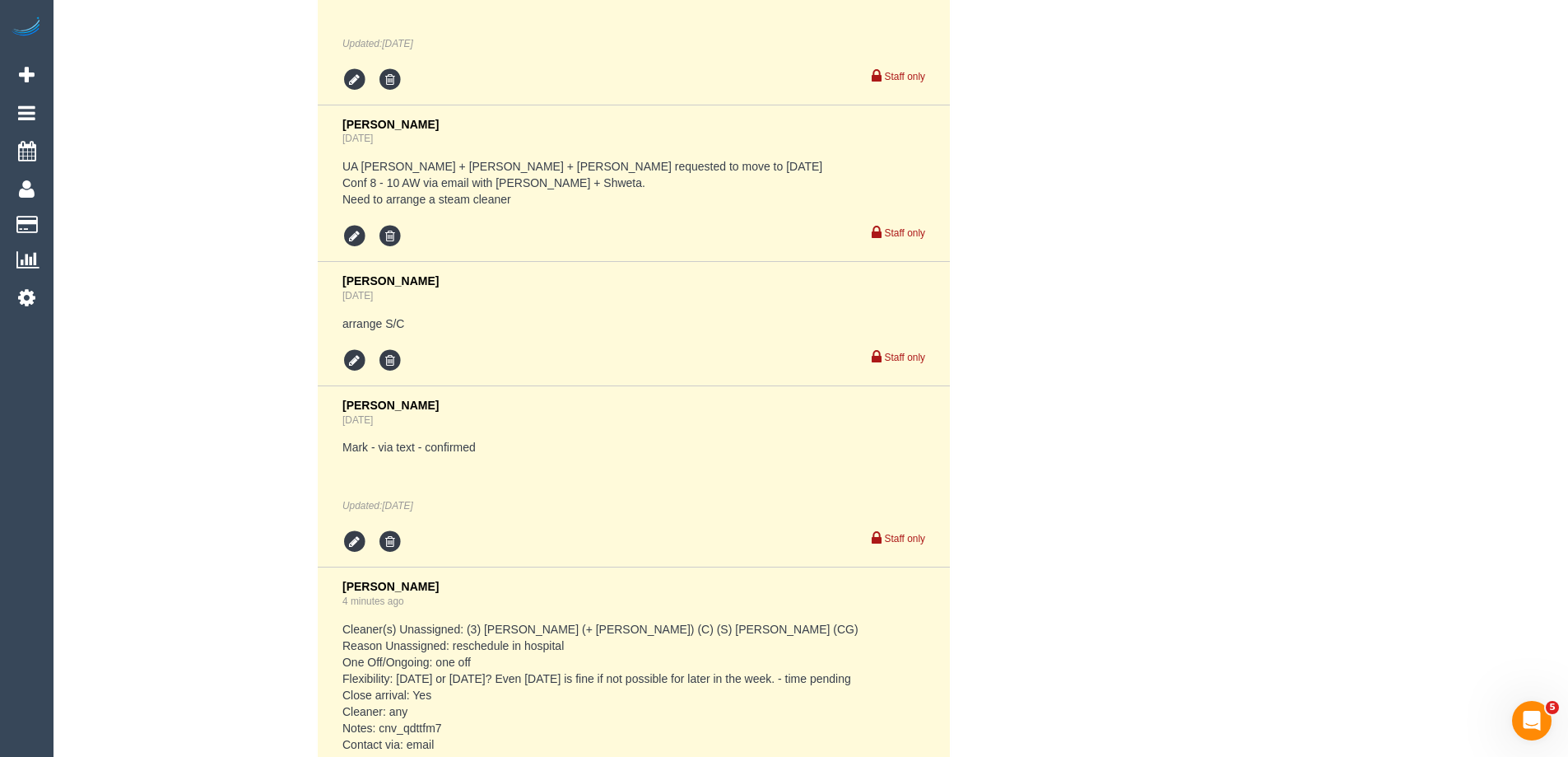
scroll to position [3375, 0]
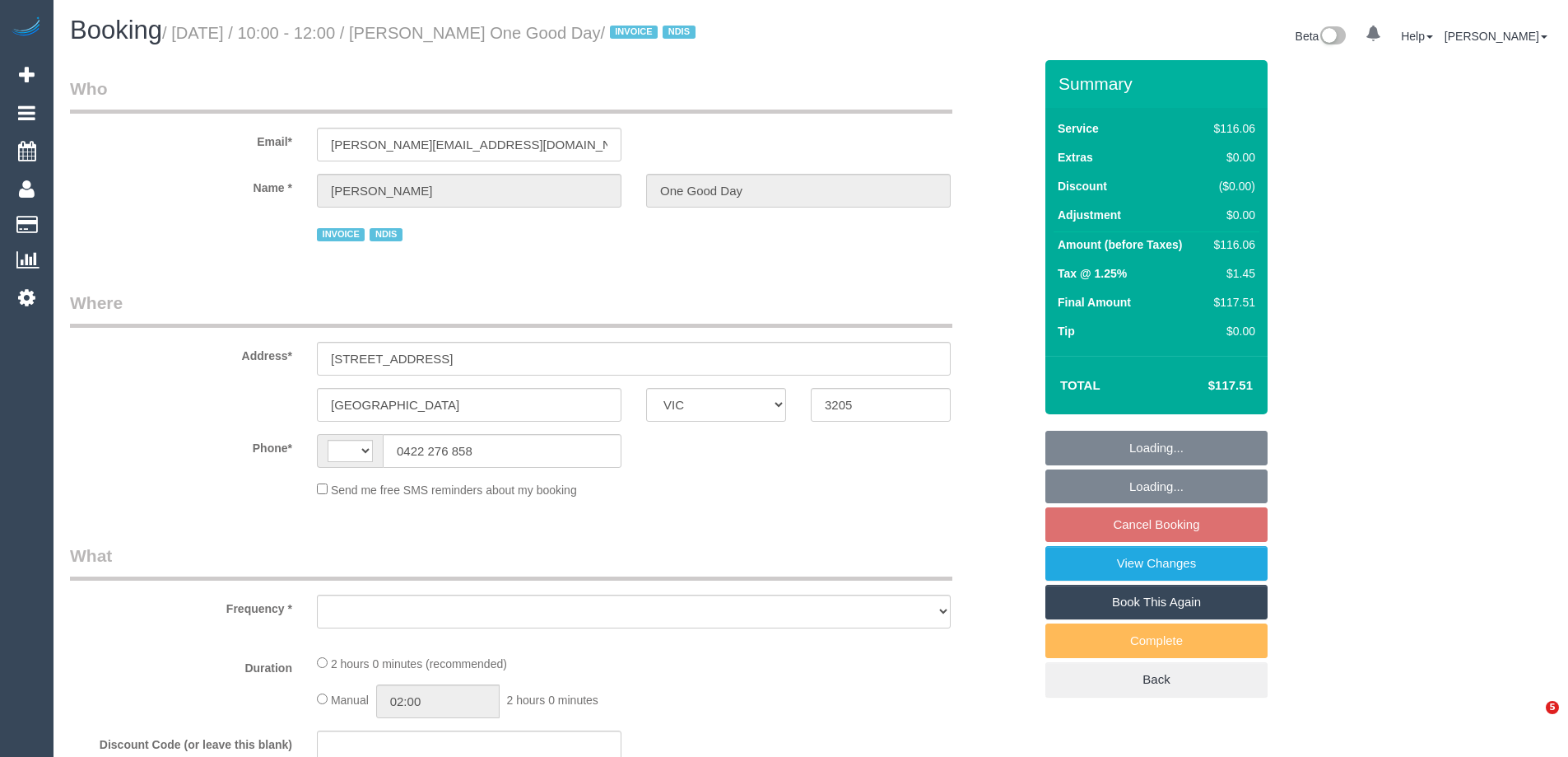
select select "VIC"
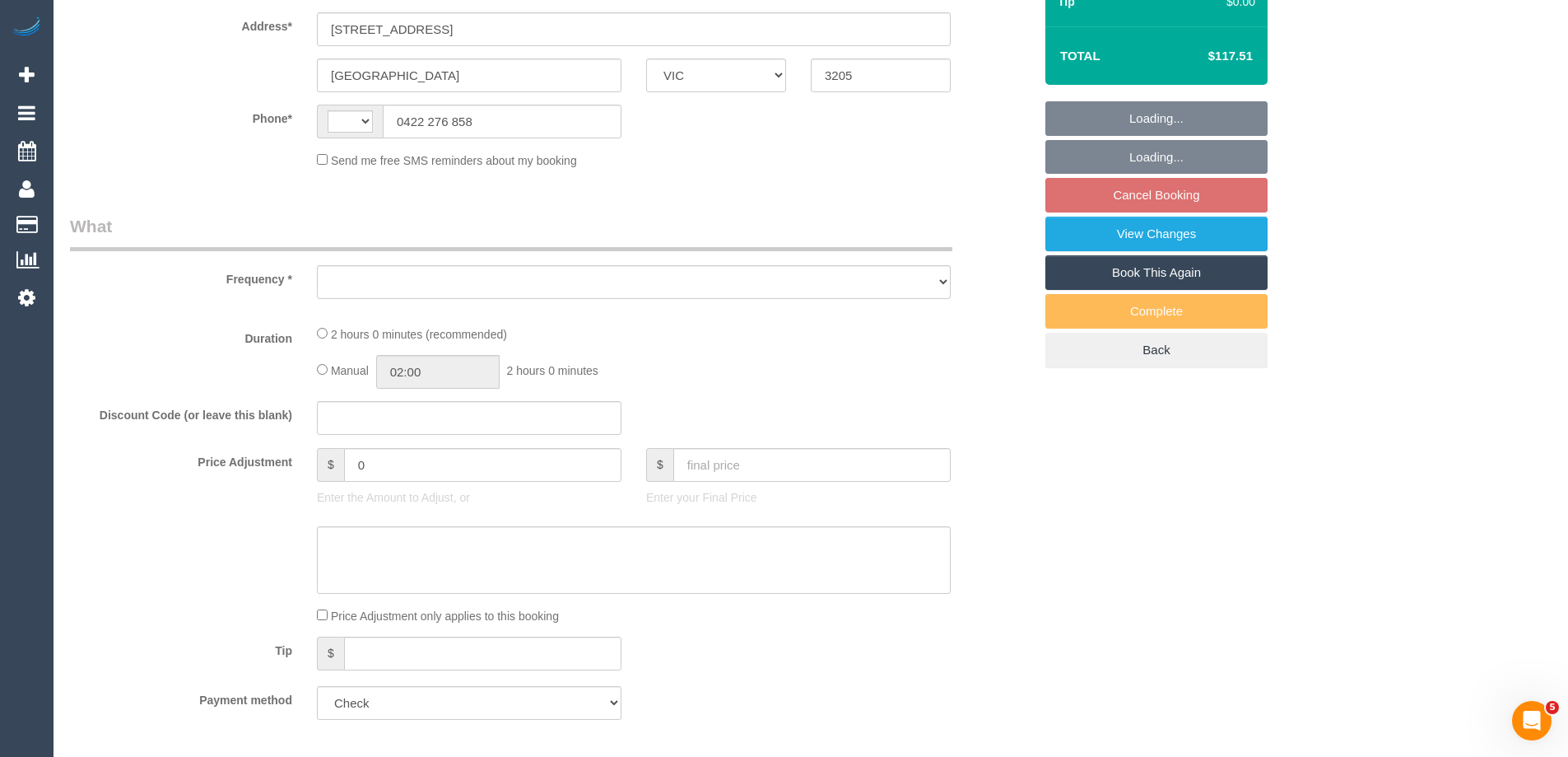
select select "string:AU"
select select "object:356"
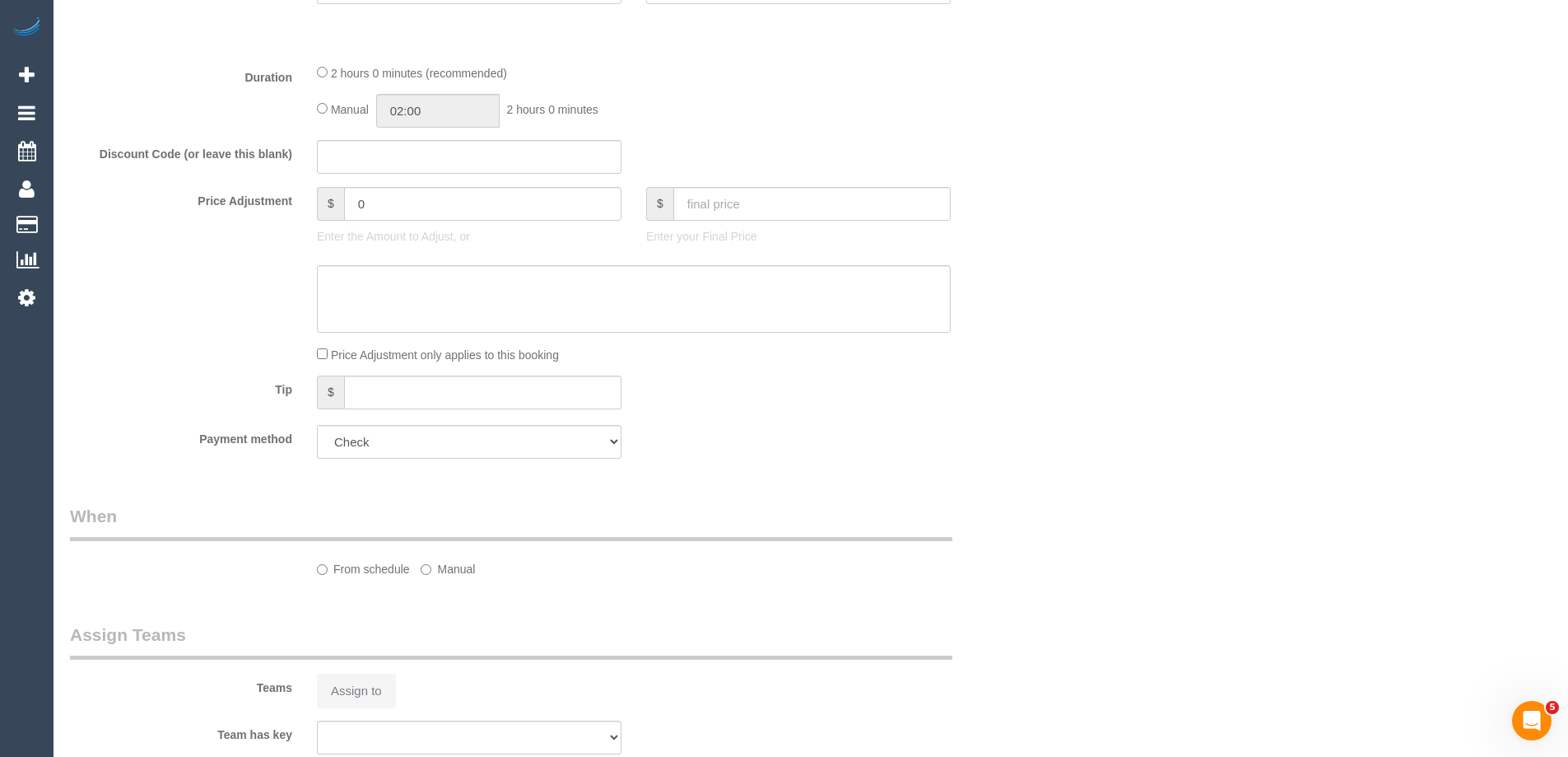
select select "number:28"
select select "number:14"
select select "number:20"
select select "number:25"
select select "number:34"
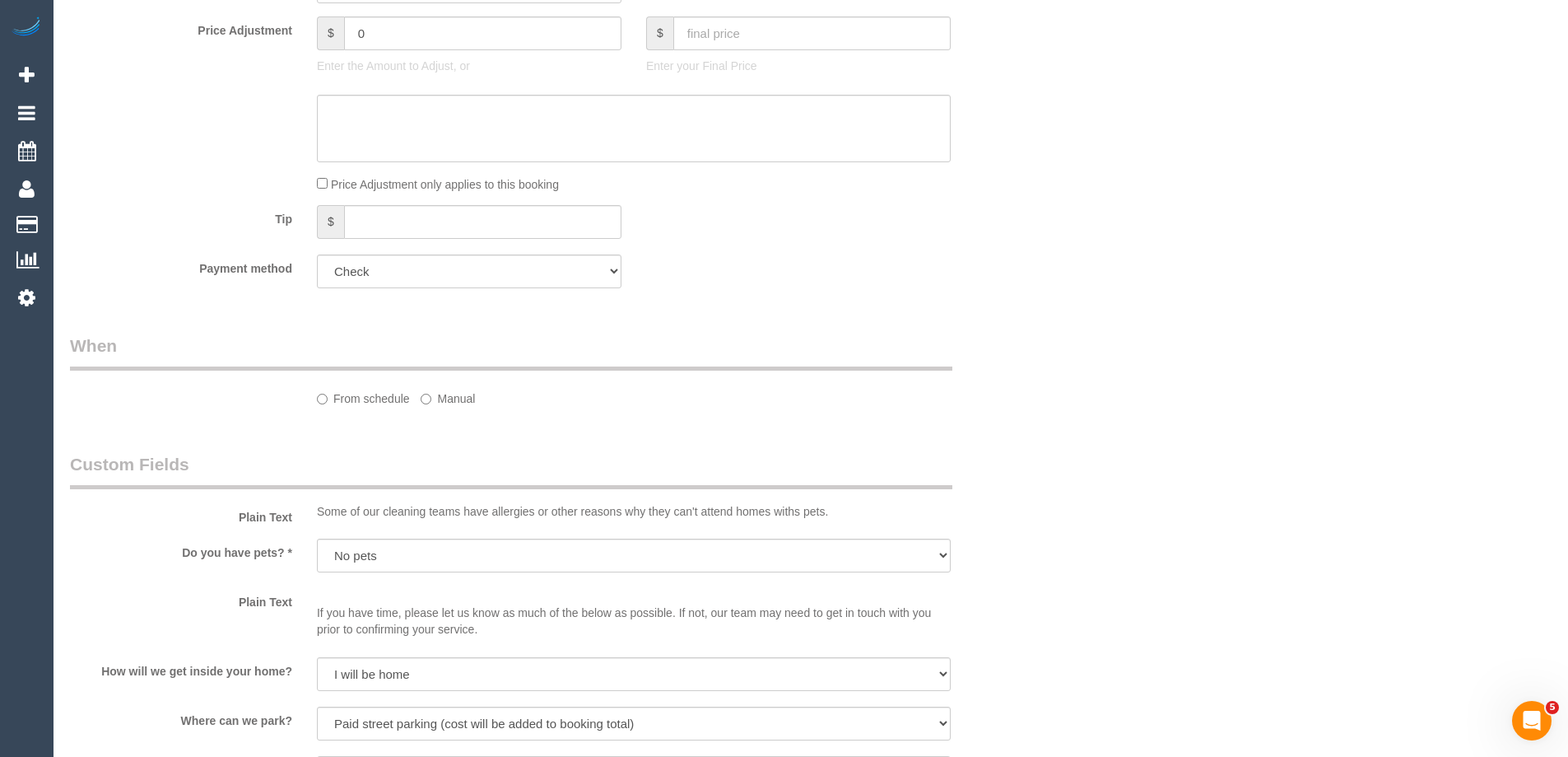
select select "object:1381"
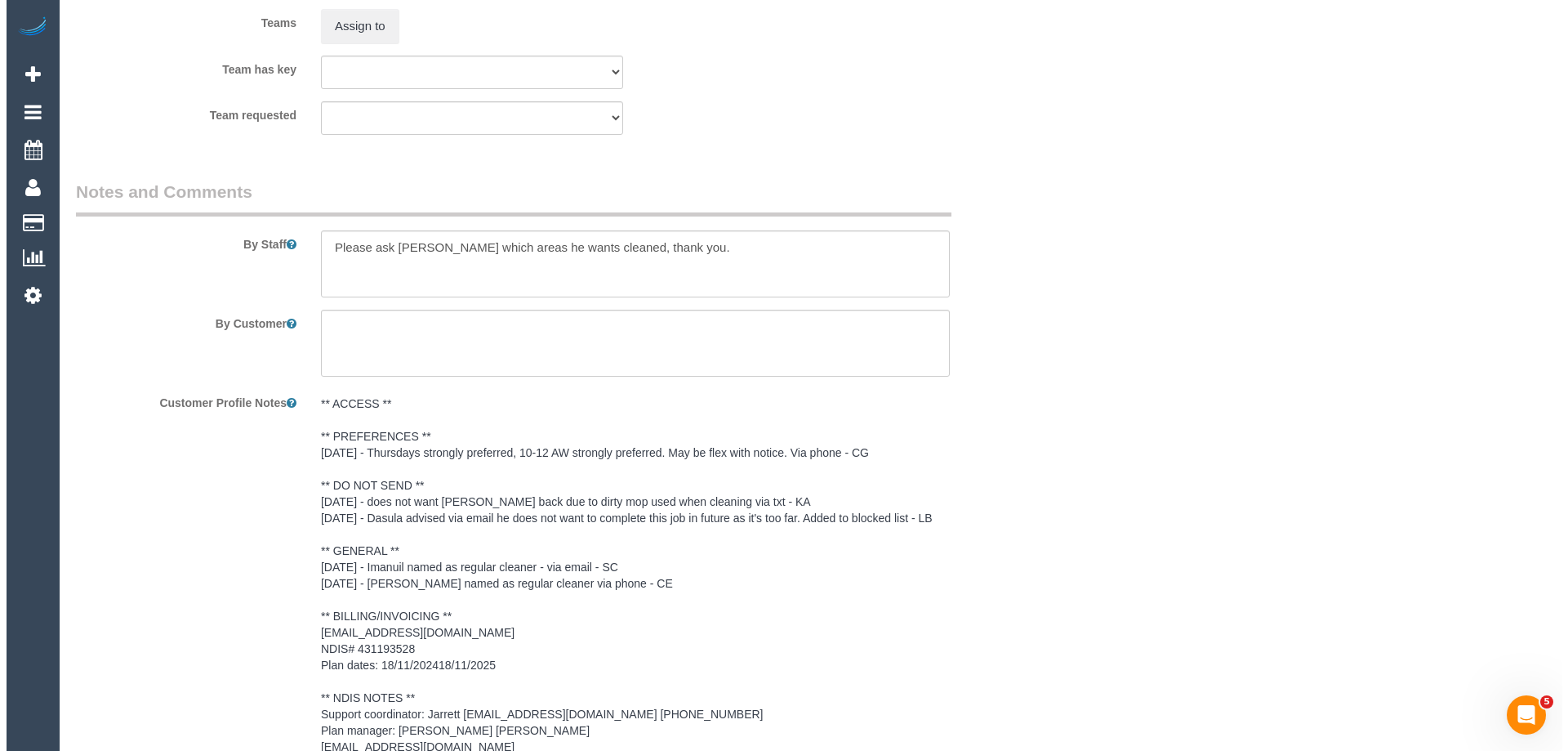
scroll to position [2042, 0]
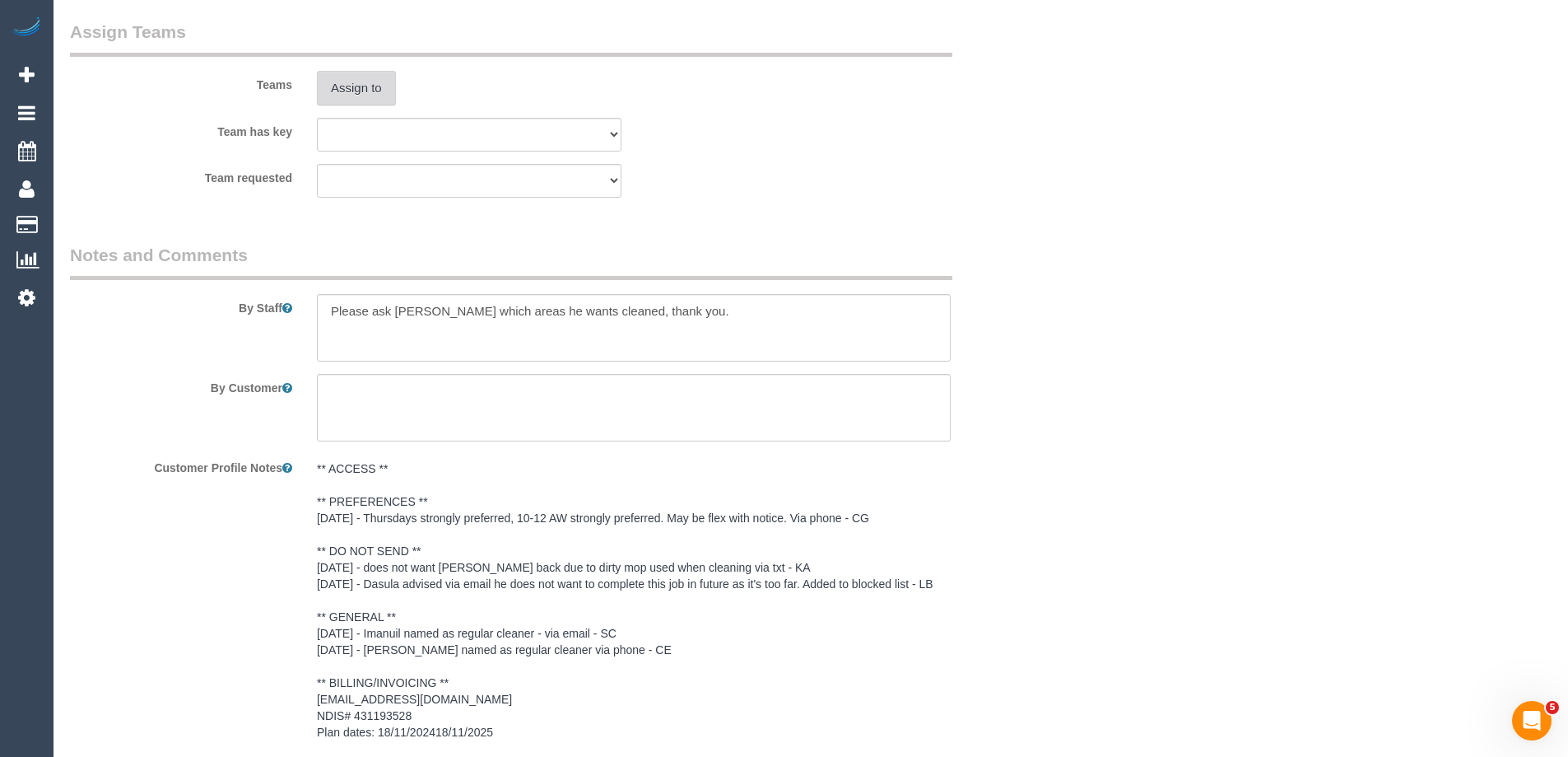
click at [336, 88] on button "Assign to" at bounding box center [356, 88] width 79 height 34
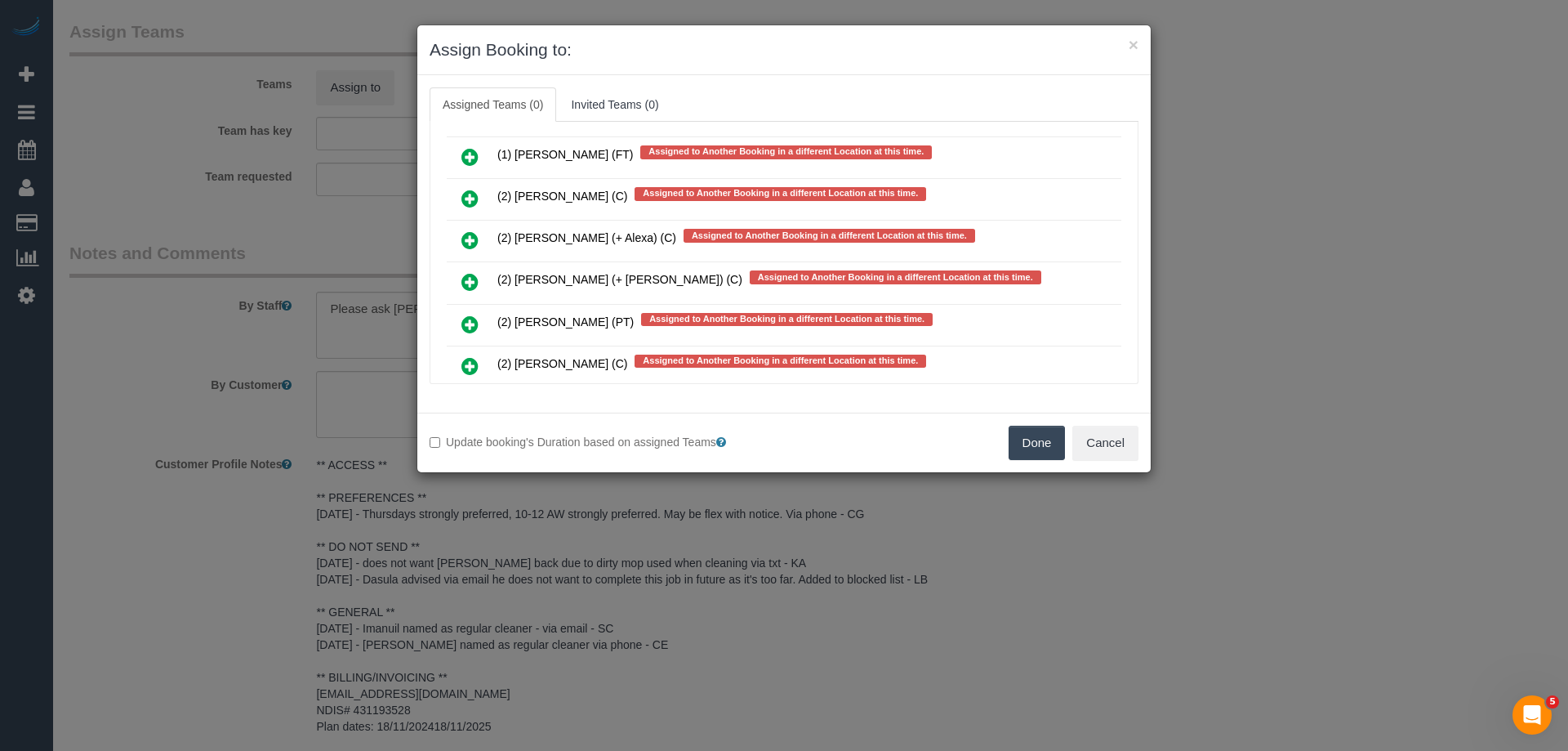
click at [466, 321] on icon at bounding box center [470, 324] width 17 height 20
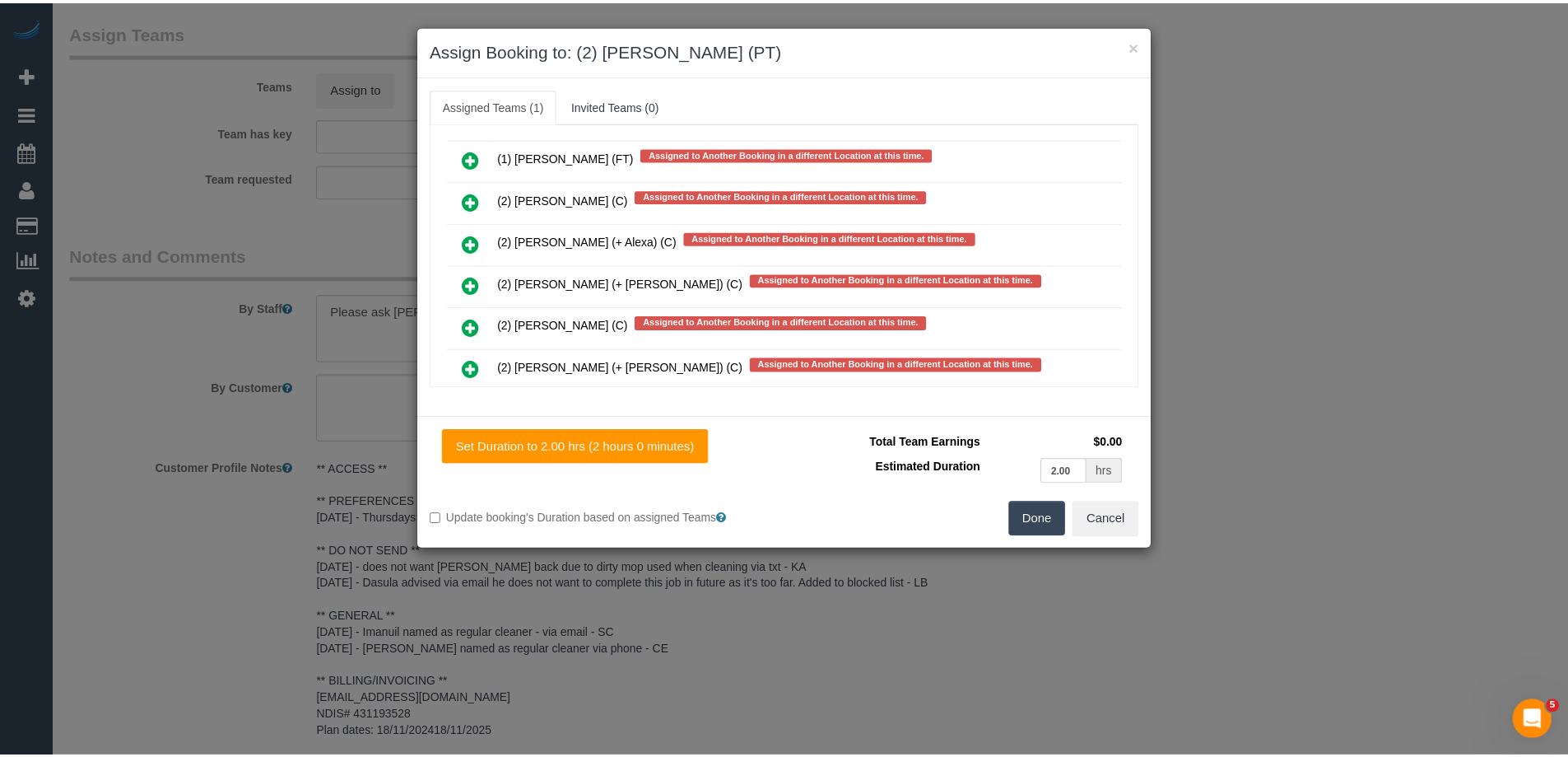
scroll to position [0, 0]
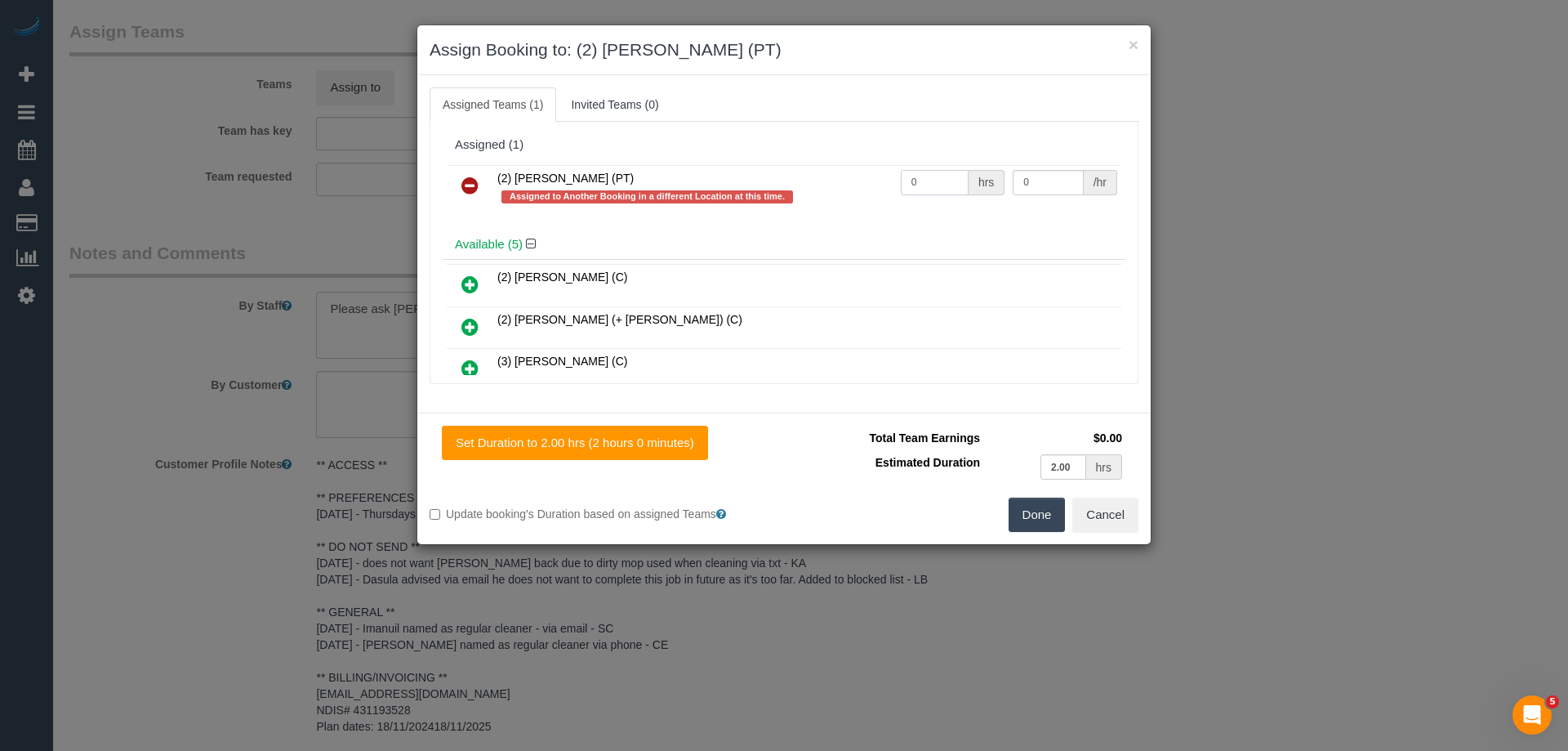
drag, startPoint x: 951, startPoint y: 183, endPoint x: 836, endPoint y: 174, distance: 115.4
click at [836, 174] on tr "(2) [PERSON_NAME] (PT) Assigned to Another Booking in a different Location at t…" at bounding box center [783, 188] width 674 height 46
type input "2"
drag, startPoint x: 1027, startPoint y: 192, endPoint x: 923, endPoint y: 172, distance: 105.9
click at [927, 172] on tr "(2) [PERSON_NAME] (PT) Assigned to Another Booking in a different Location at t…" at bounding box center [783, 188] width 674 height 46
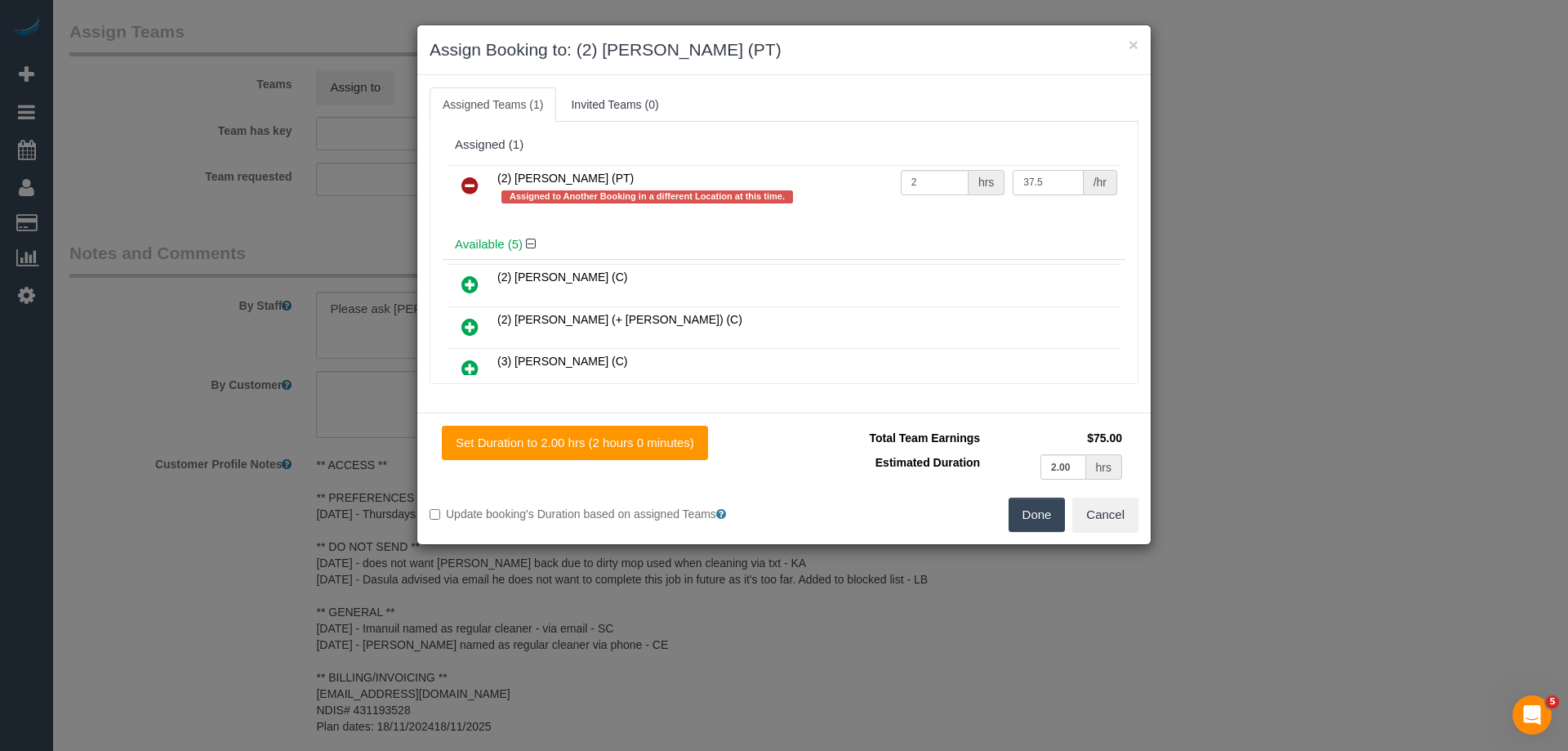
type input "37.5"
click at [1021, 509] on button "Done" at bounding box center [1037, 515] width 57 height 34
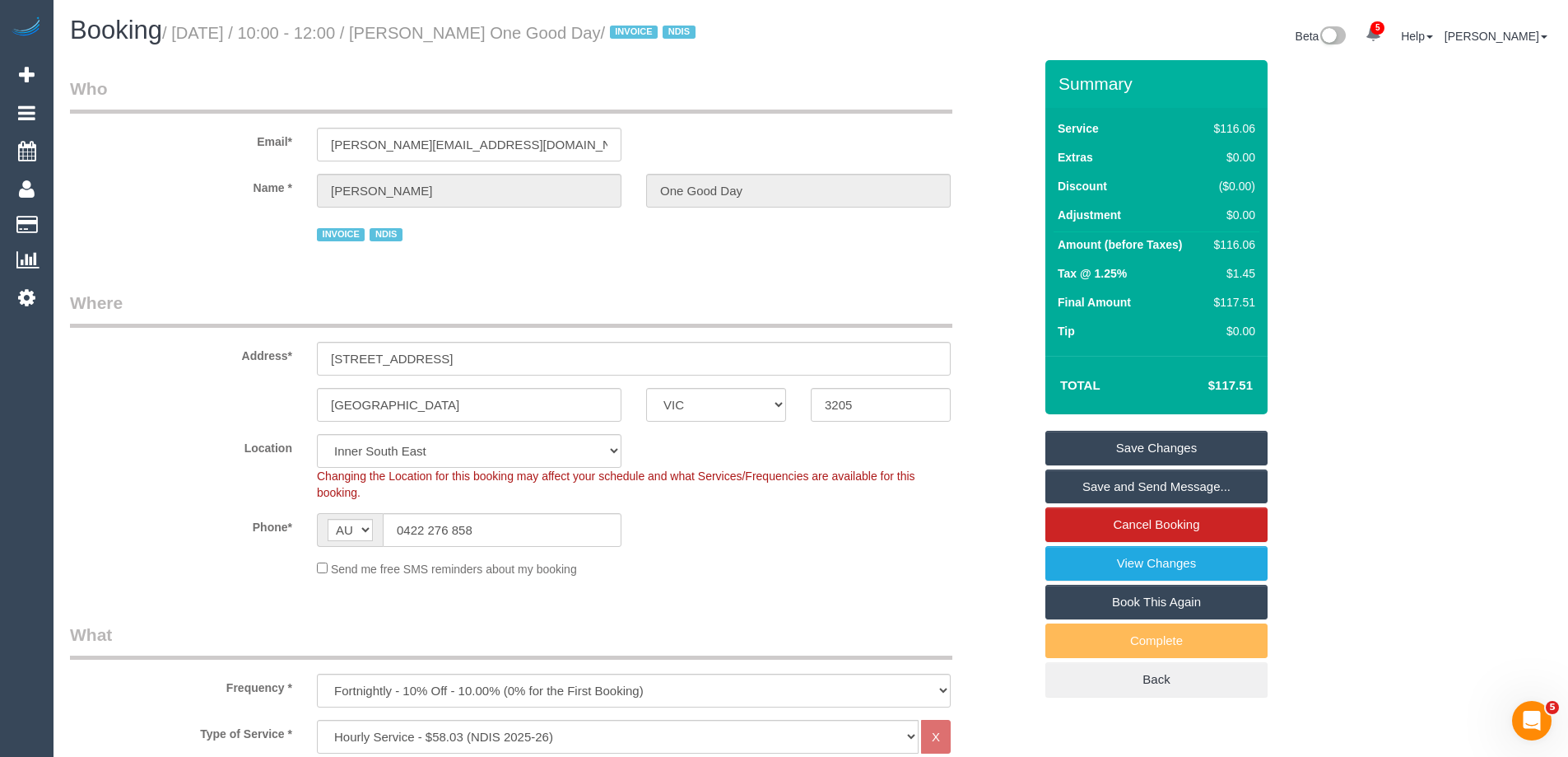
drag, startPoint x: 657, startPoint y: 31, endPoint x: 450, endPoint y: 35, distance: 207.0
click at [450, 35] on small "/ [DATE] / 10:00 - 12:00 / [PERSON_NAME] One Good Day / INVOICE NDIS" at bounding box center [431, 32] width 538 height 18
copy small "[PERSON_NAME] One Good Day"
drag, startPoint x: 1107, startPoint y: 446, endPoint x: 1085, endPoint y: 447, distance: 22.0
click at [1106, 446] on link "Save Changes" at bounding box center [1156, 447] width 223 height 34
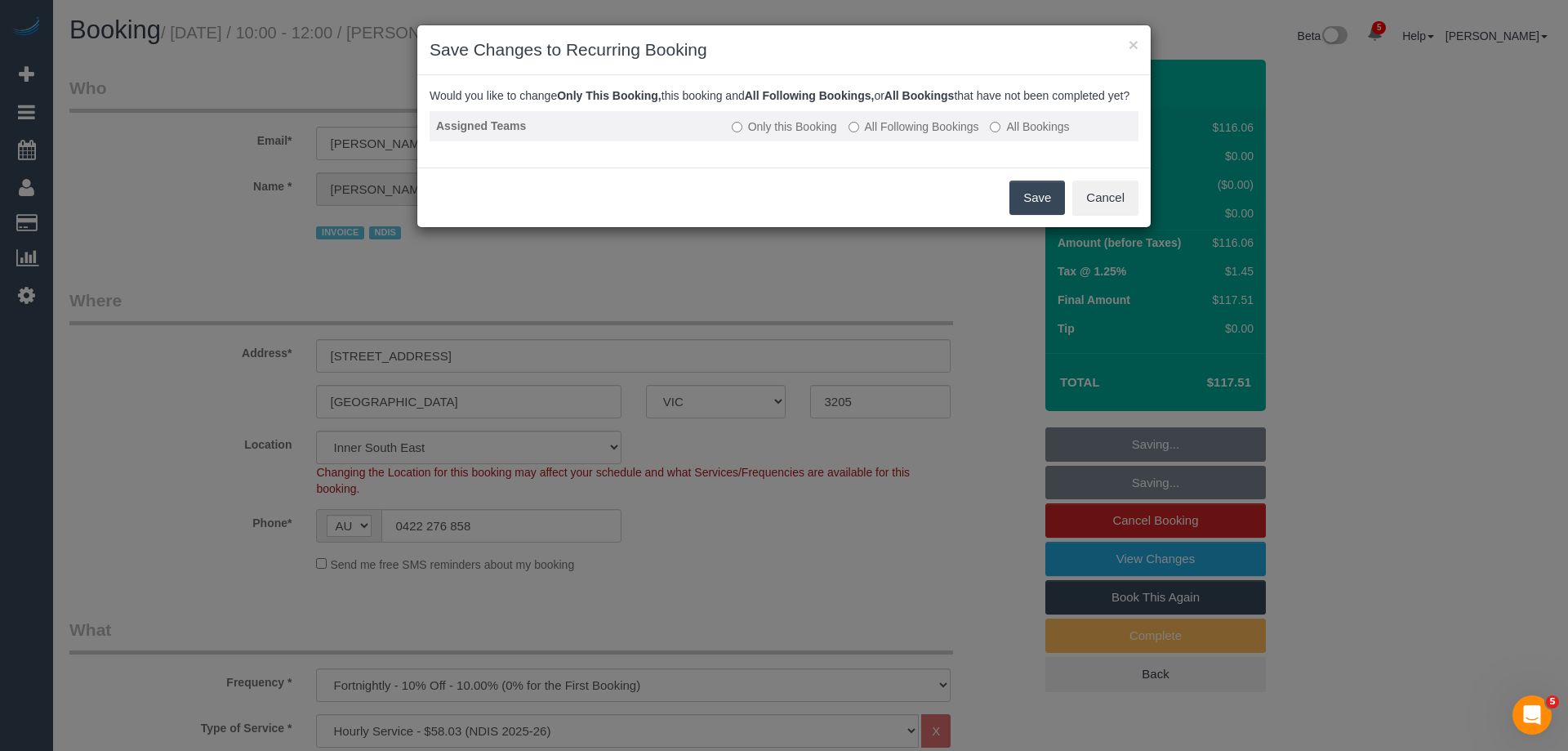
click at [883, 135] on label "All Following Bookings" at bounding box center [914, 126] width 131 height 16
click at [1057, 211] on button "Save" at bounding box center [1037, 197] width 56 height 34
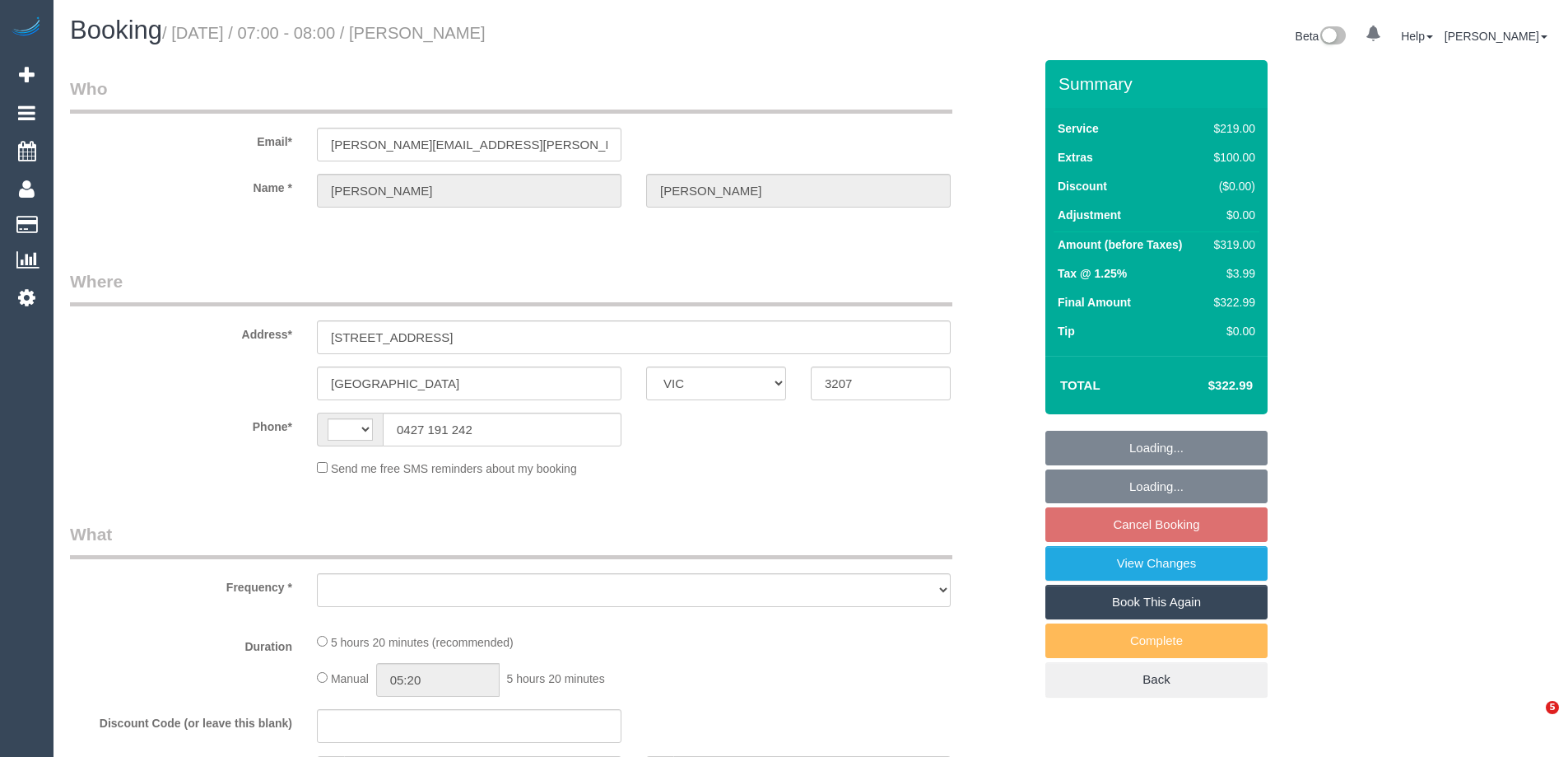
select select "VIC"
select select "string:AU"
select select "object:567"
select select "string:stripe-pm_1S7TFl2GScqysDRVumSjWoCy"
select select "number:29"
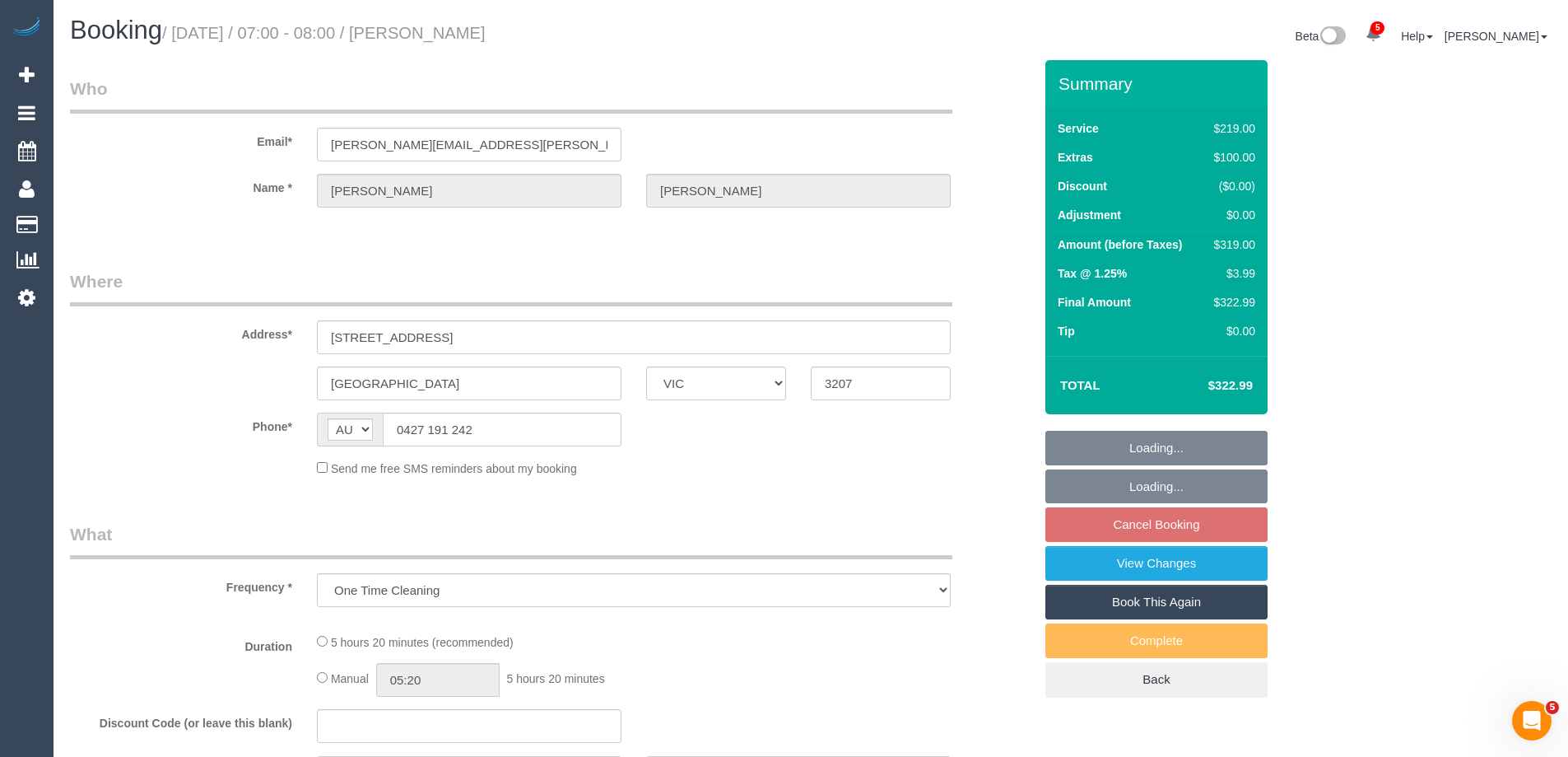
select select "number:14"
select select "number:18"
select select "number:24"
select select "number:13"
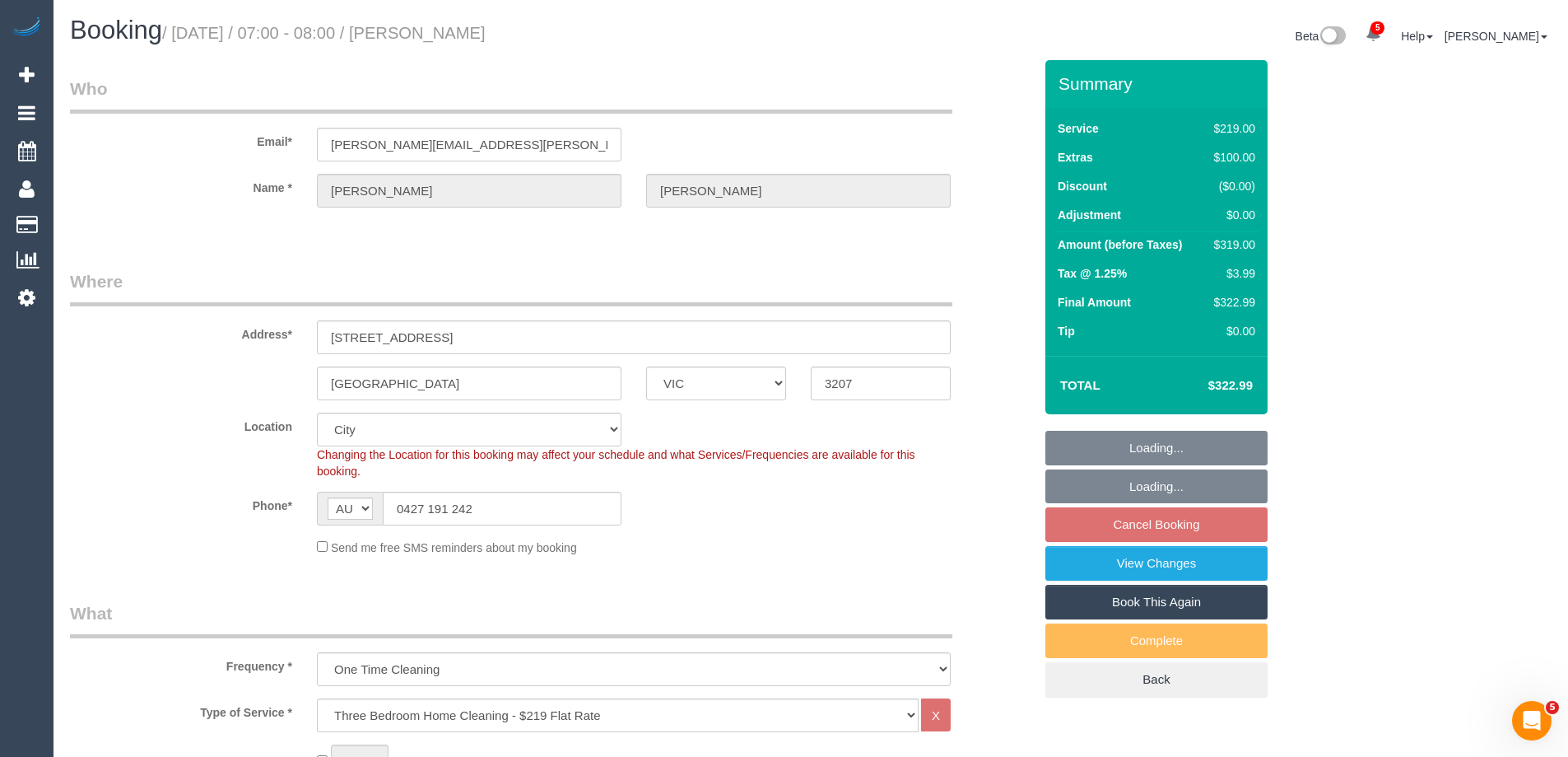
select select "object:816"
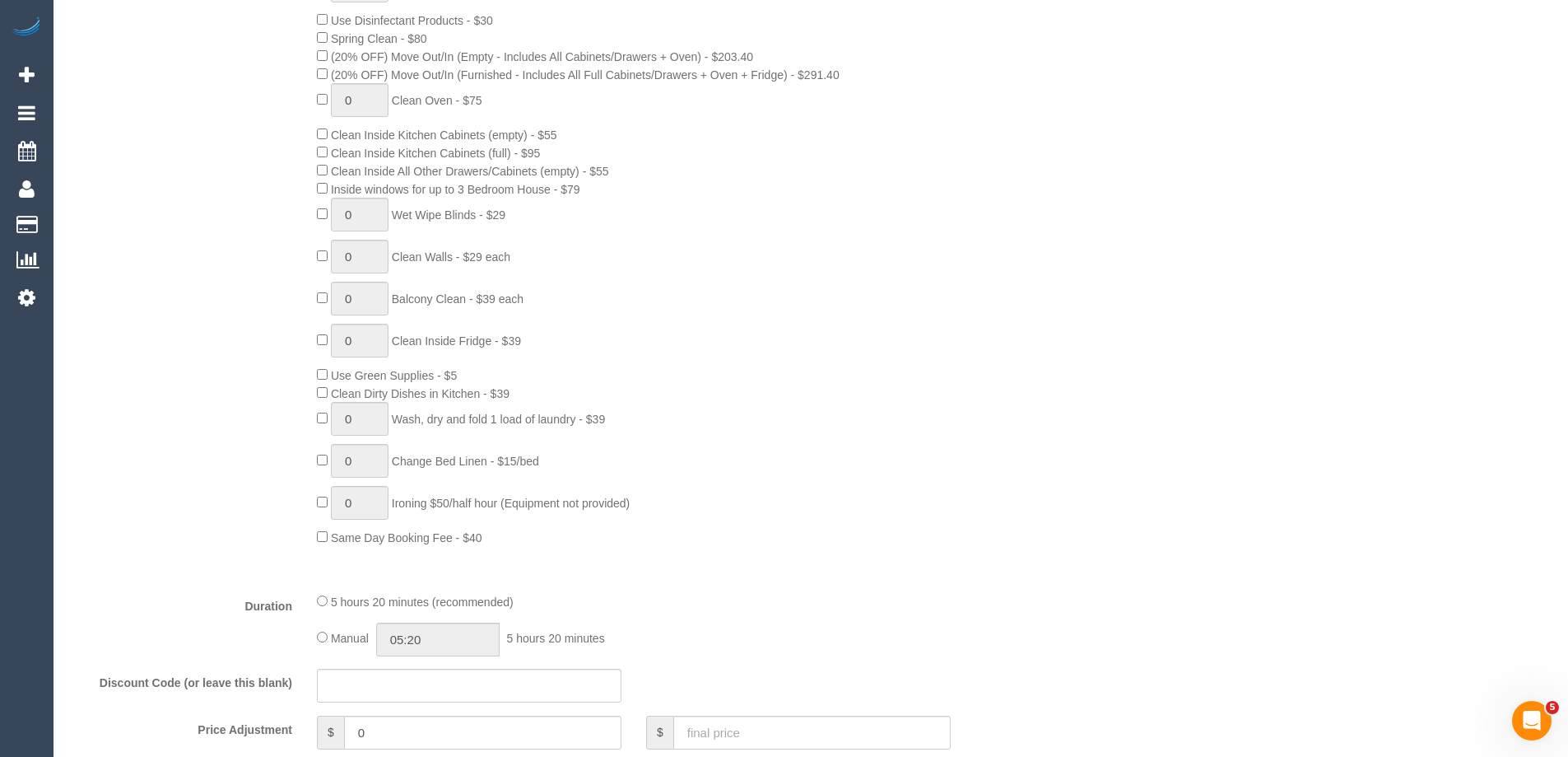
select select "spot1"
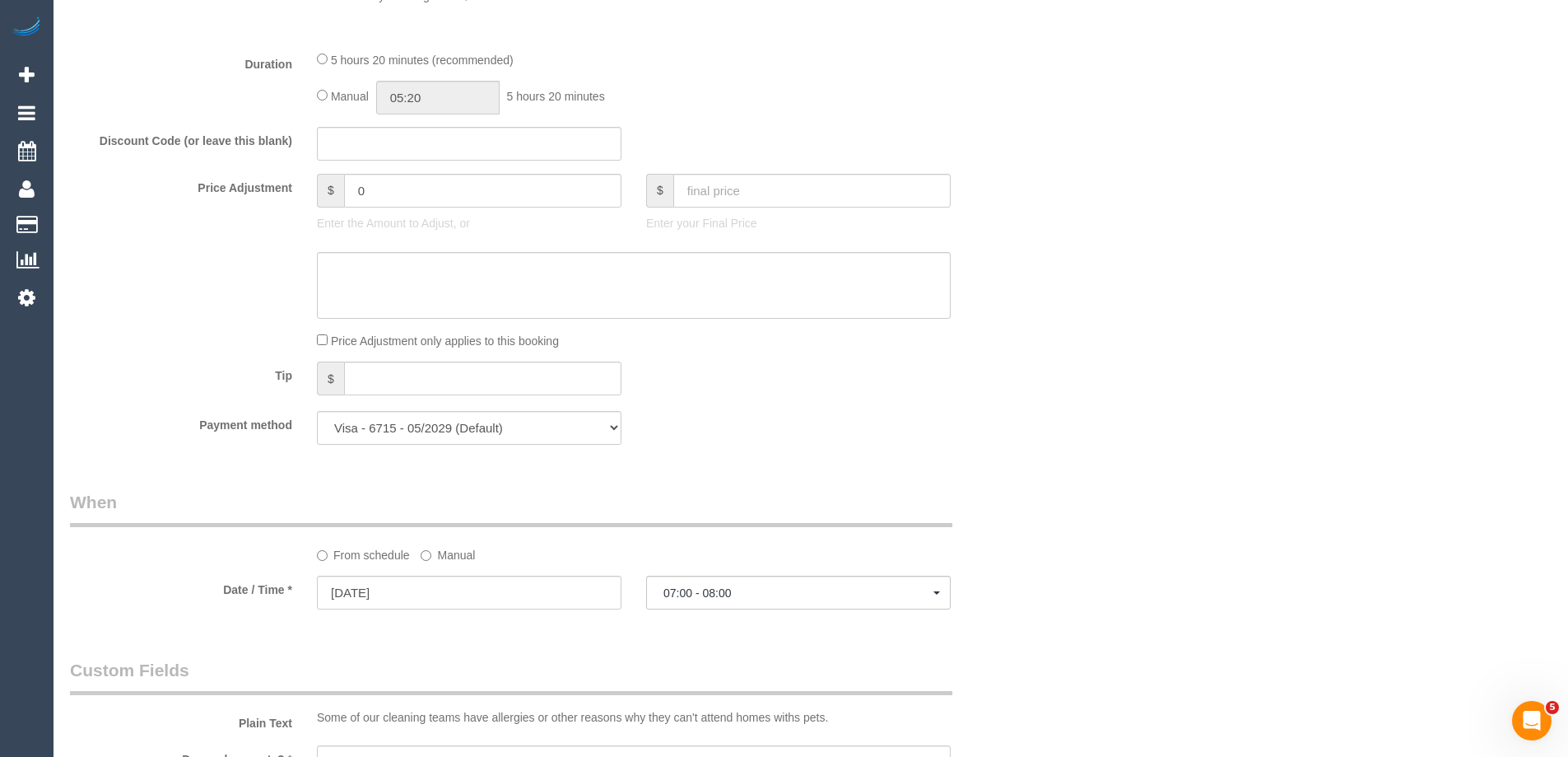
scroll to position [1564, 0]
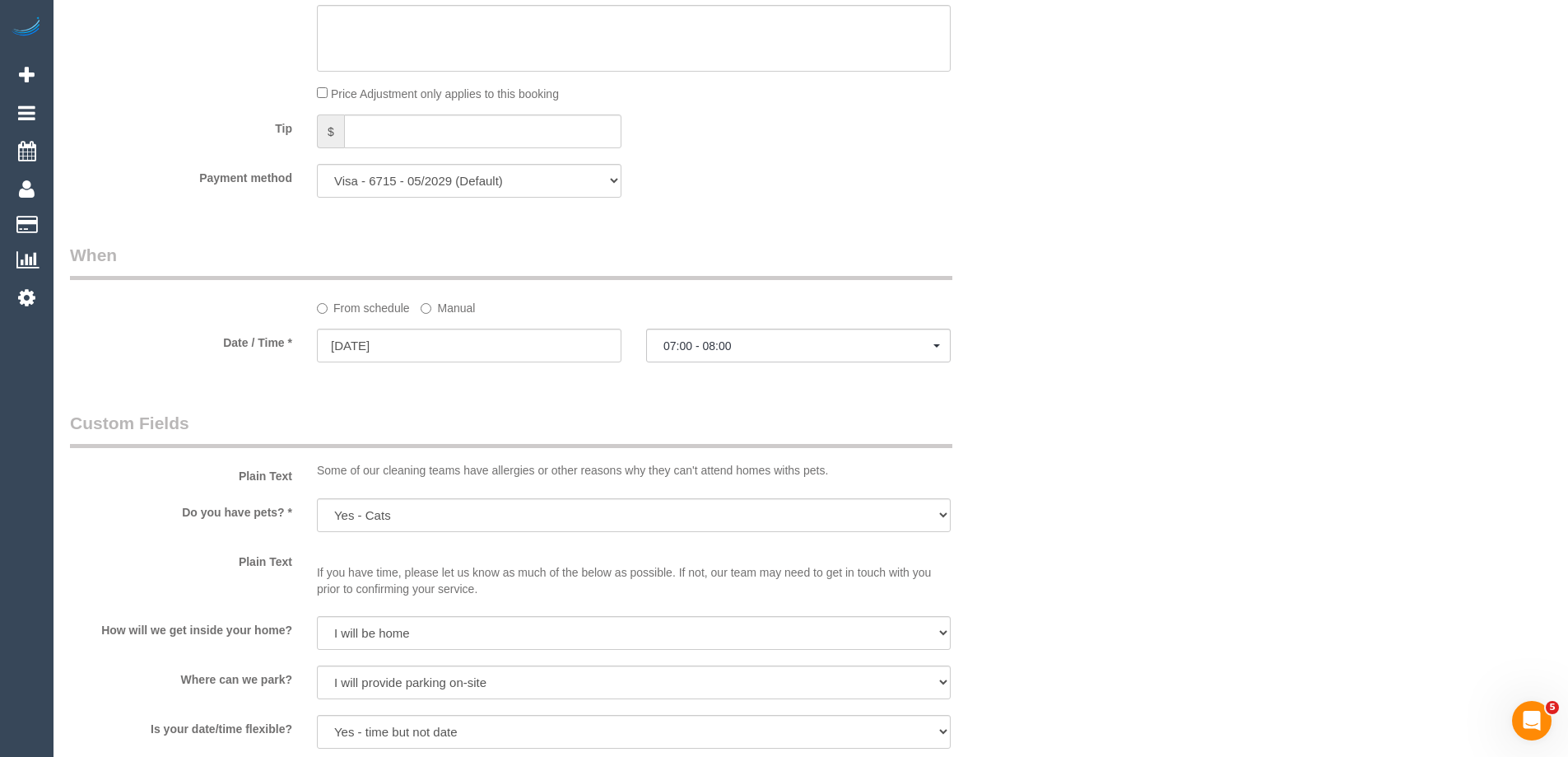
click at [442, 301] on label "Manual" at bounding box center [447, 304] width 54 height 22
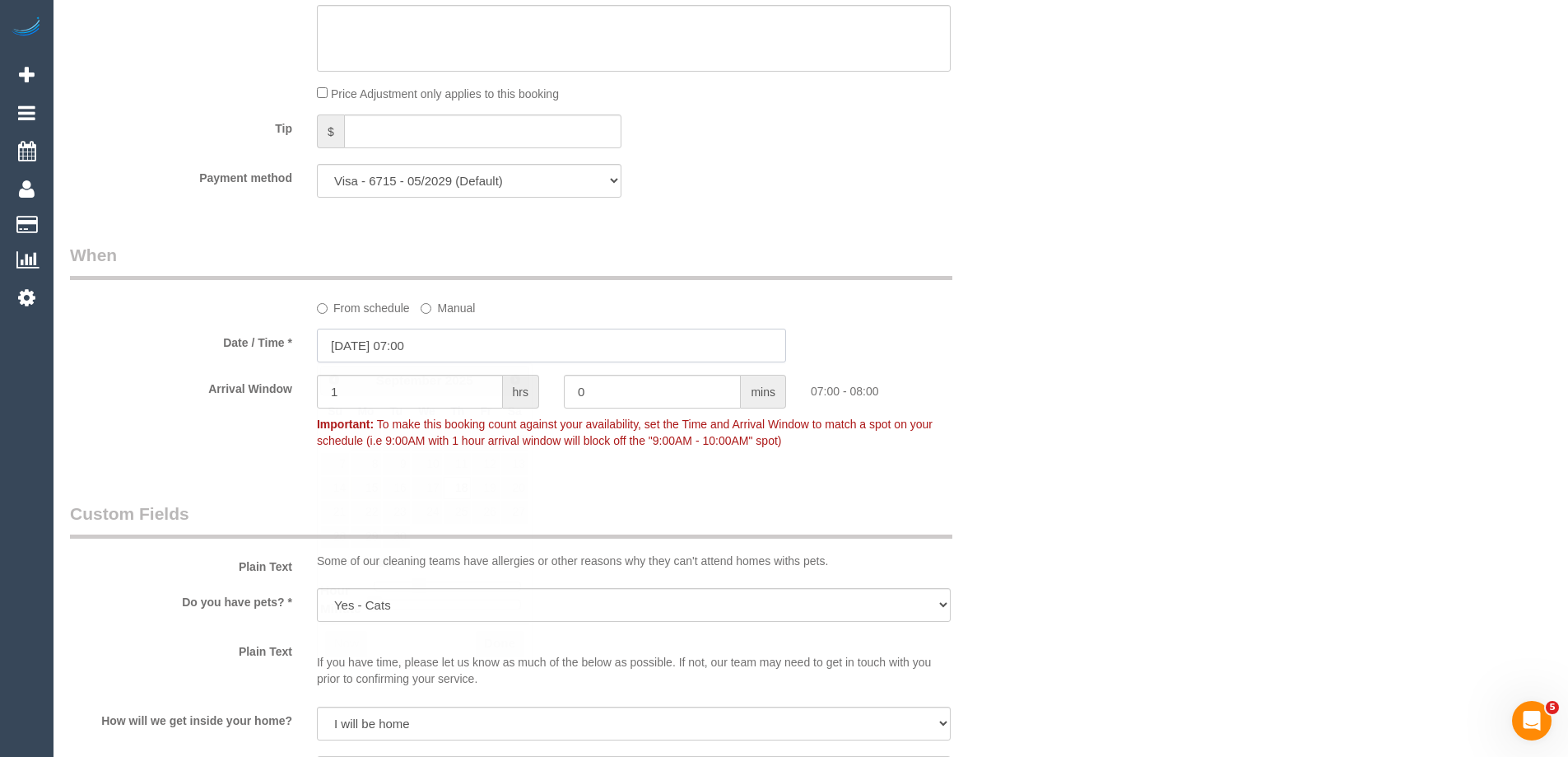
click at [414, 342] on input "[DATE] 07:00" at bounding box center [551, 345] width 469 height 33
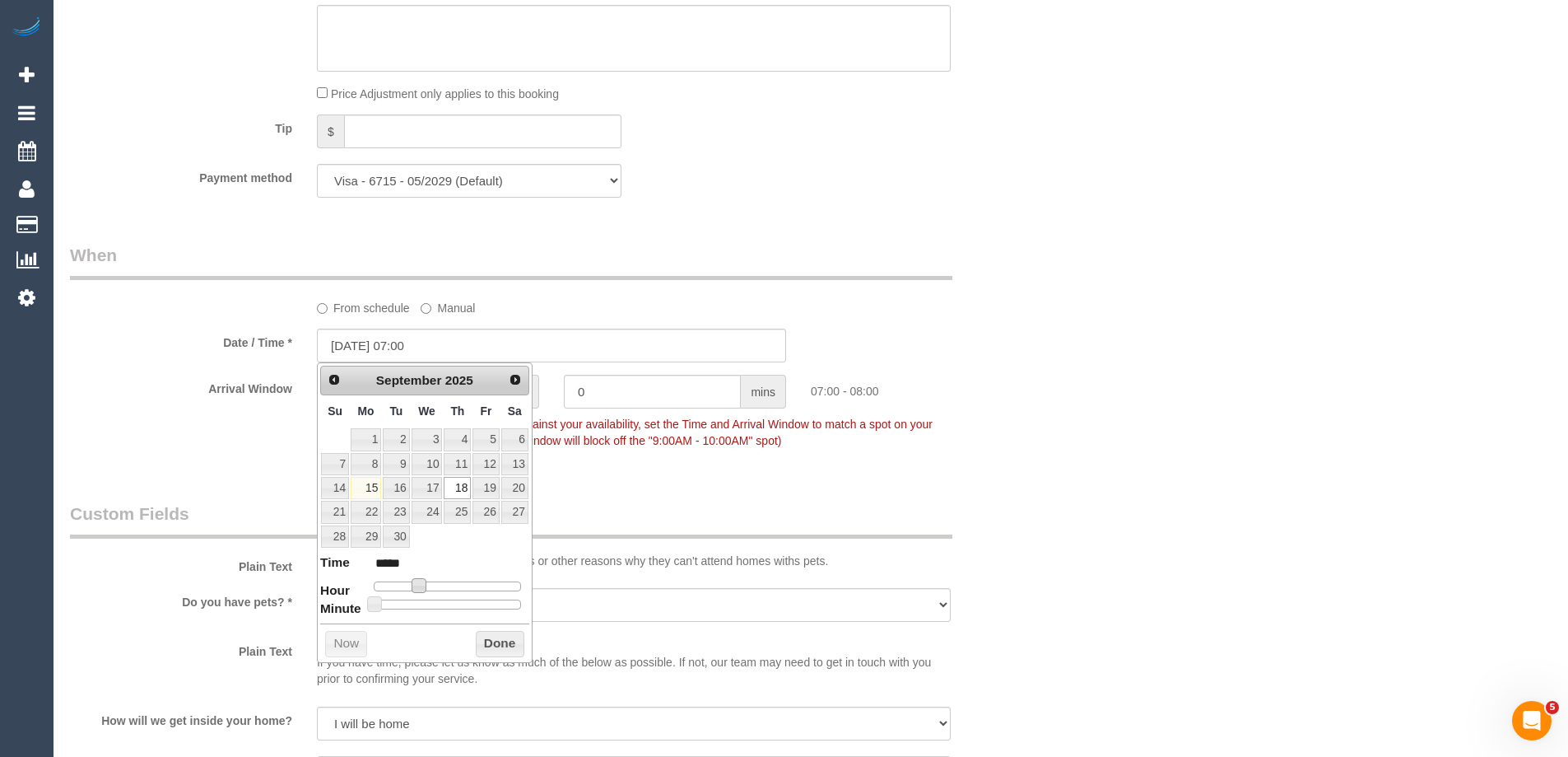
type input "[DATE] 08:00"
type input "*****"
type input "[DATE] 09:00"
type input "*****"
type input "[DATE] 10:00"
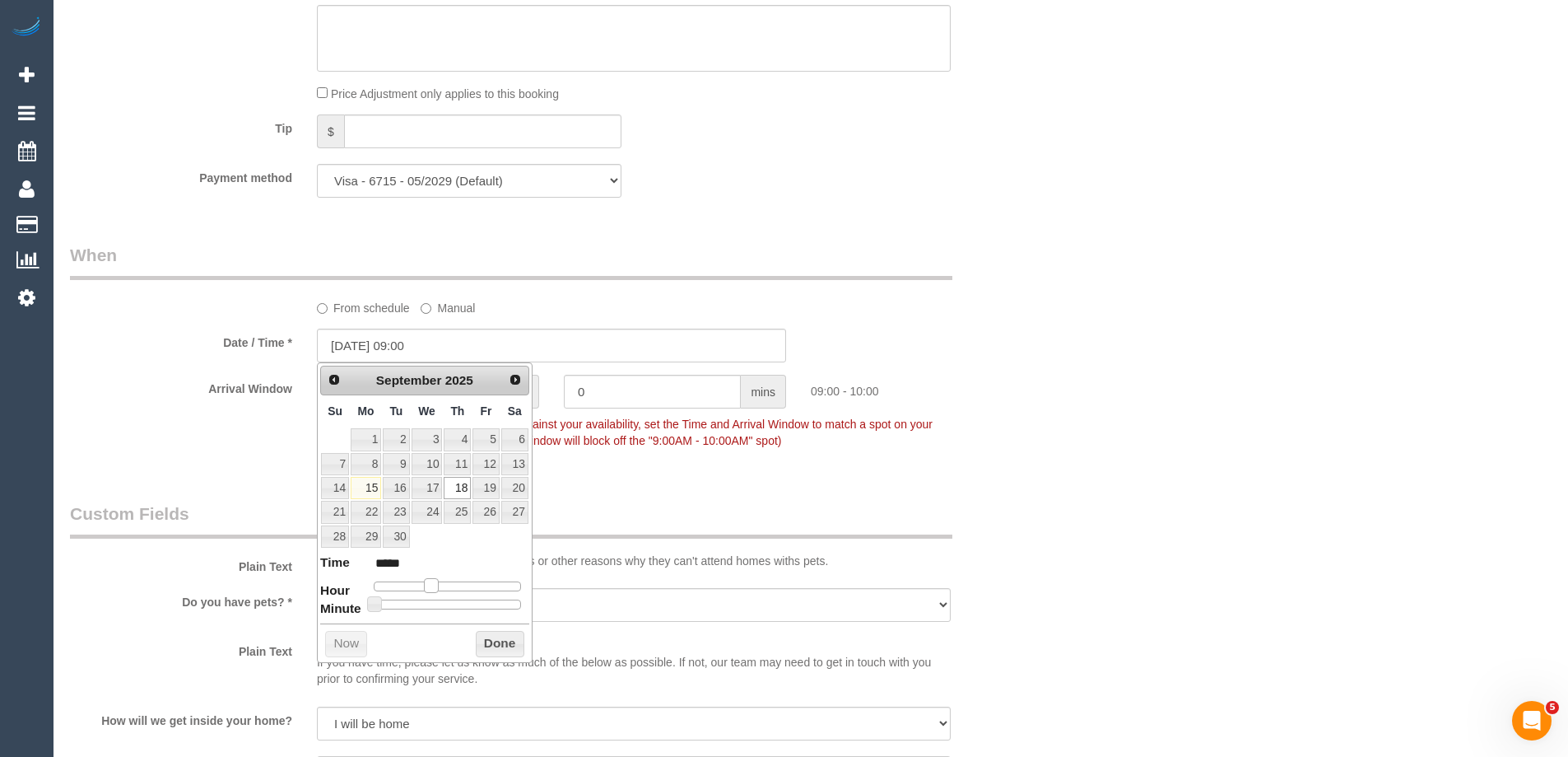
type input "*****"
type input "[DATE] 11:00"
type input "*****"
drag, startPoint x: 419, startPoint y: 586, endPoint x: 443, endPoint y: 591, distance: 24.5
click at [443, 591] on span at bounding box center [443, 586] width 15 height 15
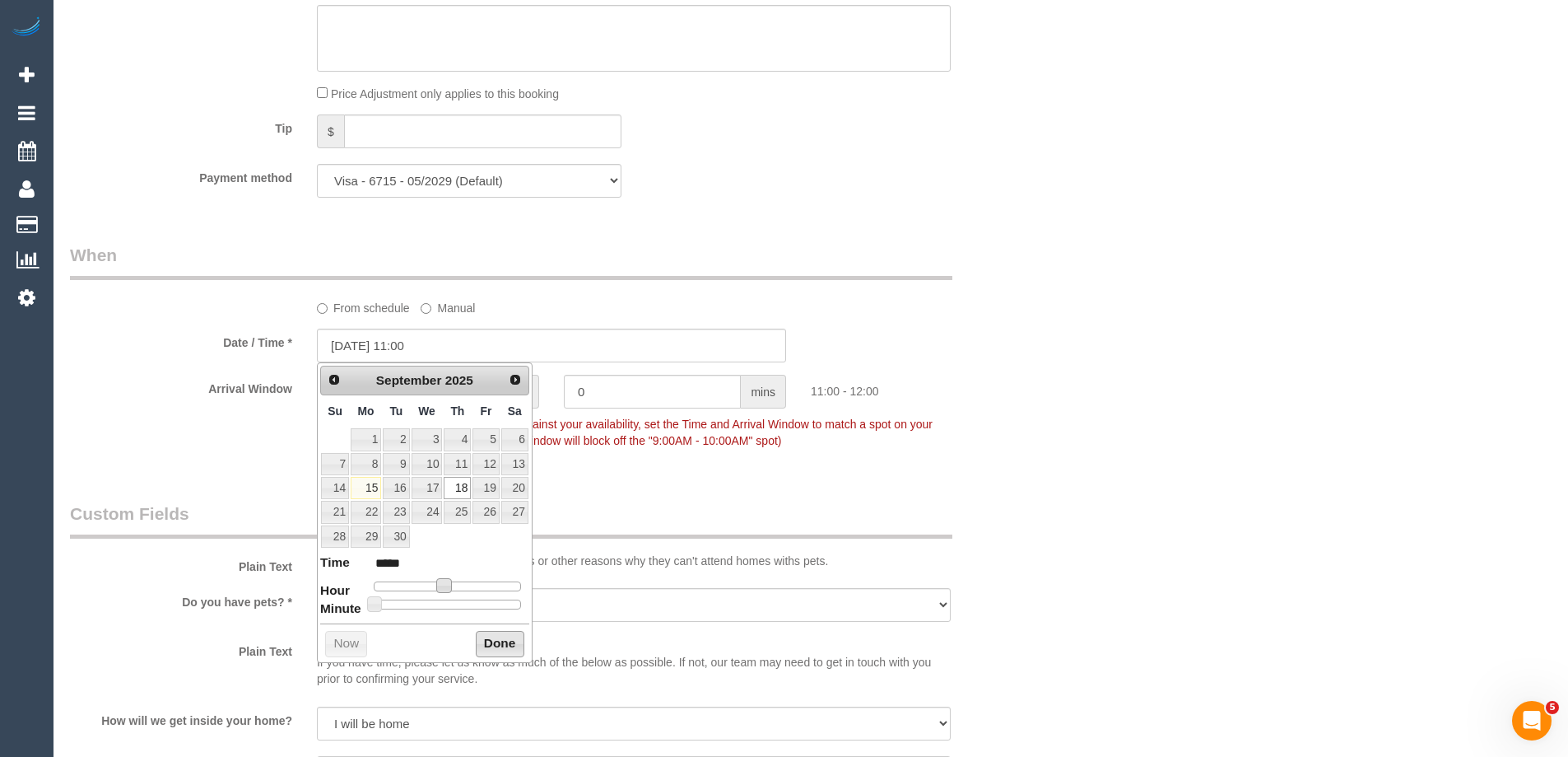
click at [493, 641] on button "Done" at bounding box center [500, 644] width 49 height 27
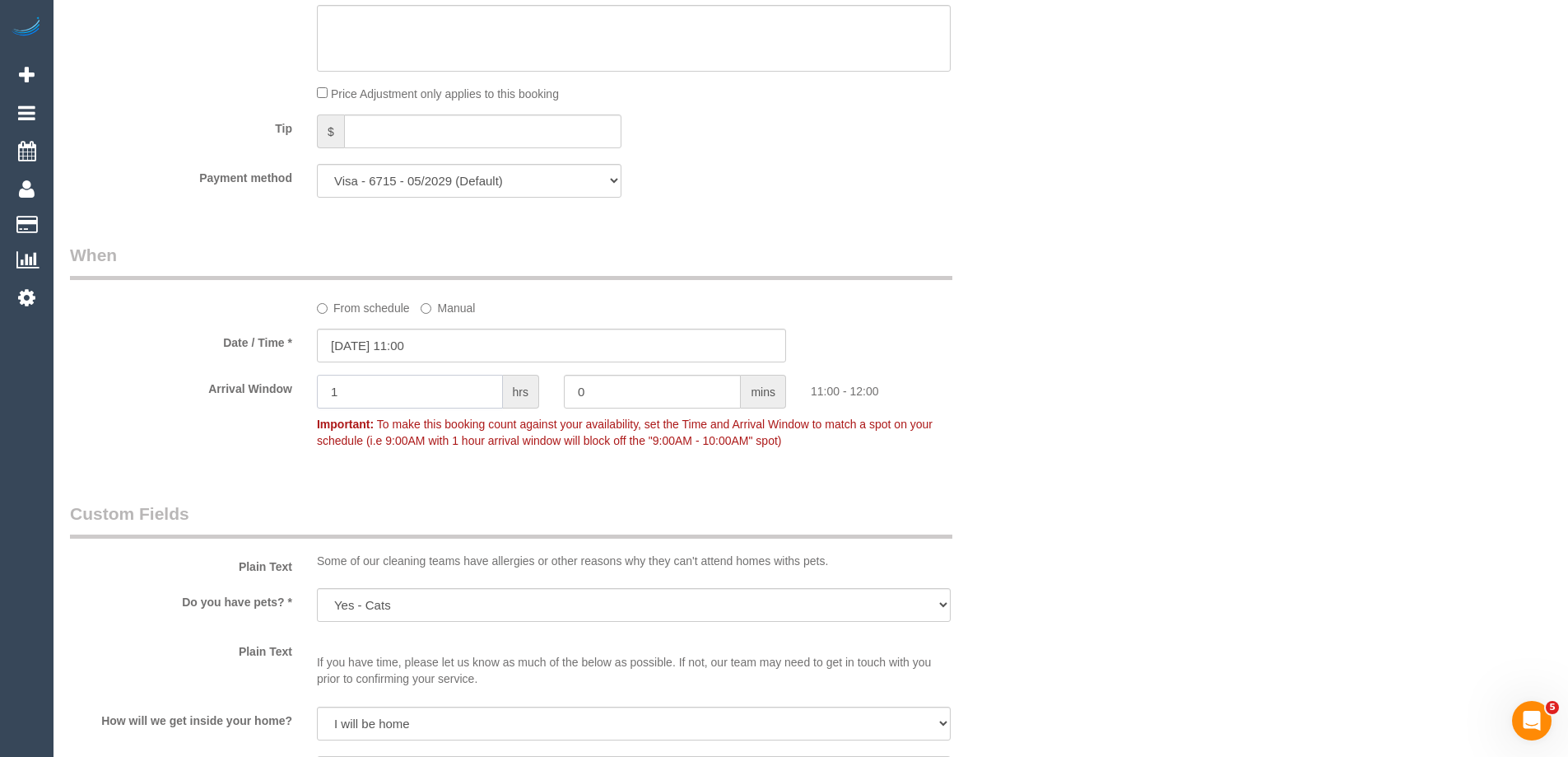
drag, startPoint x: 358, startPoint y: 400, endPoint x: 282, endPoint y: 396, distance: 76.1
click at [282, 396] on div "Arrival Window 1 hrs 0 mins 11:00 - 12:00 Important: To make this booking count…" at bounding box center [551, 415] width 988 height 81
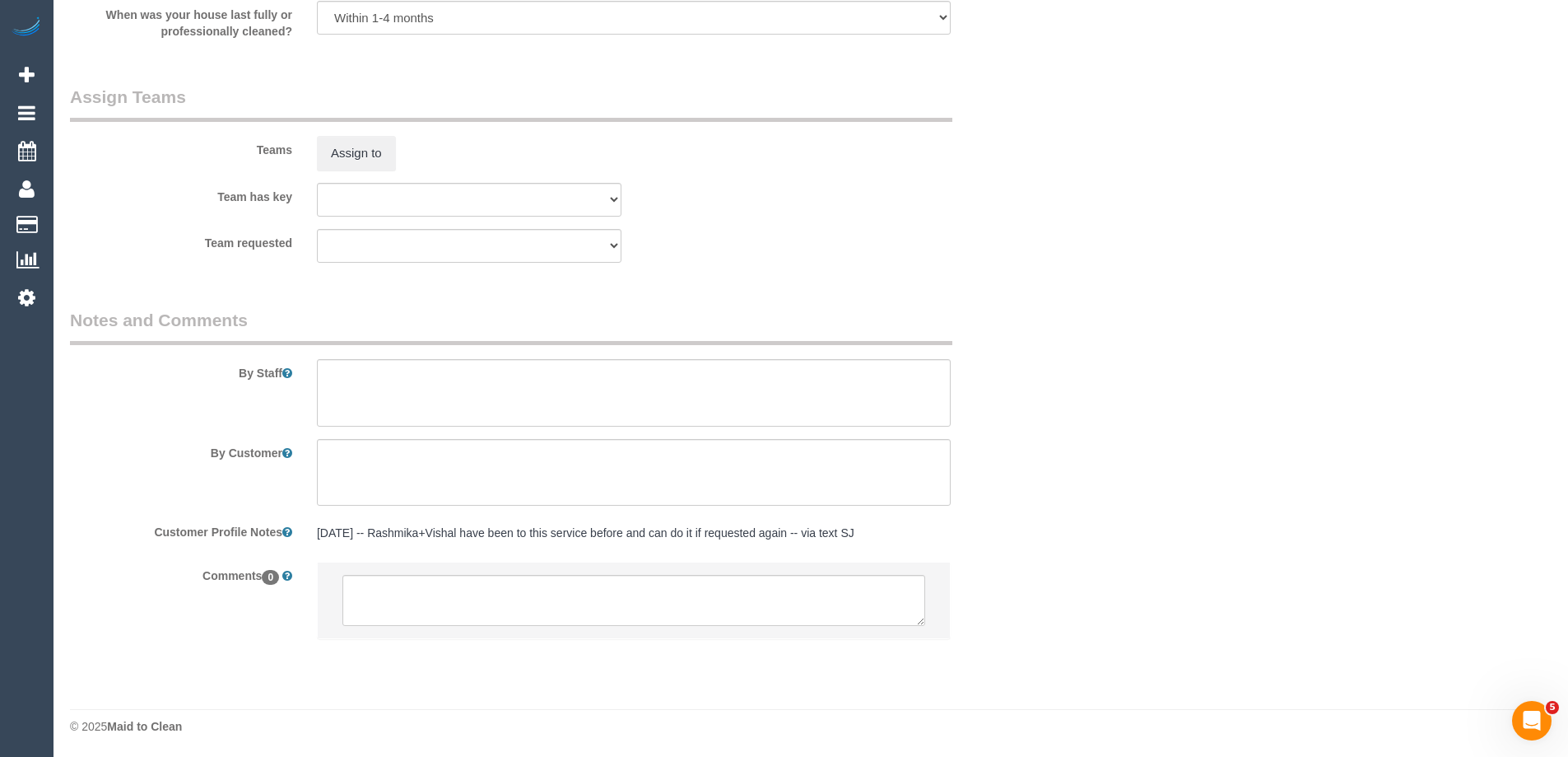
scroll to position [2503, 0]
type input "2"
click at [350, 394] on textarea at bounding box center [634, 391] width 634 height 68
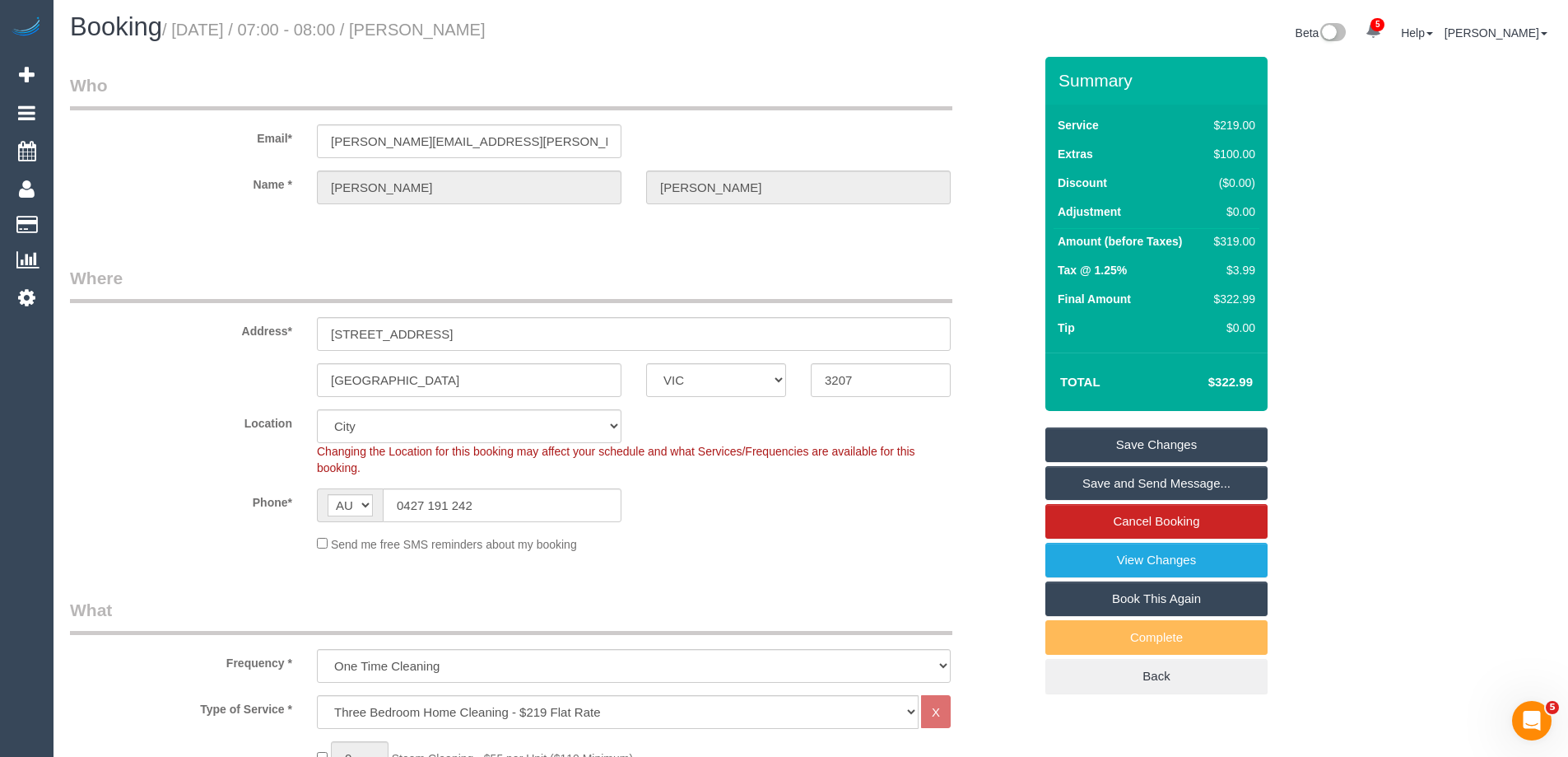
scroll to position [0, 0]
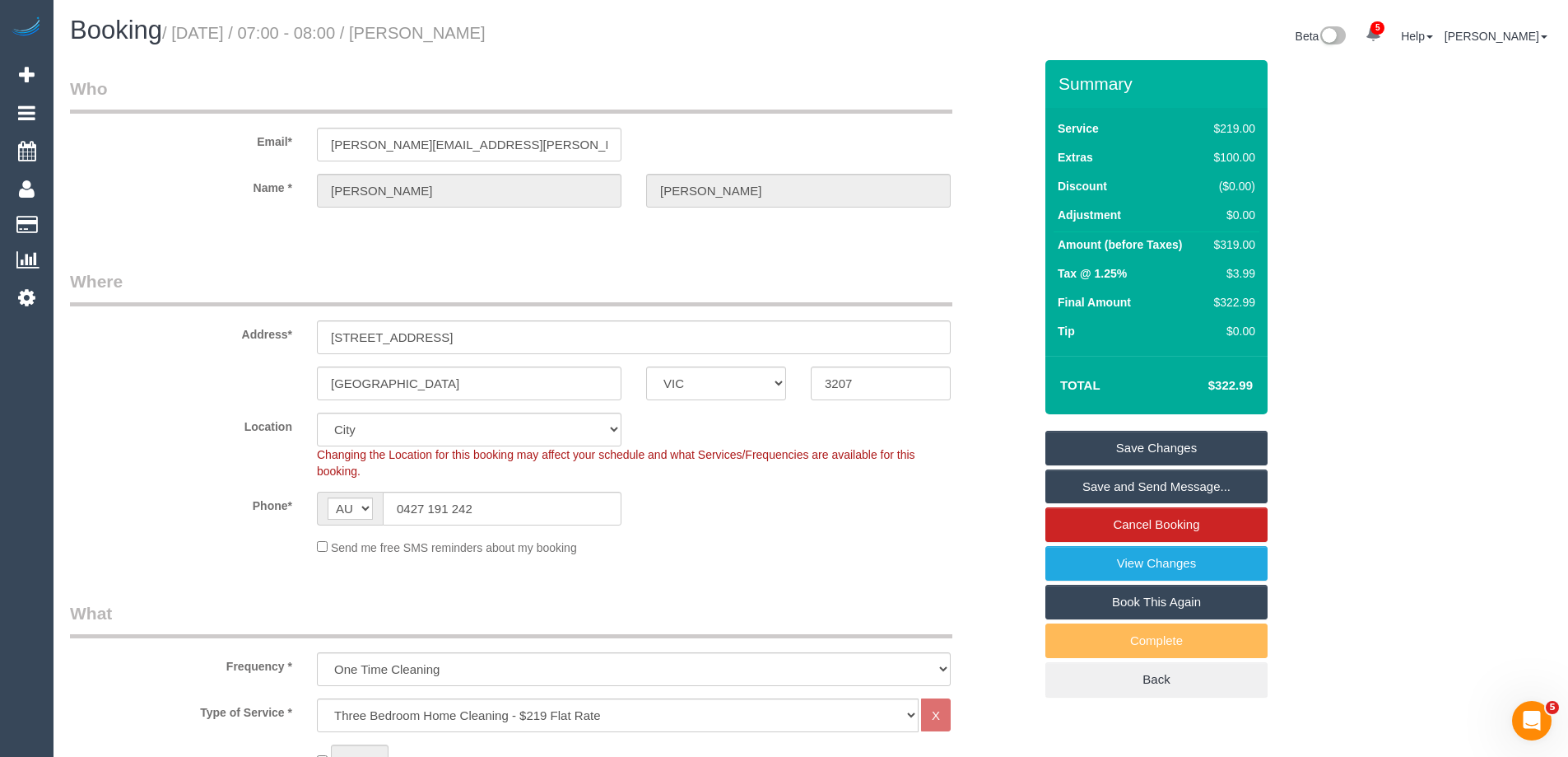
type textarea "Estimated time of 5-6 hrs"
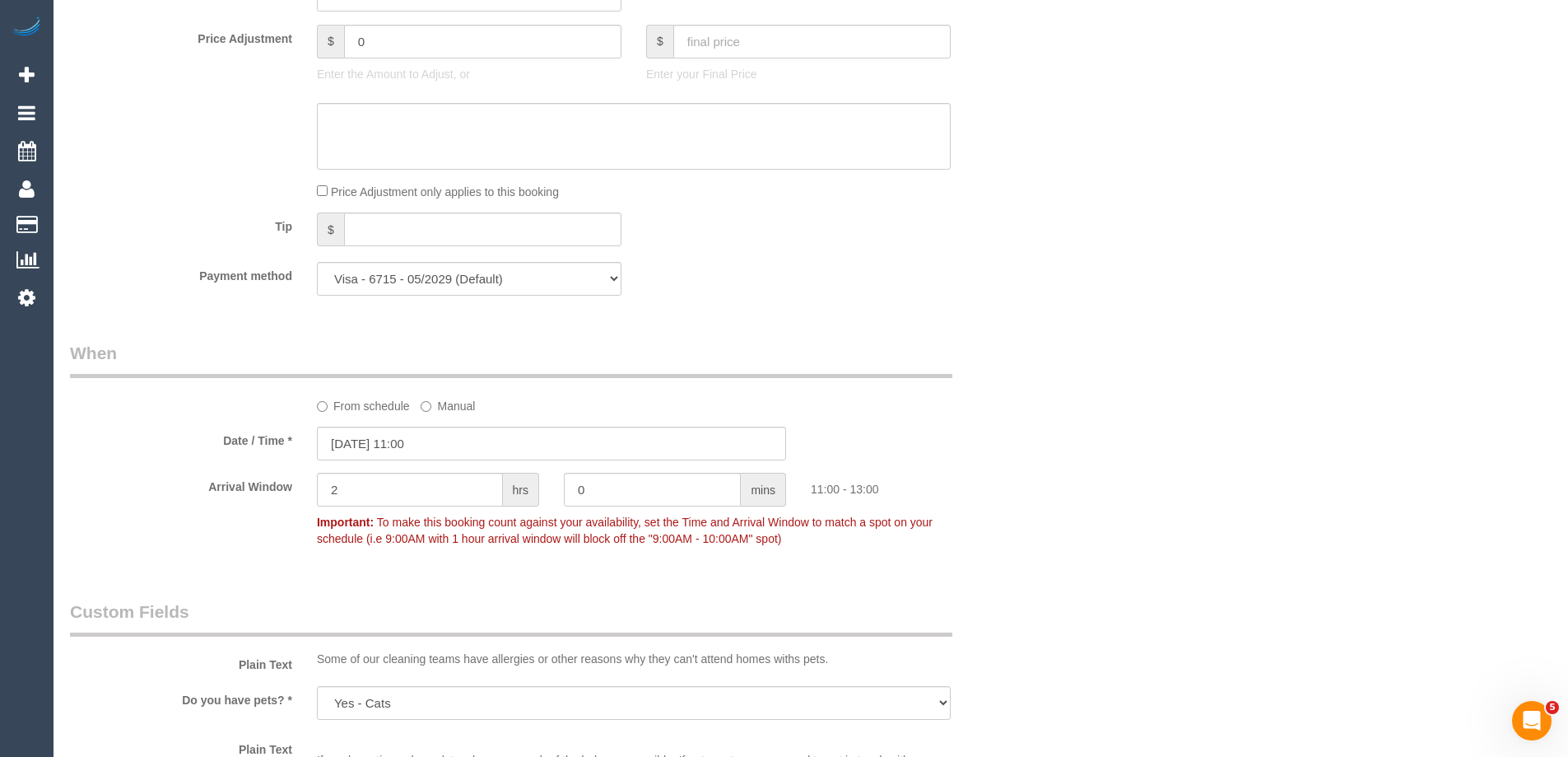
scroll to position [988, 0]
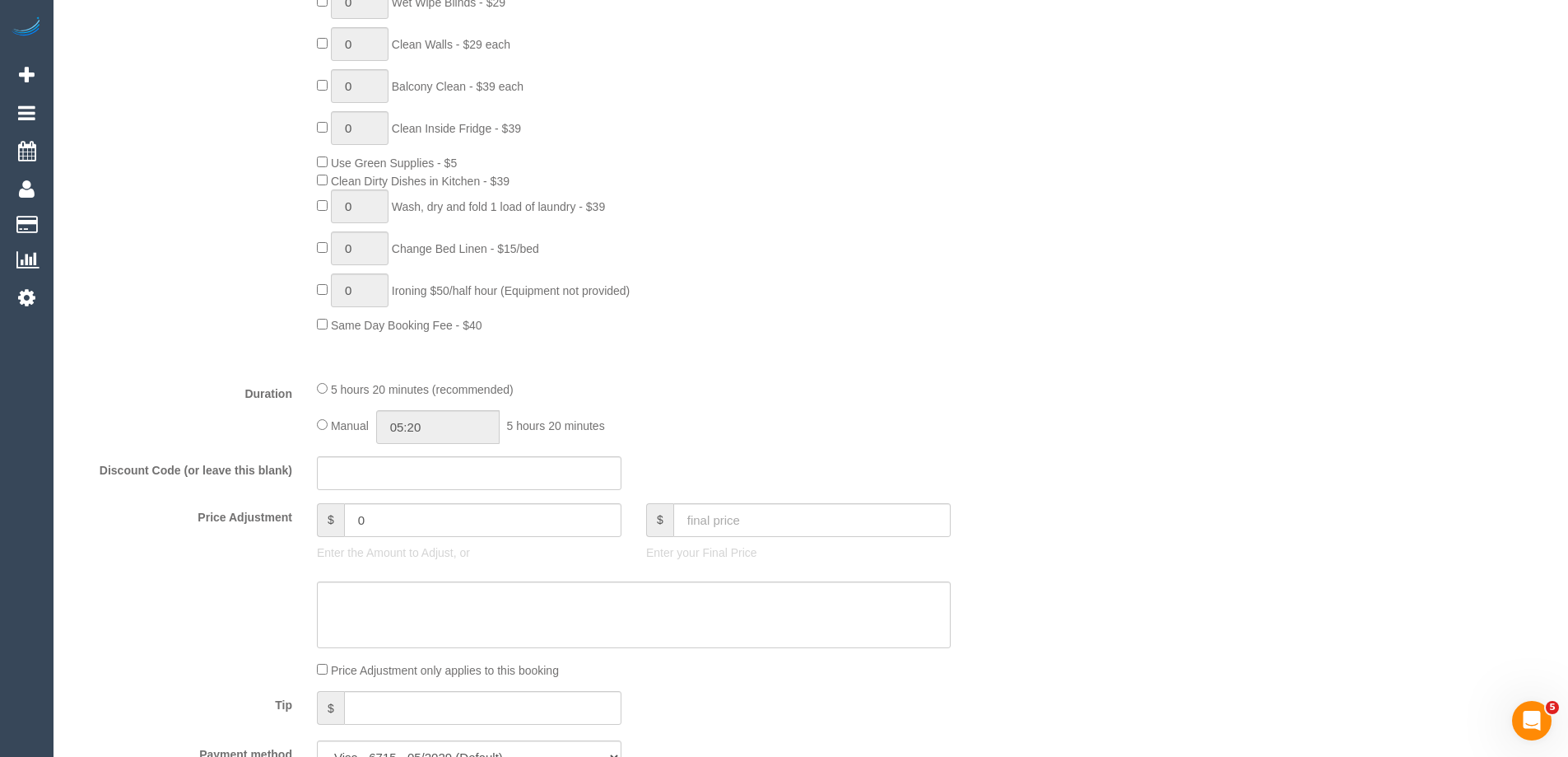
click at [324, 430] on div "Manual 05:20 5 hours 20 minutes" at bounding box center [634, 426] width 634 height 33
click at [314, 429] on div "5 hours 20 minutes (recommended) Manual 05:20 5 hours 20 minutes" at bounding box center [634, 411] width 658 height 64
click at [436, 430] on input "05:20" at bounding box center [438, 426] width 123 height 33
type input "03:00"
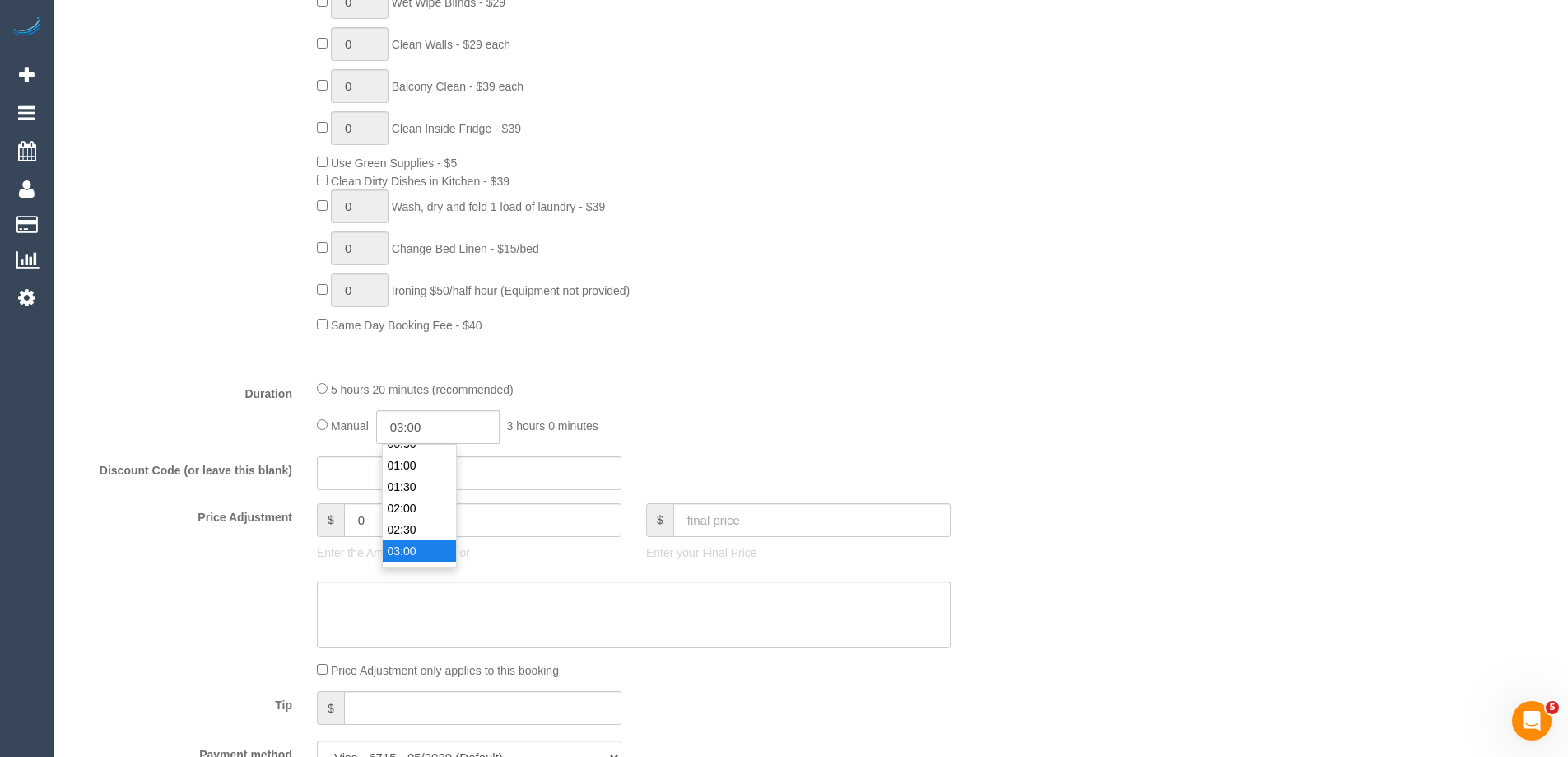
click at [424, 552] on li "03:00" at bounding box center [419, 551] width 74 height 21
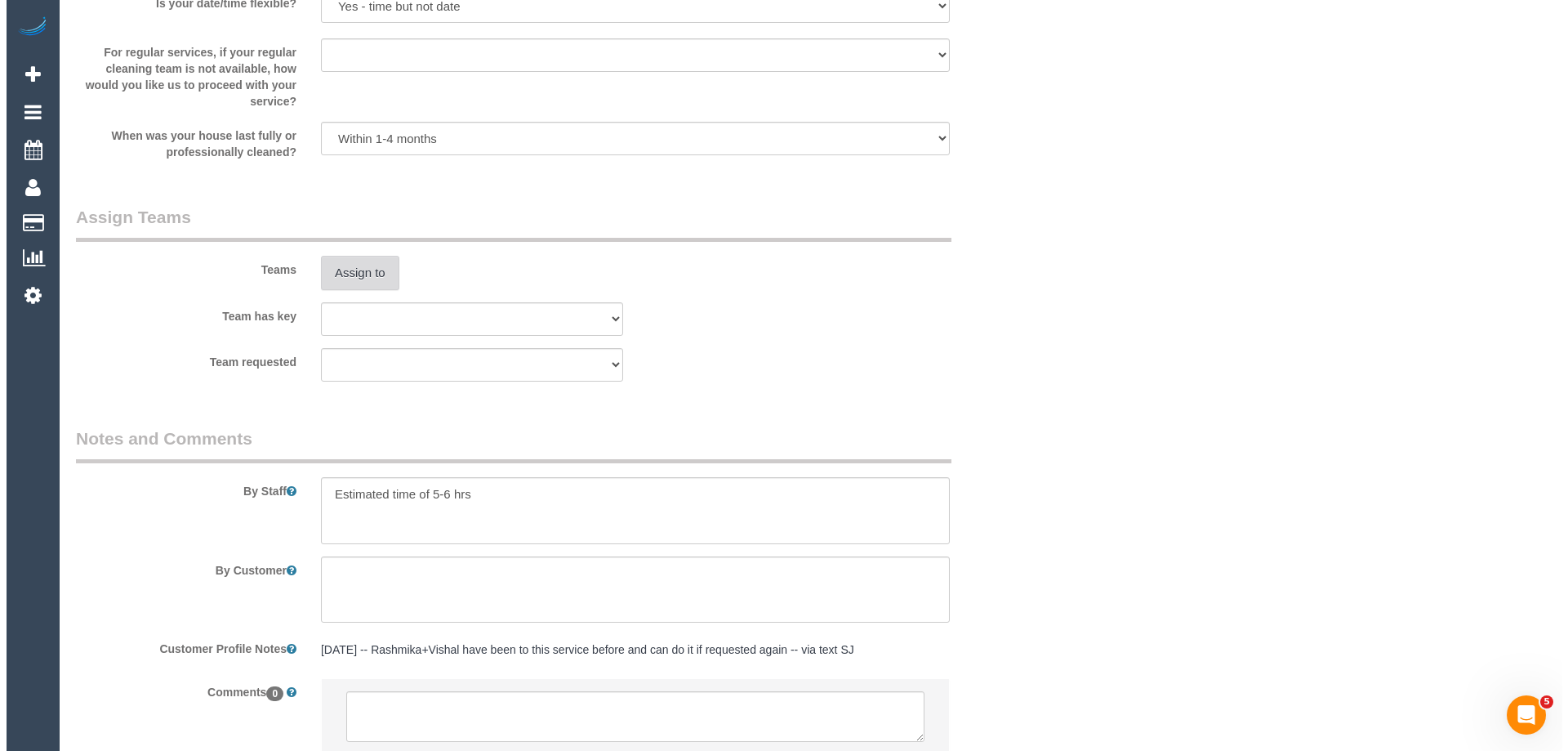
scroll to position [2369, 0]
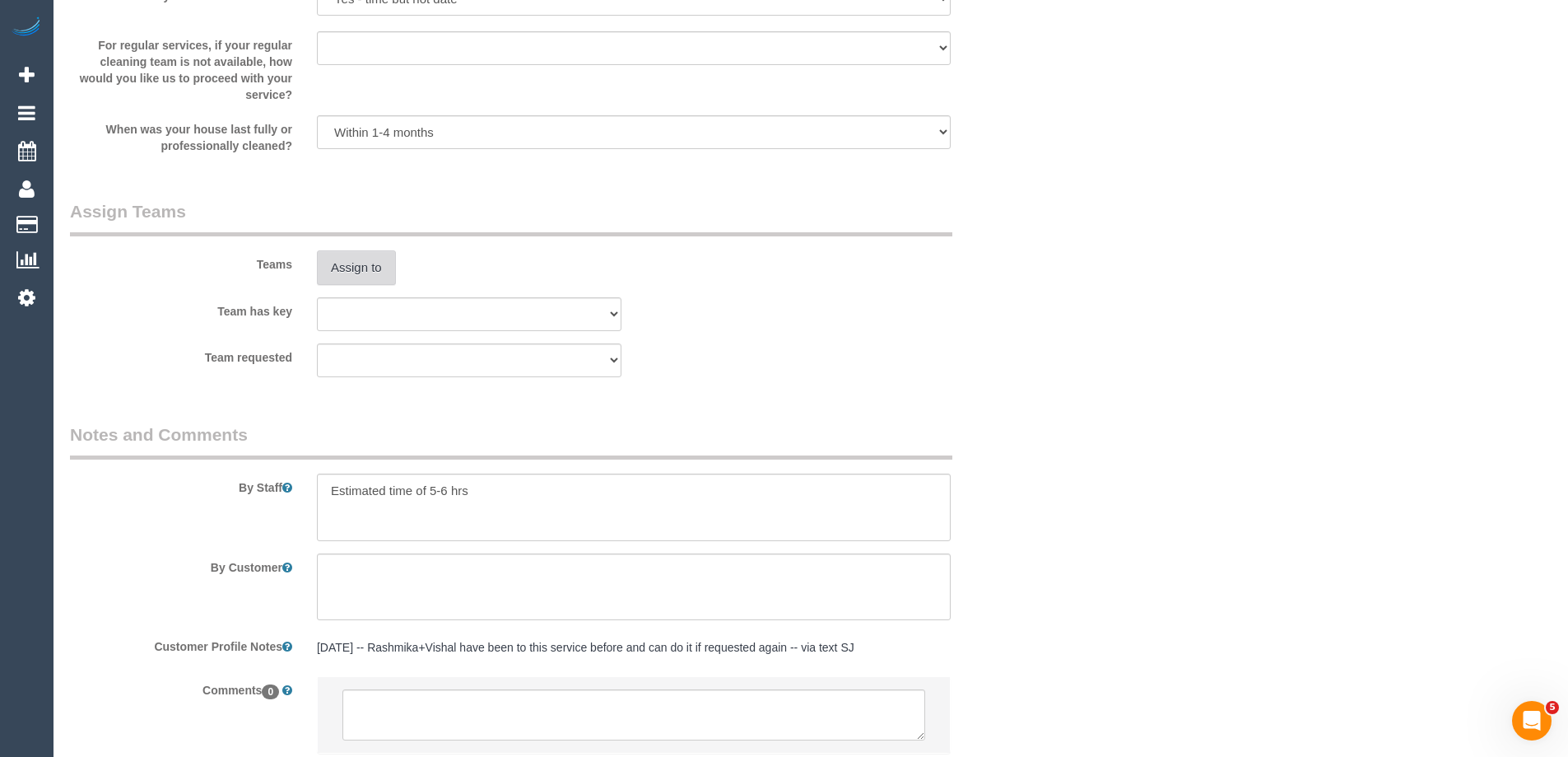
click at [344, 262] on button "Assign to" at bounding box center [356, 268] width 79 height 34
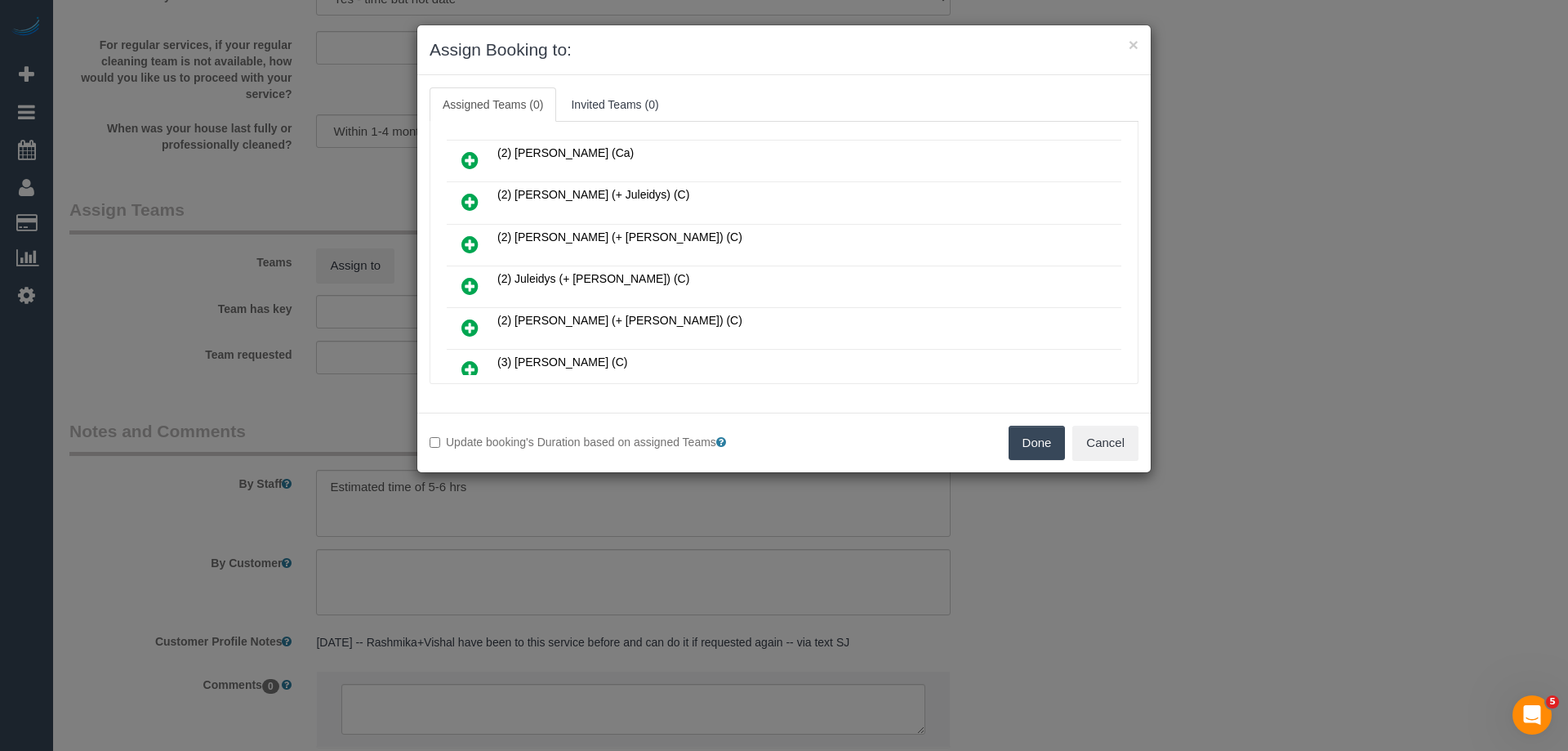
click at [465, 201] on icon at bounding box center [470, 201] width 17 height 20
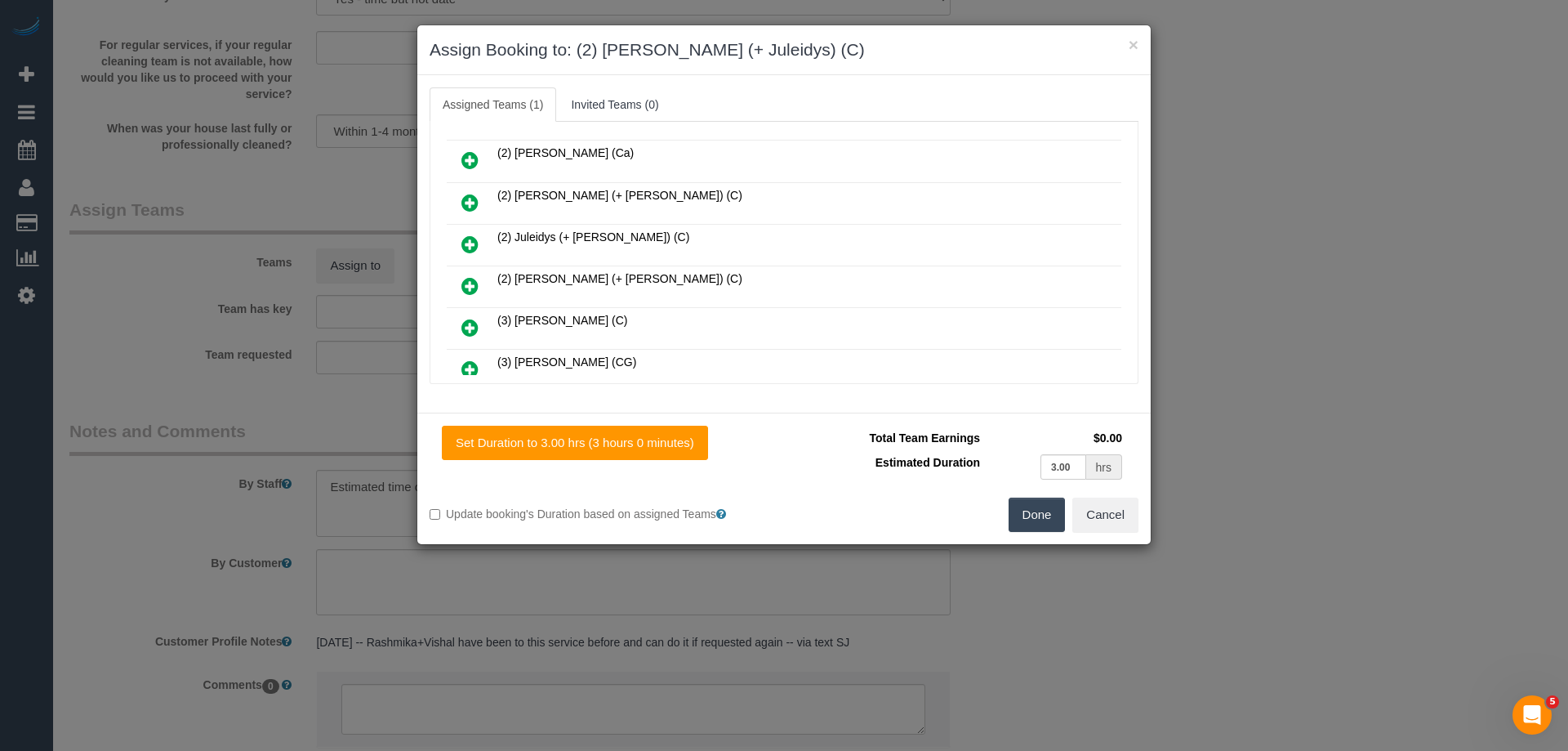
click at [463, 249] on icon at bounding box center [470, 244] width 17 height 20
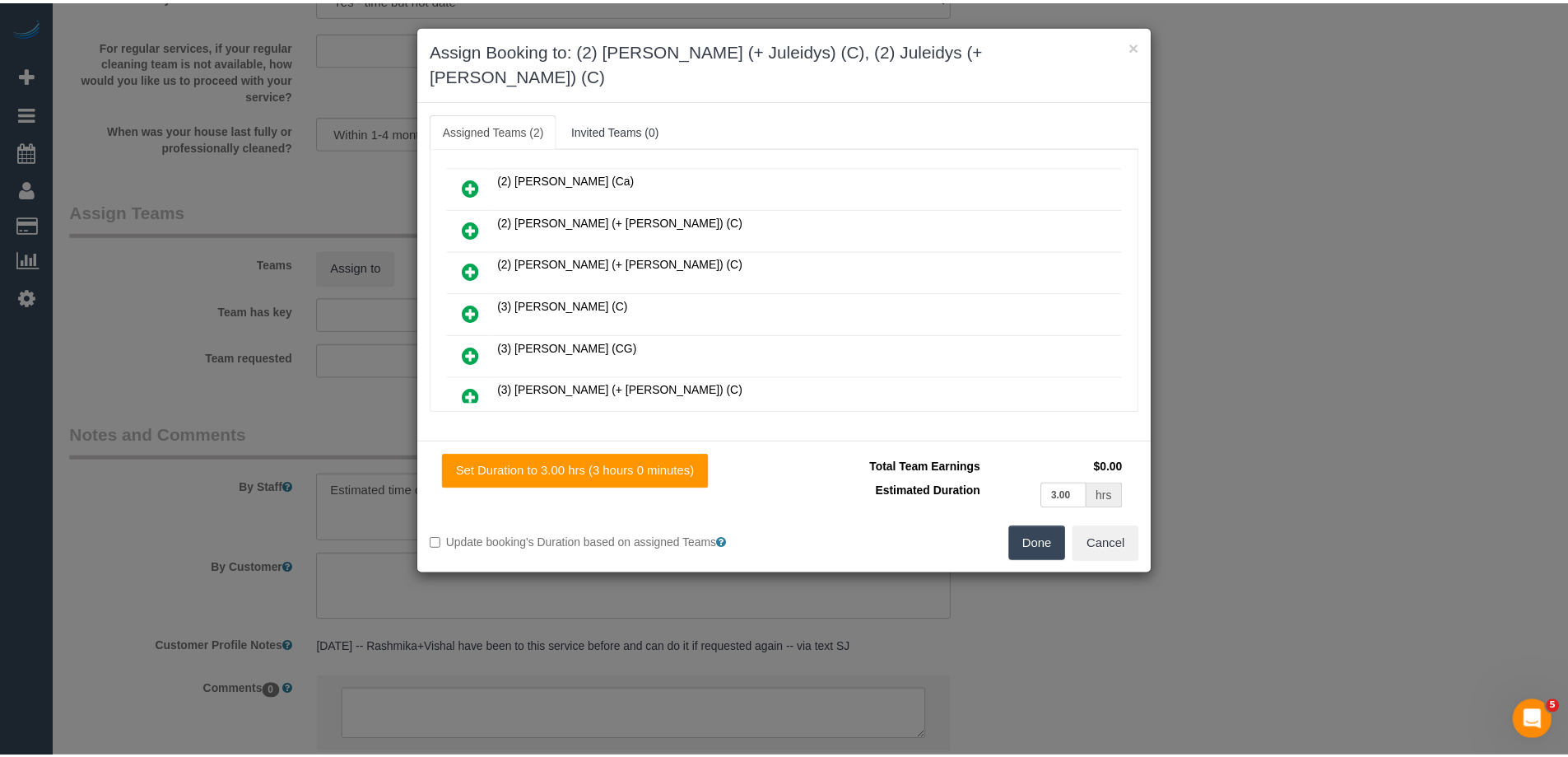
scroll to position [0, 0]
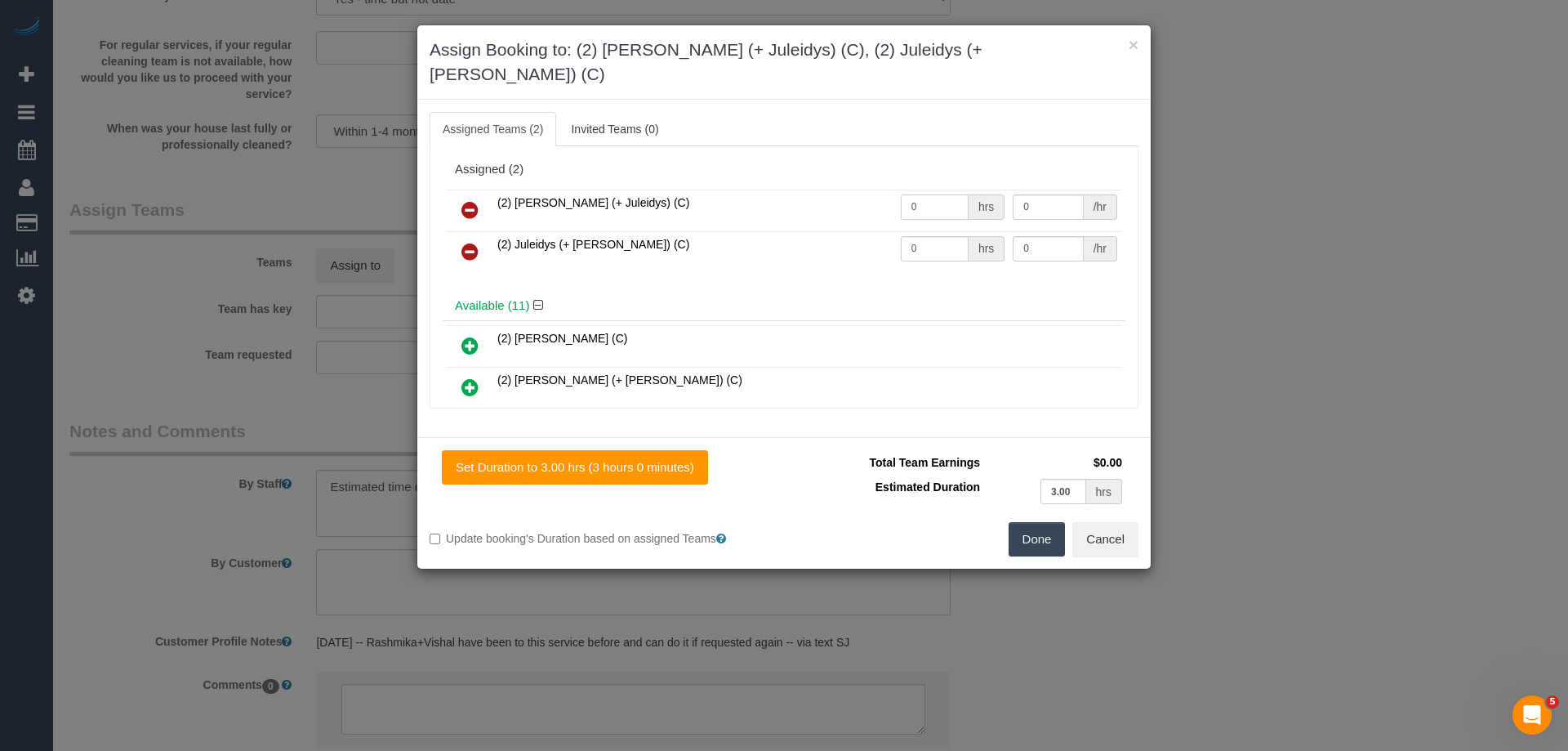
drag, startPoint x: 921, startPoint y: 190, endPoint x: 718, endPoint y: 190, distance: 203.0
click at [718, 190] on tr "(2) Cris (+ Juleidys) (C) 0 hrs 0 /hr" at bounding box center [783, 211] width 674 height 42
type input "1"
drag, startPoint x: 921, startPoint y: 229, endPoint x: 839, endPoint y: 219, distance: 82.6
click at [839, 231] on tr "(2) Juleidys (+ Cris) (C) 0 hrs 0 /hr" at bounding box center [783, 252] width 674 height 42
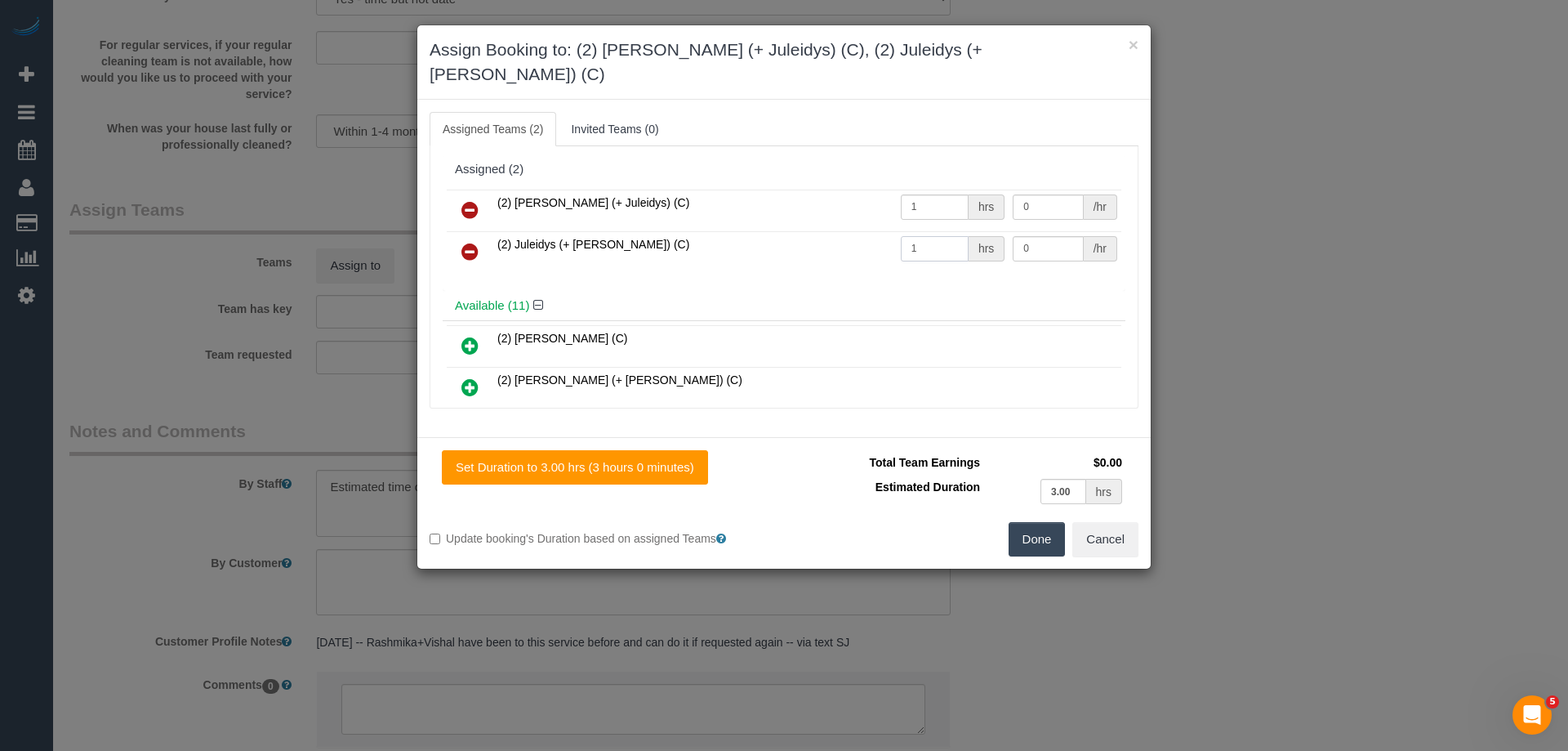
type input "1"
drag, startPoint x: 1040, startPoint y: 177, endPoint x: 927, endPoint y: 174, distance: 113.0
click at [927, 190] on tr "(2) Cris (+ Juleidys) (C) 1 hrs 0 /hr" at bounding box center [783, 211] width 674 height 42
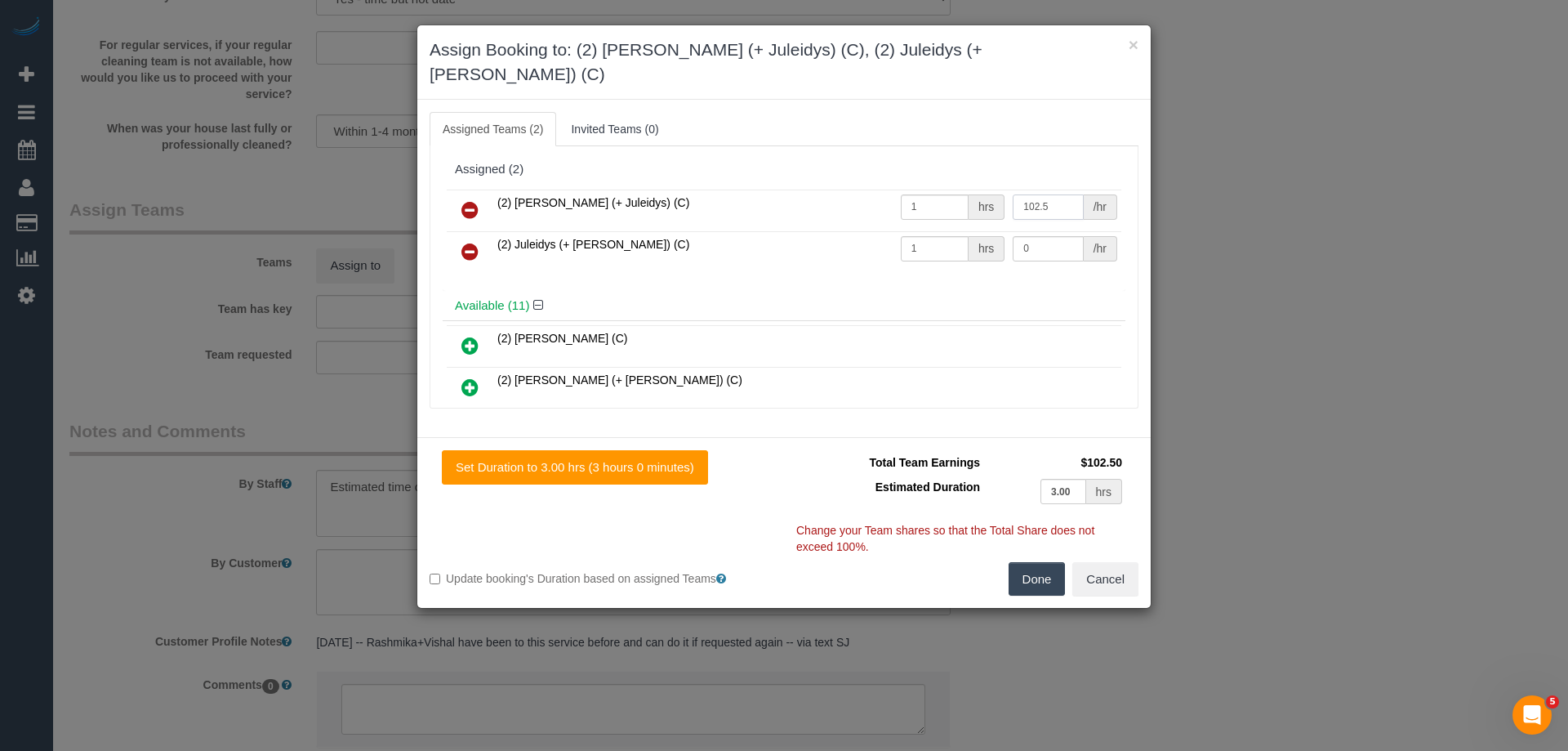
type input "102.5"
drag, startPoint x: 1035, startPoint y: 222, endPoint x: 830, endPoint y: 221, distance: 205.0
click at [830, 231] on tr "(2) Juleidys (+ Cris) (C) 1 hrs 0 /hr" at bounding box center [783, 252] width 674 height 42
type input "102.5"
click at [1033, 562] on button "Done" at bounding box center [1037, 579] width 57 height 34
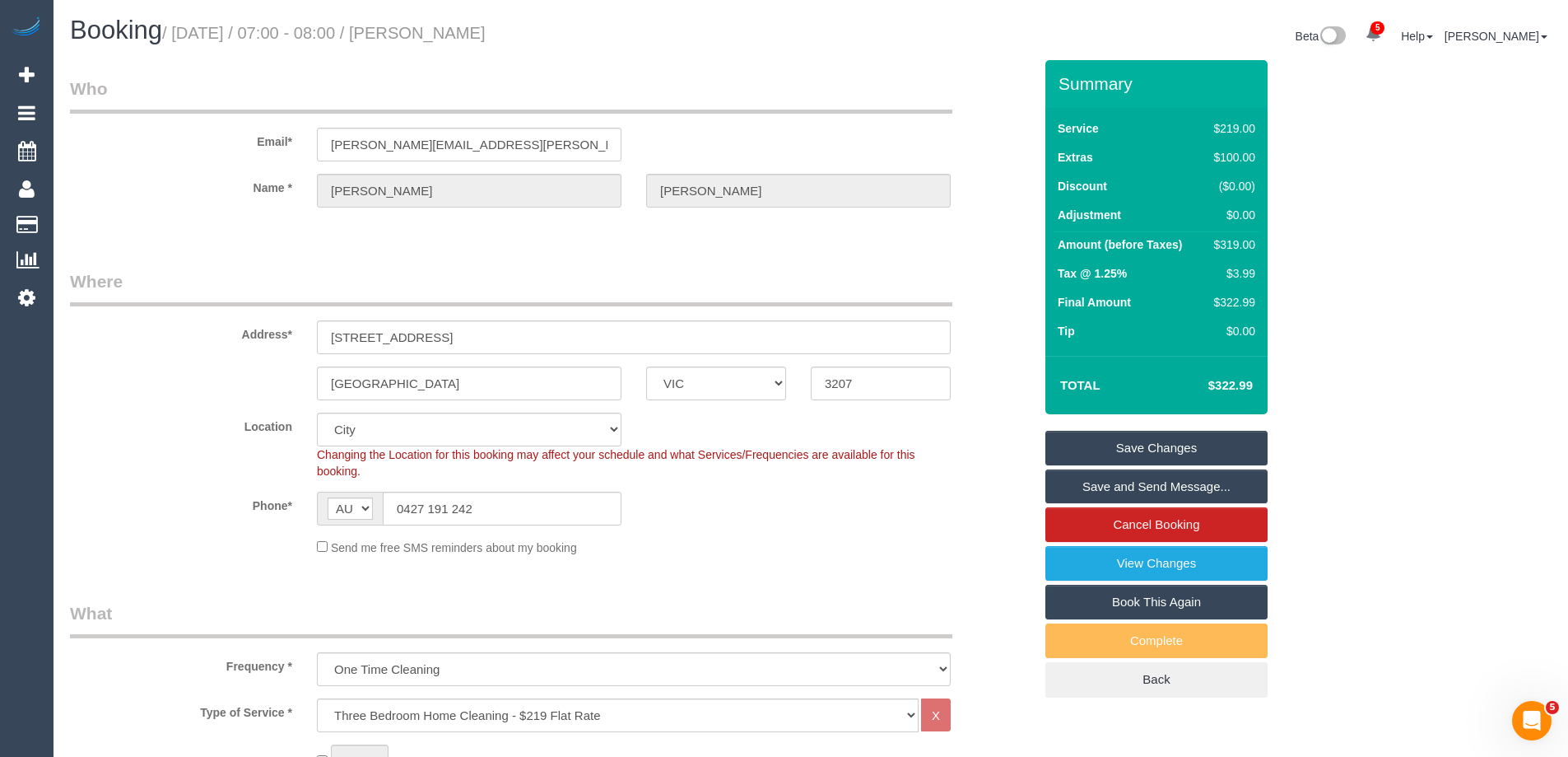
drag, startPoint x: 559, startPoint y: 29, endPoint x: 454, endPoint y: 27, distance: 105.0
click at [454, 27] on h1 "Booking / September 18, 2025 / 07:00 - 08:00 / Lindy Hayter" at bounding box center [434, 30] width 728 height 28
copy small "Lindy Hayter"
click at [1081, 445] on link "Save Changes" at bounding box center [1156, 447] width 223 height 34
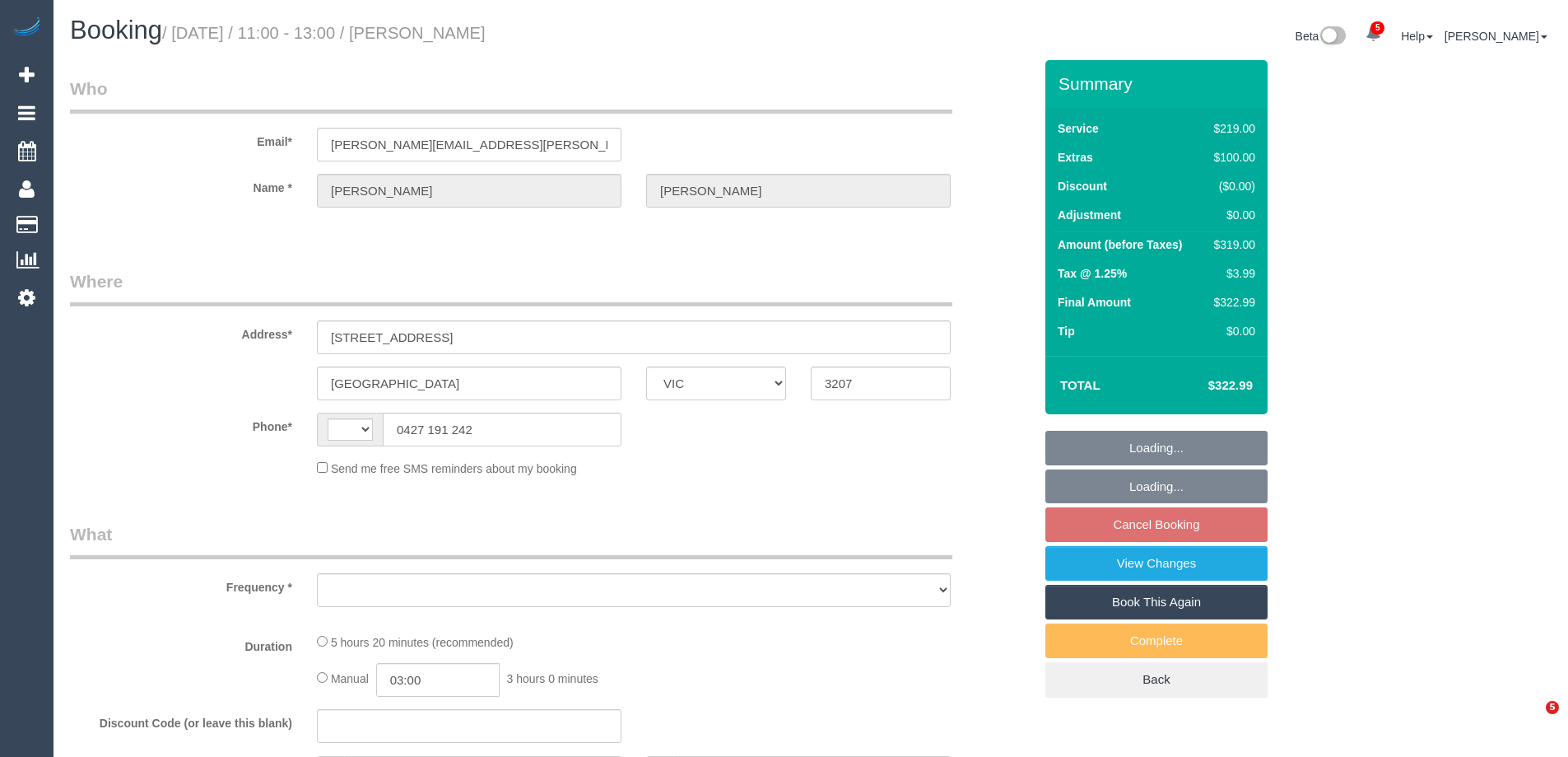
select select "VIC"
select select "object:330"
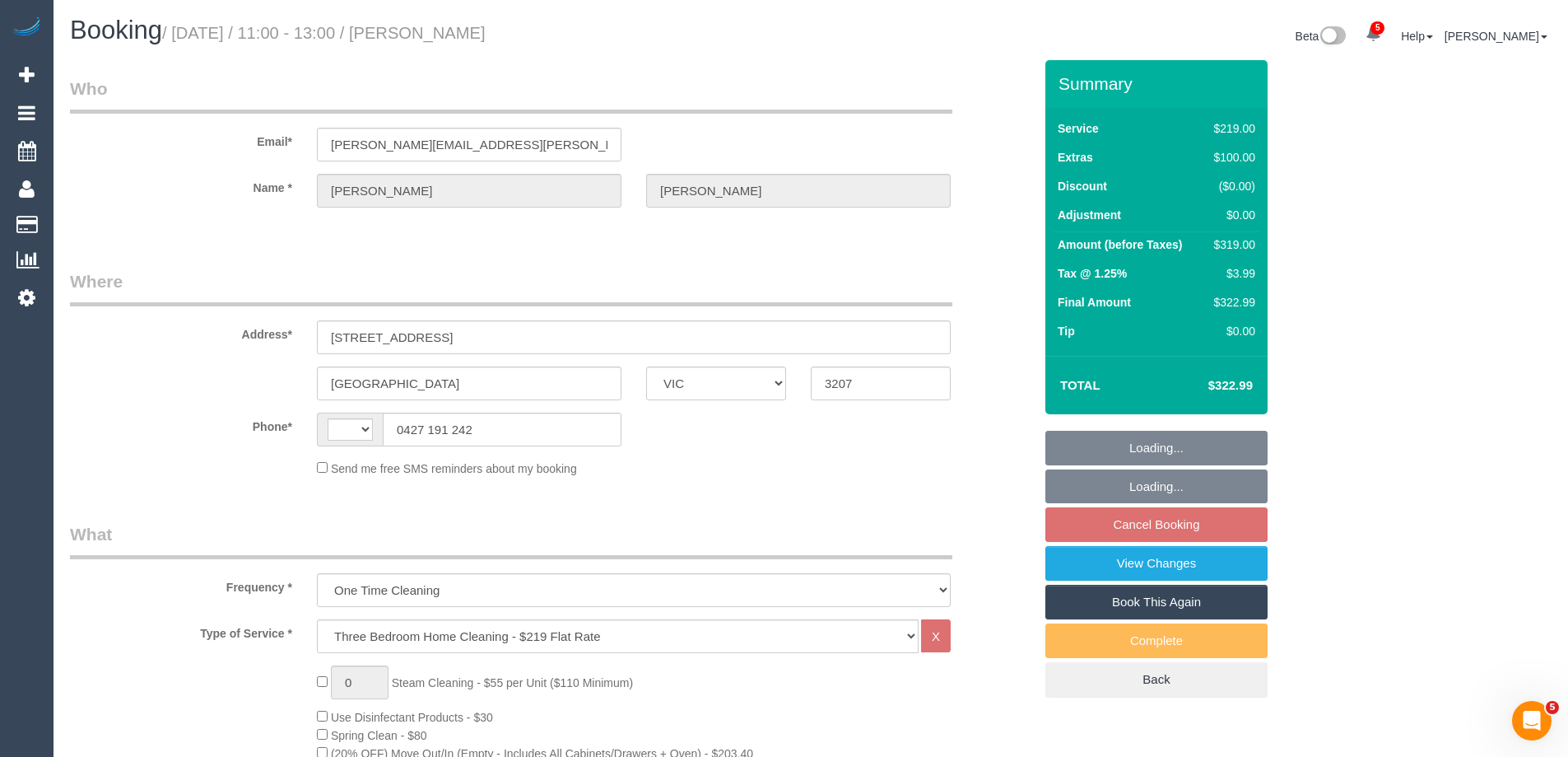
select select "string:stripe-pm_1S7TFl2GScqysDRVumSjWoCy"
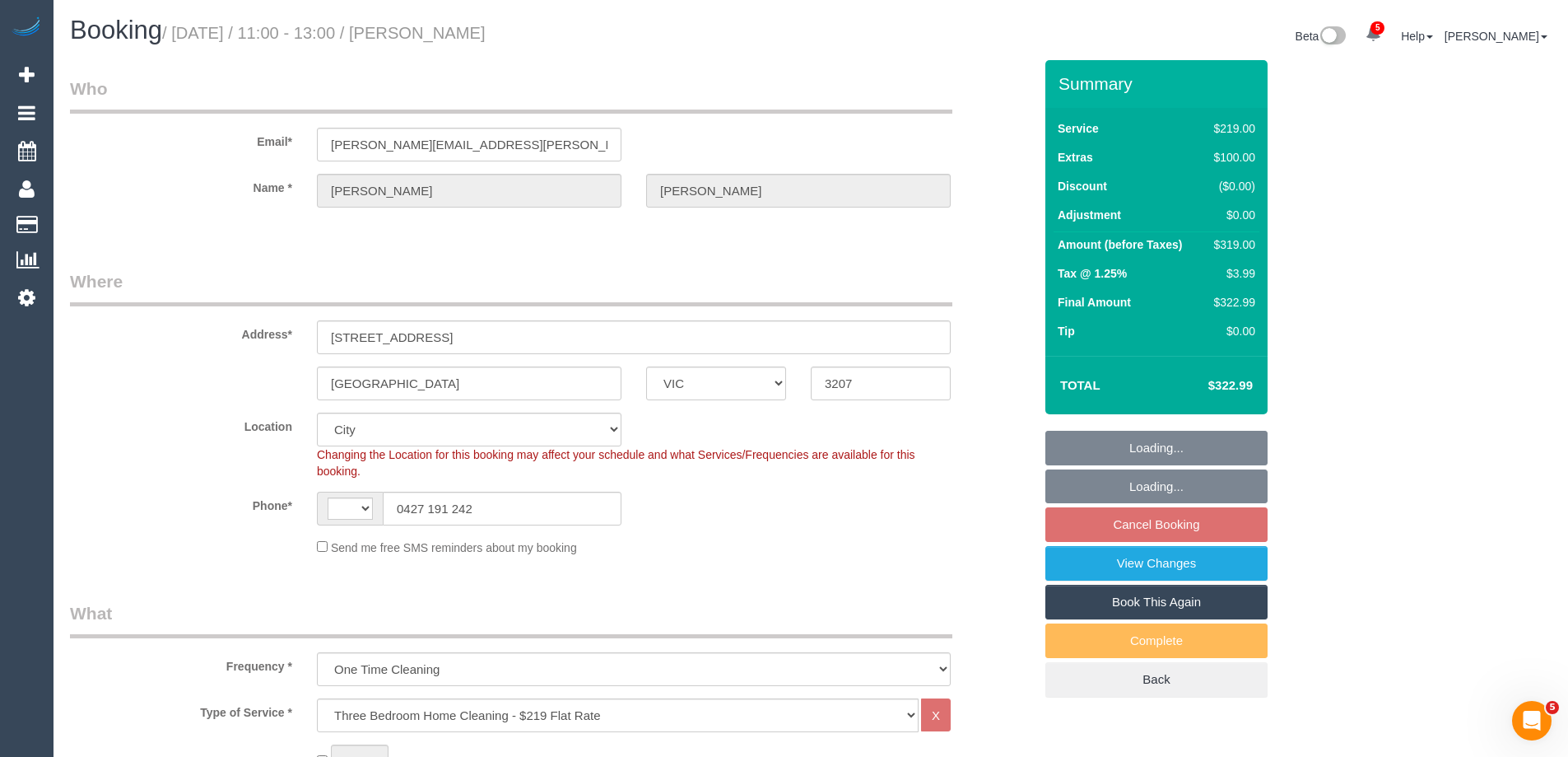
select select "object:680"
select select "string:AU"
select select "number:29"
select select "number:14"
select select "number:18"
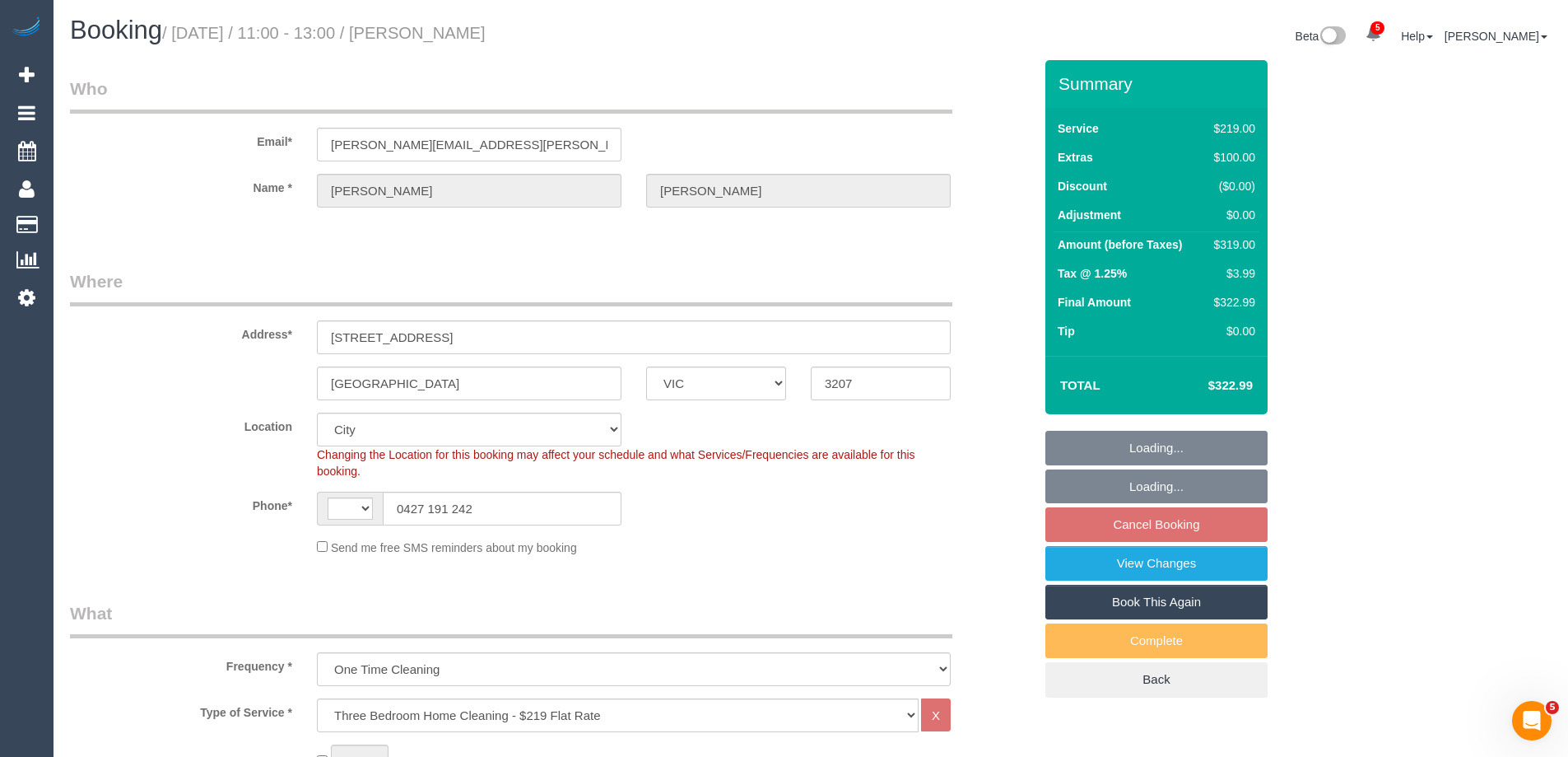
select select "number:24"
select select "number:13"
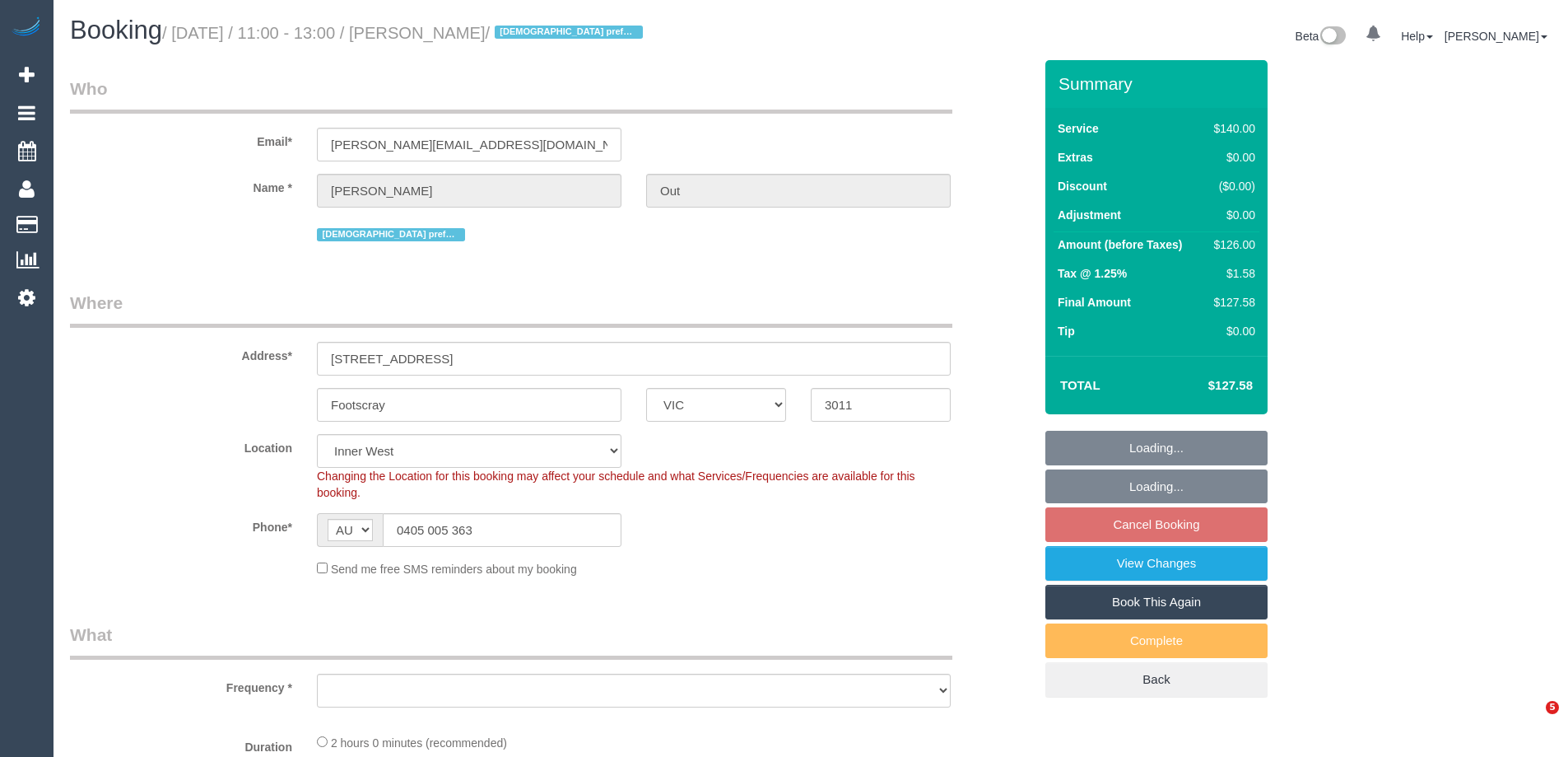
select select "VIC"
select select "object:1592"
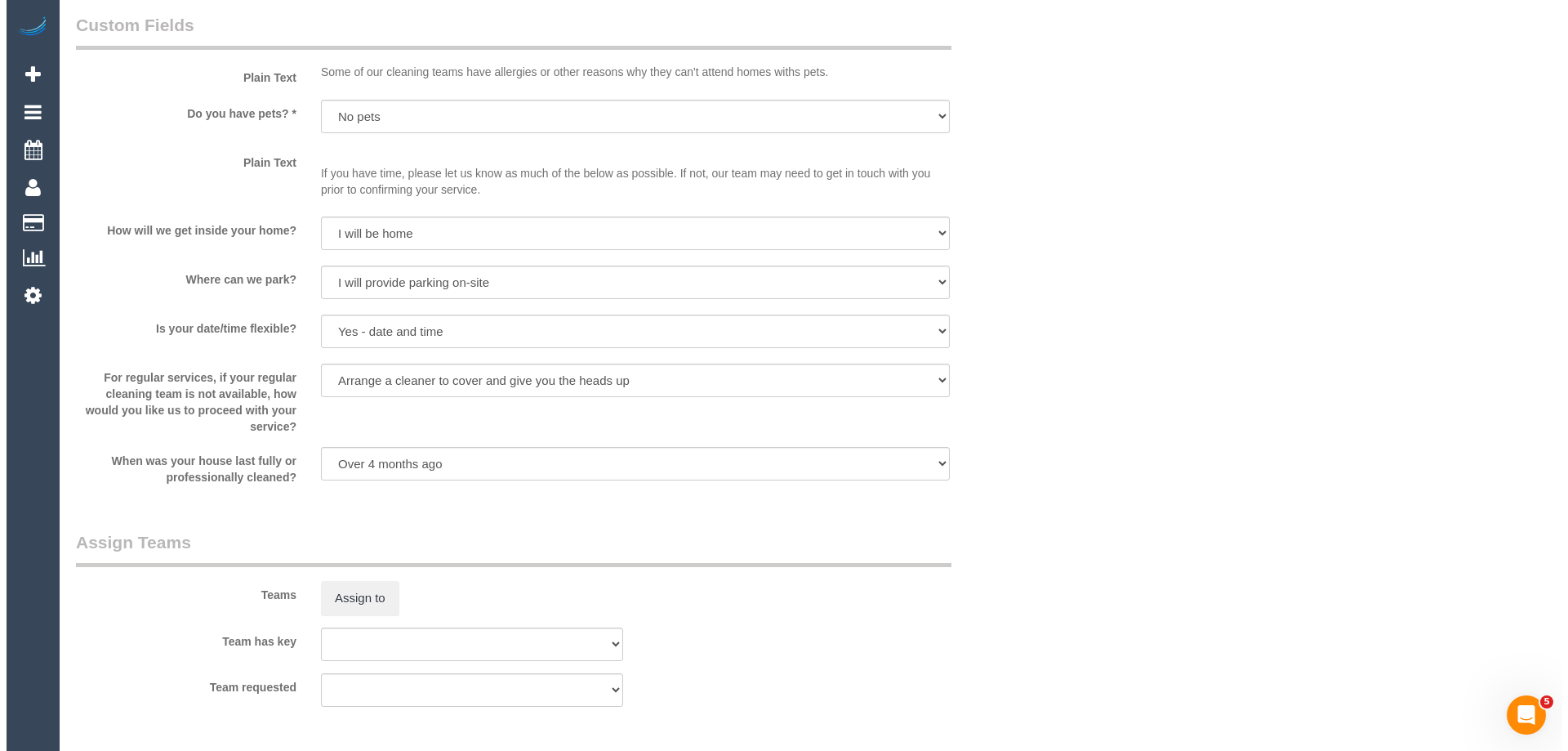
scroll to position [2369, 0]
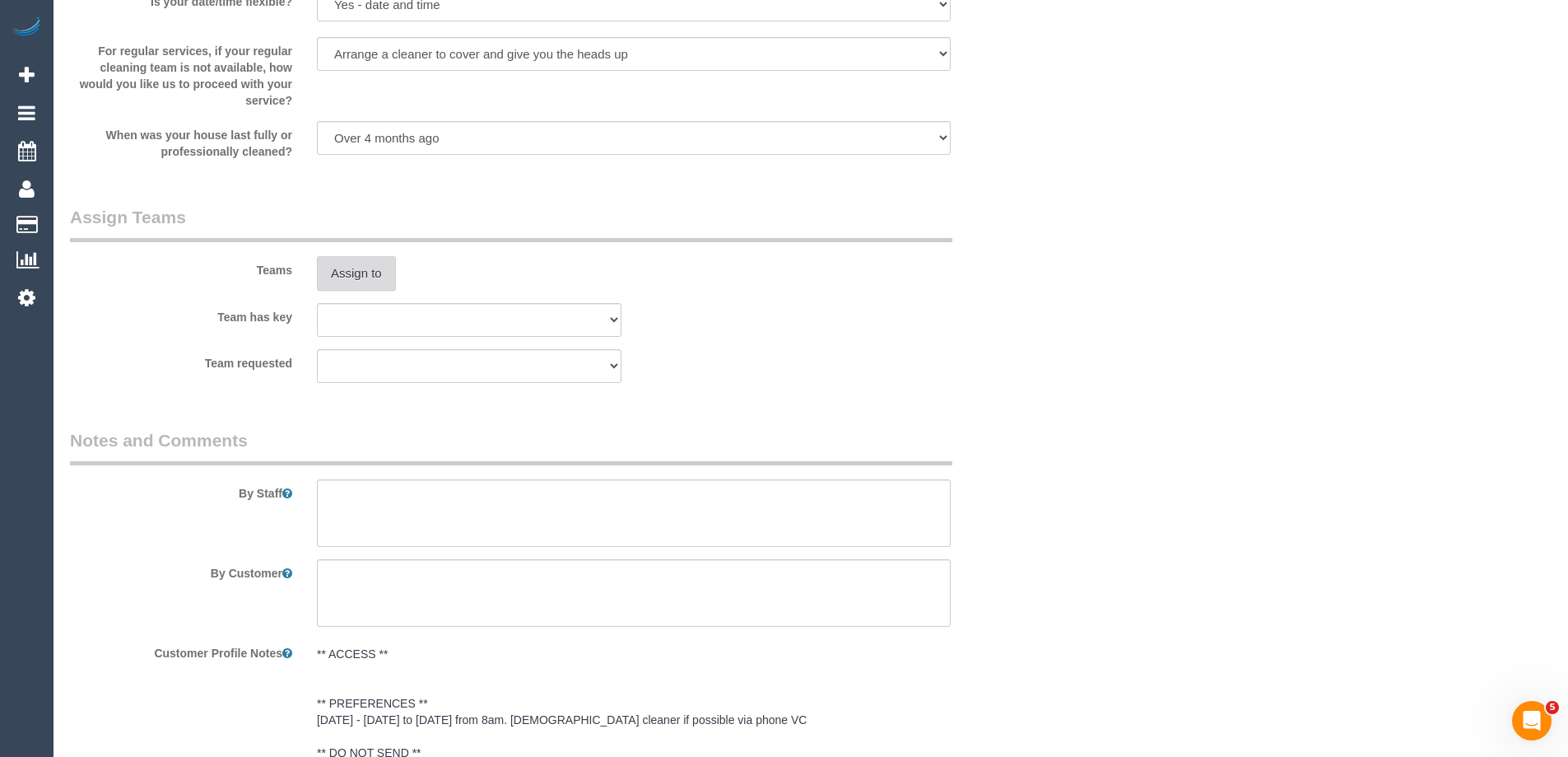
click at [376, 275] on button "Assign to" at bounding box center [356, 273] width 79 height 34
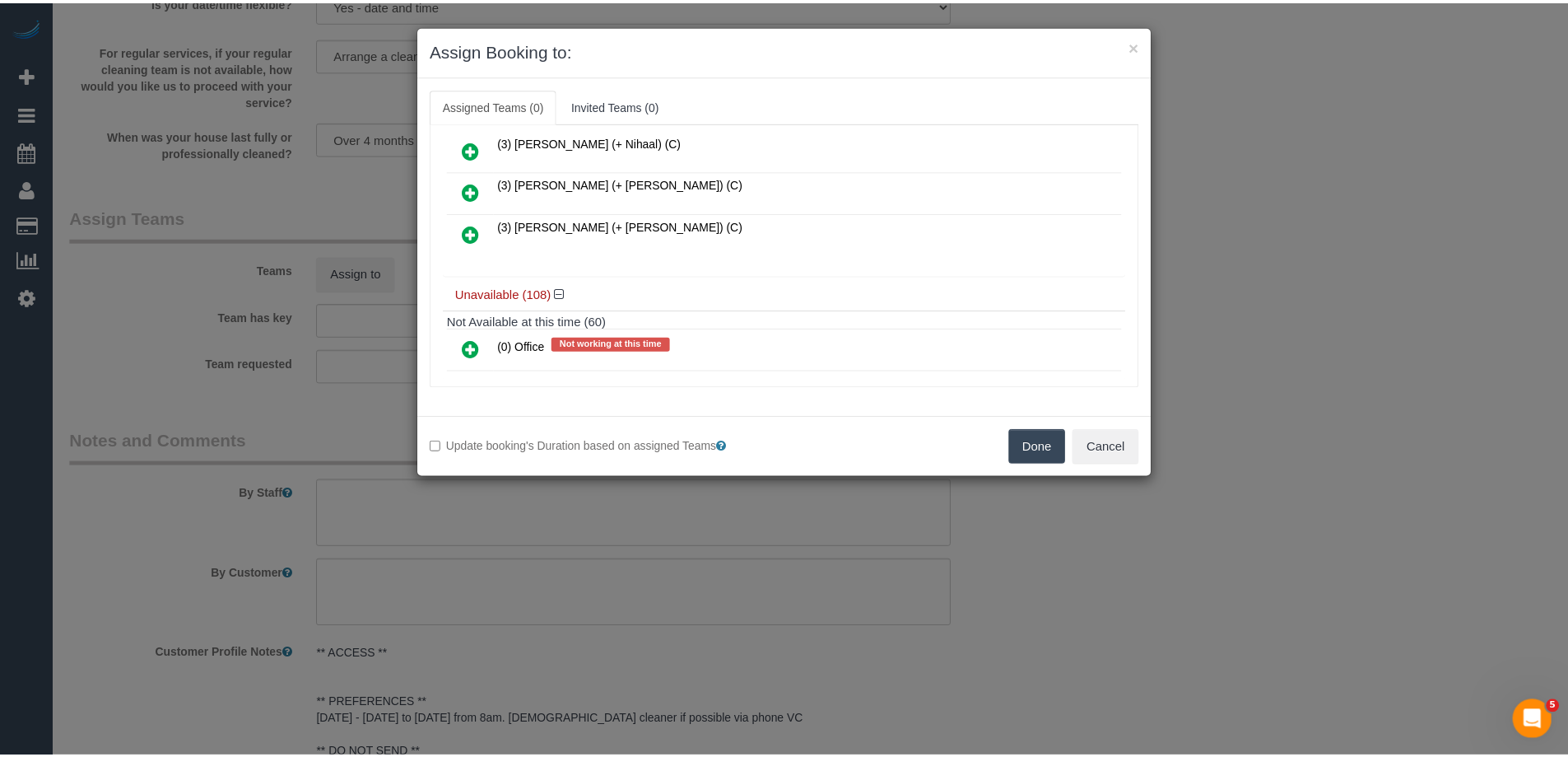
scroll to position [988, 0]
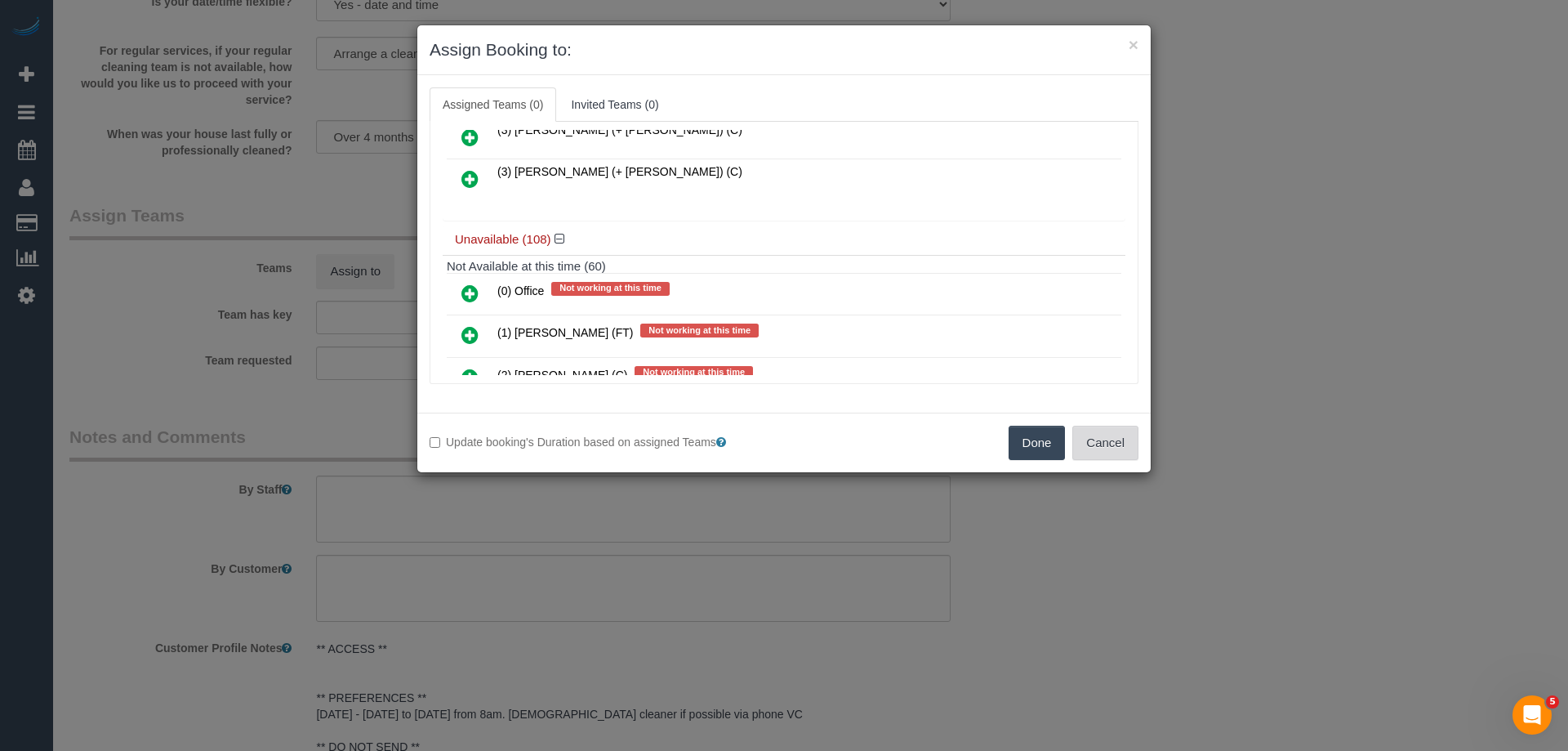
click at [1106, 448] on button "Cancel" at bounding box center [1105, 443] width 66 height 34
